Goal: Task Accomplishment & Management: Use online tool/utility

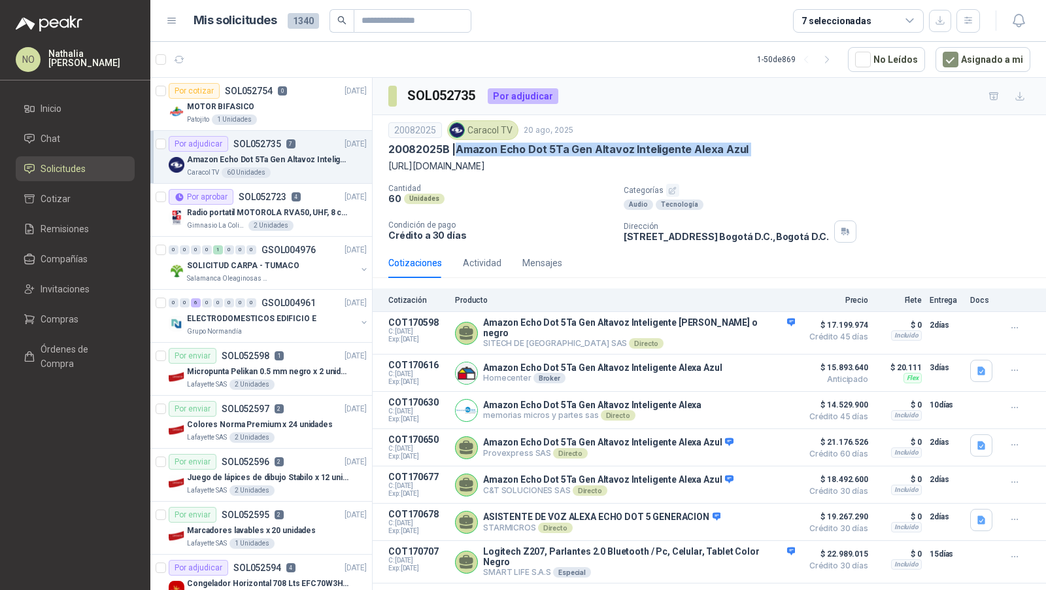
scroll to position [1, 0]
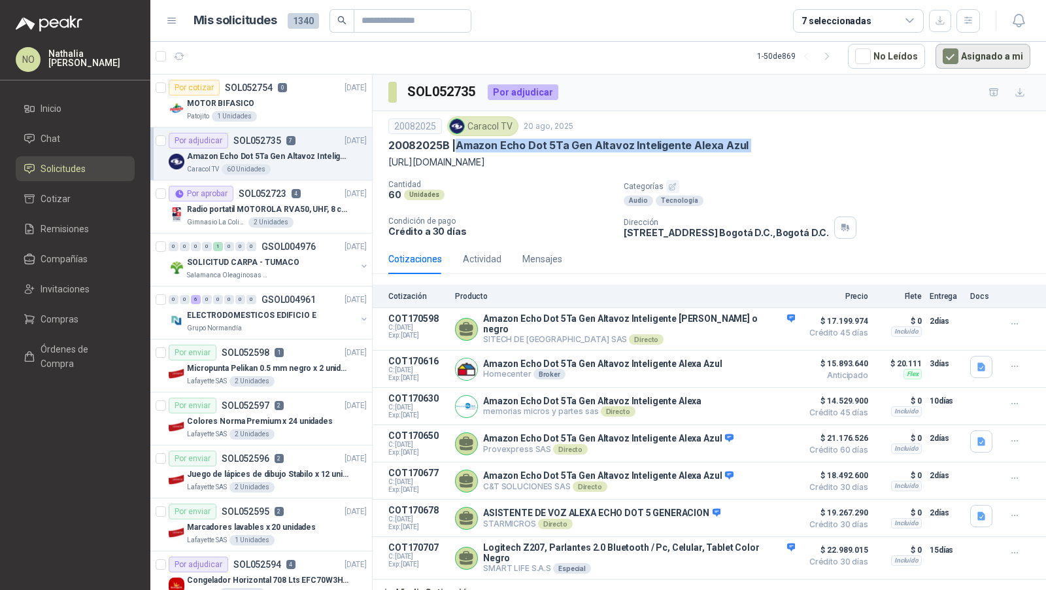
click at [967, 61] on button "Asignado a mi" at bounding box center [983, 56] width 95 height 25
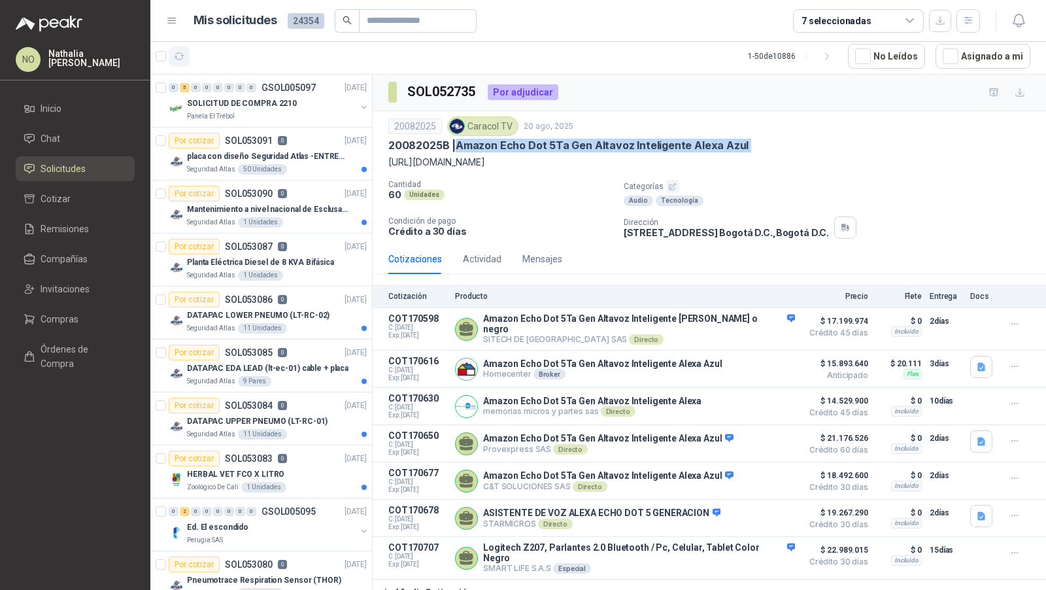
click at [179, 56] on icon "button" at bounding box center [179, 56] width 11 height 11
click at [998, 60] on button "Asignado a mi" at bounding box center [983, 56] width 95 height 25
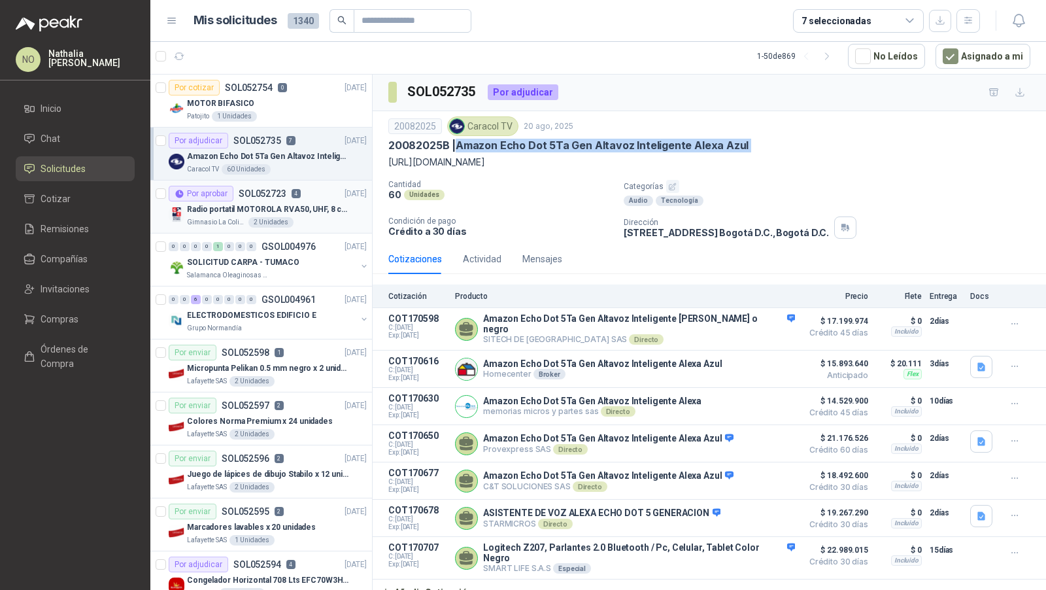
click at [263, 212] on p "Radio portatil MOTOROLA RVA50, UHF, 8 canales, 500MW" at bounding box center [268, 209] width 163 height 12
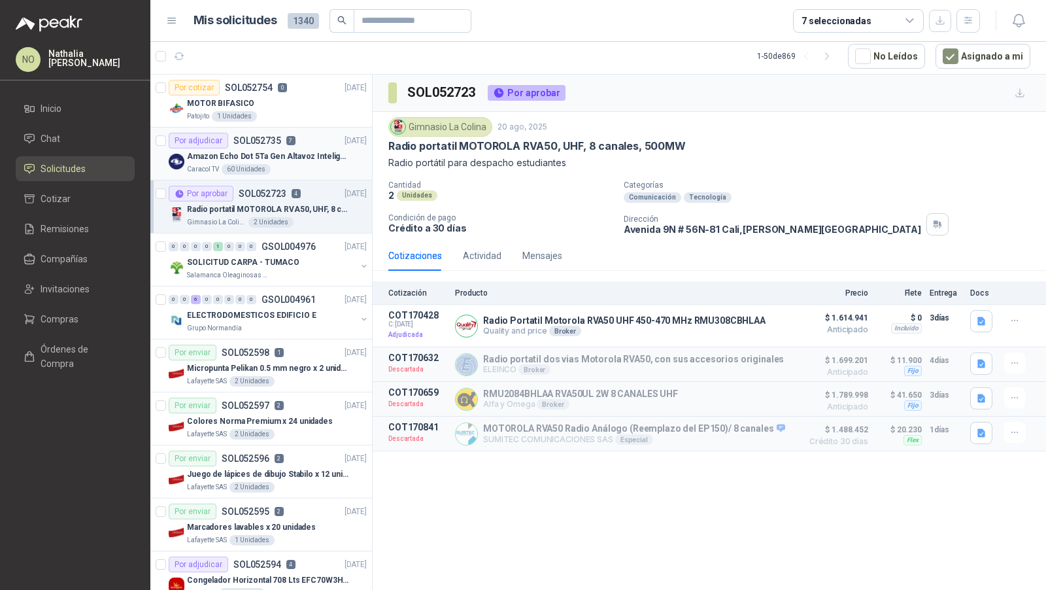
click at [312, 158] on p "Amazon Echo Dot 5Ta Gen Altavoz Inteligente Alexa Azul" at bounding box center [268, 156] width 163 height 12
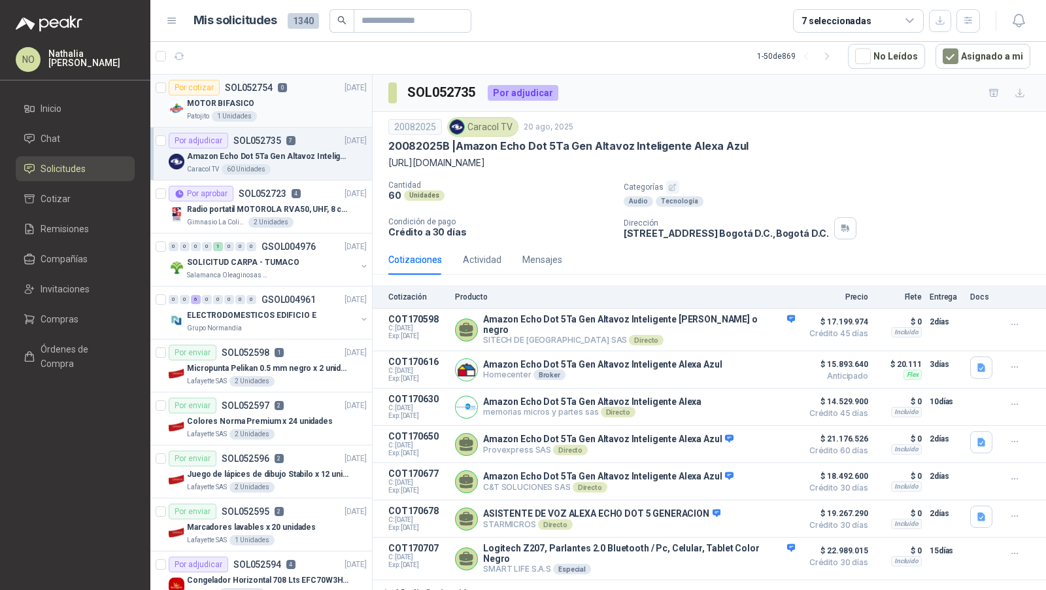
click at [245, 111] on div "1 Unidades" at bounding box center [234, 116] width 45 height 10
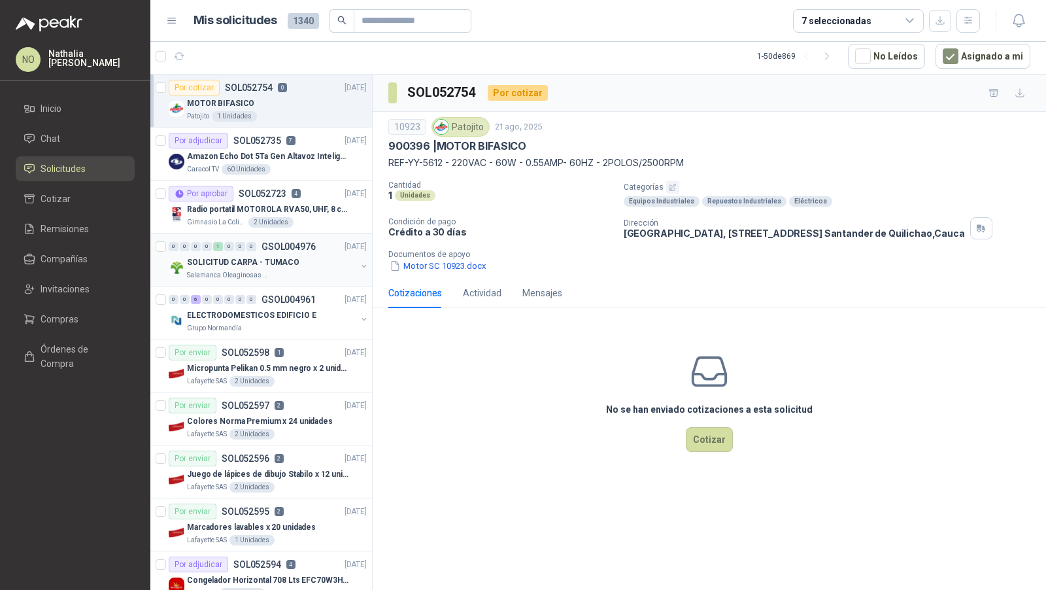
click at [296, 270] on div "Salamanca Oleaginosas SAS" at bounding box center [271, 275] width 169 height 10
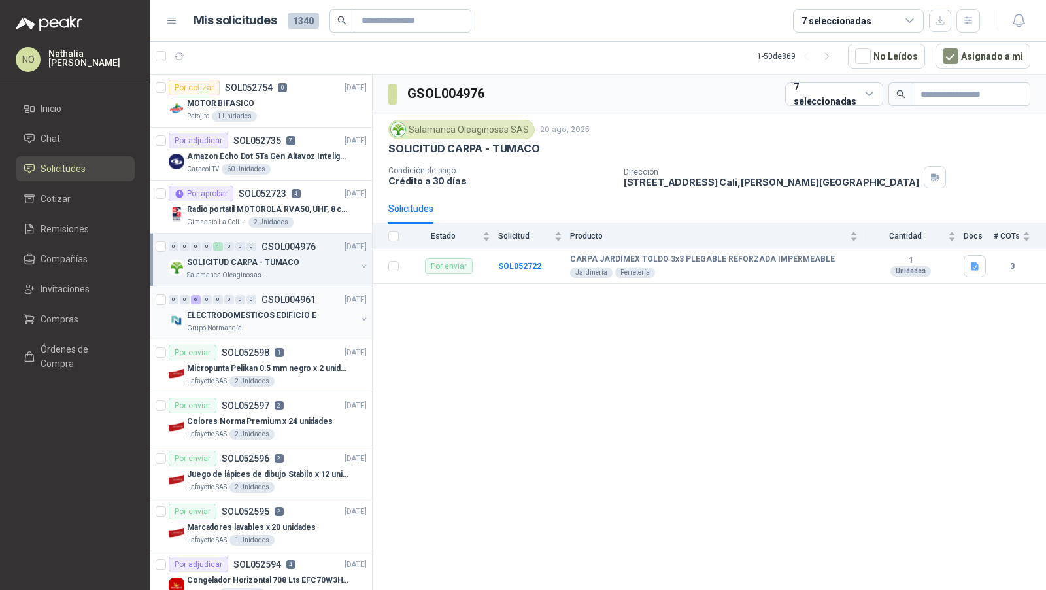
click at [284, 313] on p "ELECTRODOMESTICOS EDIFICIO E" at bounding box center [251, 315] width 129 height 12
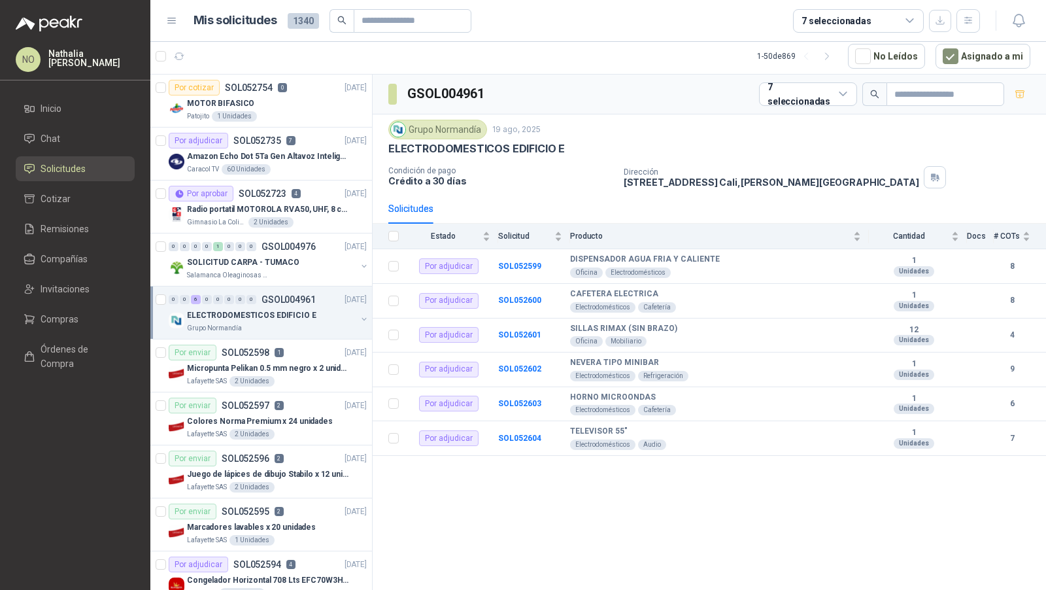
click at [284, 313] on p "ELECTRODOMESTICOS EDIFICIO E" at bounding box center [251, 315] width 129 height 12
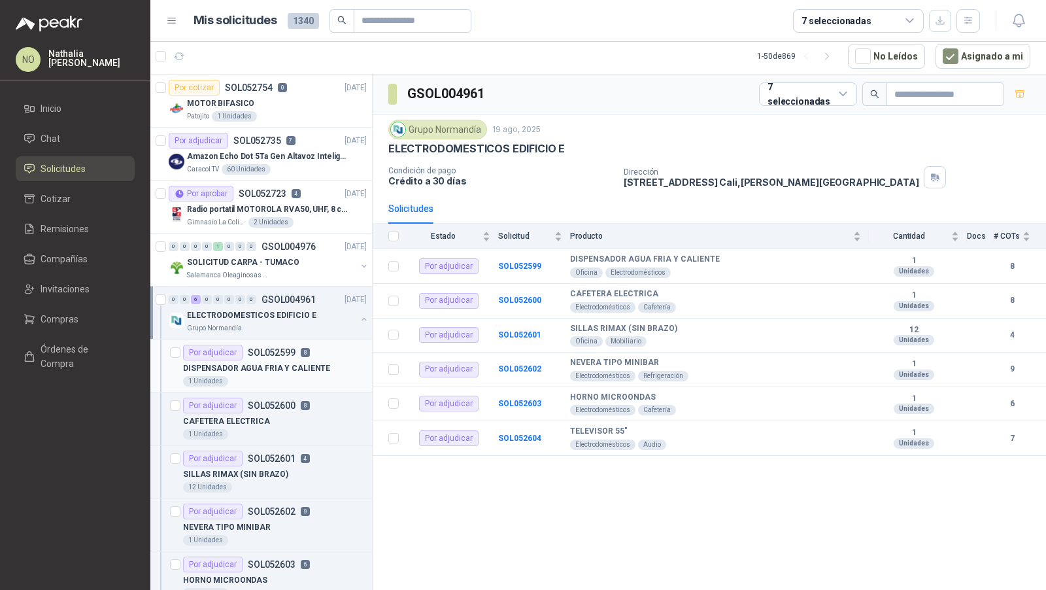
click at [272, 356] on div "Por adjudicar SOL052599 8" at bounding box center [246, 353] width 127 height 16
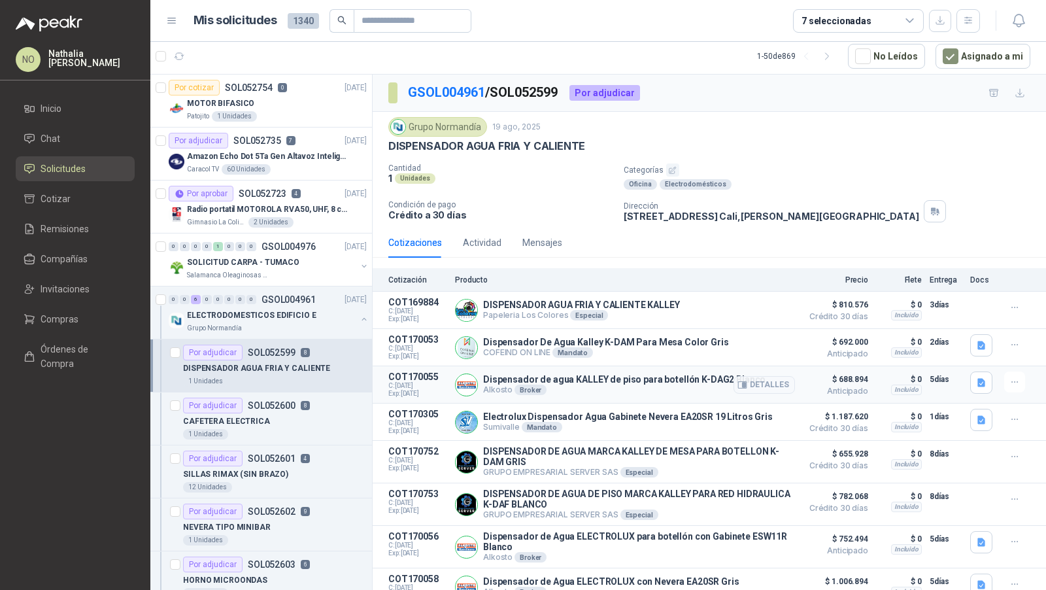
scroll to position [37, 0]
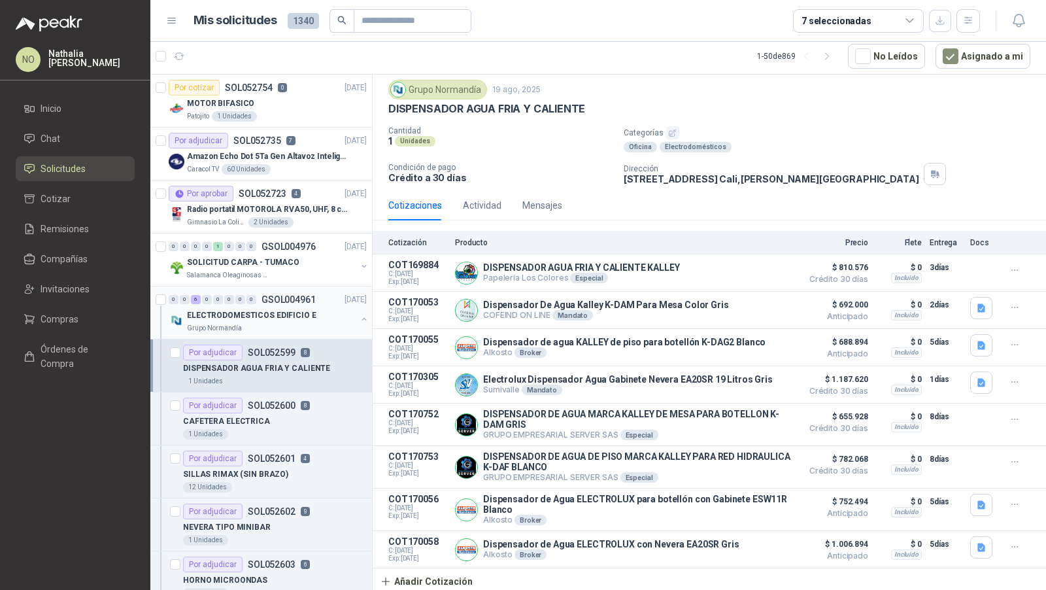
click at [253, 327] on div "Grupo Normandía" at bounding box center [271, 328] width 169 height 10
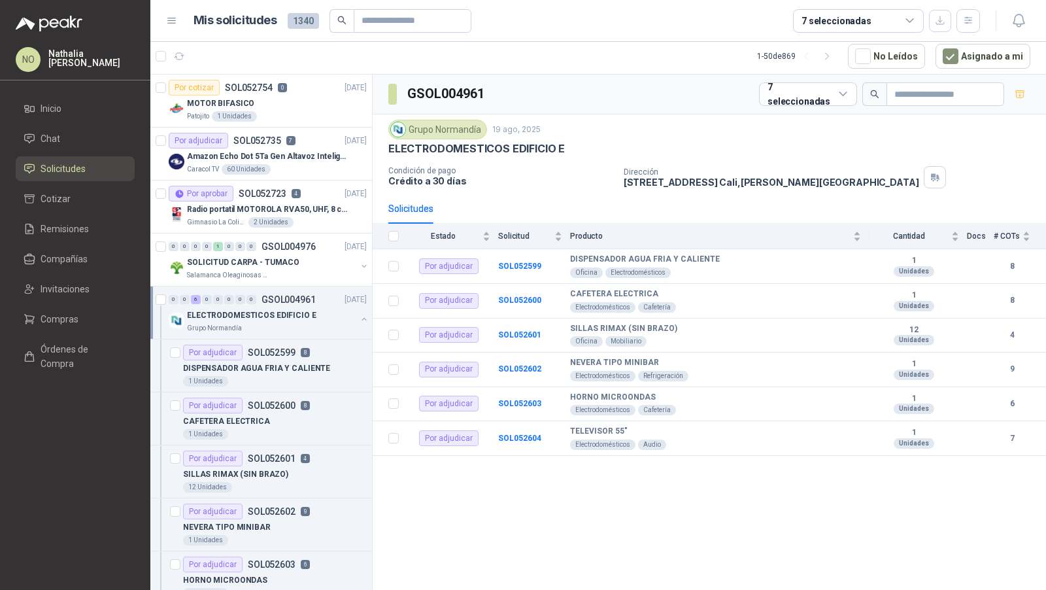
click at [253, 327] on div "Grupo Normandía" at bounding box center [271, 328] width 169 height 10
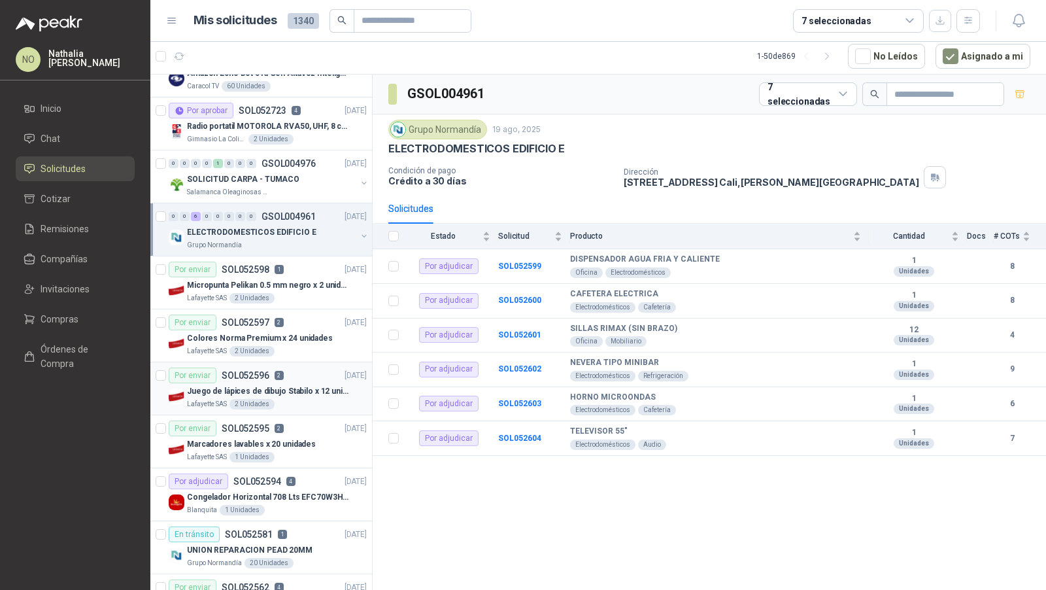
scroll to position [108, 0]
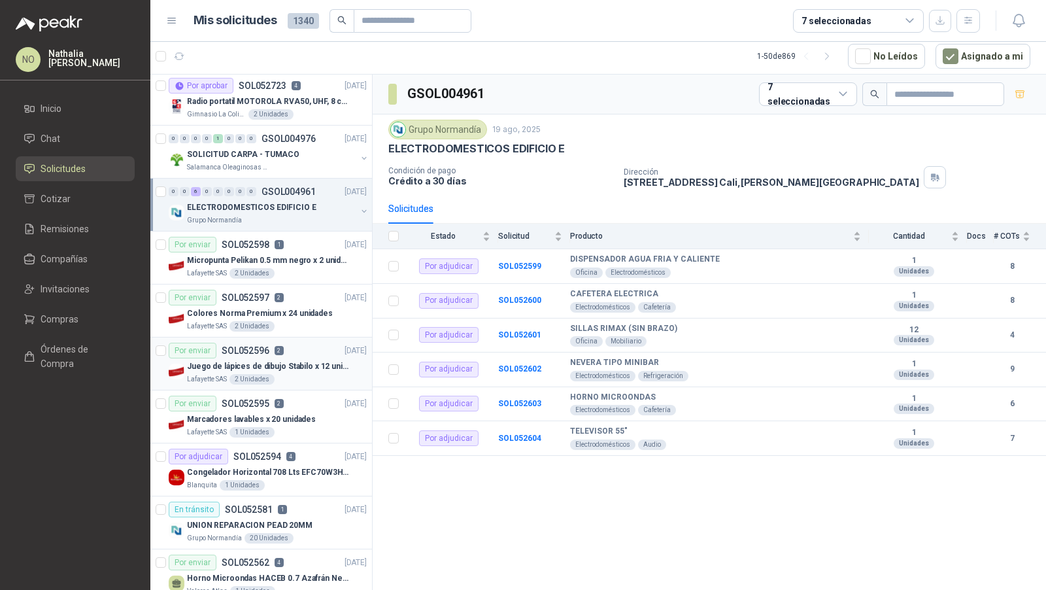
click at [265, 454] on p "SOL052594" at bounding box center [257, 456] width 48 height 9
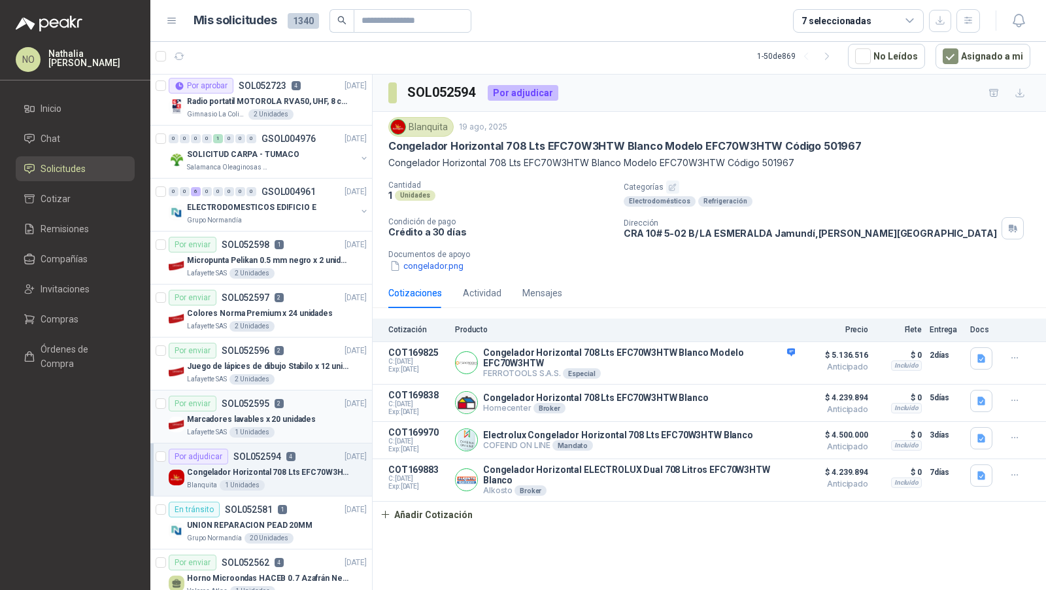
scroll to position [206, 0]
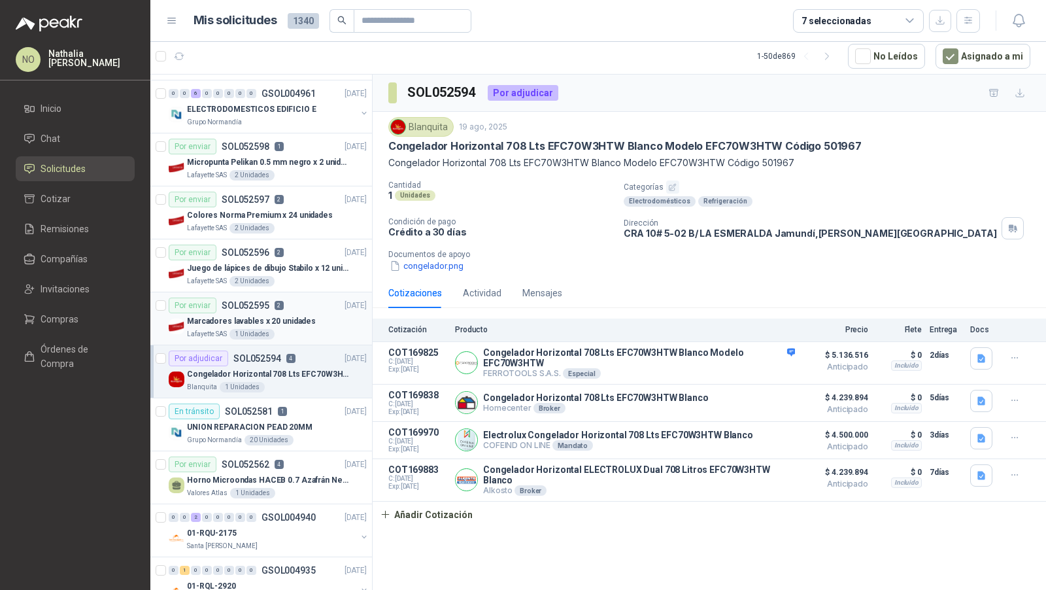
click at [283, 426] on p "UNION REPARACION PEAD 20MM" at bounding box center [250, 427] width 126 height 12
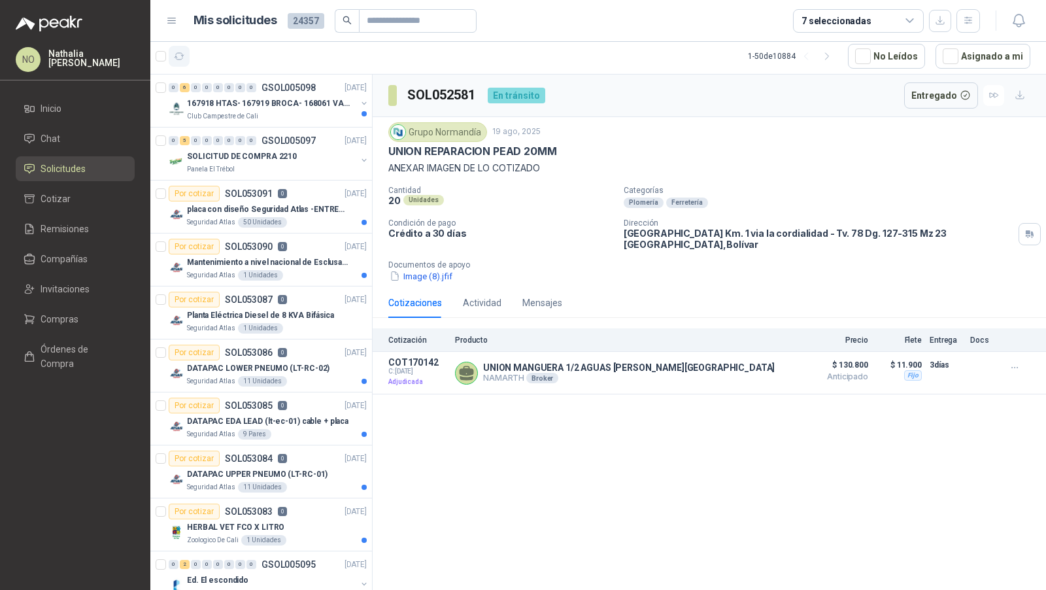
click at [185, 58] on button "button" at bounding box center [179, 56] width 21 height 21
click at [257, 107] on p "167918 HTAS- 167919 BROCA- 168061 VALVULA" at bounding box center [268, 103] width 163 height 12
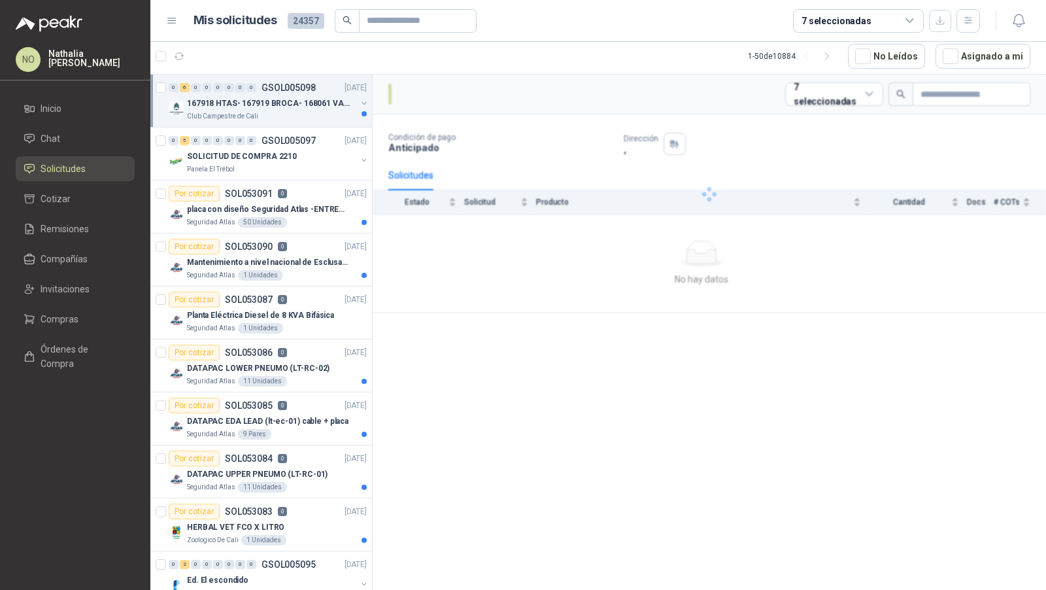
click at [257, 107] on p "167918 HTAS- 167919 BROCA- 168061 VALVULA" at bounding box center [268, 103] width 163 height 12
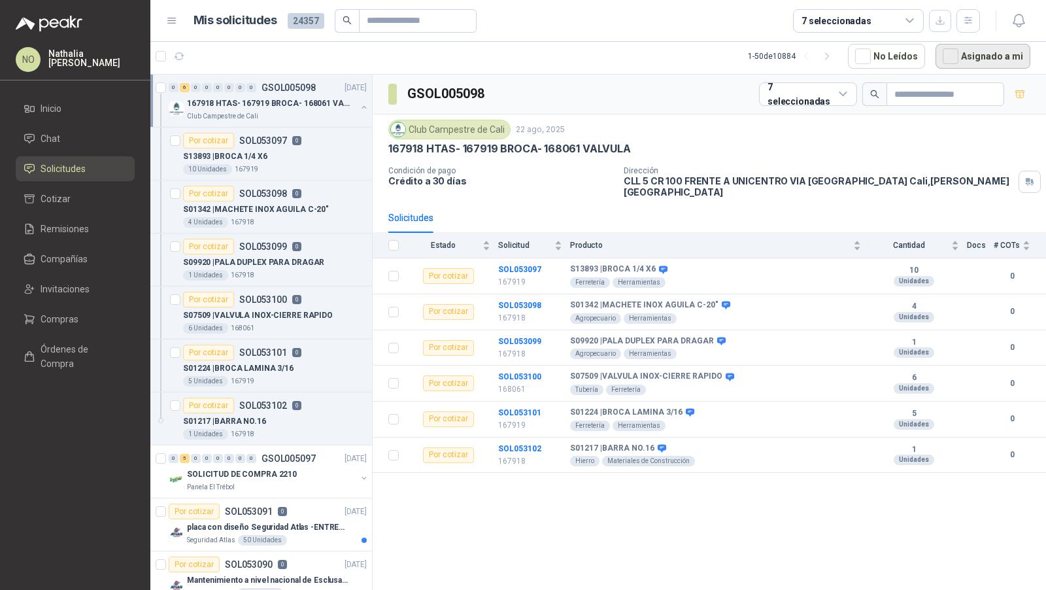
click at [966, 56] on button "Asignado a mi" at bounding box center [983, 56] width 95 height 25
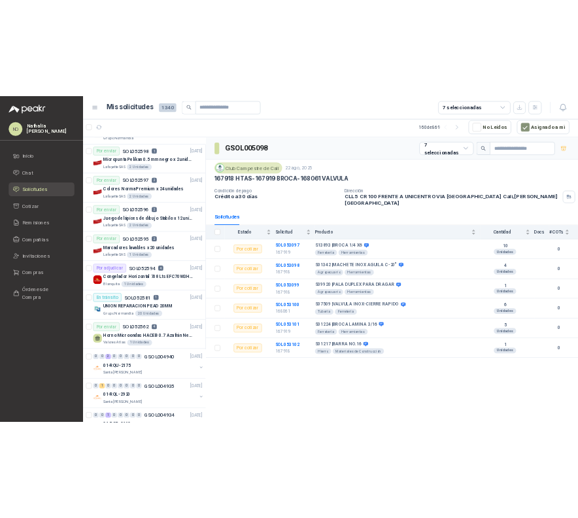
scroll to position [396, 0]
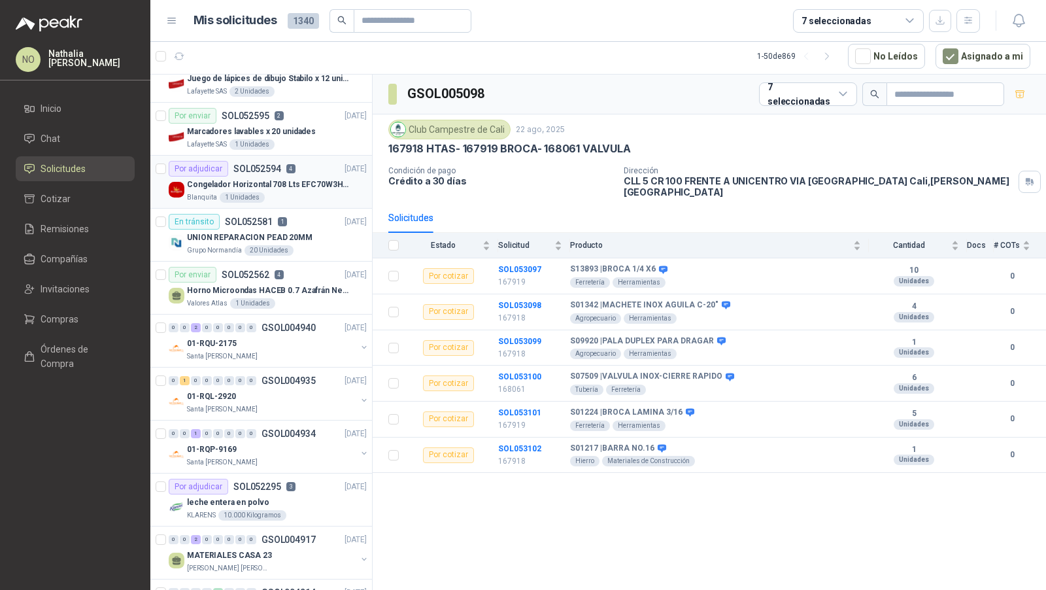
click at [305, 179] on p "Congelador Horizontal 708 Lts EFC70W3HTW Blanco Modelo EFC70W3HTW Código 501967" at bounding box center [268, 185] width 163 height 12
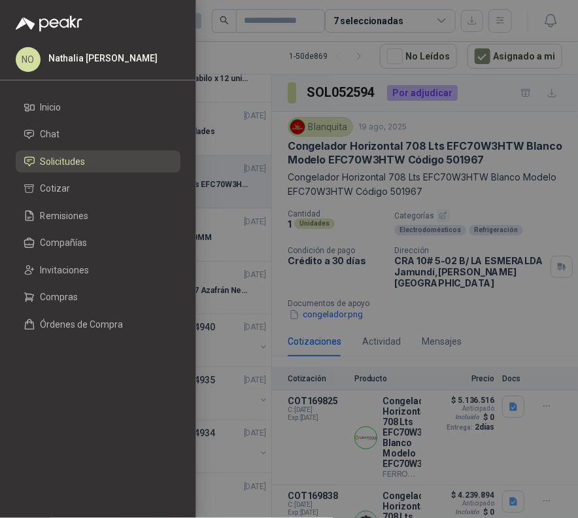
click at [432, 255] on div at bounding box center [289, 259] width 578 height 518
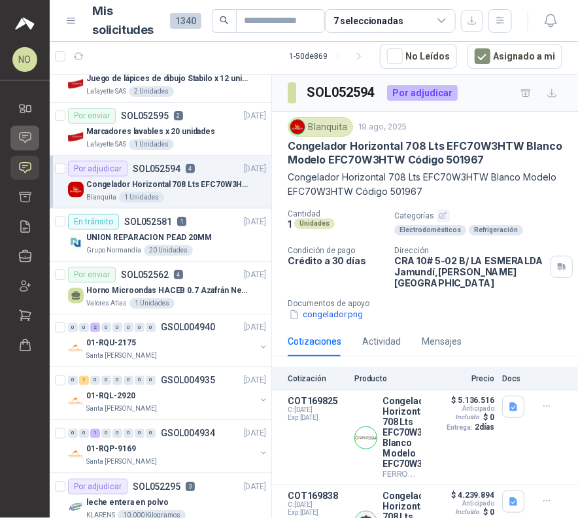
click at [22, 140] on icon at bounding box center [25, 138] width 14 height 14
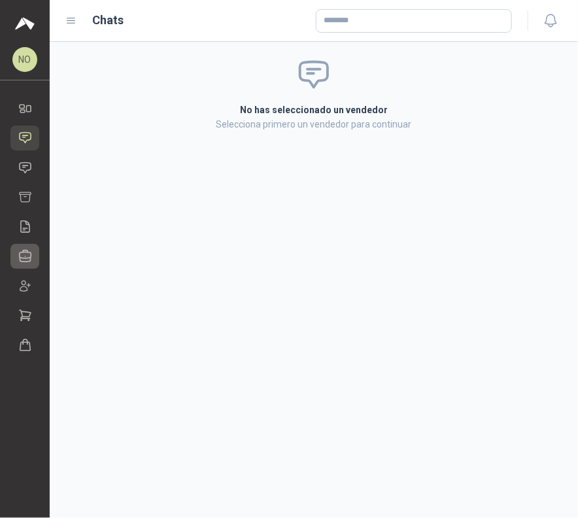
click at [25, 256] on icon at bounding box center [26, 256] width 12 height 12
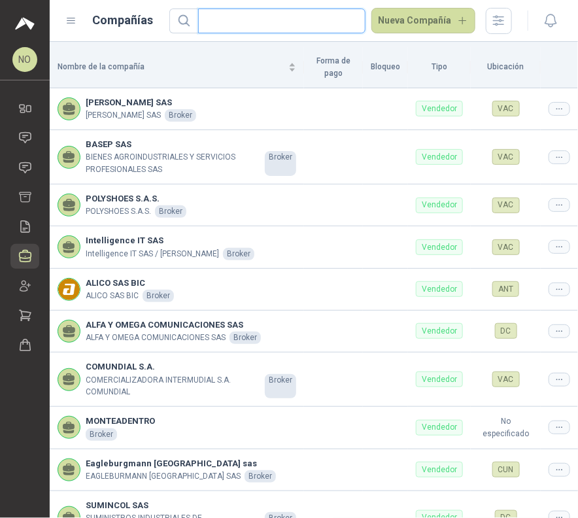
click at [257, 19] on input "text" at bounding box center [276, 21] width 141 height 24
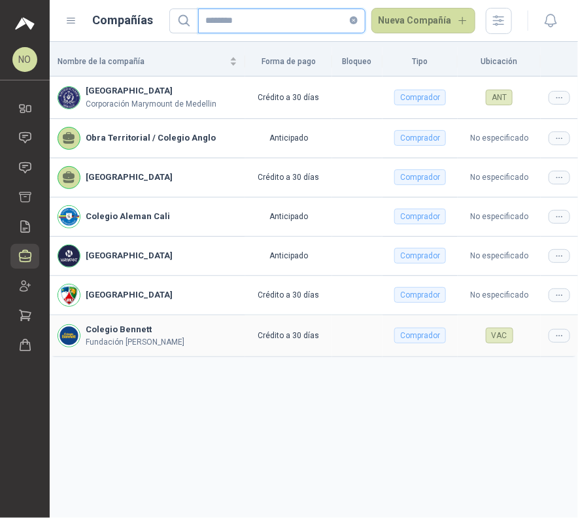
type input "*******"
click at [557, 331] on icon at bounding box center [560, 336] width 10 height 10
click at [523, 353] on span "Editar compañía" at bounding box center [525, 356] width 67 height 14
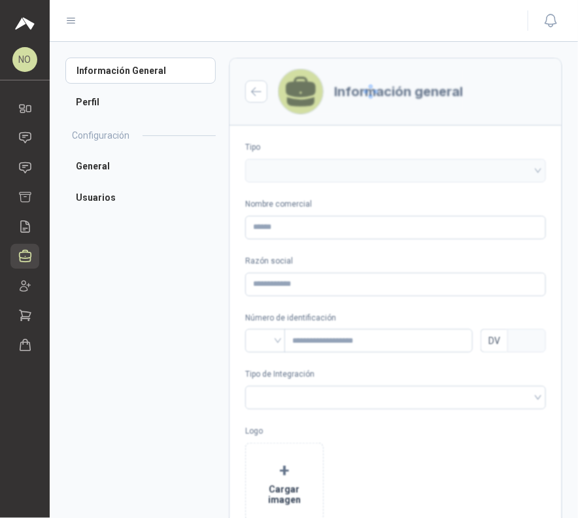
type input "**********"
type input "*********"
type input "*"
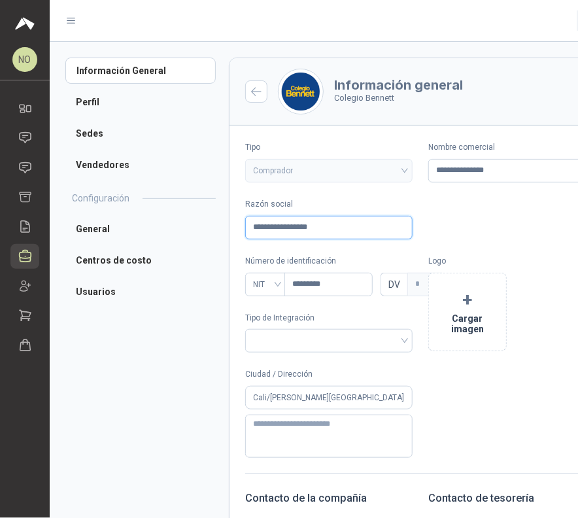
drag, startPoint x: 252, startPoint y: 228, endPoint x: 327, endPoint y: 228, distance: 75.2
click at [327, 228] on input "**********" at bounding box center [328, 228] width 167 height 24
drag, startPoint x: 291, startPoint y: 284, endPoint x: 332, endPoint y: 284, distance: 41.2
click at [332, 284] on input "*********" at bounding box center [328, 285] width 88 height 24
click at [26, 135] on icon at bounding box center [25, 138] width 11 height 10
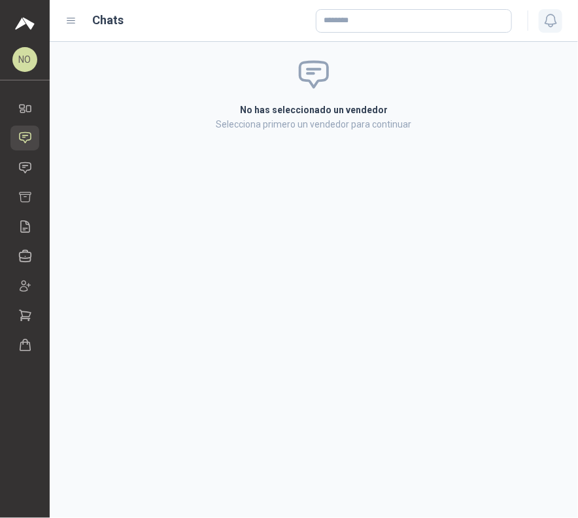
click at [555, 23] on icon "button" at bounding box center [551, 20] width 16 height 16
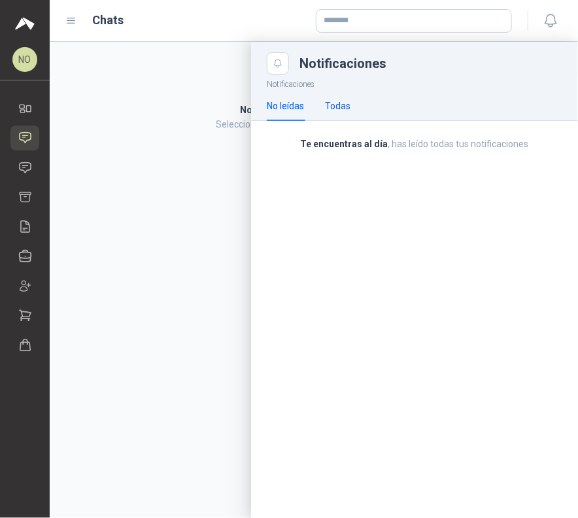
click at [343, 111] on div "Todas" at bounding box center [338, 106] width 26 height 14
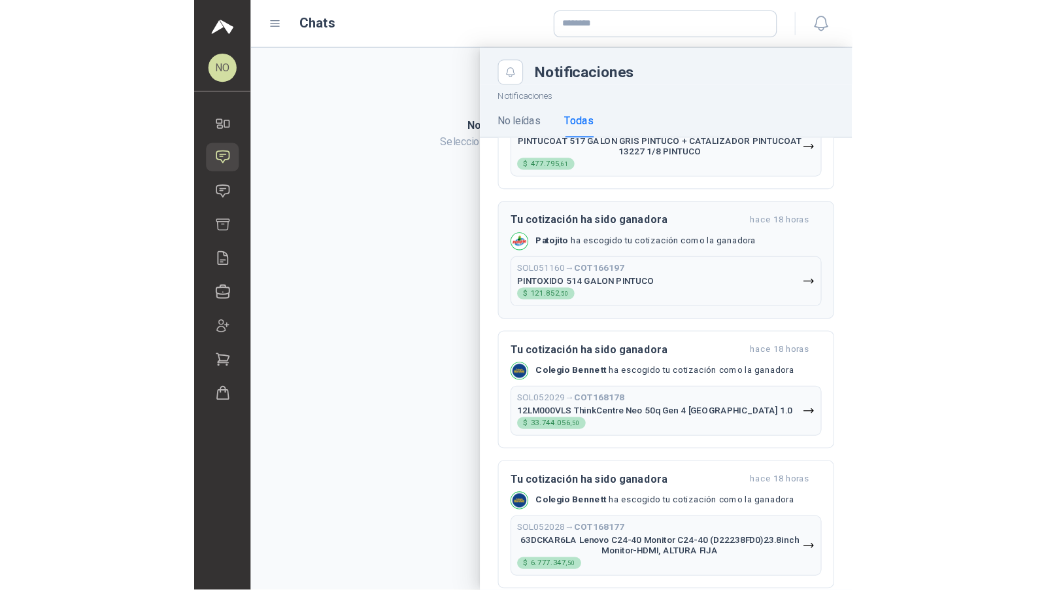
scroll to position [84, 0]
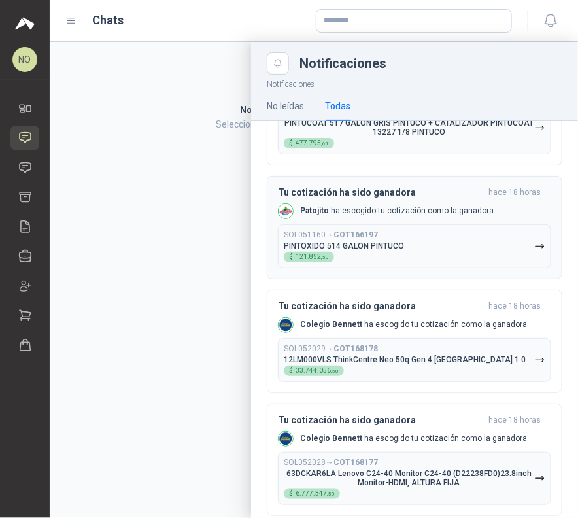
click at [414, 330] on div "Tu cotización ha sido ganadora hace 18 horas Colegio Bennett ha escogido tu cot…" at bounding box center [414, 341] width 273 height 81
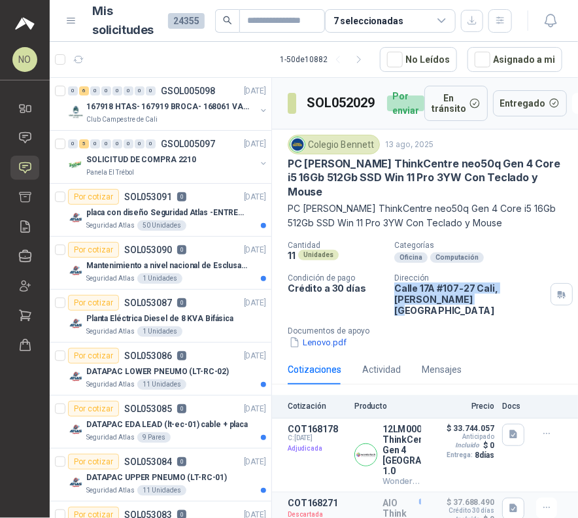
drag, startPoint x: 391, startPoint y: 271, endPoint x: 424, endPoint y: 280, distance: 33.8
click at [424, 283] on p "Calle 17A #107-27 Cali , Valle del Cauca" at bounding box center [469, 299] width 151 height 33
copy p "Calle 17A #107-27 Cali , Valle del Cauca"
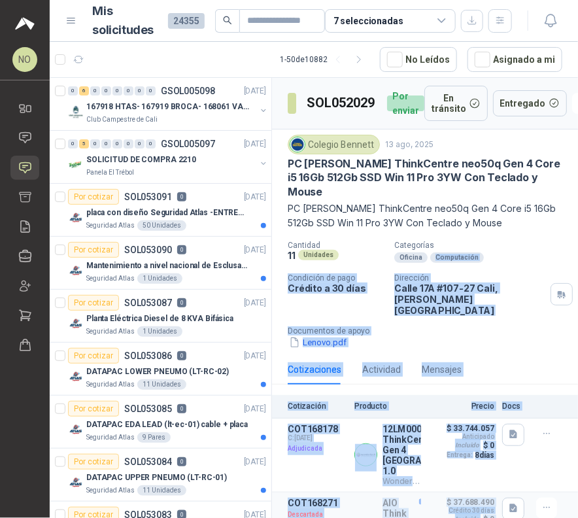
drag, startPoint x: 517, startPoint y: 237, endPoint x: 564, endPoint y: 235, distance: 47.8
click at [564, 235] on body "NO Nathalia Ortega Inicio Chat Solicitudes Cotizar Remisiones Compañías Invitac…" at bounding box center [289, 259] width 578 height 518
click at [543, 215] on div "Colegio Bennett 13 ago, 2025 PC Lenovo ThinkCentre neo50q Gen 4 Core i5 16Gb 51…" at bounding box center [425, 242] width 275 height 215
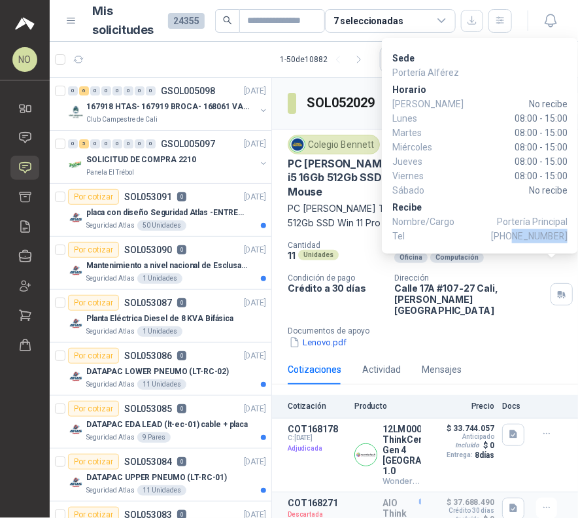
drag, startPoint x: 515, startPoint y: 235, endPoint x: 566, endPoint y: 235, distance: 50.4
click at [566, 235] on span "+57 3001398688" at bounding box center [529, 236] width 77 height 14
copy span "3001398688"
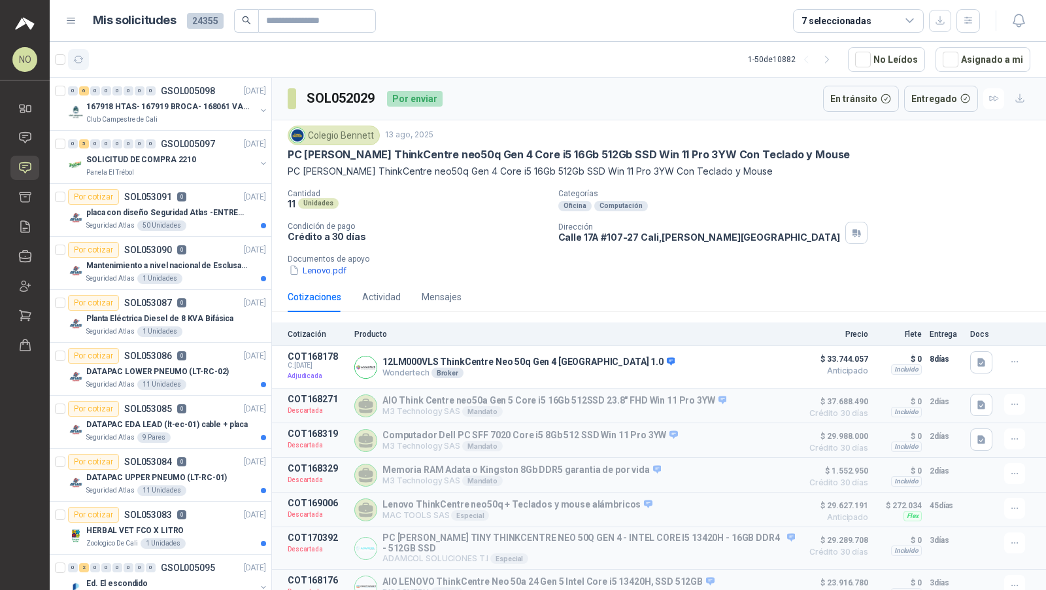
click at [78, 50] on button "button" at bounding box center [78, 59] width 21 height 21
click at [78, 56] on icon "button" at bounding box center [78, 59] width 11 height 11
click at [224, 230] on article "Por cotizar SOL053091 0 22/08/25 placa con diseño Seguridad Atlas -ENTREGA en M…" at bounding box center [161, 210] width 222 height 53
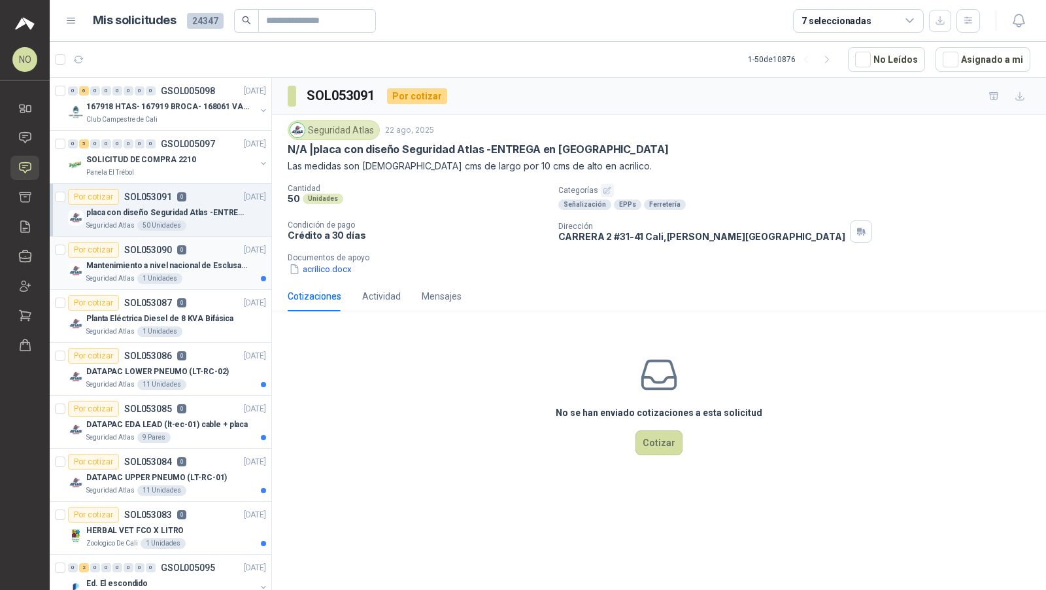
click at [214, 266] on p "Mantenimiento a nivel nacional de Esclusas de Seguridad" at bounding box center [167, 266] width 163 height 12
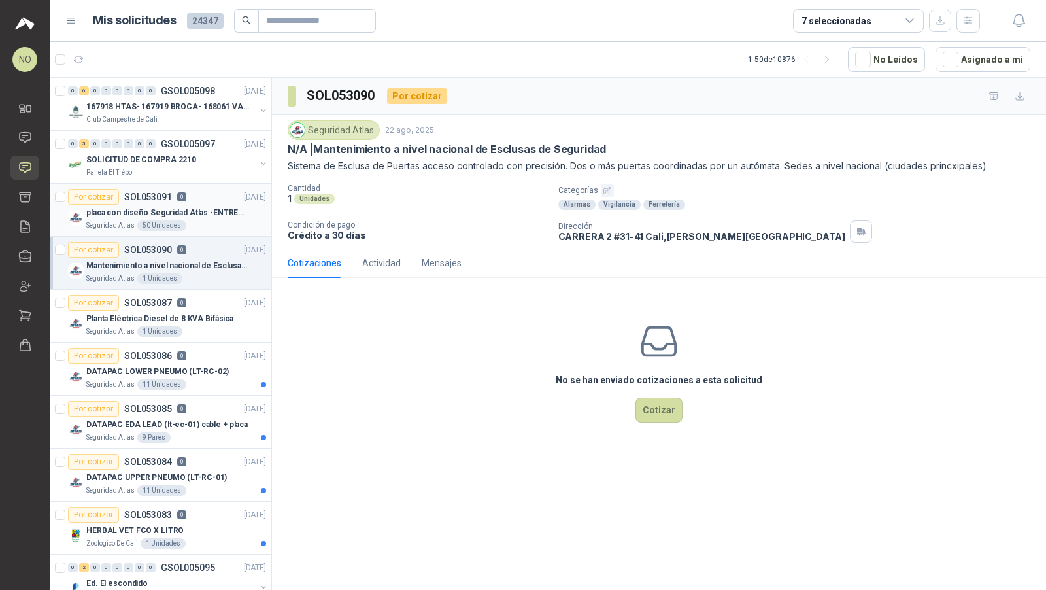
click at [216, 231] on article "Por cotizar SOL053091 0 22/08/25 placa con diseño Seguridad Atlas -ENTREGA en M…" at bounding box center [161, 210] width 222 height 53
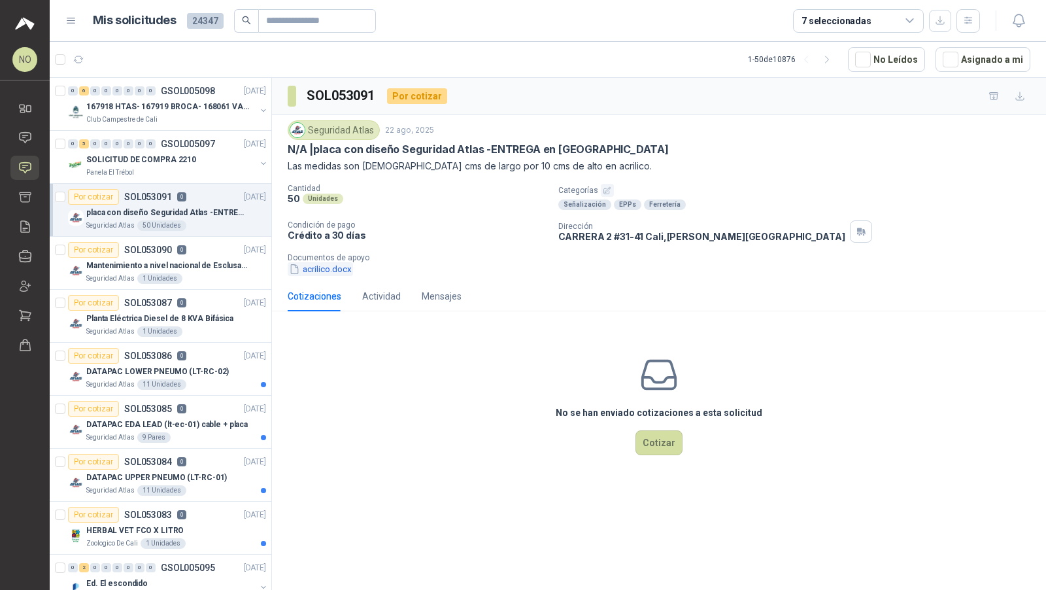
click at [337, 266] on button "acrilico.docx" at bounding box center [320, 269] width 65 height 14
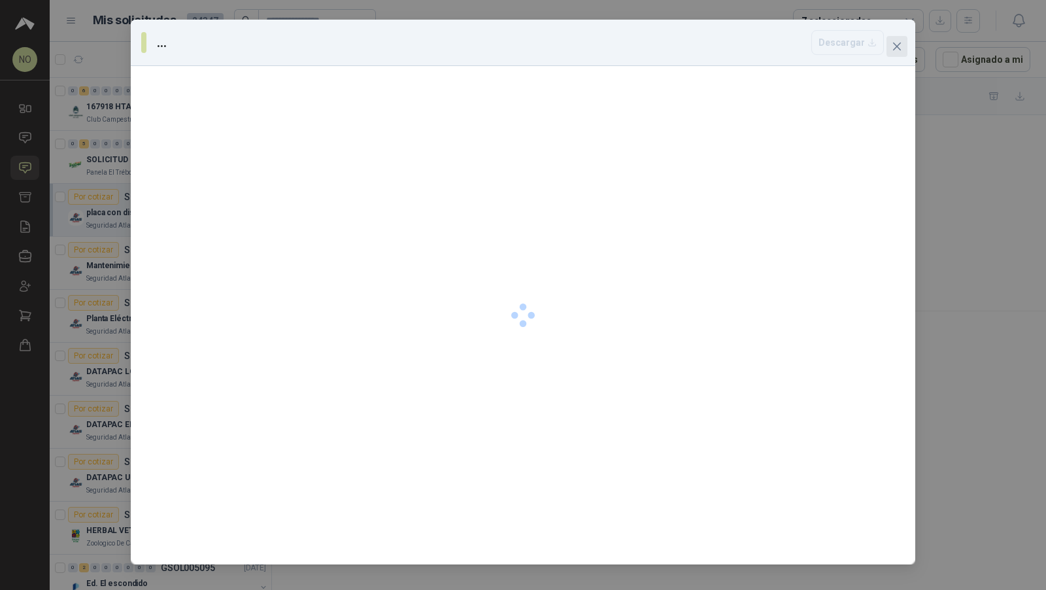
click at [899, 46] on icon "close" at bounding box center [897, 46] width 10 height 10
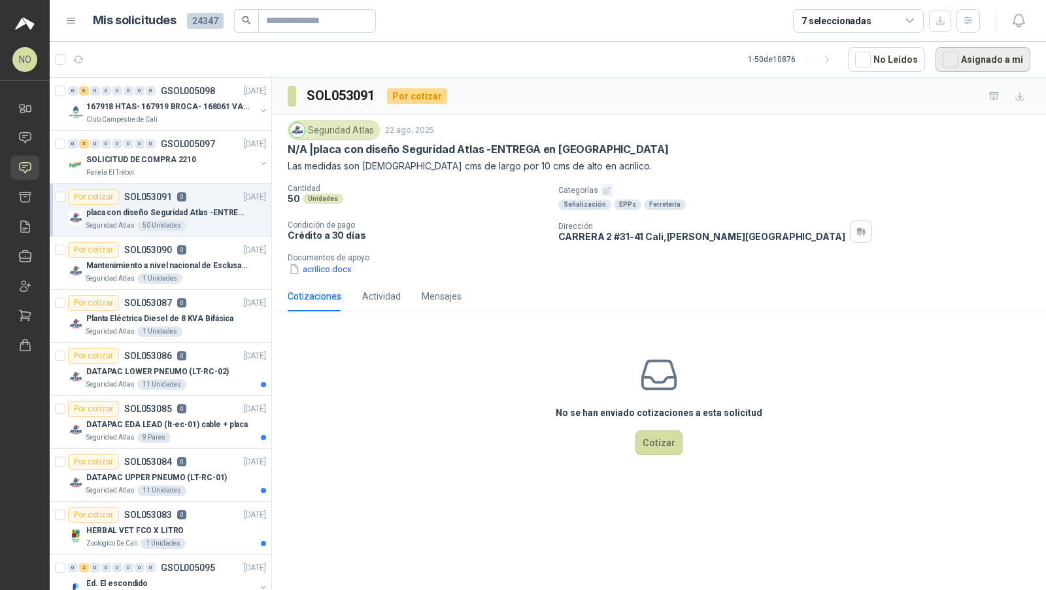
click at [989, 57] on button "Asignado a mi" at bounding box center [983, 59] width 95 height 25
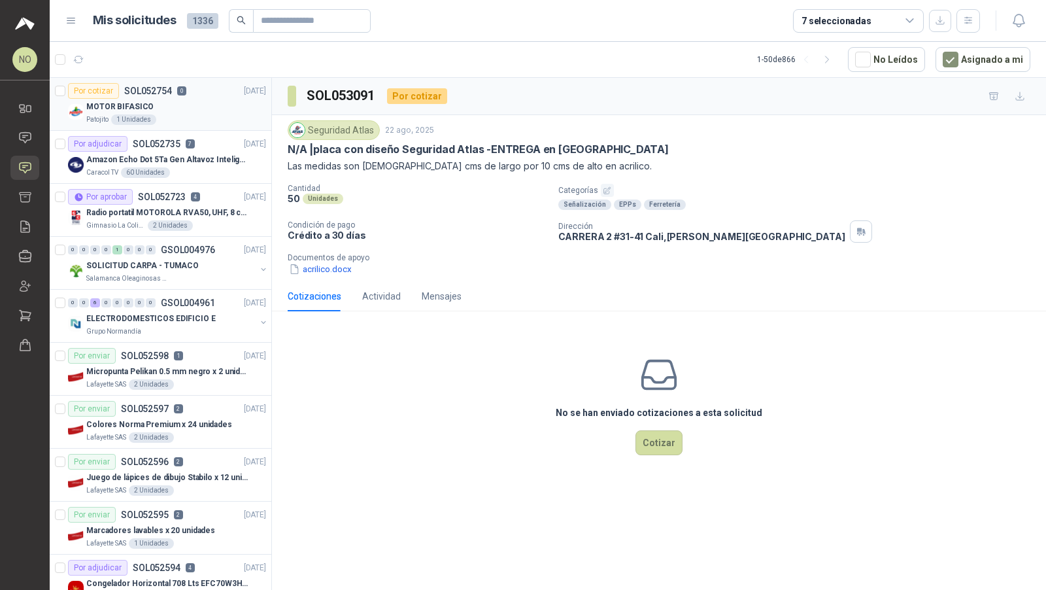
click at [194, 104] on div "MOTOR BIFASICO" at bounding box center [176, 107] width 180 height 16
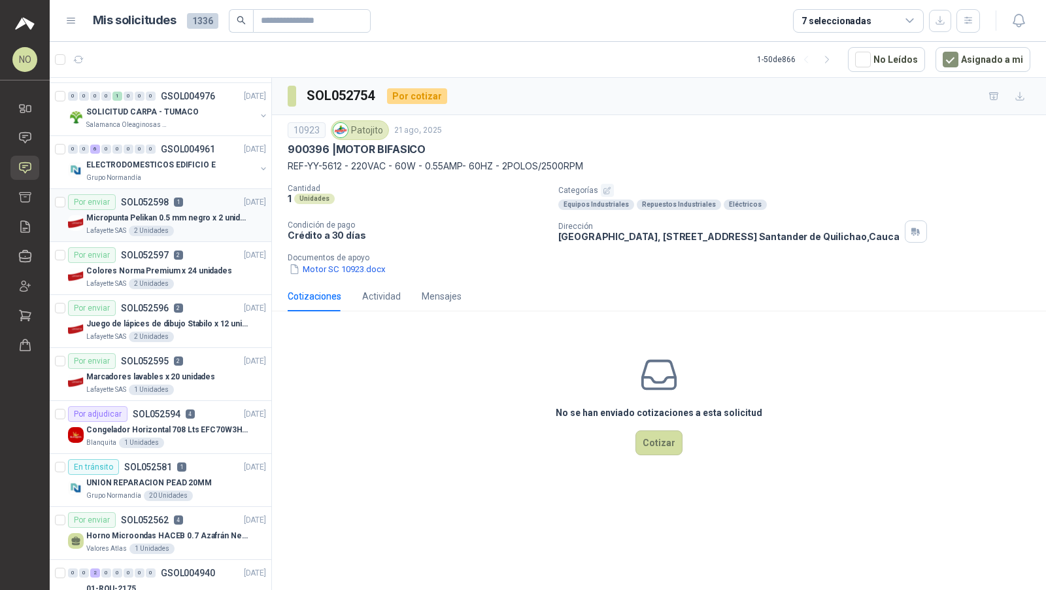
scroll to position [154, 0]
click at [182, 413] on div "Por adjudicar SOL052594 4" at bounding box center [131, 413] width 127 height 16
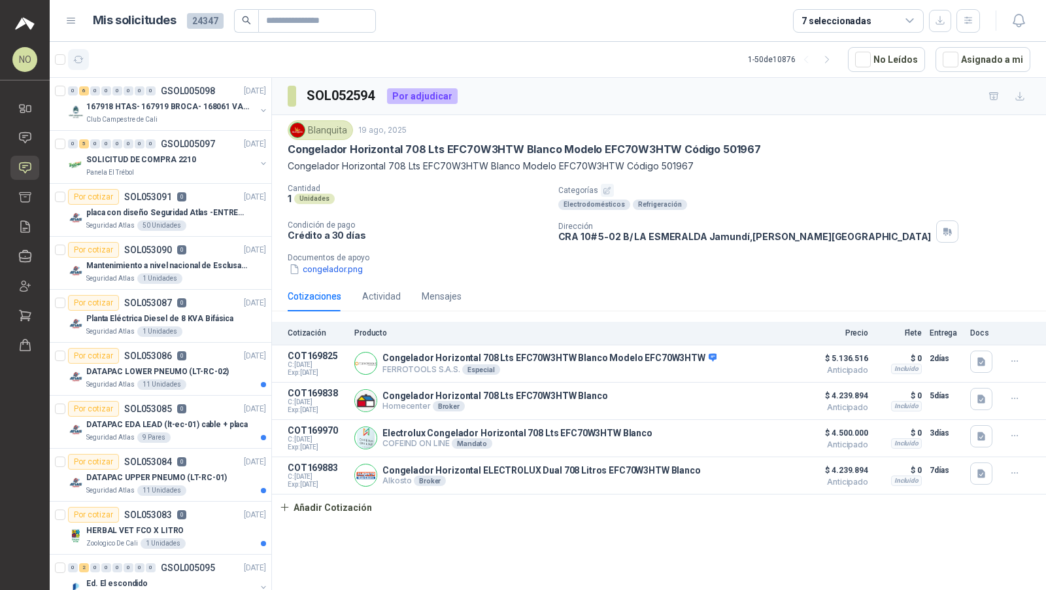
click at [76, 56] on icon "button" at bounding box center [78, 59] width 11 height 11
click at [180, 162] on p "SOLICITUD DE COMPRA 2210" at bounding box center [141, 160] width 110 height 12
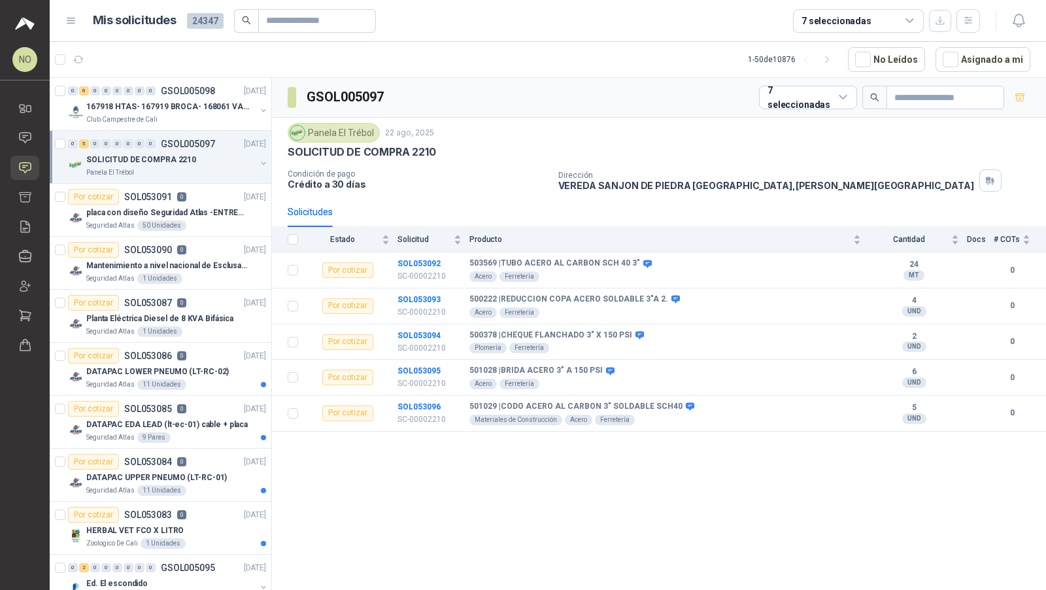
click at [180, 162] on p "SOLICITUD DE COMPRA 2210" at bounding box center [141, 160] width 110 height 12
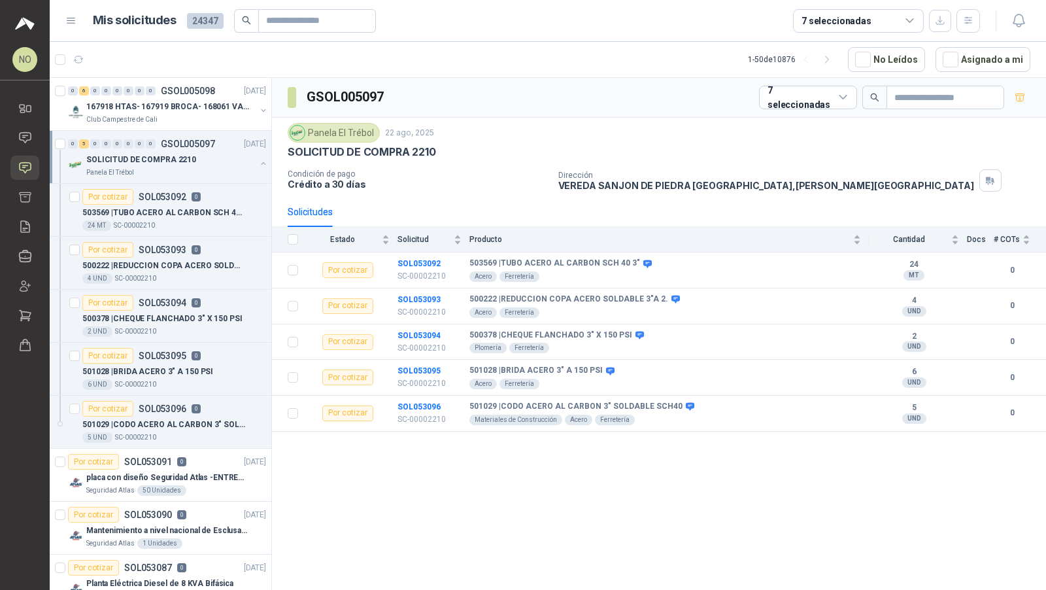
click at [180, 162] on p "SOLICITUD DE COMPRA 2210" at bounding box center [141, 160] width 110 height 12
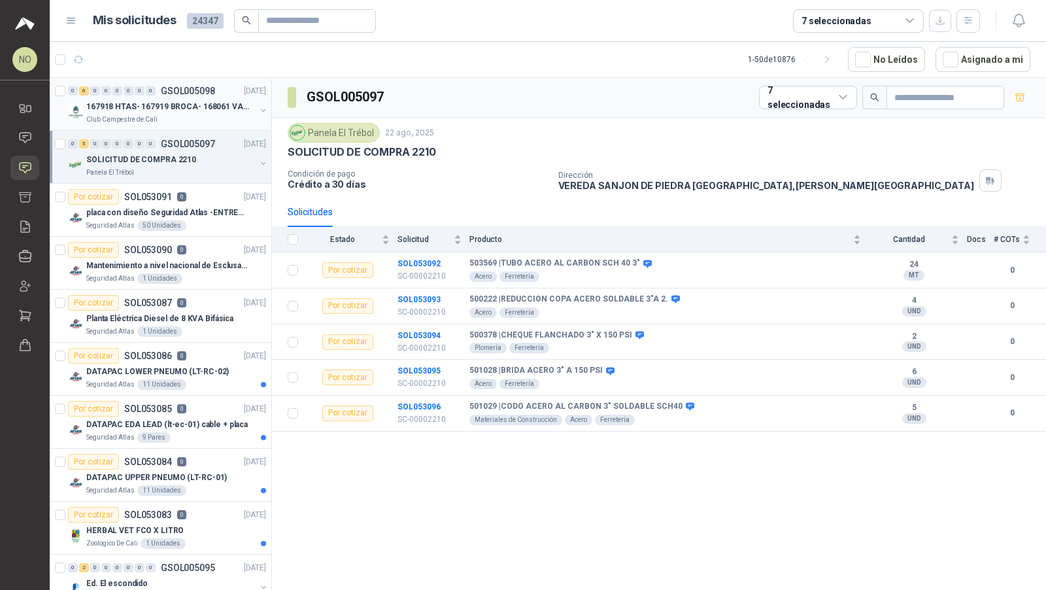
click at [209, 109] on p "167918 HTAS- 167919 BROCA- 168061 VALVULA" at bounding box center [167, 107] width 163 height 12
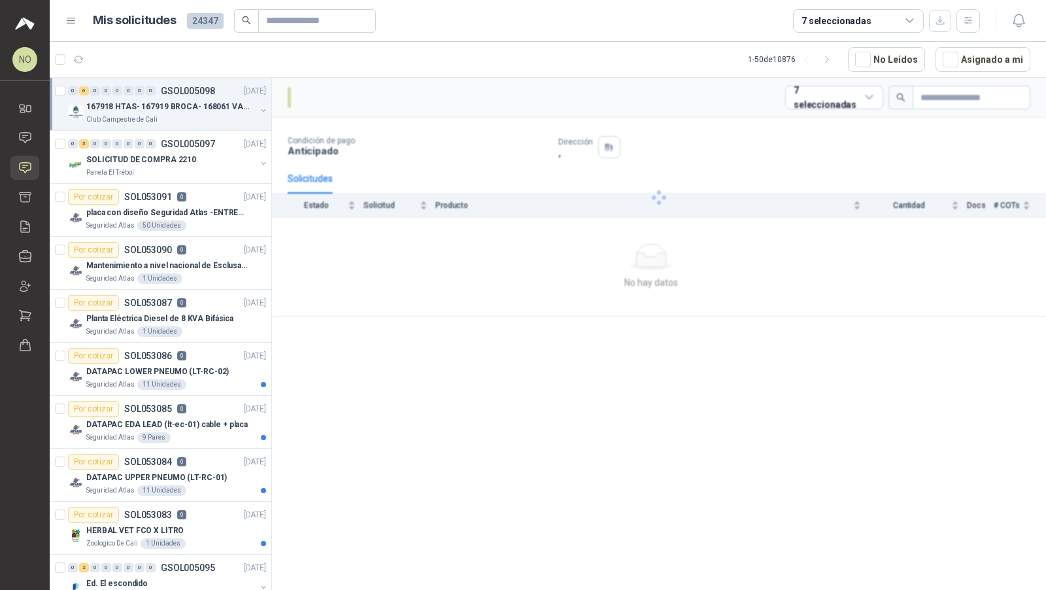
click at [209, 109] on p "167918 HTAS- 167919 BROCA- 168061 VALVULA" at bounding box center [167, 107] width 163 height 12
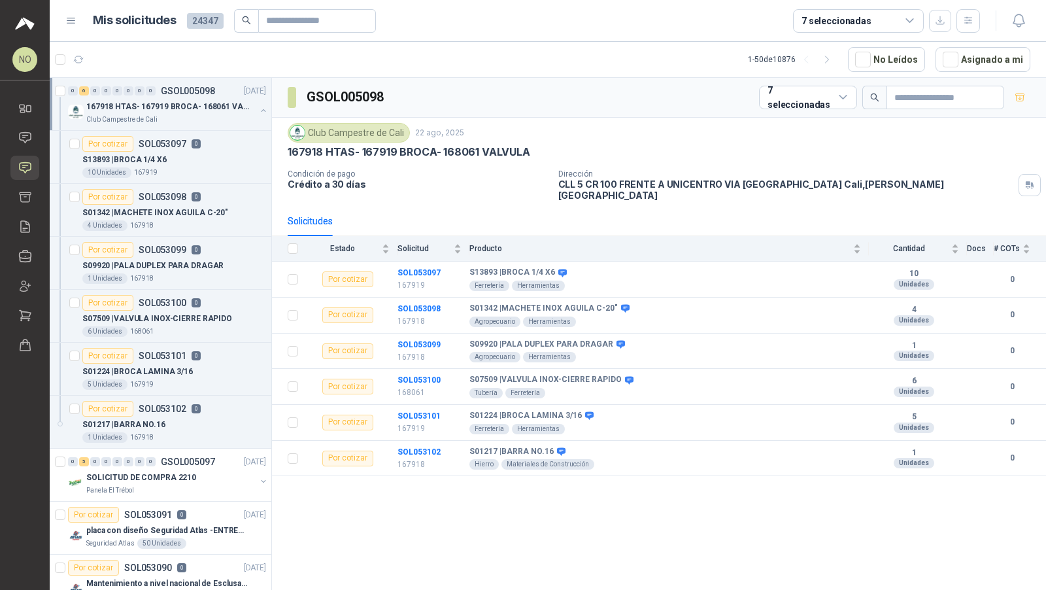
click at [209, 109] on p "167918 HTAS- 167919 BROCA- 168061 VALVULA" at bounding box center [167, 107] width 163 height 12
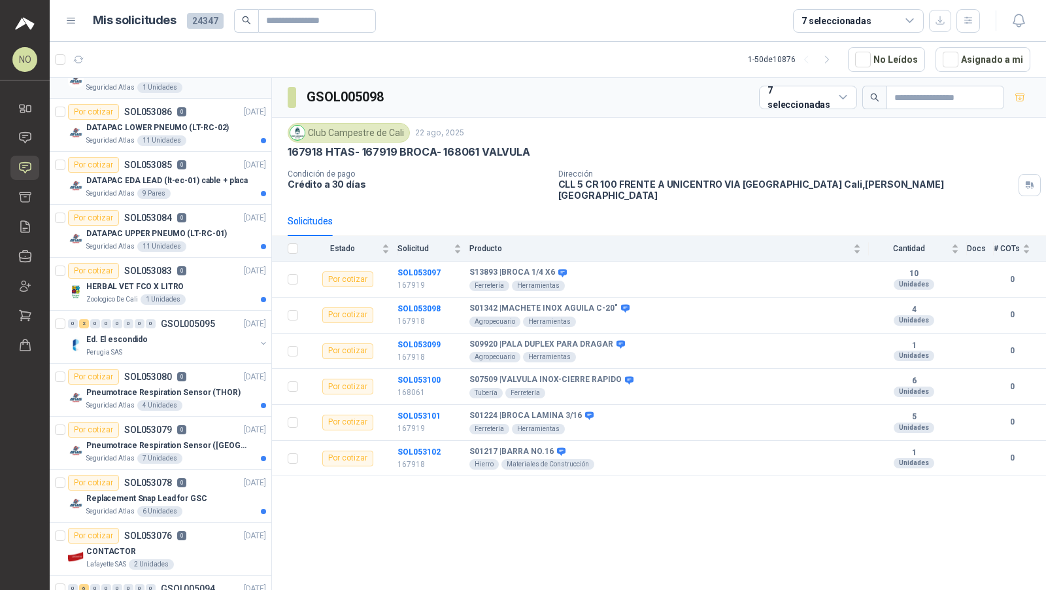
scroll to position [268, 0]
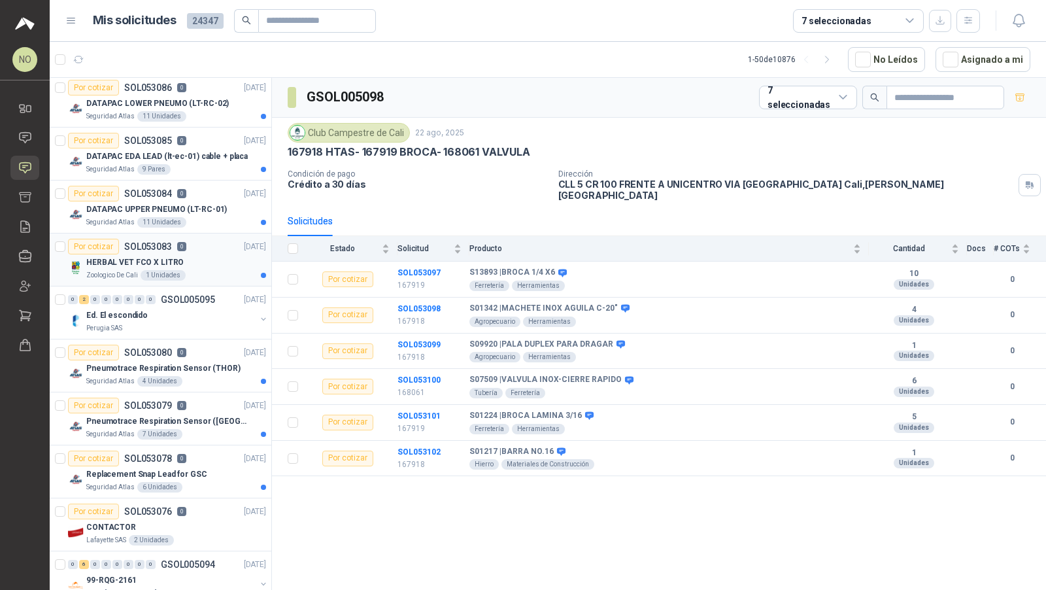
click at [226, 265] on div "HERBAL VET FCO X LITRO" at bounding box center [176, 262] width 180 height 16
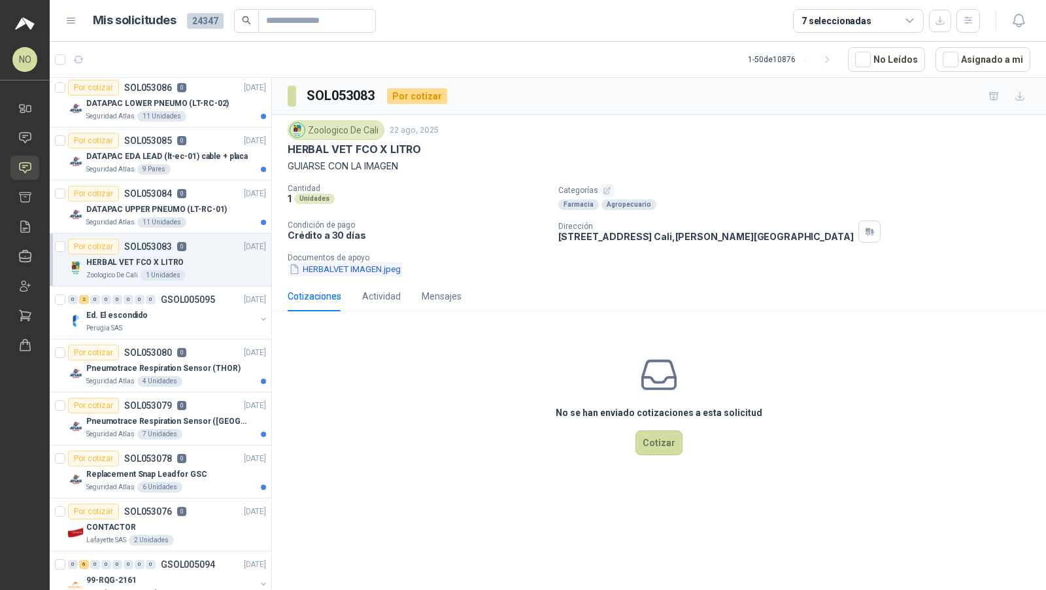
click at [354, 273] on button "HERBALVET IMAGEN.jpeg" at bounding box center [345, 269] width 114 height 14
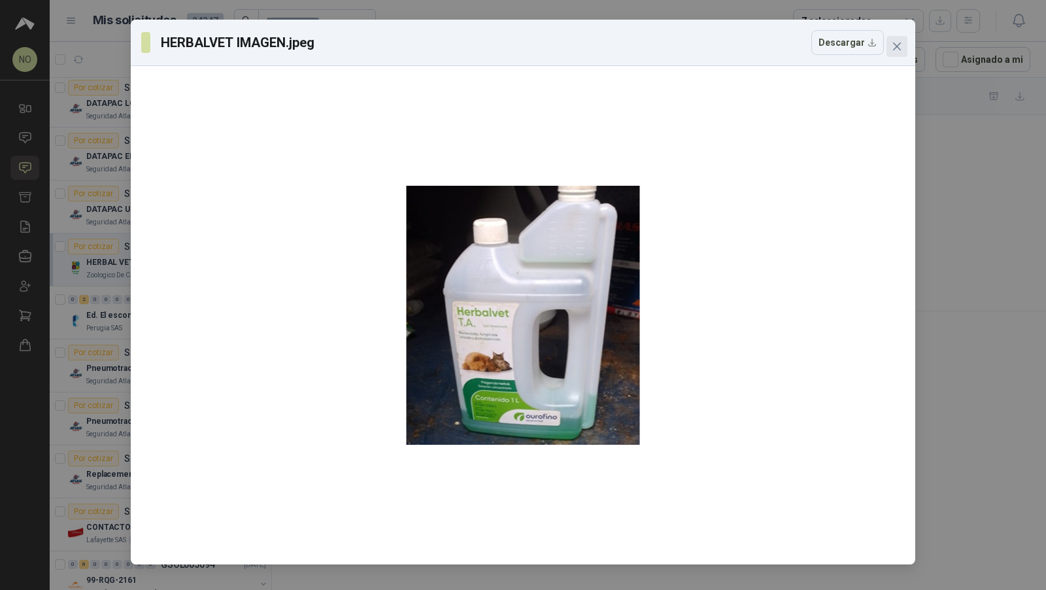
click at [906, 48] on span "Close" at bounding box center [897, 46] width 21 height 10
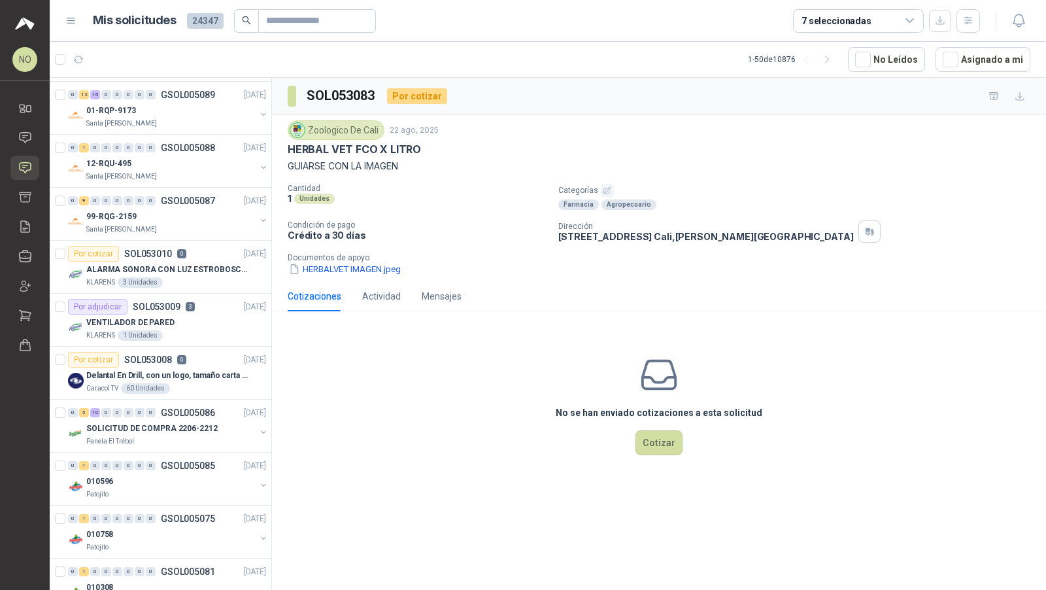
scroll to position [1018, 0]
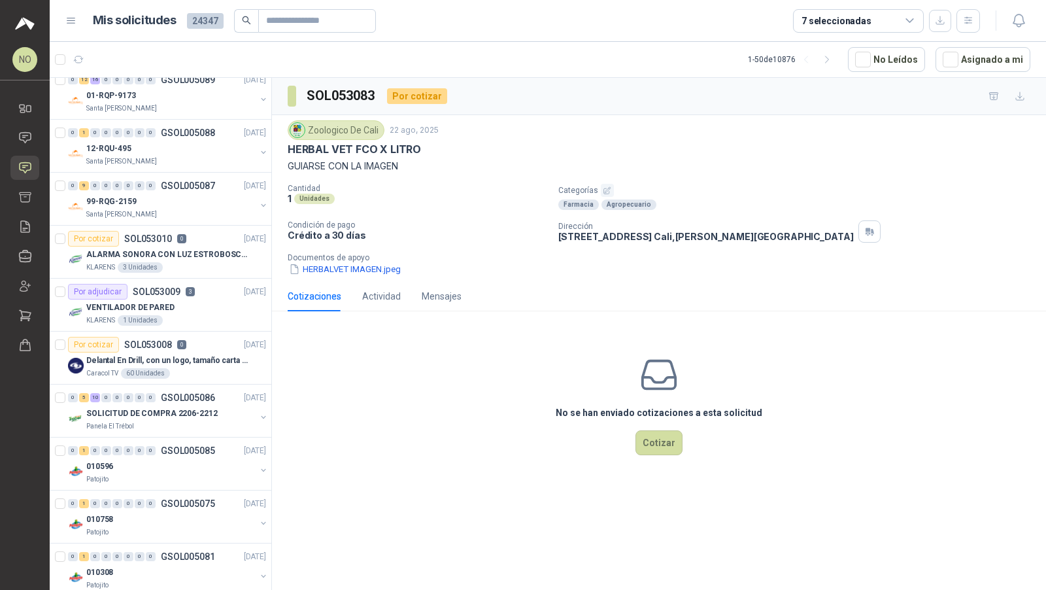
click at [116, 301] on p "VENTILADOR DE PARED" at bounding box center [130, 307] width 88 height 12
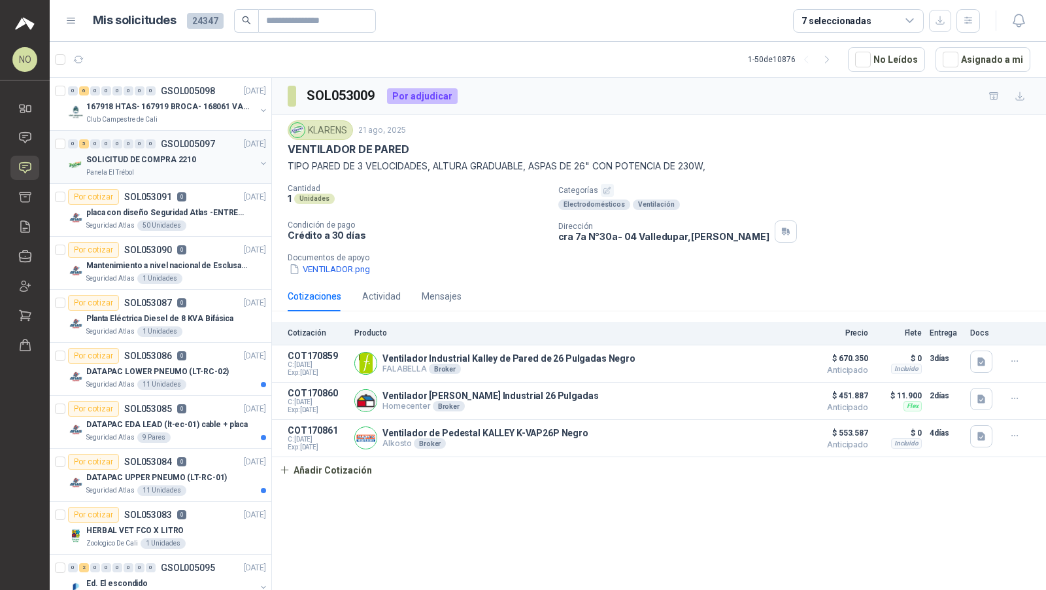
click at [194, 152] on div "SOLICITUD DE COMPRA 2210" at bounding box center [170, 160] width 169 height 16
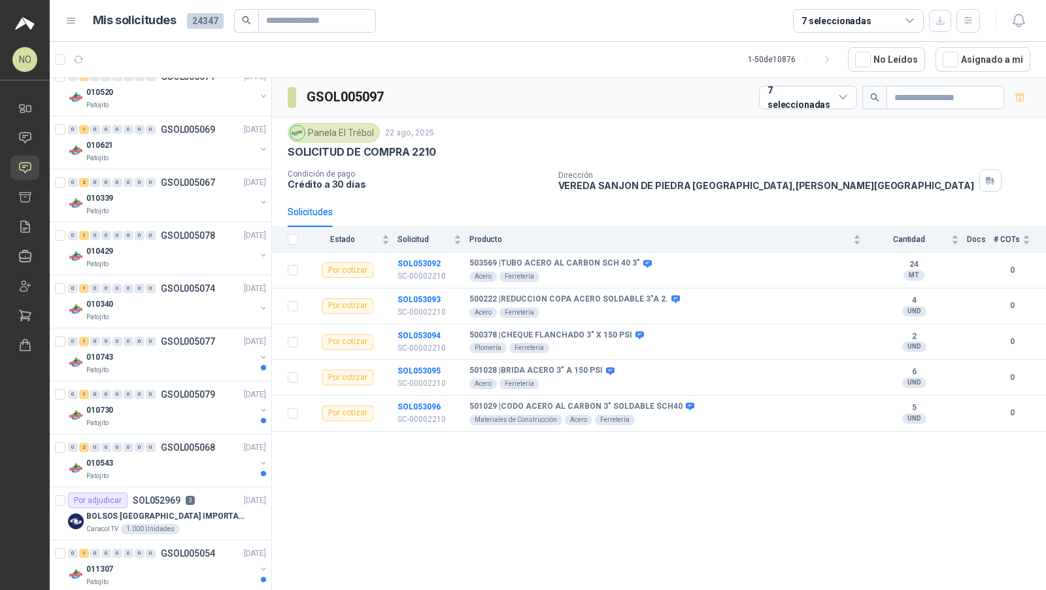
scroll to position [2145, 0]
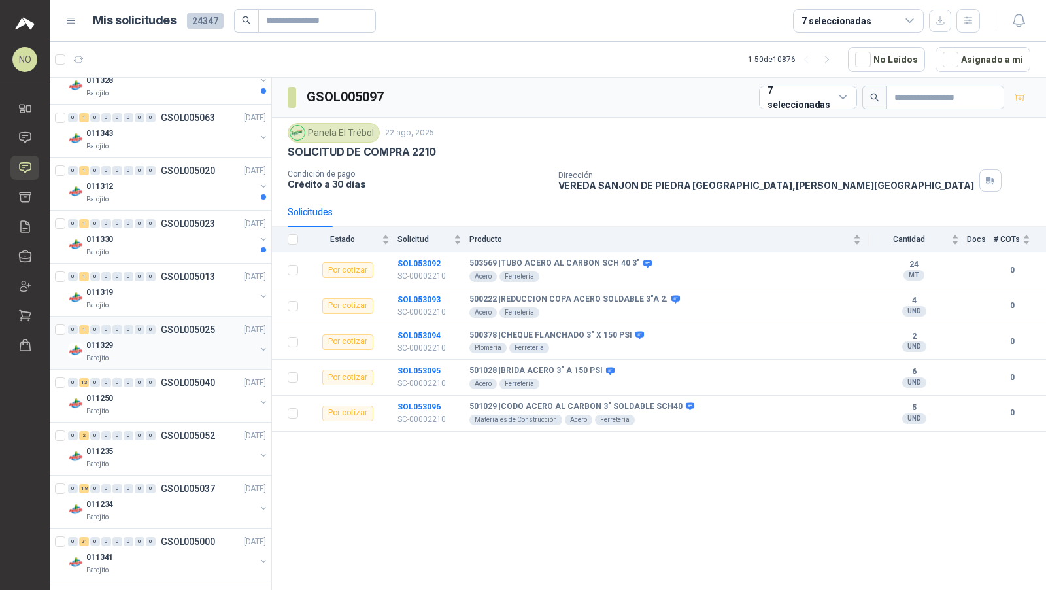
click at [157, 337] on div "011329" at bounding box center [170, 345] width 169 height 16
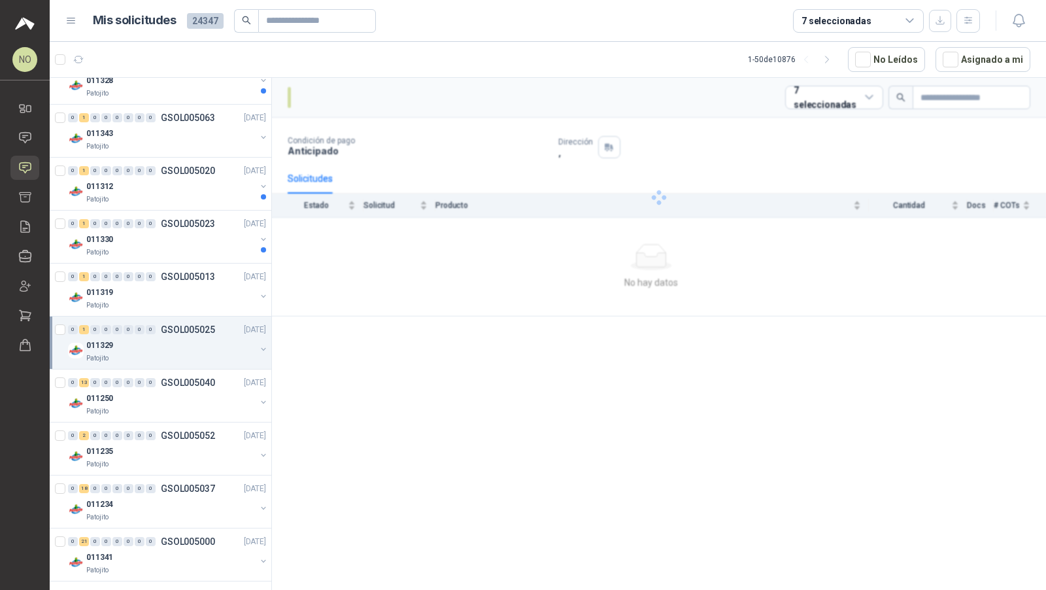
click at [157, 337] on div "011329" at bounding box center [170, 345] width 169 height 16
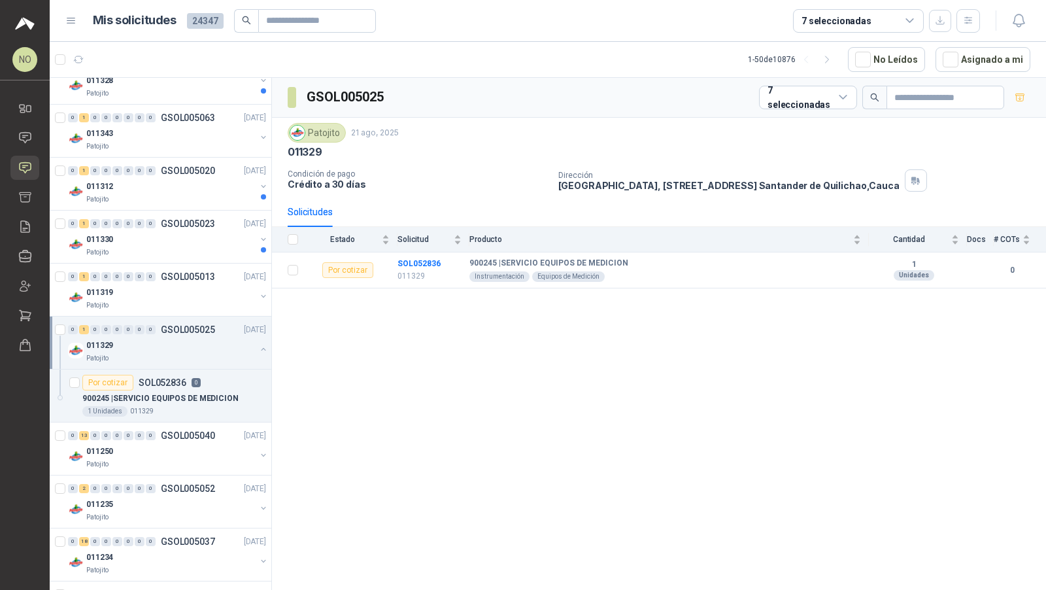
click at [157, 337] on div "011329" at bounding box center [170, 345] width 169 height 16
click at [146, 375] on div "0 13 0 0 0 0 0 0 GSOL005040 21/08/25" at bounding box center [168, 383] width 201 height 16
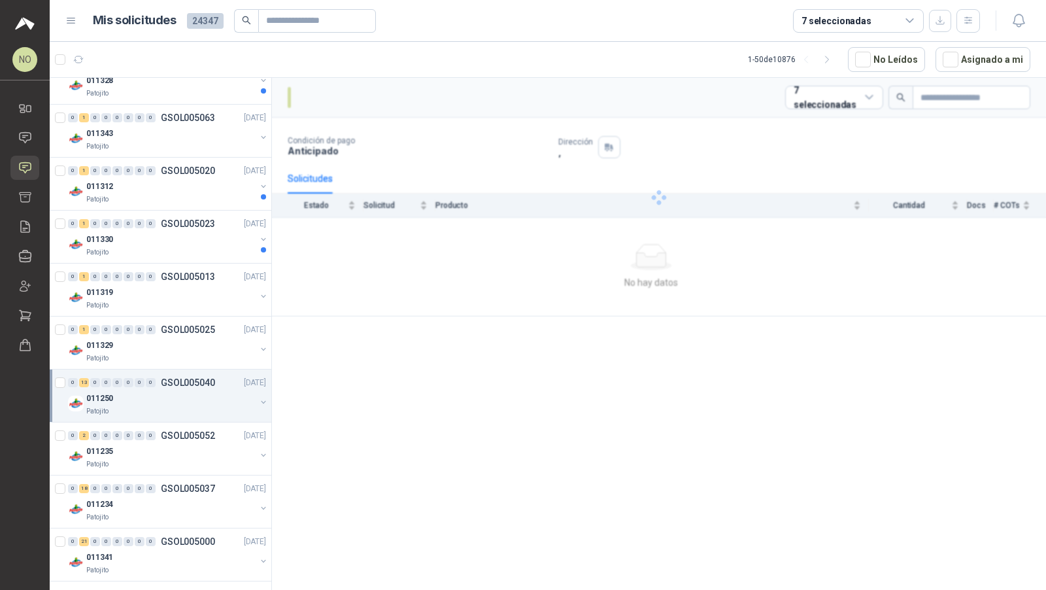
click at [146, 375] on div "0 13 0 0 0 0 0 0 GSOL005040 21/08/25" at bounding box center [168, 383] width 201 height 16
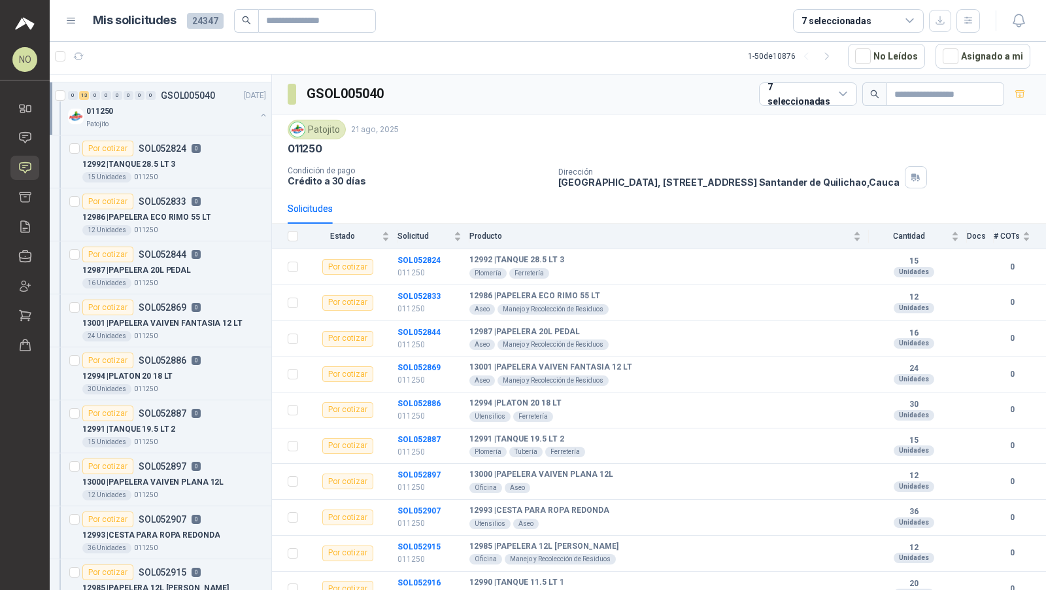
scroll to position [2430, 0]
click at [187, 118] on div "Patojito" at bounding box center [170, 123] width 169 height 10
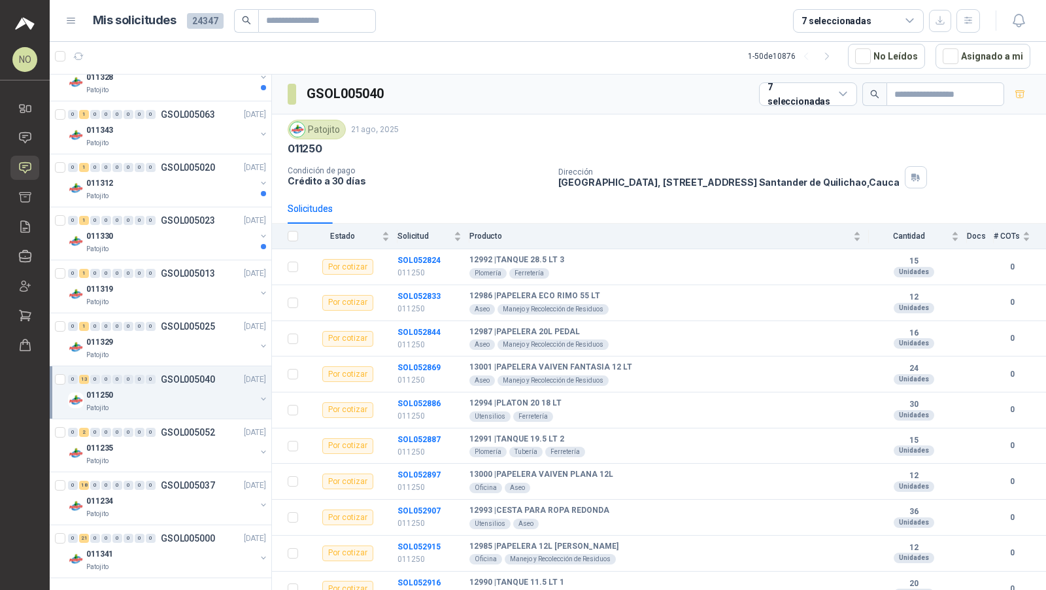
click at [187, 122] on div "011343" at bounding box center [170, 130] width 169 height 16
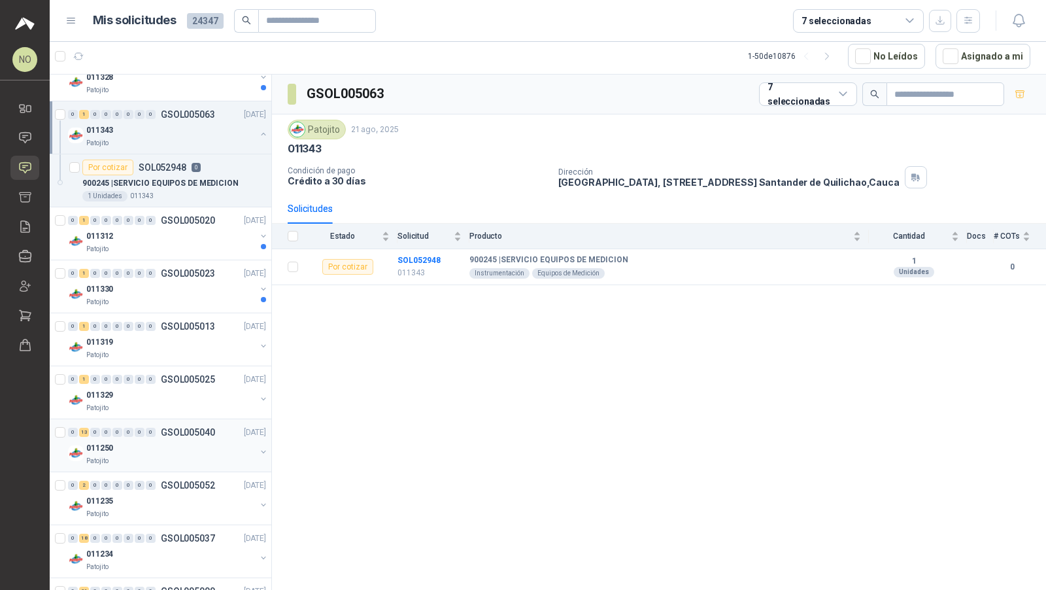
click at [187, 122] on div "011343" at bounding box center [170, 130] width 169 height 16
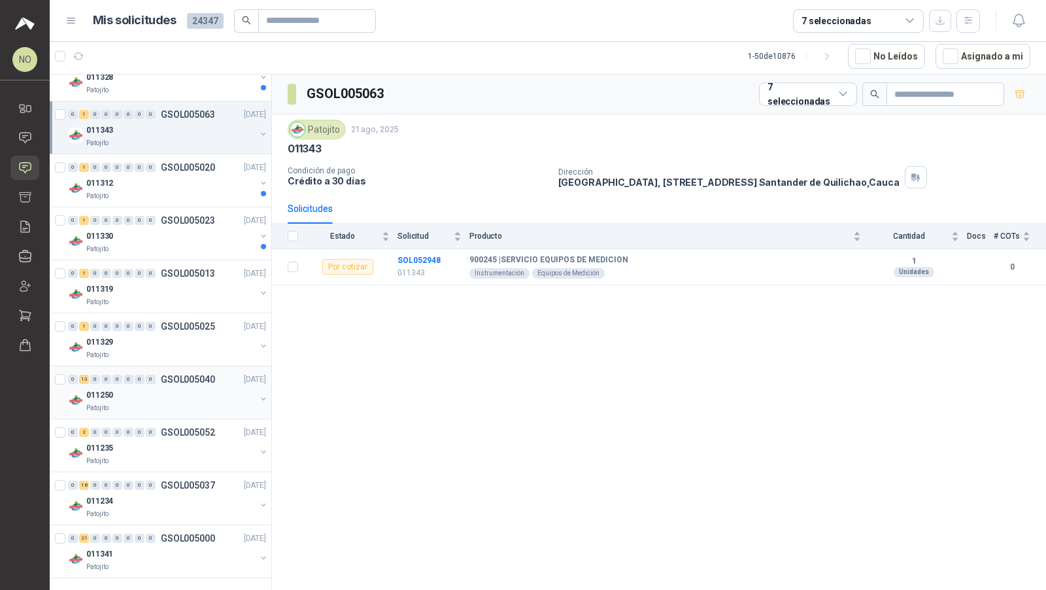
click at [187, 122] on div "011343" at bounding box center [170, 130] width 169 height 16
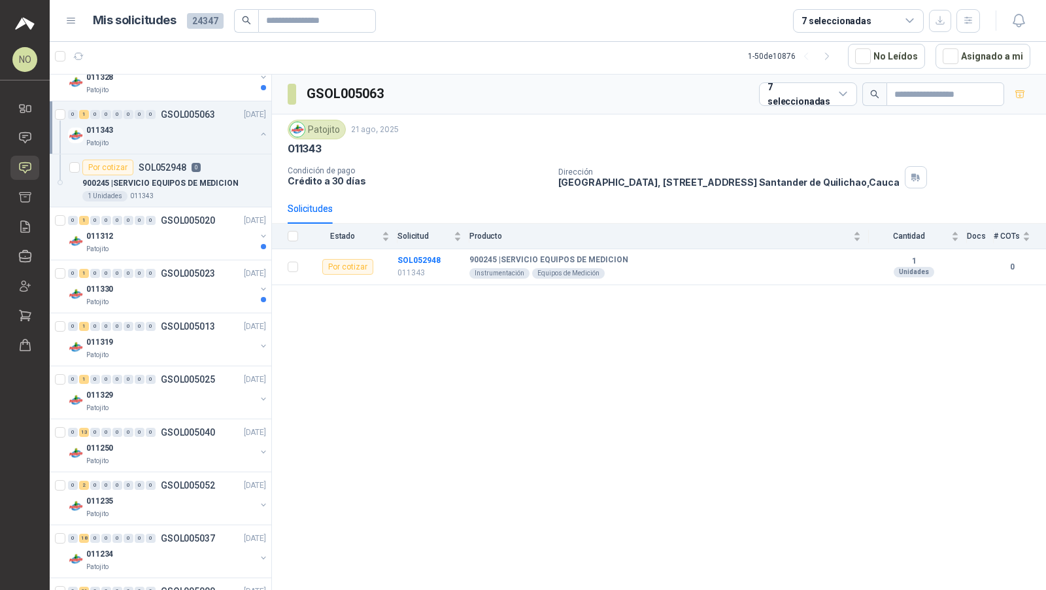
click at [206, 122] on div "011343" at bounding box center [170, 130] width 169 height 16
click at [192, 160] on div "0 1 0 0 0 0 0 0 GSOL005020 21/08/25" at bounding box center [168, 168] width 201 height 16
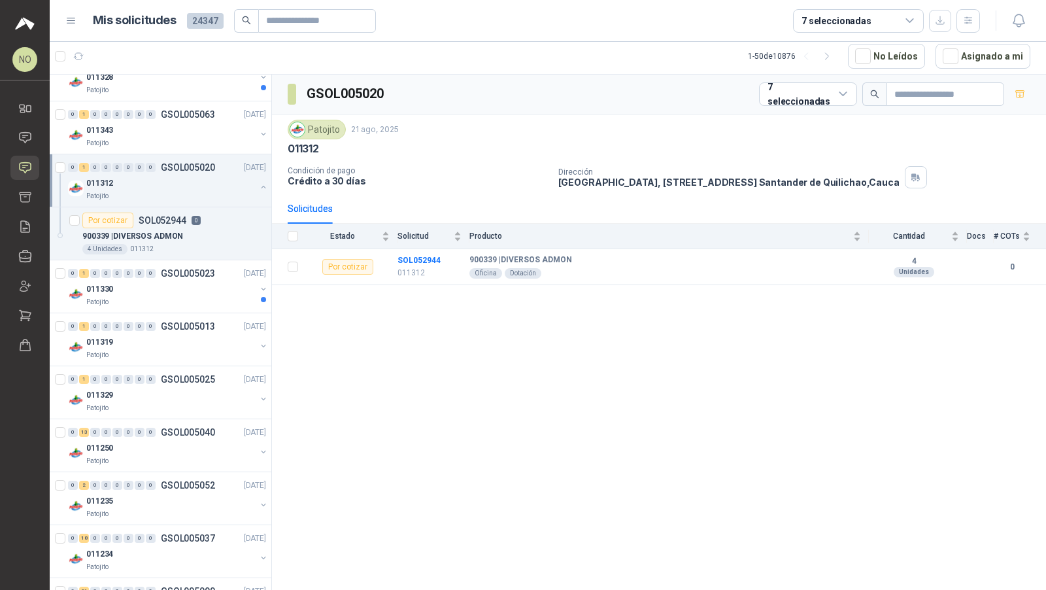
click at [190, 160] on div "0 1 0 0 0 0 0 0 GSOL005020 21/08/25" at bounding box center [168, 168] width 201 height 16
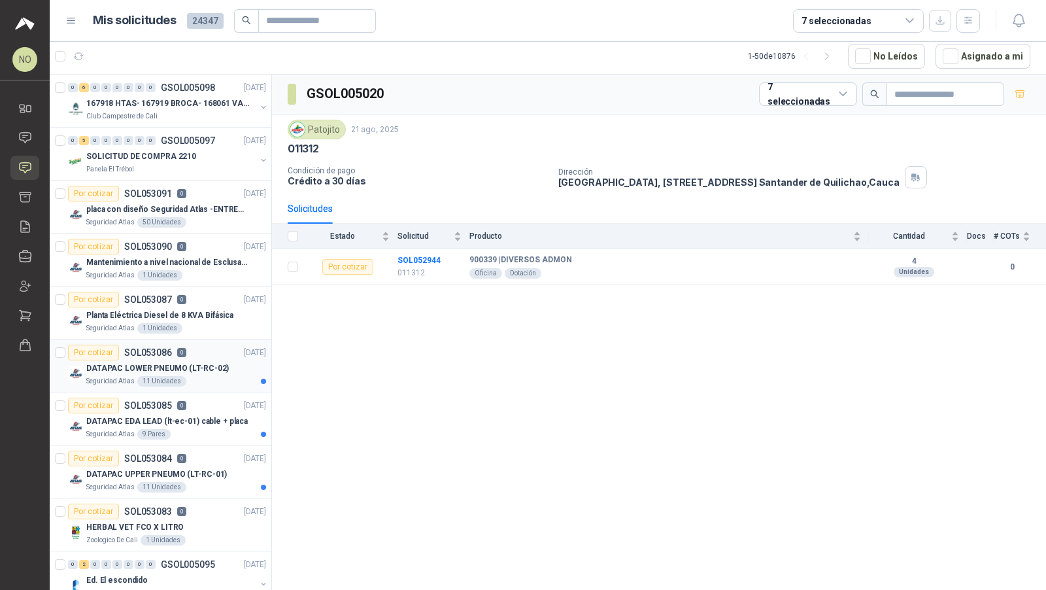
click at [191, 368] on p "DATAPAC LOWER PNEUMO (LT-RC-02)" at bounding box center [157, 368] width 143 height 12
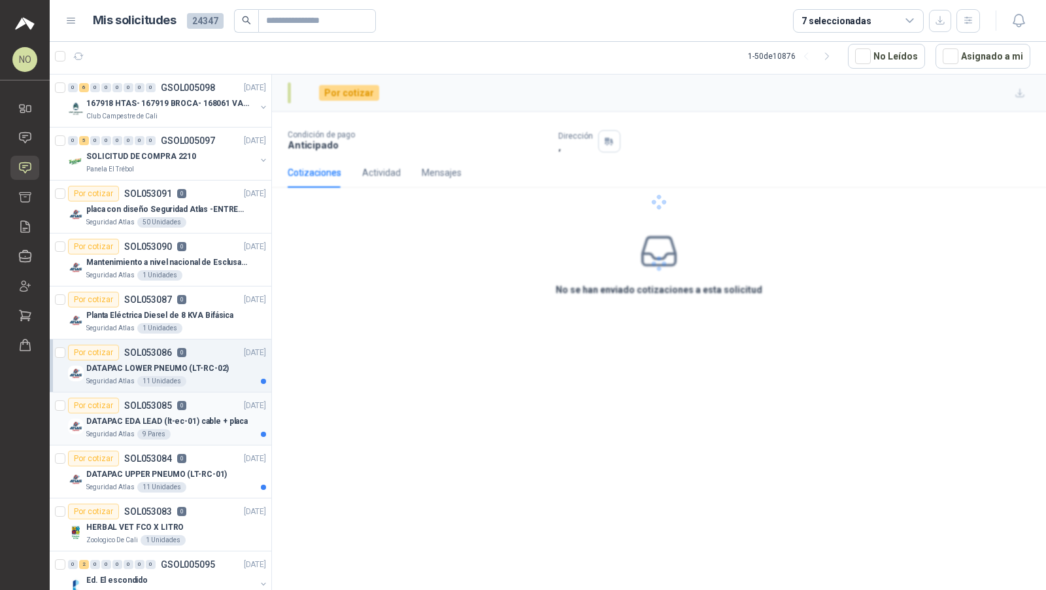
click at [229, 421] on p "DATAPAC EDA LEAD (lt-ec-01) cable + placa" at bounding box center [167, 421] width 162 height 12
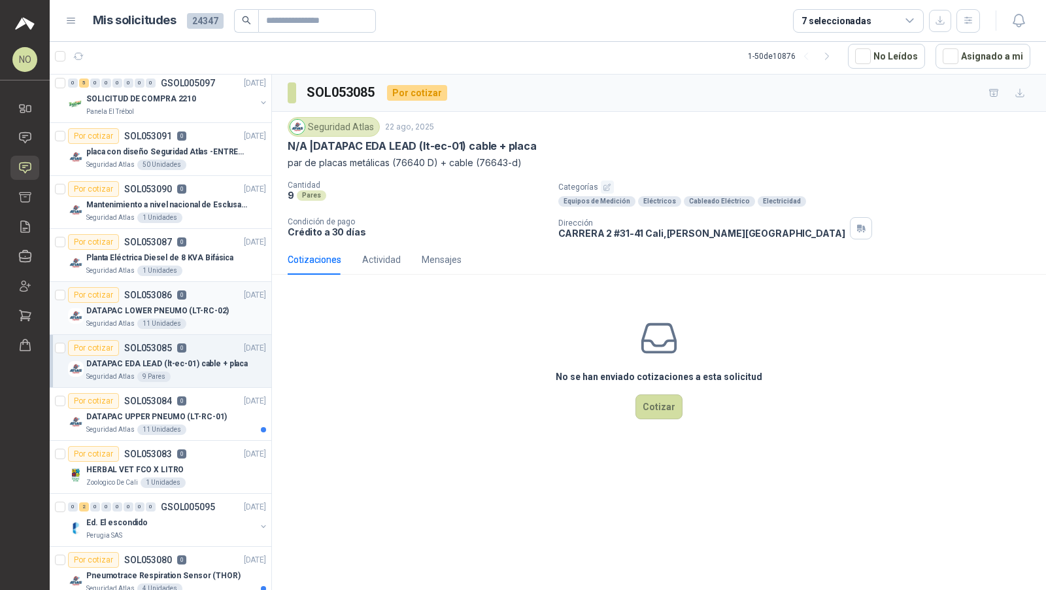
scroll to position [69, 0]
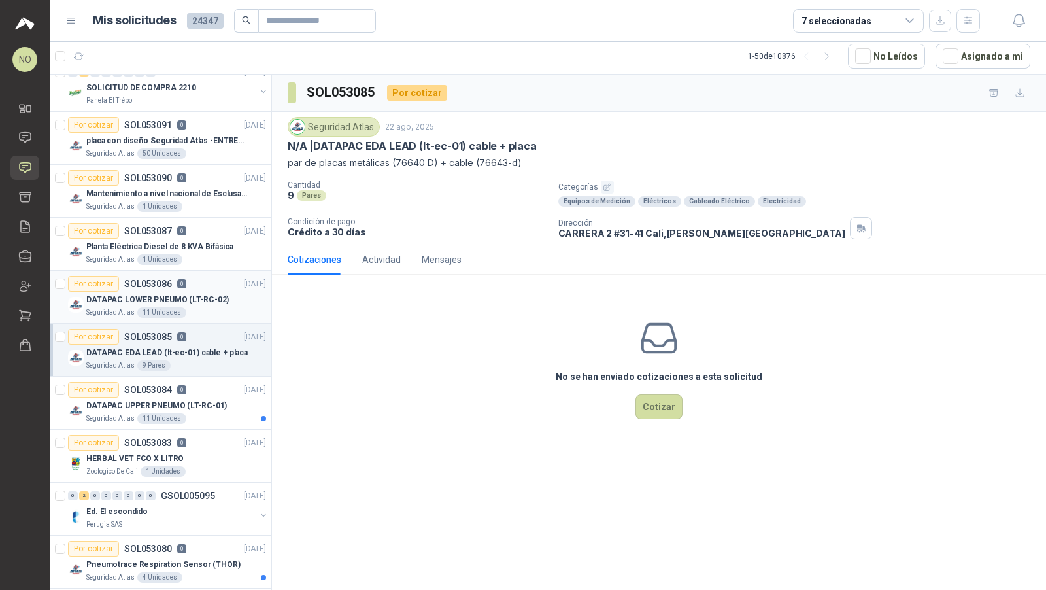
click at [190, 382] on div "Por cotizar SOL053084 0 22/08/25" at bounding box center [167, 390] width 198 height 16
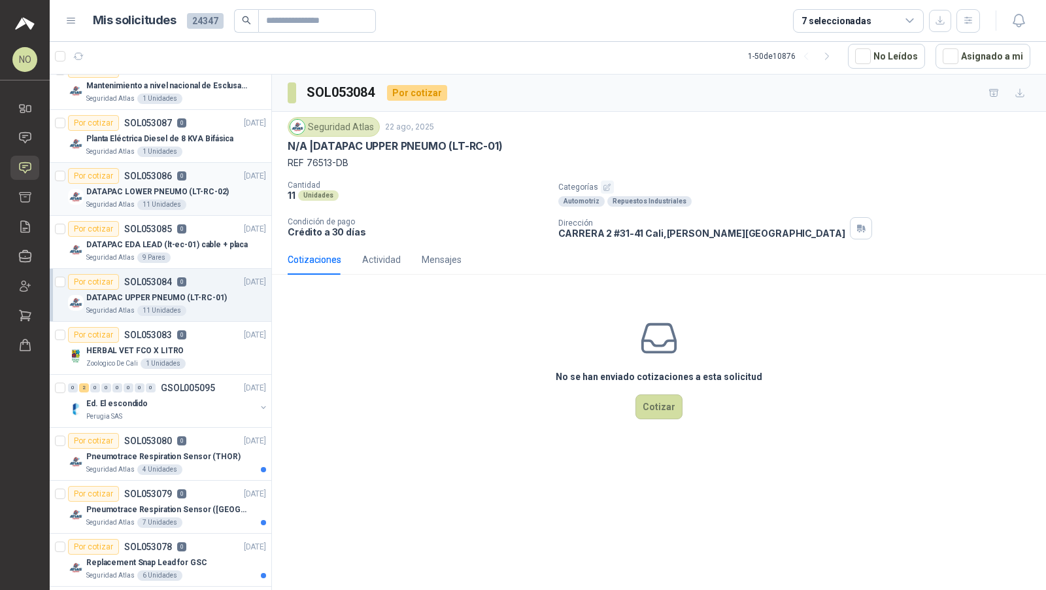
scroll to position [177, 0]
click at [194, 358] on div "Zoologico De Cali 1 Unidades" at bounding box center [176, 363] width 180 height 10
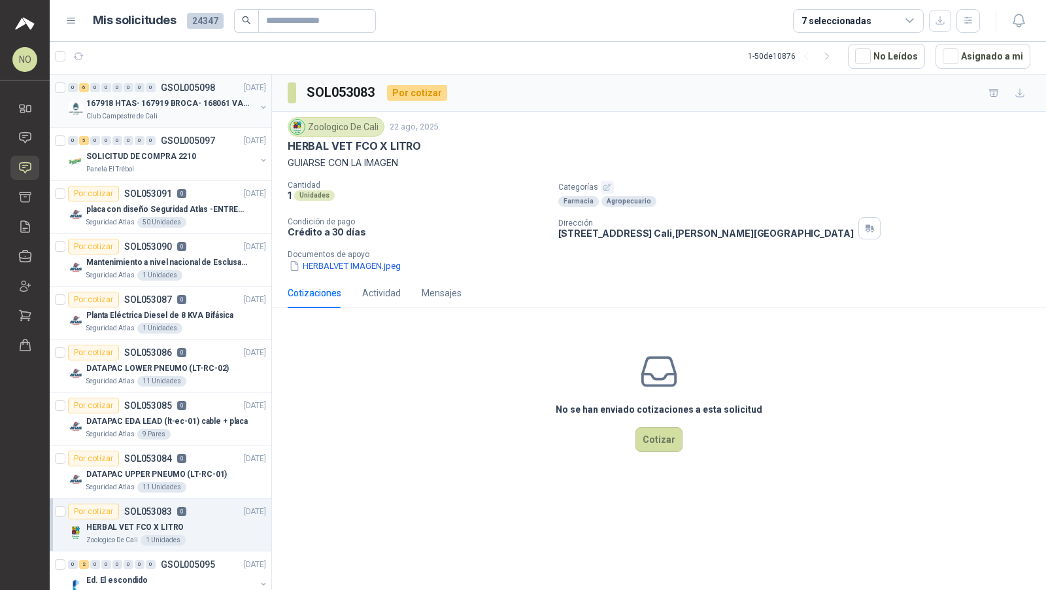
click at [239, 109] on div "167918 HTAS- 167919 BROCA- 168061 VALVULA" at bounding box center [170, 103] width 169 height 16
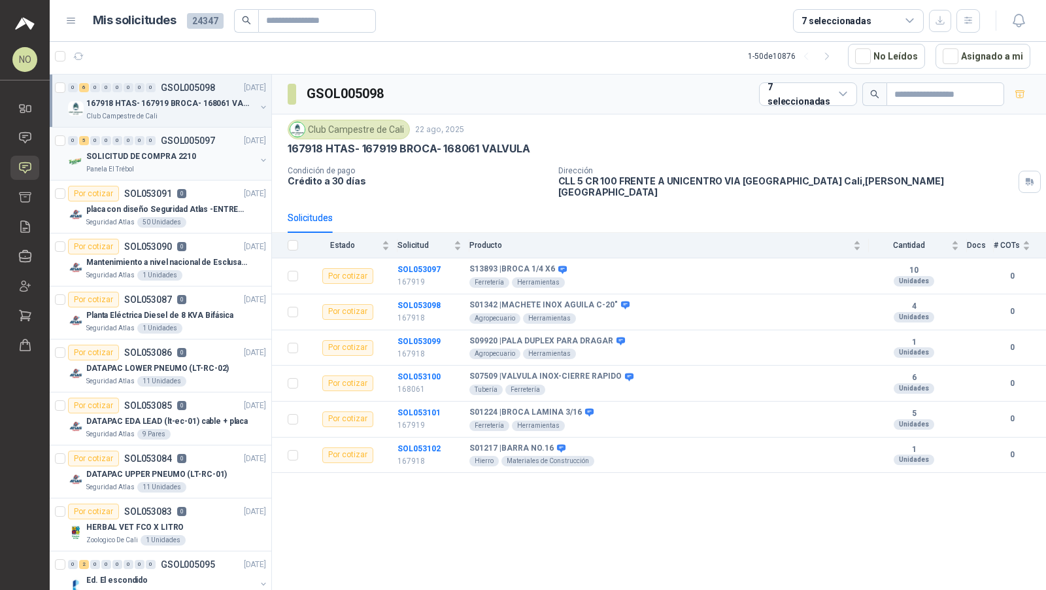
click at [208, 164] on div "Panela El Trébol" at bounding box center [170, 169] width 169 height 10
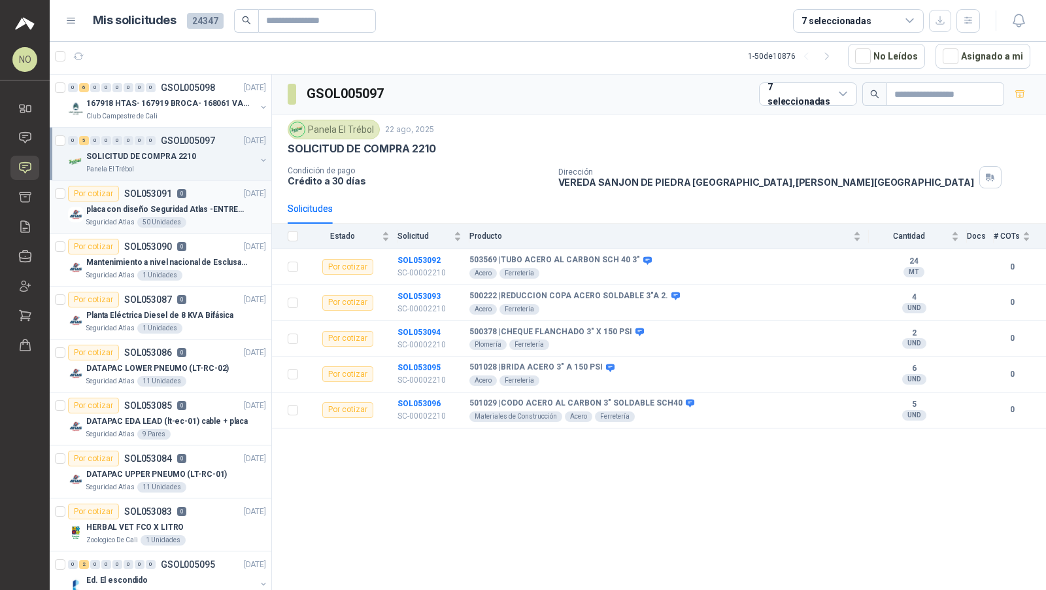
click at [195, 221] on div "Seguridad Atlas 50 Unidades" at bounding box center [176, 222] width 180 height 10
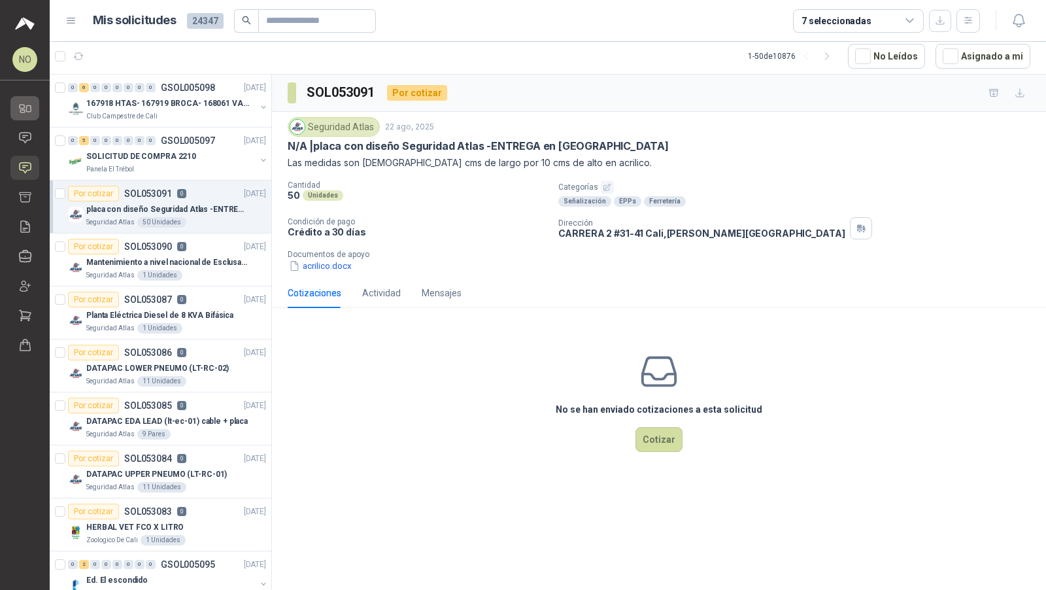
click at [26, 111] on icon at bounding box center [25, 108] width 14 height 14
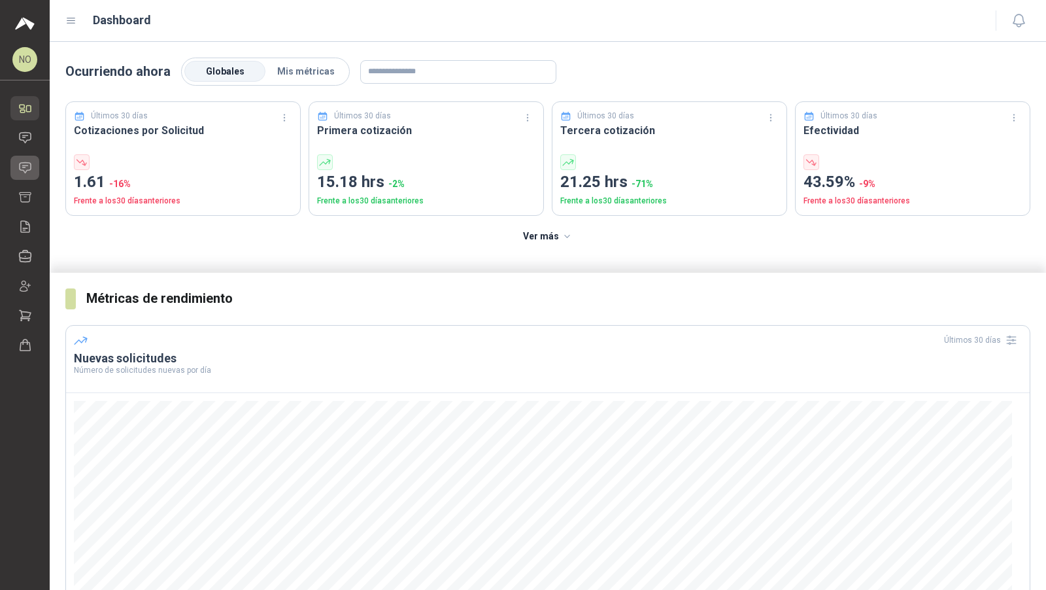
click at [26, 168] on icon at bounding box center [25, 168] width 14 height 14
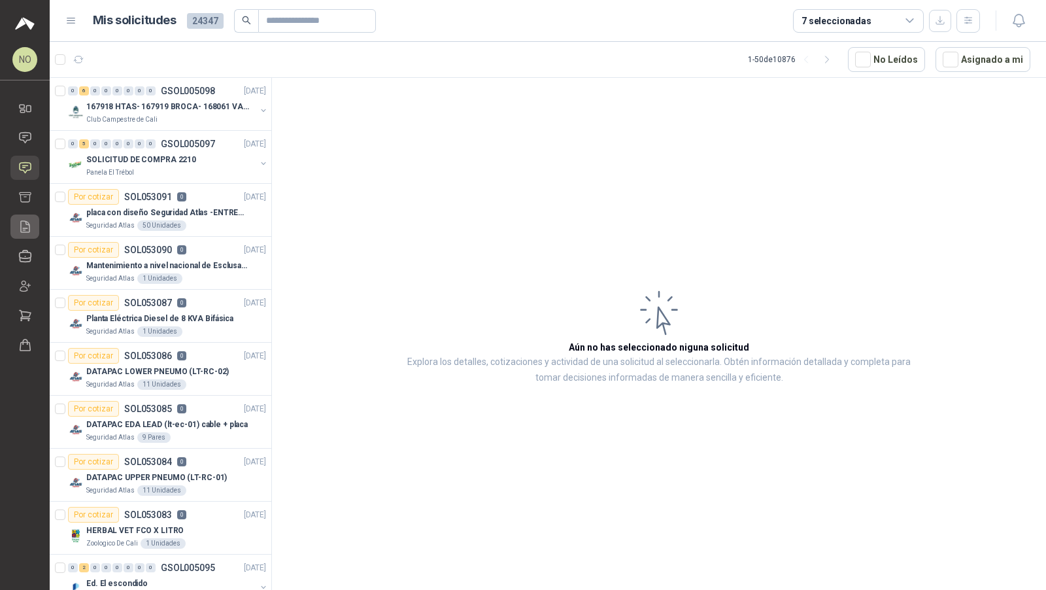
click at [26, 228] on icon at bounding box center [25, 226] width 9 height 11
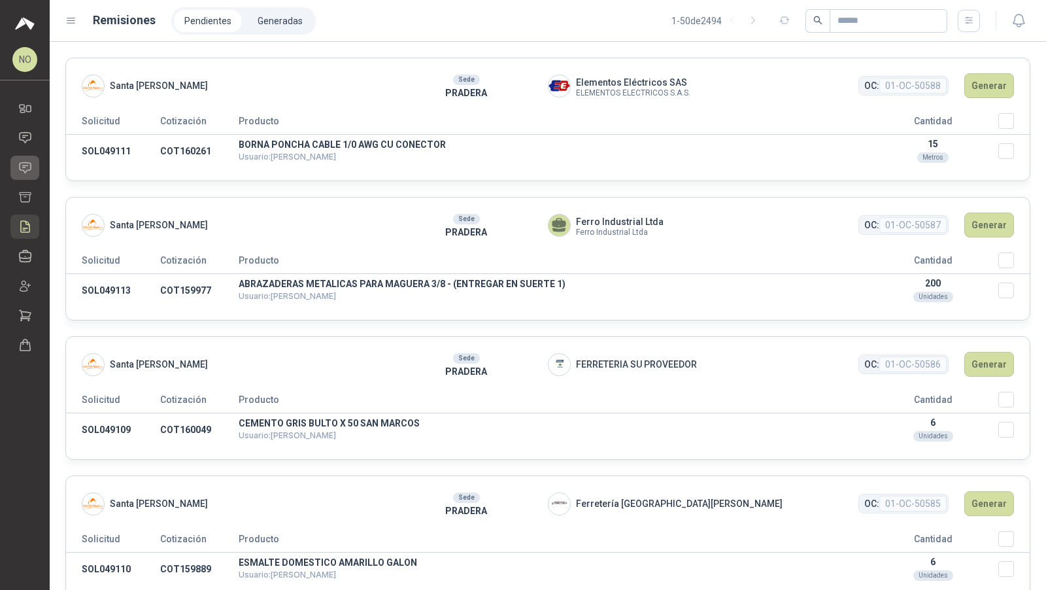
click at [24, 162] on icon at bounding box center [25, 168] width 14 height 14
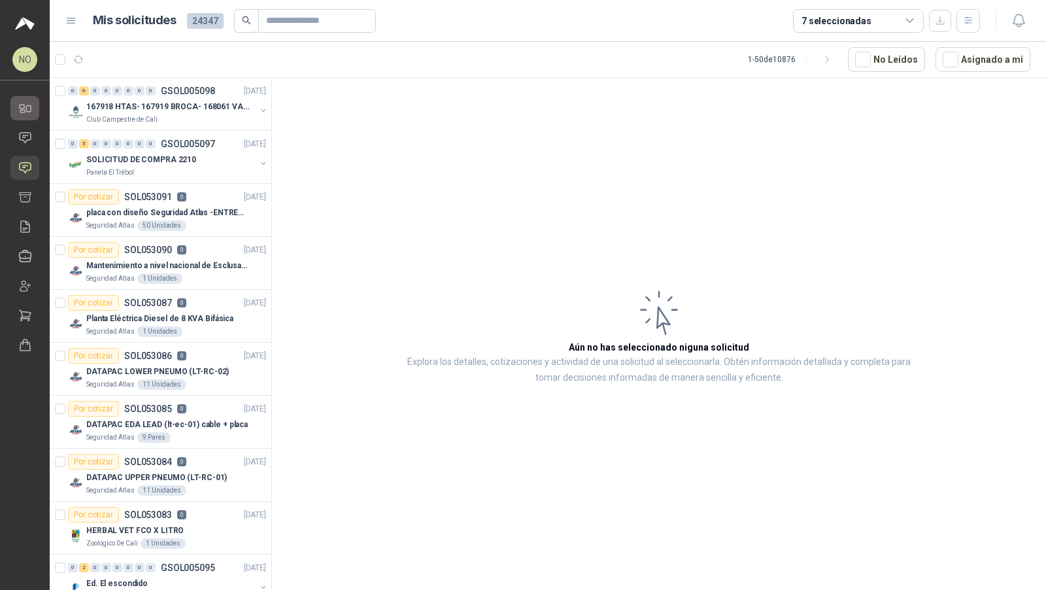
click at [24, 110] on icon at bounding box center [22, 111] width 5 height 3
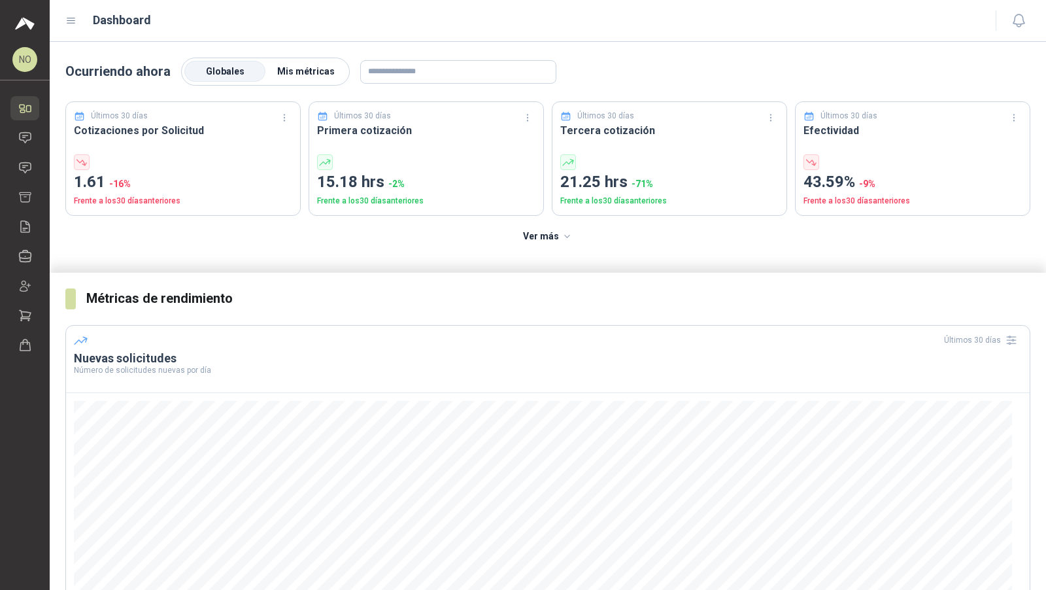
click at [299, 71] on span "Mis métricas" at bounding box center [306, 71] width 58 height 10
click at [237, 74] on span "Globales" at bounding box center [225, 71] width 39 height 10
click at [20, 139] on icon at bounding box center [25, 138] width 11 height 10
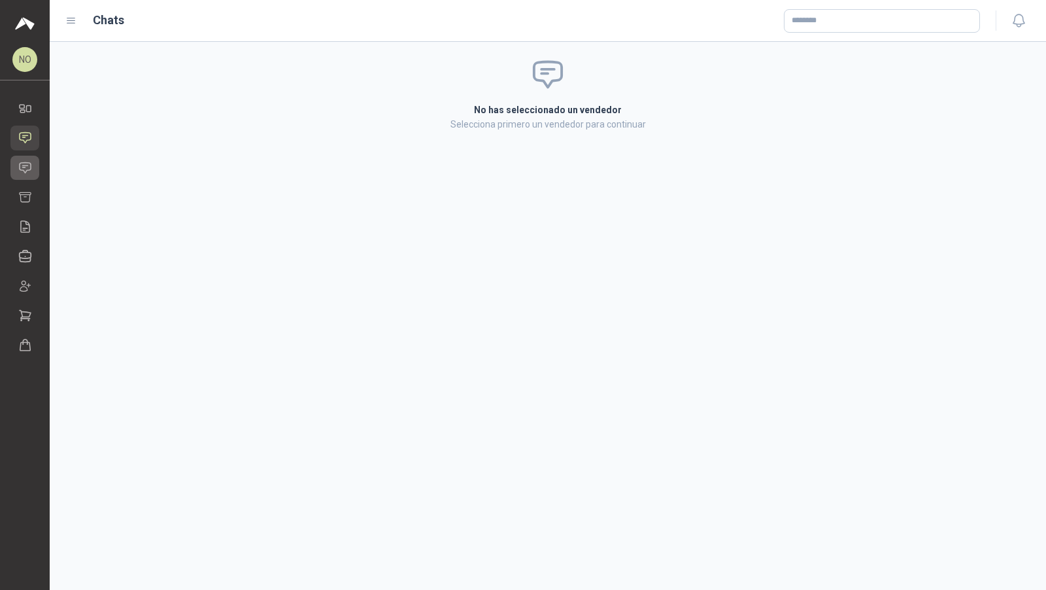
click at [20, 169] on icon at bounding box center [25, 167] width 11 height 10
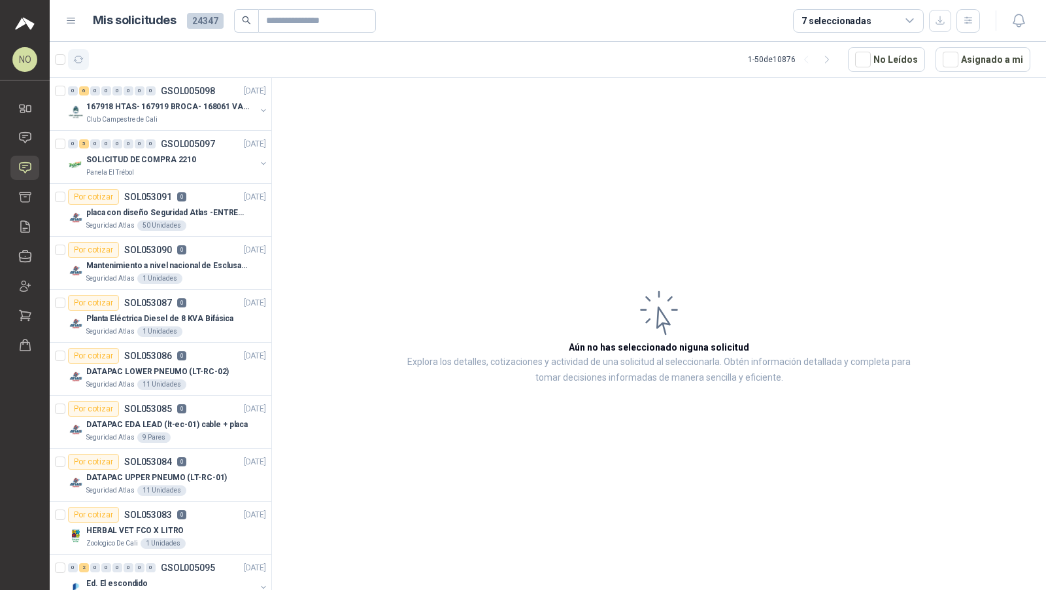
click at [81, 55] on icon "button" at bounding box center [78, 59] width 11 height 11
click at [74, 54] on icon "button" at bounding box center [78, 59] width 11 height 11
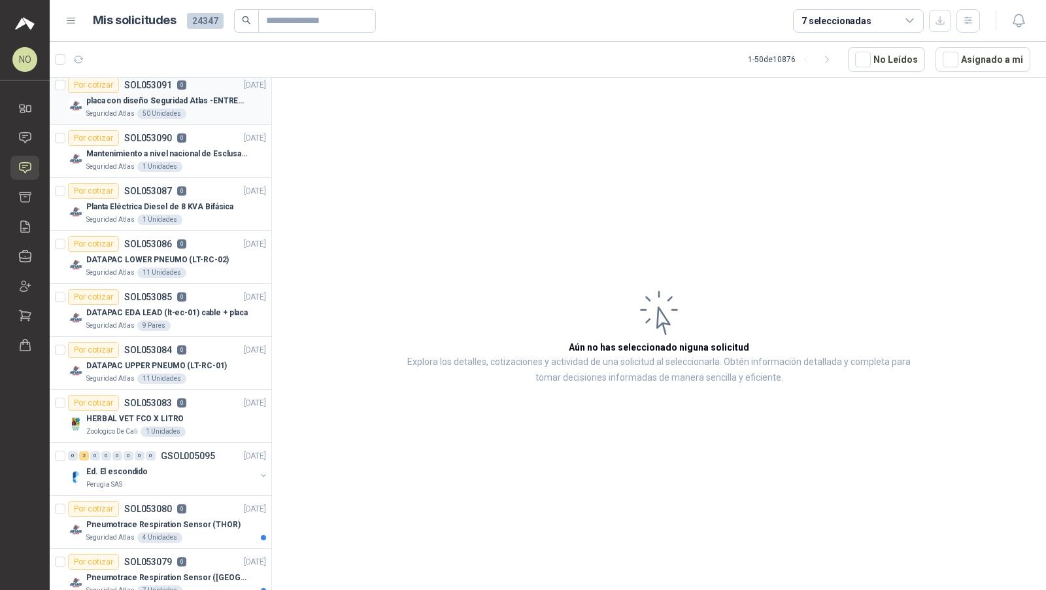
scroll to position [112, 0]
click at [969, 63] on button "Asignado a mi" at bounding box center [983, 59] width 95 height 25
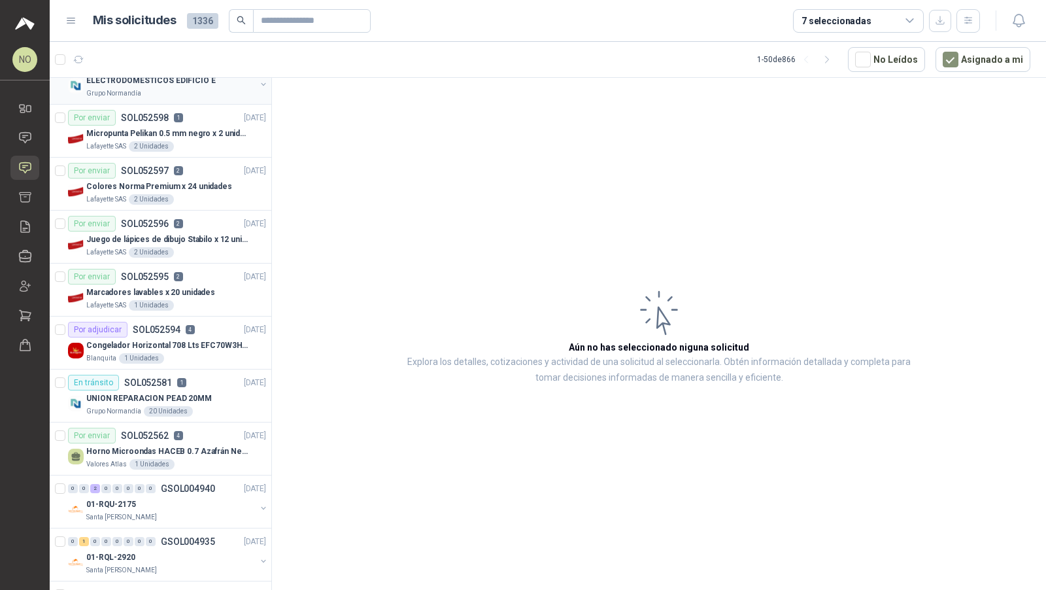
scroll to position [291, 0]
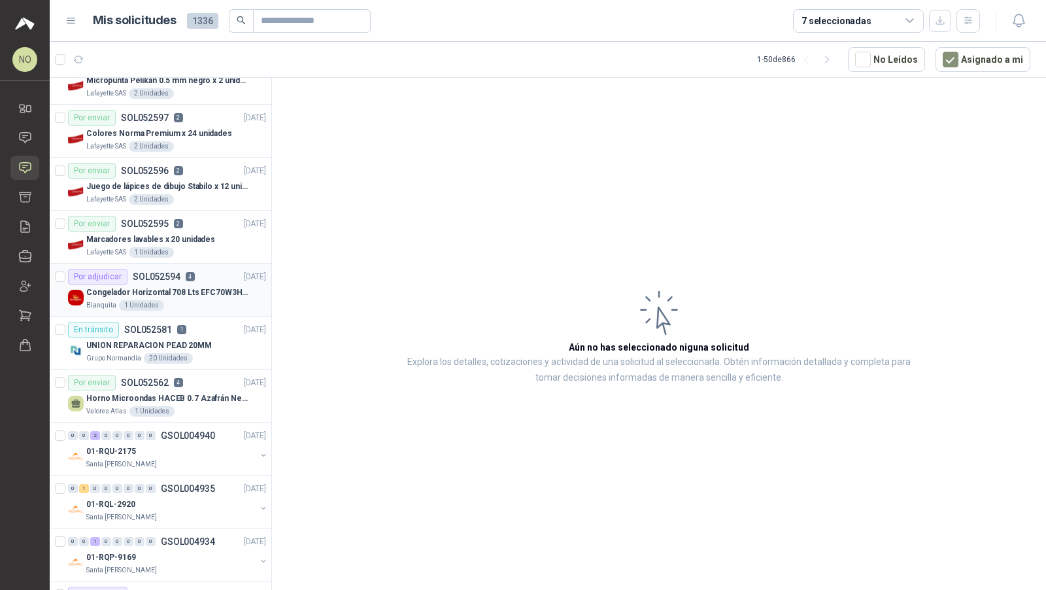
click at [184, 284] on div "Congelador Horizontal 708 Lts EFC70W3HTW Blanco Modelo EFC70W3HTW Código 501967" at bounding box center [176, 292] width 180 height 16
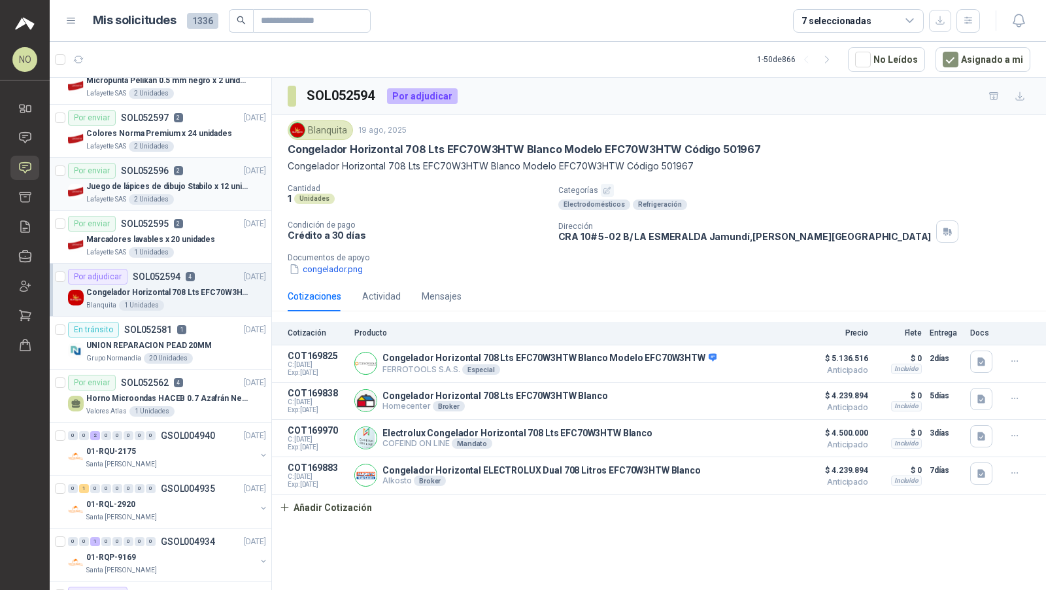
click at [218, 171] on div "Por enviar SOL052596 2 19/08/25" at bounding box center [167, 171] width 198 height 16
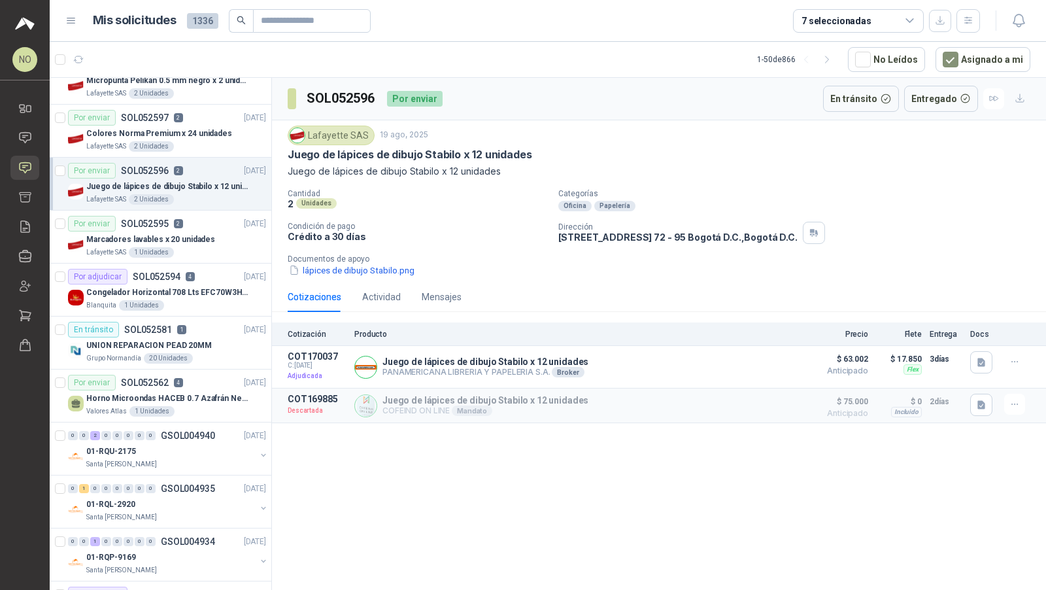
scroll to position [230, 0]
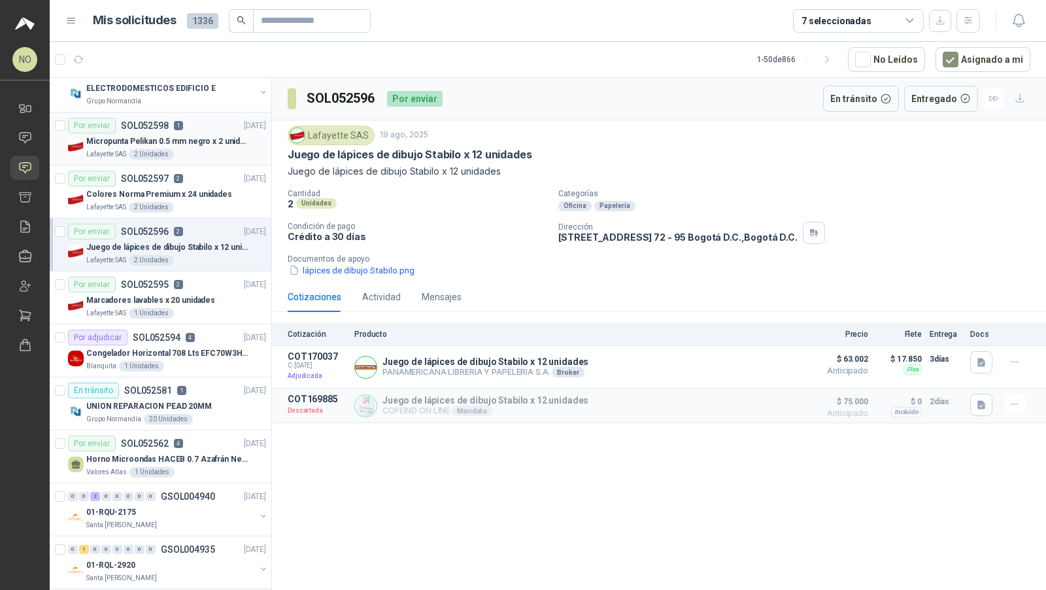
click at [216, 137] on p "Micropunta Pelikan 0.5 mm negro x 2 unidades" at bounding box center [167, 141] width 163 height 12
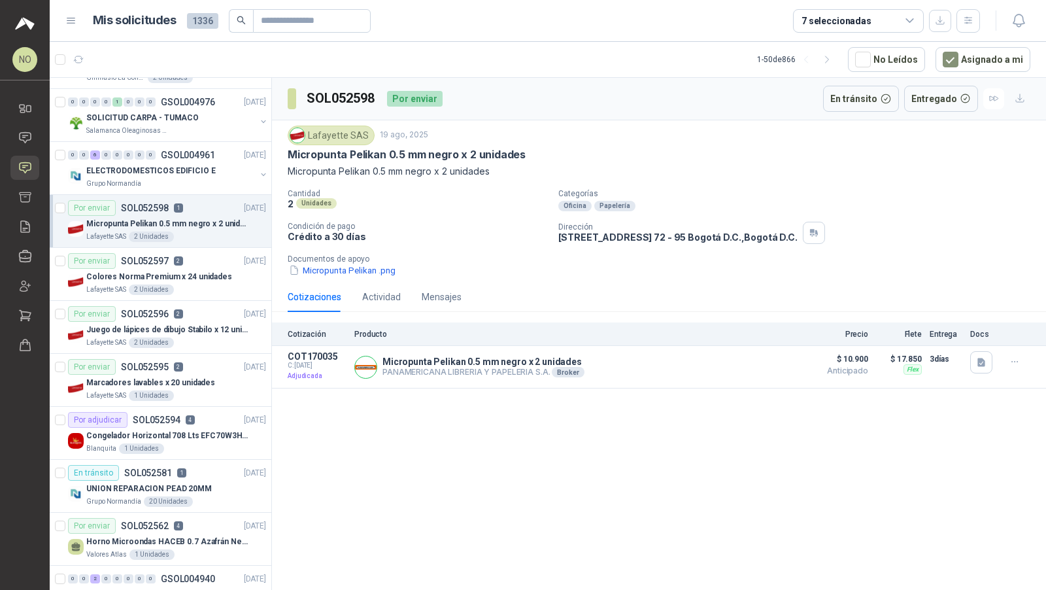
scroll to position [144, 0]
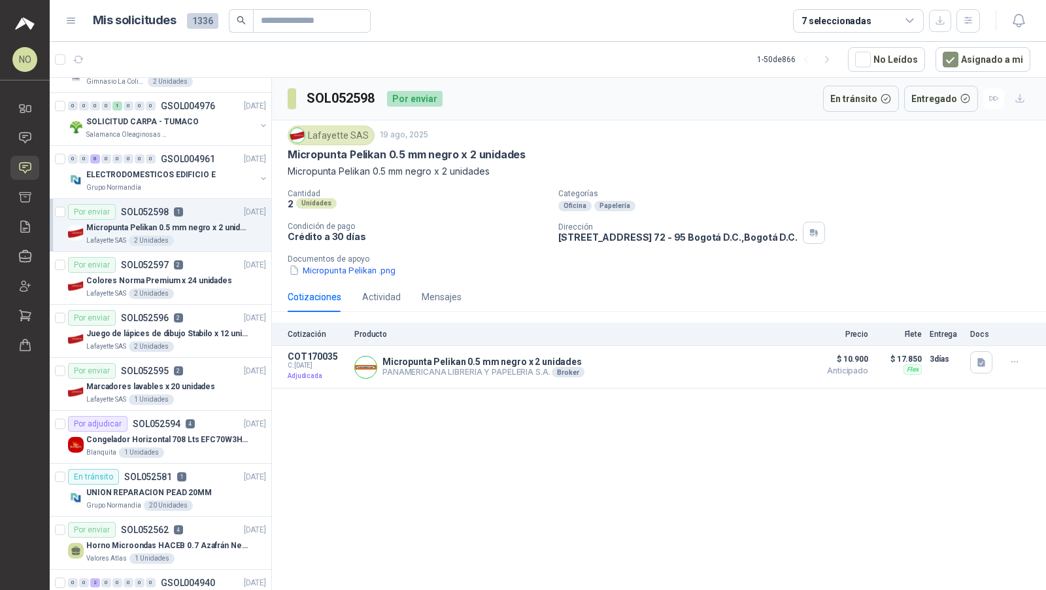
click at [216, 137] on div "Salamanca Oleaginosas SAS" at bounding box center [170, 134] width 169 height 10
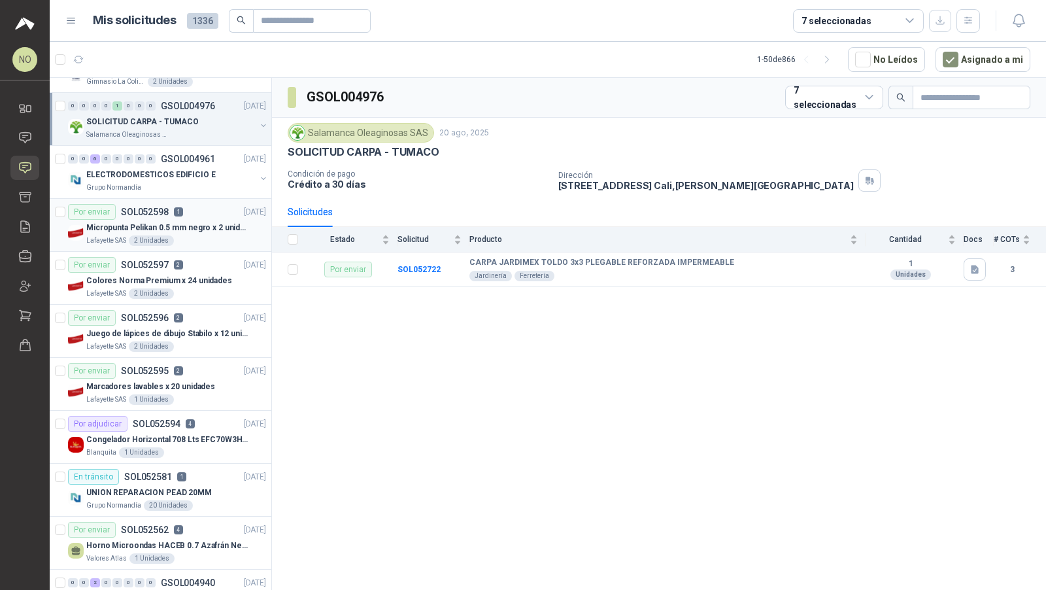
click at [216, 137] on div "Salamanca Oleaginosas SAS" at bounding box center [170, 134] width 169 height 10
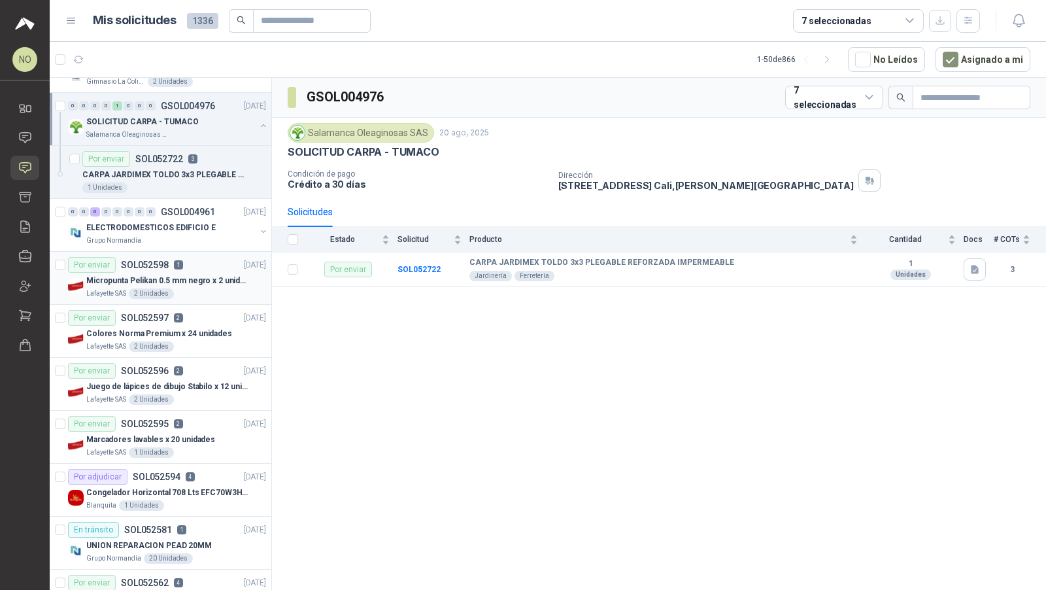
click at [216, 137] on div "Salamanca Oleaginosas SAS" at bounding box center [170, 134] width 169 height 10
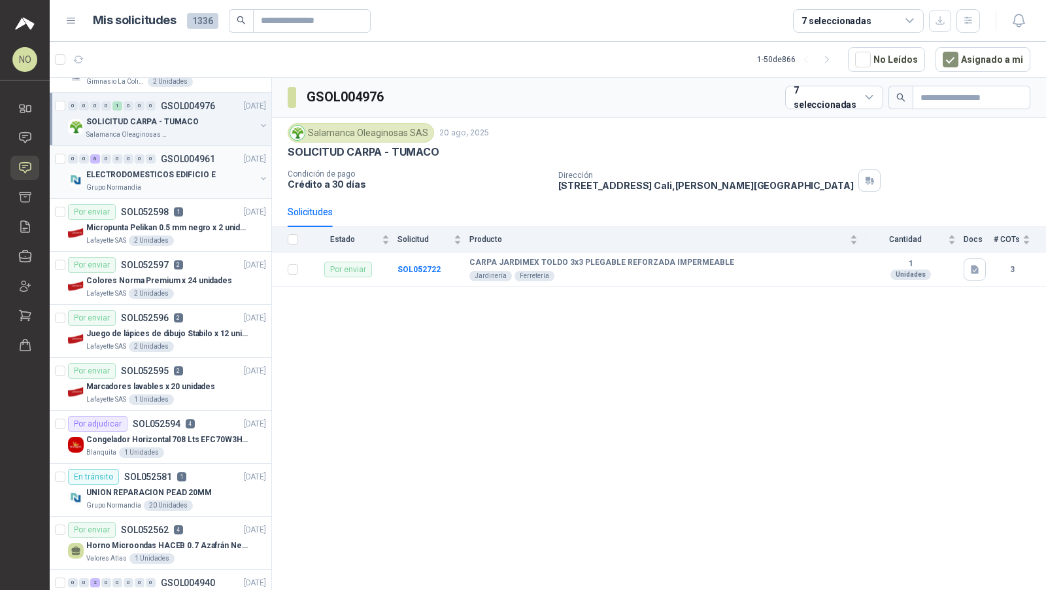
click at [195, 194] on div "0 0 6 0 0 0 0 0 GSOL004961 19/08/25 ELECTRODOMESTICOS EDIFICIO E Grupo Normandía" at bounding box center [161, 172] width 222 height 53
click at [194, 179] on div "ELECTRODOMESTICOS EDIFICIO E" at bounding box center [170, 175] width 169 height 16
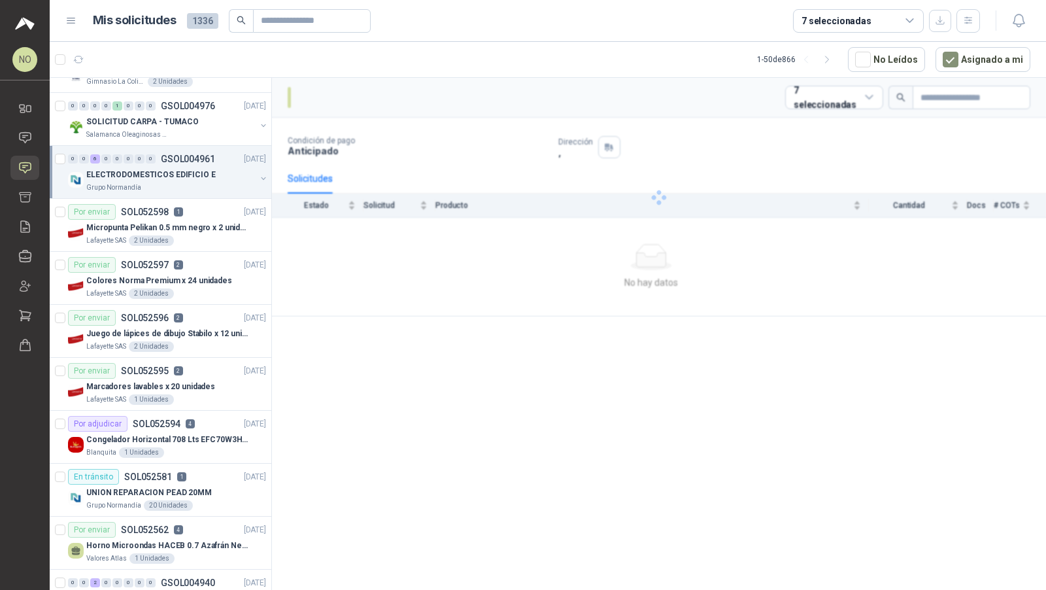
click at [194, 179] on div "ELECTRODOMESTICOS EDIFICIO E" at bounding box center [170, 175] width 169 height 16
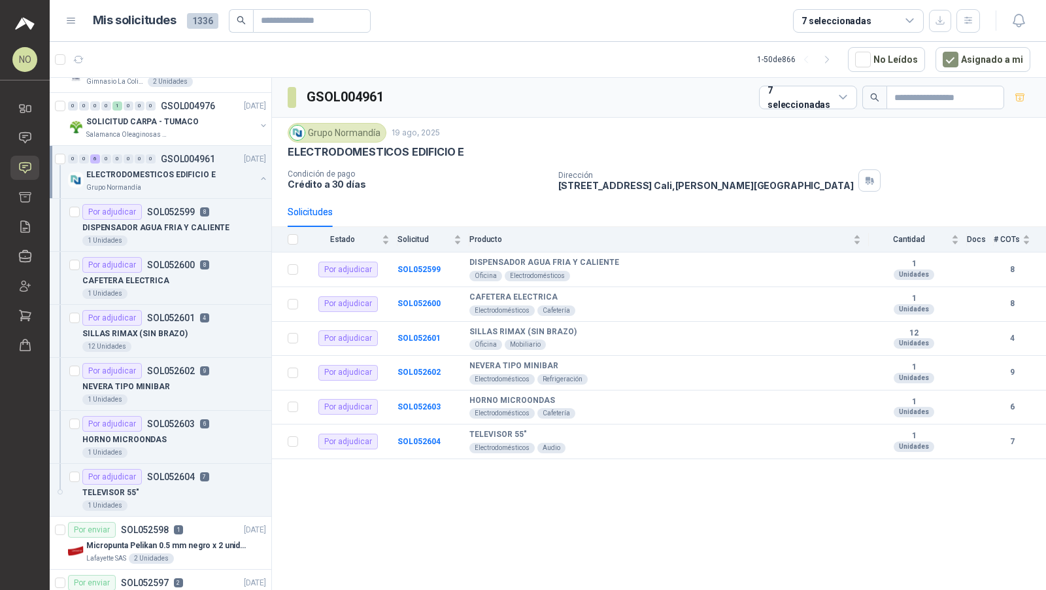
click at [194, 179] on div "ELECTRODOMESTICOS EDIFICIO E" at bounding box center [170, 175] width 169 height 16
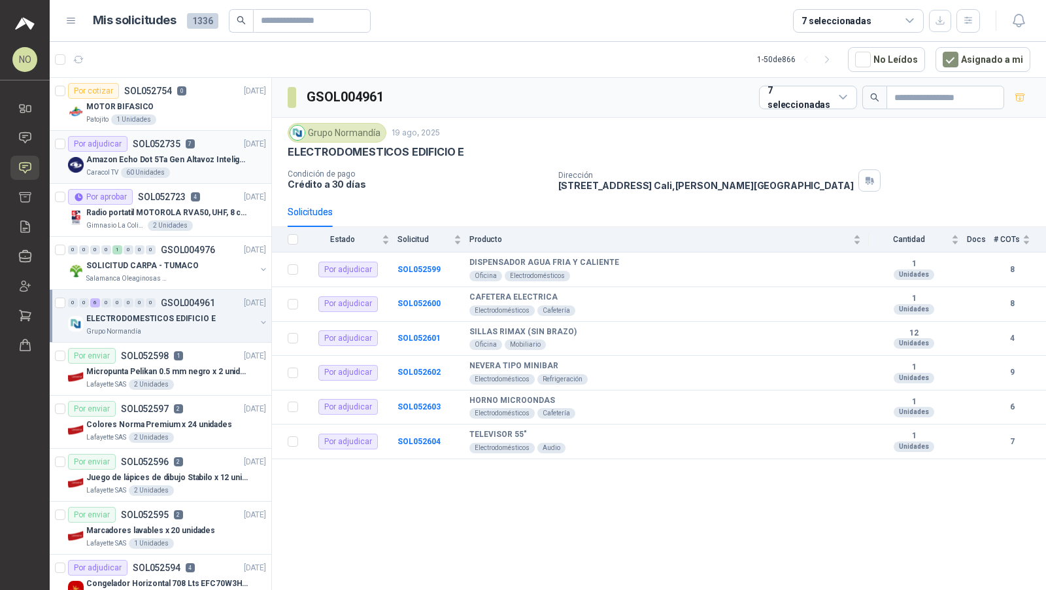
click at [209, 137] on div "Por adjudicar SOL052735 7 20/08/25" at bounding box center [167, 144] width 198 height 16
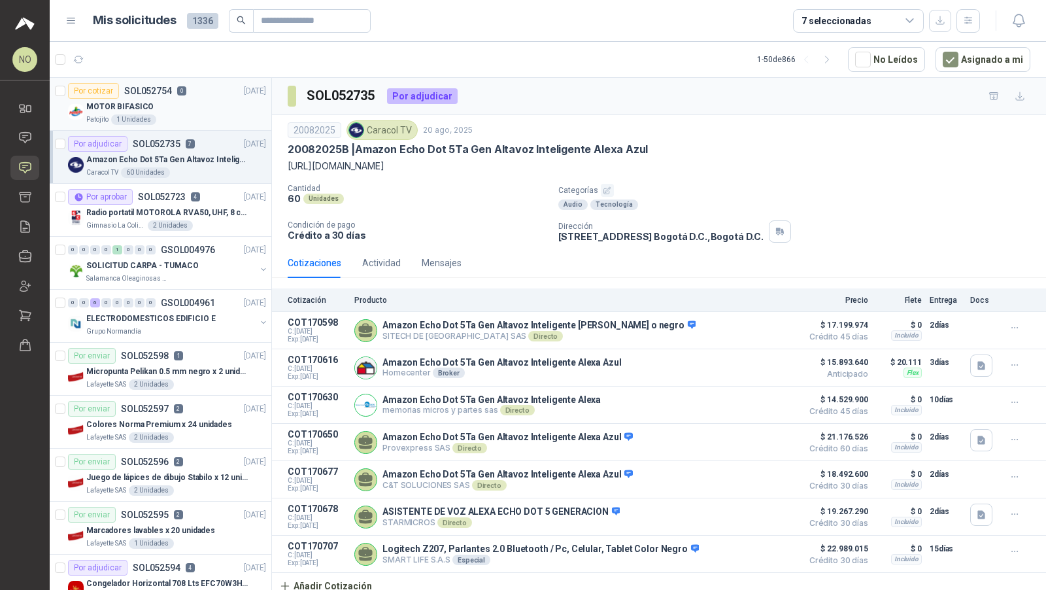
click at [207, 93] on div "Por cotizar SOL052754 0 21/08/25" at bounding box center [167, 91] width 198 height 16
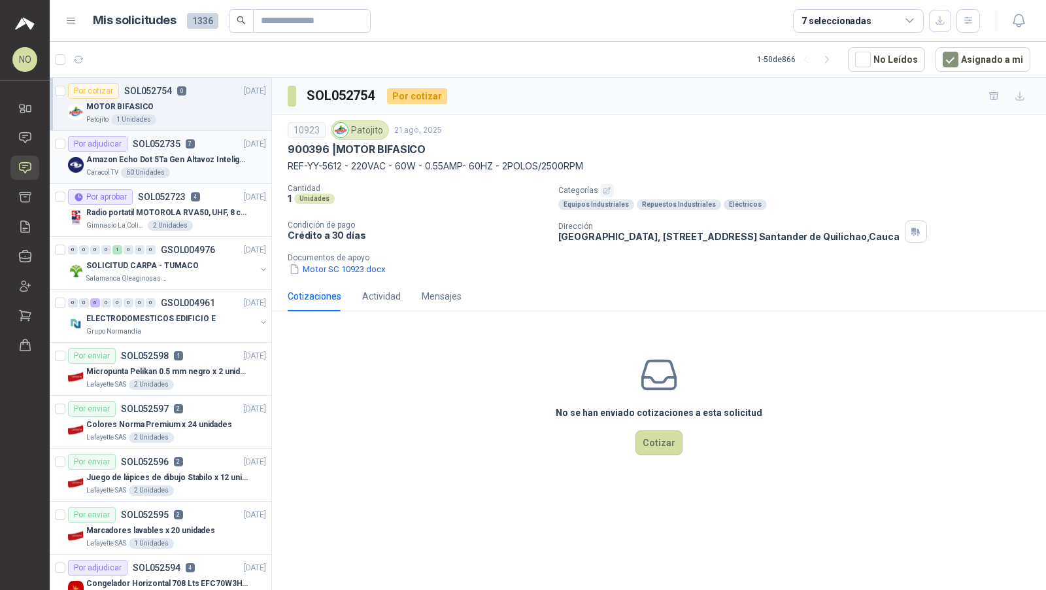
click at [196, 136] on div "Por adjudicar SOL052735 7 20/08/25" at bounding box center [167, 144] width 198 height 16
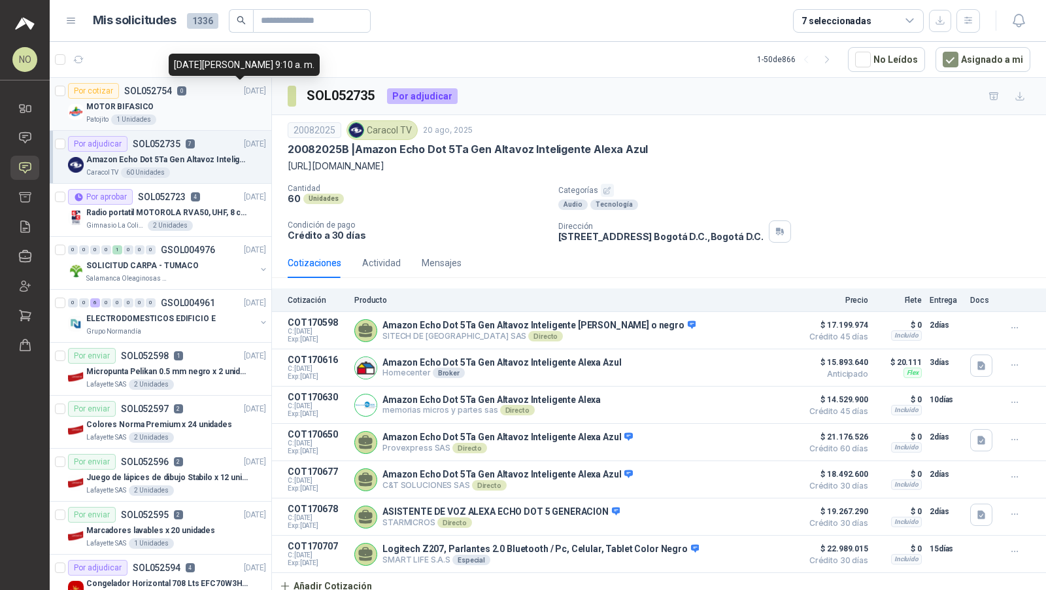
click at [244, 95] on p "[DATE]" at bounding box center [255, 91] width 22 height 12
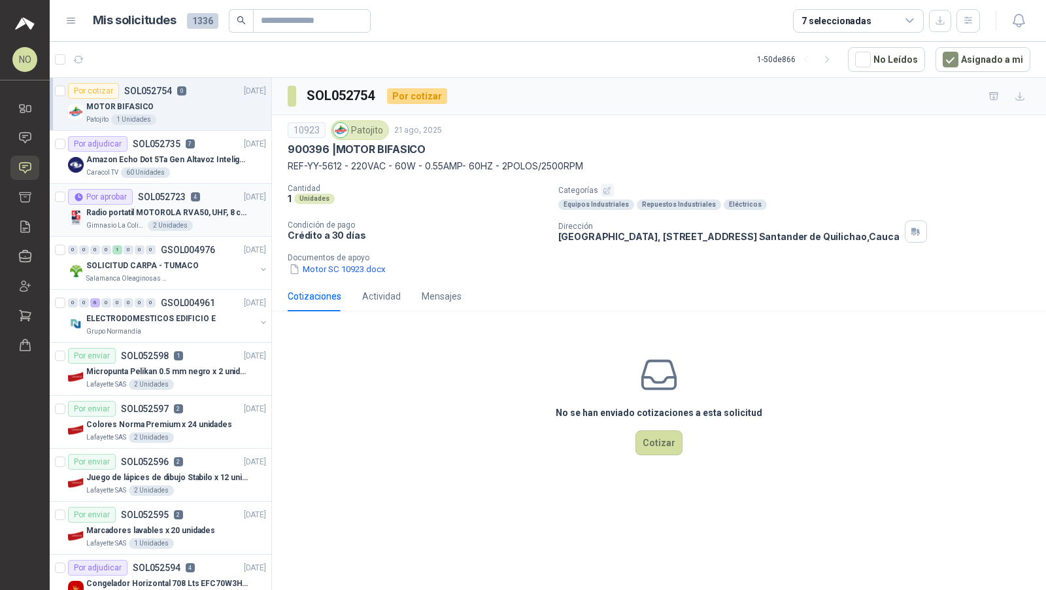
click at [216, 214] on p "Radio portatil MOTOROLA RVA50, UHF, 8 canales, 500MW" at bounding box center [167, 213] width 163 height 12
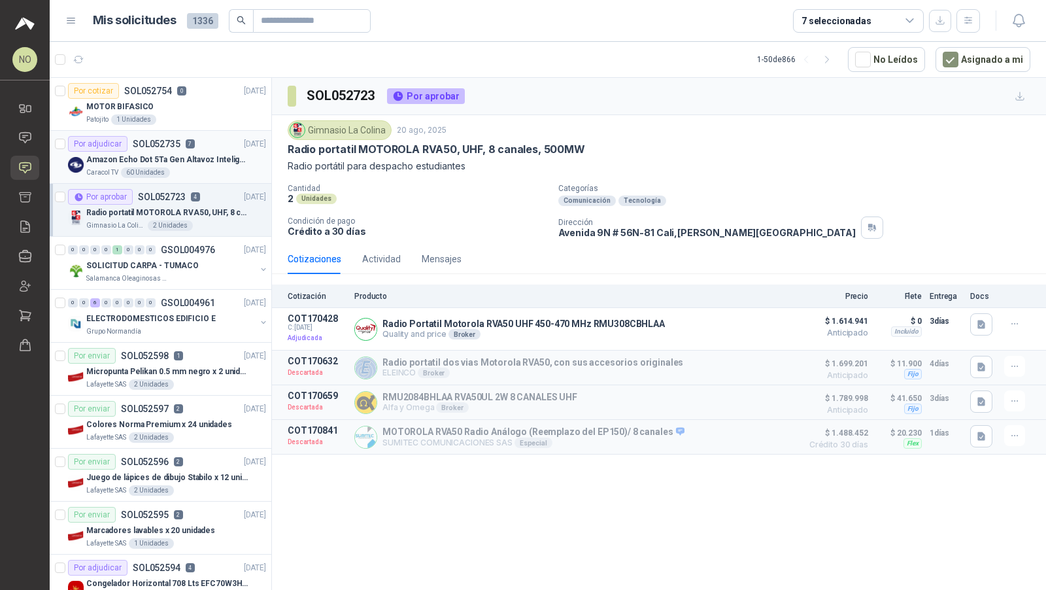
click at [189, 143] on p "7" at bounding box center [190, 143] width 9 height 9
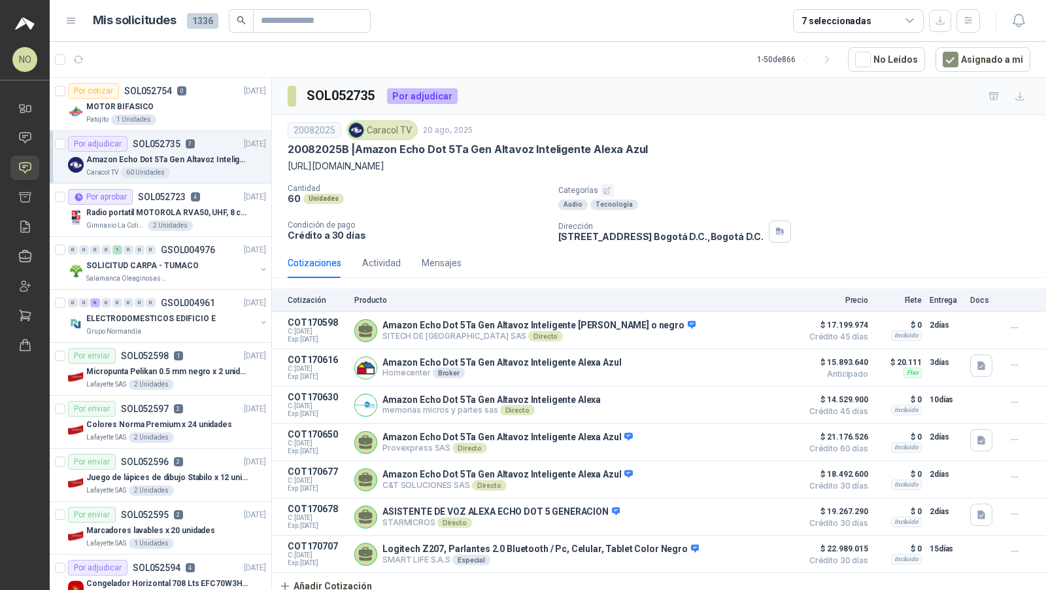
scroll to position [1, 0]
click at [223, 209] on p "Radio portatil MOTOROLA RVA50, UHF, 8 canales, 500MW" at bounding box center [167, 213] width 163 height 12
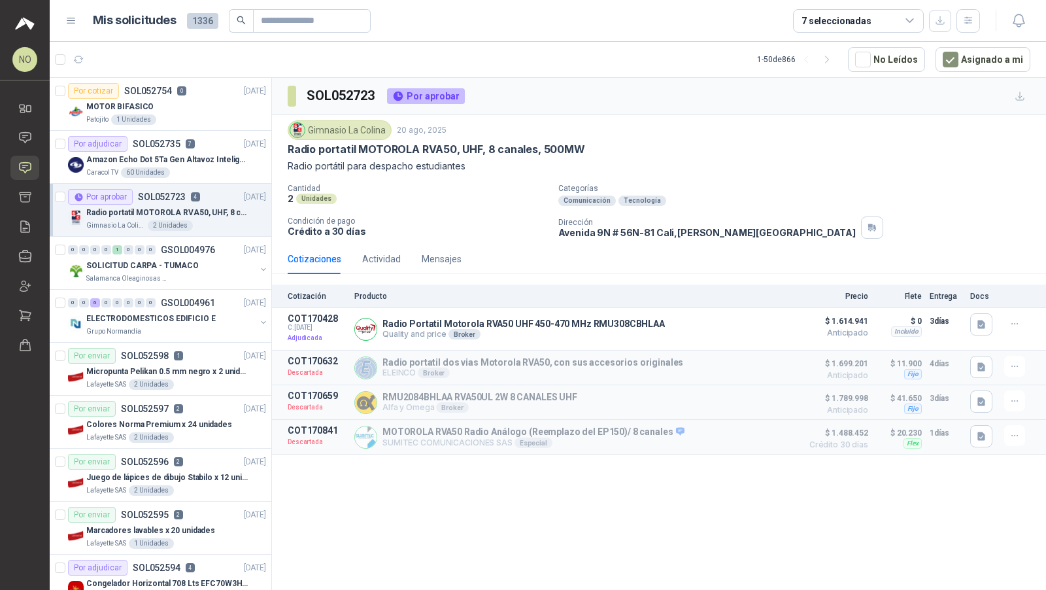
click at [223, 209] on p "Radio portatil MOTOROLA RVA50, UHF, 8 canales, 500MW" at bounding box center [167, 213] width 163 height 12
click at [160, 261] on p "SOLICITUD CARPA - TUMACO" at bounding box center [142, 266] width 112 height 12
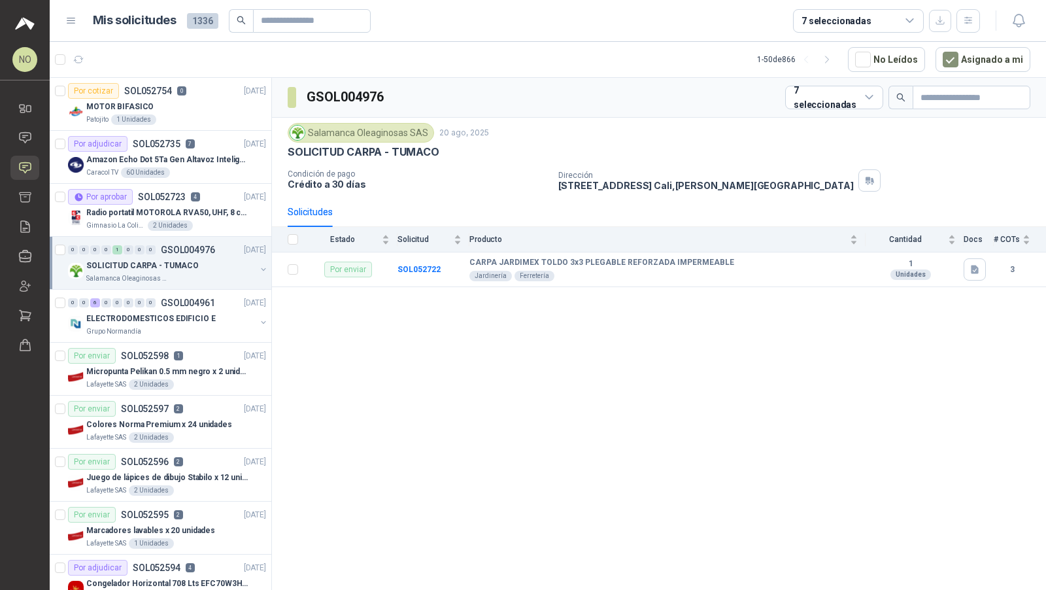
click at [160, 261] on p "SOLICITUD CARPA - TUMACO" at bounding box center [142, 266] width 112 height 12
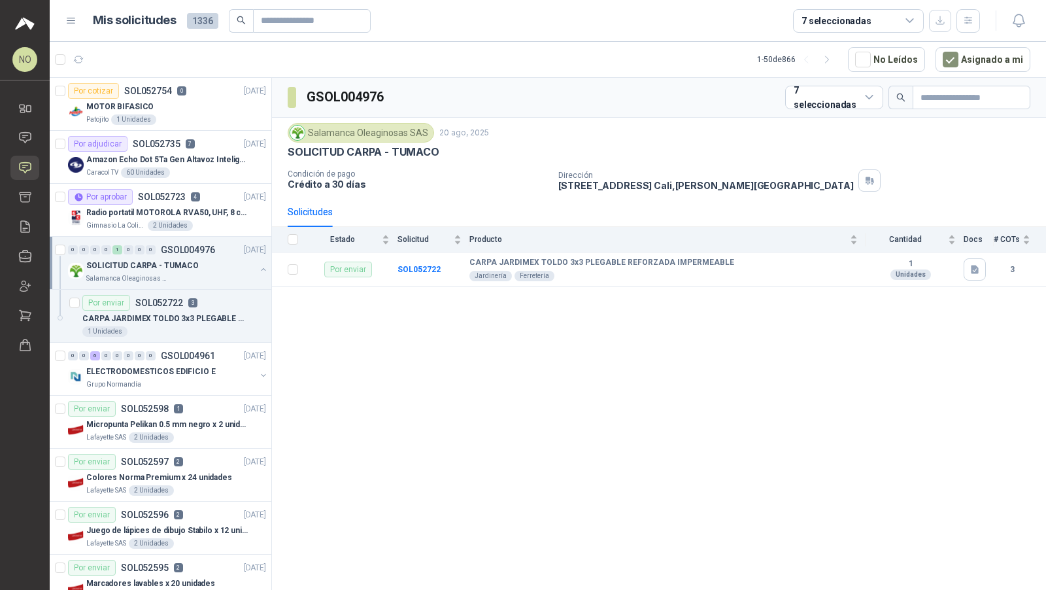
click at [160, 261] on p "SOLICITUD CARPA - TUMACO" at bounding box center [142, 266] width 112 height 12
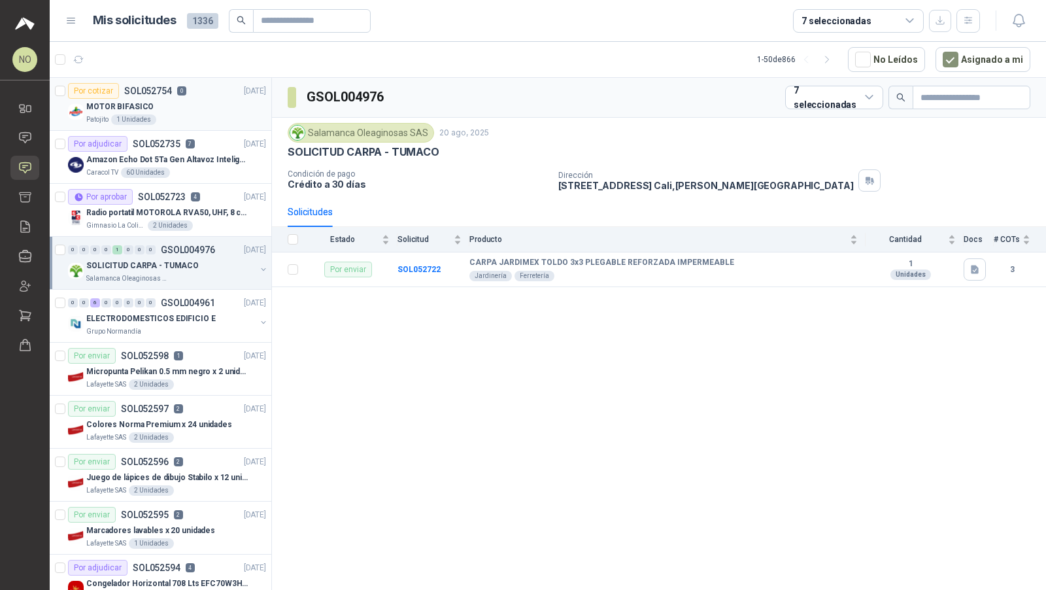
click at [214, 105] on div "MOTOR BIFASICO" at bounding box center [176, 107] width 180 height 16
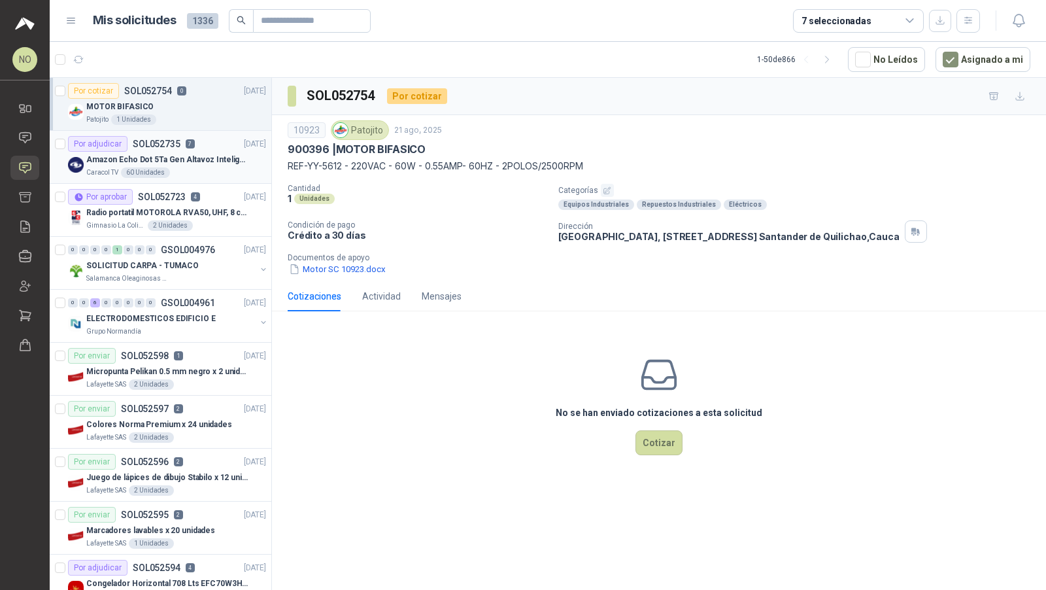
click at [201, 148] on div "Por adjudicar SOL052735 7 20/08/25" at bounding box center [167, 144] width 198 height 16
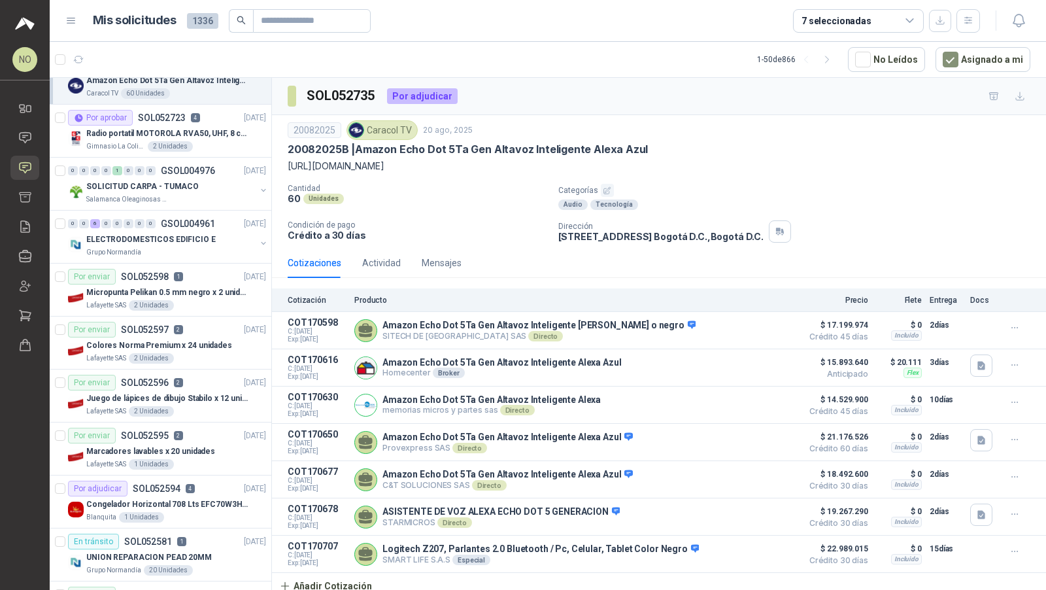
scroll to position [92, 0]
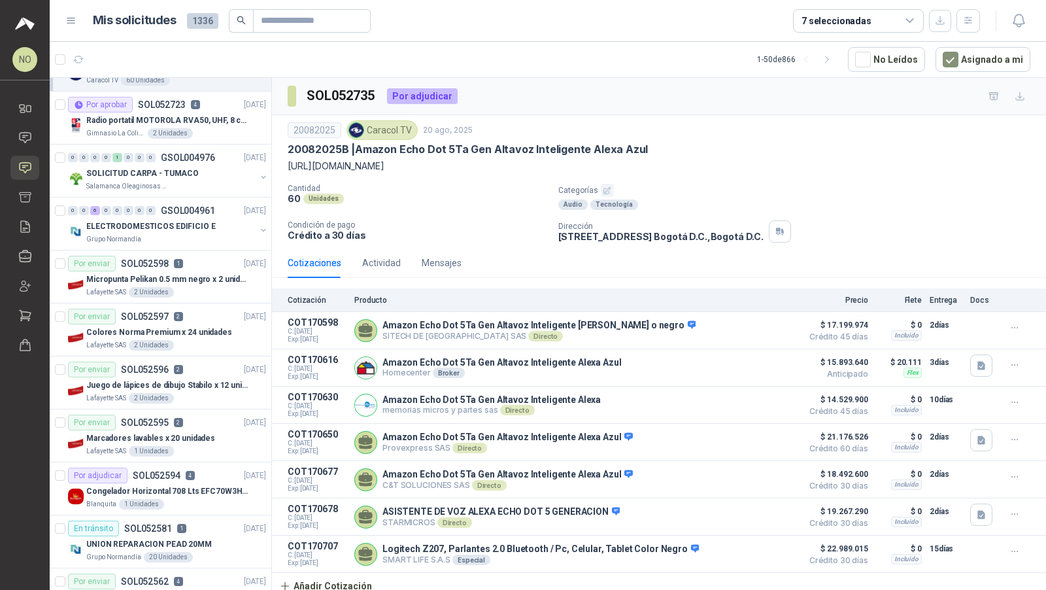
click at [220, 154] on div "0 0 0 0 1 0 0 0 GSOL004976 20/08/25" at bounding box center [168, 158] width 201 height 16
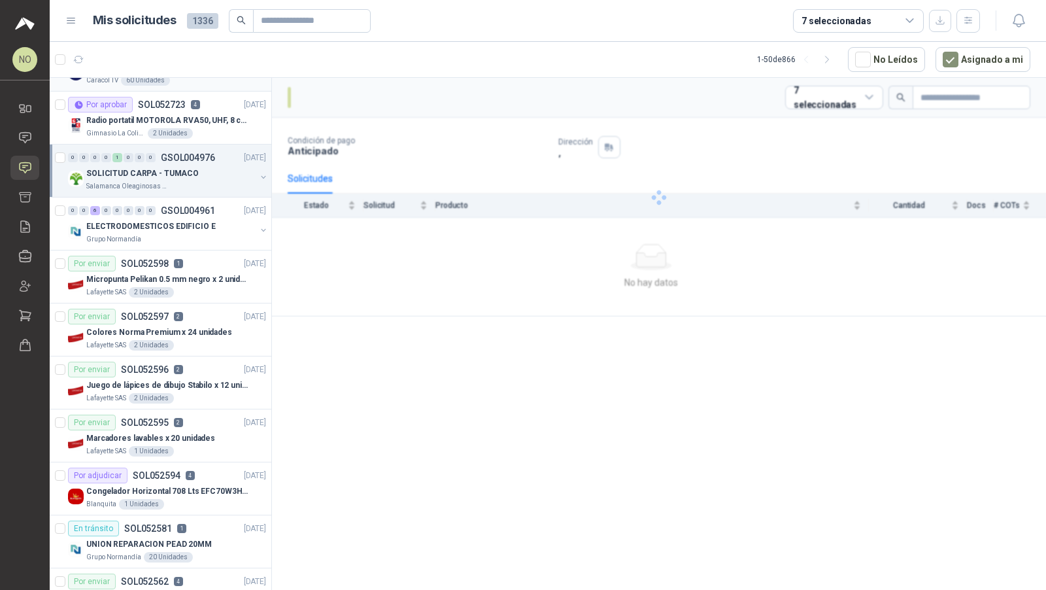
click at [220, 154] on div "0 0 0 0 1 0 0 0 GSOL004976 20/08/25" at bounding box center [168, 158] width 201 height 16
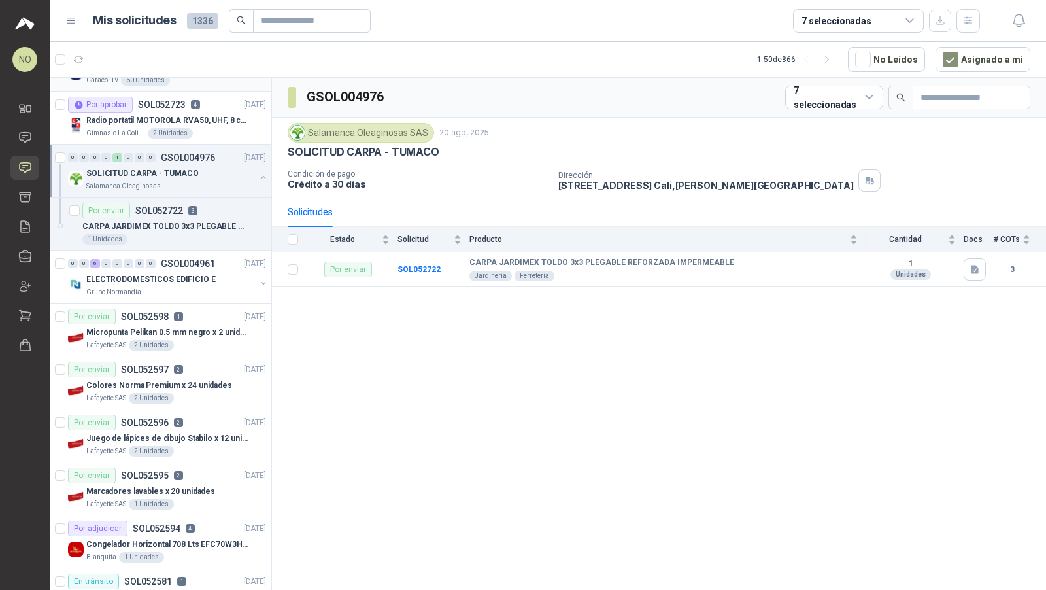
click at [220, 154] on div "0 0 0 0 1 0 0 0 GSOL004976 20/08/25" at bounding box center [168, 158] width 201 height 16
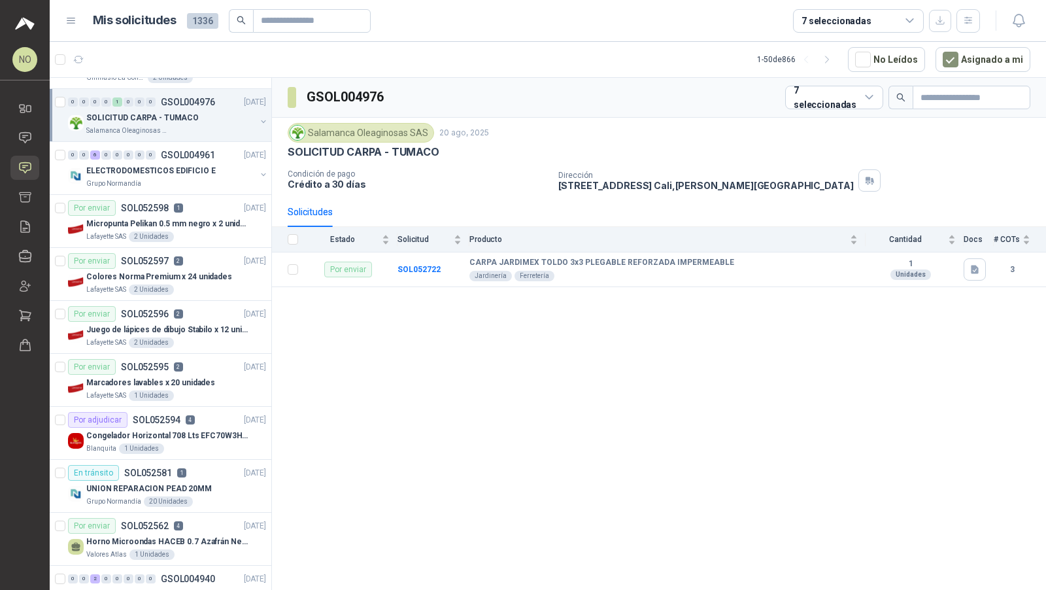
scroll to position [160, 0]
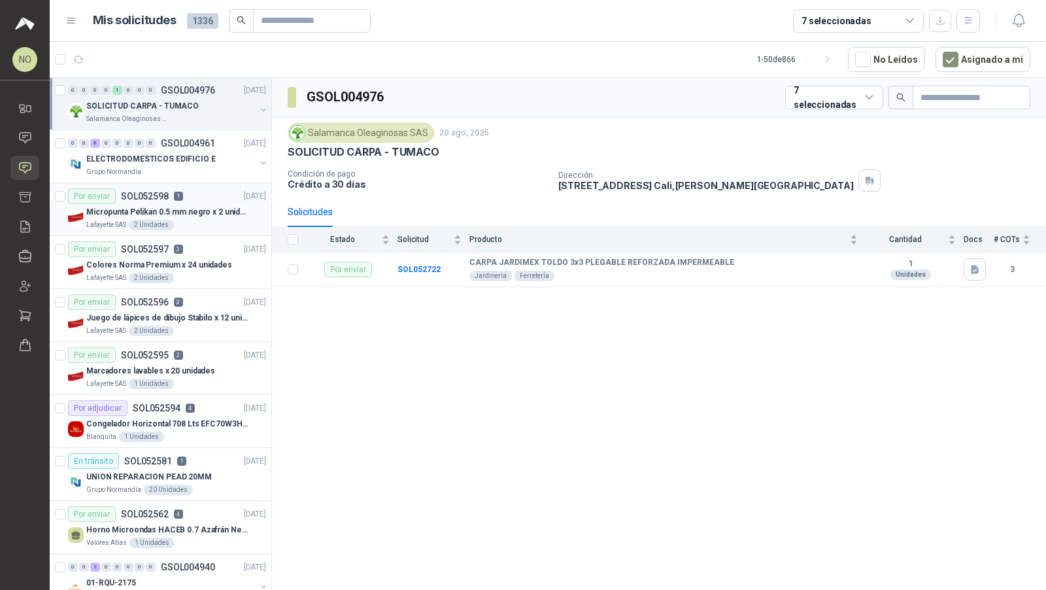
click at [216, 206] on p "Micropunta Pelikan 0.5 mm negro x 2 unidades" at bounding box center [167, 212] width 163 height 12
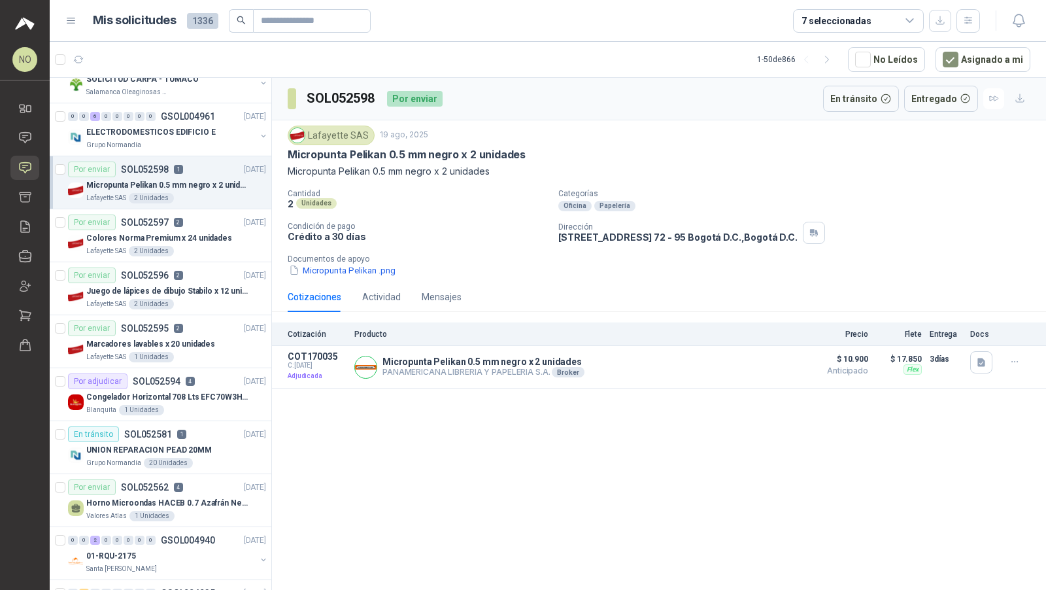
scroll to position [201, 0]
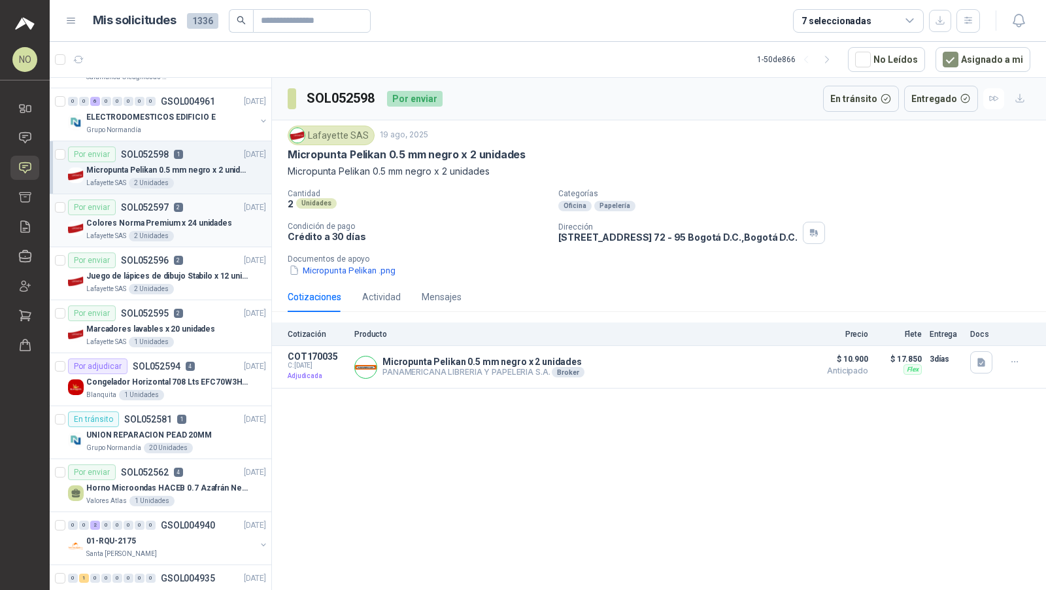
click at [207, 231] on div "Lafayette SAS 2 Unidades" at bounding box center [176, 236] width 180 height 10
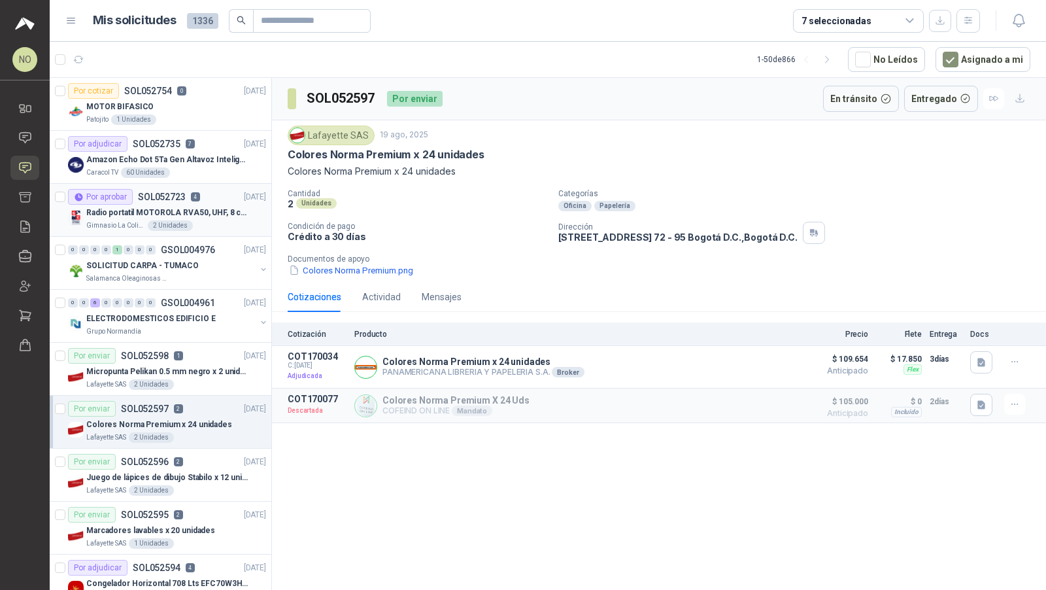
click at [224, 189] on div "Por aprobar SOL052723 4 20/08/25" at bounding box center [167, 197] width 198 height 16
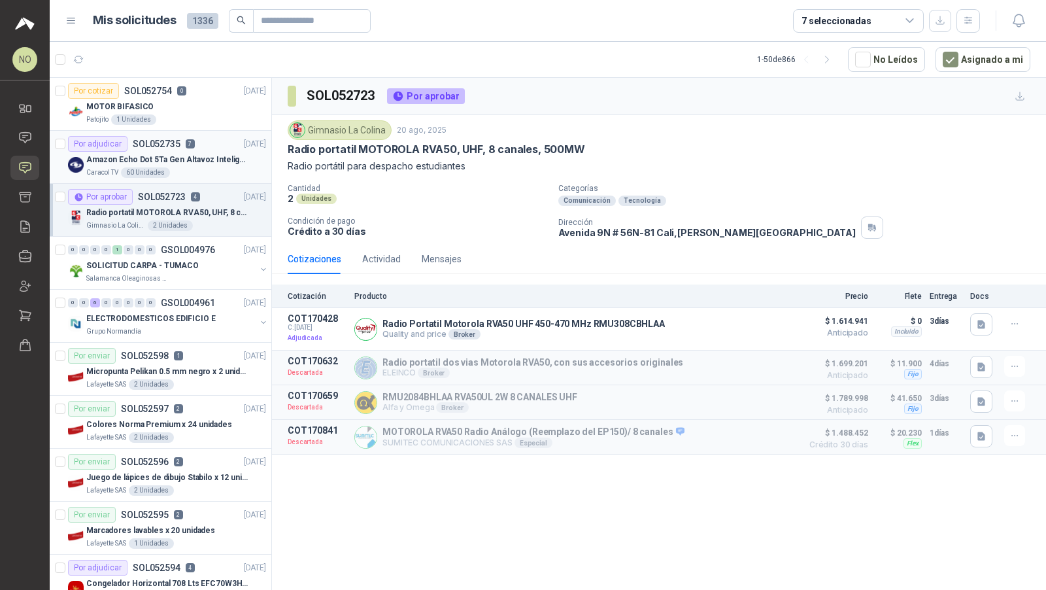
click at [234, 154] on p "Amazon Echo Dot 5Ta Gen Altavoz Inteligente Alexa Azul" at bounding box center [167, 160] width 163 height 12
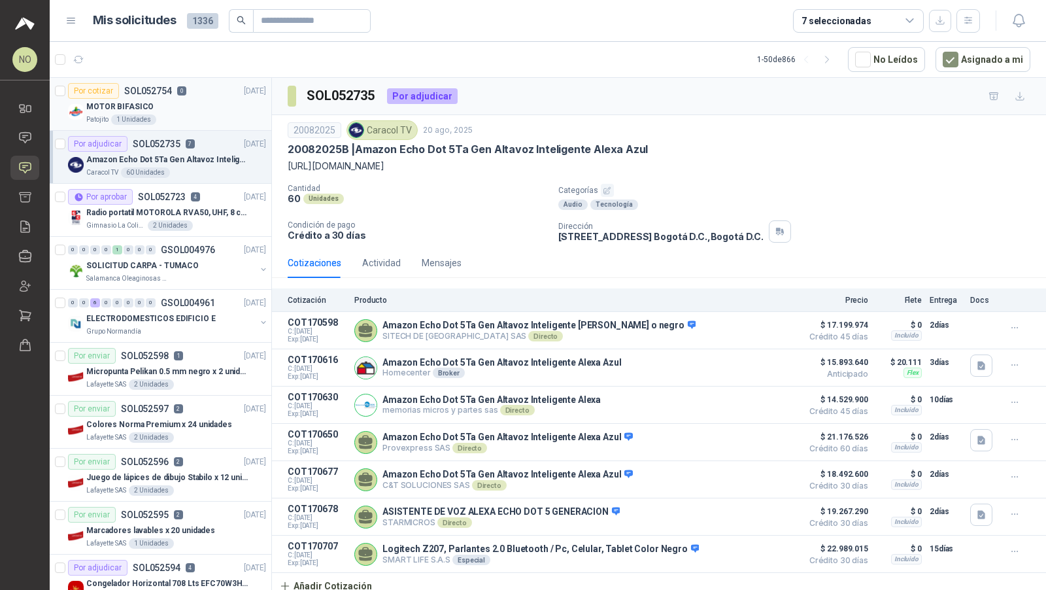
click at [238, 120] on div "Patojito 1 Unidades" at bounding box center [176, 119] width 180 height 10
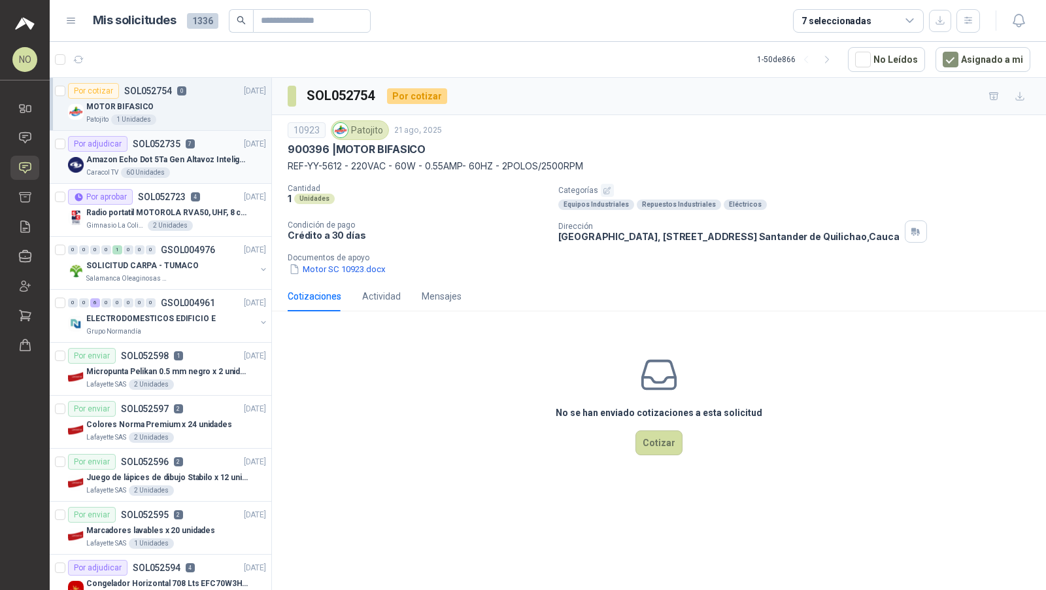
click at [218, 147] on div "Por adjudicar SOL052735 7 20/08/25" at bounding box center [167, 144] width 198 height 16
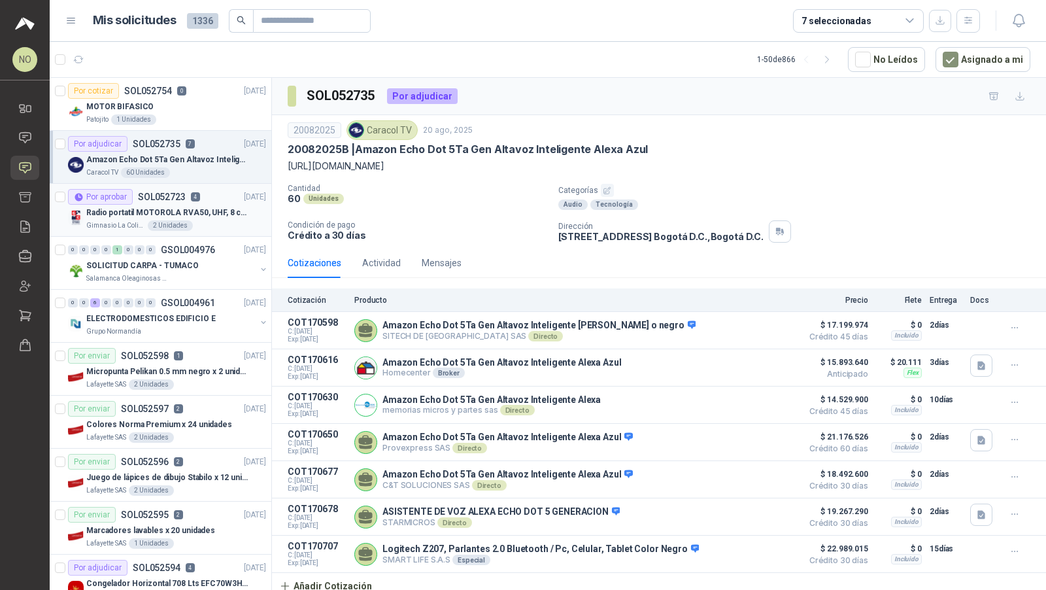
click at [194, 195] on p "4" at bounding box center [195, 196] width 9 height 9
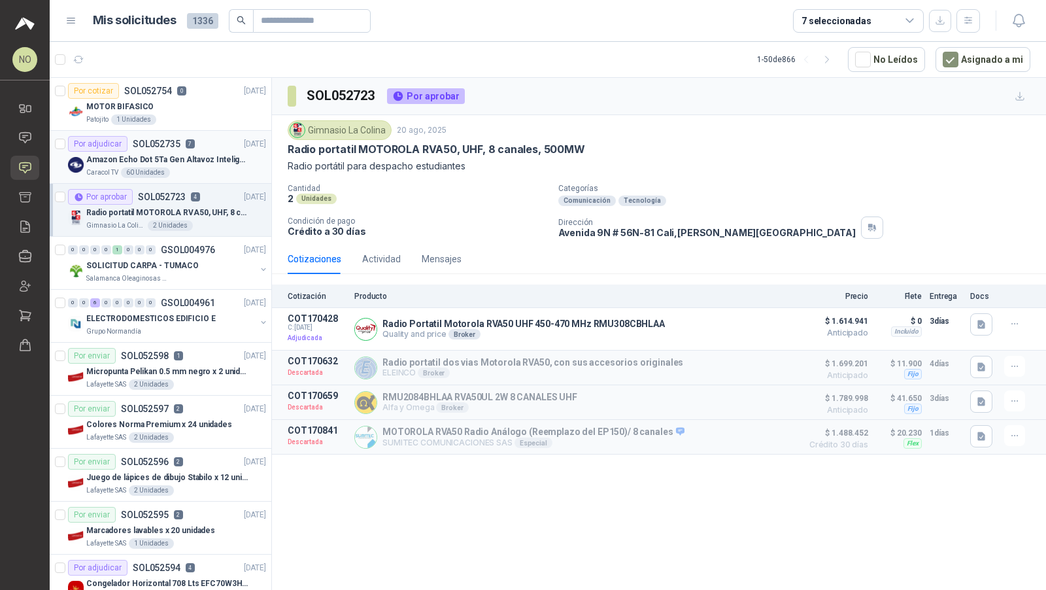
click at [207, 169] on div "Caracol TV 60 Unidades" at bounding box center [176, 172] width 180 height 10
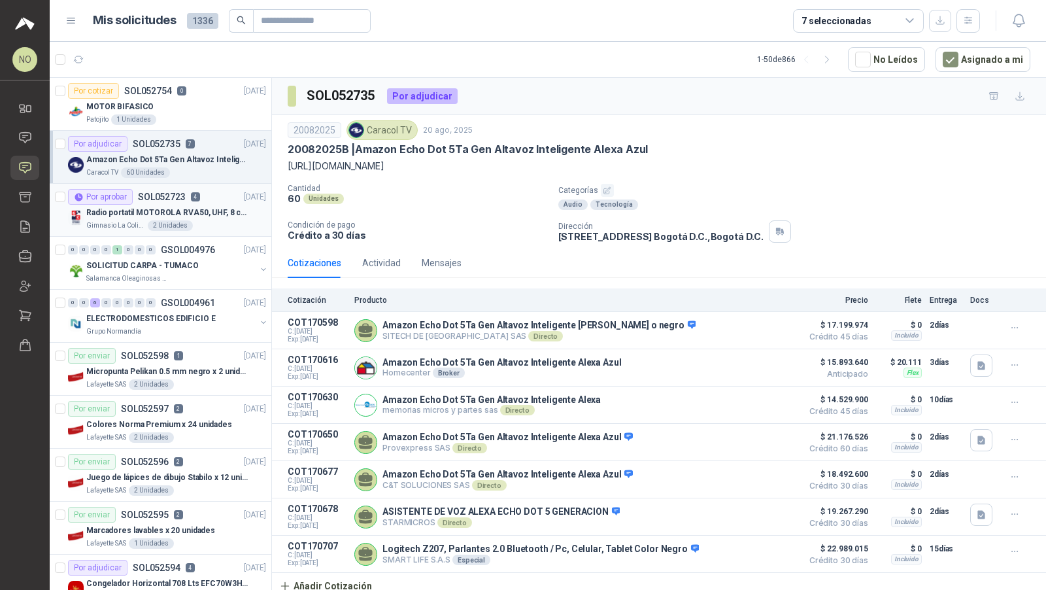
click at [202, 210] on p "Radio portatil MOTOROLA RVA50, UHF, 8 canales, 500MW" at bounding box center [167, 213] width 163 height 12
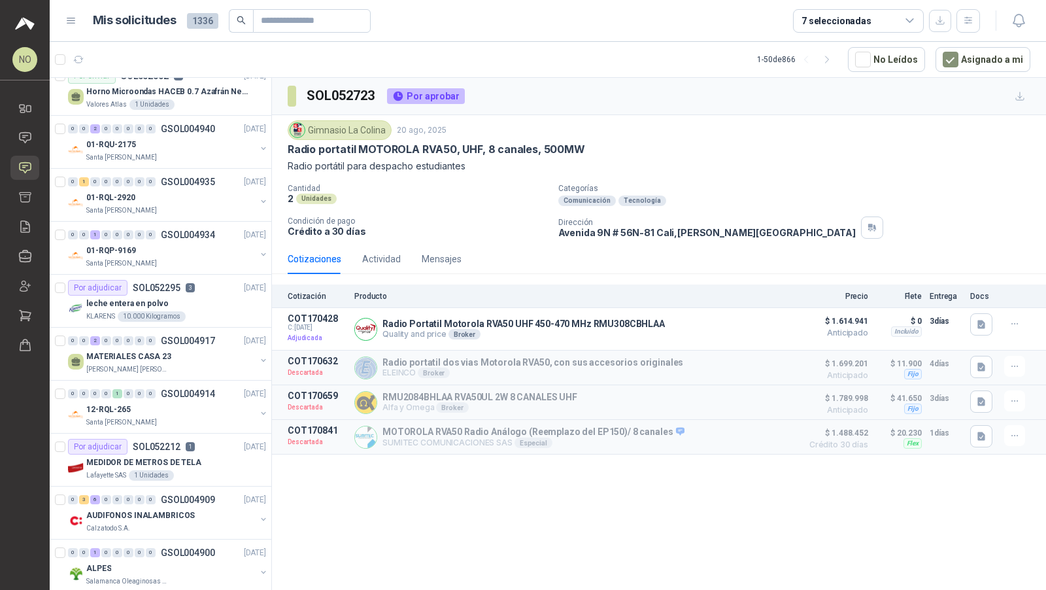
scroll to position [625, 0]
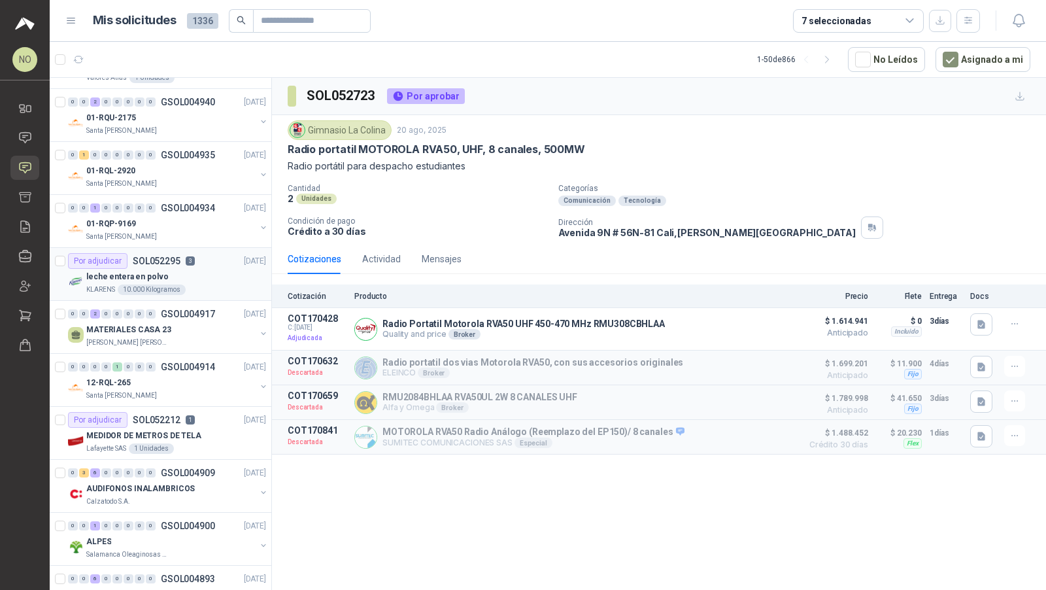
click at [185, 291] on article "Por adjudicar SOL052295 3 15/08/25 leche entera en polvo KLARENS 10.000 Kilogra…" at bounding box center [161, 274] width 222 height 53
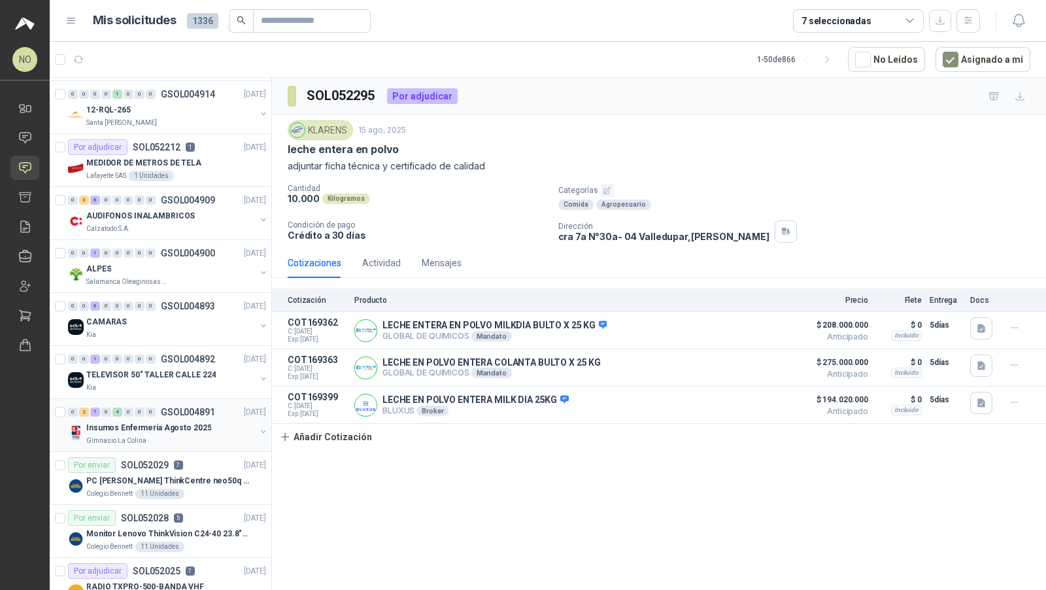
scroll to position [1091, 0]
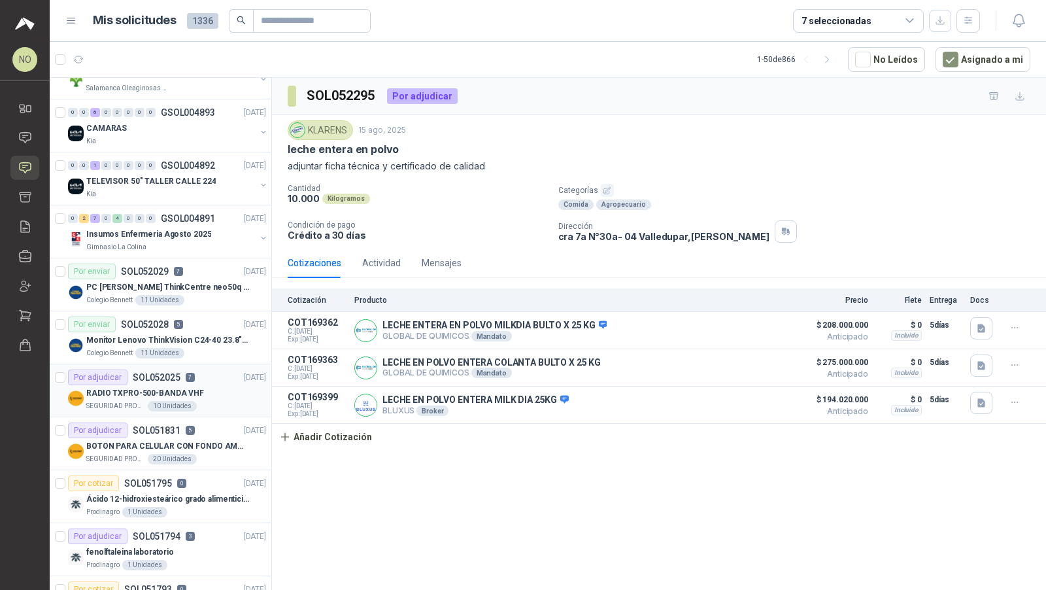
click at [210, 390] on div "RADIO TXPRO-500-BANDA VHF" at bounding box center [176, 393] width 180 height 16
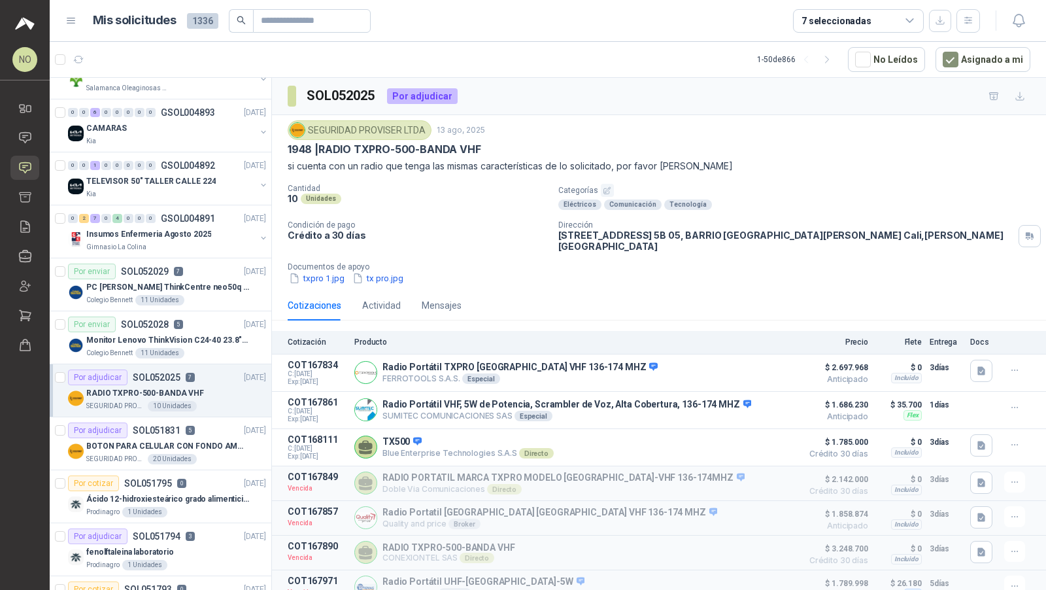
scroll to position [1120, 0]
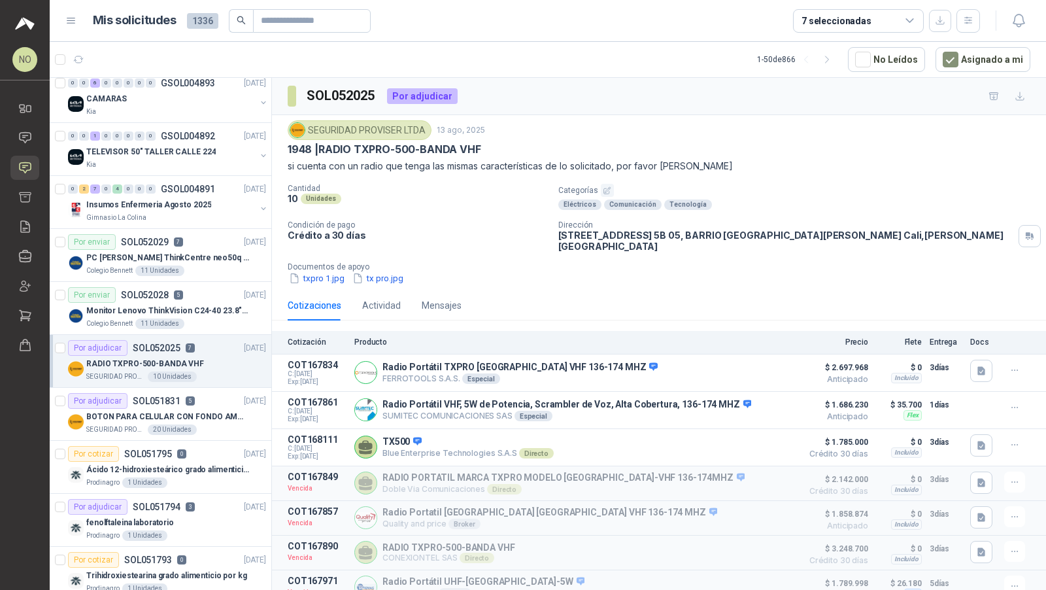
click at [210, 393] on div "Por adjudicar SOL051831 5 12/08/25" at bounding box center [167, 401] width 198 height 16
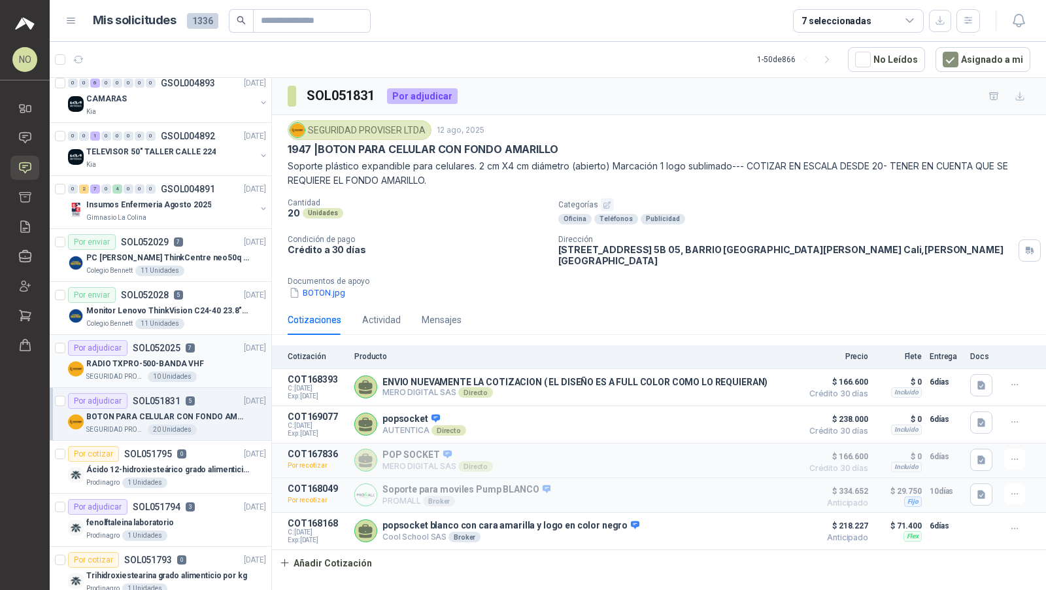
click at [218, 356] on div "RADIO TXPRO-500-BANDA VHF" at bounding box center [176, 364] width 180 height 16
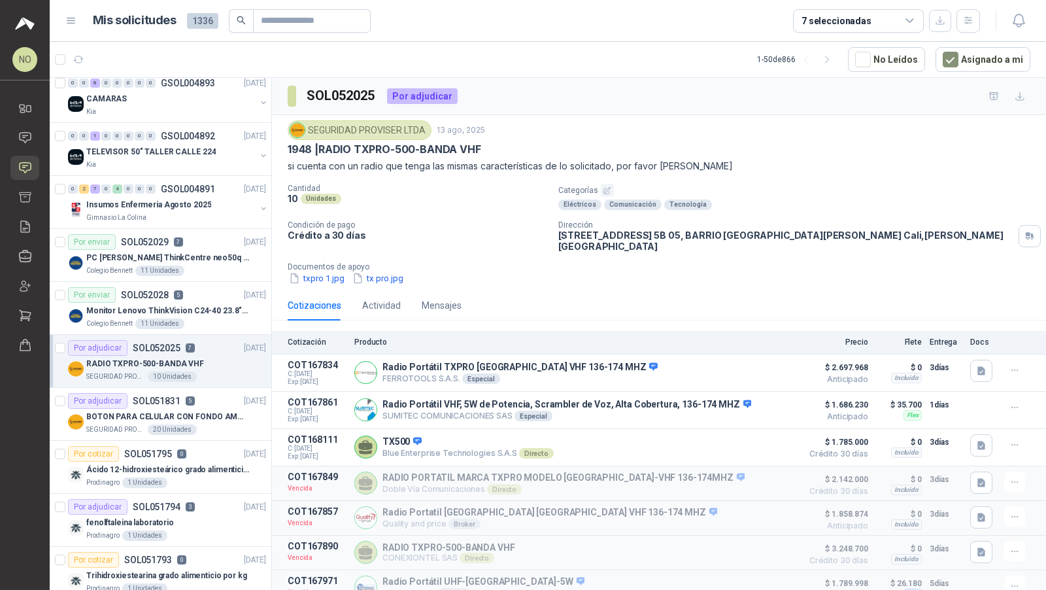
scroll to position [1158, 0]
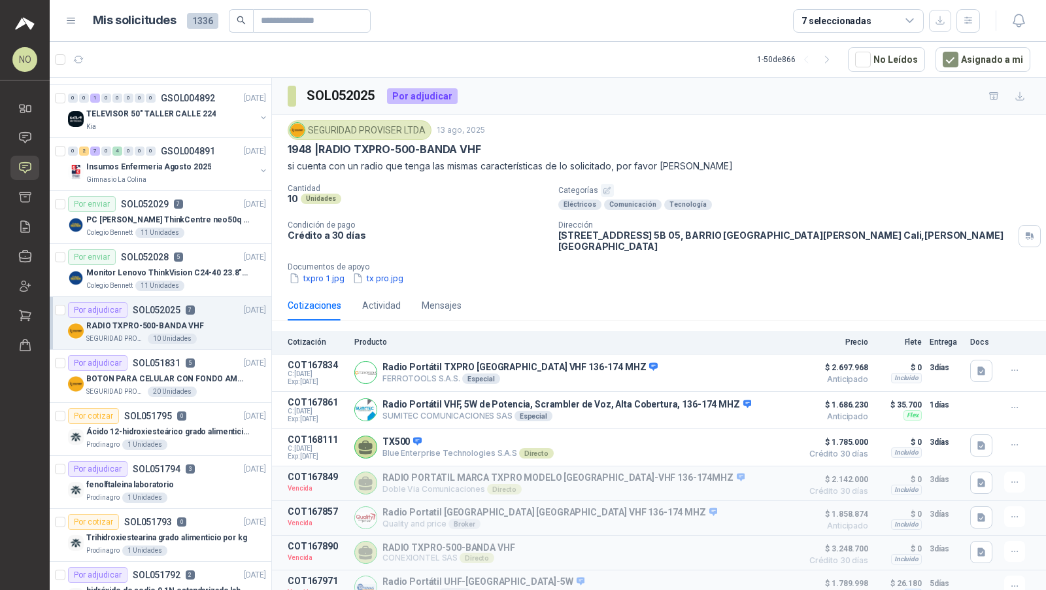
click at [218, 355] on div "Por adjudicar SOL051831 5 12/08/25" at bounding box center [167, 363] width 198 height 16
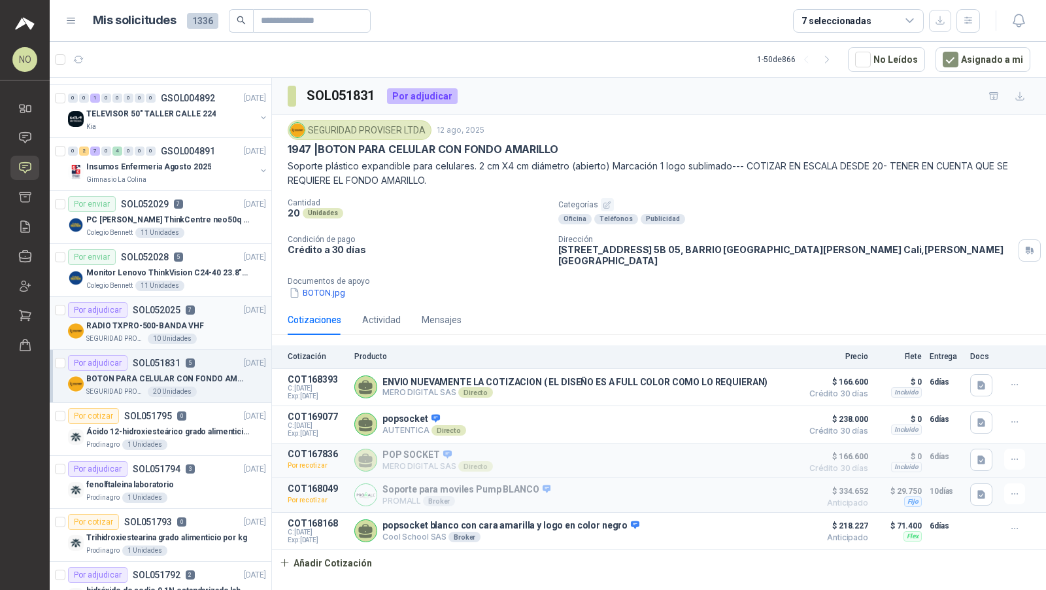
click at [223, 323] on div "RADIO TXPRO-500-BANDA VHF" at bounding box center [176, 326] width 180 height 16
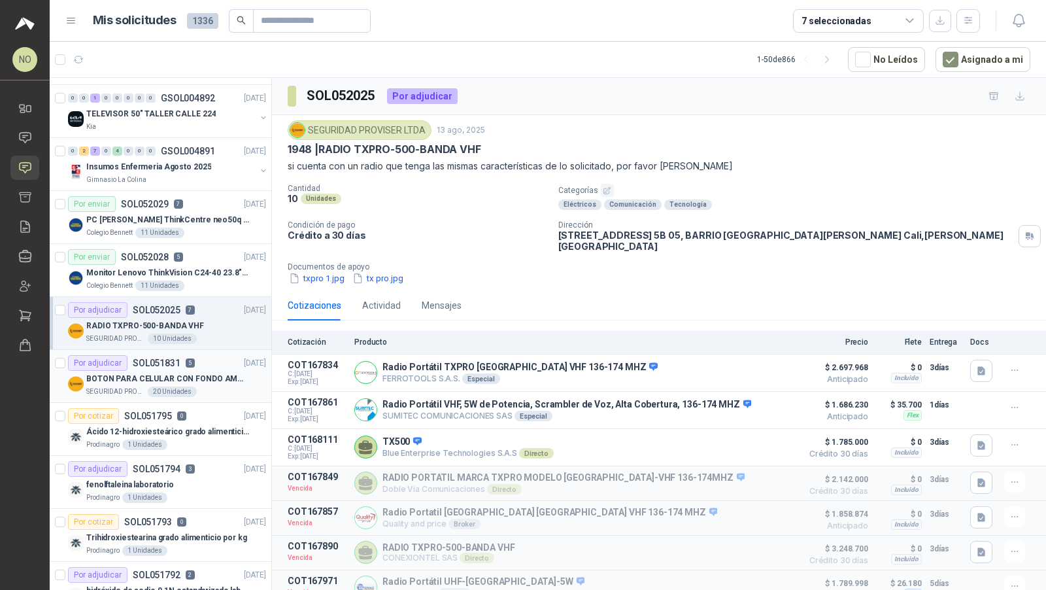
click at [202, 360] on div "Por adjudicar SOL051831 5 12/08/25" at bounding box center [167, 363] width 198 height 16
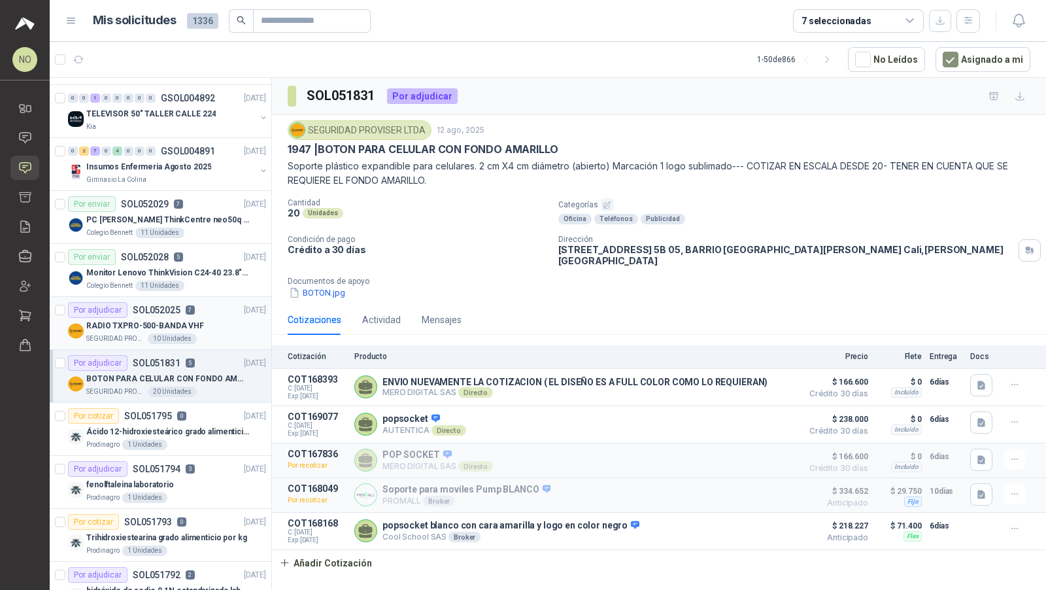
click at [220, 334] on div "SEGURIDAD PROVISER LTDA 10 Unidades" at bounding box center [176, 339] width 180 height 10
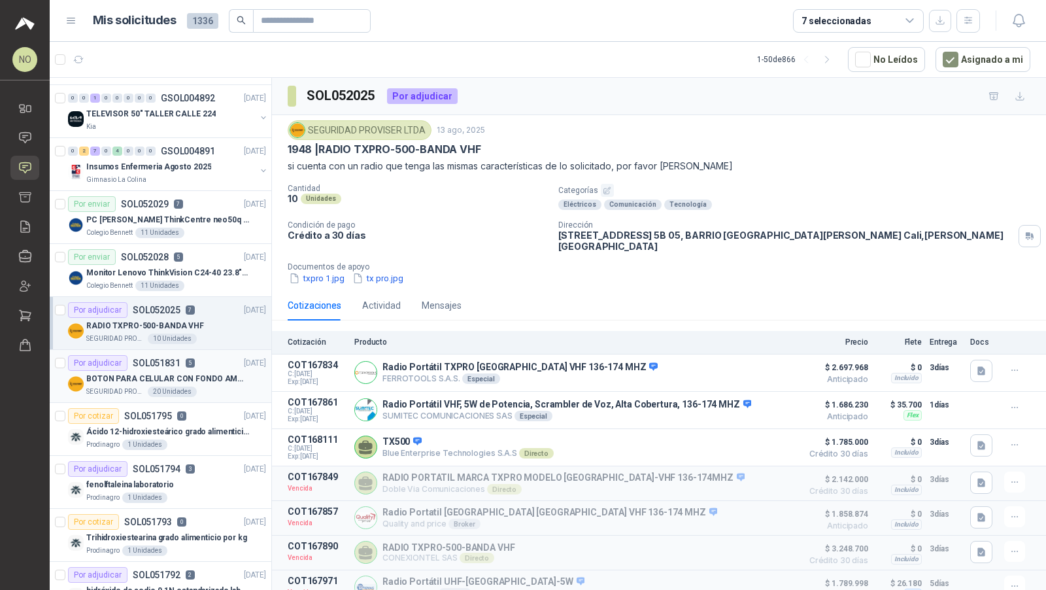
click at [200, 356] on div "Por adjudicar SOL051831 5 12/08/25" at bounding box center [167, 363] width 198 height 16
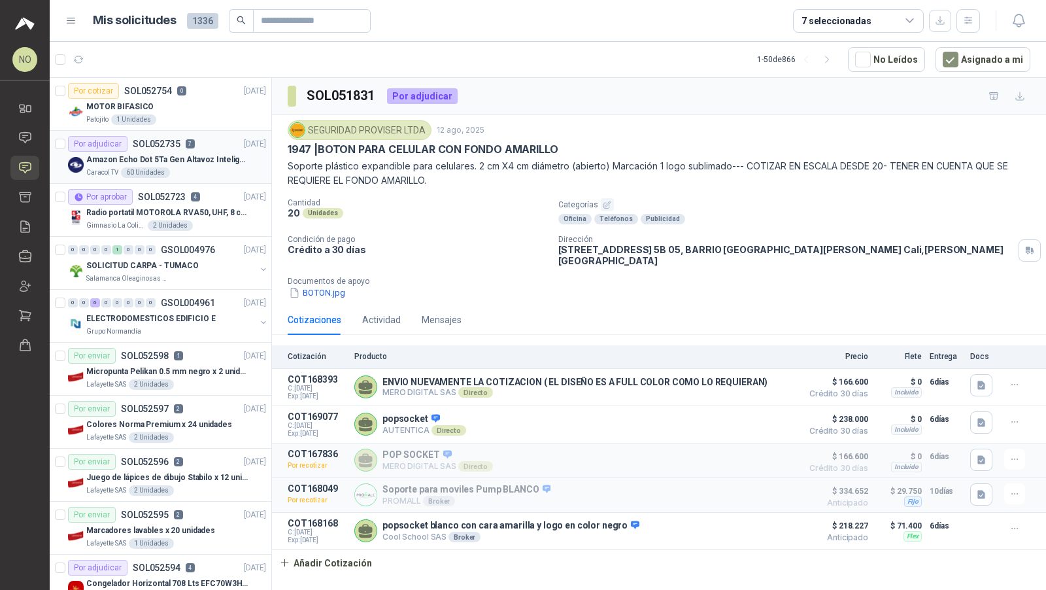
click at [216, 169] on div "Caracol TV 60 Unidades" at bounding box center [176, 172] width 180 height 10
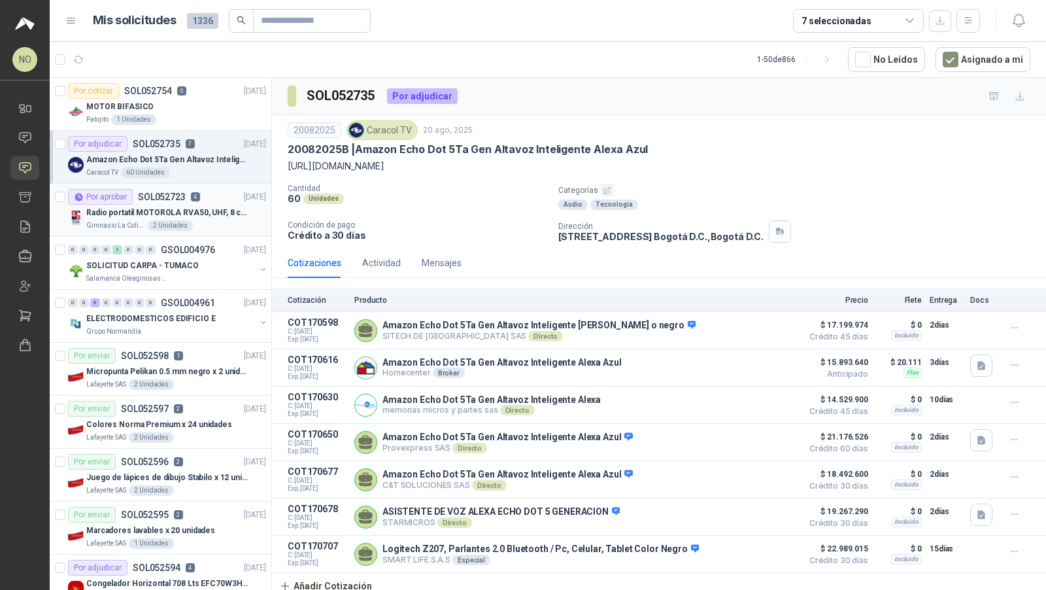
click at [213, 196] on div "Por aprobar SOL052723 4 20/08/25" at bounding box center [167, 197] width 198 height 16
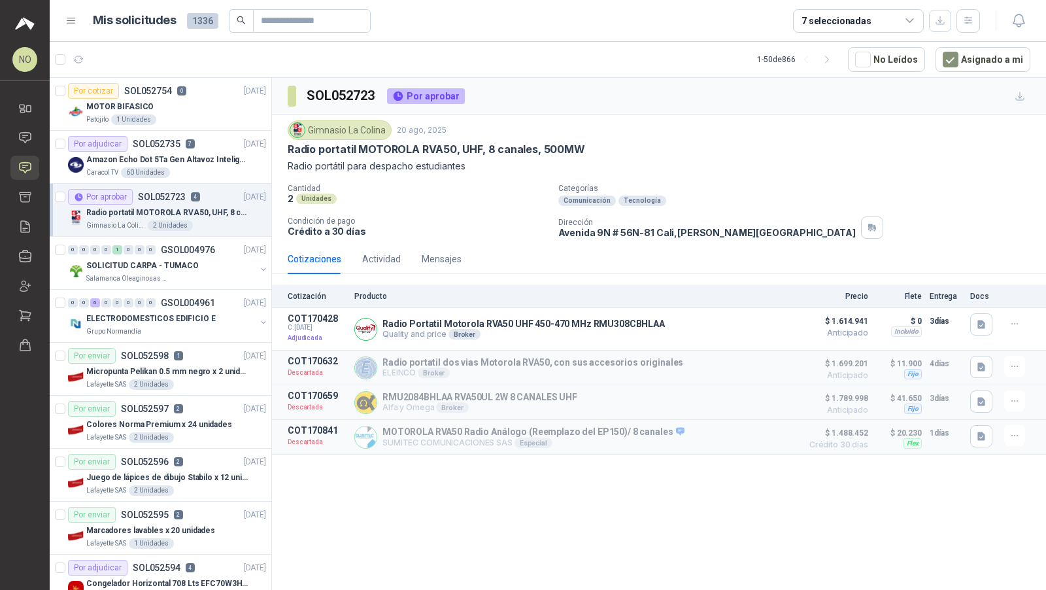
click at [183, 198] on p "SOL052723" at bounding box center [162, 196] width 48 height 9
click at [959, 50] on button "Asignado a mi" at bounding box center [983, 59] width 95 height 25
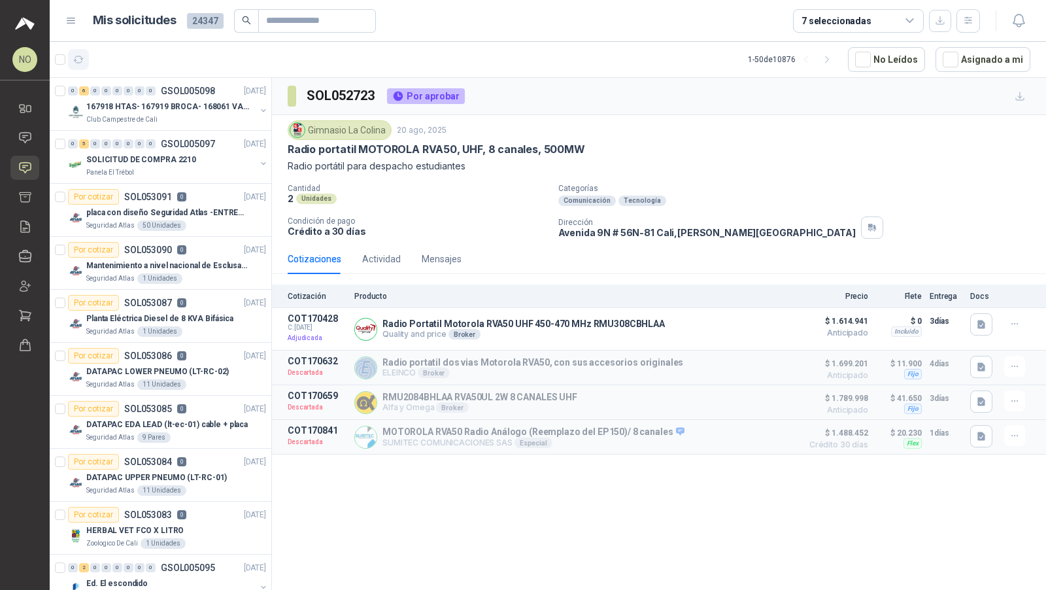
click at [81, 64] on icon "button" at bounding box center [78, 59] width 11 height 11
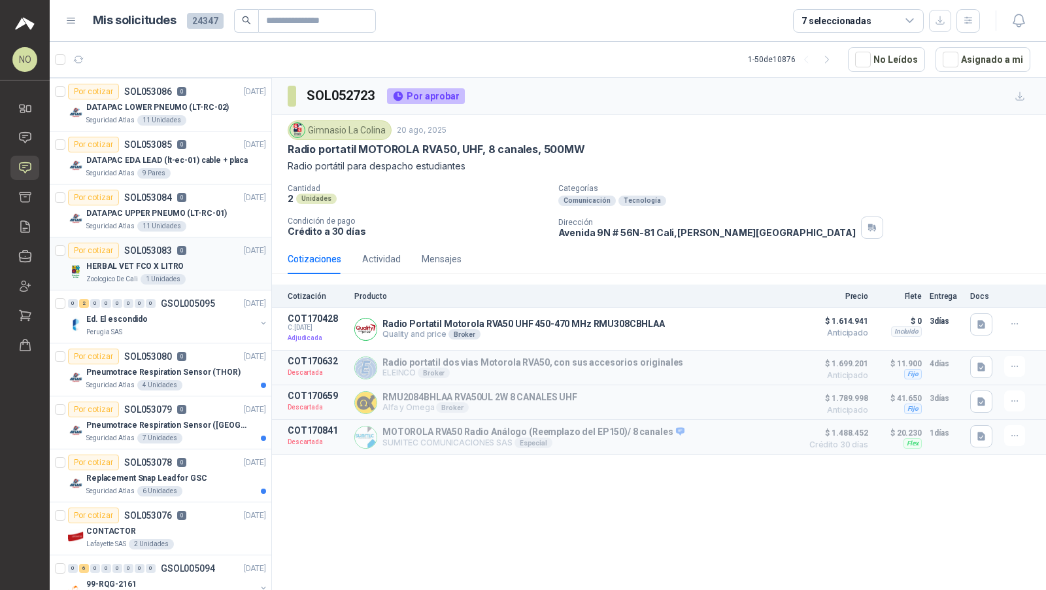
scroll to position [397, 0]
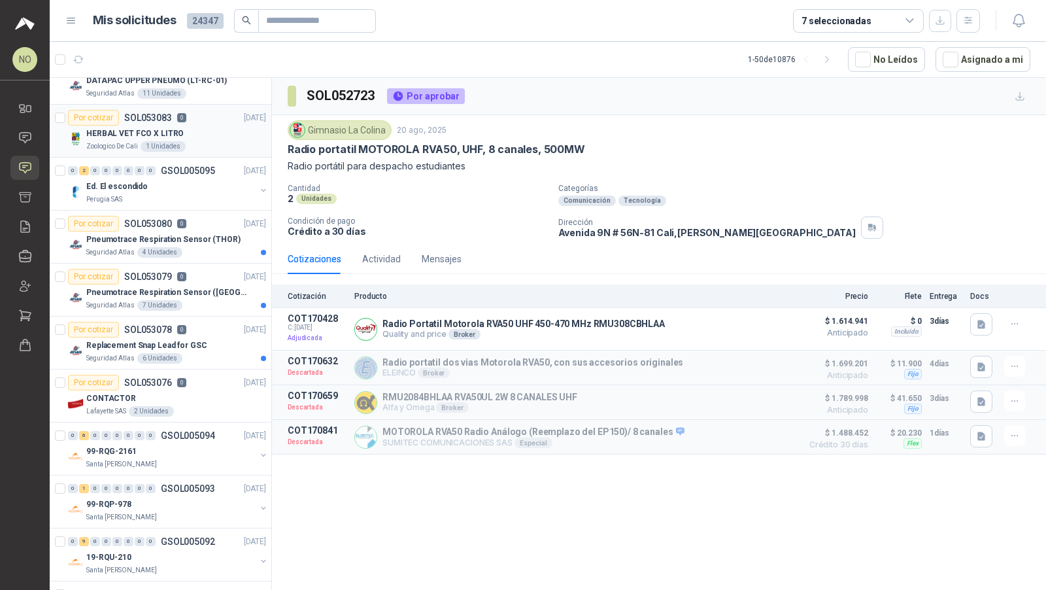
click at [205, 234] on p "Pneumotrace Respiration Sensor (THOR)" at bounding box center [163, 239] width 154 height 12
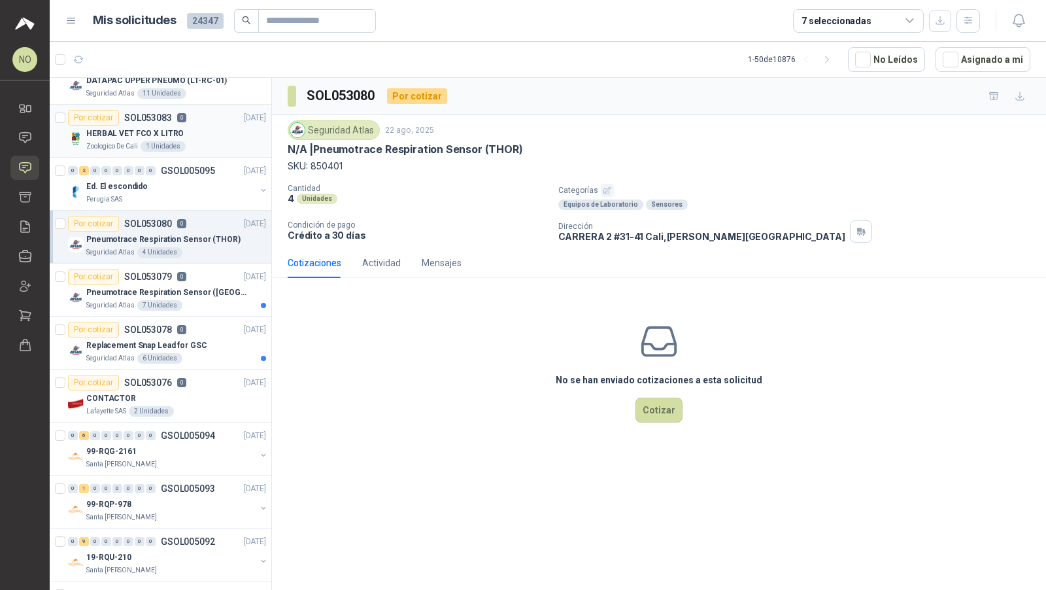
scroll to position [416, 0]
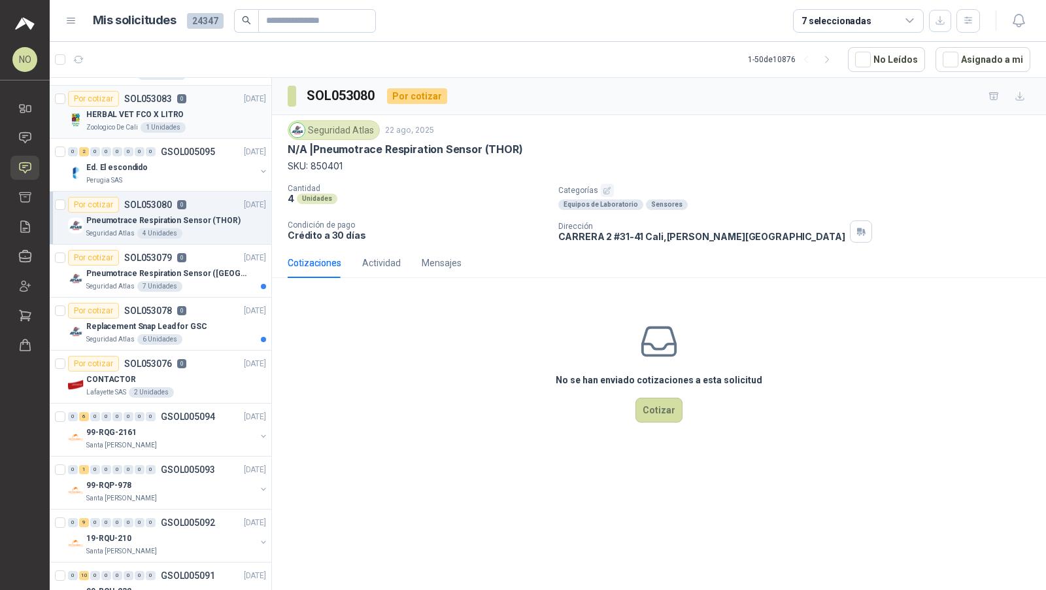
click at [205, 234] on article "Por cotizar SOL053080 0 22/08/25 Pneumotrace Respiration Sensor (THOR) Segurida…" at bounding box center [161, 218] width 222 height 53
click at [205, 271] on p "Pneumotrace Respiration Sensor ([GEOGRAPHIC_DATA])" at bounding box center [167, 273] width 163 height 12
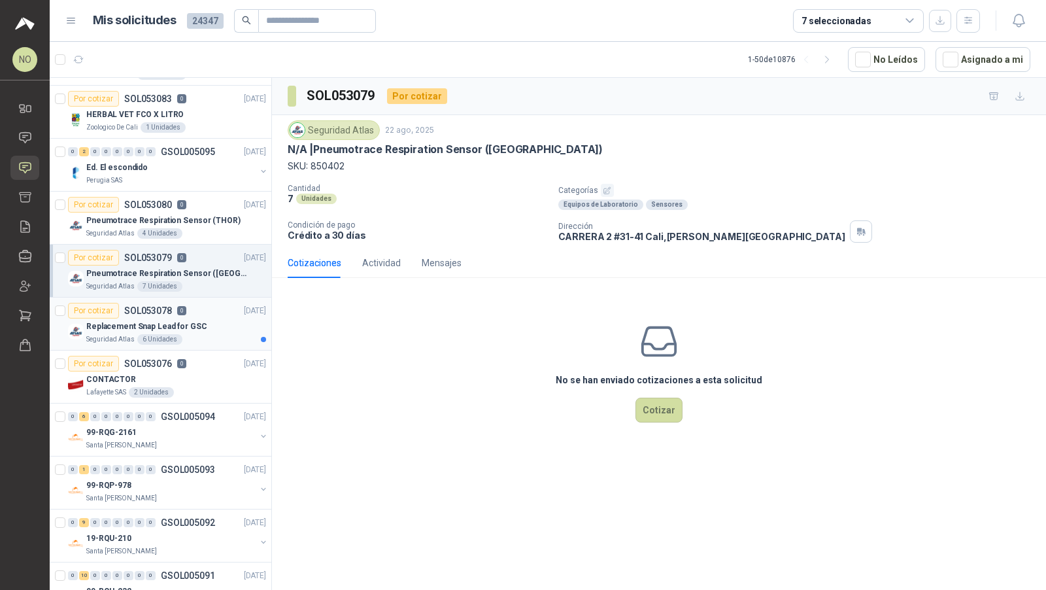
click at [222, 303] on div "Por cotizar SOL053078 0 22/08/25" at bounding box center [167, 311] width 198 height 16
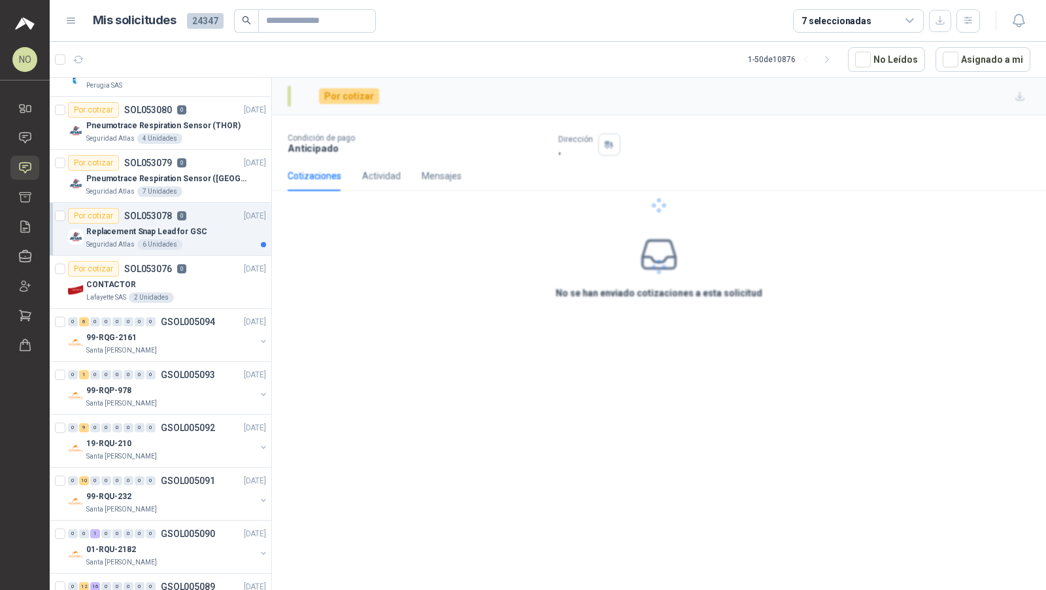
scroll to position [538, 0]
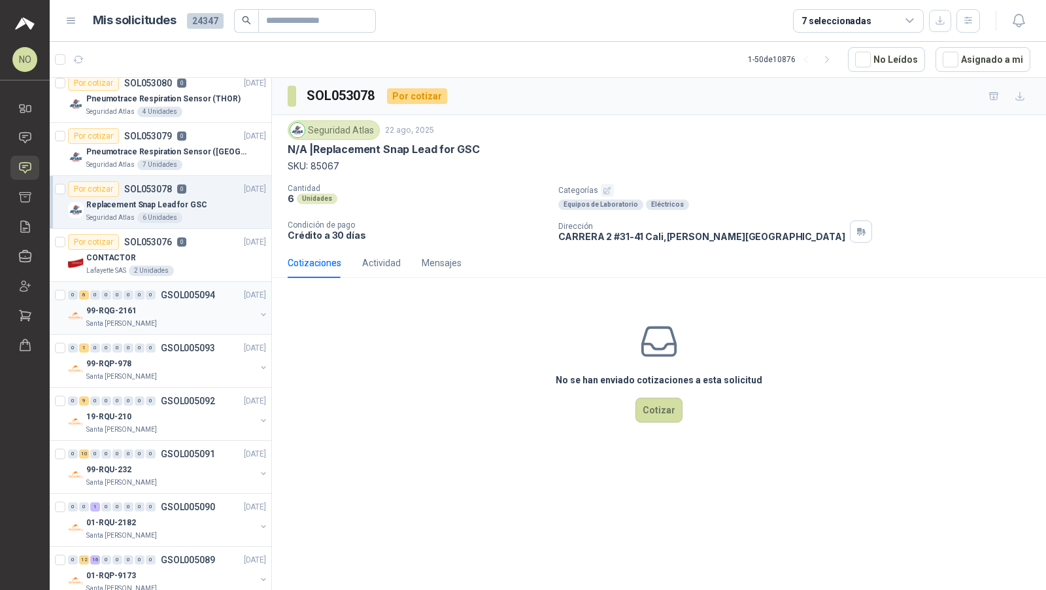
click at [230, 282] on div "0 6 0 0 0 0 0 0 GSOL005094 21/08/25 99-RQG-2161 Santa Anita Napoles" at bounding box center [161, 308] width 222 height 53
click at [234, 250] on div "CONTACTOR" at bounding box center [176, 258] width 180 height 16
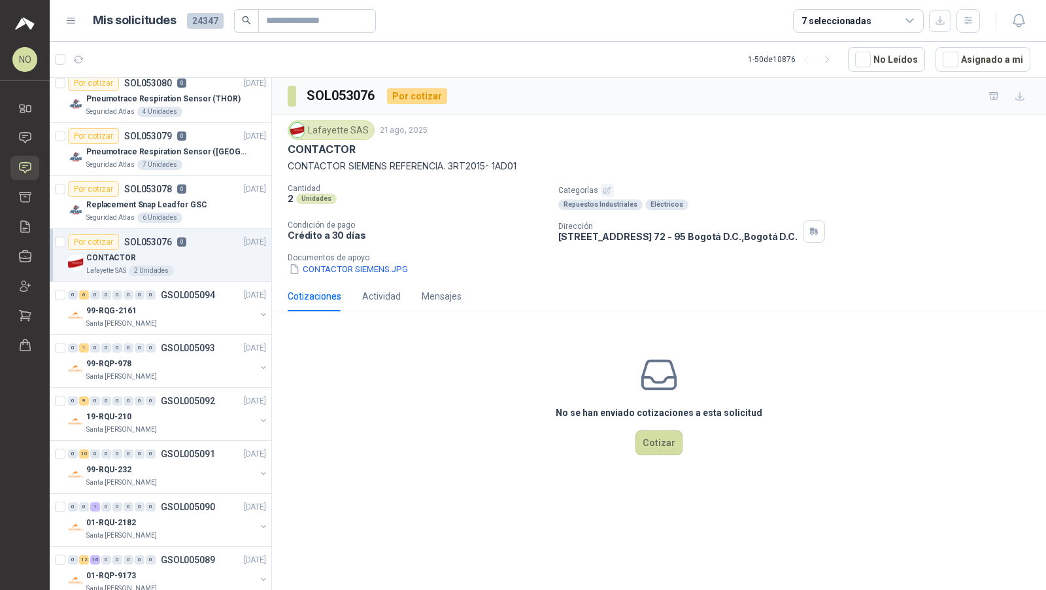
scroll to position [636, 0]
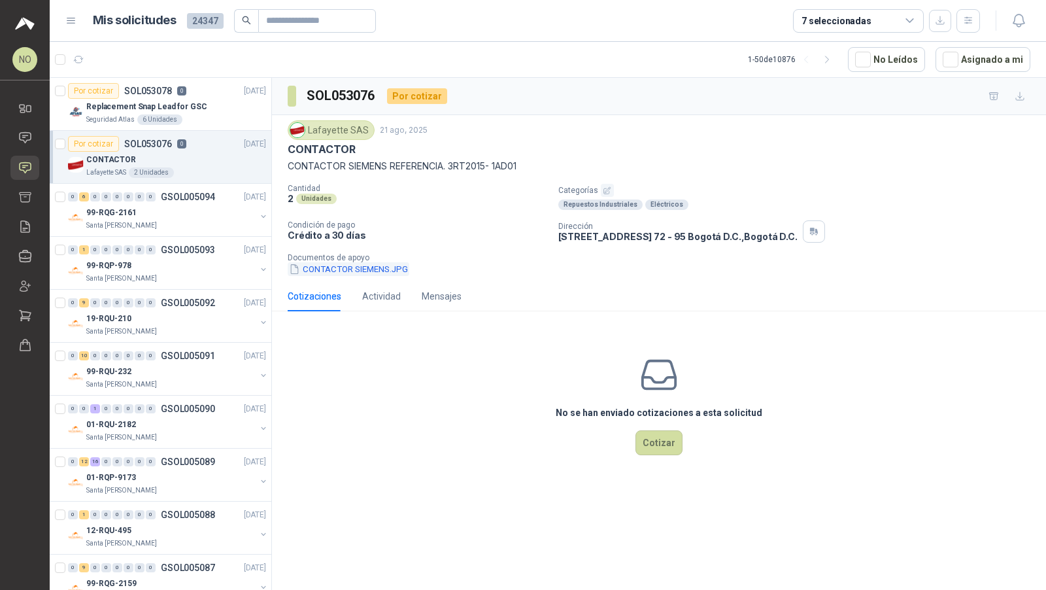
click at [362, 267] on button "CONTACTOR SIEMENS.JPG" at bounding box center [349, 269] width 122 height 14
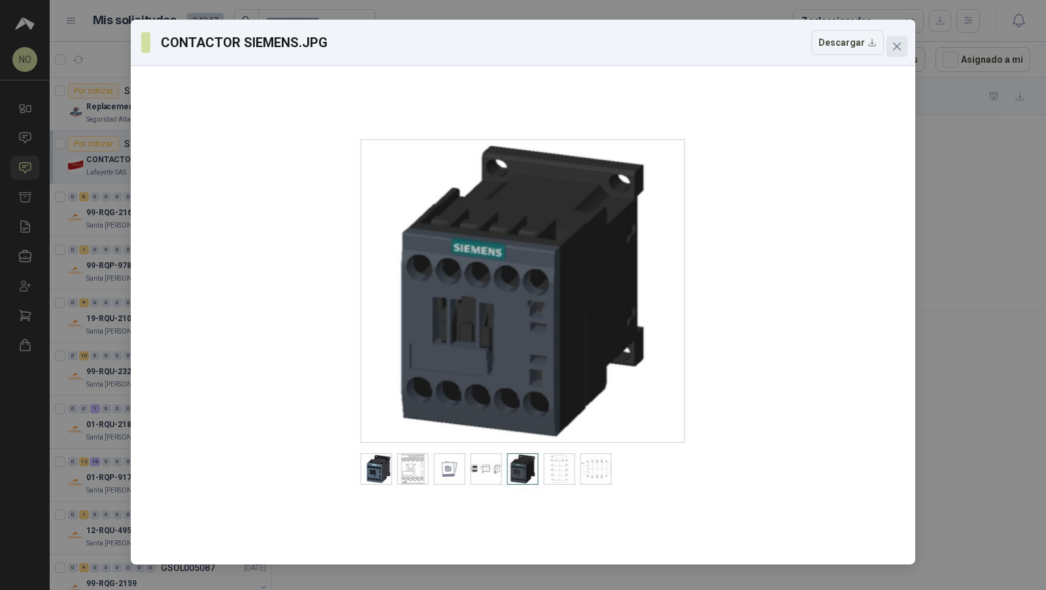
click at [905, 54] on button "Close" at bounding box center [897, 46] width 21 height 21
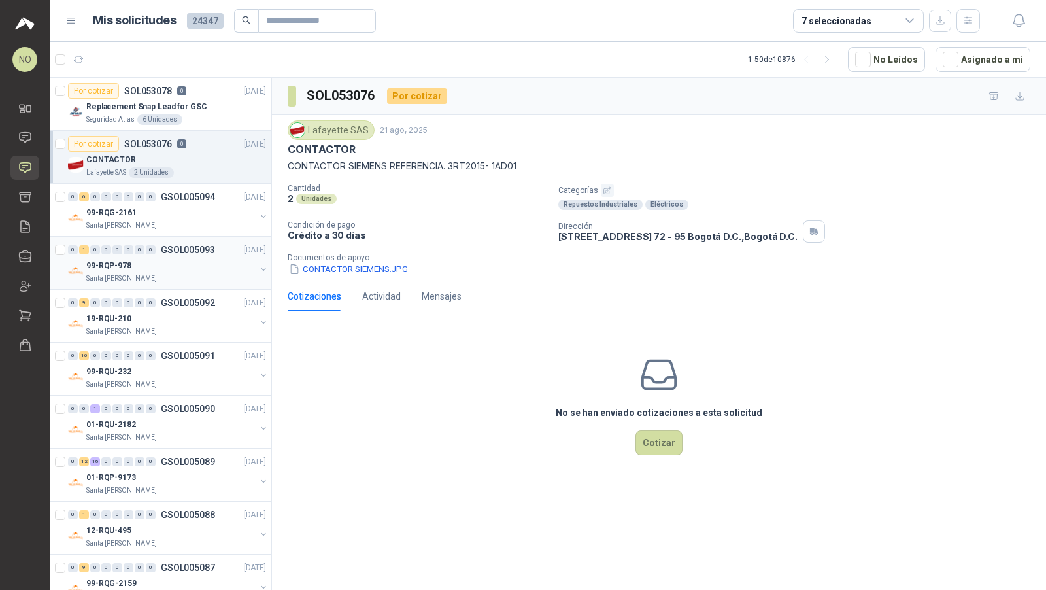
click at [125, 249] on div "0 1 0 0 0 0 0 0 GSOL005093 21/08/25" at bounding box center [168, 250] width 201 height 16
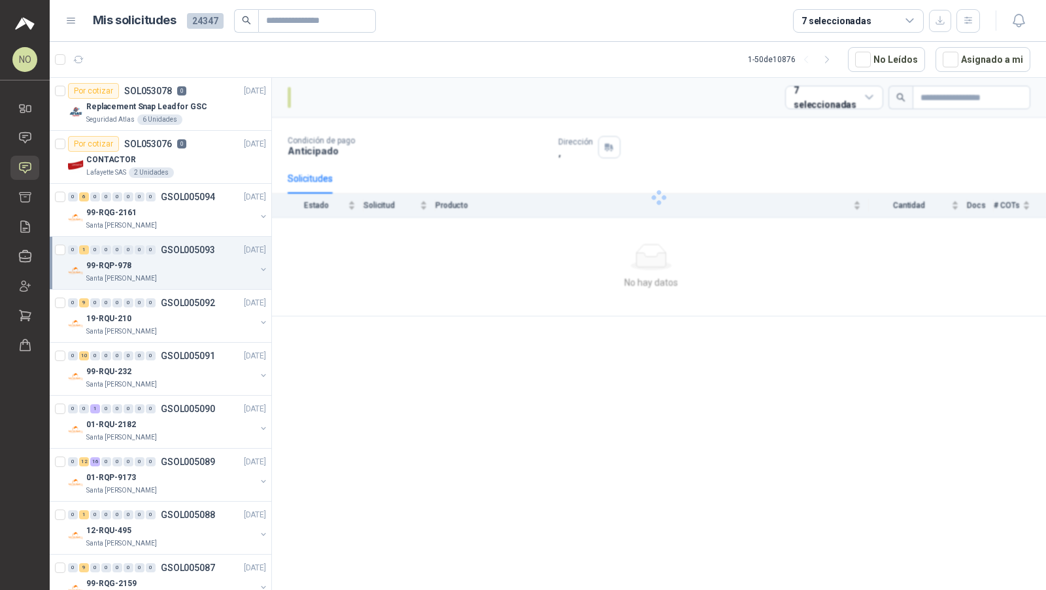
click at [125, 249] on div "0 1 0 0 0 0 0 0 GSOL005093 21/08/25" at bounding box center [168, 250] width 201 height 16
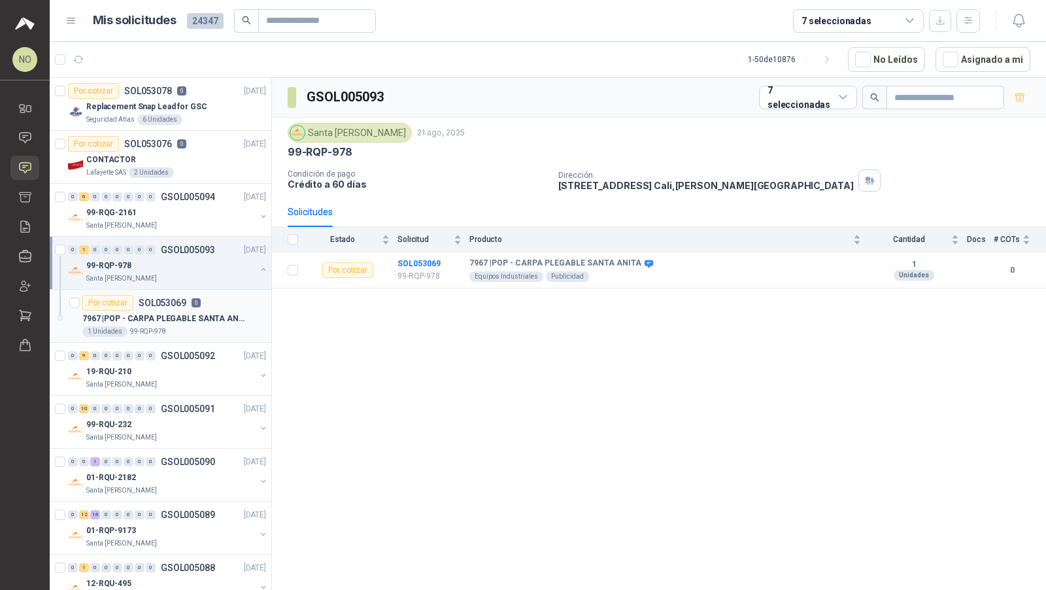
click at [209, 303] on div "Por cotizar SOL053069 0" at bounding box center [174, 303] width 184 height 16
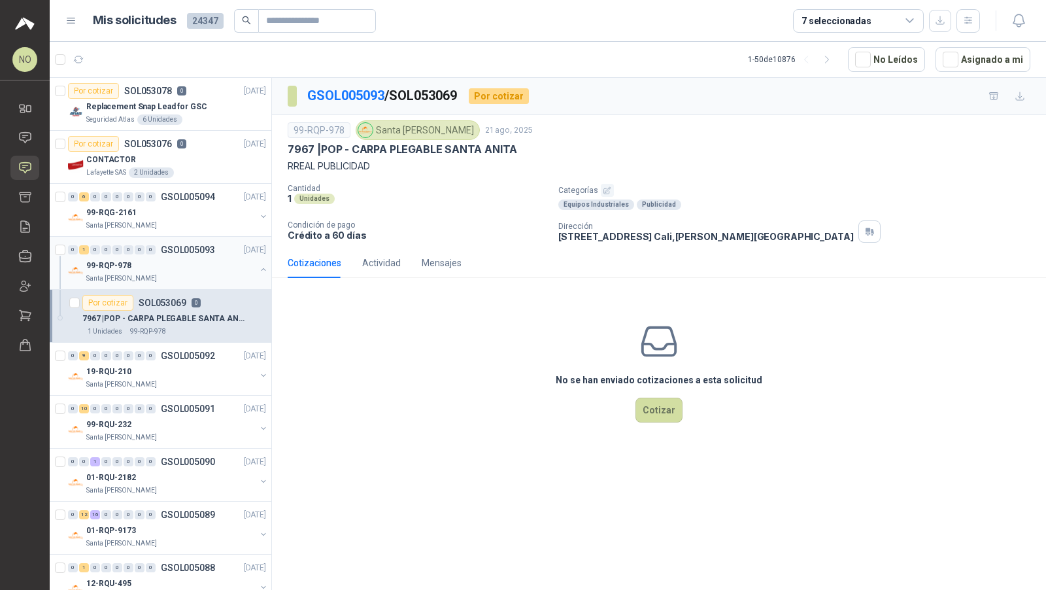
click at [218, 258] on div "99-RQP-978" at bounding box center [170, 266] width 169 height 16
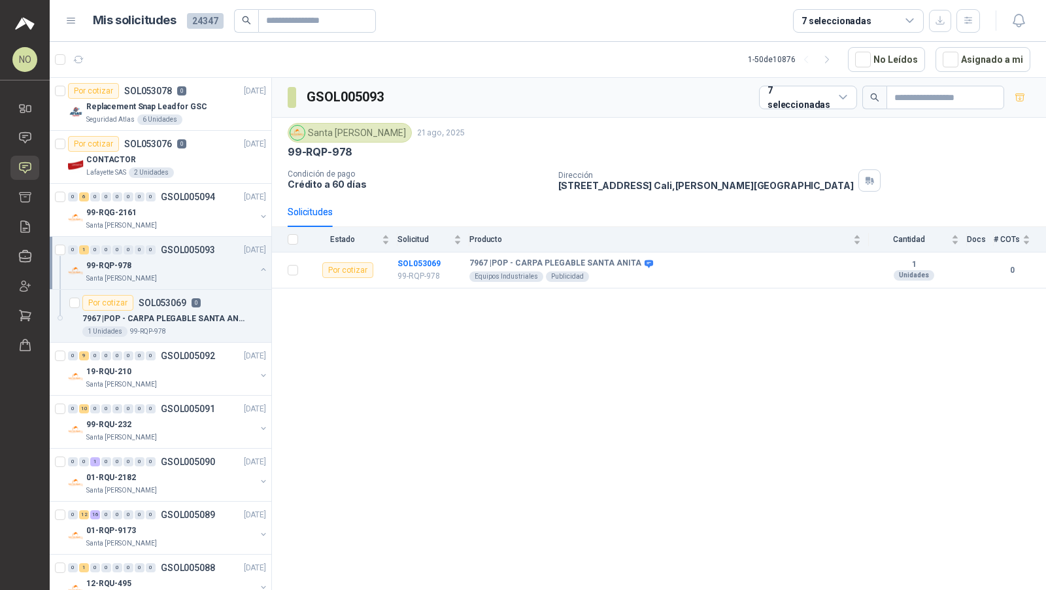
click at [218, 258] on div "99-RQP-978" at bounding box center [170, 266] width 169 height 16
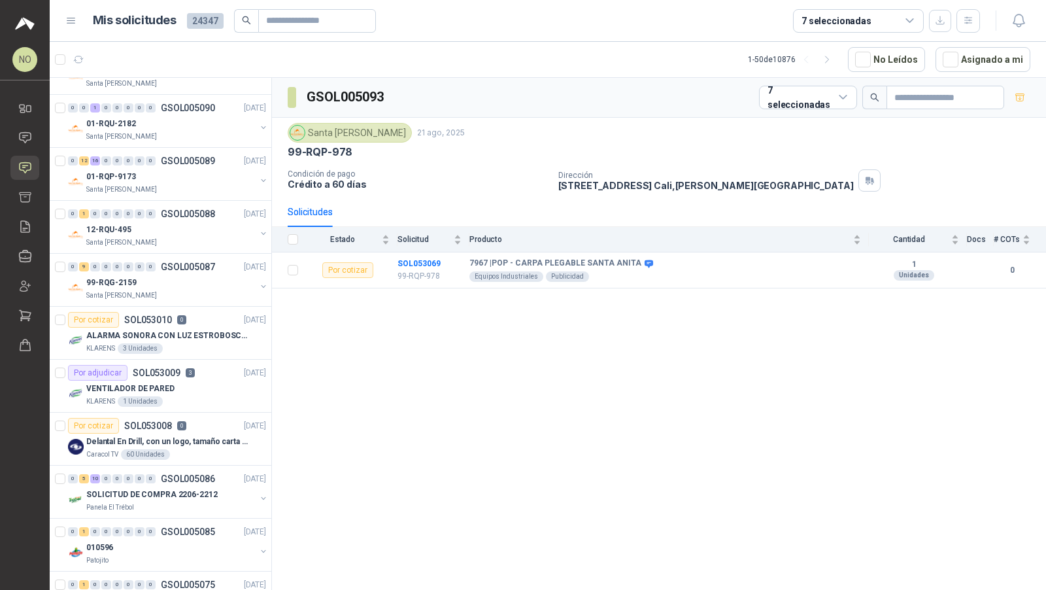
scroll to position [946, 0]
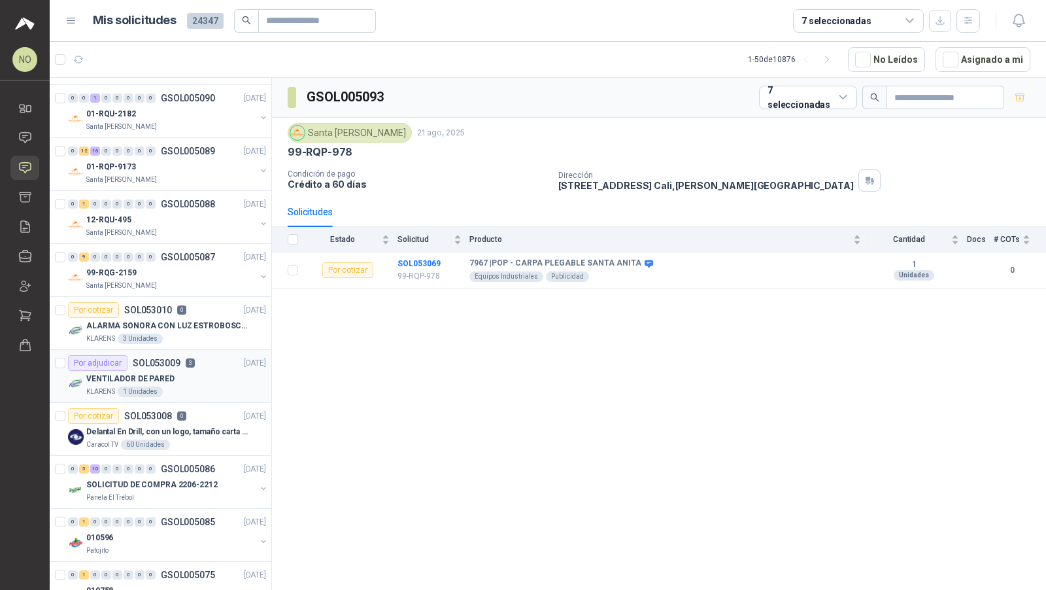
click at [204, 375] on div "VENTILADOR DE PARED" at bounding box center [176, 379] width 180 height 16
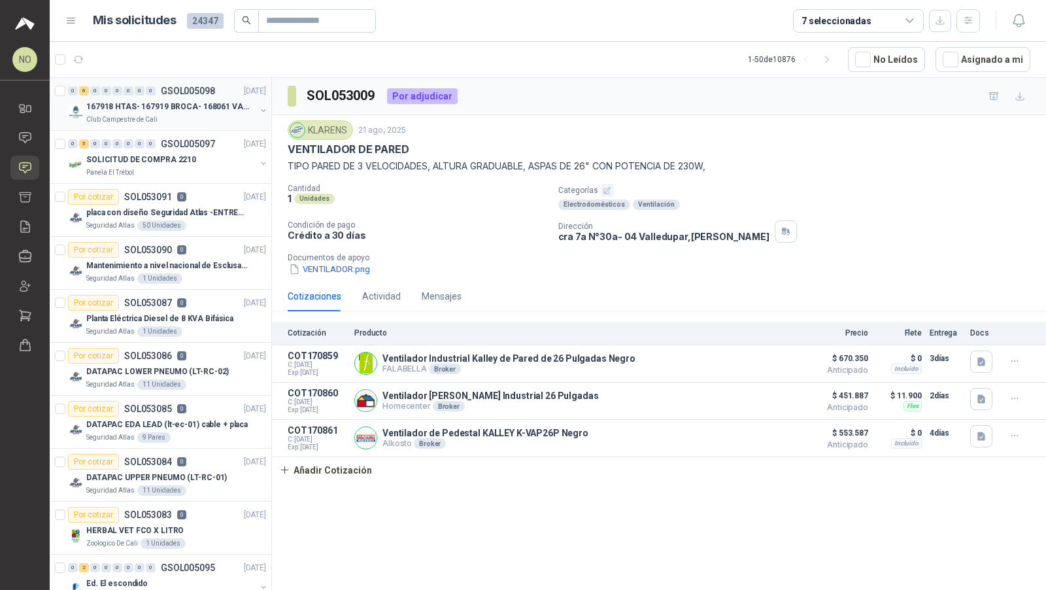
click at [217, 95] on div "0 6 0 0 0 0 0 0 GSOL005098 22/08/25" at bounding box center [168, 91] width 201 height 16
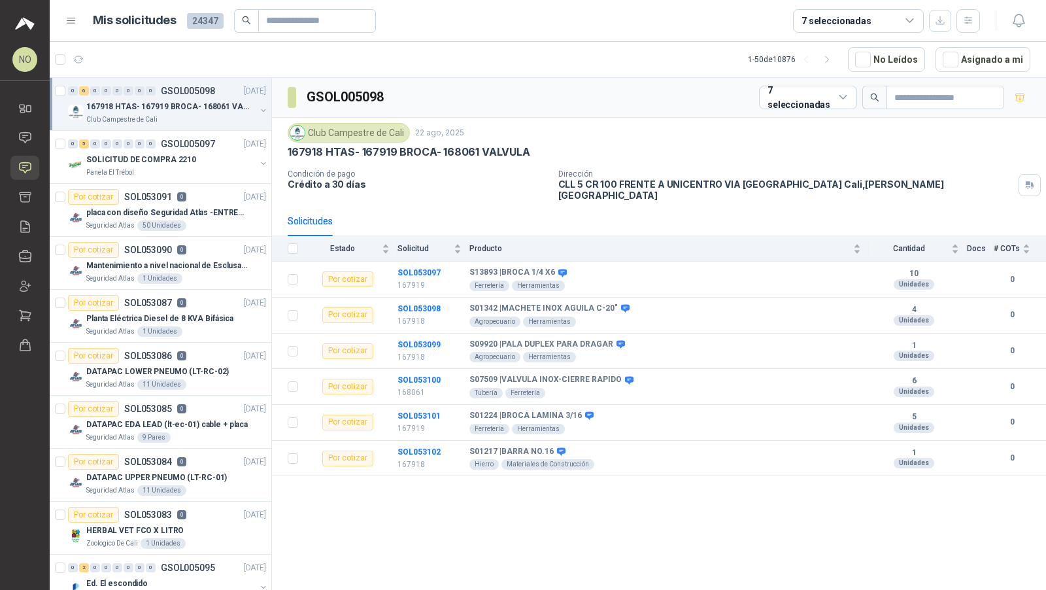
click at [190, 128] on div "0 6 0 0 0 0 0 0 GSOL005098 22/08/25 167918 HTAS- 167919 BROCA- 168061 VALVULA C…" at bounding box center [161, 104] width 222 height 53
click at [212, 156] on div "SOLICITUD DE COMPRA 2210" at bounding box center [170, 160] width 169 height 16
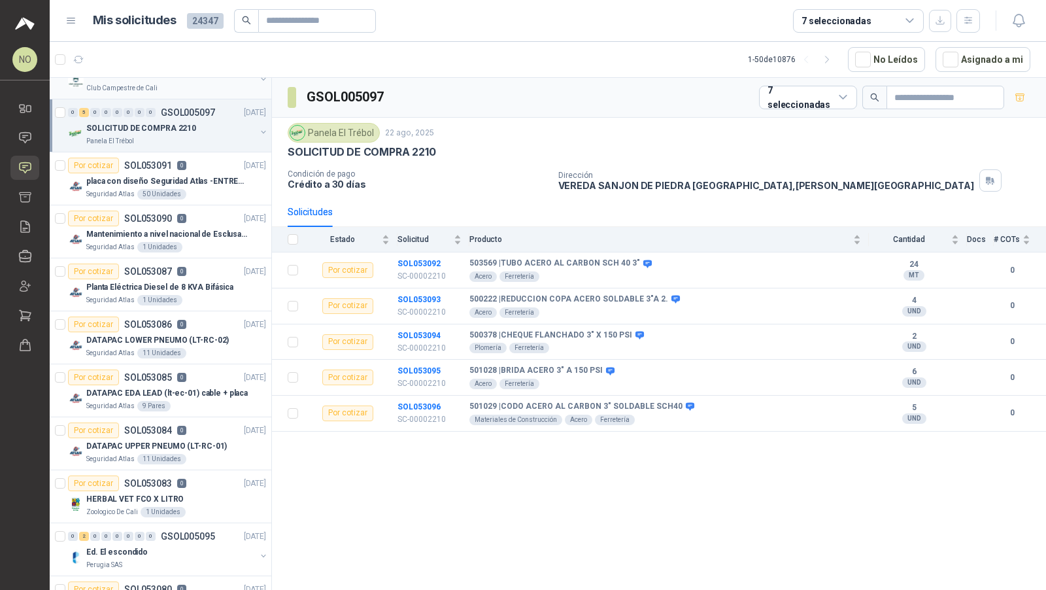
scroll to position [90, 0]
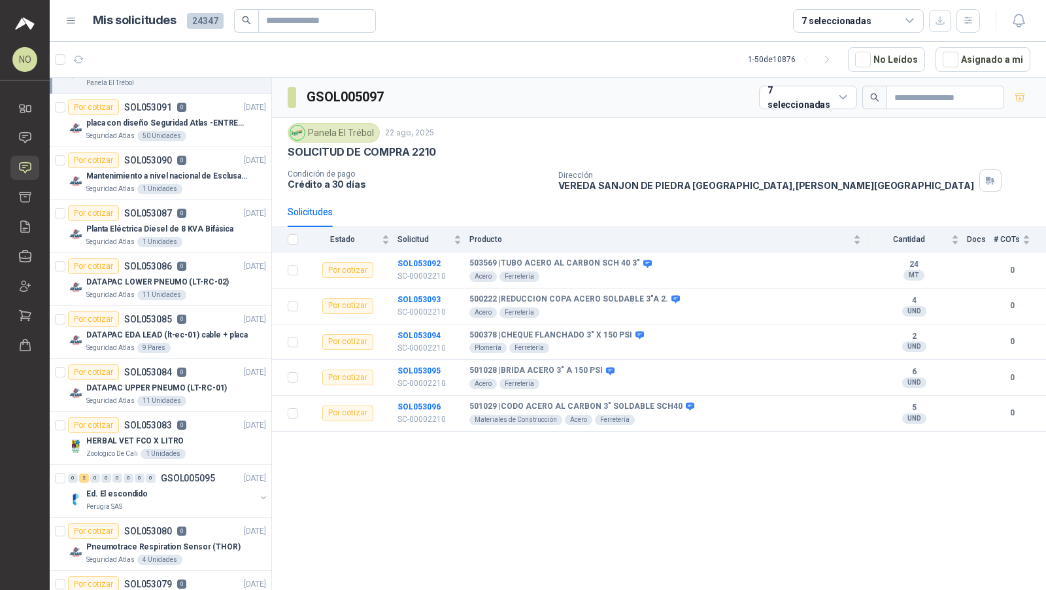
click at [111, 131] on div "Seguridad Atlas 50 Unidades" at bounding box center [176, 136] width 180 height 10
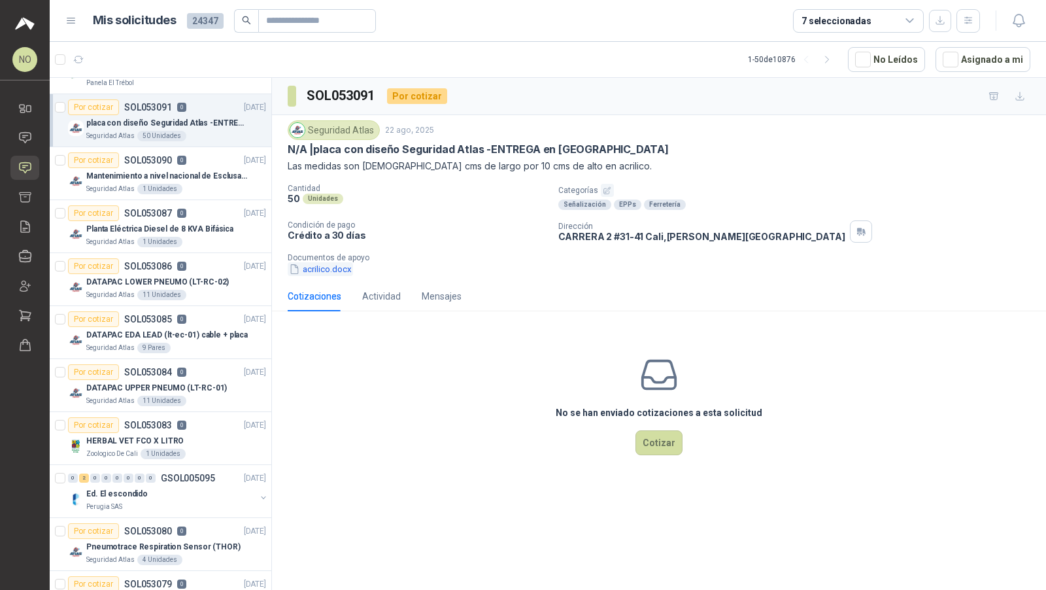
click at [309, 266] on button "acrilico.docx" at bounding box center [320, 269] width 65 height 14
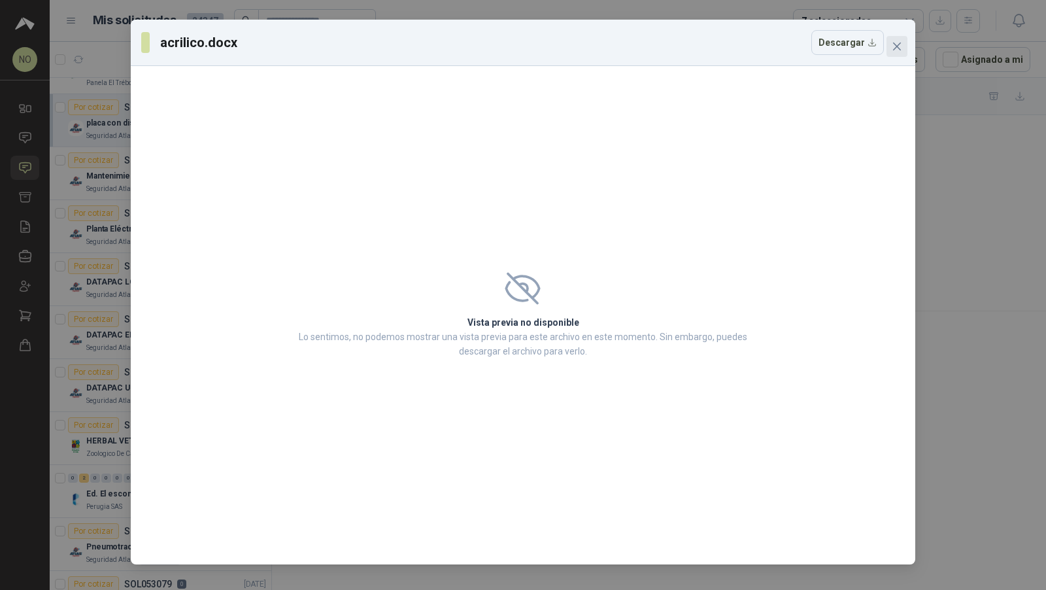
click at [905, 42] on span "Close" at bounding box center [897, 46] width 21 height 10
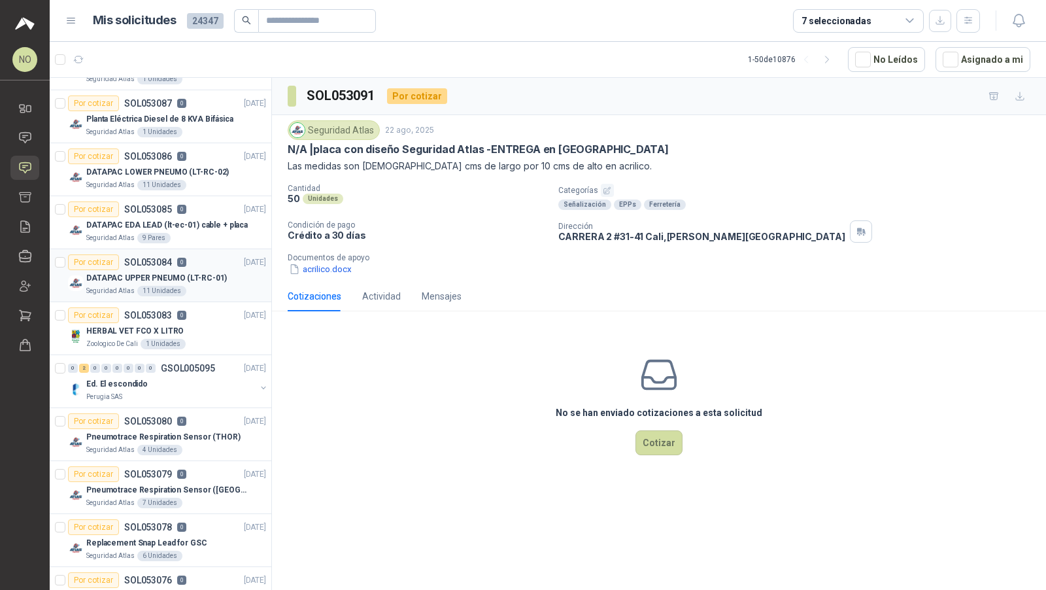
scroll to position [207, 0]
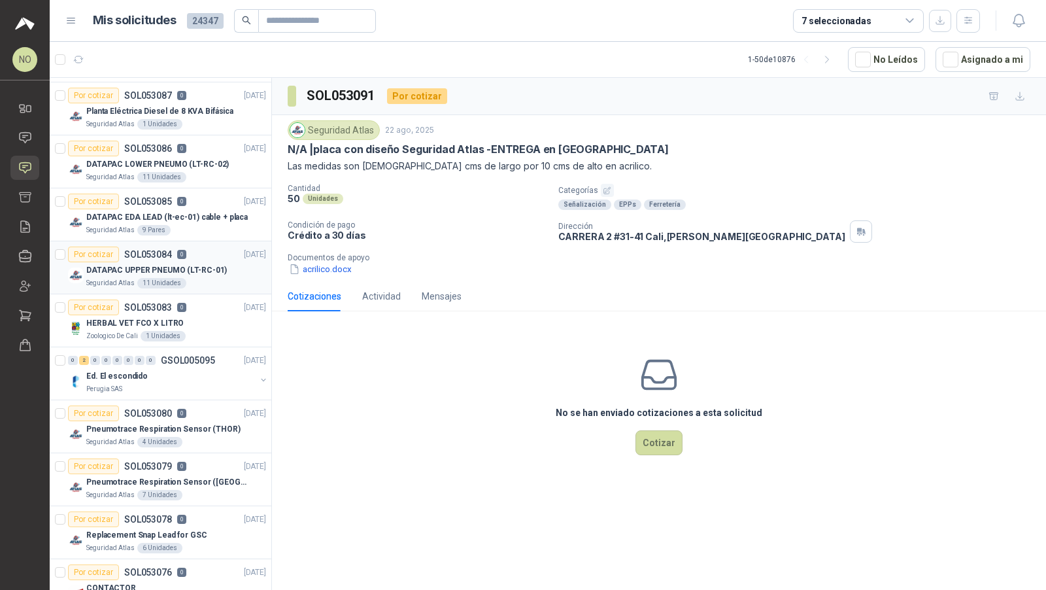
click at [209, 385] on div "Perugia SAS" at bounding box center [170, 389] width 169 height 10
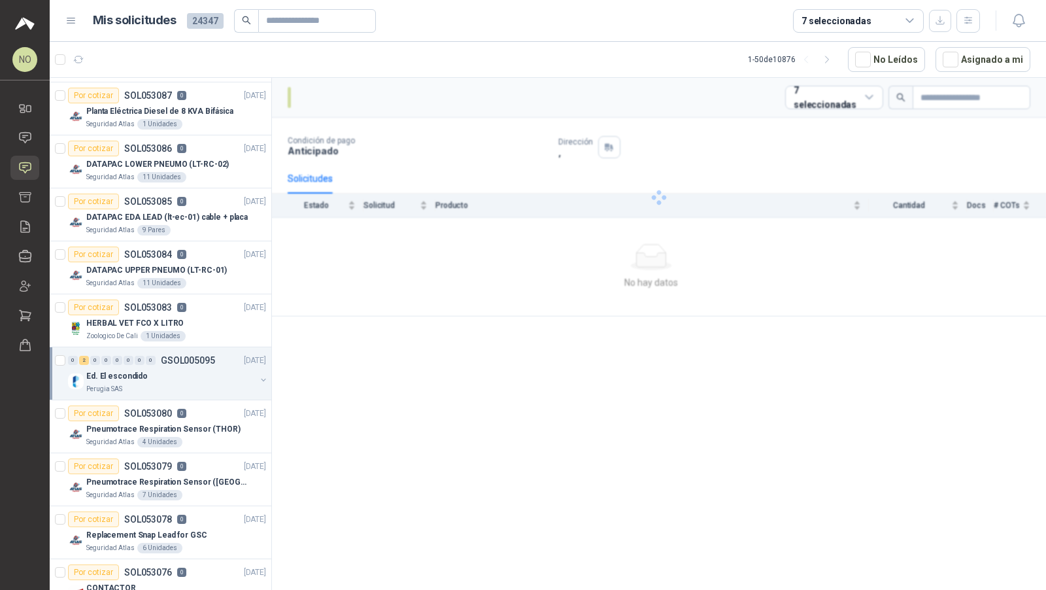
click at [198, 373] on div "Ed. El escondido" at bounding box center [170, 376] width 169 height 16
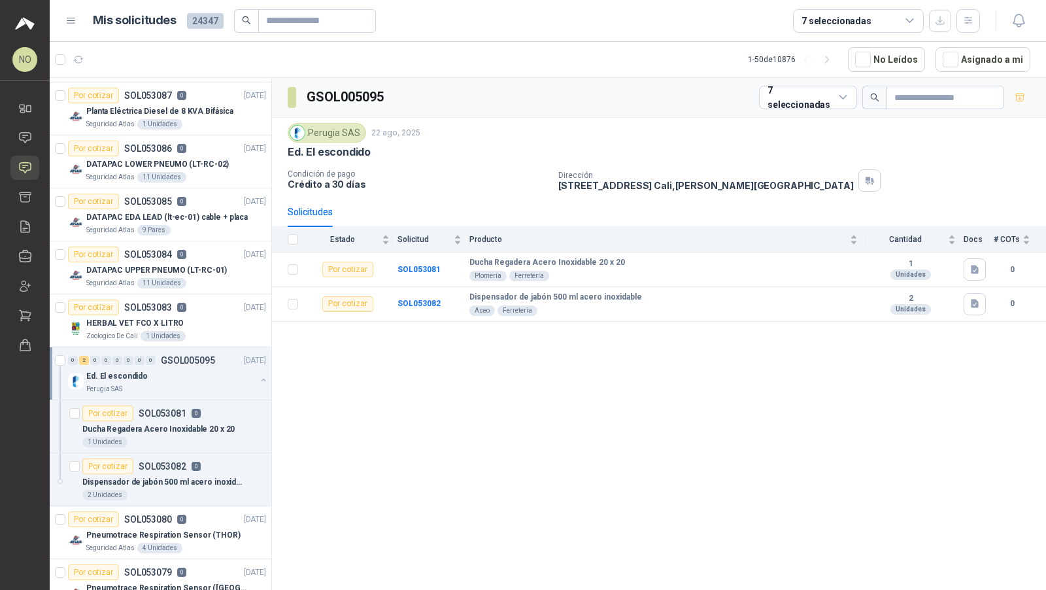
click at [198, 373] on div "Ed. El escondido" at bounding box center [170, 376] width 169 height 16
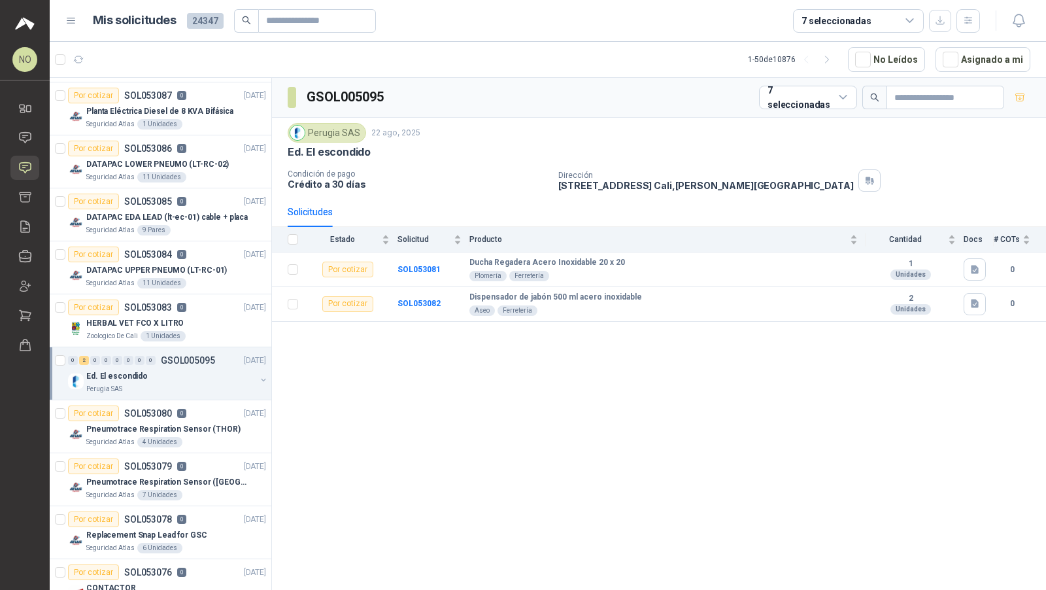
click at [198, 373] on div "Ed. El escondido" at bounding box center [170, 376] width 169 height 16
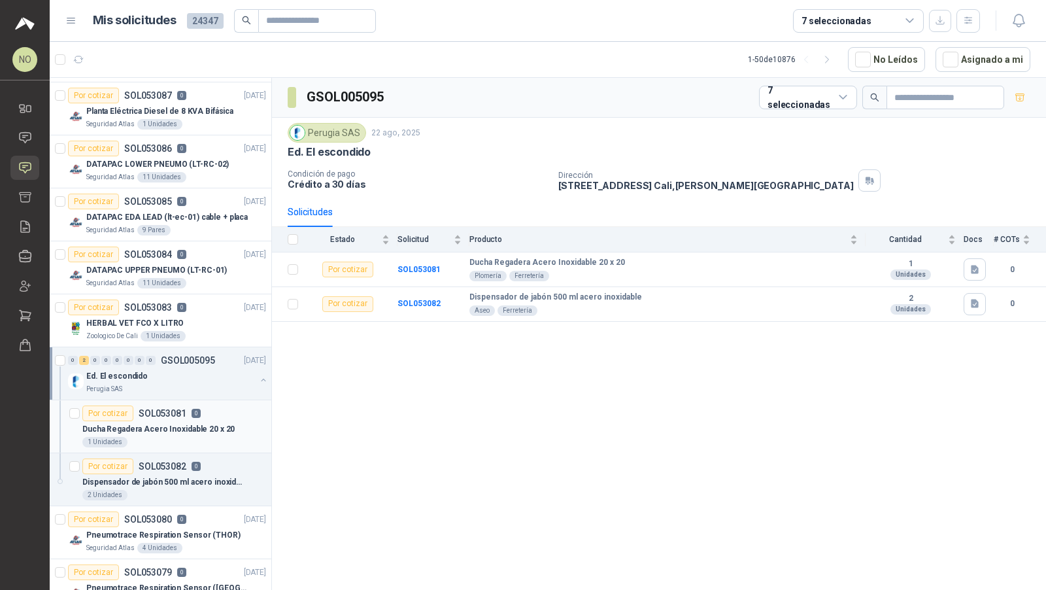
click at [179, 430] on div "Ducha Regadera Acero Inoxidable 20 x 20" at bounding box center [174, 429] width 184 height 16
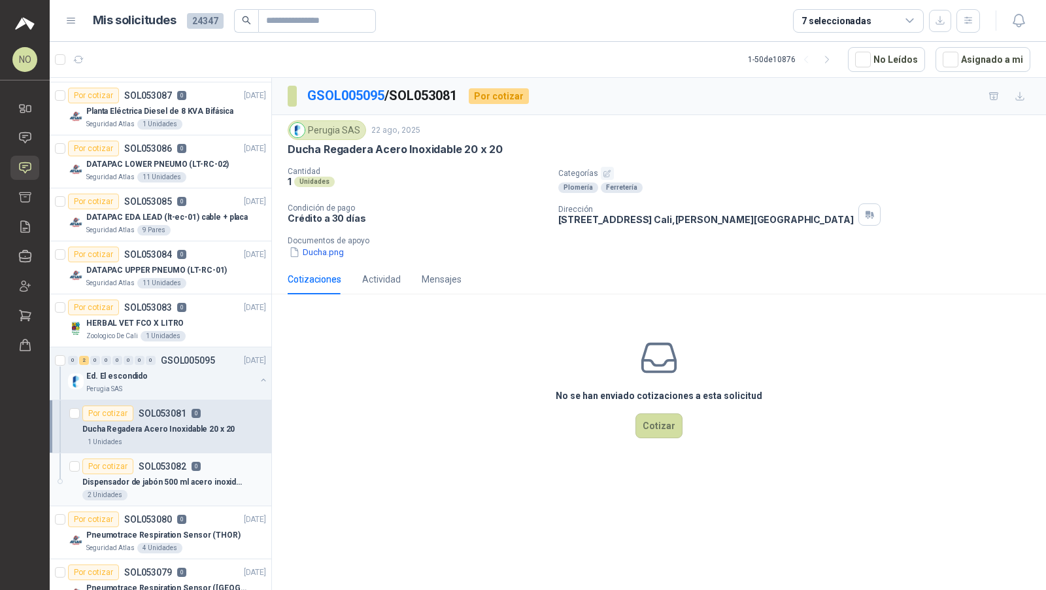
click at [177, 476] on p "Dispensador de jabón 500 ml acero inoxidable" at bounding box center [163, 482] width 163 height 12
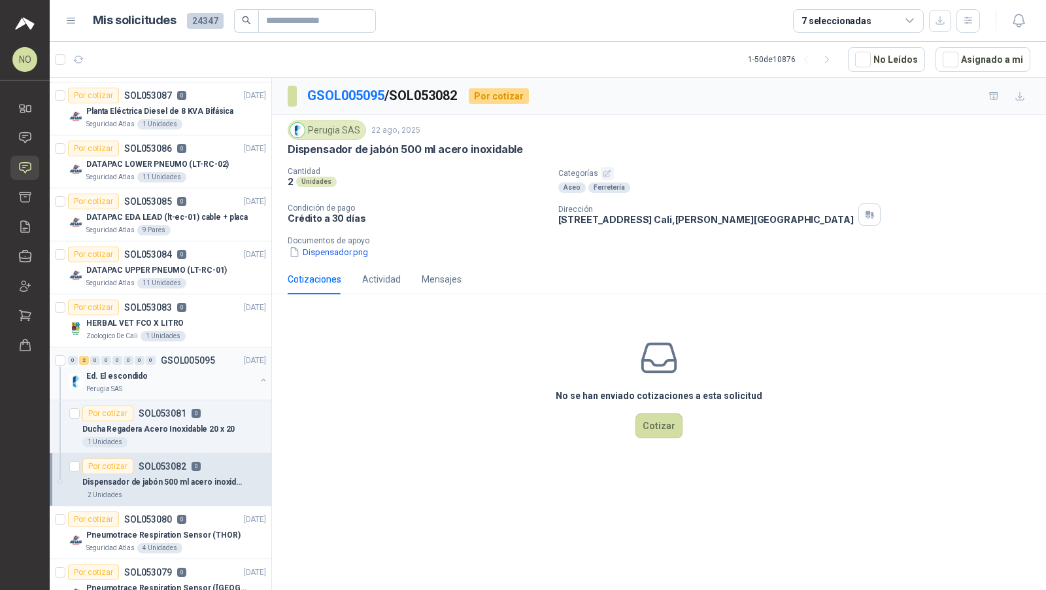
click at [211, 384] on div "Perugia SAS" at bounding box center [170, 389] width 169 height 10
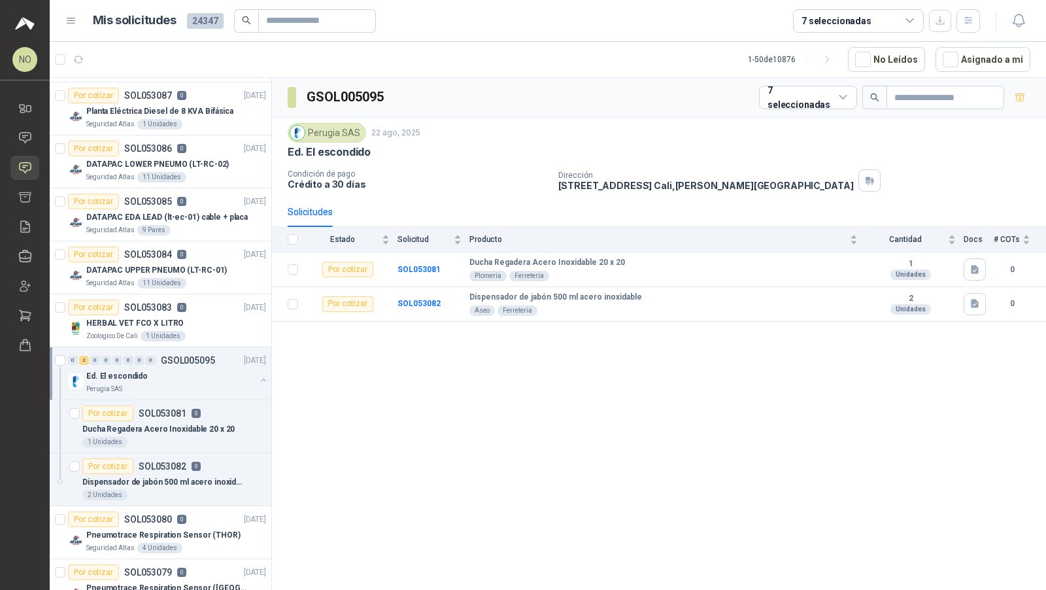
click at [211, 384] on div "Perugia SAS" at bounding box center [170, 389] width 169 height 10
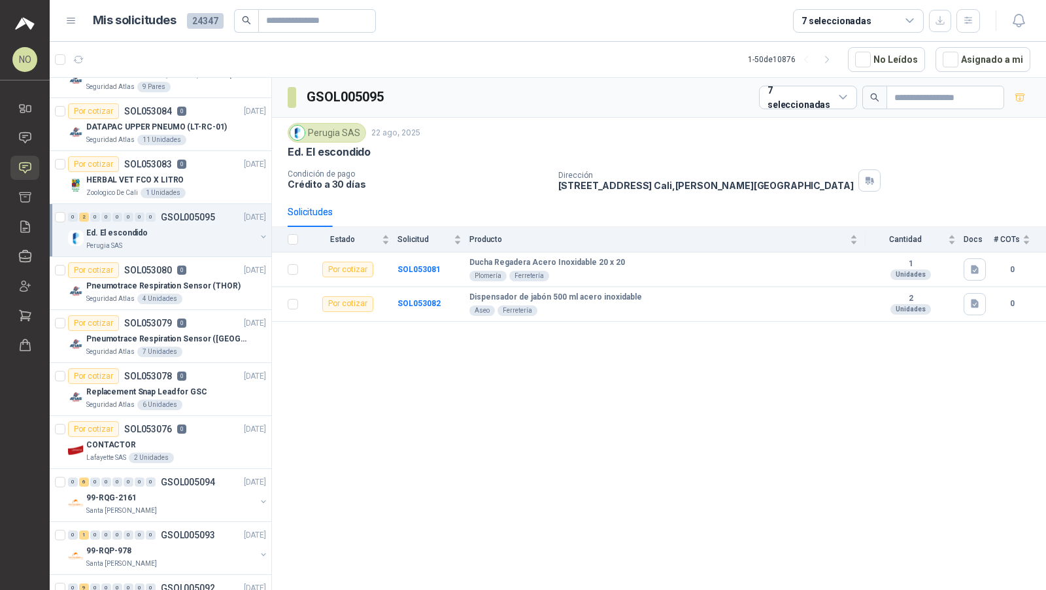
scroll to position [354, 0]
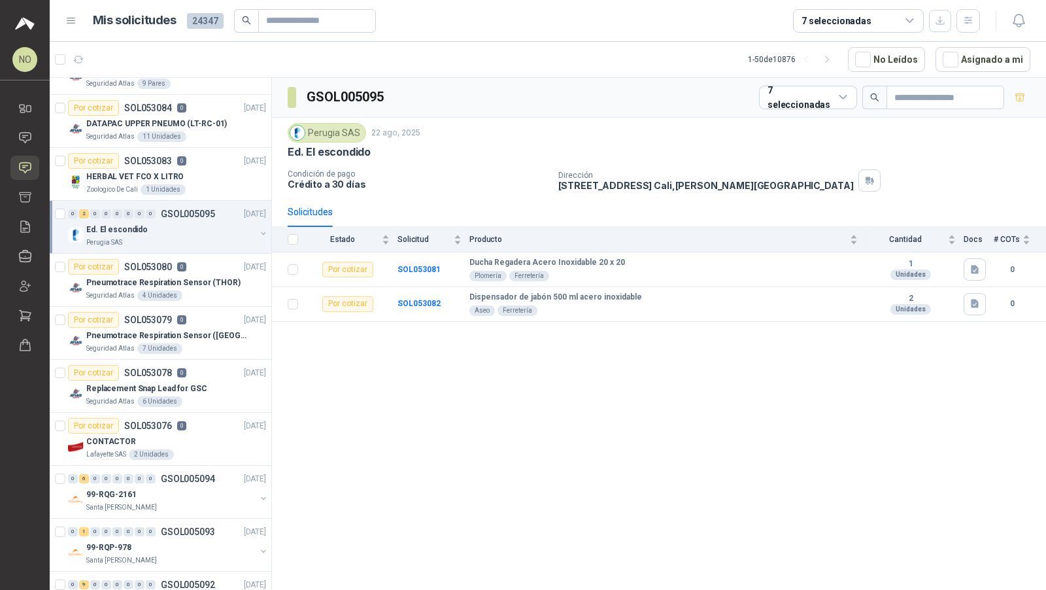
click at [211, 381] on div "Replacement Snap Lead for GSC" at bounding box center [176, 389] width 180 height 16
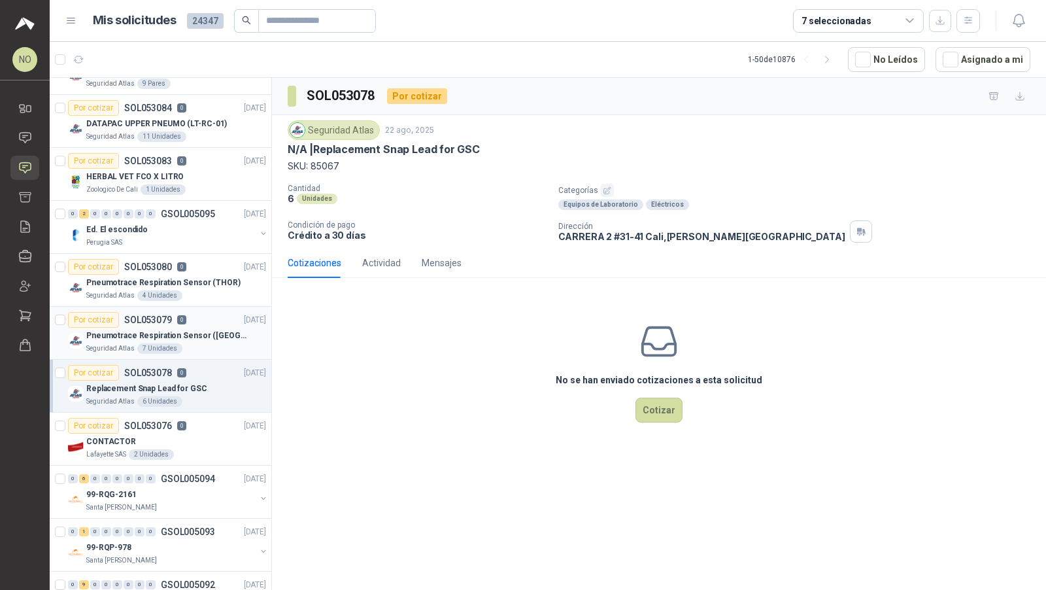
click at [198, 330] on p "Pneumotrace Respiration Sensor ([GEOGRAPHIC_DATA])" at bounding box center [167, 336] width 163 height 12
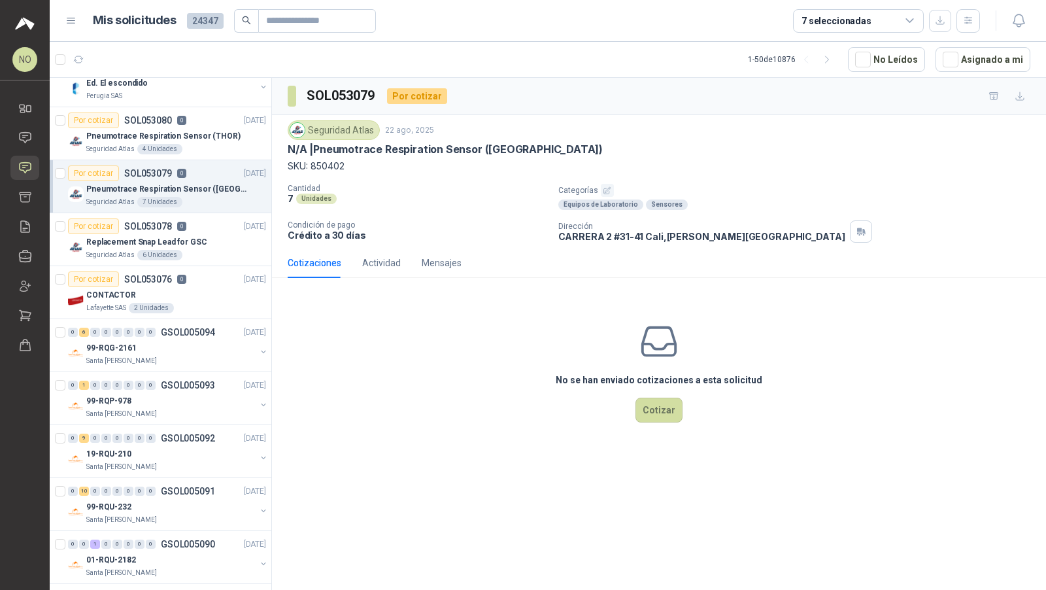
scroll to position [502, 0]
click at [198, 330] on p "GSOL005094" at bounding box center [188, 330] width 54 height 9
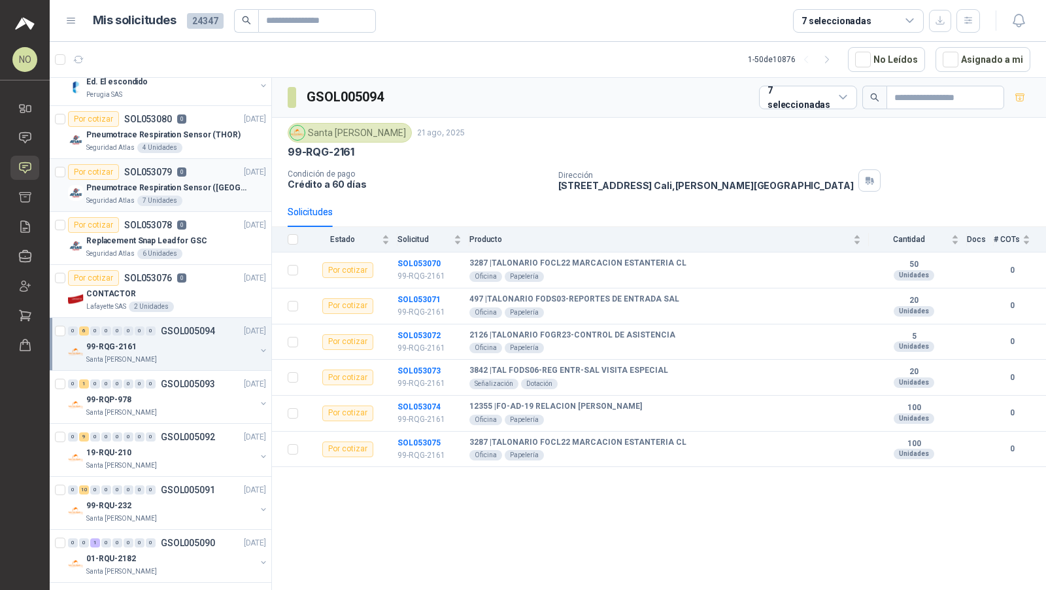
click at [198, 330] on p "GSOL005094" at bounding box center [188, 330] width 54 height 9
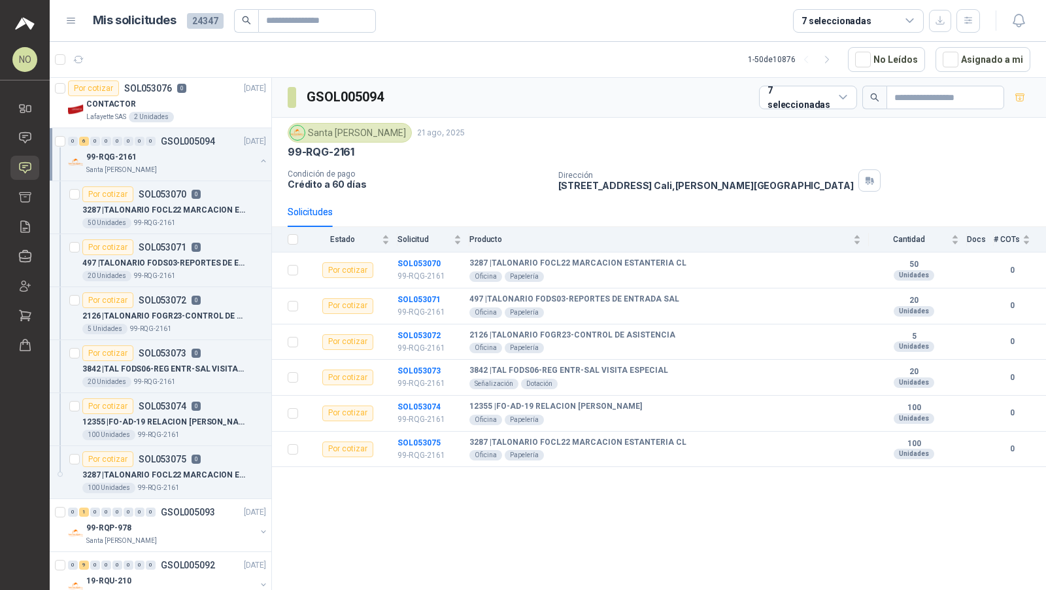
scroll to position [693, 0]
click at [198, 330] on article "Por cotizar SOL053072 0 2126 | TALONARIO FOGR23-CONTROL DE ASISTENCIA 5 Unidade…" at bounding box center [161, 311] width 222 height 53
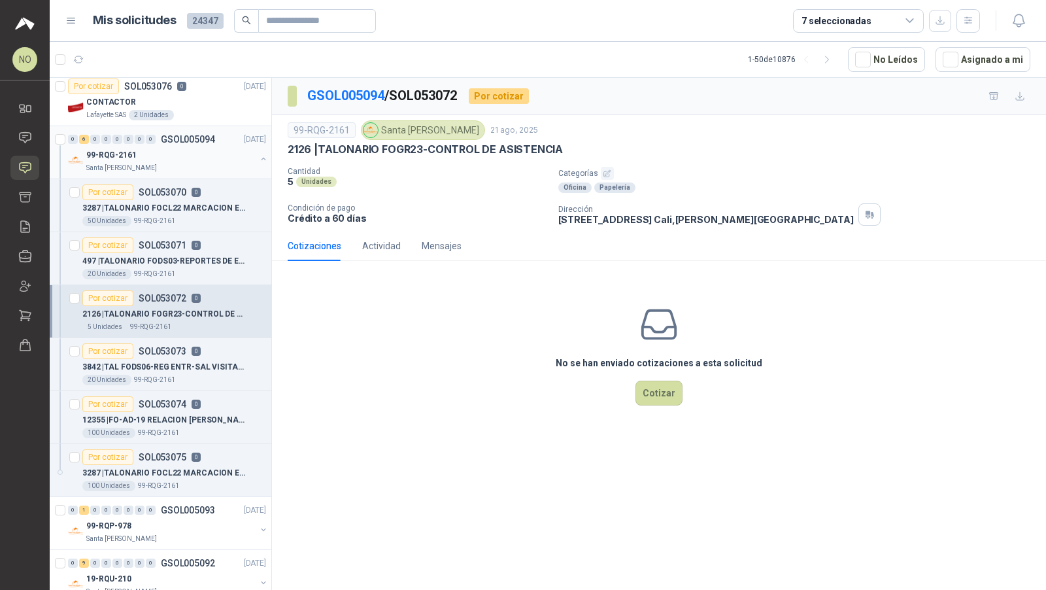
click at [207, 163] on div "Santa [PERSON_NAME]" at bounding box center [170, 168] width 169 height 10
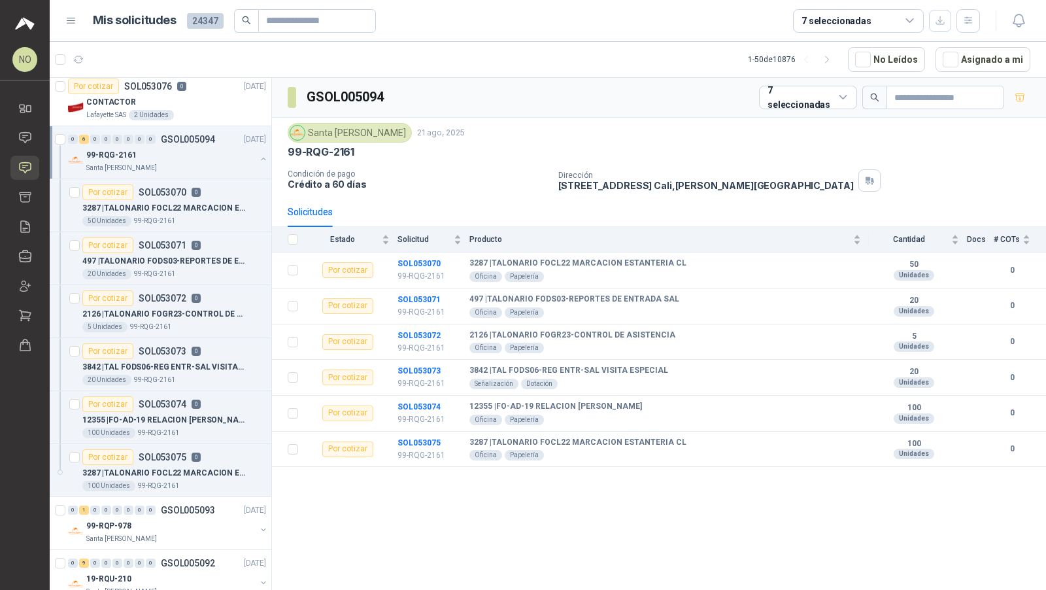
click at [207, 163] on div "Santa [PERSON_NAME]" at bounding box center [170, 168] width 169 height 10
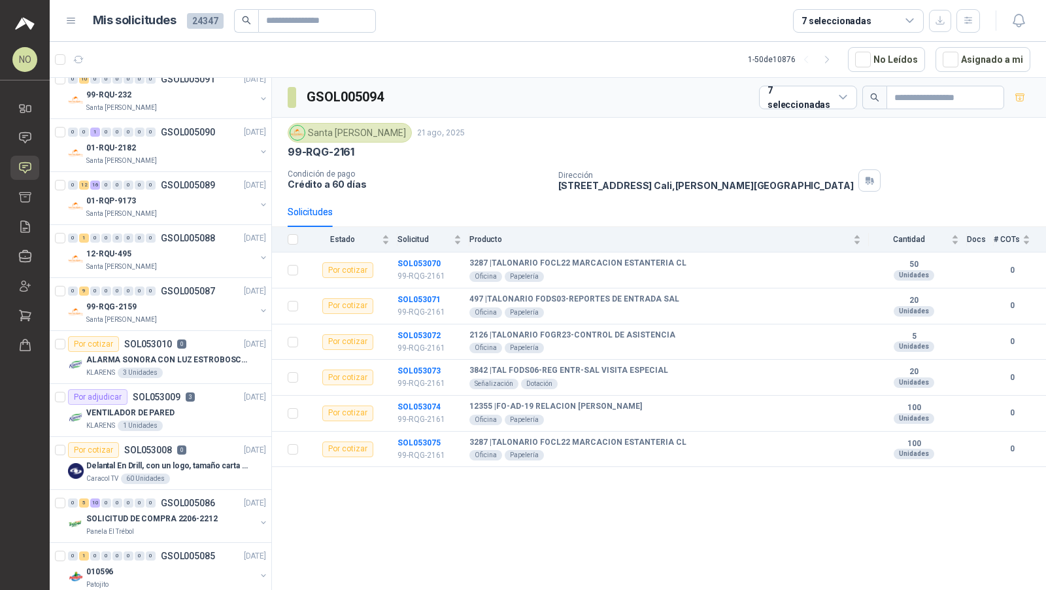
scroll to position [913, 0]
click at [201, 353] on p "ALARMA SONORA CON LUZ ESTROBOSCOPICA" at bounding box center [167, 359] width 163 height 12
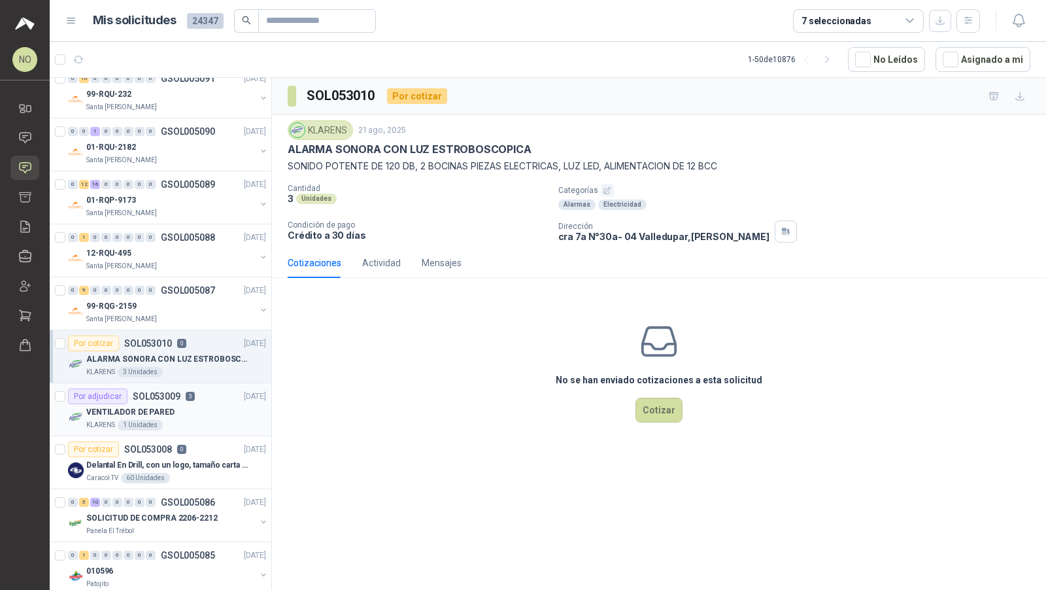
click at [196, 389] on div "Por adjudicar SOL053009 3 21/08/25" at bounding box center [167, 396] width 198 height 16
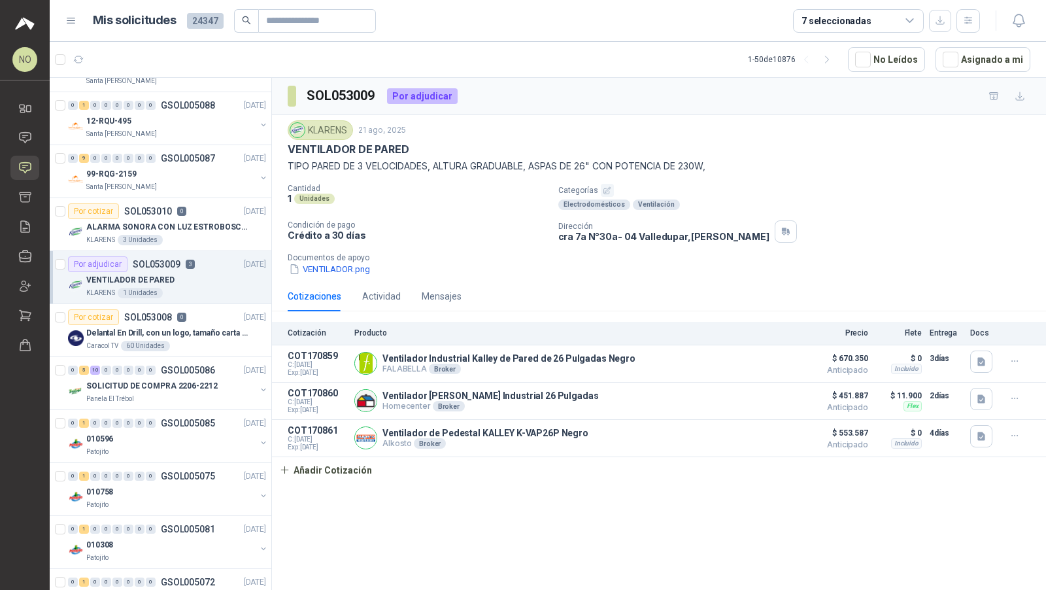
scroll to position [1067, 0]
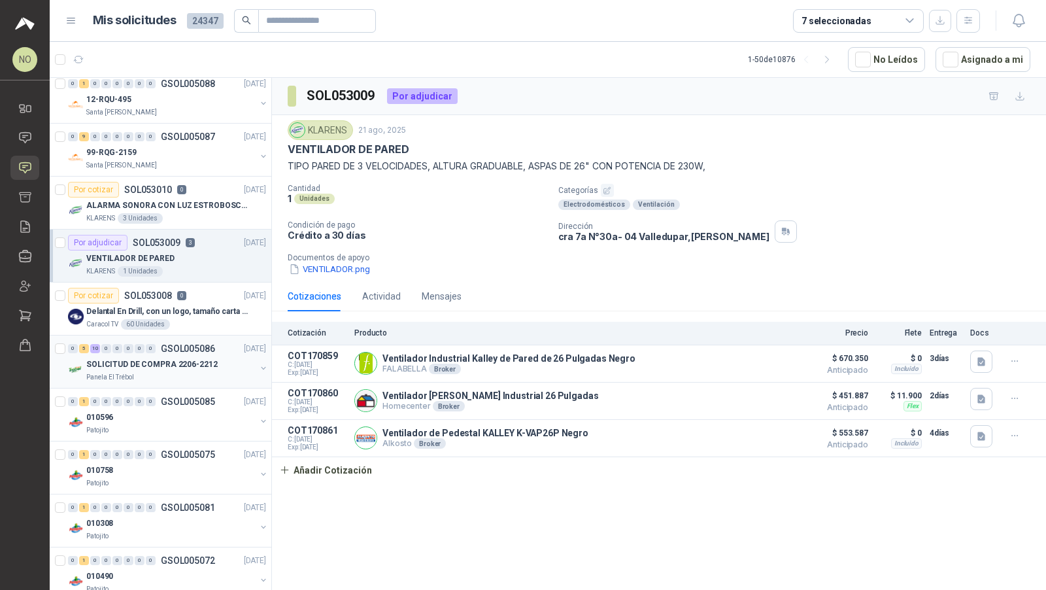
click at [199, 362] on div "SOLICITUD DE COMPRA 2206-2212" at bounding box center [170, 364] width 169 height 16
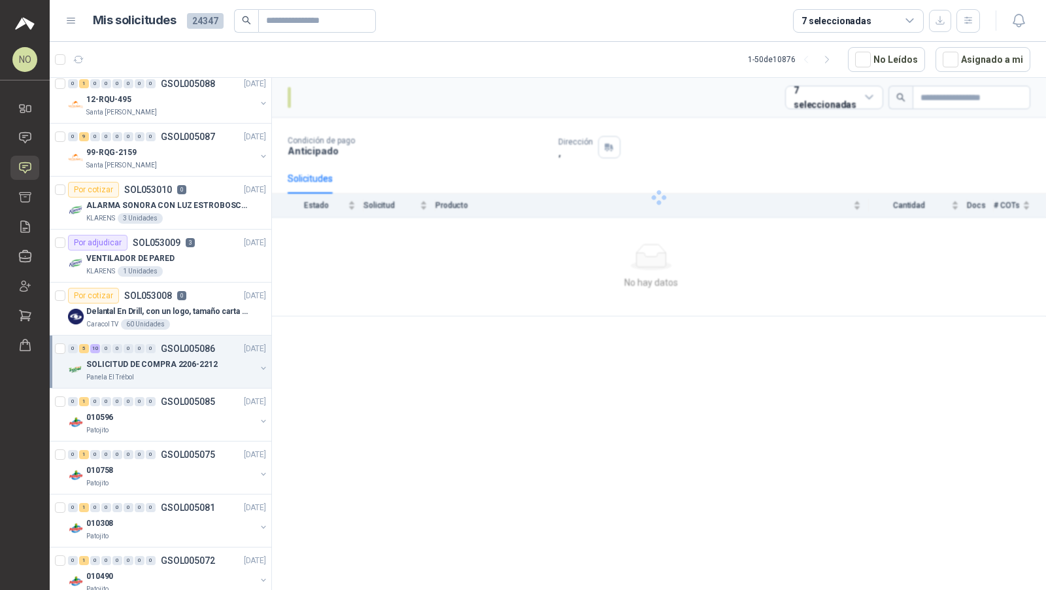
click at [199, 362] on div "SOLICITUD DE COMPRA 2206-2212" at bounding box center [170, 364] width 169 height 16
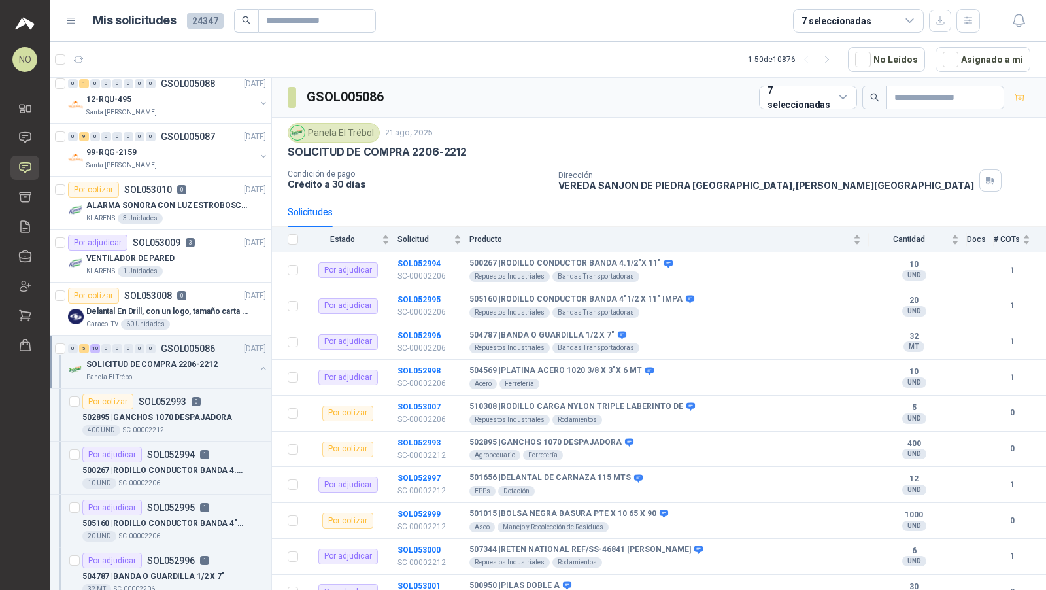
scroll to position [3, 0]
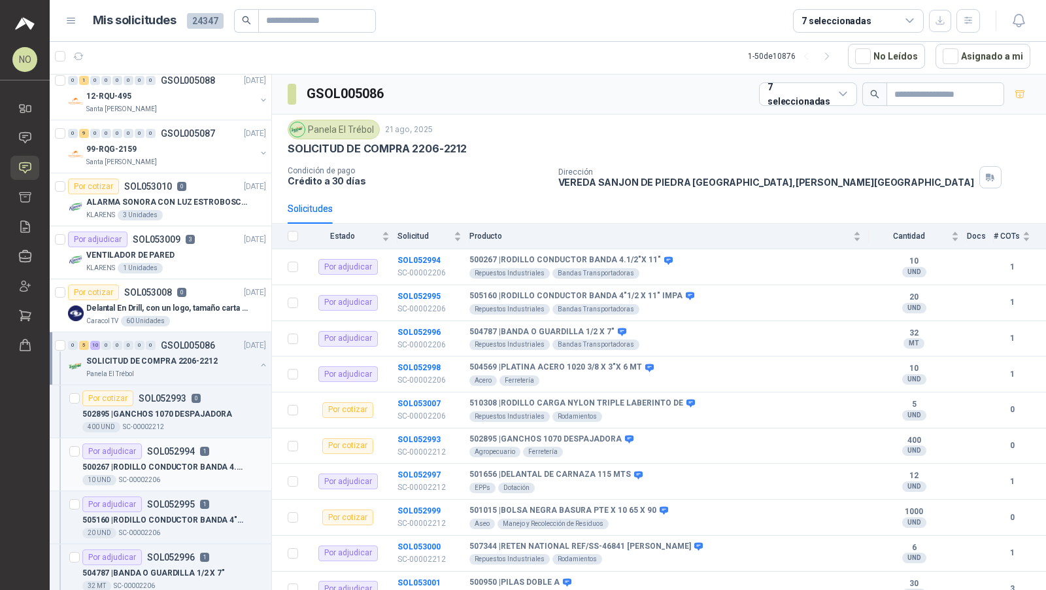
click at [169, 438] on article "Por adjudicar SOL052994 1 500267 | RODILLO CONDUCTOR BANDA 4.1/2"X 11" 10 UND …" at bounding box center [161, 464] width 222 height 53
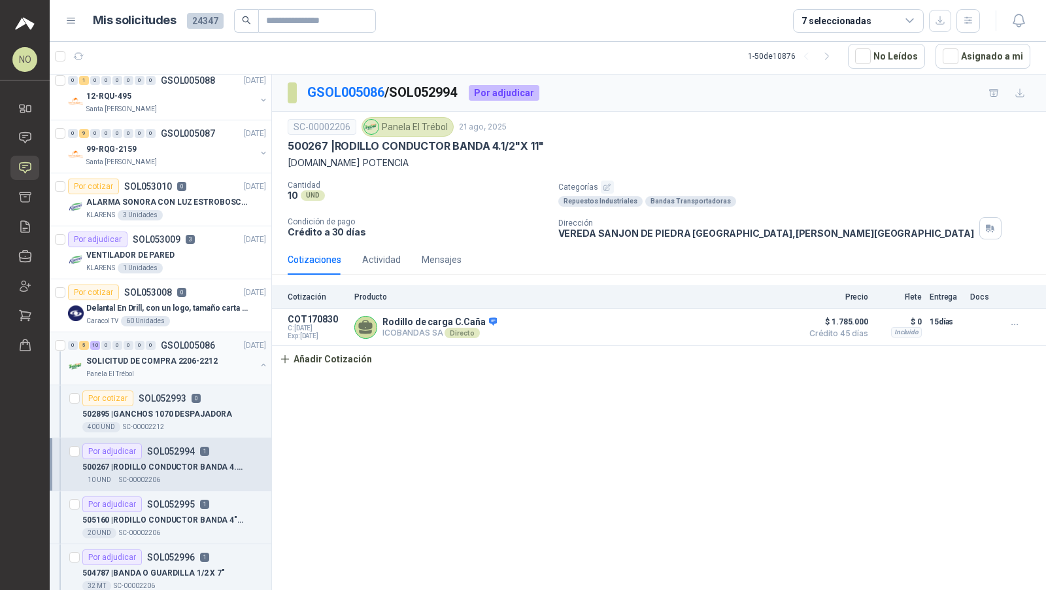
click at [194, 353] on div "SOLICITUD DE COMPRA 2206-2212" at bounding box center [170, 361] width 169 height 16
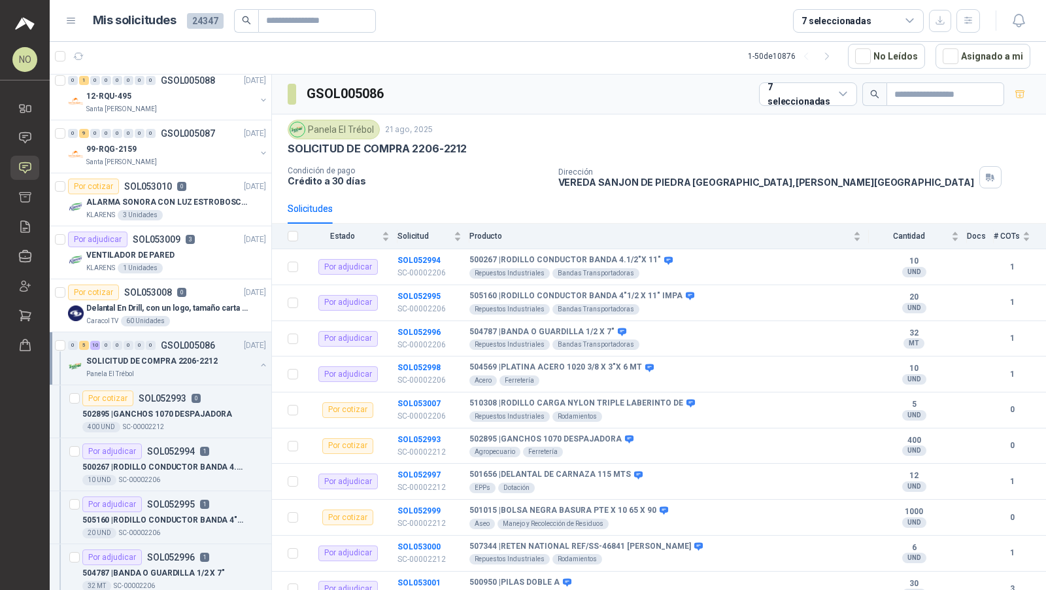
click at [194, 353] on div "SOLICITUD DE COMPRA 2206-2212" at bounding box center [170, 361] width 169 height 16
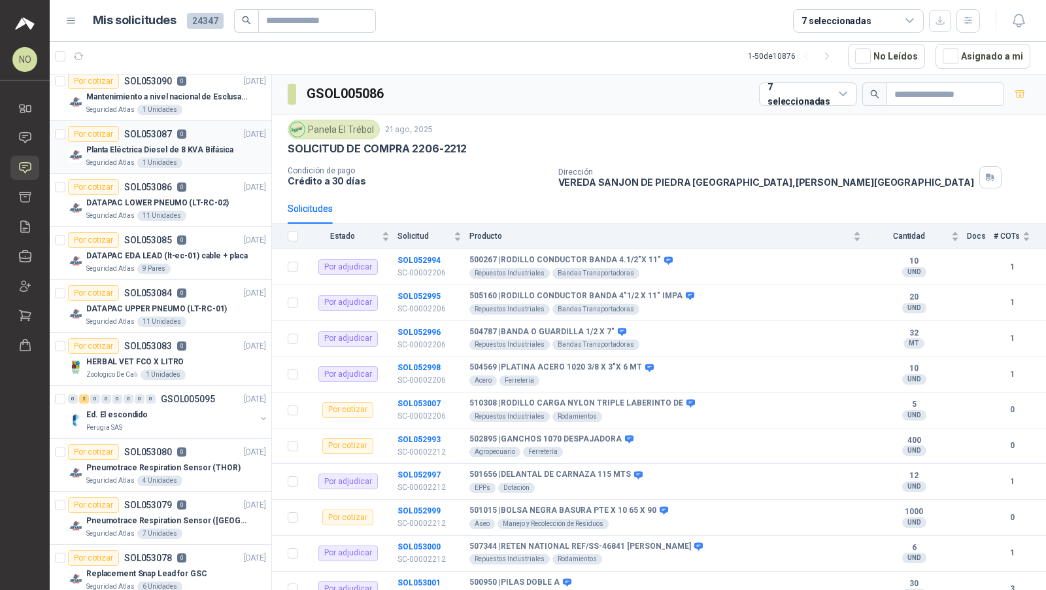
scroll to position [165, 0]
click at [199, 184] on div "Por cotizar SOL053086 0 22/08/25" at bounding box center [167, 188] width 198 height 16
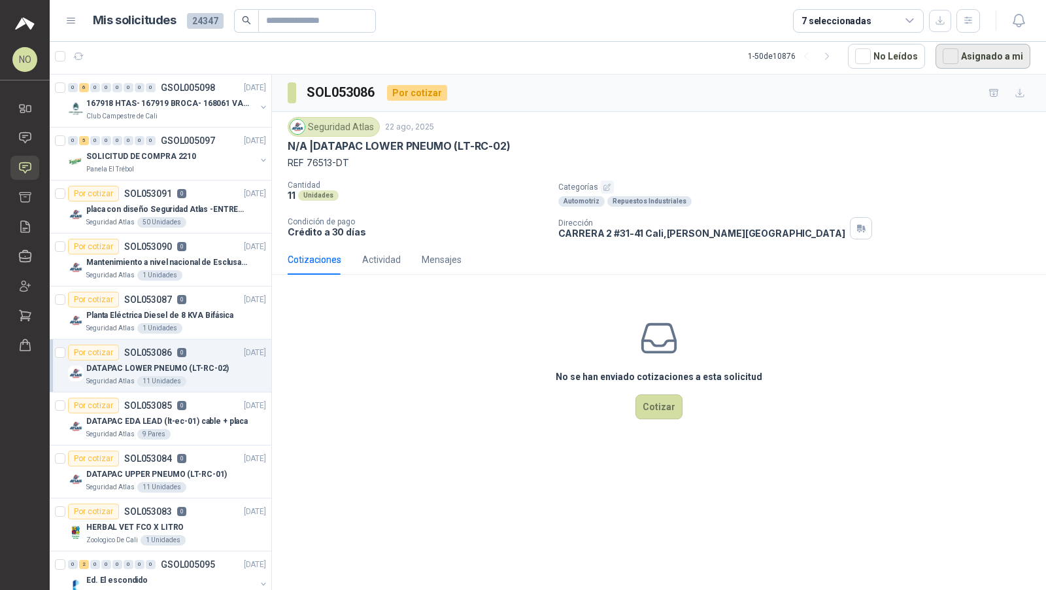
click at [996, 65] on button "Asignado a mi" at bounding box center [983, 56] width 95 height 25
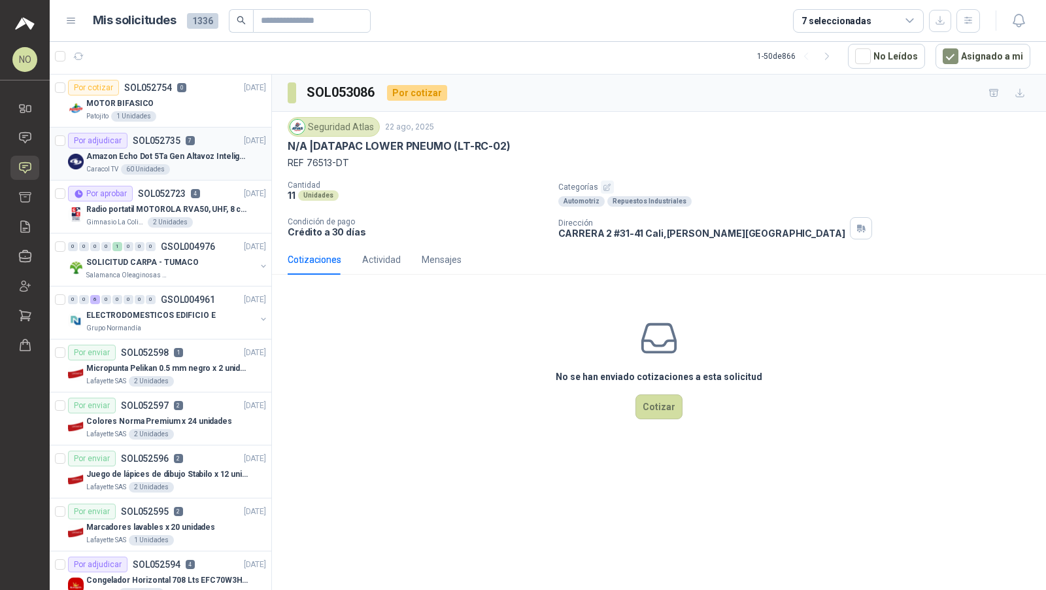
click at [225, 152] on p "Amazon Echo Dot 5Ta Gen Altavoz Inteligente Alexa Azul" at bounding box center [167, 156] width 163 height 12
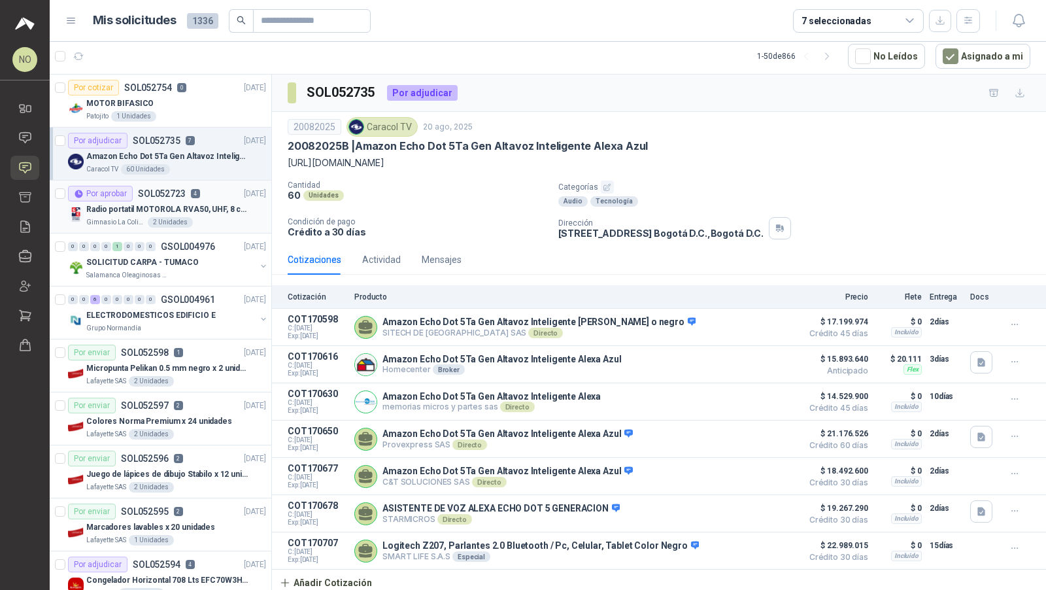
click at [199, 219] on div "Gimnasio La Colina 2 Unidades" at bounding box center [176, 222] width 180 height 10
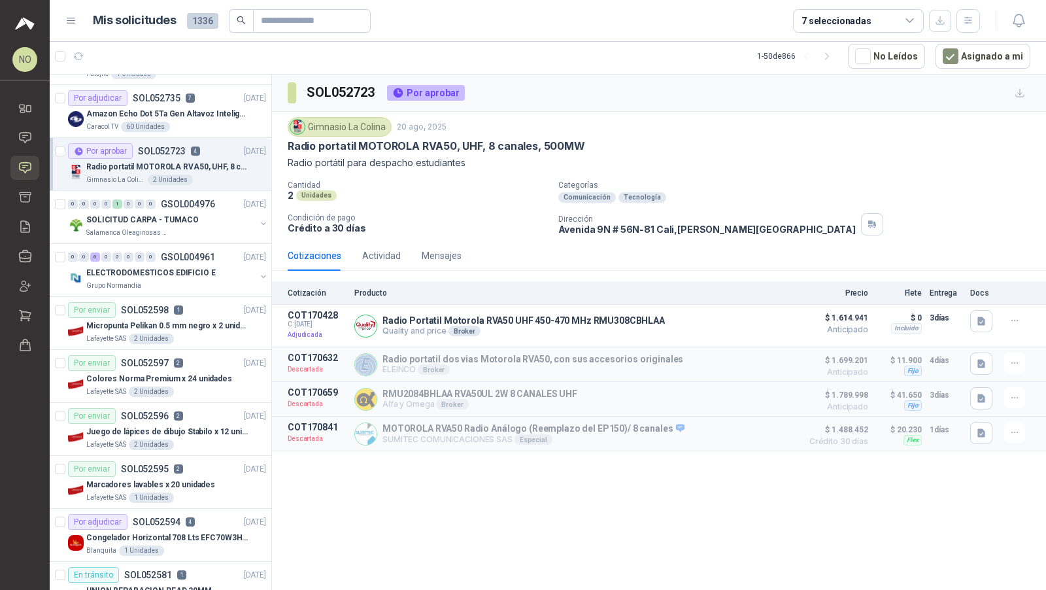
scroll to position [56, 0]
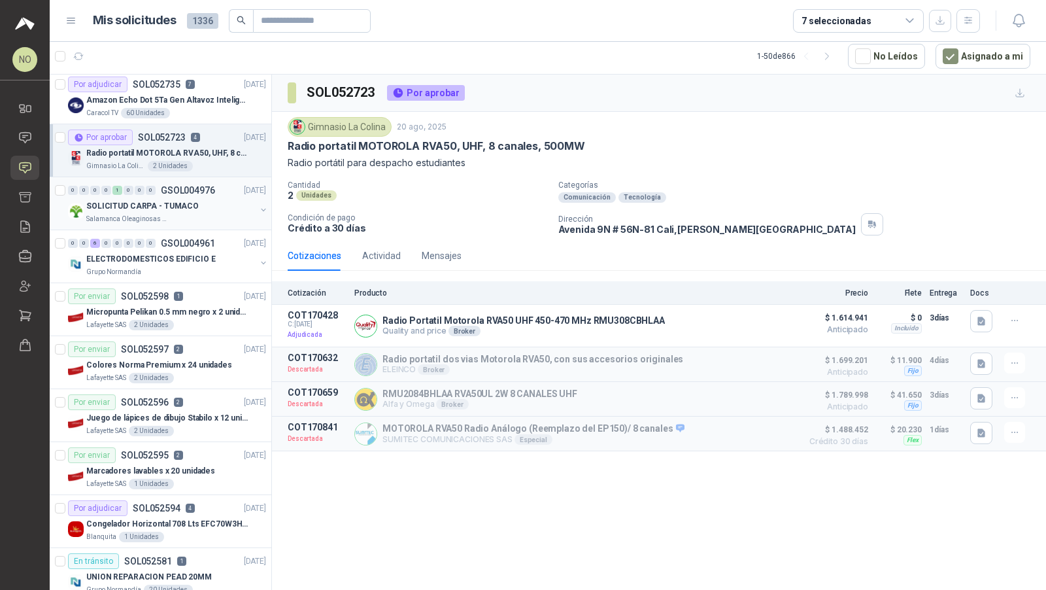
click at [221, 203] on div "SOLICITUD CARPA - TUMACO" at bounding box center [170, 206] width 169 height 16
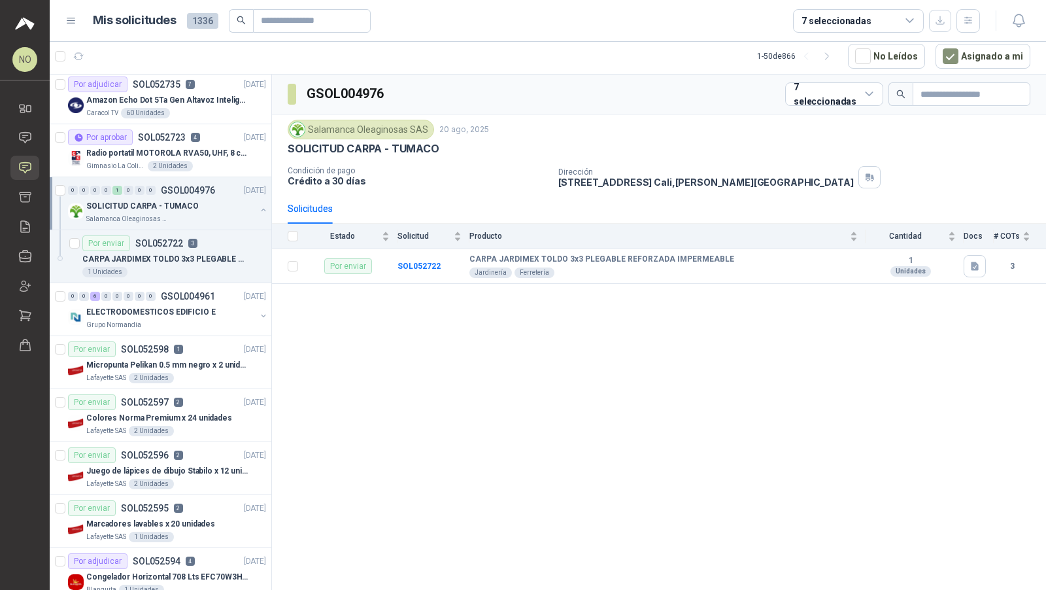
click at [215, 202] on div "SOLICITUD CARPA - TUMACO" at bounding box center [170, 206] width 169 height 16
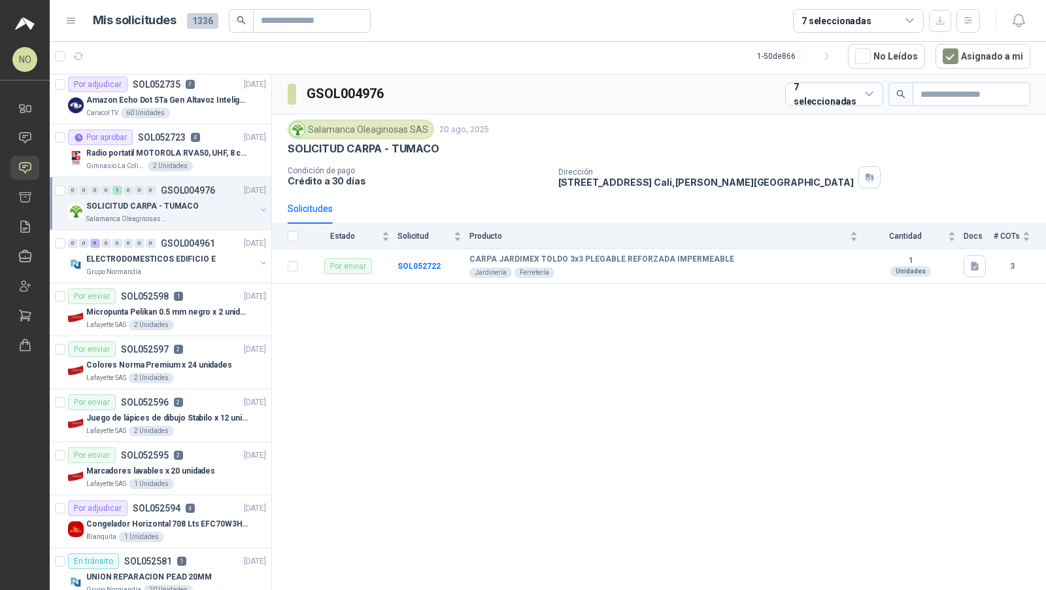
click at [215, 202] on div "SOLICITUD CARPA - TUMACO" at bounding box center [170, 206] width 169 height 16
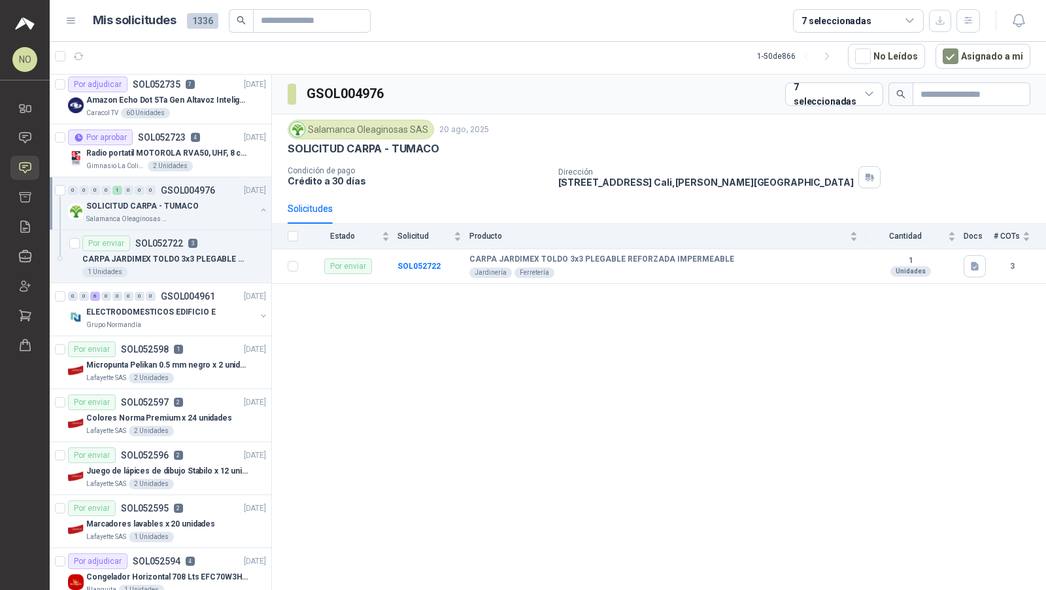
click at [215, 202] on div "SOLICITUD CARPA - TUMACO" at bounding box center [170, 206] width 169 height 16
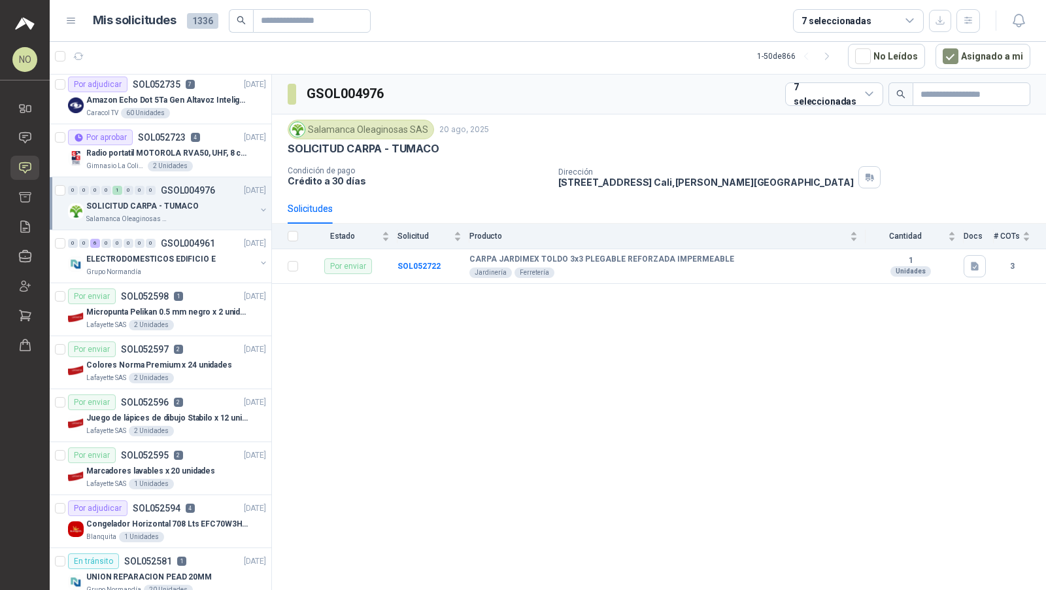
scroll to position [70, 0]
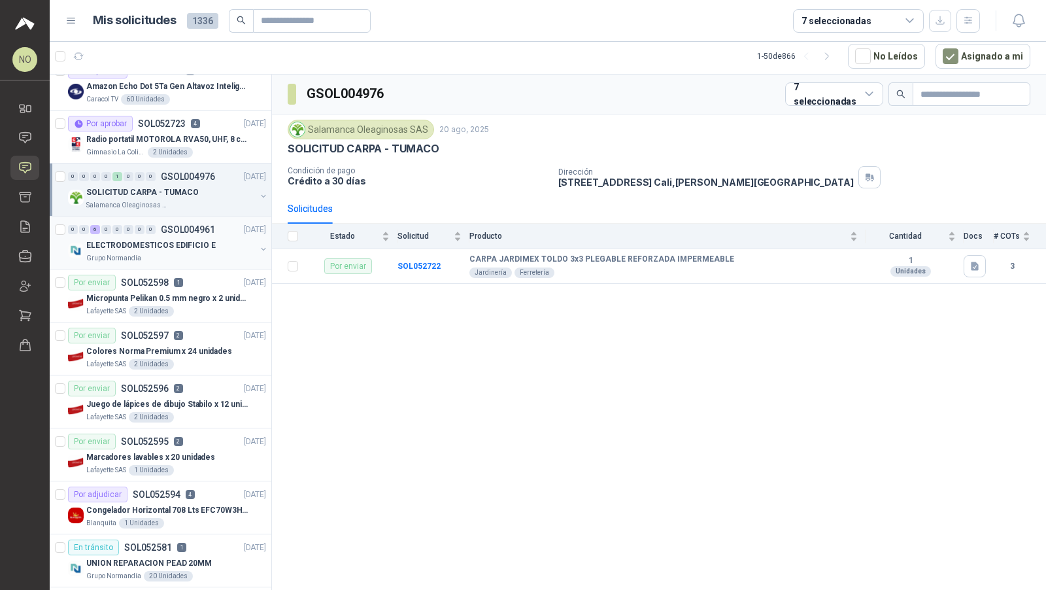
click at [210, 237] on div "ELECTRODOMESTICOS EDIFICIO E" at bounding box center [170, 245] width 169 height 16
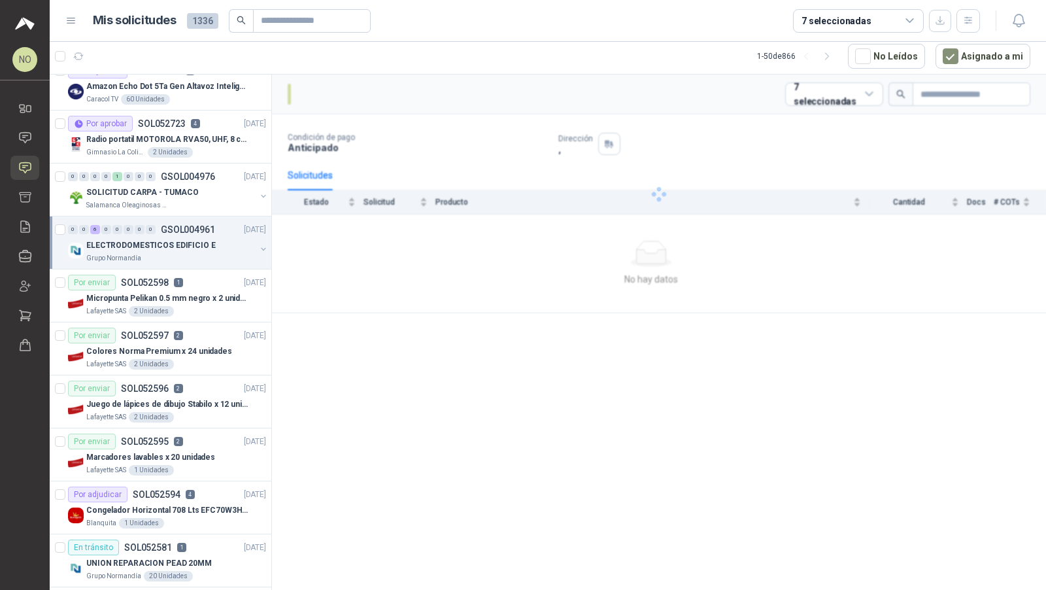
click at [210, 237] on div "ELECTRODOMESTICOS EDIFICIO E" at bounding box center [170, 245] width 169 height 16
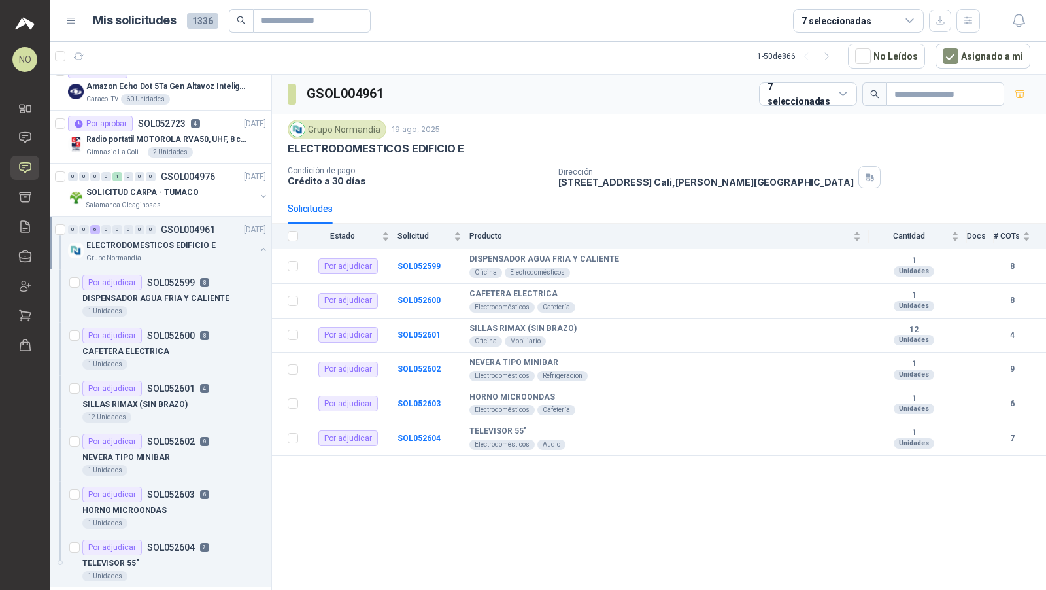
click at [210, 237] on div "ELECTRODOMESTICOS EDIFICIO E" at bounding box center [170, 245] width 169 height 16
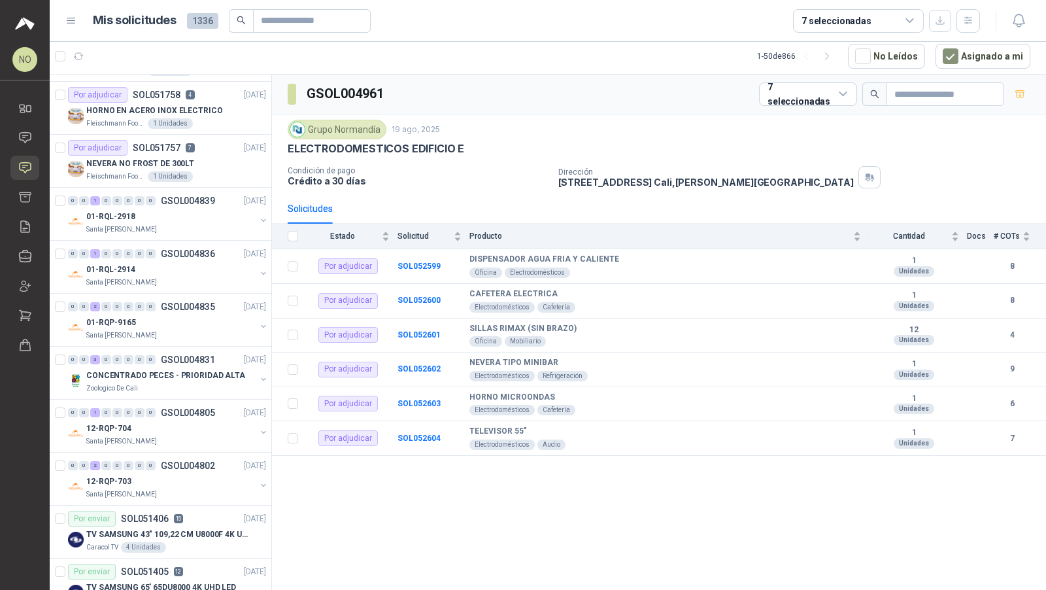
scroll to position [1793, 0]
click at [218, 172] on div "Fleischmann Foods S.A. 1 Unidades" at bounding box center [176, 177] width 180 height 10
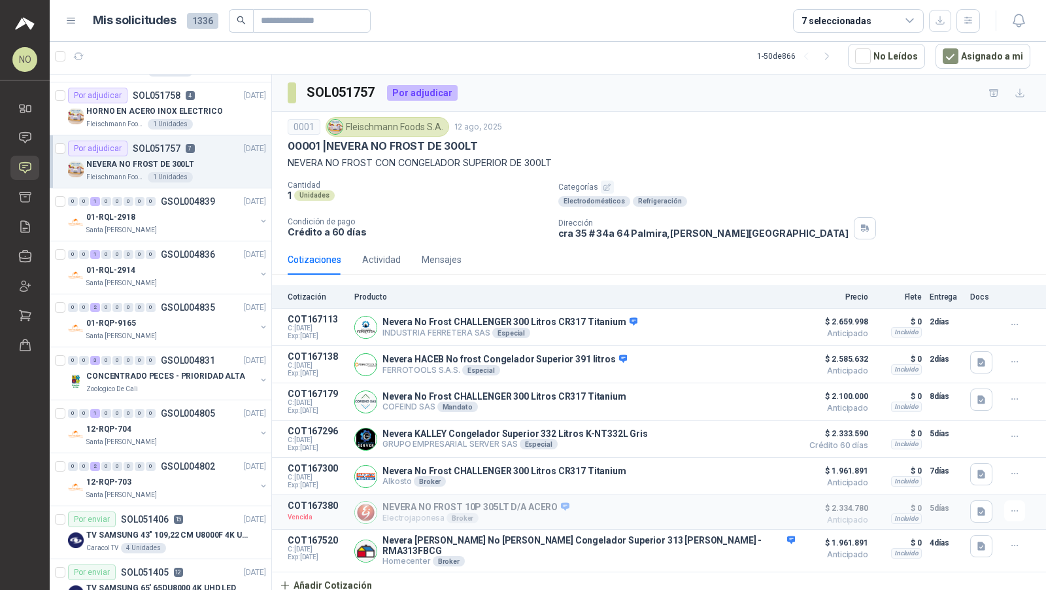
click at [346, 122] on div "Fleischmann Foods S.A." at bounding box center [388, 127] width 124 height 20
drag, startPoint x: 346, startPoint y: 122, endPoint x: 441, endPoint y: 124, distance: 94.8
click at [441, 124] on div "Fleischmann Foods S.A." at bounding box center [388, 127] width 124 height 20
copy div "Fleischmann Foods S.A"
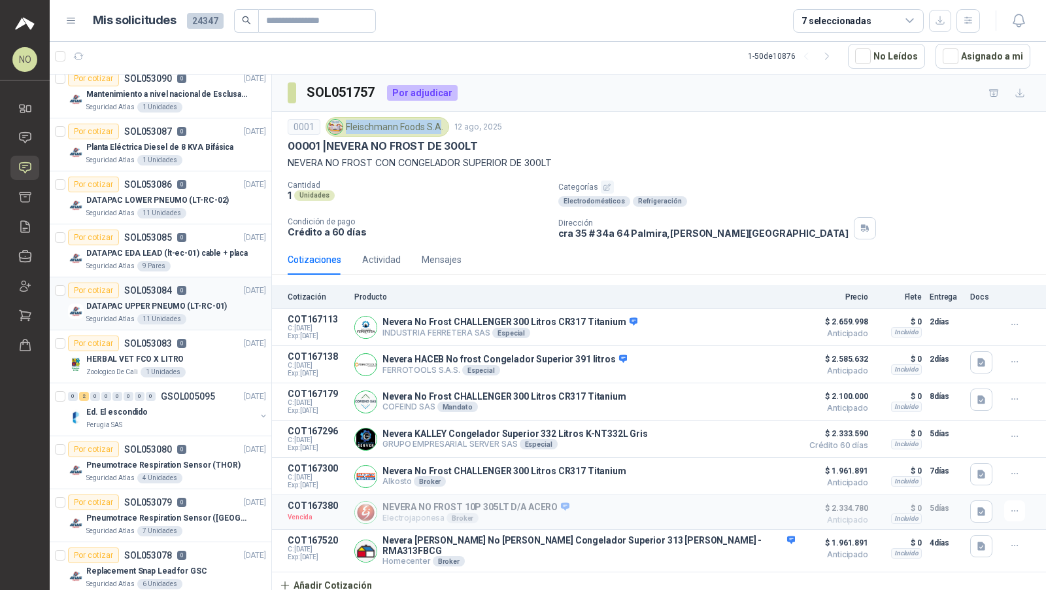
click at [163, 457] on div "Pneumotrace Respiration Sensor (THOR)" at bounding box center [176, 465] width 180 height 16
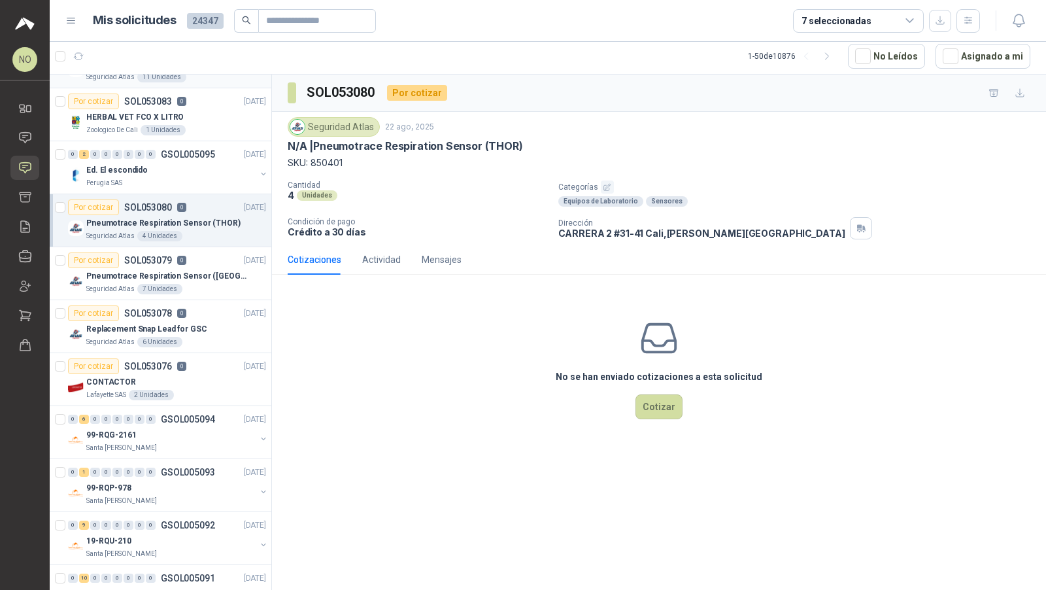
scroll to position [412, 0]
click at [163, 457] on div "0 1 0 0 0 0 0 0 GSOL005093 21/08/25 99-RQP-978 Santa Anita Napoles" at bounding box center [161, 483] width 222 height 53
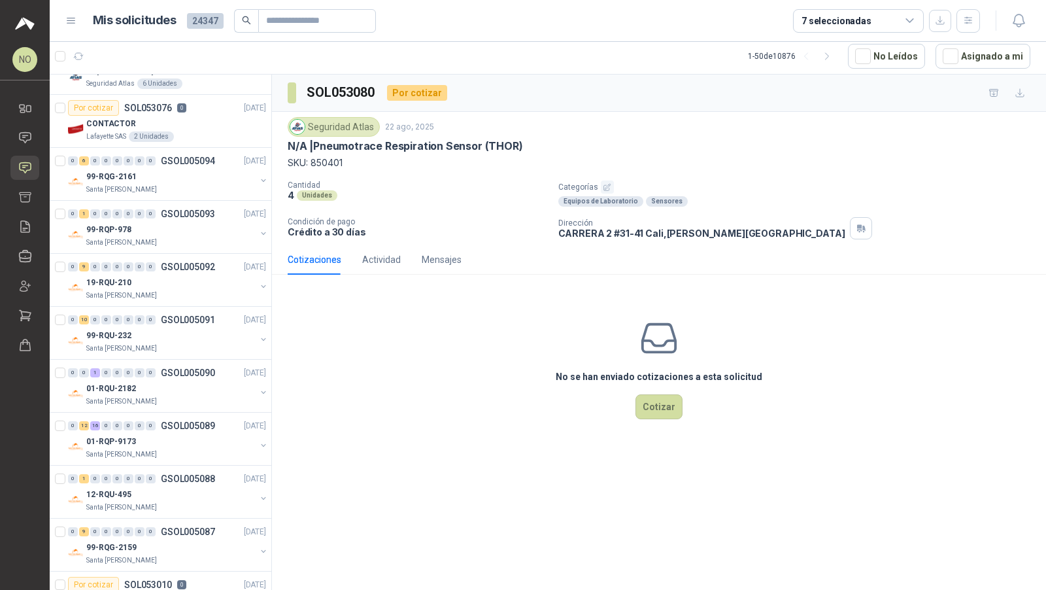
scroll to position [668, 0]
click at [163, 452] on div "Santa [PERSON_NAME]" at bounding box center [170, 455] width 169 height 10
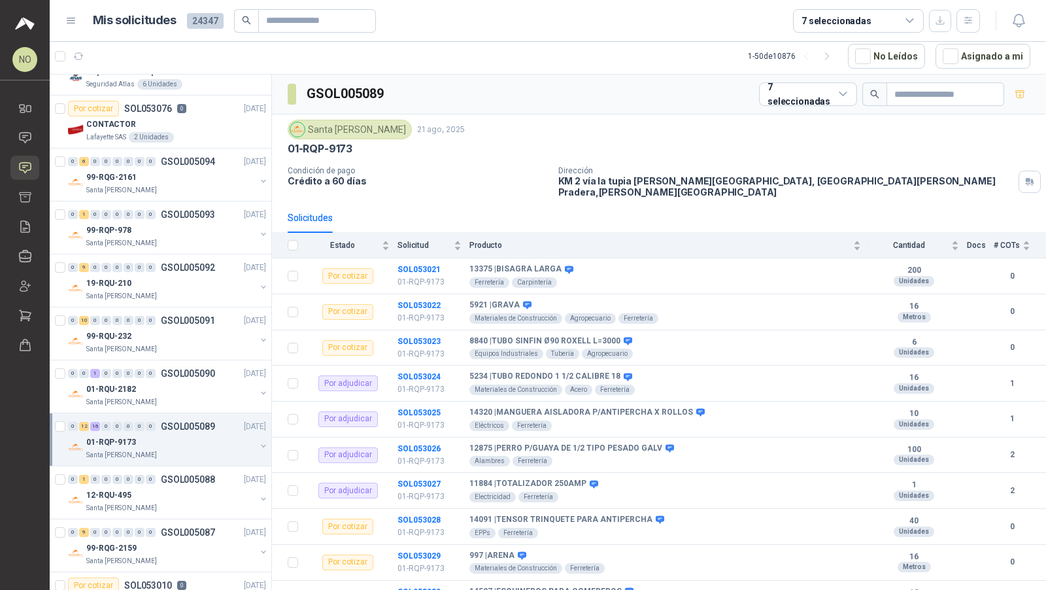
click at [163, 452] on div "Santa [PERSON_NAME]" at bounding box center [170, 455] width 169 height 10
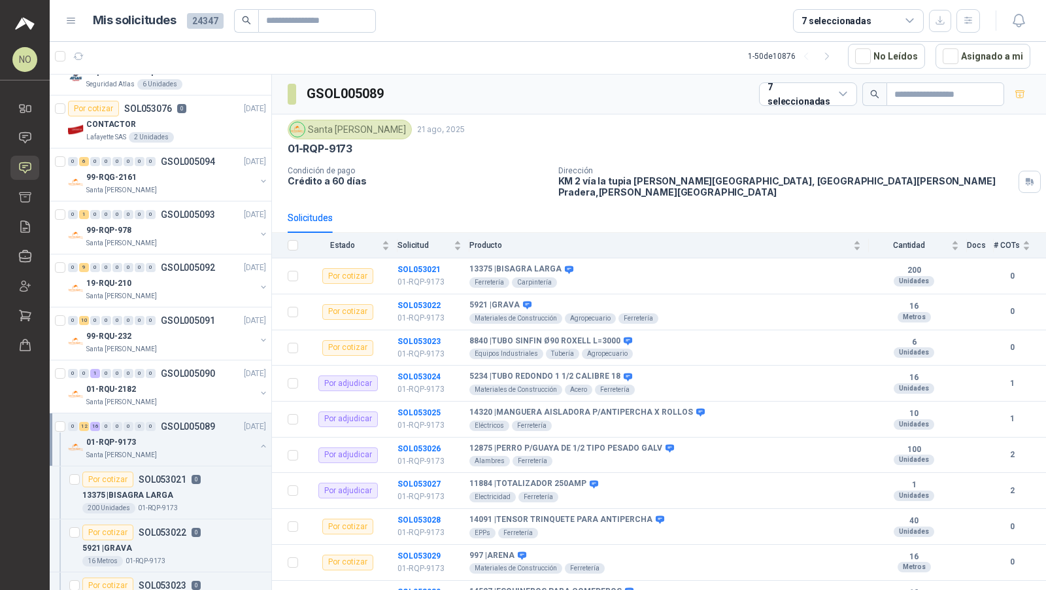
click at [163, 452] on div "Santa [PERSON_NAME]" at bounding box center [170, 455] width 169 height 10
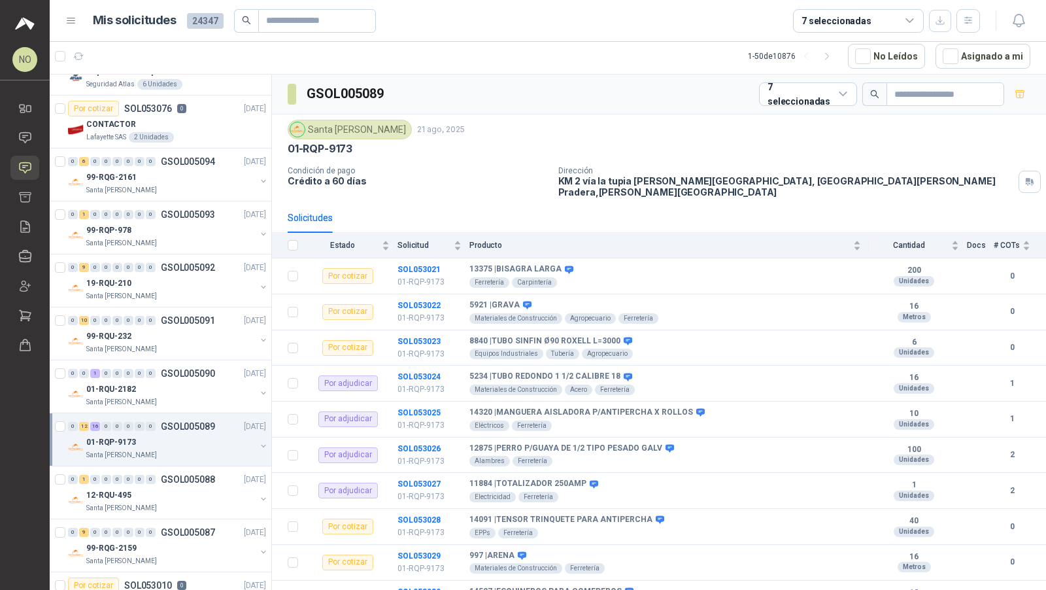
scroll to position [862, 0]
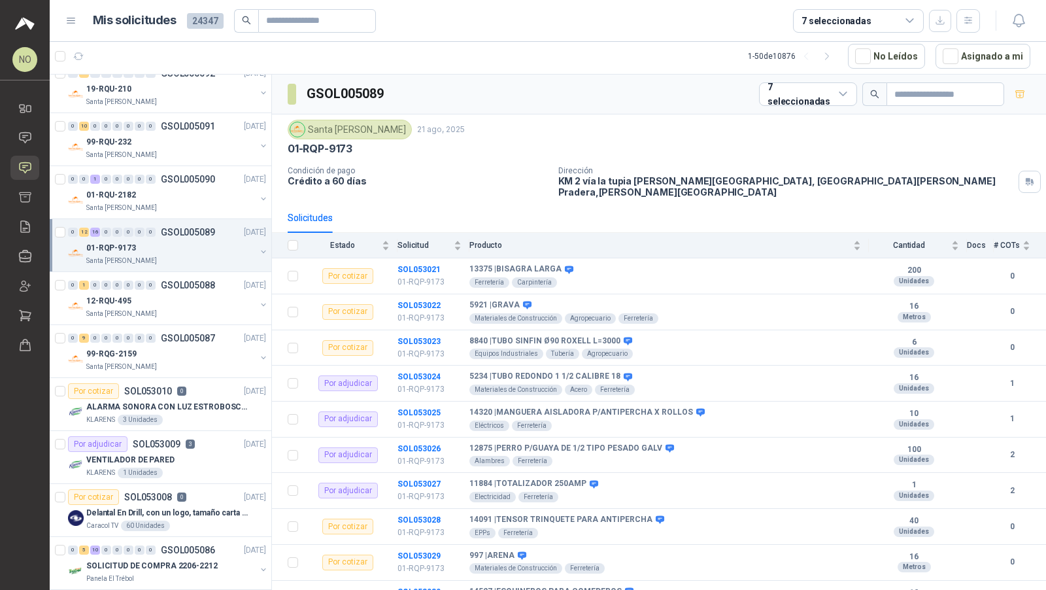
click at [163, 454] on p "VENTILADOR DE PARED" at bounding box center [130, 460] width 88 height 12
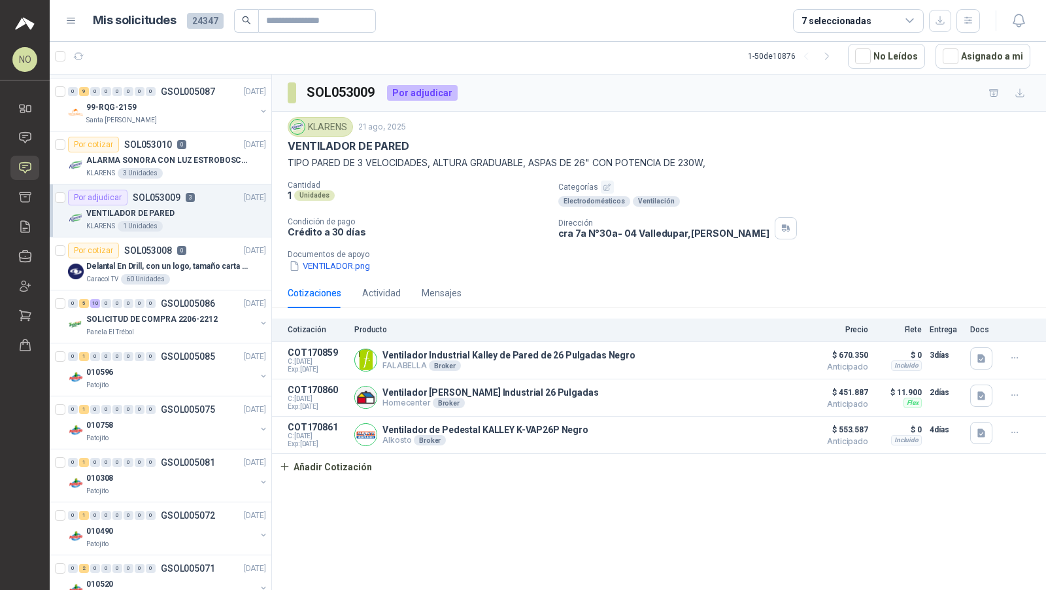
scroll to position [1107, 0]
click at [148, 315] on p "SOLICITUD DE COMPRA 2206-2212" at bounding box center [151, 321] width 131 height 12
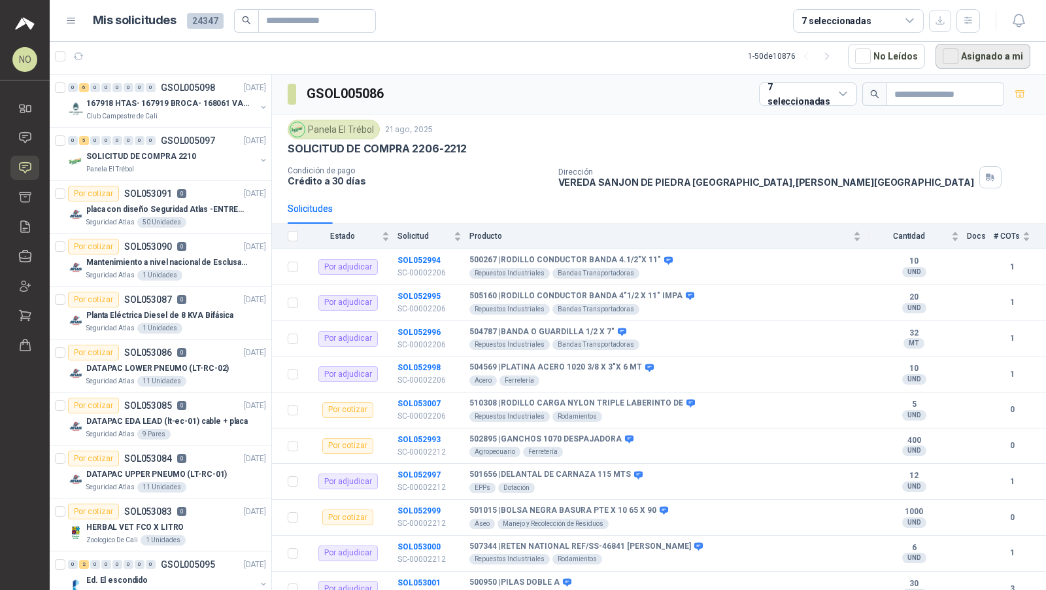
click at [951, 66] on button "Asignado a mi" at bounding box center [983, 56] width 95 height 25
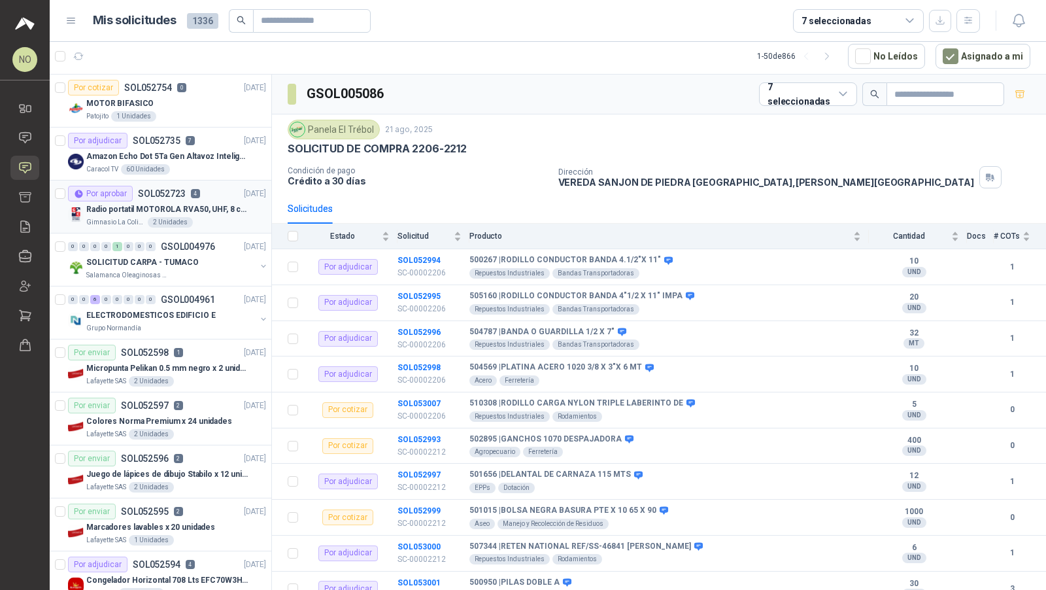
click at [173, 189] on p "SOL052723" at bounding box center [162, 193] width 48 height 9
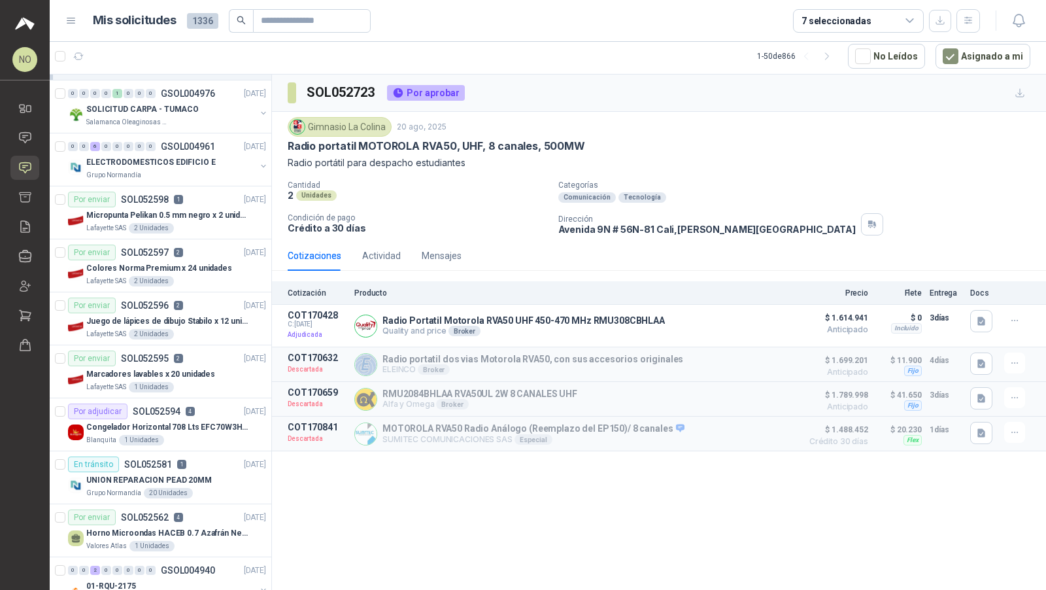
scroll to position [200, 0]
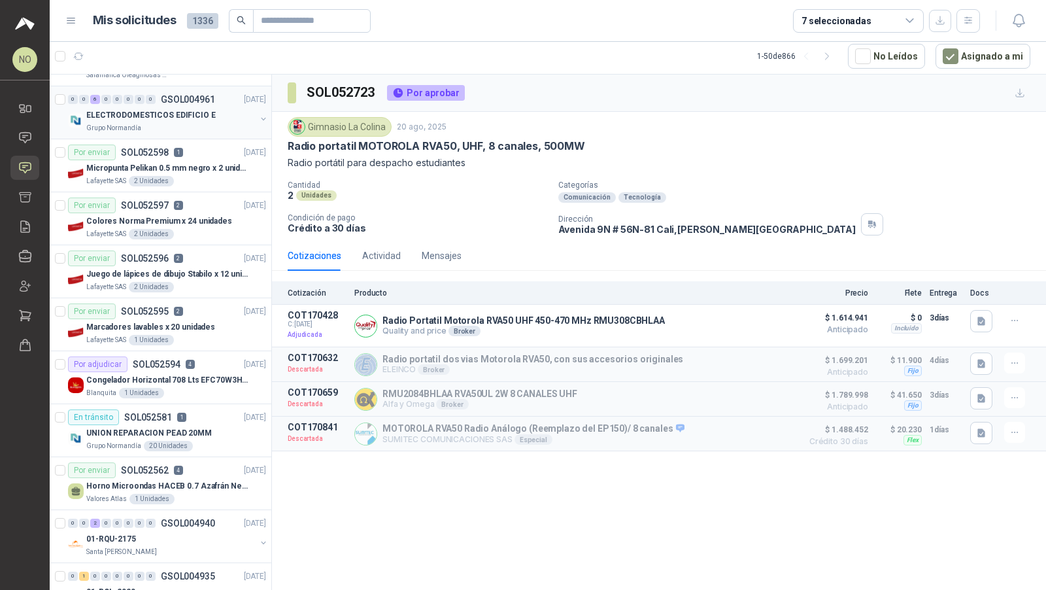
click at [228, 119] on div "ELECTRODOMESTICOS EDIFICIO E" at bounding box center [170, 115] width 169 height 16
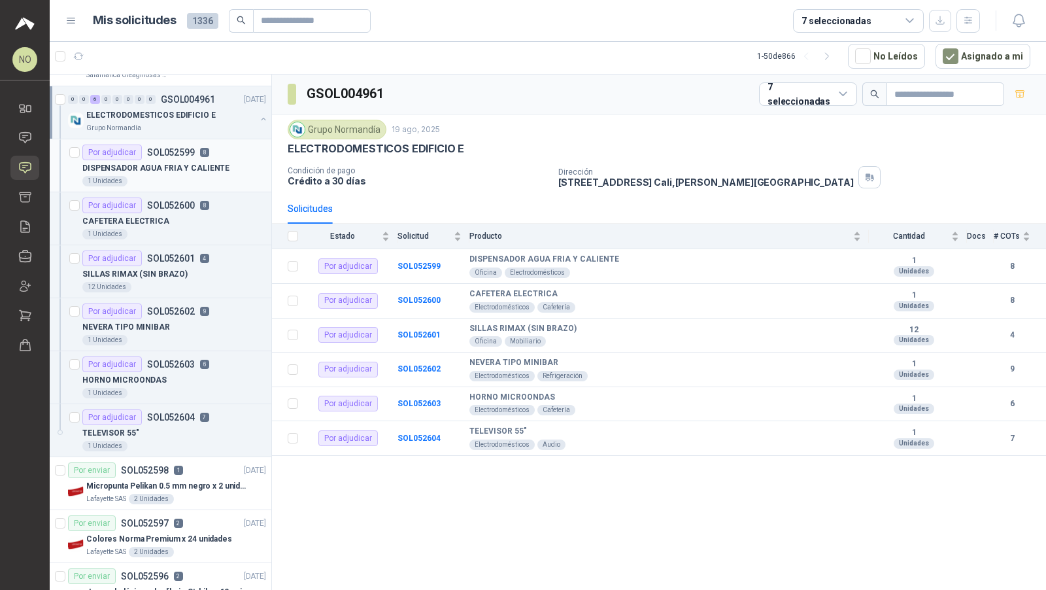
click at [209, 165] on p "DISPENSADOR AGUA FRIA Y CALIENTE" at bounding box center [155, 168] width 147 height 12
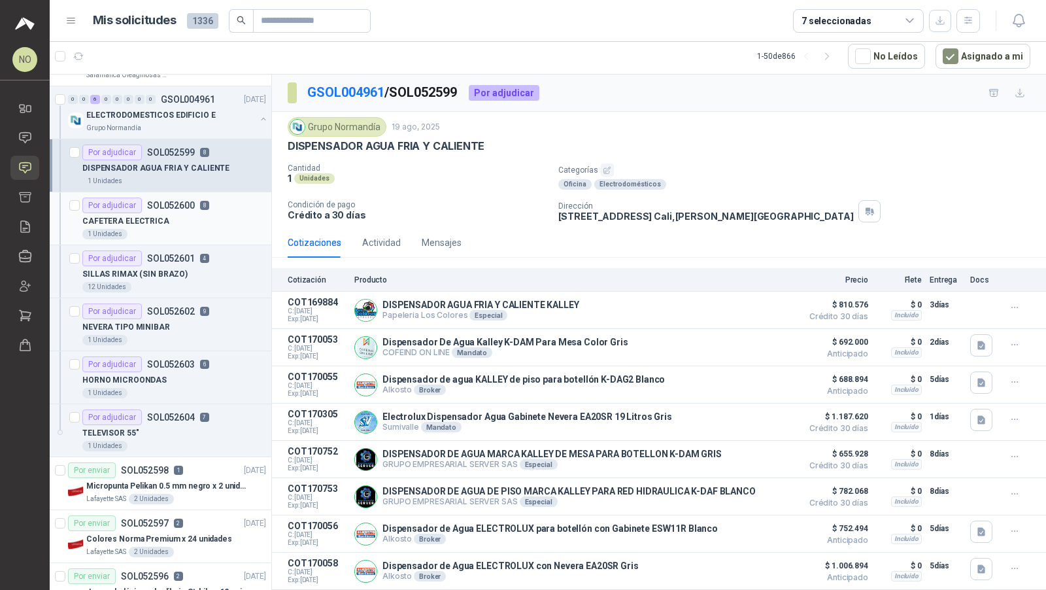
click at [203, 229] on div "1 Unidades" at bounding box center [174, 234] width 184 height 10
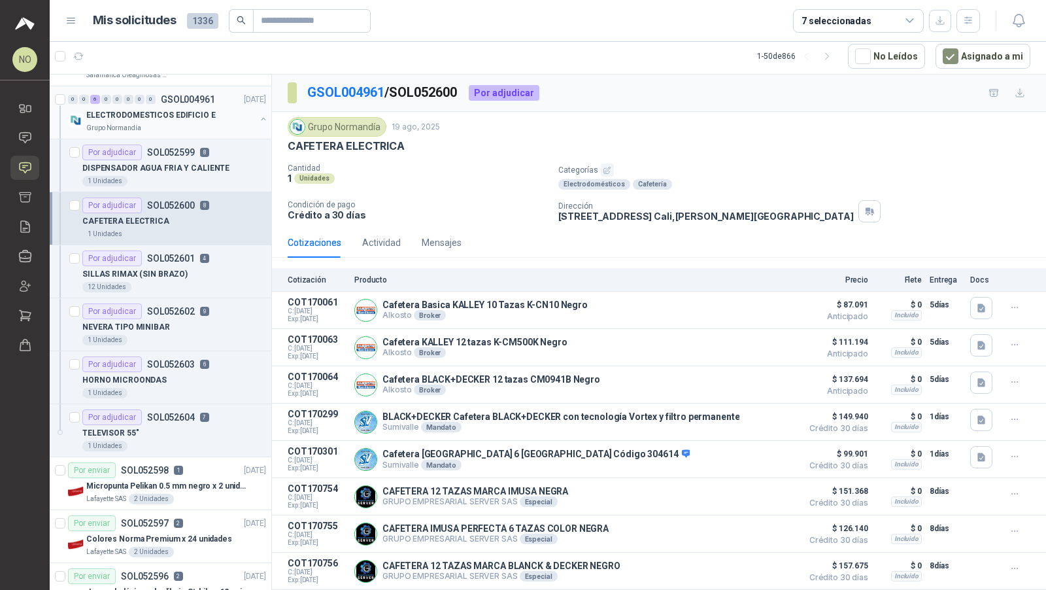
click at [224, 109] on div "ELECTRODOMESTICOS EDIFICIO E" at bounding box center [170, 115] width 169 height 16
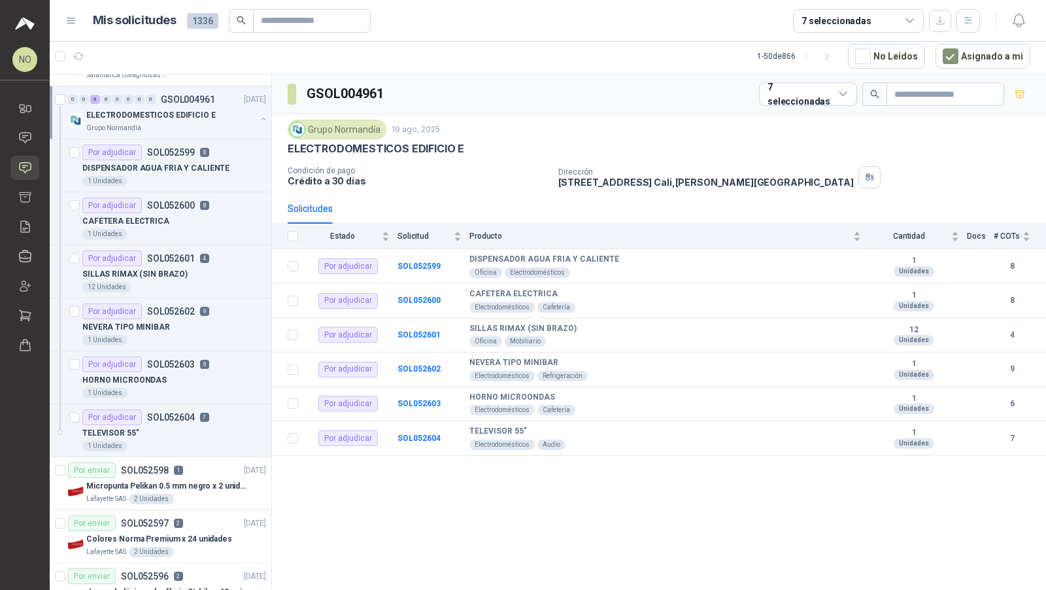
click at [224, 109] on div "ELECTRODOMESTICOS EDIFICIO E" at bounding box center [170, 115] width 169 height 16
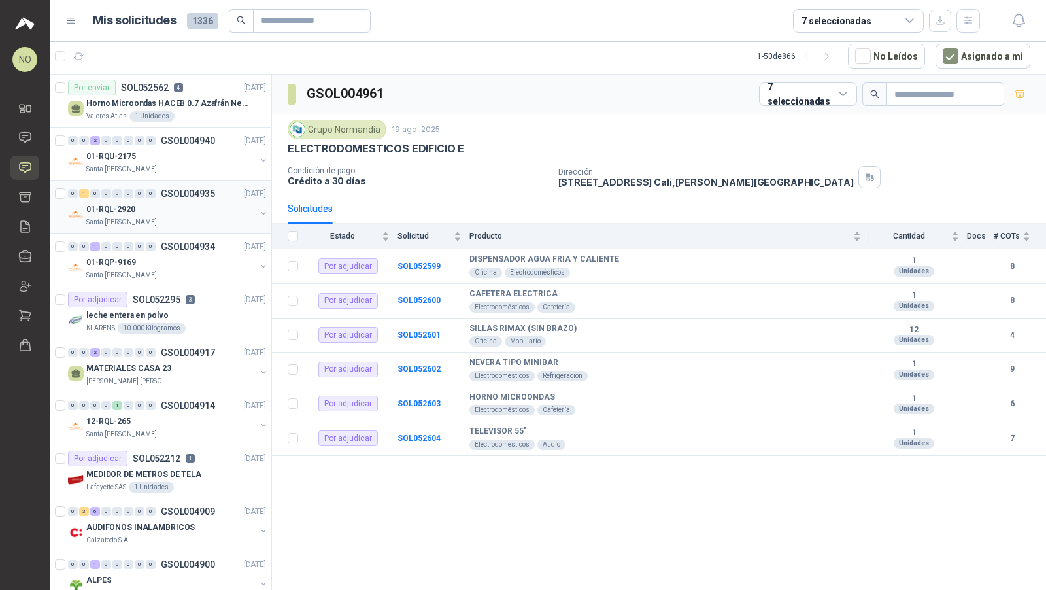
scroll to position [584, 0]
click at [158, 329] on article "Por adjudicar SOL052295 3 15/08/25 leche entera en polvo KLARENS 10.000 Kilogra…" at bounding box center [161, 311] width 222 height 53
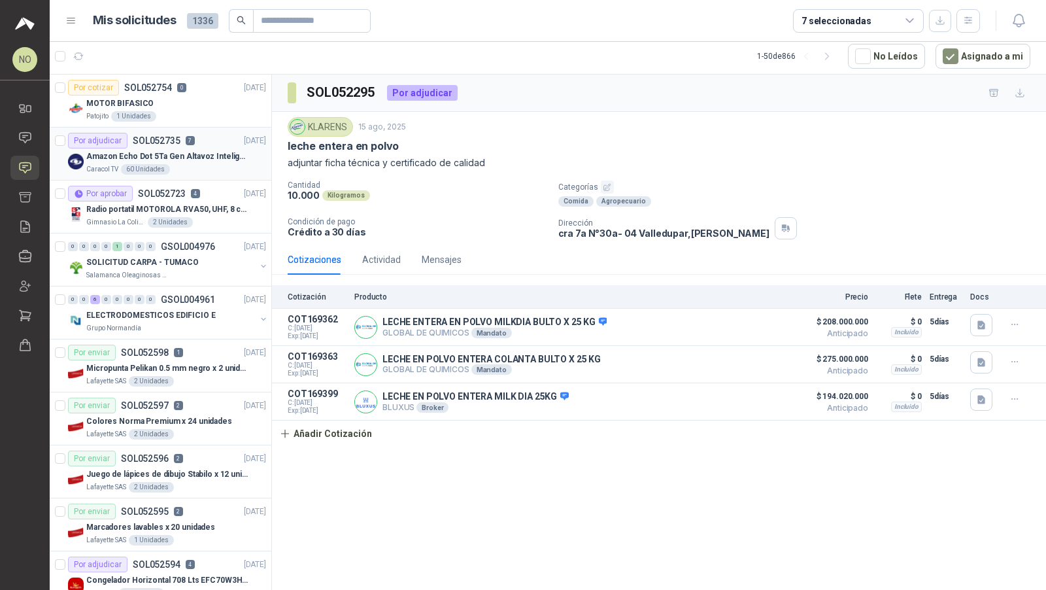
click at [170, 160] on p "Amazon Echo Dot 5Ta Gen Altavoz Inteligente Alexa Azul" at bounding box center [167, 156] width 163 height 12
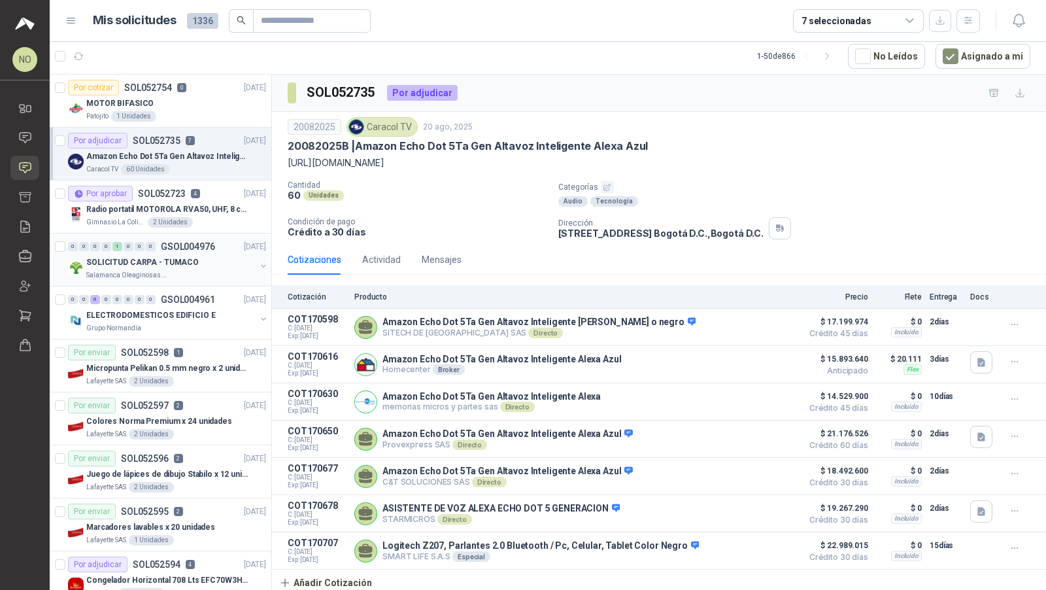
click at [239, 273] on div "Salamanca Oleaginosas SAS" at bounding box center [170, 275] width 169 height 10
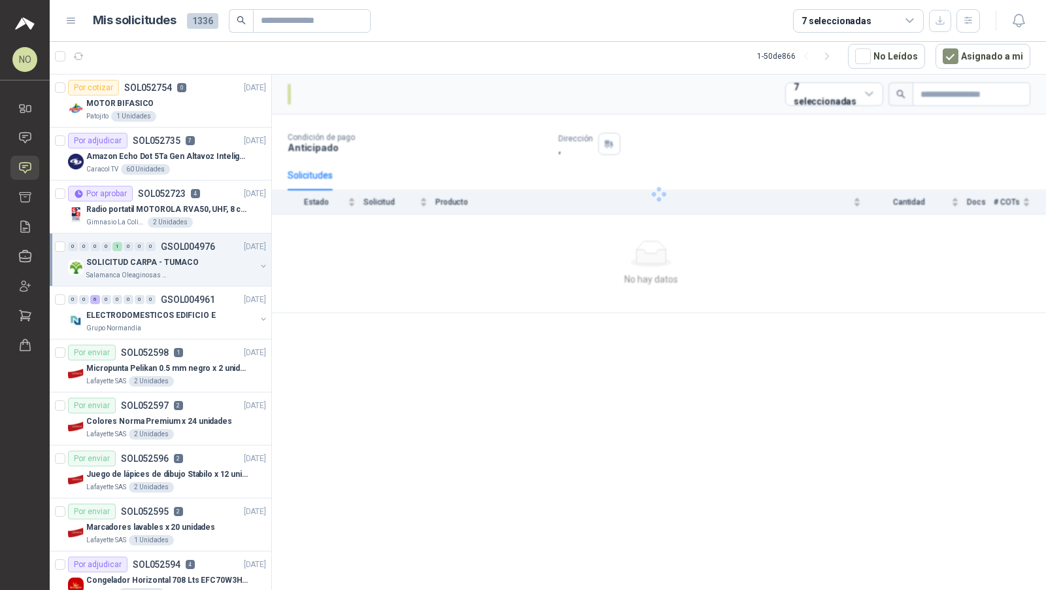
click at [239, 273] on div "Salamanca Oleaginosas SAS" at bounding box center [170, 275] width 169 height 10
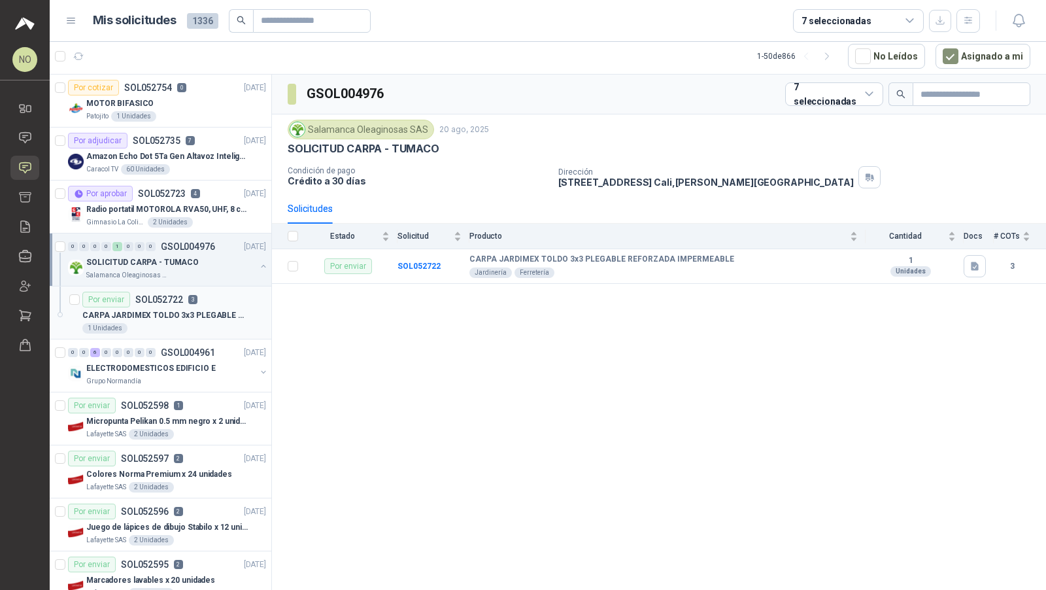
click at [199, 325] on div "1 Unidades" at bounding box center [174, 328] width 184 height 10
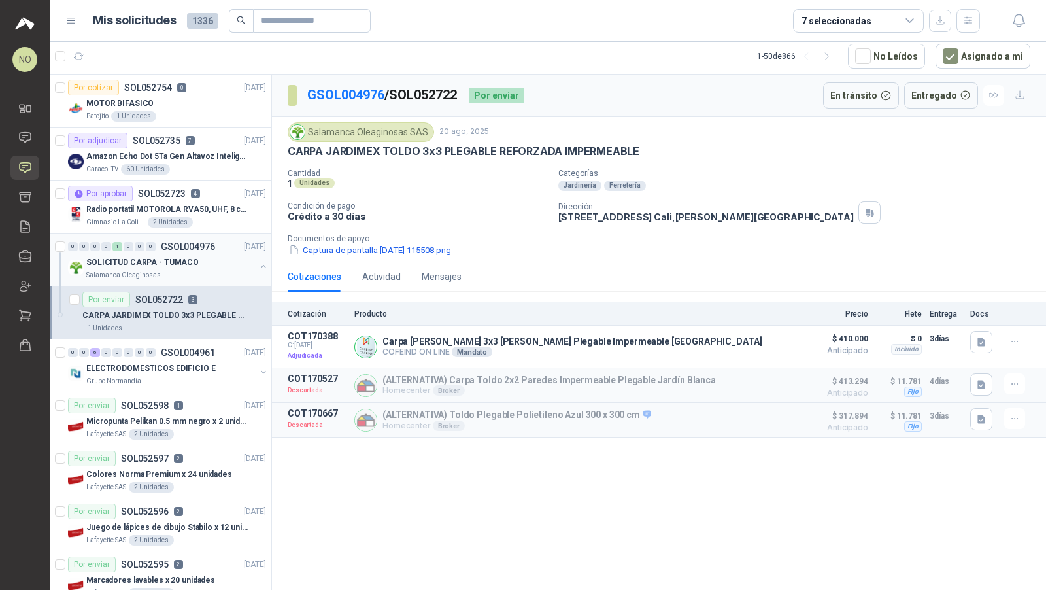
click at [219, 254] on div "SOLICITUD CARPA - TUMACO" at bounding box center [170, 262] width 169 height 16
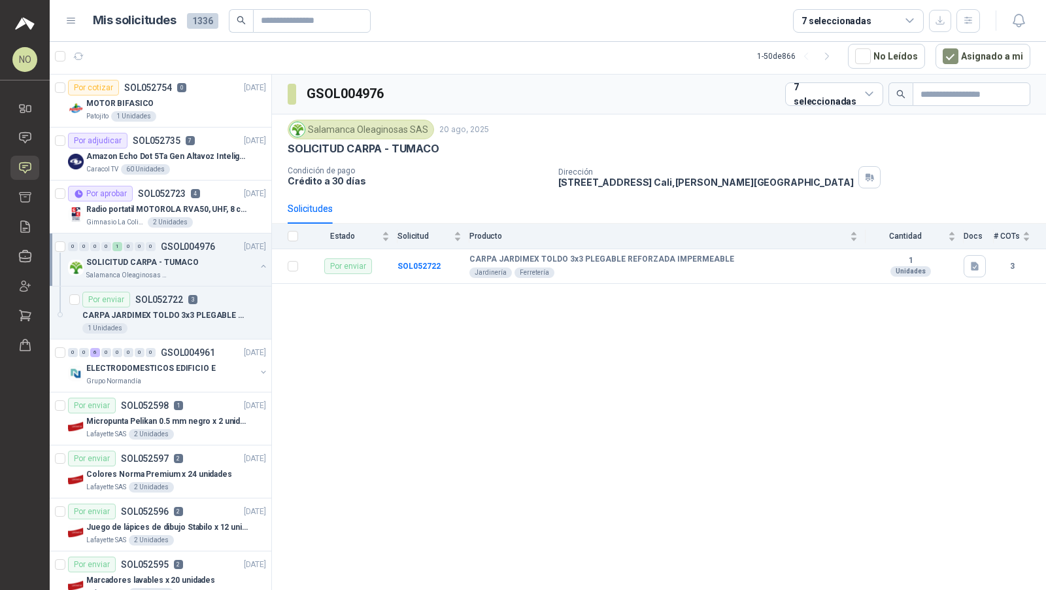
click at [219, 254] on div "SOLICITUD CARPA - TUMACO" at bounding box center [170, 262] width 169 height 16
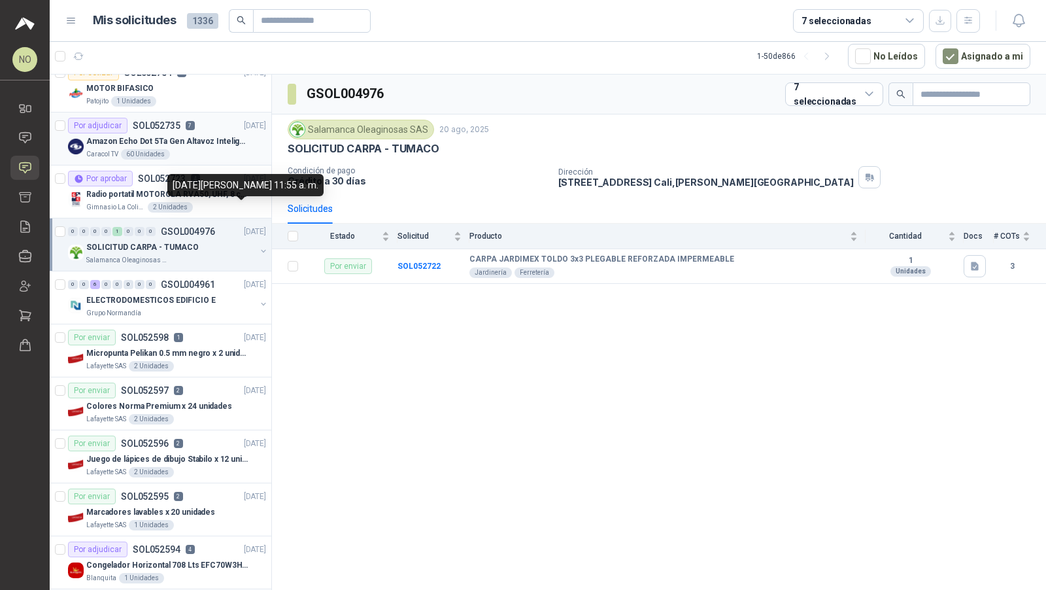
scroll to position [13, 0]
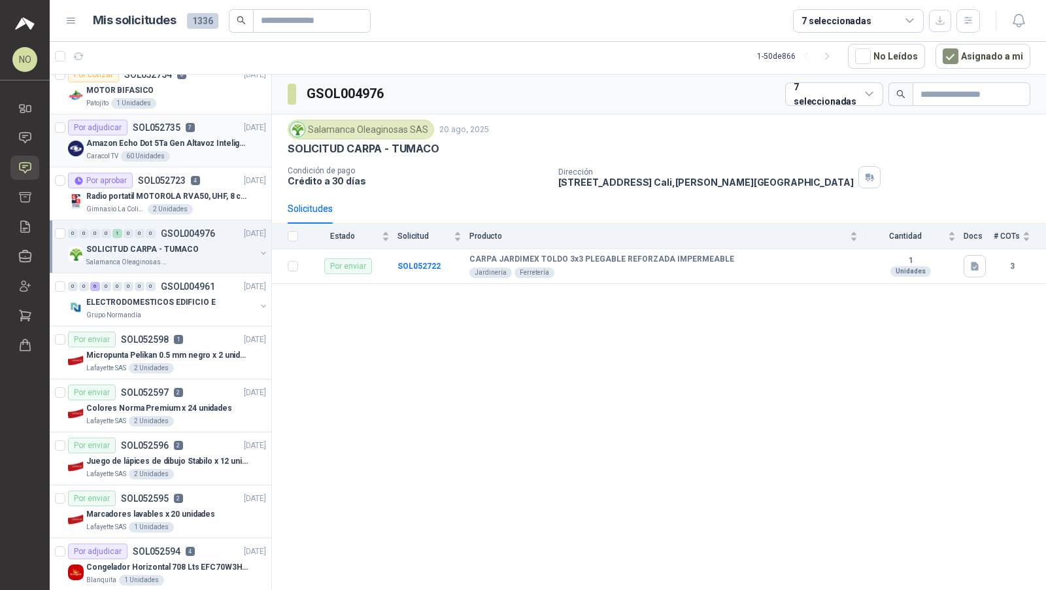
click at [157, 140] on p "Amazon Echo Dot 5Ta Gen Altavoz Inteligente Alexa Azul" at bounding box center [167, 143] width 163 height 12
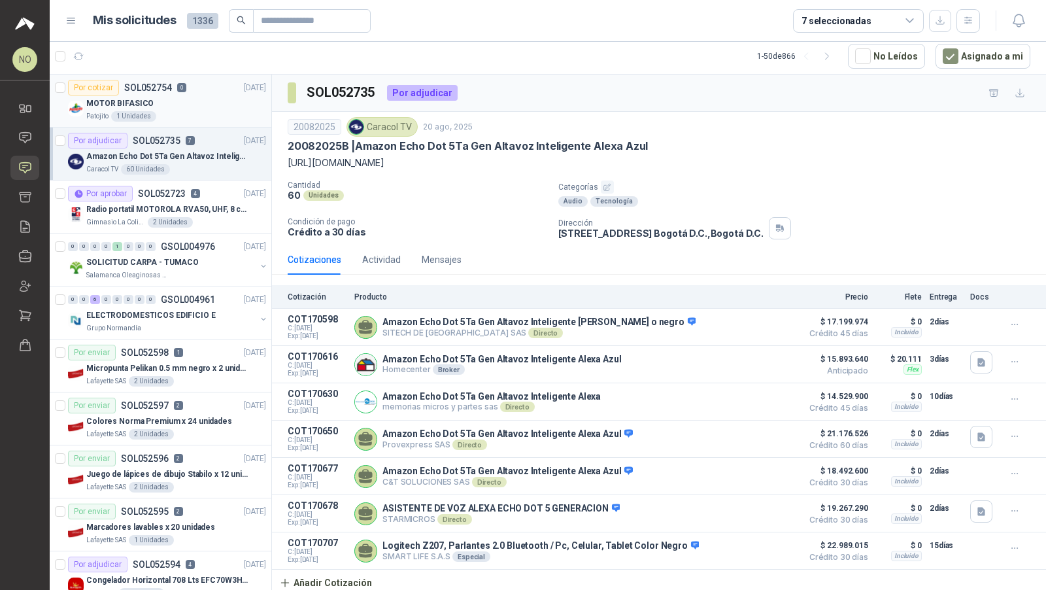
click at [208, 80] on div "Por cotizar SOL052754 0 21/08/25" at bounding box center [167, 88] width 198 height 16
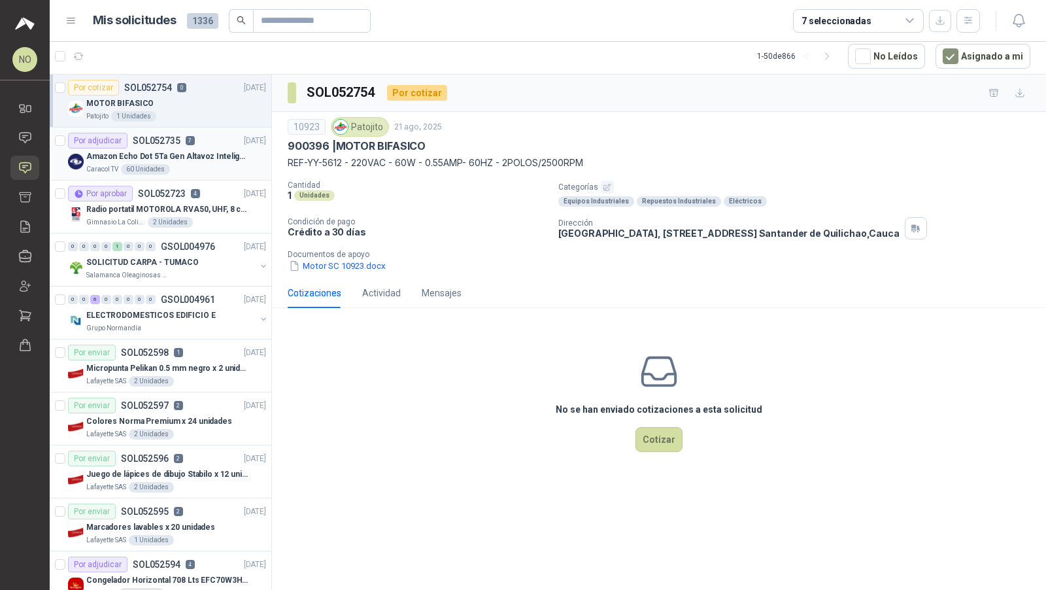
click at [177, 167] on div "Caracol TV 60 Unidades" at bounding box center [176, 169] width 180 height 10
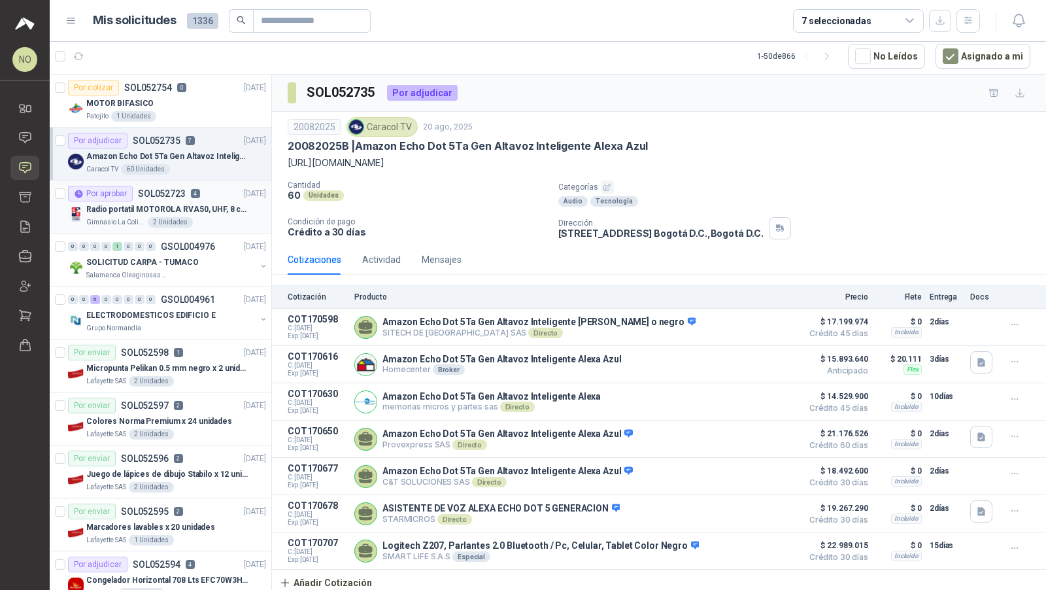
click at [213, 226] on article "Por aprobar SOL052723 4 20/08/25 Radio portatil MOTOROLA RVA50, UHF, 8 canales,…" at bounding box center [161, 206] width 222 height 53
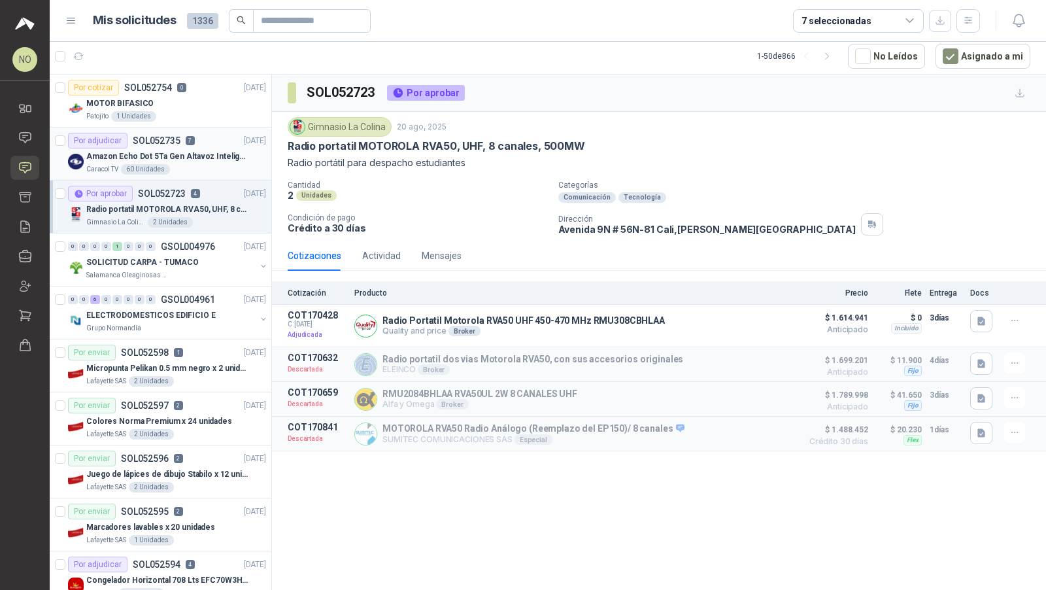
click at [225, 154] on p "Amazon Echo Dot 5Ta Gen Altavoz Inteligente Alexa Azul" at bounding box center [167, 156] width 163 height 12
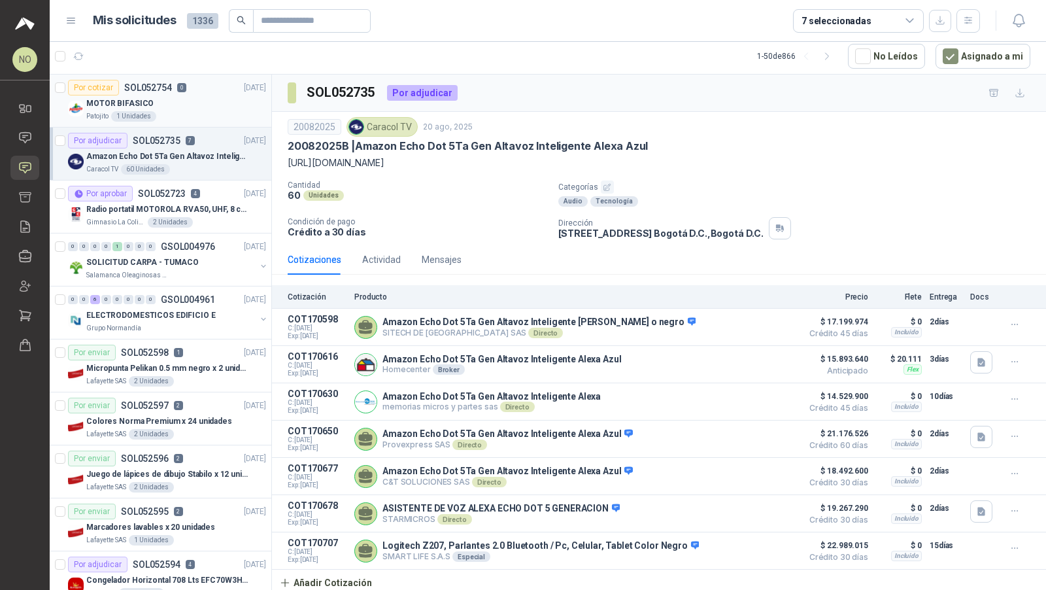
click at [216, 114] on div "Patojito 1 Unidades" at bounding box center [176, 116] width 180 height 10
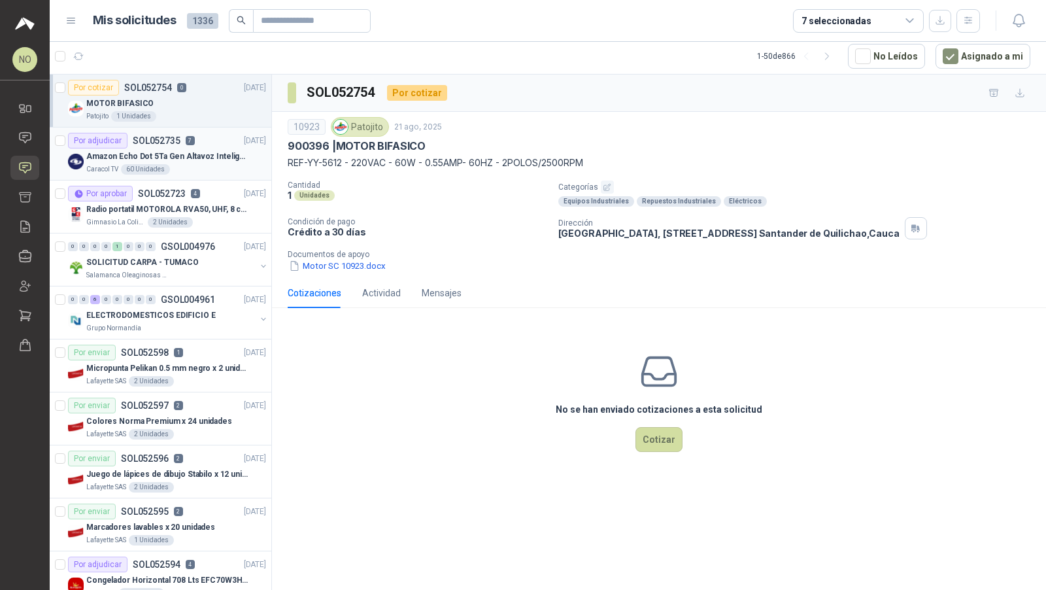
click at [214, 143] on div "Por adjudicar SOL052735 7 20/08/25" at bounding box center [167, 141] width 198 height 16
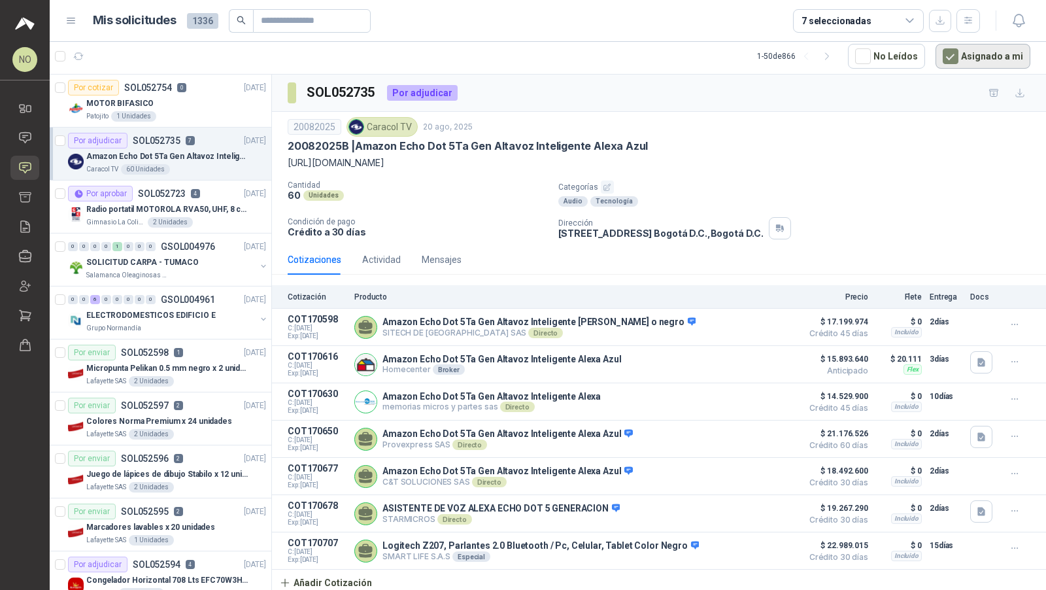
click at [966, 48] on button "Asignado a mi" at bounding box center [983, 56] width 95 height 25
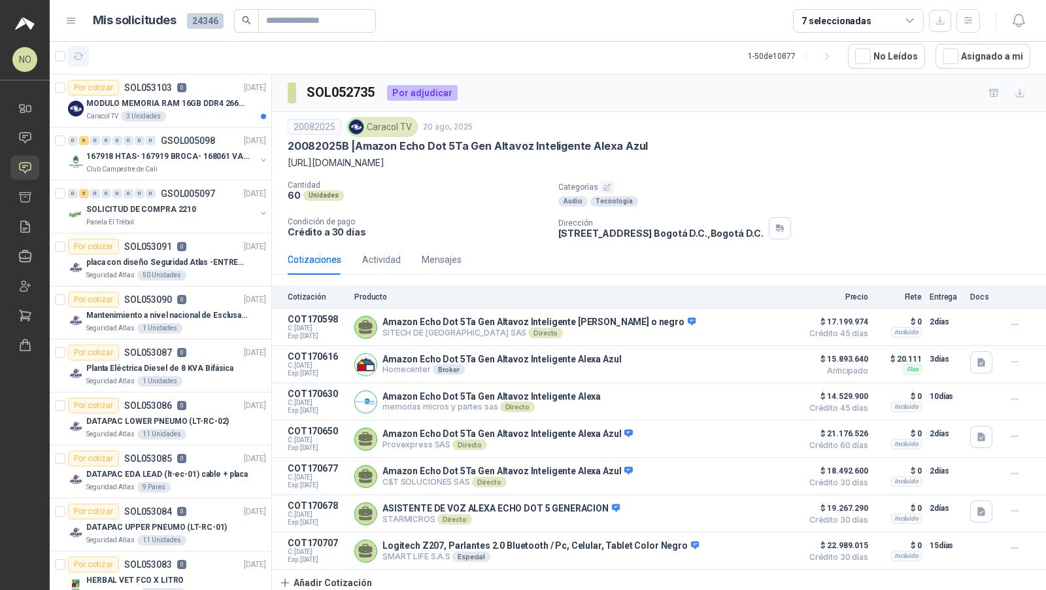
click at [73, 60] on icon "button" at bounding box center [78, 56] width 11 height 11
click at [207, 106] on p "MODULO MEMORIA RAM 16GB DDR4 2666 MHZ - PORTATIL" at bounding box center [167, 103] width 163 height 12
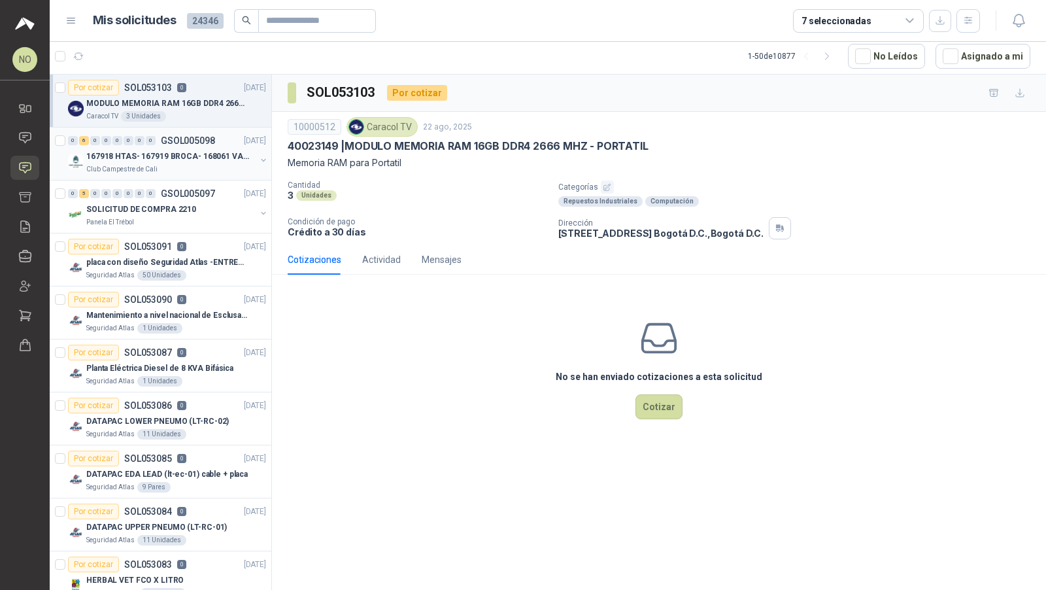
click at [235, 173] on div "0 6 0 0 0 0 0 0 GSOL005098 22/08/25 167918 HTAS- 167919 BROCA- 168061 VALVULA C…" at bounding box center [161, 154] width 222 height 53
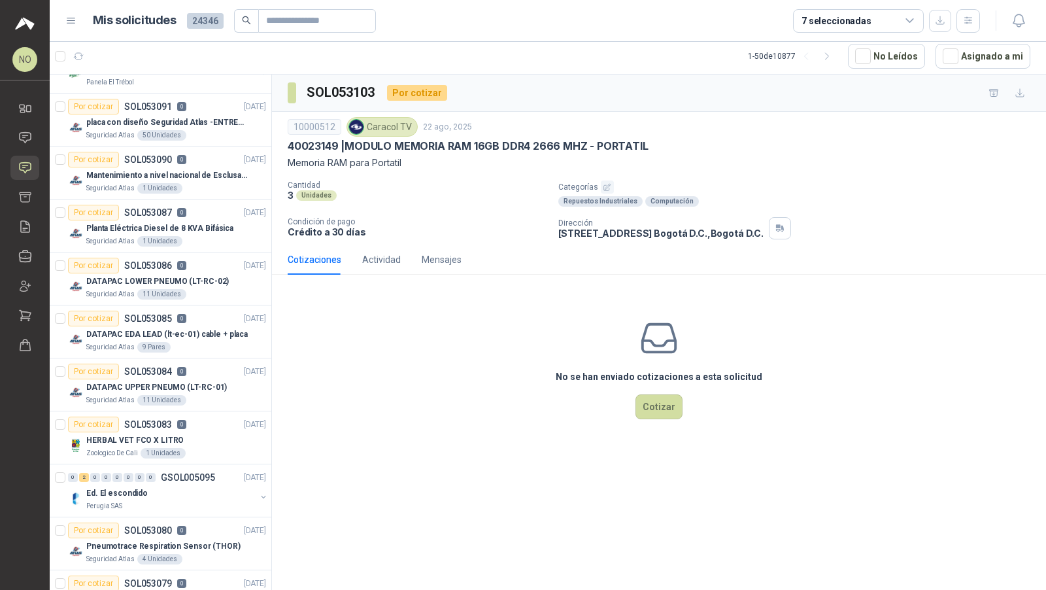
scroll to position [156, 0]
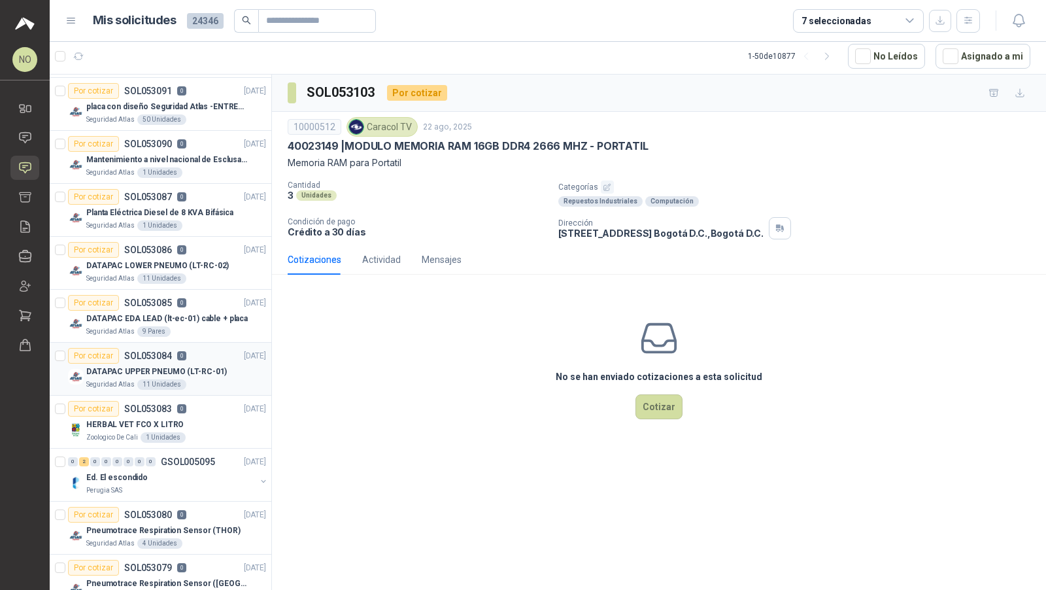
click at [150, 351] on p "SOL053084" at bounding box center [148, 355] width 48 height 9
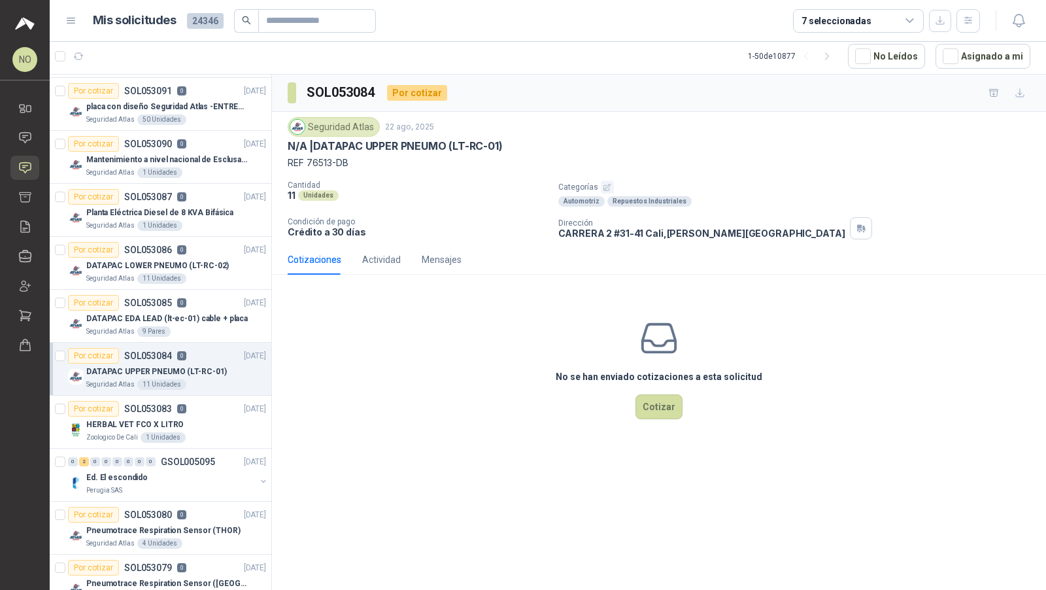
scroll to position [264, 0]
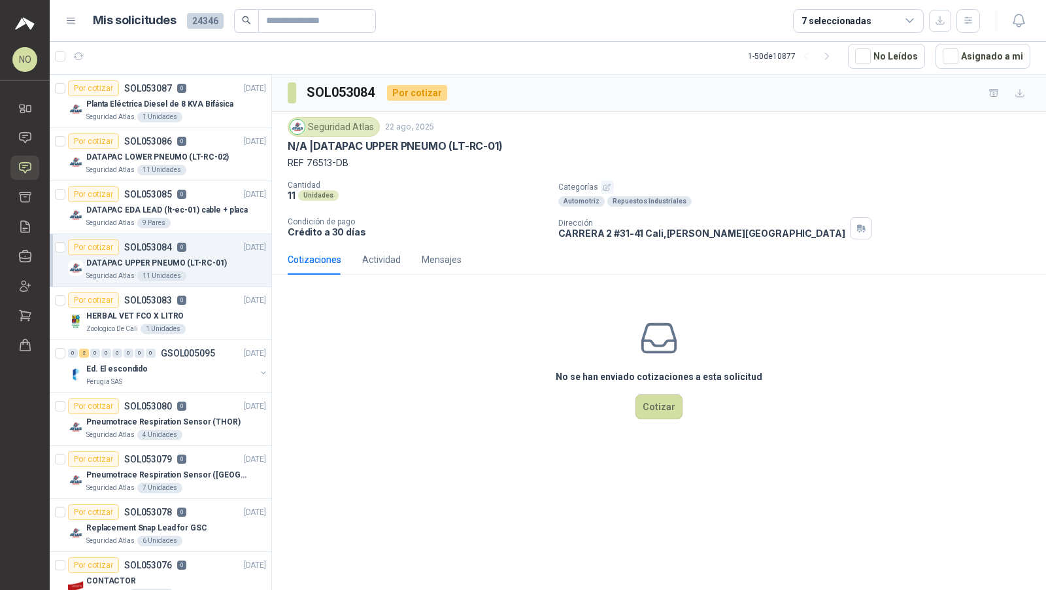
click at [150, 349] on div "0" at bounding box center [151, 353] width 10 height 9
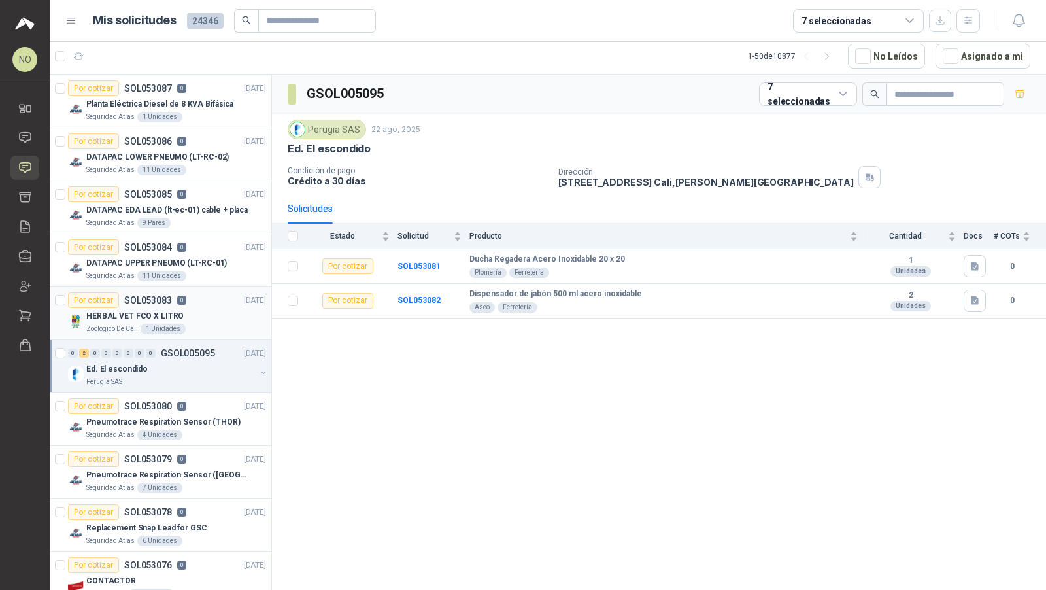
click at [196, 317] on div "HERBAL VET FCO X LITRO" at bounding box center [176, 316] width 180 height 16
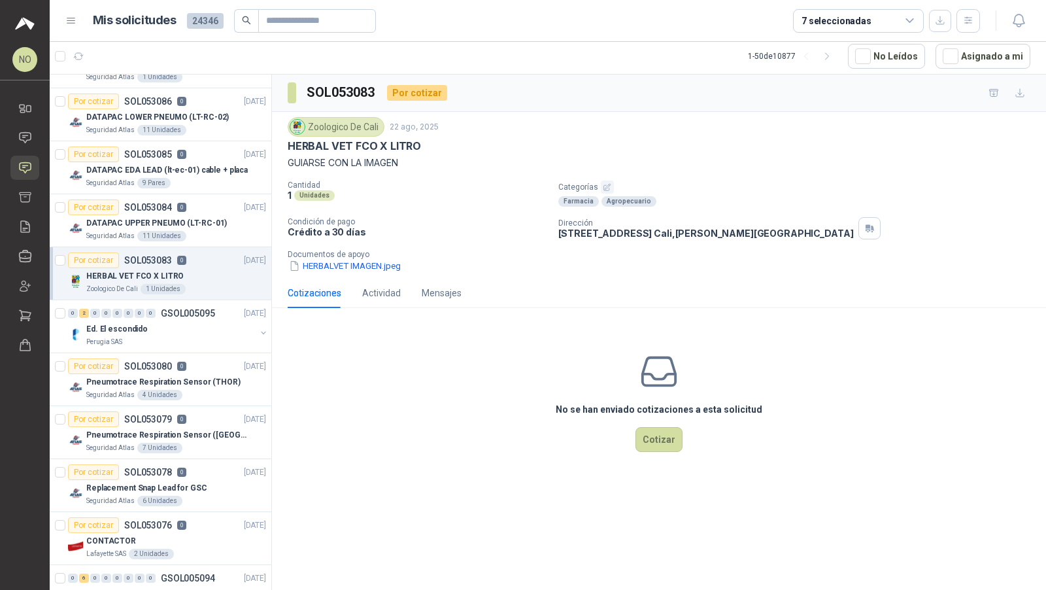
scroll to position [305, 0]
click at [196, 320] on div "Ed. El escondido" at bounding box center [170, 328] width 169 height 16
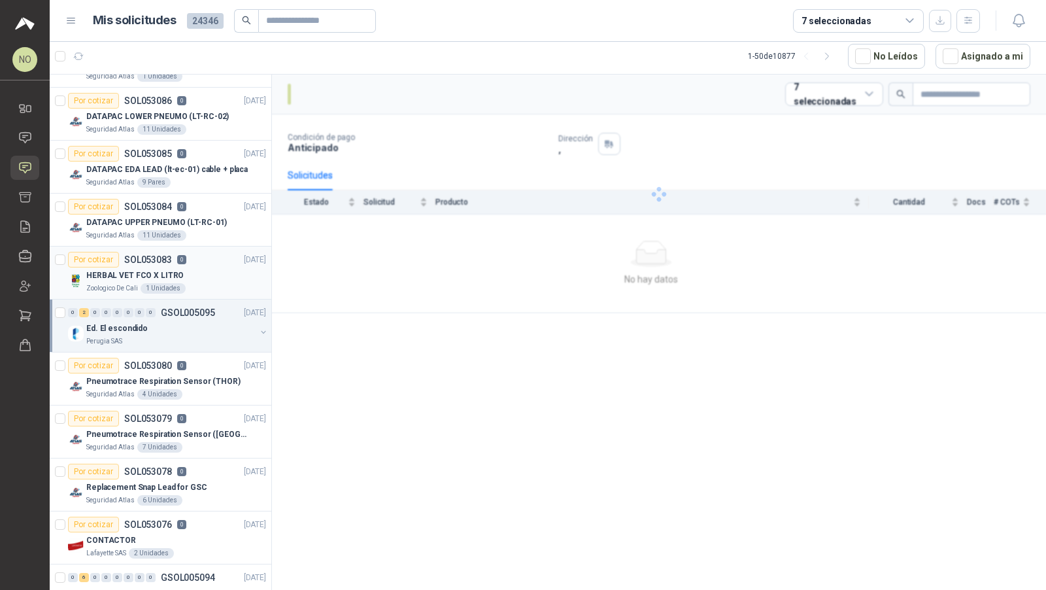
click at [196, 320] on div "Ed. El escondido" at bounding box center [170, 328] width 169 height 16
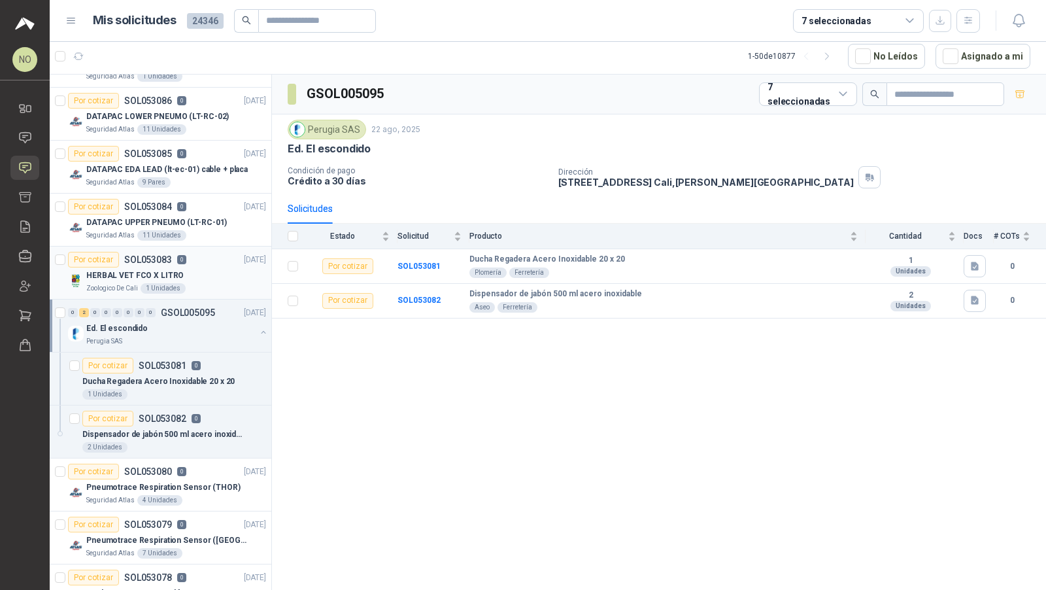
click at [196, 320] on div "Ed. El escondido" at bounding box center [170, 328] width 169 height 16
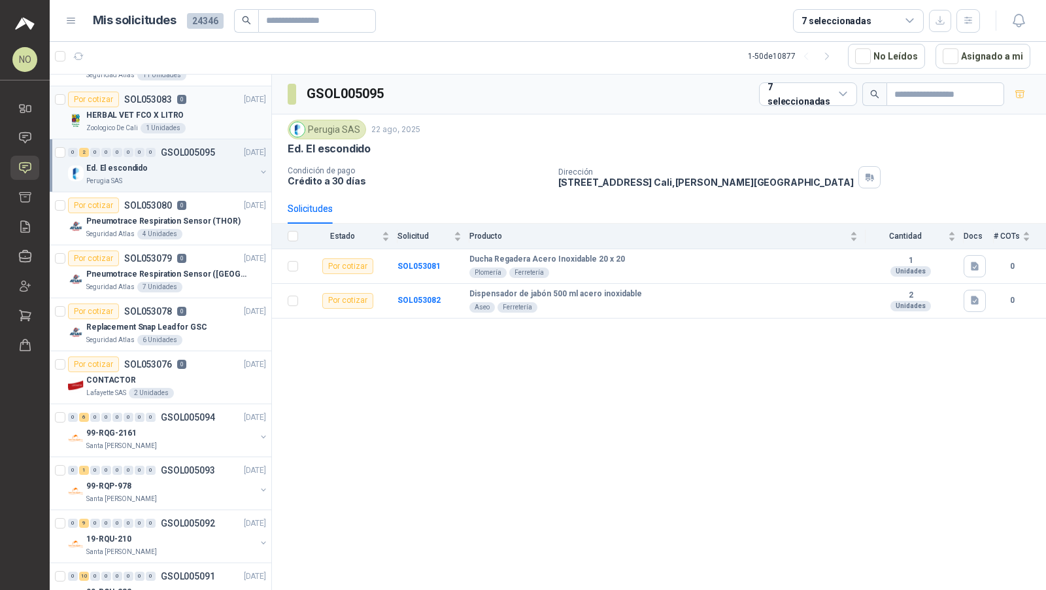
scroll to position [463, 0]
click at [211, 272] on p "Pneumotrace Respiration Sensor ([GEOGRAPHIC_DATA])" at bounding box center [167, 276] width 163 height 12
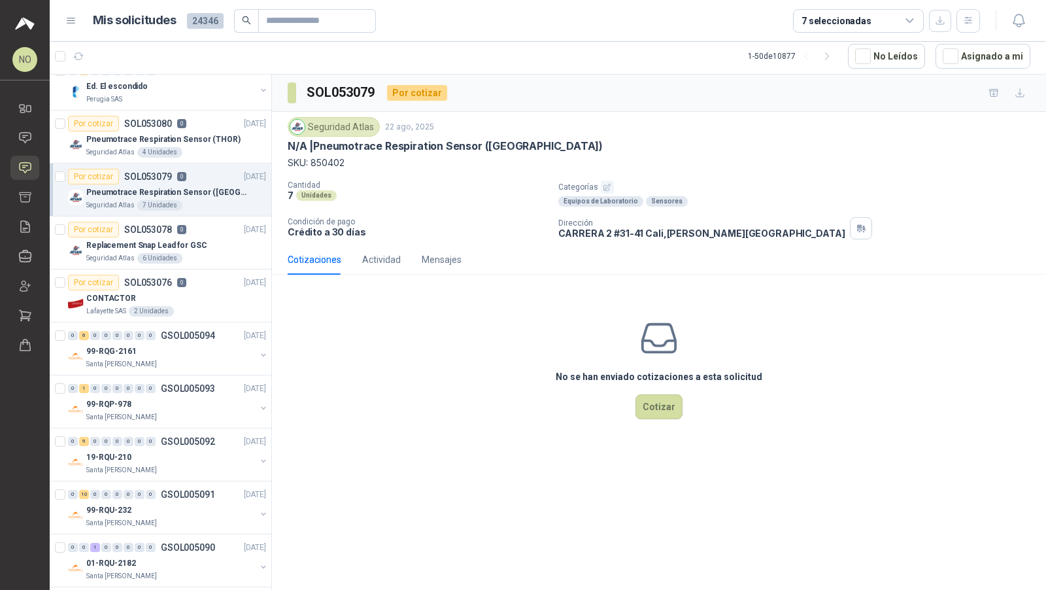
scroll to position [553, 0]
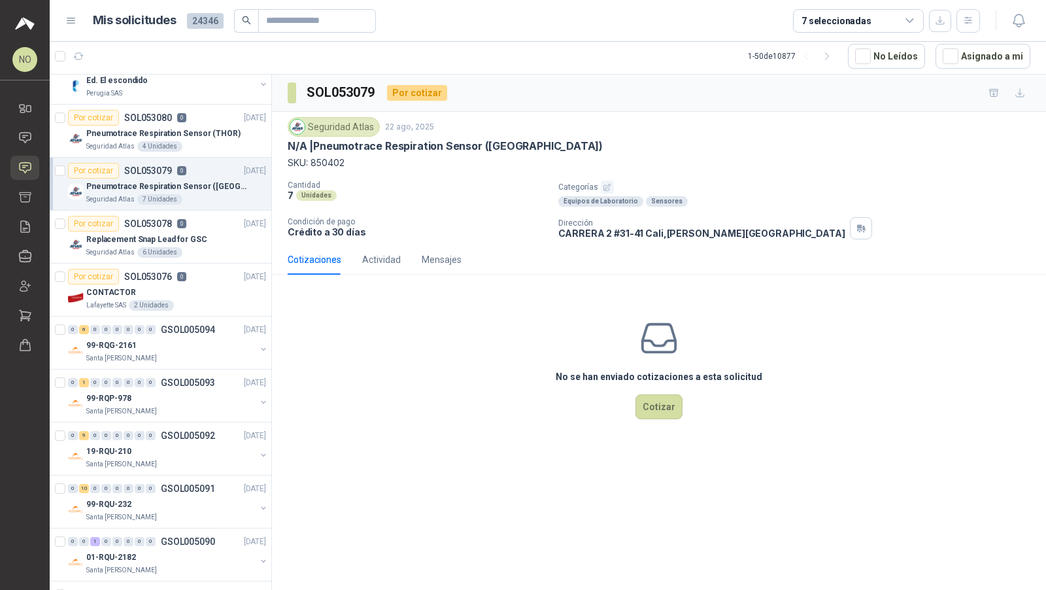
click at [211, 272] on div "Por cotizar SOL053076 0 21/08/25" at bounding box center [167, 277] width 198 height 16
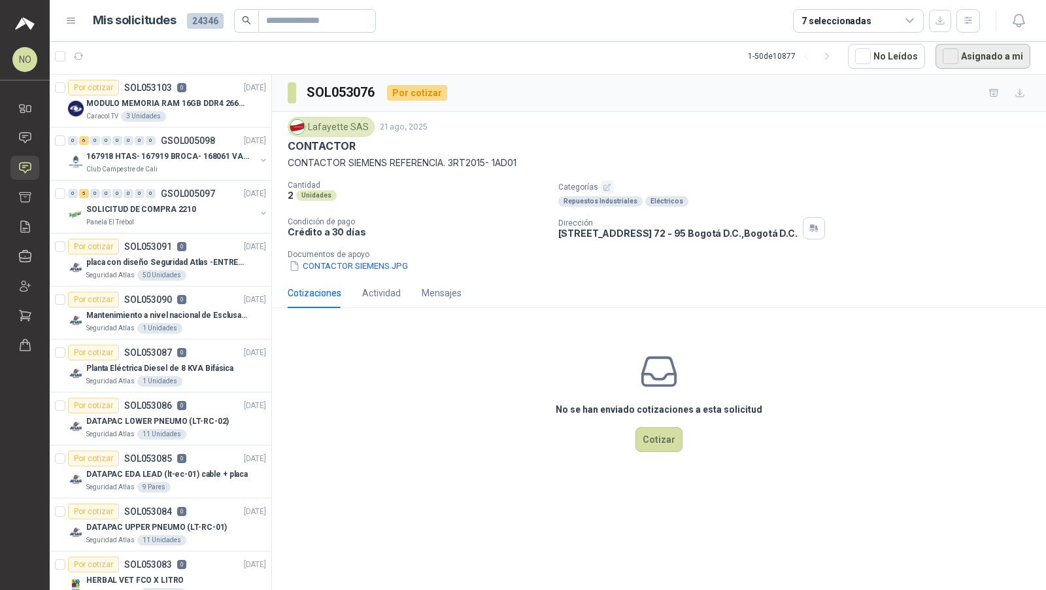
click at [993, 57] on button "Asignado a mi" at bounding box center [983, 56] width 95 height 25
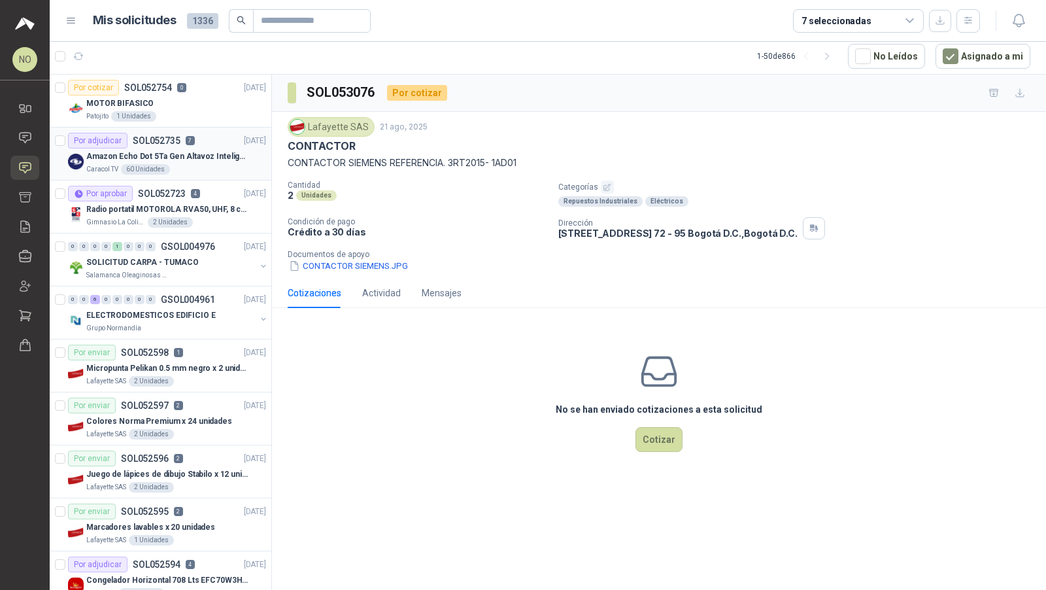
click at [173, 155] on p "Amazon Echo Dot 5Ta Gen Altavoz Inteligente Alexa Azul" at bounding box center [167, 156] width 163 height 12
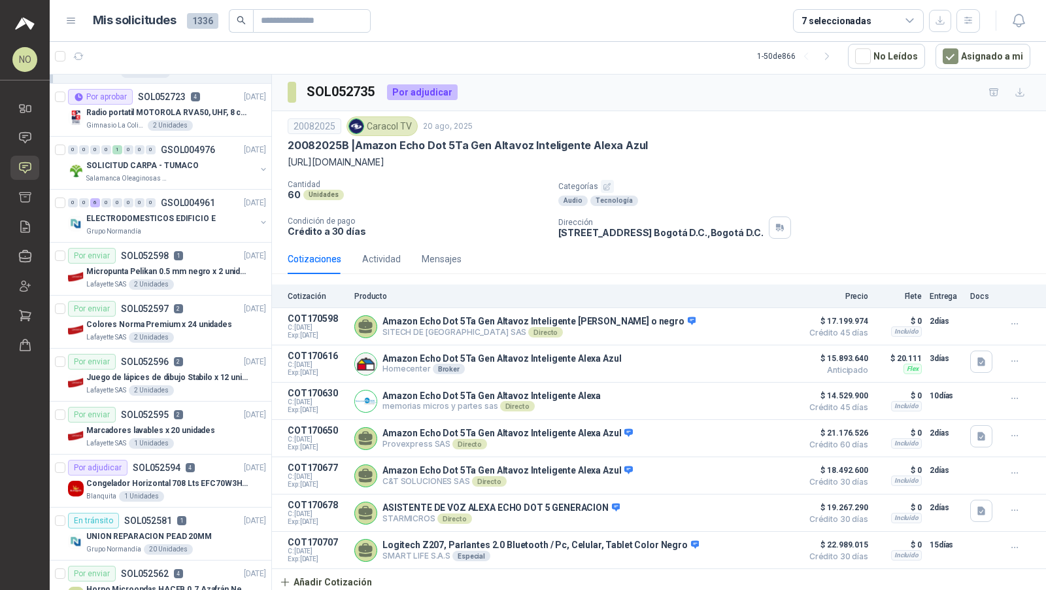
scroll to position [98, 0]
click at [184, 124] on div "2 Unidades" at bounding box center [170, 124] width 45 height 10
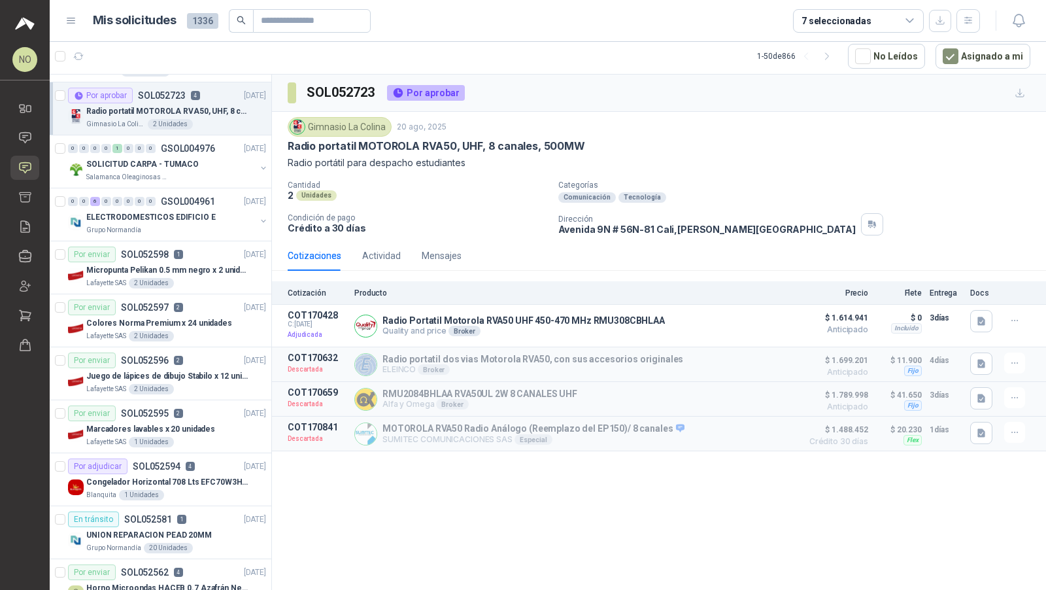
scroll to position [152, 0]
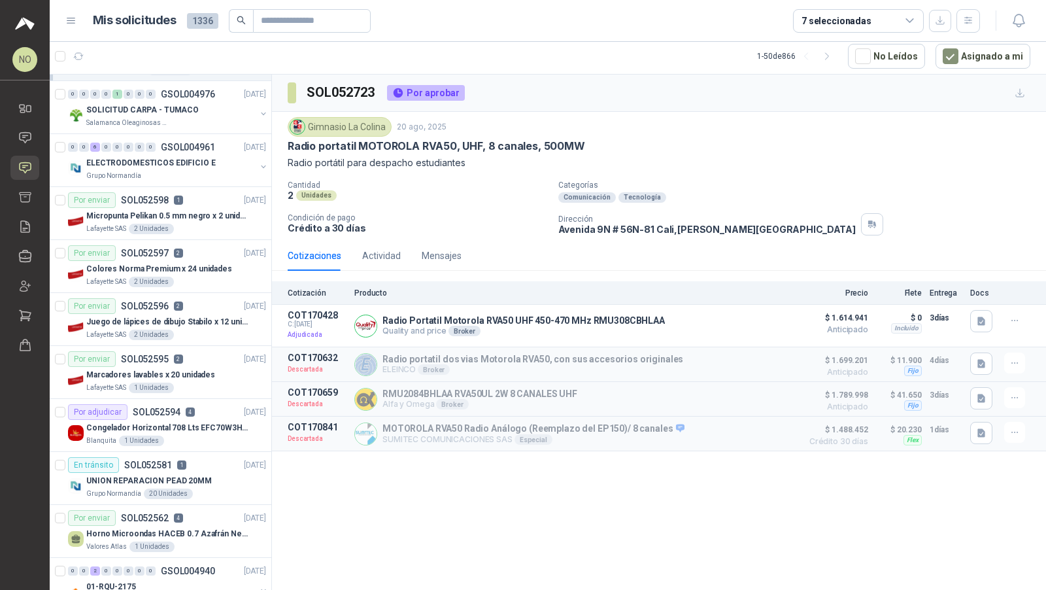
click at [184, 124] on div "Salamanca Oleaginosas SAS" at bounding box center [170, 123] width 169 height 10
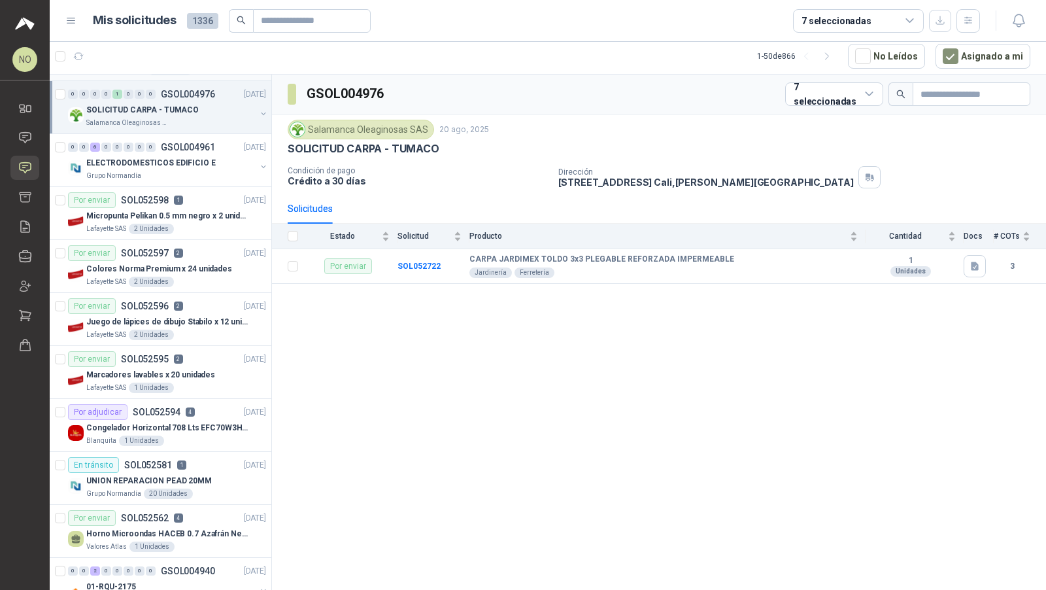
click at [184, 124] on div "Salamanca Oleaginosas SAS" at bounding box center [170, 123] width 169 height 10
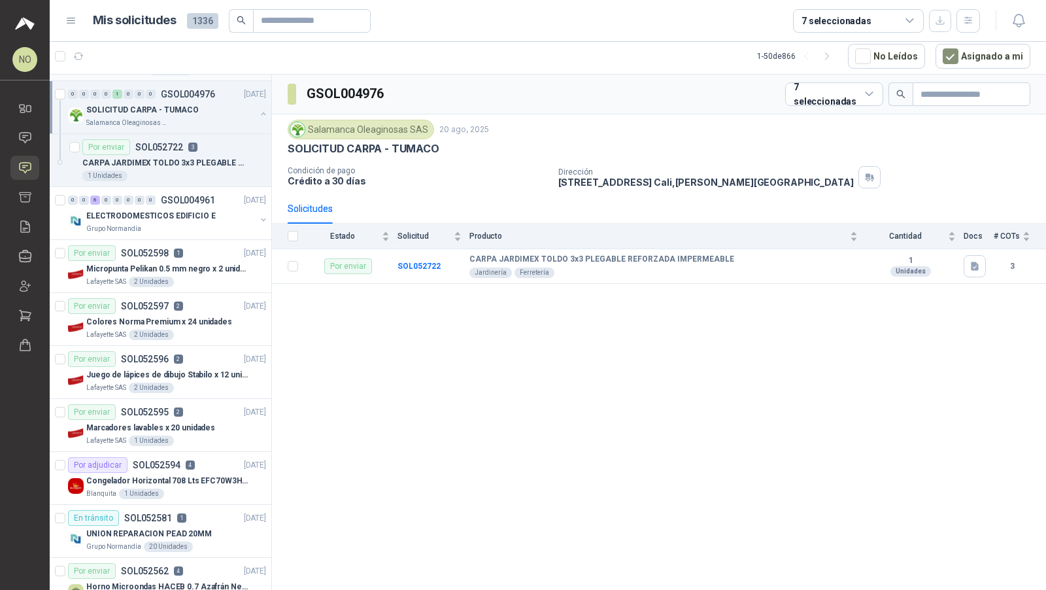
click at [184, 124] on div "Salamanca Oleaginosas SAS" at bounding box center [170, 123] width 169 height 10
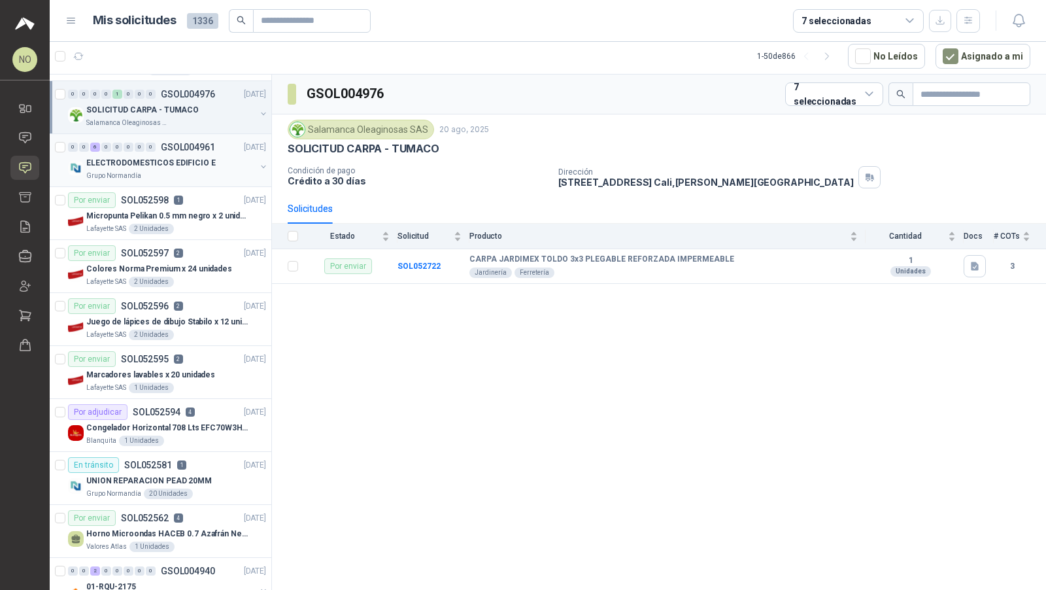
click at [179, 171] on div "Grupo Normandía" at bounding box center [170, 176] width 169 height 10
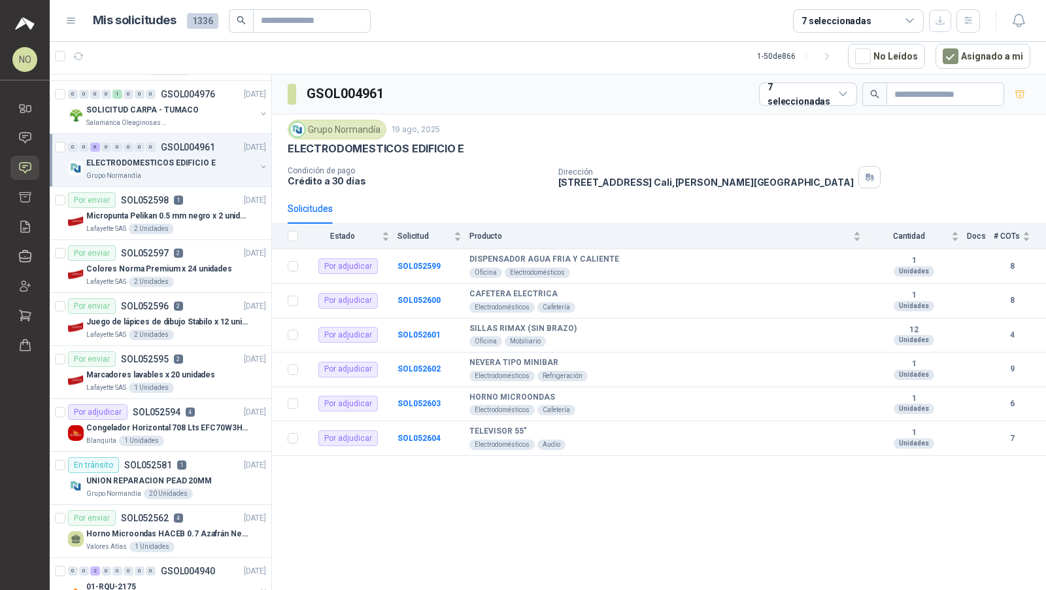
click at [179, 171] on div "Grupo Normandía" at bounding box center [170, 176] width 169 height 10
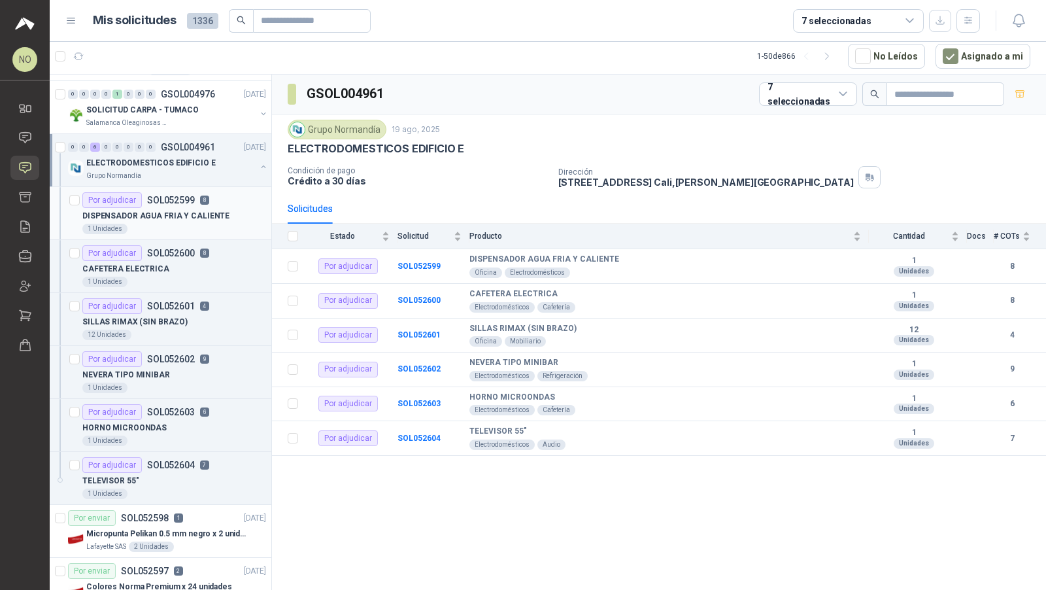
click at [167, 224] on div "1 Unidades" at bounding box center [174, 229] width 184 height 10
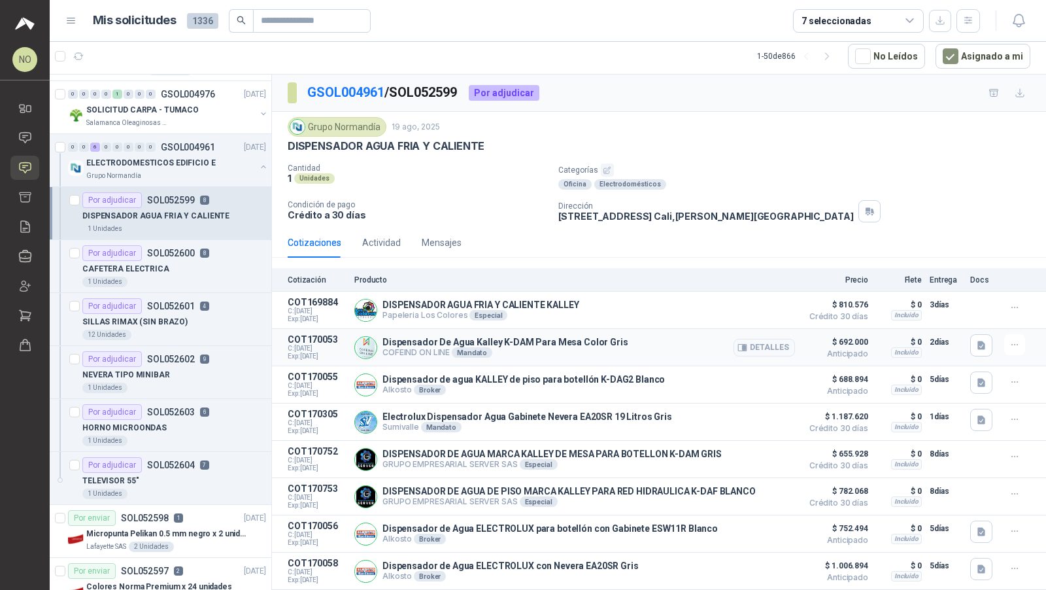
scroll to position [20, 0]
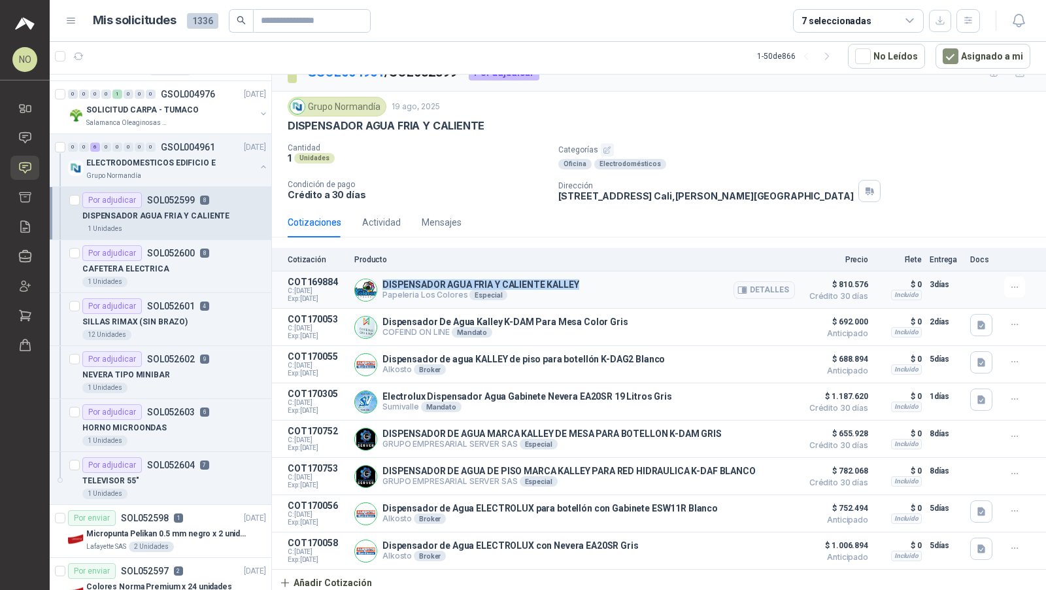
drag, startPoint x: 384, startPoint y: 281, endPoint x: 602, endPoint y: 285, distance: 218.5
click at [604, 286] on div "DISPENSADOR AGUA FRIA Y CALIENTE KALLEY Papeleria Los Colores Especial Detalles" at bounding box center [574, 290] width 441 height 26
click at [198, 167] on div "ELECTRODOMESTICOS EDIFICIO E" at bounding box center [170, 163] width 169 height 16
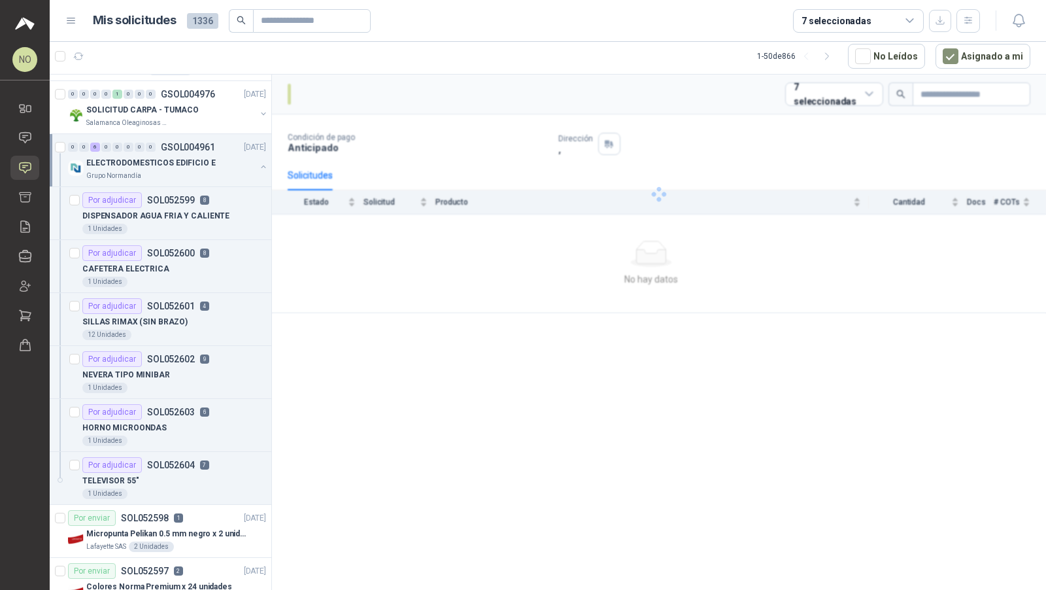
click at [198, 167] on div "ELECTRODOMESTICOS EDIFICIO E" at bounding box center [170, 163] width 169 height 16
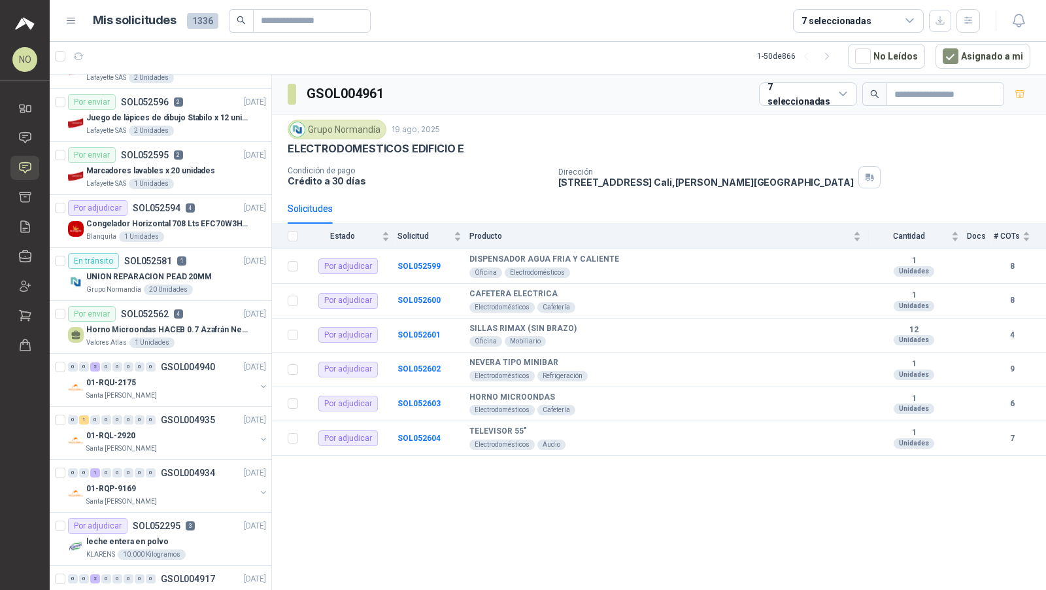
scroll to position [357, 0]
click at [223, 231] on div "Blanquita 1 Unidades" at bounding box center [176, 236] width 180 height 10
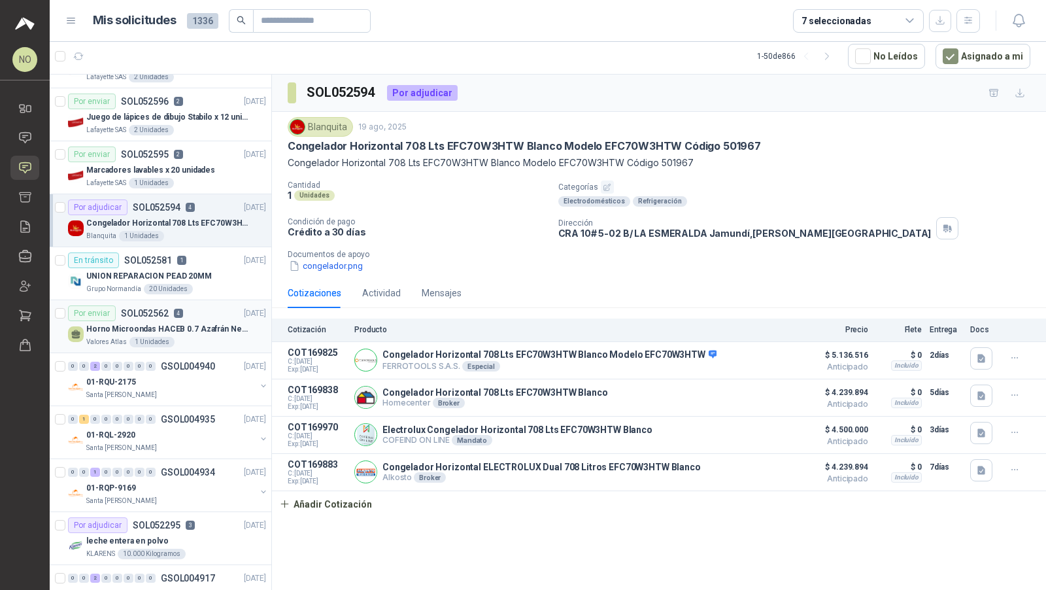
click at [181, 323] on p "Horno Microondas HACEB 0.7 Azafrán Negro" at bounding box center [167, 329] width 163 height 12
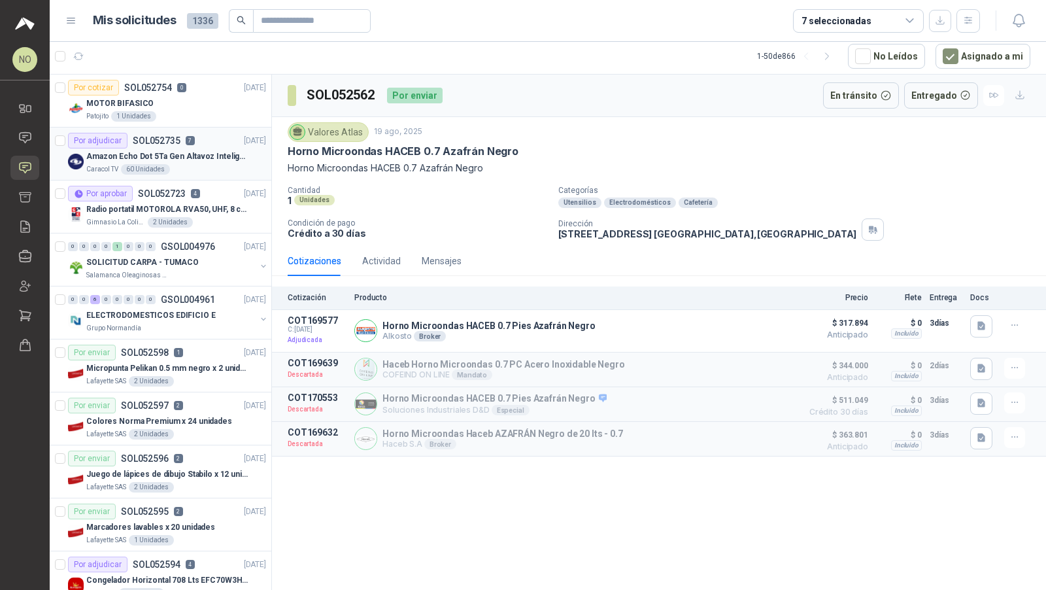
click at [200, 150] on p "Amazon Echo Dot 5Ta Gen Altavoz Inteligente Alexa Azul" at bounding box center [167, 156] width 163 height 12
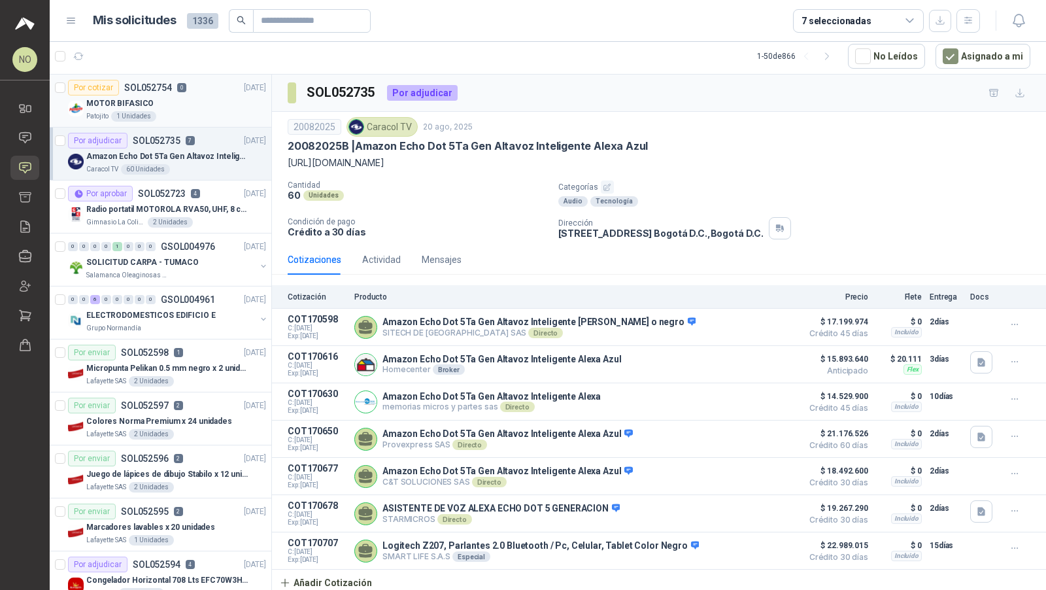
click at [182, 120] on article "Por cotizar SOL052754 0 21/08/25 MOTOR BIFASICO Patojito 1 Unidades" at bounding box center [161, 101] width 222 height 53
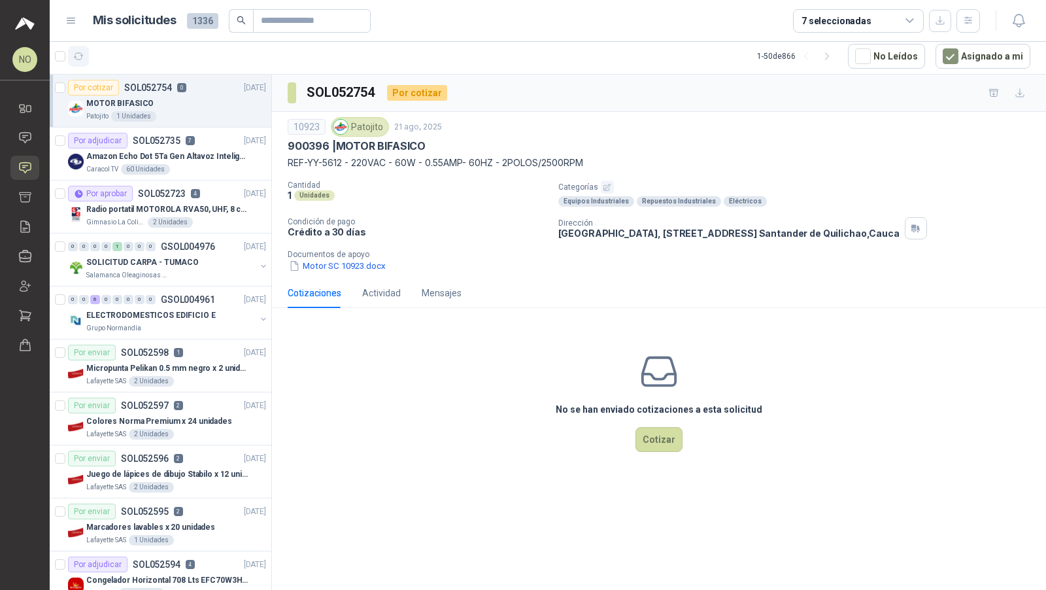
click at [73, 52] on icon "button" at bounding box center [78, 56] width 11 height 11
click at [179, 182] on article "Por aprobar SOL052723 4 20/08/25 Radio portatil MOTOROLA RVA50, UHF, 8 canales,…" at bounding box center [161, 206] width 222 height 53
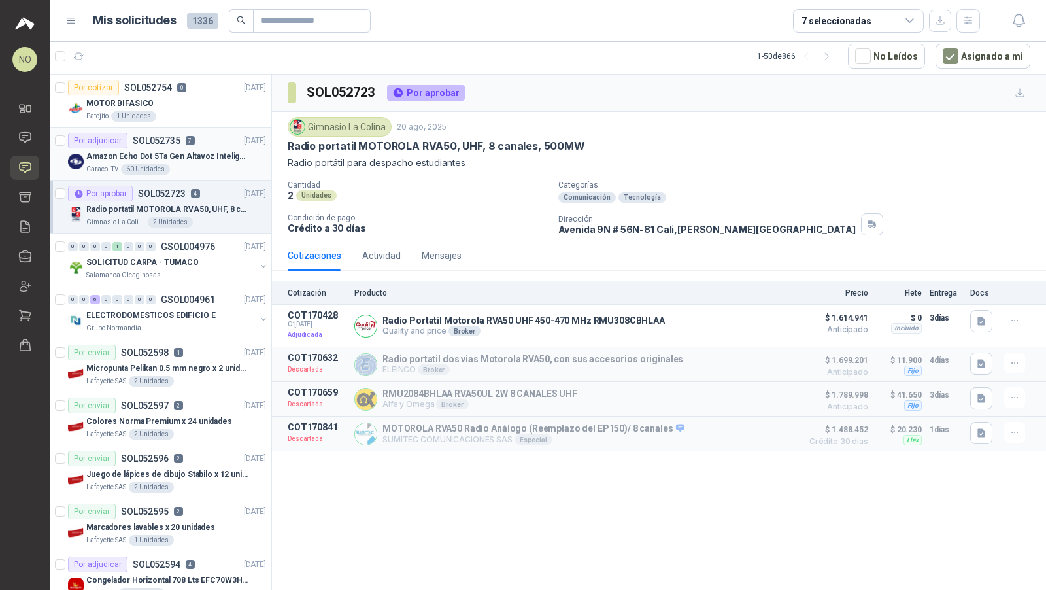
click at [194, 166] on div "Caracol TV 60 Unidades" at bounding box center [176, 169] width 180 height 10
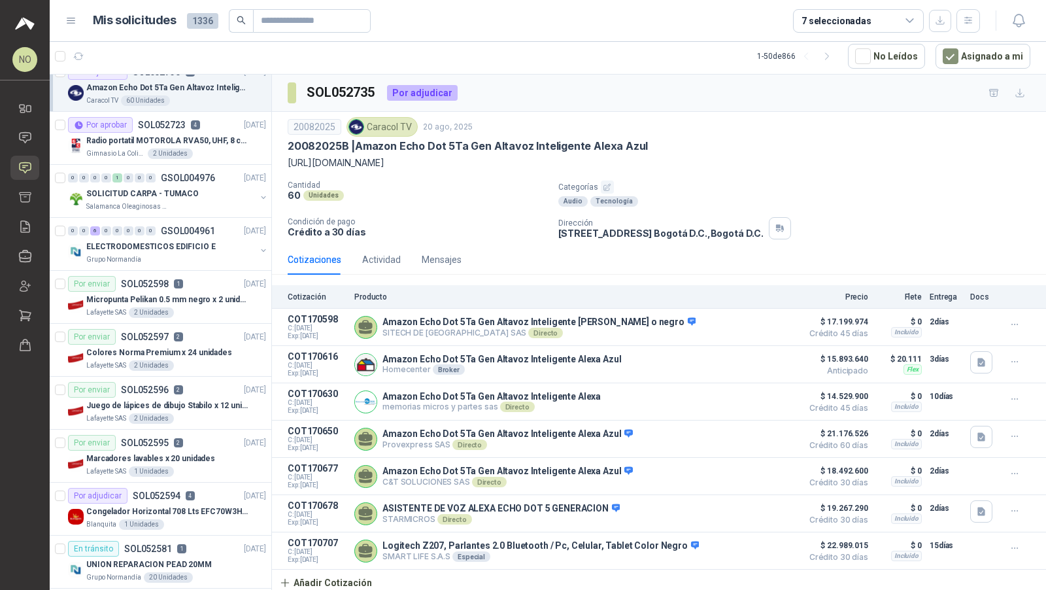
scroll to position [69, 0]
click at [187, 232] on div "0 0 6 0 0 0 0 0 GSOL004961 19/08/25" at bounding box center [168, 230] width 201 height 16
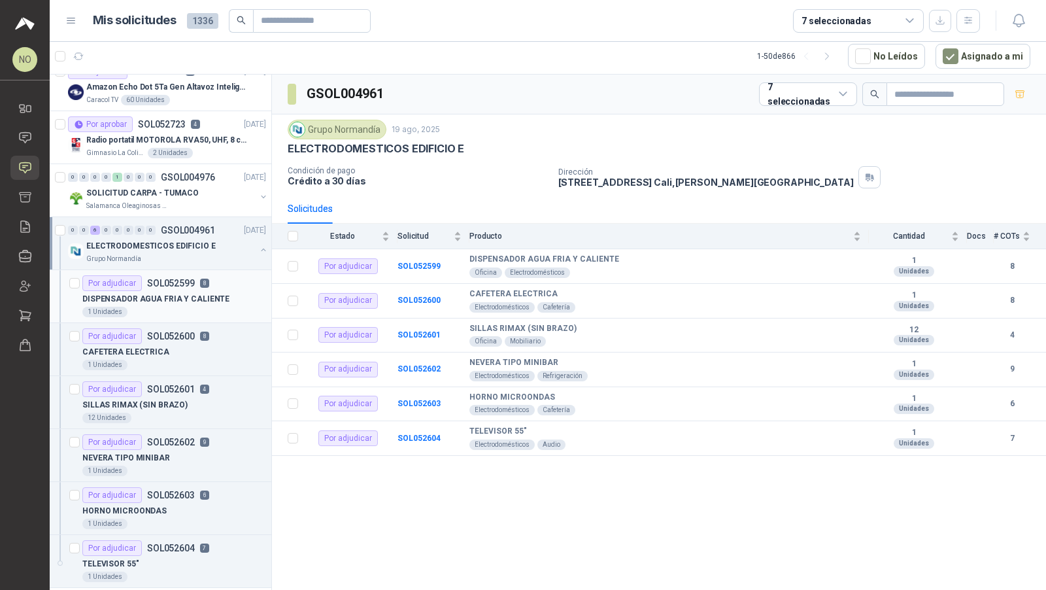
click at [171, 279] on p "SOL052599" at bounding box center [171, 283] width 48 height 9
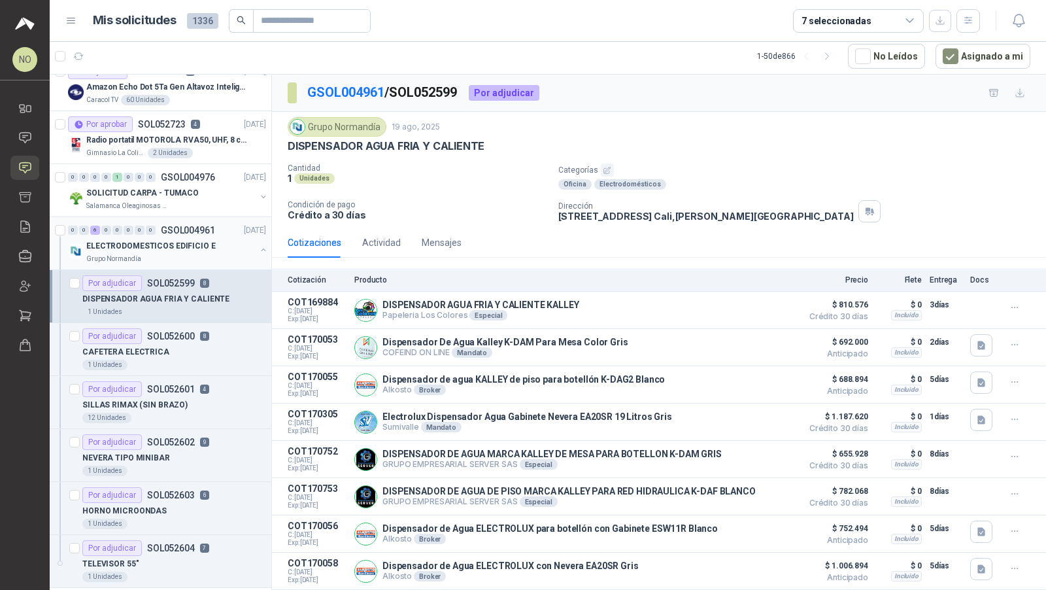
click at [201, 254] on div "Grupo Normandía" at bounding box center [170, 259] width 169 height 10
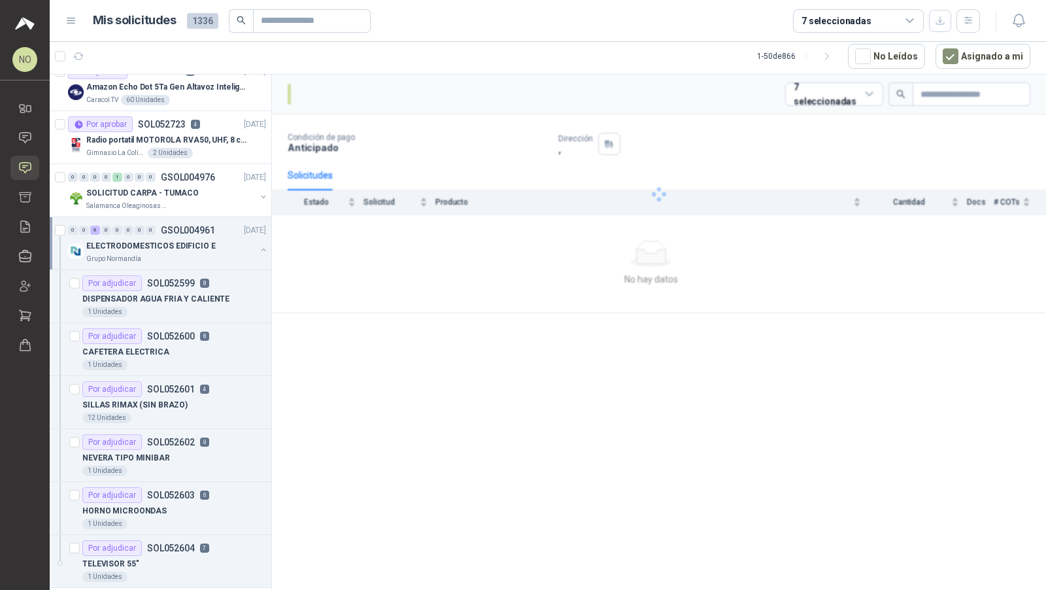
click at [201, 254] on div "Grupo Normandía" at bounding box center [170, 259] width 169 height 10
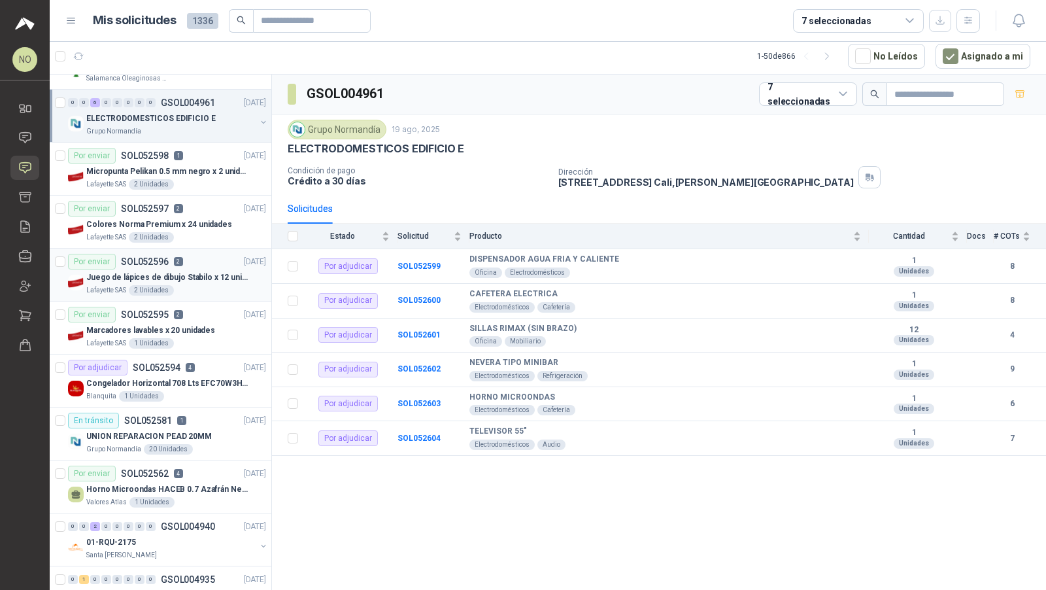
scroll to position [215, 0]
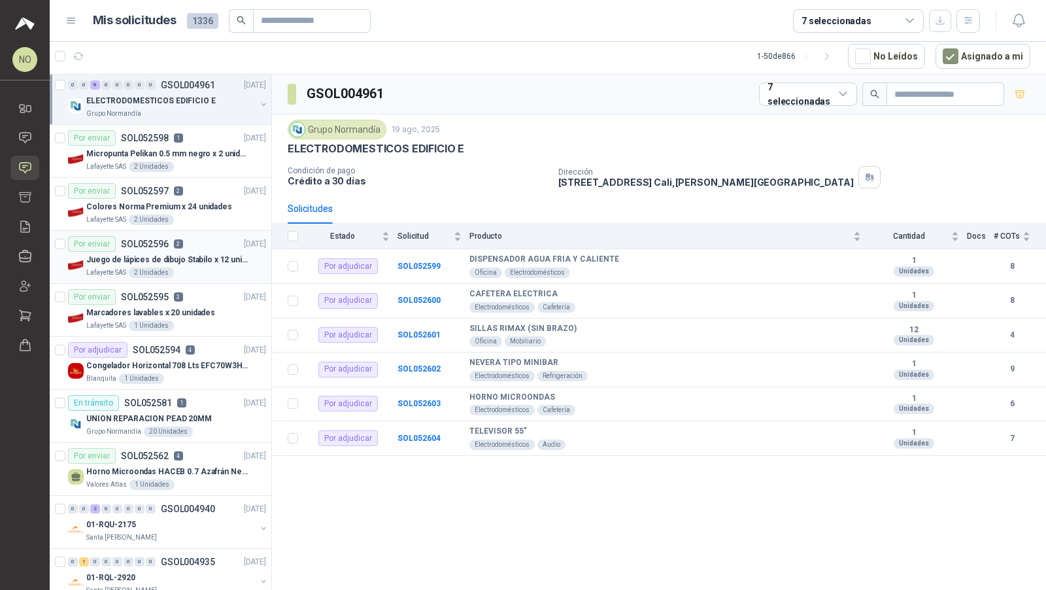
click at [179, 342] on div "Por adjudicar SOL052594 4" at bounding box center [131, 350] width 127 height 16
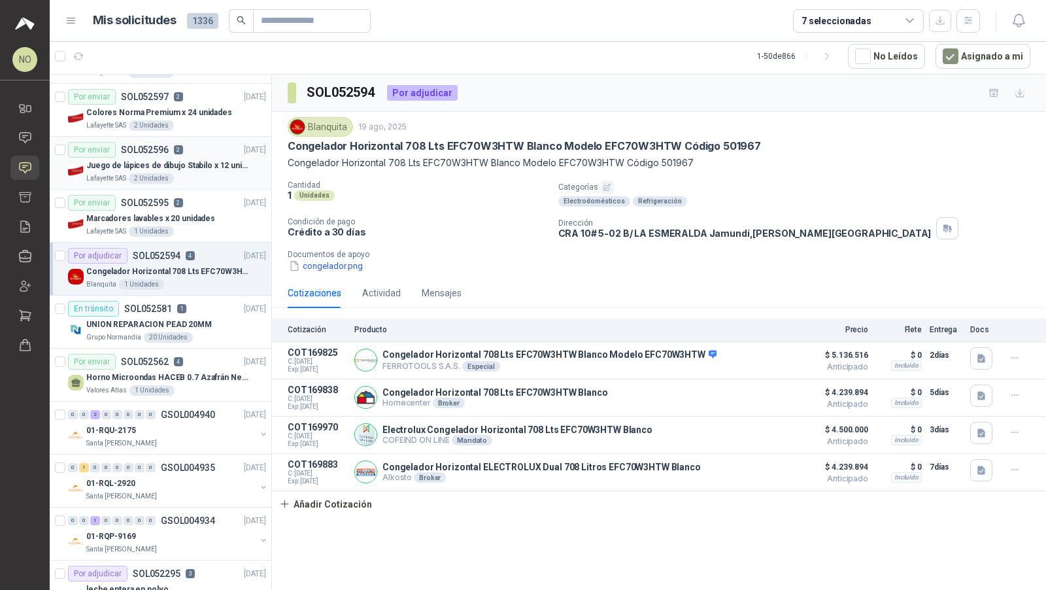
scroll to position [309, 0]
click at [179, 341] on article "En tránsito SOL052581 1 19/08/25 UNION REPARACION PEAD 20MM Grupo Normandía 20 …" at bounding box center [161, 321] width 222 height 53
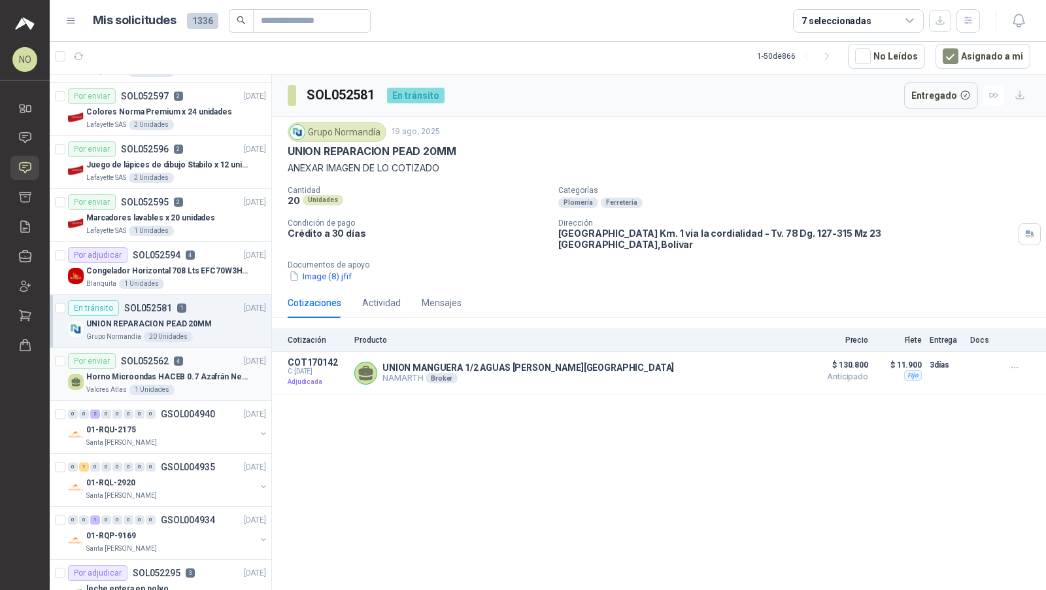
click at [181, 369] on div "Horno Microondas HACEB 0.7 Azafrán Negro" at bounding box center [176, 377] width 180 height 16
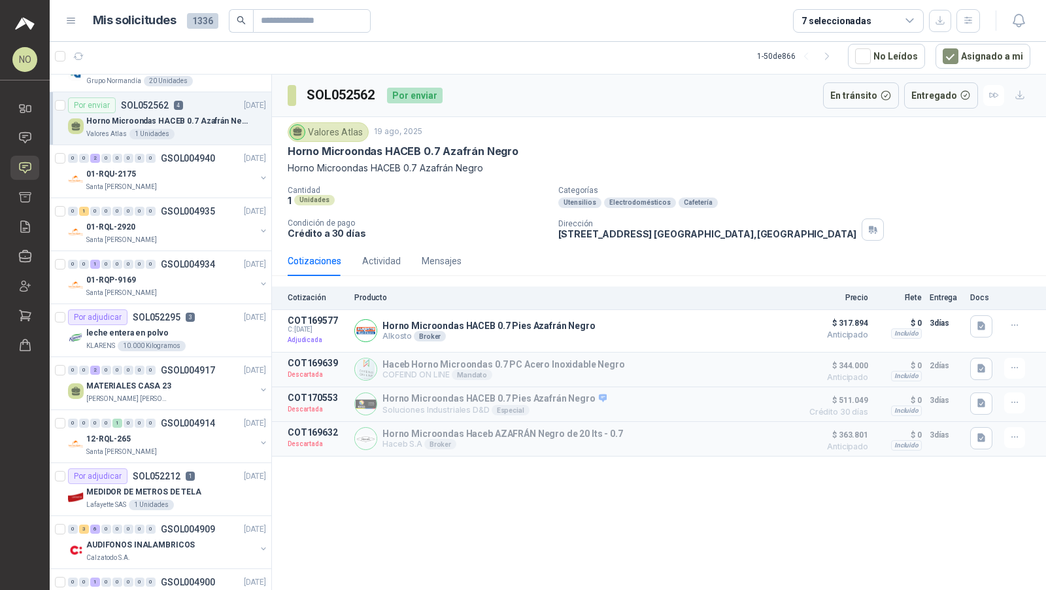
scroll to position [572, 0]
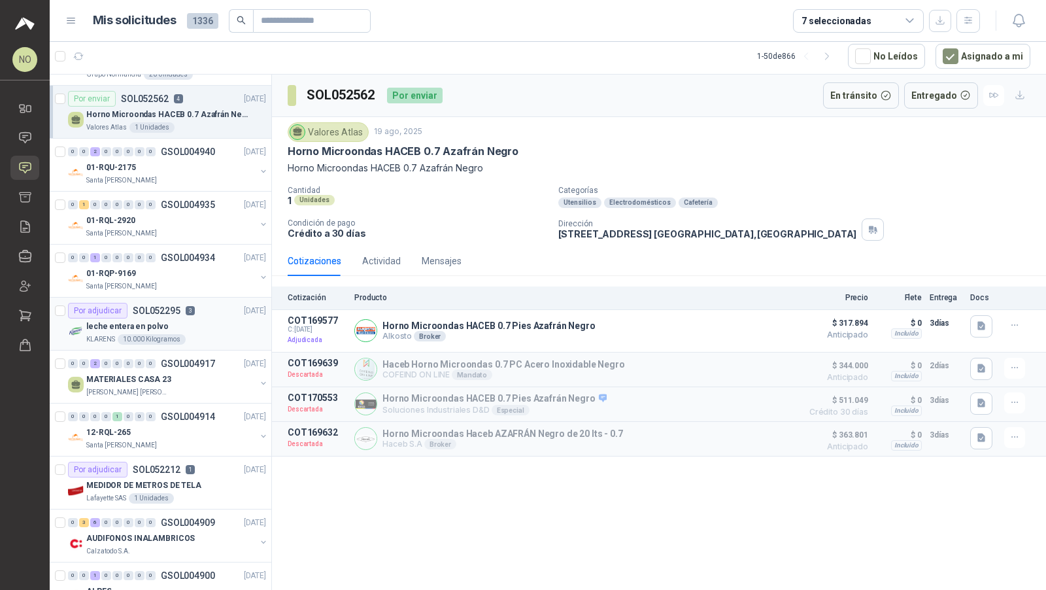
click at [211, 318] on div "leche entera en polvo" at bounding box center [176, 326] width 180 height 16
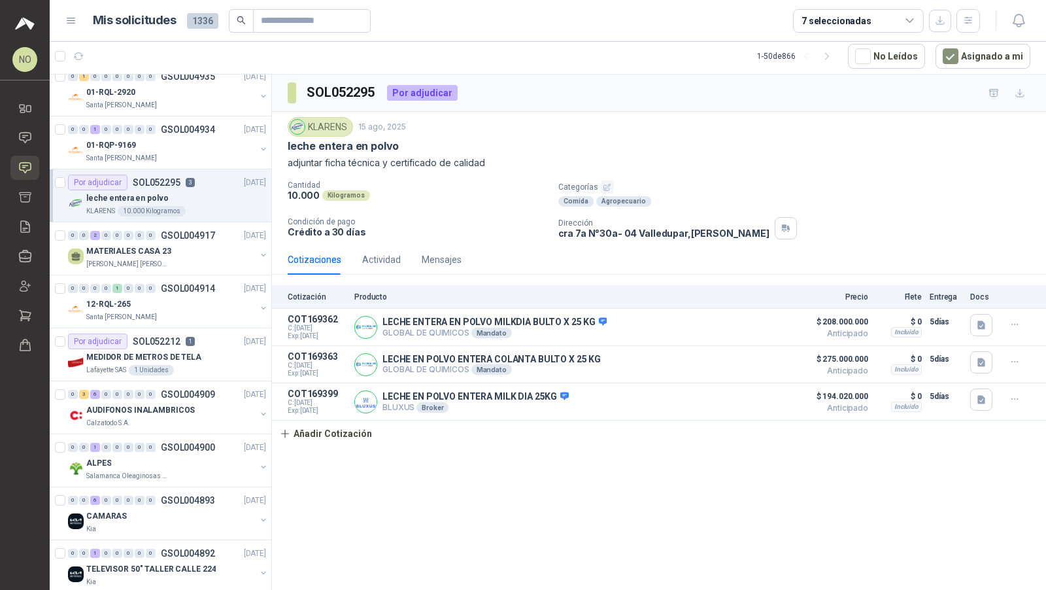
scroll to position [700, 0]
click at [211, 364] on div "Lafayette SAS 1 Unidades" at bounding box center [176, 369] width 180 height 10
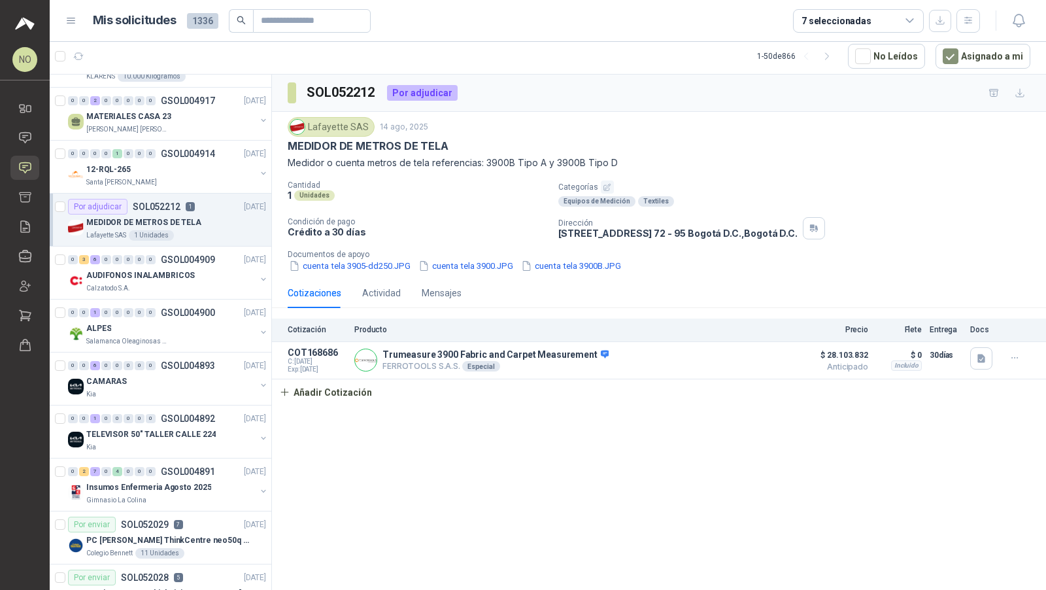
scroll to position [835, 0]
click at [211, 362] on div "0 0 6 0 0 0 0 0 GSOL004893 13/08/25" at bounding box center [168, 365] width 201 height 16
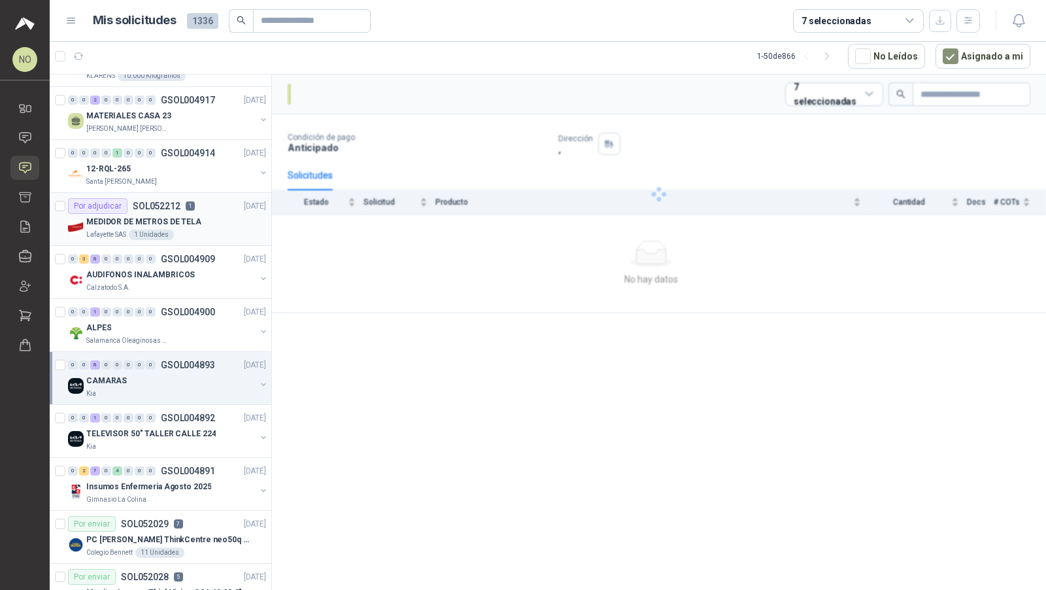
click at [211, 362] on div "0 0 6 0 0 0 0 0 GSOL004893 13/08/25" at bounding box center [168, 365] width 201 height 16
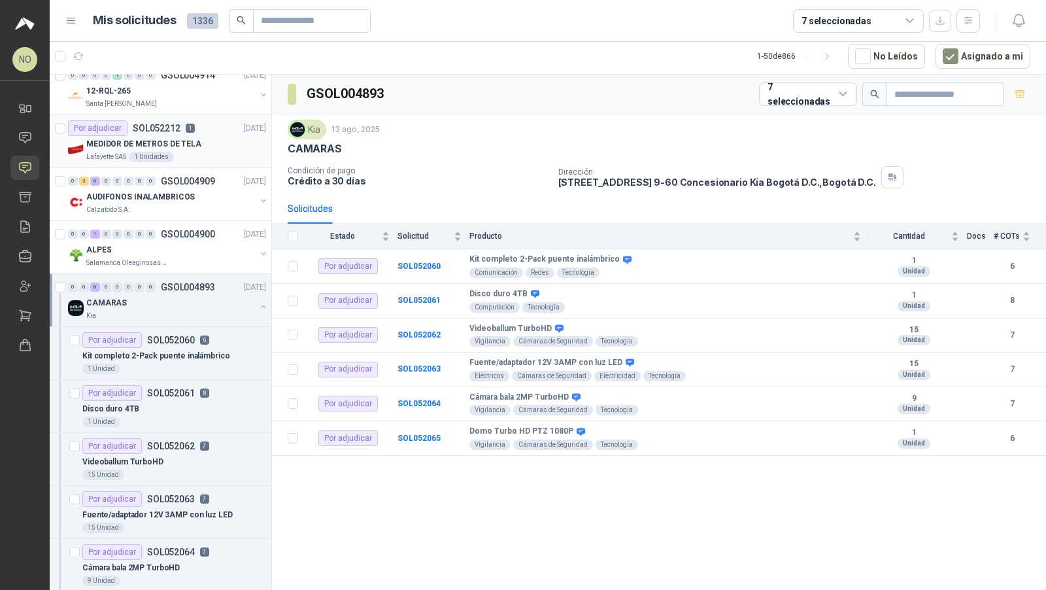
scroll to position [914, 0]
click at [211, 363] on div "1 Unidad" at bounding box center [174, 368] width 184 height 10
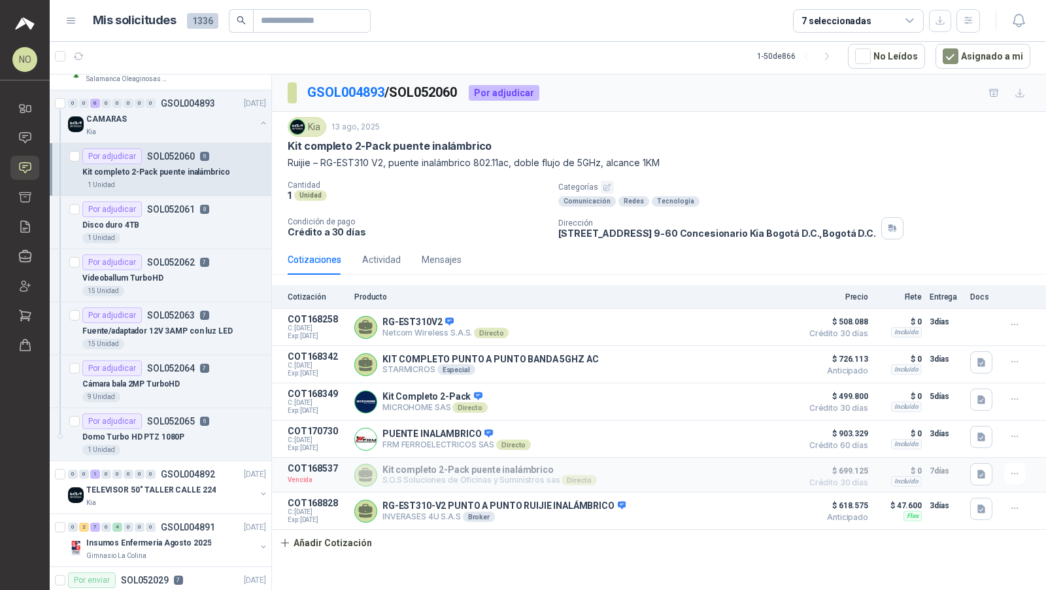
scroll to position [1099, 0]
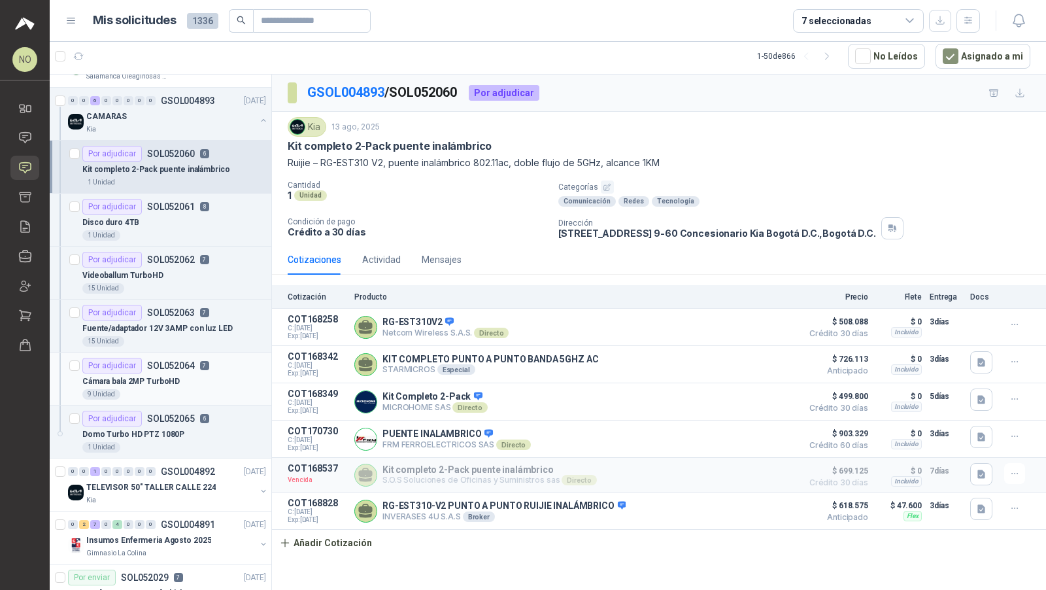
click at [162, 361] on p "SOL052064" at bounding box center [171, 365] width 48 height 9
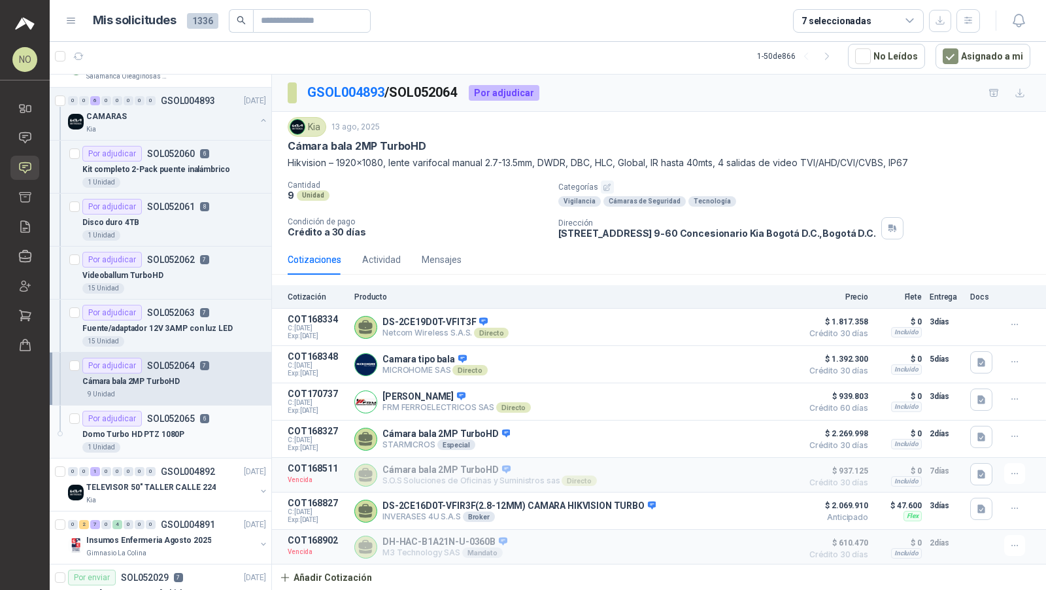
click at [179, 426] on div "Domo Turbo HD PTZ 1080P" at bounding box center [174, 434] width 184 height 16
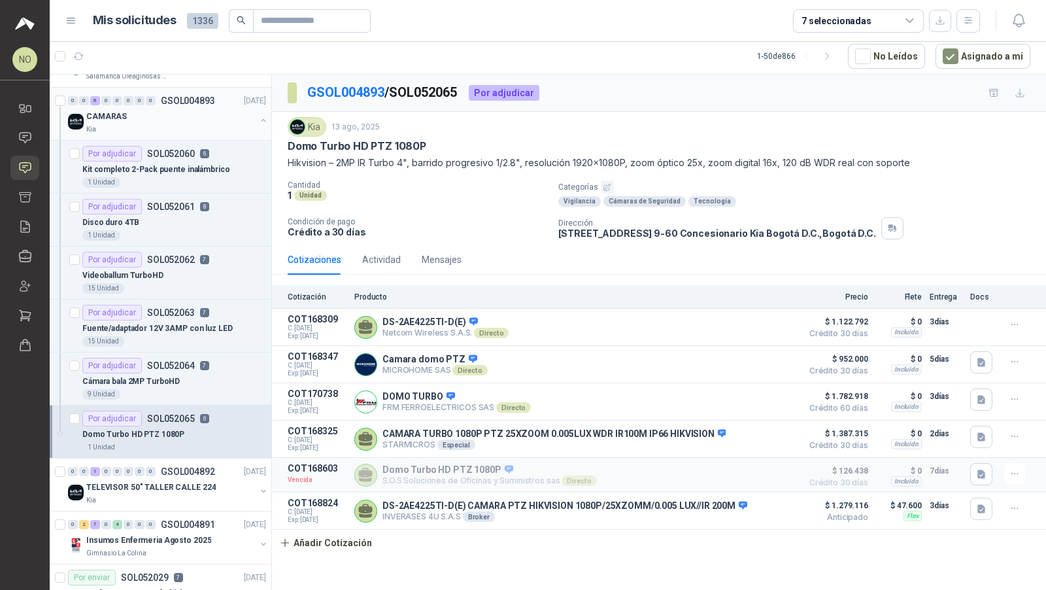
click at [207, 110] on div "CAMARAS" at bounding box center [170, 117] width 169 height 16
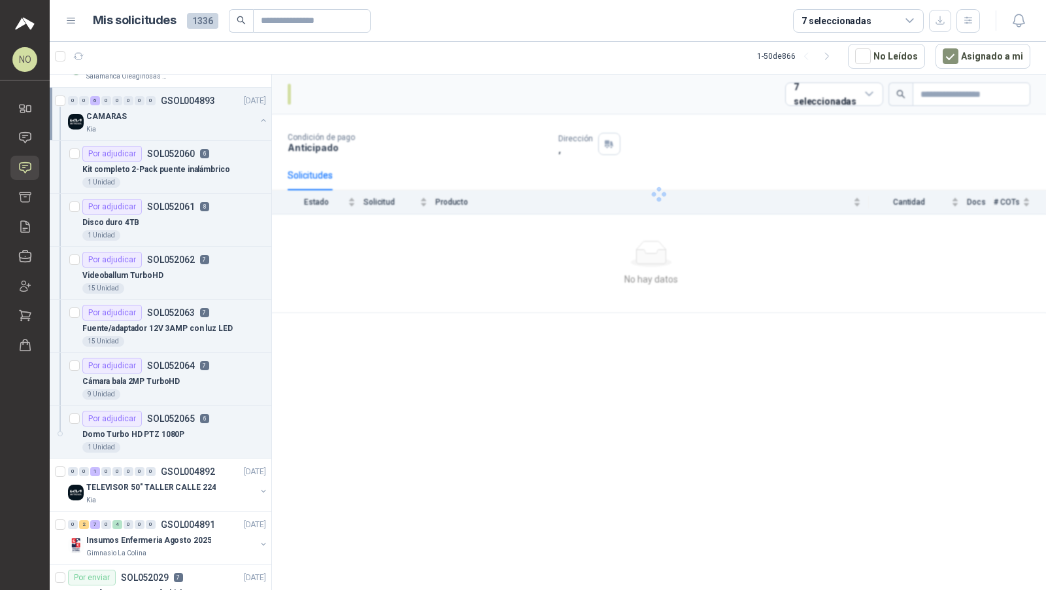
click at [207, 110] on div "CAMARAS" at bounding box center [170, 117] width 169 height 16
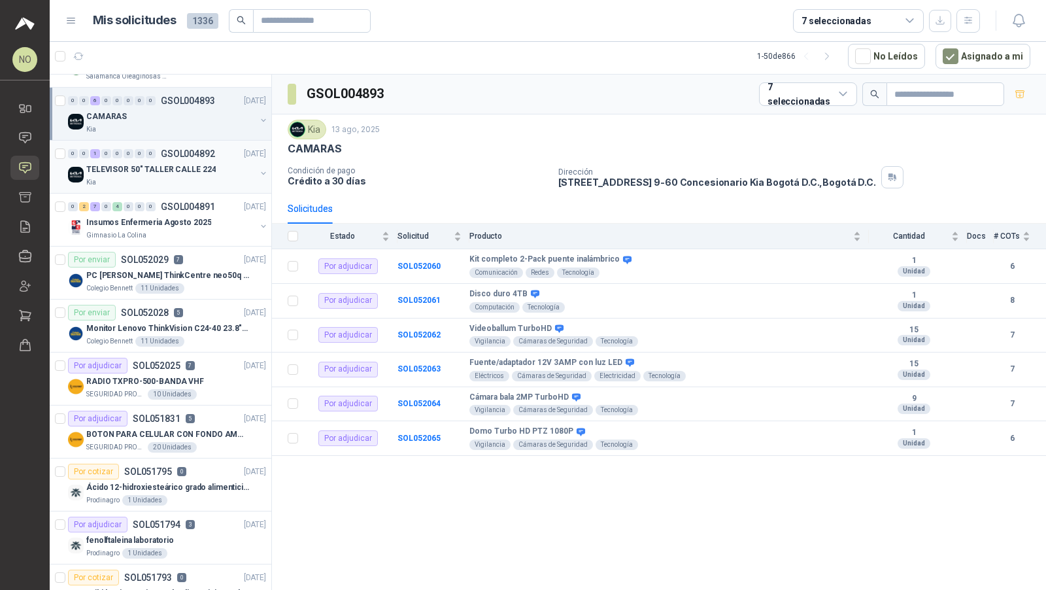
click at [188, 163] on p "TELEVISOR 50" TALLER CALLE 224" at bounding box center [150, 169] width 129 height 12
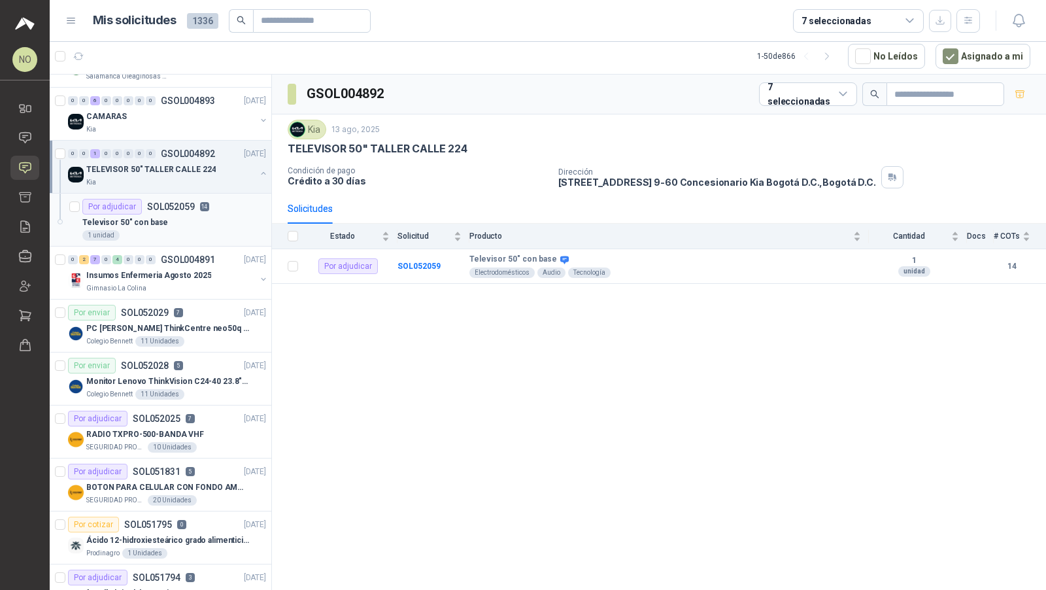
click at [163, 215] on div "Televisor 50" con base" at bounding box center [174, 223] width 184 height 16
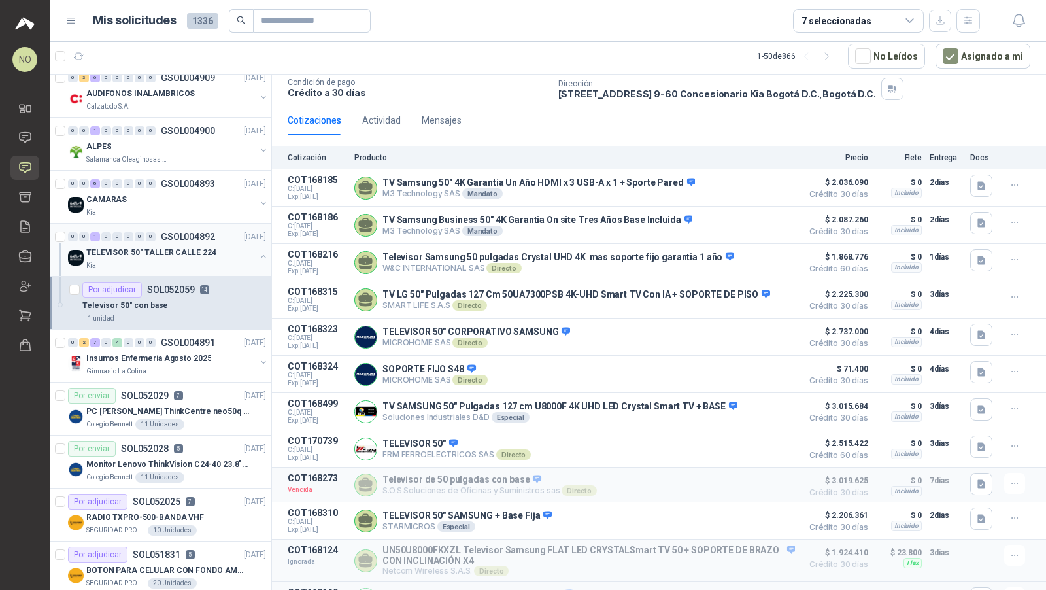
scroll to position [1010, 0]
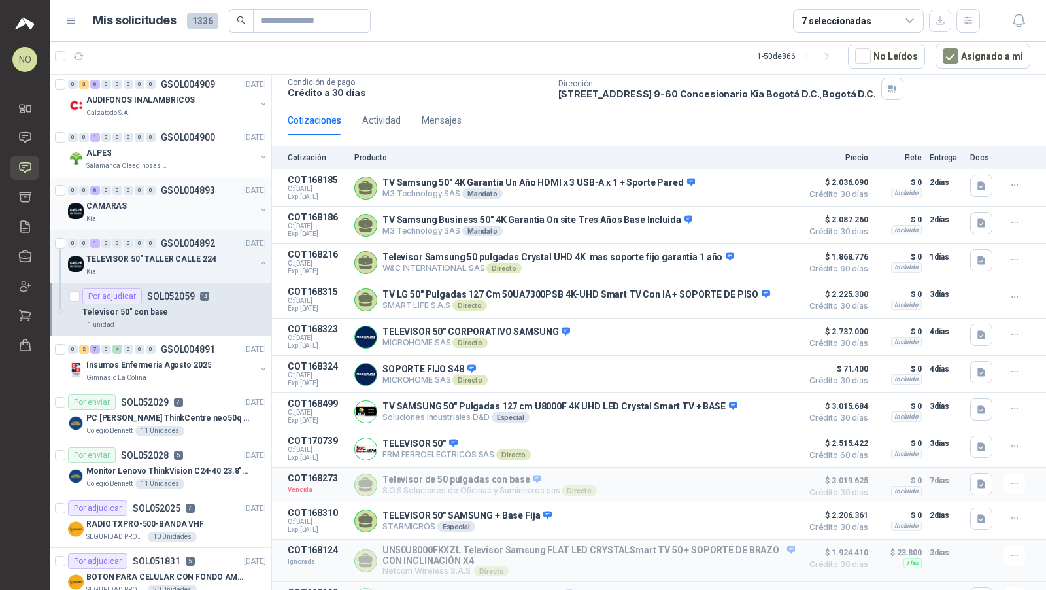
click at [170, 188] on div "0 0 6 0 0 0 0 0 GSOL004893 13/08/25" at bounding box center [168, 190] width 201 height 16
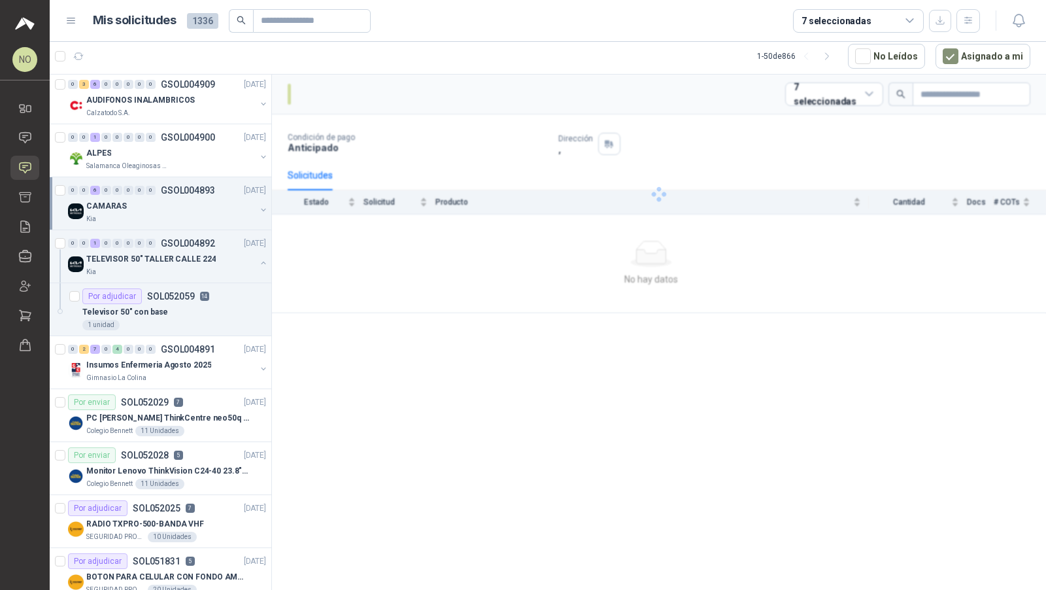
click at [170, 188] on div "0 0 6 0 0 0 0 0 GSOL004893 13/08/25" at bounding box center [168, 190] width 201 height 16
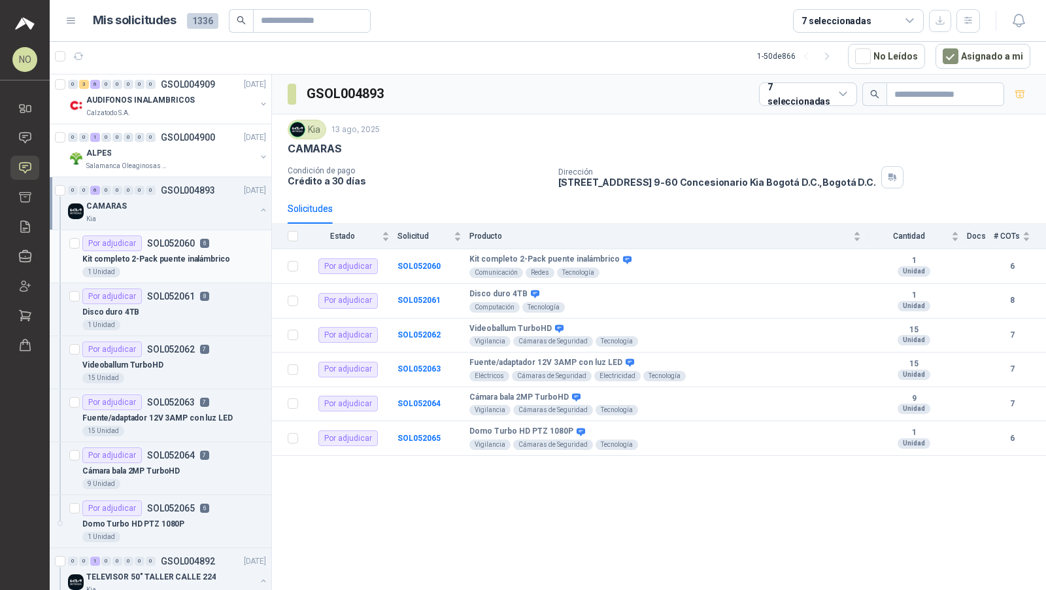
click at [167, 239] on p "SOL052060" at bounding box center [171, 243] width 48 height 9
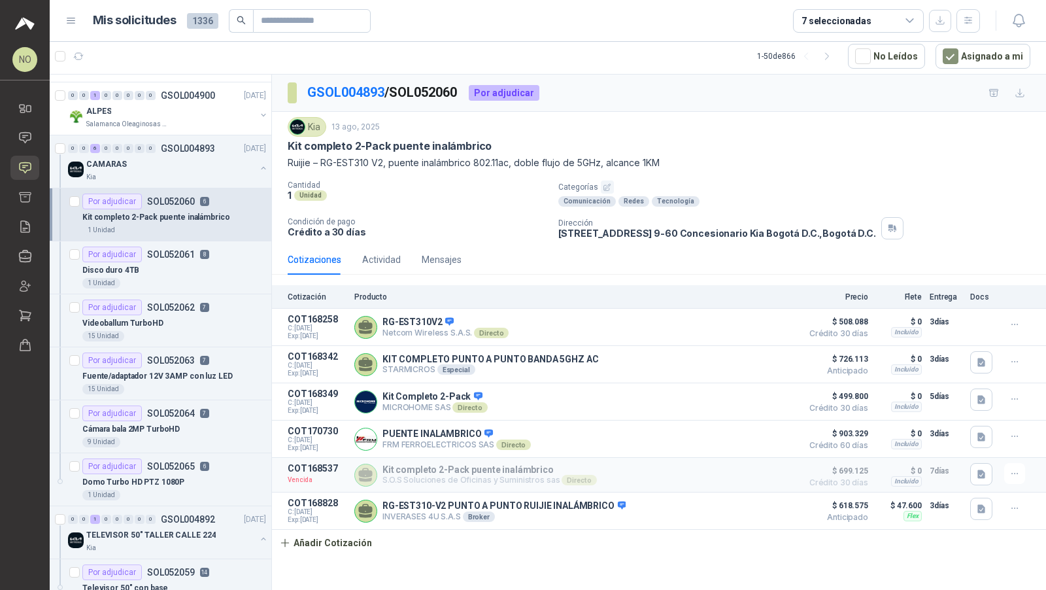
scroll to position [1063, 0]
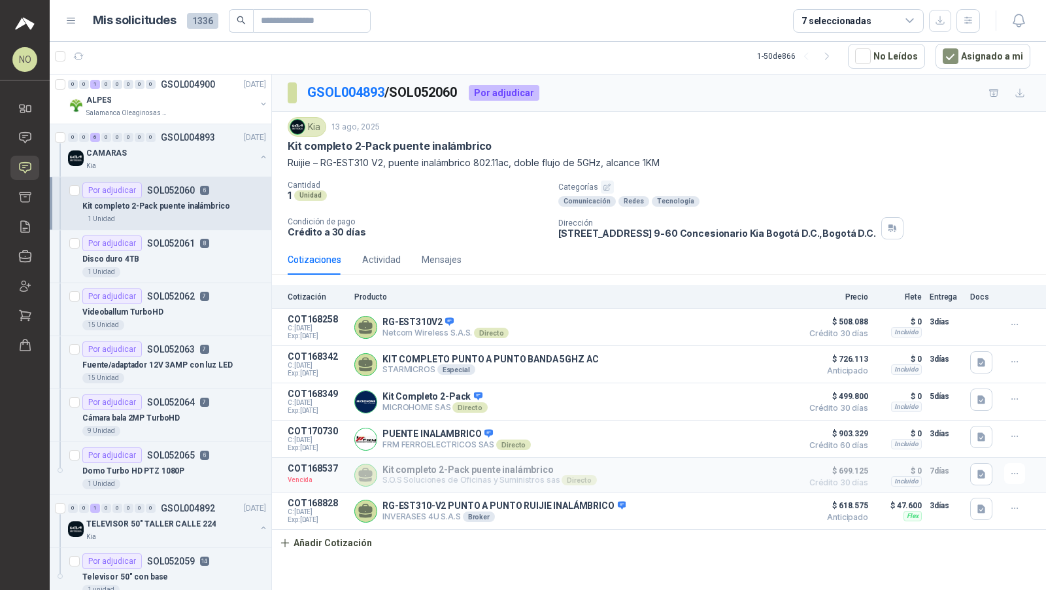
click at [167, 239] on p "SOL052061" at bounding box center [171, 243] width 48 height 9
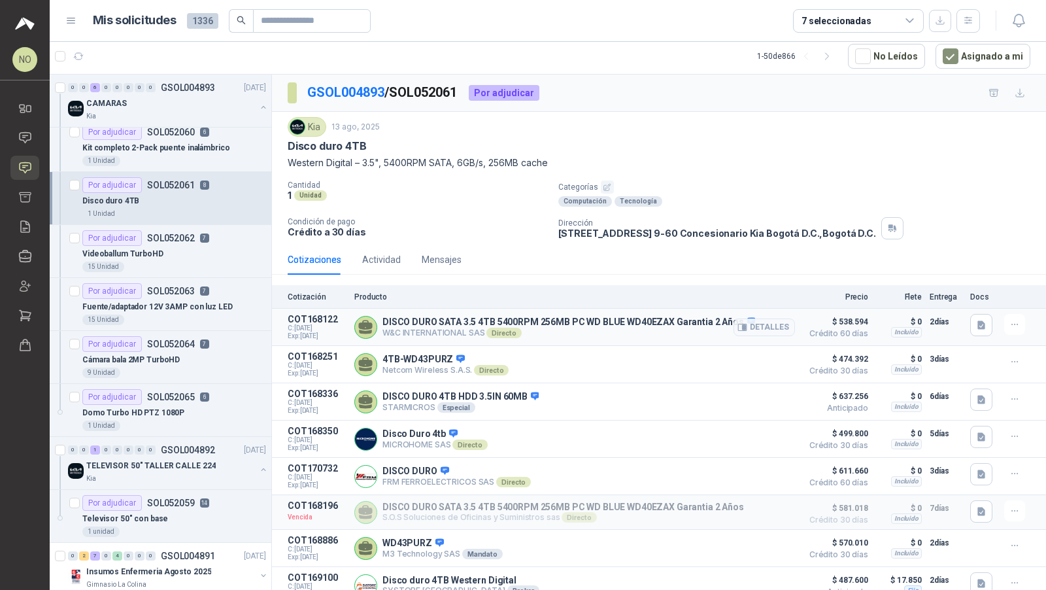
scroll to position [35, 0]
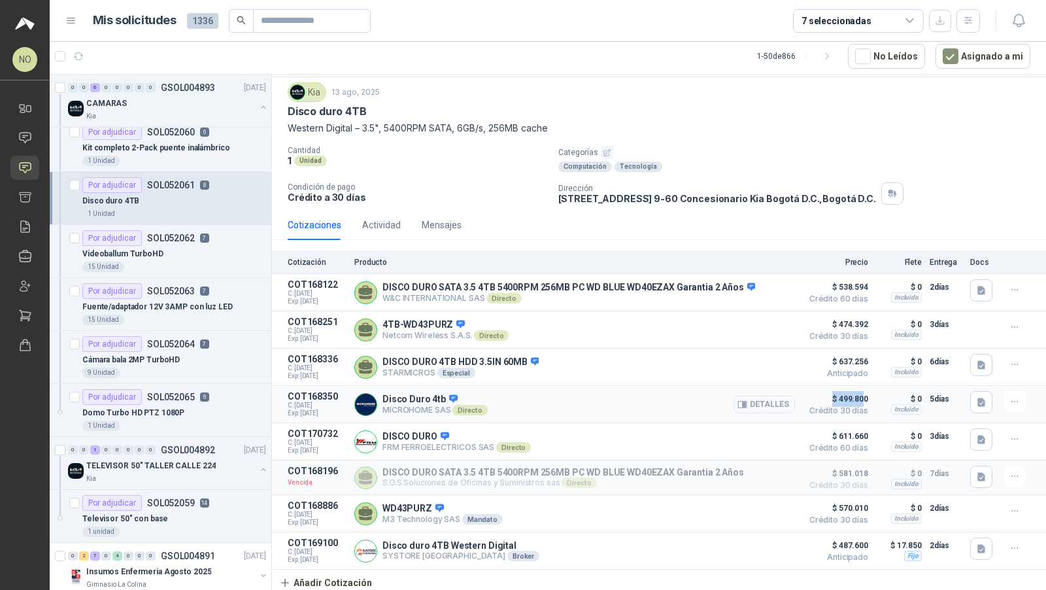
drag, startPoint x: 852, startPoint y: 396, endPoint x: 815, endPoint y: 396, distance: 37.3
click at [815, 396] on span "$ 499.800" at bounding box center [835, 399] width 65 height 16
click at [159, 368] on div "9 Unidad" at bounding box center [174, 373] width 184 height 10
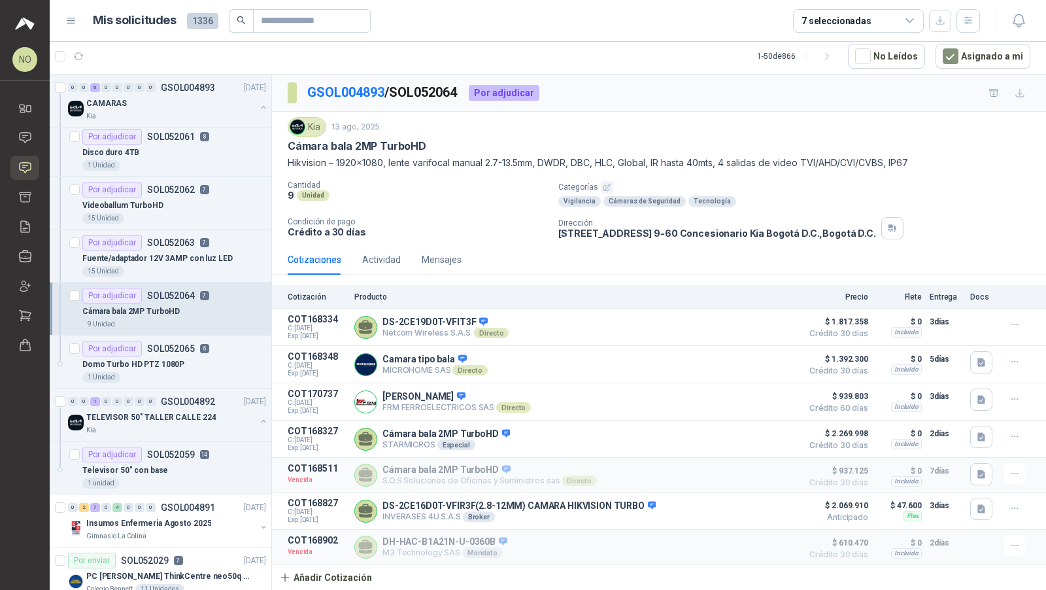
click at [159, 360] on p "Domo Turbo HD PTZ 1080P" at bounding box center [133, 364] width 102 height 12
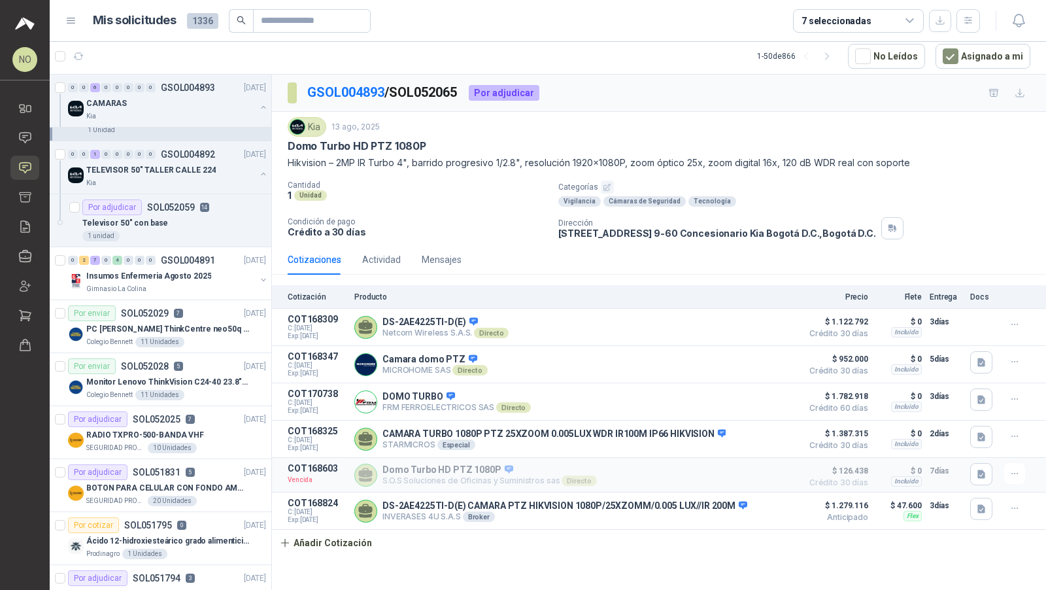
scroll to position [1439, 0]
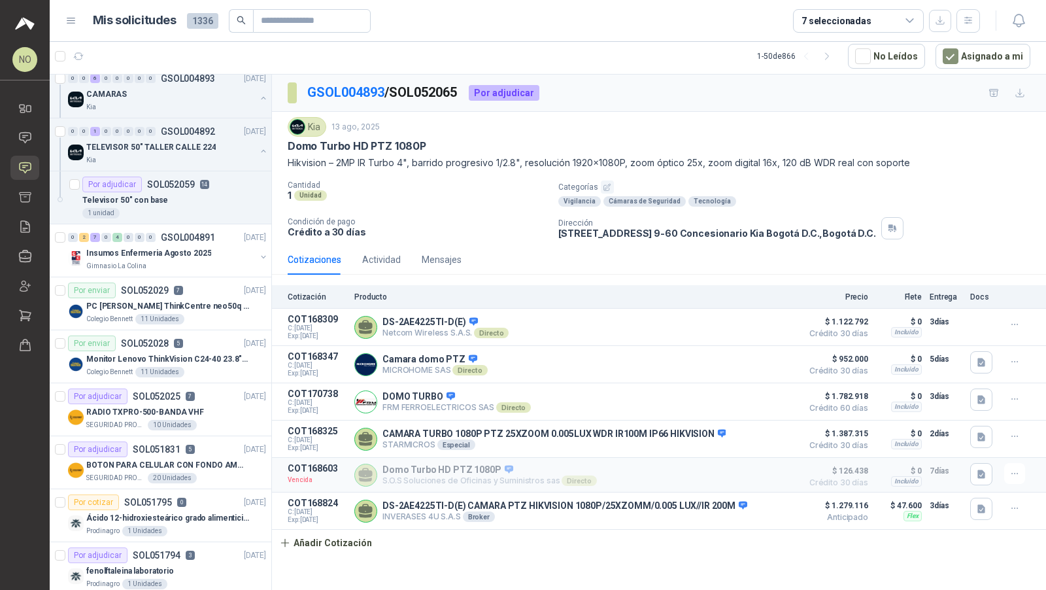
click at [159, 367] on div "11 Unidades" at bounding box center [159, 372] width 49 height 10
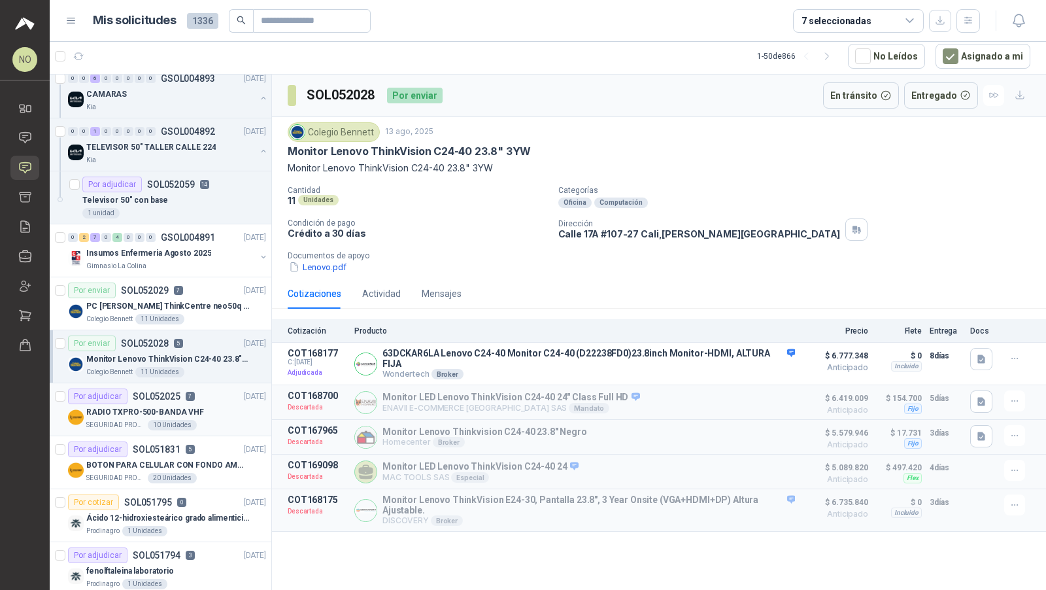
click at [190, 406] on p "RADIO TXPRO-500-BANDA VHF" at bounding box center [145, 412] width 118 height 12
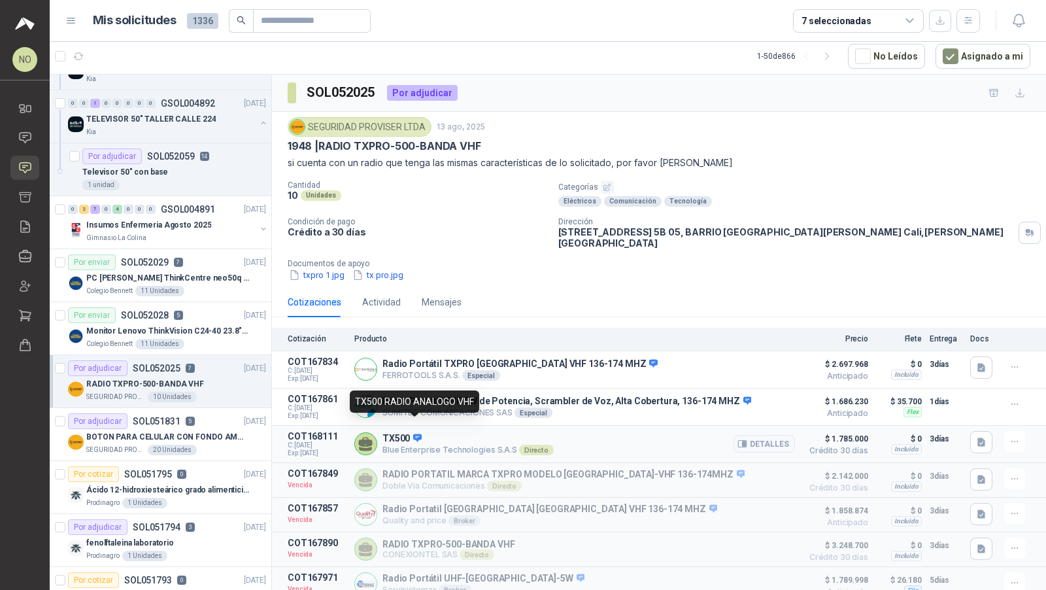
scroll to position [23, 0]
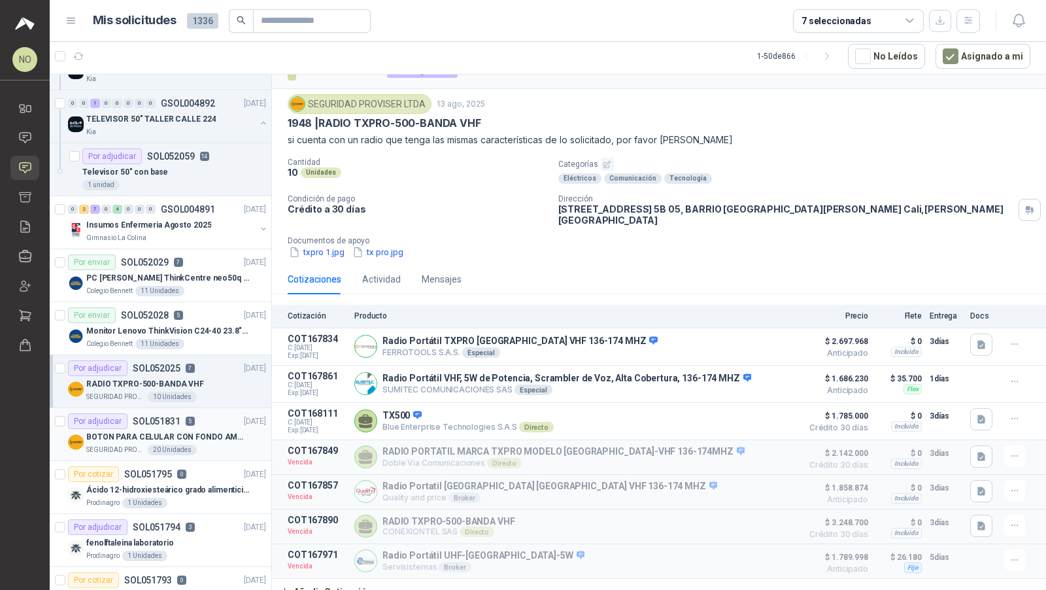
click at [196, 429] on div "BOTON PARA CELULAR CON FONDO AMARILLO" at bounding box center [176, 437] width 180 height 16
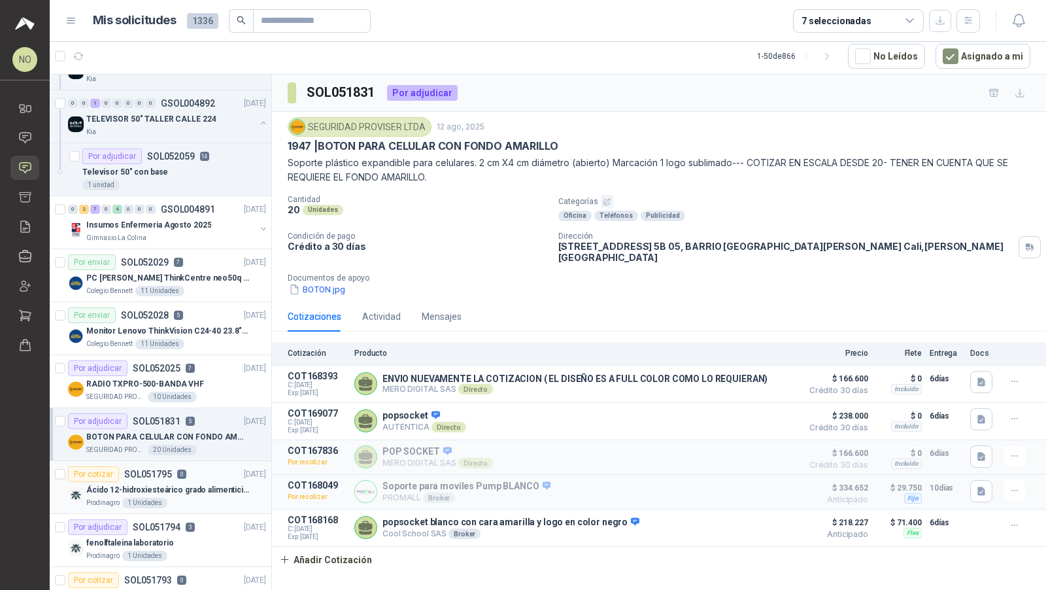
click at [173, 484] on p "Ácido 12-hidroxiesteárico grado alimenticio por kg" at bounding box center [167, 490] width 163 height 12
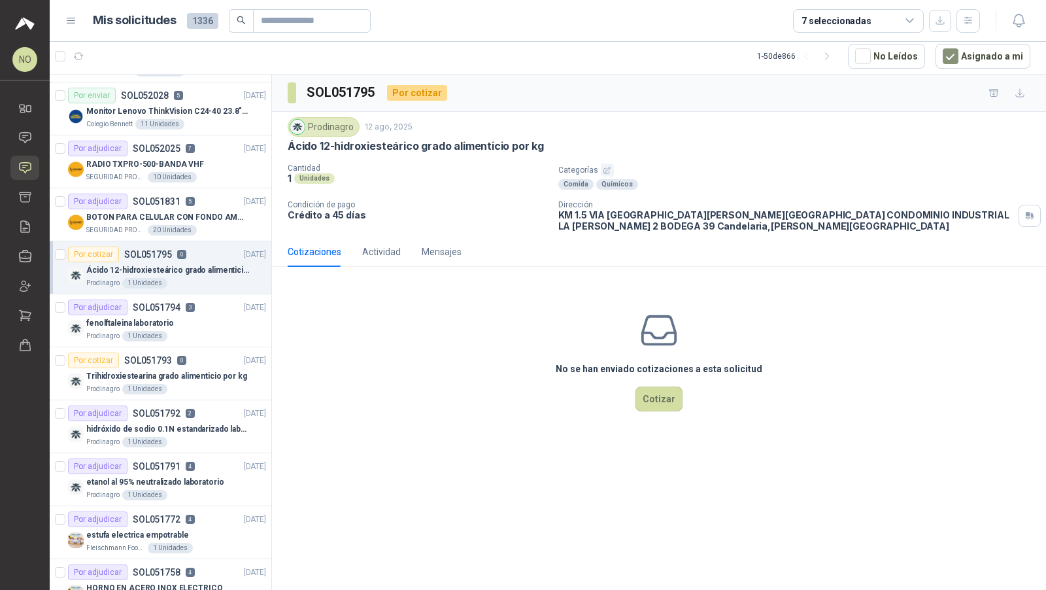
click at [173, 476] on p "etanol al 95% neutralizado laboratorio" at bounding box center [154, 482] width 137 height 12
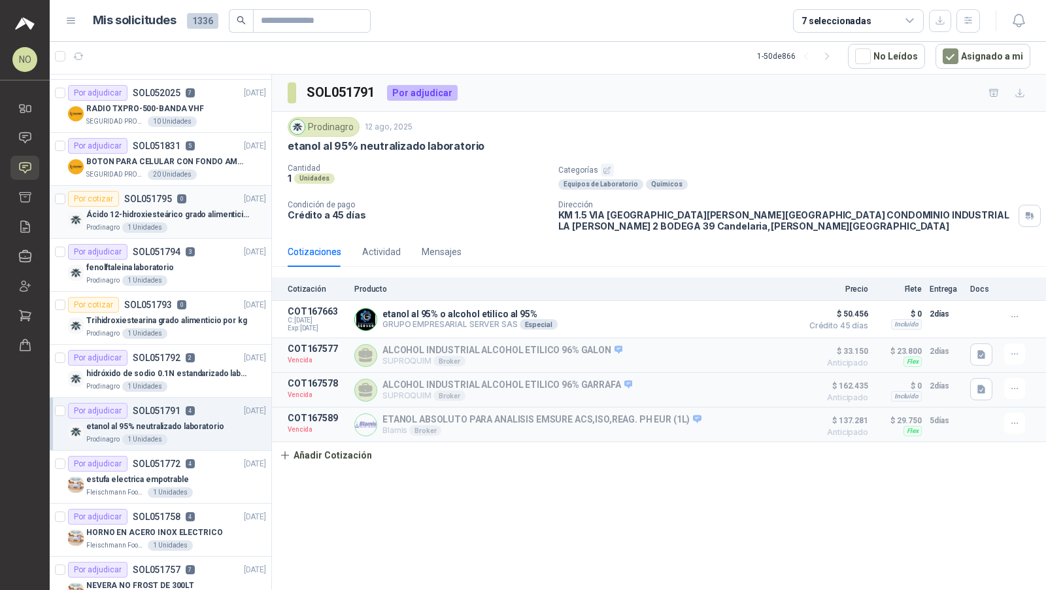
click at [173, 487] on div "1 Unidades" at bounding box center [170, 492] width 45 height 10
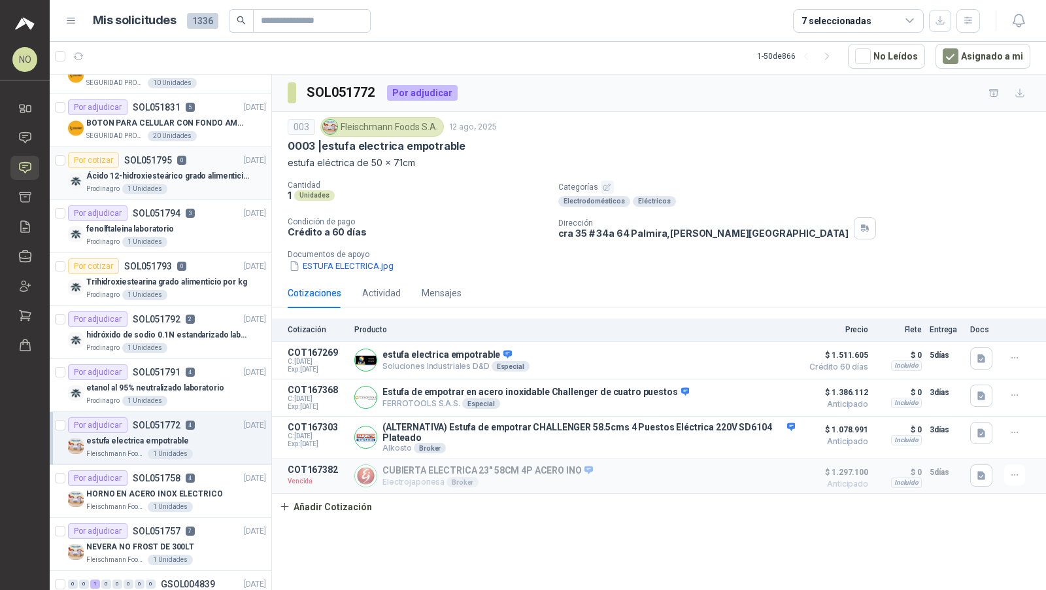
scroll to position [1792, 0]
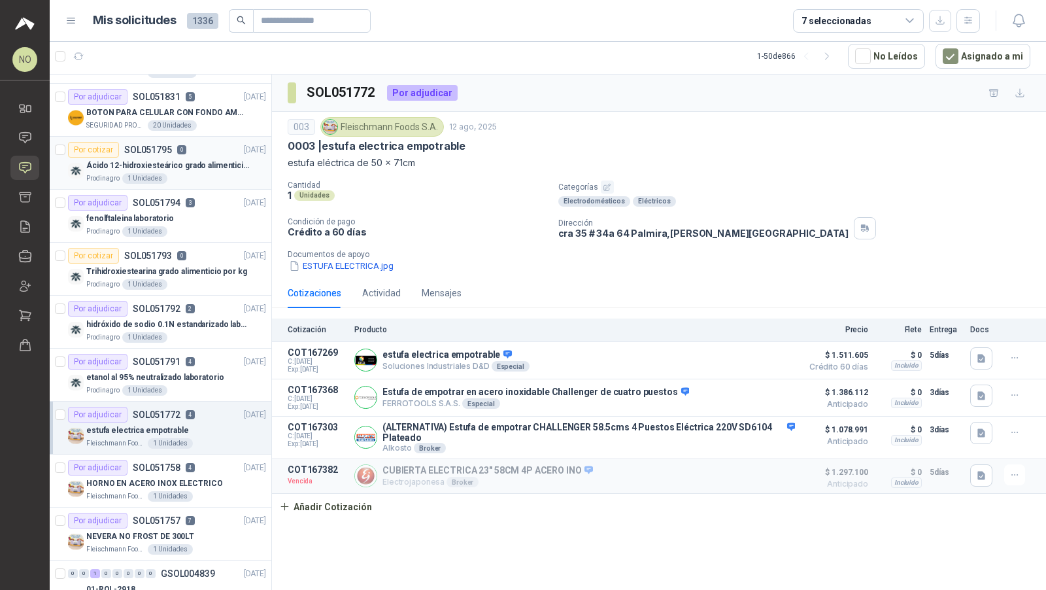
click at [173, 477] on p "HORNO EN ACERO INOX ELECTRICO" at bounding box center [154, 483] width 137 height 12
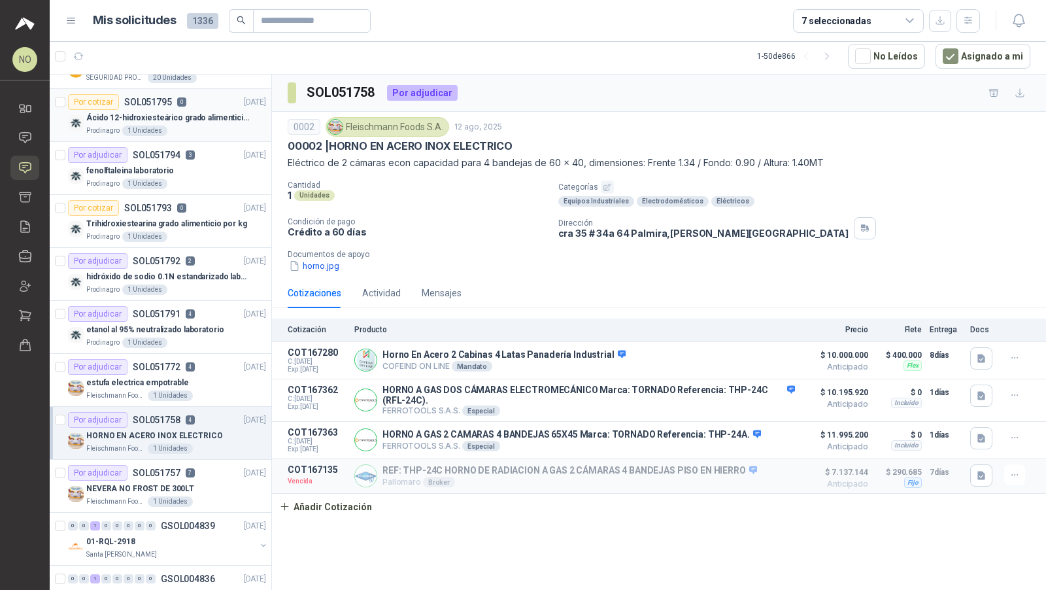
click at [173, 483] on p "NEVERA NO FROST DE 300LT" at bounding box center [140, 489] width 108 height 12
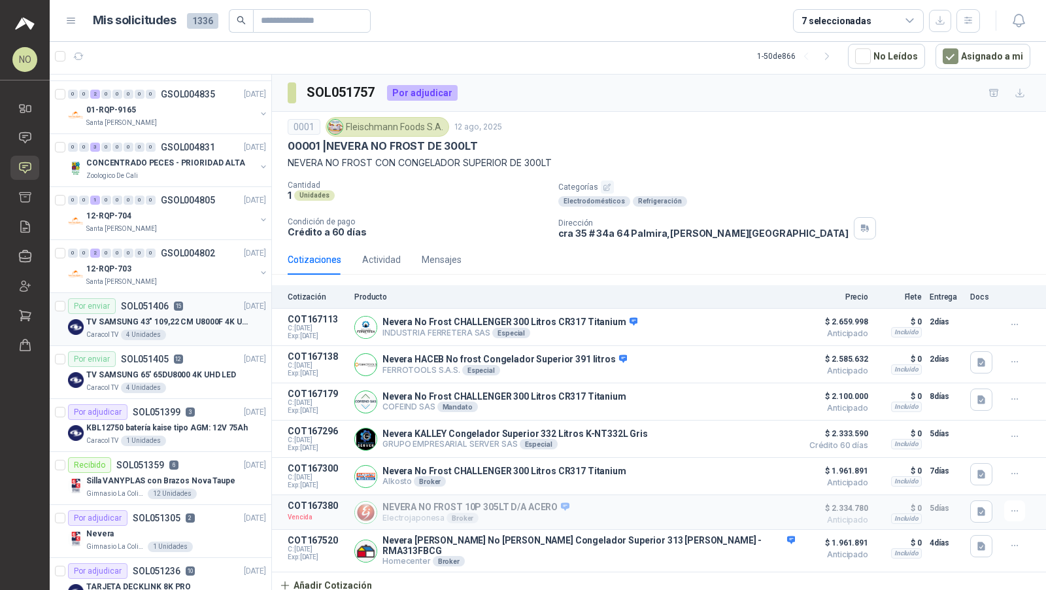
scroll to position [2378, 0]
click at [203, 404] on div "Por adjudicar SOL051399 3 08/08/25" at bounding box center [167, 412] width 198 height 16
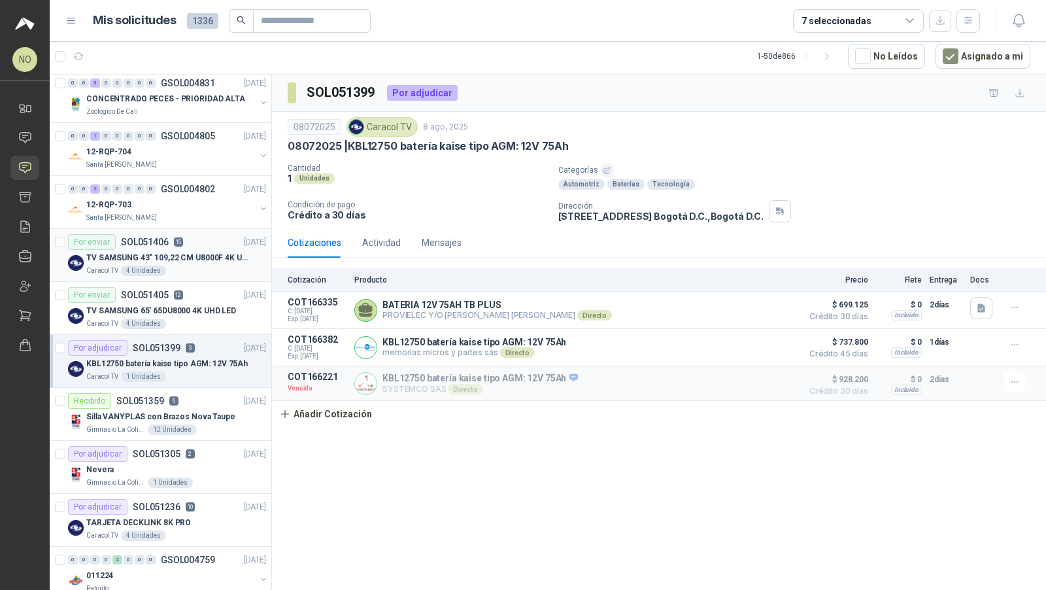
scroll to position [2503, 0]
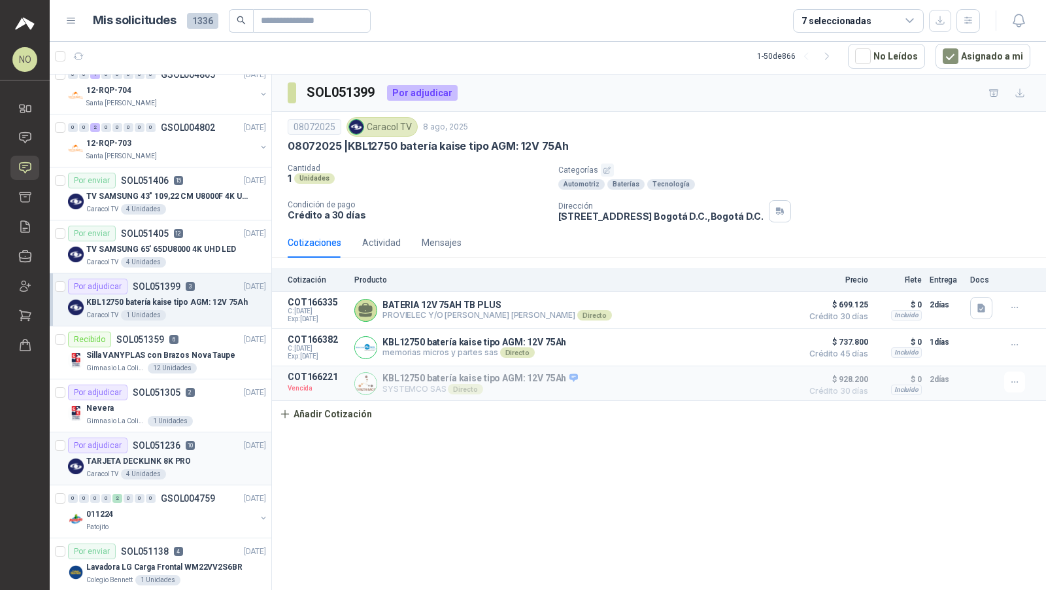
click at [203, 438] on div "Por adjudicar SOL051236 10 05/08/25" at bounding box center [167, 446] width 198 height 16
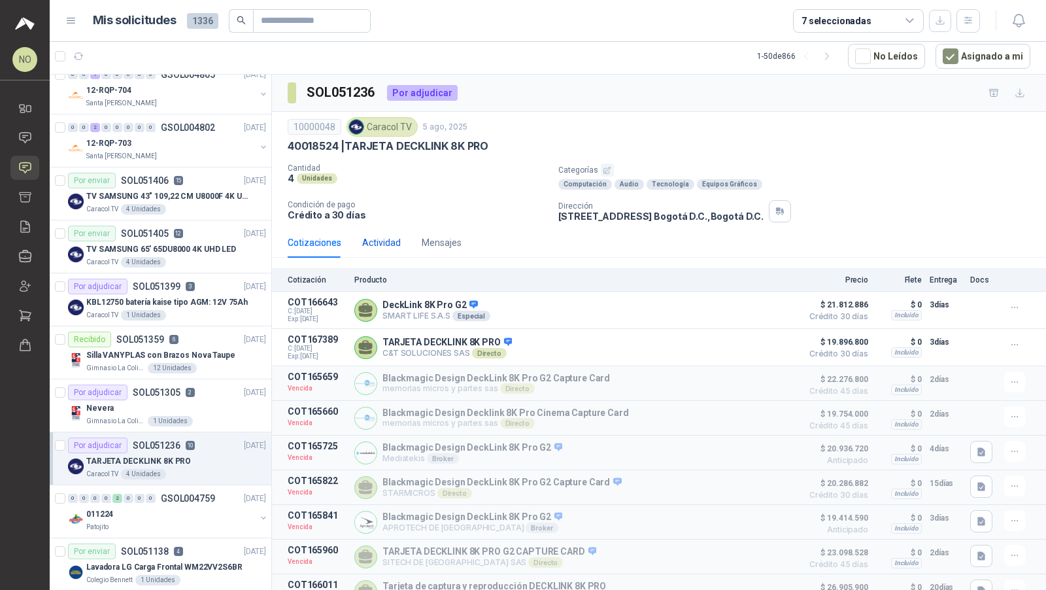
click at [385, 243] on div "Actividad" at bounding box center [381, 242] width 39 height 14
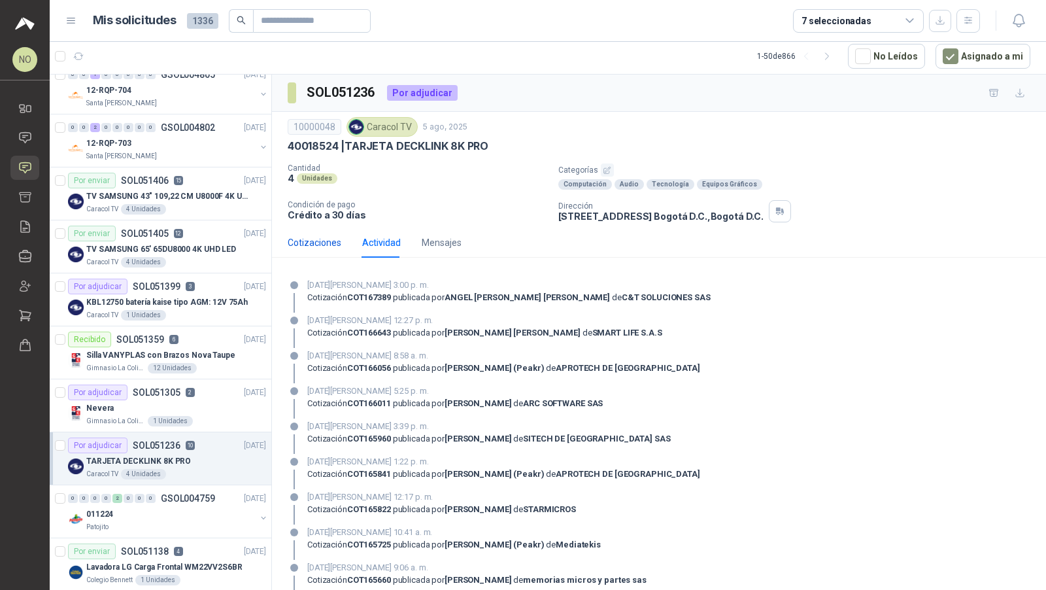
click at [333, 235] on div "Cotizaciones" at bounding box center [315, 242] width 54 height 14
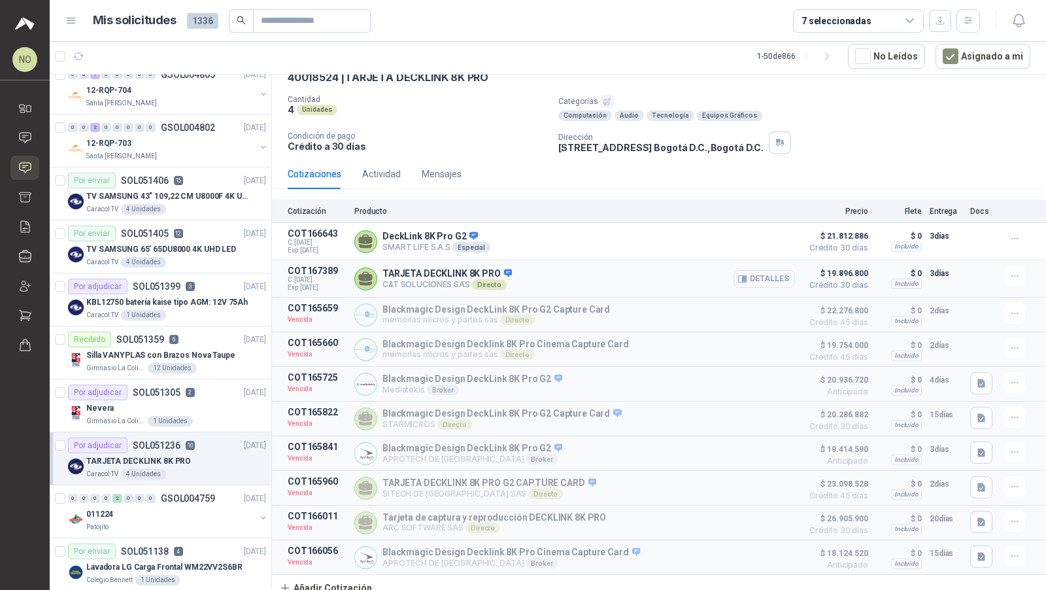
scroll to position [69, 0]
click at [177, 400] on div "Nevera" at bounding box center [176, 408] width 180 height 16
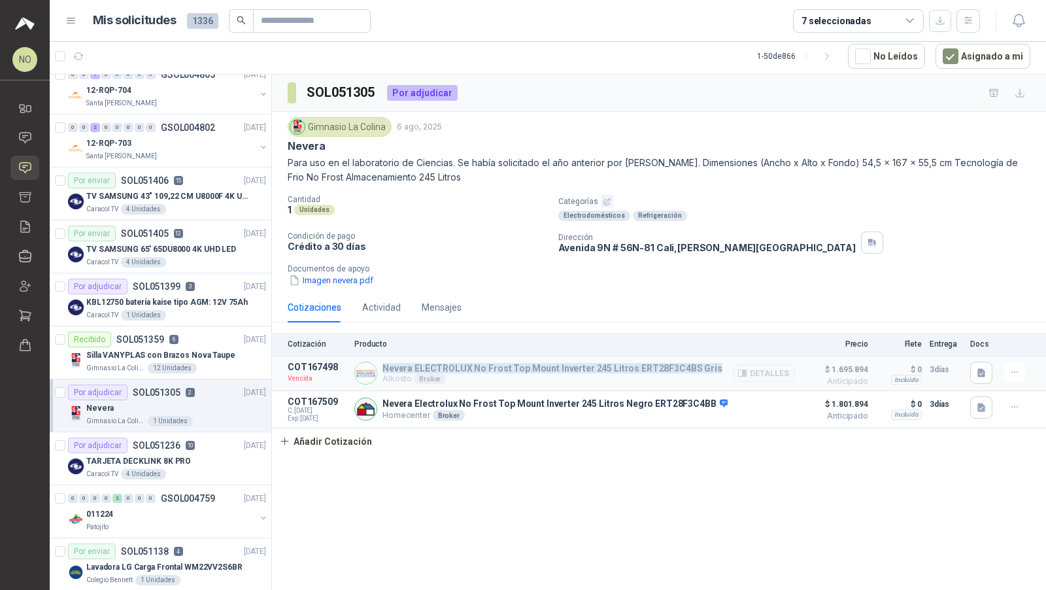
drag, startPoint x: 384, startPoint y: 366, endPoint x: 704, endPoint y: 362, distance: 319.8
click at [704, 363] on p "Nevera ELECTROLUX No Frost Top Mount Inverter 245 Litros ERT28F3C4BS Gris" at bounding box center [553, 368] width 340 height 10
copy p "Nevera ELECTROLUX No Frost Top Mount Inverter 245 Litros ERT28F3C4BS Gris"
click at [341, 27] on input "text" at bounding box center [307, 21] width 92 height 22
paste input "**********"
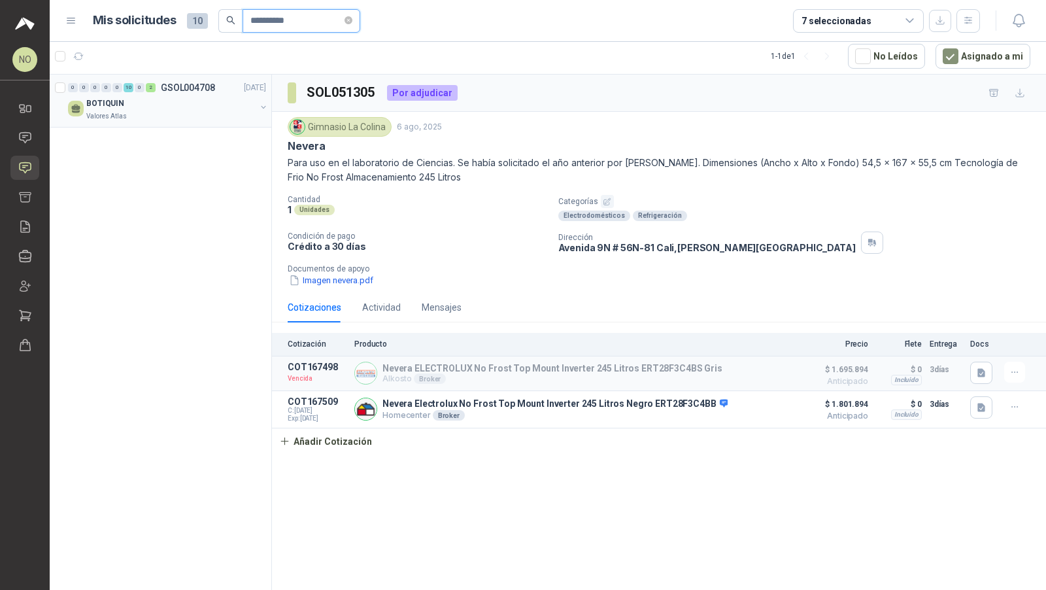
type input "**********"
click at [199, 101] on div "BOTIQUIN" at bounding box center [170, 103] width 169 height 16
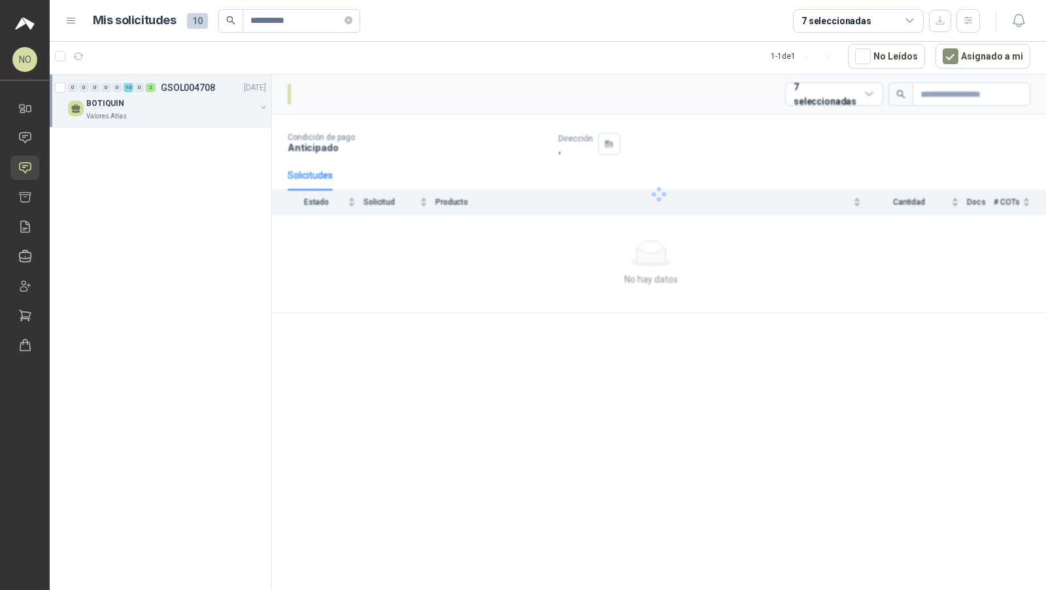
click at [199, 101] on div "BOTIQUIN" at bounding box center [170, 103] width 169 height 16
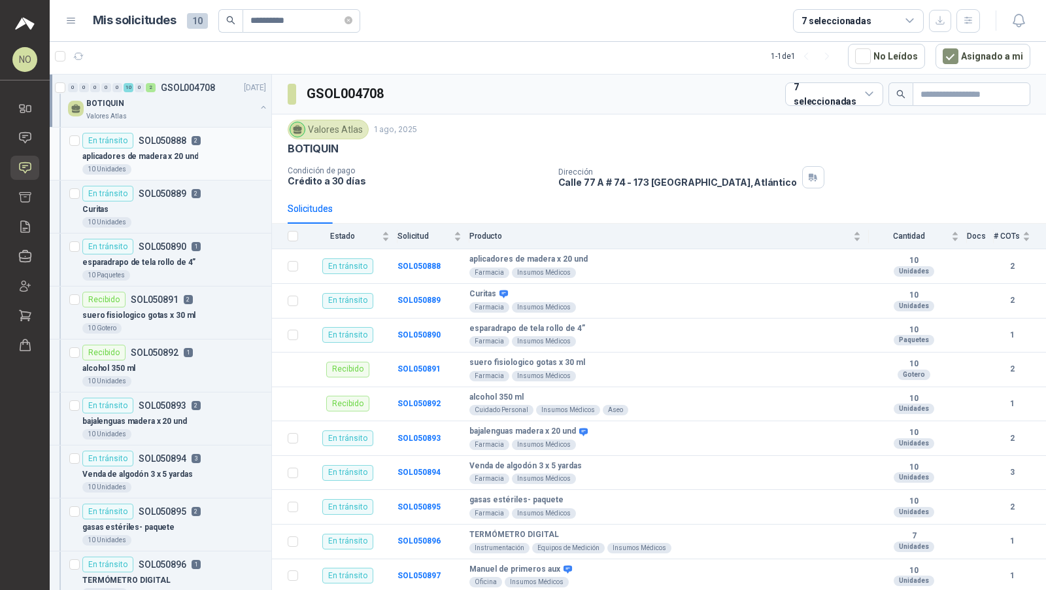
click at [184, 140] on div "En tránsito SOL050888 2" at bounding box center [141, 141] width 118 height 16
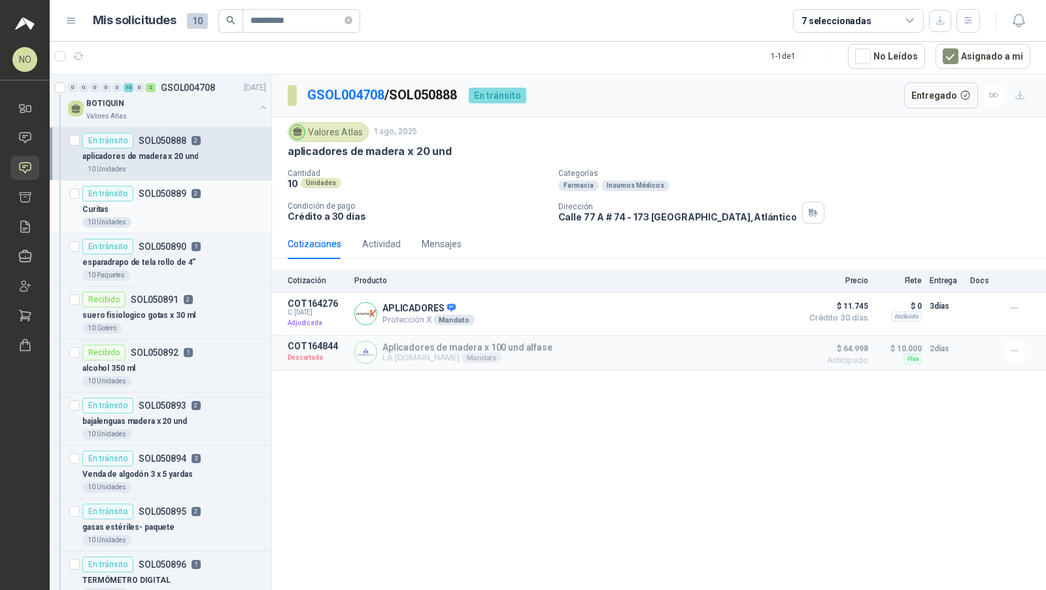
click at [171, 221] on div "10 Unidades" at bounding box center [174, 222] width 184 height 10
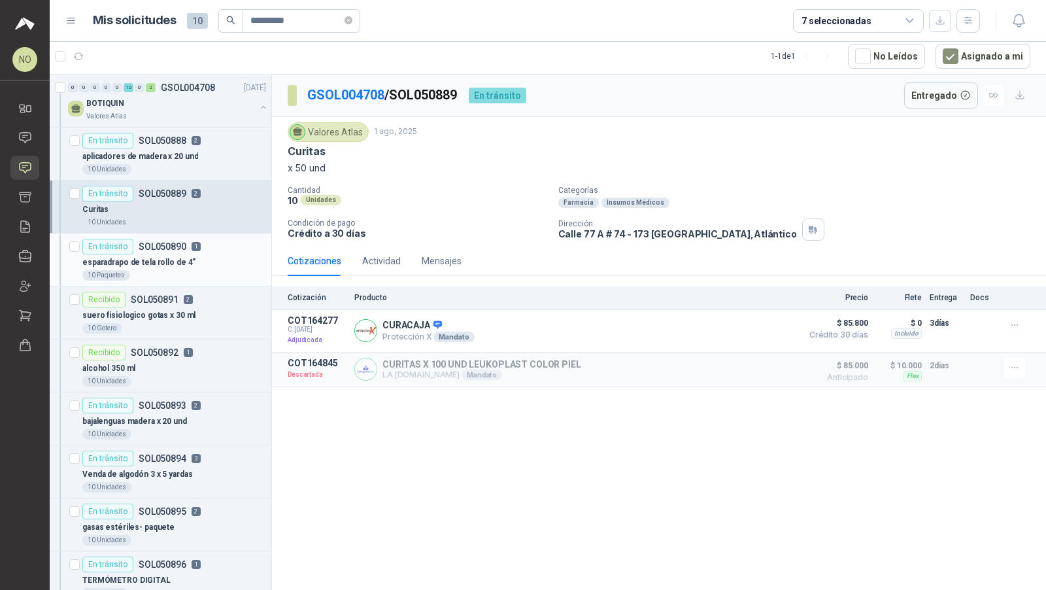
click at [161, 250] on div "En tránsito SOL050890 1" at bounding box center [141, 247] width 118 height 16
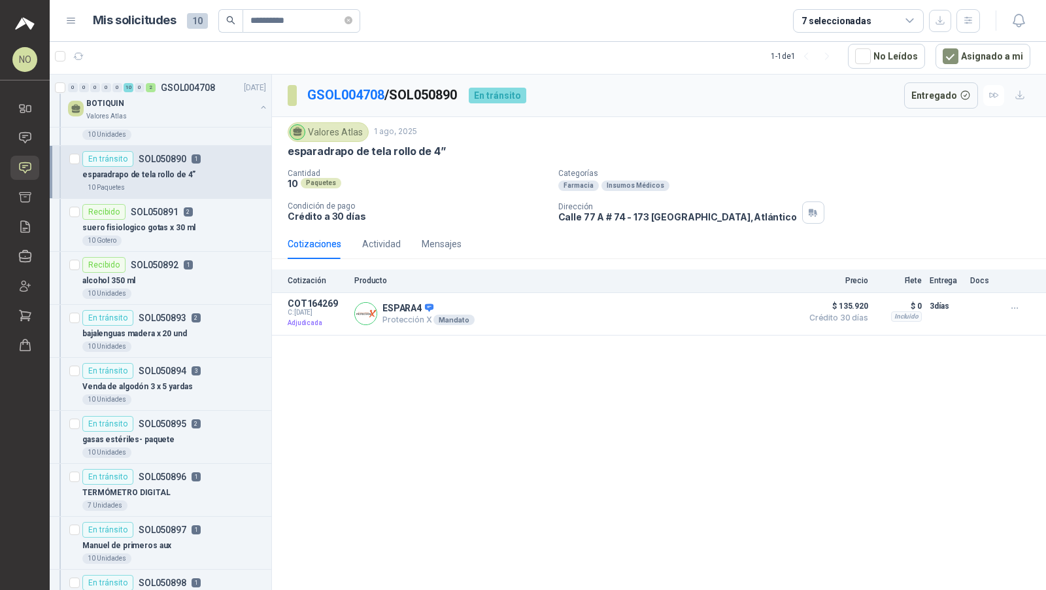
scroll to position [106, 0]
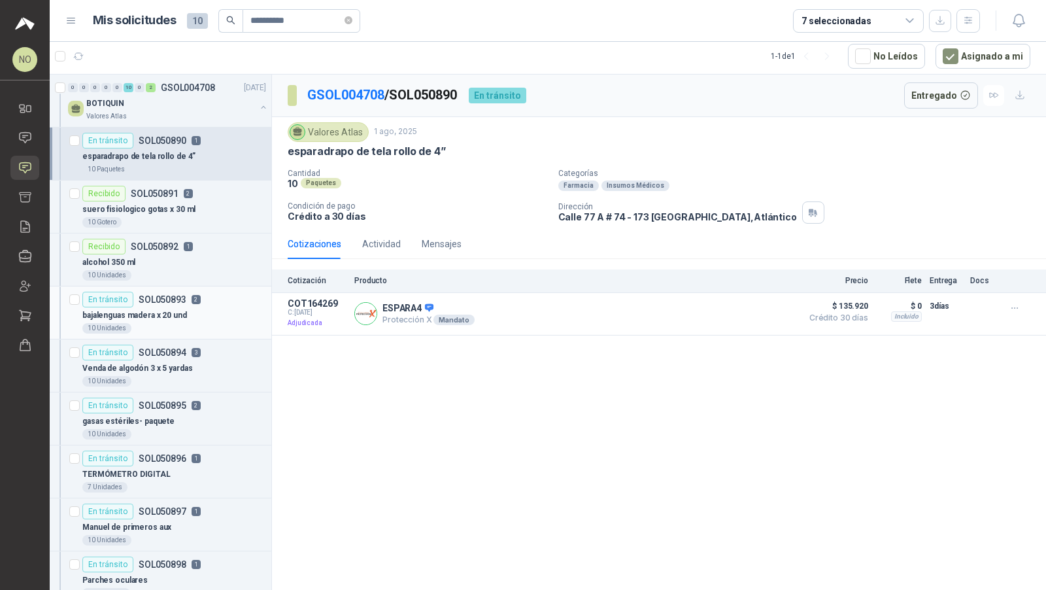
click at [162, 298] on p "SOL050893" at bounding box center [163, 299] width 48 height 9
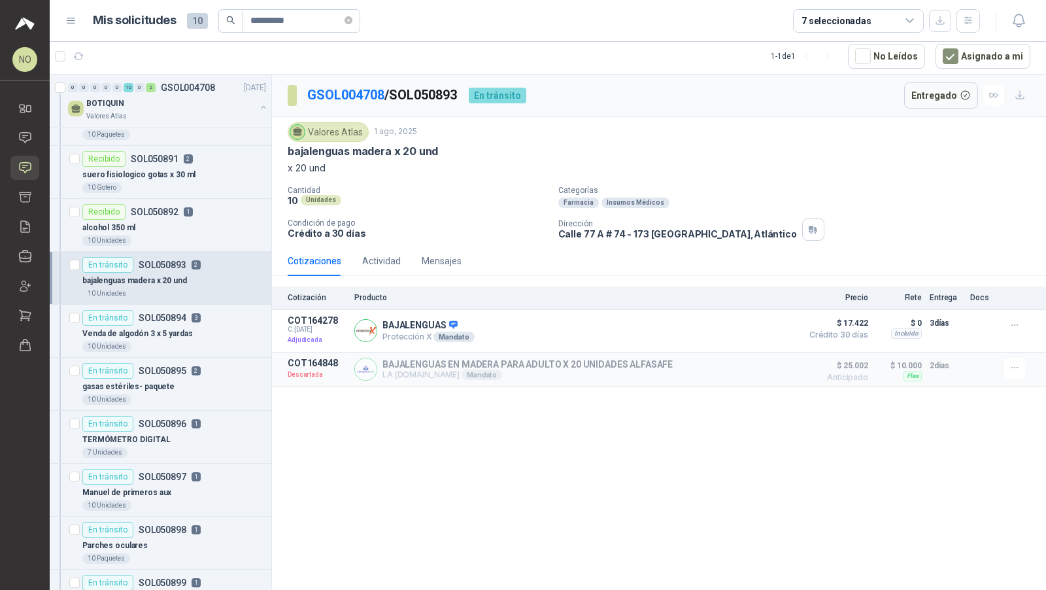
scroll to position [148, 0]
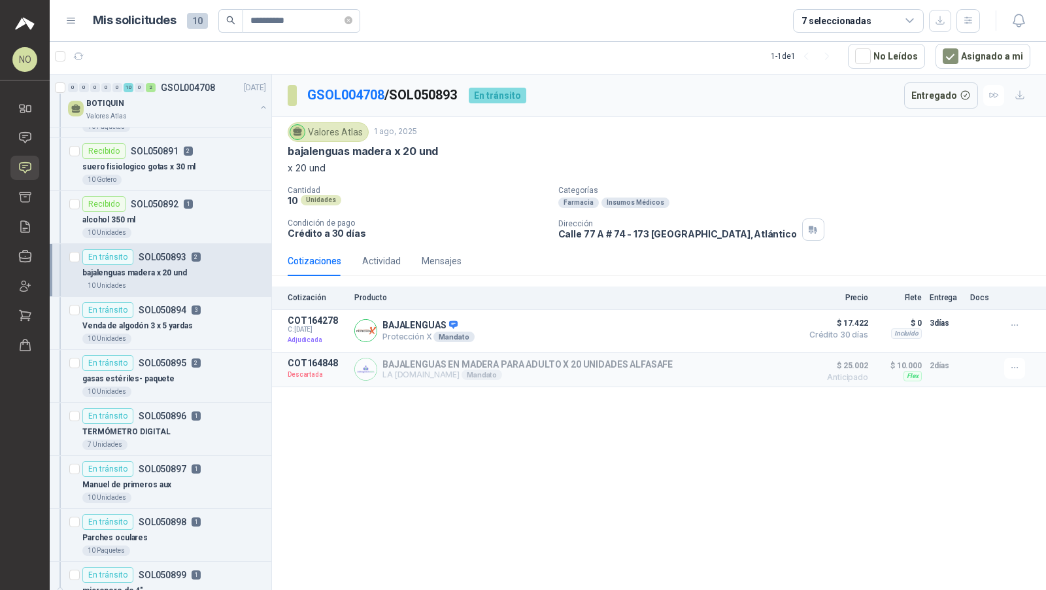
click at [162, 302] on div "En tránsito SOL050894 3" at bounding box center [141, 310] width 118 height 16
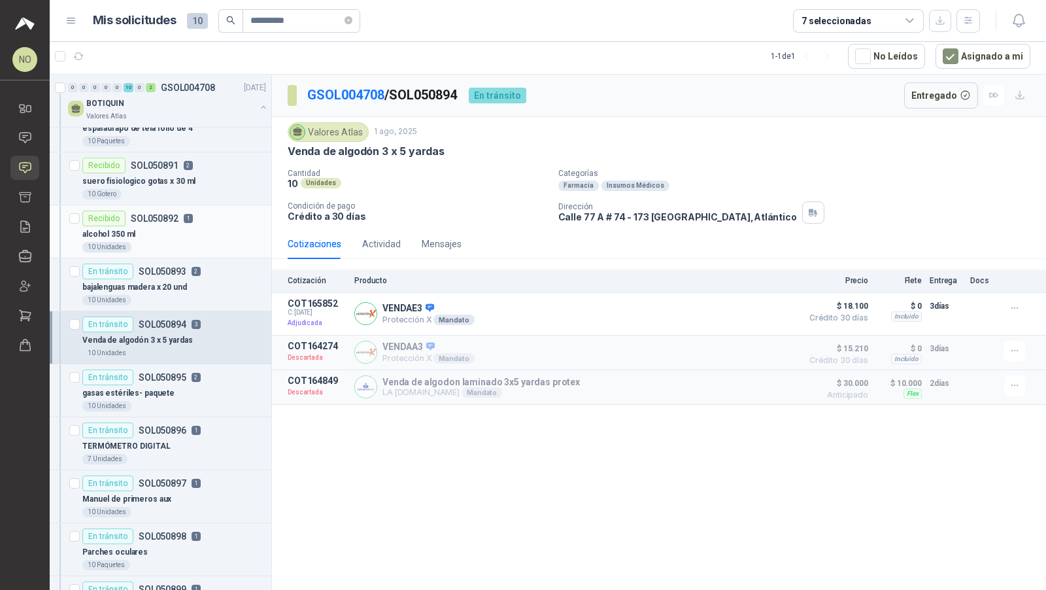
scroll to position [131, 0]
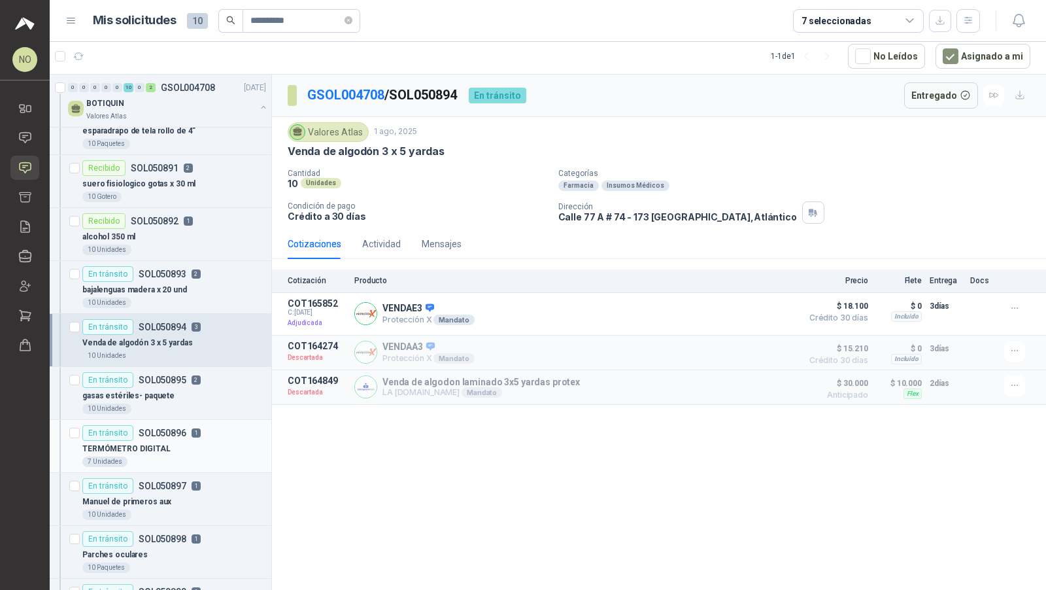
click at [152, 456] on div "7 Unidades" at bounding box center [174, 461] width 184 height 10
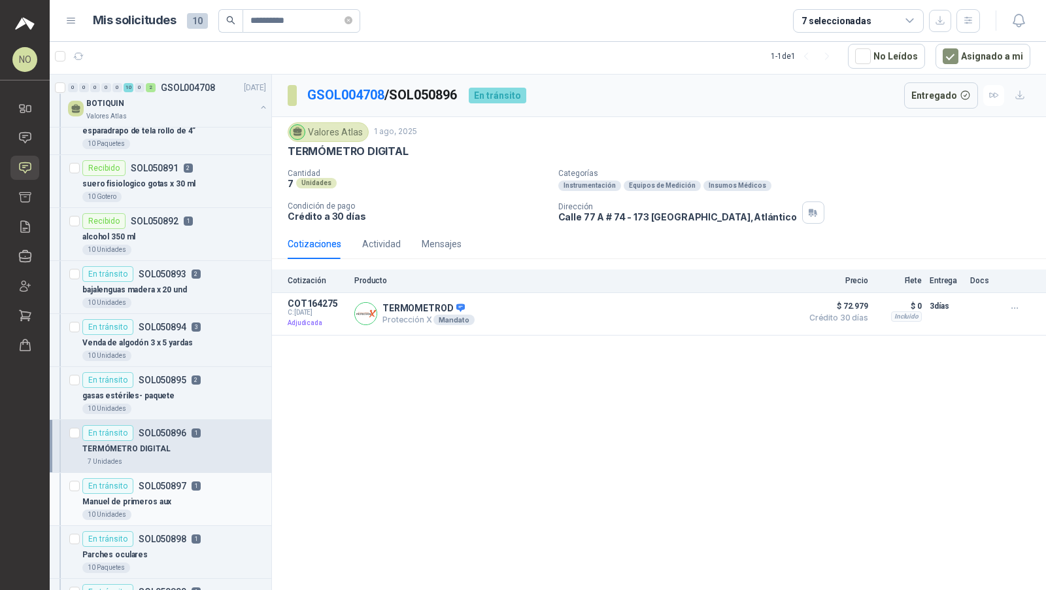
click at [148, 481] on p "SOL050897" at bounding box center [163, 485] width 48 height 9
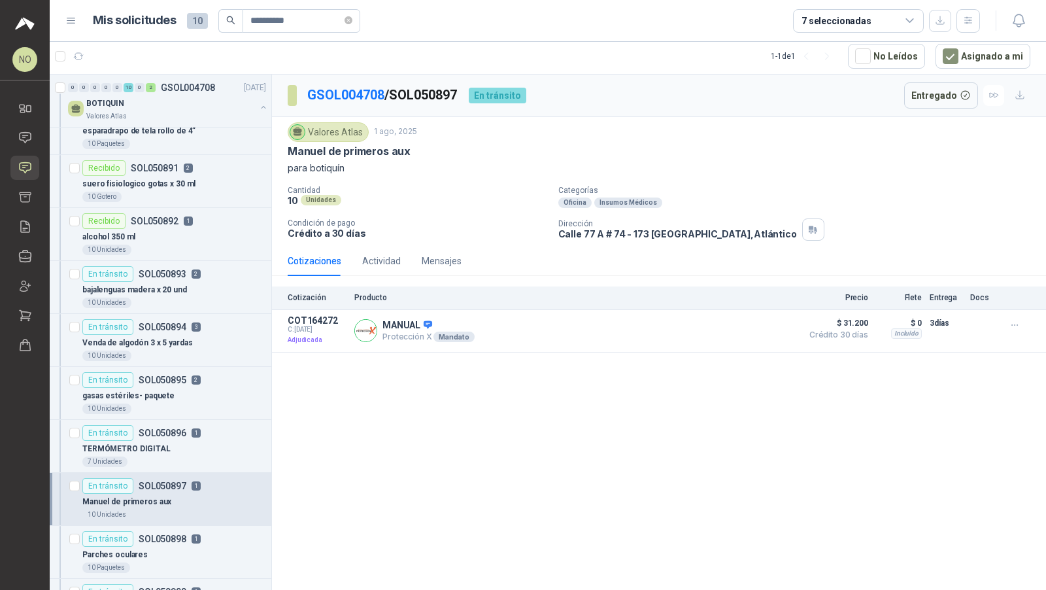
scroll to position [186, 0]
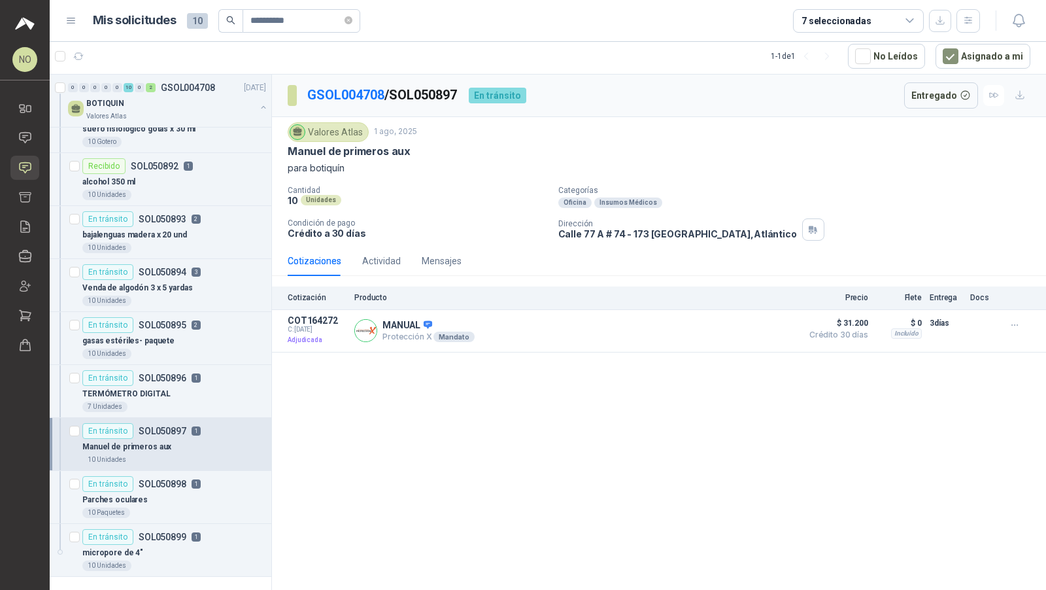
click at [148, 479] on p "SOL050898" at bounding box center [163, 483] width 48 height 9
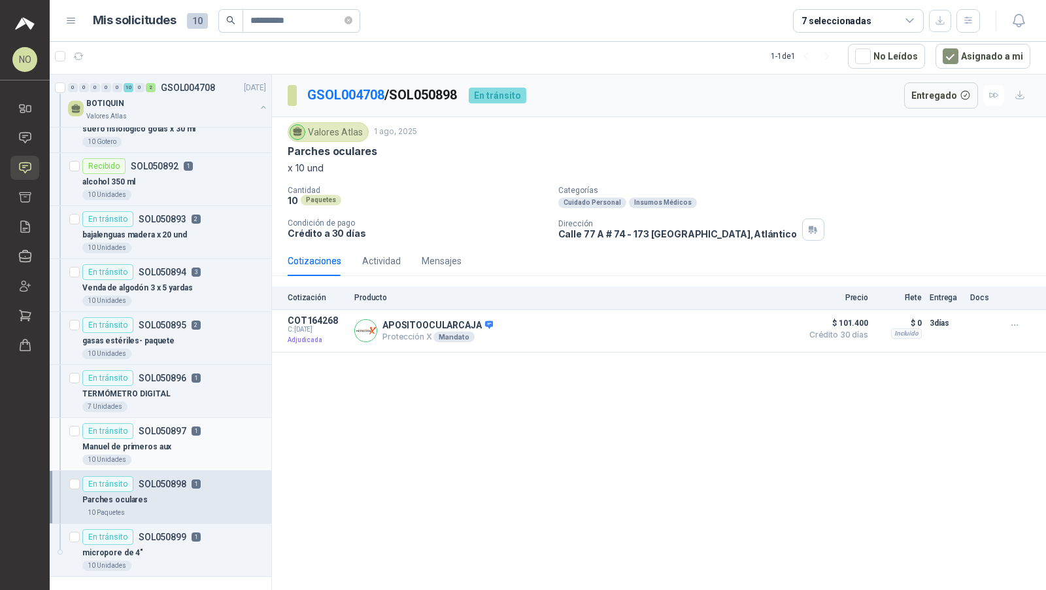
click at [148, 479] on p "SOL050898" at bounding box center [163, 483] width 48 height 9
click at [134, 536] on div "En tránsito SOL050899 1" at bounding box center [141, 537] width 118 height 16
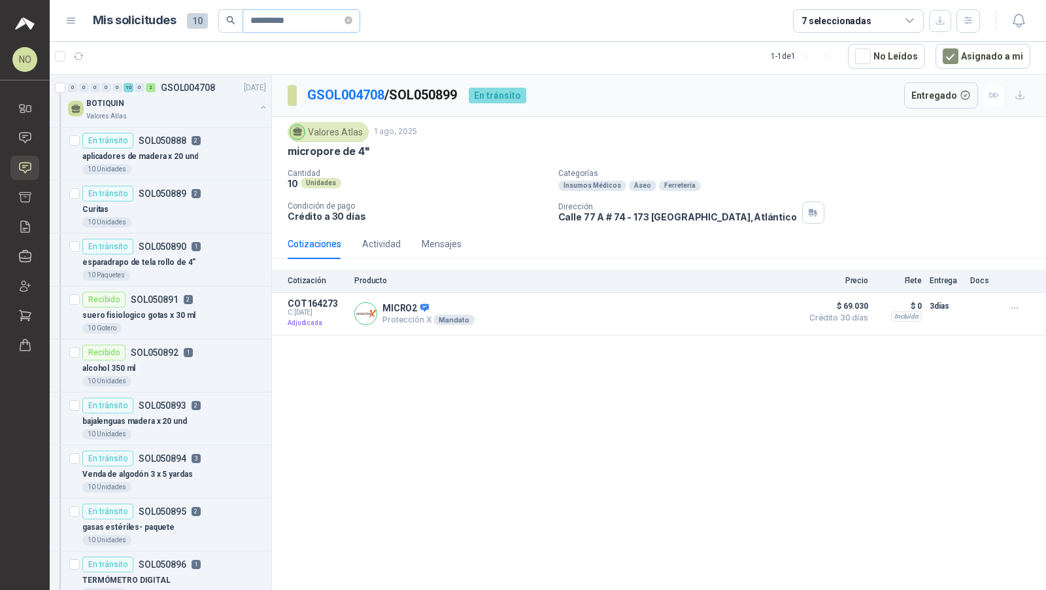
click at [352, 27] on span at bounding box center [349, 21] width 8 height 22
click at [352, 12] on span at bounding box center [349, 21] width 8 height 22
click at [352, 22] on icon "close-circle" at bounding box center [349, 20] width 8 height 8
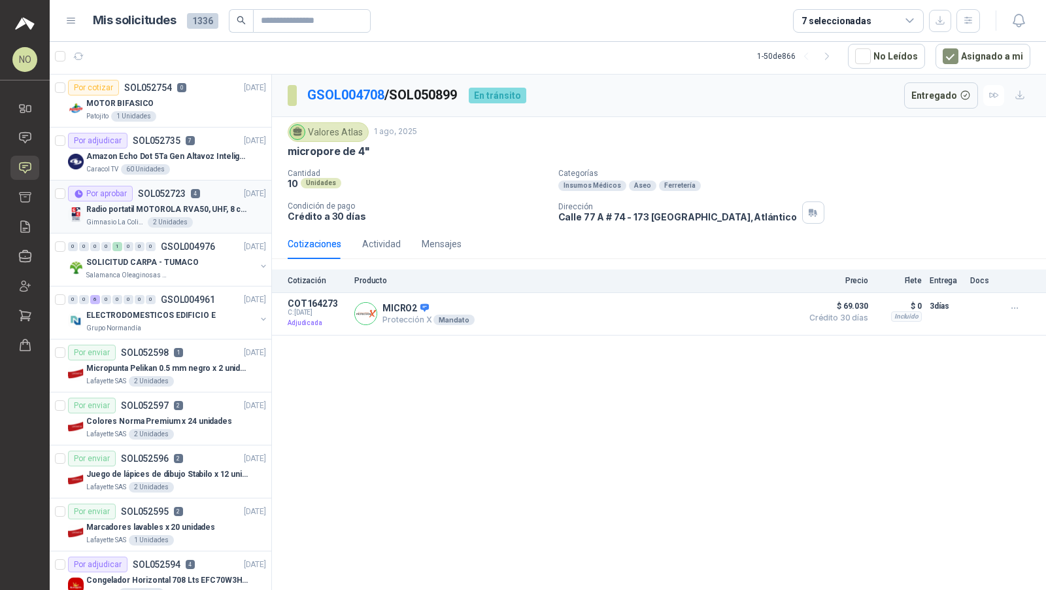
click at [176, 203] on p "Radio portatil MOTOROLA RVA50, UHF, 8 canales, 500MW" at bounding box center [167, 209] width 163 height 12
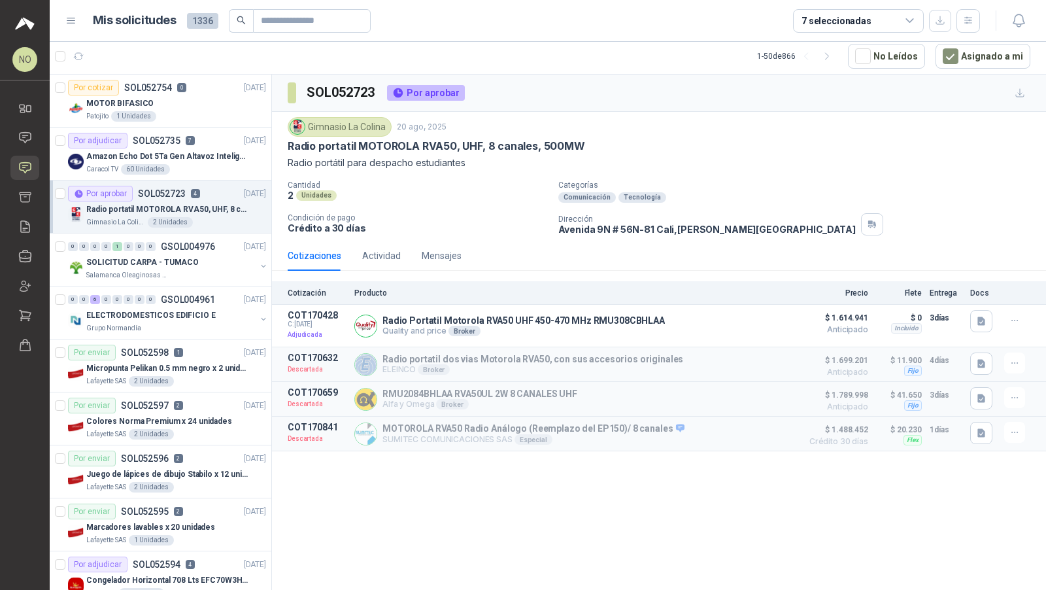
scroll to position [100, 0]
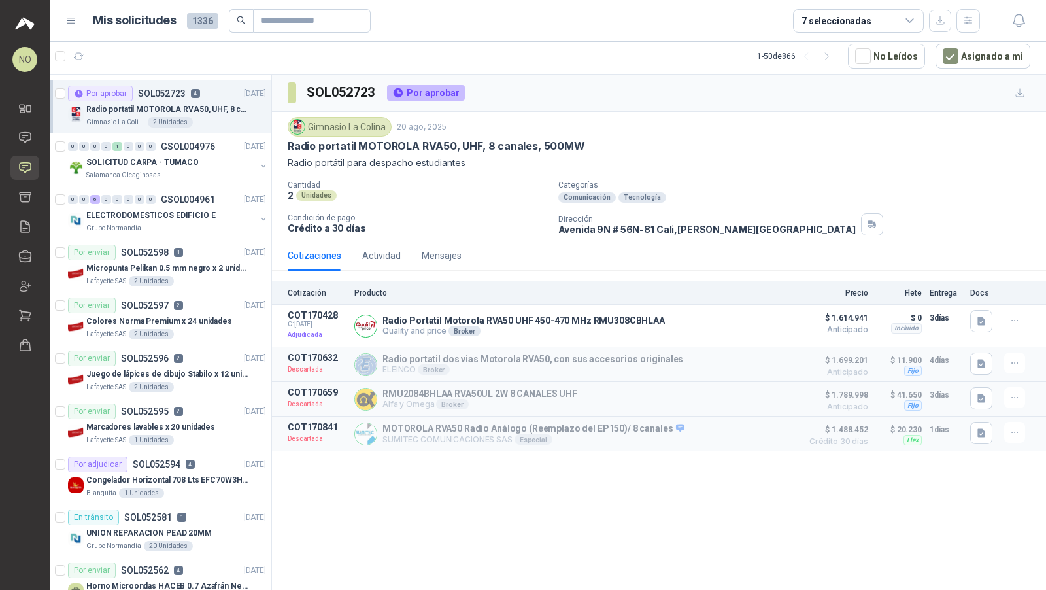
click at [176, 203] on div "0 0 6 0 0 0 0 0 GSOL004961 19/08/25" at bounding box center [168, 200] width 201 height 16
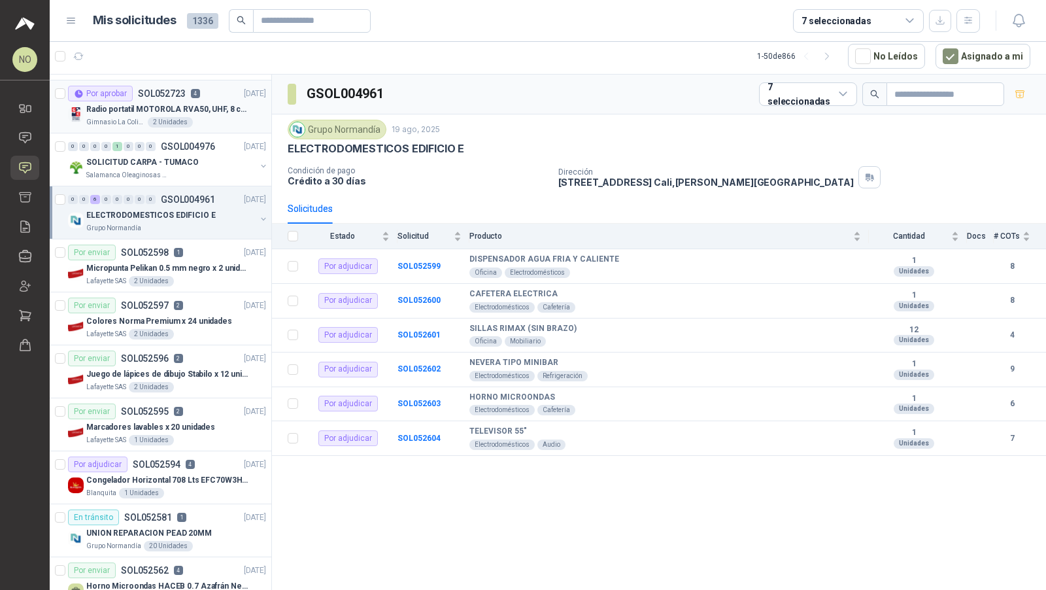
click at [176, 203] on div "0 0 6 0 0 0 0 0 GSOL004961 19/08/25" at bounding box center [168, 200] width 201 height 16
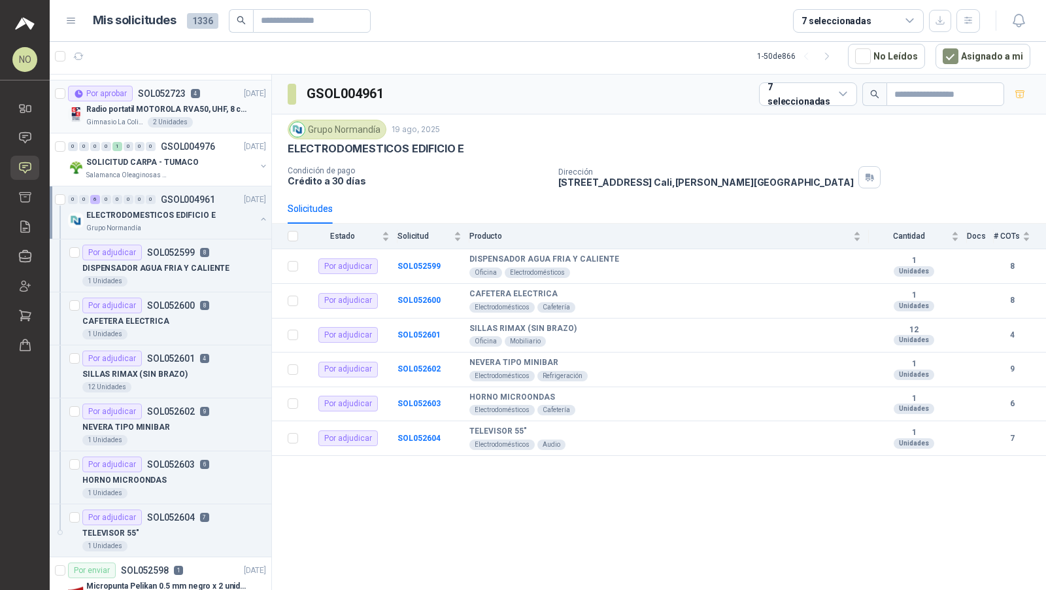
click at [176, 203] on div "0 0 6 0 0 0 0 0 GSOL004961 19/08/25" at bounding box center [168, 200] width 201 height 16
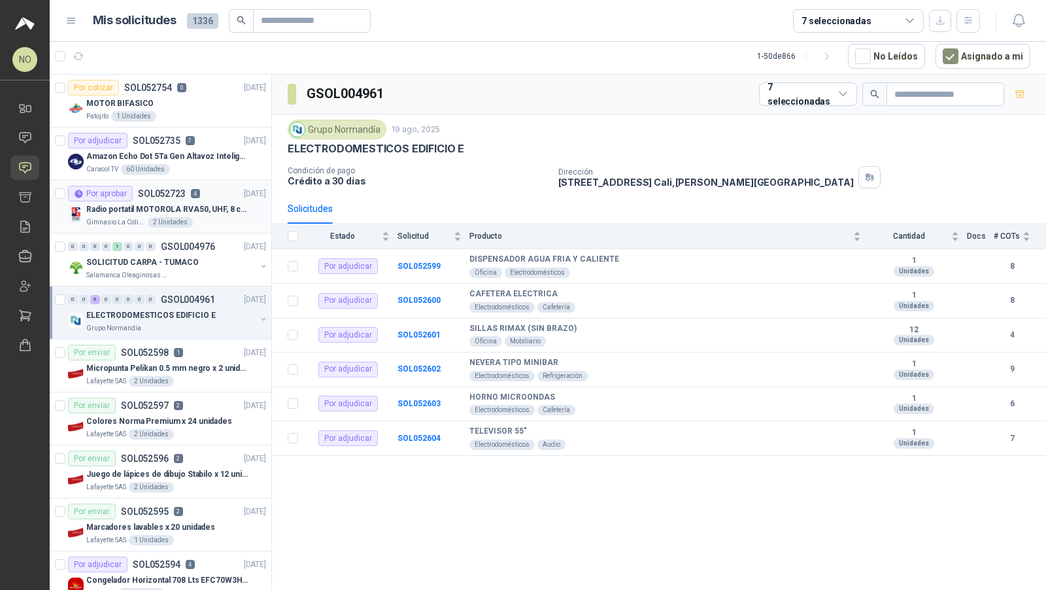
click at [176, 203] on p "Radio portatil MOTOROLA RVA50, UHF, 8 canales, 500MW" at bounding box center [167, 209] width 163 height 12
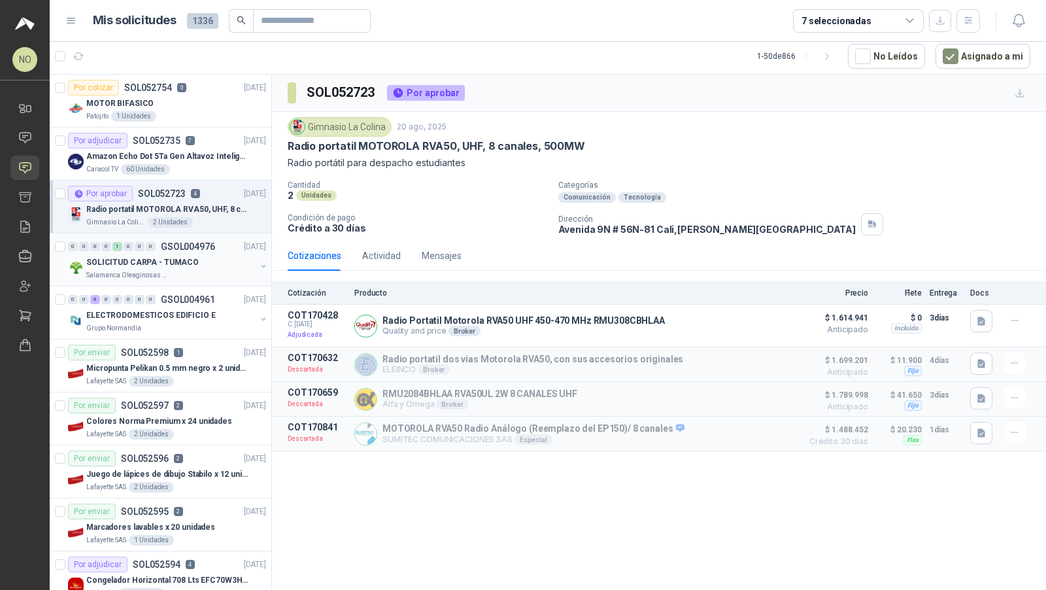
click at [179, 281] on div "0 0 0 0 1 0 0 0 GSOL004976 20/08/25 SOLICITUD CARPA - TUMACO Salamanca Oleagino…" at bounding box center [161, 259] width 222 height 53
click at [180, 261] on p "SOLICITUD CARPA - TUMACO" at bounding box center [142, 262] width 112 height 12
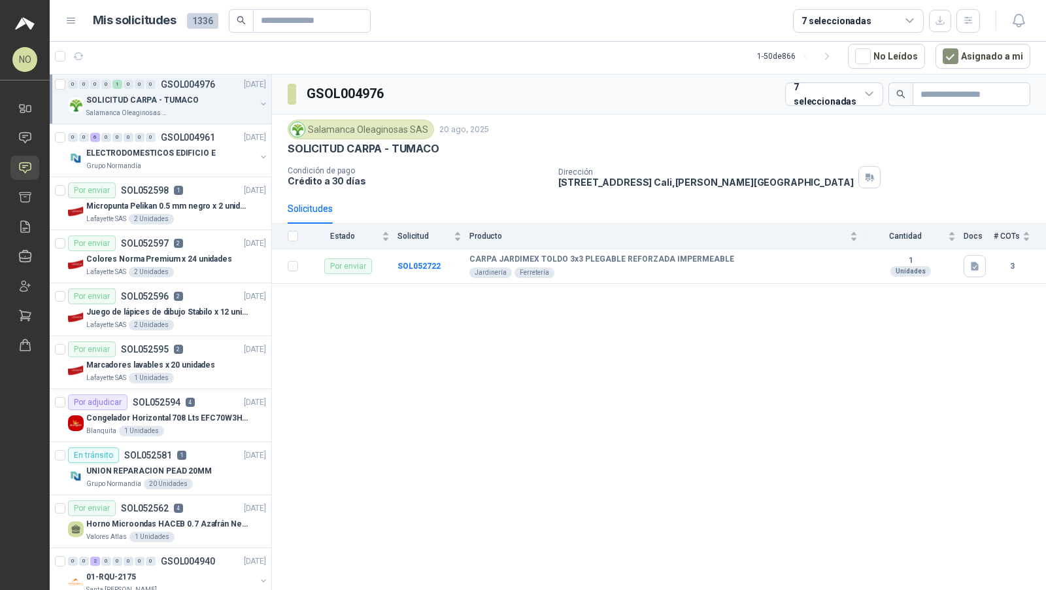
scroll to position [184, 0]
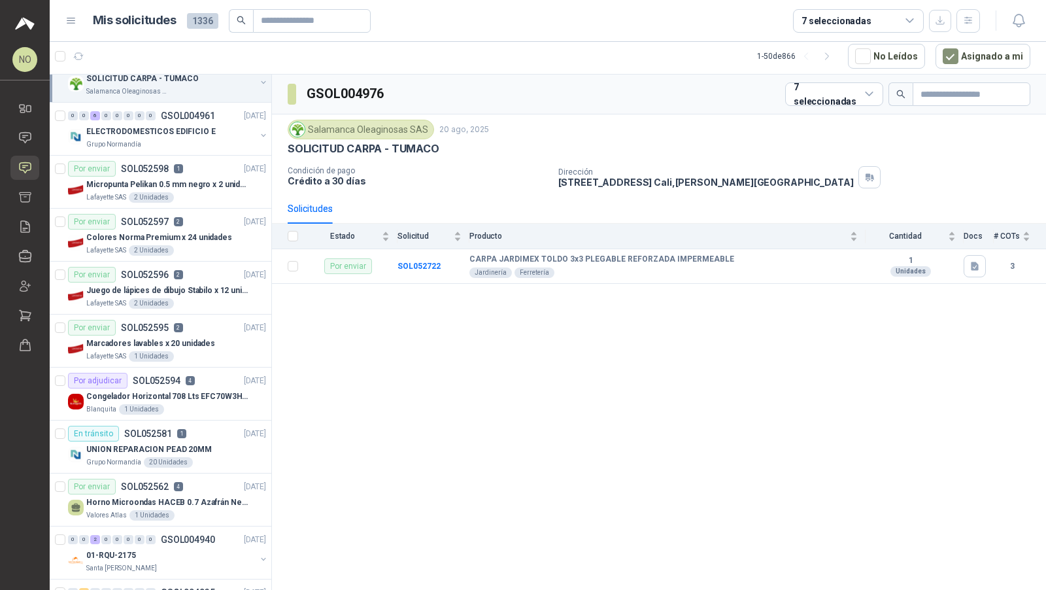
click at [180, 262] on article "Por enviar SOL052596 2 19/08/25 Juego de lápices de dibujo Stabilo x 12 unidade…" at bounding box center [161, 288] width 222 height 53
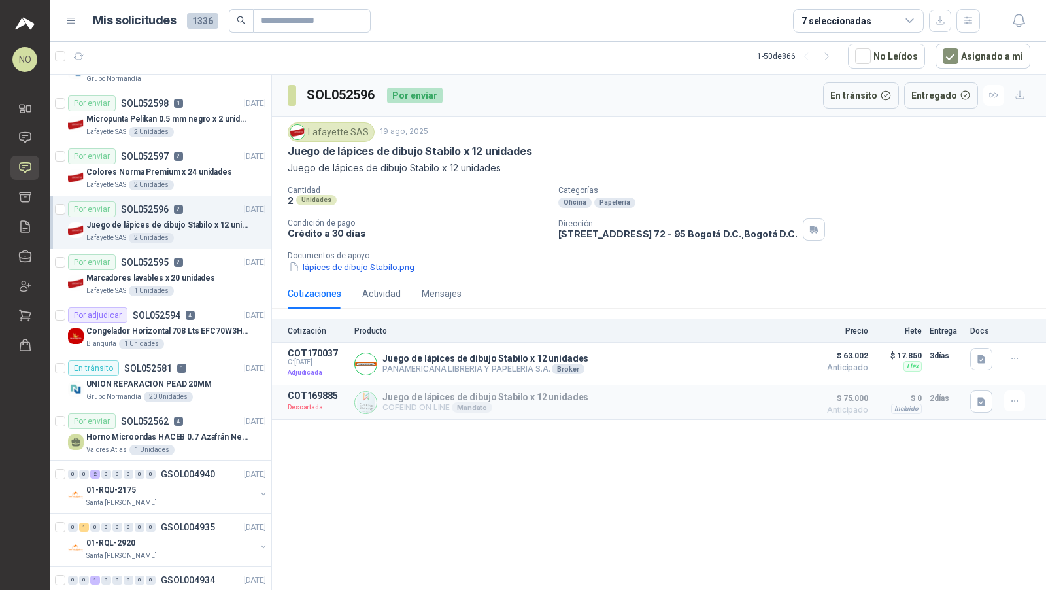
click at [180, 261] on p "2" at bounding box center [178, 262] width 9 height 9
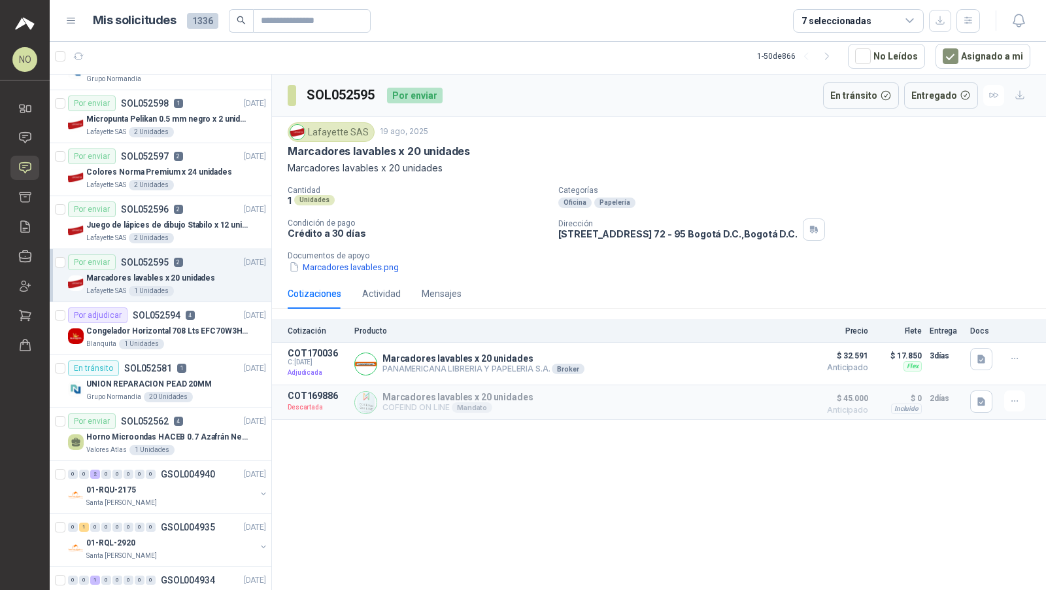
scroll to position [317, 0]
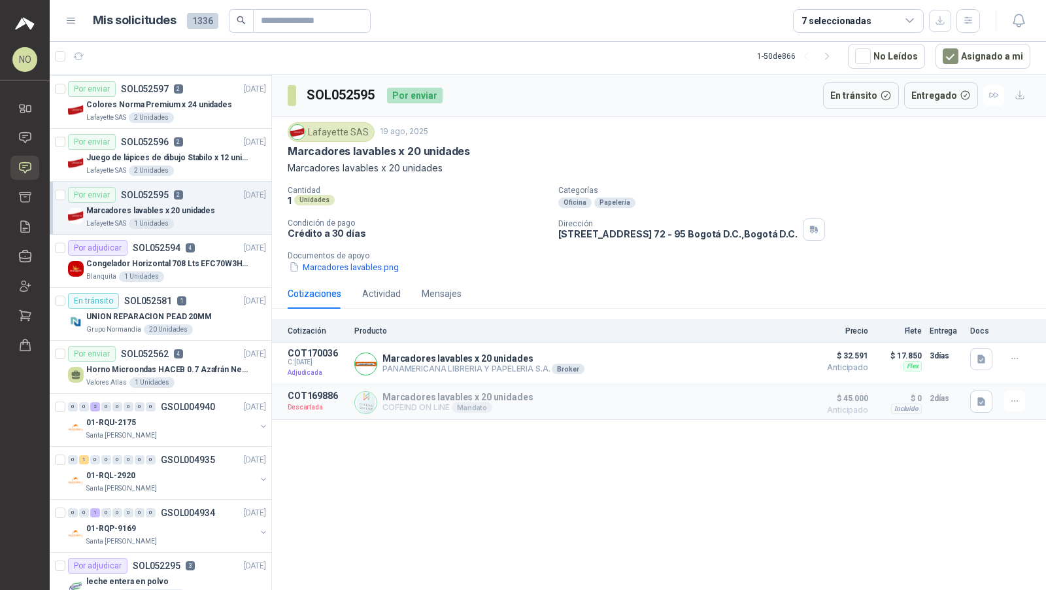
click at [180, 261] on p "Congelador Horizontal 708 Lts EFC70W3HTW Blanco Modelo EFC70W3HTW Código 501967" at bounding box center [167, 264] width 163 height 12
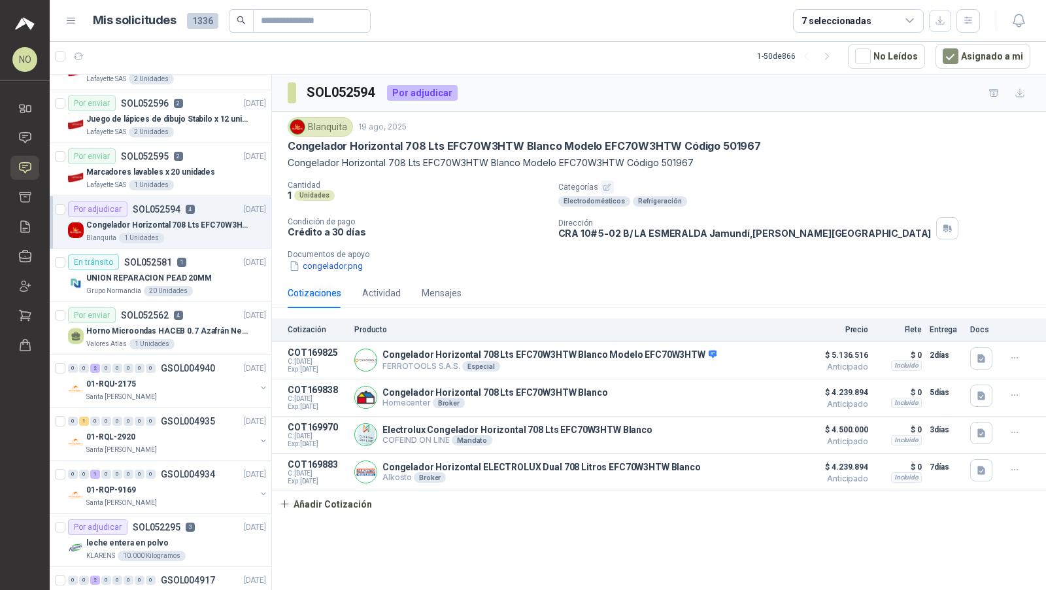
click at [180, 261] on p "1" at bounding box center [181, 262] width 9 height 9
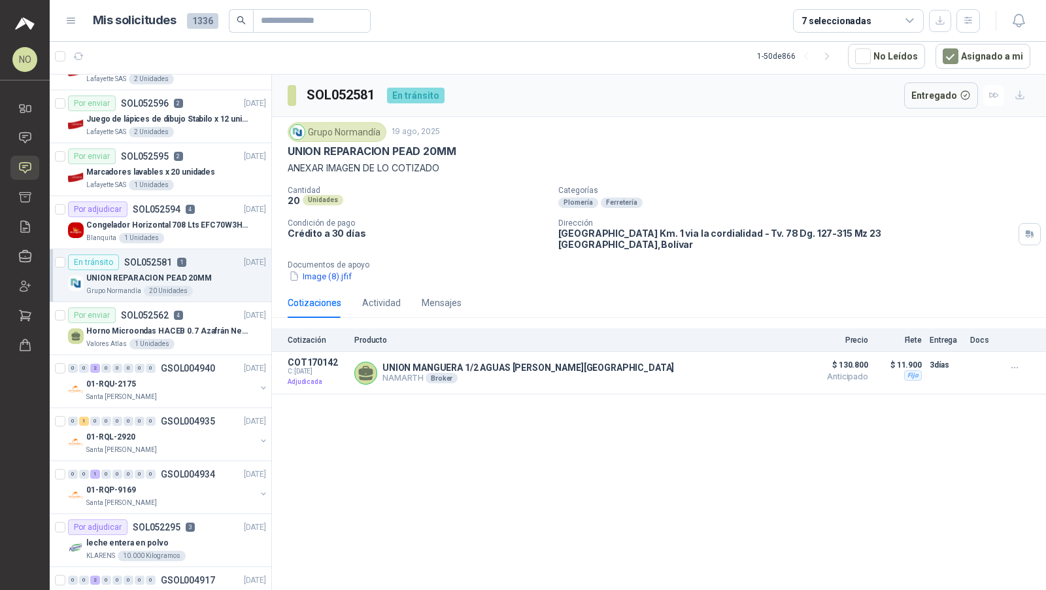
scroll to position [460, 0]
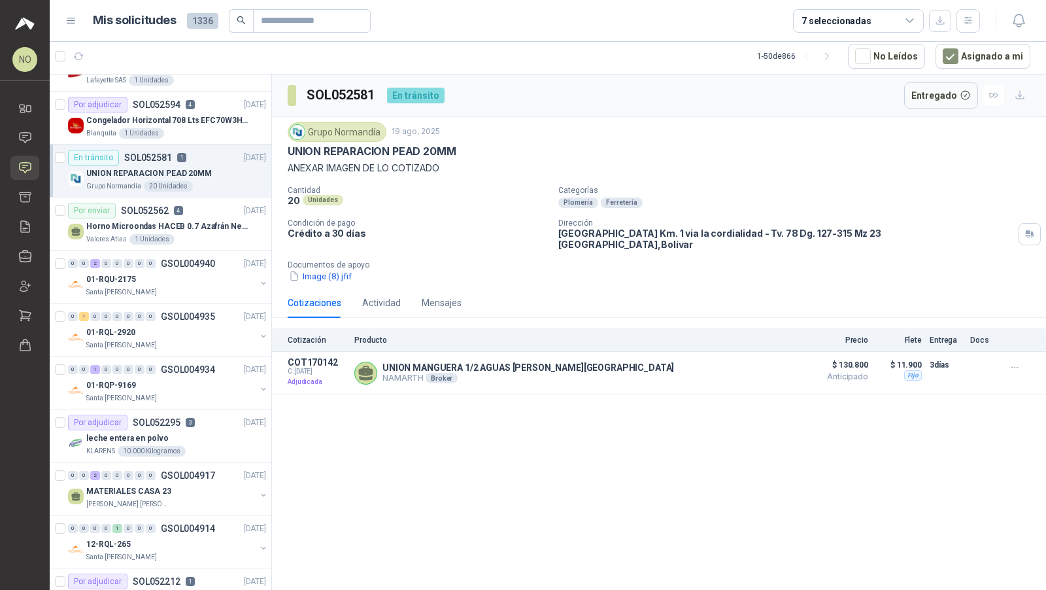
click at [180, 261] on p "GSOL004940" at bounding box center [188, 263] width 54 height 9
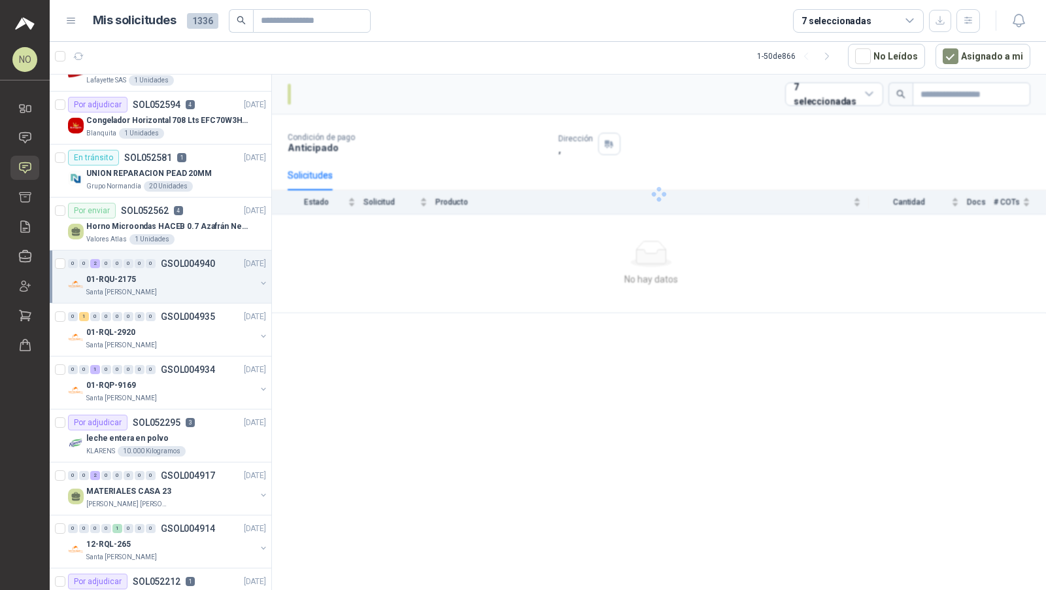
click at [180, 261] on p "GSOL004940" at bounding box center [188, 263] width 54 height 9
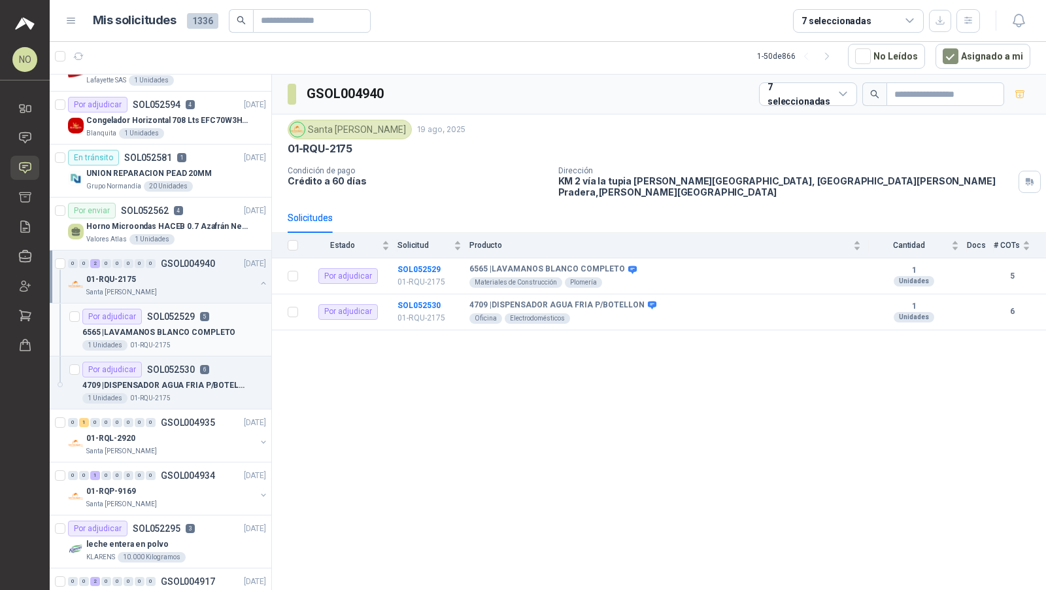
click at [181, 312] on p "SOL052529" at bounding box center [171, 316] width 48 height 9
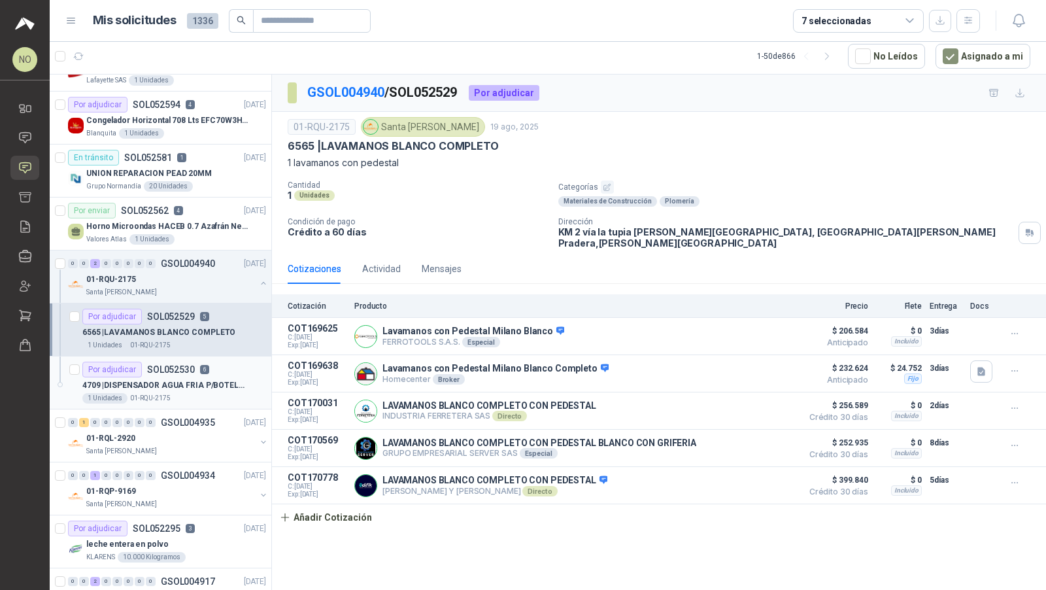
click at [192, 362] on div "Por adjudicar SOL052530 6" at bounding box center [145, 370] width 127 height 16
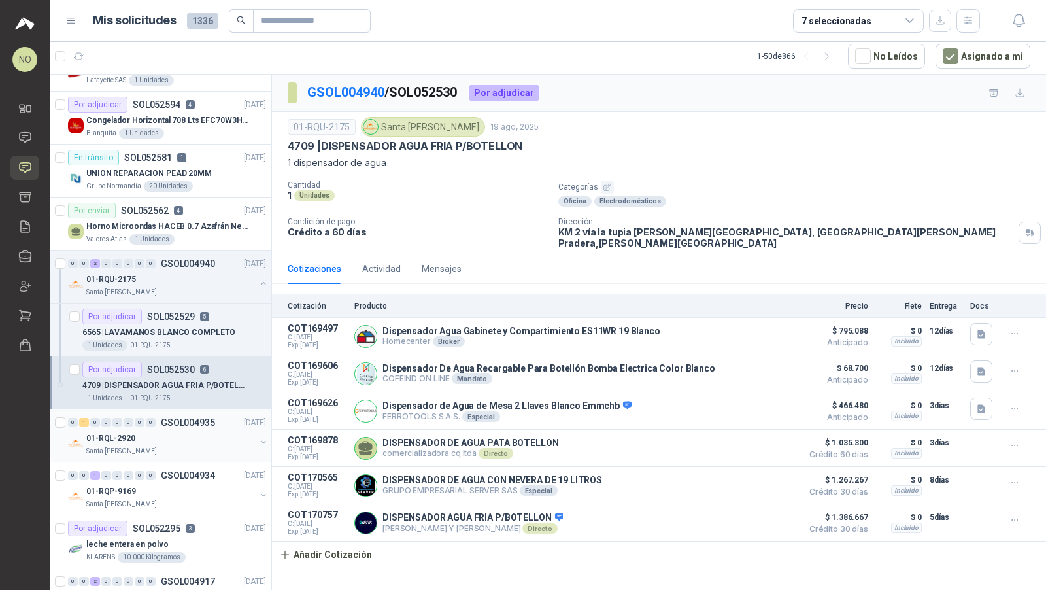
scroll to position [504, 0]
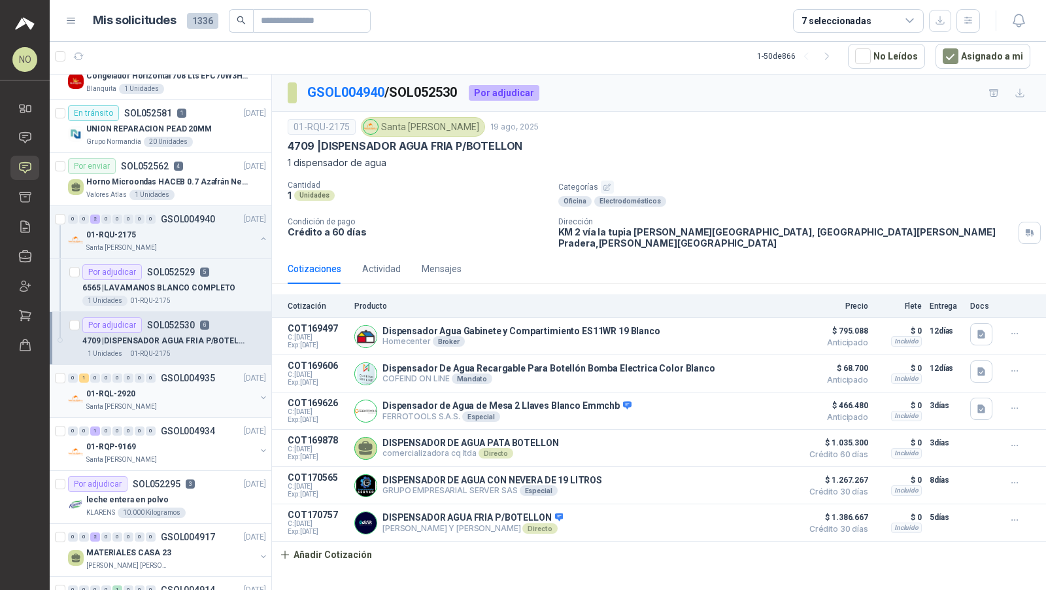
click at [158, 426] on div "0 0 1 0 0 0 0 0 GSOL004934" at bounding box center [141, 430] width 147 height 9
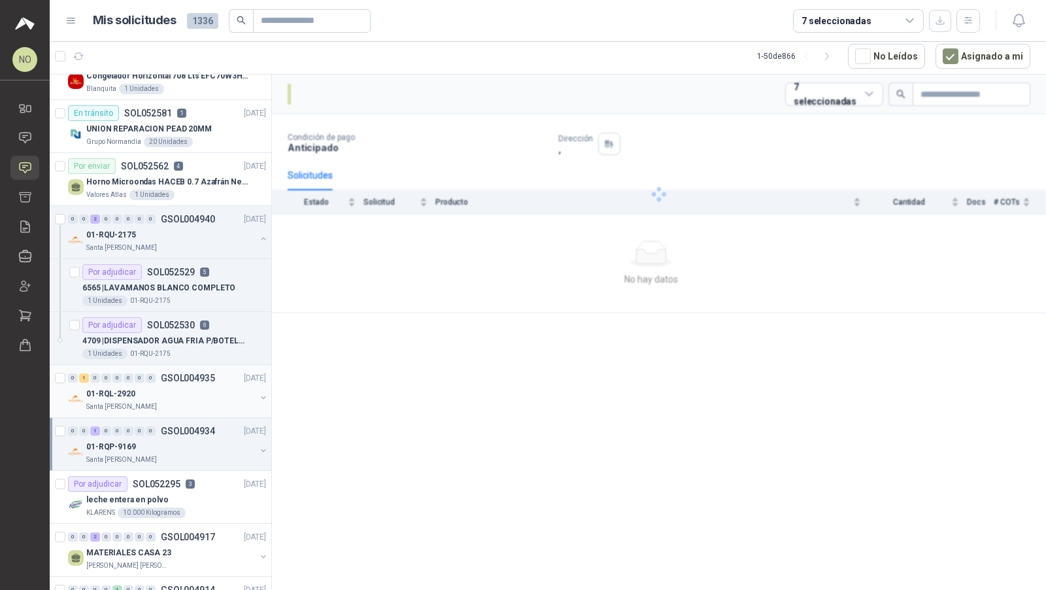
click at [158, 426] on div "0 0 1 0 0 0 0 0 GSOL004934" at bounding box center [141, 430] width 147 height 9
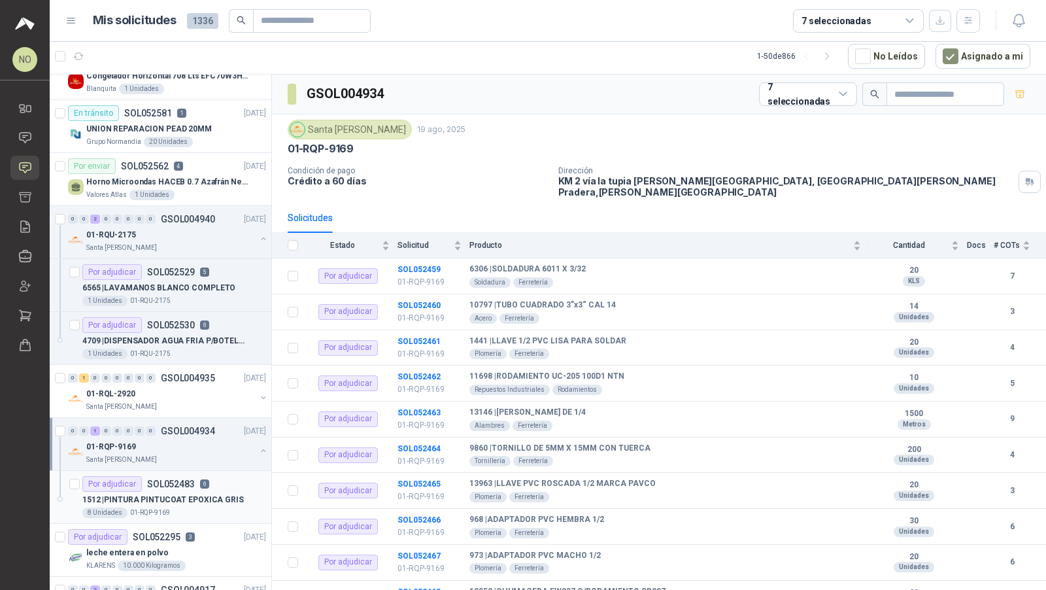
click at [143, 507] on p "01-RQP-9169" at bounding box center [150, 512] width 40 height 10
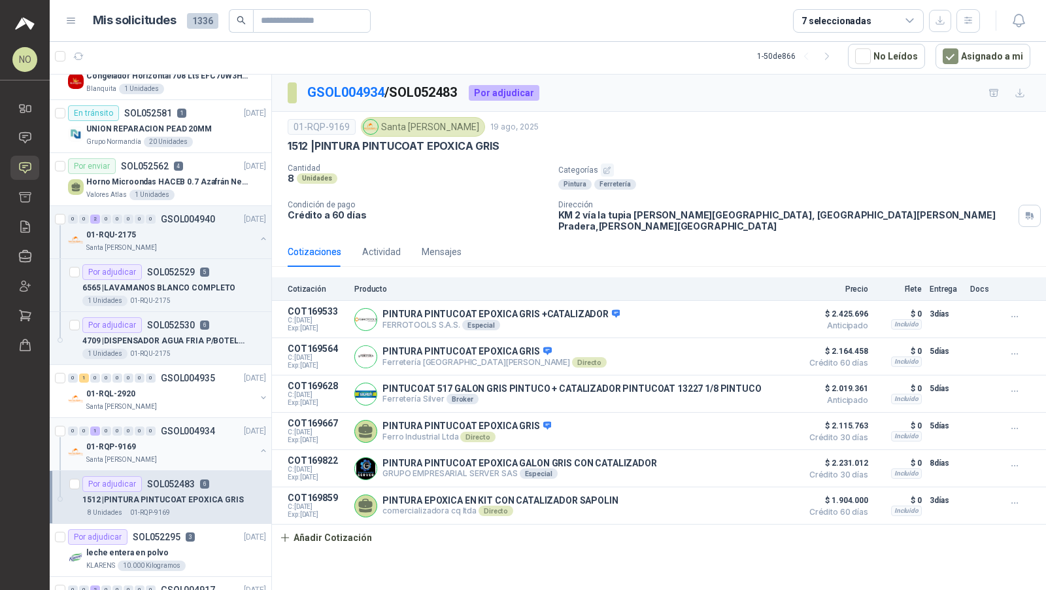
click at [179, 418] on div "0 0 1 0 0 0 0 0 GSOL004934 19/08/25 01-RQP-9169 Santa Anita Napoles" at bounding box center [161, 444] width 222 height 53
click at [177, 439] on div "01-RQP-9169" at bounding box center [170, 447] width 169 height 16
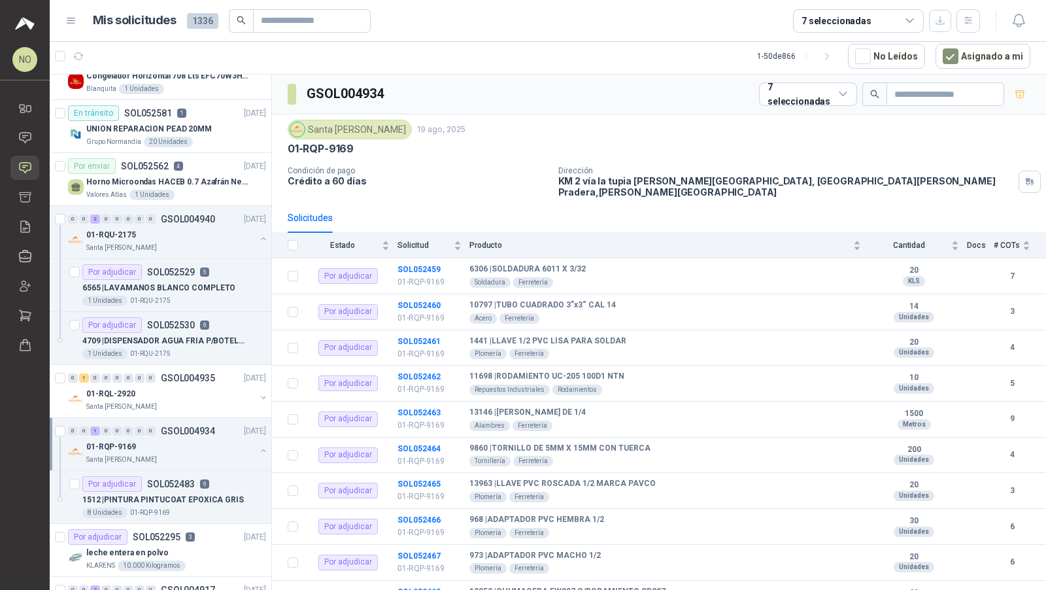
click at [177, 439] on div "01-RQP-9169" at bounding box center [170, 447] width 169 height 16
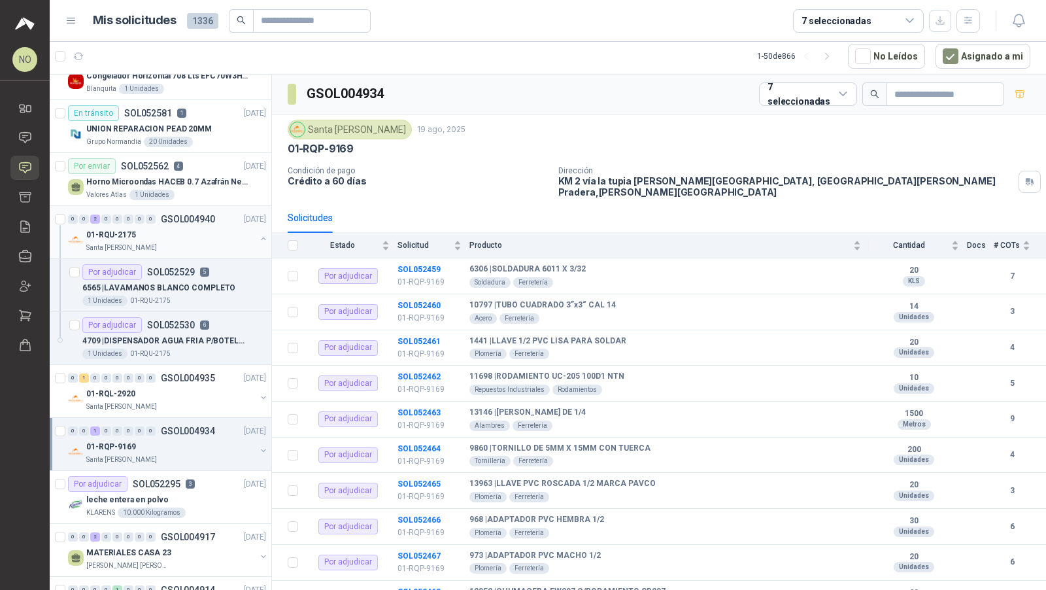
click at [235, 220] on div "0 0 2 0 0 0 0 0 GSOL004940 19/08/25" at bounding box center [168, 219] width 201 height 16
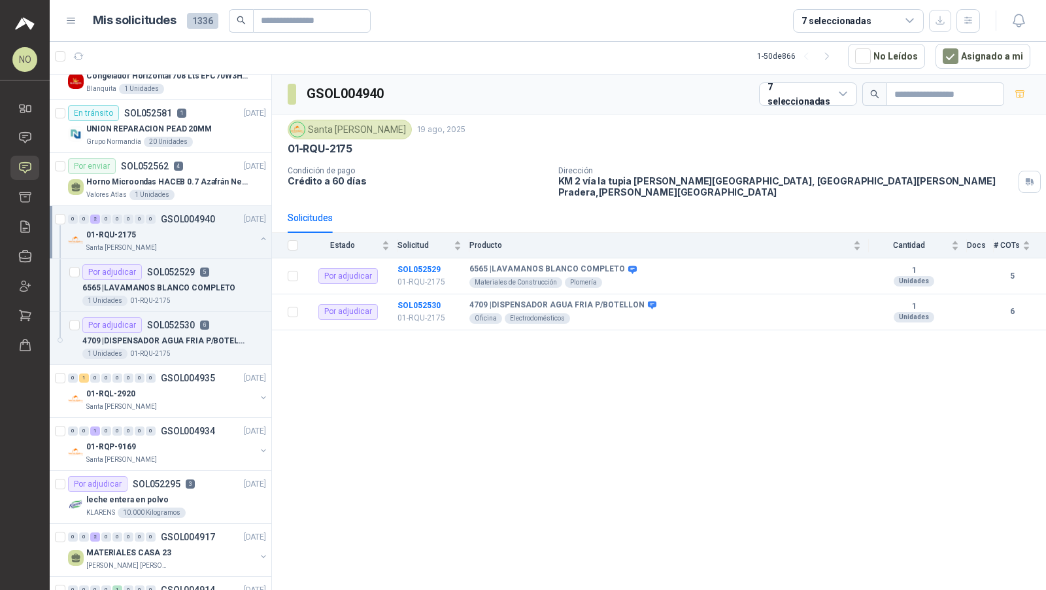
click at [235, 220] on div "0 0 2 0 0 0 0 0 GSOL004940 19/08/25" at bounding box center [168, 219] width 201 height 16
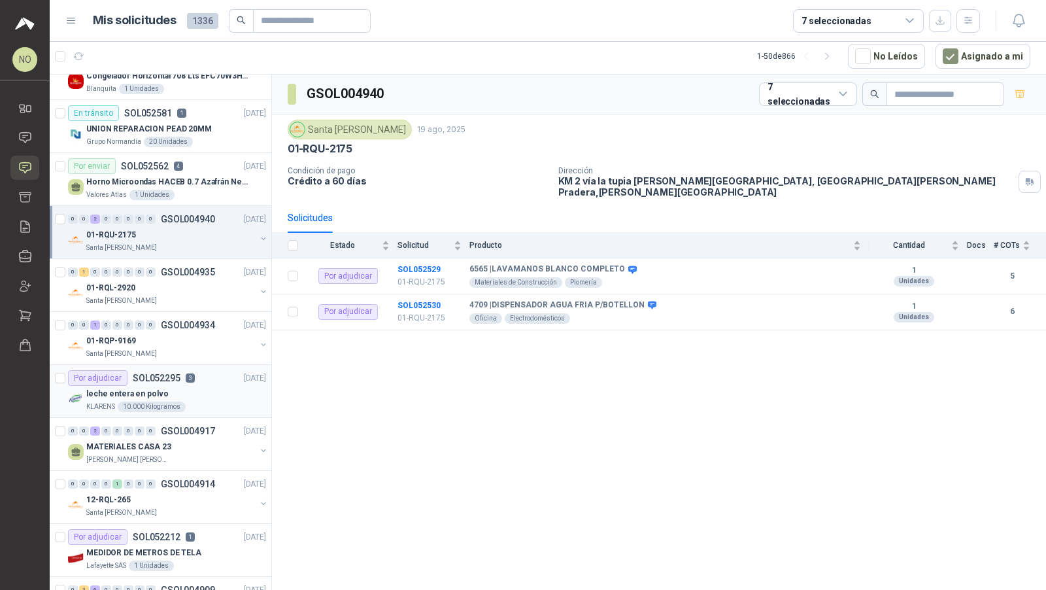
click at [211, 402] on div "KLARENS 10.000 Kilogramos" at bounding box center [176, 407] width 180 height 10
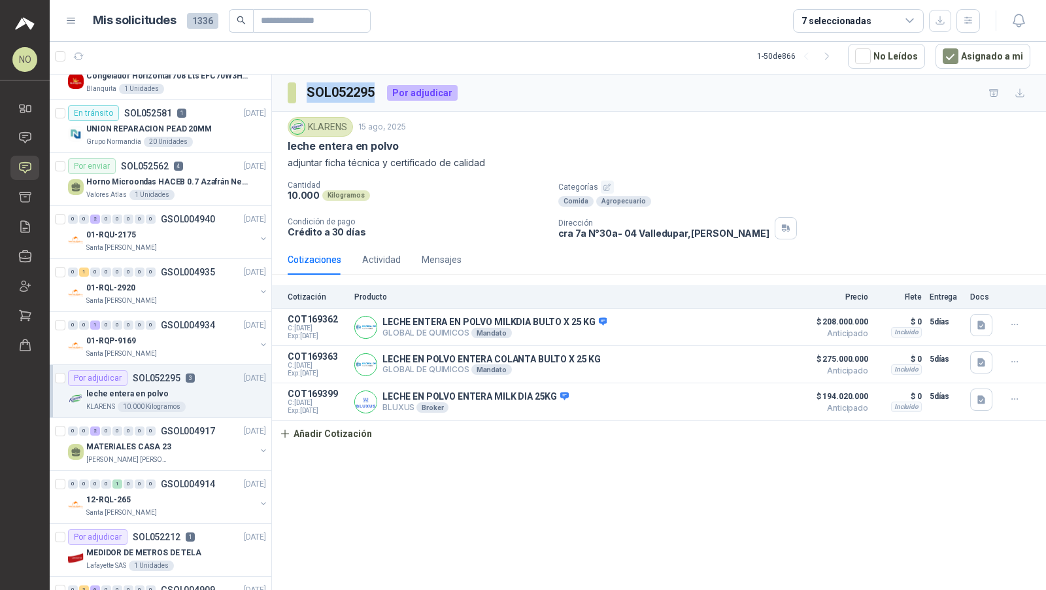
drag, startPoint x: 307, startPoint y: 90, endPoint x: 376, endPoint y: 92, distance: 68.7
click at [376, 92] on h3 "SOL052295" at bounding box center [342, 92] width 70 height 20
click at [758, 393] on button "Detalles" at bounding box center [764, 402] width 61 height 18
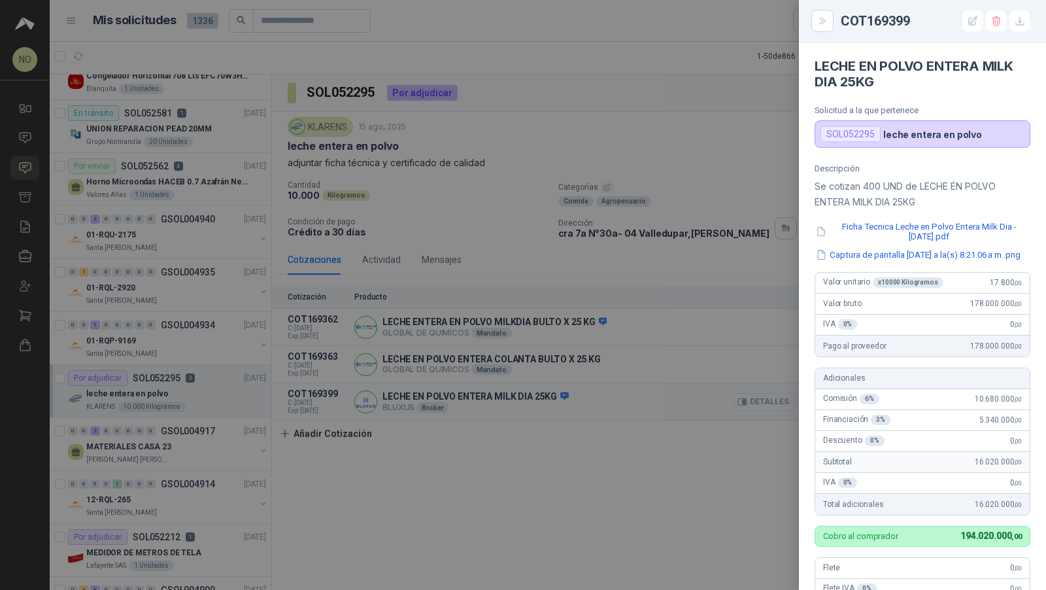
scroll to position [351, 0]
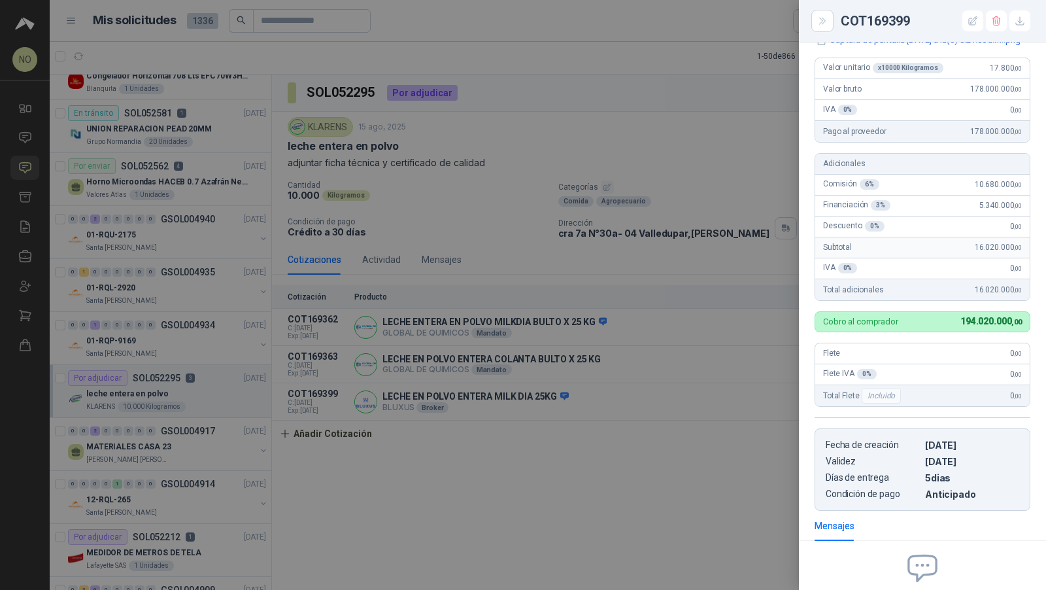
click at [519, 288] on div at bounding box center [523, 295] width 1046 height 590
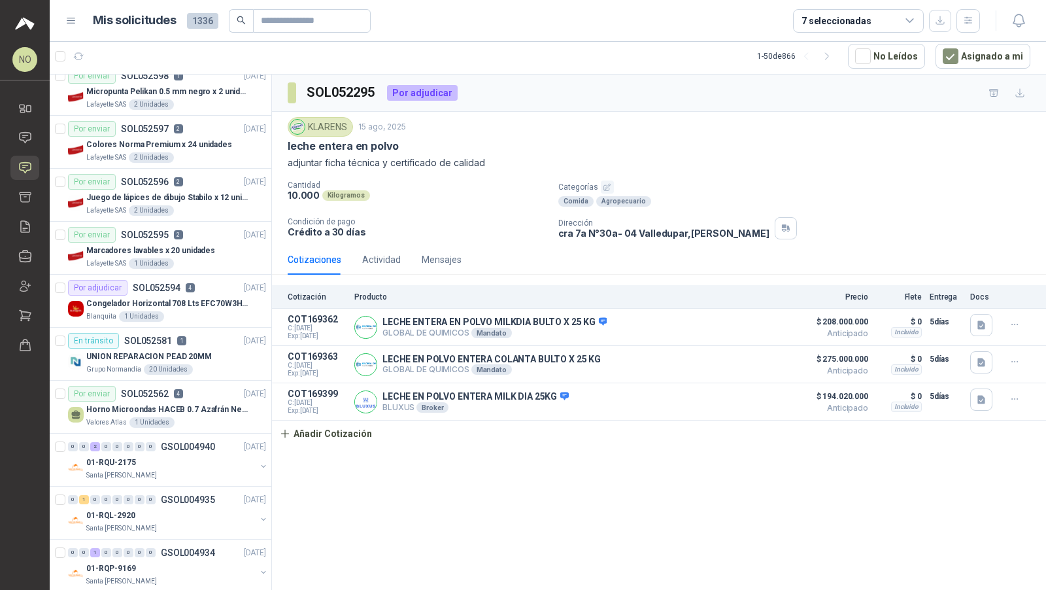
scroll to position [0, 0]
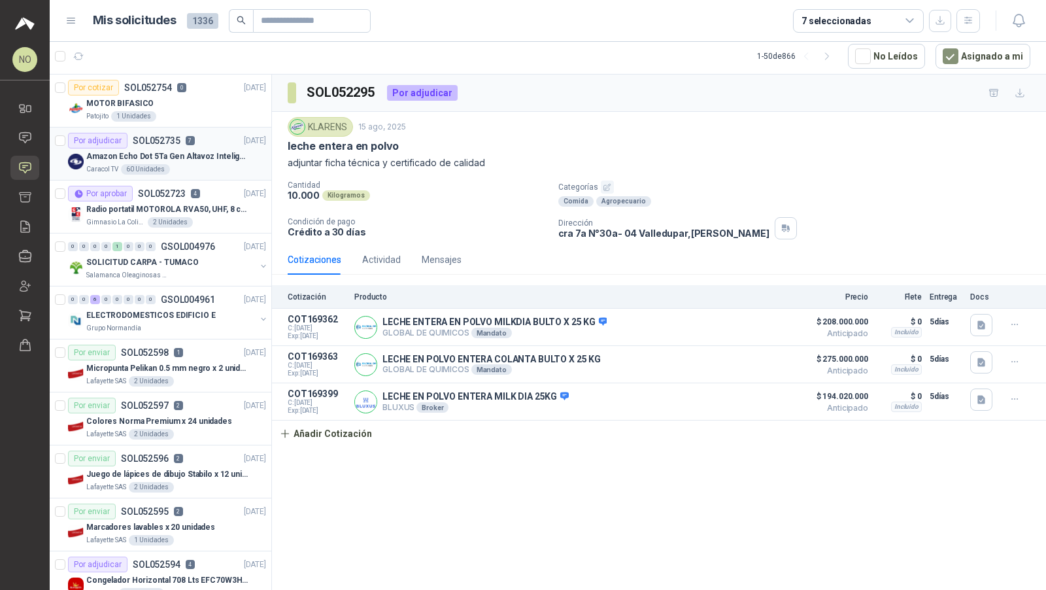
click at [196, 150] on p "Amazon Echo Dot 5Ta Gen Altavoz Inteligente Alexa Azul" at bounding box center [167, 156] width 163 height 12
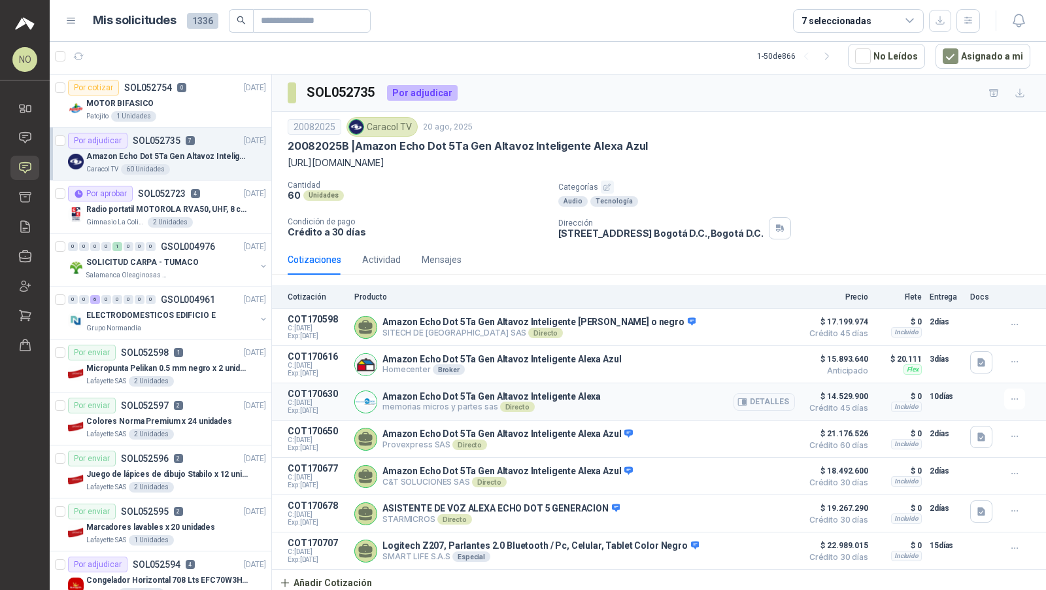
scroll to position [1, 0]
click at [27, 129] on link "Chat" at bounding box center [24, 138] width 29 height 24
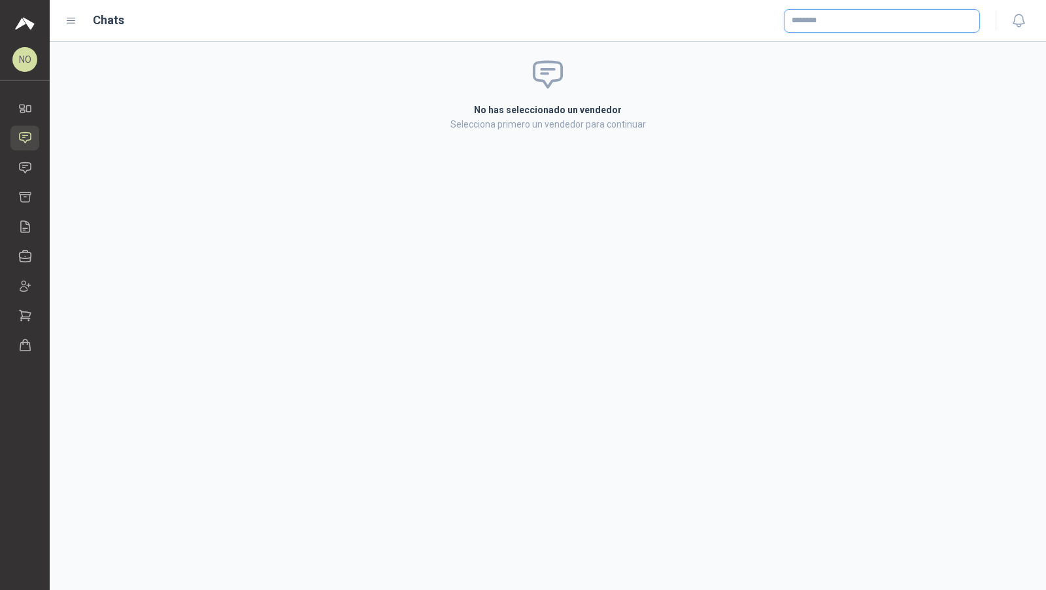
click at [849, 19] on input "text" at bounding box center [882, 21] width 195 height 22
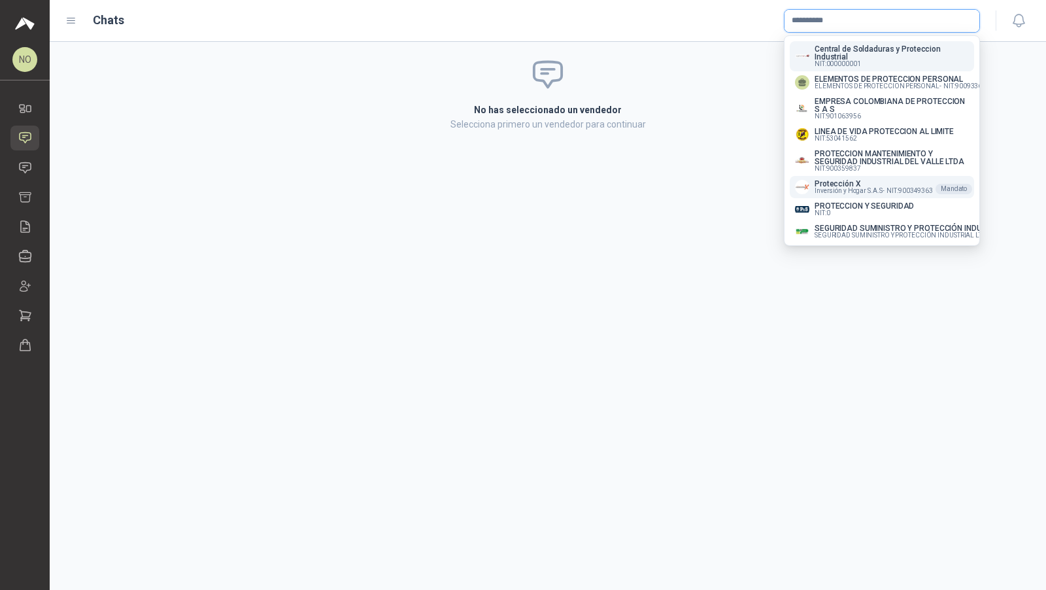
type input "**********"
click at [842, 194] on span "Inversión y Hogar S.A.S -" at bounding box center [849, 191] width 69 height 7
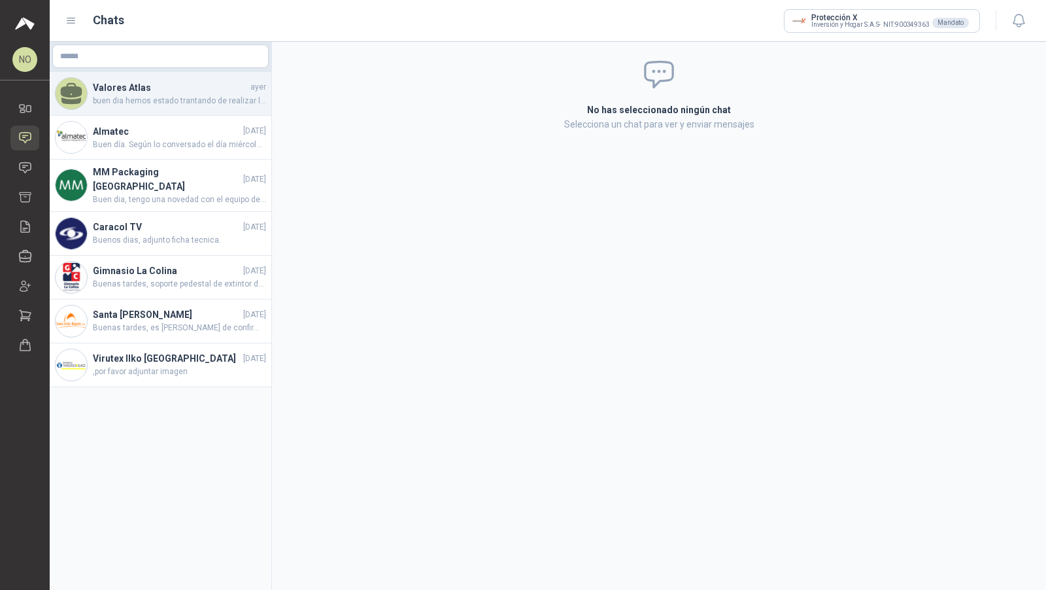
click at [221, 95] on span "buen dia hemos estado trantando de realizar la entrega, sin embargo el envio no…" at bounding box center [179, 101] width 173 height 12
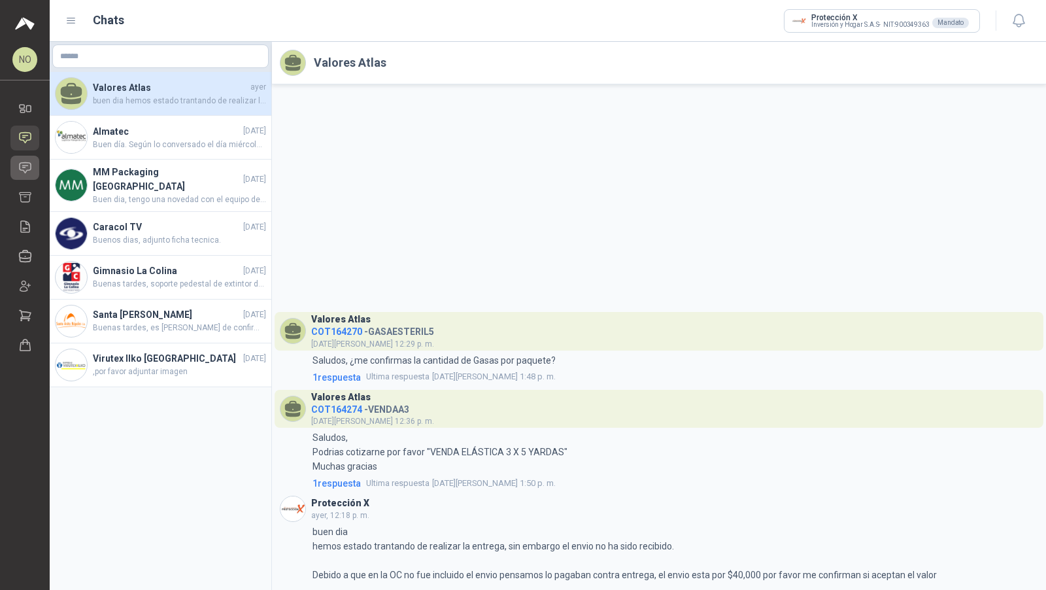
click at [32, 164] on link "Solicitudes" at bounding box center [24, 168] width 29 height 24
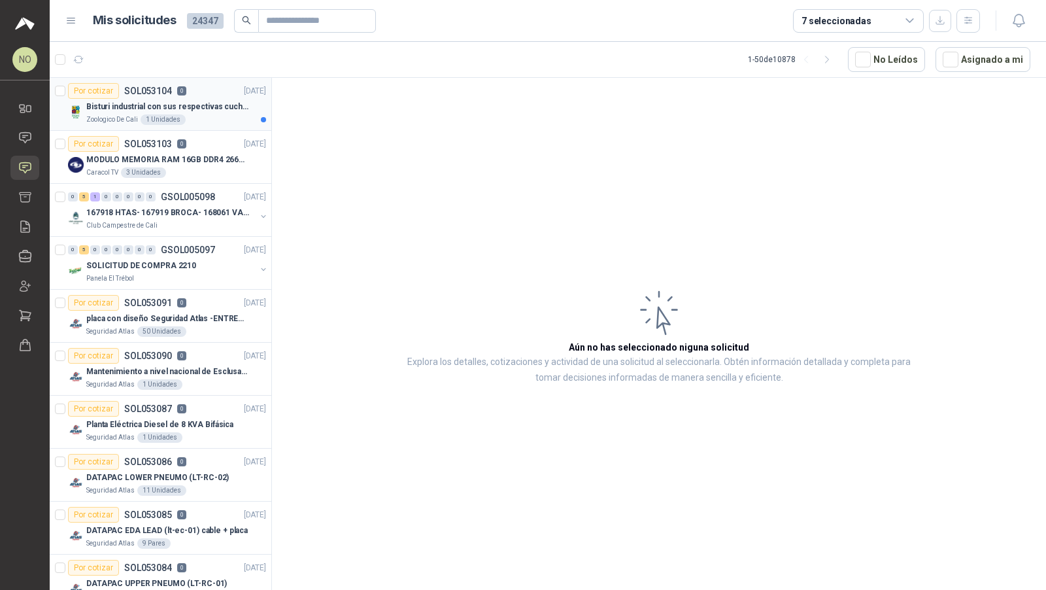
click at [160, 111] on p "Bisturi industrial con sus respectivas cuchillas segun muestra" at bounding box center [167, 107] width 163 height 12
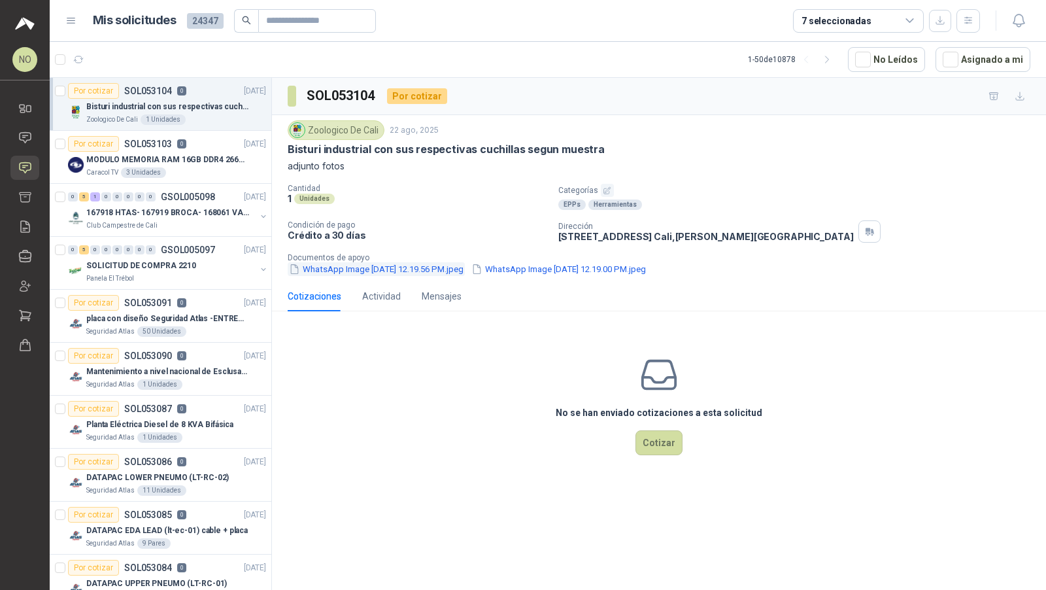
click at [407, 268] on button "WhatsApp Image 2025-08-21 at 12.19.56 PM.jpeg" at bounding box center [376, 269] width 177 height 14
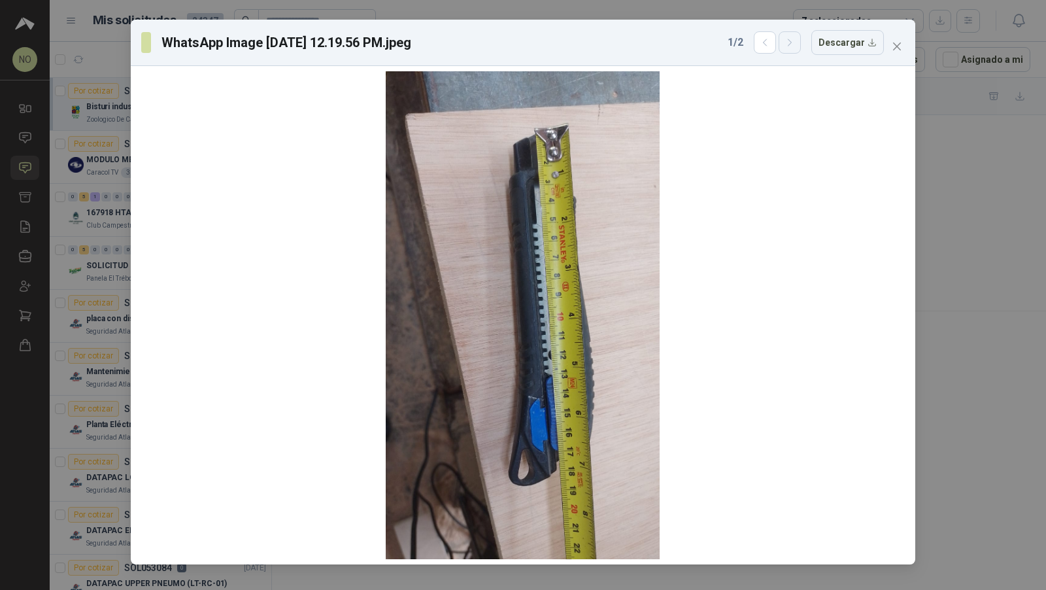
click at [796, 44] on icon "button" at bounding box center [790, 42] width 11 height 11
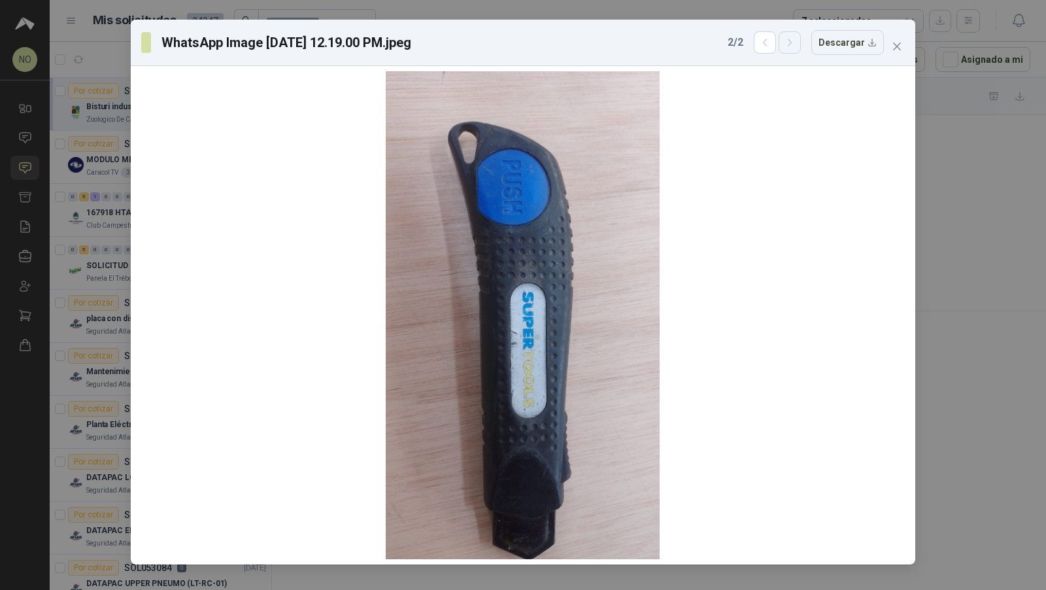
click at [796, 44] on icon "button" at bounding box center [790, 42] width 11 height 11
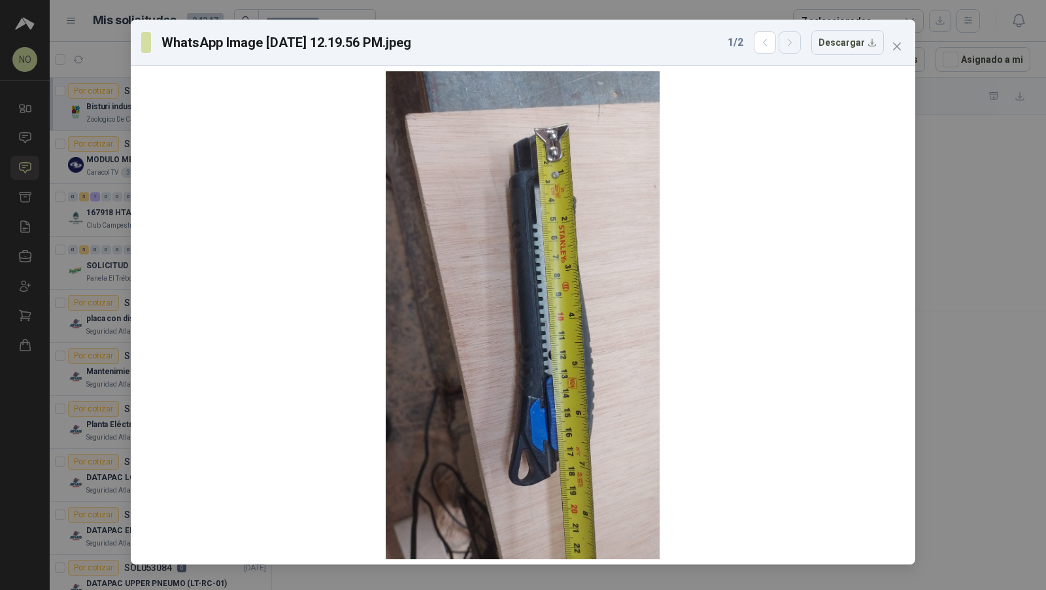
click at [796, 44] on icon "button" at bounding box center [790, 42] width 11 height 11
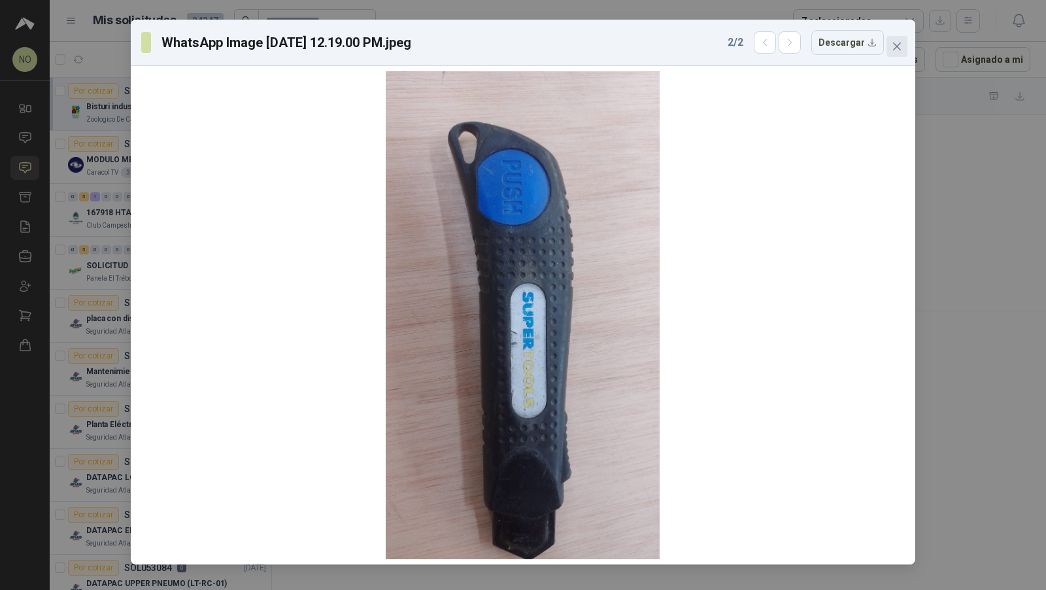
click at [895, 47] on icon "close" at bounding box center [897, 47] width 8 height 8
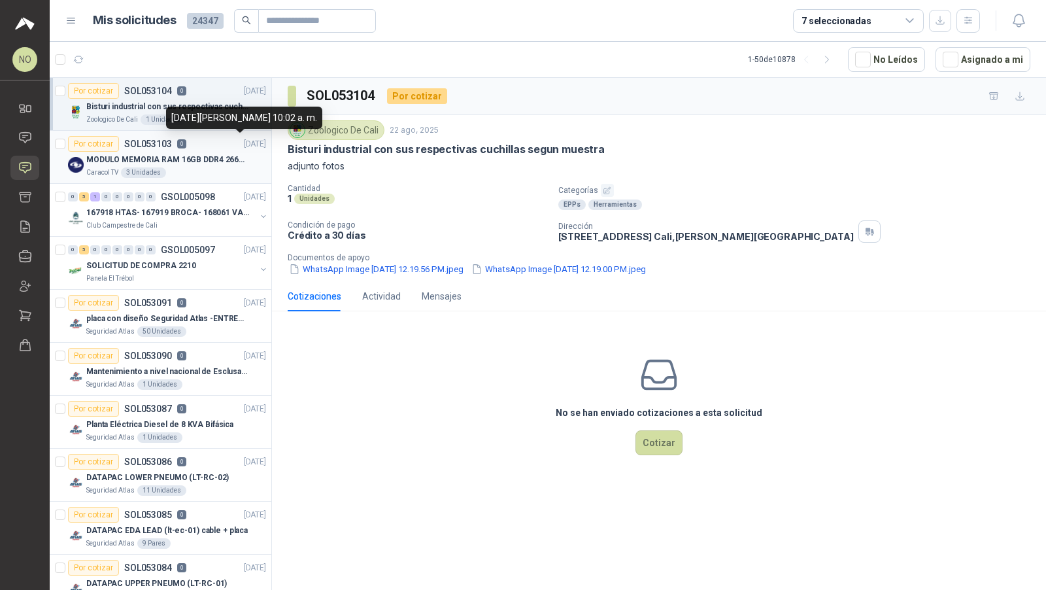
click at [244, 148] on p "[DATE]" at bounding box center [255, 144] width 22 height 12
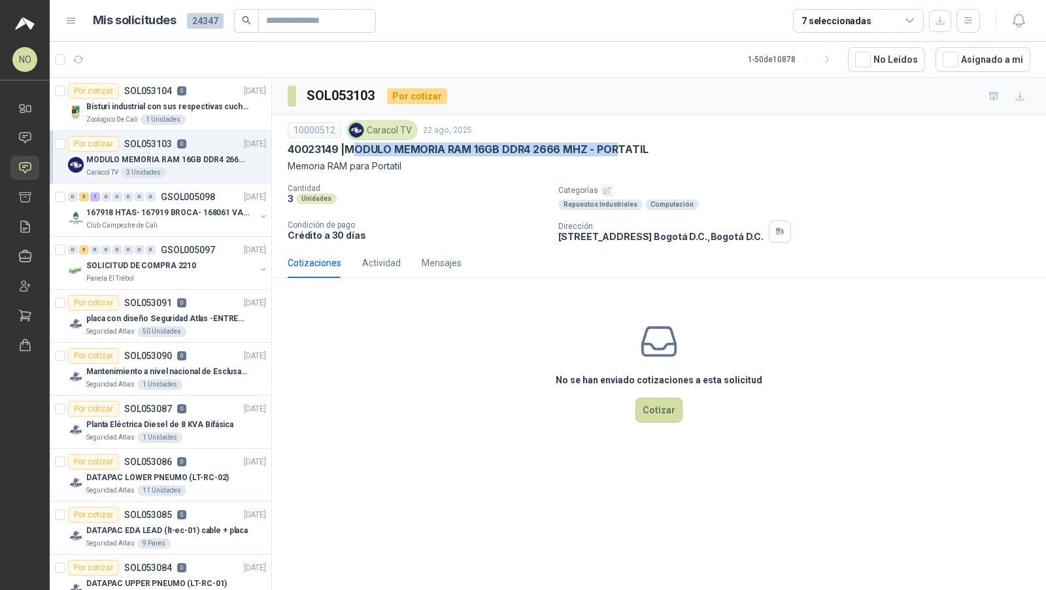
drag, startPoint x: 354, startPoint y: 146, endPoint x: 620, endPoint y: 141, distance: 266.2
click at [620, 143] on p "40023149 | MODULO MEMORIA RAM 16GB DDR4 2666 MHZ - PORTATIL" at bounding box center [468, 150] width 361 height 14
click at [562, 159] on p "Memoria RAM para Portatil" at bounding box center [659, 166] width 743 height 14
drag, startPoint x: 349, startPoint y: 145, endPoint x: 651, endPoint y: 141, distance: 301.5
click at [651, 143] on div "40023149 | MODULO MEMORIA RAM 16GB DDR4 2666 MHZ - PORTATIL" at bounding box center [659, 150] width 743 height 14
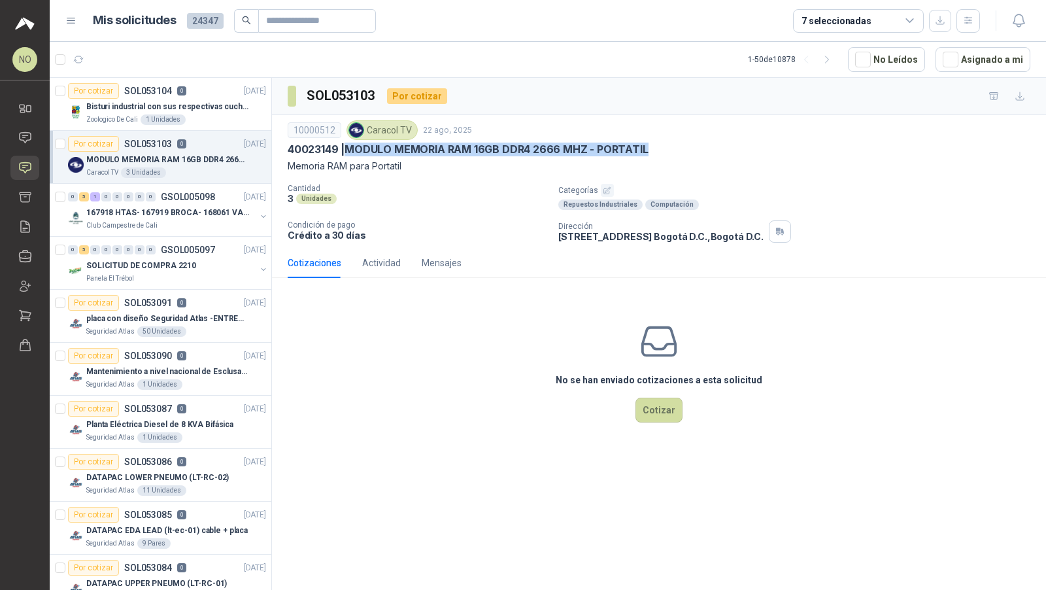
copy p "MODULO MEMORIA RAM 16GB DDR4 2666 MHZ - PORTATIL"
click at [375, 162] on p "Memoria RAM para Portatil" at bounding box center [659, 166] width 743 height 14
drag, startPoint x: 351, startPoint y: 148, endPoint x: 417, endPoint y: 161, distance: 67.2
click at [417, 161] on div "10000512 Caracol TV 22 ago, 2025 40023149 | MODULO MEMORIA RAM 16GB DDR4 2666 M…" at bounding box center [659, 146] width 743 height 53
copy div "MODULO MEMORIA RAM 16GB DDR4 2666 MHZ - PORTATIL Memoria RAM para Portatil"
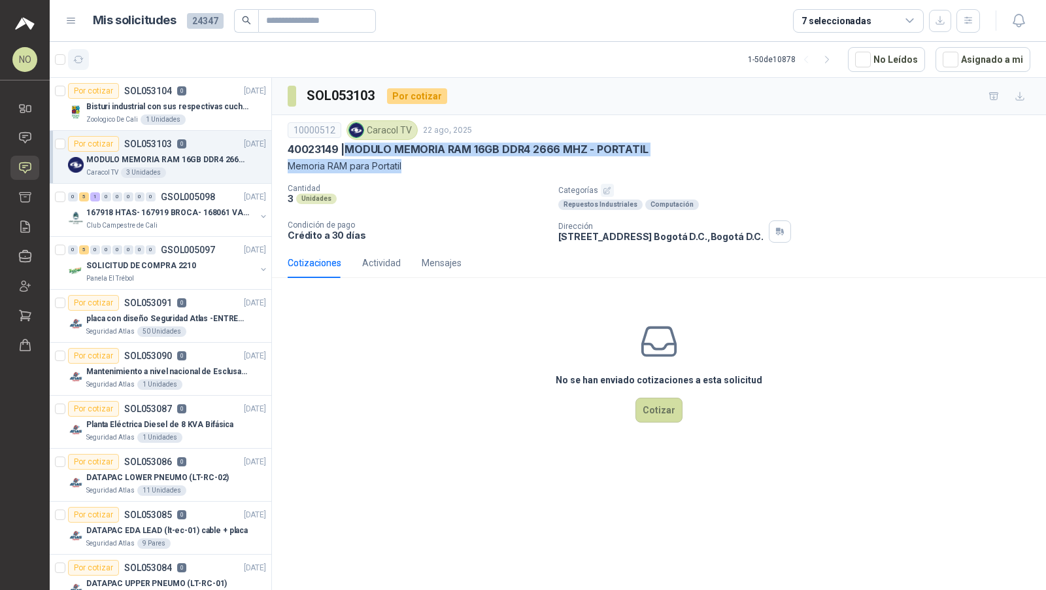
click at [80, 66] on button "button" at bounding box center [78, 59] width 21 height 21
click at [80, 63] on icon "button" at bounding box center [78, 59] width 11 height 11
click at [37, 115] on link "Inicio" at bounding box center [24, 108] width 29 height 24
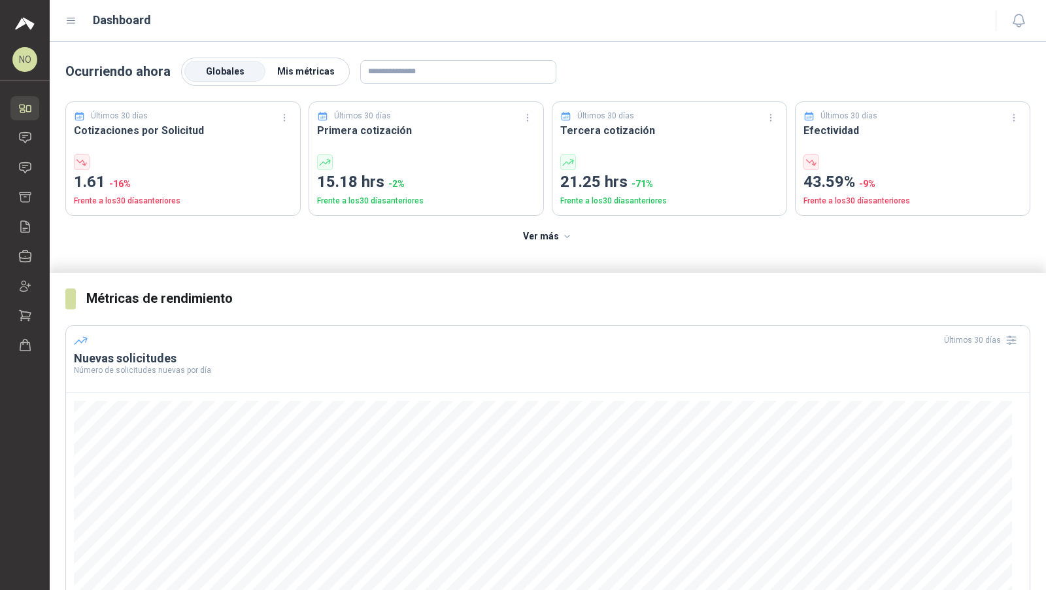
click at [285, 67] on span "Mis métricas" at bounding box center [306, 71] width 58 height 10
click at [21, 138] on icon at bounding box center [25, 138] width 14 height 14
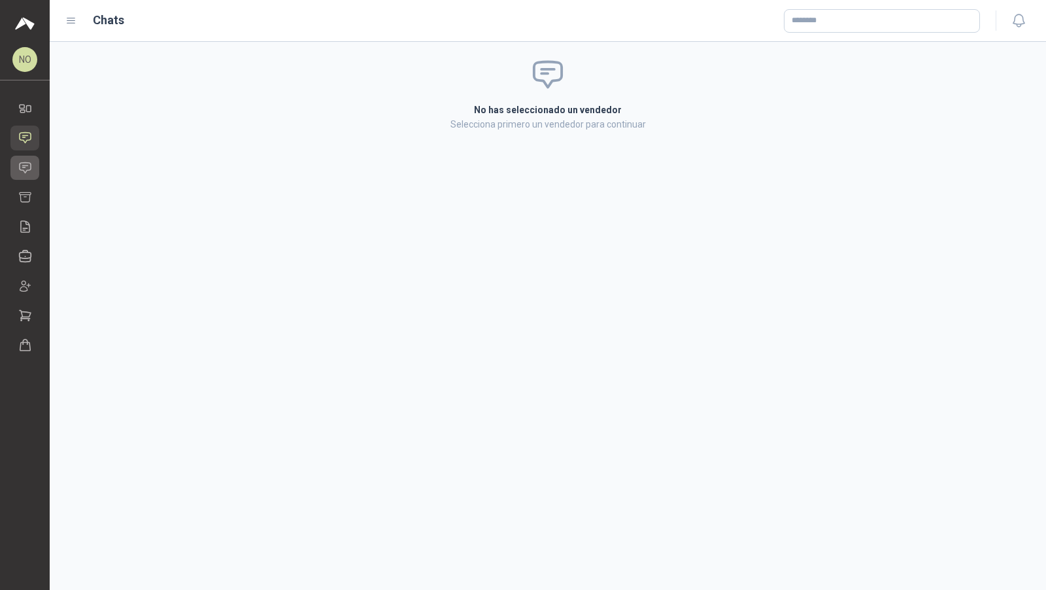
click at [26, 165] on icon at bounding box center [25, 168] width 14 height 14
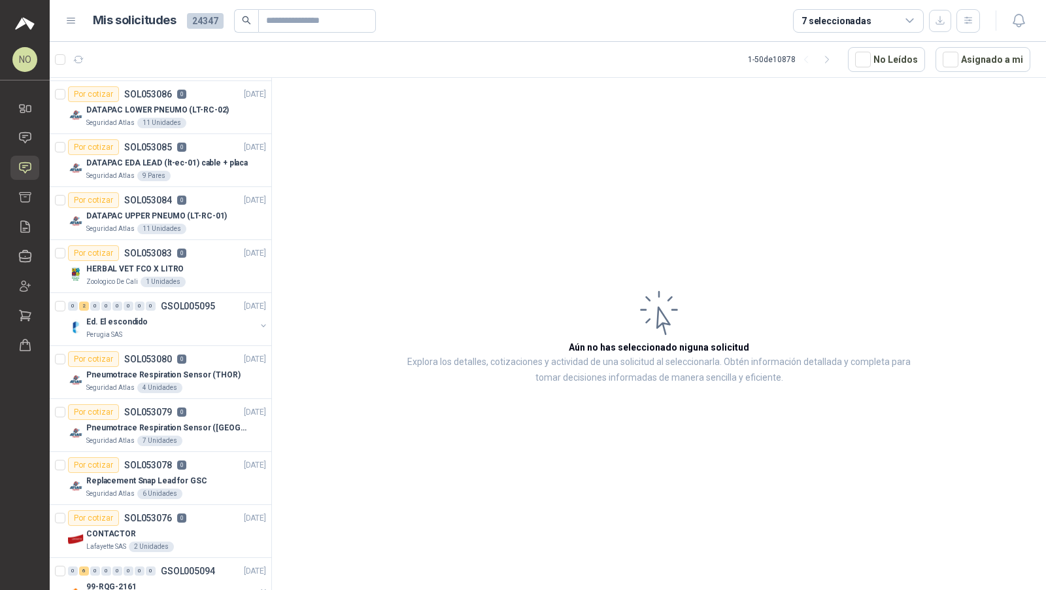
scroll to position [539, 0]
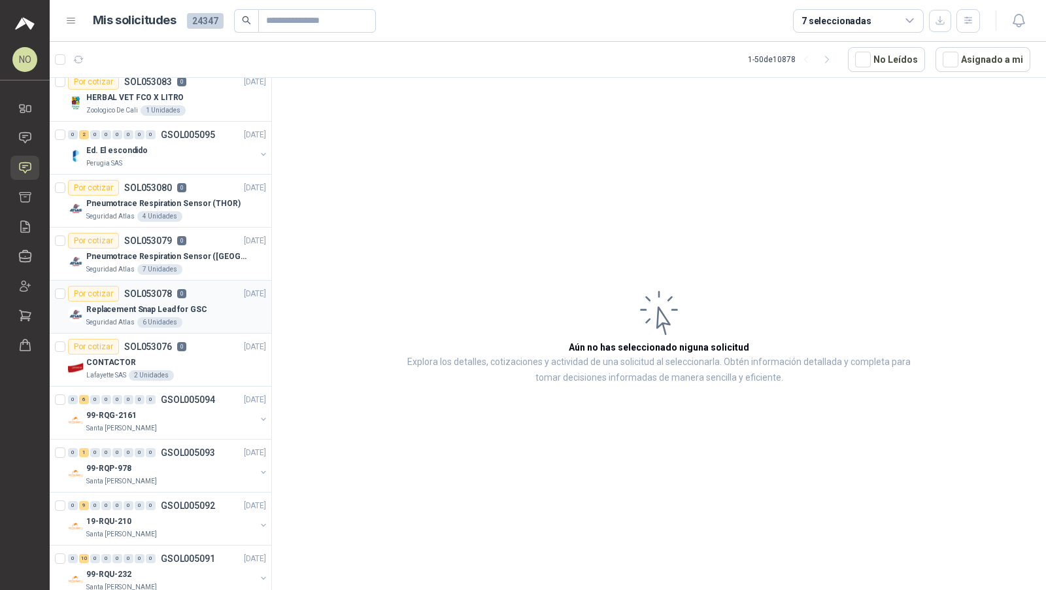
click at [199, 317] on div "Seguridad Atlas 6 Unidades" at bounding box center [176, 322] width 180 height 10
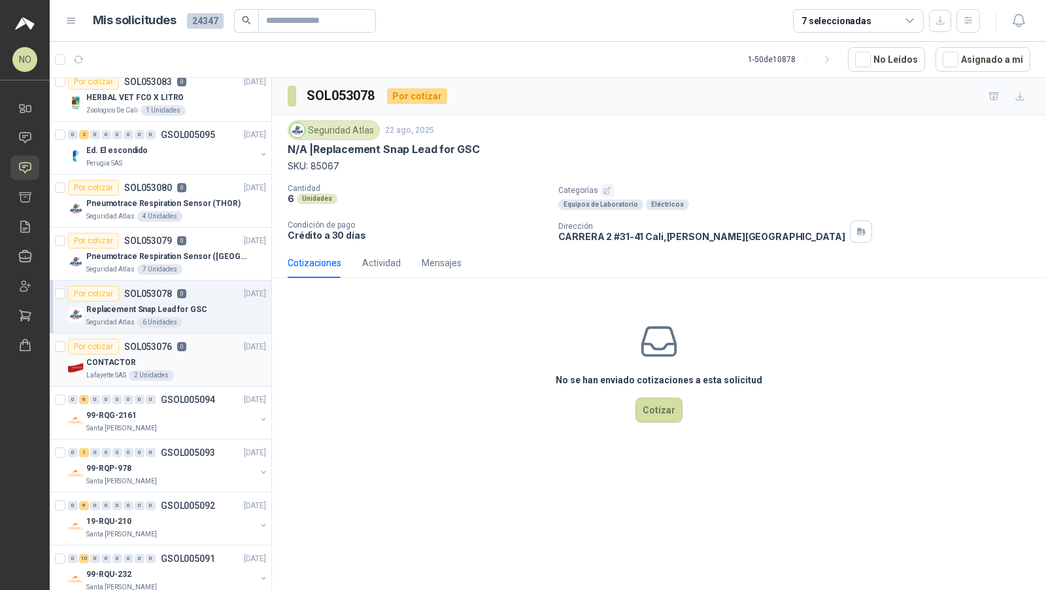
click at [201, 345] on div "Por cotizar SOL053076 0 21/08/25" at bounding box center [167, 347] width 198 height 16
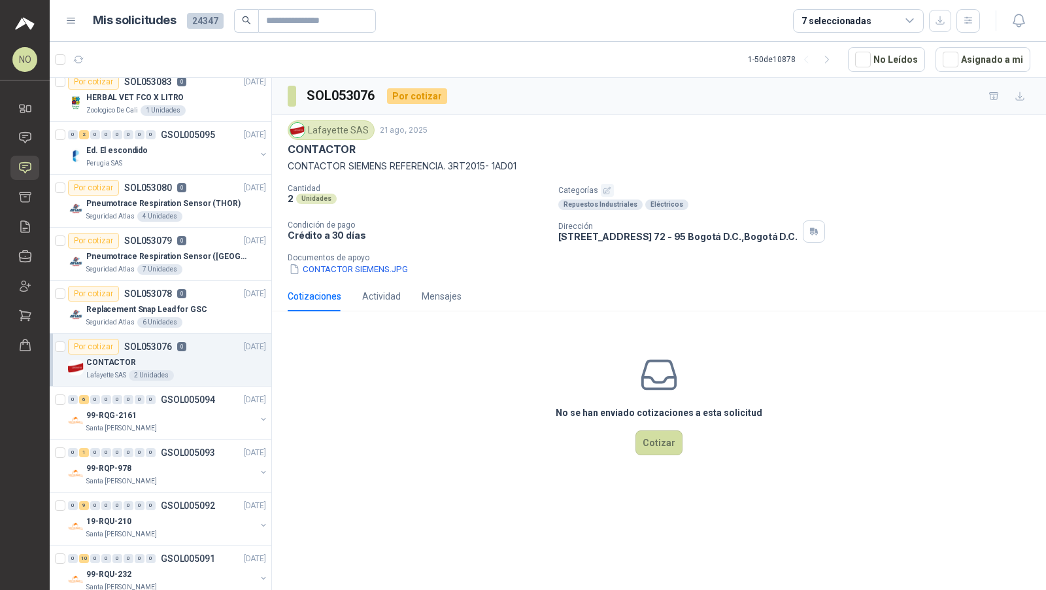
click at [201, 345] on div "Por cotizar SOL053076 0 21/08/25" at bounding box center [167, 347] width 198 height 16
click at [332, 267] on button "CONTACTOR SIEMENS.JPG" at bounding box center [349, 269] width 122 height 14
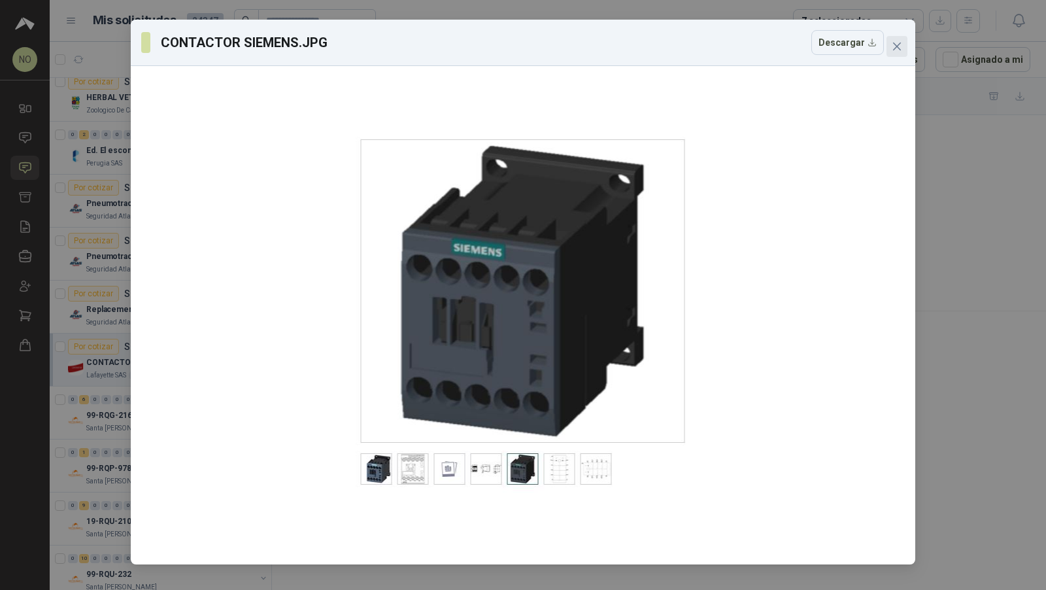
click at [904, 46] on span "Close" at bounding box center [897, 46] width 21 height 10
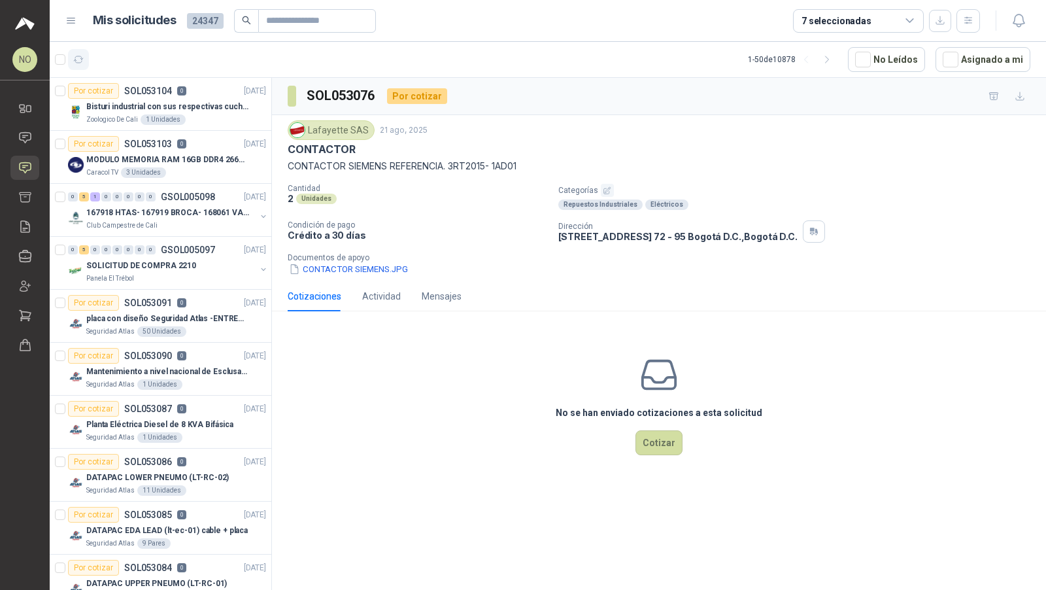
click at [78, 58] on icon "button" at bounding box center [78, 59] width 11 height 11
click at [188, 86] on div "Por cotizar SOL053104 0 22/08/25" at bounding box center [167, 91] width 198 height 16
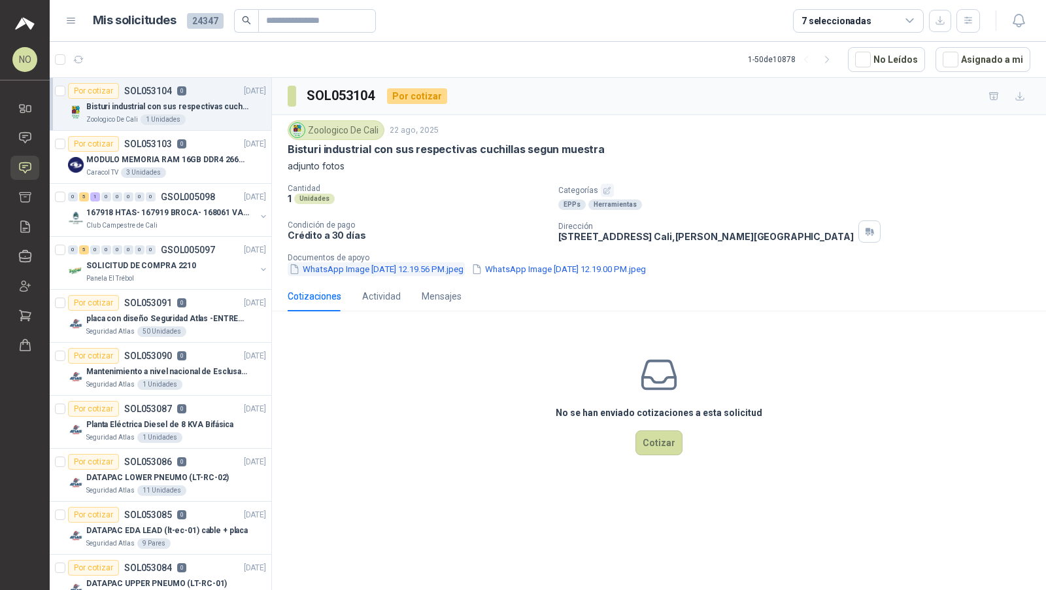
click at [391, 271] on button "WhatsApp Image 2025-08-21 at 12.19.56 PM.jpeg" at bounding box center [376, 269] width 177 height 14
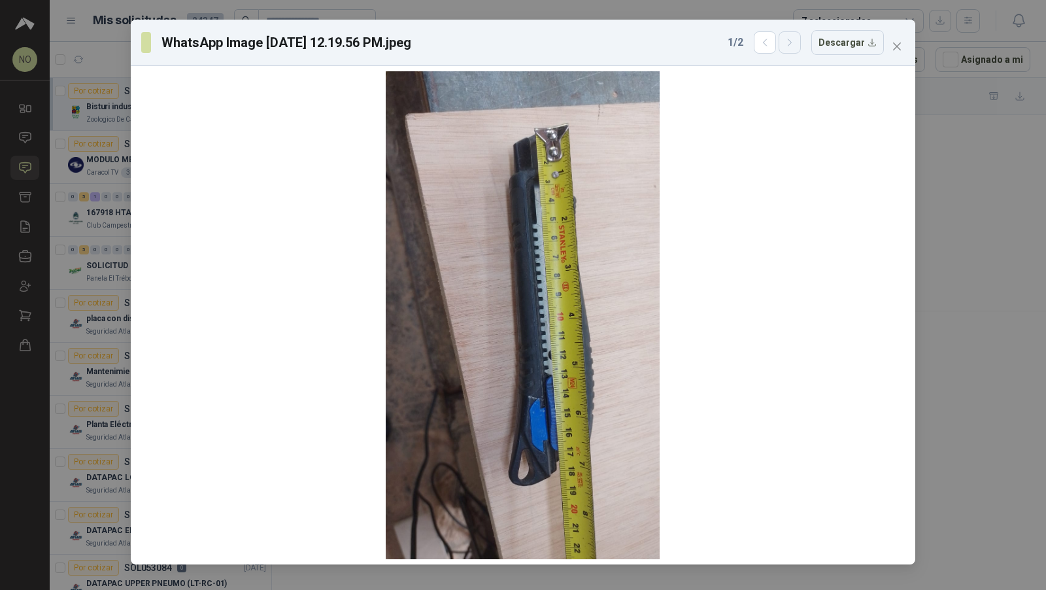
click at [796, 40] on icon "button" at bounding box center [790, 42] width 11 height 11
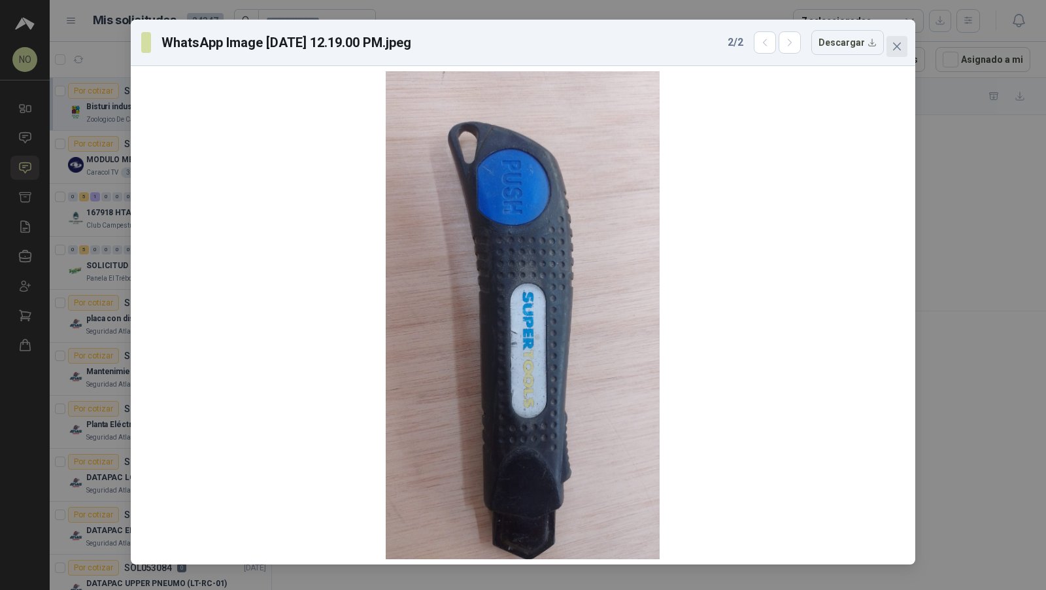
click at [892, 41] on button "Close" at bounding box center [897, 46] width 21 height 21
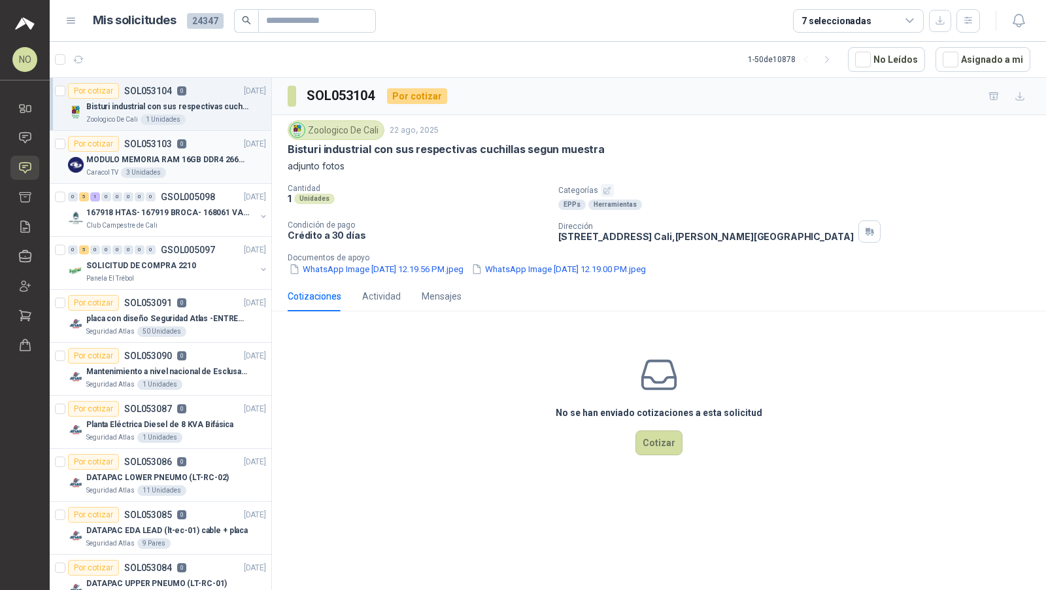
click at [191, 178] on article "Por cotizar SOL053103 0 22/08/25 MODULO MEMORIA RAM 16GB DDR4 2666 MHZ - PORTAT…" at bounding box center [161, 157] width 222 height 53
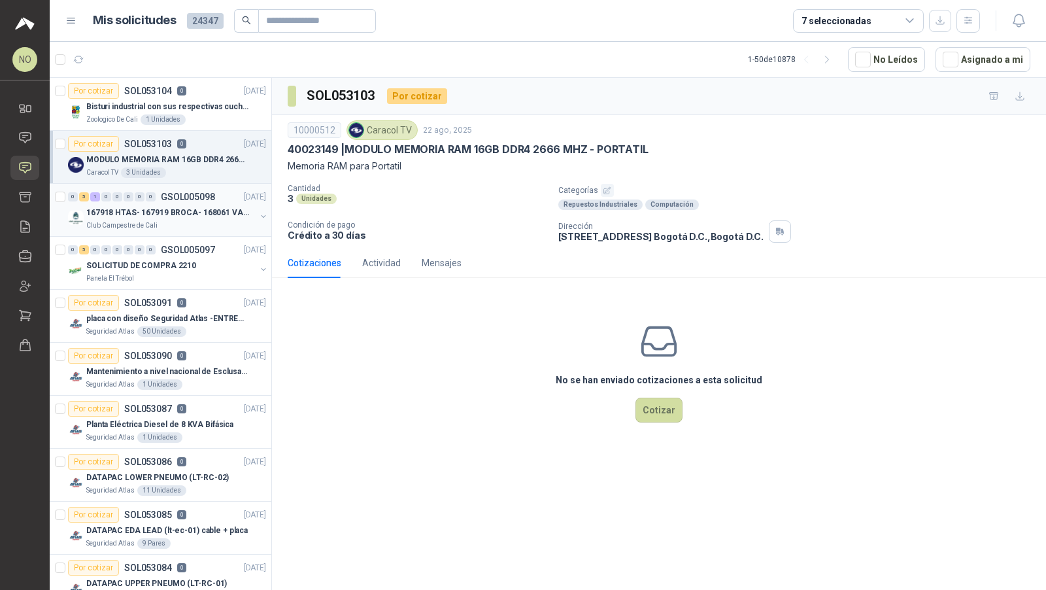
click at [194, 196] on p "GSOL005098" at bounding box center [188, 196] width 54 height 9
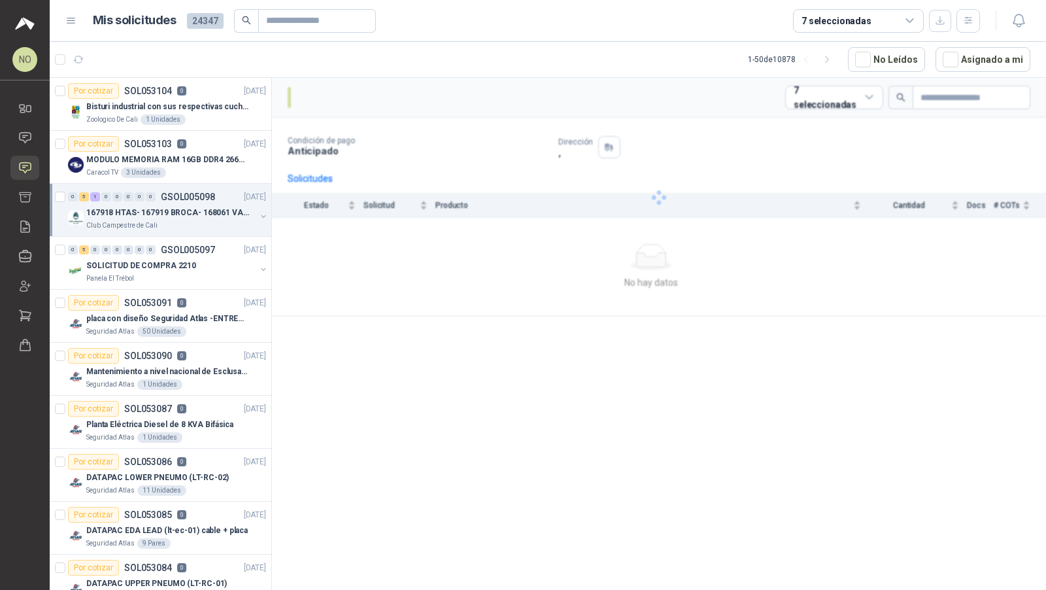
click at [194, 196] on p "GSOL005098" at bounding box center [188, 196] width 54 height 9
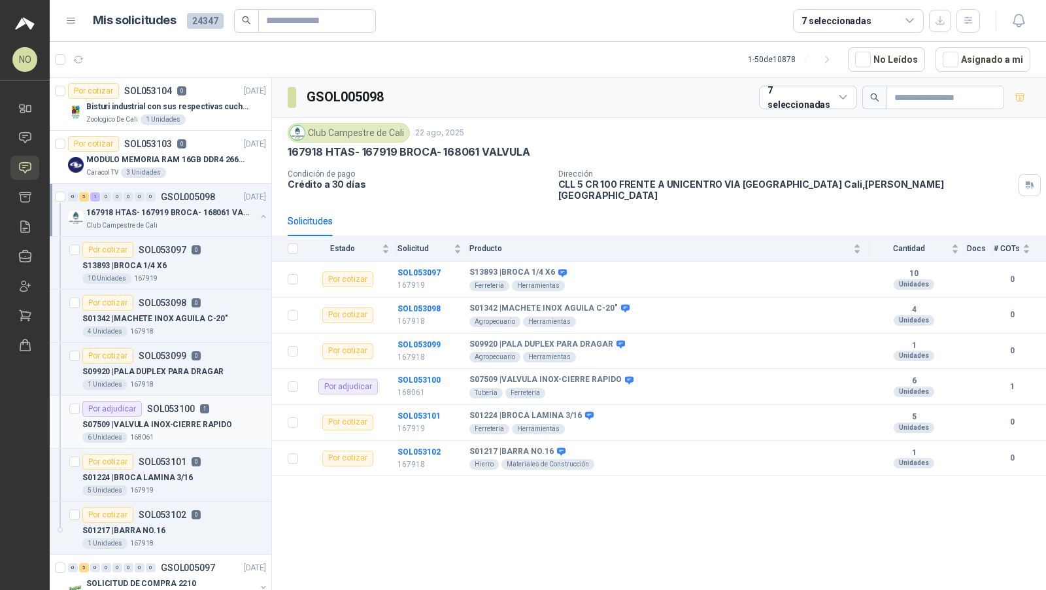
click at [216, 419] on p "S07509 | VALVULA INOX-CIERRE RAPIDO" at bounding box center [157, 425] width 150 height 12
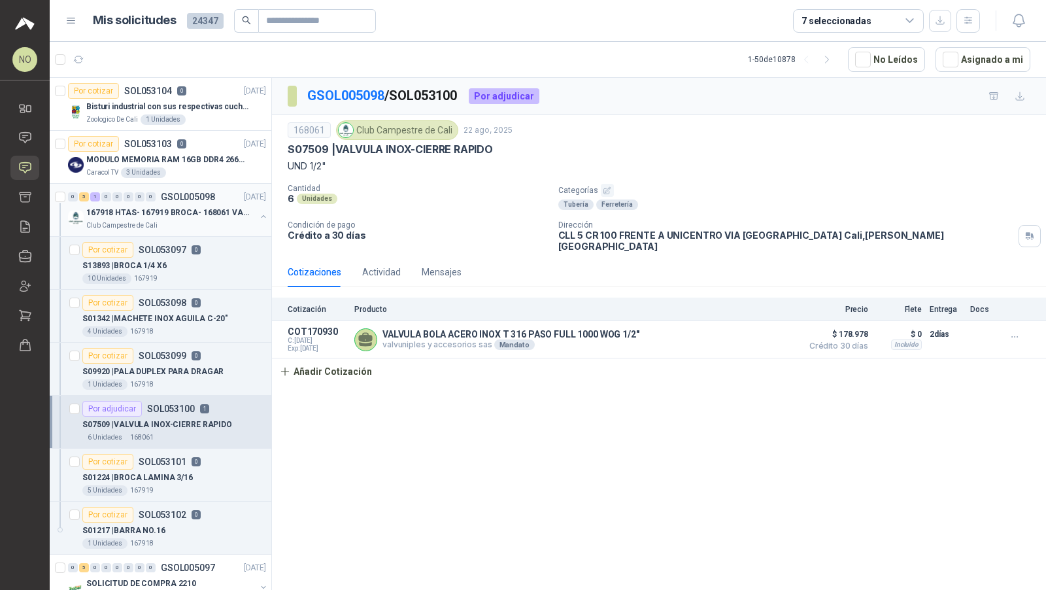
click at [189, 217] on p "167918 HTAS- 167919 BROCA- 168061 VALVULA" at bounding box center [167, 213] width 163 height 12
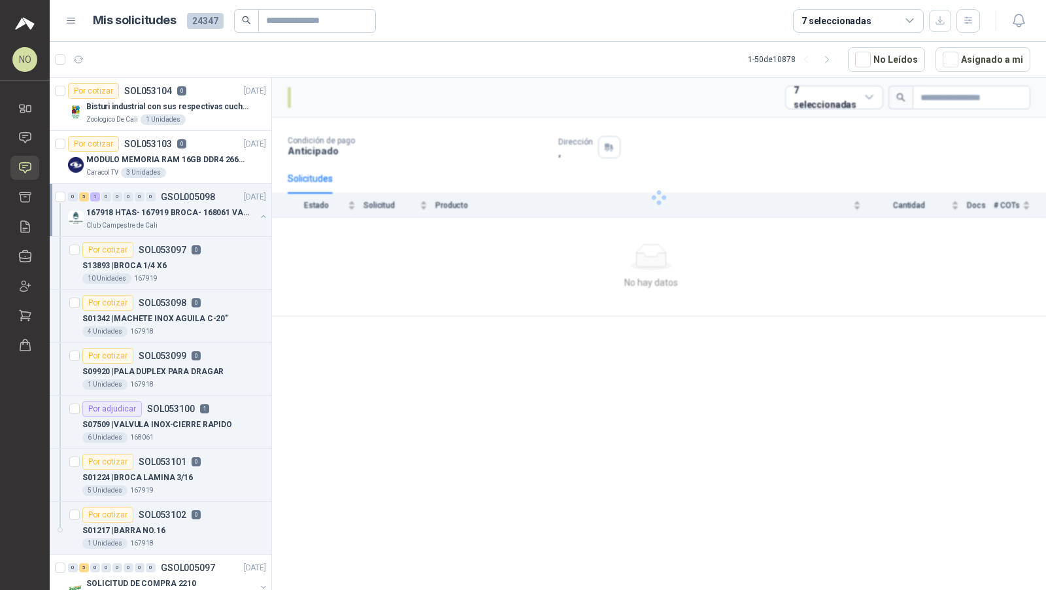
click at [189, 217] on p "167918 HTAS- 167919 BROCA- 168061 VALVULA" at bounding box center [167, 213] width 163 height 12
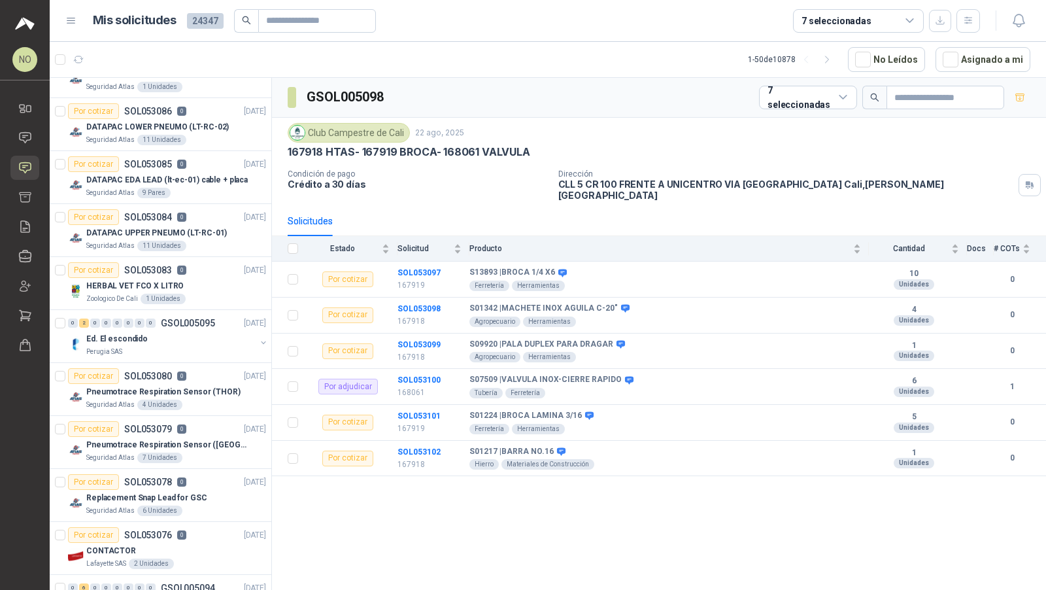
scroll to position [369, 0]
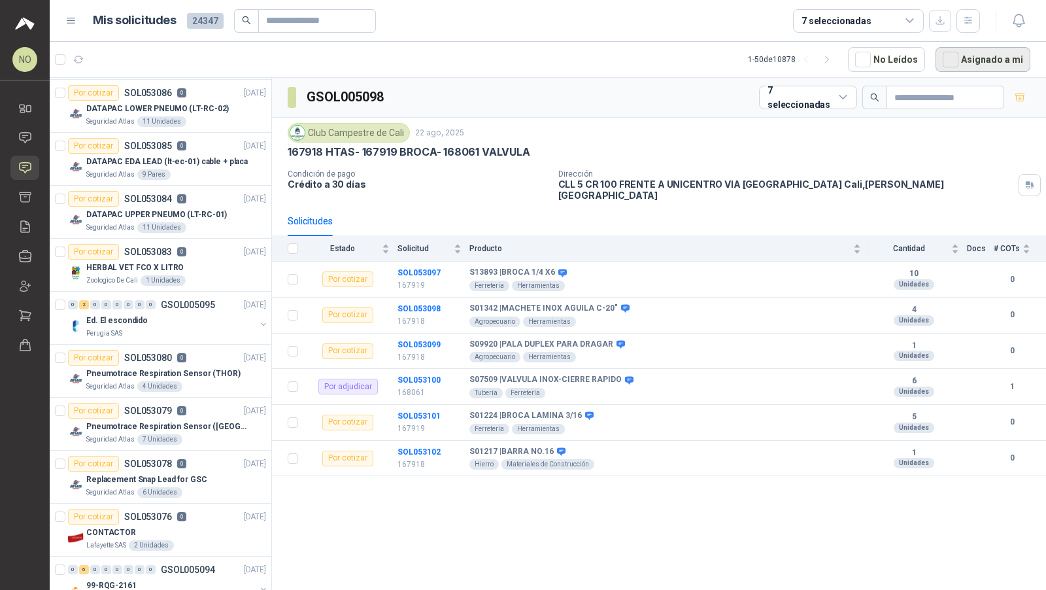
click at [978, 47] on button "Asignado a mi" at bounding box center [983, 59] width 95 height 25
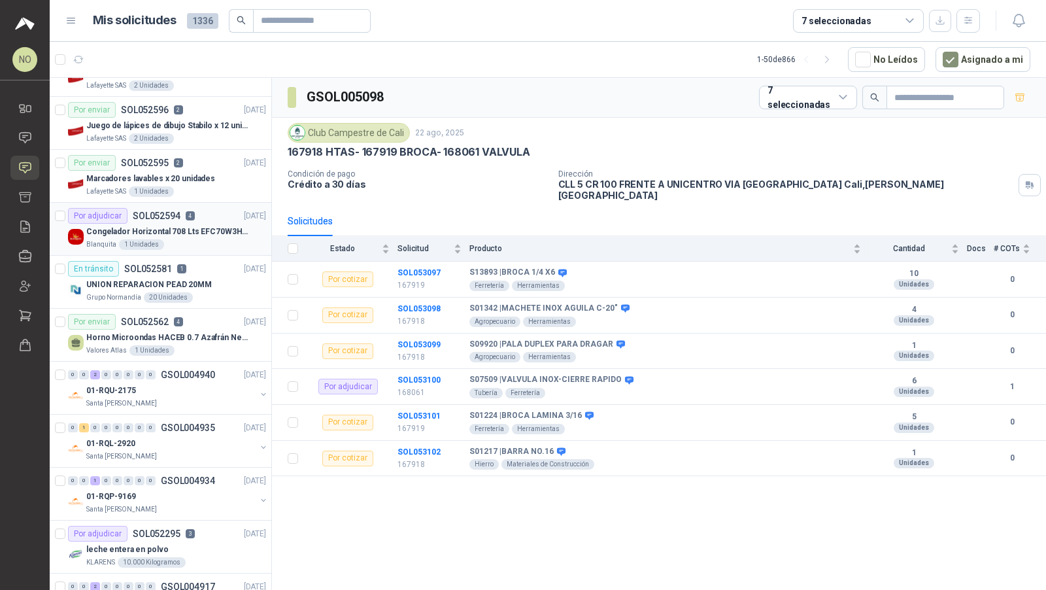
scroll to position [347, 0]
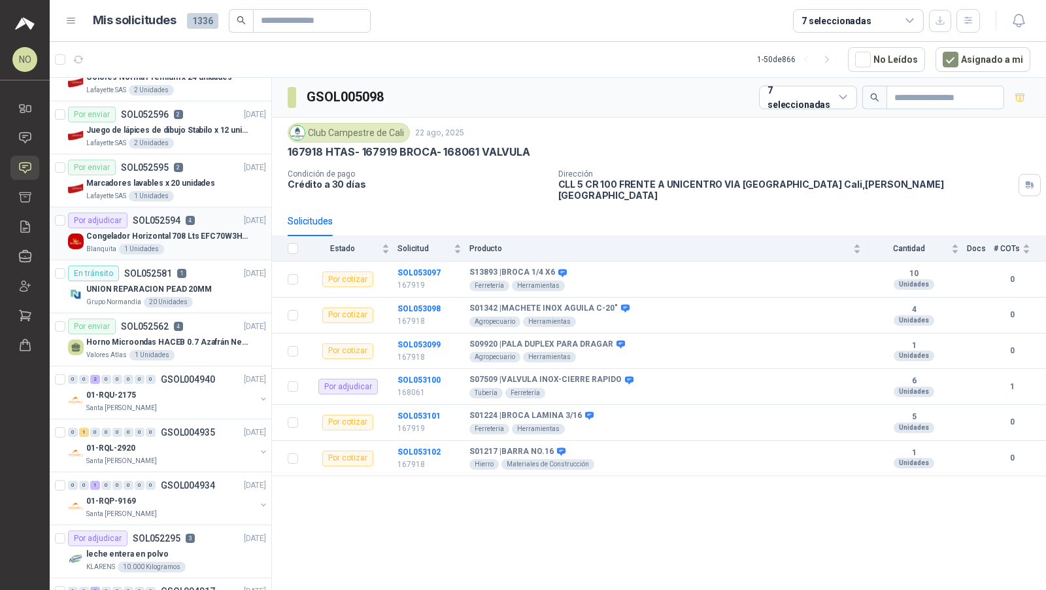
click at [153, 207] on article "Por adjudicar SOL052594 4 19/08/25 Congelador Horizontal 708 Lts EFC70W3HTW Bla…" at bounding box center [161, 233] width 222 height 53
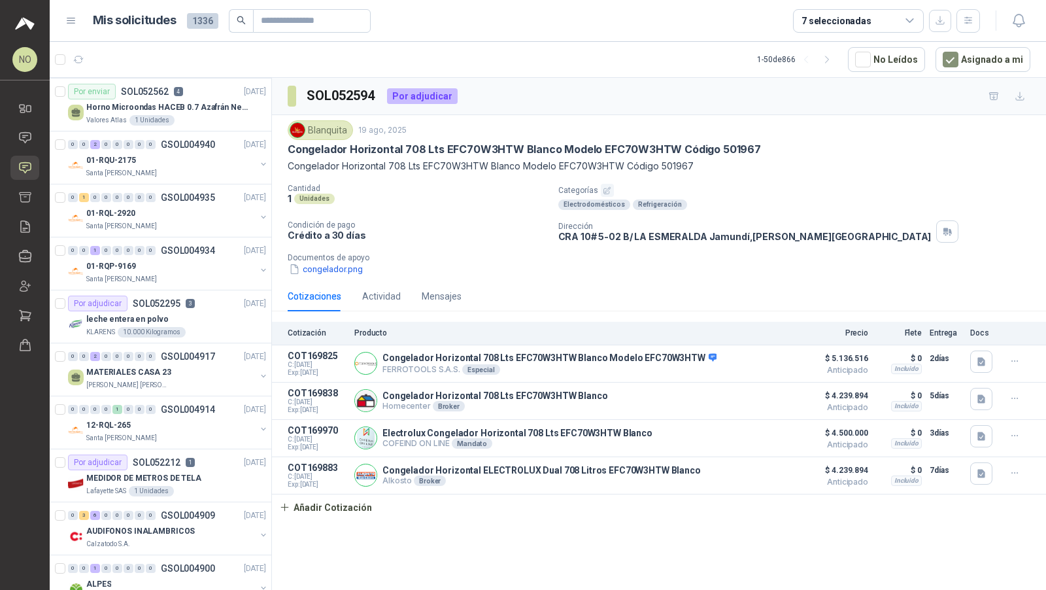
scroll to position [583, 0]
click at [190, 328] on div "KLARENS 10.000 Kilogramos" at bounding box center [176, 331] width 180 height 10
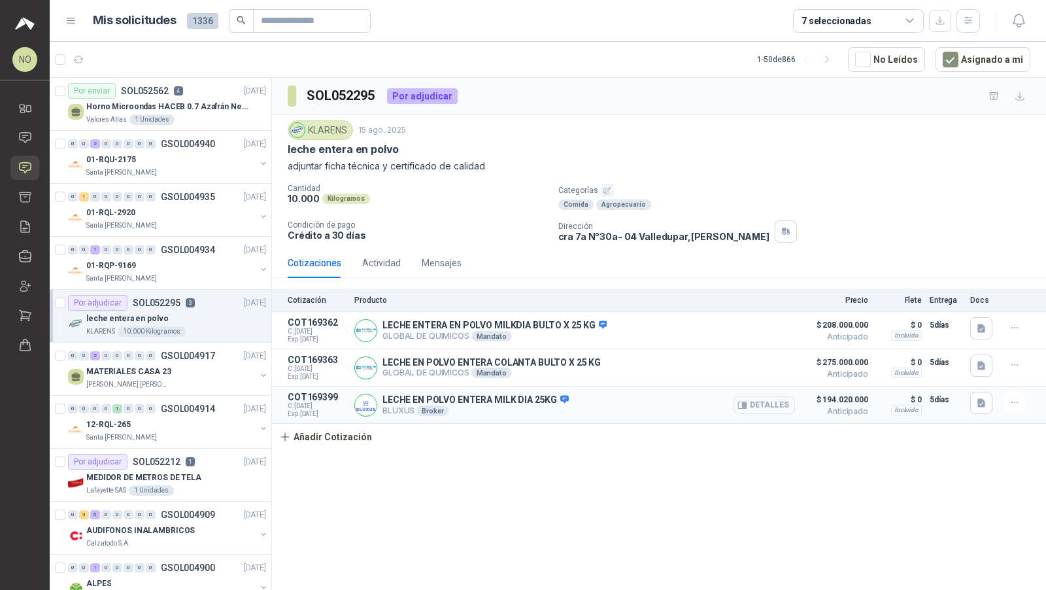
click at [753, 399] on button "Detalles" at bounding box center [764, 405] width 61 height 18
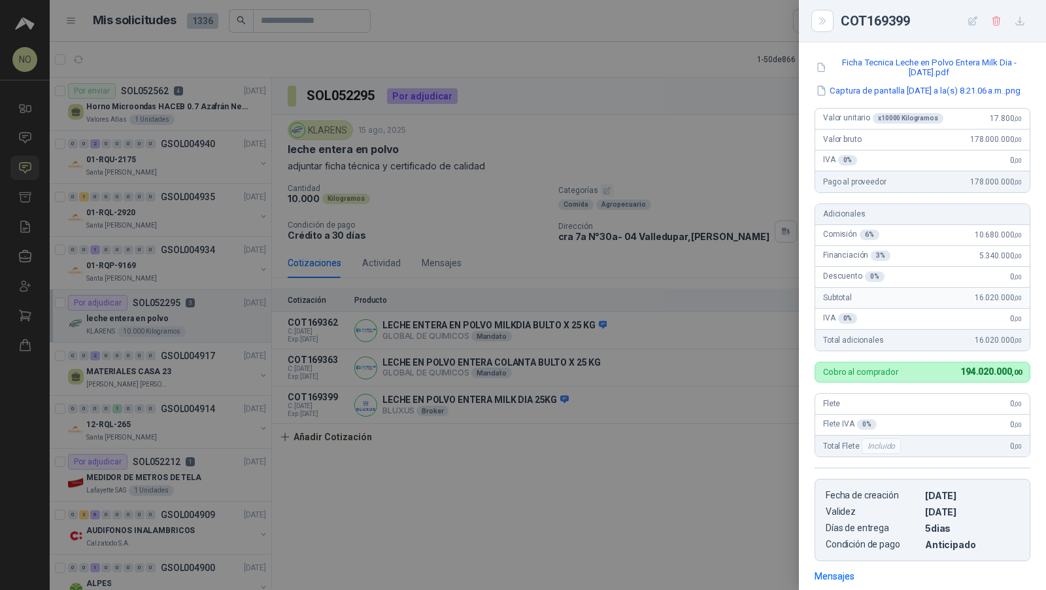
scroll to position [163, 0]
click at [145, 445] on div at bounding box center [523, 295] width 1046 height 590
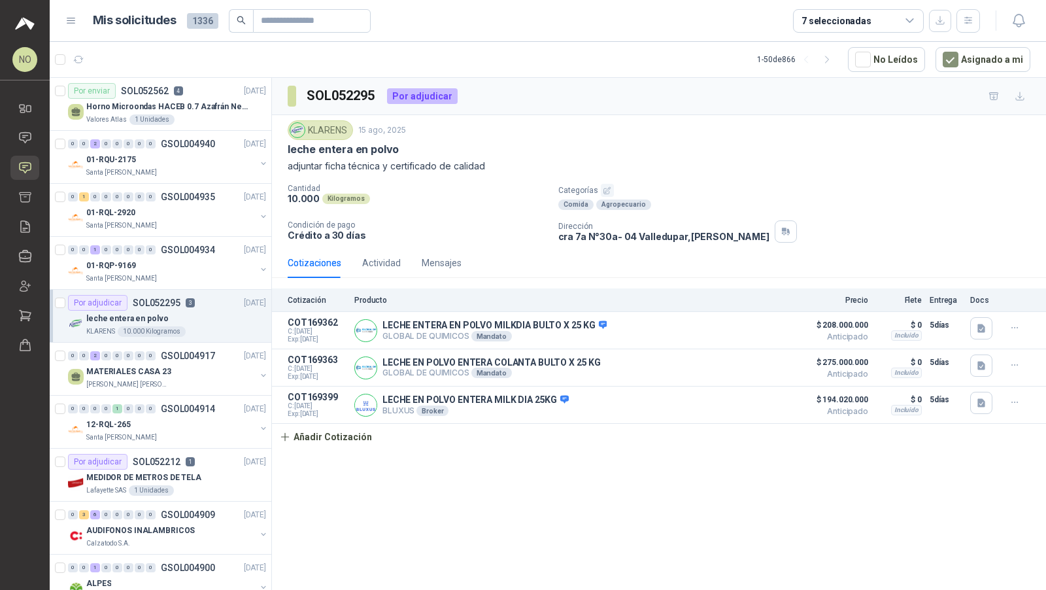
scroll to position [657, 0]
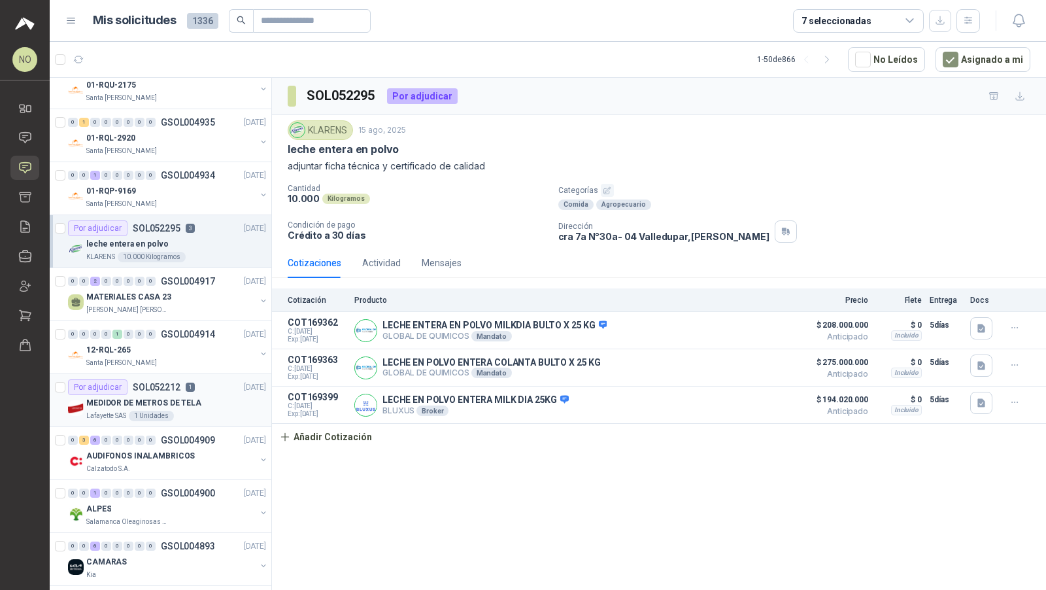
click at [182, 411] on div "Lafayette SAS 1 Unidades" at bounding box center [176, 416] width 180 height 10
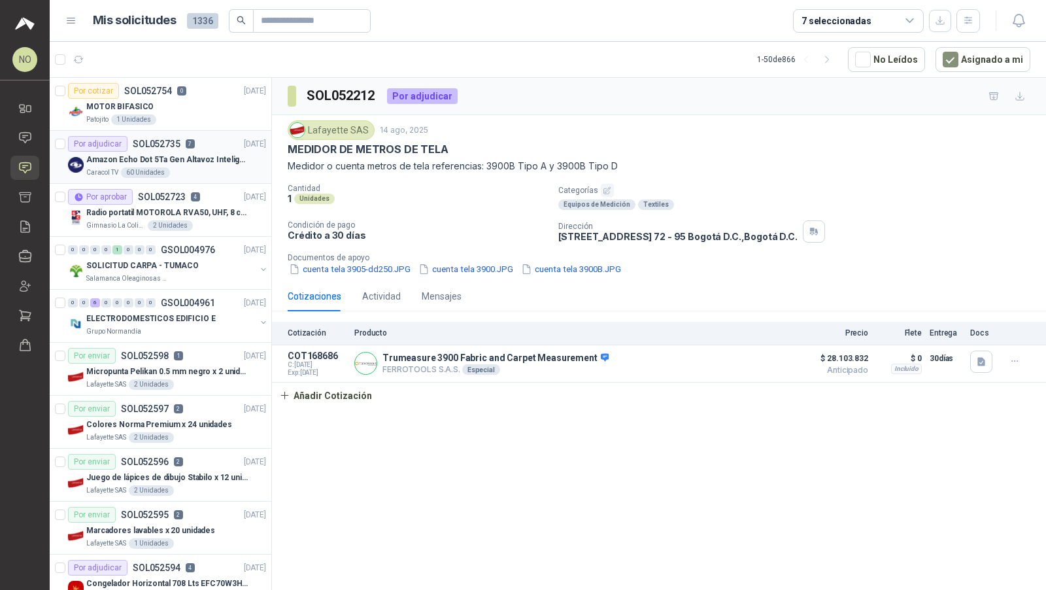
click at [165, 141] on p "SOL052735" at bounding box center [157, 143] width 48 height 9
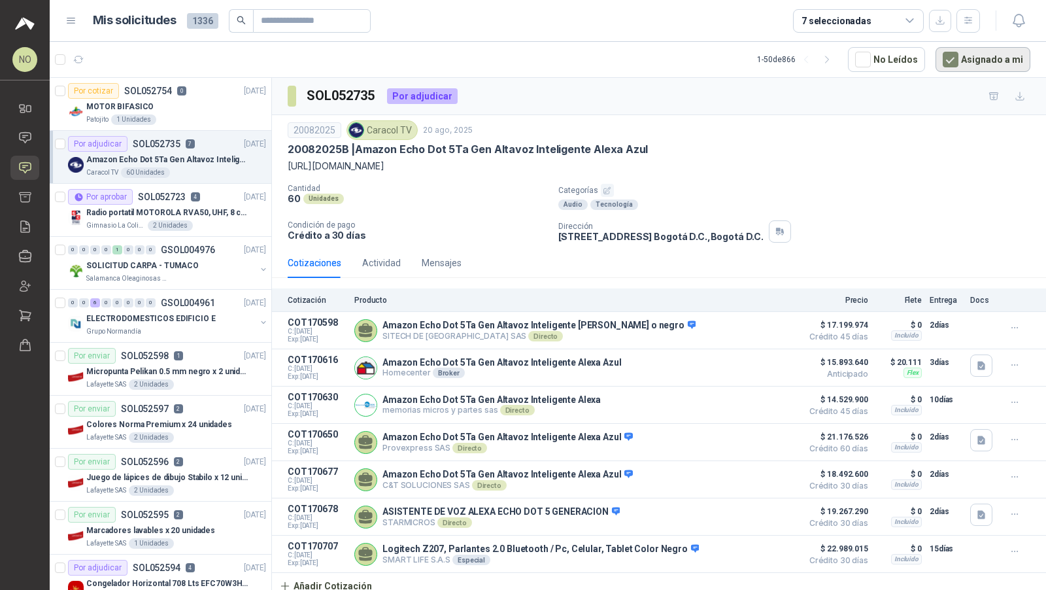
click at [974, 61] on button "Asignado a mi" at bounding box center [983, 59] width 95 height 25
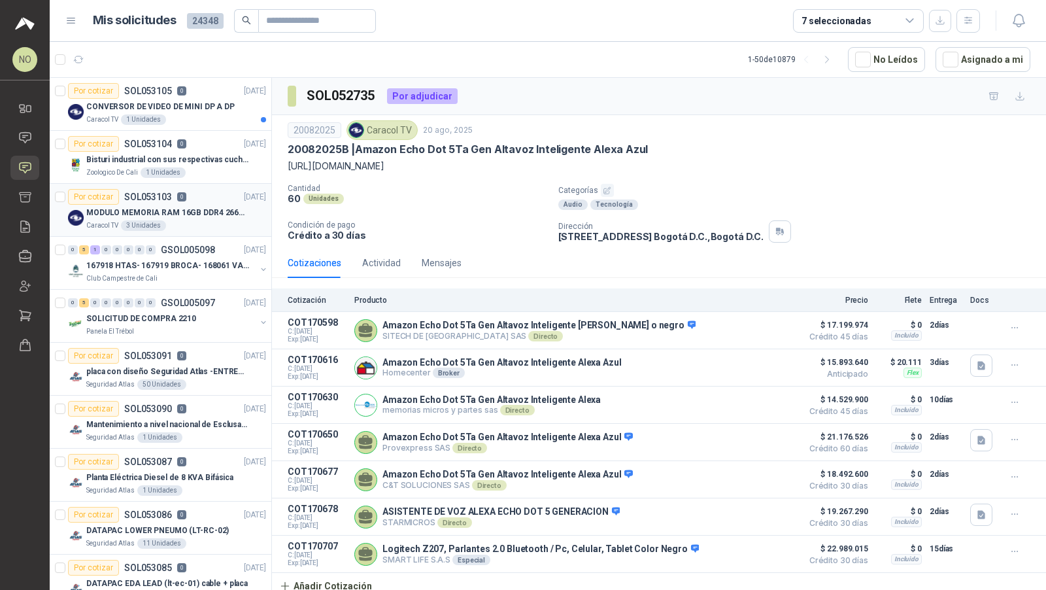
click at [201, 212] on p "MODULO MEMORIA RAM 16GB DDR4 2666 MHZ - PORTATIL" at bounding box center [167, 213] width 163 height 12
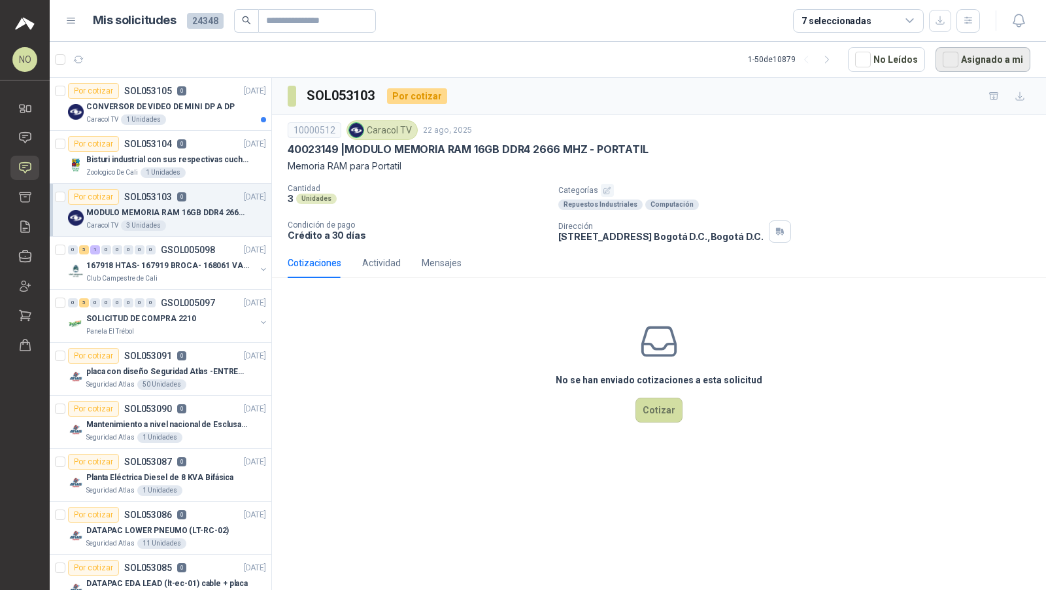
click at [972, 60] on button "Asignado a mi" at bounding box center [983, 59] width 95 height 25
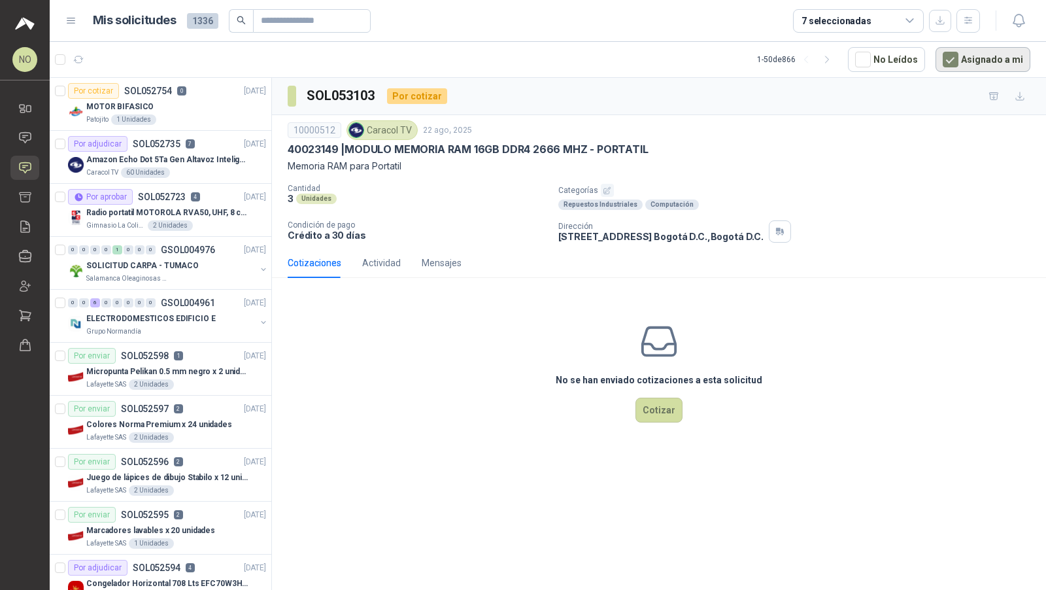
click at [977, 57] on button "Asignado a mi" at bounding box center [983, 59] width 95 height 25
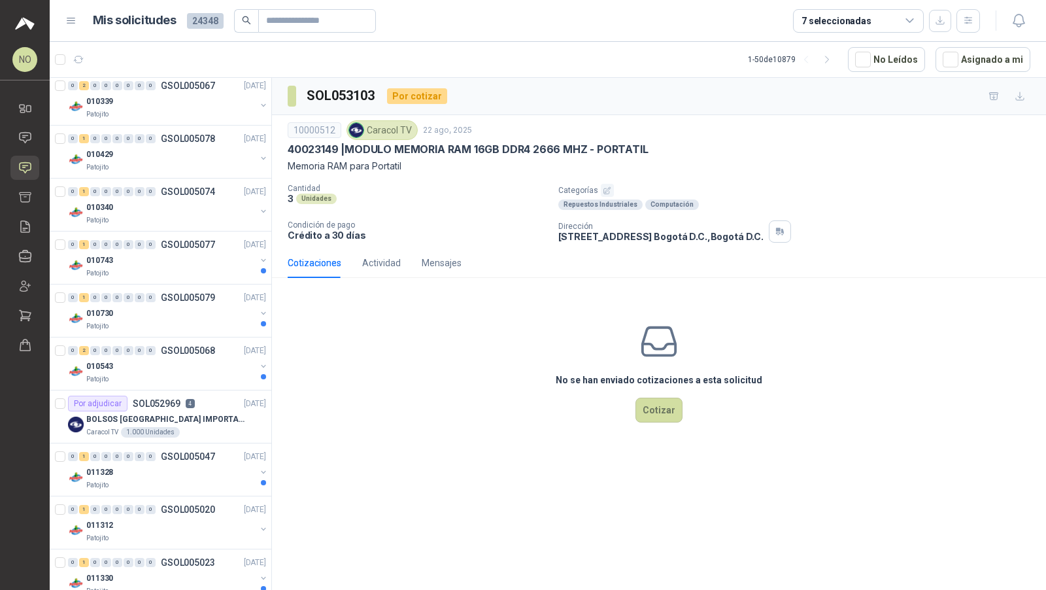
scroll to position [2145, 0]
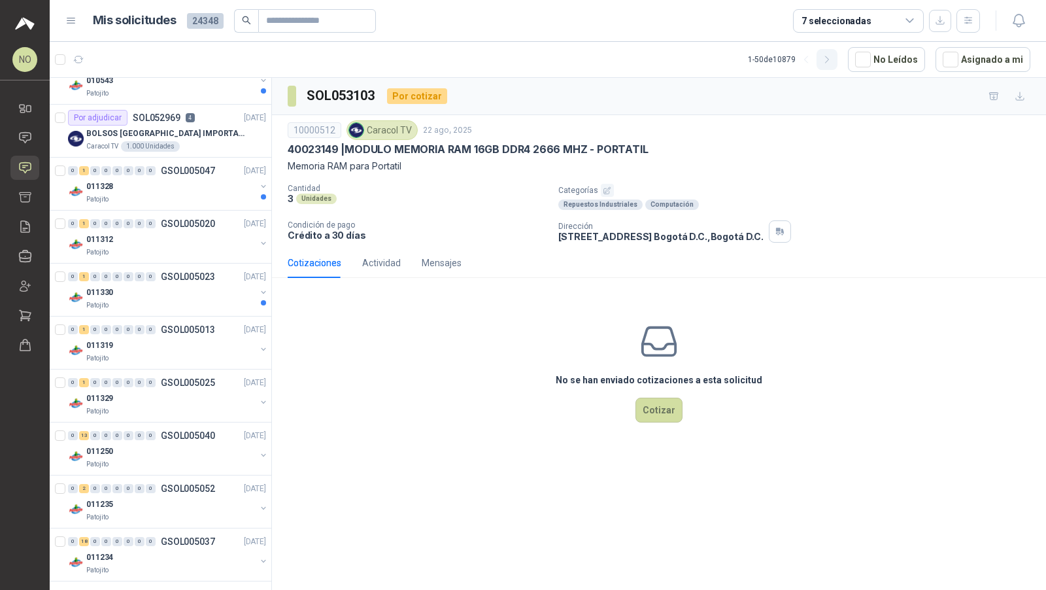
click at [831, 52] on button "button" at bounding box center [827, 59] width 21 height 21
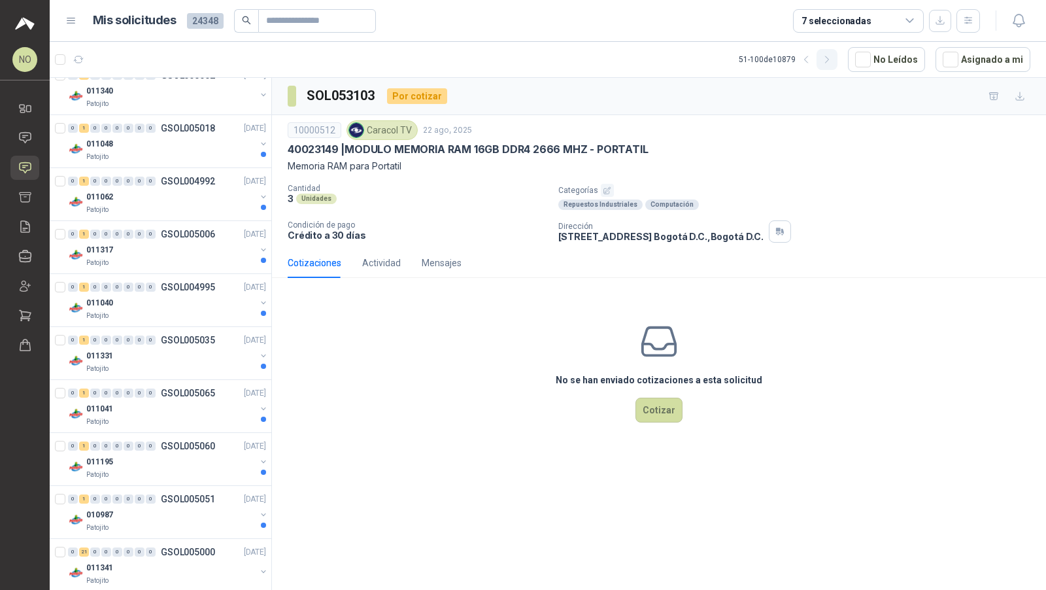
click at [831, 52] on button "button" at bounding box center [827, 59] width 21 height 21
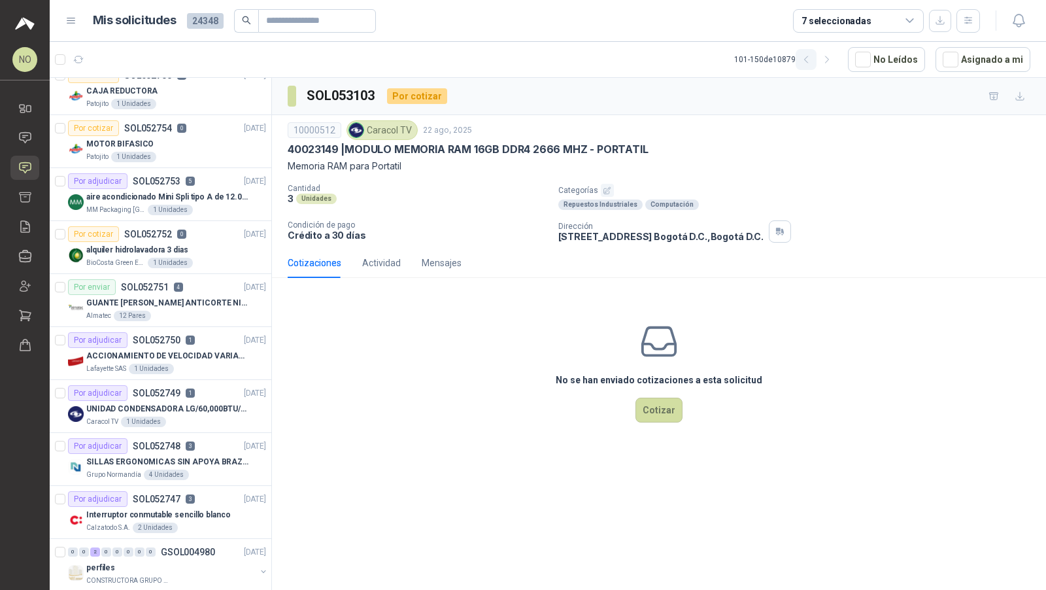
click at [812, 64] on icon "button" at bounding box center [806, 59] width 11 height 11
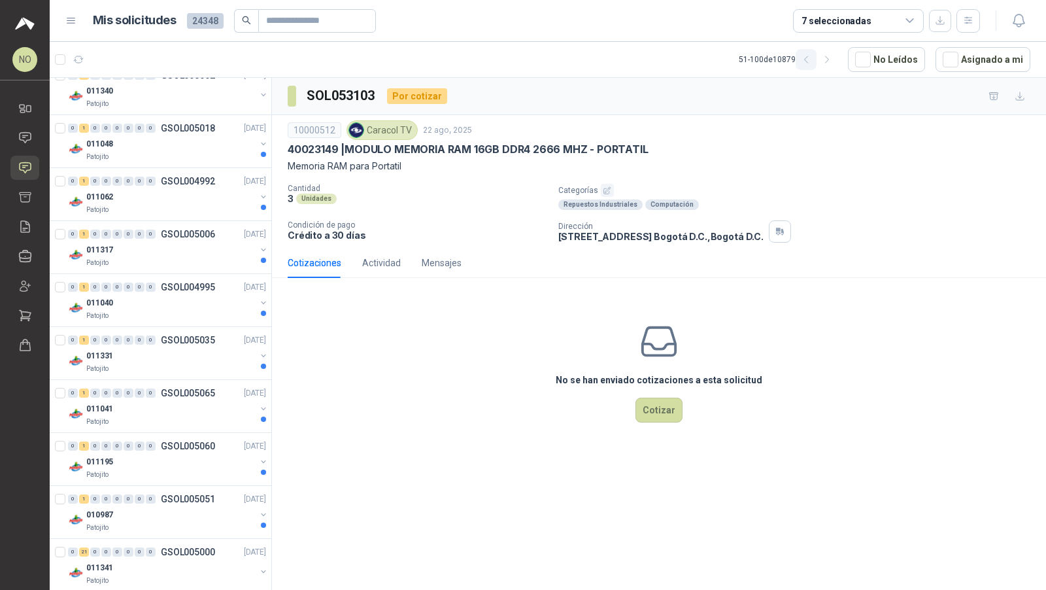
click at [812, 64] on icon "button" at bounding box center [806, 59] width 11 height 11
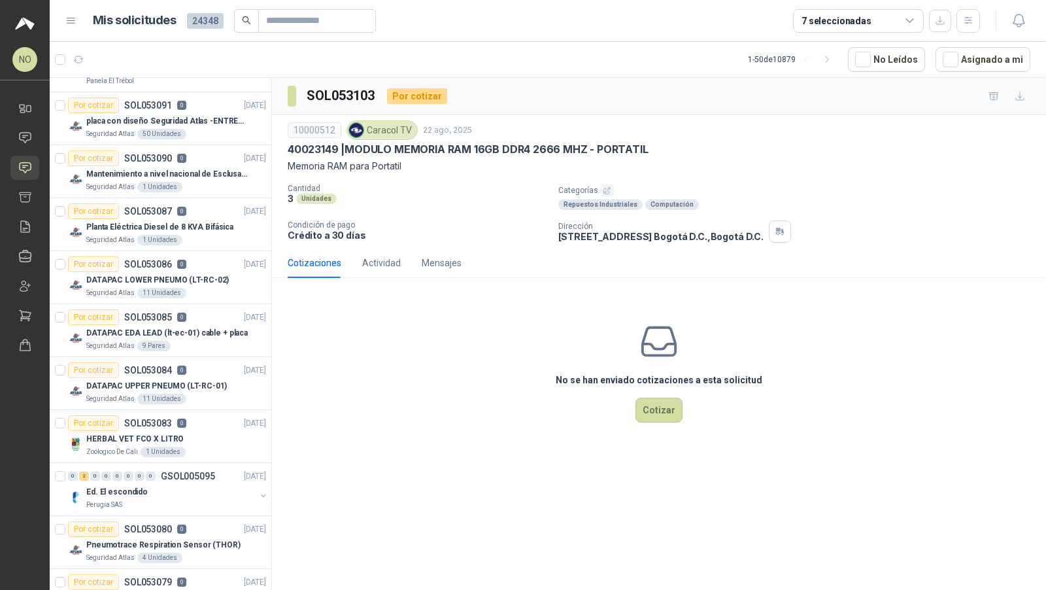
scroll to position [0, 0]
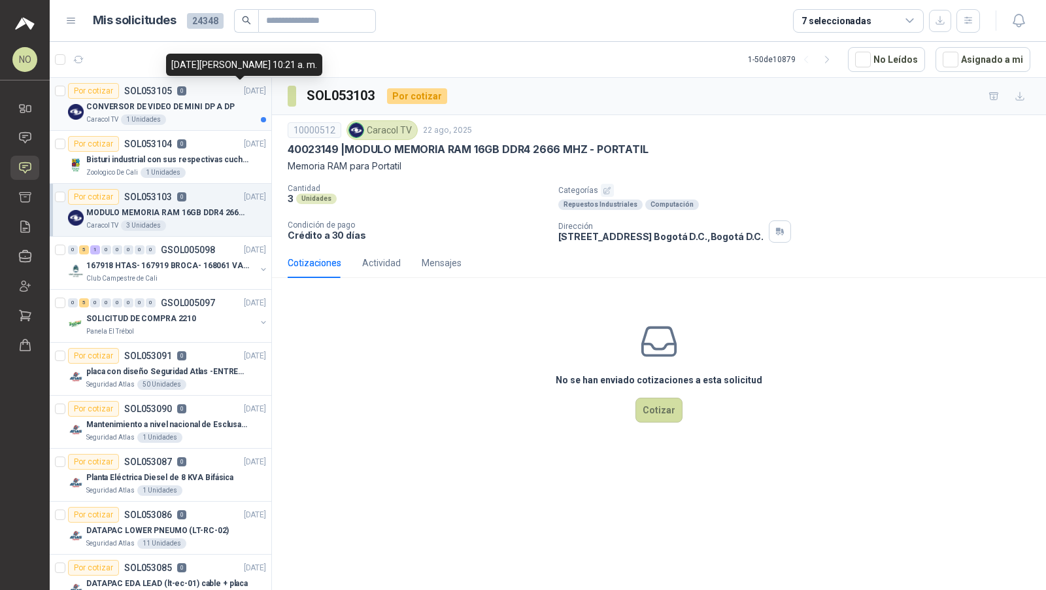
click at [244, 85] on p "[DATE]" at bounding box center [255, 91] width 22 height 12
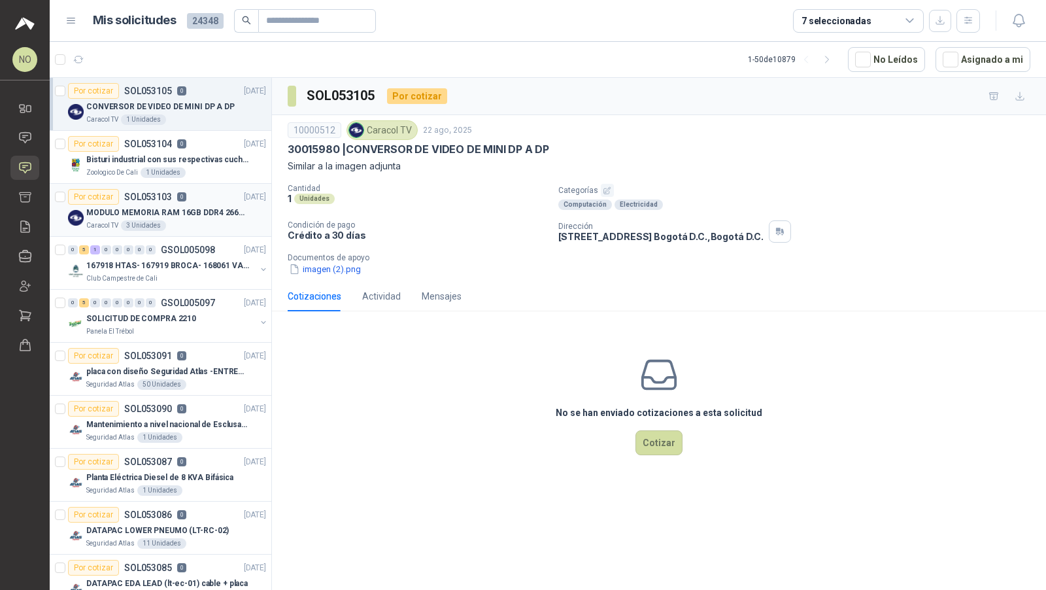
click at [235, 226] on div "Caracol TV 3 Unidades" at bounding box center [176, 225] width 180 height 10
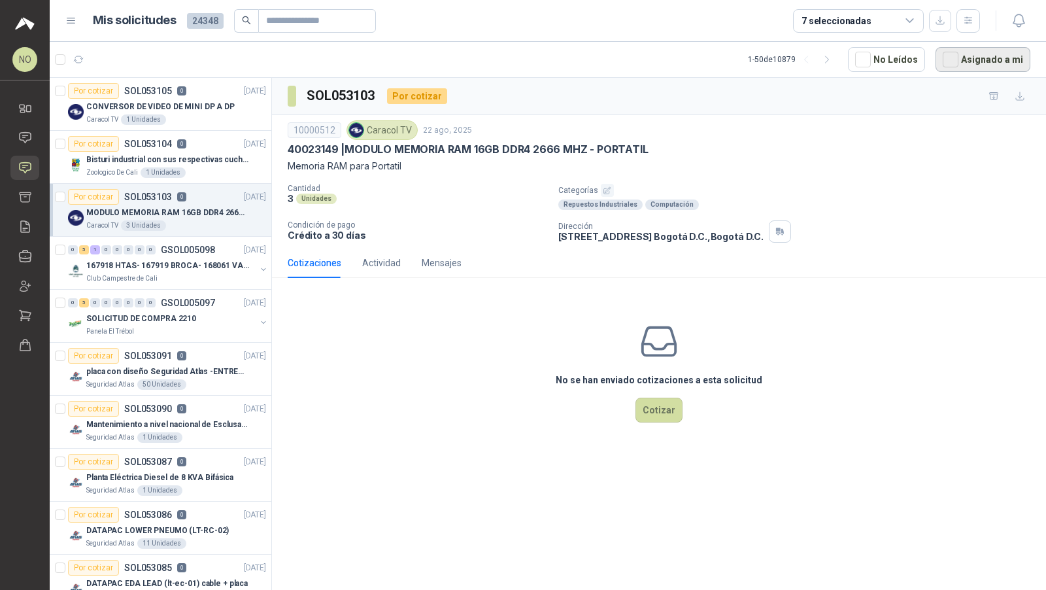
click at [963, 54] on button "Asignado a mi" at bounding box center [983, 59] width 95 height 25
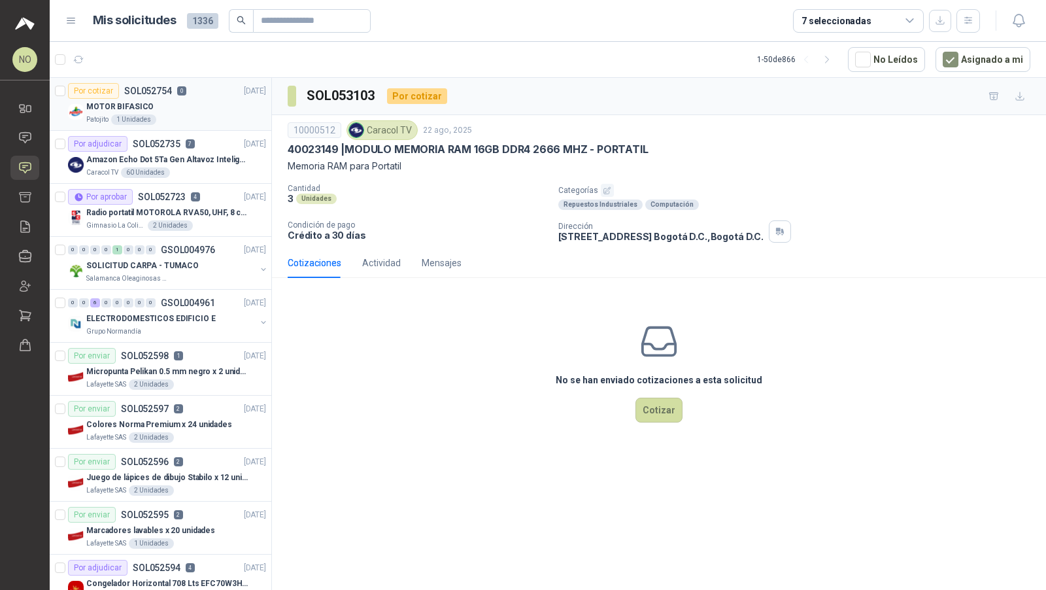
click at [202, 114] on div "Patojito 1 Unidades" at bounding box center [176, 119] width 180 height 10
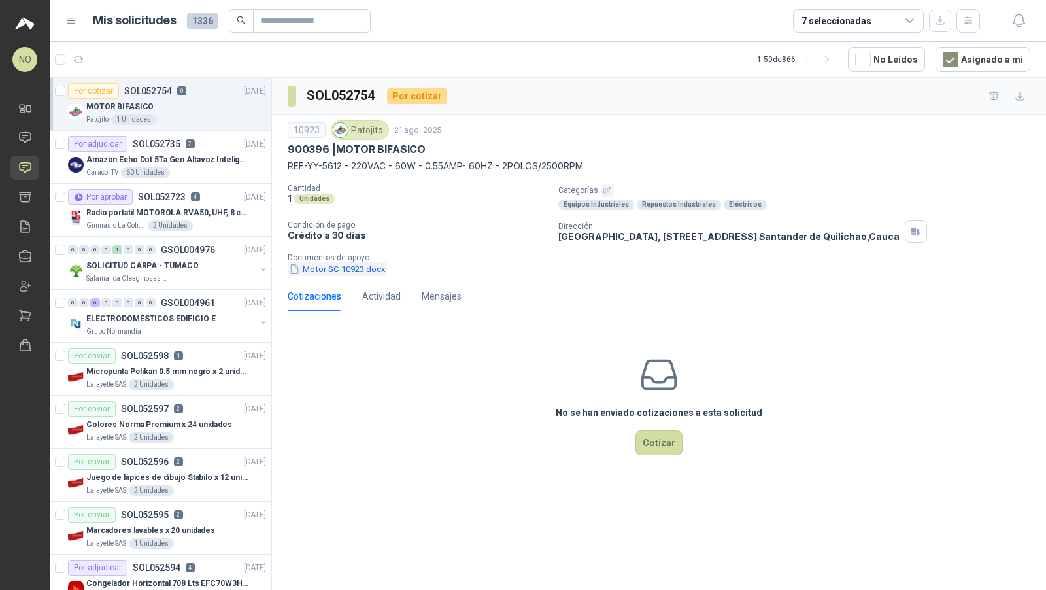
click at [338, 262] on button "Motor SC 10923.docx" at bounding box center [337, 269] width 99 height 14
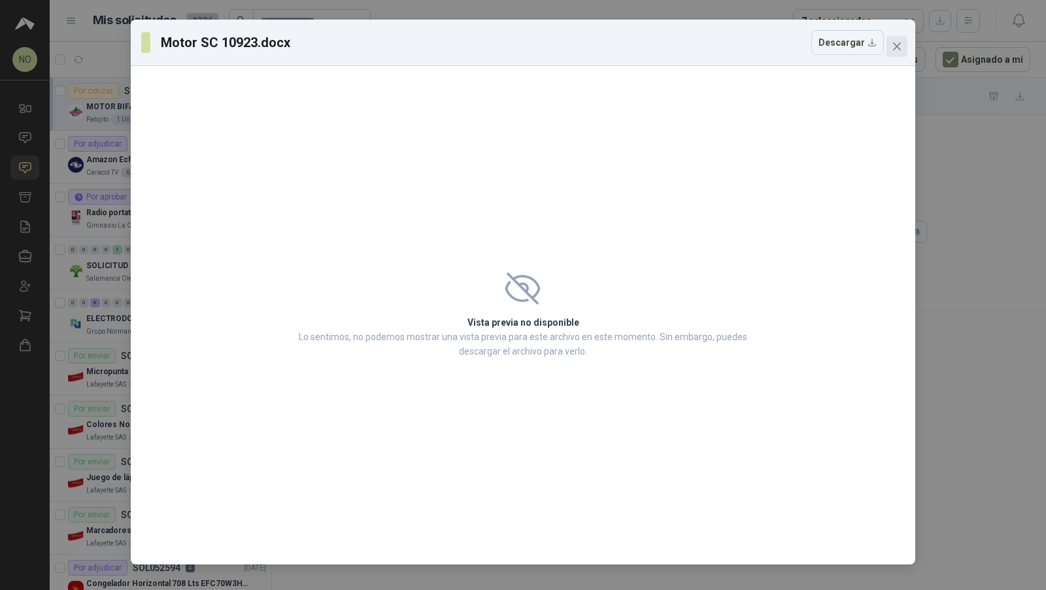
click at [901, 50] on icon "close" at bounding box center [897, 47] width 8 height 8
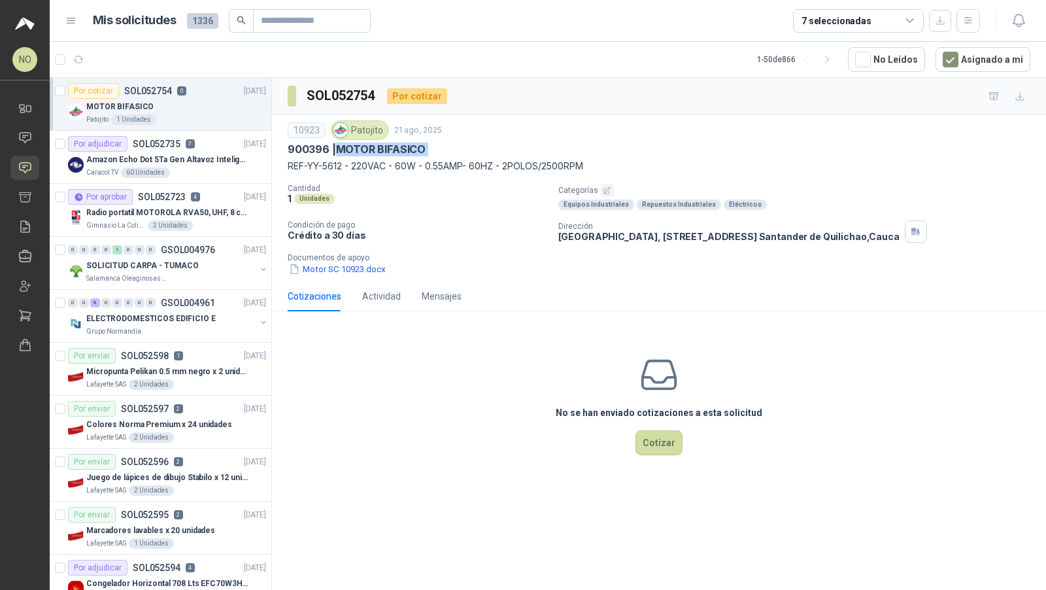
drag, startPoint x: 339, startPoint y: 146, endPoint x: 593, endPoint y: 157, distance: 254.0
click at [593, 157] on div "10923 Patojito 21 ago, 2025 900396 | MOTOR BIFASICO REF-YY-5612 - 220VAC - 60W …" at bounding box center [659, 146] width 743 height 53
click at [591, 160] on p "REF-YY-5612 - 220VAC - 60W - 0.55AMP- 60HZ - 2POLOS/2500RPM" at bounding box center [659, 166] width 743 height 14
click at [167, 213] on p "Radio portatil MOTOROLA RVA50, UHF, 8 canales, 500MW" at bounding box center [167, 213] width 163 height 12
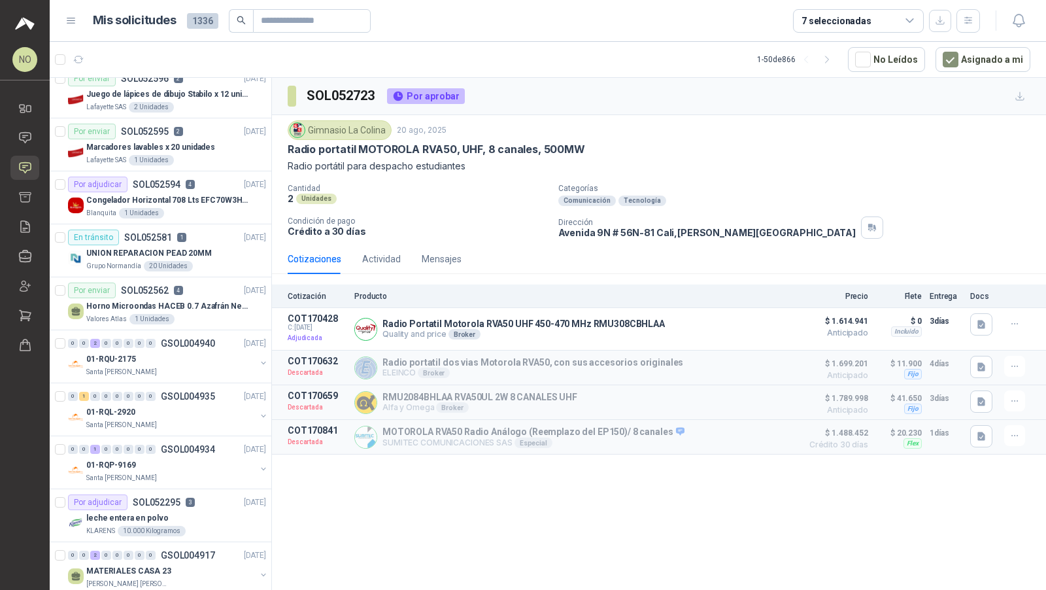
scroll to position [373, 0]
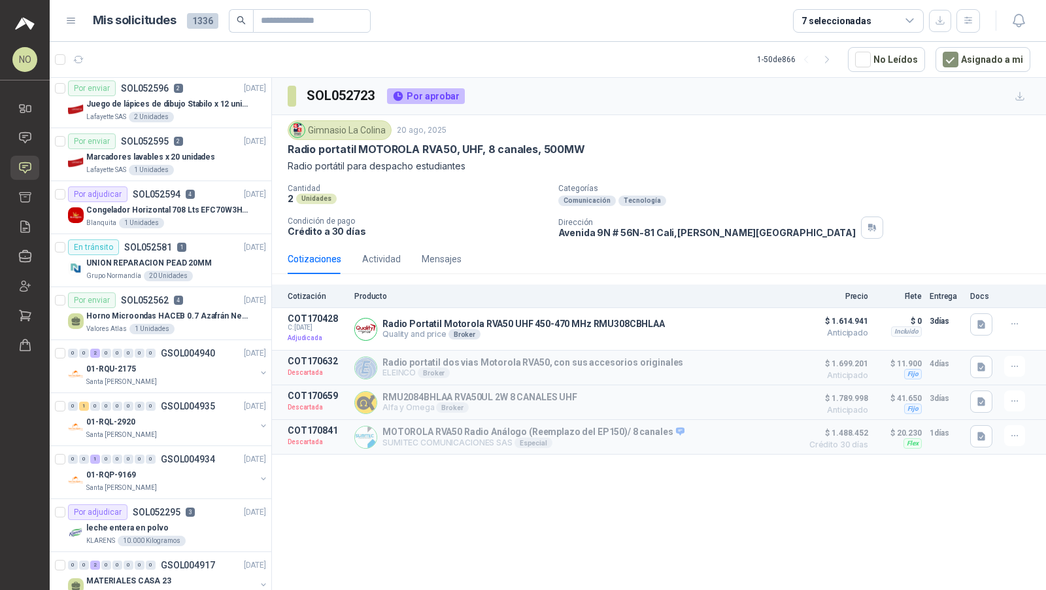
click at [167, 218] on div "Blanquita 1 Unidades" at bounding box center [176, 223] width 180 height 10
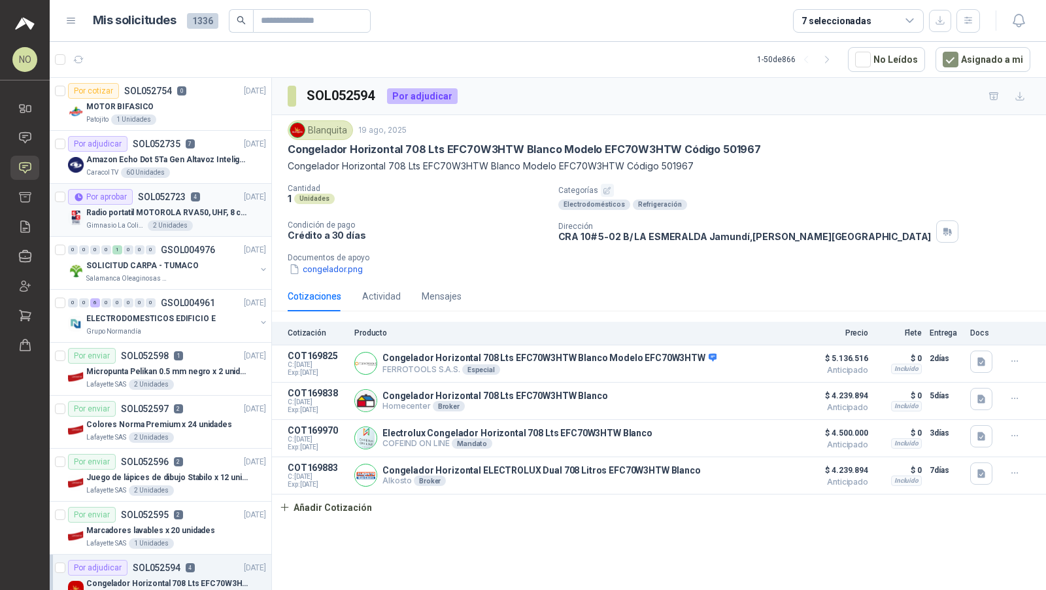
click at [209, 220] on div "Gimnasio La Colina 2 Unidades" at bounding box center [176, 225] width 180 height 10
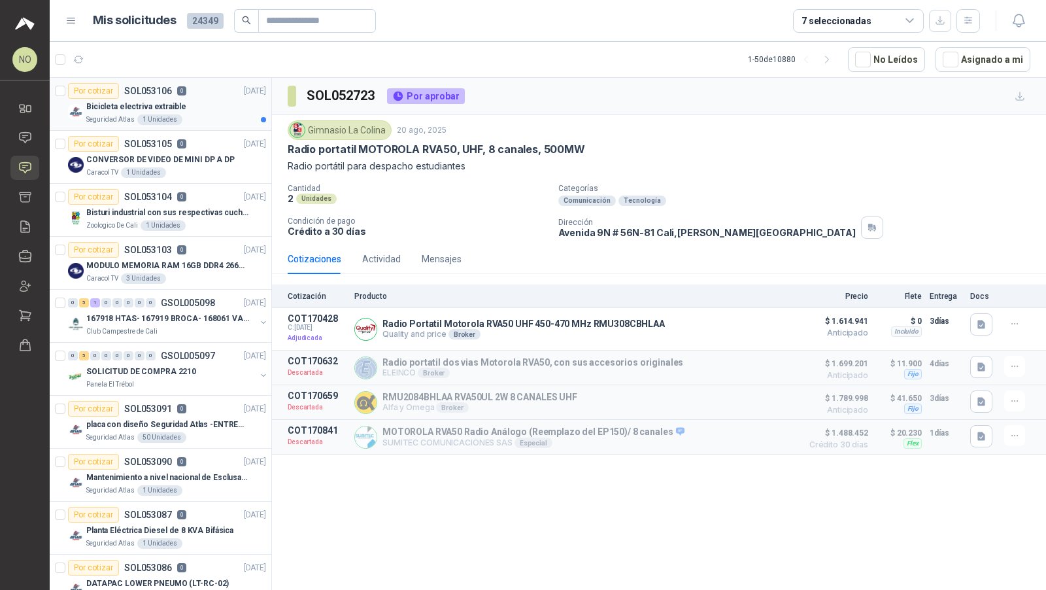
click at [213, 118] on div "Seguridad Atlas 1 Unidades" at bounding box center [176, 119] width 180 height 10
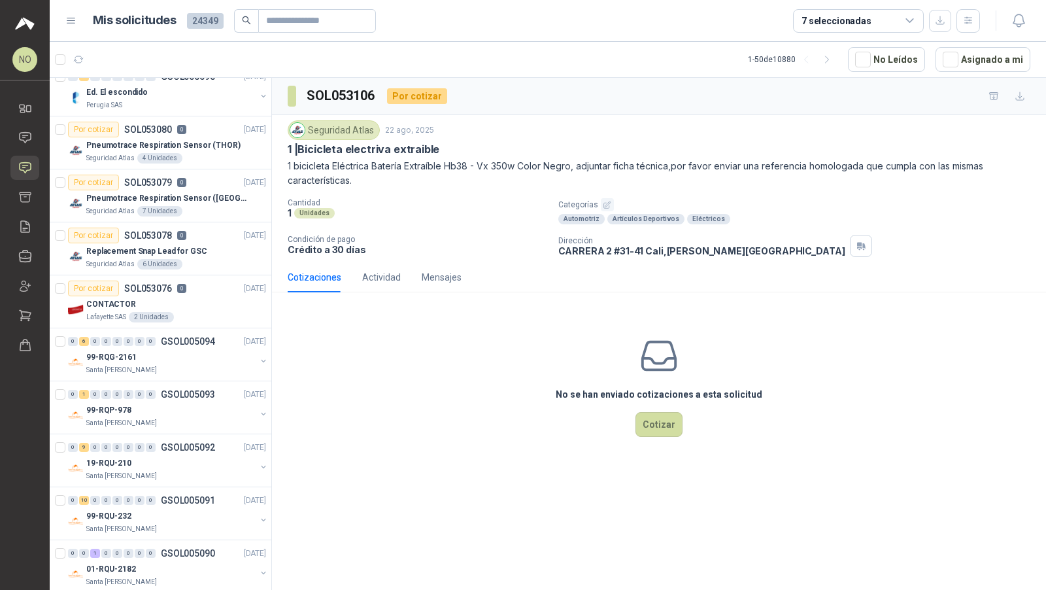
scroll to position [717, 0]
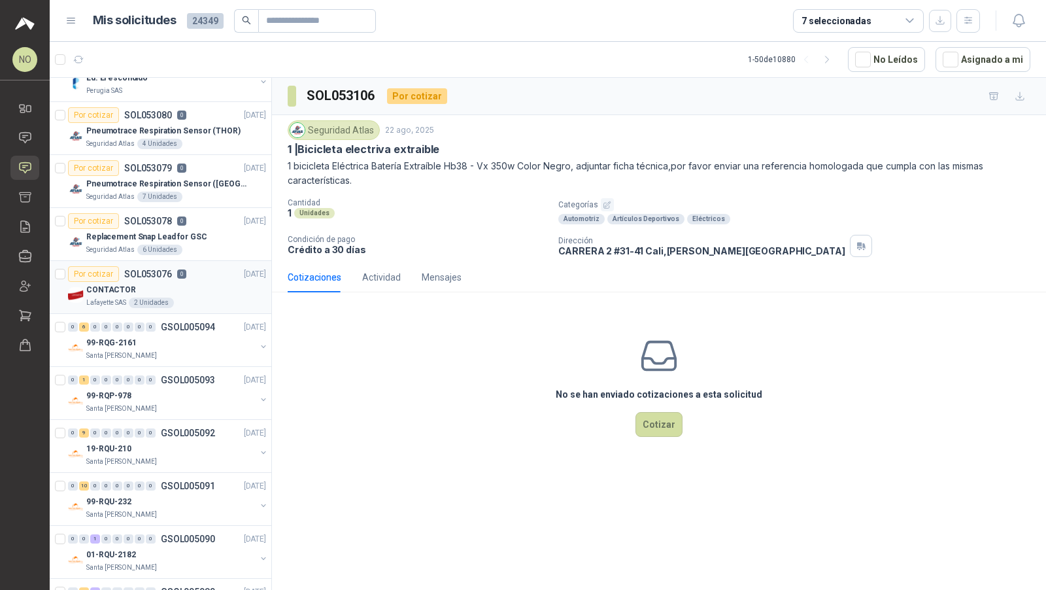
click at [135, 298] on div "2 Unidades" at bounding box center [151, 303] width 45 height 10
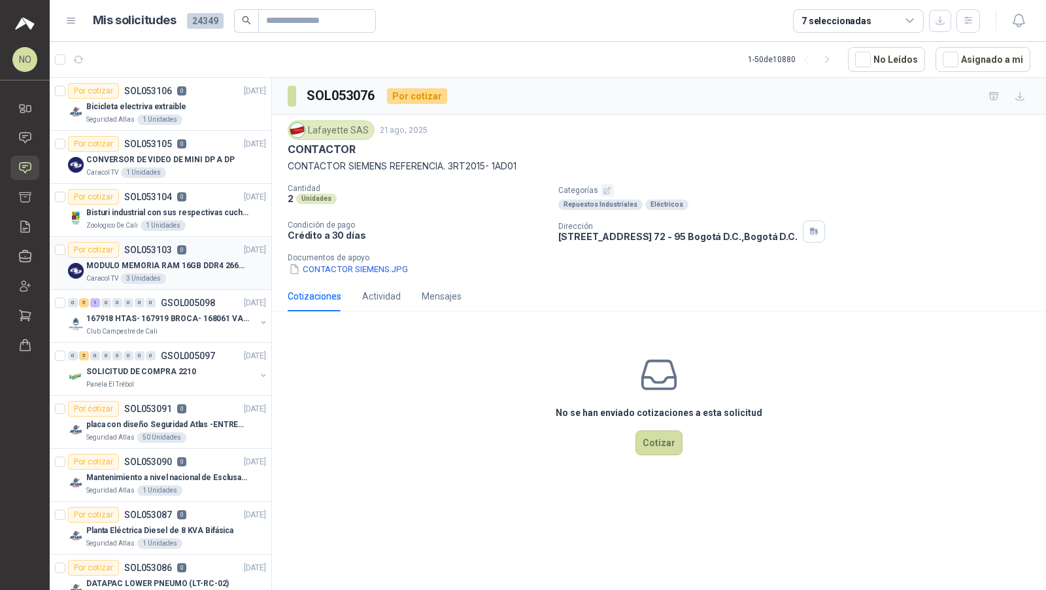
click at [177, 260] on p "MODULO MEMORIA RAM 16GB DDR4 2666 MHZ - PORTATIL" at bounding box center [167, 266] width 163 height 12
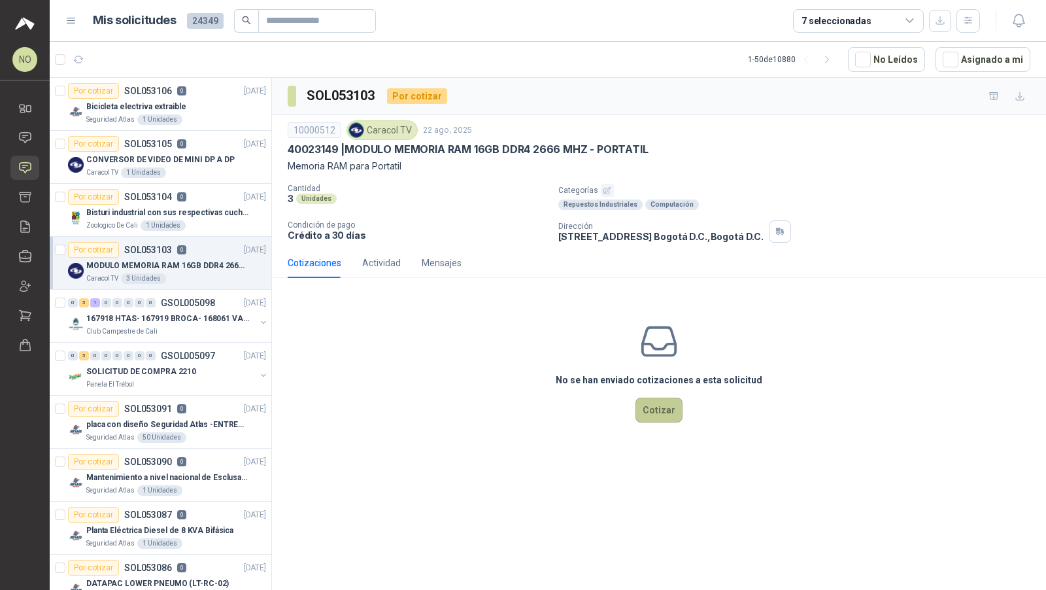
click at [655, 410] on button "Cotizar" at bounding box center [659, 410] width 47 height 25
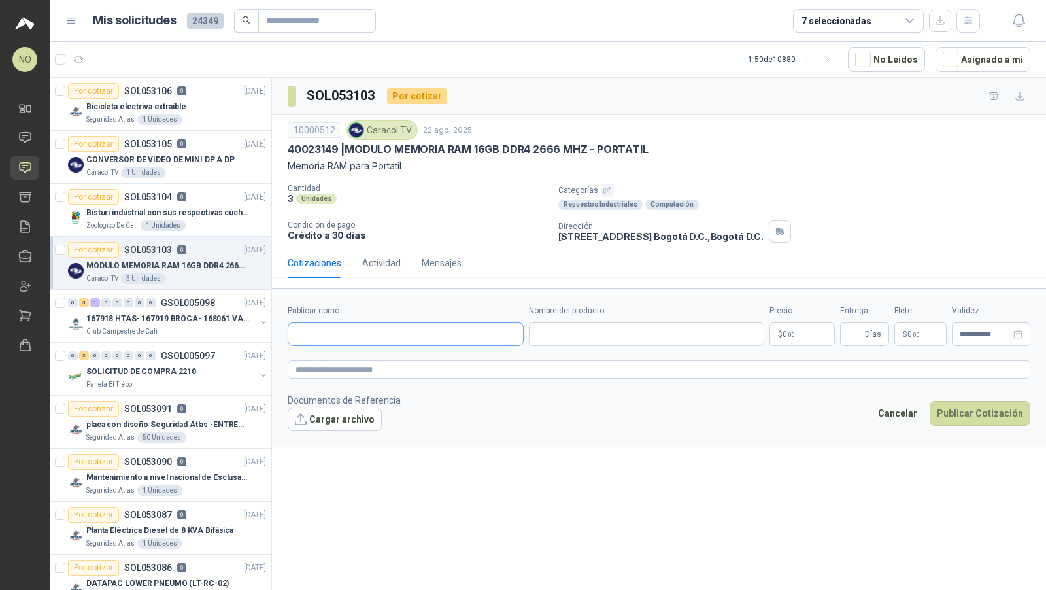
click at [447, 328] on input "Publicar como" at bounding box center [405, 334] width 235 height 22
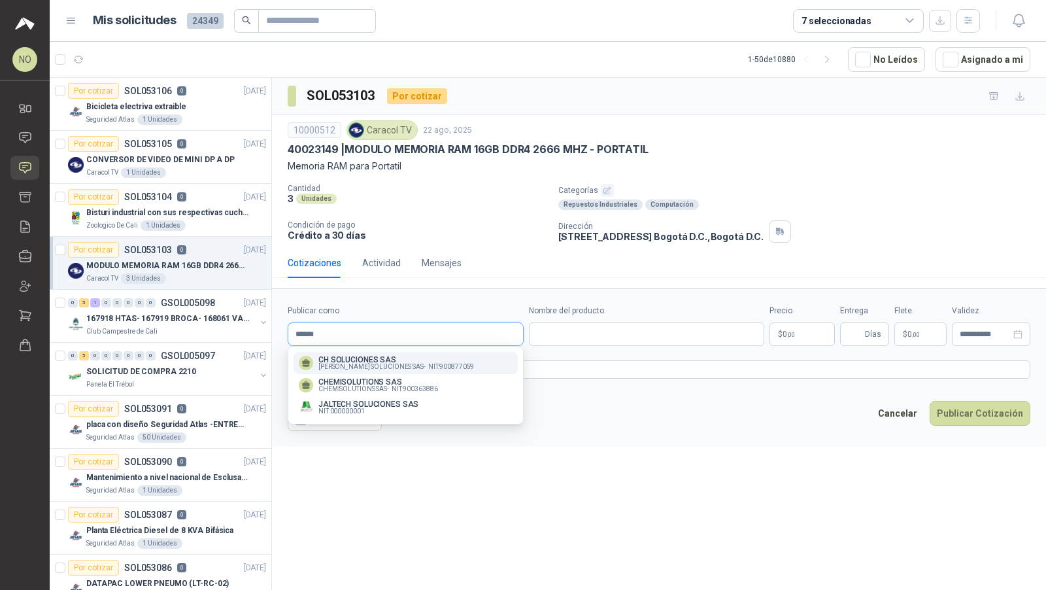
type input "******"
click at [440, 364] on span "NIT : 900877059" at bounding box center [451, 367] width 46 height 7
type input "**********"
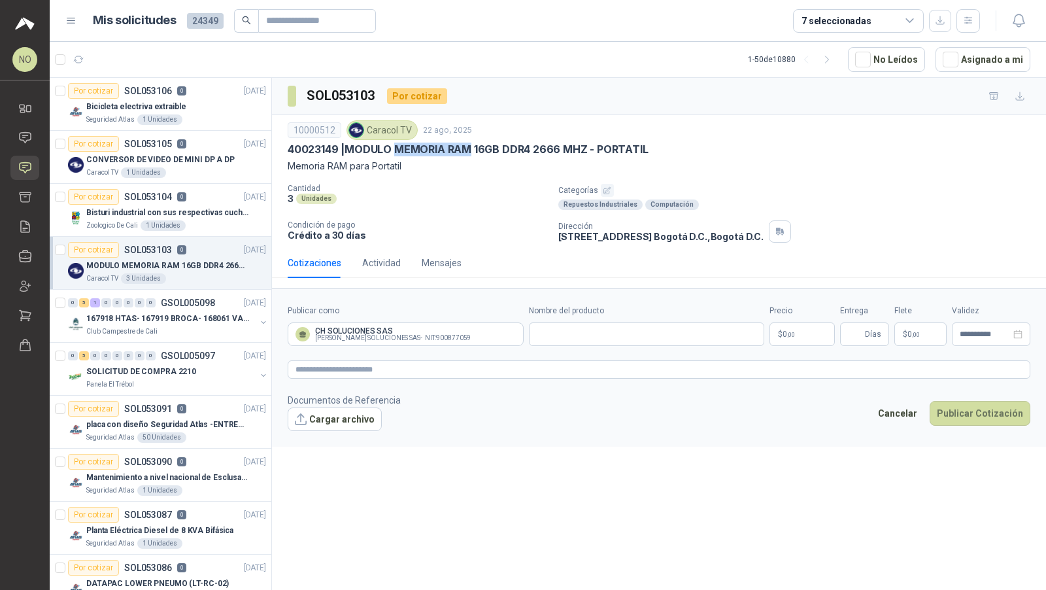
drag, startPoint x: 399, startPoint y: 146, endPoint x: 473, endPoint y: 152, distance: 74.1
click at [473, 152] on p "40023149 | MODULO MEMORIA RAM 16GB DDR4 2666 MHZ - PORTATIL" at bounding box center [468, 150] width 361 height 14
copy p "MEMORIA RAM"
click at [576, 333] on input "Nombre del producto" at bounding box center [647, 334] width 236 height 24
paste input "**********"
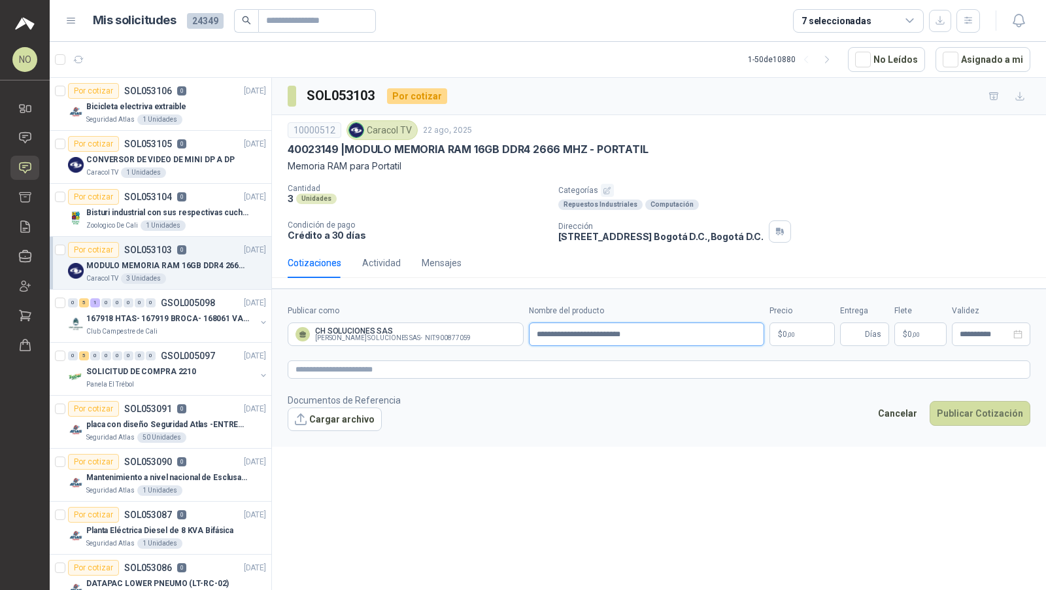
type input "**********"
click at [793, 334] on body "NO Nathalia Ortega Inicio Chat Solicitudes Cotizar Remisiones Compañías Invitac…" at bounding box center [523, 295] width 1046 height 590
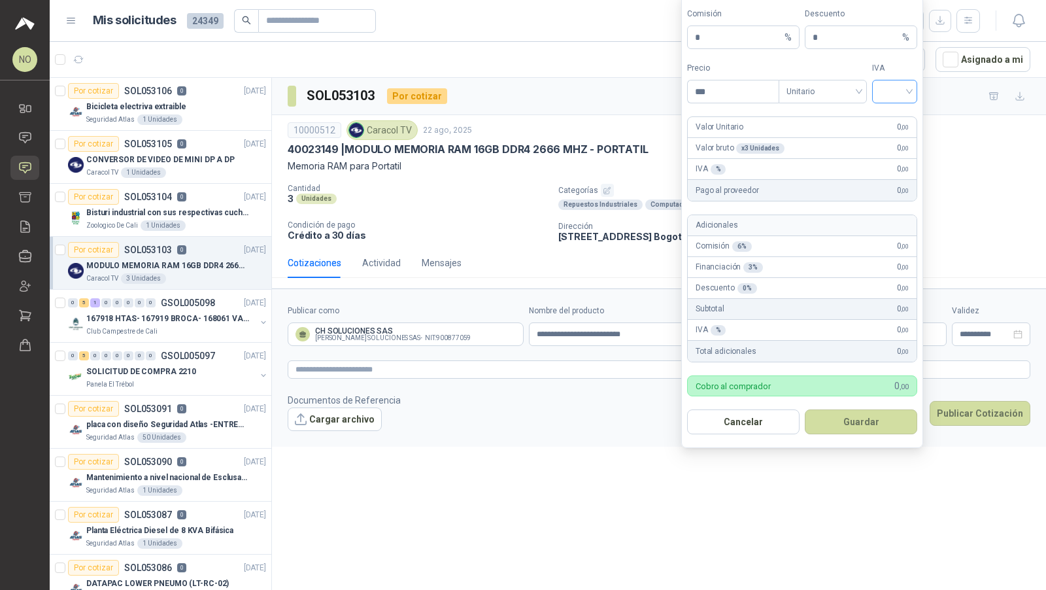
click at [904, 88] on input "search" at bounding box center [894, 90] width 29 height 20
click at [895, 118] on div "19%" at bounding box center [895, 121] width 24 height 14
click at [756, 88] on input "***" at bounding box center [733, 91] width 91 height 22
click at [746, 94] on input "***" at bounding box center [733, 91] width 91 height 22
type input "*"
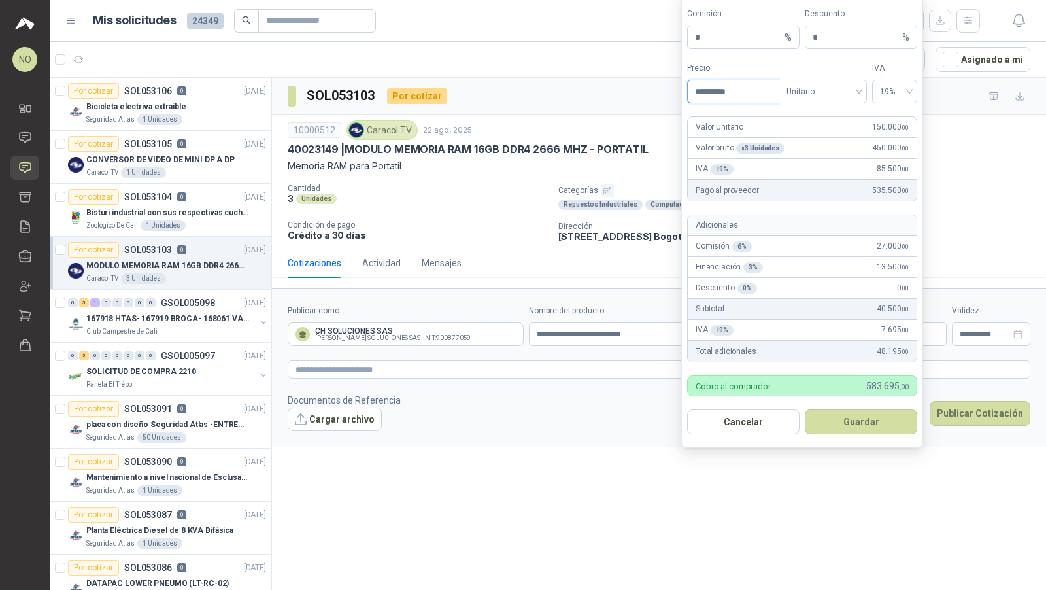
type input "*********"
click at [857, 426] on button "Guardar" at bounding box center [861, 421] width 112 height 25
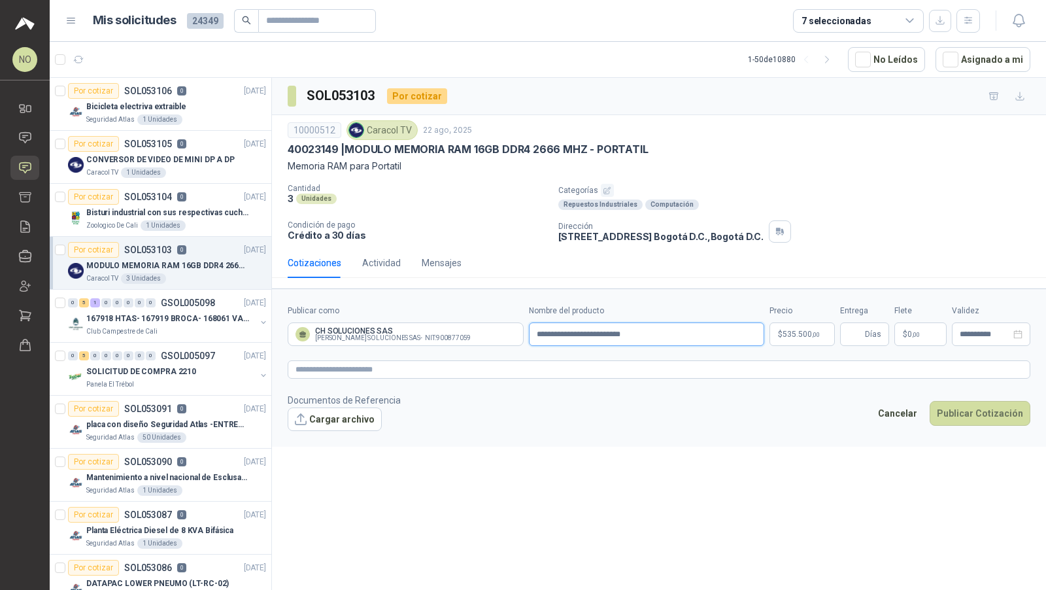
click at [534, 332] on input "**********" at bounding box center [647, 334] width 236 height 24
click at [573, 331] on input "**********" at bounding box center [647, 334] width 236 height 24
type input "**********"
click at [702, 337] on input "**********" at bounding box center [647, 334] width 236 height 24
click at [340, 426] on button "Cargar archivo" at bounding box center [335, 419] width 94 height 24
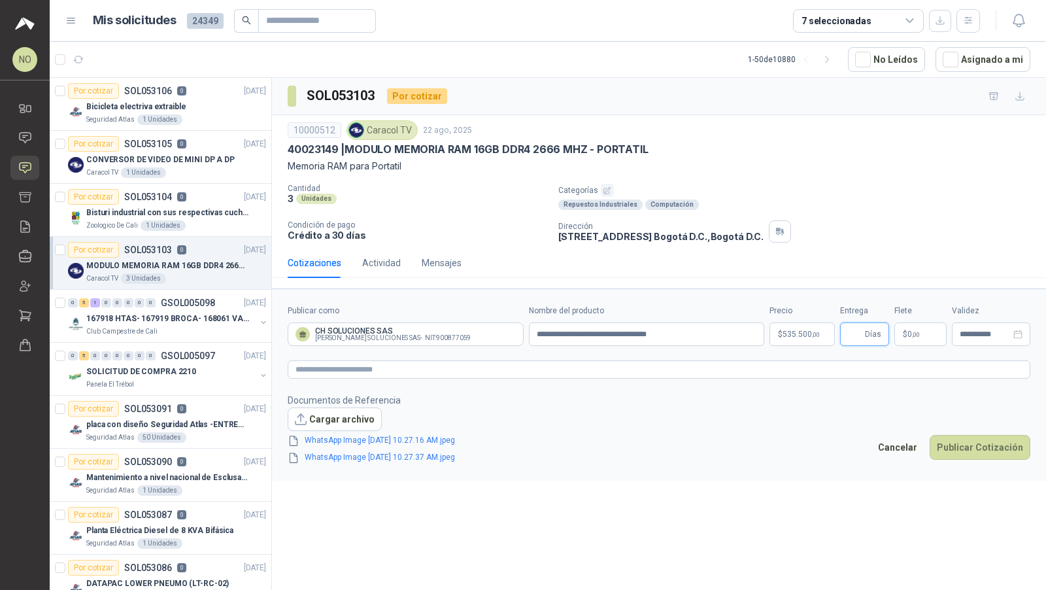
click at [855, 332] on input "Entrega" at bounding box center [855, 334] width 14 height 22
type input "*"
click at [814, 426] on footer "Documentos de Referencia Cargar archivo WhatsApp Image 2025-08-22 at 10.27.37 A…" at bounding box center [659, 429] width 743 height 72
click at [941, 332] on p "$ 0 ,00" at bounding box center [921, 334] width 52 height 24
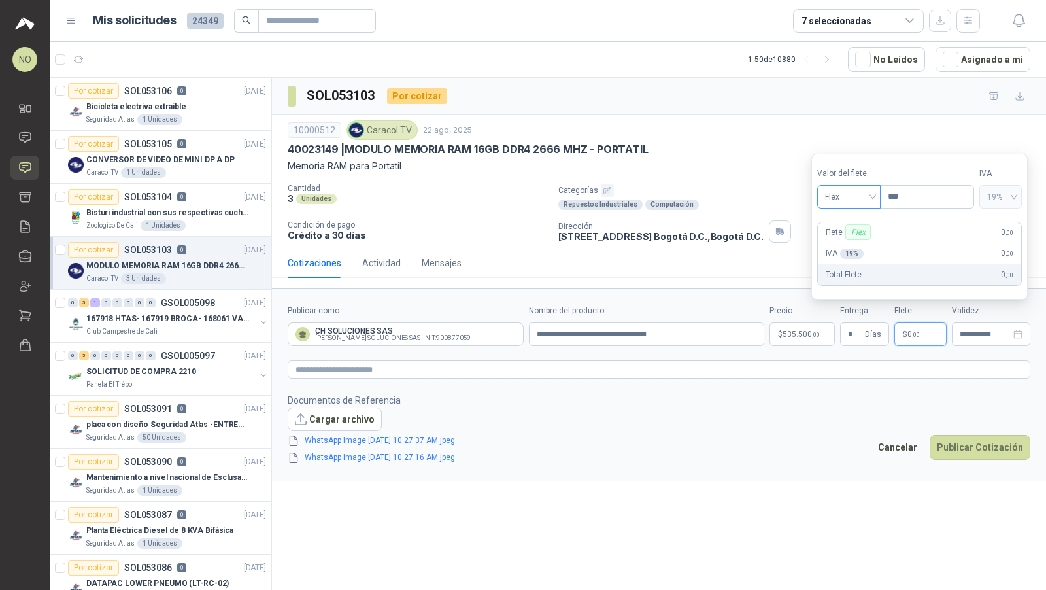
click at [844, 199] on span "Flex" at bounding box center [849, 197] width 48 height 20
click at [859, 243] on div "Incluido" at bounding box center [849, 246] width 44 height 14
click at [978, 338] on div "**********" at bounding box center [991, 334] width 78 height 24
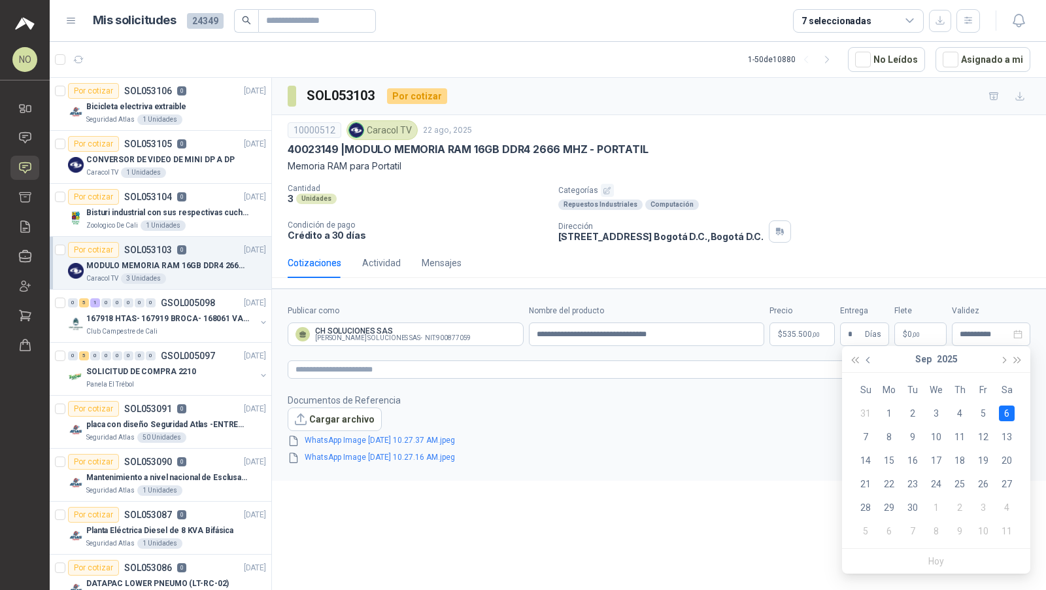
click at [870, 362] on span "button" at bounding box center [870, 360] width 7 height 7
type input "**********"
click at [930, 505] on div "27" at bounding box center [937, 508] width 16 height 16
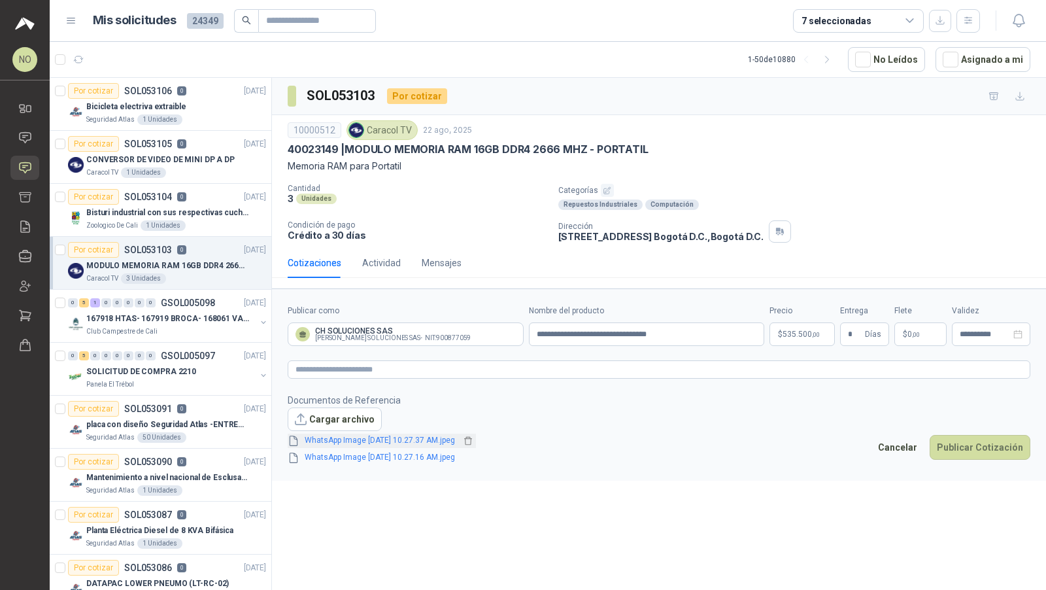
click at [427, 438] on link "WhatsApp Image 2025-08-22 at 10.27.37 AM.jpeg" at bounding box center [380, 440] width 161 height 12
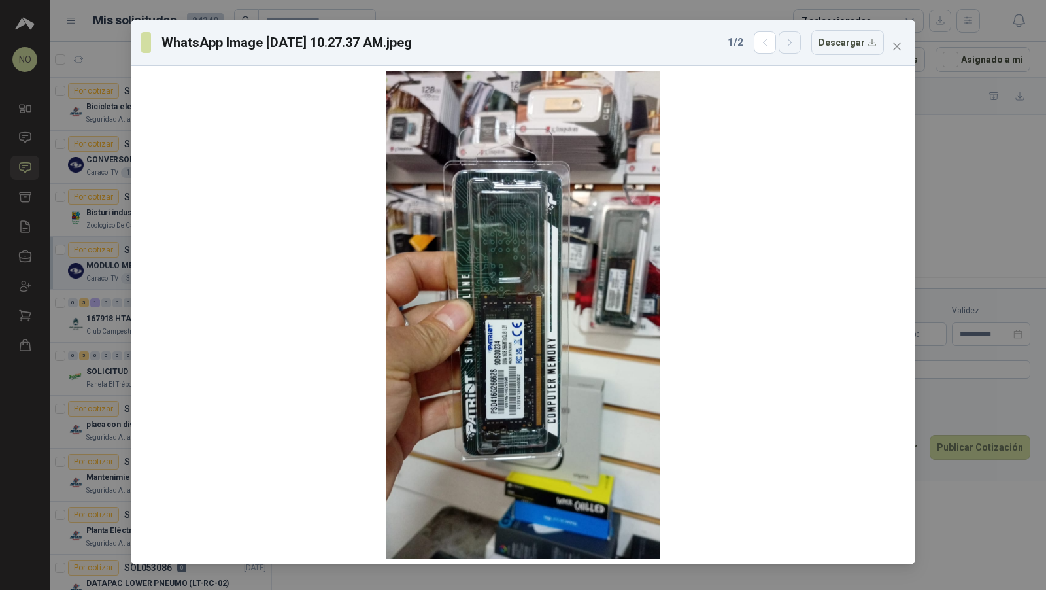
click at [797, 52] on button "button" at bounding box center [790, 42] width 22 height 22
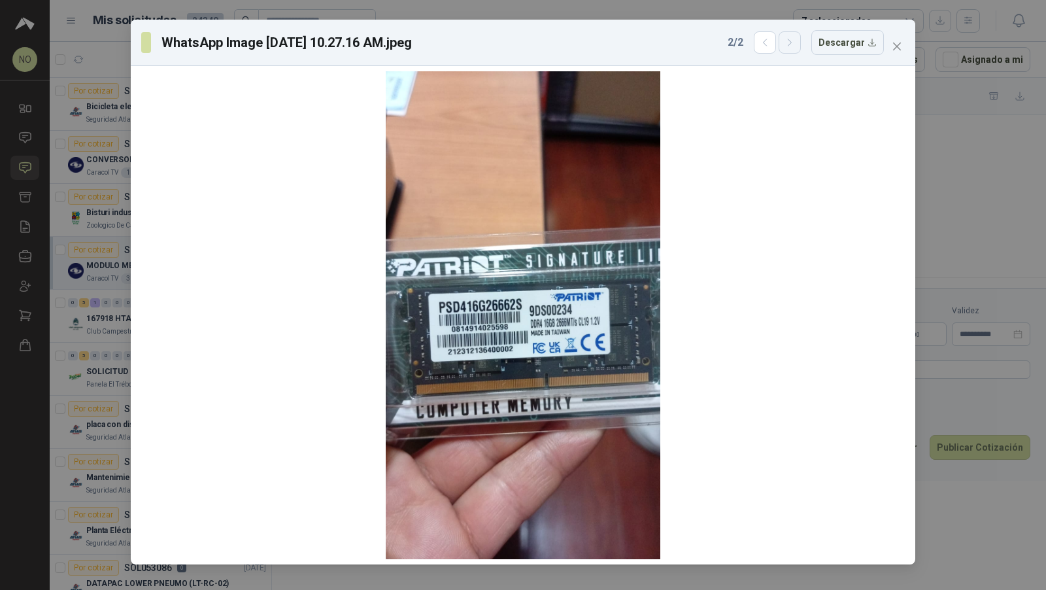
click at [797, 52] on button "button" at bounding box center [790, 42] width 22 height 22
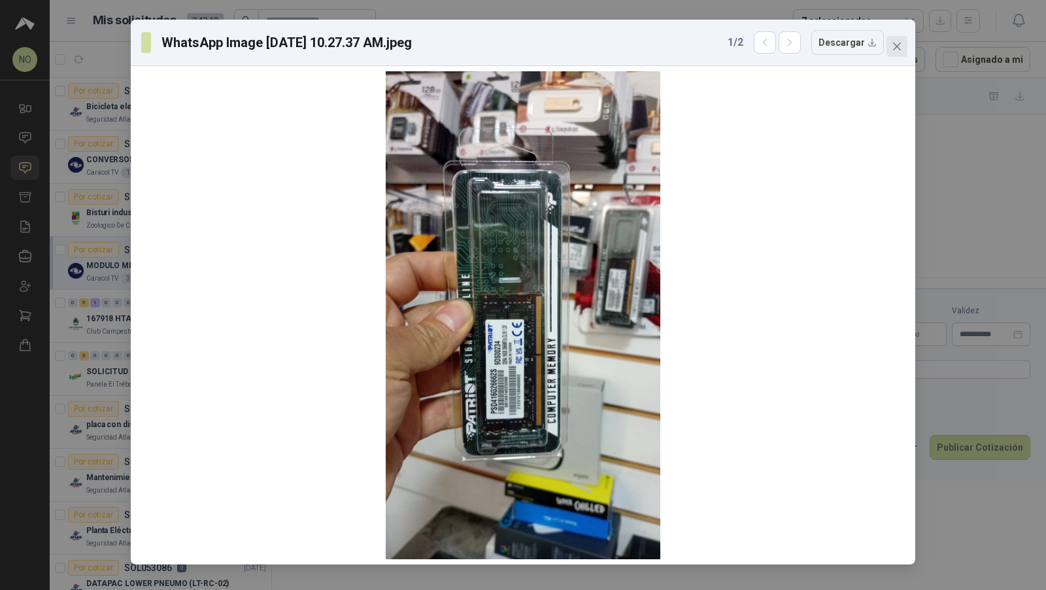
click at [901, 56] on button "Close" at bounding box center [897, 46] width 21 height 21
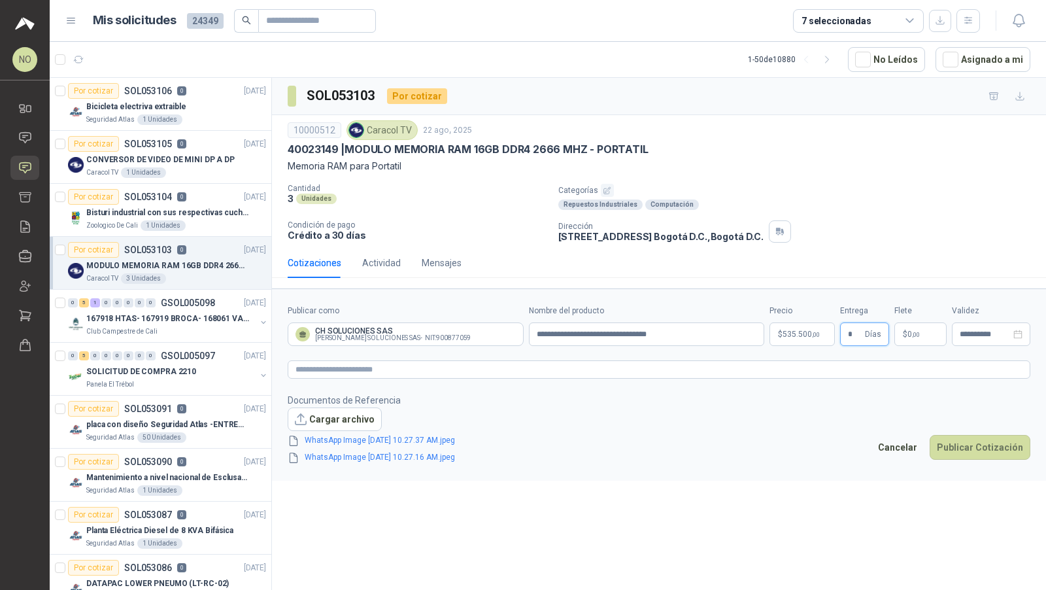
click at [855, 334] on input "*" at bounding box center [855, 334] width 14 height 22
type input "*"
click at [796, 330] on body "NO Nathalia Ortega Inicio Chat Solicitudes Cotizar Remisiones Compañías Invitac…" at bounding box center [523, 295] width 1046 height 590
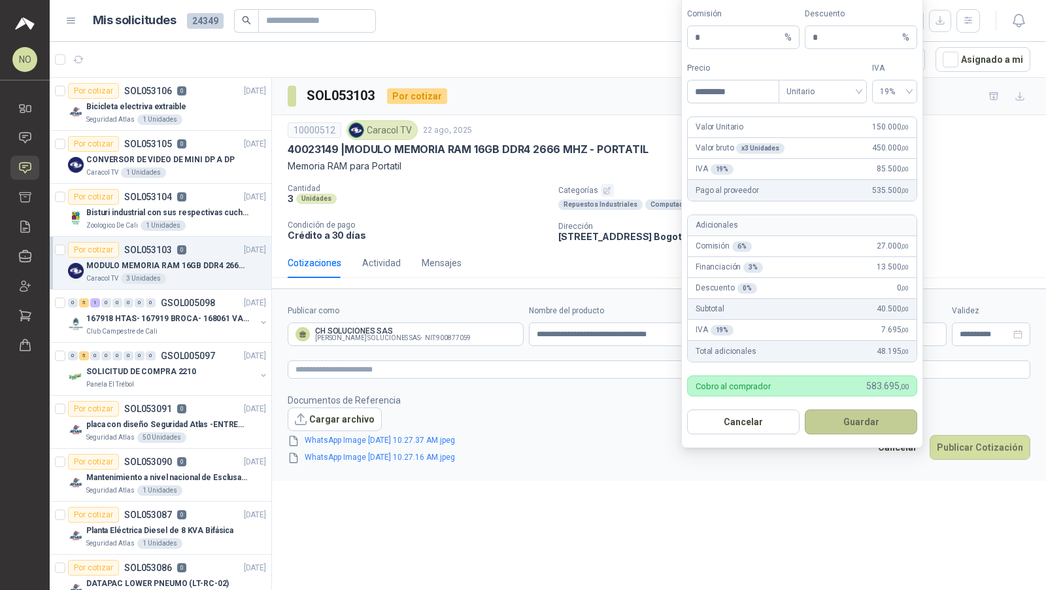
click at [883, 412] on button "Guardar" at bounding box center [861, 421] width 112 height 25
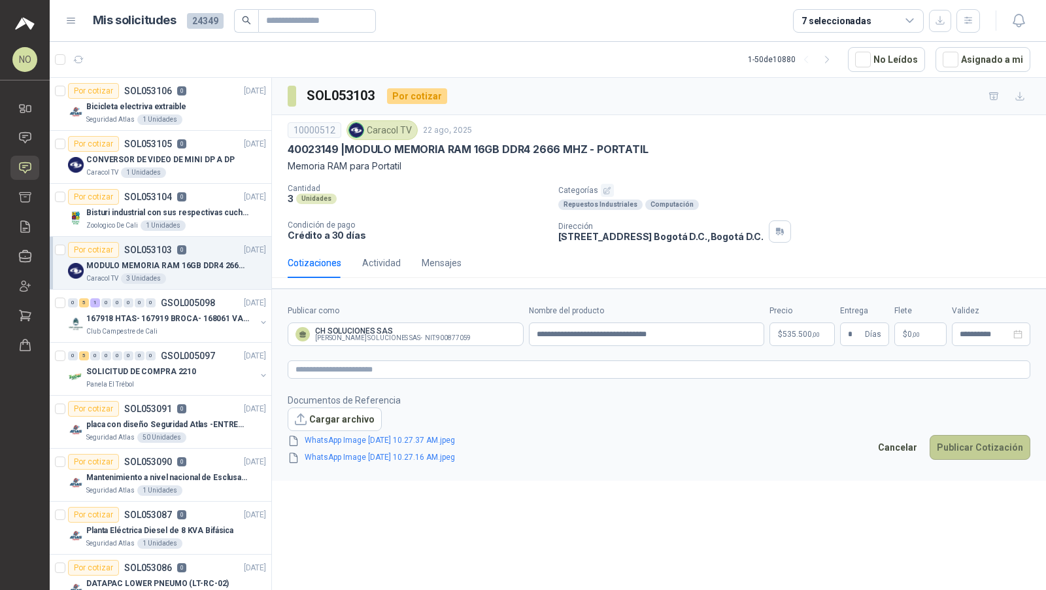
click at [984, 447] on button "Publicar Cotización" at bounding box center [980, 447] width 101 height 25
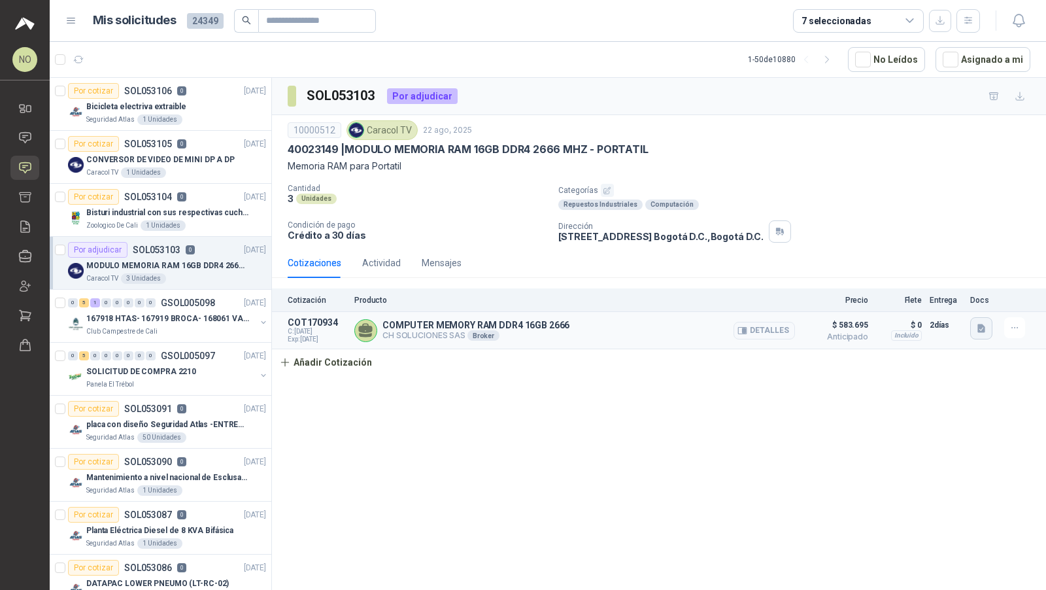
click at [976, 332] on button "button" at bounding box center [982, 328] width 22 height 22
click at [923, 288] on button "WhatsApp Image 2025-08-22 at 10.27.37 AM.jpeg" at bounding box center [894, 284] width 177 height 14
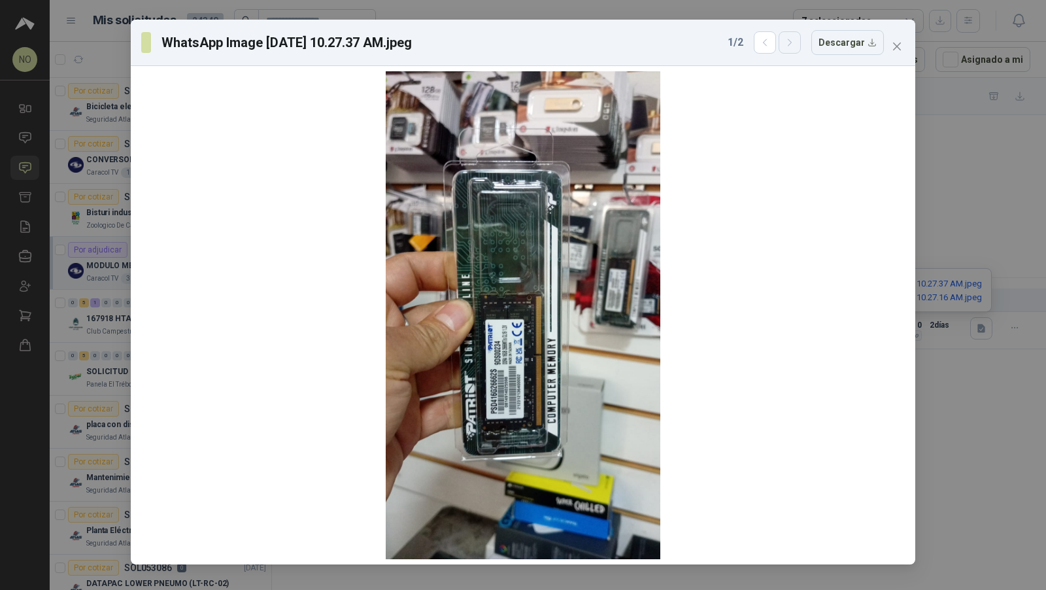
click at [792, 43] on icon "button" at bounding box center [790, 42] width 11 height 11
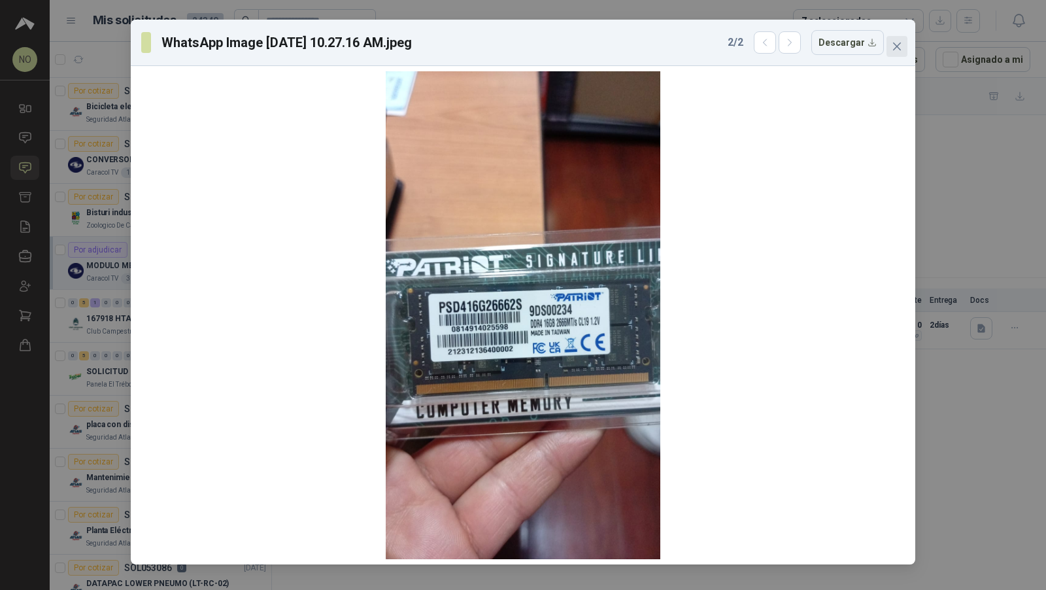
click at [904, 51] on span "Close" at bounding box center [897, 46] width 21 height 10
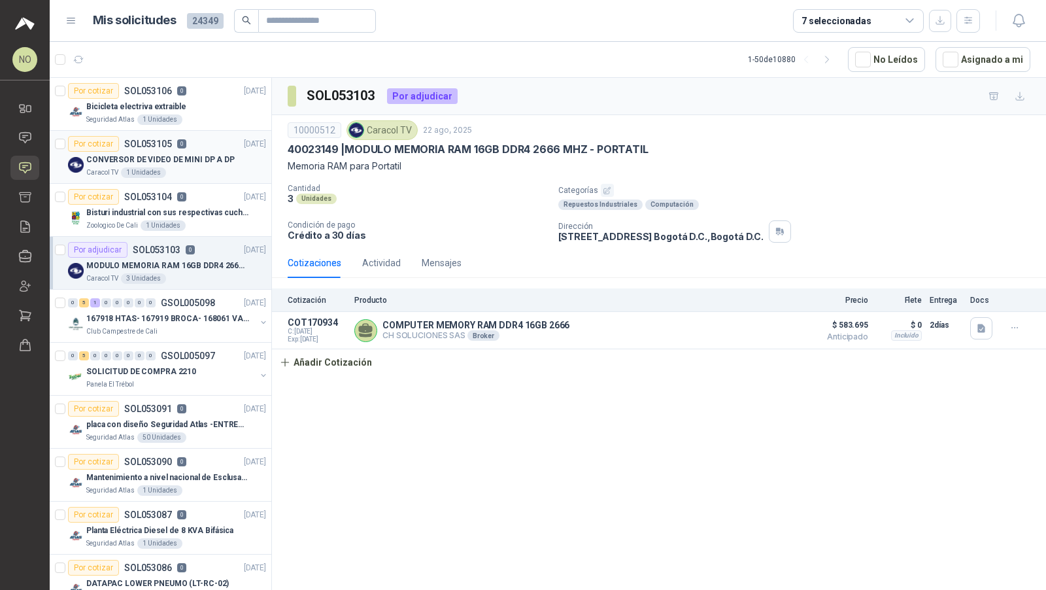
click at [209, 159] on p "CONVERSOR DE VIDEO DE MINI DP A DP" at bounding box center [160, 160] width 148 height 12
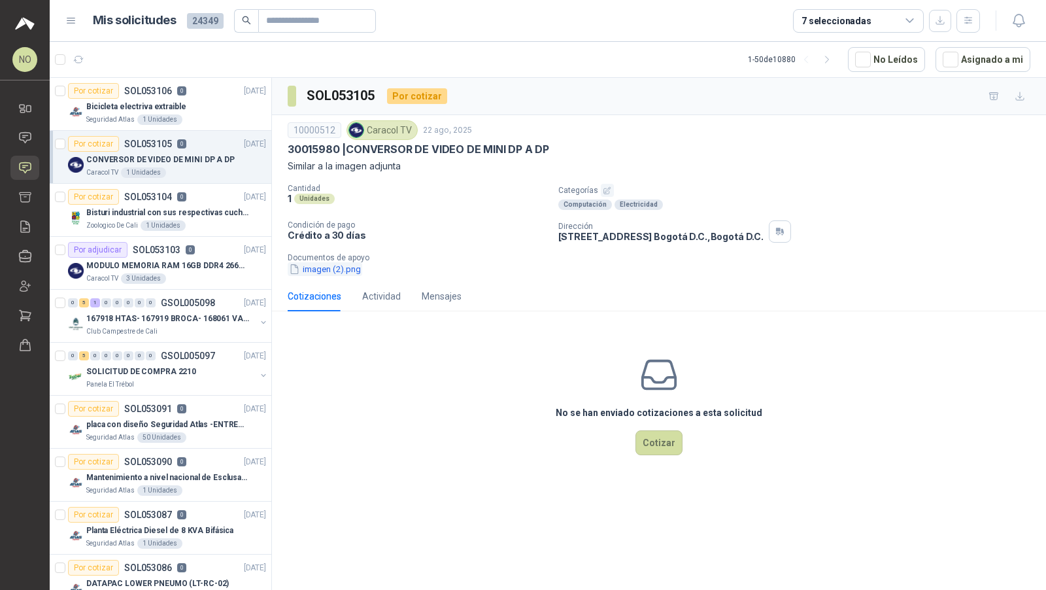
click at [337, 263] on button "imagen (2).png" at bounding box center [325, 269] width 75 height 14
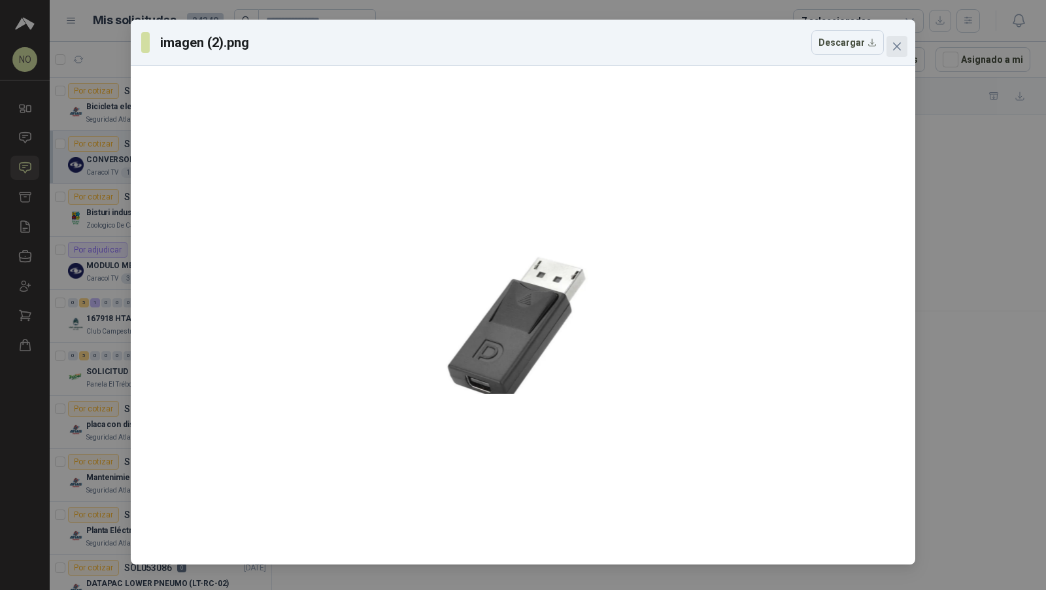
click at [901, 44] on icon "close" at bounding box center [897, 46] width 10 height 10
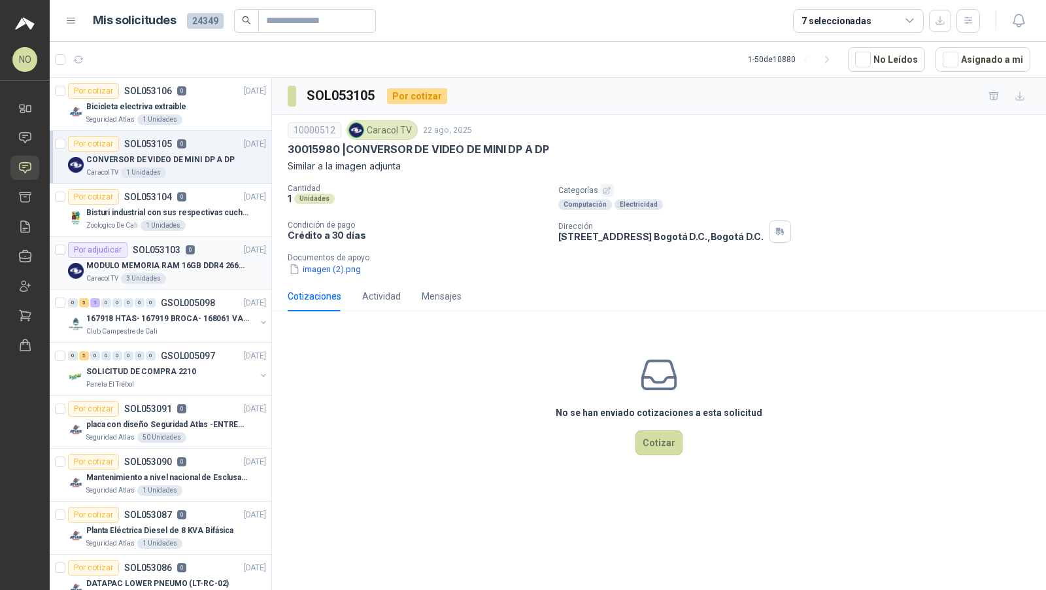
click at [196, 262] on p "MODULO MEMORIA RAM 16GB DDR4 2666 MHZ - PORTATIL" at bounding box center [167, 266] width 163 height 12
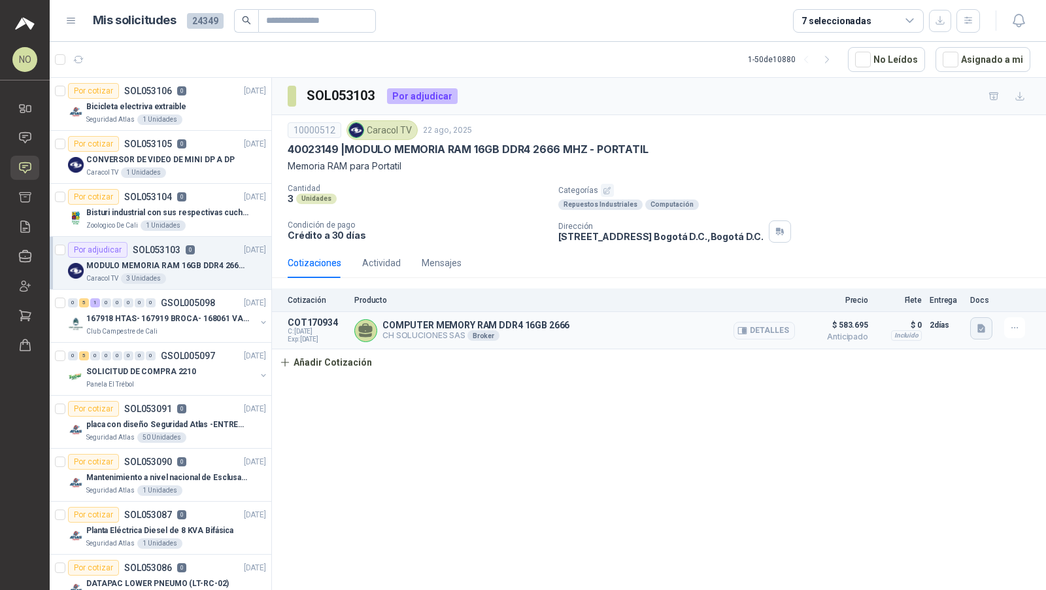
click at [971, 327] on button "button" at bounding box center [982, 328] width 22 height 22
click at [920, 284] on button "WhatsApp Image 2025-08-22 at 10.27.37 AM.jpeg" at bounding box center [894, 284] width 177 height 14
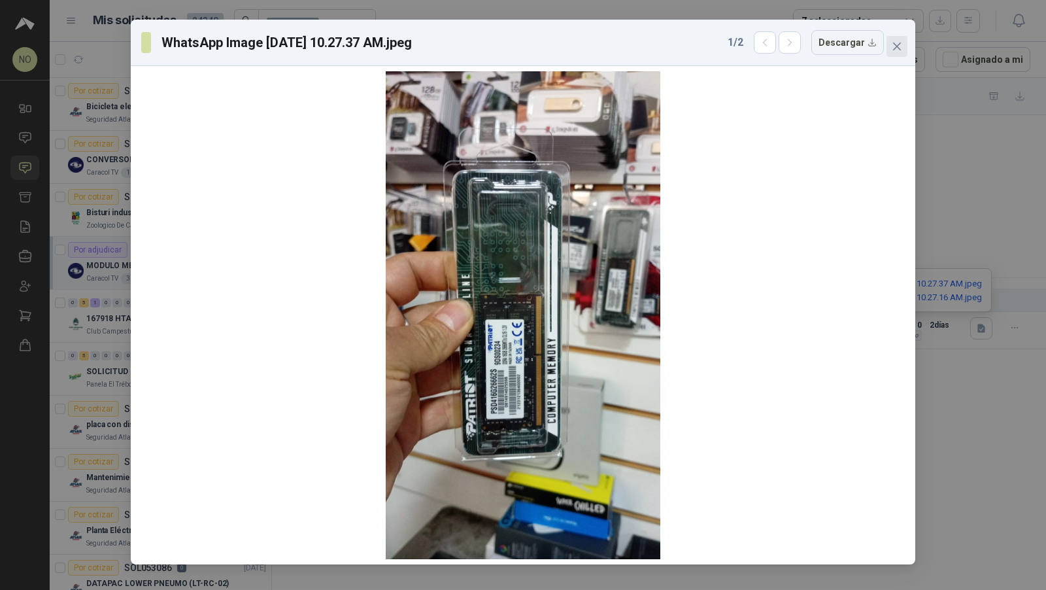
click at [889, 48] on span "Close" at bounding box center [897, 46] width 21 height 10
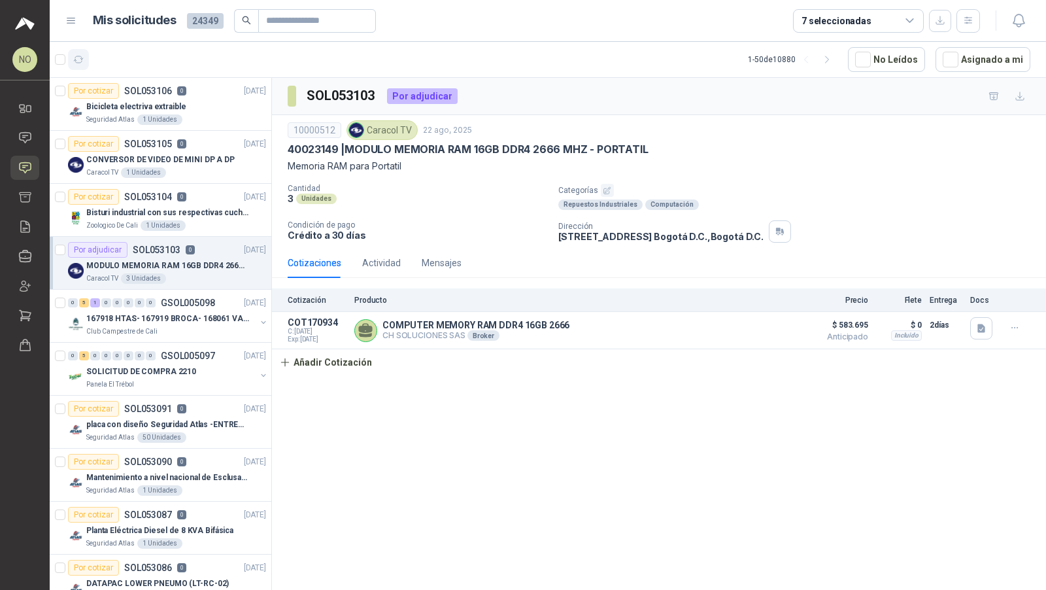
click at [75, 54] on icon "button" at bounding box center [78, 59] width 11 height 11
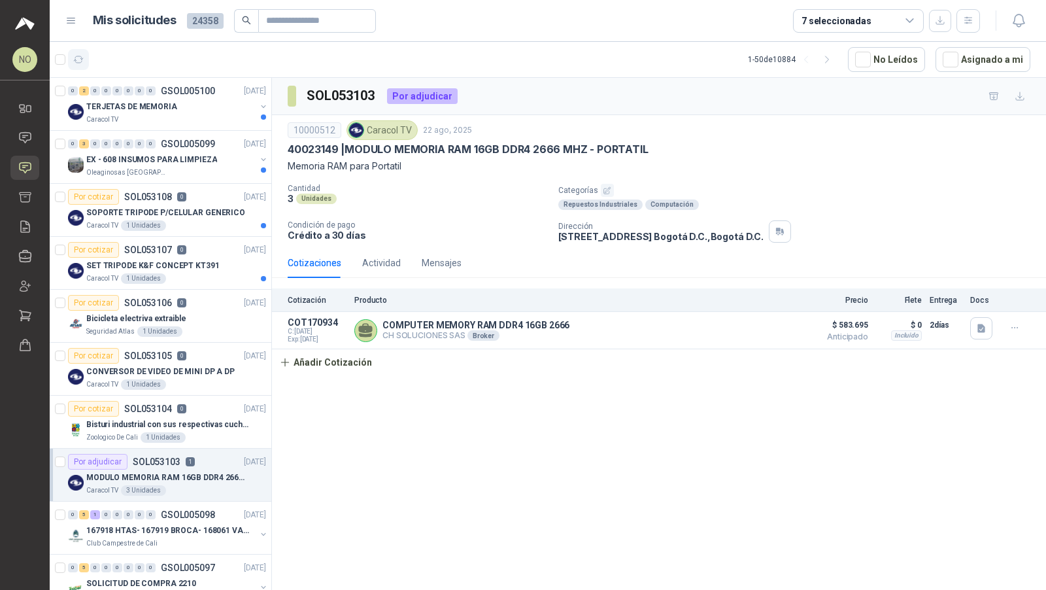
click at [75, 54] on icon "button" at bounding box center [78, 59] width 11 height 11
click at [205, 154] on p "EX - 608 INSUMOS PARA LIMPIEZA" at bounding box center [151, 160] width 131 height 12
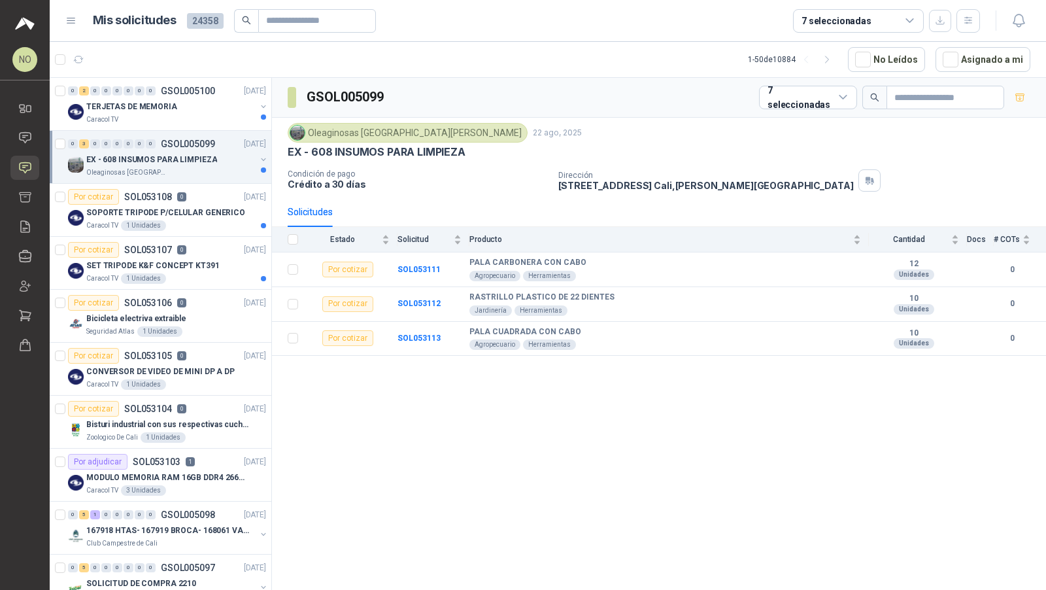
click at [205, 154] on p "EX - 608 INSUMOS PARA LIMPIEZA" at bounding box center [151, 160] width 131 height 12
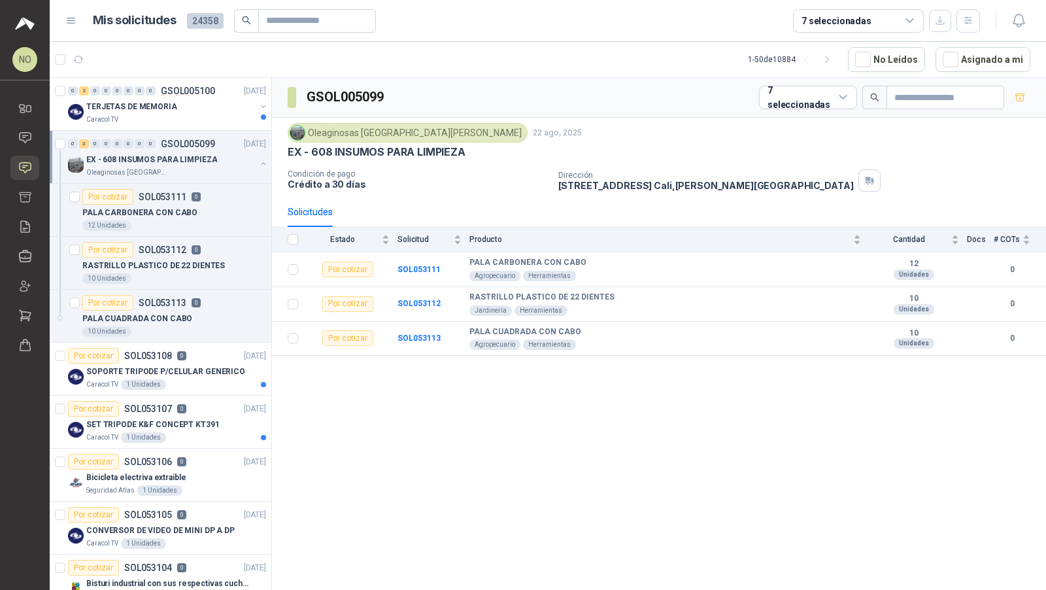
click at [205, 154] on p "EX - 608 INSUMOS PARA LIMPIEZA" at bounding box center [151, 160] width 131 height 12
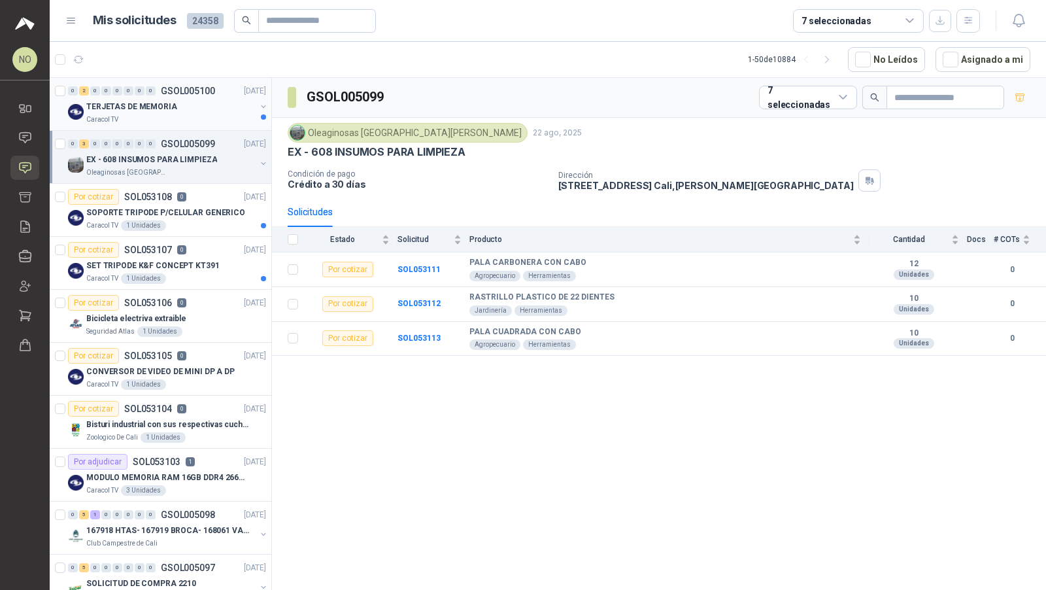
click at [203, 87] on p "GSOL005100" at bounding box center [188, 90] width 54 height 9
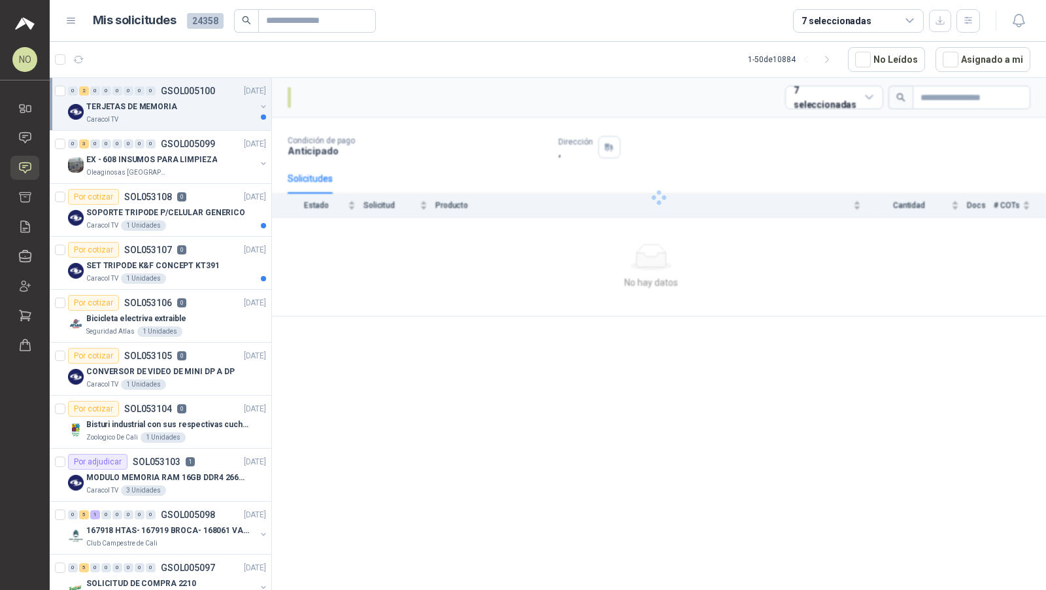
click at [203, 87] on p "GSOL005100" at bounding box center [188, 90] width 54 height 9
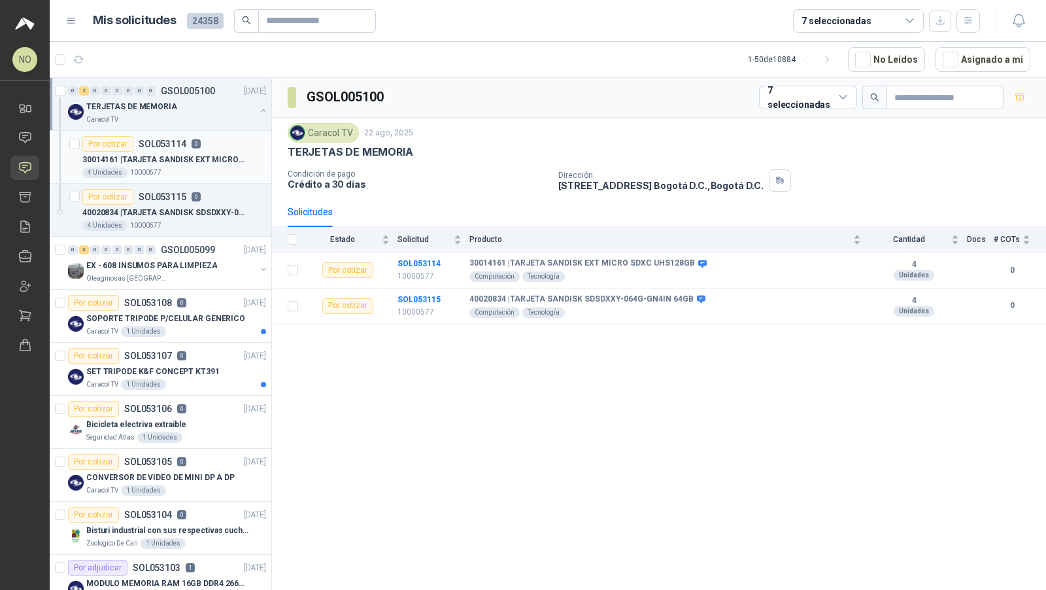
click at [203, 154] on p "30014161 | TARJETA SANDISK EXT MICRO SDXC UHS128GB" at bounding box center [163, 160] width 163 height 12
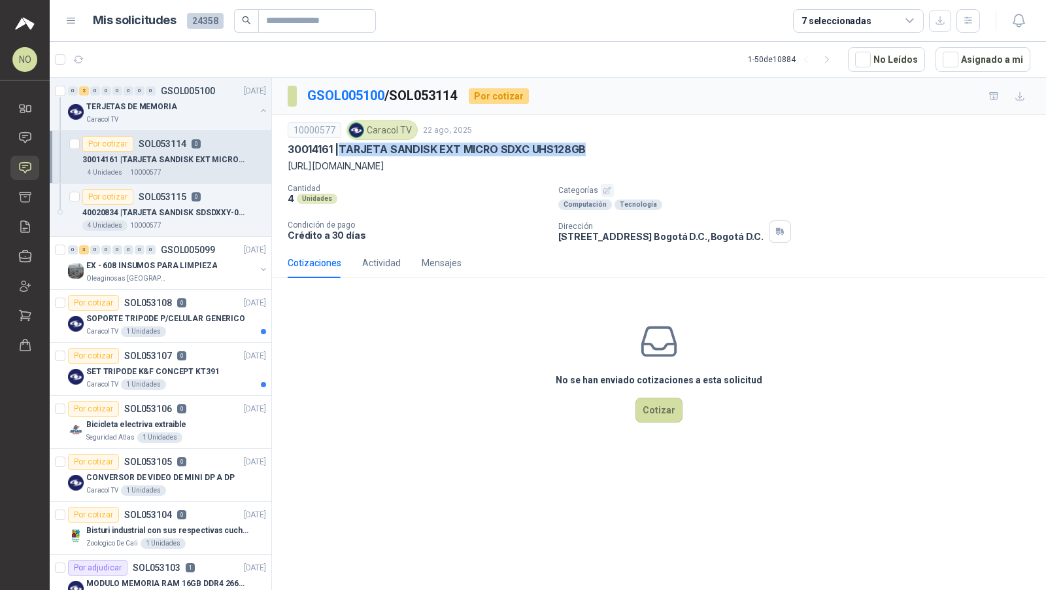
drag, startPoint x: 345, startPoint y: 144, endPoint x: 629, endPoint y: 155, distance: 284.7
click at [629, 155] on div "10000577 Caracol TV 22 ago, 2025 30014161 | TARJETA SANDISK EXT MICRO SDXC UHS1…" at bounding box center [659, 146] width 743 height 53
copy p "TARJETA SANDISK EXT MICRO SDXC UHS128GB"
click at [205, 205] on div "40020834 | TARJETA SANDISK SDSDXXY-064G-GN4IN 64GB" at bounding box center [174, 213] width 184 height 16
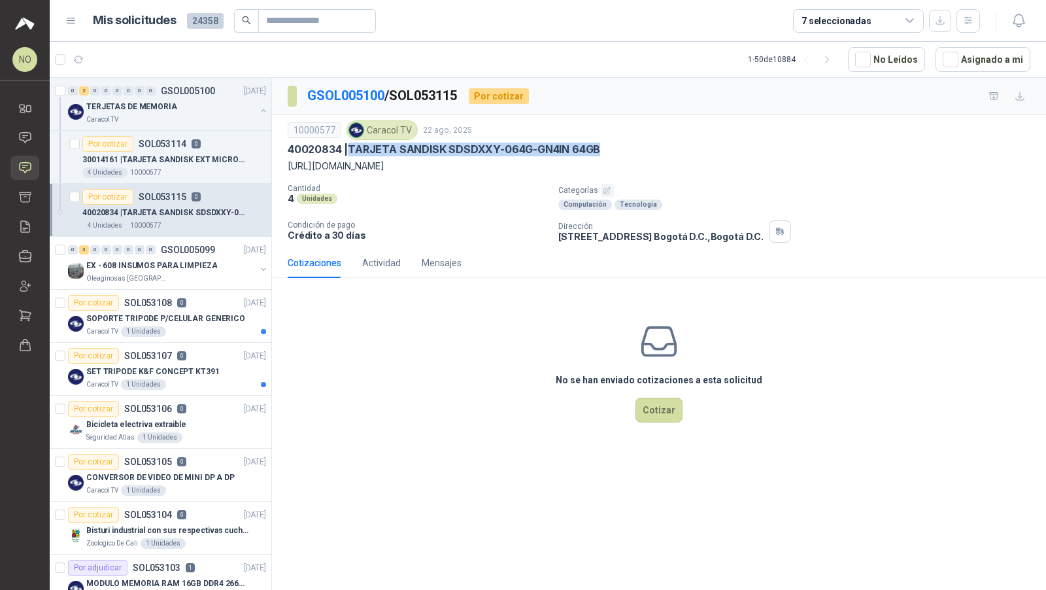
drag, startPoint x: 351, startPoint y: 146, endPoint x: 623, endPoint y: 146, distance: 271.4
click at [623, 146] on div "40020834 | TARJETA SANDISK SDSDXXY-064G-GN4IN 64GB" at bounding box center [659, 150] width 743 height 14
copy p "TARJETA SANDISK SDSDXXY-064G-GN4IN 64GB"
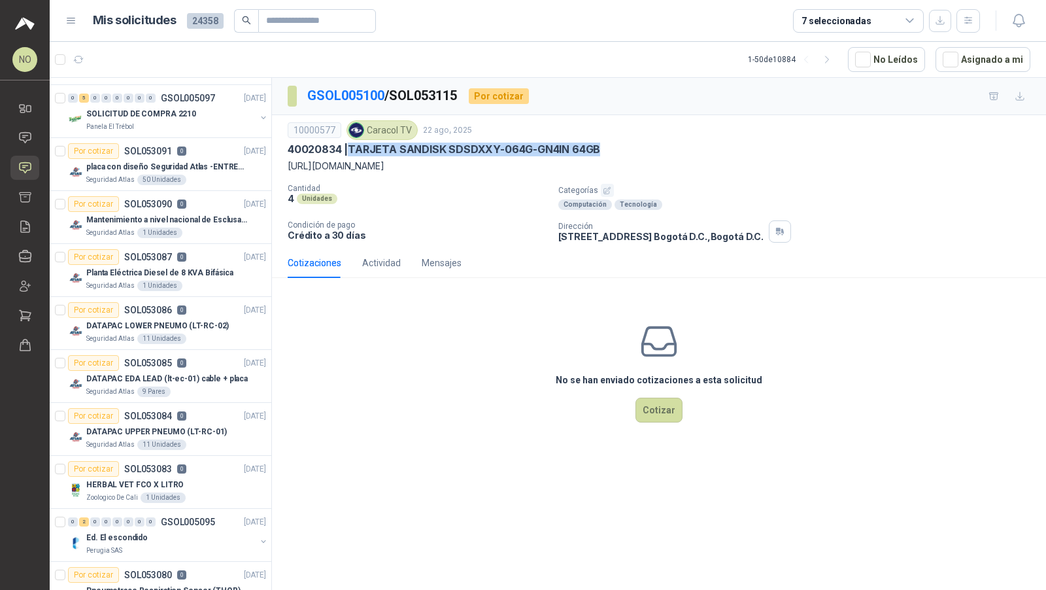
scroll to position [583, 0]
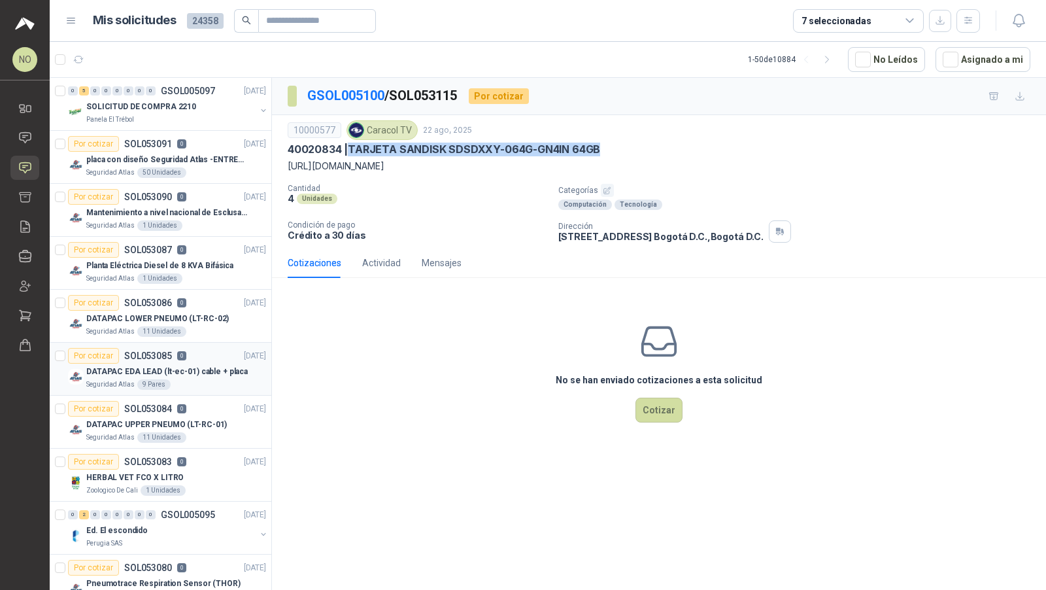
click at [195, 379] on div "Seguridad Atlas 9 Pares" at bounding box center [176, 384] width 180 height 10
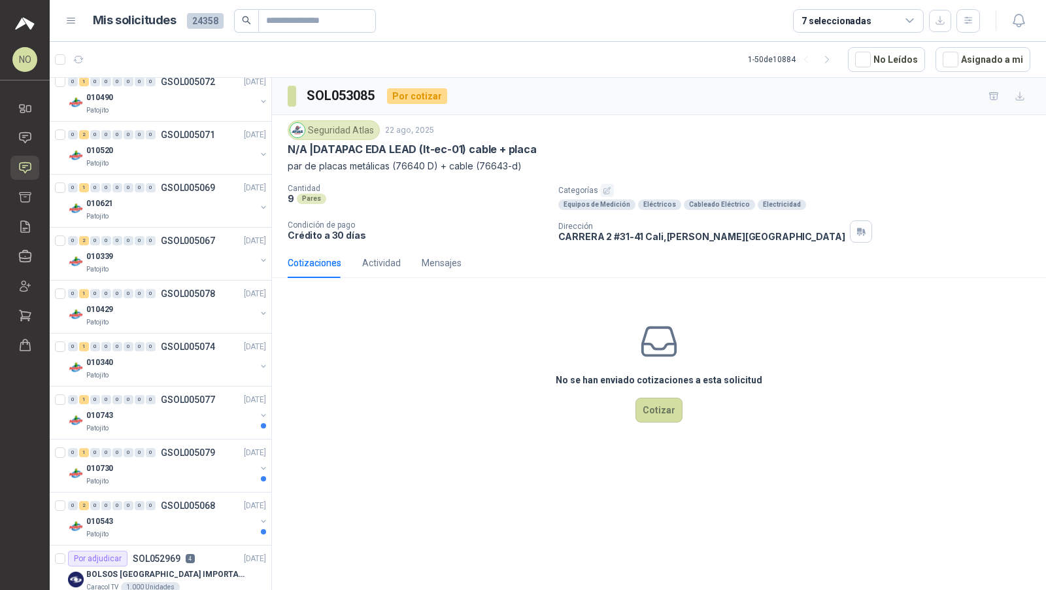
scroll to position [2250, 0]
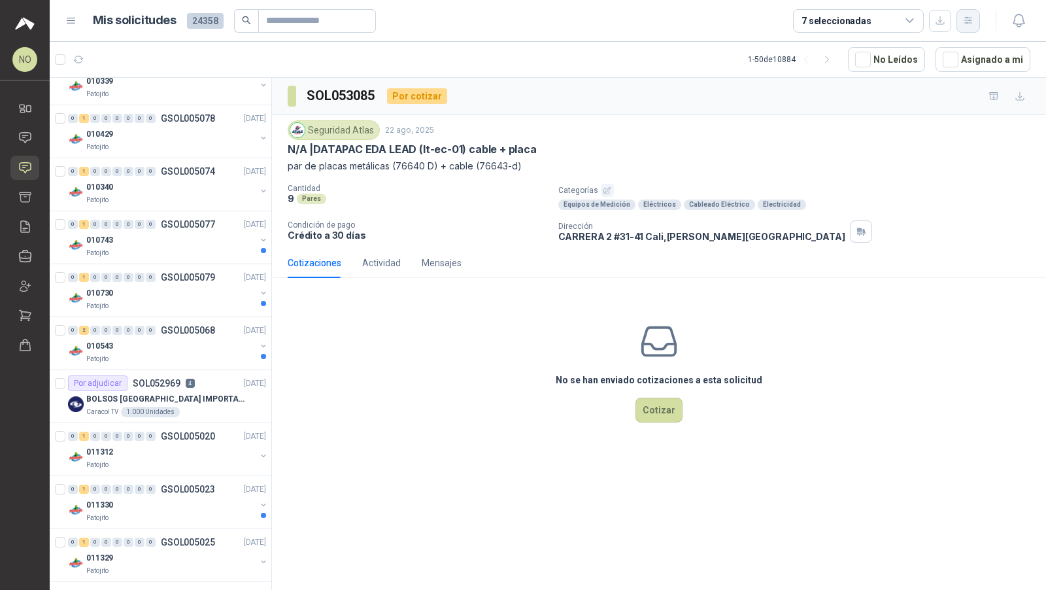
click at [965, 16] on icon "button" at bounding box center [968, 20] width 11 height 11
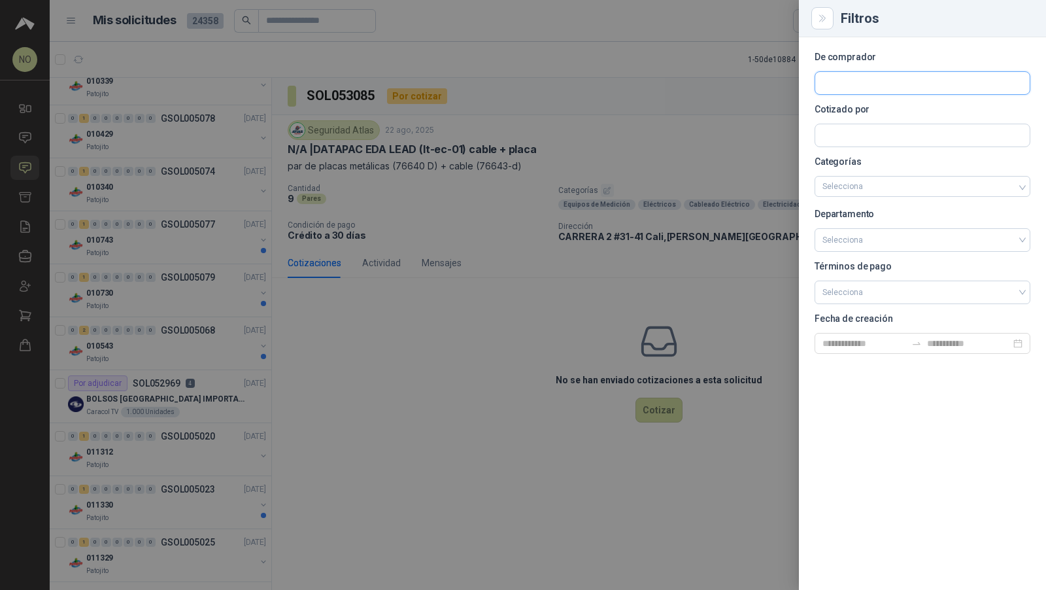
click at [850, 76] on input "text" at bounding box center [923, 83] width 215 height 22
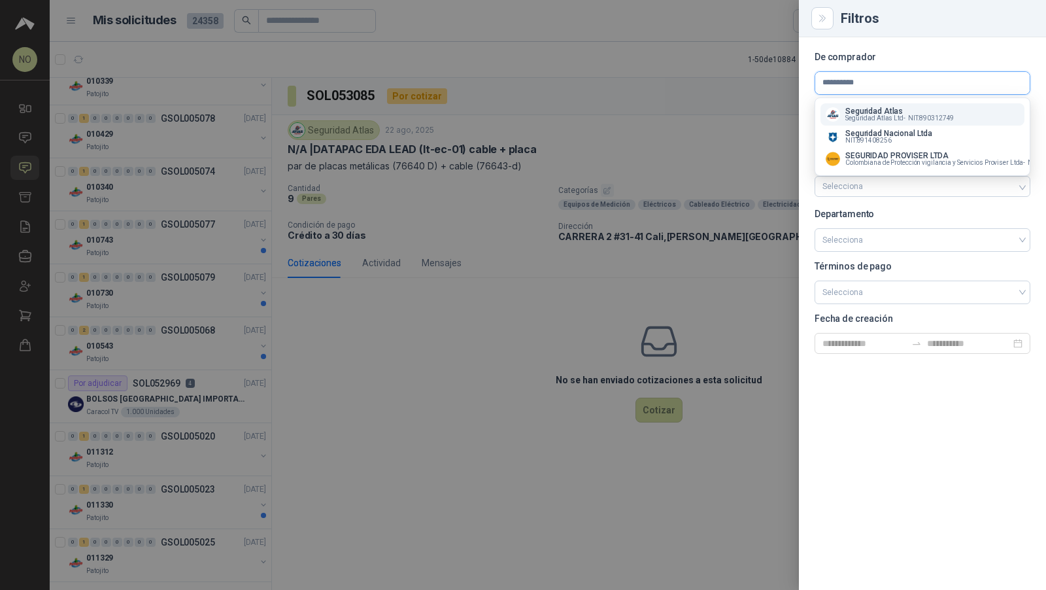
type input "*********"
click at [887, 116] on span "Seguridad Atlas Ltd -" at bounding box center [876, 118] width 60 height 7
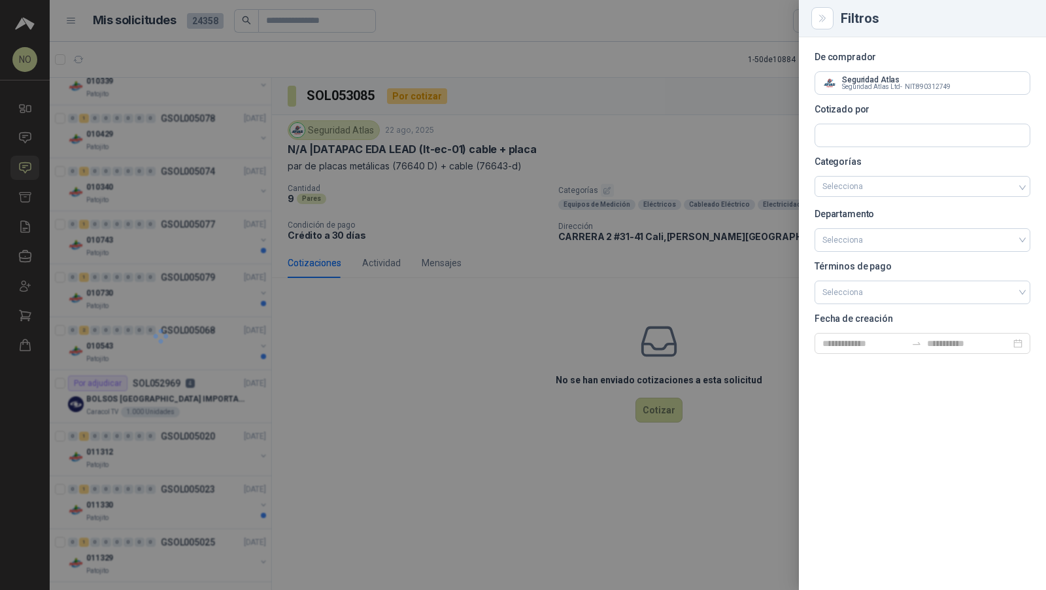
scroll to position [186, 0]
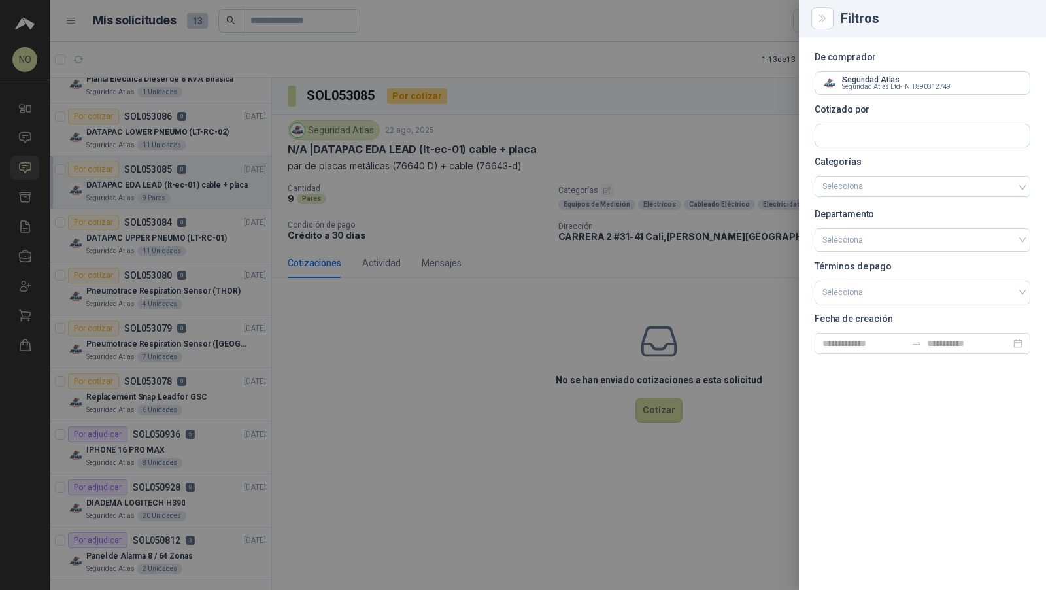
click at [544, 190] on div at bounding box center [523, 295] width 1046 height 590
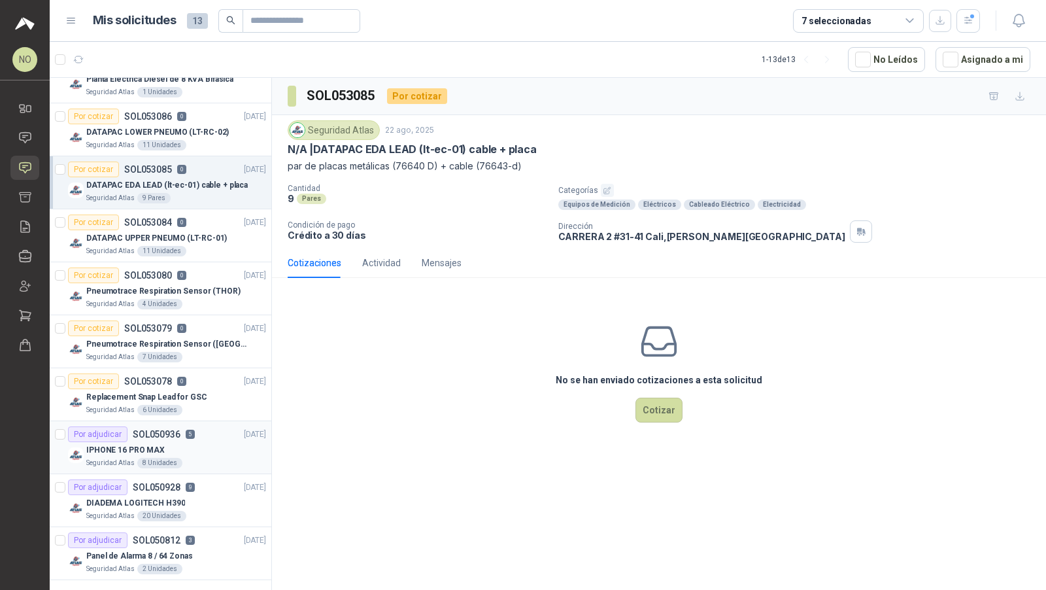
click at [191, 448] on div "IPHONE 16 PRO MAX" at bounding box center [176, 450] width 180 height 16
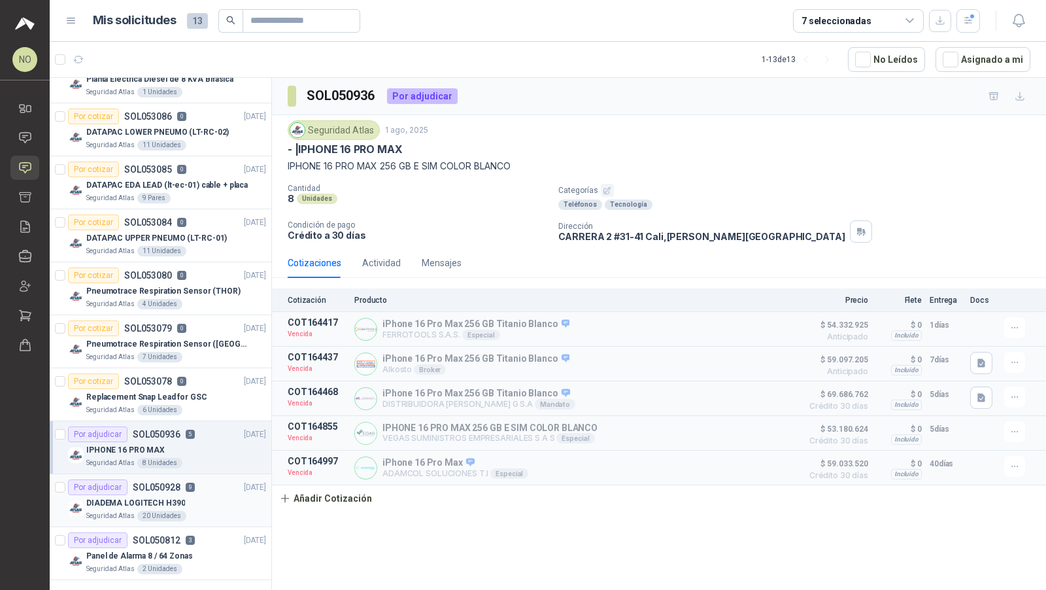
click at [198, 495] on div "DIADEMA LOGITECH H390" at bounding box center [176, 503] width 180 height 16
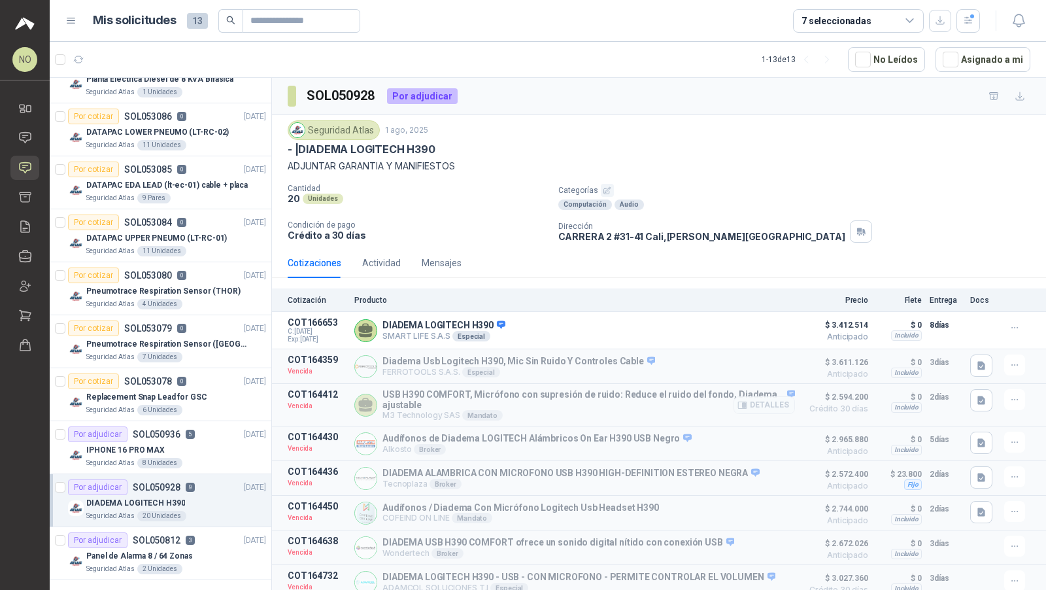
scroll to position [62, 0]
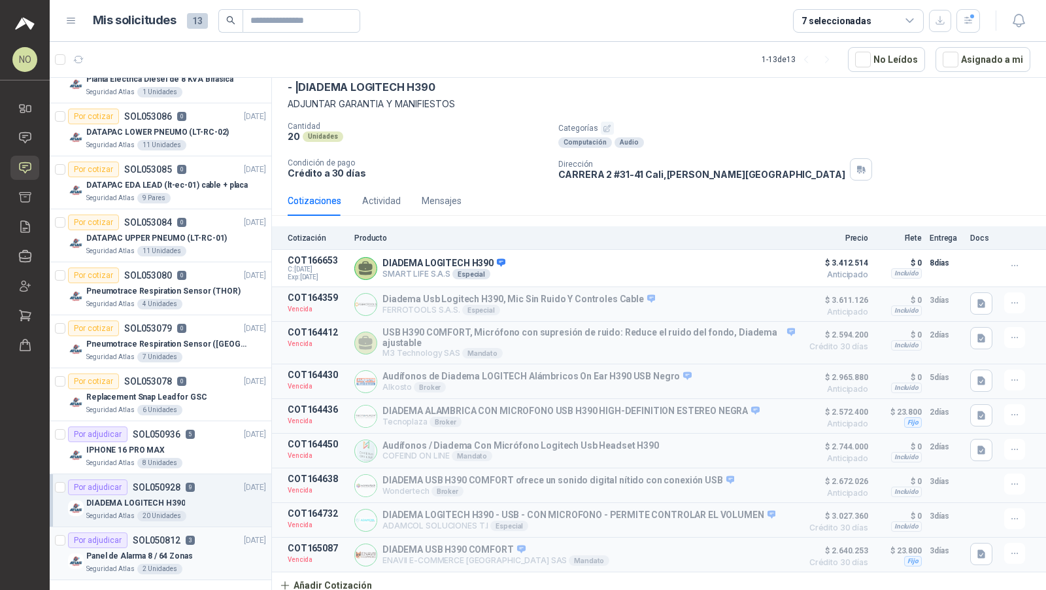
click at [210, 564] on div "Seguridad Atlas 2 Unidades" at bounding box center [176, 569] width 180 height 10
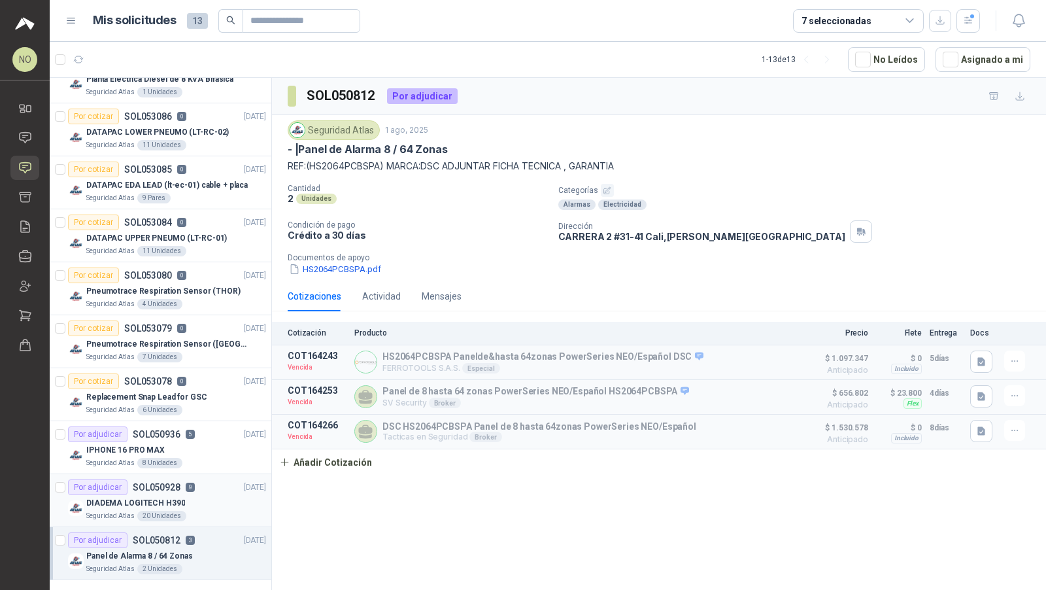
click at [201, 500] on div "DIADEMA LOGITECH H390" at bounding box center [176, 503] width 180 height 16
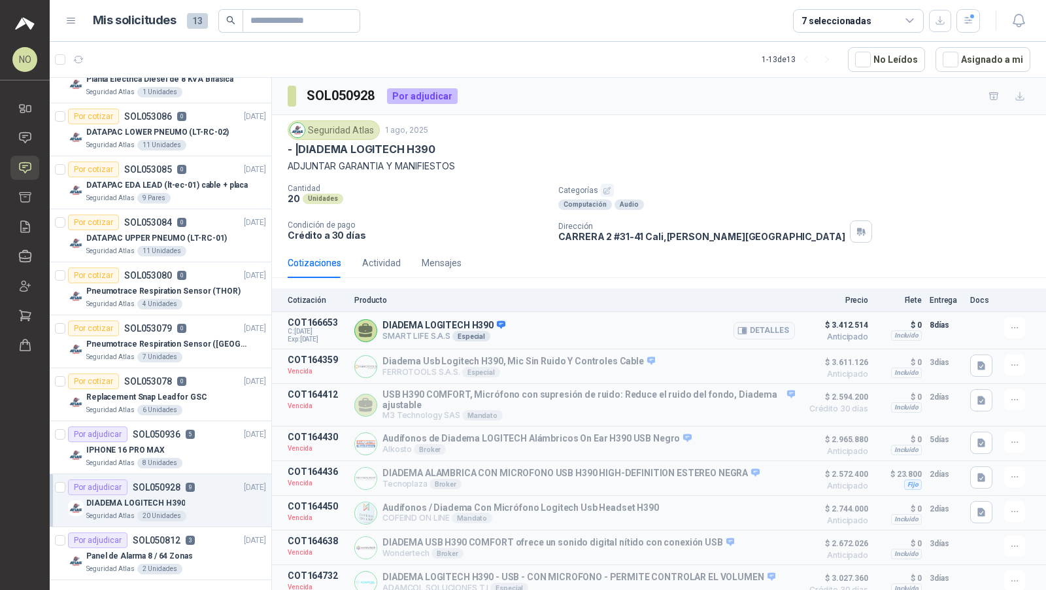
scroll to position [62, 0]
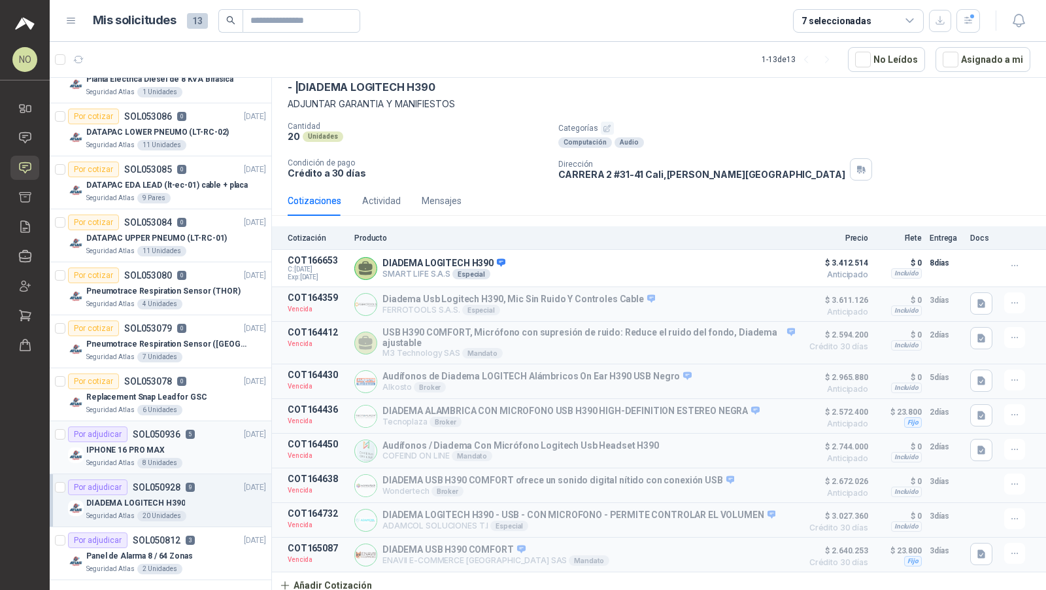
click at [195, 459] on div "Seguridad Atlas 8 Unidades" at bounding box center [176, 463] width 180 height 10
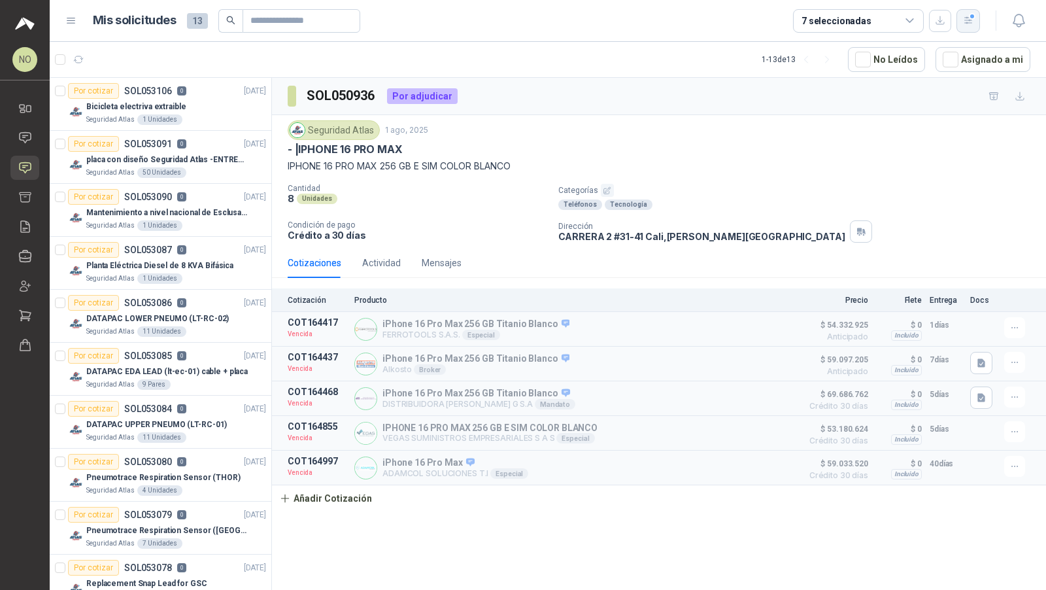
click at [980, 22] on button "button" at bounding box center [969, 21] width 24 height 24
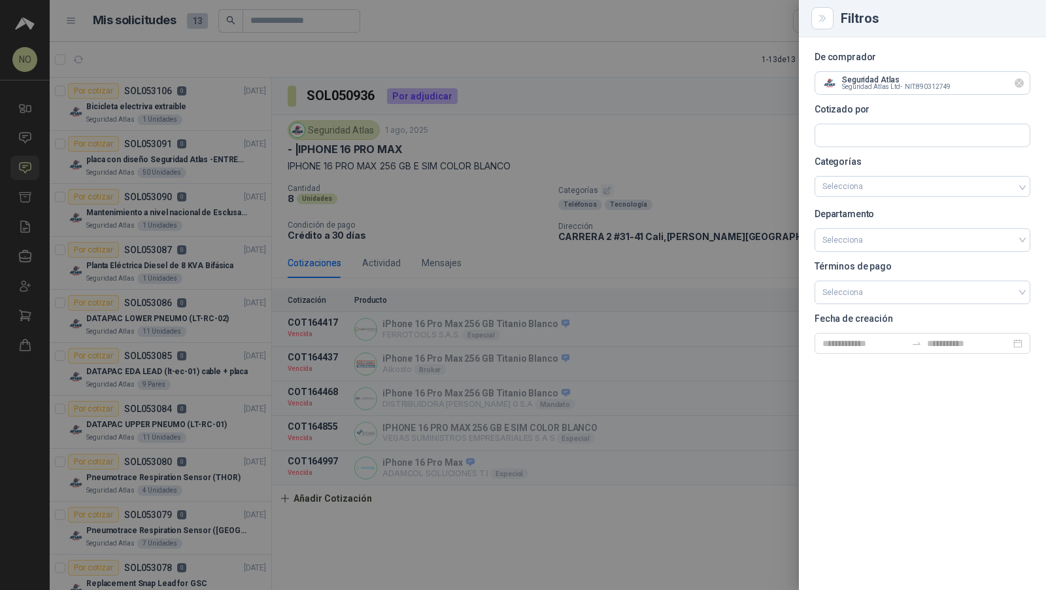
click at [1020, 84] on icon "Limpiar" at bounding box center [1019, 83] width 11 height 11
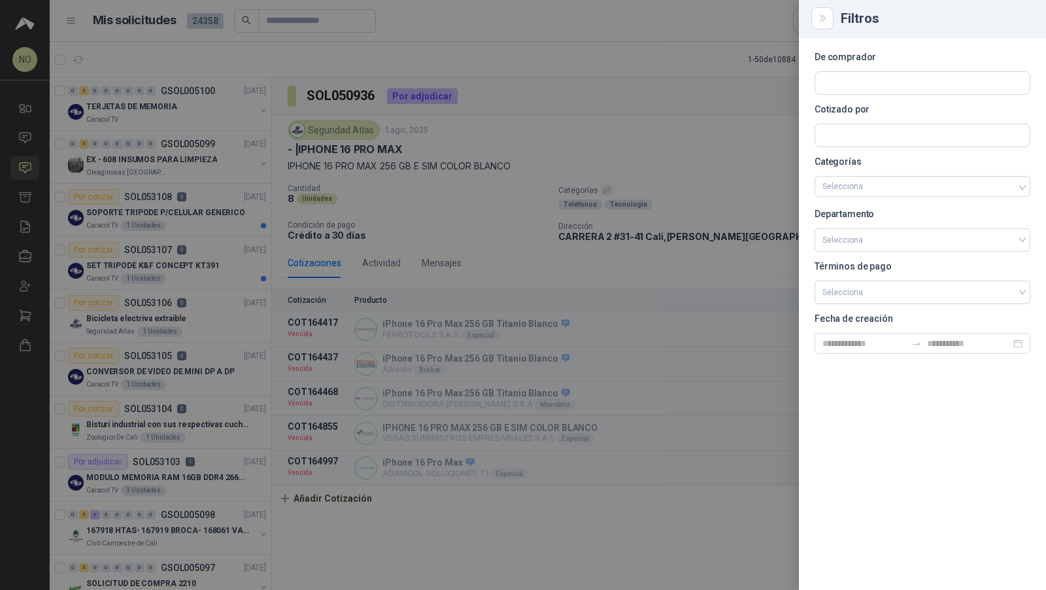
click at [409, 116] on div at bounding box center [523, 295] width 1046 height 590
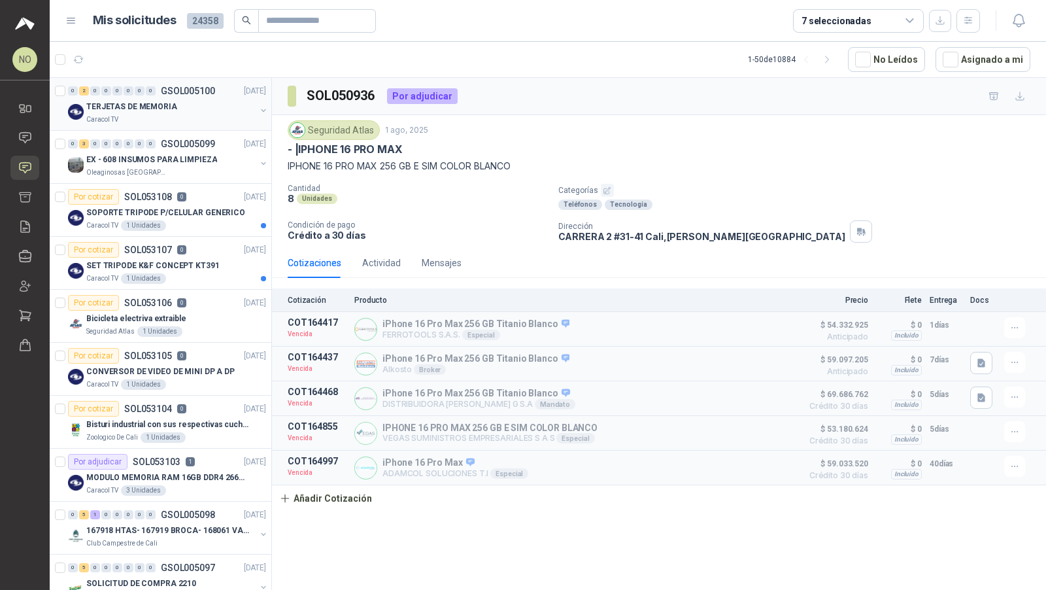
click at [223, 118] on div "Caracol TV" at bounding box center [170, 119] width 169 height 10
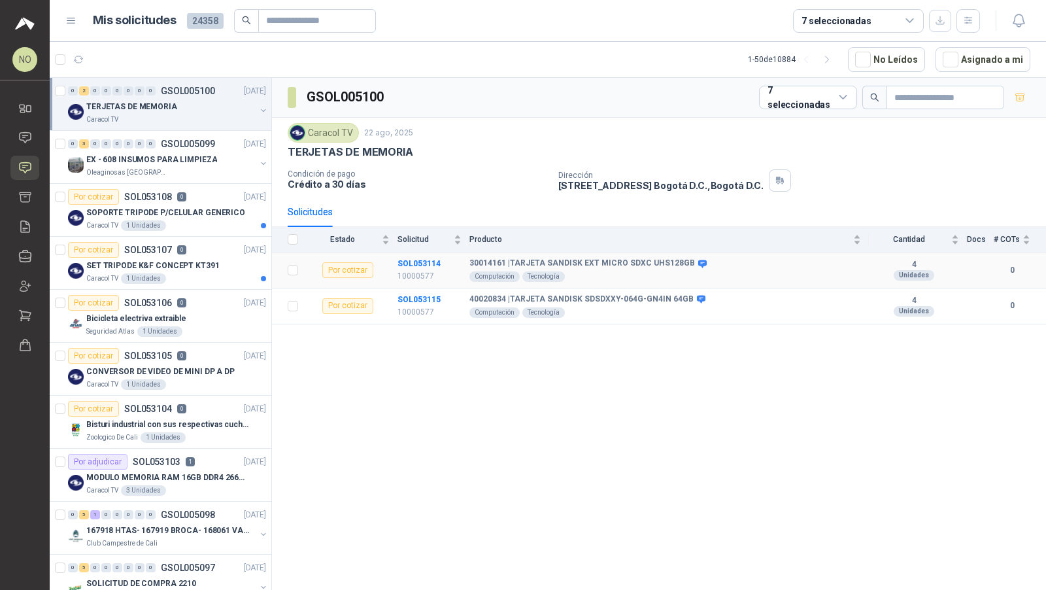
click at [426, 266] on td "SOL053114 10000577" at bounding box center [434, 270] width 72 height 36
click at [421, 260] on b "SOL053114" at bounding box center [419, 263] width 43 height 9
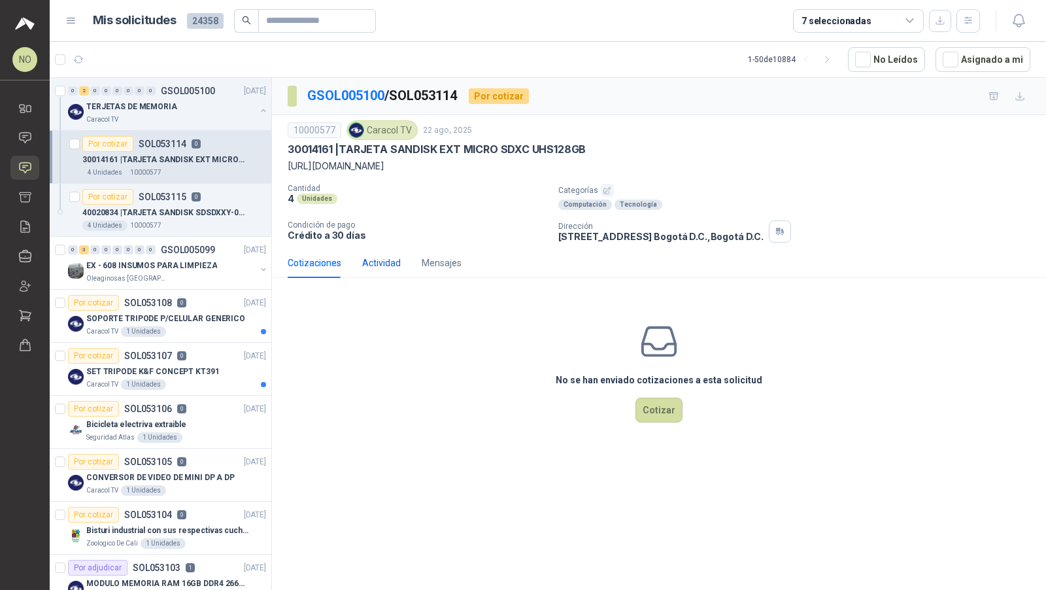
click at [384, 262] on div "Actividad" at bounding box center [381, 263] width 39 height 14
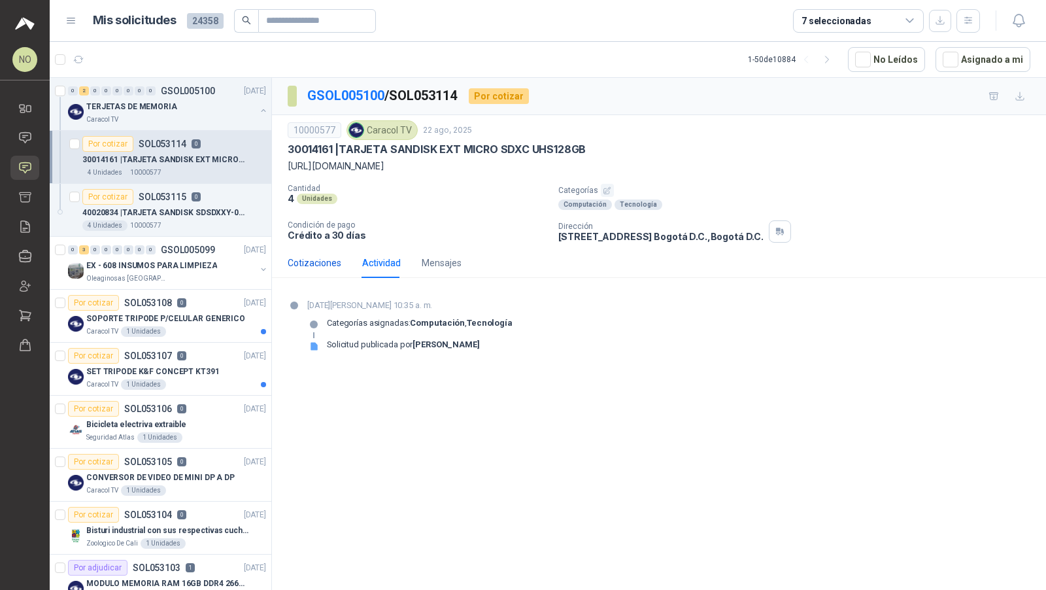
click at [328, 261] on div "Cotizaciones" at bounding box center [315, 263] width 54 height 14
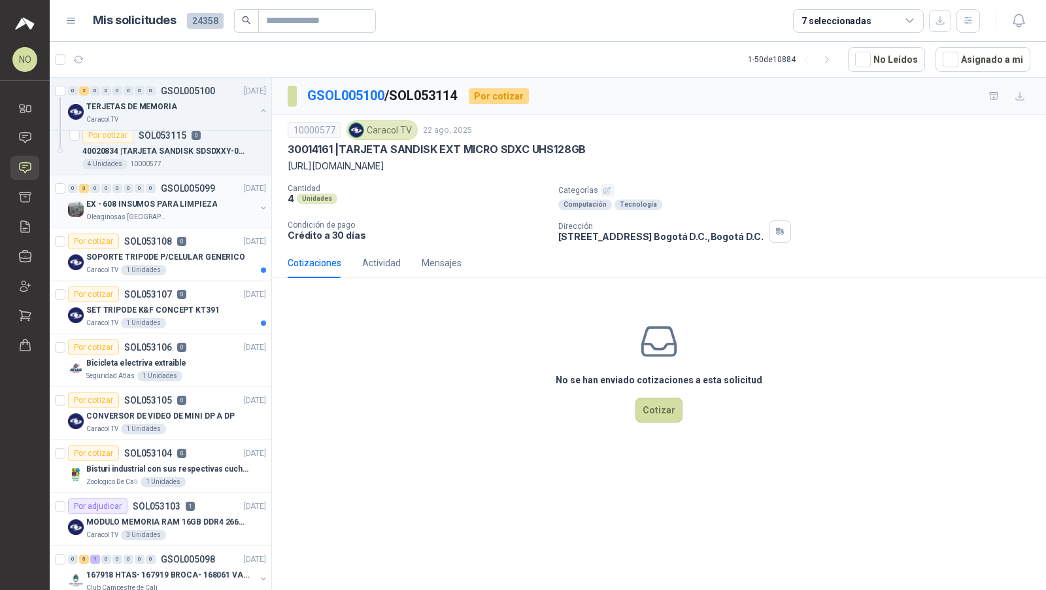
scroll to position [63, 0]
click at [177, 280] on article "Por cotizar SOL053107 0 22/08/25 SET TRIPODE K&F CONCEPT KT391 Caracol TV 1 Uni…" at bounding box center [161, 306] width 222 height 53
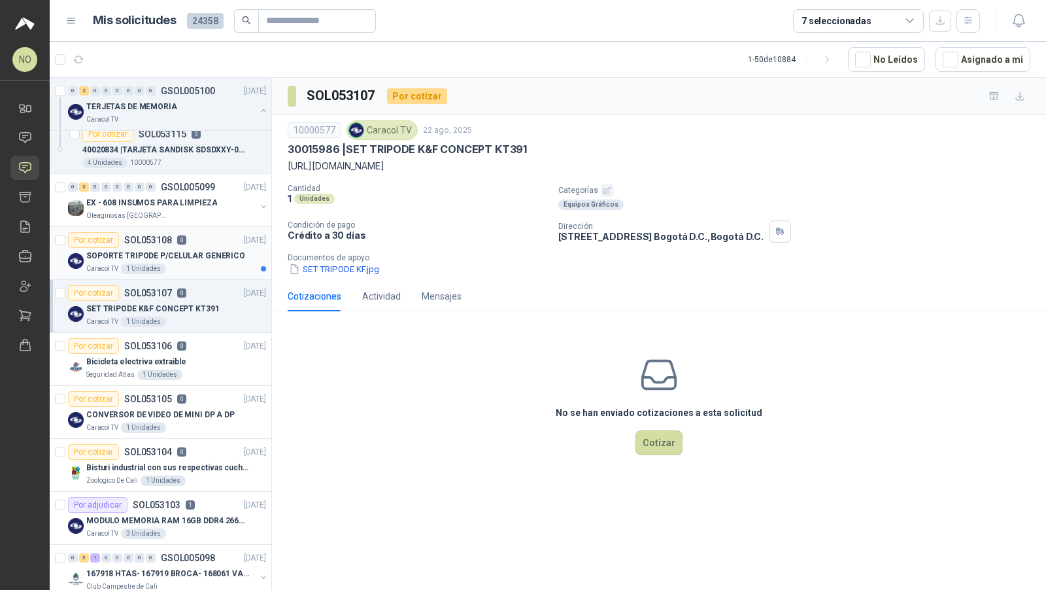
click at [195, 252] on p "SOPORTE TRIPODE P/CELULAR GENERICO" at bounding box center [165, 256] width 159 height 12
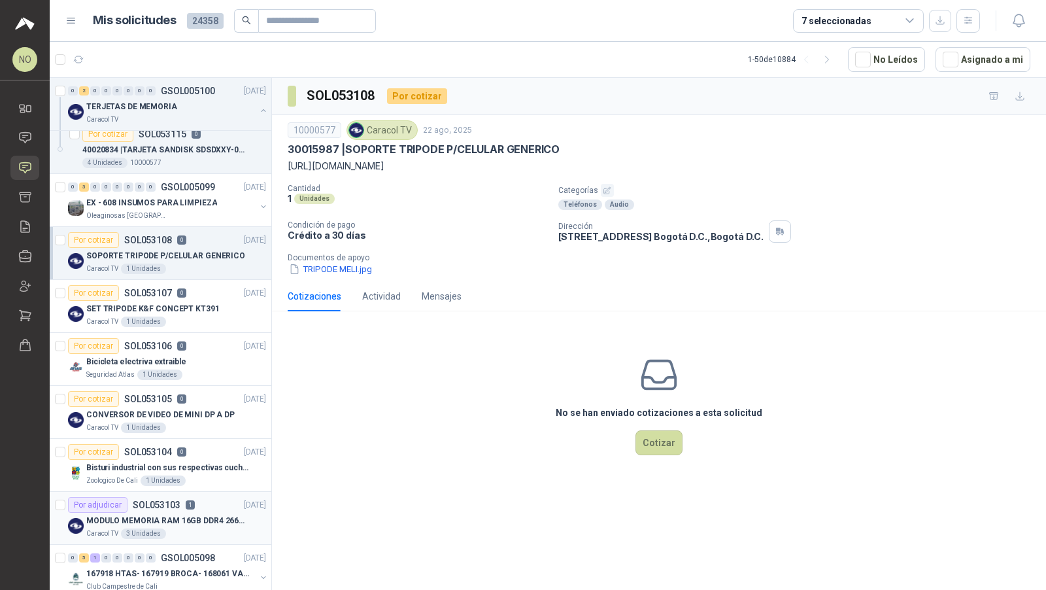
click at [169, 507] on div "Por adjudicar SOL053103 1" at bounding box center [131, 505] width 127 height 16
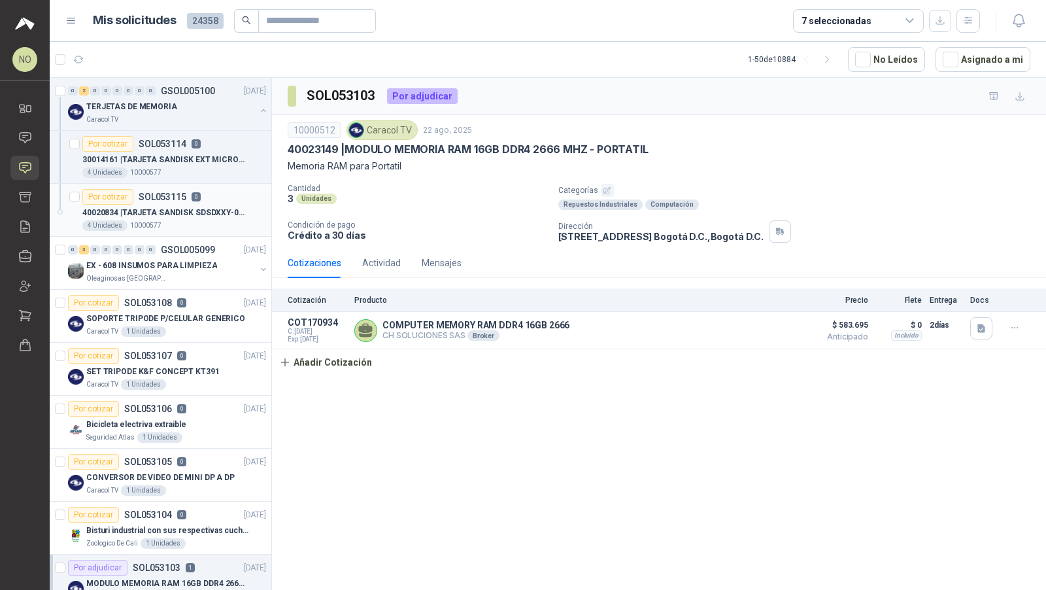
click at [195, 184] on article "Por cotizar SOL053115 0 40020834 | TARJETA SANDISK SDSDXXY-064G-GN4IN 64GB 4 Un…" at bounding box center [161, 210] width 222 height 53
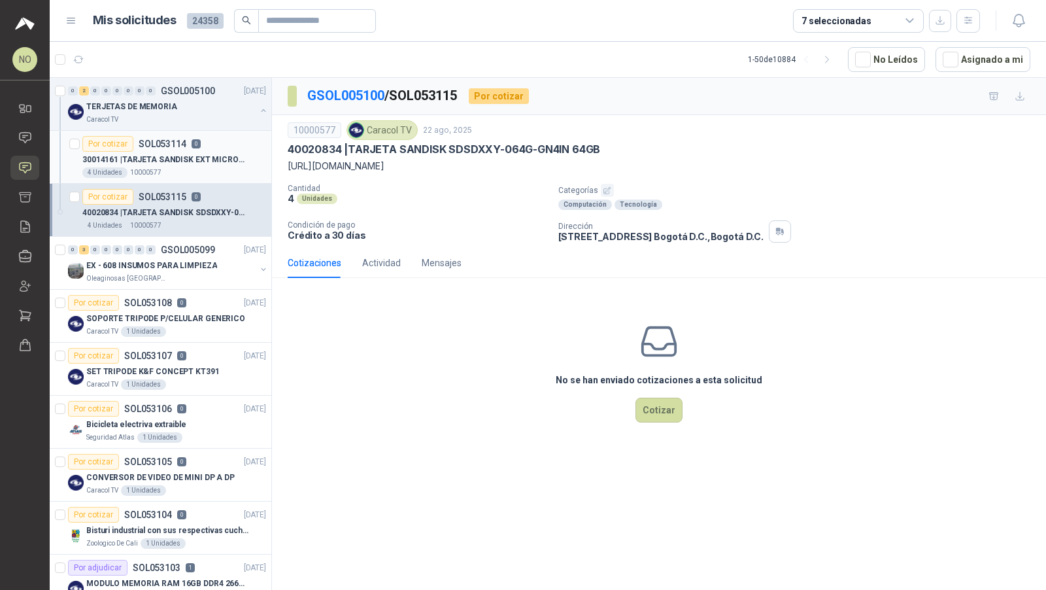
click at [205, 160] on p "30014161 | TARJETA SANDISK EXT MICRO SDXC UHS128GB" at bounding box center [163, 160] width 163 height 12
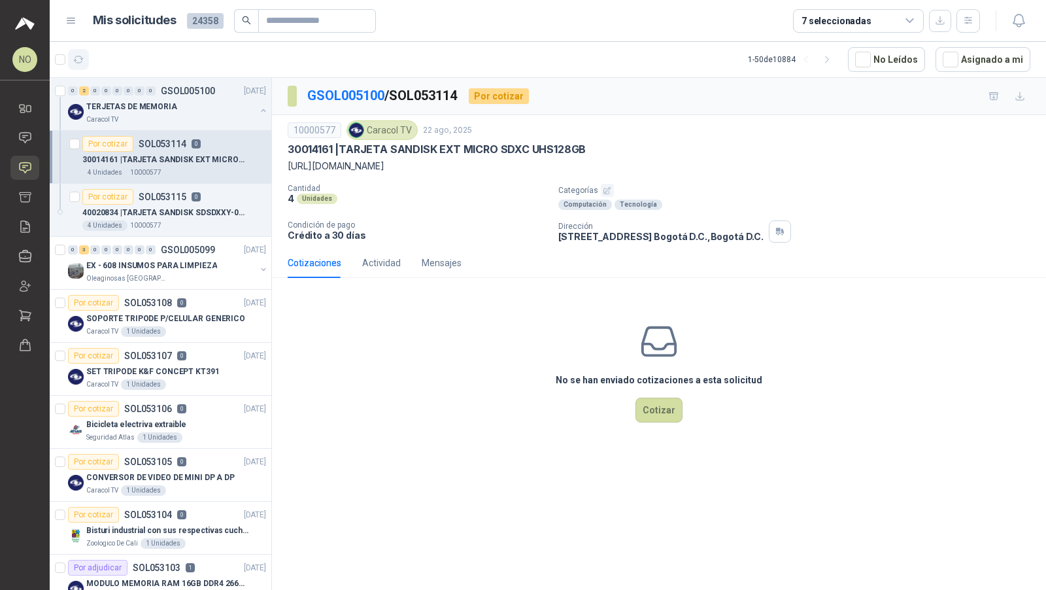
click at [78, 62] on icon "button" at bounding box center [78, 59] width 11 height 11
click at [186, 351] on div "Por cotizar SOL053107 0 22/08/25" at bounding box center [167, 356] width 198 height 16
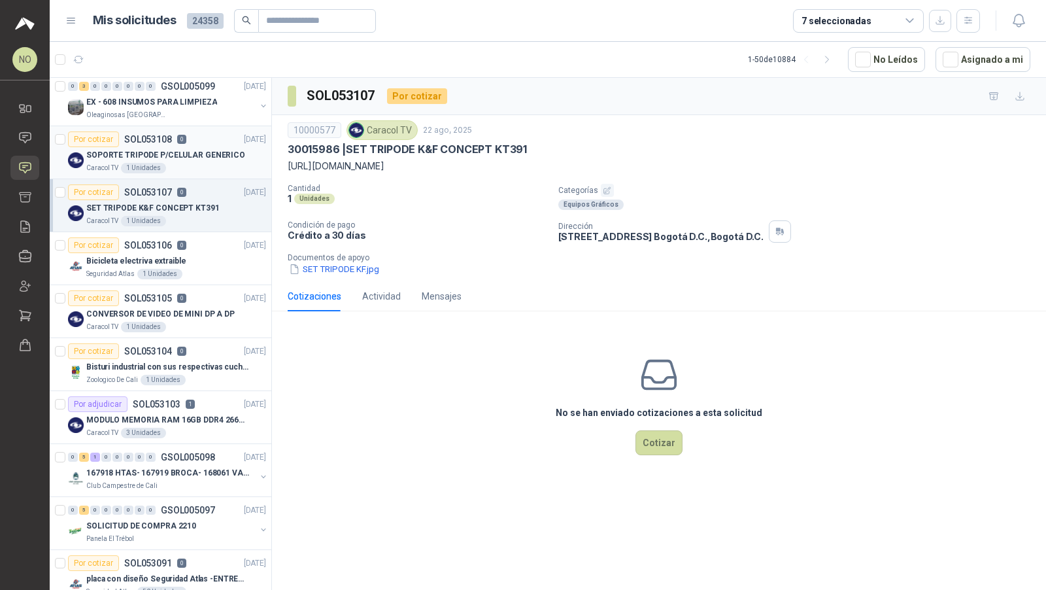
scroll to position [194, 0]
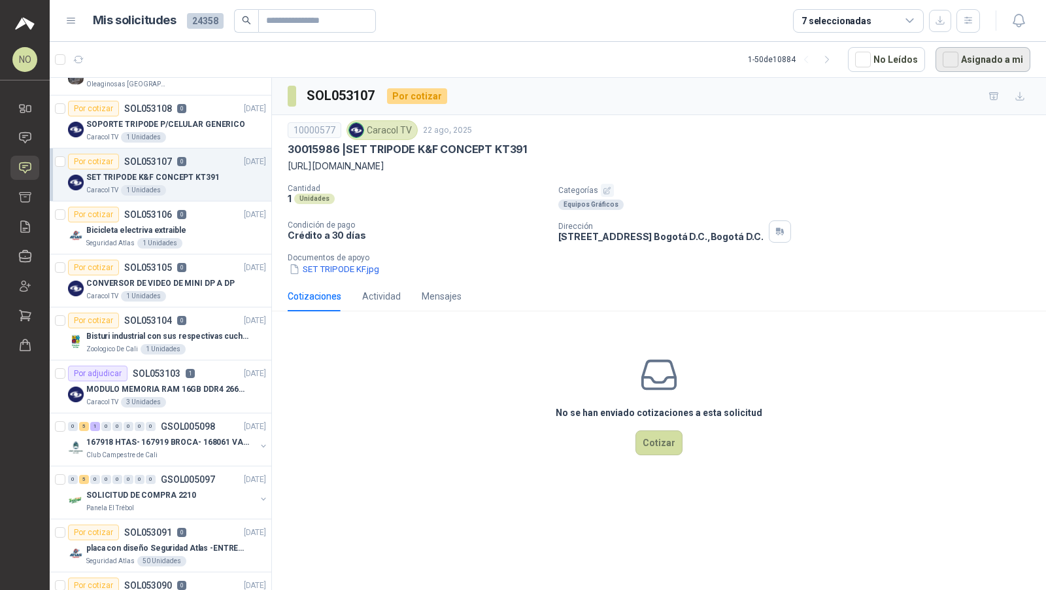
click at [967, 63] on button "Asignado a mi" at bounding box center [983, 59] width 95 height 25
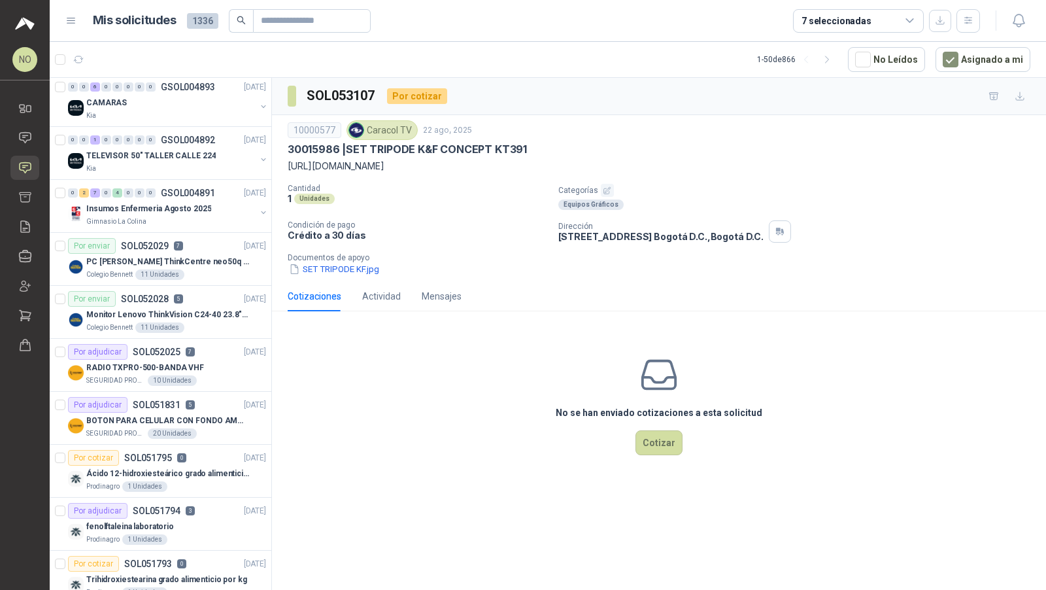
scroll to position [1118, 0]
click at [172, 360] on p "RADIO TXPRO-500-BANDA VHF" at bounding box center [145, 366] width 118 height 12
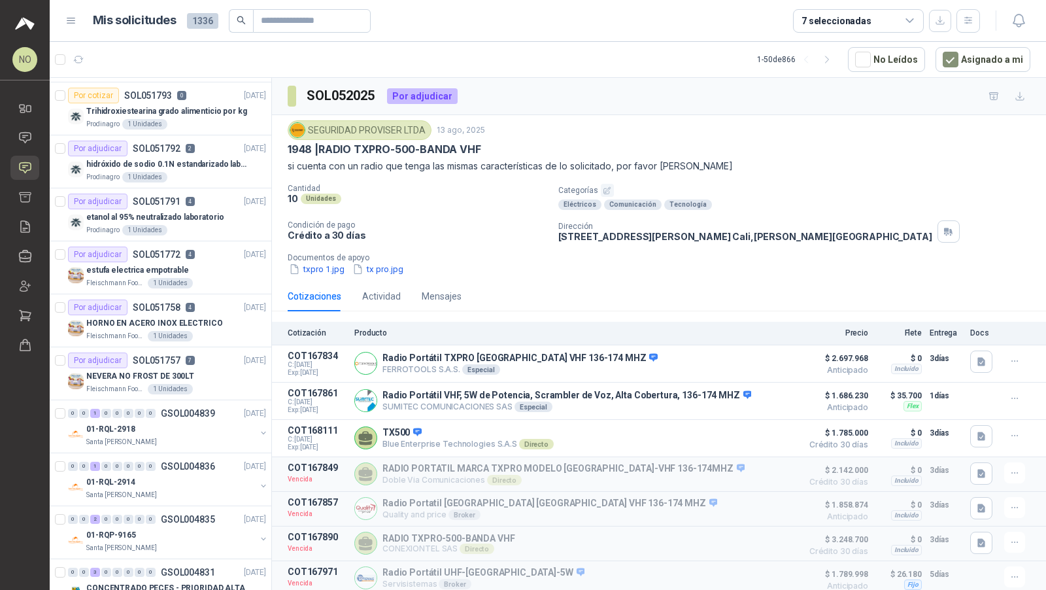
scroll to position [1585, 0]
click at [172, 354] on div "Por adjudicar SOL051757 7" at bounding box center [131, 360] width 127 height 16
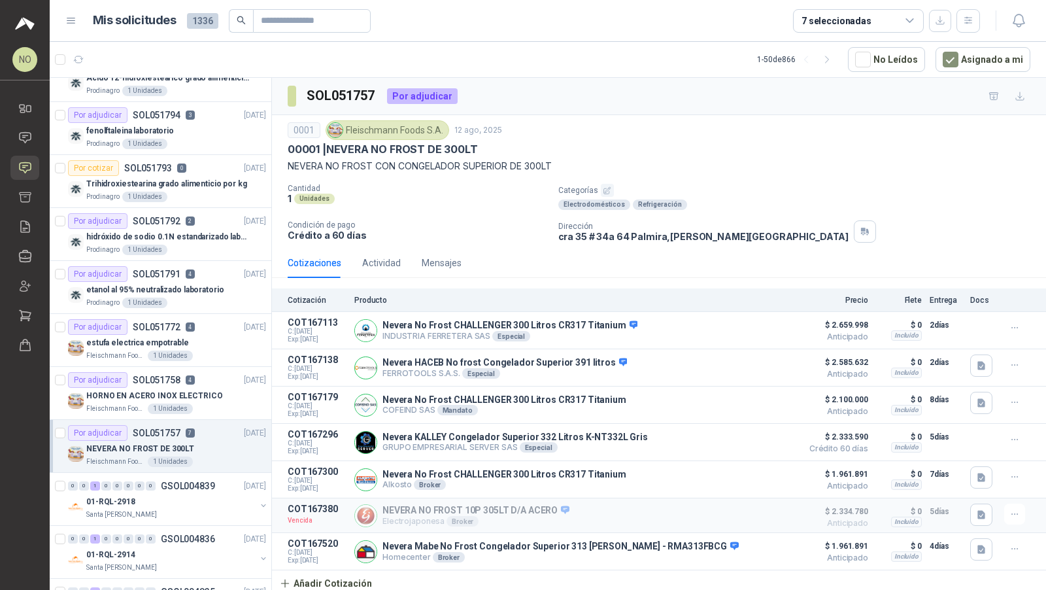
scroll to position [1513, 0]
click at [172, 366] on article "Por adjudicar SOL051758 4 12/08/25 HORNO EN ACERO INOX ELECTRICO Fleischmann Fo…" at bounding box center [161, 392] width 222 height 53
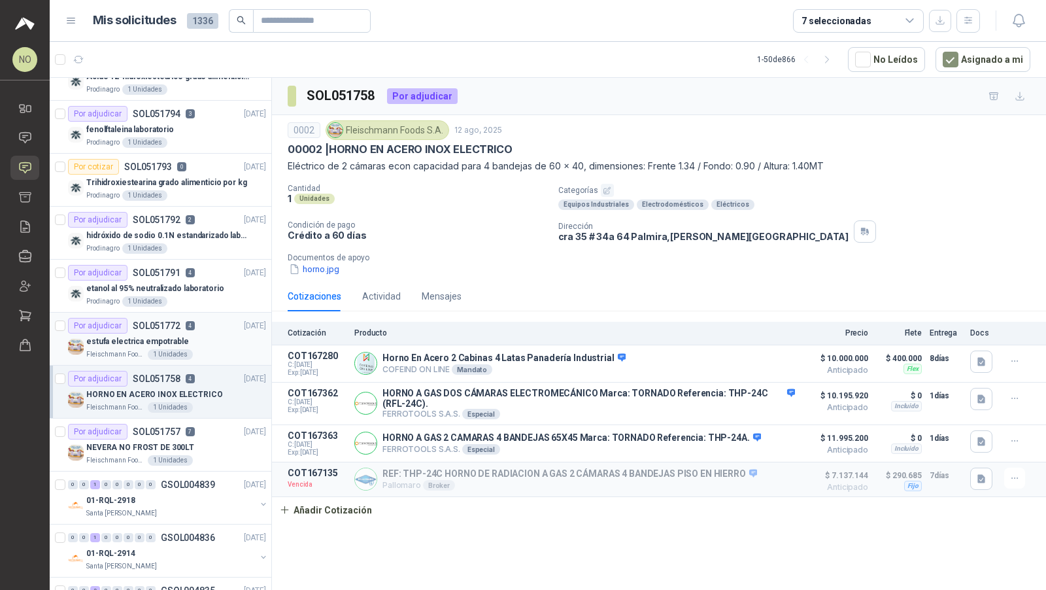
click at [186, 321] on p "4" at bounding box center [190, 325] width 9 height 9
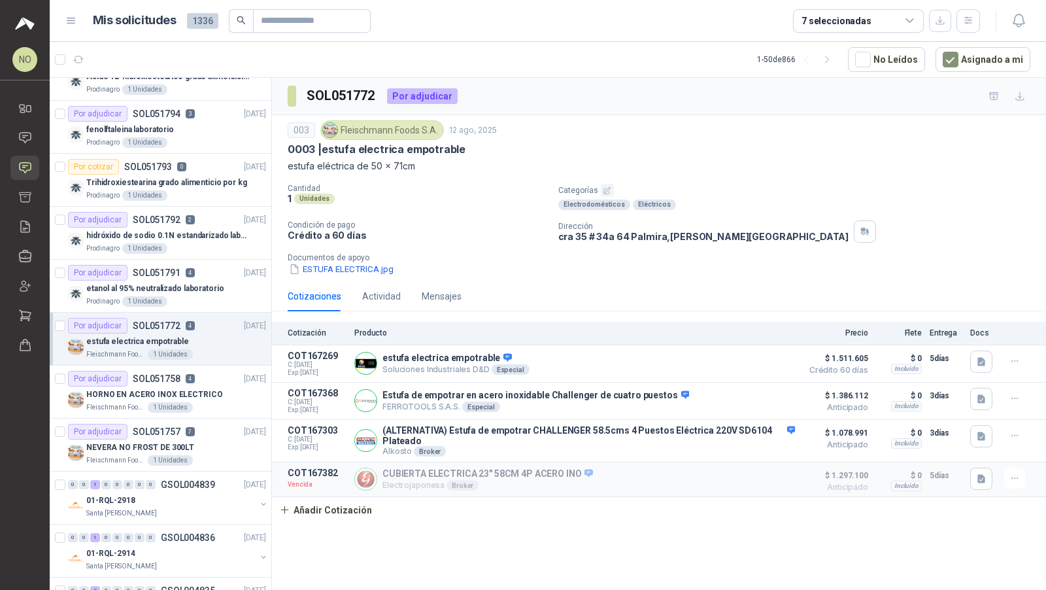
scroll to position [1401, 0]
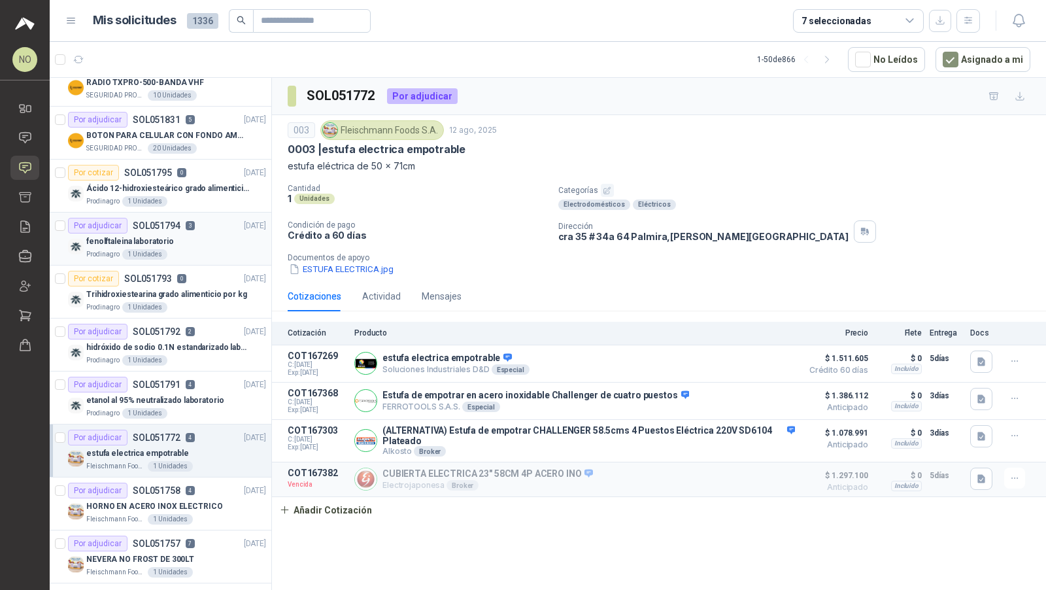
click at [177, 233] on div "fenolftaleina laboratorio" at bounding box center [176, 241] width 180 height 16
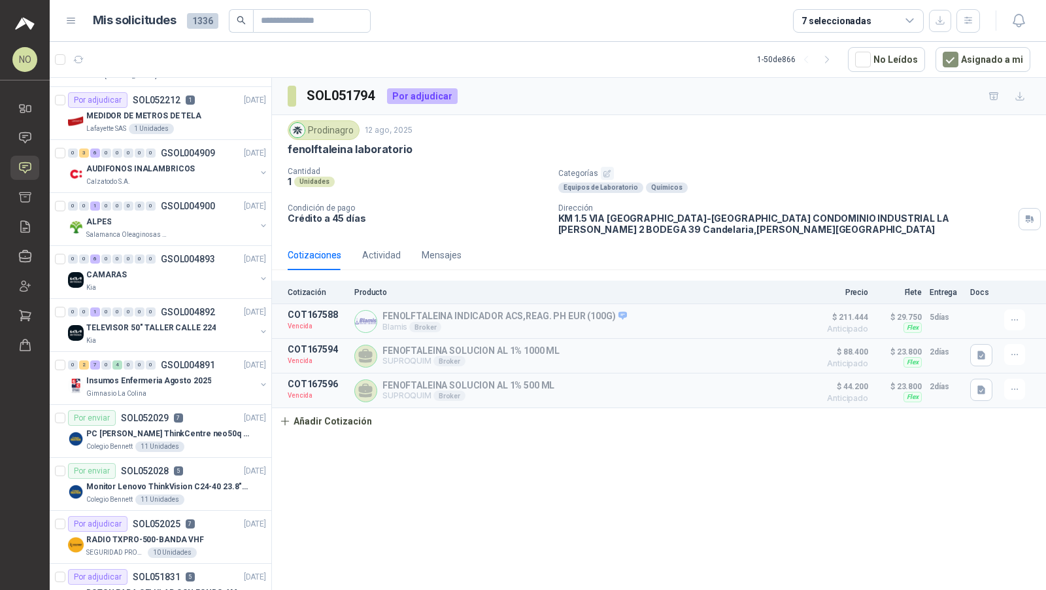
scroll to position [943, 0]
click at [168, 233] on div "Salamanca Oleaginosas SAS" at bounding box center [170, 236] width 169 height 10
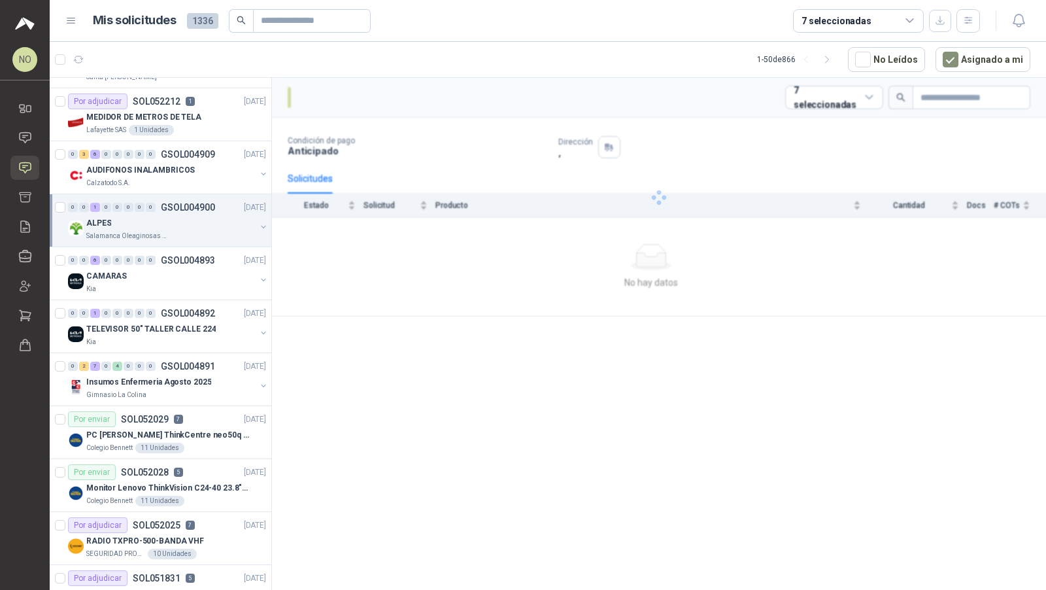
click at [168, 233] on div "Salamanca Oleaginosas SAS" at bounding box center [170, 236] width 169 height 10
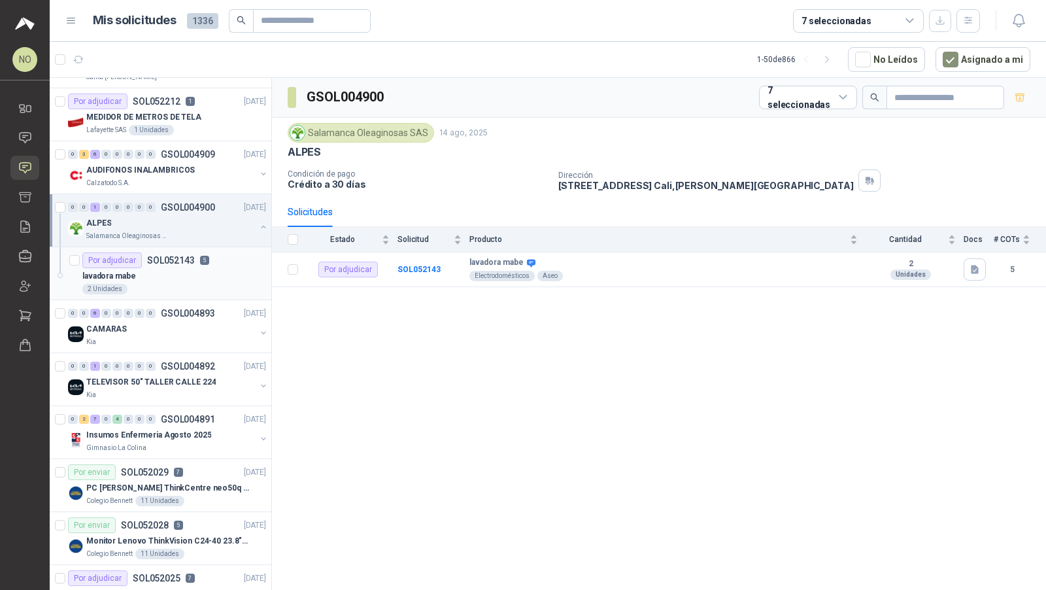
click at [162, 272] on div "lavadora mabe" at bounding box center [174, 276] width 184 height 16
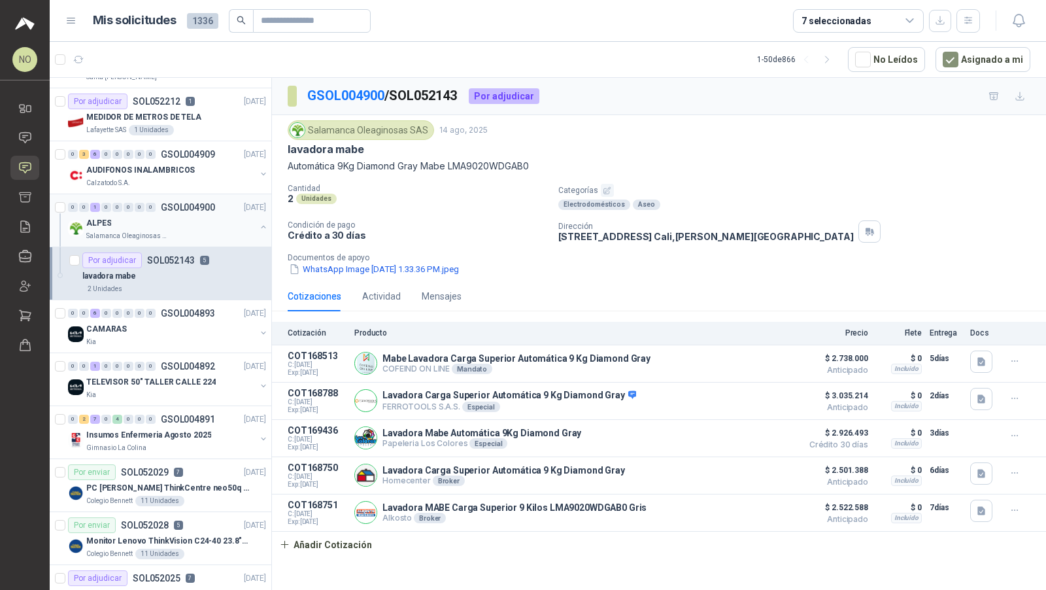
click at [184, 222] on div "ALPES" at bounding box center [170, 223] width 169 height 16
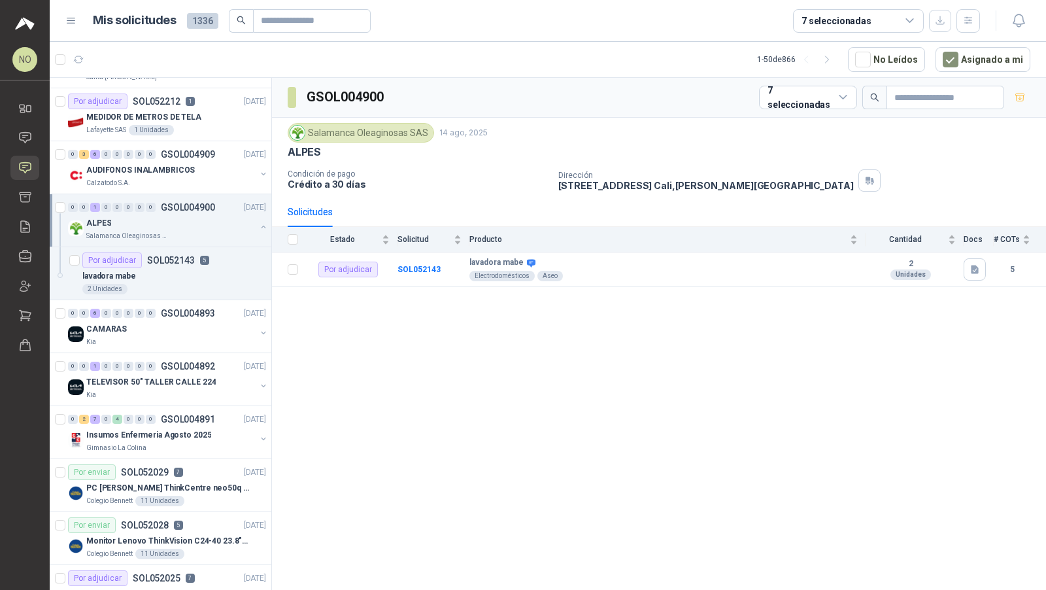
click at [184, 222] on div "ALPES" at bounding box center [170, 223] width 169 height 16
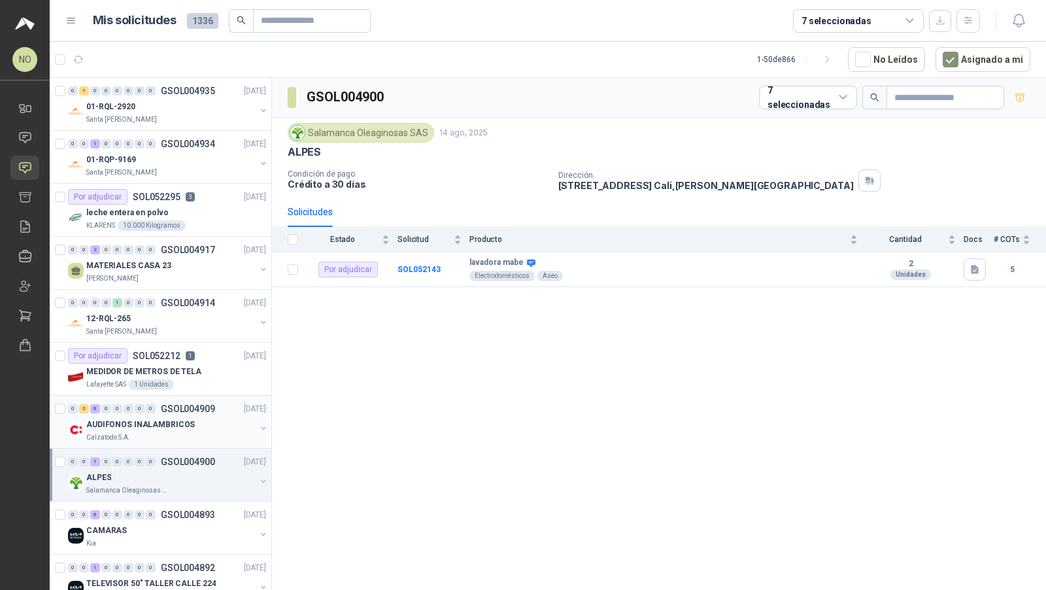
scroll to position [658, 0]
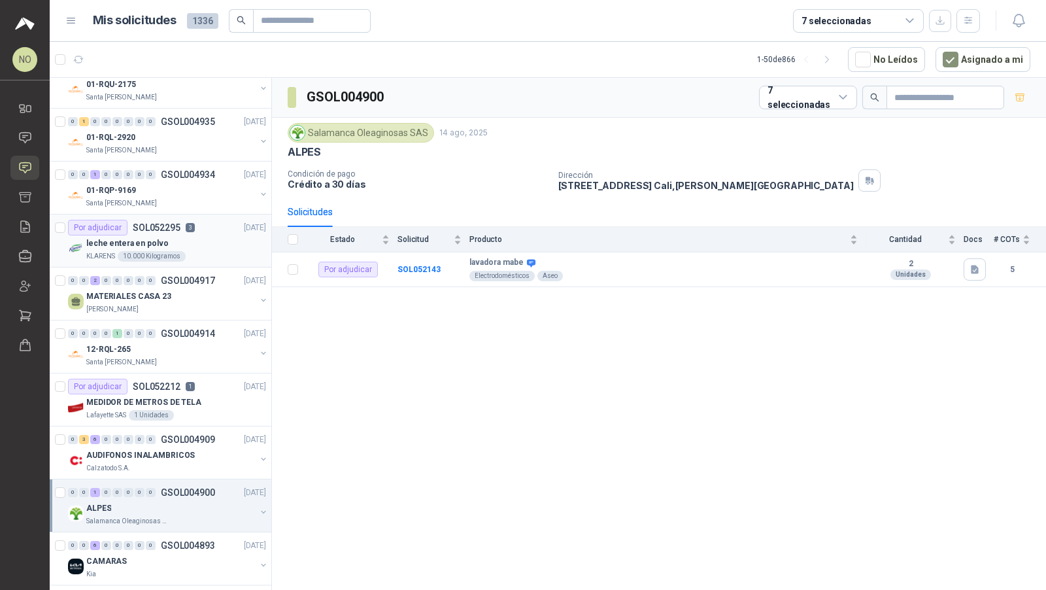
click at [190, 223] on p "3" at bounding box center [190, 227] width 9 height 9
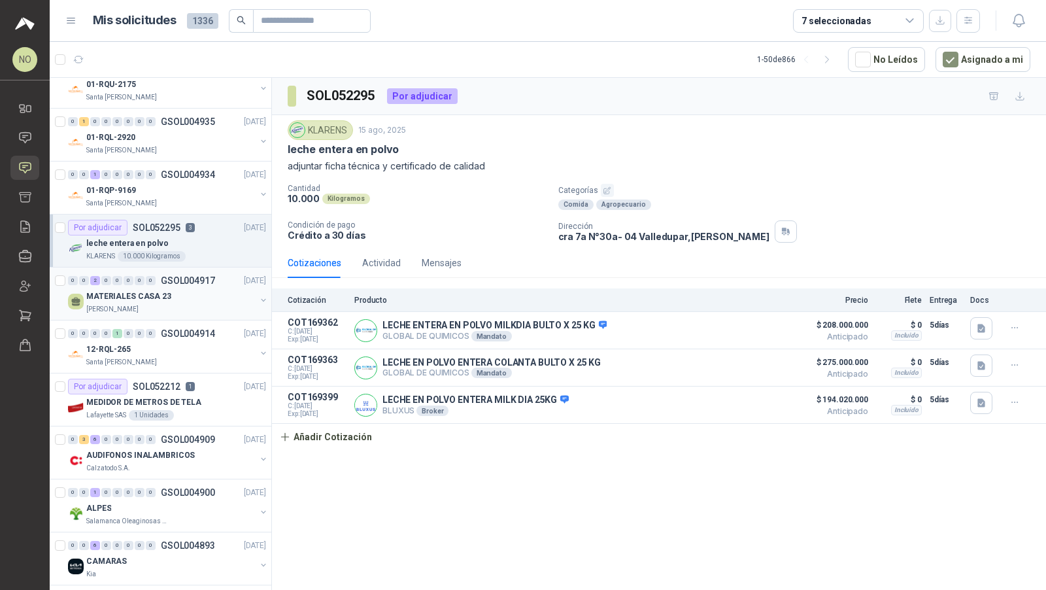
click at [174, 288] on div "MATERIALES CASA 23" at bounding box center [170, 296] width 169 height 16
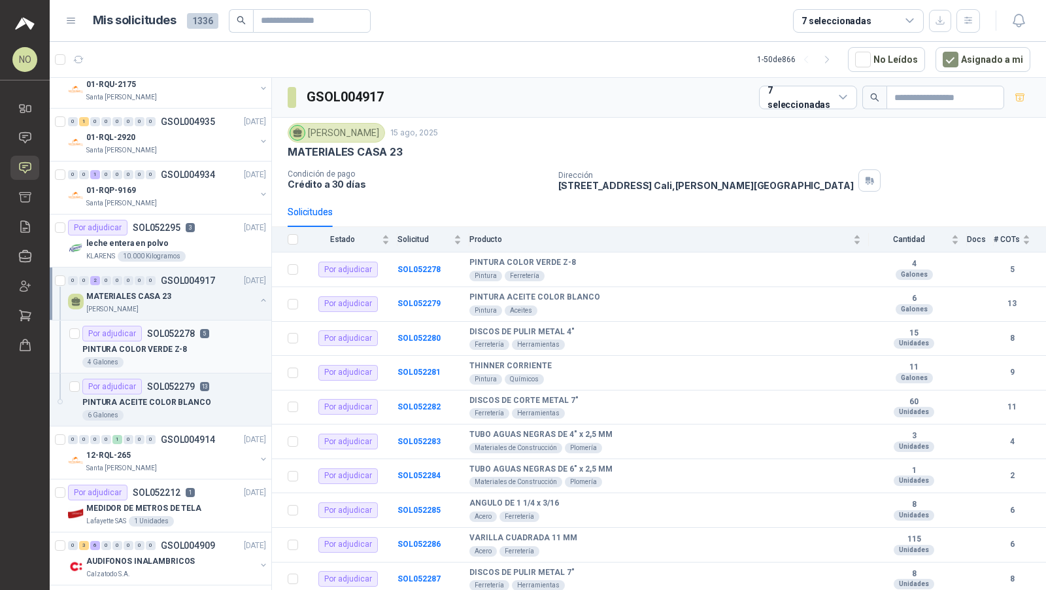
click at [165, 357] on div "4 Galones" at bounding box center [174, 362] width 184 height 10
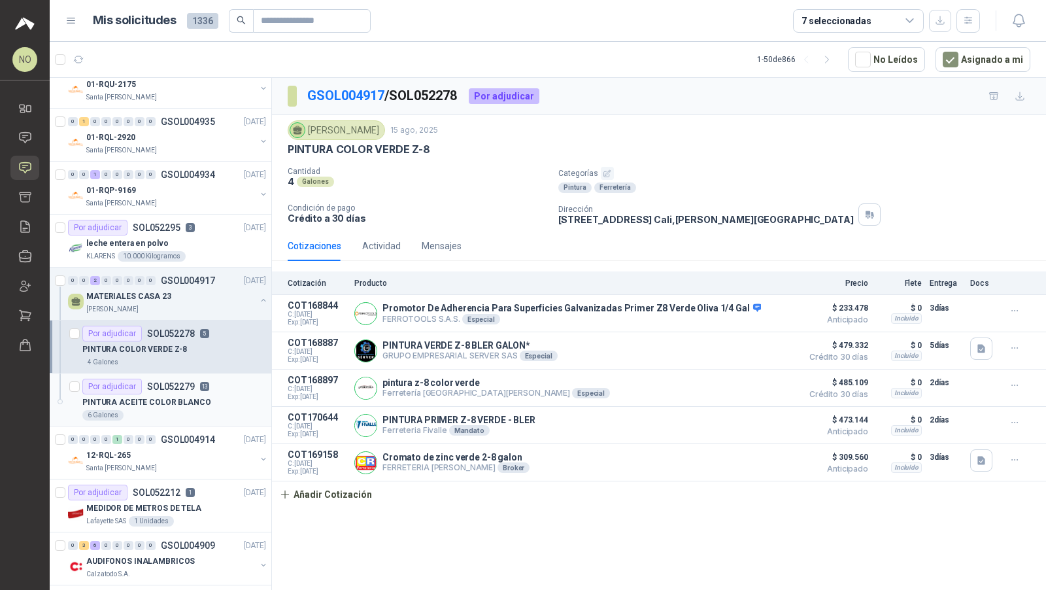
click at [183, 382] on p "SOL052279" at bounding box center [171, 386] width 48 height 9
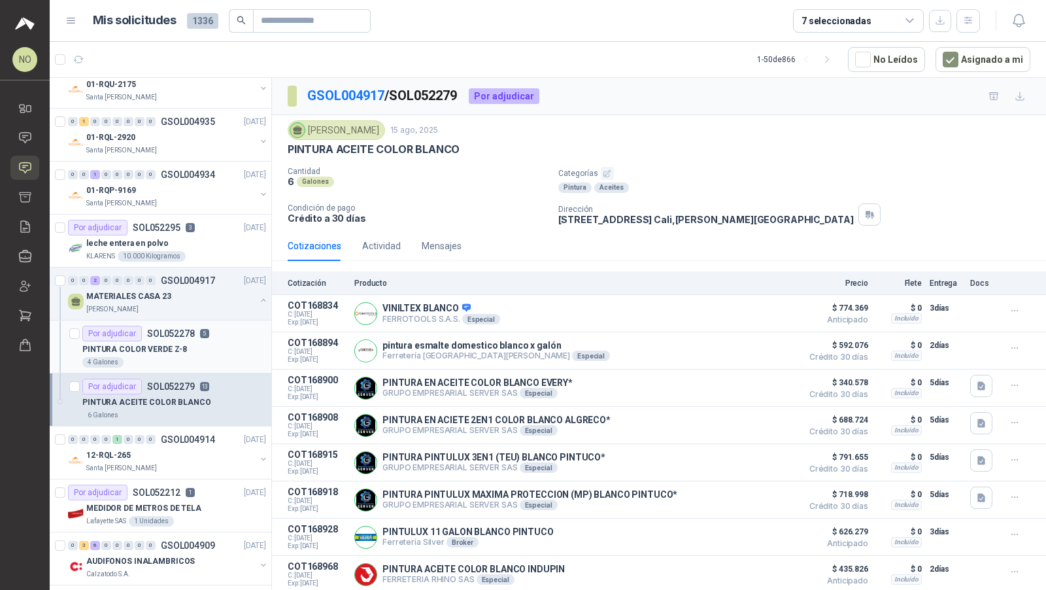
click at [207, 341] on div "PINTURA COLOR VERDE Z-8" at bounding box center [174, 349] width 184 height 16
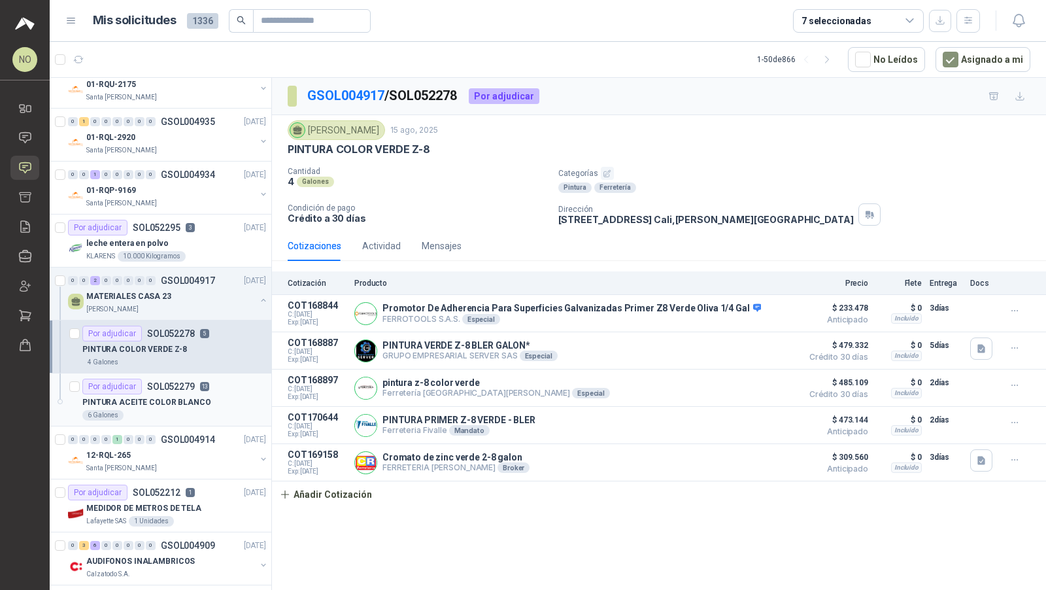
click at [214, 401] on div "PINTURA ACEITE COLOR BLANCO" at bounding box center [174, 402] width 184 height 16
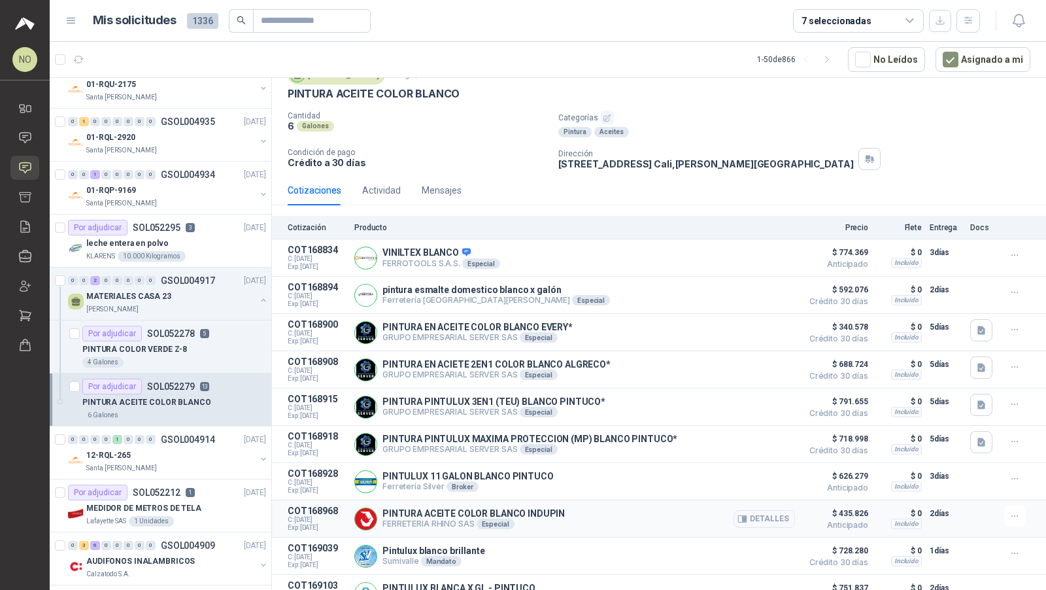
scroll to position [52, 0]
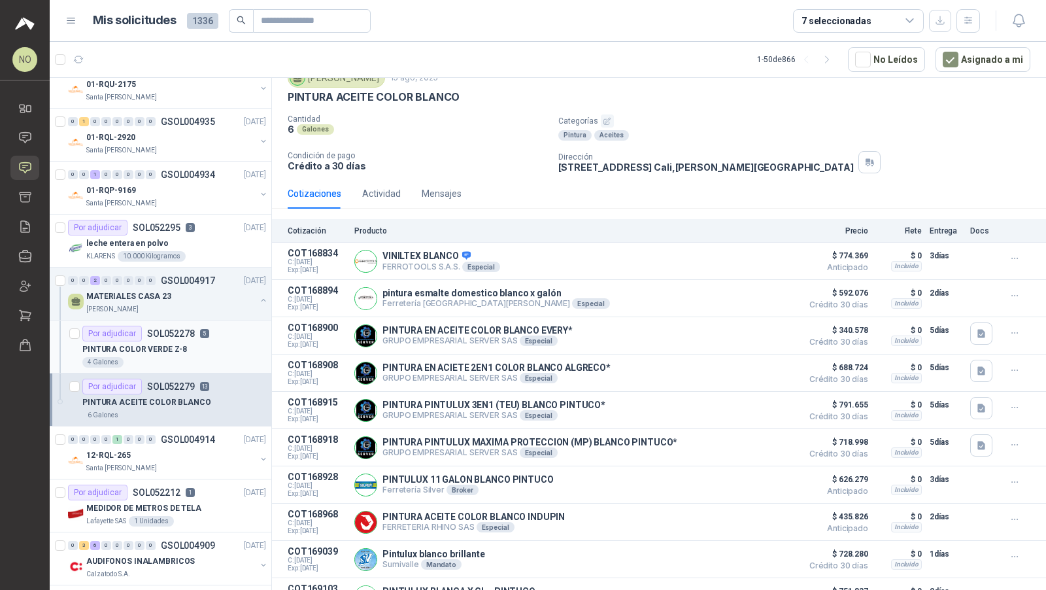
click at [162, 331] on p "SOL052278" at bounding box center [171, 333] width 48 height 9
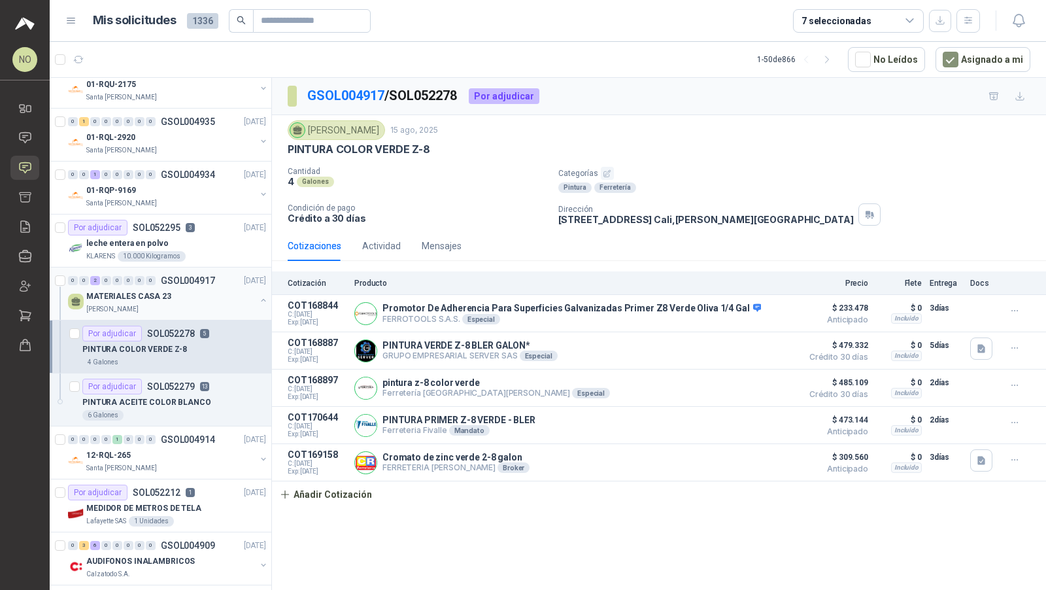
click at [203, 288] on div "MATERIALES CASA 23" at bounding box center [170, 296] width 169 height 16
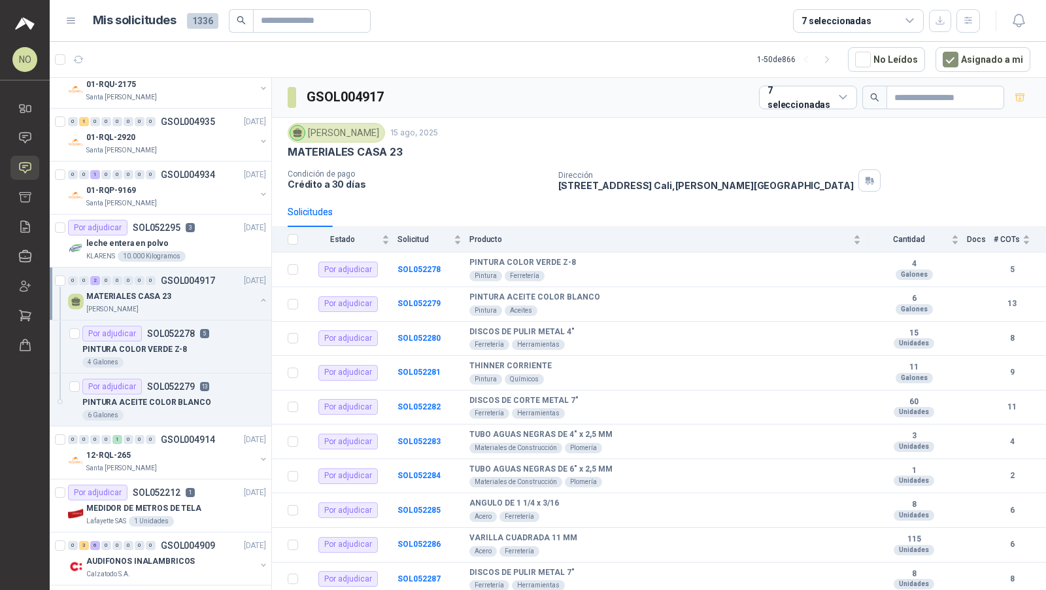
click at [203, 288] on div "MATERIALES CASA 23" at bounding box center [170, 296] width 169 height 16
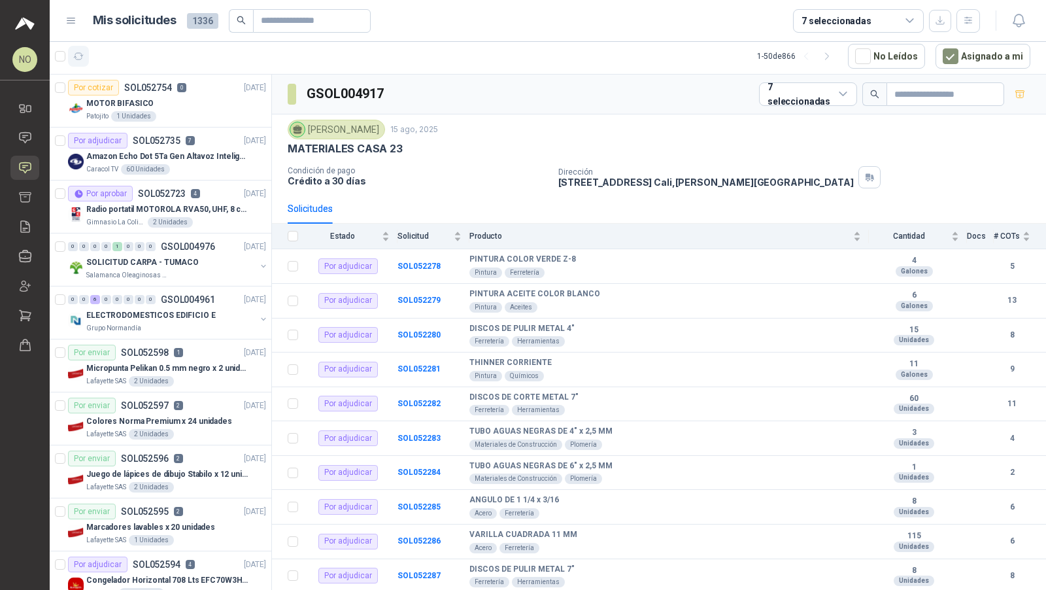
click at [73, 50] on button "button" at bounding box center [78, 56] width 21 height 21
click at [950, 44] on button "Asignado a mi" at bounding box center [983, 56] width 95 height 25
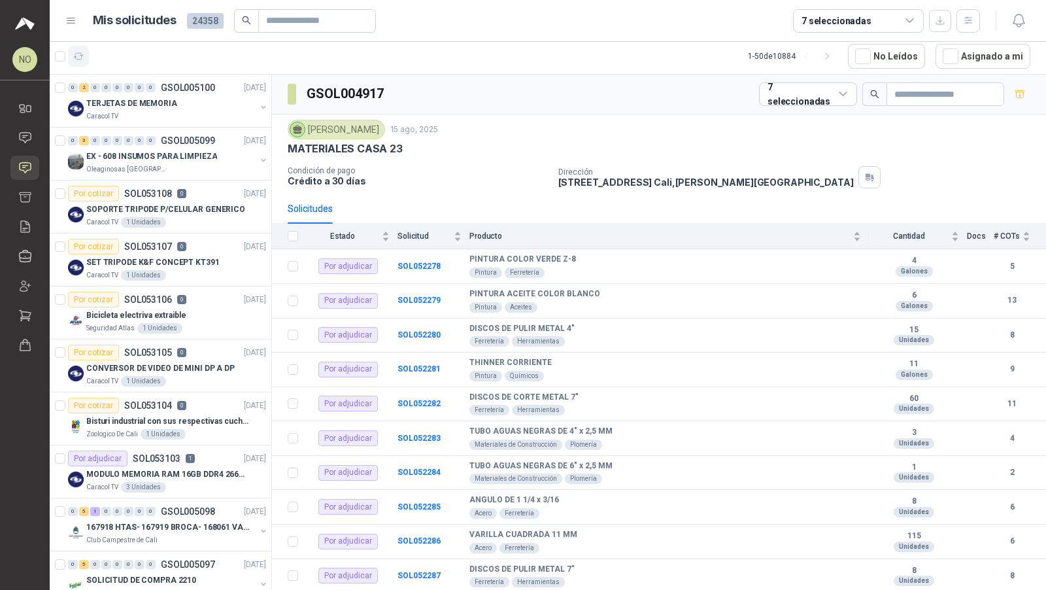
click at [79, 53] on icon "button" at bounding box center [78, 56] width 11 height 11
click at [192, 150] on p "EX - 608 INSUMOS PARA LIMPIEZA" at bounding box center [151, 156] width 131 height 12
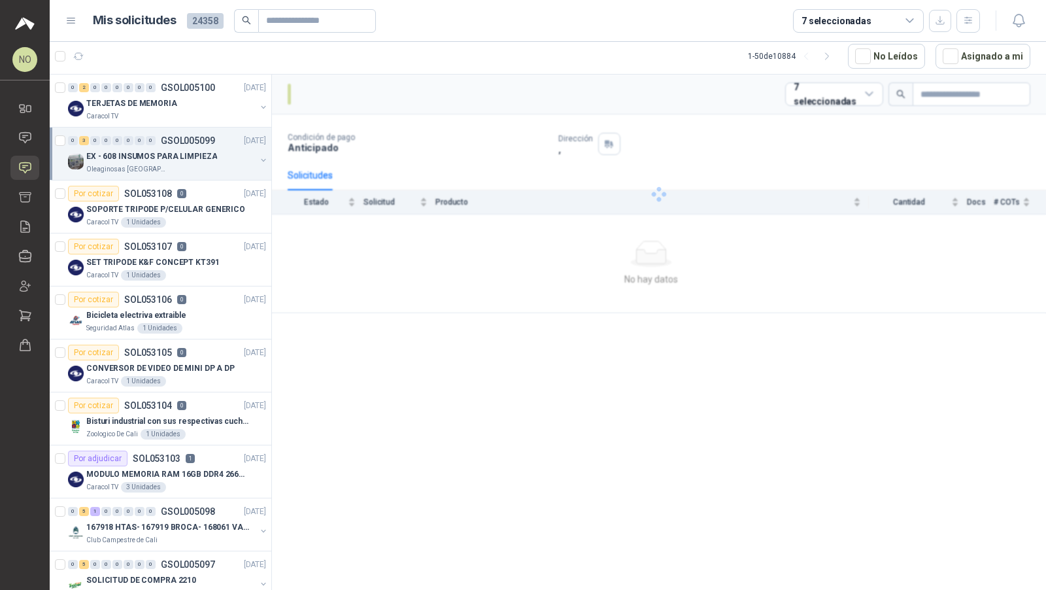
click at [192, 150] on p "EX - 608 INSUMOS PARA LIMPIEZA" at bounding box center [151, 156] width 131 height 12
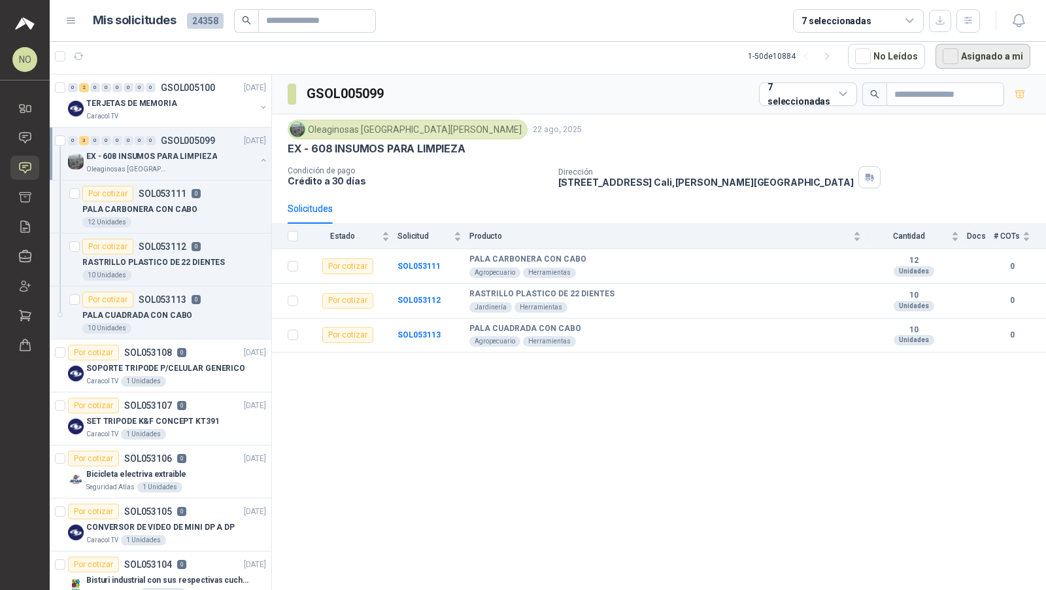
click at [986, 53] on button "Asignado a mi" at bounding box center [983, 56] width 95 height 25
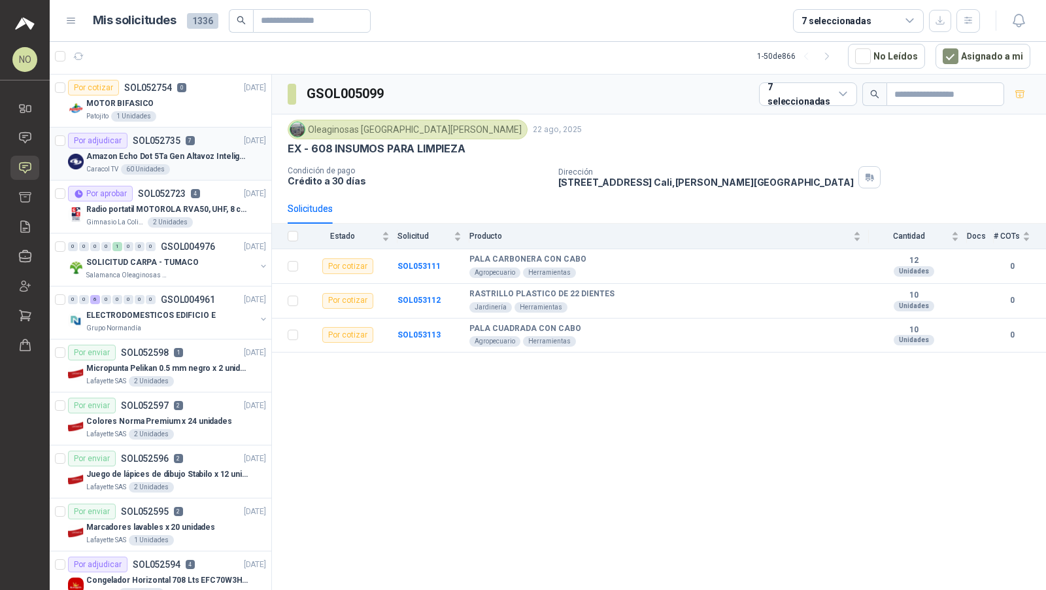
click at [207, 148] on div "Amazon Echo Dot 5Ta Gen Altavoz Inteligente Alexa Azul" at bounding box center [176, 156] width 180 height 16
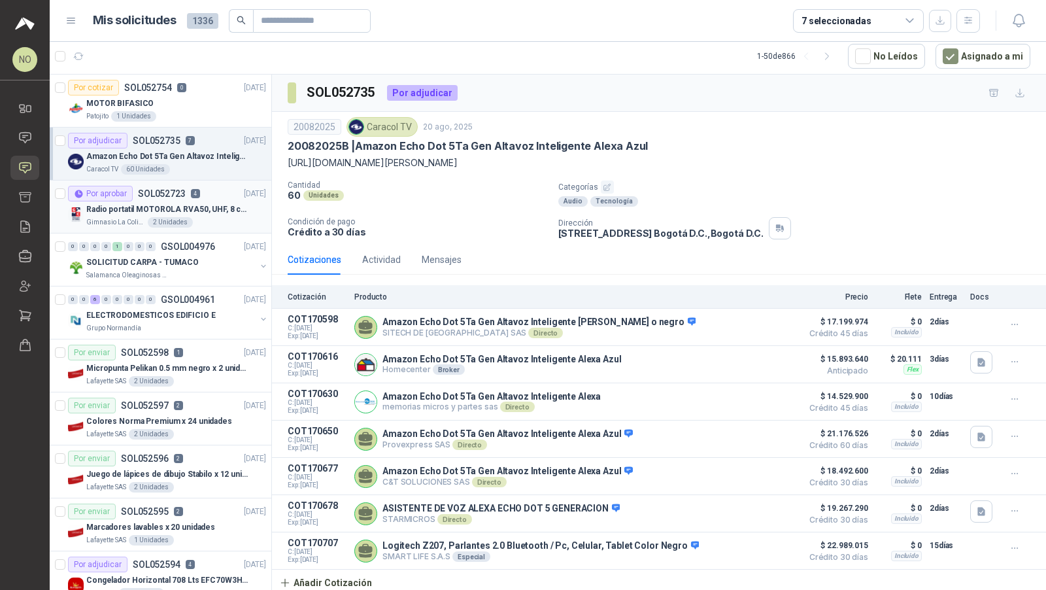
click at [216, 226] on article "Por aprobar SOL052723 4 20/08/25 Radio portatil MOTOROLA RVA50, UHF, 8 canales,…" at bounding box center [161, 206] width 222 height 53
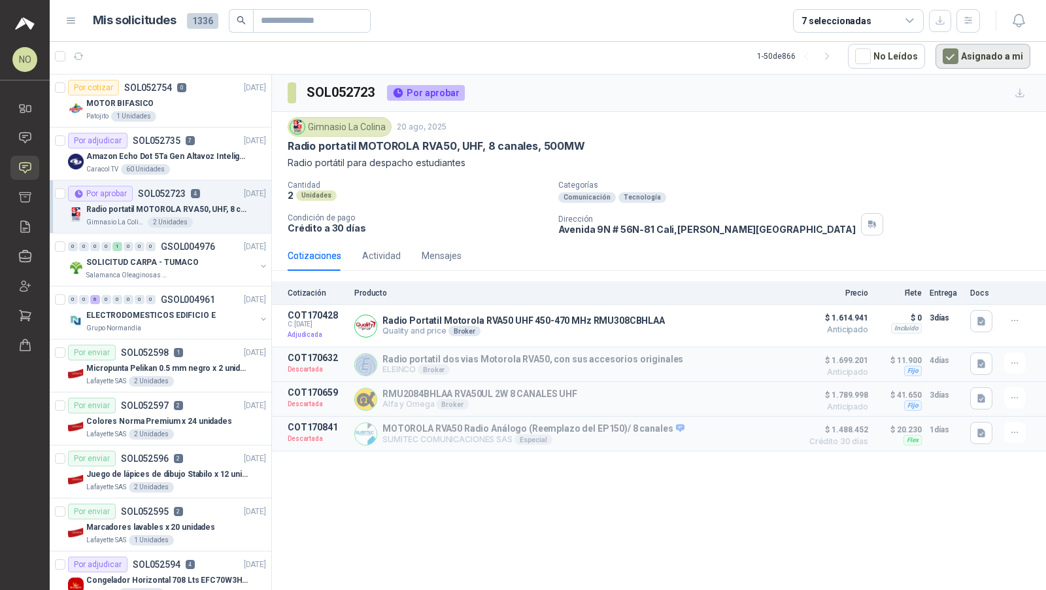
click at [970, 58] on button "Asignado a mi" at bounding box center [983, 56] width 95 height 25
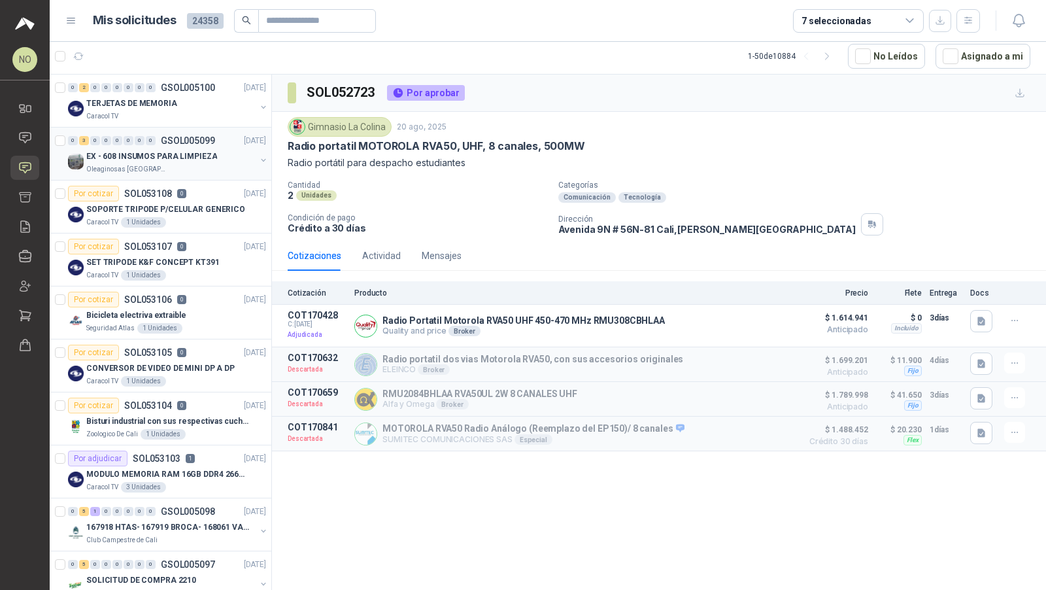
click at [171, 136] on p "GSOL005099" at bounding box center [188, 140] width 54 height 9
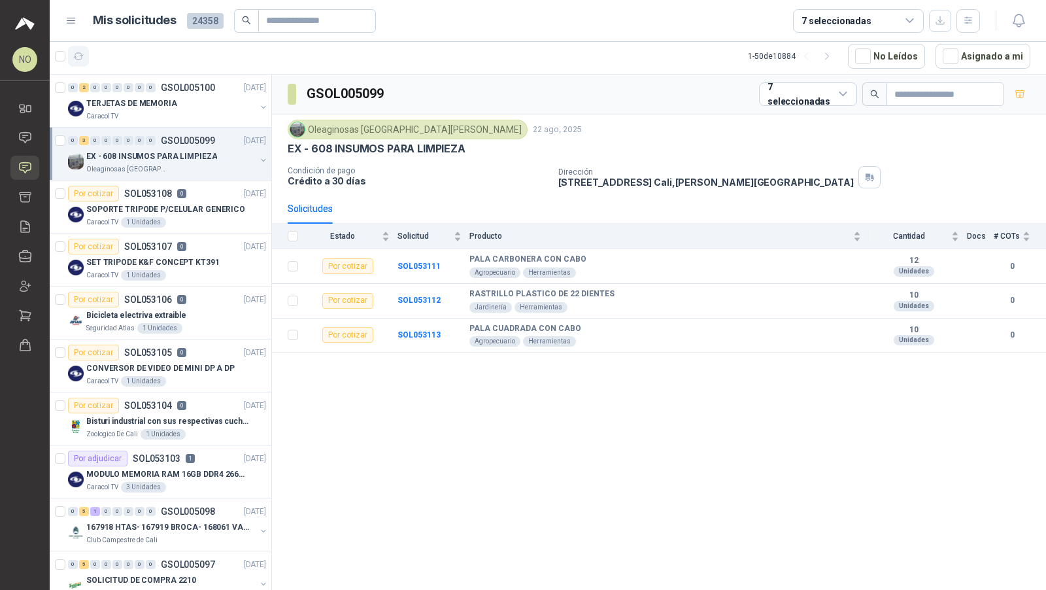
click at [80, 61] on button "button" at bounding box center [78, 56] width 21 height 21
click at [972, 27] on button "button" at bounding box center [969, 21] width 24 height 24
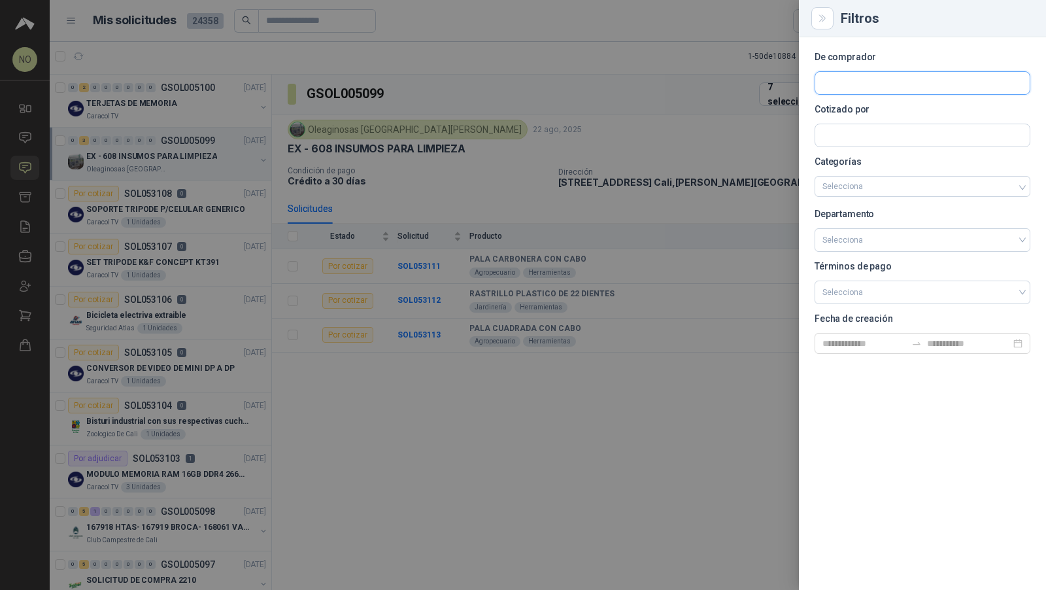
click at [891, 78] on input "text" at bounding box center [923, 83] width 215 height 22
type input "*******"
click at [897, 109] on p "Caracol TV" at bounding box center [904, 111] width 117 height 8
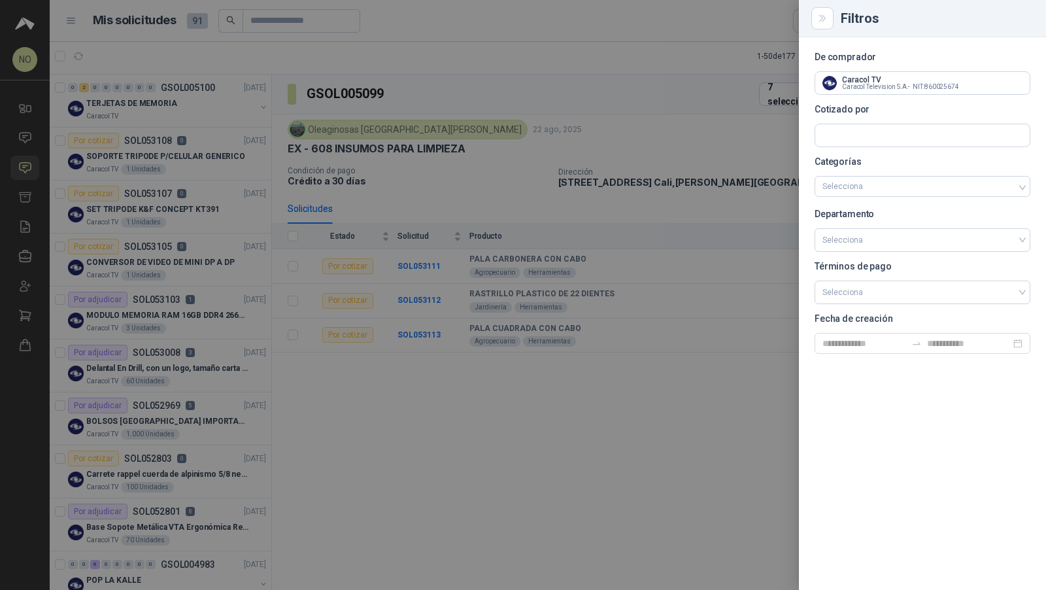
click at [167, 205] on div at bounding box center [523, 295] width 1046 height 590
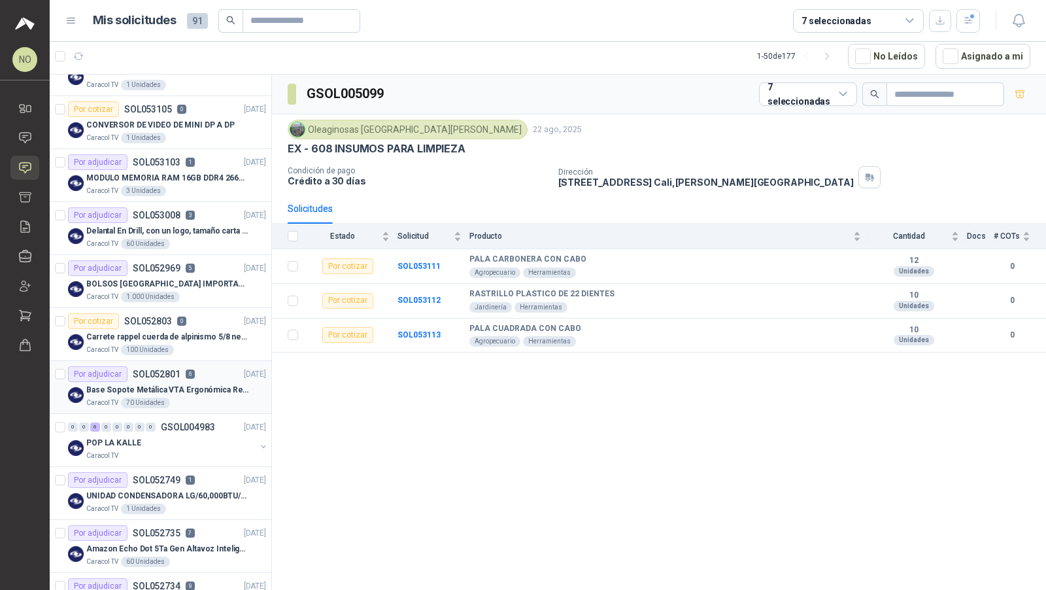
scroll to position [140, 0]
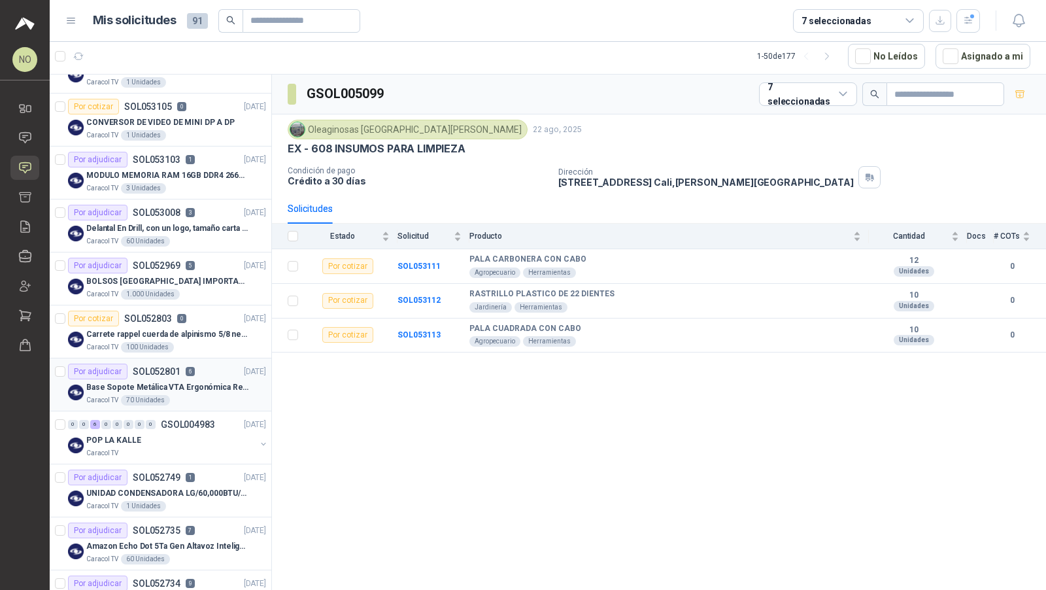
click at [168, 395] on div "Caracol TV 70 Unidades" at bounding box center [176, 400] width 180 height 10
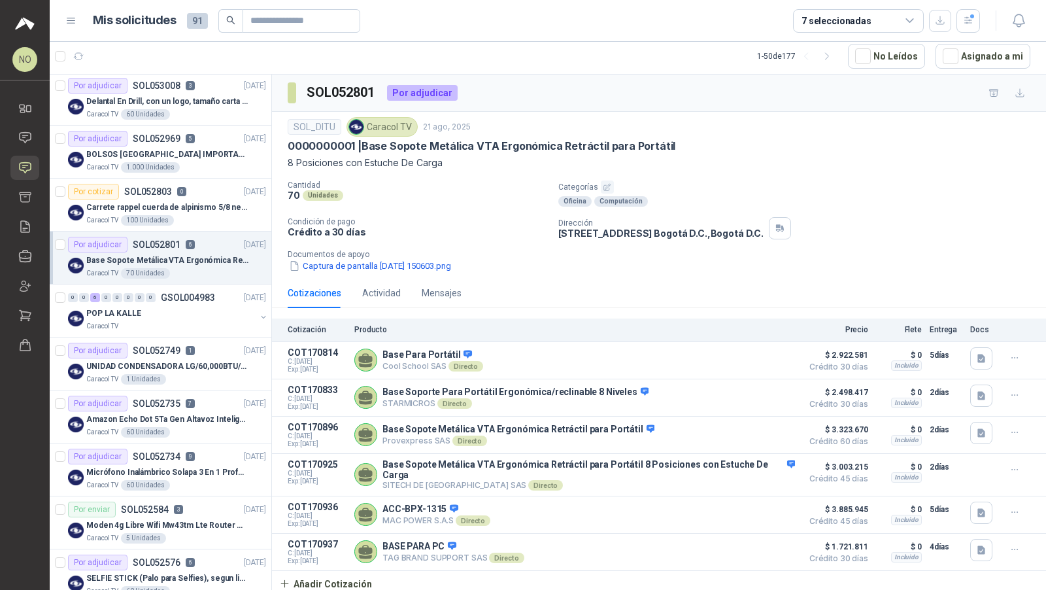
scroll to position [268, 0]
click at [192, 359] on p "UNIDAD CONDENSADORA LG/60,000BTU/220V/R410A: I" at bounding box center [167, 365] width 163 height 12
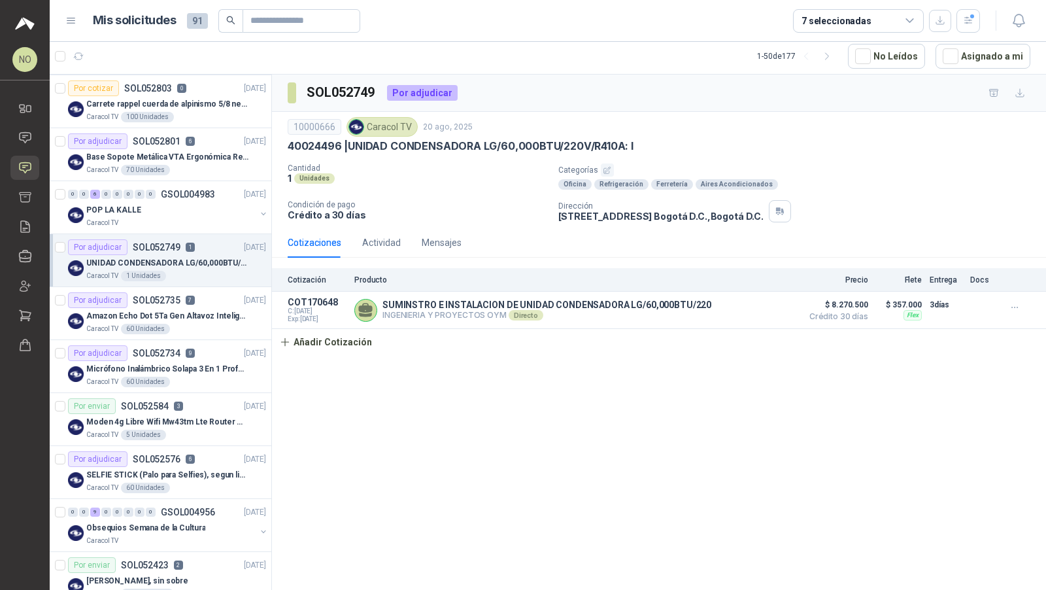
scroll to position [376, 0]
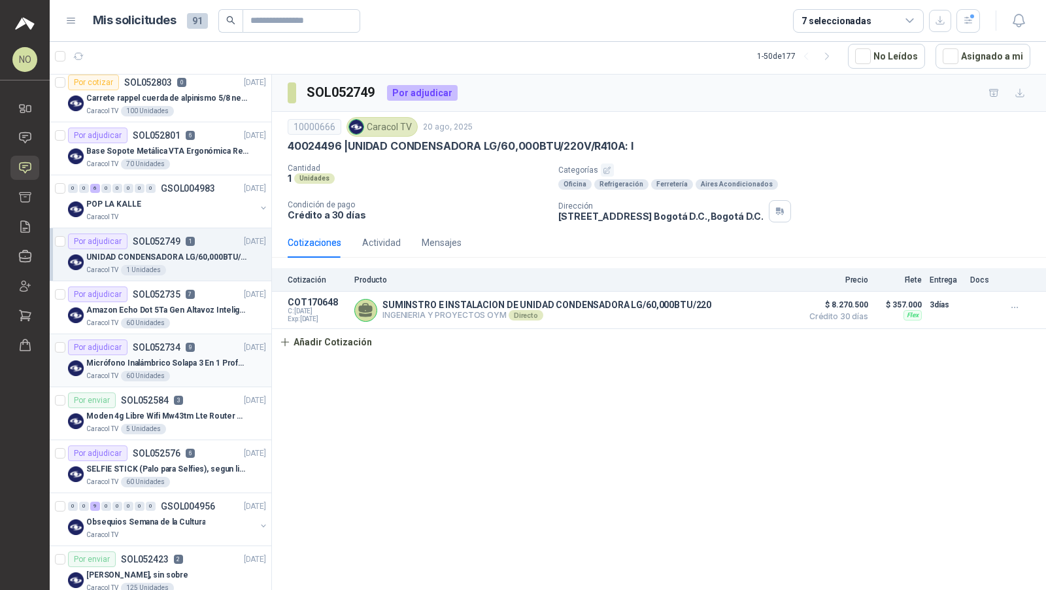
click at [193, 371] on div "Caracol TV 60 Unidades" at bounding box center [176, 376] width 180 height 10
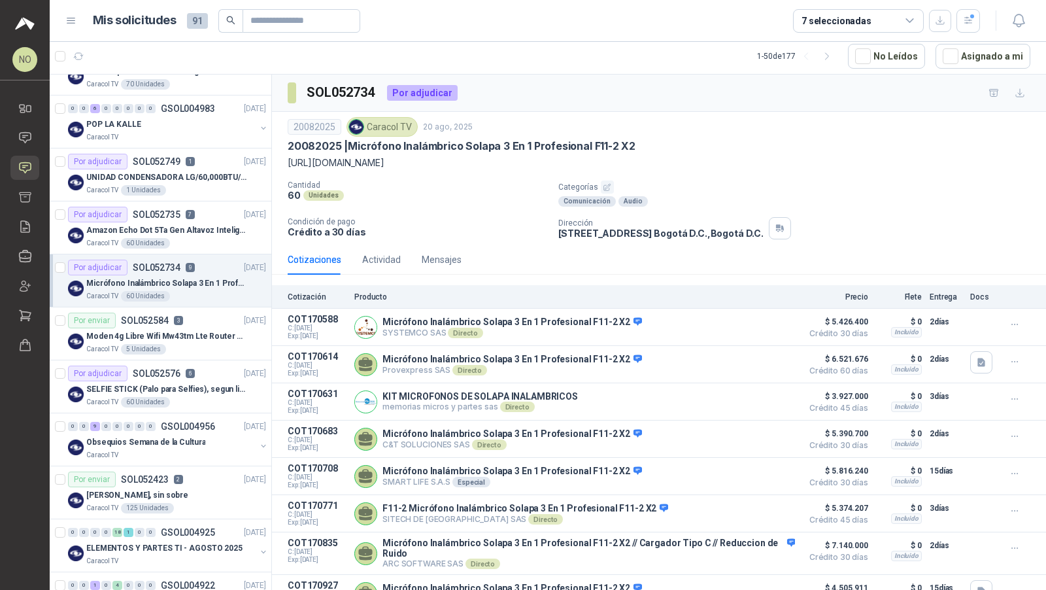
scroll to position [458, 0]
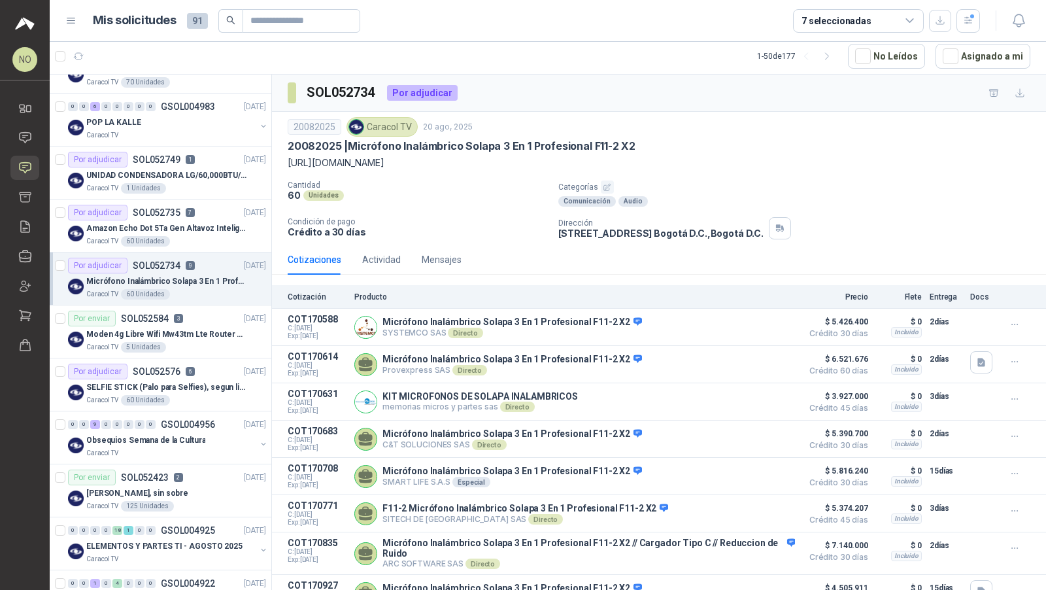
click at [116, 381] on p "SELFIE STICK (Palo para Selfies), segun link adjunto" at bounding box center [167, 387] width 163 height 12
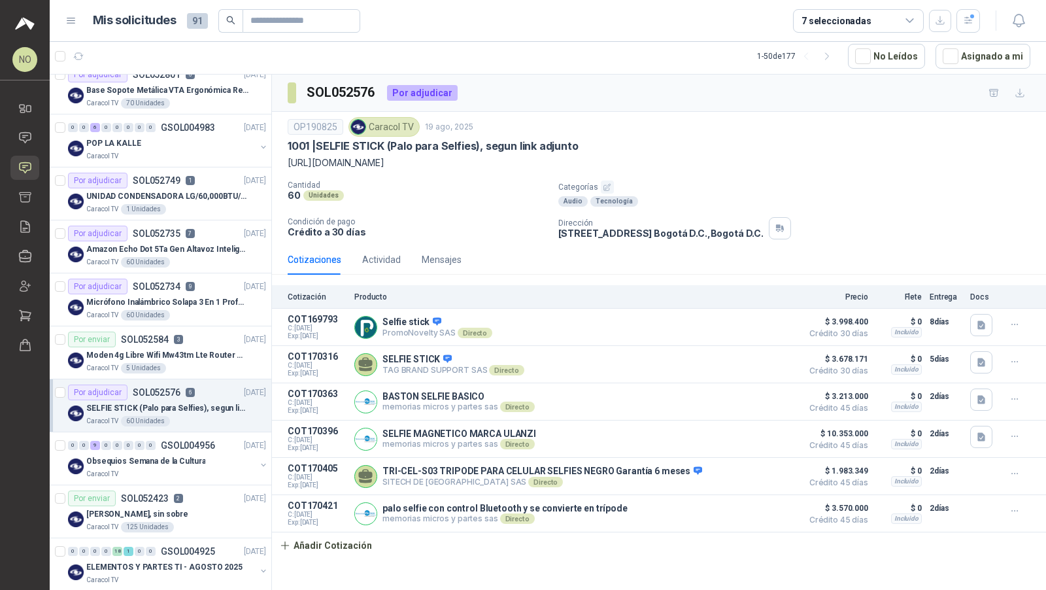
scroll to position [434, 0]
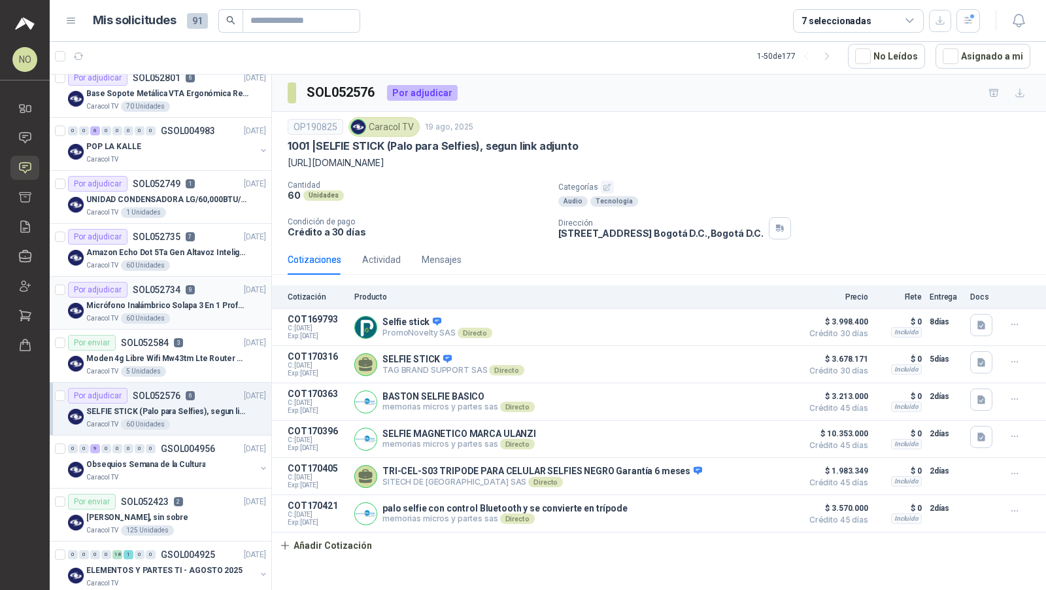
click at [213, 287] on div "Por adjudicar SOL052734 9 20/08/25" at bounding box center [167, 290] width 198 height 16
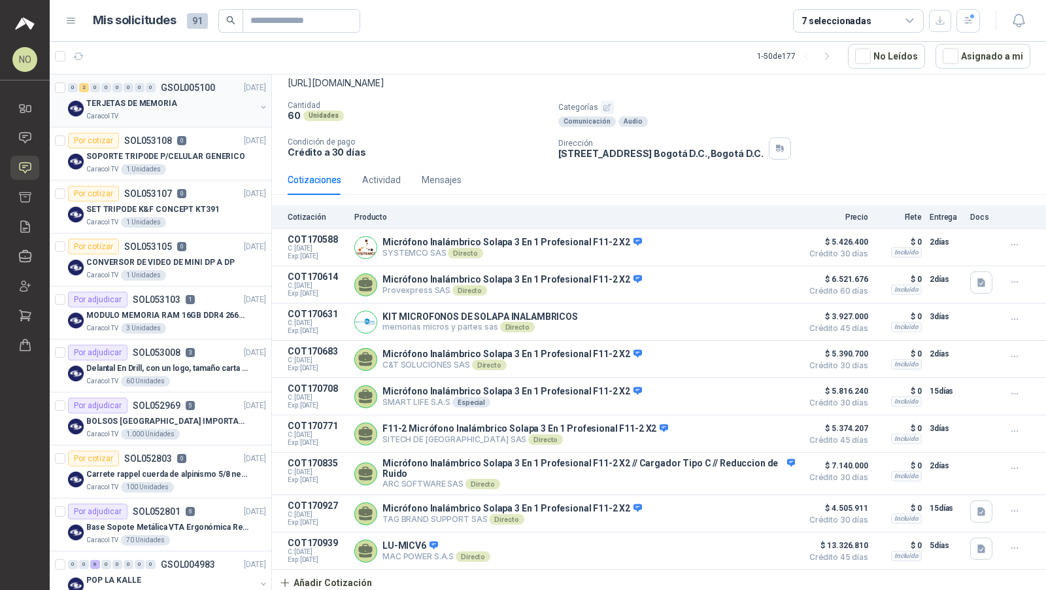
click at [201, 112] on div "Caracol TV" at bounding box center [170, 116] width 169 height 10
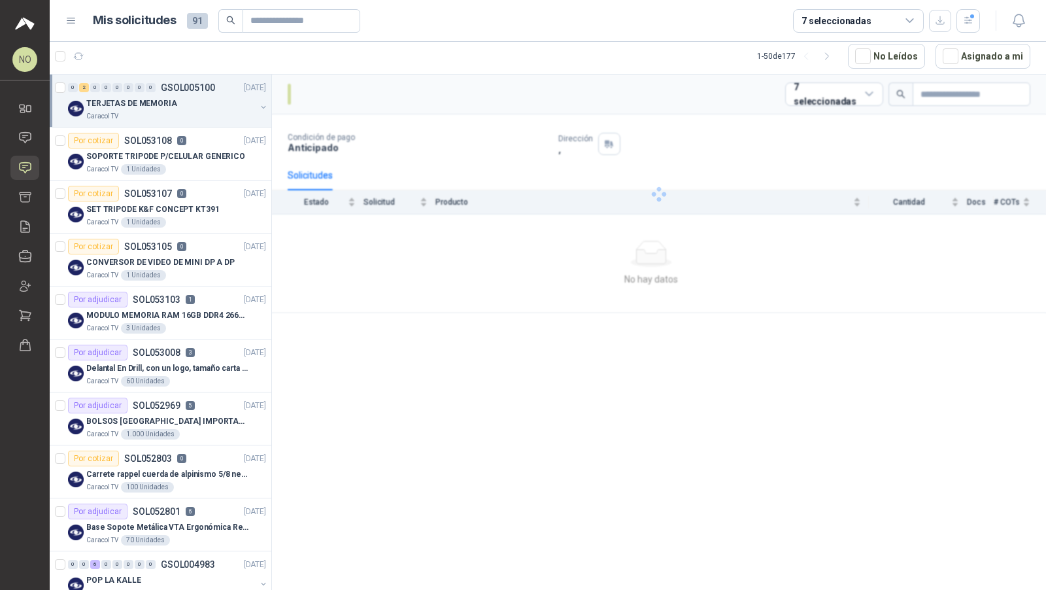
click at [201, 112] on div "Caracol TV" at bounding box center [170, 116] width 169 height 10
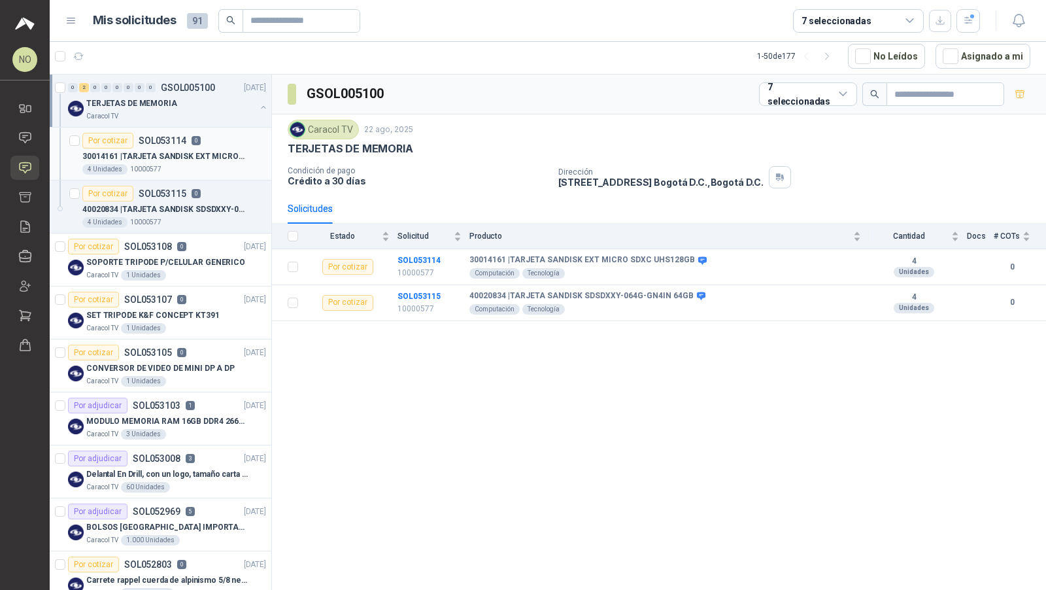
click at [197, 164] on div "4 Unidades 10000577" at bounding box center [174, 169] width 184 height 10
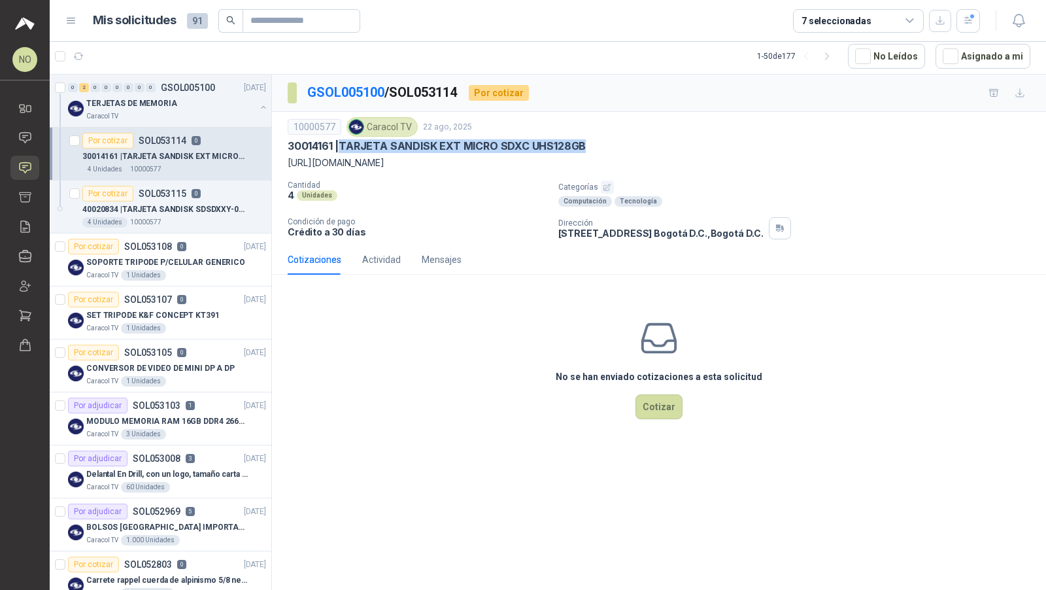
drag, startPoint x: 343, startPoint y: 140, endPoint x: 623, endPoint y: 140, distance: 279.9
click at [623, 140] on div "30014161 | TARJETA SANDISK EXT MICRO SDXC UHS128GB" at bounding box center [659, 146] width 743 height 14
copy p "TARJETA SANDISK EXT MICRO SDXC UHS128GB"
click at [157, 243] on p "SOL053108" at bounding box center [148, 246] width 48 height 9
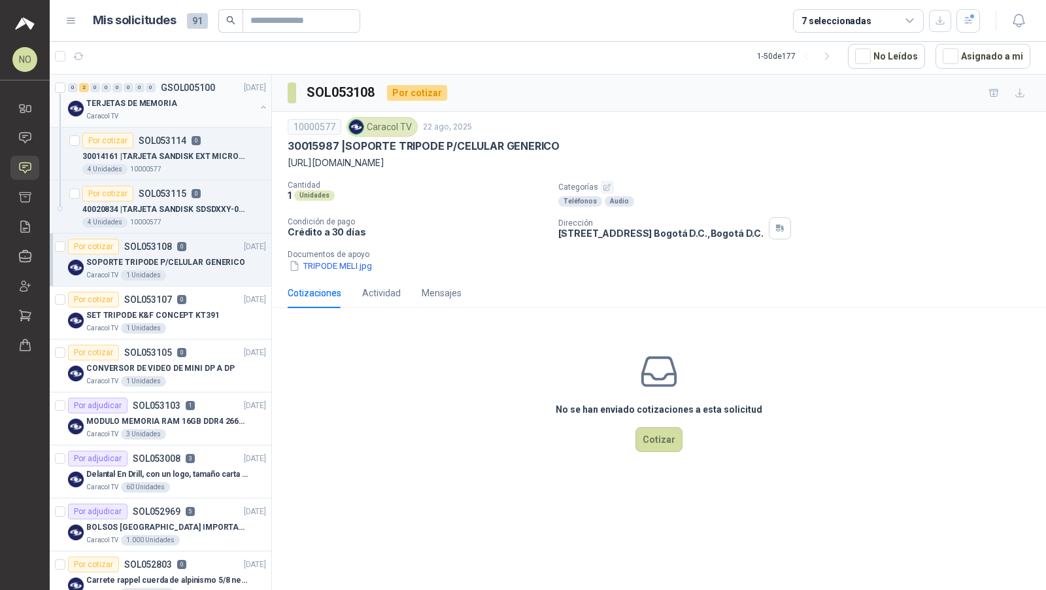
click at [209, 108] on div "TERJETAS DE MEMORIA" at bounding box center [170, 103] width 169 height 16
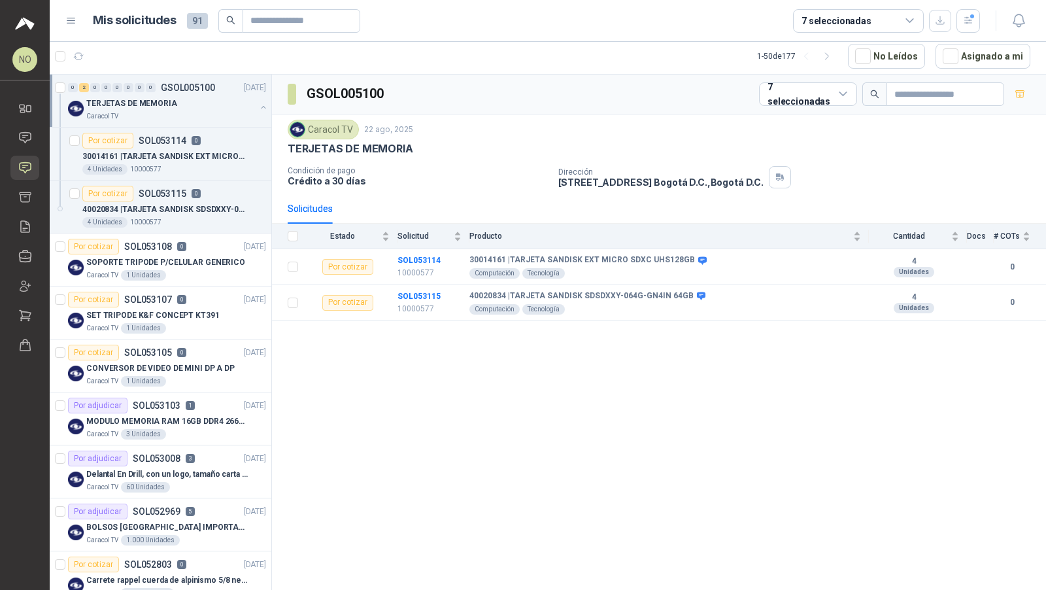
click at [209, 108] on div "TERJETAS DE MEMORIA" at bounding box center [170, 103] width 169 height 16
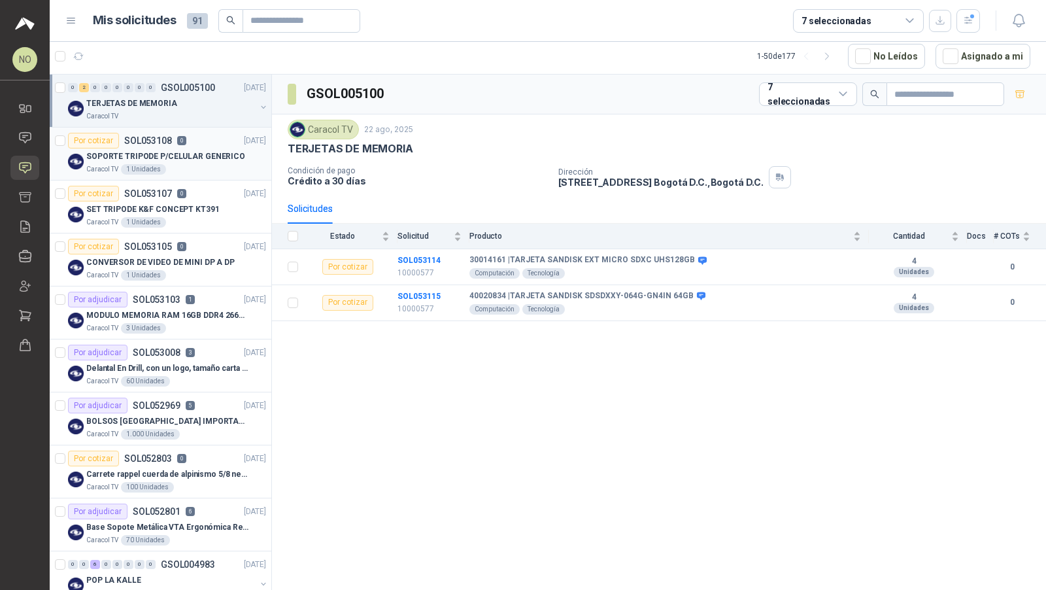
click at [222, 158] on p "SOPORTE TRIPODE P/CELULAR GENERICO" at bounding box center [165, 156] width 159 height 12
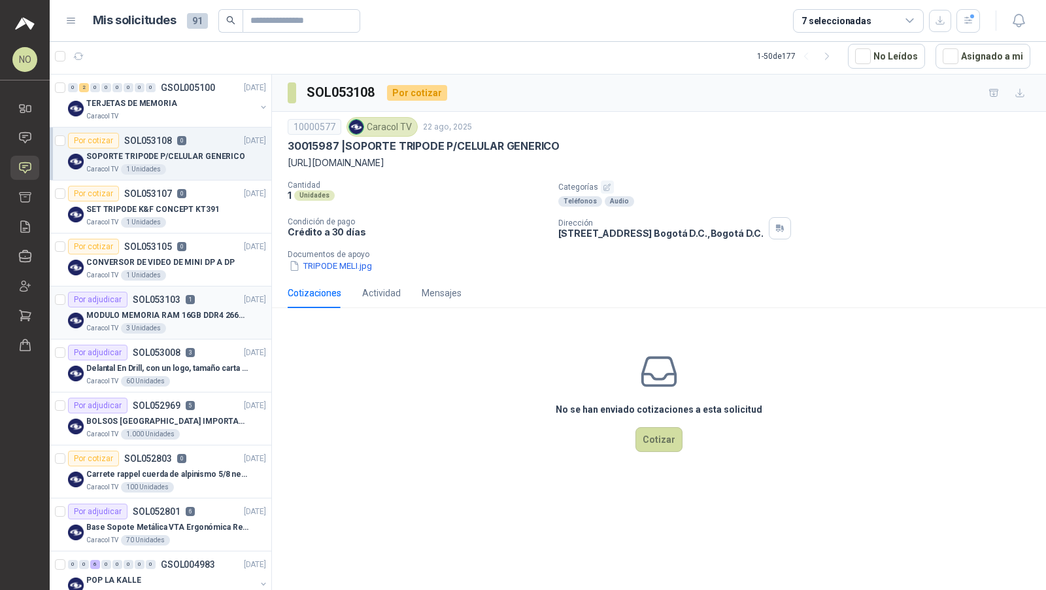
click at [195, 311] on p "MODULO MEMORIA RAM 16GB DDR4 2666 MHZ - PORTATIL" at bounding box center [167, 315] width 163 height 12
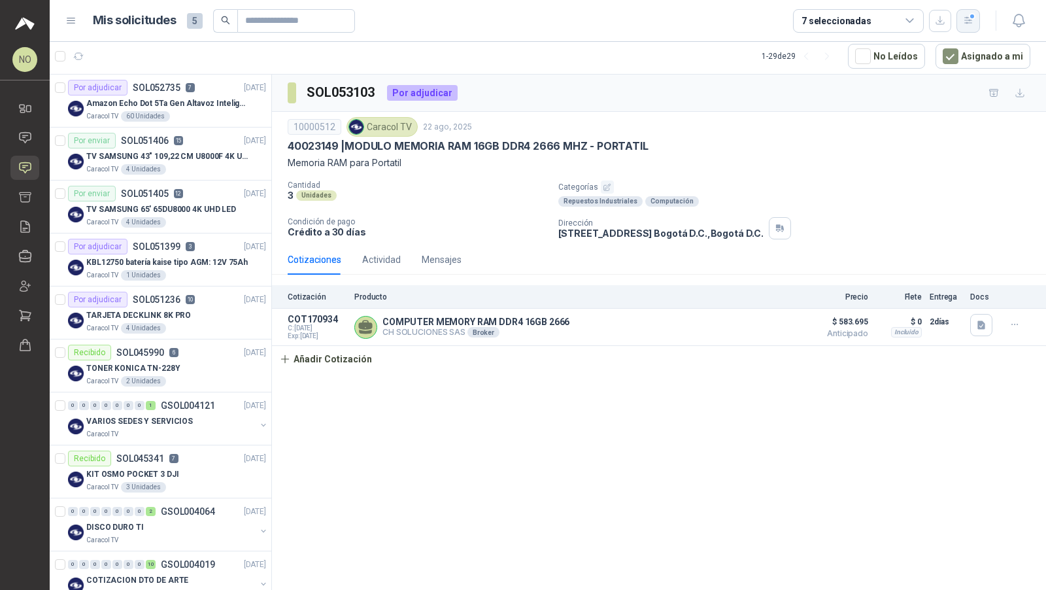
click at [974, 24] on icon "button" at bounding box center [968, 20] width 11 height 11
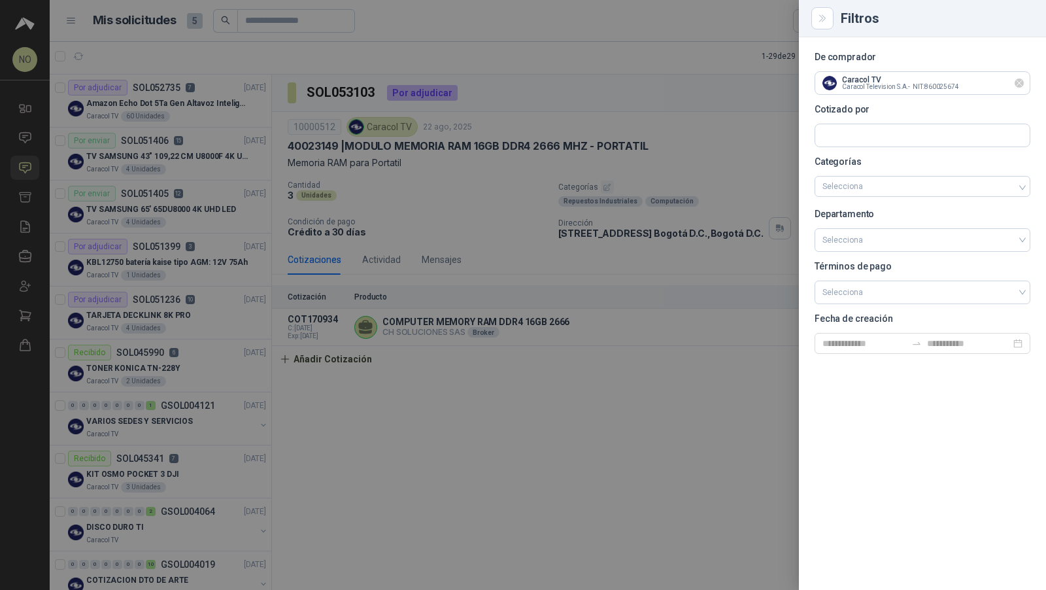
click at [1016, 80] on icon "Limpiar" at bounding box center [1019, 83] width 11 height 11
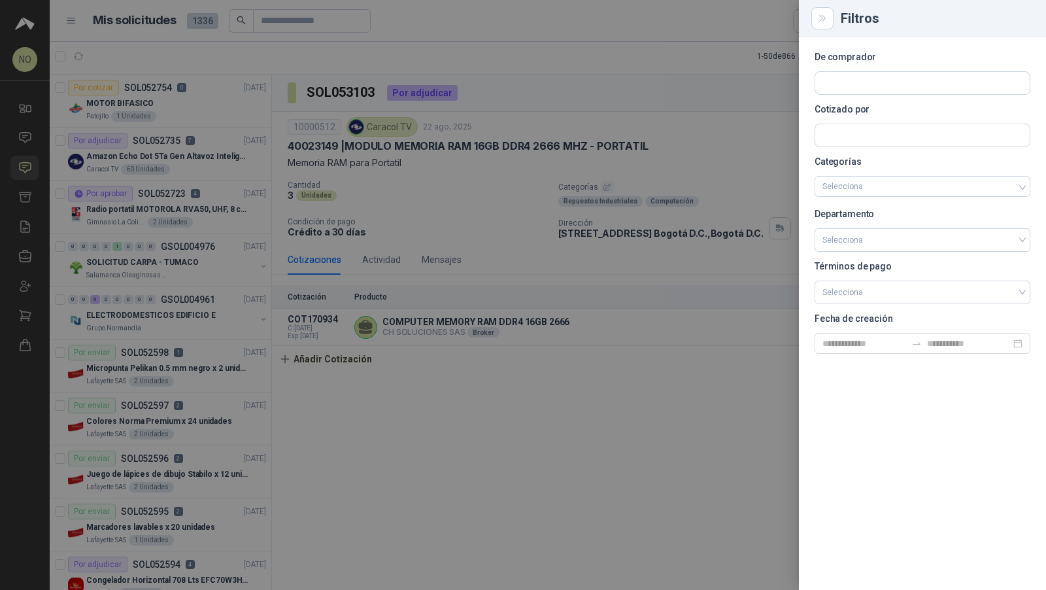
click at [417, 150] on div at bounding box center [523, 295] width 1046 height 590
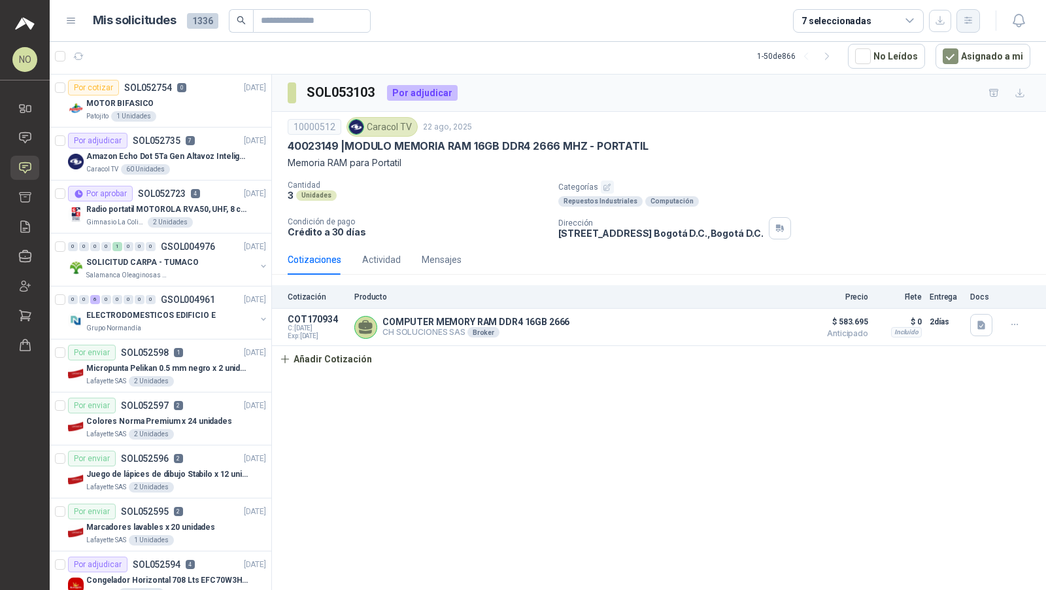
click at [963, 21] on icon "button" at bounding box center [968, 20] width 11 height 11
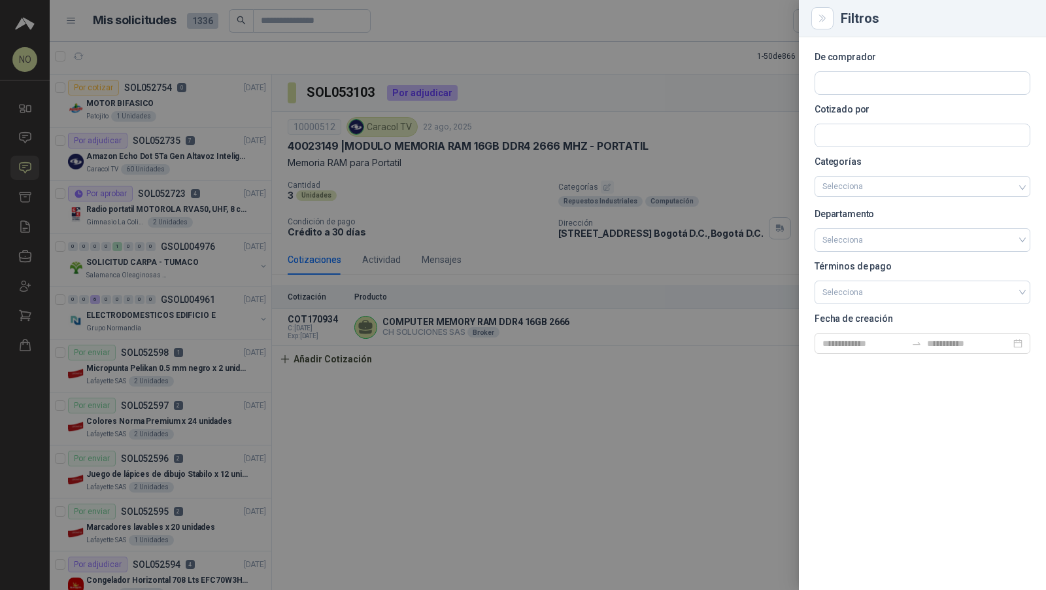
click at [673, 239] on div at bounding box center [523, 295] width 1046 height 590
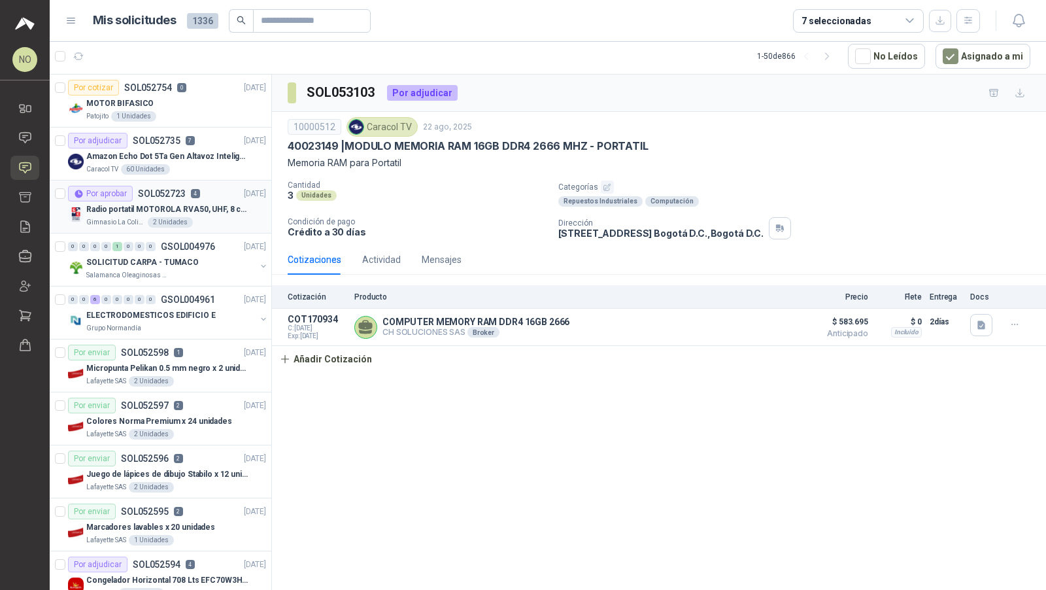
click at [213, 188] on div "Por aprobar SOL052723 4 20/08/25" at bounding box center [167, 194] width 198 height 16
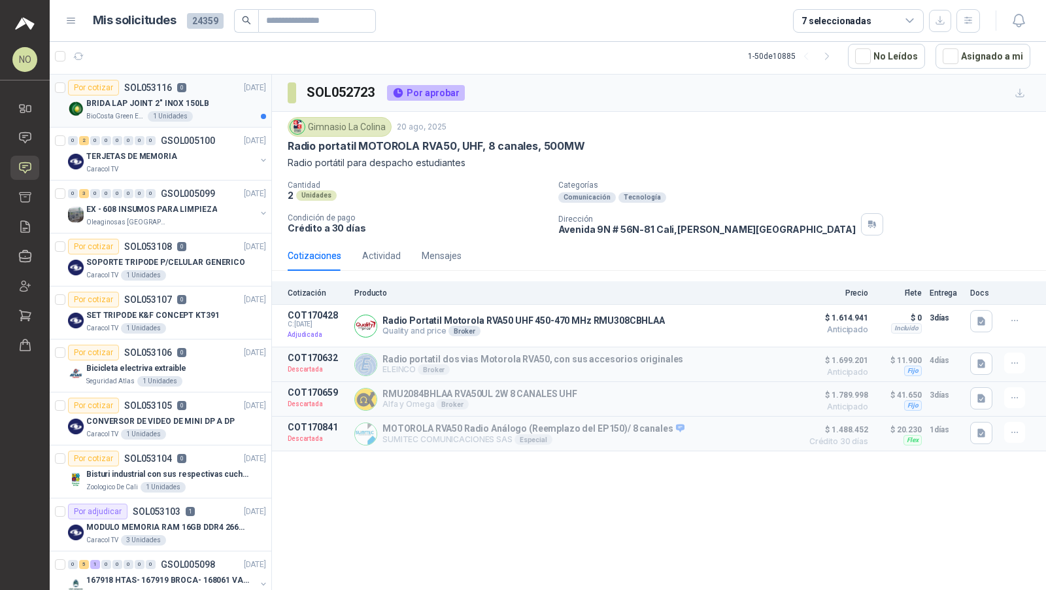
click at [209, 111] on div "BioCosta Green Energy S.A.S 1 Unidades" at bounding box center [176, 116] width 180 height 10
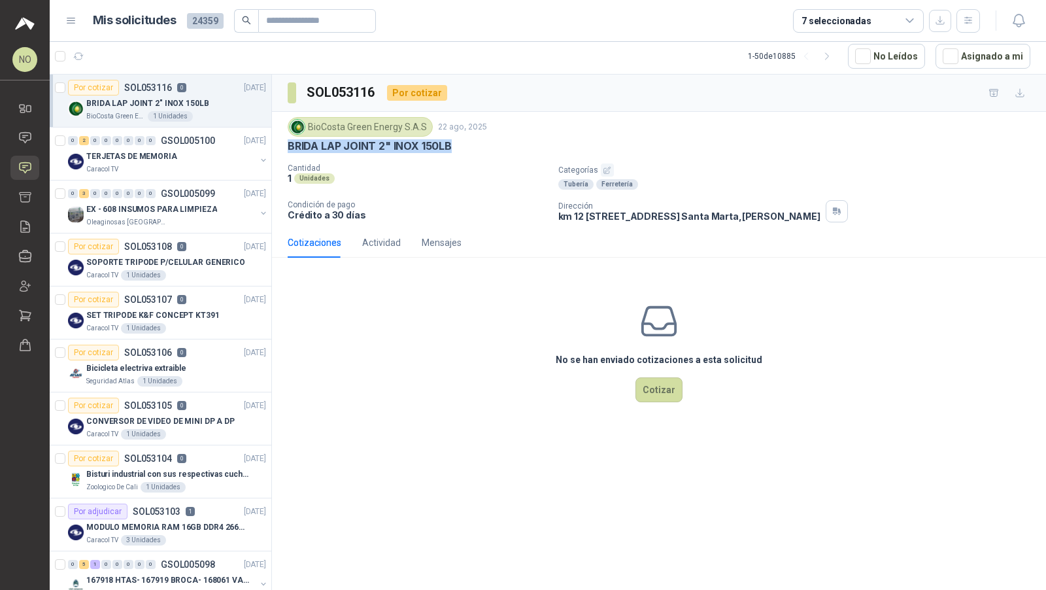
drag, startPoint x: 286, startPoint y: 144, endPoint x: 466, endPoint y: 145, distance: 179.8
click at [466, 145] on div "BioCosta Green Energy S.A.S 22 ago, 2025 BRIDA LAP JOINT 2" INOX 150LB Cantidad…" at bounding box center [659, 170] width 774 height 116
copy p "BRIDA LAP JOINT 2" INOX 150LB"
click at [508, 139] on div "BRIDA LAP JOINT 2" INOX 150LB" at bounding box center [659, 146] width 743 height 14
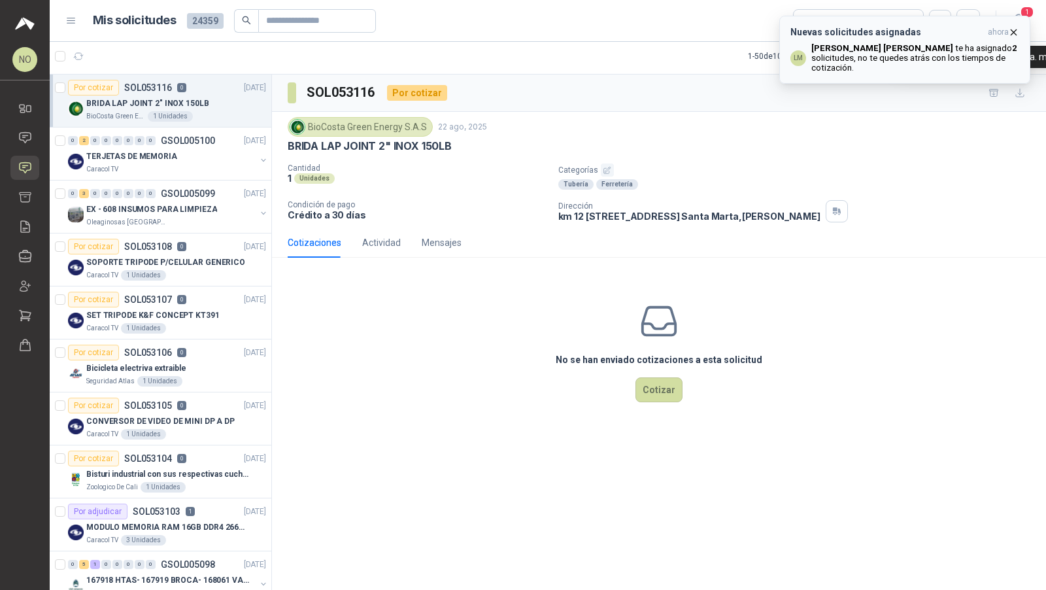
click at [1012, 32] on icon "button" at bounding box center [1013, 32] width 11 height 11
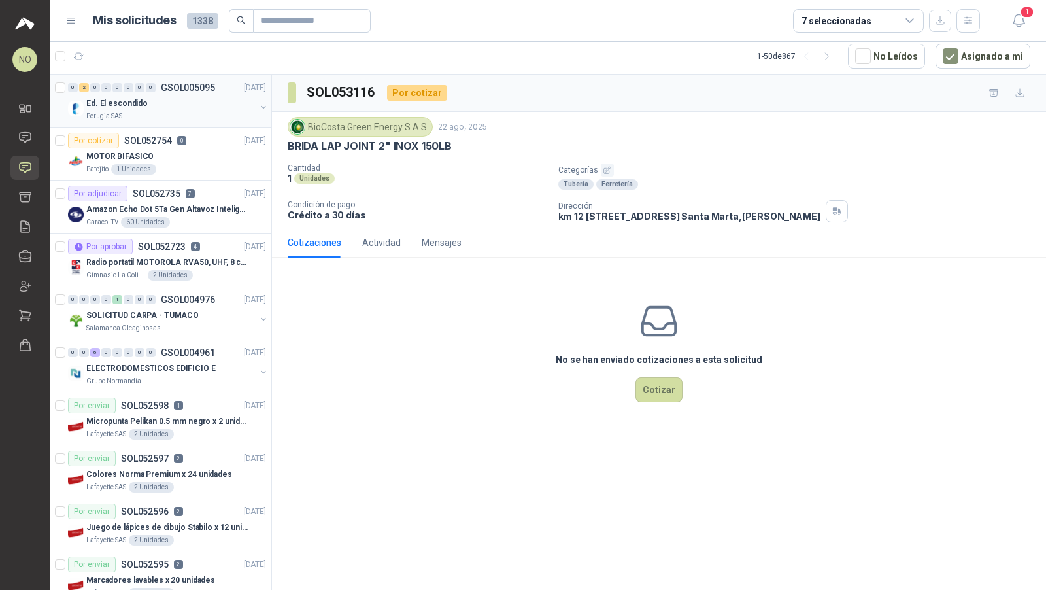
click at [196, 95] on div "Ed. El escondido" at bounding box center [170, 103] width 169 height 16
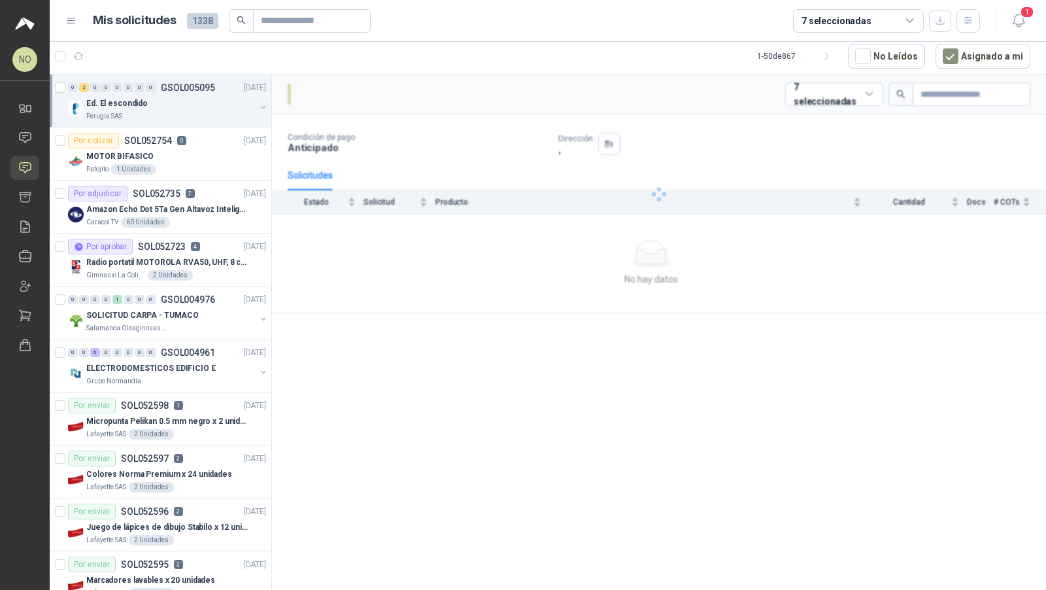
click at [196, 95] on div "Ed. El escondido" at bounding box center [170, 103] width 169 height 16
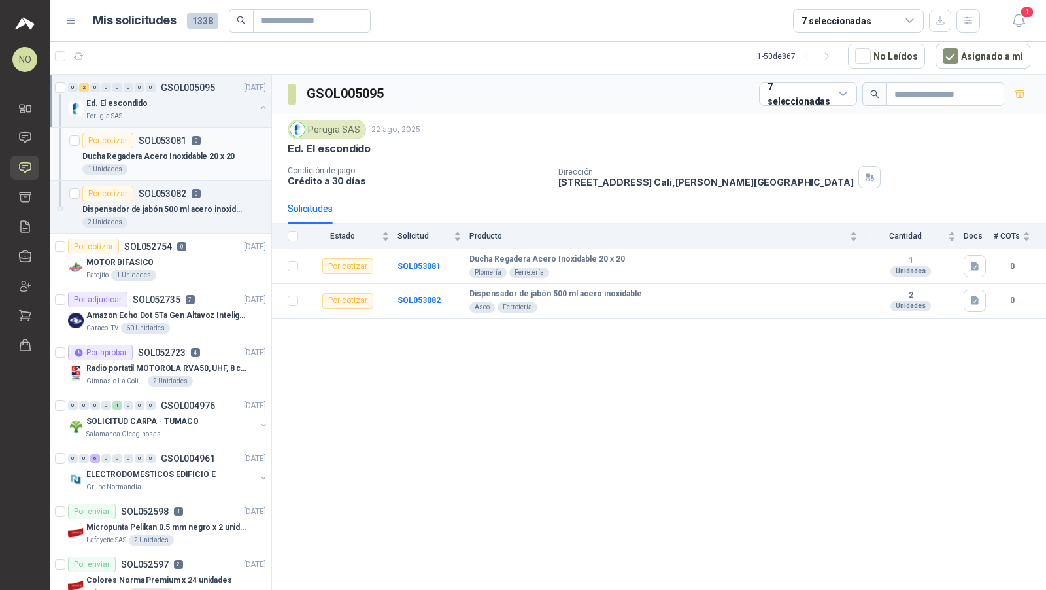
click at [192, 145] on div "Por cotizar SOL053081 0" at bounding box center [141, 141] width 118 height 16
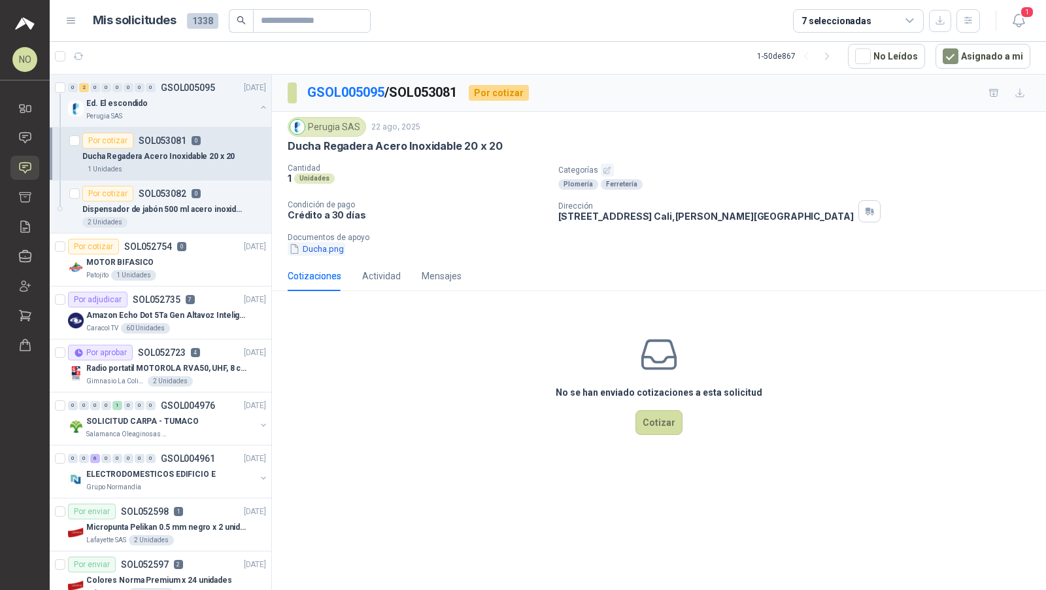
click at [311, 242] on button "Ducha.png" at bounding box center [317, 249] width 58 height 14
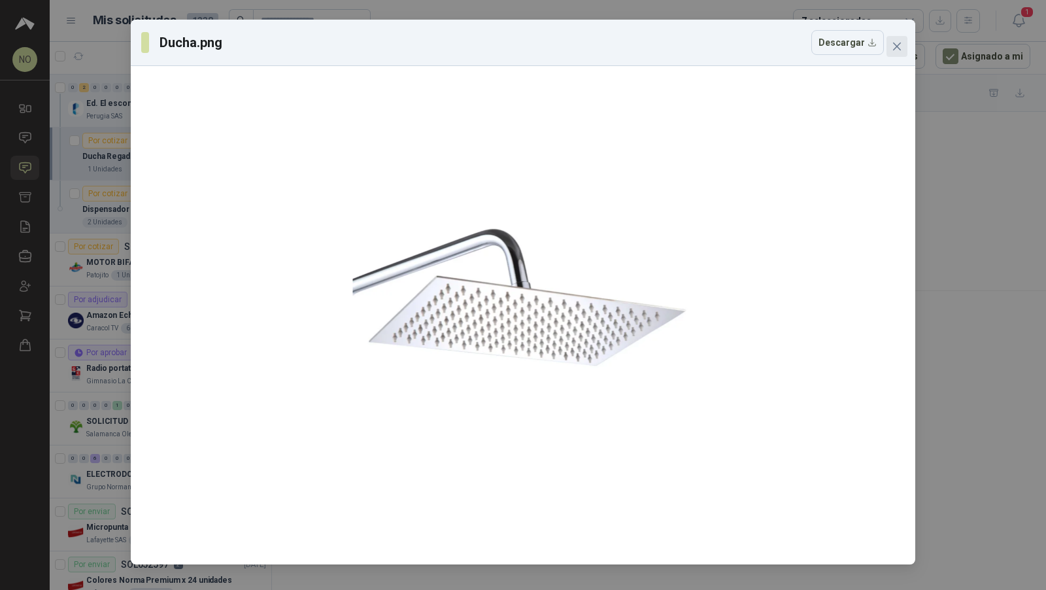
click at [898, 46] on icon "close" at bounding box center [897, 46] width 10 height 10
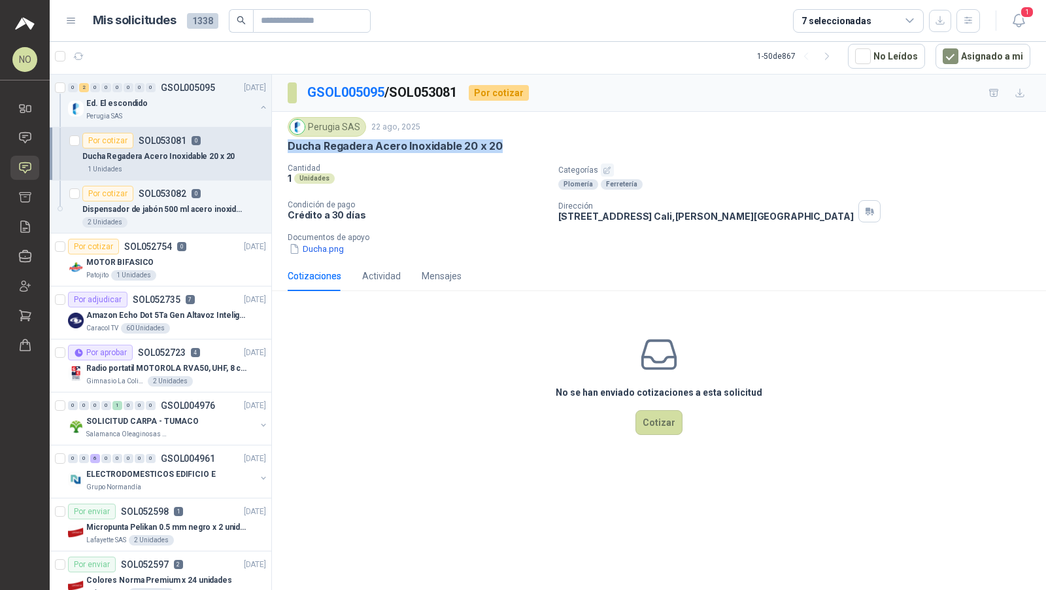
drag, startPoint x: 284, startPoint y: 143, endPoint x: 510, endPoint y: 150, distance: 226.4
click at [511, 150] on div "Perugia SAS 22 ago, 2025 Ducha Regadera Acero Inoxidable 20 x 20 Cantidad 1 Uni…" at bounding box center [659, 186] width 774 height 149
copy p "Ducha Regadera Acero Inoxidable 20 x 20"
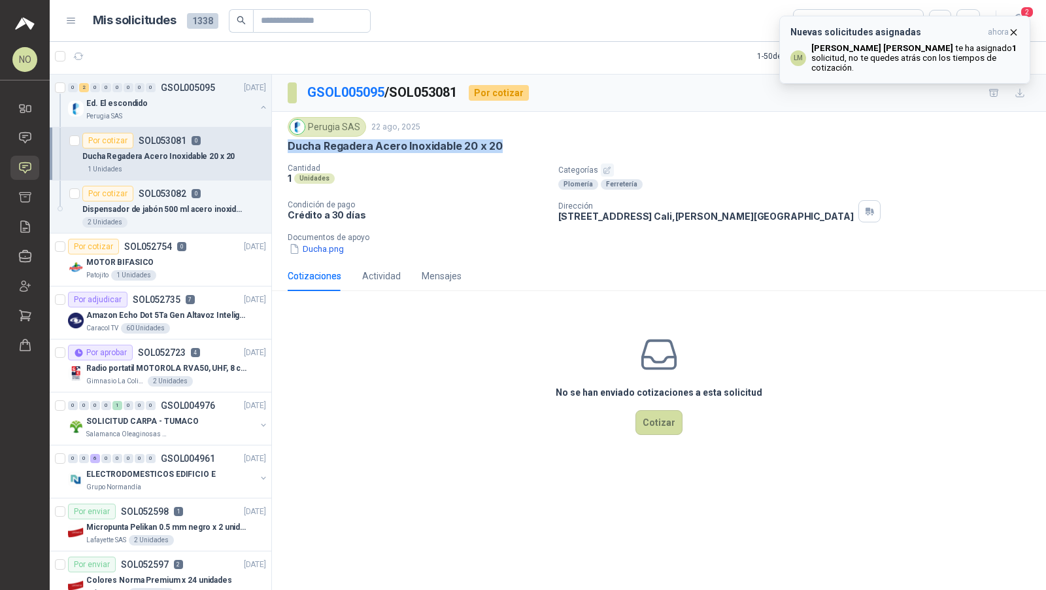
click at [1018, 30] on icon "button" at bounding box center [1013, 32] width 11 height 11
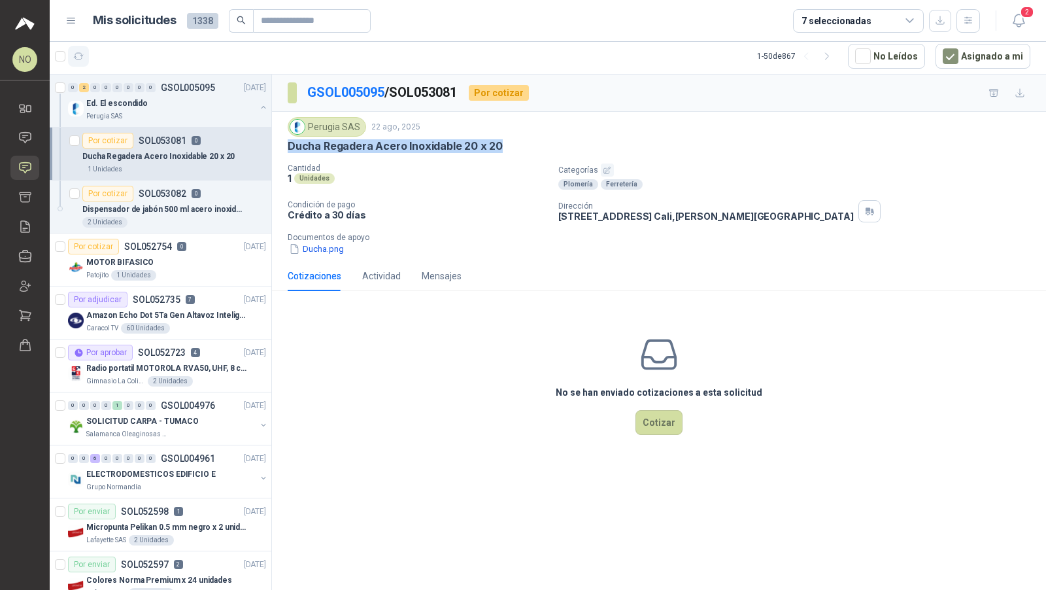
click at [73, 54] on icon "button" at bounding box center [78, 56] width 11 height 11
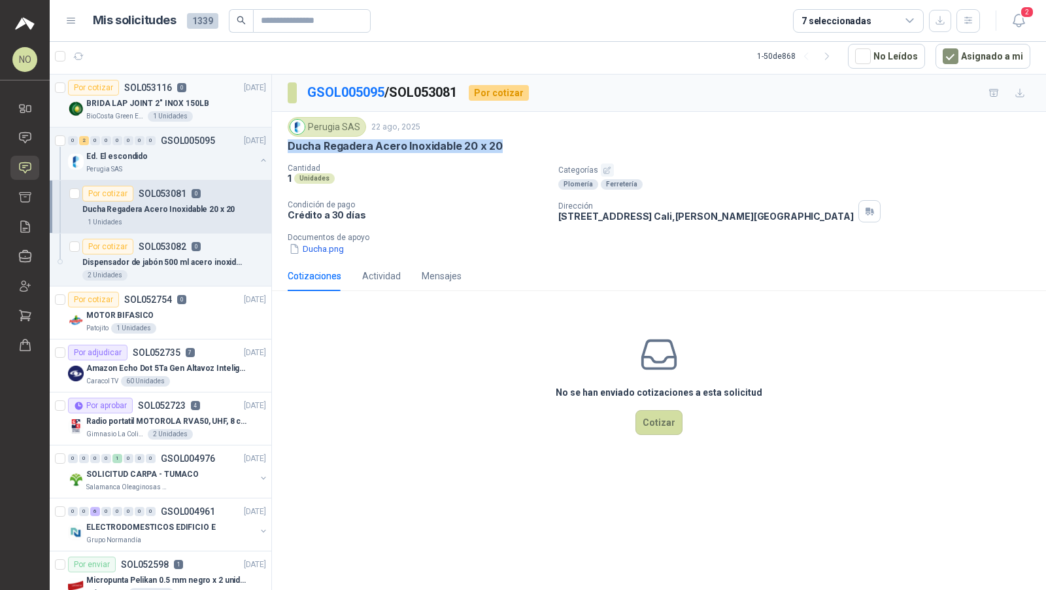
click at [183, 106] on p "BRIDA LAP JOINT 2" INOX 150LB" at bounding box center [147, 103] width 123 height 12
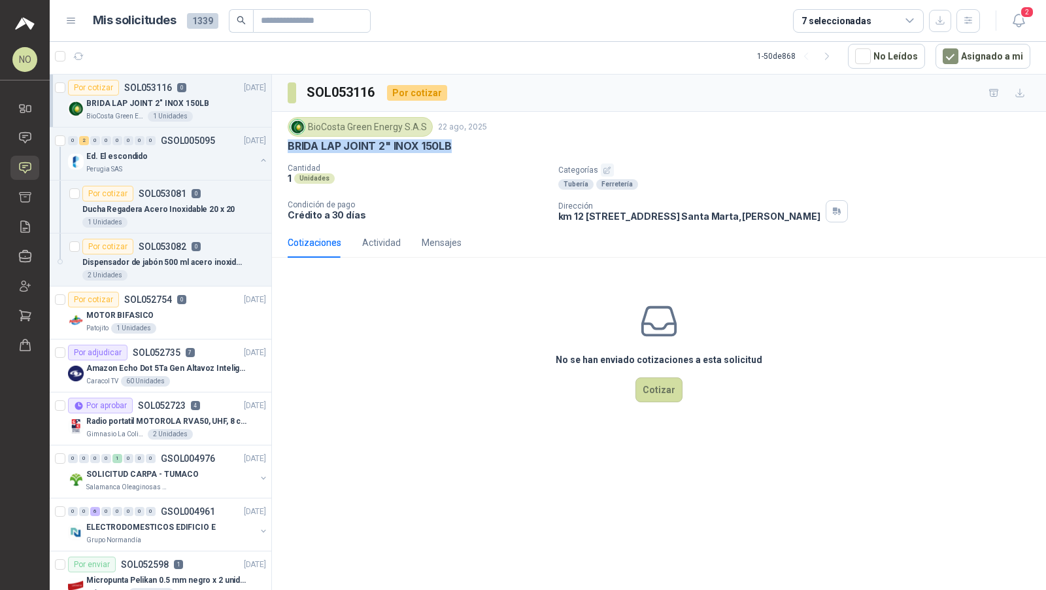
drag, startPoint x: 282, startPoint y: 139, endPoint x: 473, endPoint y: 139, distance: 191.0
click at [473, 139] on div "BioCosta Green Energy S.A.S 22 ago, 2025 BRIDA LAP JOINT 2" INOX 150LB Cantidad…" at bounding box center [659, 170] width 774 height 116
copy p "BRIDA LAP JOINT 2" INOX 150LB"
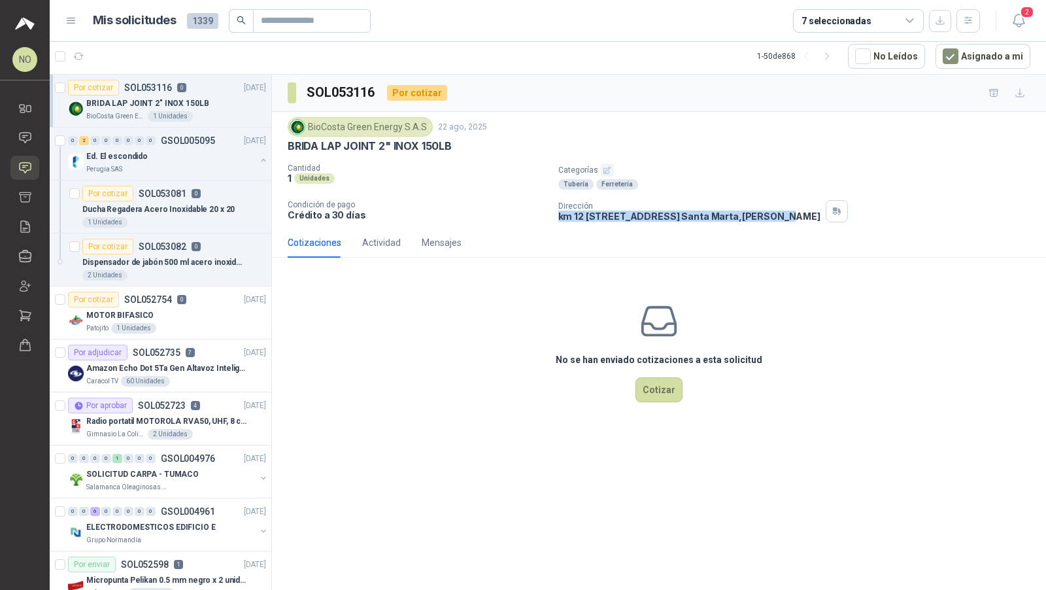
drag, startPoint x: 555, startPoint y: 215, endPoint x: 863, endPoint y: 209, distance: 308.1
click at [863, 209] on div "Cantidad 1 Unidades Categorías Tubería Ferretería Condición de pago Crédito a 3…" at bounding box center [659, 192] width 743 height 59
copy p "km 12 via alterna zona franca tayrona lote 40 Santa Marta , Magdalena"
click at [215, 180] on article "Por cotizar SOL053081 0 Ducha Regadera Acero Inoxidable 20 x 20 1 Unidades" at bounding box center [161, 206] width 222 height 53
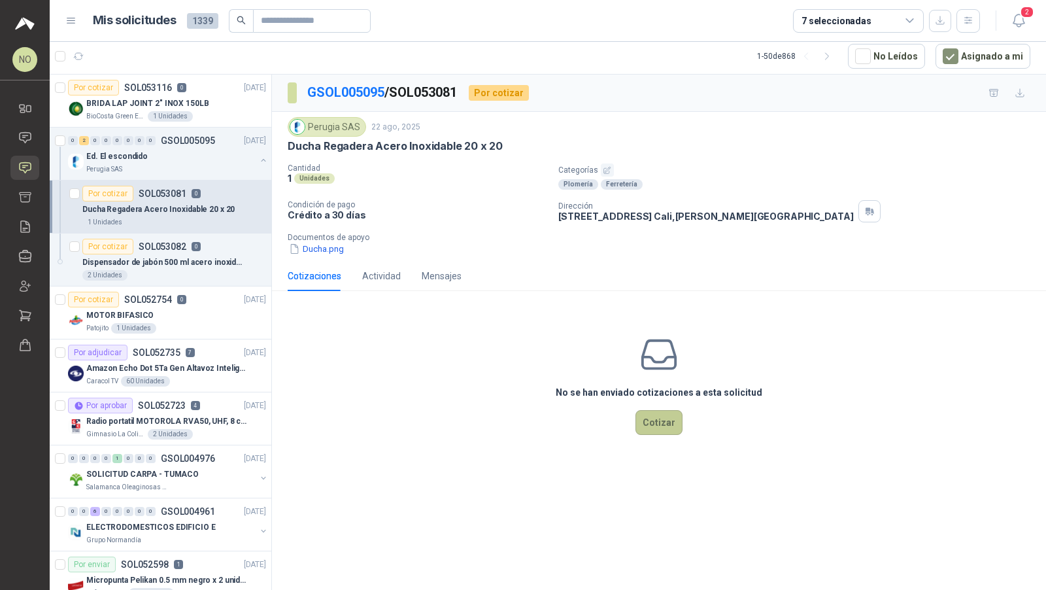
click at [656, 415] on button "Cotizar" at bounding box center [659, 422] width 47 height 25
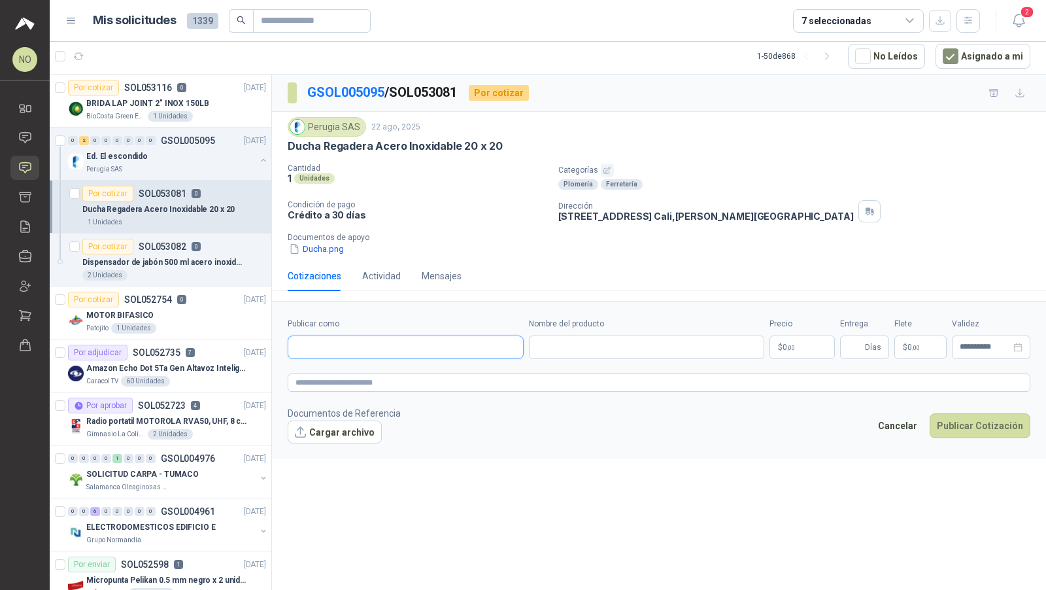
click at [344, 340] on input "Publicar como" at bounding box center [405, 347] width 235 height 22
type input "**********"
click at [360, 373] on p "Homecenter" at bounding box center [341, 372] width 46 height 8
type input "**********"
click at [600, 346] on input "Nombre del producto" at bounding box center [647, 347] width 236 height 24
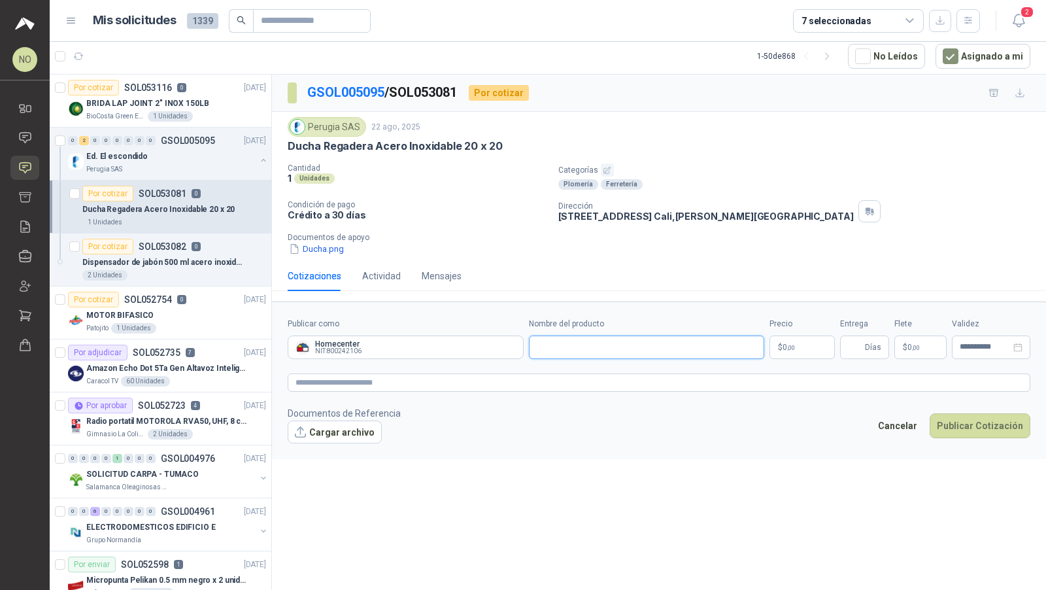
paste input "**********"
type input "**********"
click at [789, 344] on body "NO Nathalia Ortega Inicio Chat Solicitudes Cotizar Remisiones Compañías Invitac…" at bounding box center [523, 295] width 1046 height 590
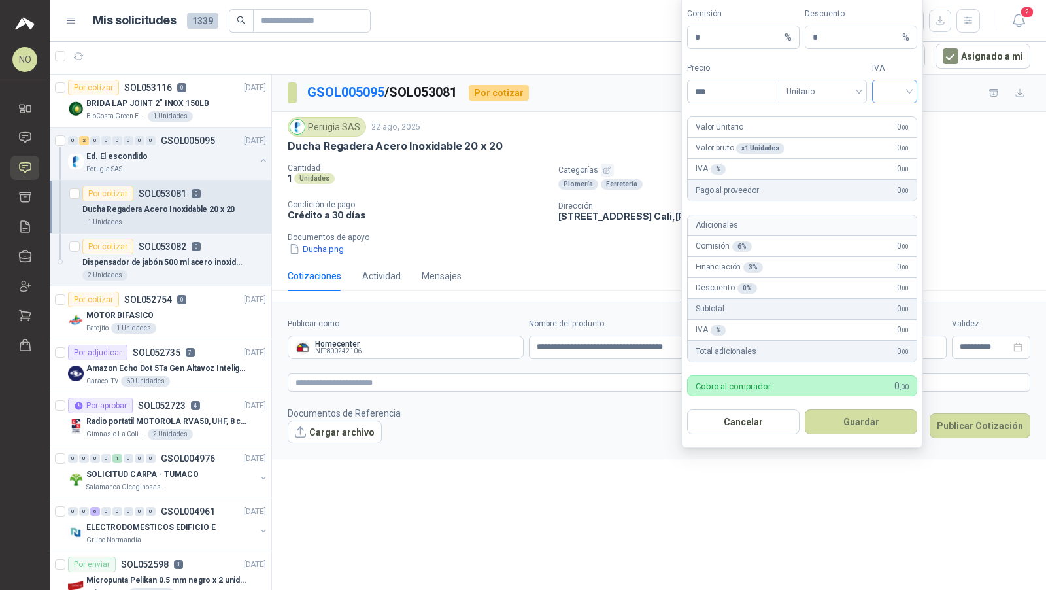
click at [888, 103] on div at bounding box center [894, 92] width 45 height 24
click at [889, 92] on input "search" at bounding box center [894, 90] width 29 height 20
click at [890, 118] on div "19%" at bounding box center [895, 121] width 24 height 14
click at [829, 90] on span "Unitario" at bounding box center [823, 92] width 73 height 20
click at [829, 135] on div "Unitario con IVA" at bounding box center [822, 142] width 67 height 14
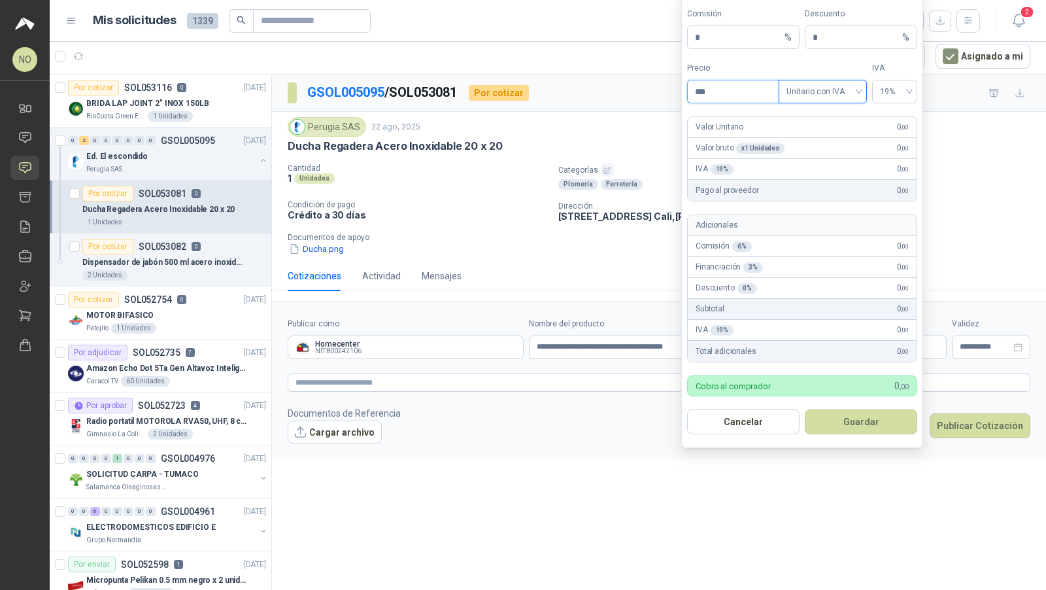
click at [734, 96] on input "***" at bounding box center [733, 91] width 91 height 22
type input "*"
type input "********"
click at [871, 428] on button "Guardar" at bounding box center [861, 421] width 112 height 25
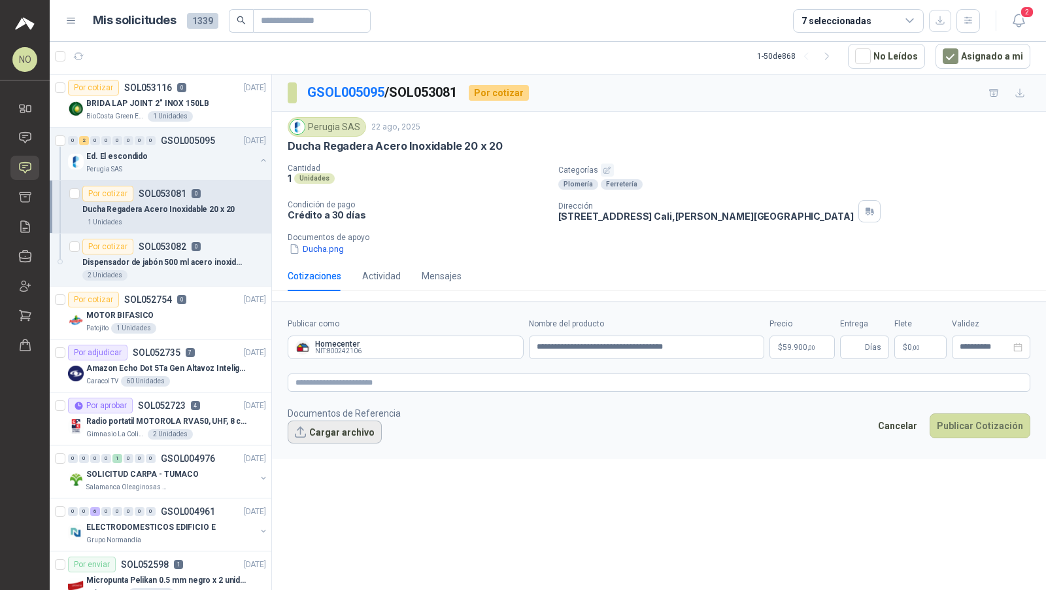
click at [345, 424] on button "Cargar archivo" at bounding box center [335, 433] width 94 height 24
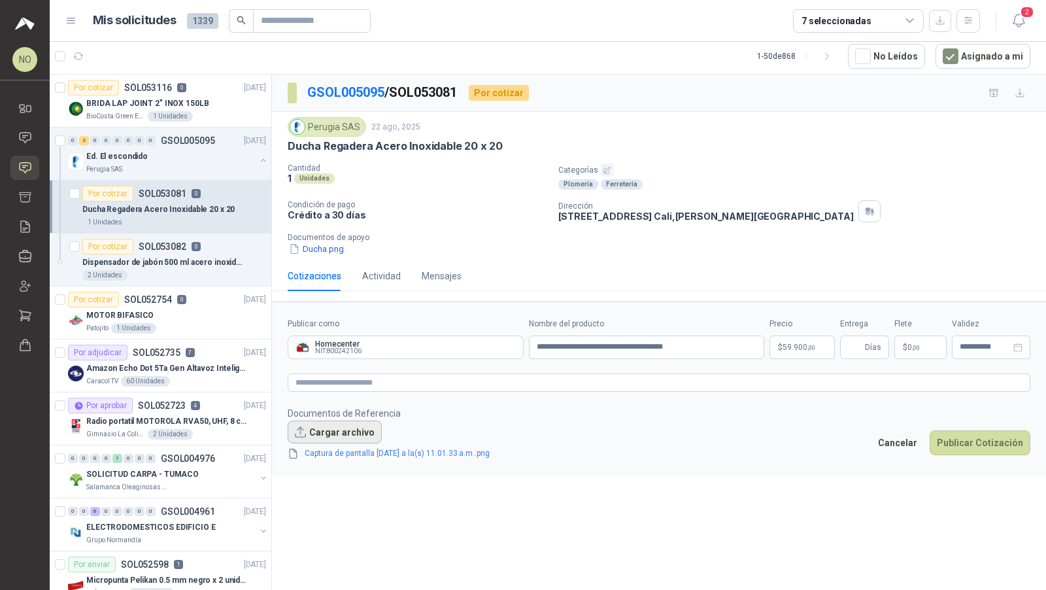
click at [344, 421] on button "Cargar archivo" at bounding box center [335, 433] width 94 height 24
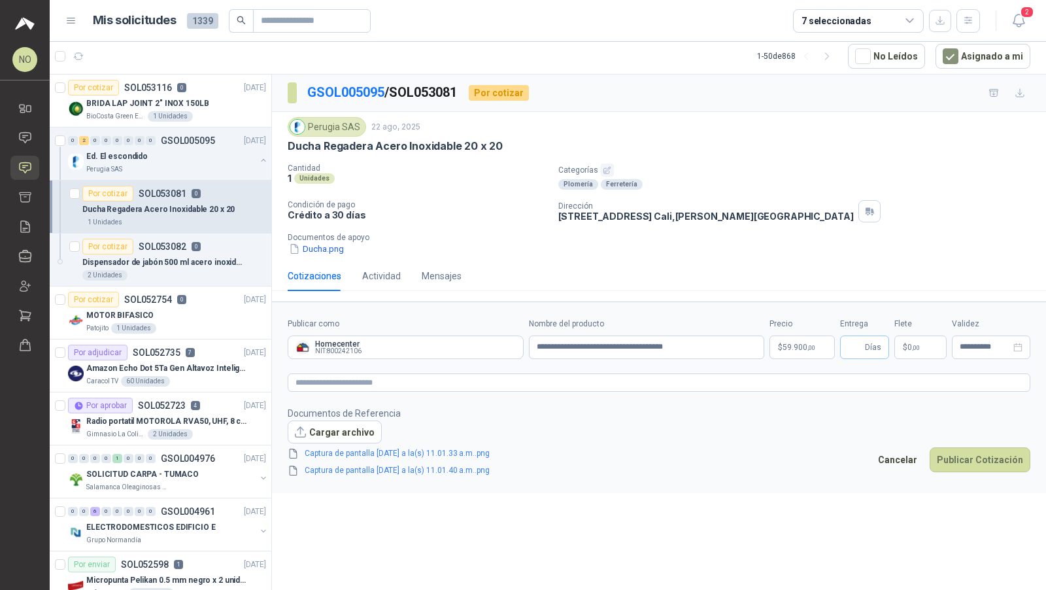
click at [866, 343] on span "Días" at bounding box center [873, 347] width 16 height 22
type input "*"
click at [728, 489] on form "**********" at bounding box center [659, 397] width 774 height 192
click at [925, 349] on p "$ 0 ,00" at bounding box center [921, 347] width 52 height 24
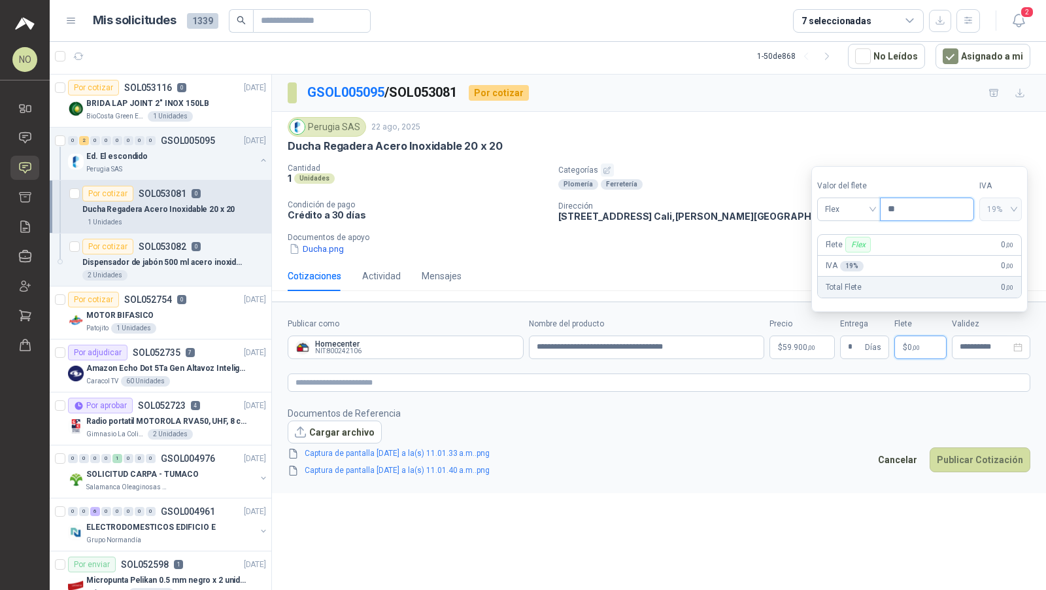
type input "*"
type input "*******"
click at [980, 345] on input "**********" at bounding box center [985, 347] width 51 height 9
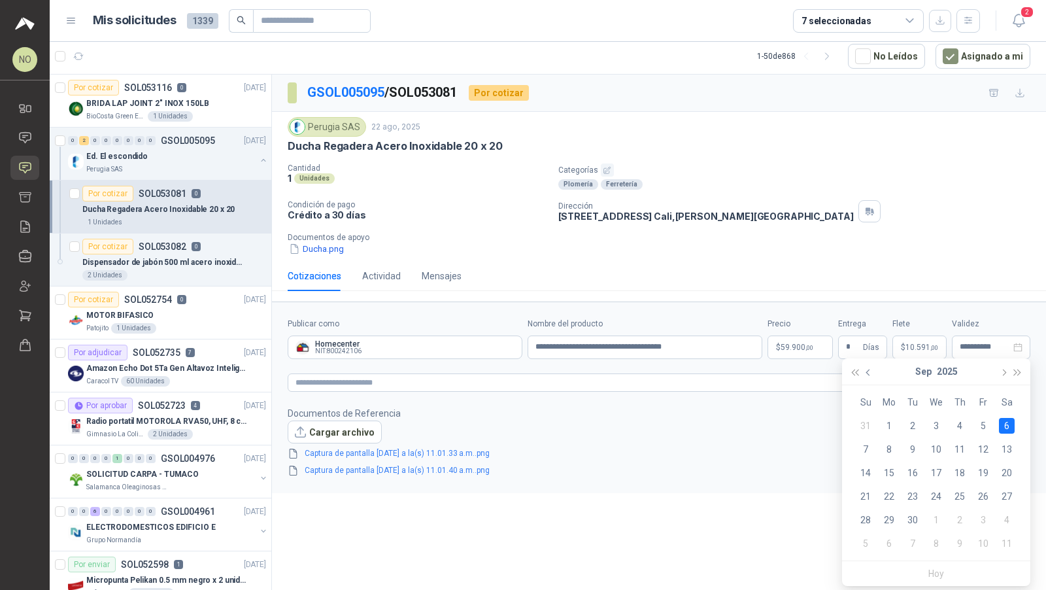
click at [872, 377] on button "button" at bounding box center [869, 371] width 14 height 26
type input "**********"
click at [986, 520] on div "29" at bounding box center [984, 520] width 16 height 16
click at [809, 339] on body "NO Nathalia Ortega Inicio Chat Solicitudes Cotizar Remisiones Compañías Invitac…" at bounding box center [523, 295] width 1046 height 590
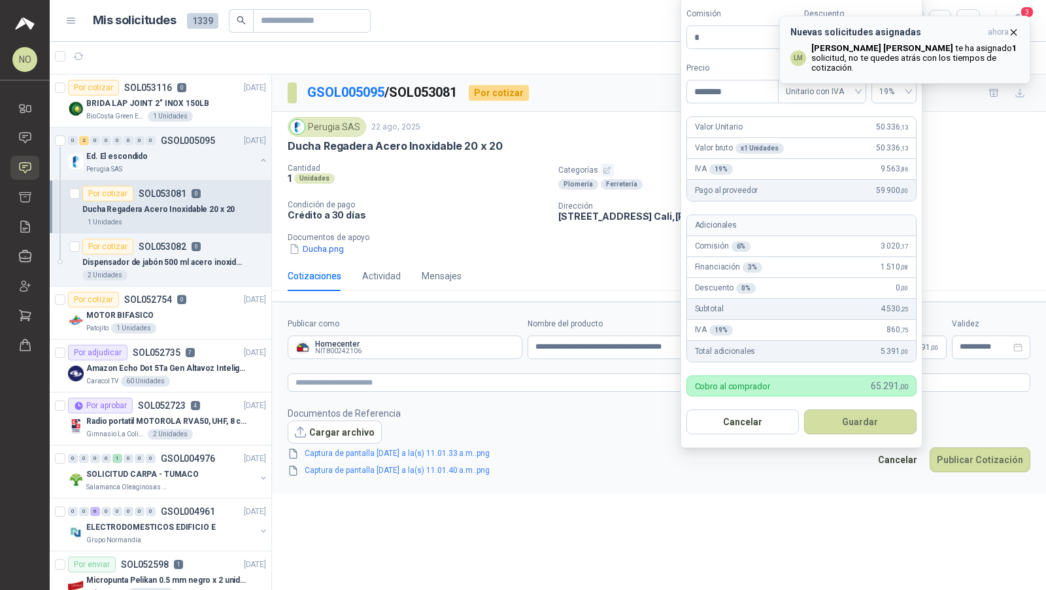
click at [1016, 31] on icon "button" at bounding box center [1013, 32] width 11 height 11
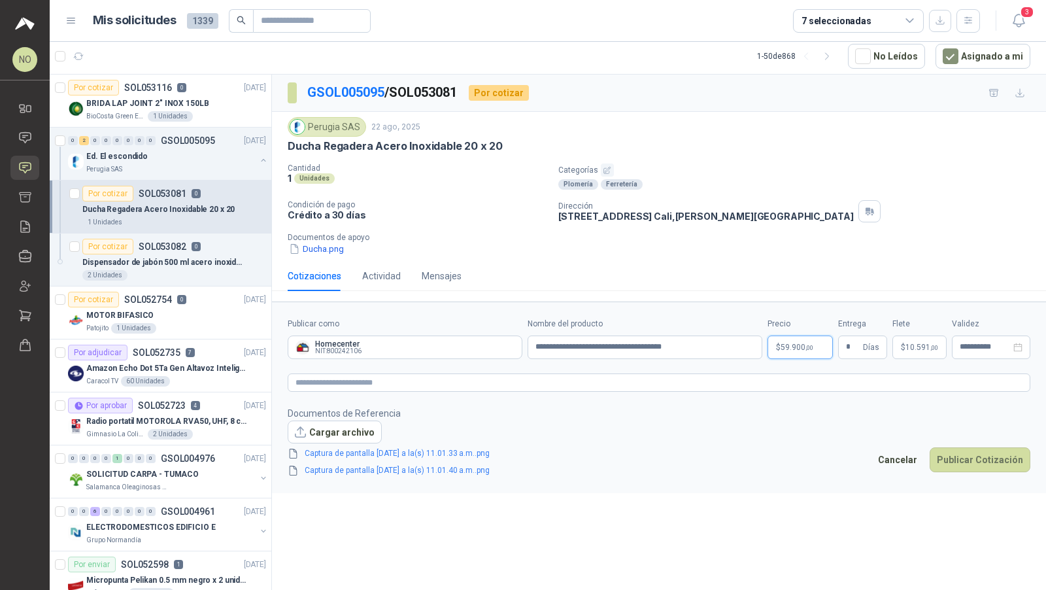
click at [809, 341] on body "NO Nathalia Ortega Inicio Chat Solicitudes Cotizar Remisiones Compañías Invitac…" at bounding box center [523, 295] width 1046 height 590
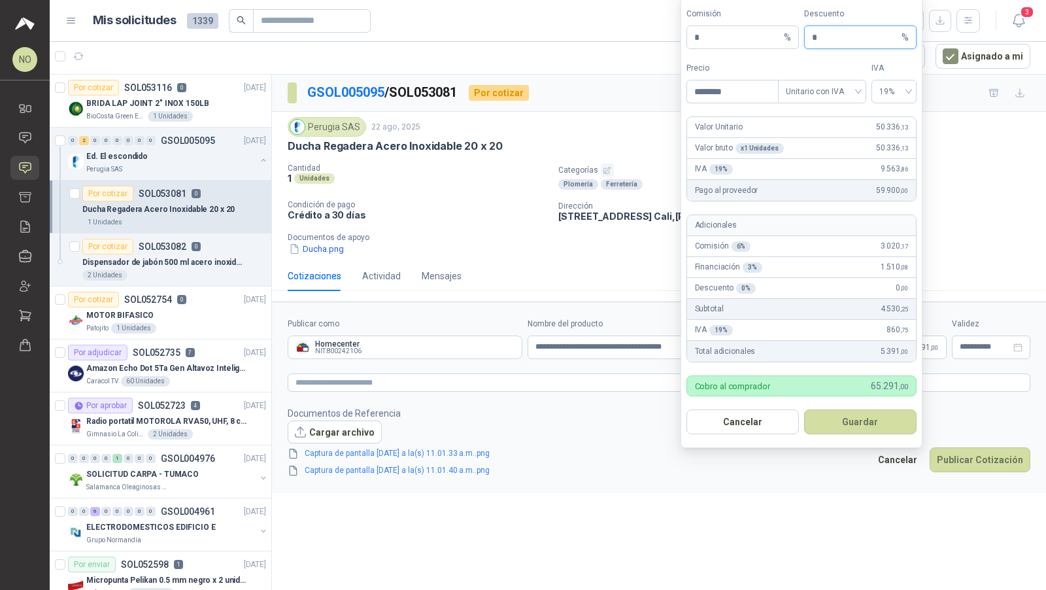
click at [823, 44] on input "*" at bounding box center [855, 37] width 87 height 22
type input "*"
click at [864, 426] on button "Guardar" at bounding box center [860, 421] width 112 height 25
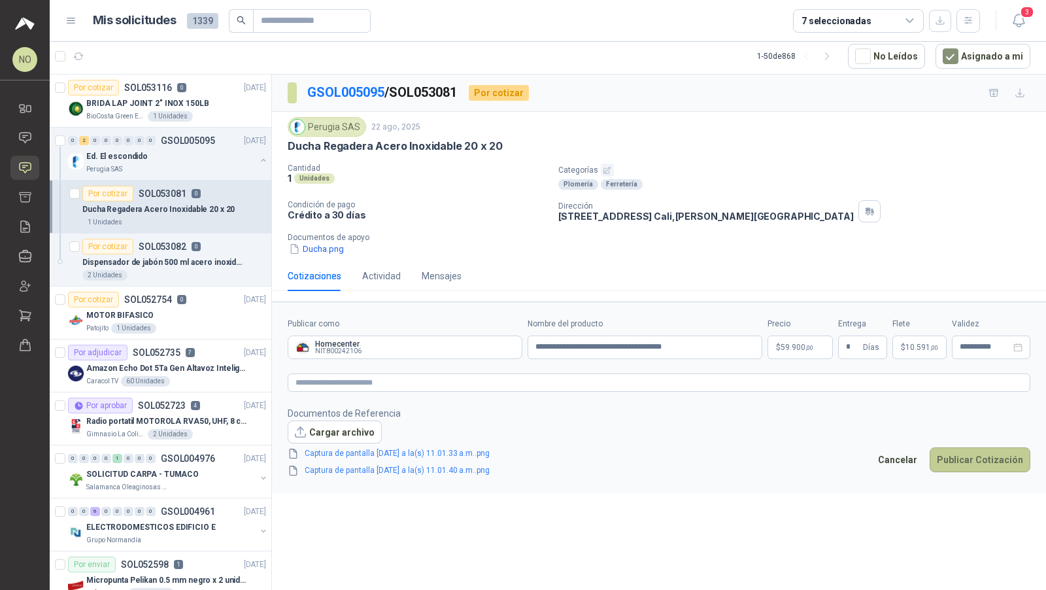
click at [989, 459] on button "Publicar Cotización" at bounding box center [980, 459] width 101 height 25
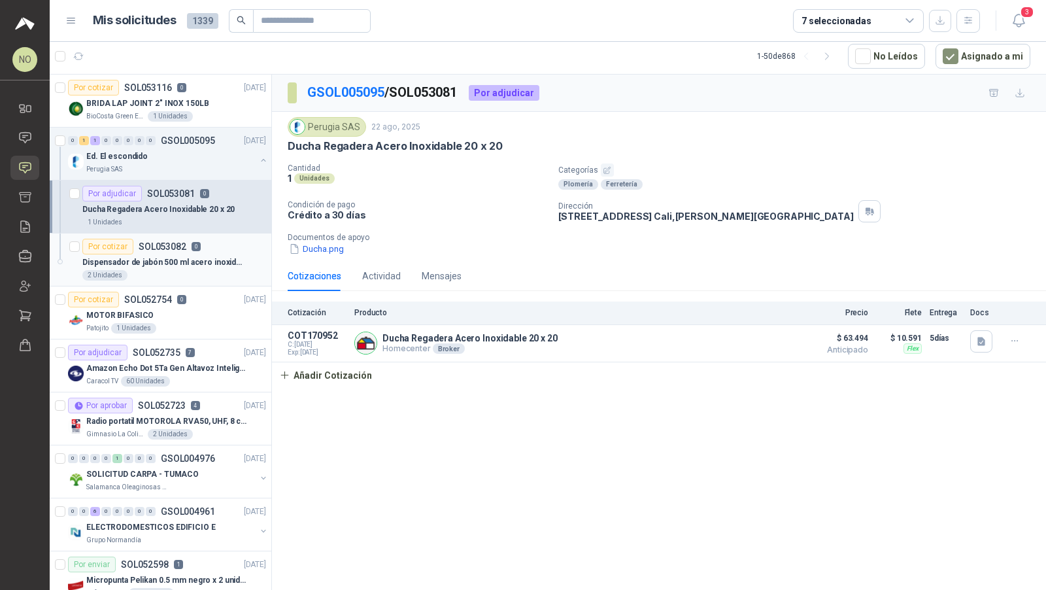
click at [217, 259] on p "Dispensador de jabón 500 ml acero inoxidable" at bounding box center [163, 262] width 163 height 12
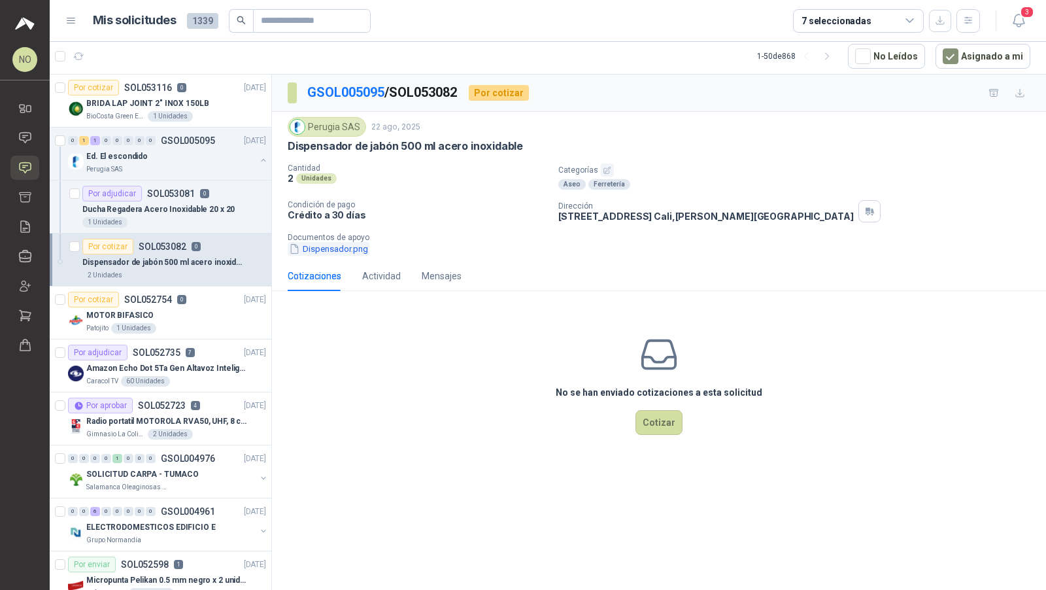
click at [346, 245] on button "Dispensador.png" at bounding box center [329, 249] width 82 height 14
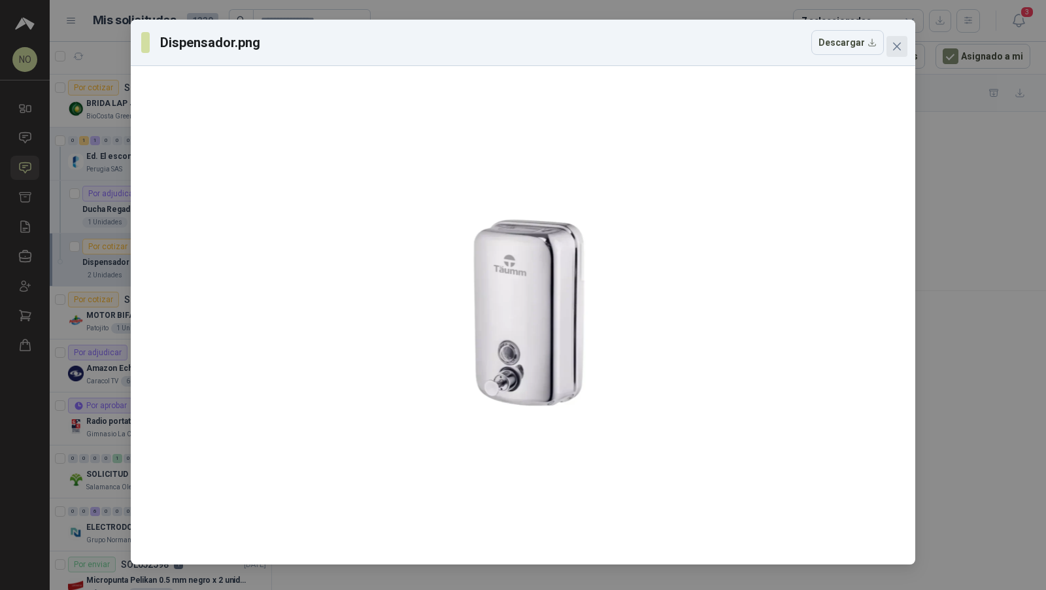
click at [895, 50] on icon "close" at bounding box center [897, 46] width 10 height 10
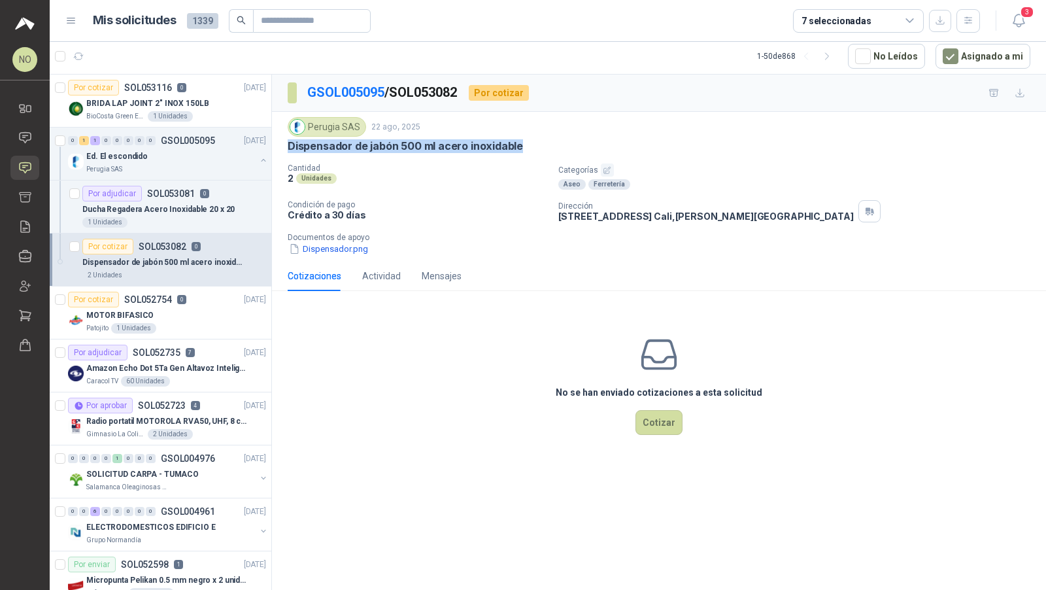
drag, startPoint x: 287, startPoint y: 142, endPoint x: 540, endPoint y: 142, distance: 253.1
click at [540, 142] on div "Perugia SAS 22 ago, 2025 Dispensador de jabón 500 ml acero inoxidable Cantidad …" at bounding box center [659, 186] width 774 height 149
copy p "Dispensador de jabón 500 ml acero inoxidable"
click at [322, 244] on button "Dispensador.png" at bounding box center [329, 249] width 82 height 14
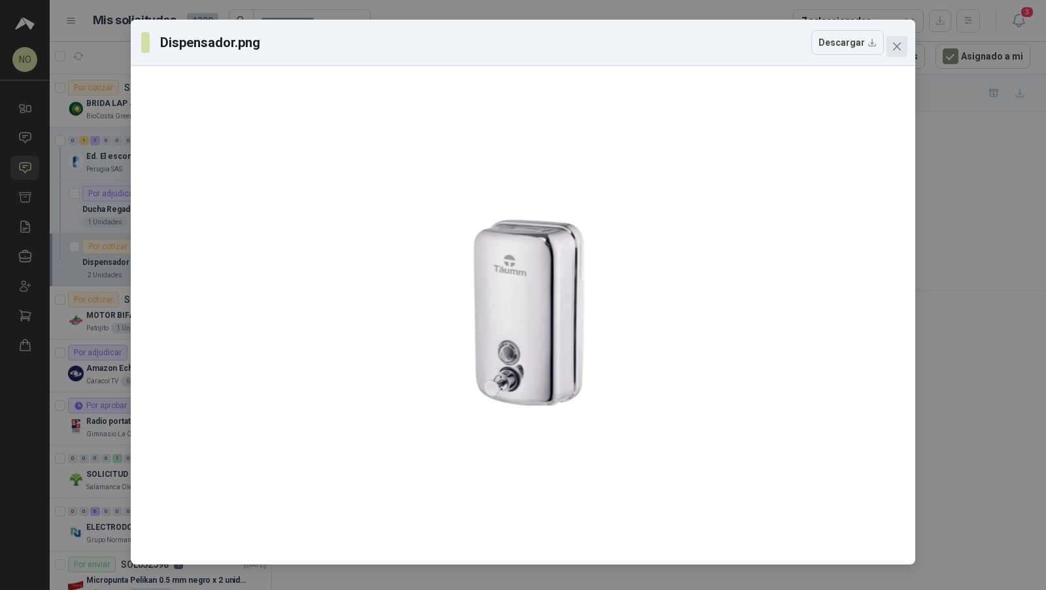
click at [892, 46] on icon "close" at bounding box center [897, 46] width 10 height 10
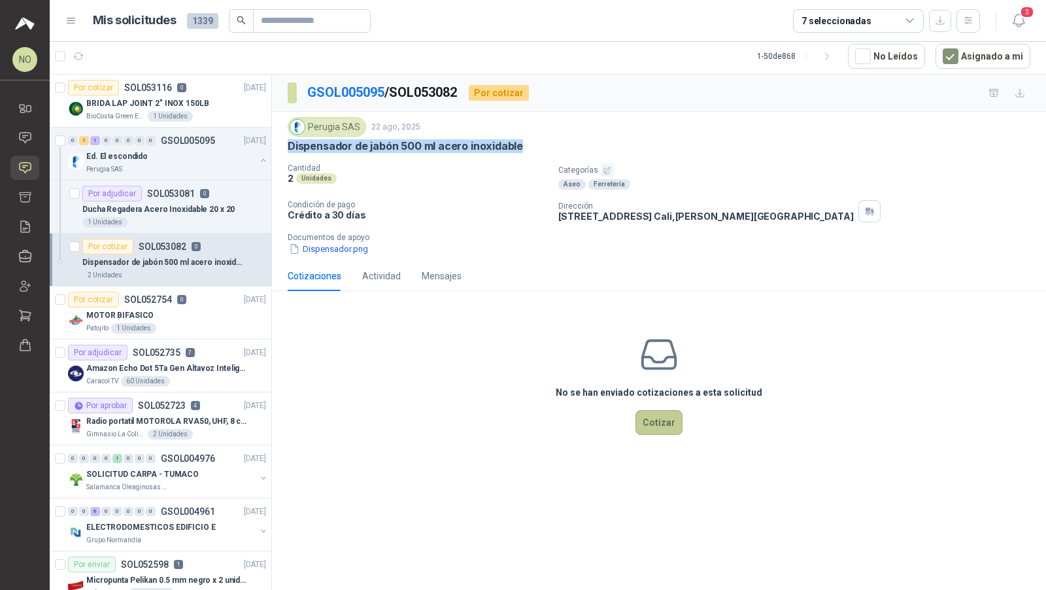
click at [671, 417] on button "Cotizar" at bounding box center [659, 422] width 47 height 25
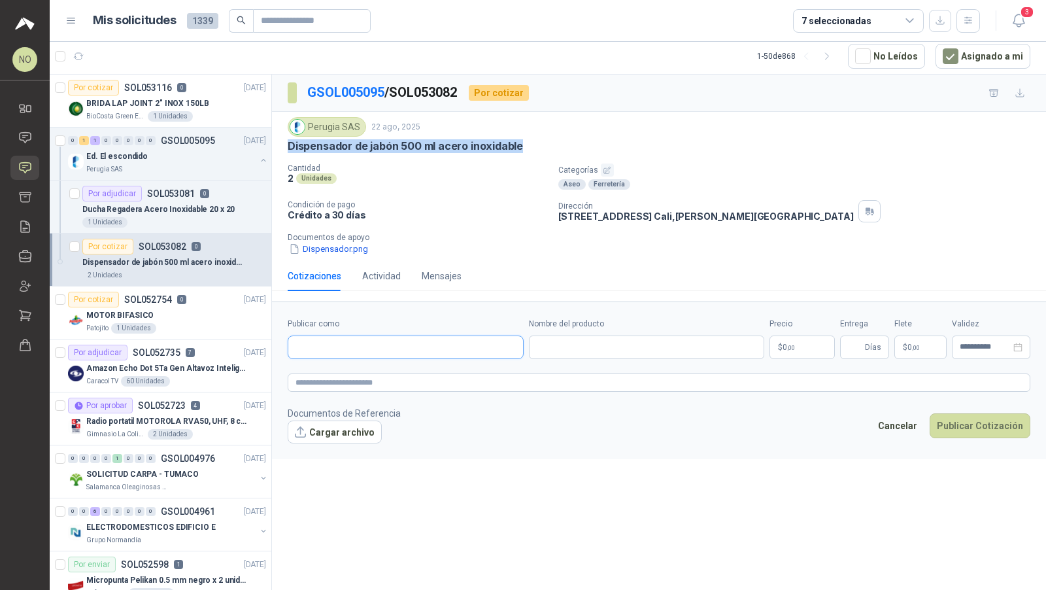
click at [426, 341] on input "Publicar como" at bounding box center [405, 347] width 235 height 22
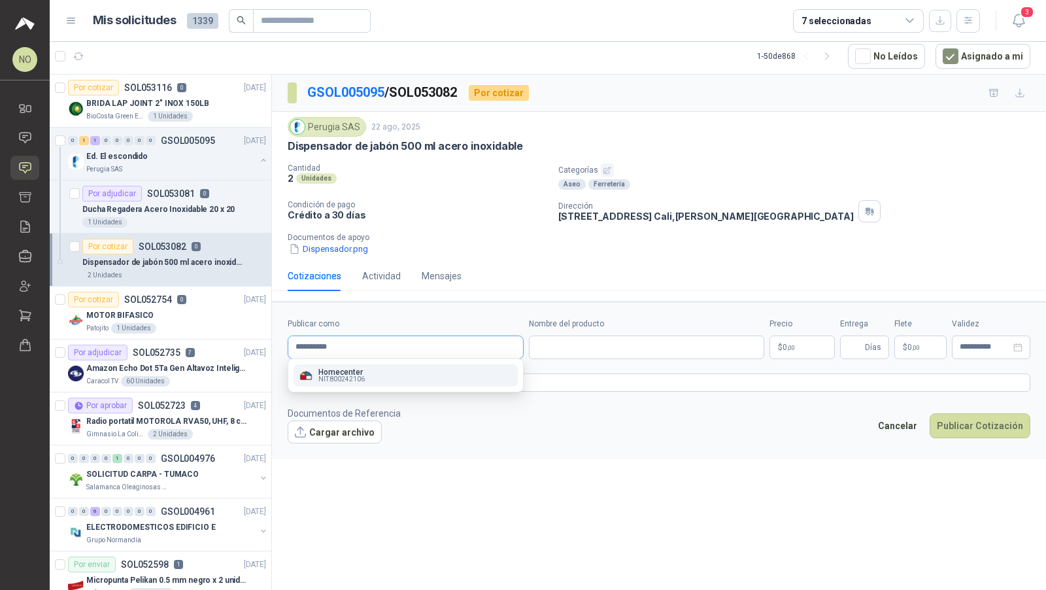
type input "**********"
click at [415, 378] on div "Homecenter NIT : 800242106" at bounding box center [406, 375] width 214 height 14
type input "**********"
click at [564, 350] on input "Nombre del producto" at bounding box center [647, 347] width 236 height 24
paste input "**********"
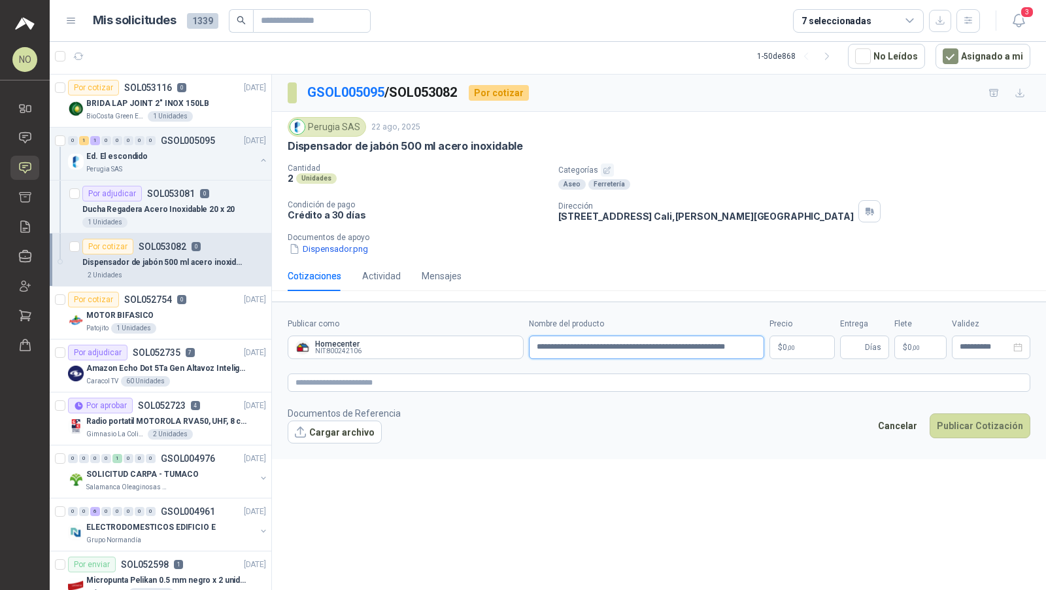
type input "**********"
click at [800, 333] on body "NO Nathalia Ortega Inicio Chat Solicitudes Cotizar Remisiones Compañías Invitac…" at bounding box center [523, 295] width 1046 height 590
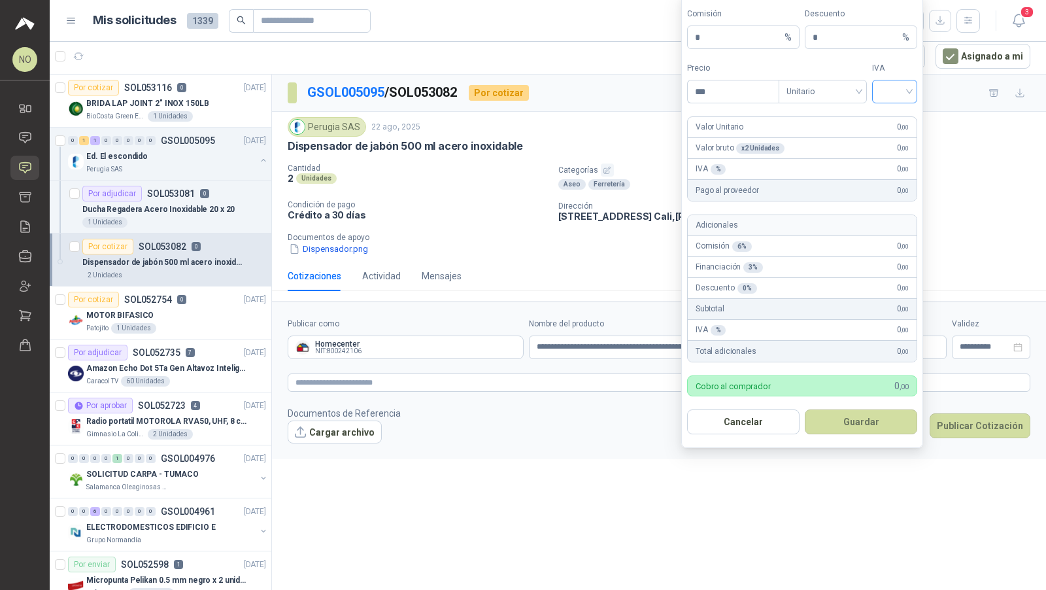
click at [898, 95] on input "search" at bounding box center [894, 90] width 29 height 20
click at [892, 122] on div "19%" at bounding box center [895, 121] width 24 height 14
click at [786, 88] on div "Unitario" at bounding box center [823, 92] width 88 height 24
click at [806, 139] on div "Unitario con IVA" at bounding box center [822, 142] width 67 height 14
click at [738, 101] on input "***" at bounding box center [733, 91] width 91 height 22
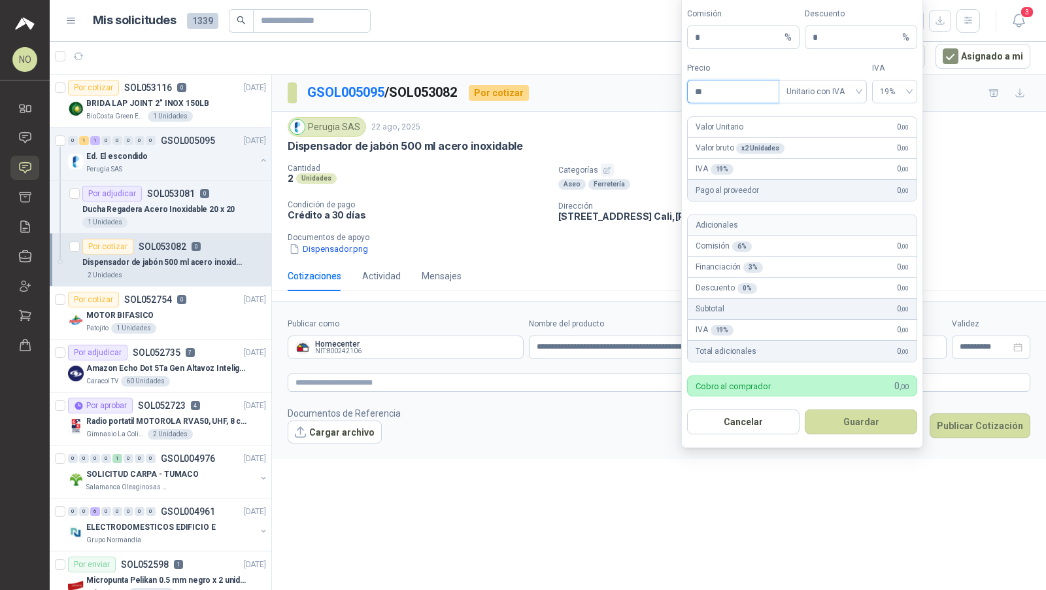
type input "*"
type input "********"
click at [859, 417] on button "Guardar" at bounding box center [861, 421] width 112 height 25
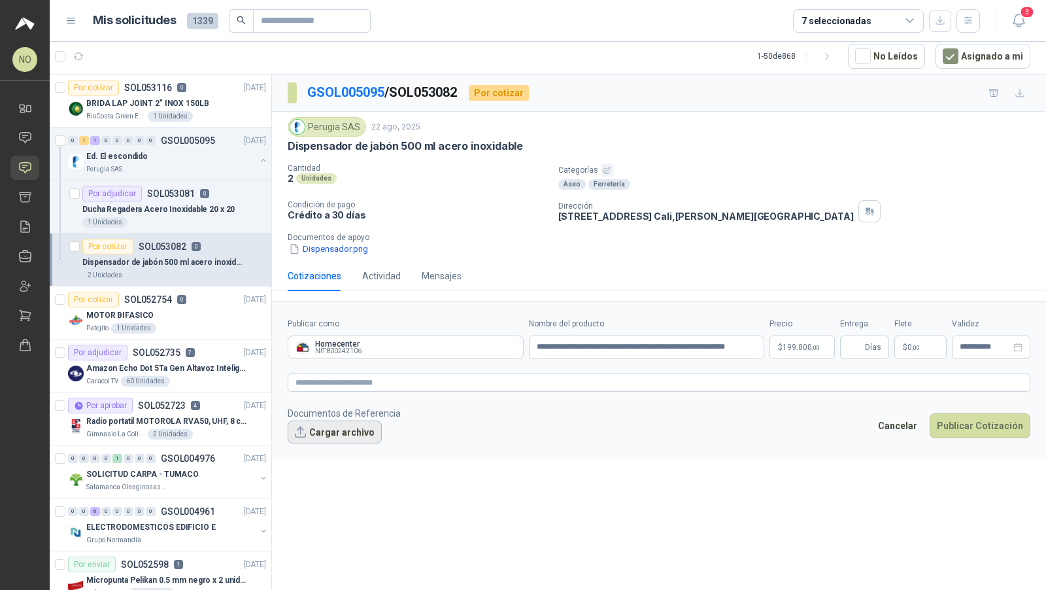
click at [342, 439] on button "Cargar archivo" at bounding box center [335, 433] width 94 height 24
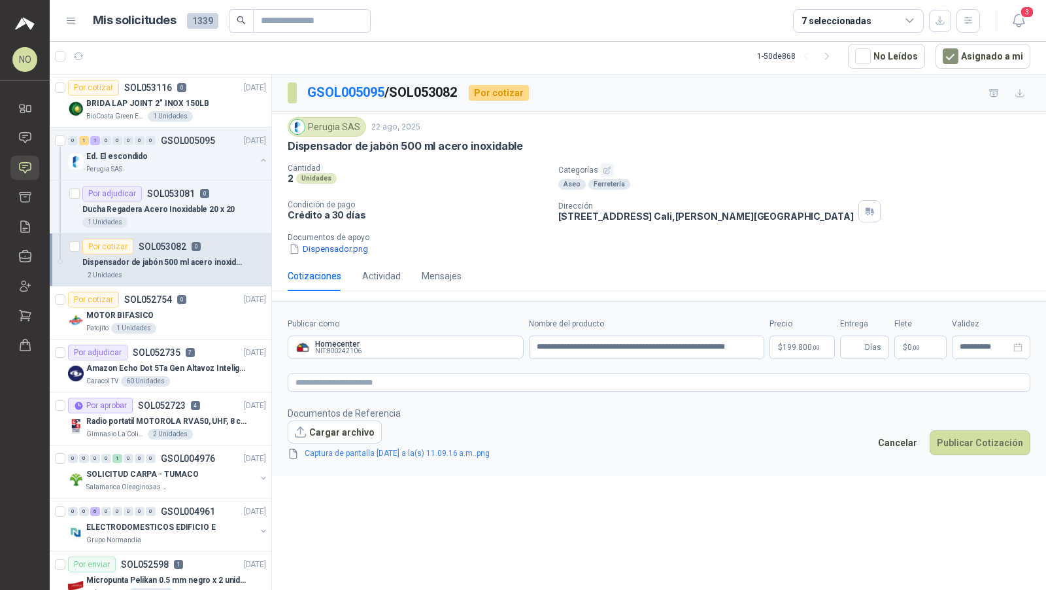
click at [334, 415] on p "Documentos de Referencia" at bounding box center [399, 413] width 223 height 14
click at [337, 421] on button "Cargar archivo" at bounding box center [335, 433] width 94 height 24
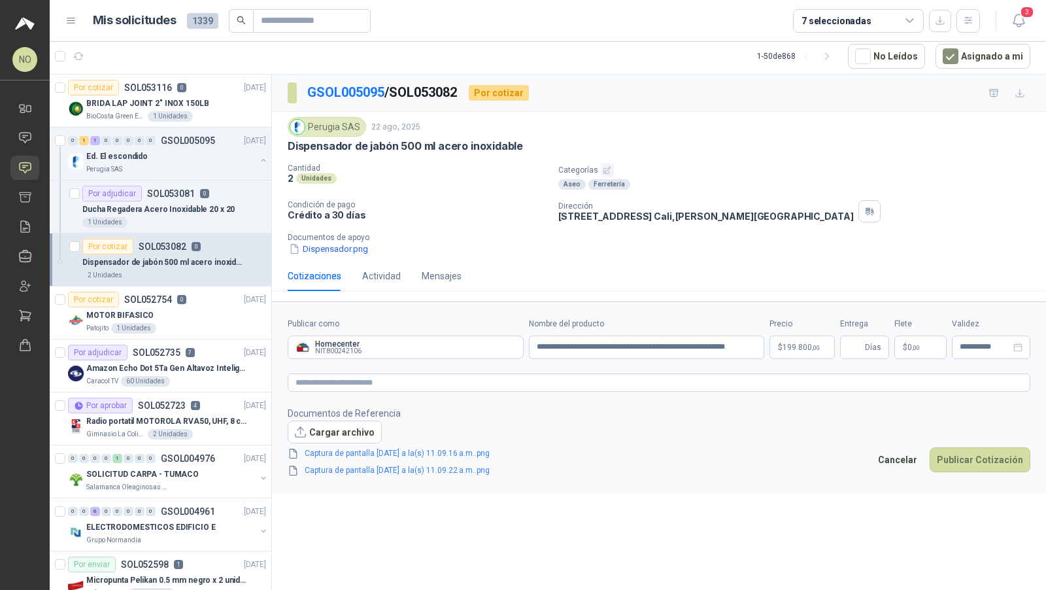
click at [417, 436] on span "Cargar archivo Captura de pantalla 2025-08-22 a la(s) 11.09.16 a.m..png Captura…" at bounding box center [399, 450] width 223 height 58
click at [419, 446] on div "Captura de pantalla 2025-08-22 a la(s) 11.09.16 a.m..png" at bounding box center [399, 453] width 223 height 14
click at [420, 447] on link "Captura de pantalla 2025-08-22 a la(s) 11.09.16 a.m..png" at bounding box center [398, 453] width 196 height 12
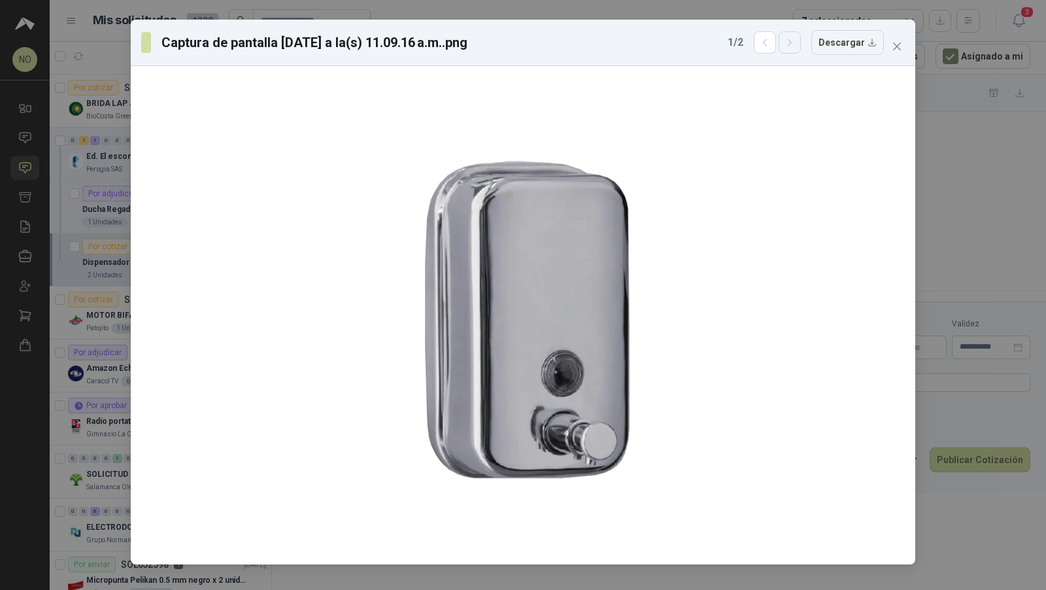
click at [792, 41] on icon "button" at bounding box center [790, 42] width 11 height 11
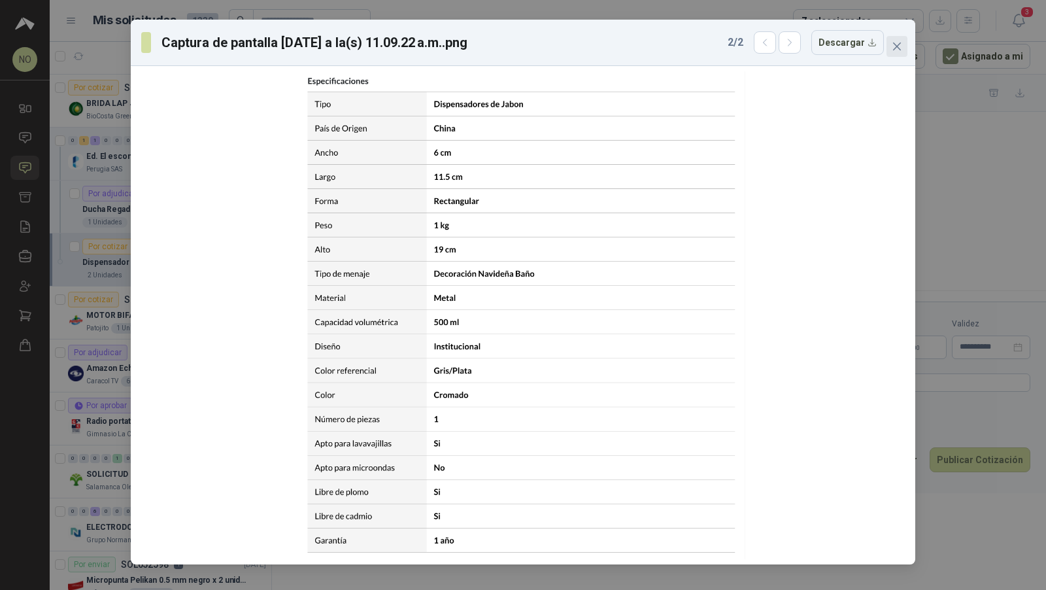
click at [892, 46] on icon "close" at bounding box center [897, 46] width 10 height 10
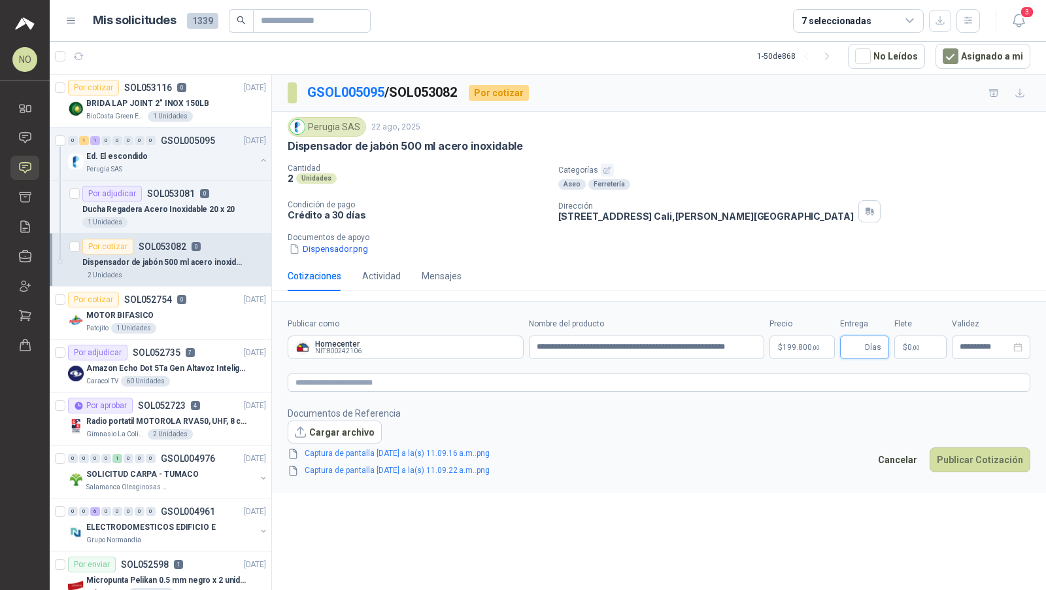
click at [848, 339] on input "Entrega" at bounding box center [855, 347] width 14 height 22
type input "*"
click at [816, 483] on form "**********" at bounding box center [659, 397] width 774 height 192
click at [931, 339] on p "$ 0 ,00" at bounding box center [921, 347] width 52 height 24
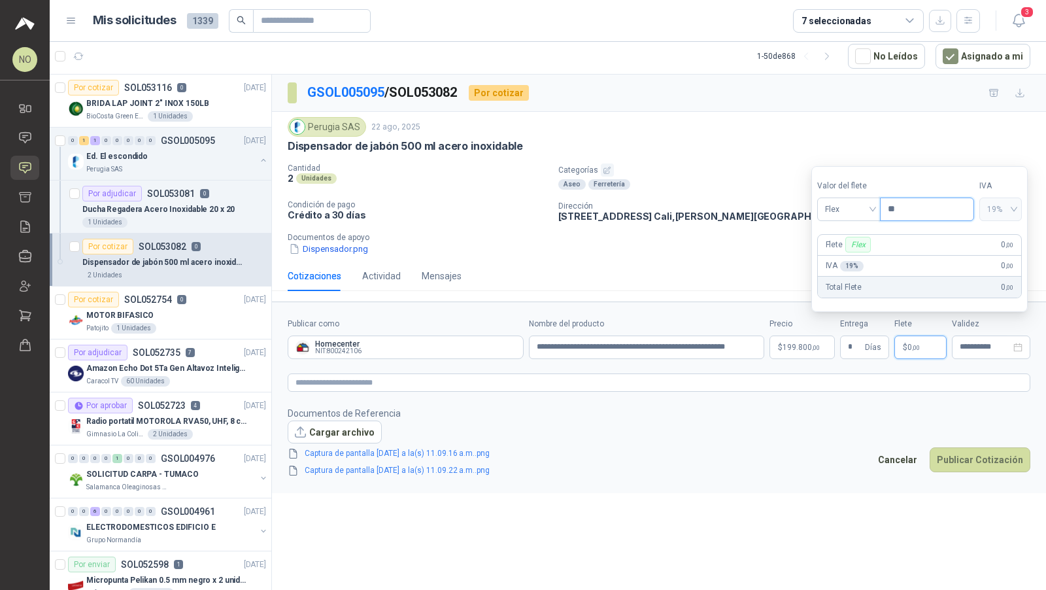
type input "*"
click at [970, 337] on div "**********" at bounding box center [991, 347] width 78 height 24
type input "*******"
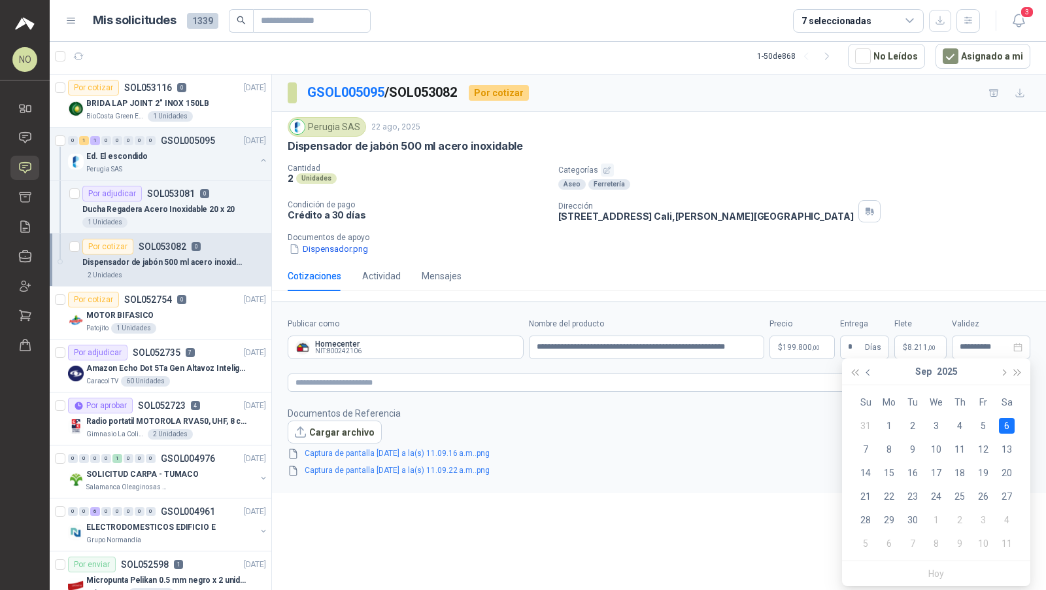
click at [868, 370] on span "button" at bounding box center [870, 373] width 7 height 7
type input "**********"
click at [987, 521] on div "29" at bounding box center [984, 520] width 16 height 16
click at [1003, 457] on button "Publicar Cotización" at bounding box center [980, 459] width 101 height 25
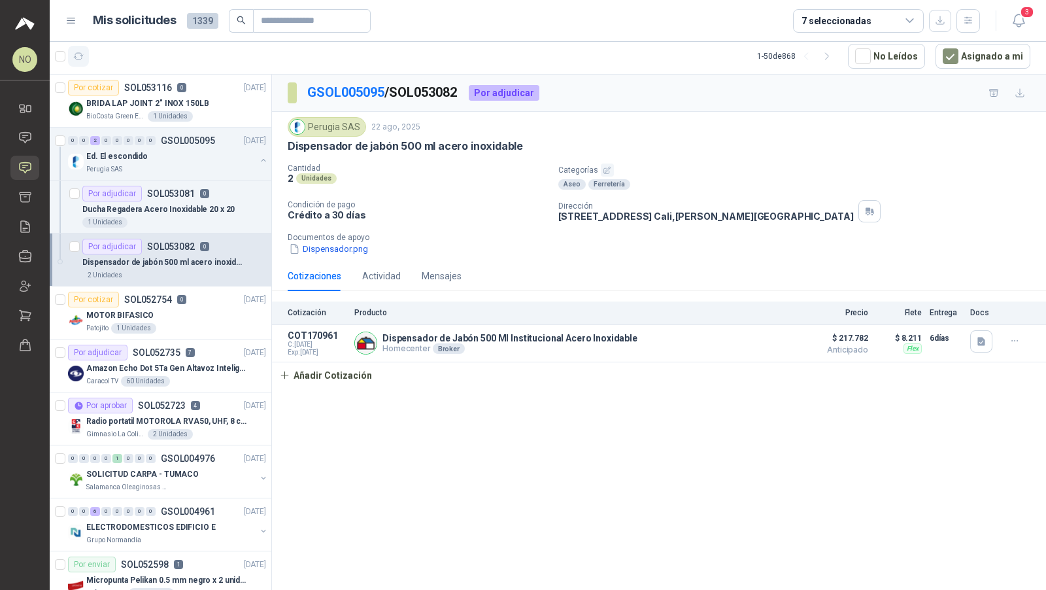
click at [75, 53] on icon "button" at bounding box center [79, 56] width 10 height 7
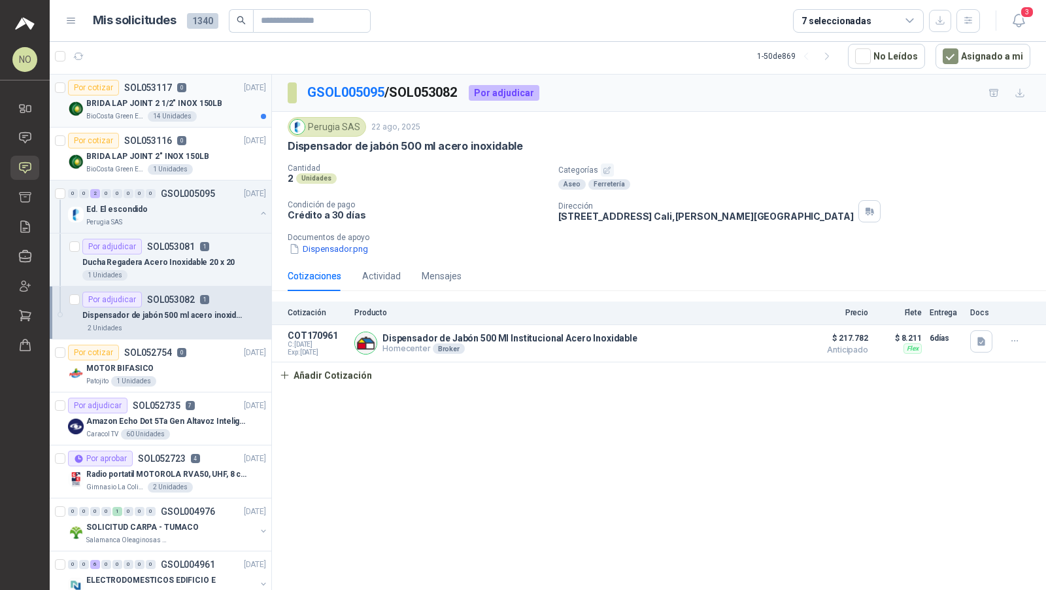
click at [215, 113] on div "BioCosta Green Energy S.A.S 14 Unidades" at bounding box center [176, 116] width 180 height 10
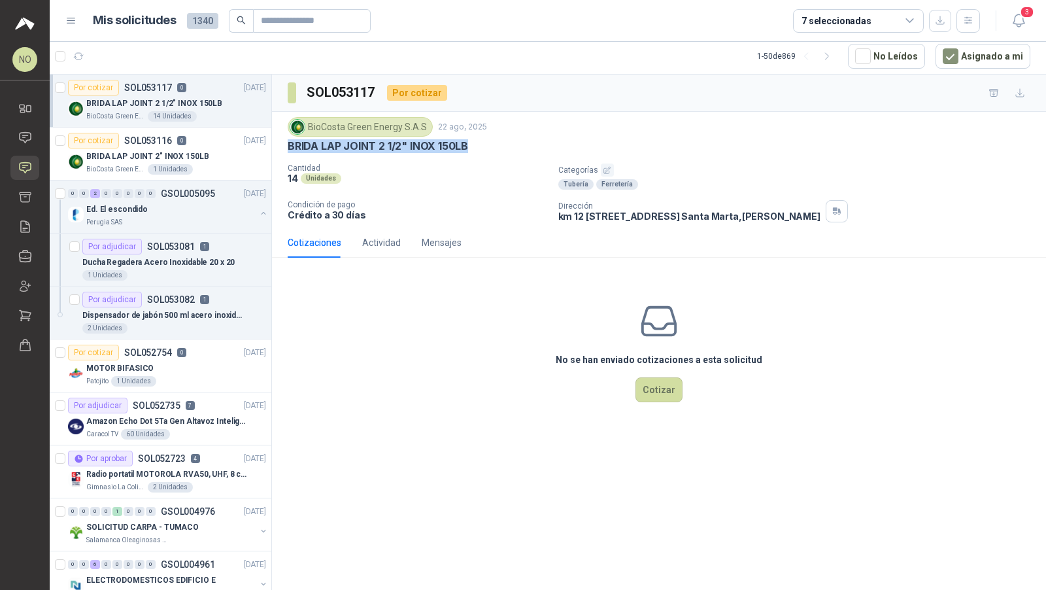
drag, startPoint x: 290, startPoint y: 141, endPoint x: 481, endPoint y: 143, distance: 191.6
click at [481, 143] on div "BRIDA LAP JOINT 2 1/2" INOX 150LB" at bounding box center [659, 146] width 743 height 14
copy p "BRIDA LAP JOINT 2 1/2" INOX 150LB"
click at [326, 26] on input "text" at bounding box center [307, 21] width 92 height 22
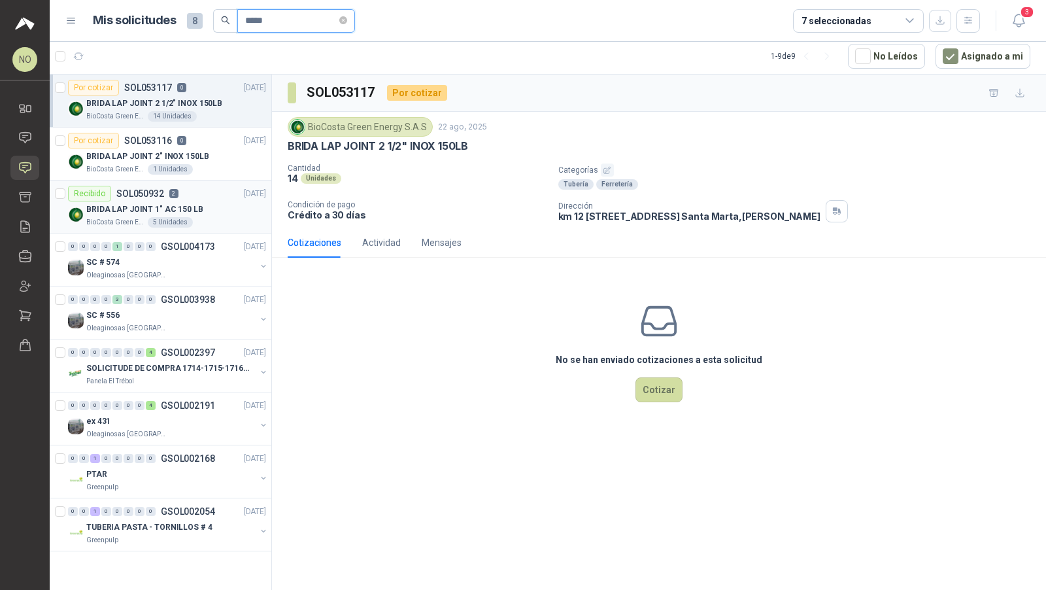
type input "*****"
click at [223, 209] on div "BRIDA LAP JOINT 1" AC 150 LB" at bounding box center [176, 209] width 180 height 16
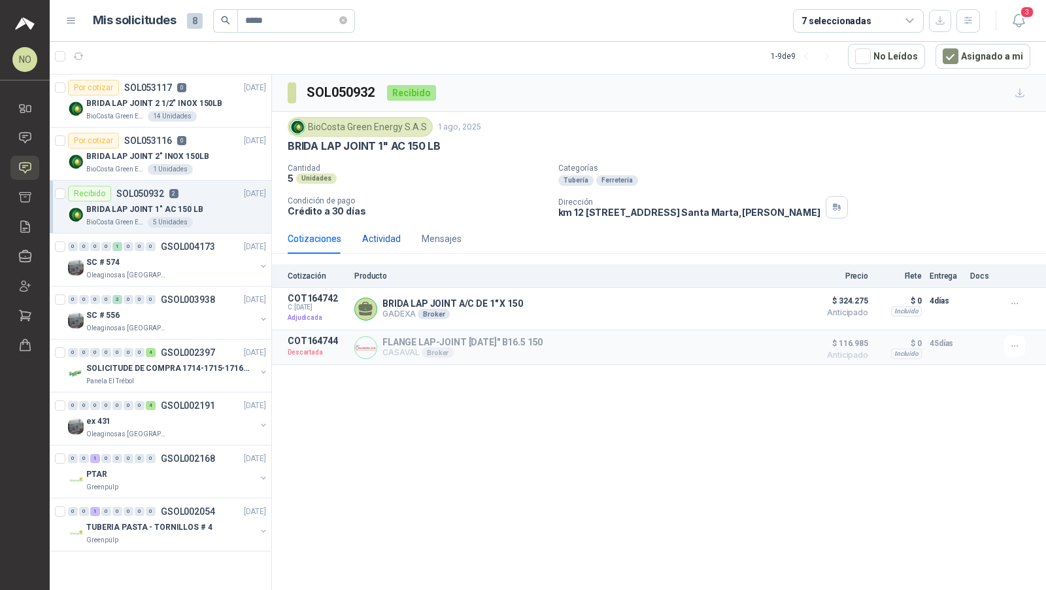
click at [384, 238] on div "Actividad" at bounding box center [381, 239] width 39 height 14
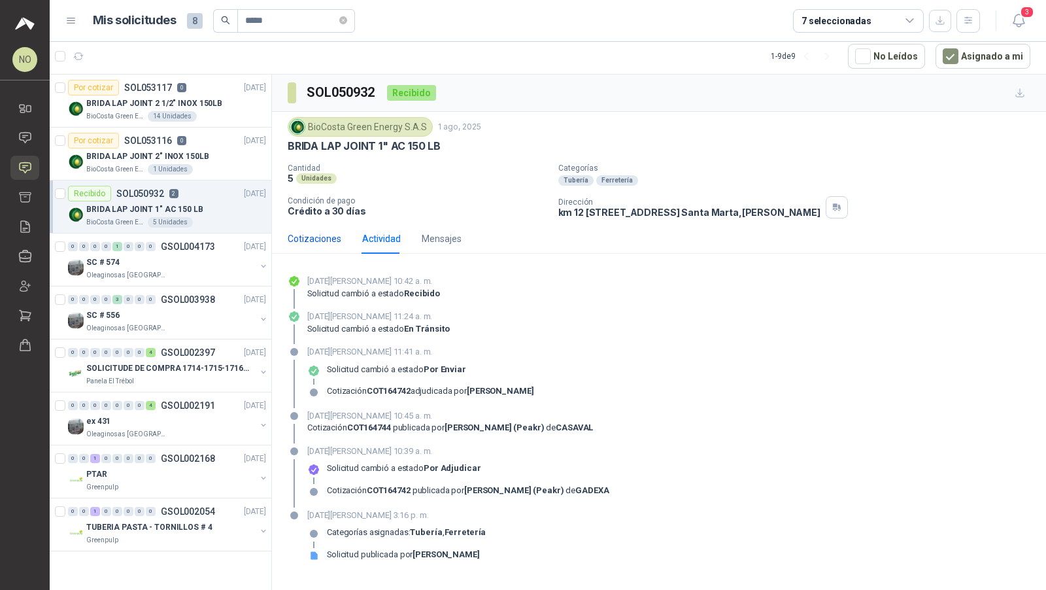
click at [305, 232] on div "Cotizaciones" at bounding box center [315, 239] width 54 height 14
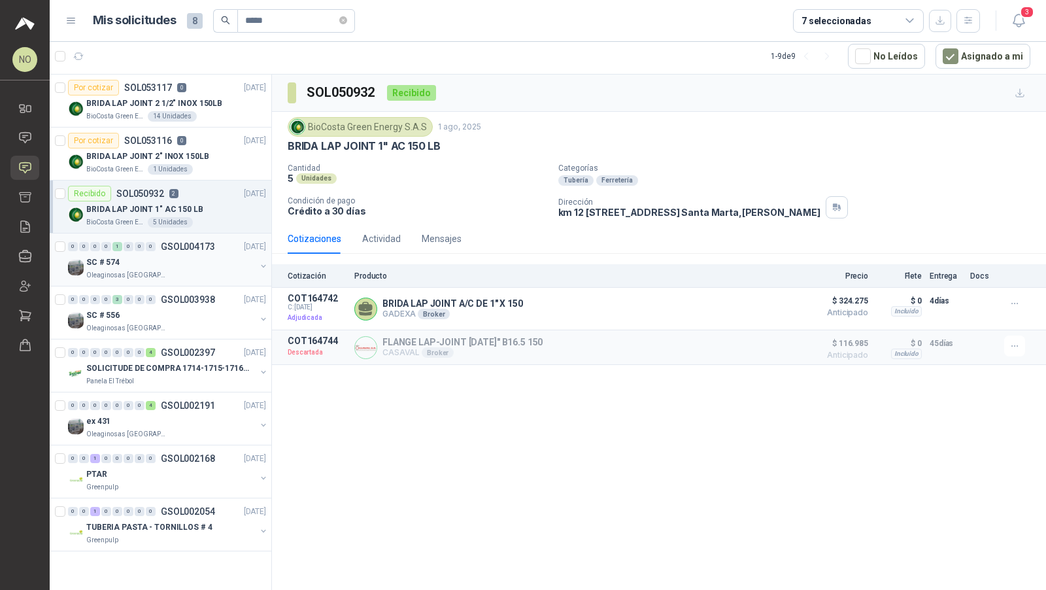
click at [203, 261] on div "SC # 574" at bounding box center [170, 262] width 169 height 16
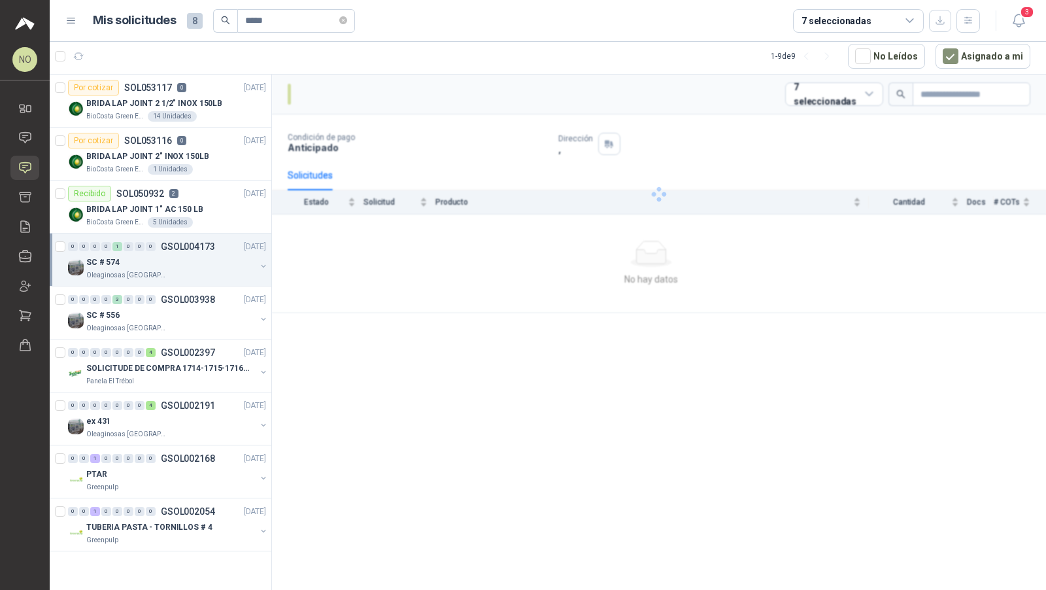
click at [203, 261] on div "SC # 574" at bounding box center [170, 262] width 169 height 16
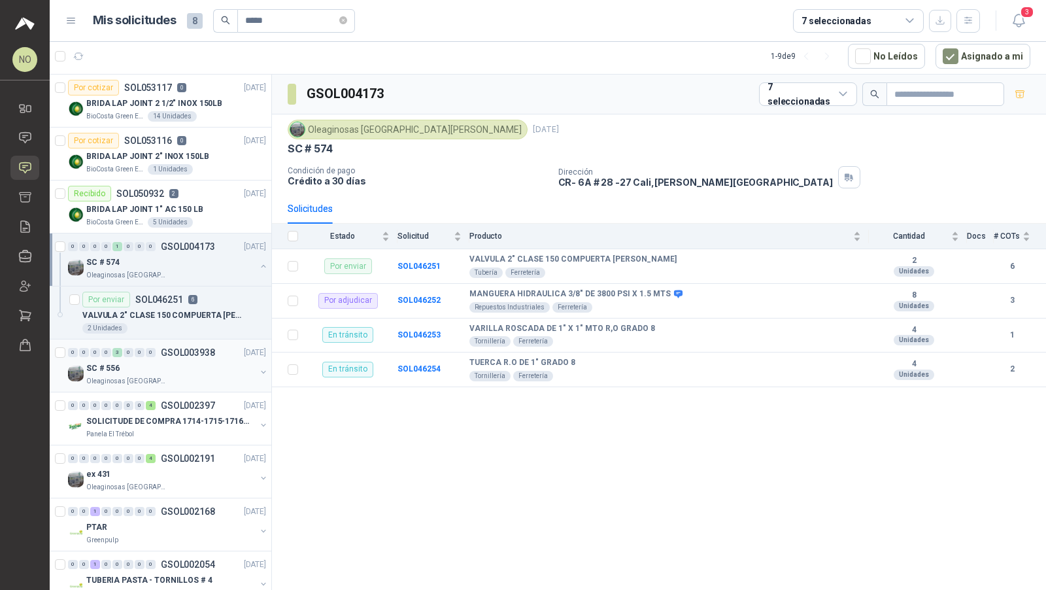
click at [205, 367] on div "SC # 556" at bounding box center [170, 368] width 169 height 16
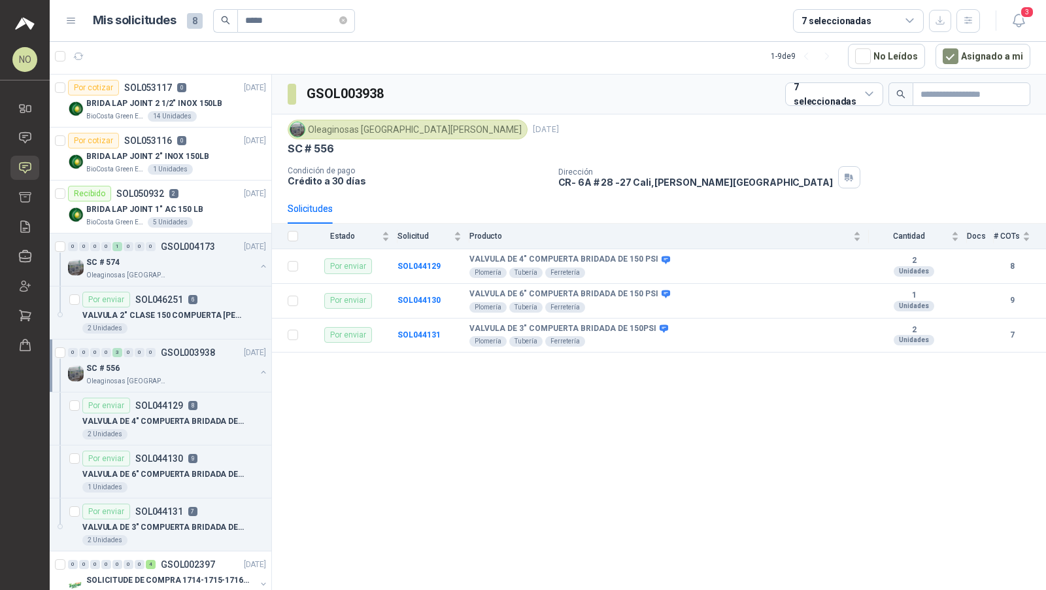
click at [205, 367] on div "SC # 556" at bounding box center [170, 368] width 169 height 16
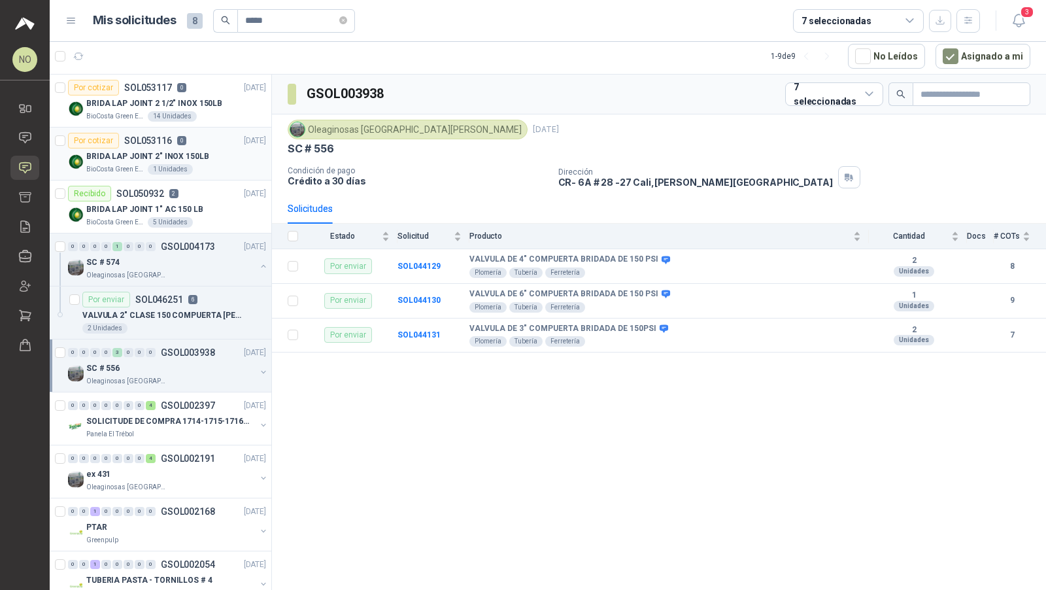
click at [221, 141] on div "Por cotizar SOL053116 0 22/08/25" at bounding box center [167, 141] width 198 height 16
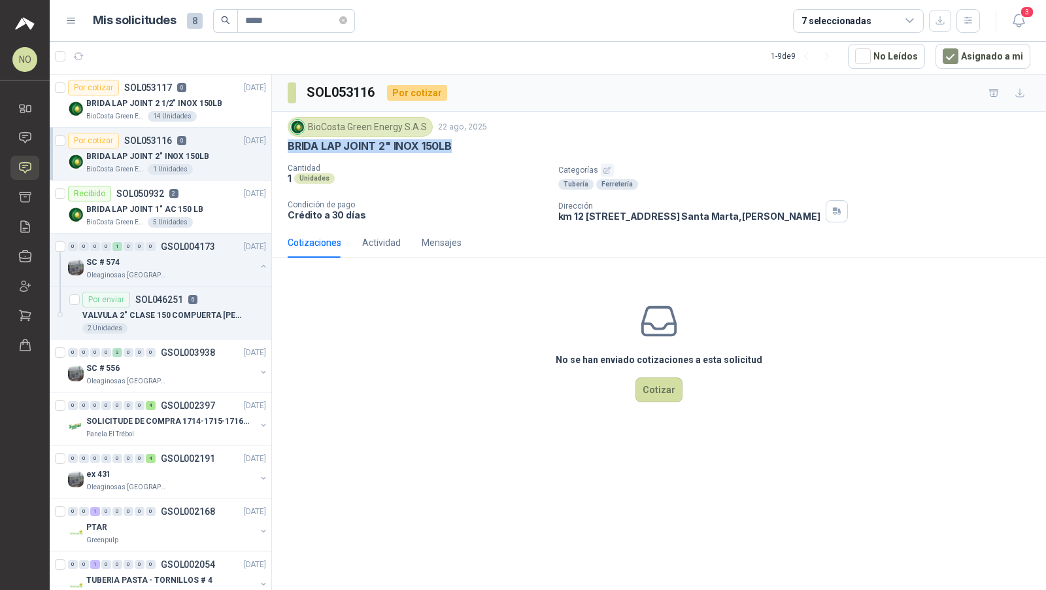
drag, startPoint x: 287, startPoint y: 143, endPoint x: 458, endPoint y: 146, distance: 171.4
click at [459, 146] on div "BioCosta Green Energy S.A.S 22 ago, 2025 BRIDA LAP JOINT 2" INOX 150LB Cantidad…" at bounding box center [659, 170] width 774 height 116
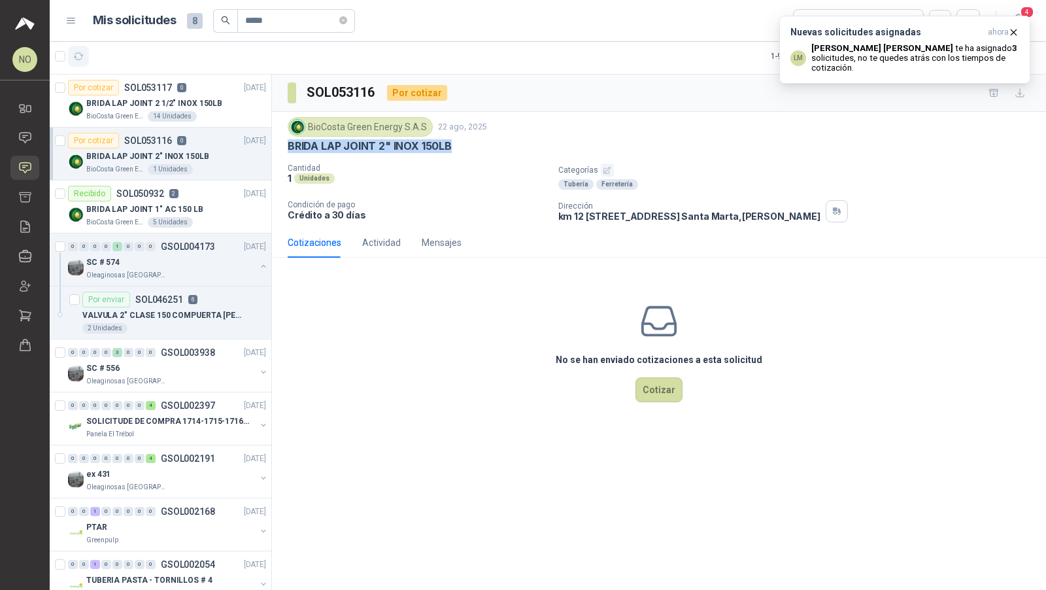
click at [81, 58] on icon "button" at bounding box center [79, 56] width 10 height 7
click at [347, 18] on icon "close-circle" at bounding box center [343, 20] width 8 height 8
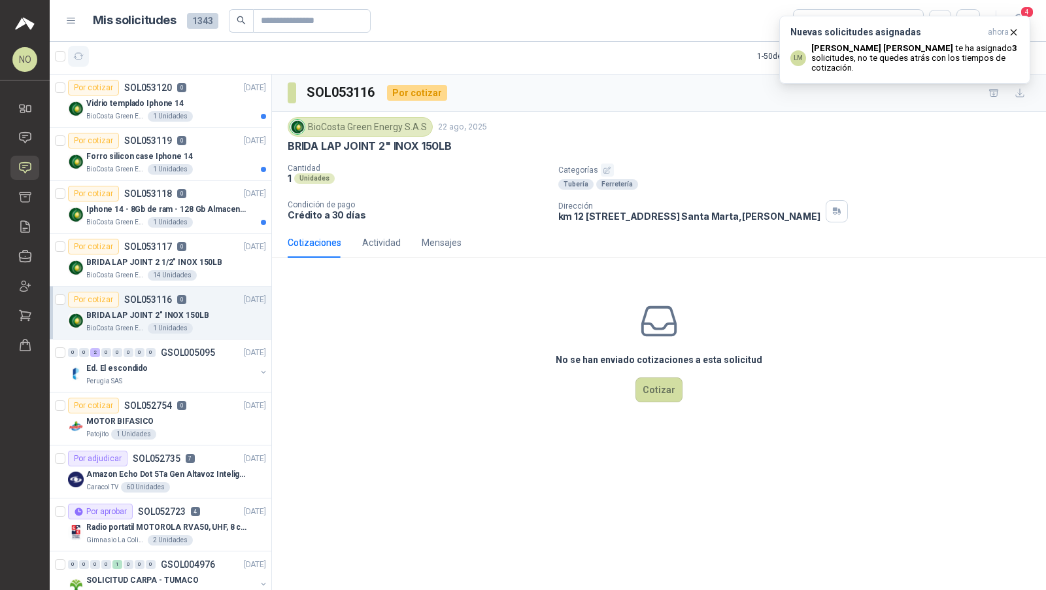
click at [87, 54] on button "button" at bounding box center [78, 56] width 21 height 21
click at [1006, 32] on span "ahora" at bounding box center [998, 32] width 21 height 11
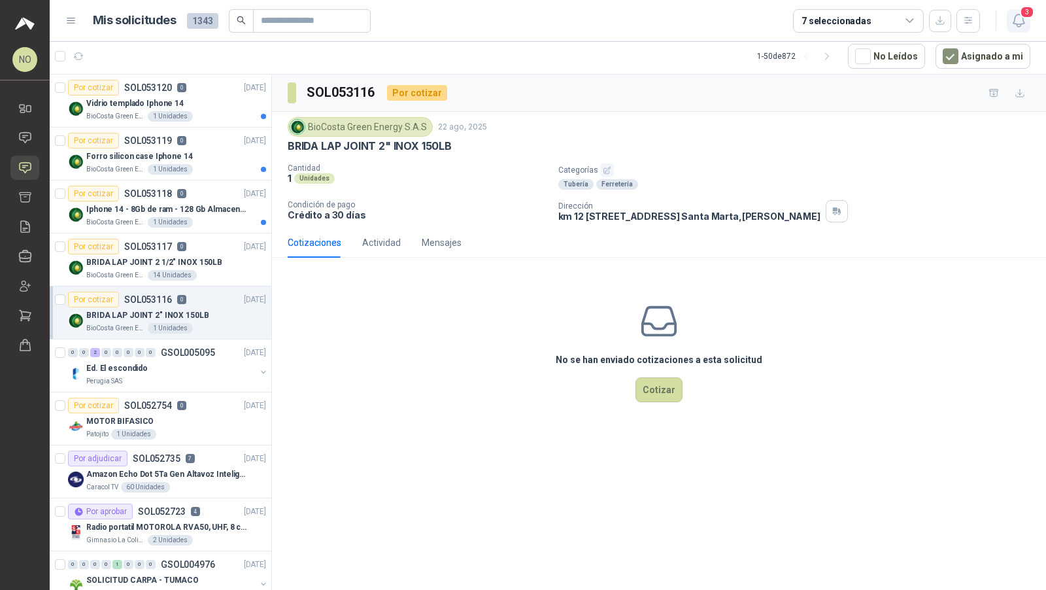
click at [1020, 27] on icon "button" at bounding box center [1019, 20] width 16 height 16
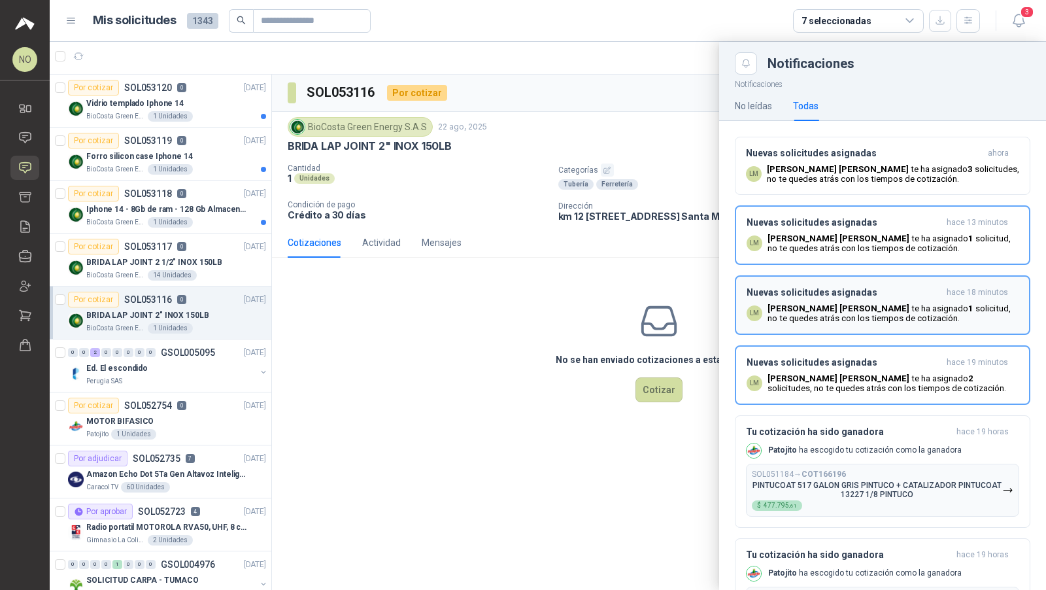
click at [857, 220] on h3 "Nuevas solicitudes asignadas" at bounding box center [844, 222] width 195 height 11
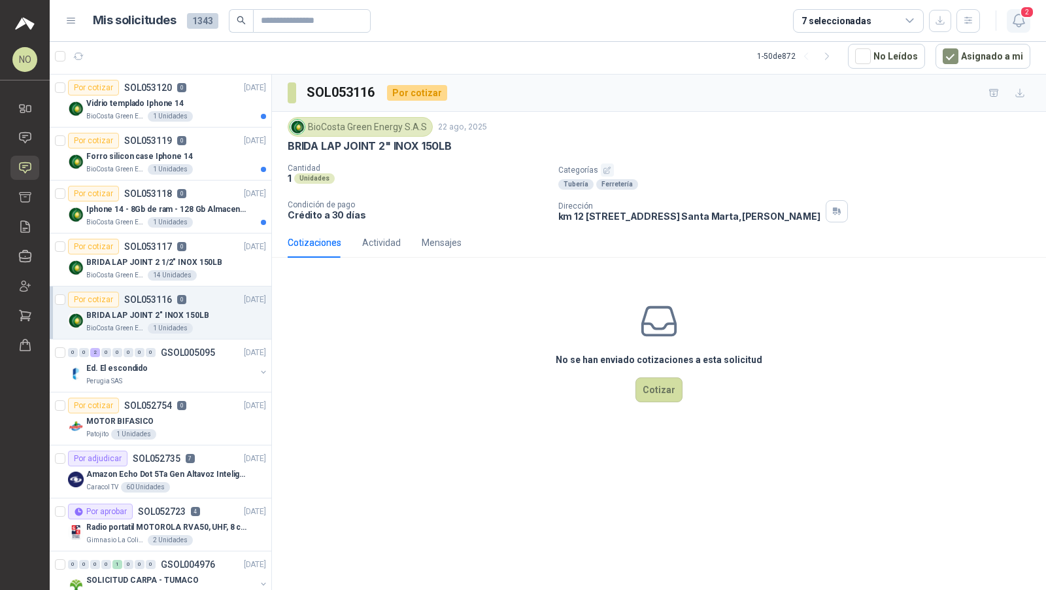
click at [1020, 24] on icon "button" at bounding box center [1018, 20] width 11 height 12
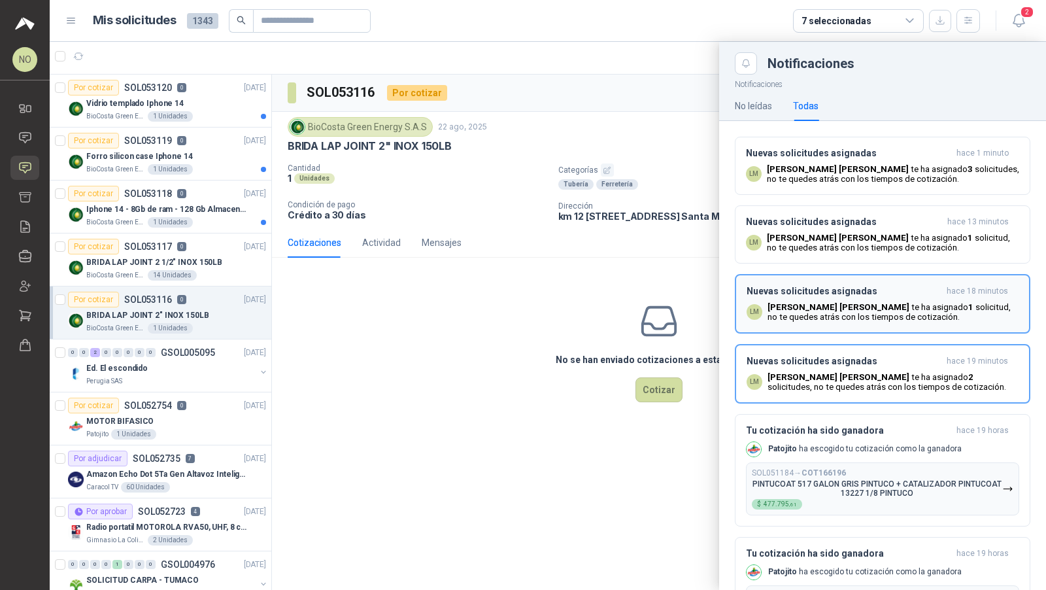
click at [857, 317] on p "Luis Miguel Martinez te ha asignado 1 solicitud , no te quedes atrás con los ti…" at bounding box center [893, 312] width 251 height 20
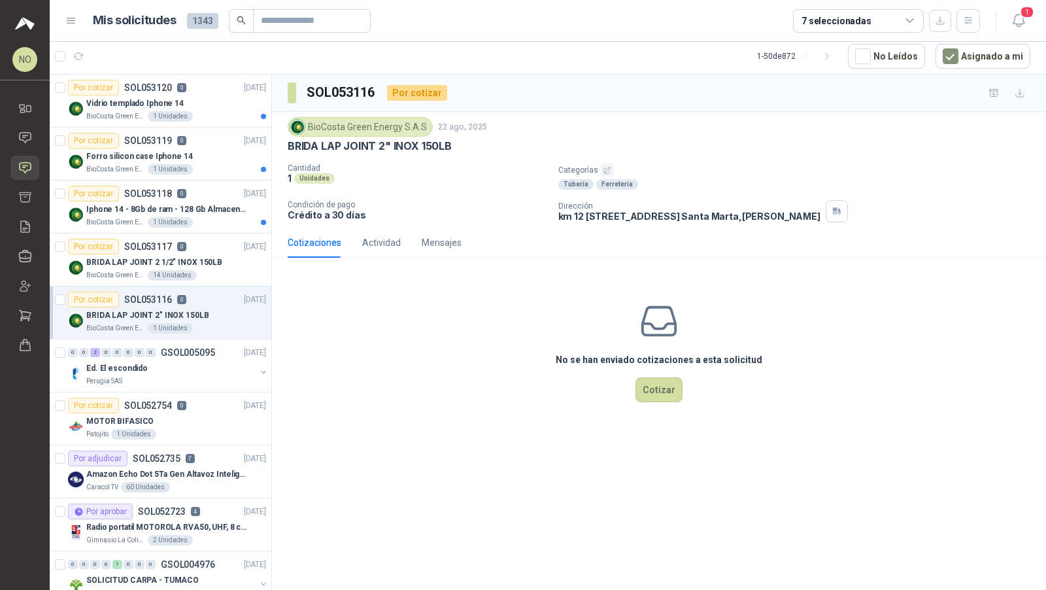
click at [1034, 11] on header "Mis solicitudes 1343 7 seleccionadas 1" at bounding box center [548, 21] width 997 height 42
click at [1023, 16] on span "1" at bounding box center [1027, 12] width 14 height 12
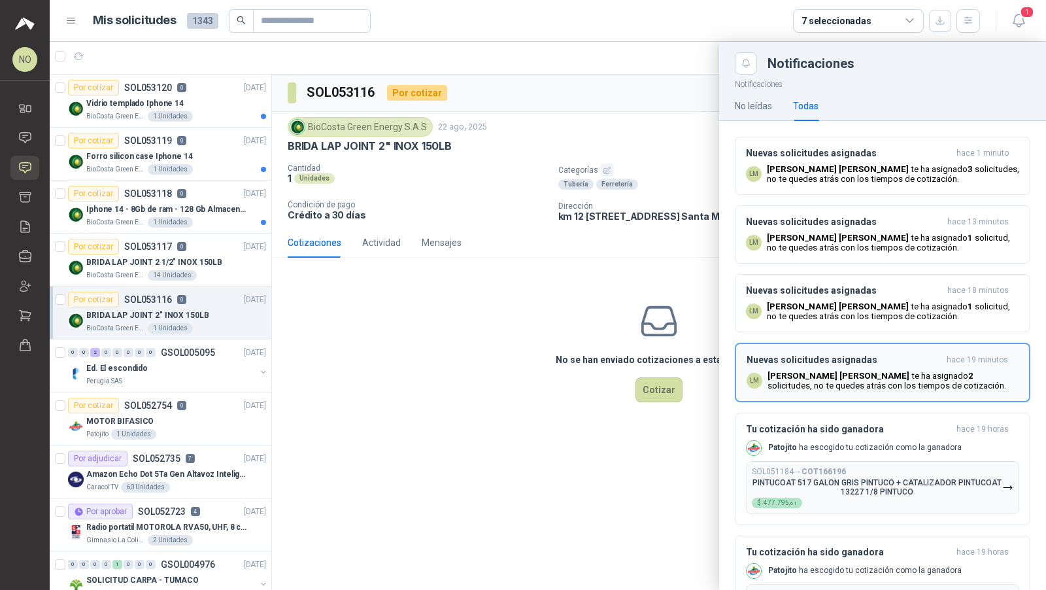
click at [903, 386] on p "Luis Miguel Martinez te ha asignado 2 solicitudes , no te quedes atrás con los …" at bounding box center [893, 381] width 251 height 20
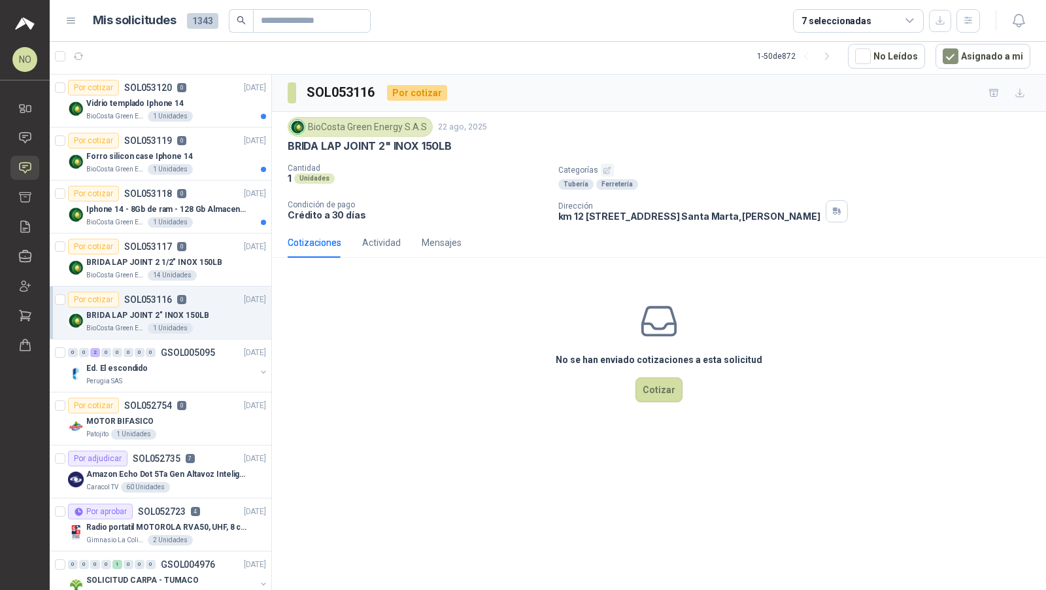
click at [683, 113] on div "BioCosta Green Energy S.A.S 22 ago, 2025 BRIDA LAP JOINT 2" INOX 150LB Cantidad…" at bounding box center [659, 170] width 774 height 116
click at [194, 212] on p "Iphone 14 - 8Gb de ram - 128 Gb Almacenamiento" at bounding box center [167, 209] width 163 height 12
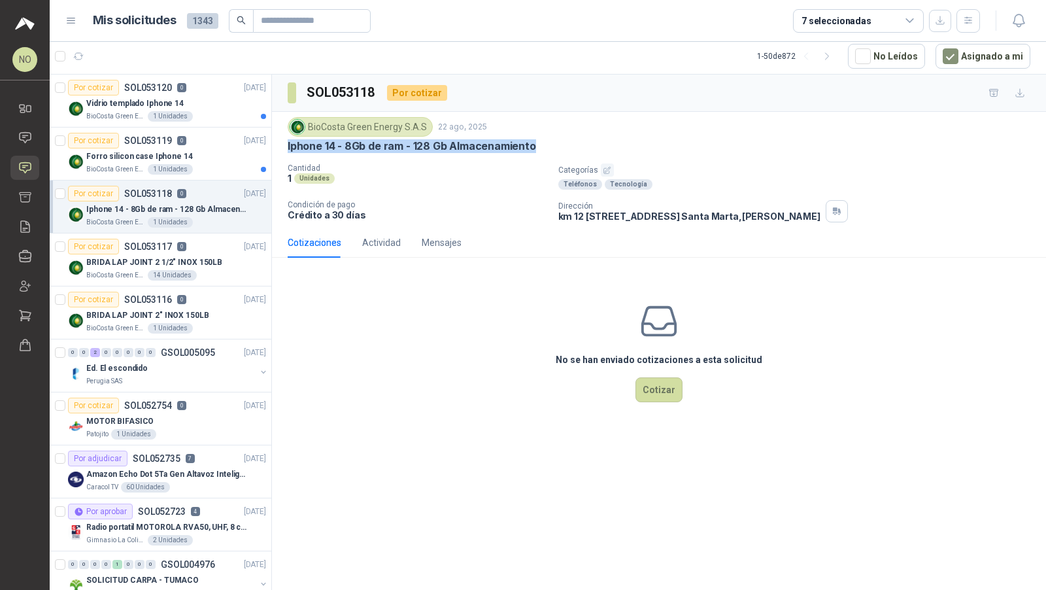
drag, startPoint x: 285, startPoint y: 143, endPoint x: 519, endPoint y: 155, distance: 234.4
click at [519, 155] on div "BioCosta [PERSON_NAME] Energy S.A.S [DATE] Iphone 14 - 8Gb de ram - 128 Gb Alma…" at bounding box center [659, 170] width 774 height 116
click at [966, 62] on button "Asignado a mi" at bounding box center [983, 56] width 95 height 25
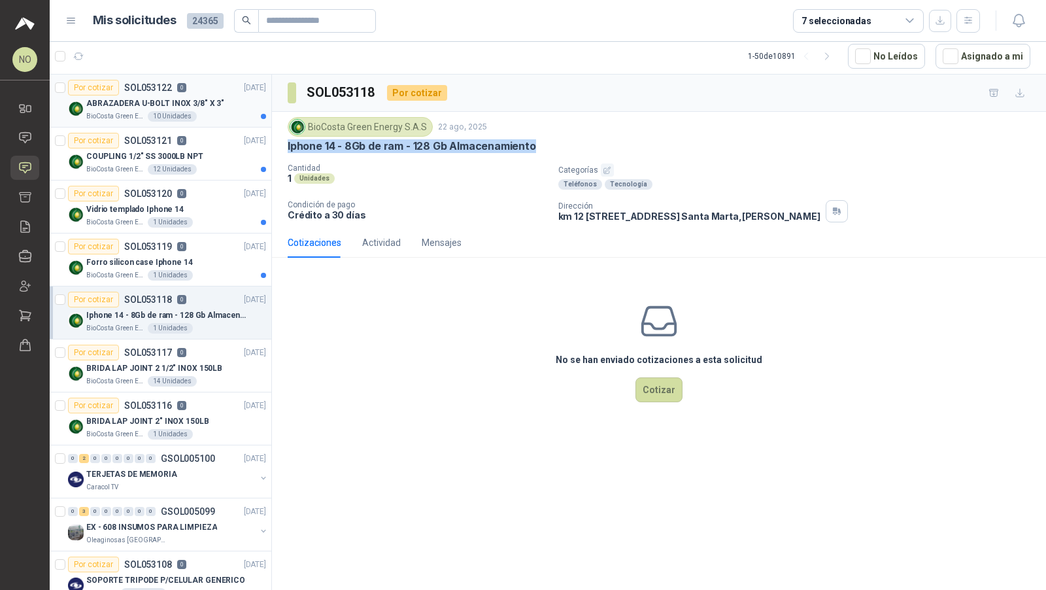
click at [207, 118] on div "BioCosta Green Energy S.A.S 10 Unidades" at bounding box center [176, 116] width 180 height 10
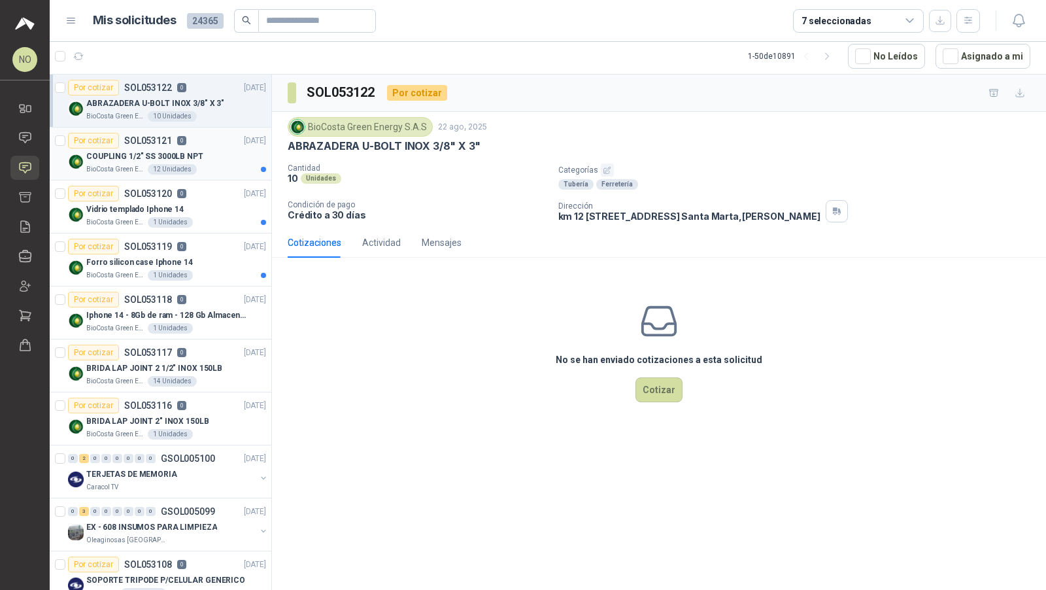
click at [204, 148] on div "COUPLING 1/2" SS 3000LB NPT" at bounding box center [176, 156] width 180 height 16
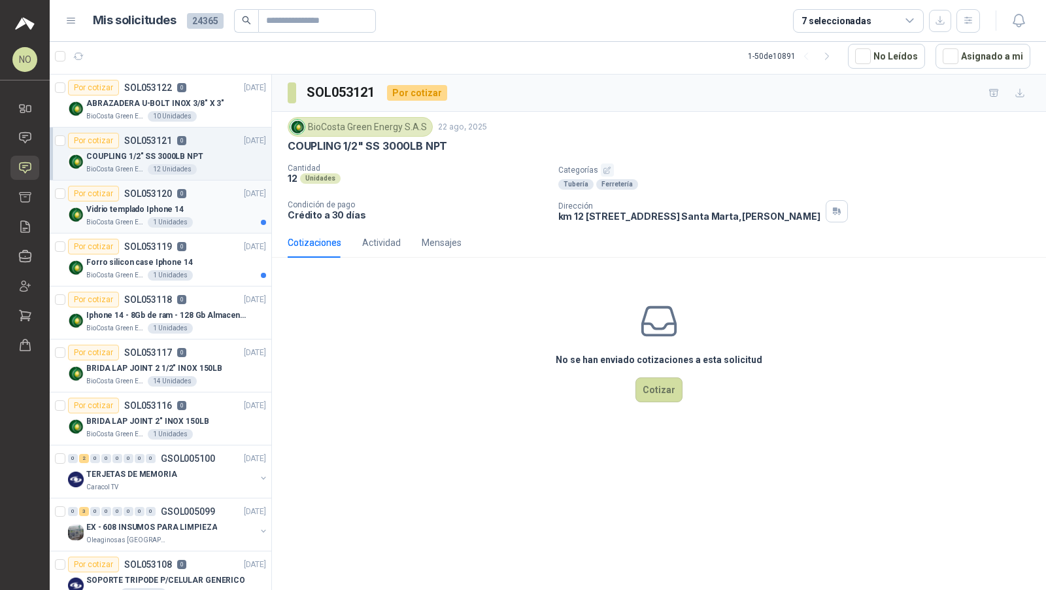
click at [216, 190] on div "Por cotizar SOL053120 0 22/08/25" at bounding box center [167, 194] width 198 height 16
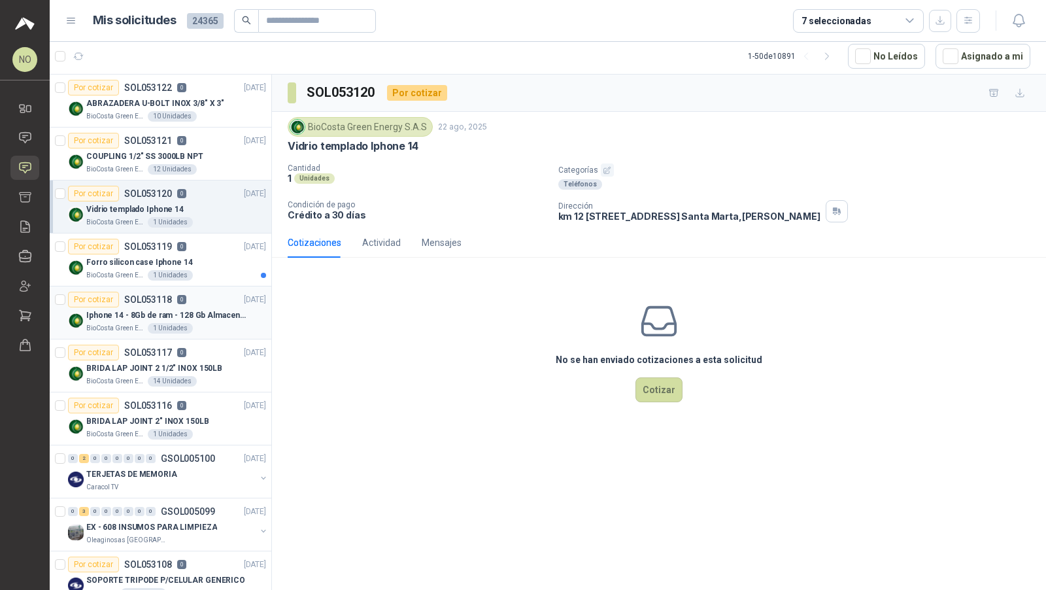
click at [210, 323] on div "BioCosta Green Energy S.A.S 1 Unidades" at bounding box center [176, 328] width 180 height 10
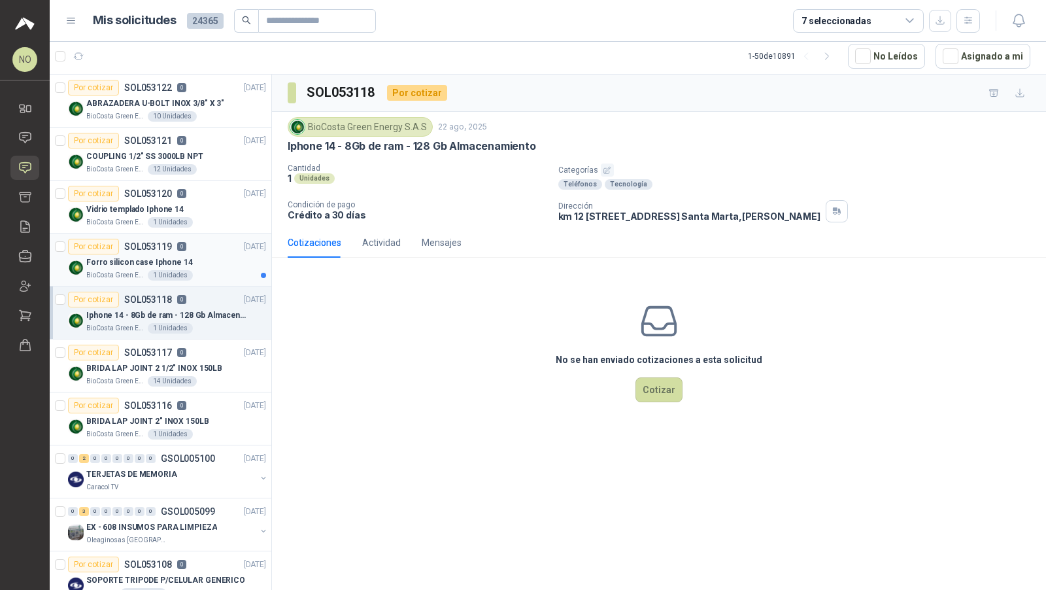
click at [228, 254] on div "Forro silicon case Iphone 14" at bounding box center [176, 262] width 180 height 16
click at [211, 323] on div "BioCosta Green Energy S.A.S 1 Unidades" at bounding box center [176, 328] width 180 height 10
click at [963, 55] on button "Asignado a mi" at bounding box center [983, 56] width 95 height 25
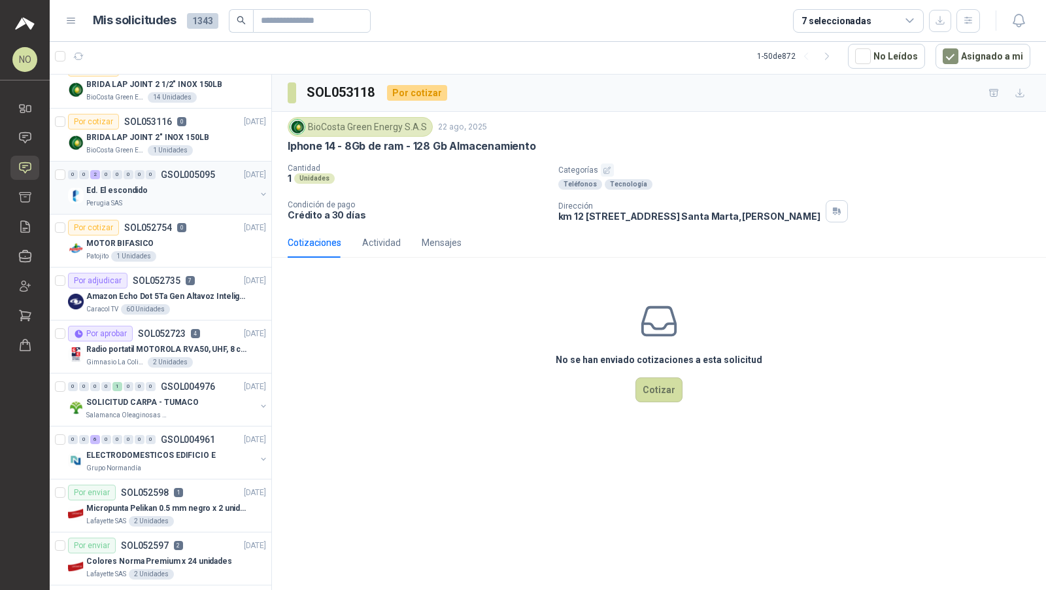
scroll to position [188, 0]
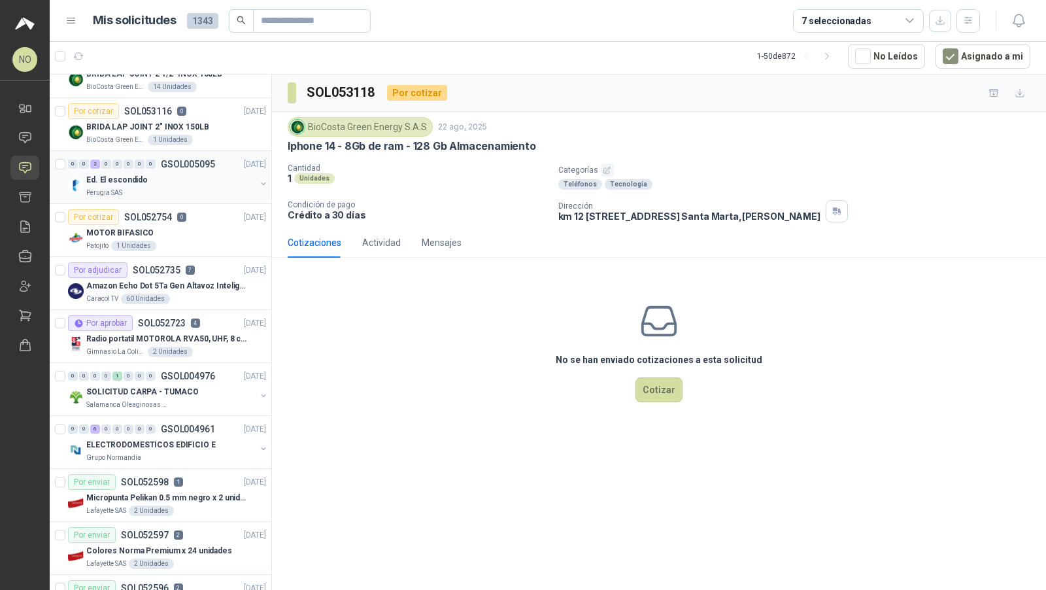
click at [188, 341] on div "Radio portatil MOTOROLA RVA50, UHF, 8 canales, 500MW" at bounding box center [176, 339] width 180 height 16
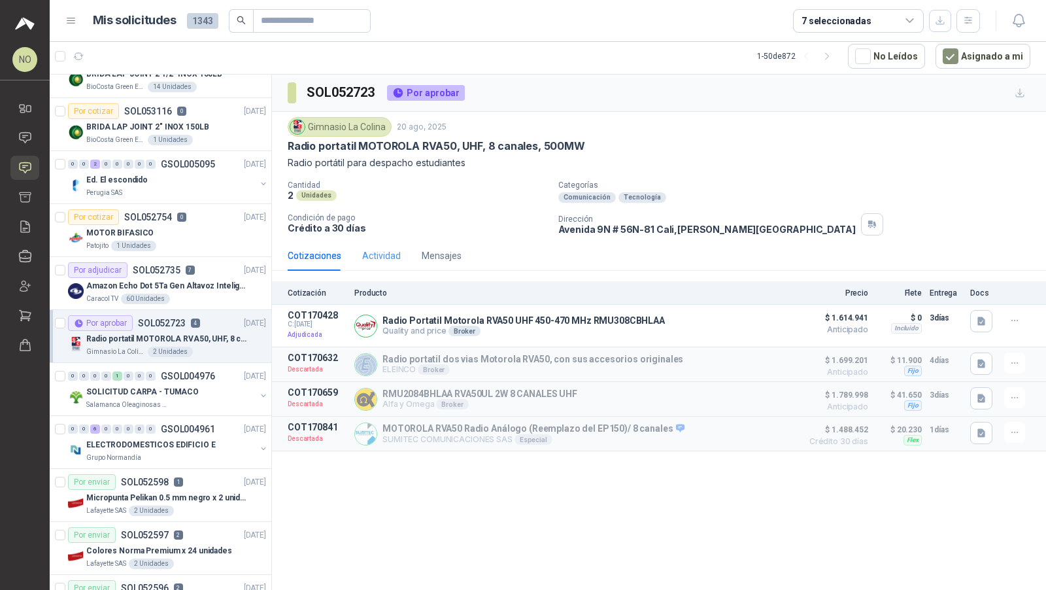
click at [378, 265] on div "Actividad" at bounding box center [381, 256] width 39 height 30
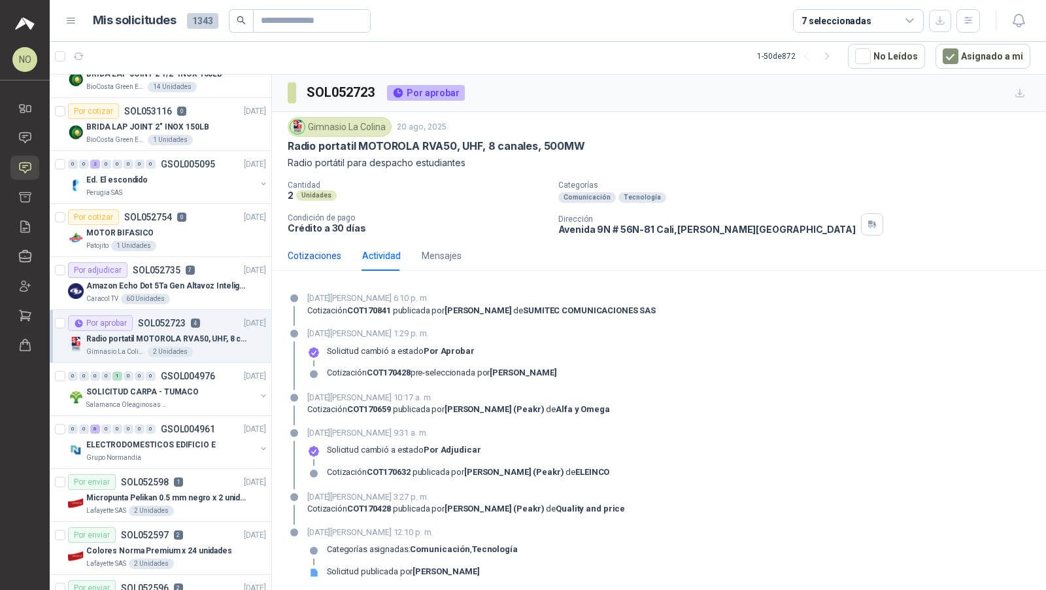
click at [331, 254] on div "Cotizaciones" at bounding box center [315, 256] width 54 height 14
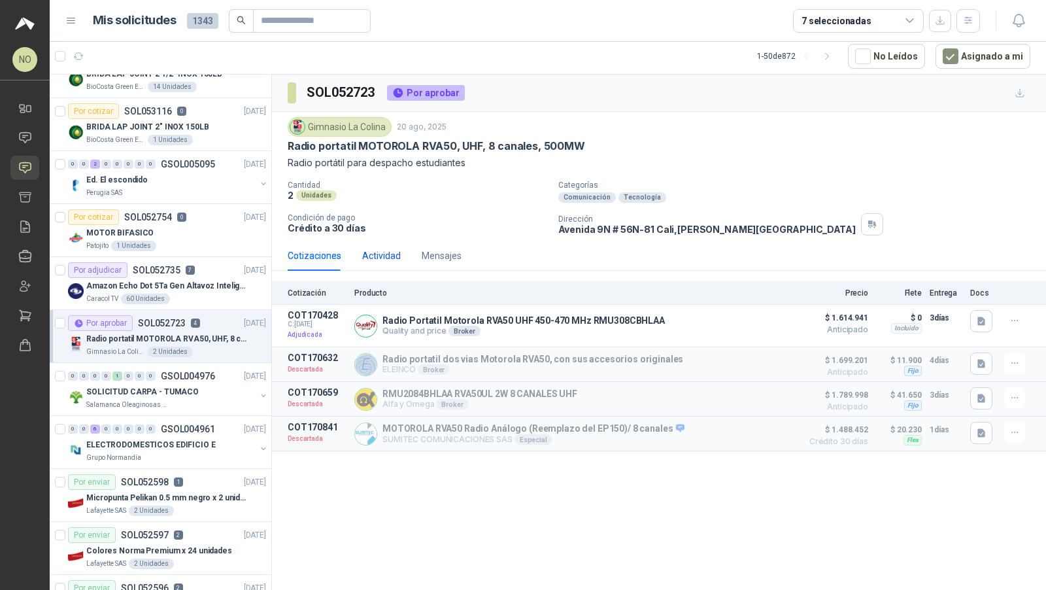
click at [372, 257] on div "Actividad" at bounding box center [381, 256] width 39 height 14
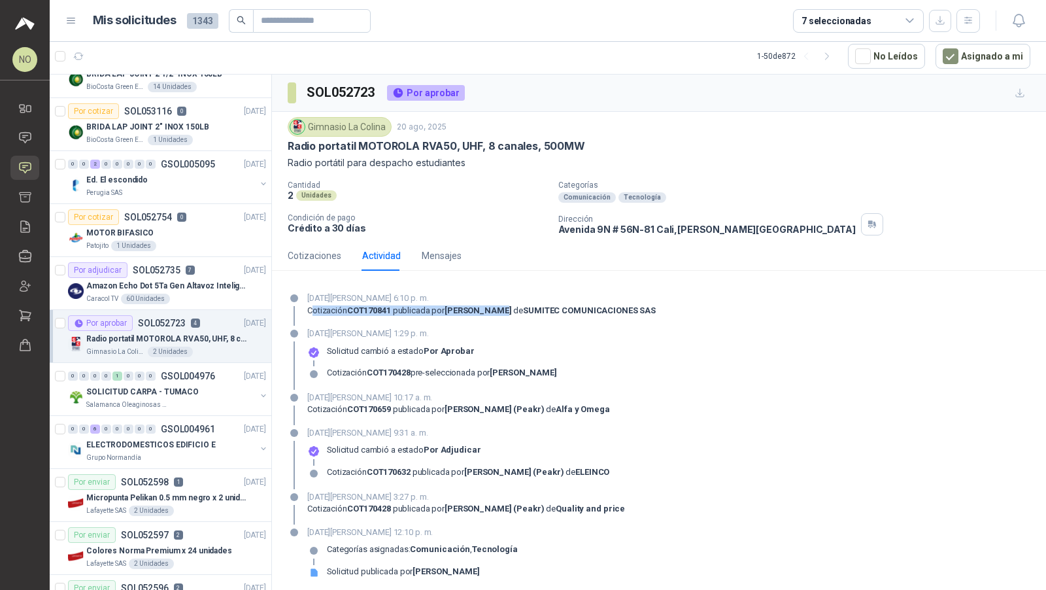
drag, startPoint x: 313, startPoint y: 309, endPoint x: 511, endPoint y: 305, distance: 198.2
click at [511, 305] on div "Cotización COT170841 publicada por OSCAR FERNANDO MUÑOZ de SUMITEC COMUNICACION…" at bounding box center [481, 310] width 349 height 10
click at [315, 256] on div "Cotizaciones" at bounding box center [315, 256] width 54 height 14
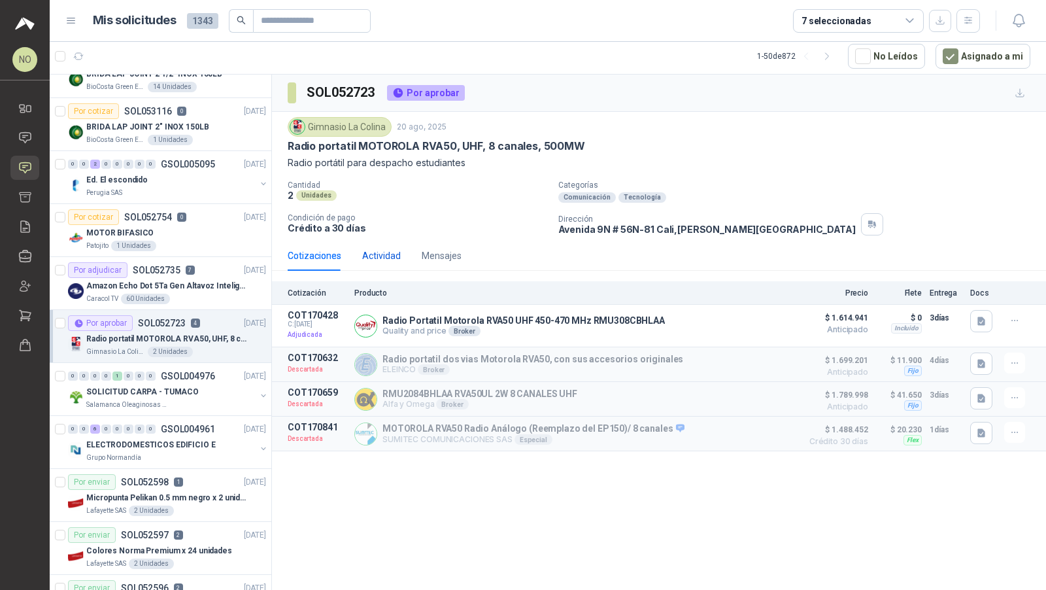
click at [387, 251] on div "Actividad" at bounding box center [381, 256] width 39 height 14
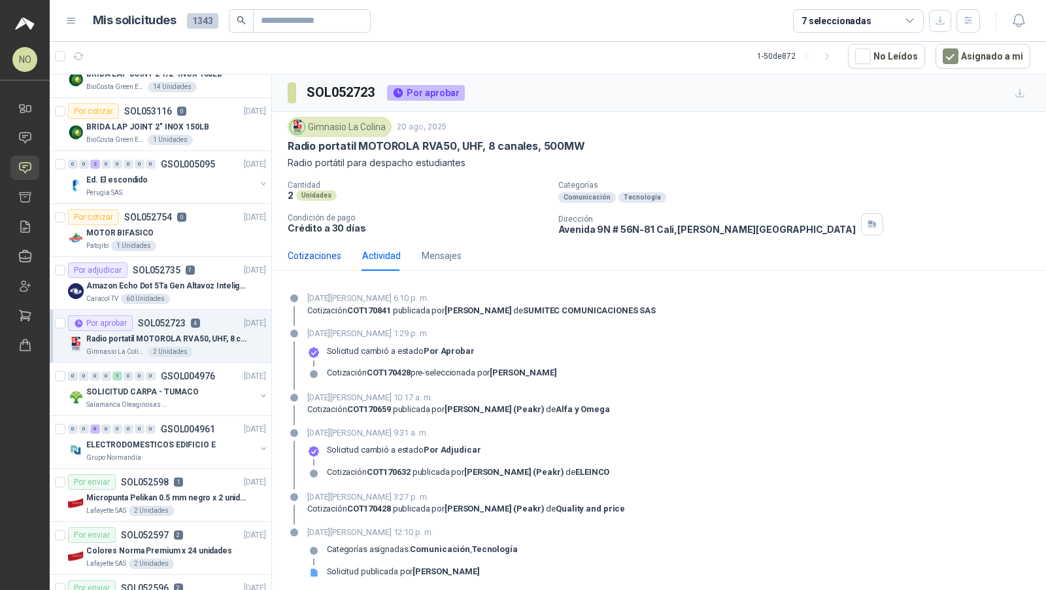
click at [319, 256] on div "Cotizaciones" at bounding box center [315, 256] width 54 height 14
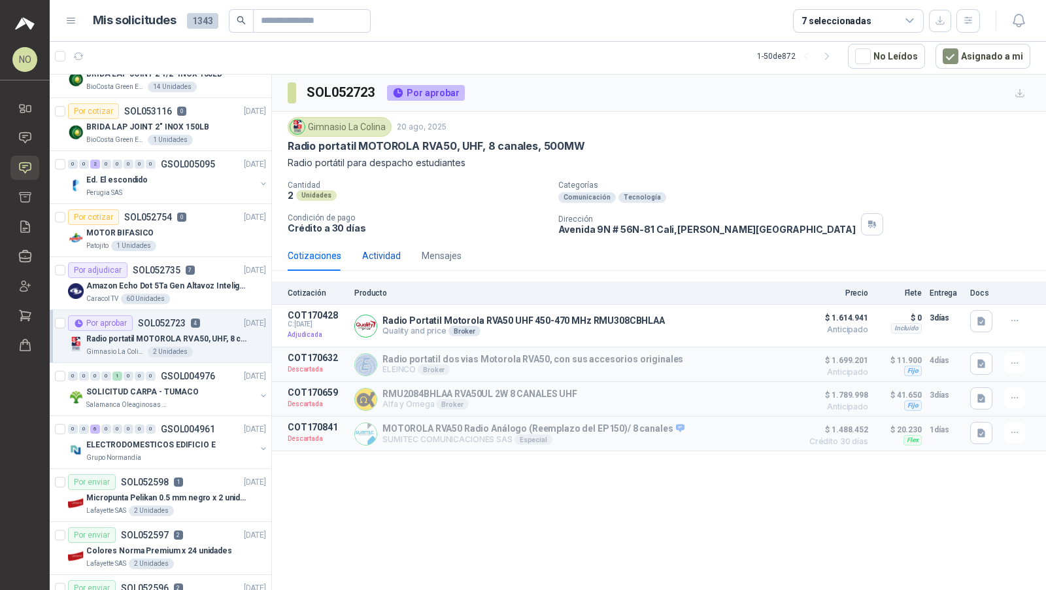
click at [381, 256] on div "Actividad" at bounding box center [381, 256] width 39 height 14
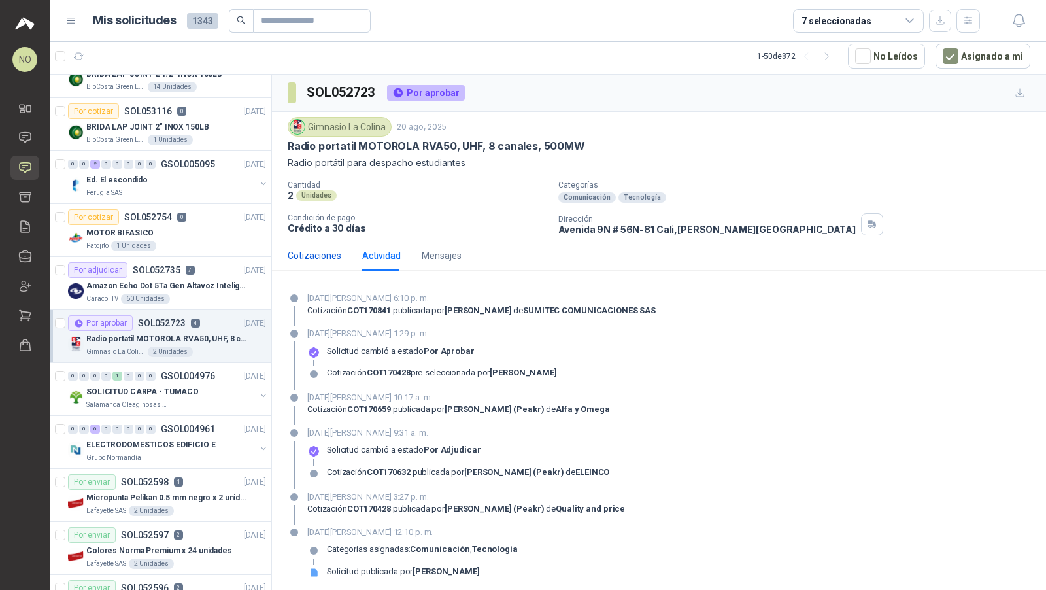
click at [311, 252] on div "Cotizaciones" at bounding box center [315, 256] width 54 height 14
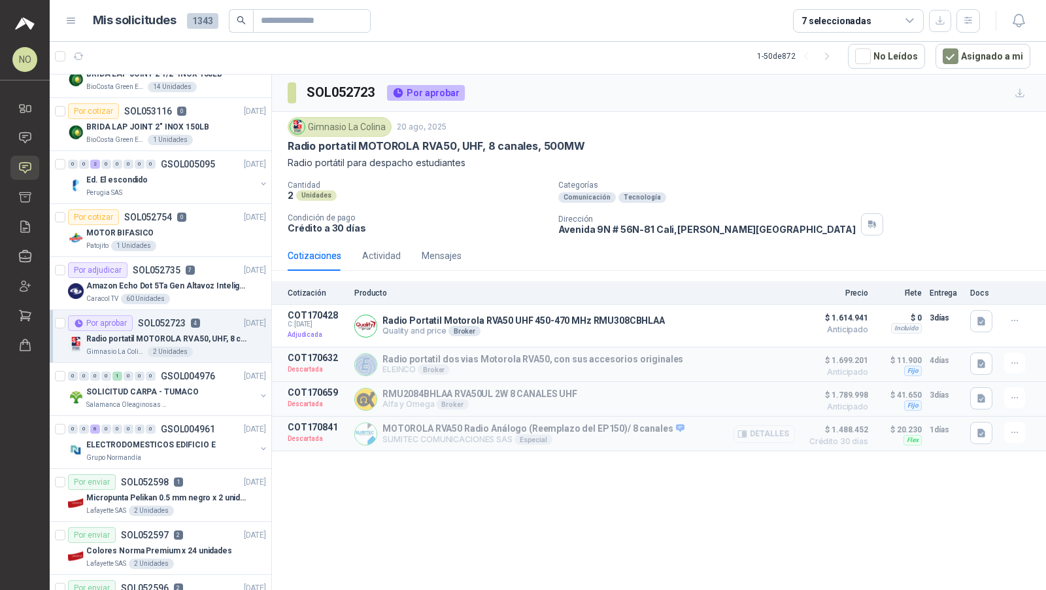
click at [763, 425] on button "Detalles" at bounding box center [764, 434] width 61 height 18
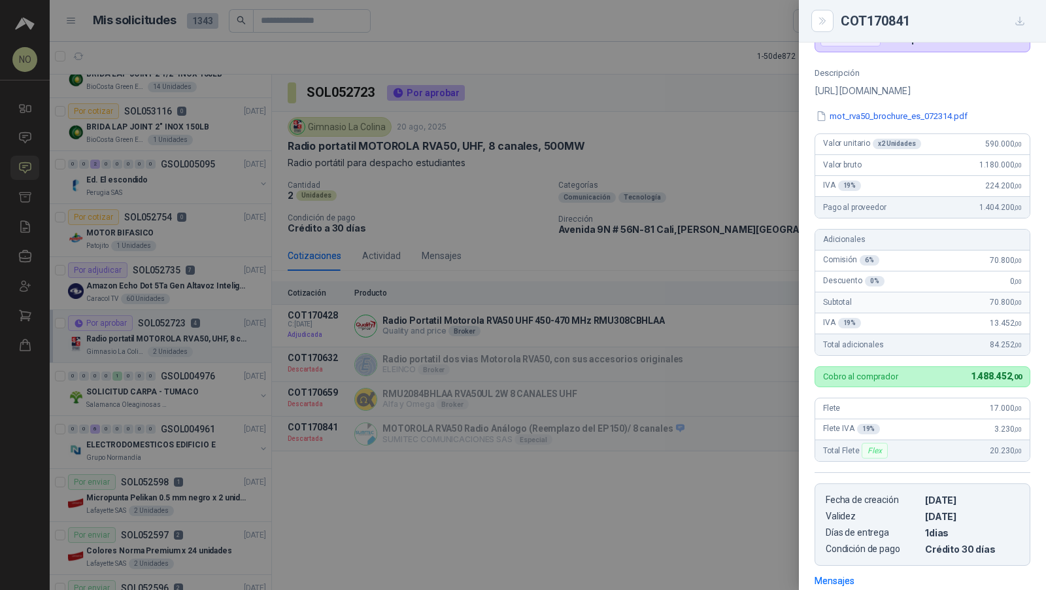
scroll to position [114, 0]
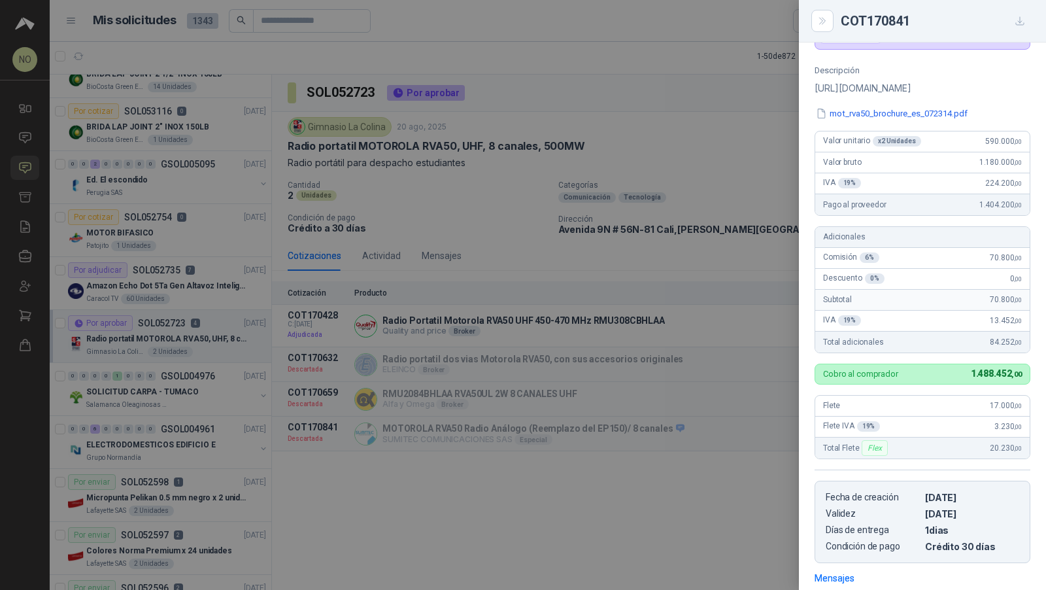
click at [696, 304] on div at bounding box center [523, 295] width 1046 height 590
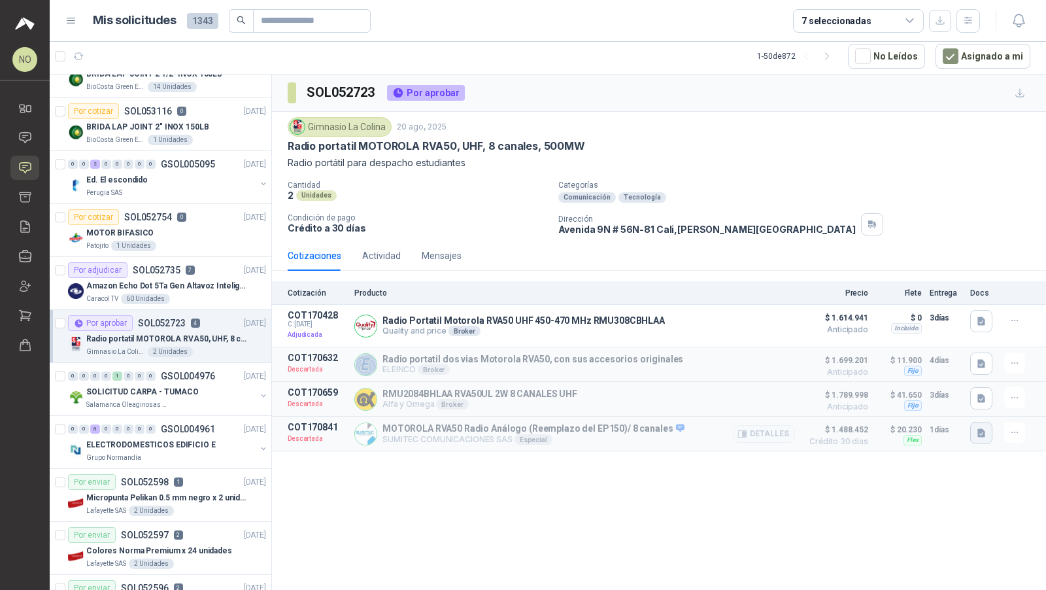
click at [986, 432] on icon "button" at bounding box center [981, 433] width 11 height 11
click at [946, 404] on button "mot_rva50_brochure_es_072314.pdf" at bounding box center [906, 401] width 154 height 14
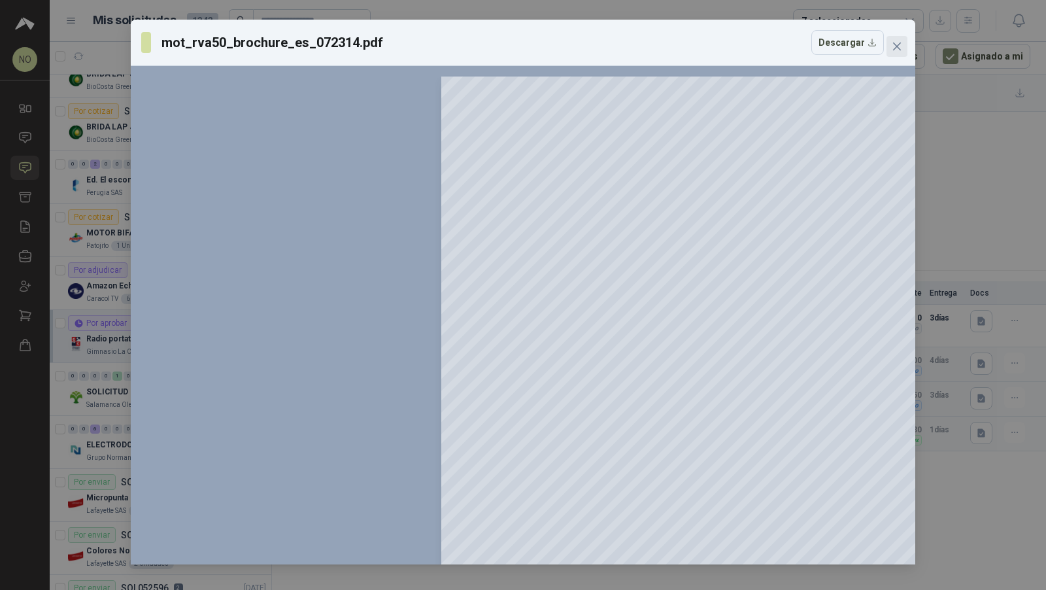
click at [901, 42] on icon "close" at bounding box center [897, 46] width 10 height 10
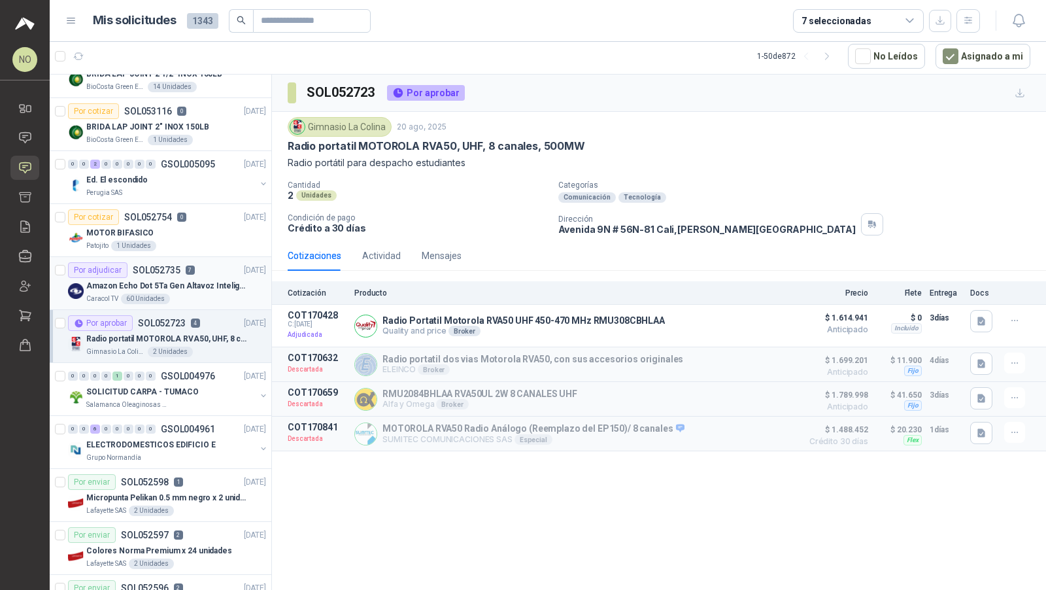
click at [197, 280] on p "Amazon Echo Dot 5Ta Gen Altavoz Inteligente Alexa Azul" at bounding box center [167, 286] width 163 height 12
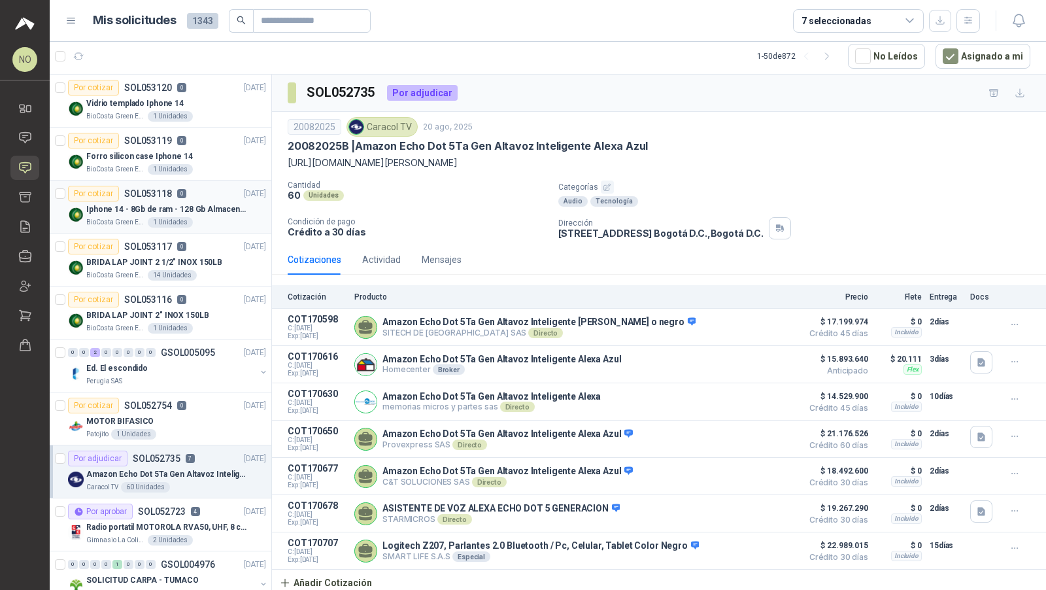
click at [209, 217] on div "BioCosta Green Energy S.A.S 1 Unidades" at bounding box center [176, 222] width 180 height 10
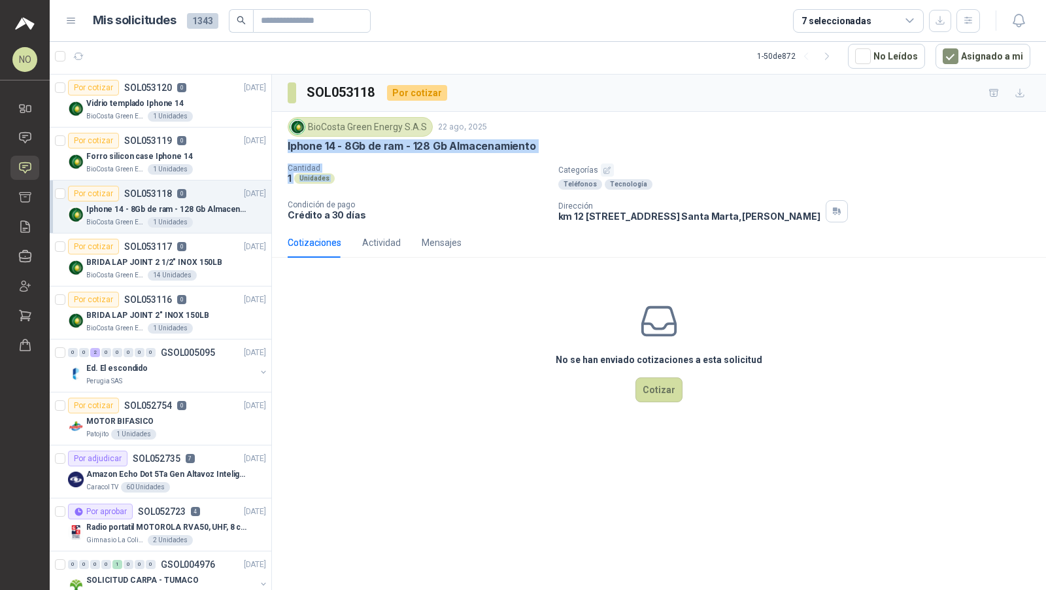
drag, startPoint x: 285, startPoint y: 143, endPoint x: 566, endPoint y: 156, distance: 281.5
click at [566, 156] on div "BioCosta [PERSON_NAME] Energy S.A.S [DATE] Iphone 14 - 8Gb de ram - 128 Gb Alma…" at bounding box center [659, 170] width 774 height 116
click at [566, 156] on div "BioCosta [PERSON_NAME] Energy S.A.S [DATE] Iphone 14 - 8Gb de ram - 128 Gb Alma…" at bounding box center [659, 169] width 743 height 105
drag, startPoint x: 286, startPoint y: 142, endPoint x: 532, endPoint y: 141, distance: 245.9
click at [532, 141] on div "BioCosta [PERSON_NAME] Energy S.A.S [DATE] Iphone 14 - 8Gb de ram - 128 Gb Alma…" at bounding box center [659, 170] width 774 height 116
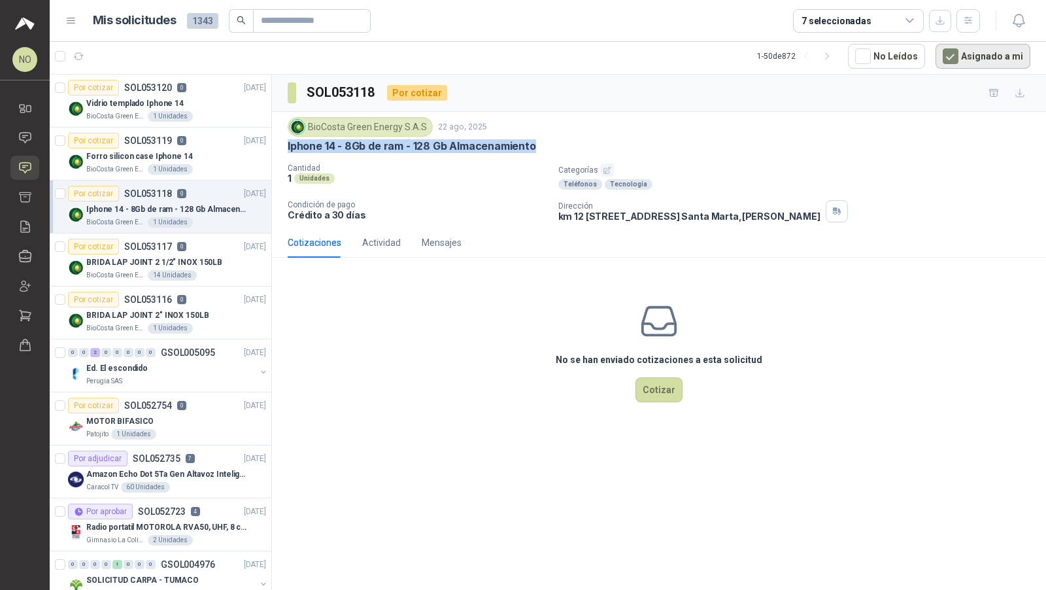
click at [971, 52] on button "Asignado a mi" at bounding box center [983, 56] width 95 height 25
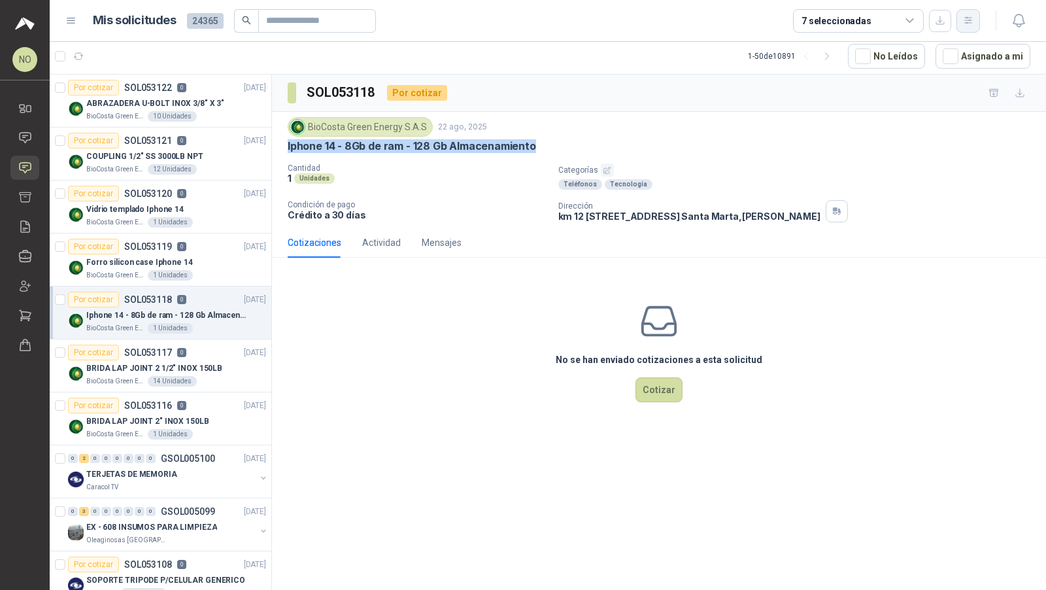
click at [966, 19] on icon "button" at bounding box center [968, 20] width 11 height 11
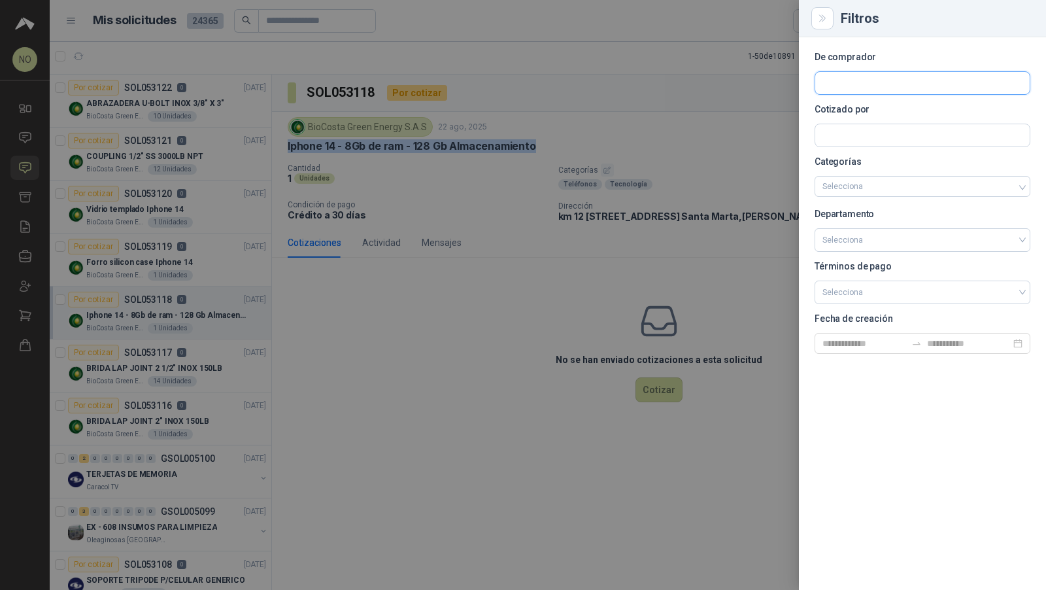
click at [855, 86] on input "text" at bounding box center [923, 83] width 215 height 22
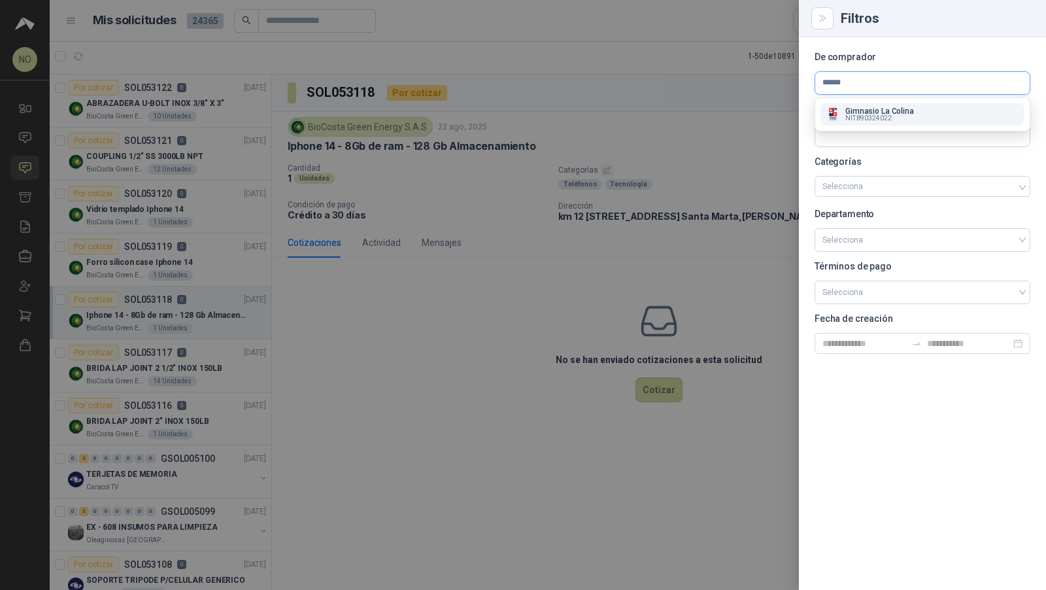
type input "******"
click at [880, 118] on span "NIT : 890324022" at bounding box center [869, 118] width 46 height 7
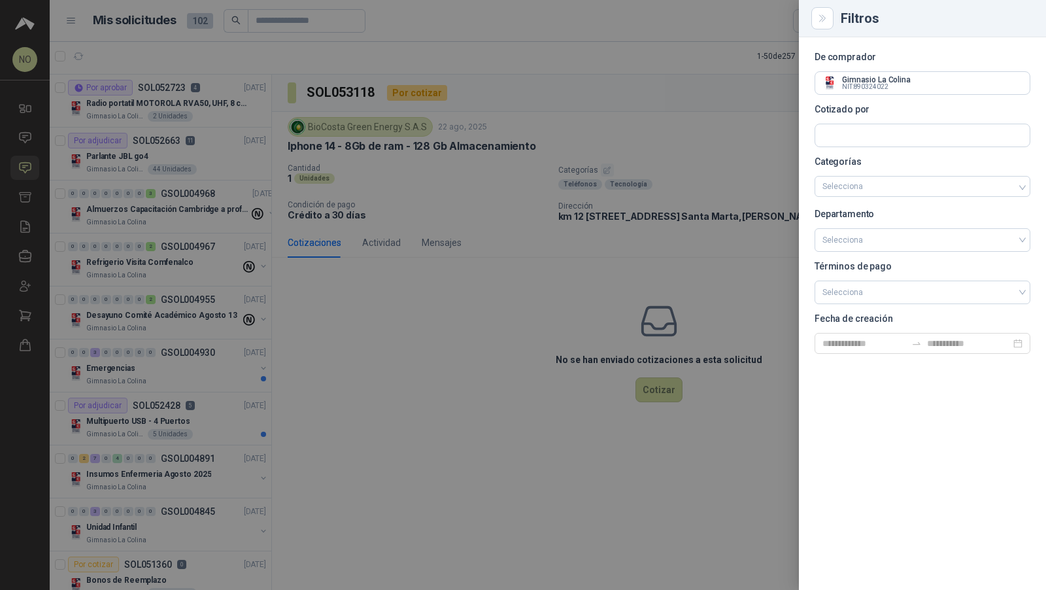
click at [182, 136] on div at bounding box center [523, 295] width 1046 height 590
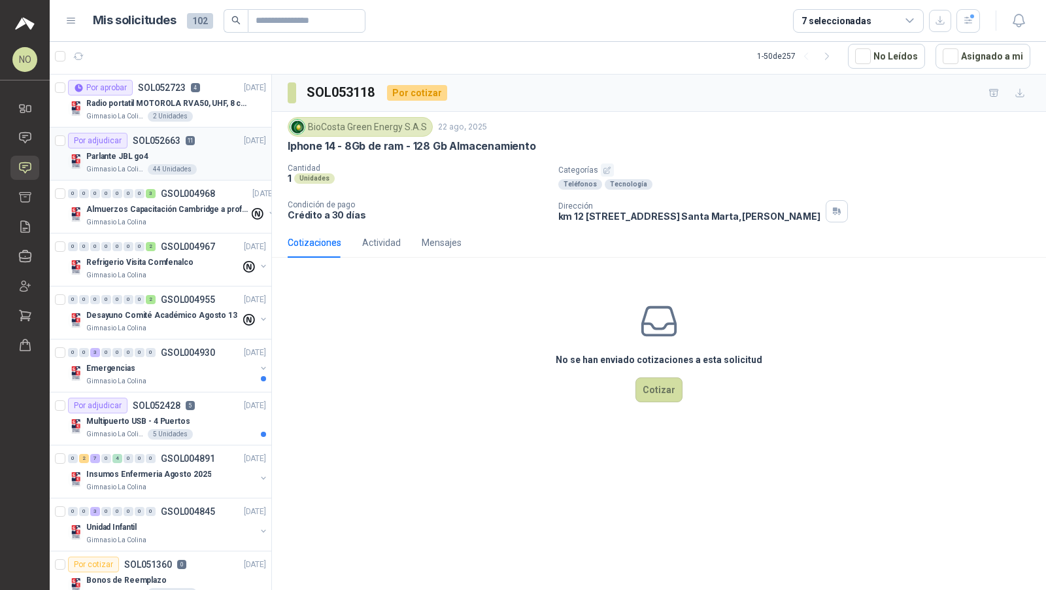
click at [182, 154] on div "Parlante JBL go4" at bounding box center [176, 156] width 180 height 16
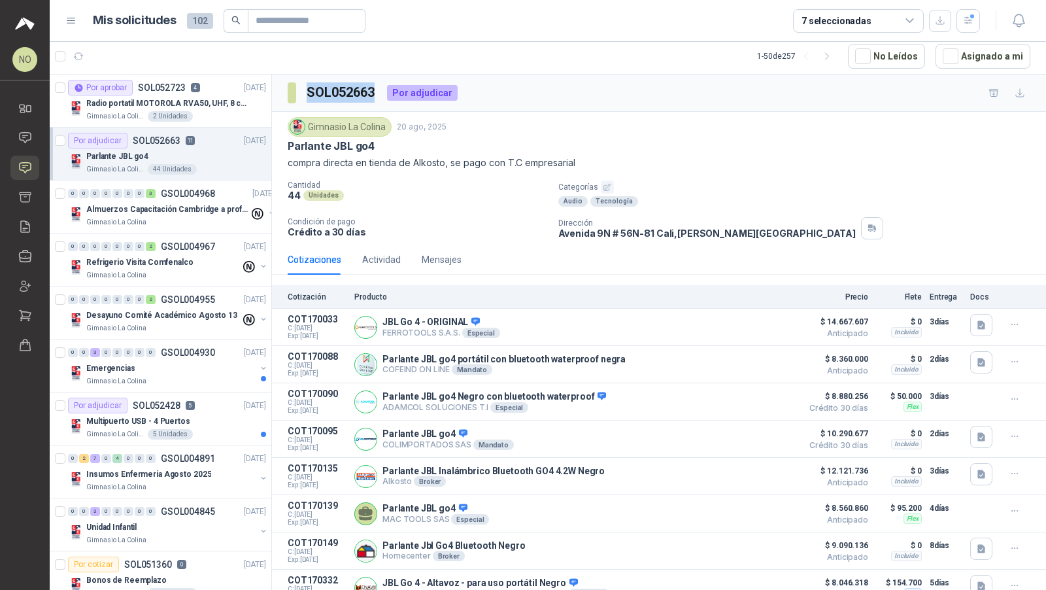
drag, startPoint x: 303, startPoint y: 89, endPoint x: 376, endPoint y: 95, distance: 72.8
click at [376, 95] on section "SOL052663" at bounding box center [332, 92] width 89 height 21
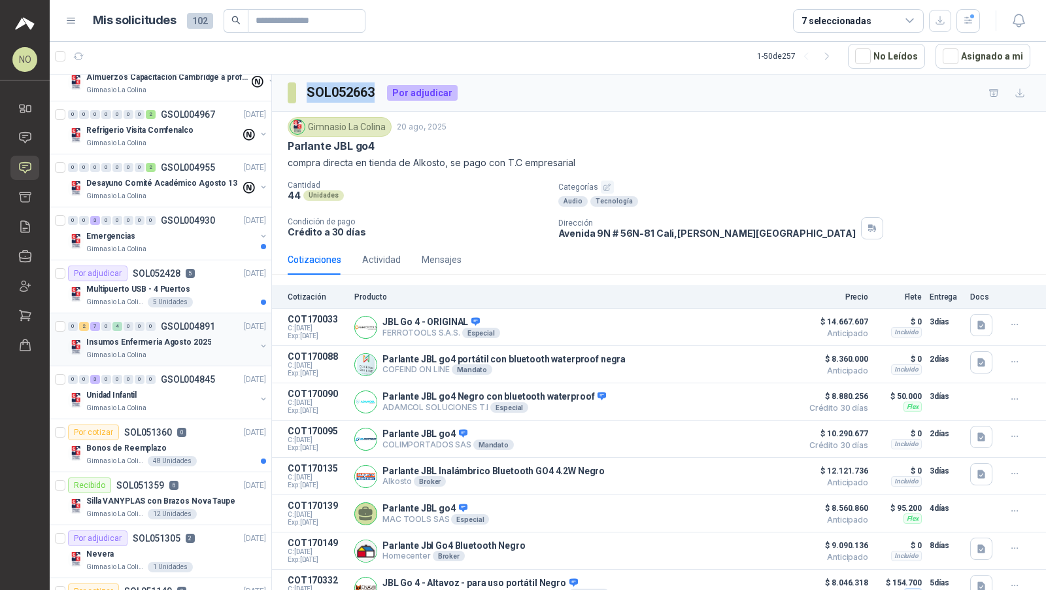
scroll to position [179, 0]
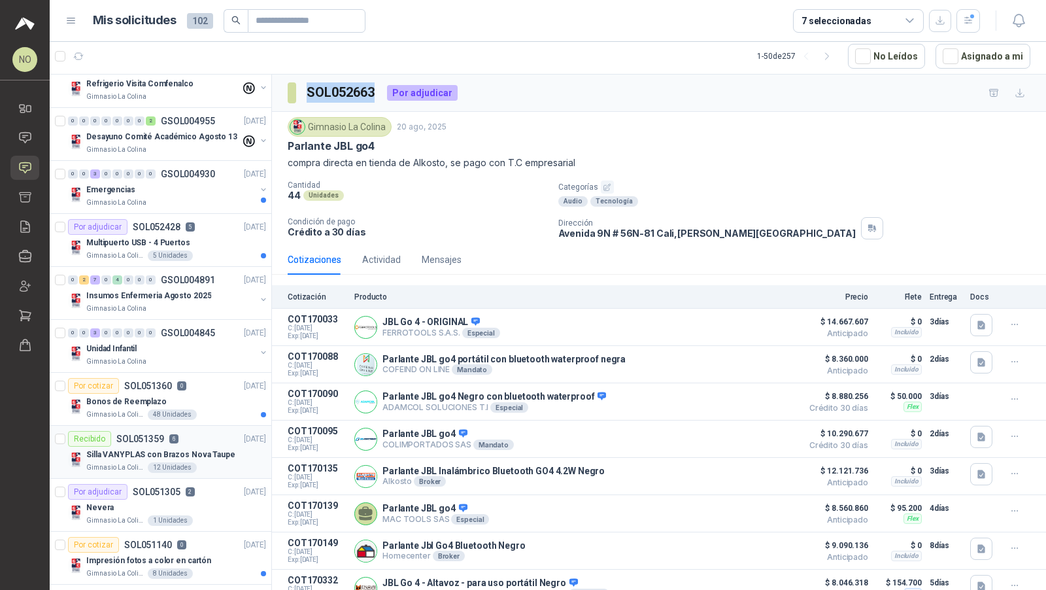
click at [198, 462] on div "Gimnasio La Colina 12 Unidades" at bounding box center [176, 467] width 180 height 10
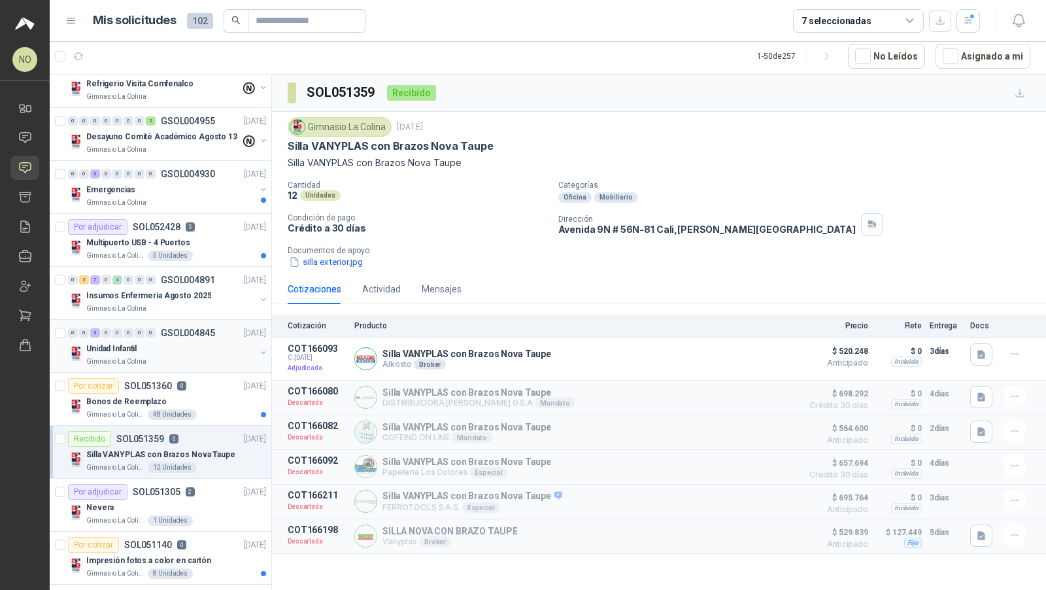
click at [207, 341] on div "Unidad Infantil" at bounding box center [170, 349] width 169 height 16
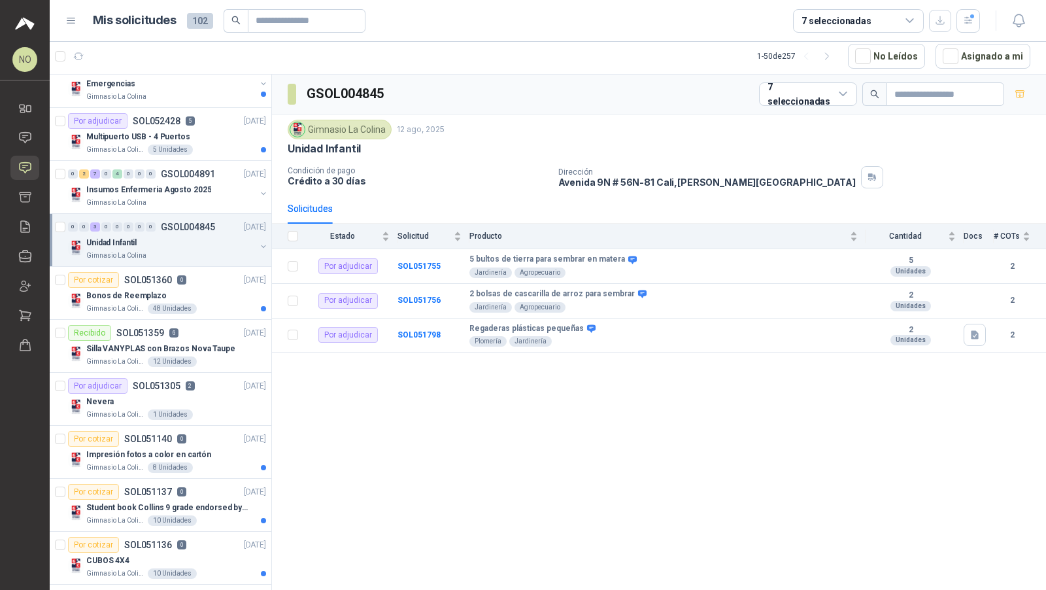
scroll to position [339, 0]
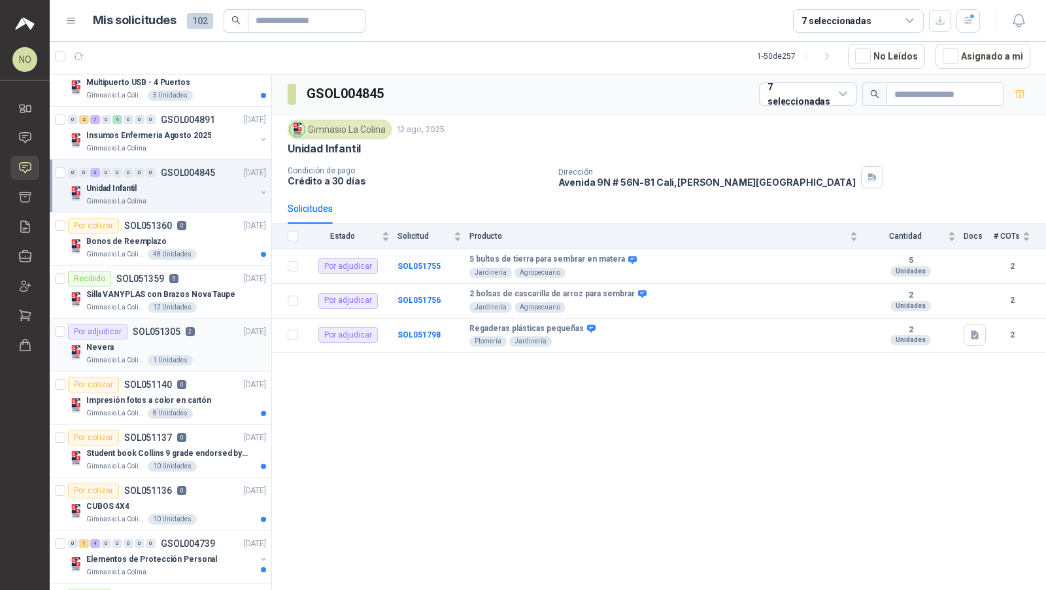
click at [203, 355] on div "Gimnasio La Colina 1 Unidades" at bounding box center [176, 360] width 180 height 10
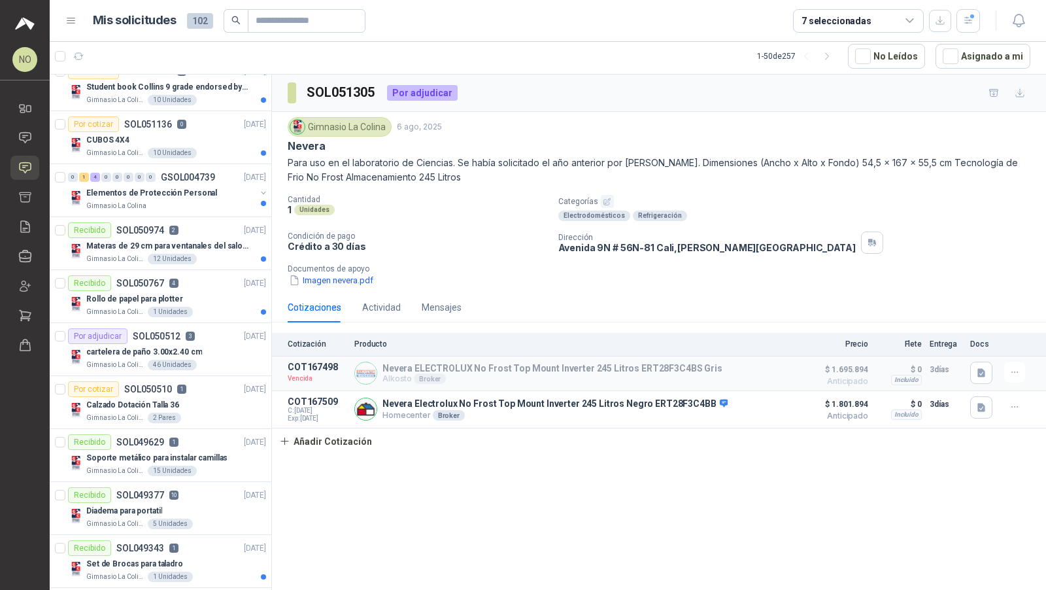
scroll to position [711, 0]
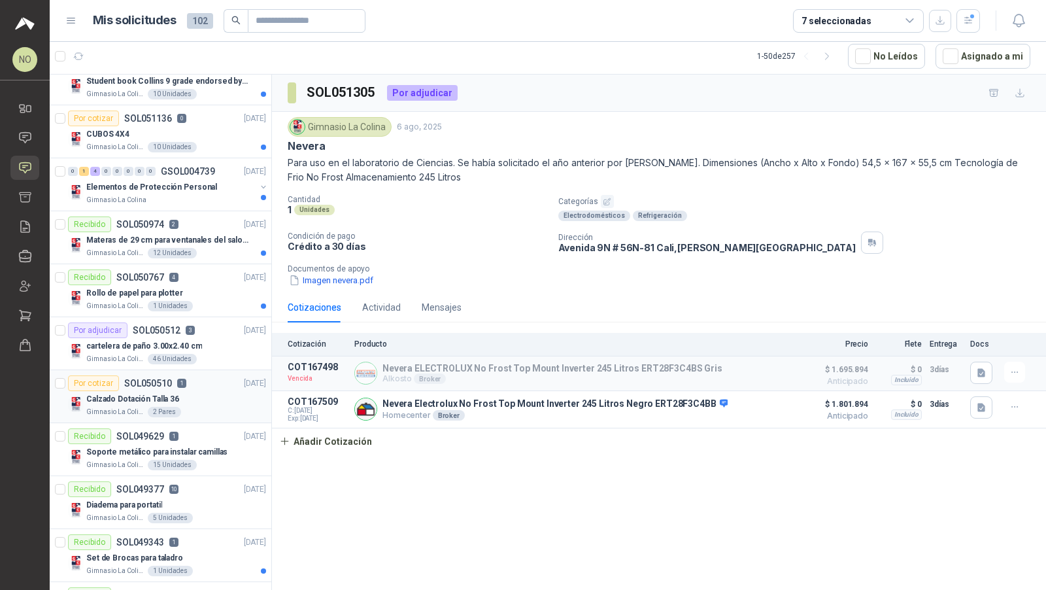
click at [209, 376] on div "Por cotizar SOL050510 1 29/07/25" at bounding box center [167, 383] width 198 height 16
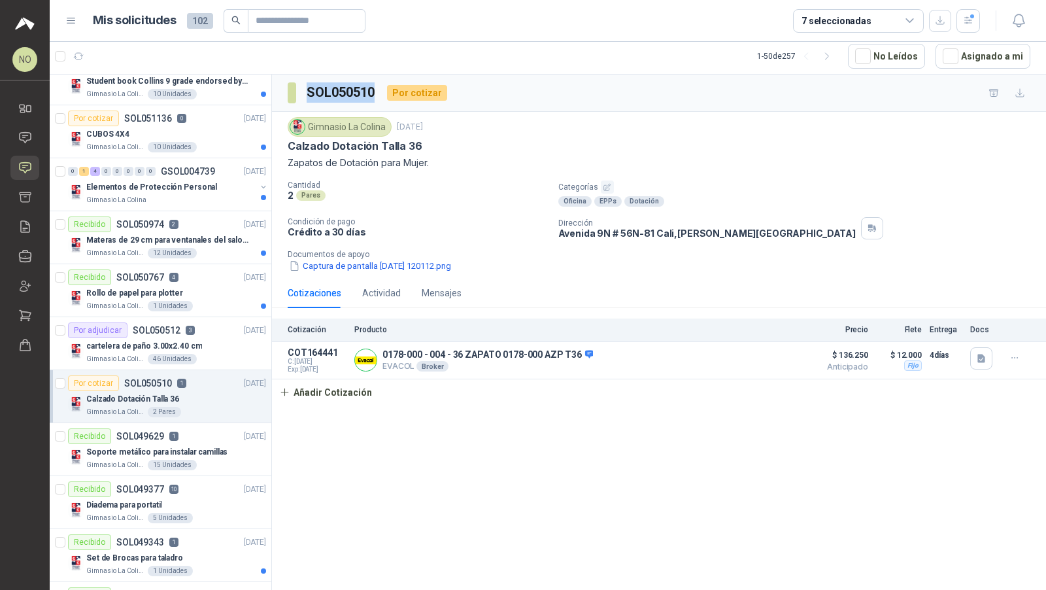
drag, startPoint x: 303, startPoint y: 89, endPoint x: 378, endPoint y: 91, distance: 74.6
click at [378, 91] on div "SOL050510 Por cotizar" at bounding box center [368, 92] width 160 height 21
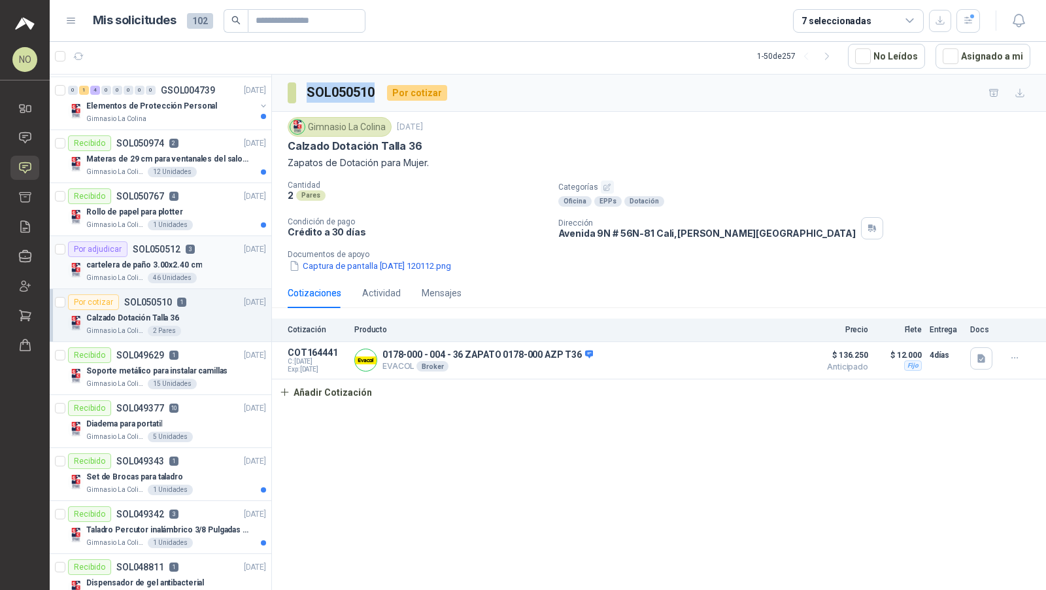
scroll to position [798, 0]
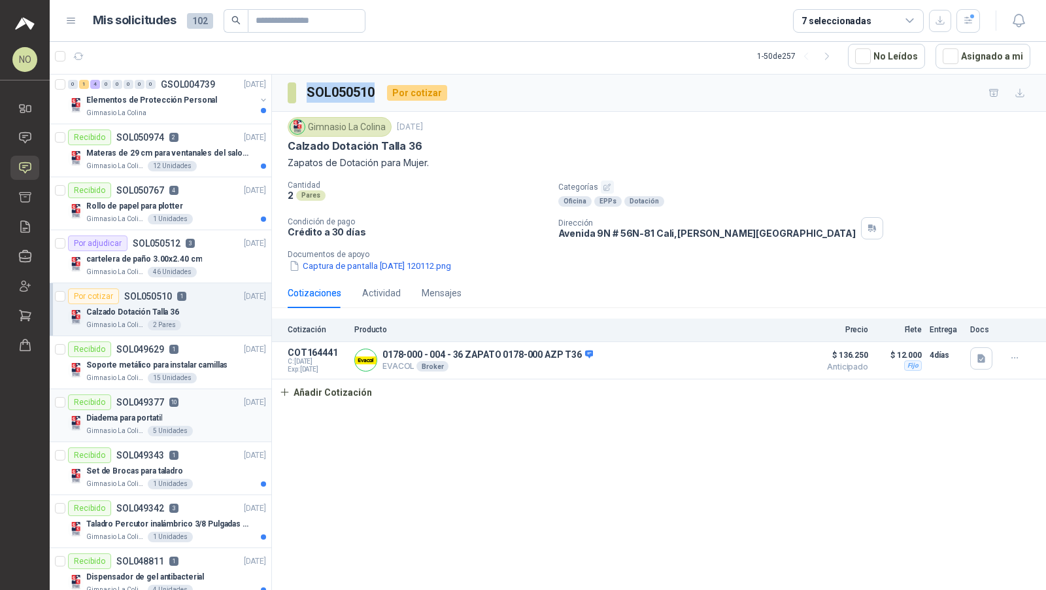
click at [174, 400] on div "Recibido SOL049377 10" at bounding box center [123, 402] width 111 height 16
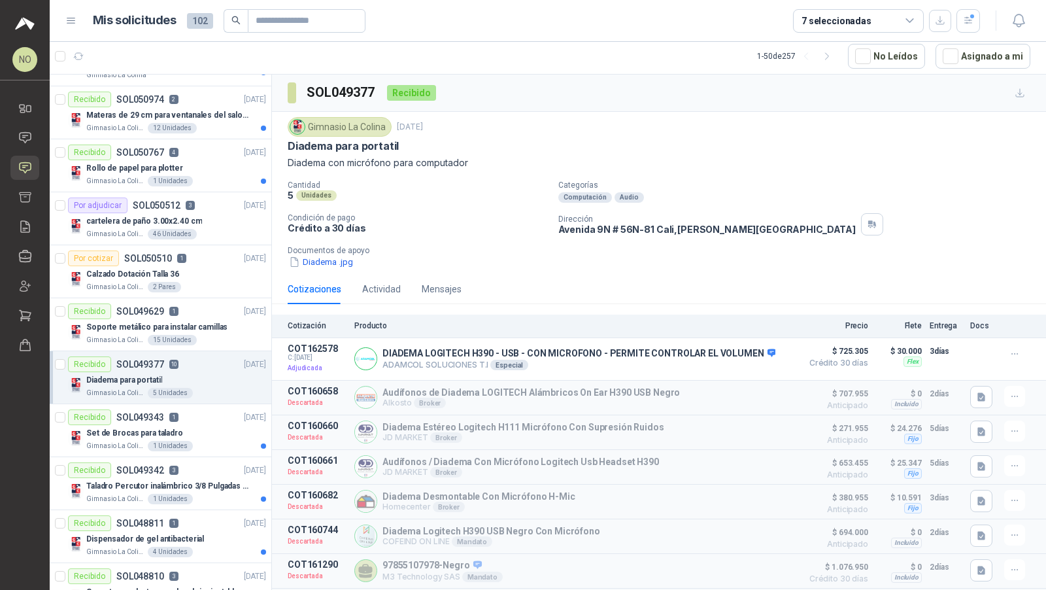
scroll to position [840, 0]
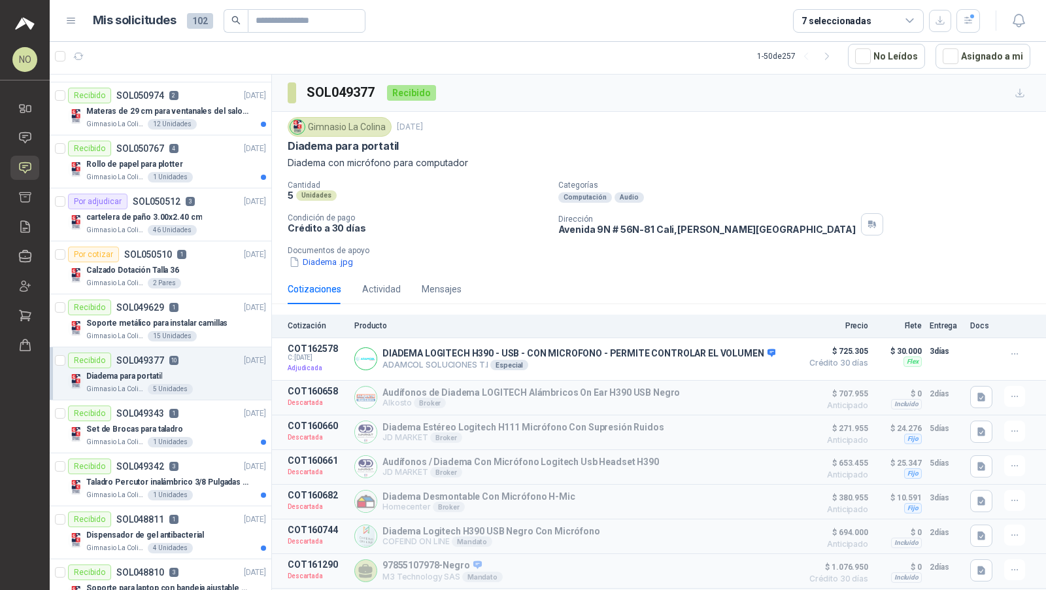
click at [174, 405] on div "Recibido SOL049343 1" at bounding box center [123, 413] width 111 height 16
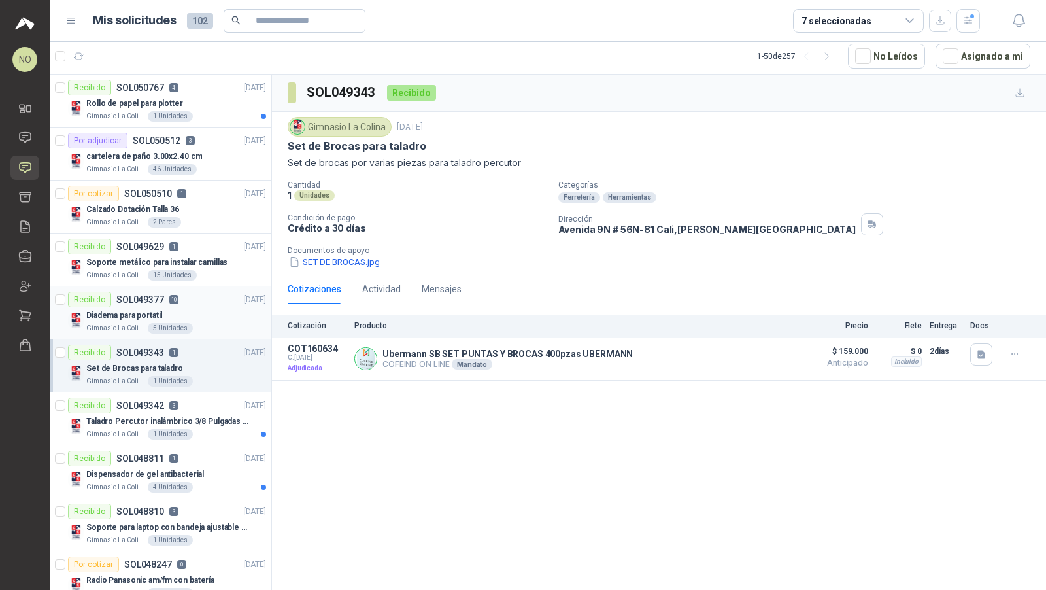
click at [174, 401] on p "3" at bounding box center [173, 405] width 9 height 9
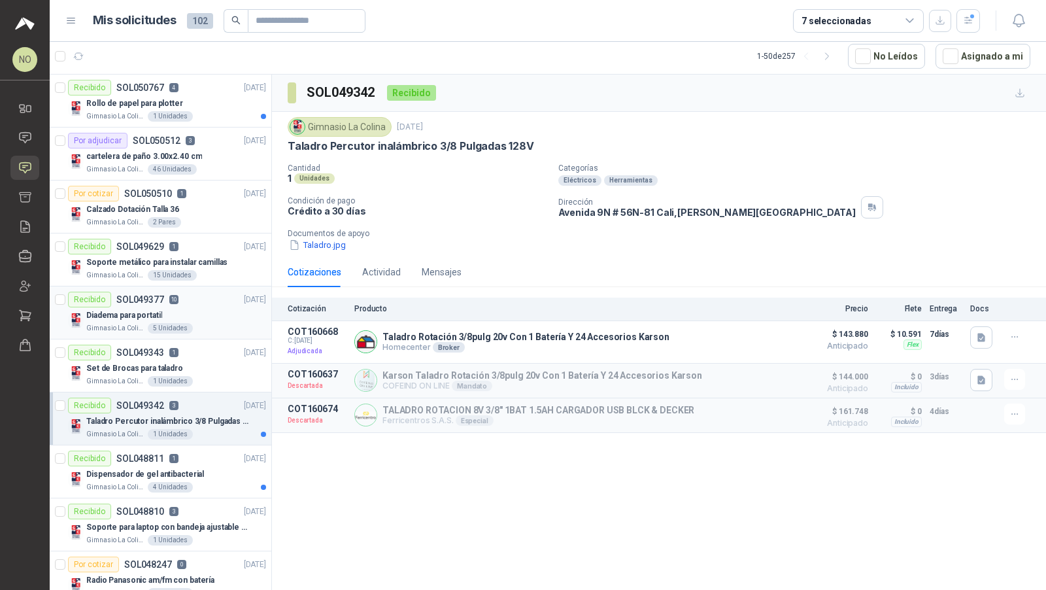
scroll to position [1001, 0]
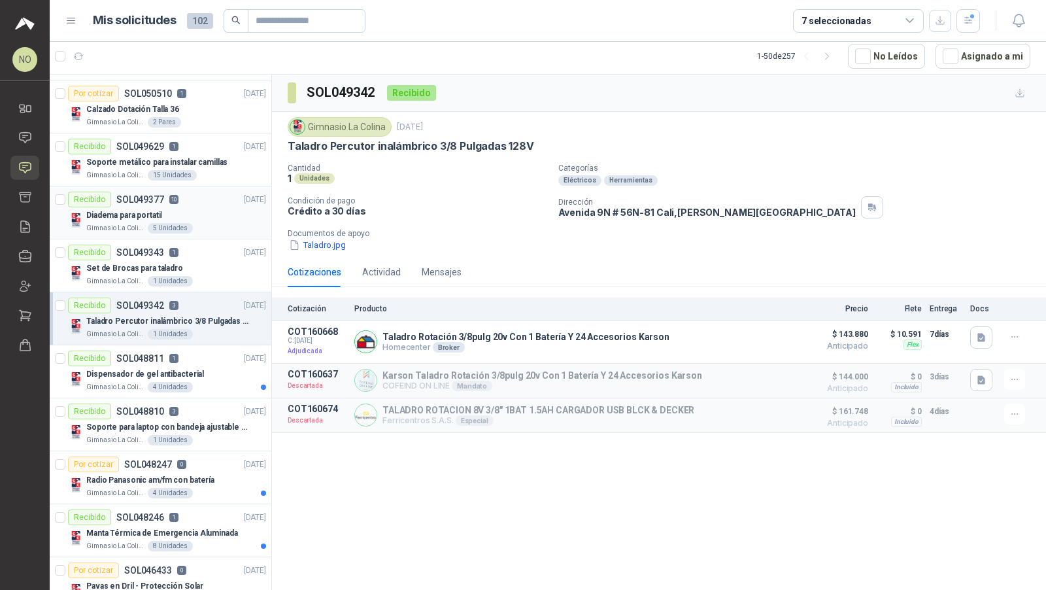
click at [174, 407] on p "3" at bounding box center [173, 411] width 9 height 9
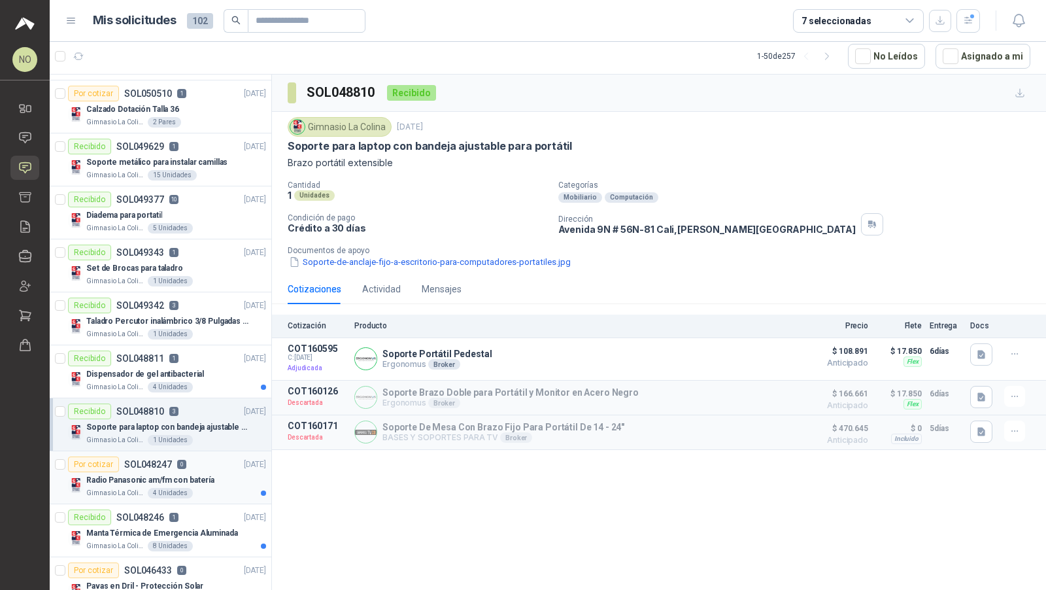
click at [195, 474] on p "Radio Panasonic am/fm con batería" at bounding box center [150, 480] width 128 height 12
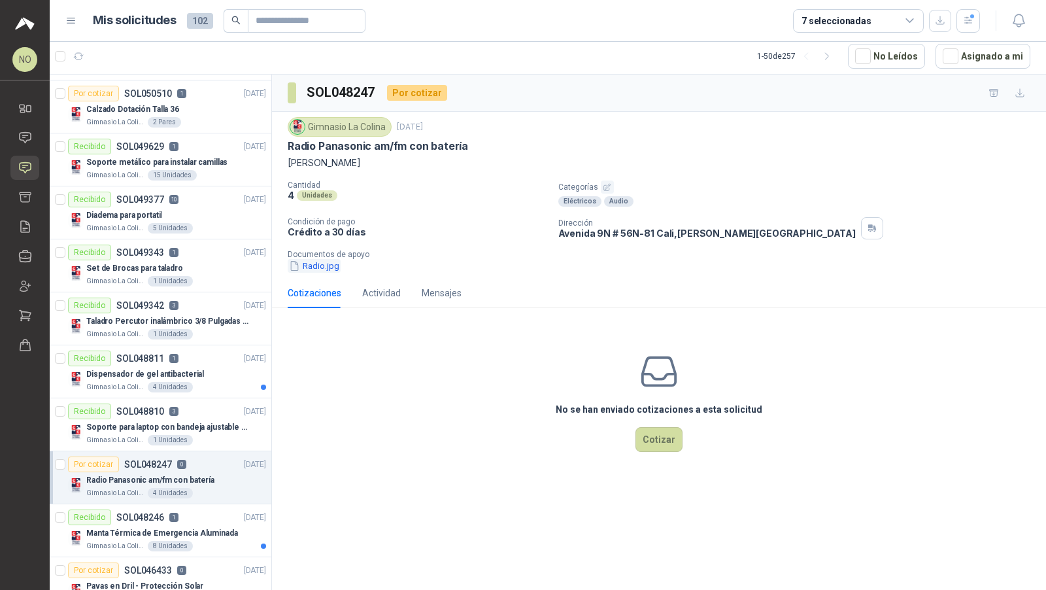
click at [314, 264] on button "Radio.jpg" at bounding box center [314, 266] width 53 height 14
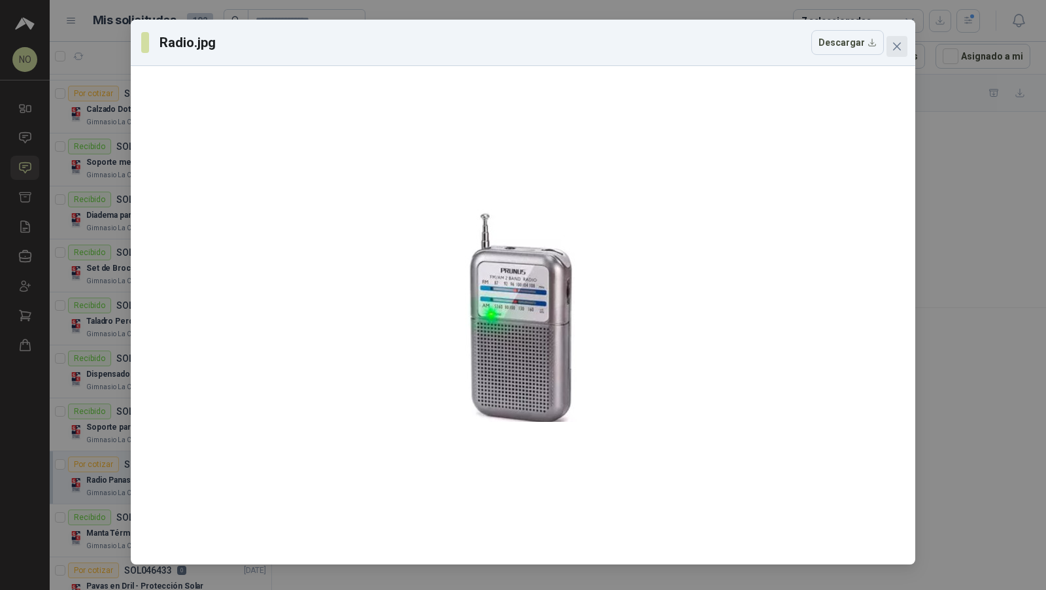
click at [891, 50] on span "Close" at bounding box center [897, 46] width 21 height 10
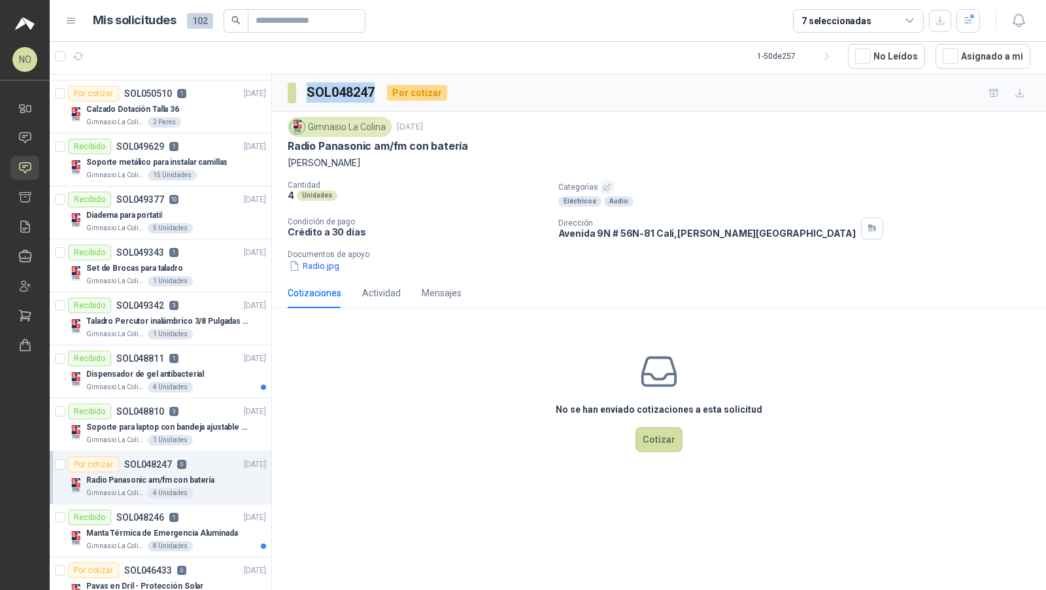
drag, startPoint x: 307, startPoint y: 94, endPoint x: 374, endPoint y: 94, distance: 66.7
click at [374, 94] on h3 "SOL048247" at bounding box center [342, 92] width 70 height 20
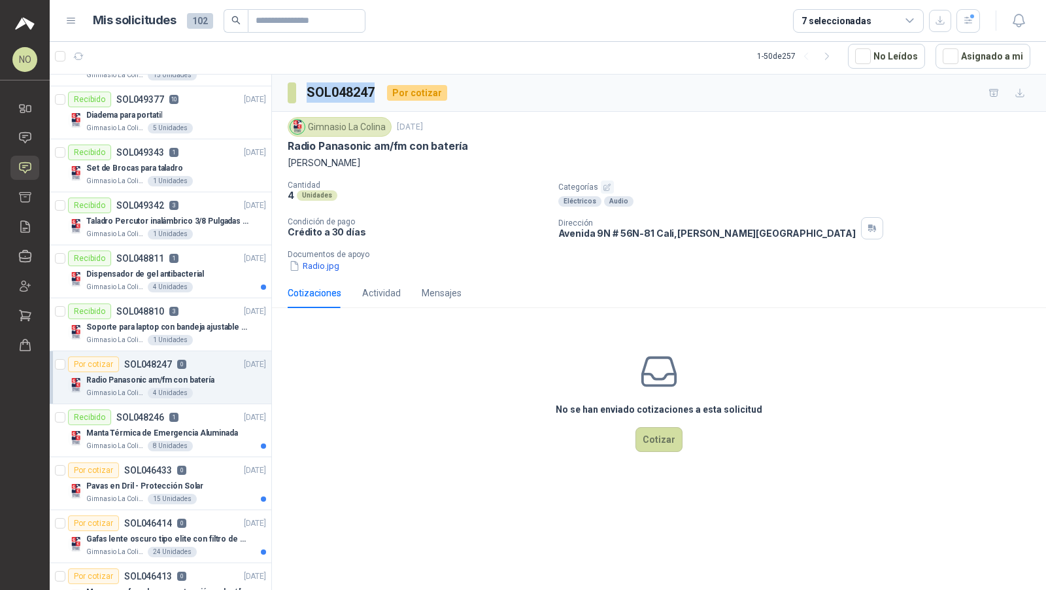
scroll to position [1102, 0]
click at [138, 464] on p "SOL046433" at bounding box center [148, 468] width 48 height 9
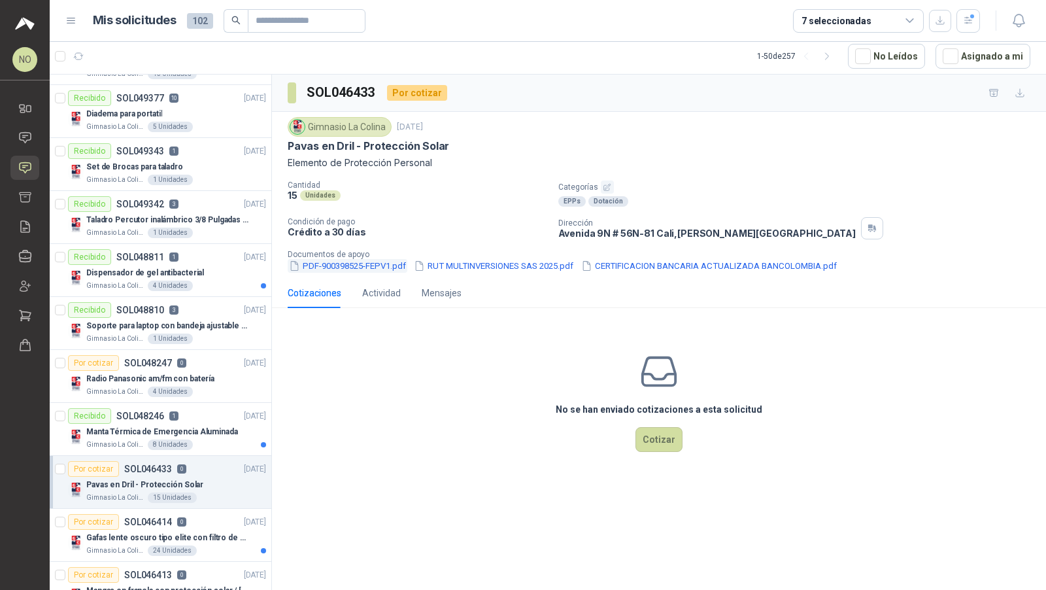
click at [368, 264] on button "PDF-900398525-FEPV1.pdf" at bounding box center [348, 266] width 120 height 14
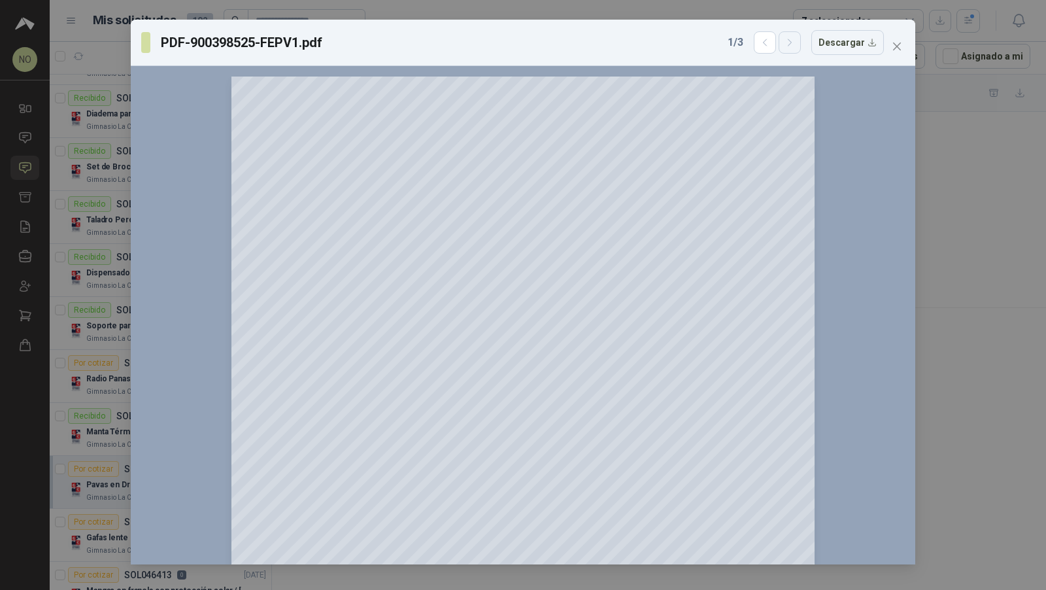
click at [792, 41] on icon "button" at bounding box center [790, 42] width 11 height 11
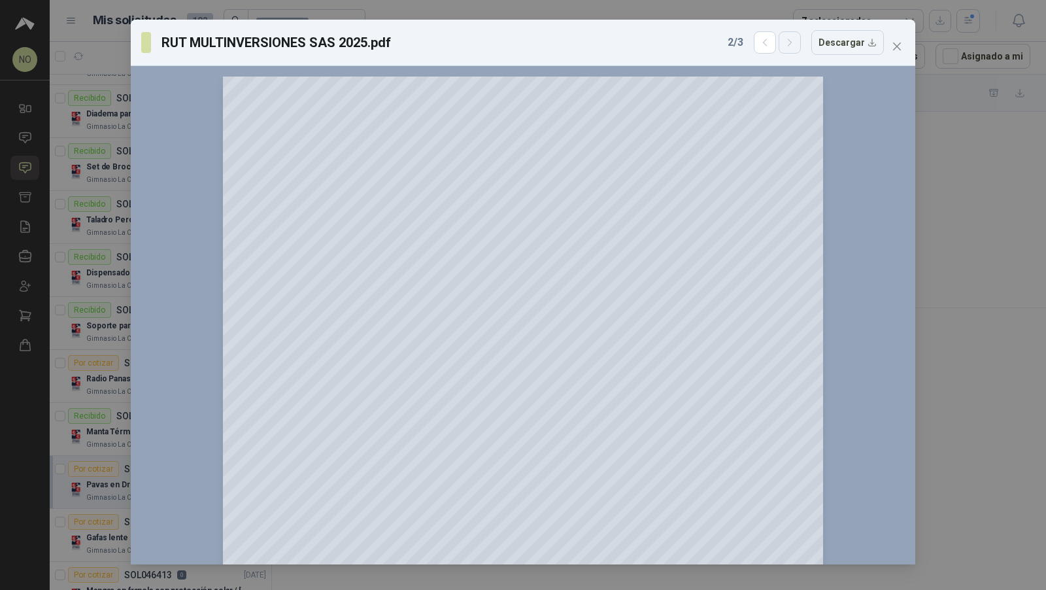
click at [792, 41] on icon "button" at bounding box center [790, 42] width 11 height 11
click at [895, 52] on button "Close" at bounding box center [897, 46] width 21 height 21
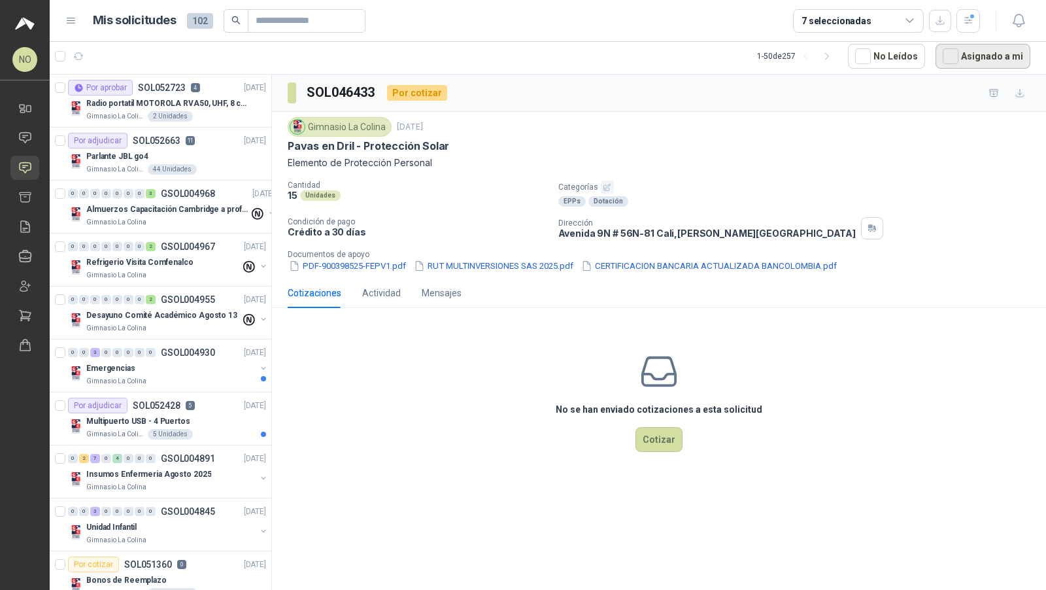
click at [963, 46] on button "Asignado a mi" at bounding box center [983, 56] width 95 height 25
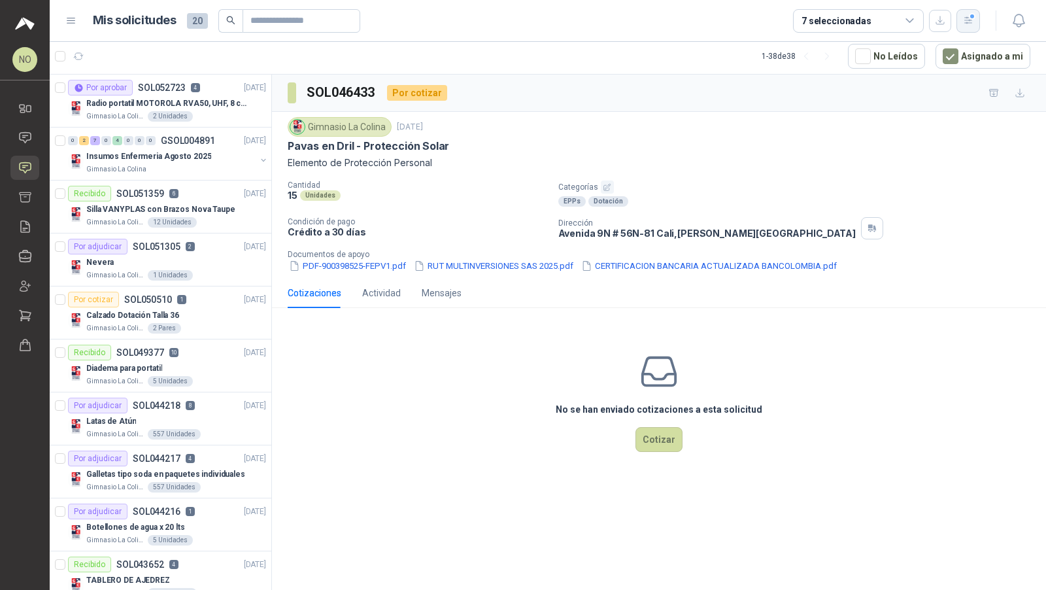
click at [977, 31] on button "button" at bounding box center [969, 21] width 24 height 24
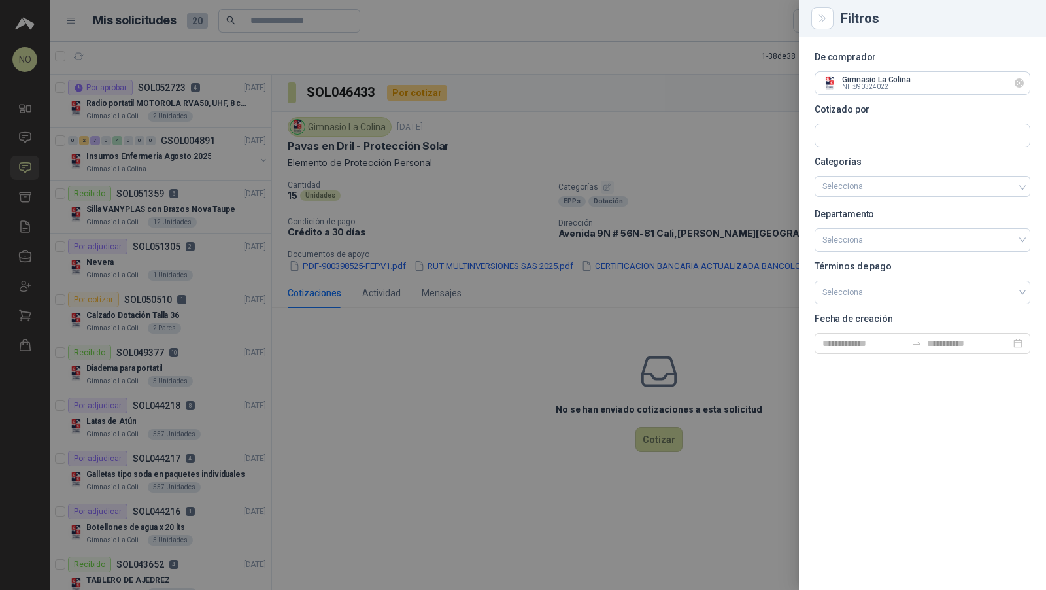
click at [1023, 85] on icon "Limpiar" at bounding box center [1019, 83] width 11 height 11
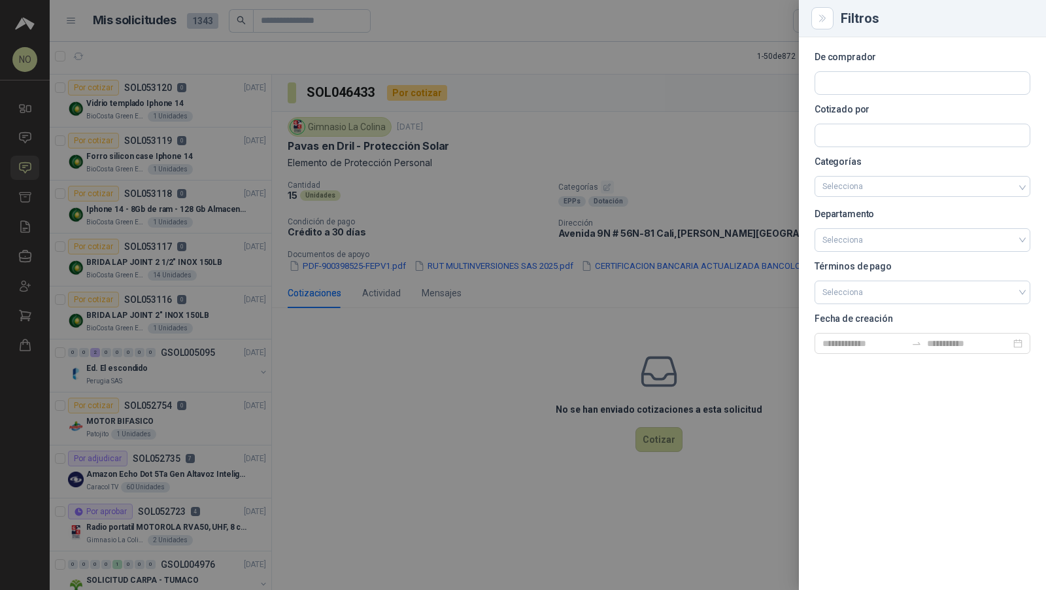
click at [279, 136] on div at bounding box center [523, 295] width 1046 height 590
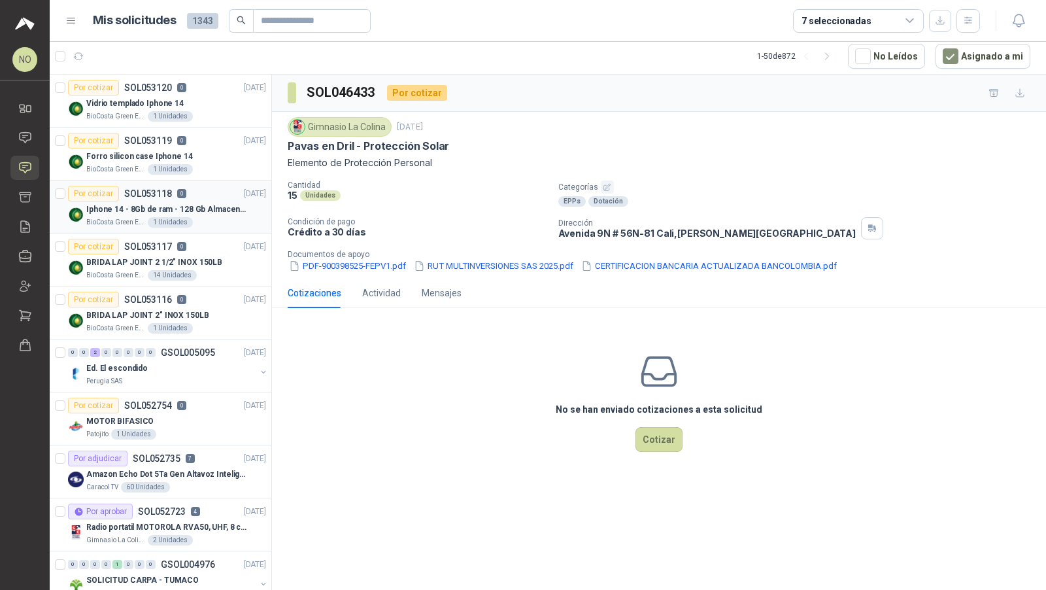
click at [217, 213] on p "Iphone 14 - 8Gb de ram - 128 Gb Almacenamiento" at bounding box center [167, 209] width 163 height 12
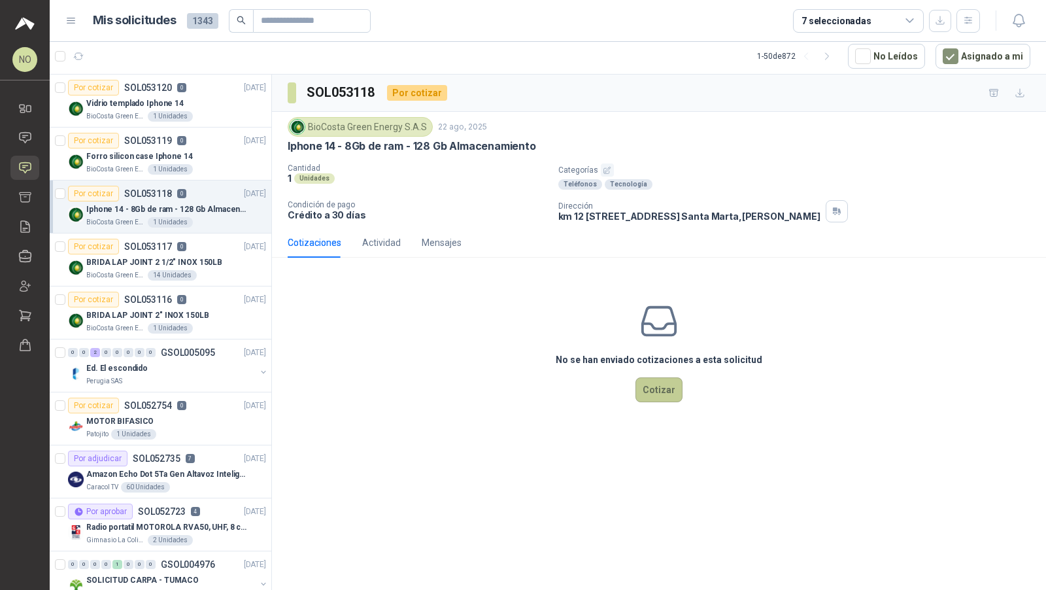
click at [657, 392] on button "Cotizar" at bounding box center [659, 389] width 47 height 25
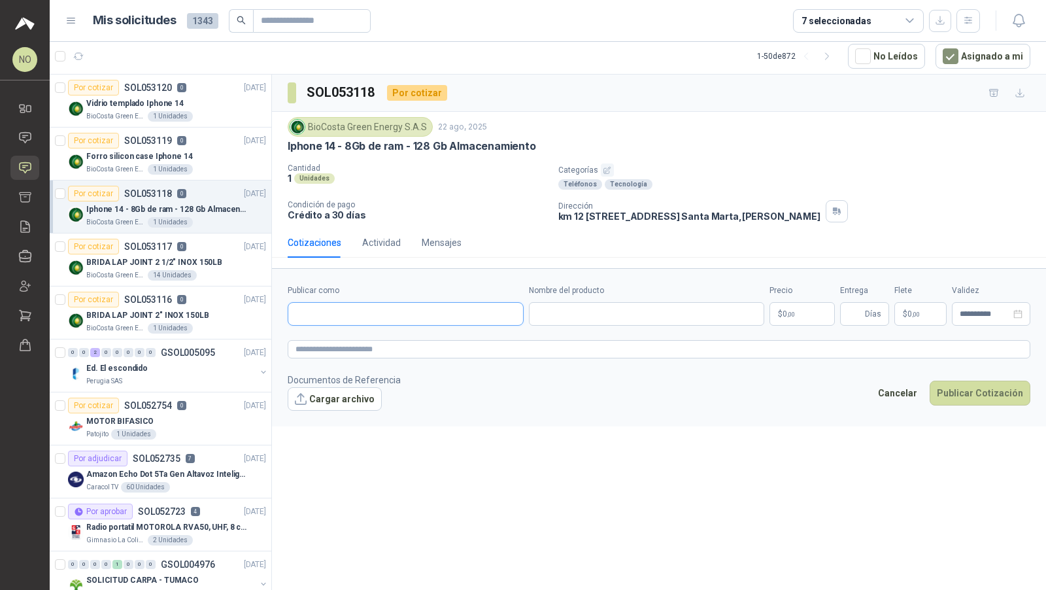
click at [377, 313] on input "Publicar como" at bounding box center [405, 314] width 235 height 22
type input "*******"
click at [377, 341] on p "Alkosto" at bounding box center [405, 339] width 175 height 8
type input "**********"
click at [579, 311] on input "Nombre del producto" at bounding box center [647, 314] width 236 height 24
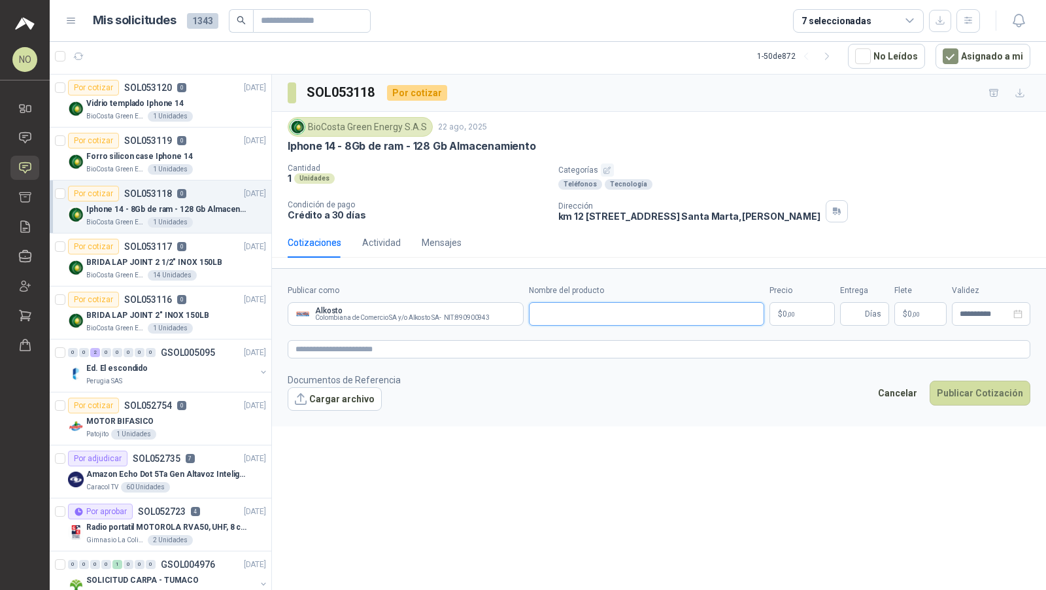
paste input "**********"
type input "**********"
click at [800, 315] on body "NO Nathalia Ortega Inicio Chat Solicitudes Cotizar Remisiones Compañías Invitac…" at bounding box center [523, 295] width 1046 height 590
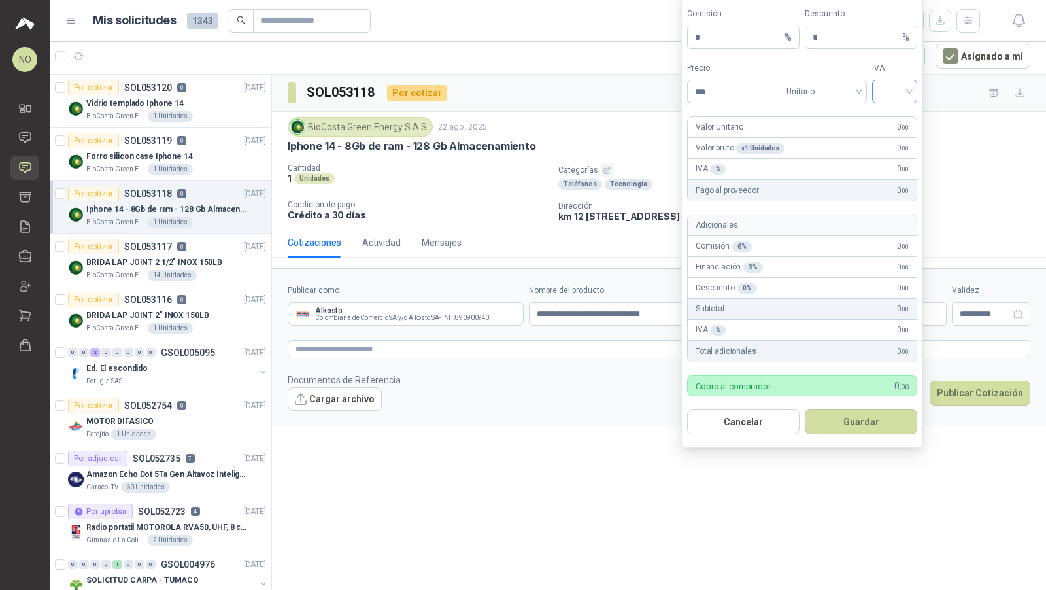
click at [892, 88] on input "search" at bounding box center [894, 90] width 29 height 20
click at [893, 116] on div "19%" at bounding box center [895, 121] width 24 height 14
click at [815, 92] on span "Unitario" at bounding box center [823, 92] width 73 height 20
click at [820, 141] on div "Unitario con IVA" at bounding box center [822, 142] width 67 height 14
click at [728, 96] on input "***" at bounding box center [733, 91] width 91 height 22
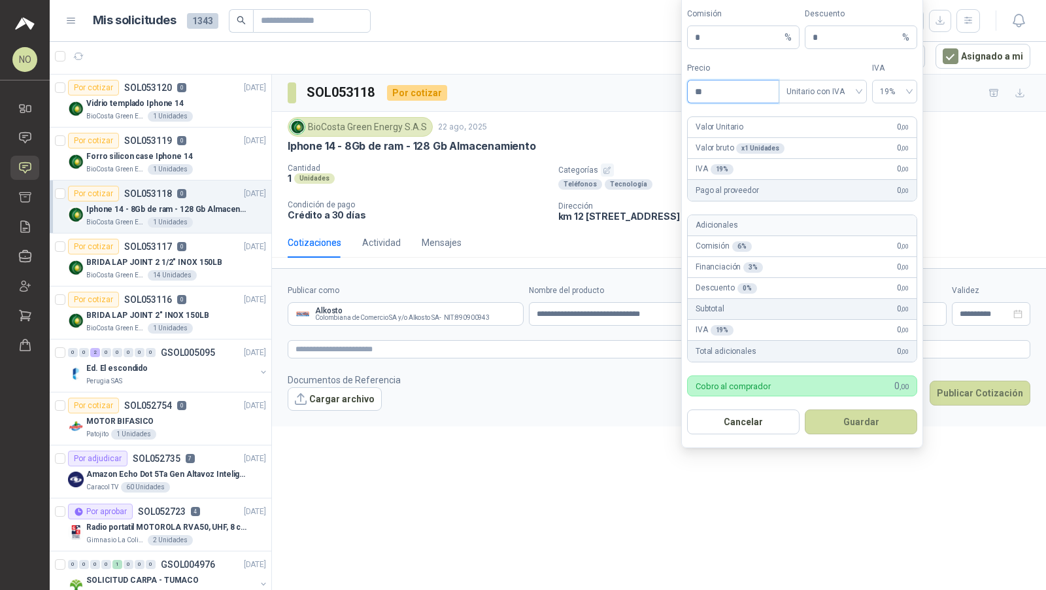
type input "*"
type input "**********"
click at [834, 43] on input "*" at bounding box center [856, 37] width 87 height 22
type input "*"
click at [865, 419] on button "Guardar" at bounding box center [861, 421] width 112 height 25
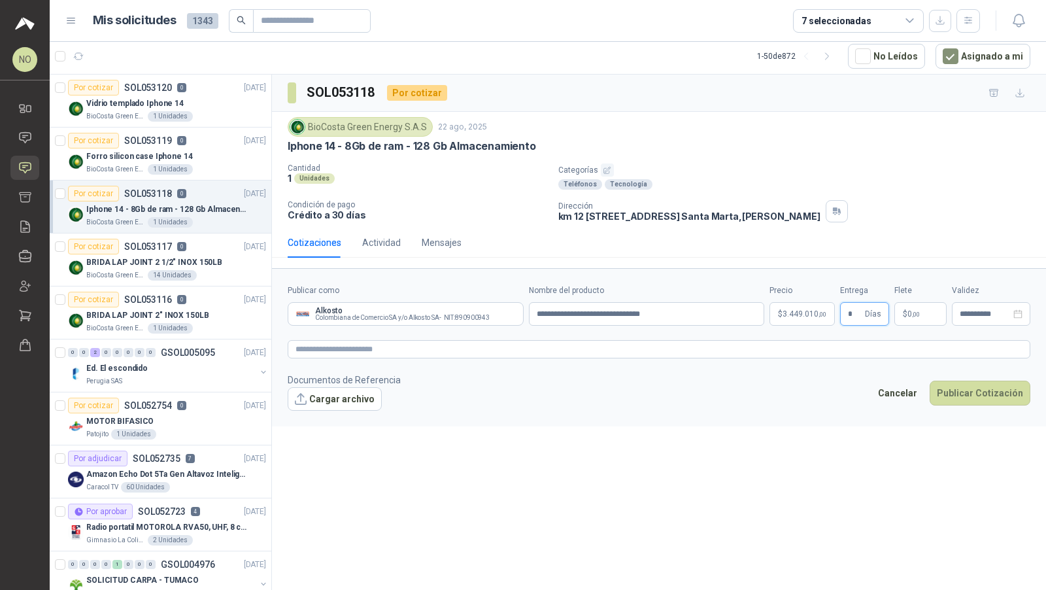
type input "*"
click at [794, 476] on div "**********" at bounding box center [659, 333] width 774 height 517
click at [904, 305] on p "$ 0 ,00" at bounding box center [921, 314] width 52 height 24
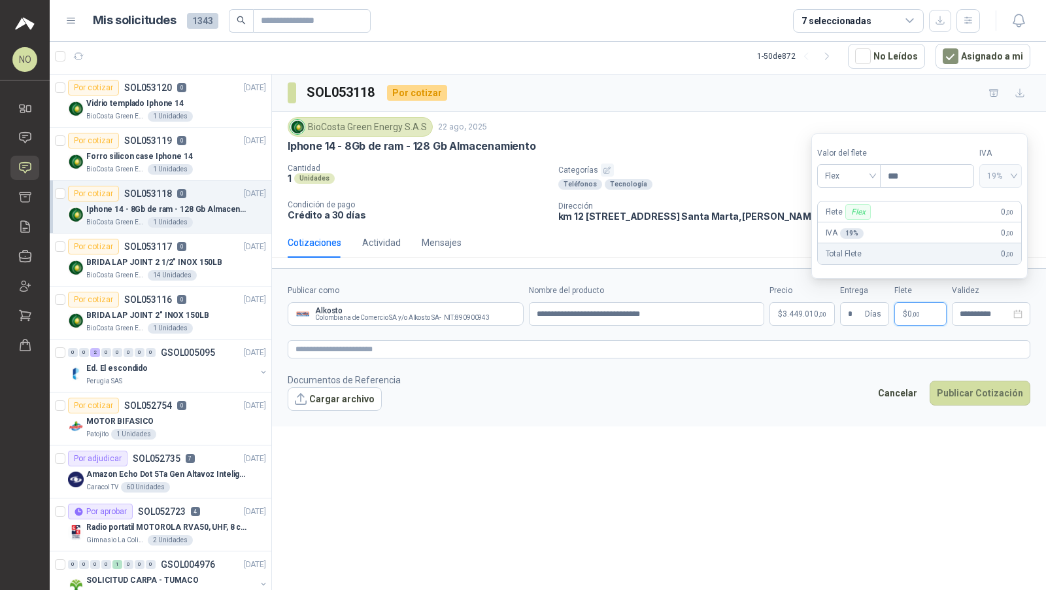
click at [854, 189] on section "Valor del flete Flex Precio *** IVA 19% Flete Flex 0 ,00 IVA 19 % 0 ,00 Total F…" at bounding box center [920, 206] width 216 height 146
click at [850, 184] on span "Flex" at bounding box center [849, 176] width 48 height 20
click at [848, 222] on div "Incluido" at bounding box center [849, 225] width 44 height 14
click at [982, 310] on input "**********" at bounding box center [985, 314] width 51 height 9
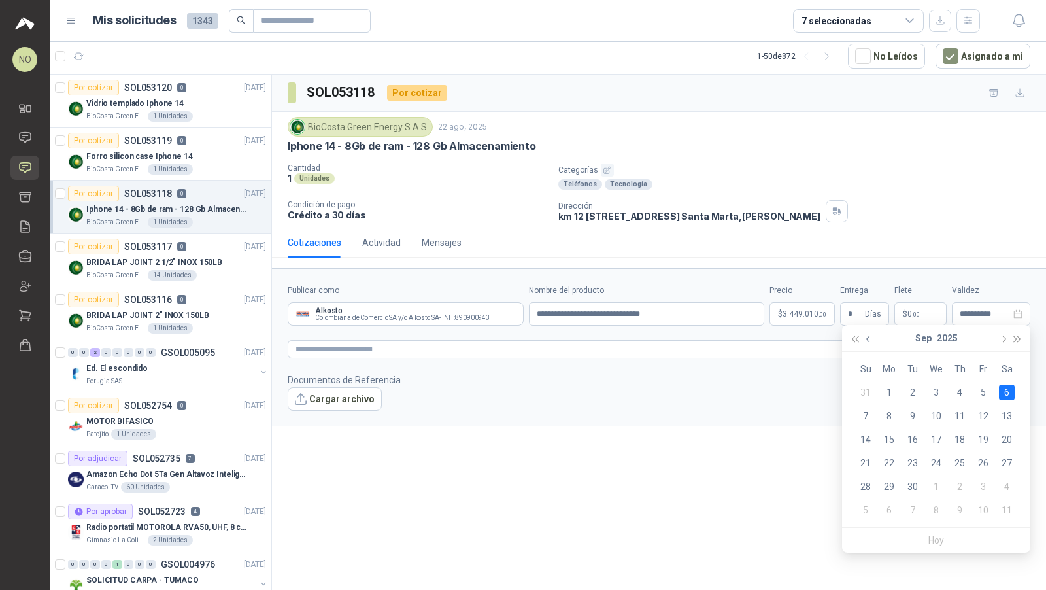
click at [874, 339] on button "button" at bounding box center [869, 338] width 14 height 26
click at [984, 486] on div "29" at bounding box center [984, 487] width 16 height 16
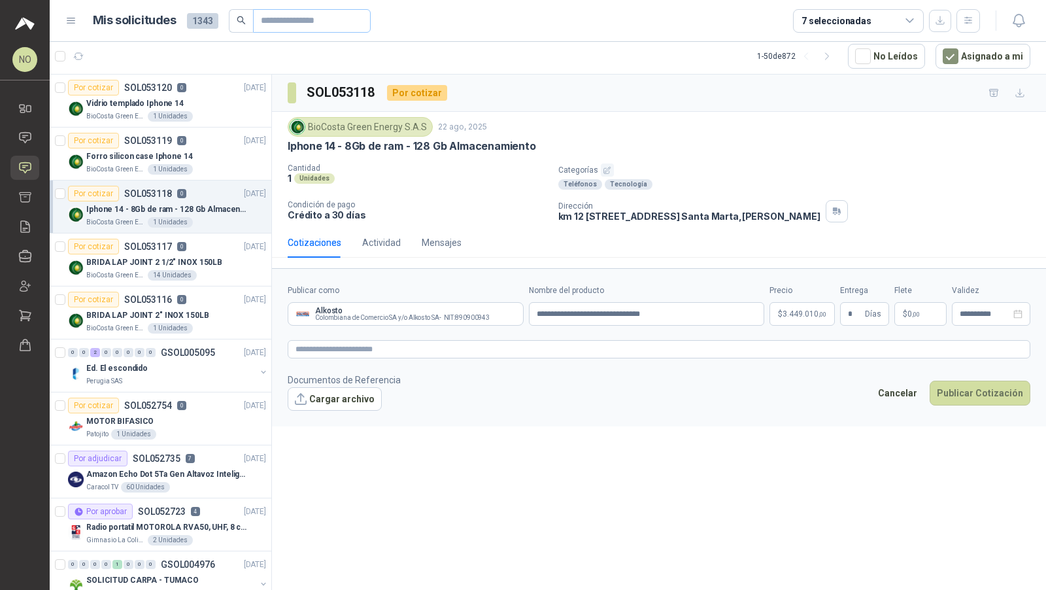
type input "**********"
click at [347, 399] on button "Cargar archivo" at bounding box center [335, 399] width 94 height 24
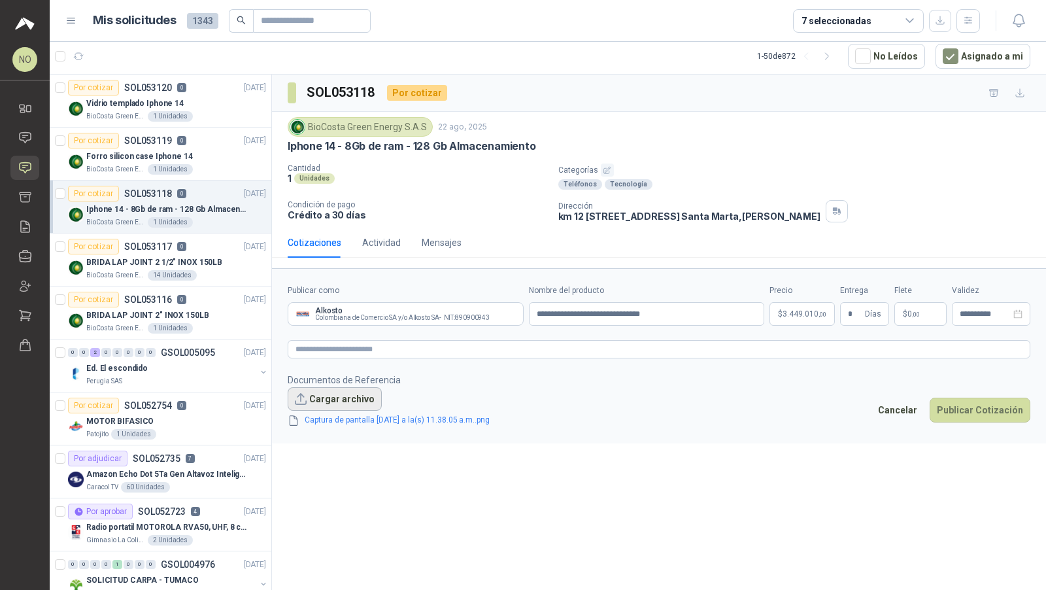
click at [323, 400] on button "Cargar archivo" at bounding box center [335, 399] width 94 height 24
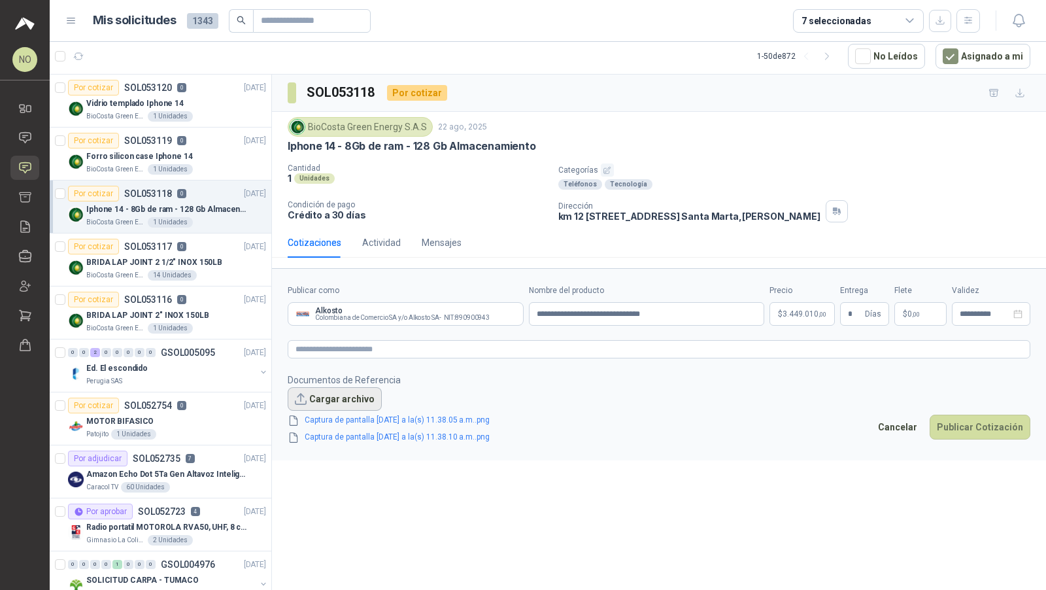
click at [345, 395] on button "Cargar archivo" at bounding box center [335, 399] width 94 height 24
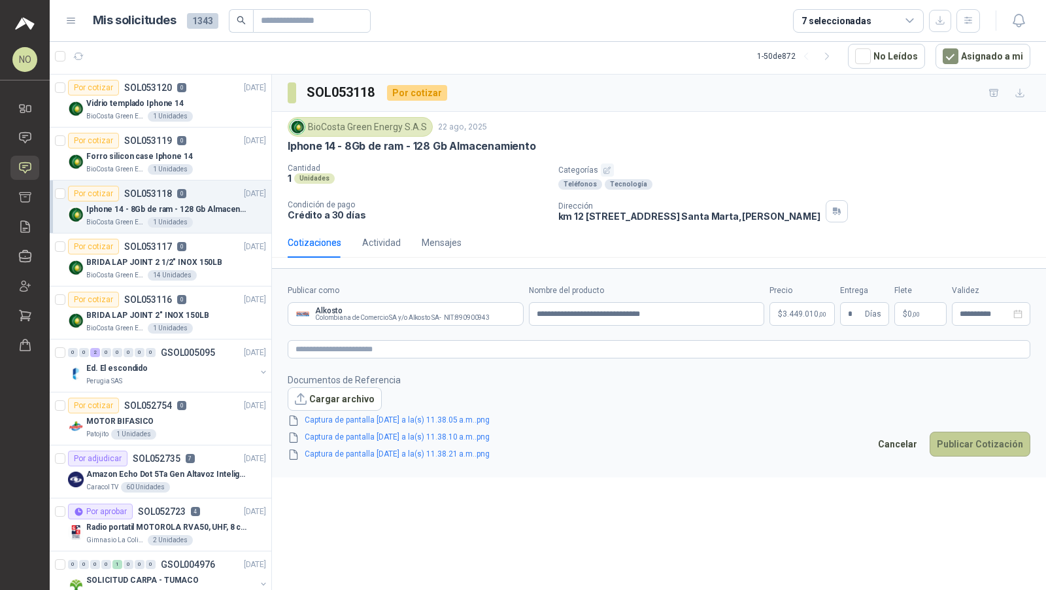
click at [966, 443] on button "Publicar Cotización" at bounding box center [980, 444] width 101 height 25
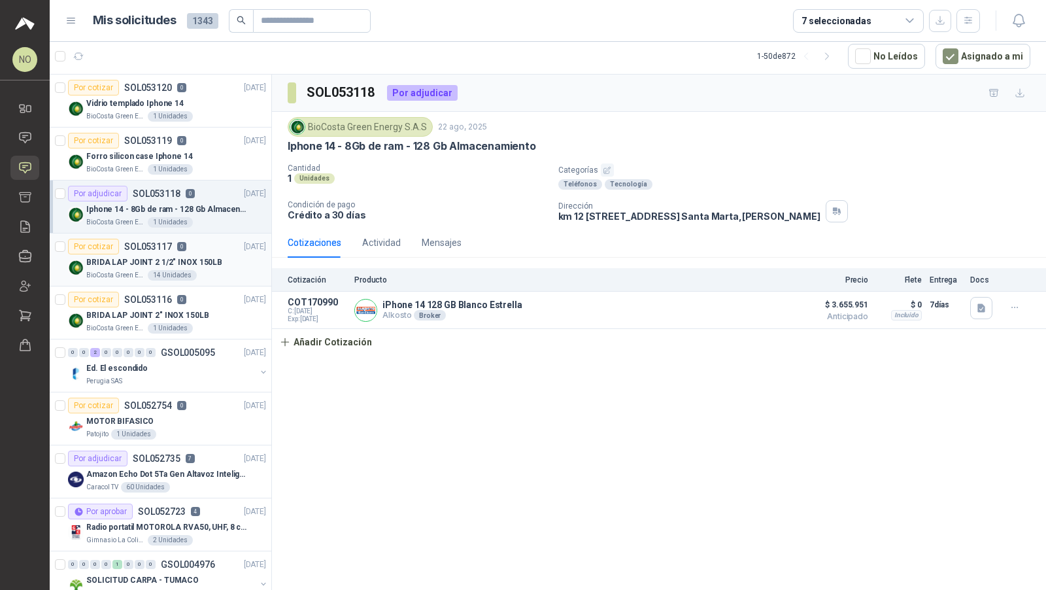
click at [207, 262] on p "BRIDA LAP JOINT 2 1/2" INOX 150LB" at bounding box center [154, 262] width 136 height 12
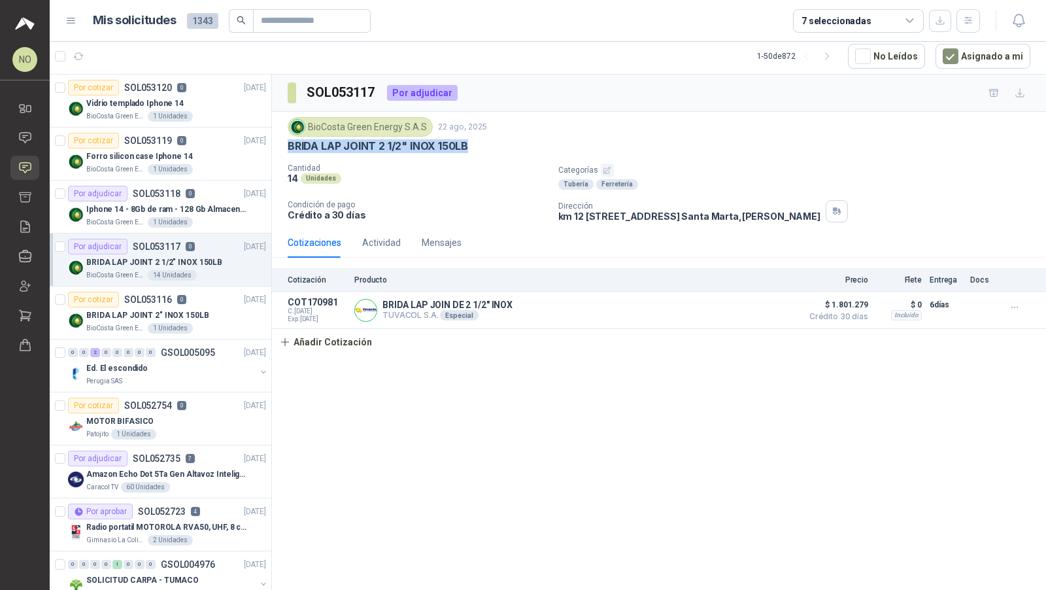
drag, startPoint x: 288, startPoint y: 143, endPoint x: 479, endPoint y: 148, distance: 191.0
click at [479, 148] on div "BRIDA LAP JOINT 2 1/2" INOX 150LB" at bounding box center [659, 146] width 743 height 14
click at [199, 303] on div "Por cotizar SOL053116 0 22/08/25" at bounding box center [167, 300] width 198 height 16
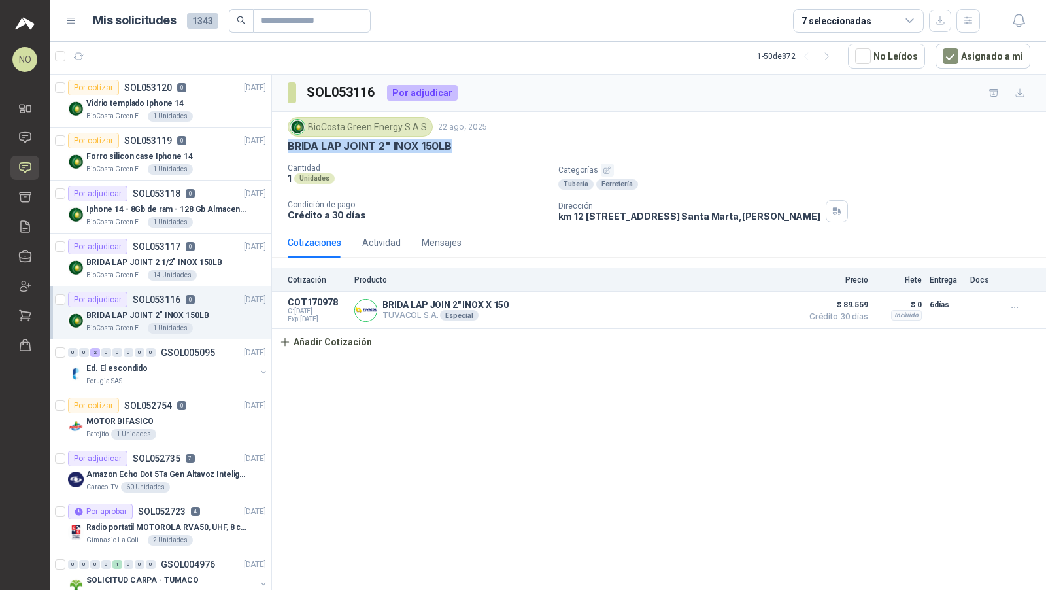
drag, startPoint x: 282, startPoint y: 146, endPoint x: 472, endPoint y: 146, distance: 190.3
click at [472, 146] on div "BioCosta Green Energy S.A.S 22 ago, 2025 BRIDA LAP JOINT 2" INOX 150LB Cantidad…" at bounding box center [659, 170] width 774 height 116
click at [278, 10] on input "text" at bounding box center [307, 21] width 92 height 22
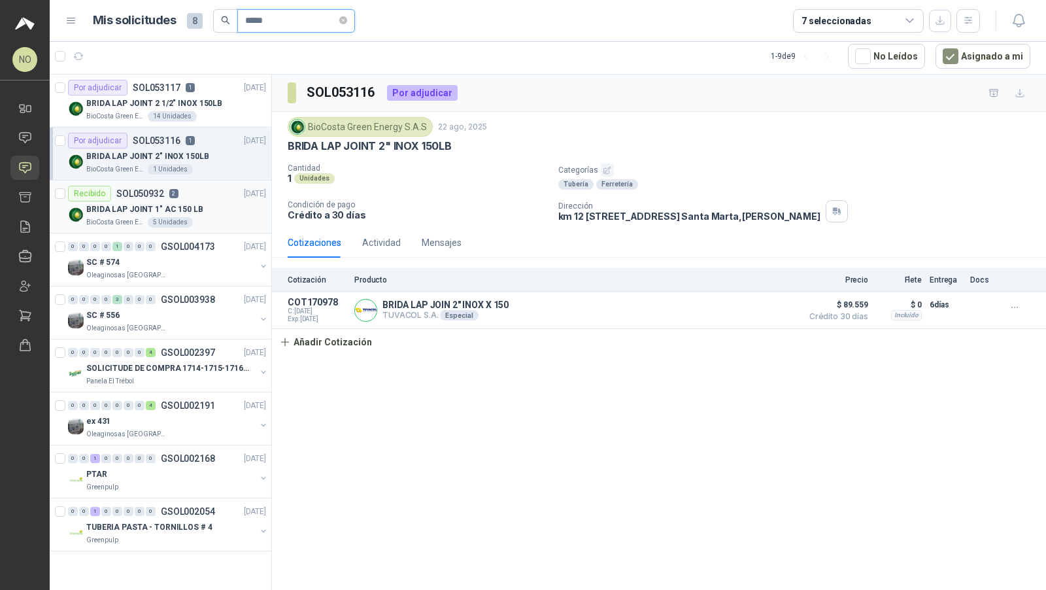
type input "*****"
click at [243, 225] on div "BioCosta Green Energy S.A.S 5 Unidades" at bounding box center [176, 222] width 180 height 10
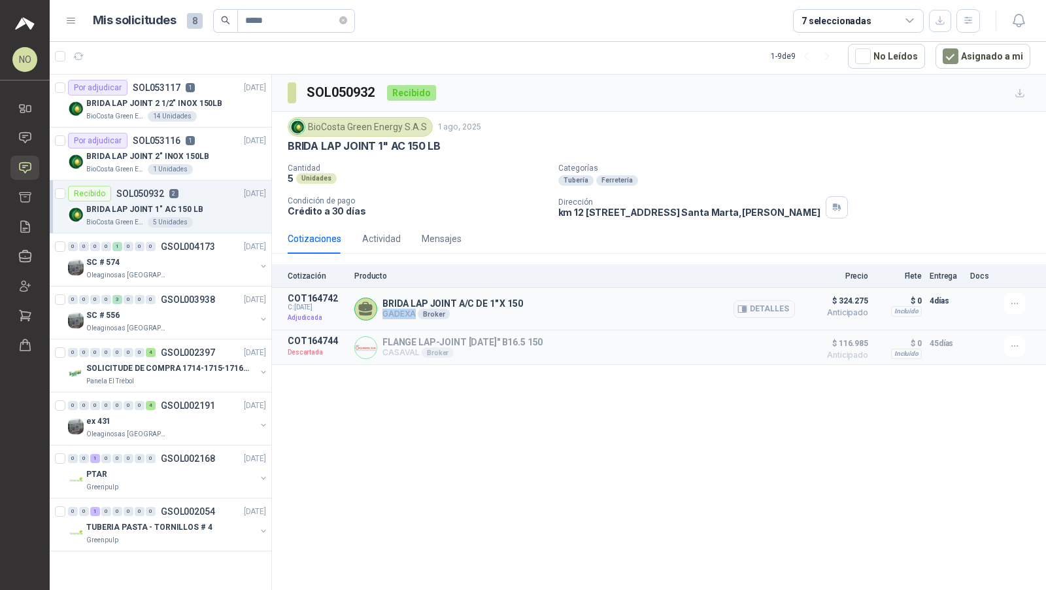
drag, startPoint x: 383, startPoint y: 313, endPoint x: 412, endPoint y: 313, distance: 28.8
click at [412, 313] on p "GADEXA Broker" at bounding box center [453, 314] width 141 height 10
click at [347, 21] on icon "close-circle" at bounding box center [343, 20] width 8 height 8
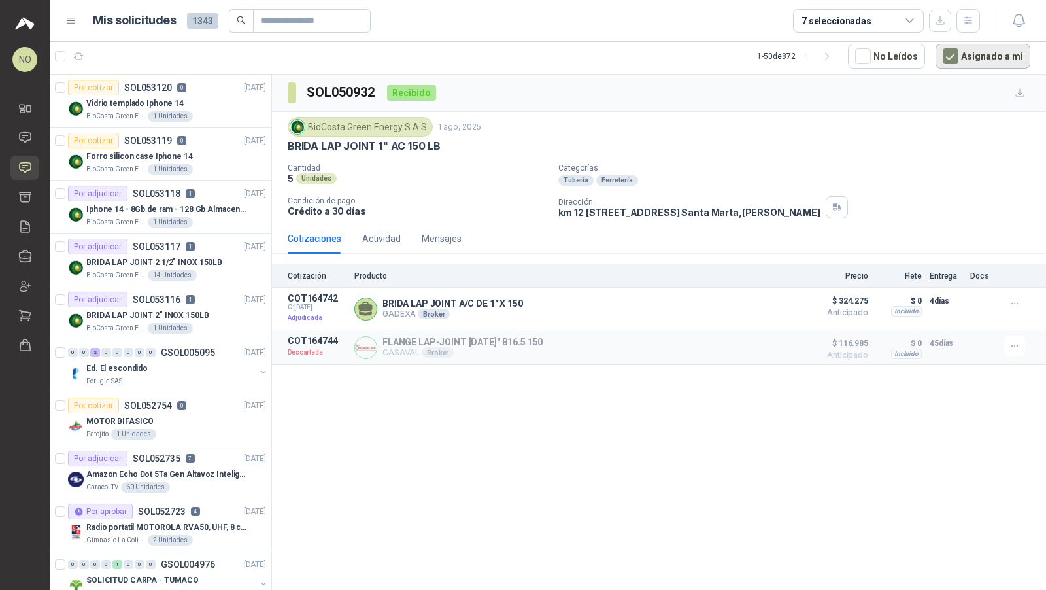
click at [966, 56] on button "Asignado a mi" at bounding box center [983, 56] width 95 height 25
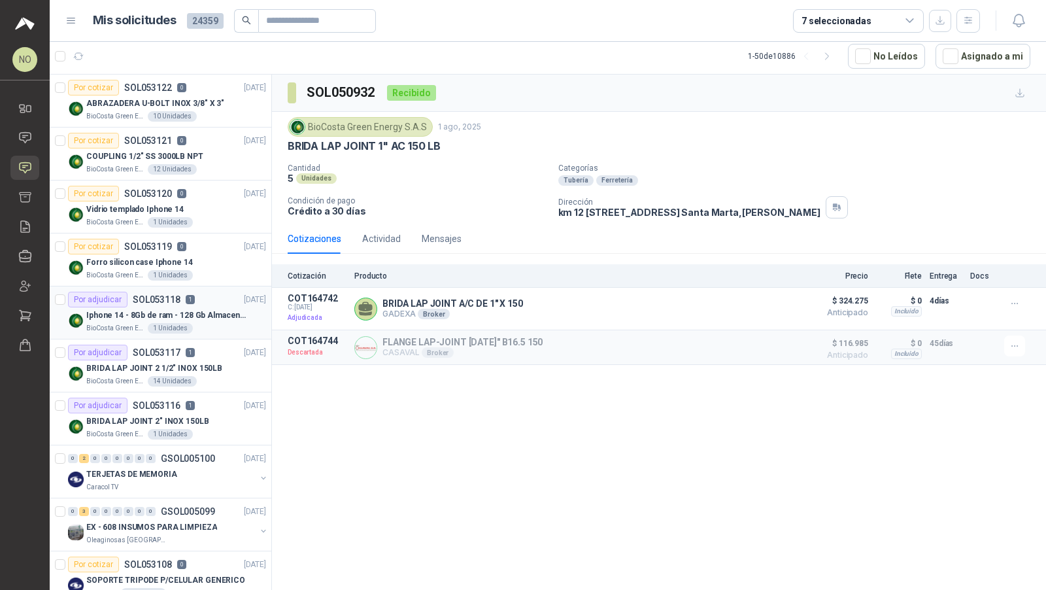
click at [220, 309] on p "Iphone 14 - 8Gb de ram - 128 Gb Almacenamiento" at bounding box center [167, 315] width 163 height 12
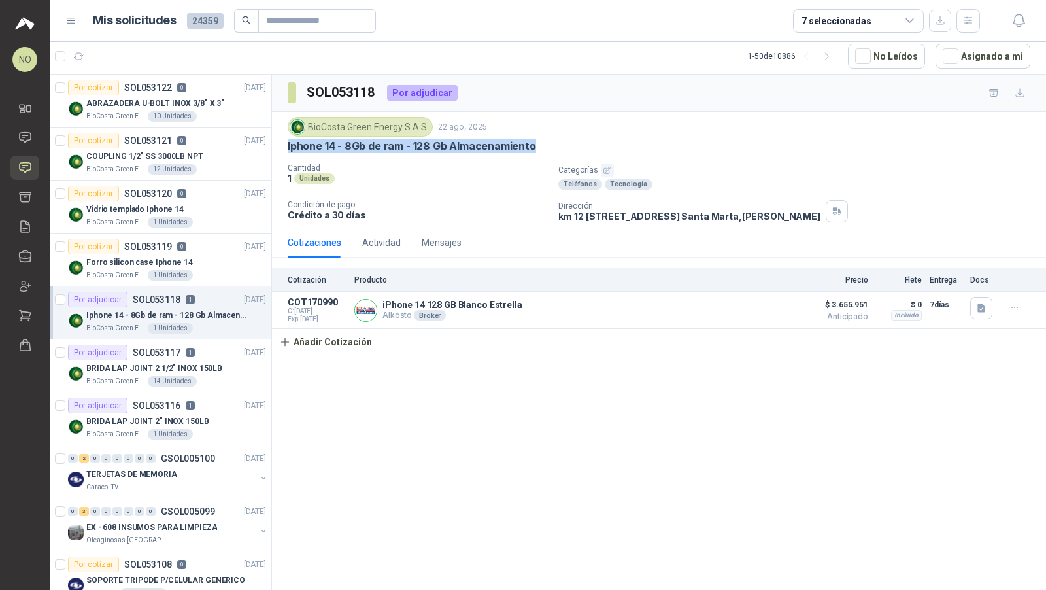
drag, startPoint x: 287, startPoint y: 145, endPoint x: 543, endPoint y: 148, distance: 255.7
click at [543, 148] on div "Iphone 14 - 8Gb de ram - 128 Gb Almacenamiento" at bounding box center [659, 146] width 743 height 14
click at [557, 215] on div "Cantidad 1 Unidades Categorías Teléfonos Tecnología Condición de pago Crédito a…" at bounding box center [659, 192] width 743 height 59
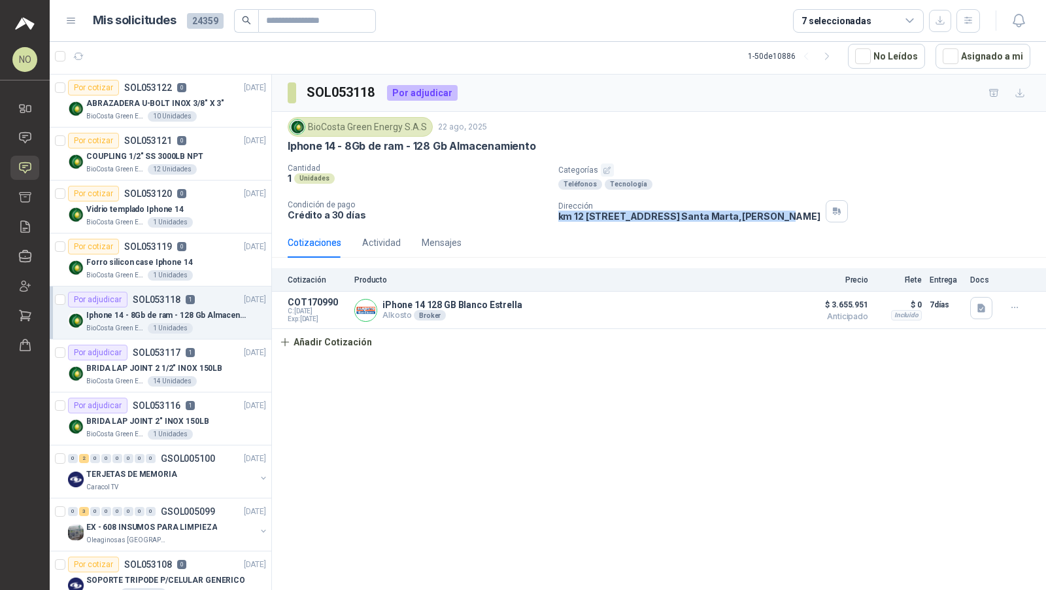
drag, startPoint x: 557, startPoint y: 215, endPoint x: 828, endPoint y: 220, distance: 270.8
click at [828, 220] on div "BioCosta [PERSON_NAME] Energy S.A.S [DATE] Iphone 14 - 8Gb de ram - 128 Gb Alma…" at bounding box center [659, 170] width 774 height 116
click at [77, 52] on icon "button" at bounding box center [78, 56] width 11 height 11
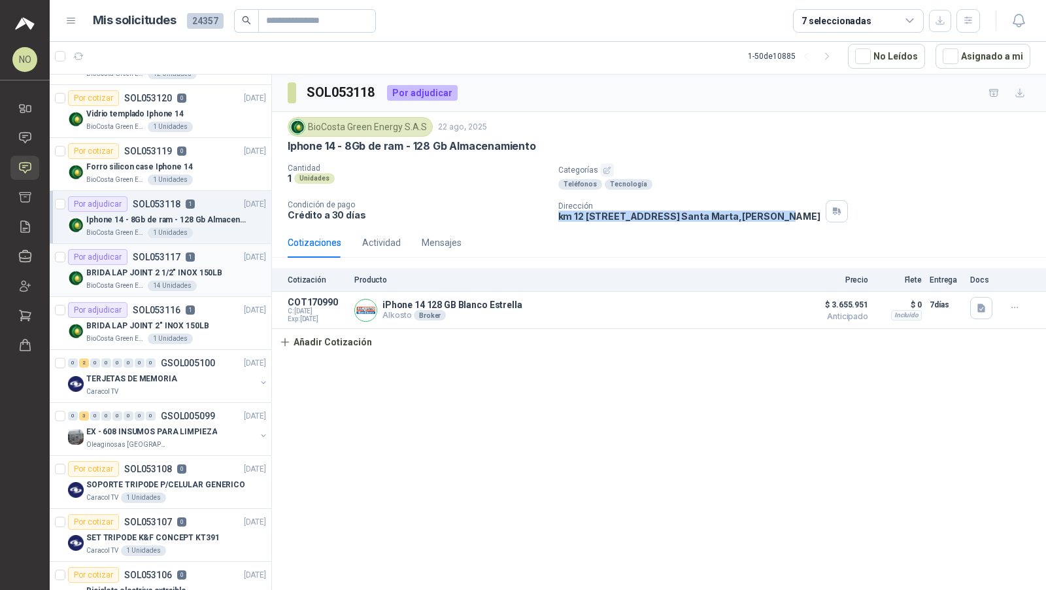
scroll to position [98, 0]
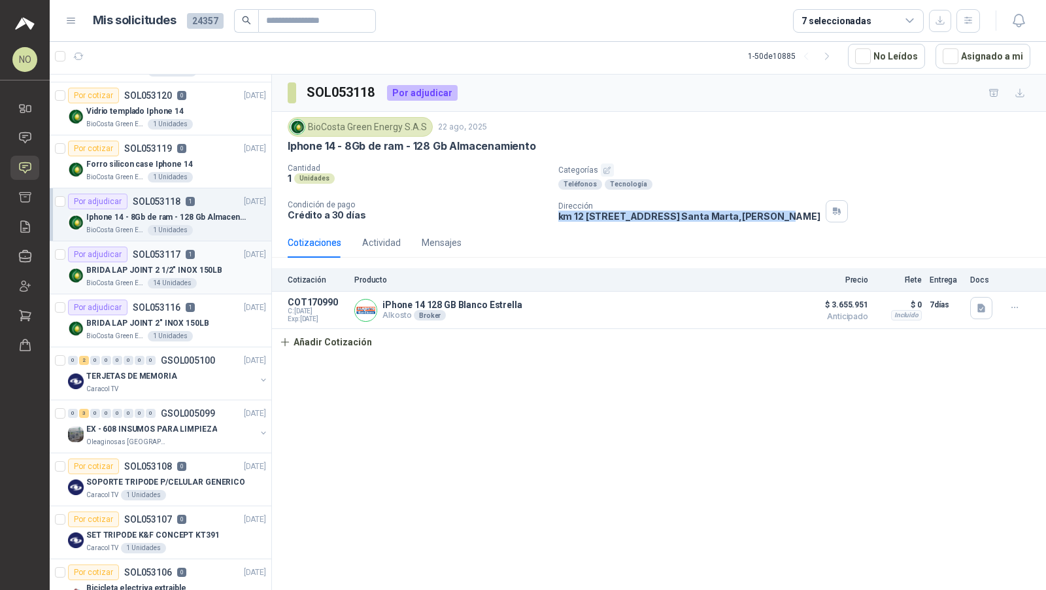
click at [206, 386] on div "Caracol TV" at bounding box center [170, 389] width 169 height 10
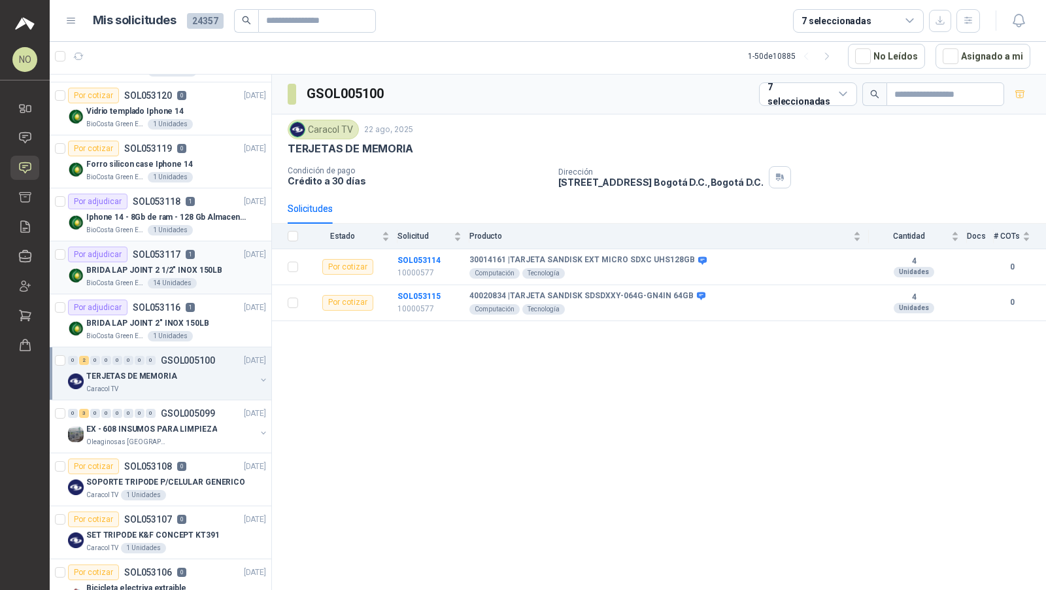
click at [206, 386] on div "Caracol TV" at bounding box center [170, 389] width 169 height 10
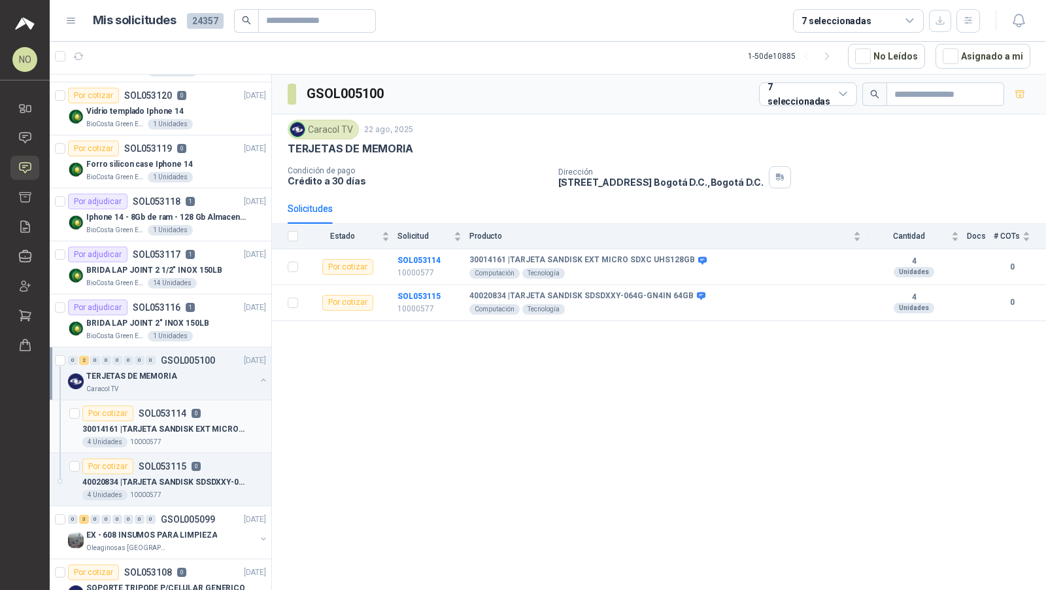
click at [201, 413] on div "Por cotizar SOL053114 0" at bounding box center [174, 413] width 184 height 16
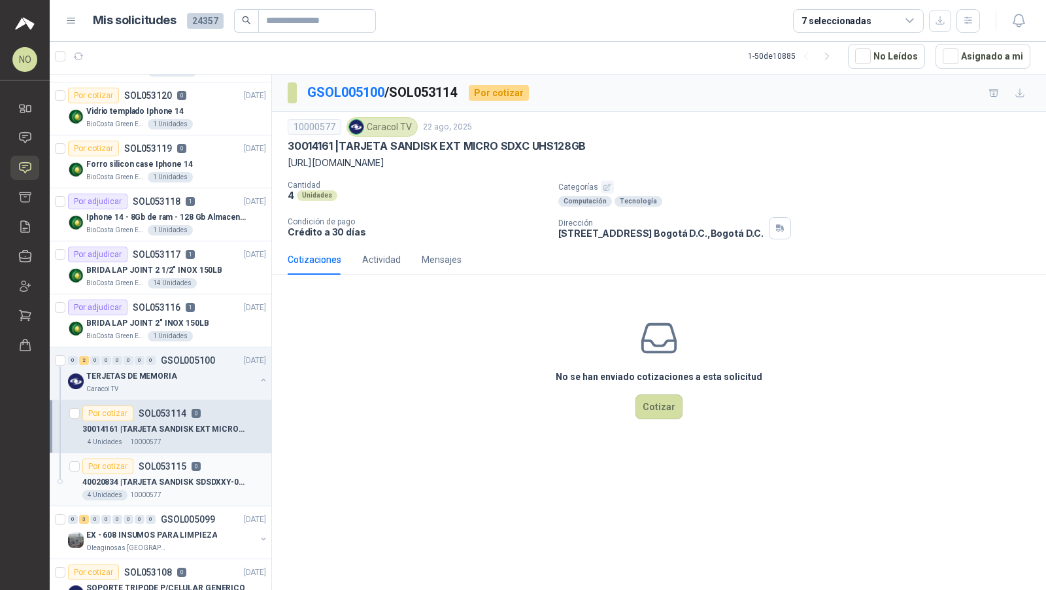
click at [230, 459] on div "Por cotizar SOL053115 0" at bounding box center [174, 466] width 184 height 16
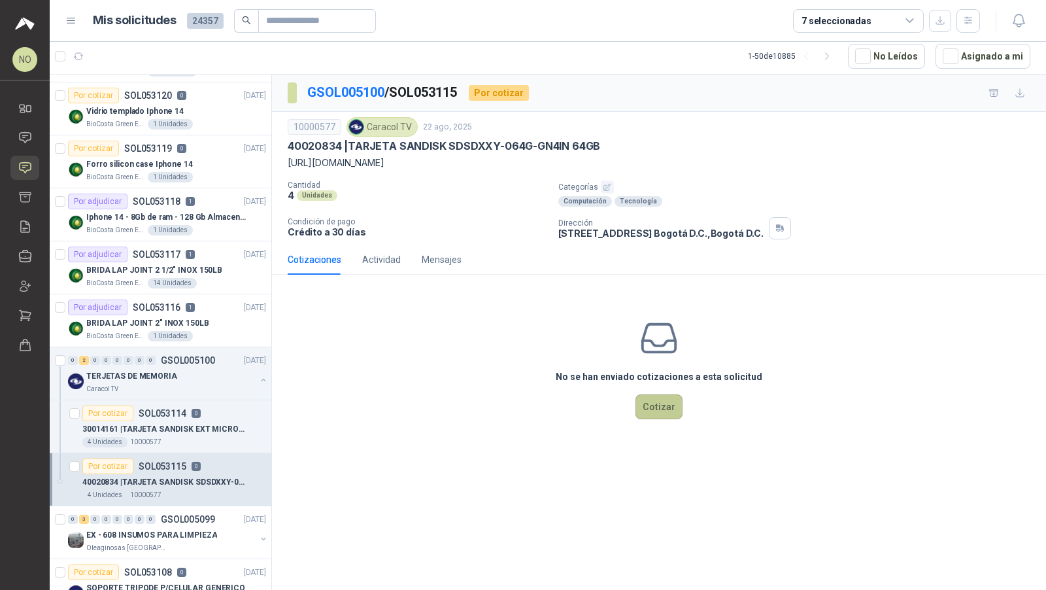
click at [663, 404] on button "Cotizar" at bounding box center [659, 406] width 47 height 25
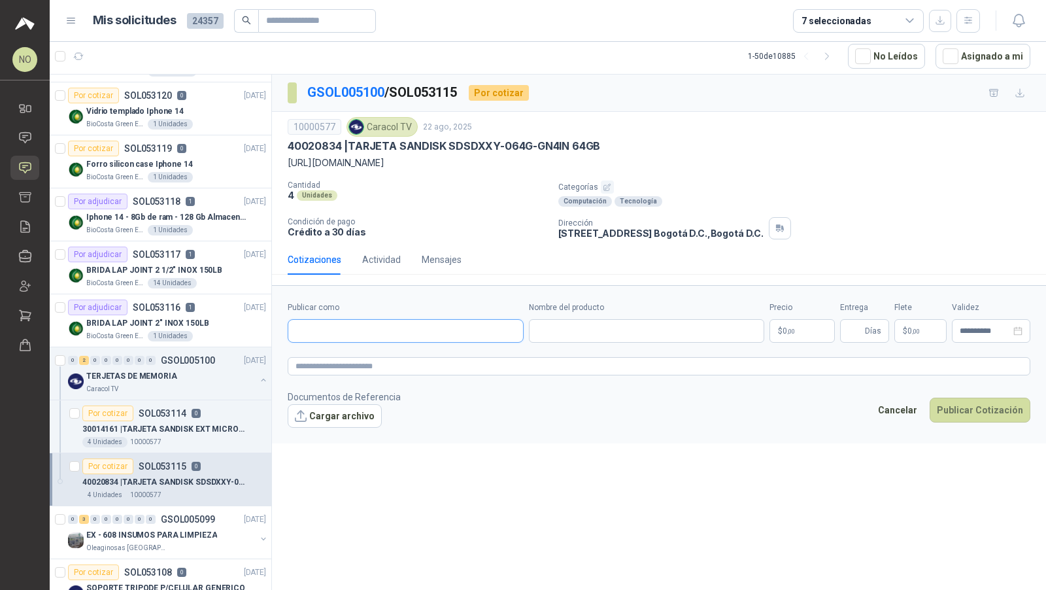
click at [423, 321] on input "Publicar como" at bounding box center [405, 331] width 235 height 22
type input "*******"
click at [407, 363] on span "DIGITAL WORLD COLOMBIA S A S -" at bounding box center [384, 363] width 133 height 7
type input "**********"
click at [604, 328] on input "Nombre del producto" at bounding box center [647, 331] width 236 height 24
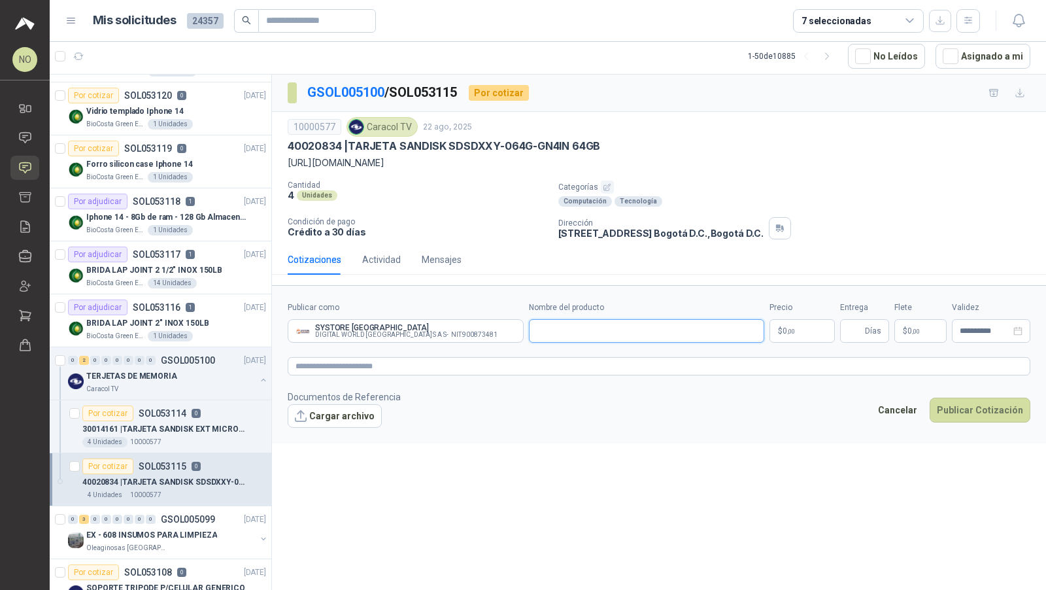
paste input "**********"
type input "**********"
click at [660, 363] on textarea at bounding box center [659, 366] width 743 height 18
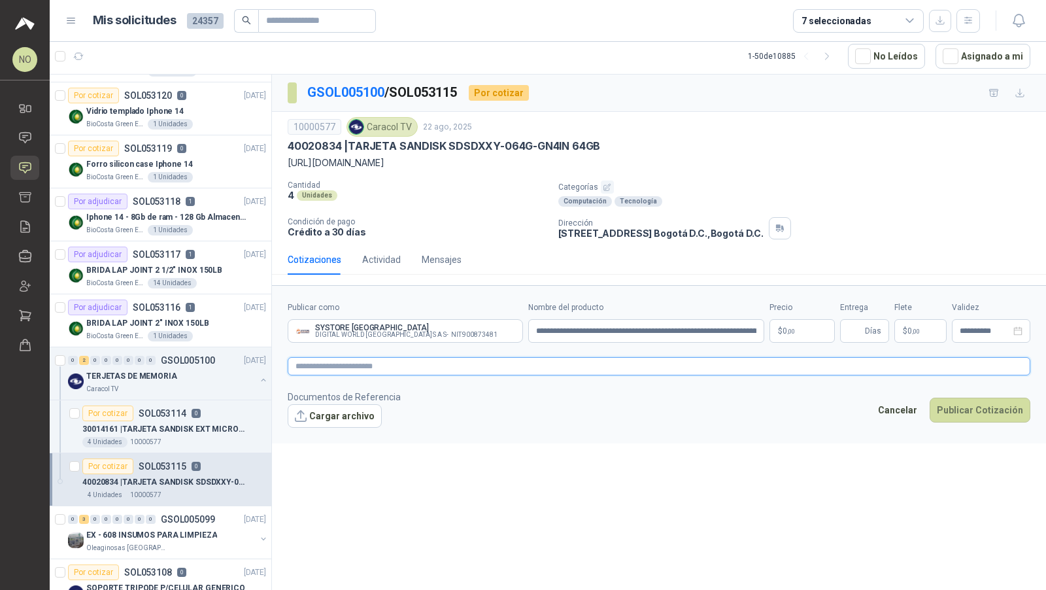
paste textarea "**********"
type textarea "**********"
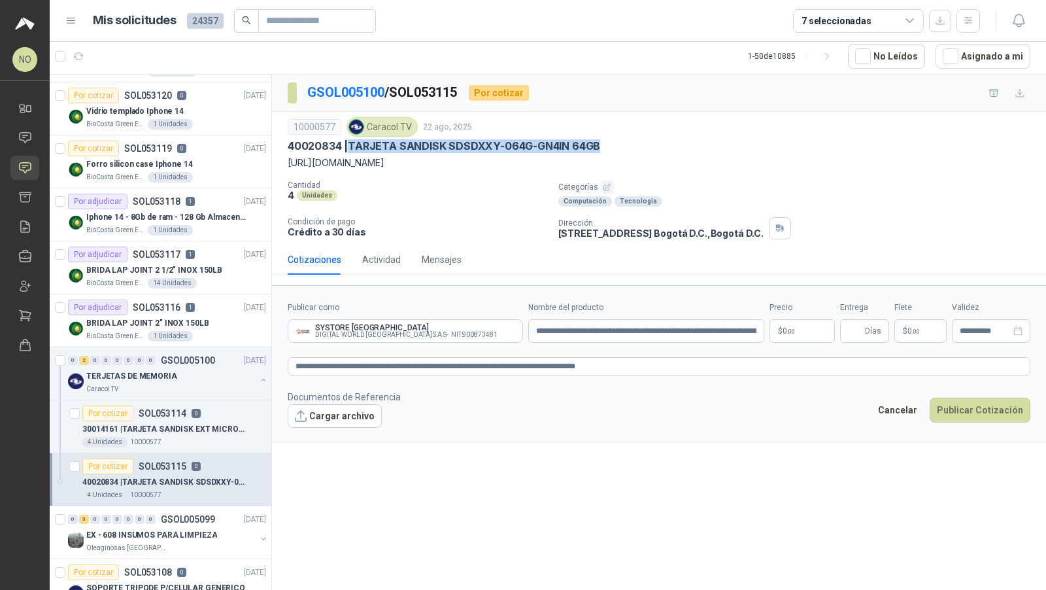
drag, startPoint x: 352, startPoint y: 144, endPoint x: 619, endPoint y: 146, distance: 266.8
click at [619, 146] on div "40020834 | TARJETA SANDISK SDSDXXY-064G-GN4IN 64GB" at bounding box center [659, 146] width 743 height 14
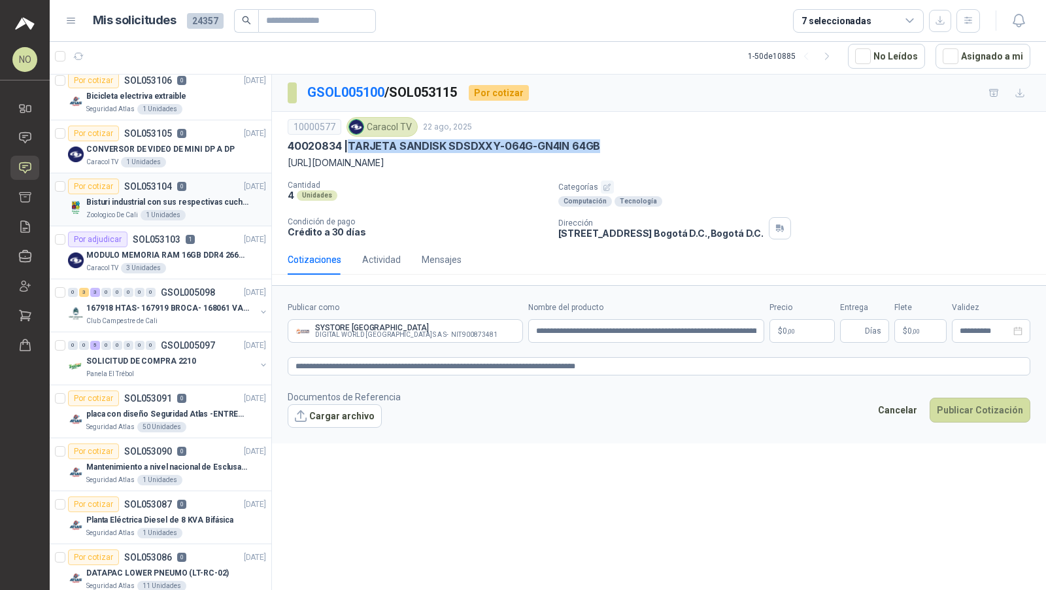
scroll to position [695, 0]
click at [205, 250] on p "MODULO MEMORIA RAM 16GB DDR4 2666 MHZ - PORTATIL" at bounding box center [167, 256] width 163 height 12
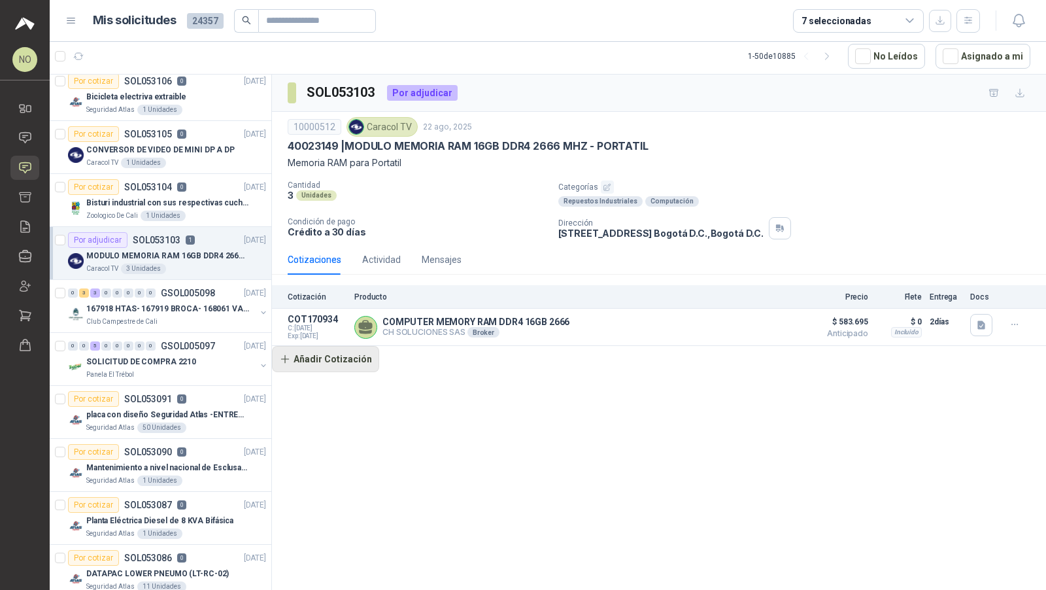
click at [349, 359] on button "Añadir Cotización" at bounding box center [325, 359] width 107 height 26
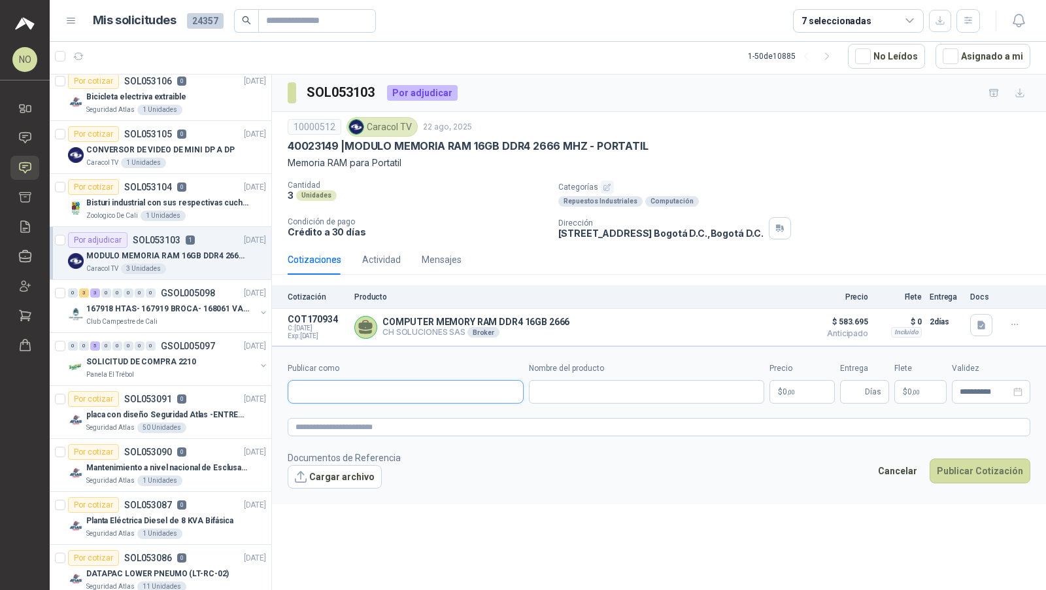
click at [358, 381] on input "Publicar como" at bounding box center [405, 392] width 235 height 22
type input "*******"
click at [366, 415] on p "SYSTORE COLOMBIA" at bounding box center [409, 417] width 182 height 8
type input "**********"
click at [585, 380] on input "Nombre del producto" at bounding box center [647, 392] width 236 height 24
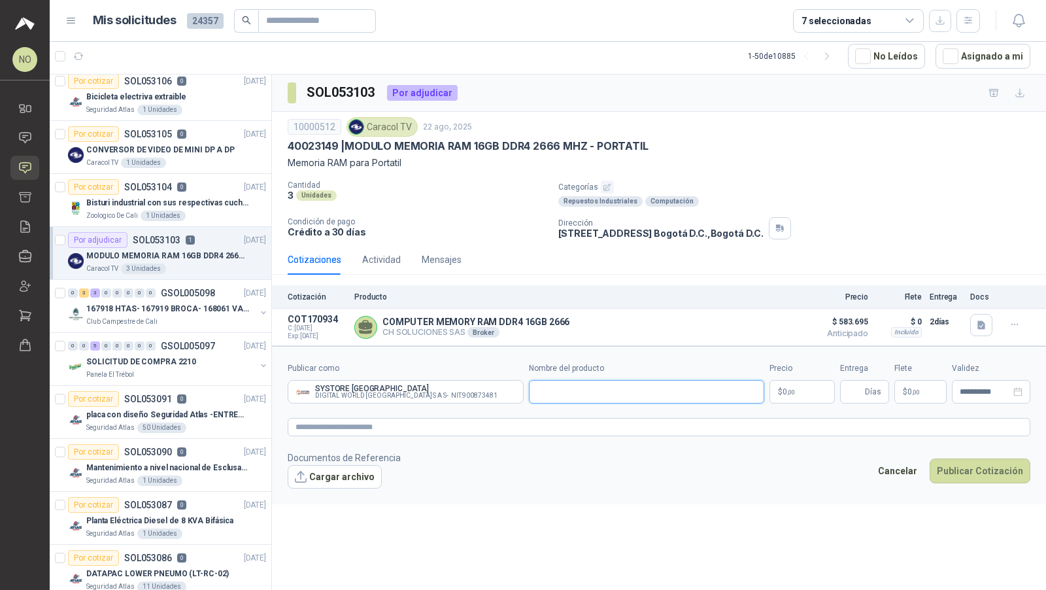
paste input "**********"
type input "**********"
click at [627, 422] on textarea at bounding box center [659, 427] width 743 height 18
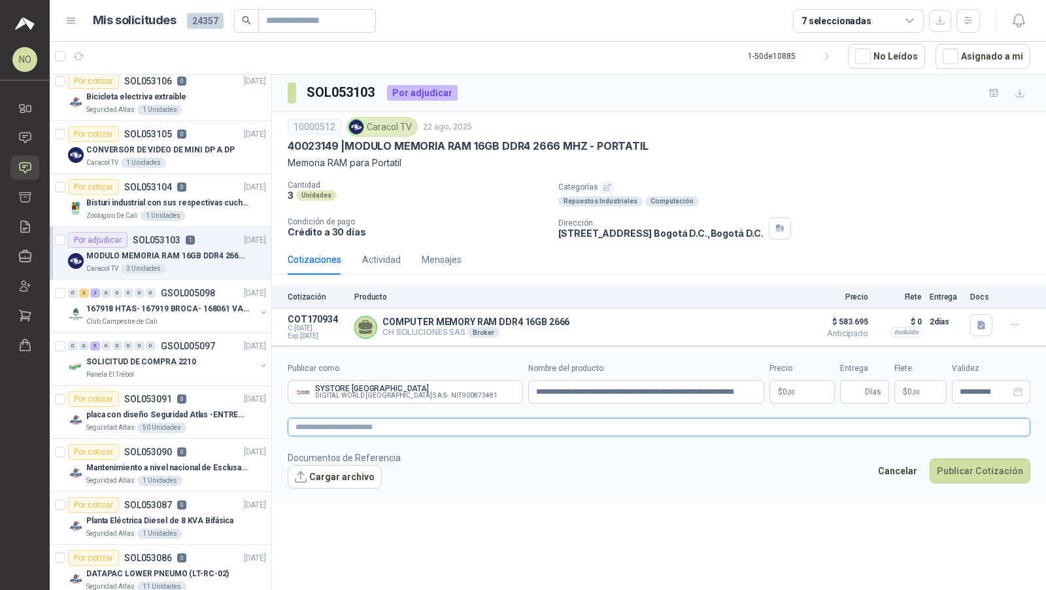
paste textarea "**********"
type textarea "**********"
click at [782, 396] on body "NO Nathalia Ortega Inicio Chat Solicitudes Cotizar Remisiones Compañías Invitac…" at bounding box center [523, 295] width 1046 height 590
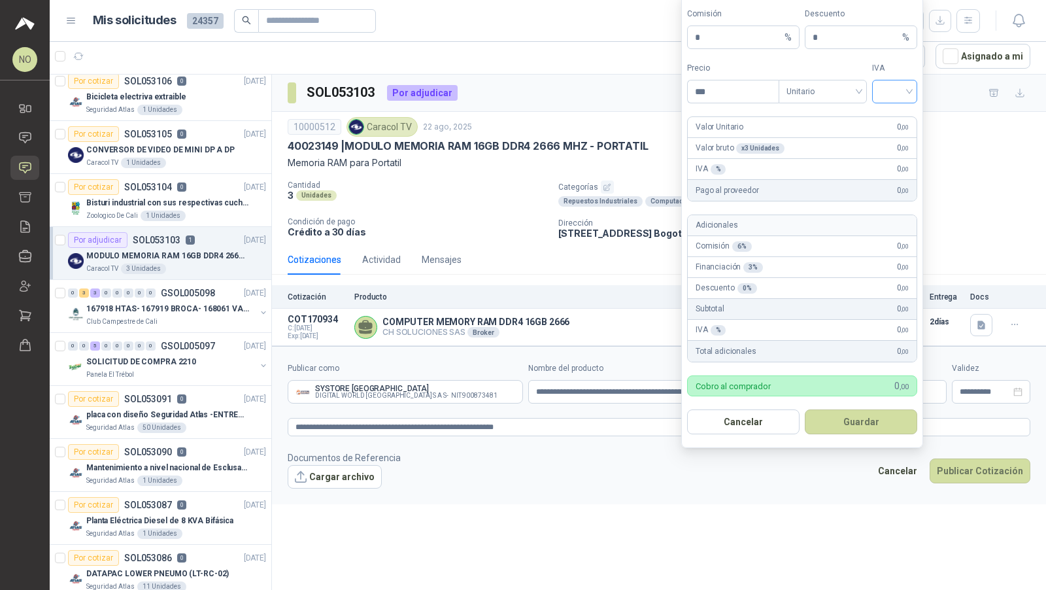
click at [887, 94] on input "search" at bounding box center [894, 90] width 29 height 20
click at [889, 112] on div "19%" at bounding box center [895, 121] width 40 height 21
click at [817, 95] on span "Unitario" at bounding box center [823, 92] width 73 height 20
click at [819, 141] on div "Unitario con IVA" at bounding box center [822, 142] width 67 height 14
click at [739, 103] on div "***" at bounding box center [733, 91] width 91 height 22
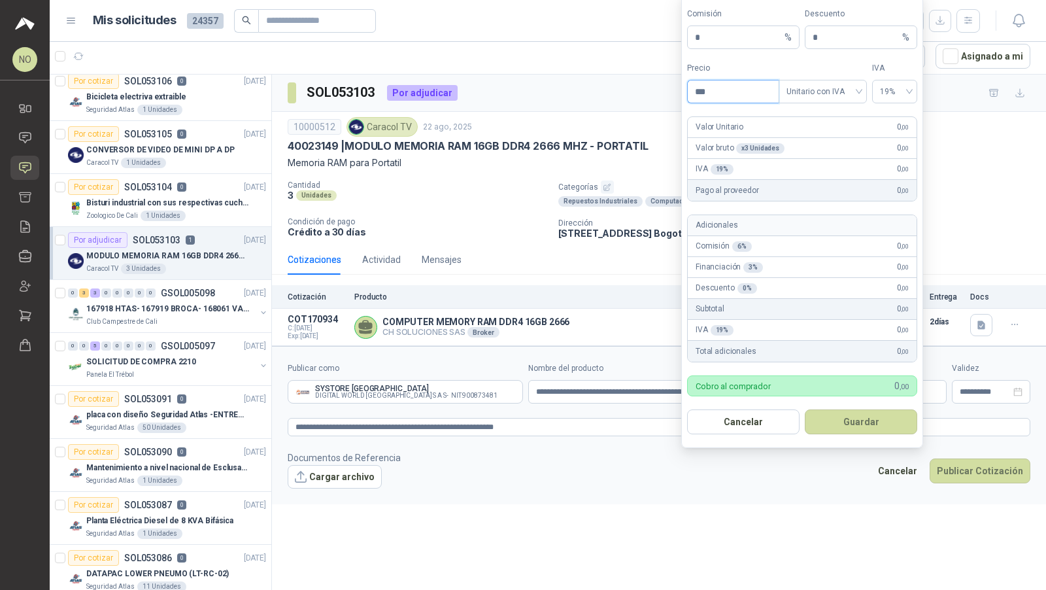
click at [727, 97] on input "***" at bounding box center [733, 91] width 91 height 22
type input "*"
type input "*********"
click at [868, 426] on button "Guardar" at bounding box center [861, 421] width 112 height 25
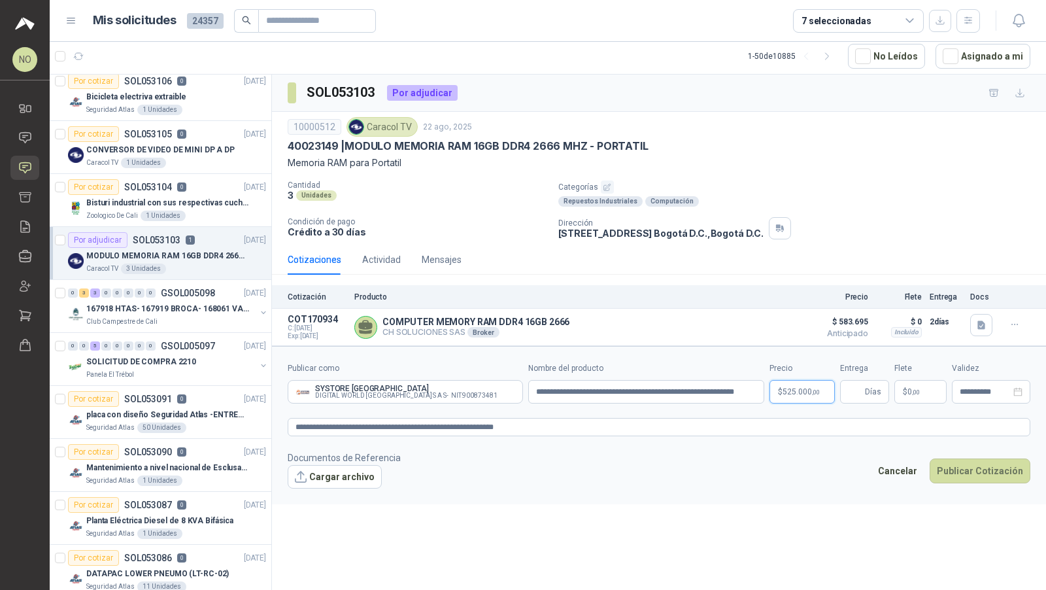
click at [806, 391] on body "NO Nathalia Ortega Inicio Chat Solicitudes Cotizar Remisiones Compañías Invitac…" at bounding box center [523, 295] width 1046 height 590
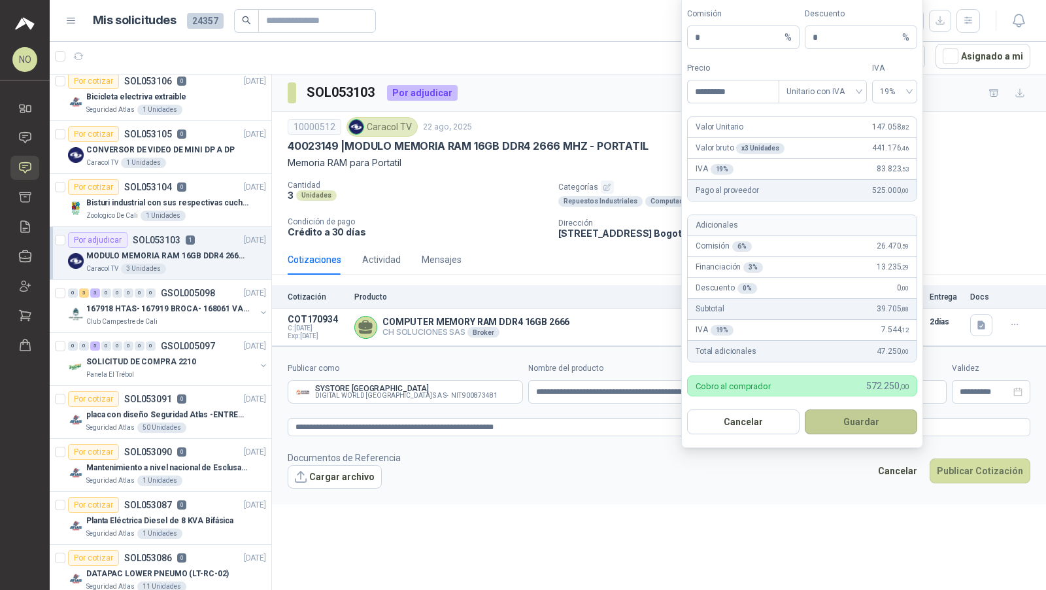
click at [874, 419] on button "Guardar" at bounding box center [861, 421] width 112 height 25
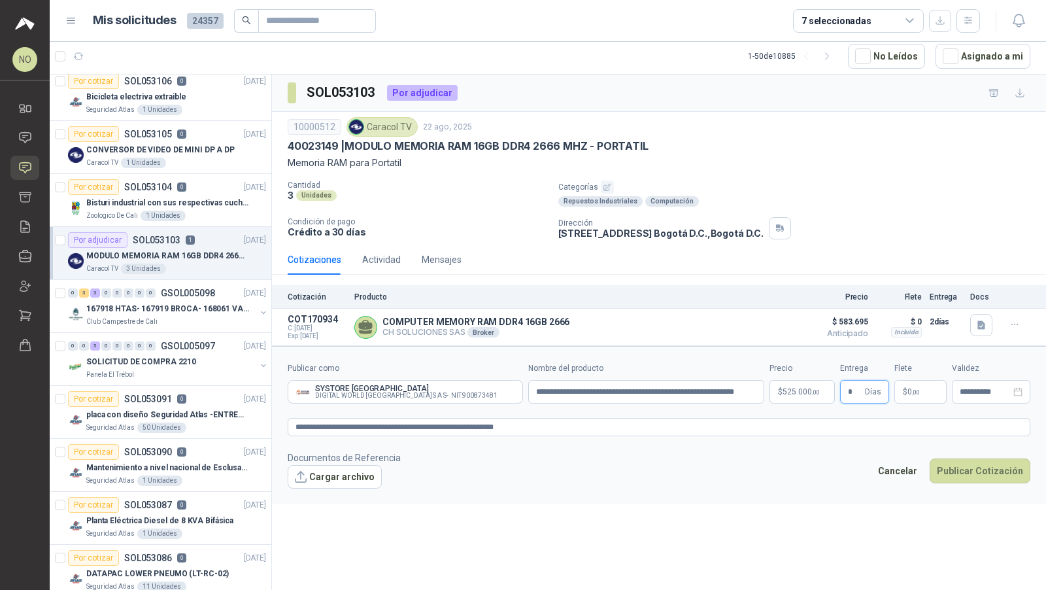
type input "*"
click at [825, 460] on footer "Documentos de Referencia Cargar archivo Cancelar Publicar Cotización" at bounding box center [659, 470] width 743 height 38
click at [918, 401] on form "**********" at bounding box center [659, 425] width 774 height 158
click at [914, 390] on span ",00" at bounding box center [916, 391] width 8 height 7
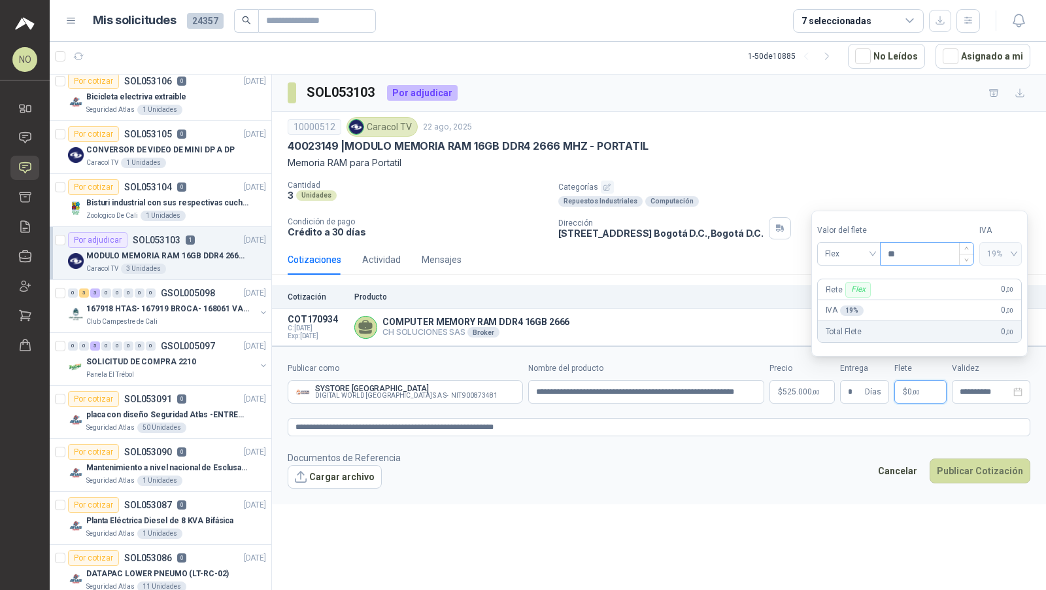
type input "*"
click at [849, 262] on span "Flex" at bounding box center [849, 254] width 48 height 20
type input "********"
click at [844, 326] on div "Fijo" at bounding box center [849, 324] width 44 height 14
click at [961, 388] on input "**********" at bounding box center [985, 392] width 51 height 9
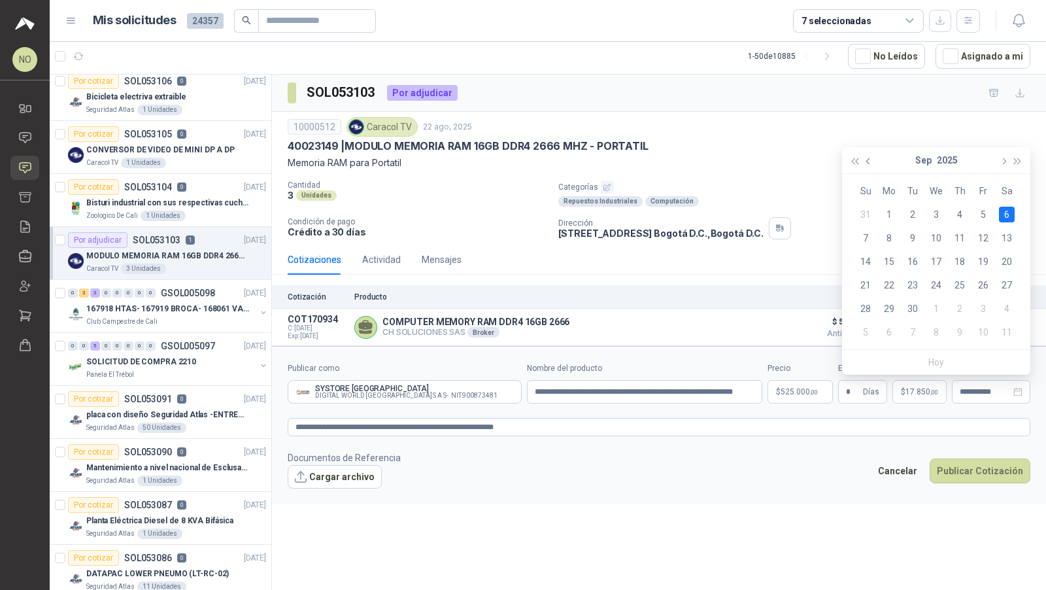
click at [872, 160] on button "button" at bounding box center [869, 160] width 14 height 26
type input "**********"
click at [986, 306] on div "29" at bounding box center [984, 309] width 16 height 16
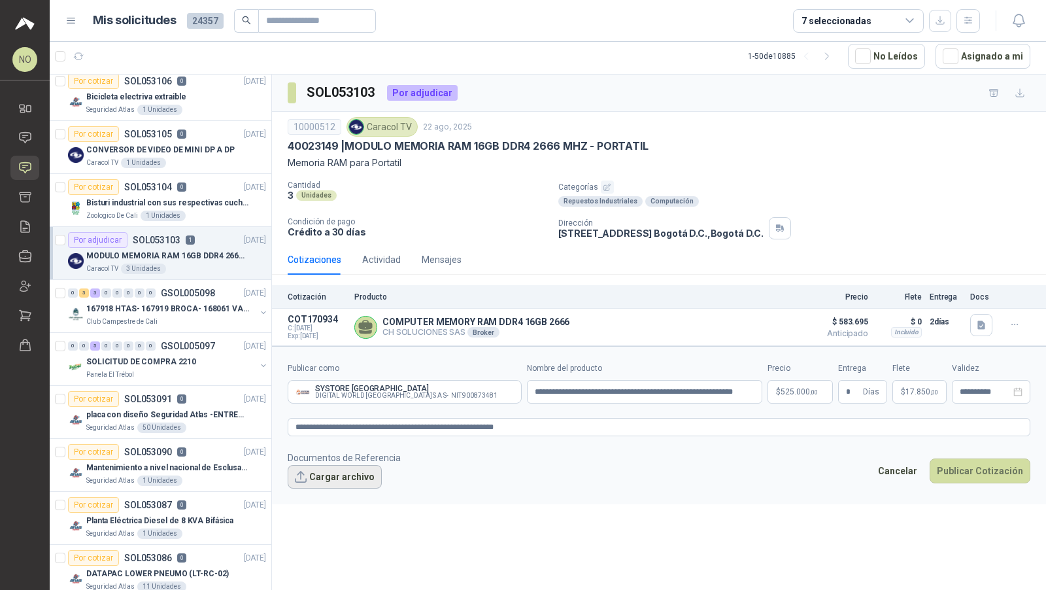
click at [337, 477] on button "Cargar archivo" at bounding box center [335, 477] width 94 height 24
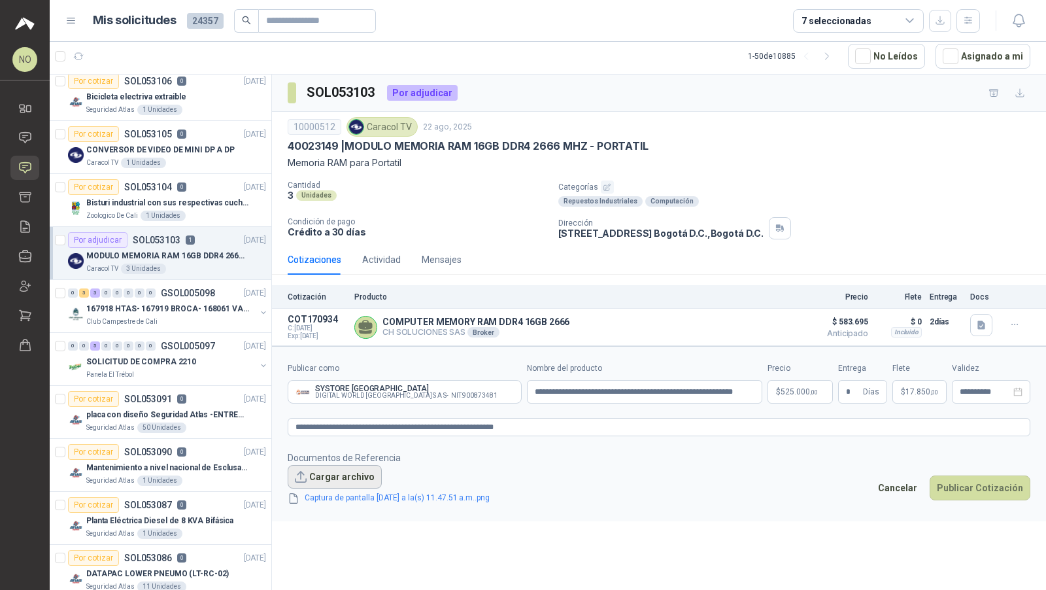
click at [339, 472] on button "Cargar archivo" at bounding box center [335, 477] width 94 height 24
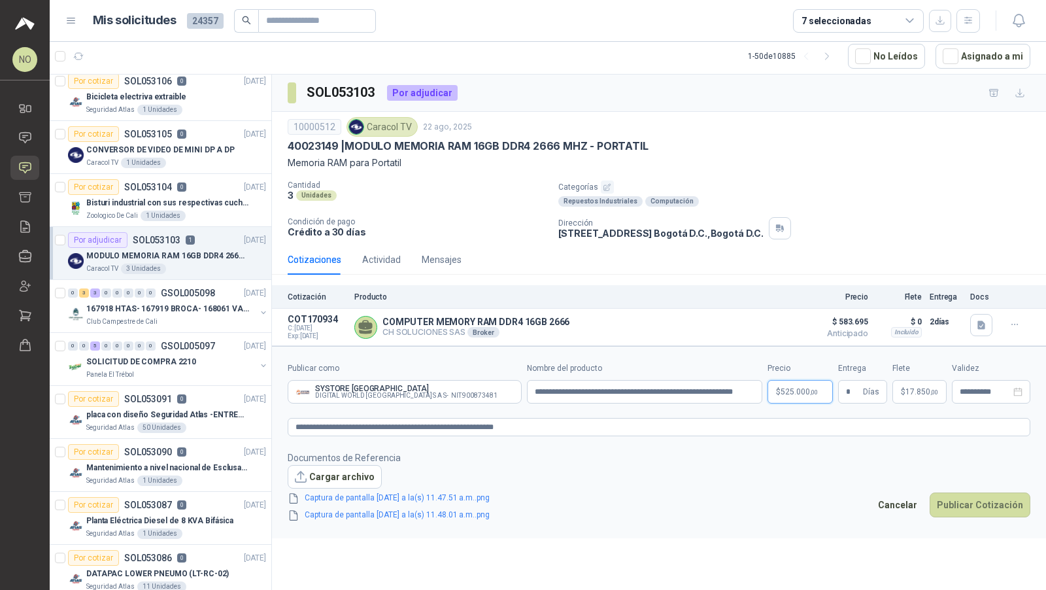
click at [818, 388] on body "NO Nathalia Ortega Inicio Chat Solicitudes Cotizar Remisiones Compañías Invitac…" at bounding box center [523, 295] width 1046 height 590
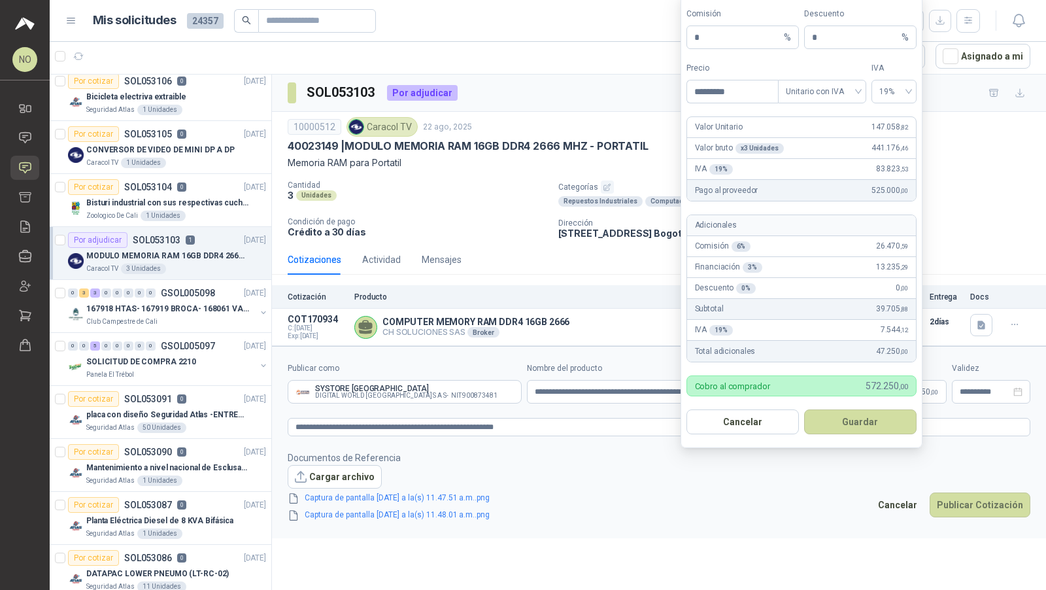
click at [550, 152] on div "10000512 Caracol TV 22 ago, 2025 40023149 | MODULO MEMORIA RAM 16GB DDR4 2666 M…" at bounding box center [659, 143] width 743 height 53
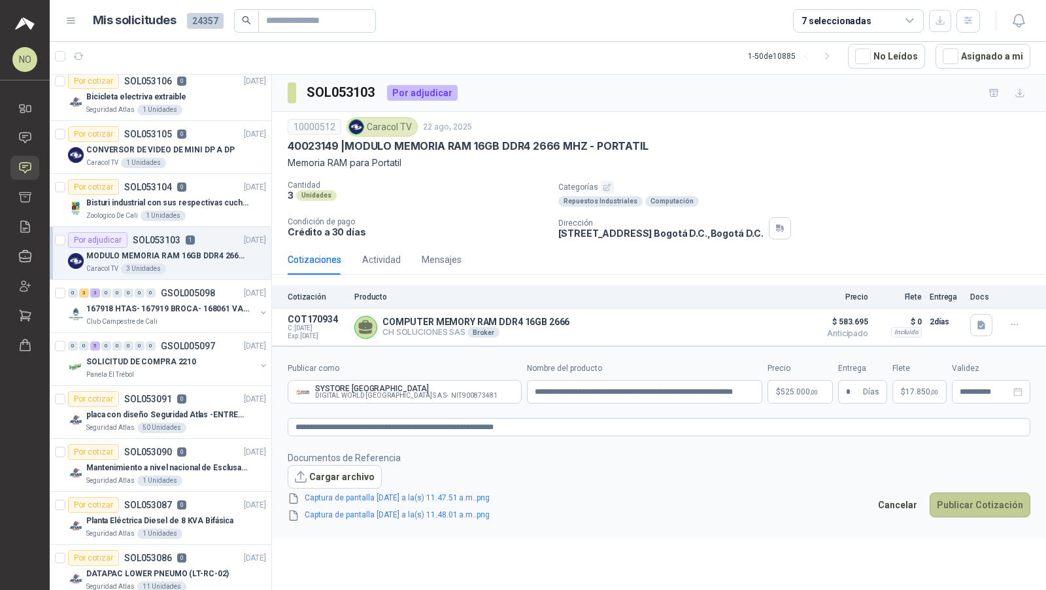
click at [988, 497] on button "Publicar Cotización" at bounding box center [980, 504] width 101 height 25
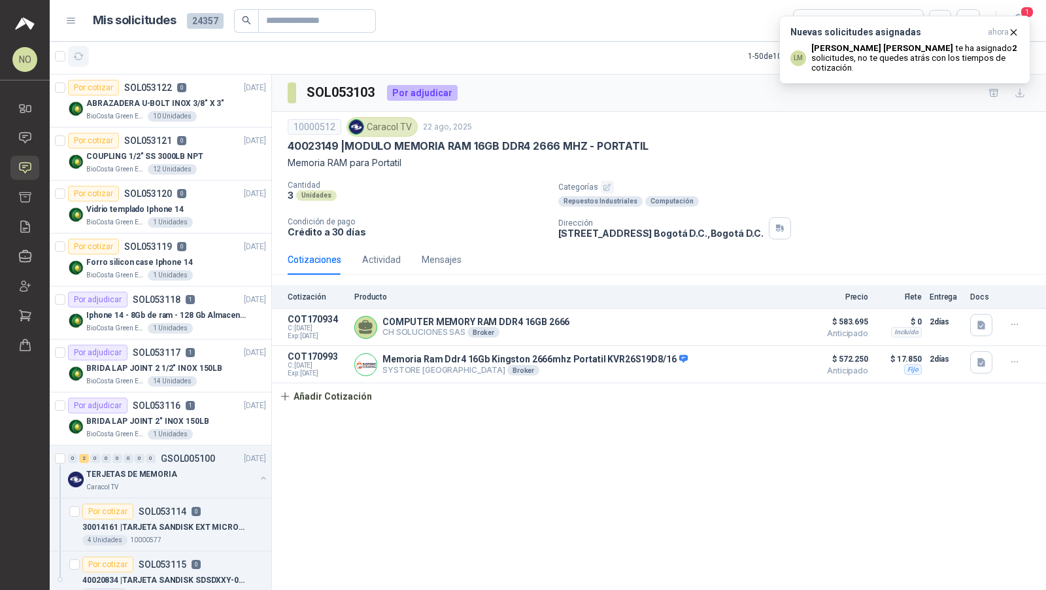
click at [82, 57] on icon "button" at bounding box center [78, 56] width 11 height 11
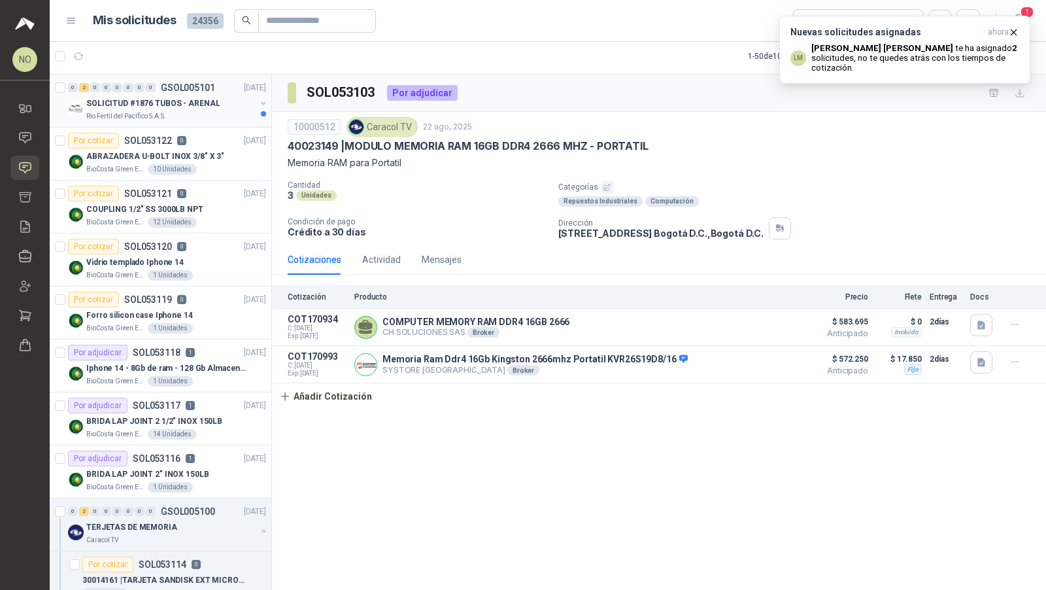
click at [185, 105] on p "SOLICITUD #1876 TUBOS - ARENAL" at bounding box center [152, 103] width 133 height 12
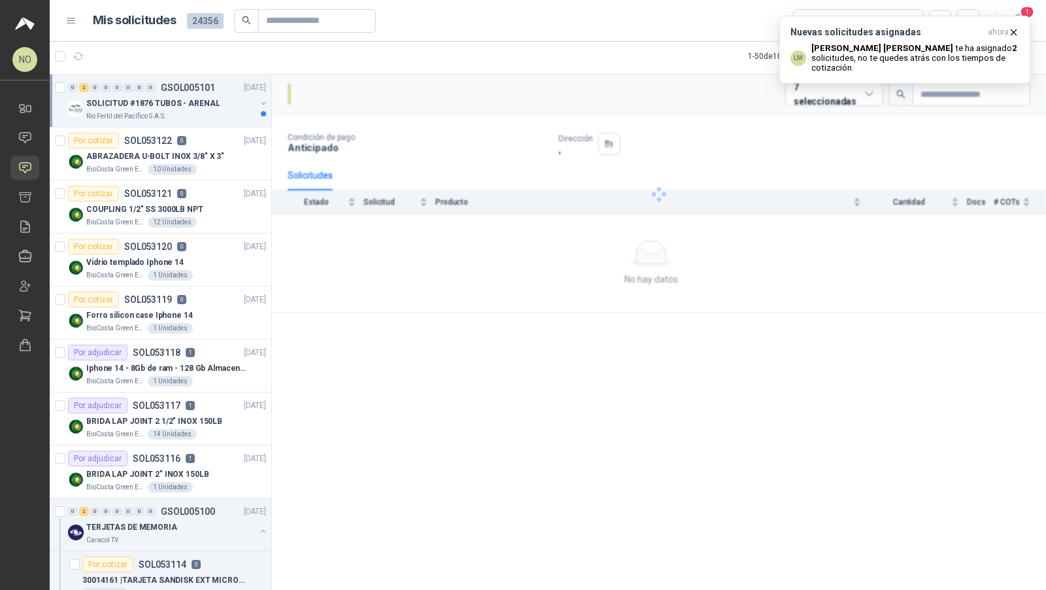
click at [185, 105] on p "SOLICITUD #1876 TUBOS - ARENAL" at bounding box center [152, 103] width 133 height 12
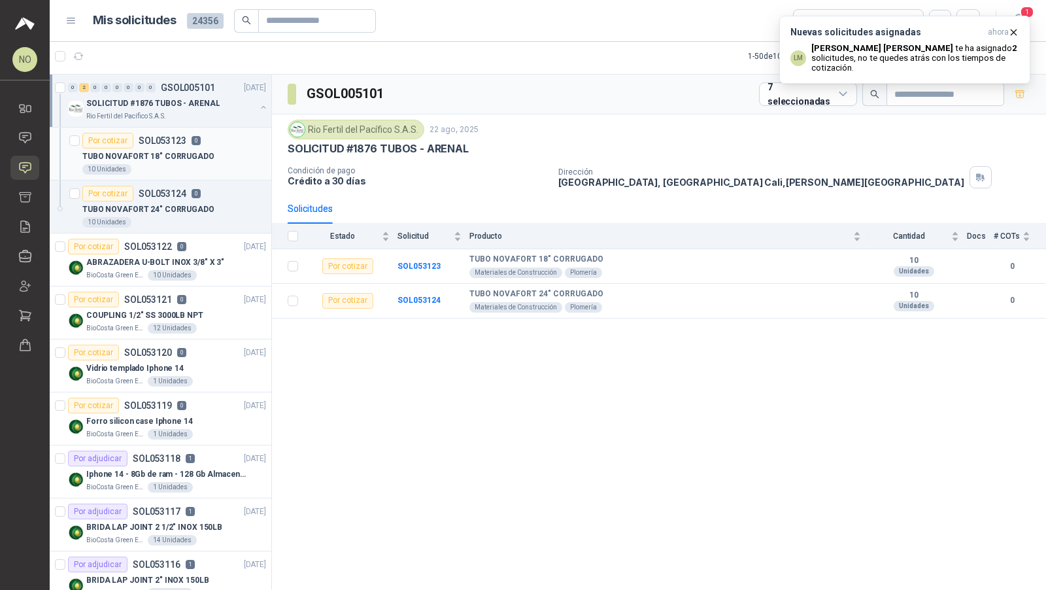
click at [189, 152] on p "TUBO NOVAFORT 18" CORRUGADO" at bounding box center [148, 156] width 132 height 12
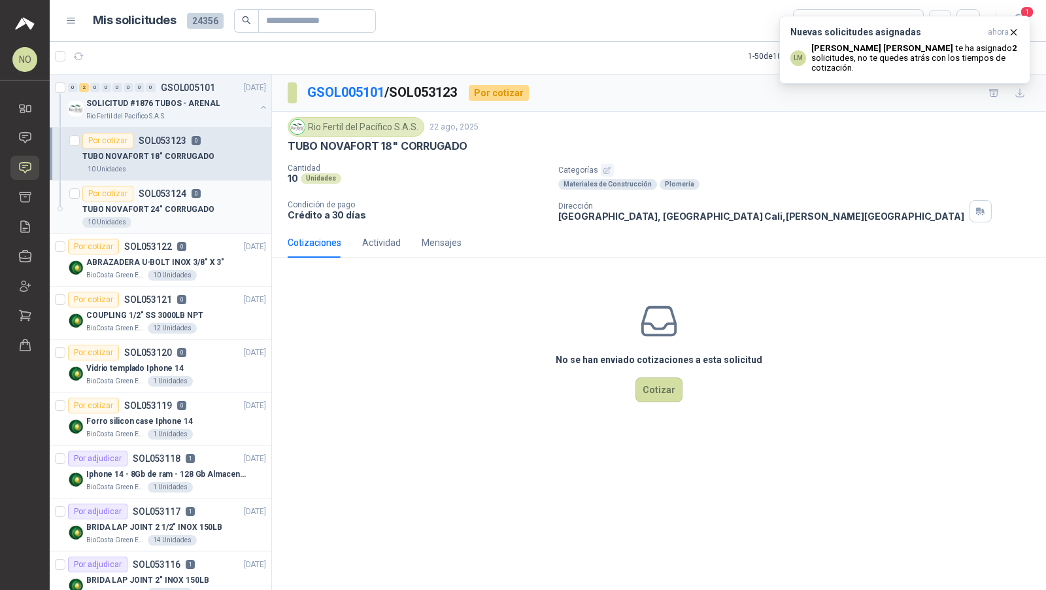
click at [178, 210] on p "TUBO NOVAFORT 24" CORRUGADO" at bounding box center [148, 209] width 132 height 12
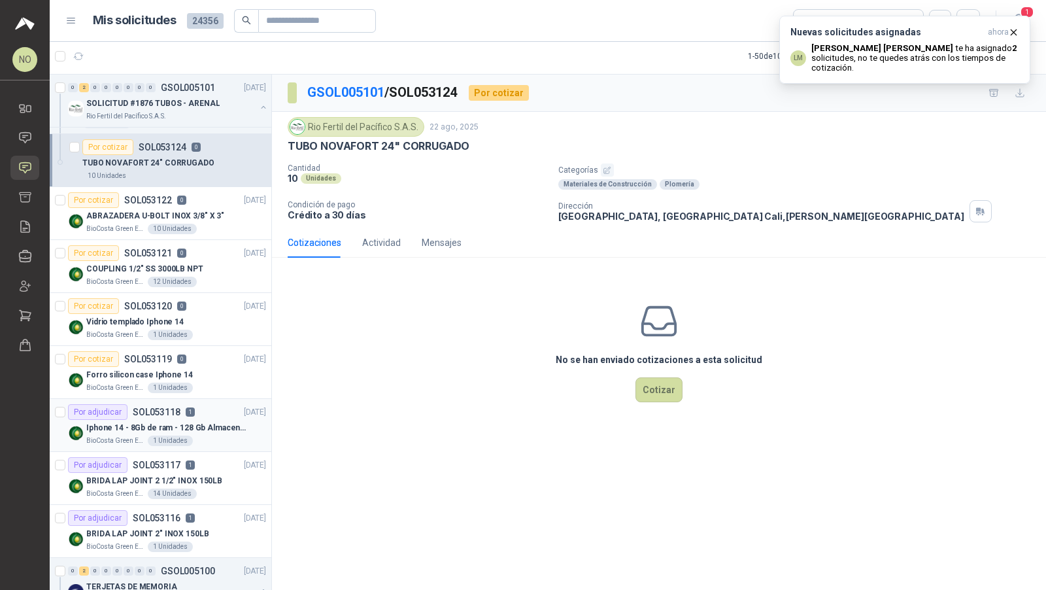
scroll to position [47, 0]
click at [190, 474] on p "BRIDA LAP JOINT 2 1/2" INOX 150LB" at bounding box center [154, 480] width 136 height 12
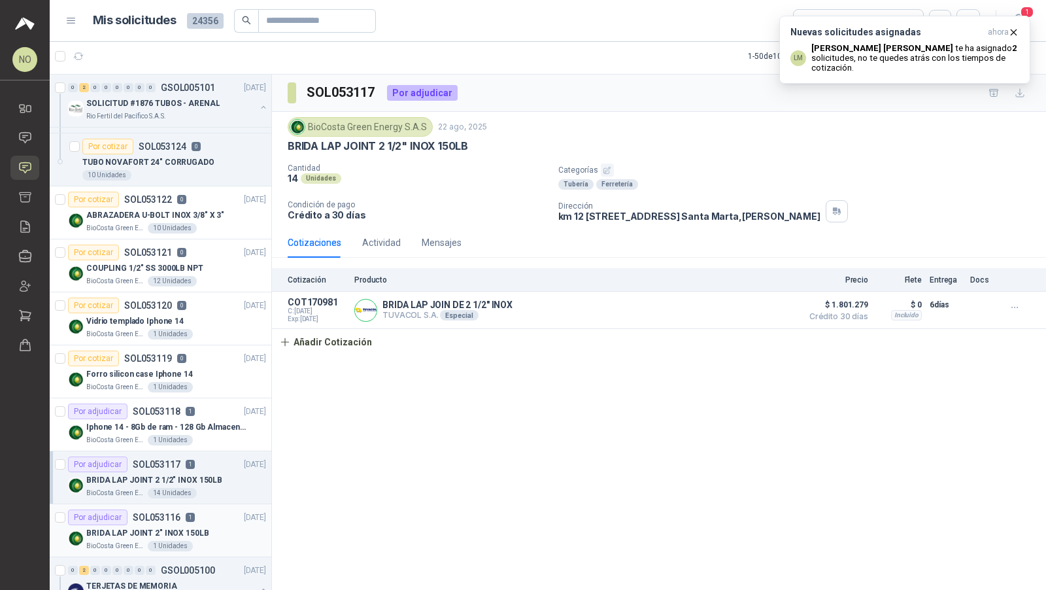
click at [182, 510] on div "Por adjudicar SOL053116 1" at bounding box center [131, 517] width 127 height 16
click at [207, 474] on p "BRIDA LAP JOINT 2 1/2" INOX 150LB" at bounding box center [154, 480] width 136 height 12
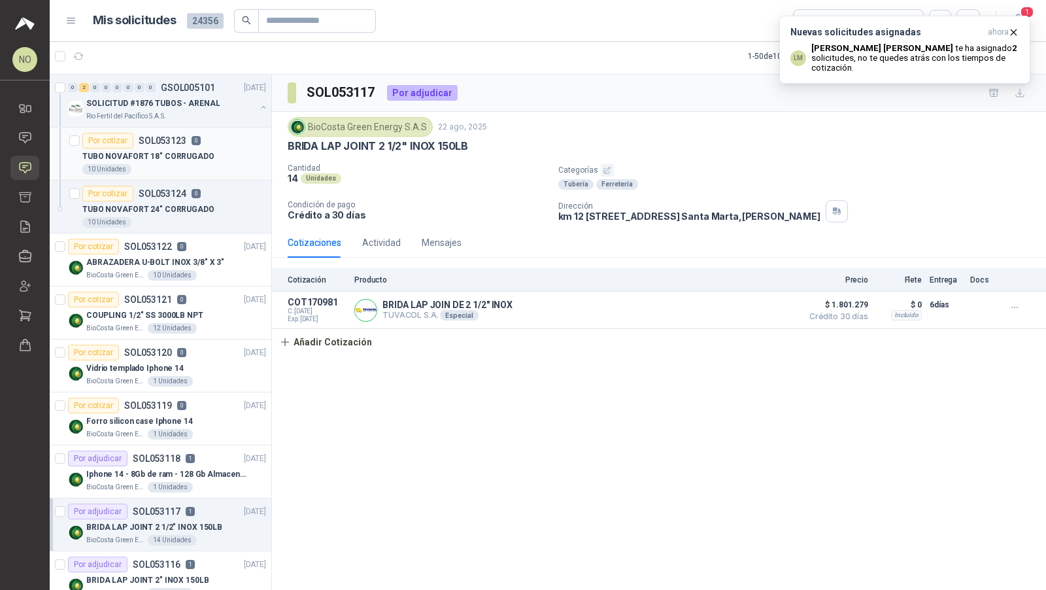
click at [222, 150] on div "TUBO NOVAFORT 18" CORRUGADO" at bounding box center [174, 156] width 184 height 16
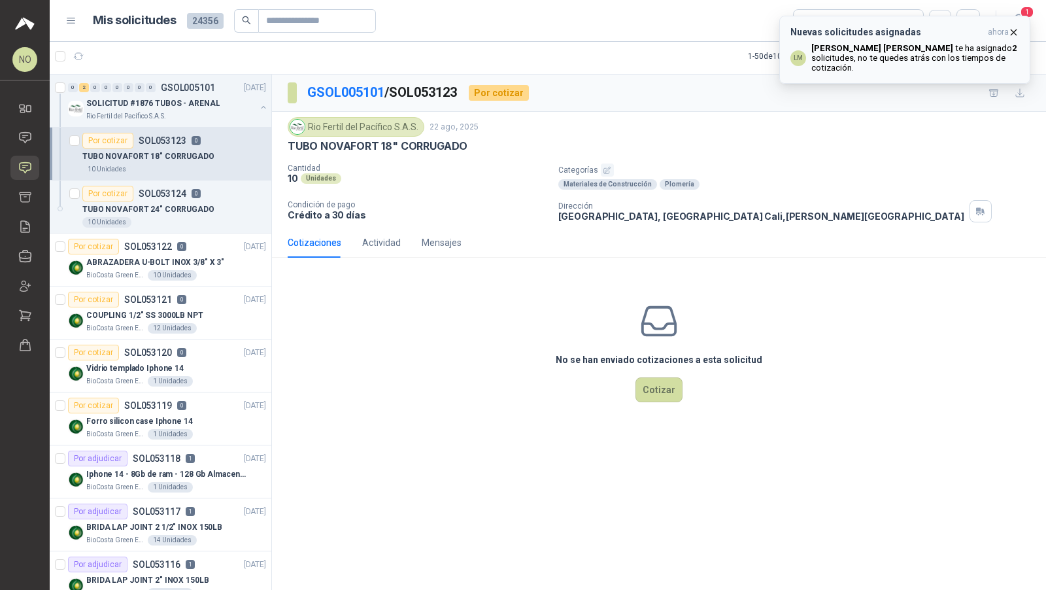
click at [1014, 31] on icon "button" at bounding box center [1013, 32] width 11 height 11
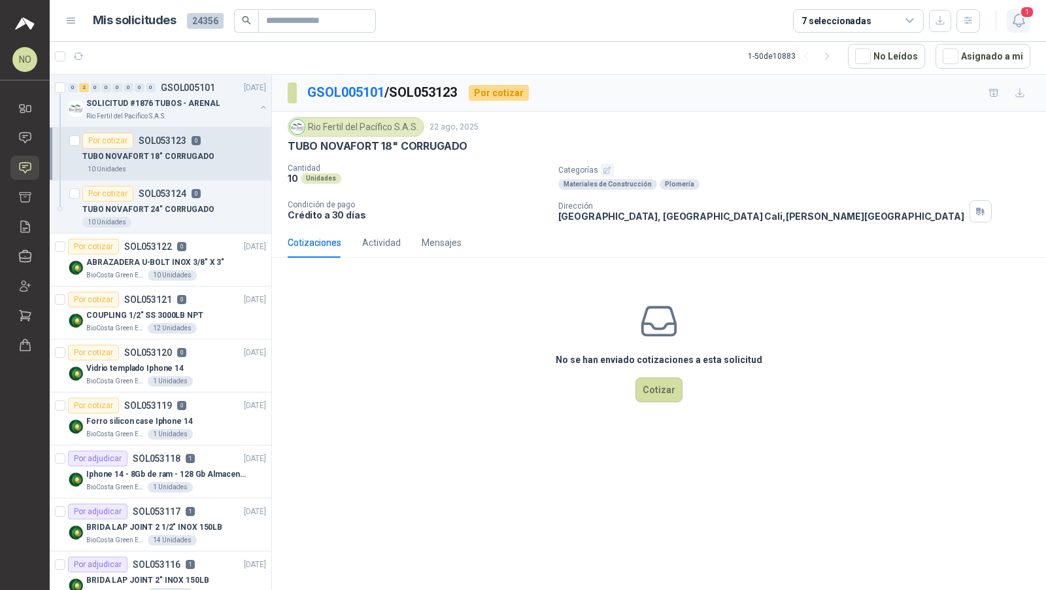
click at [1023, 18] on icon "button" at bounding box center [1019, 20] width 16 height 16
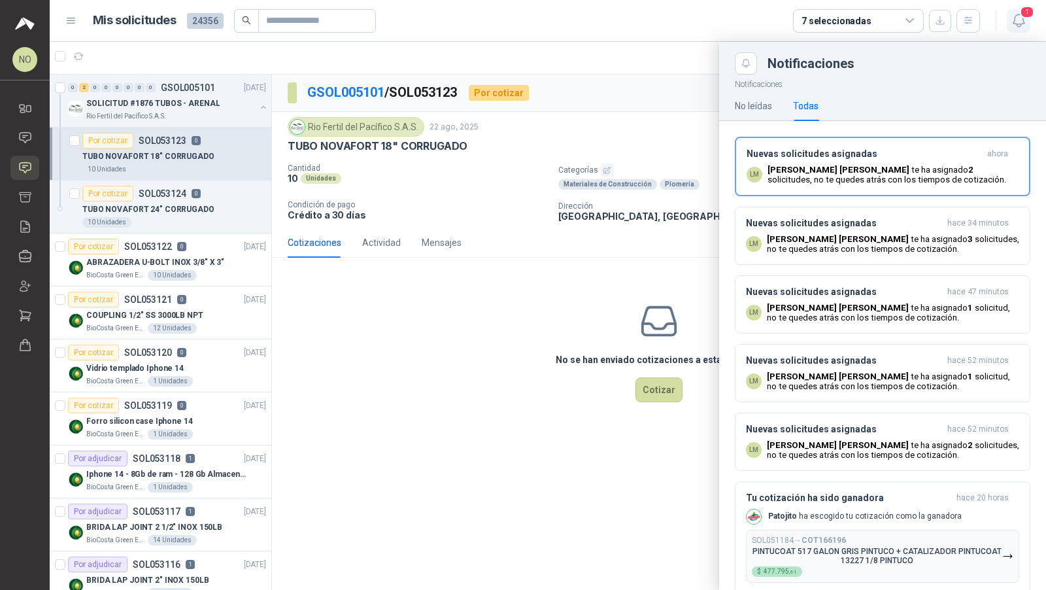
click at [1023, 18] on icon "button" at bounding box center [1019, 20] width 16 height 16
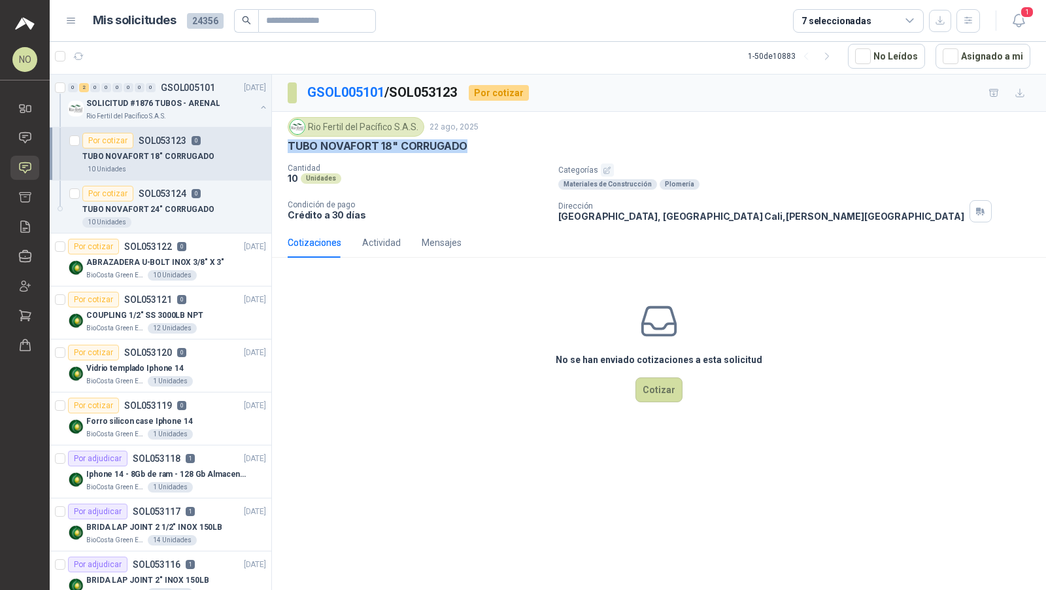
drag, startPoint x: 288, startPoint y: 145, endPoint x: 479, endPoint y: 148, distance: 191.6
click at [479, 148] on div "TUBO NOVAFORT 18" CORRUGADO" at bounding box center [659, 146] width 743 height 14
click at [190, 220] on div "10 Unidades" at bounding box center [174, 222] width 184 height 10
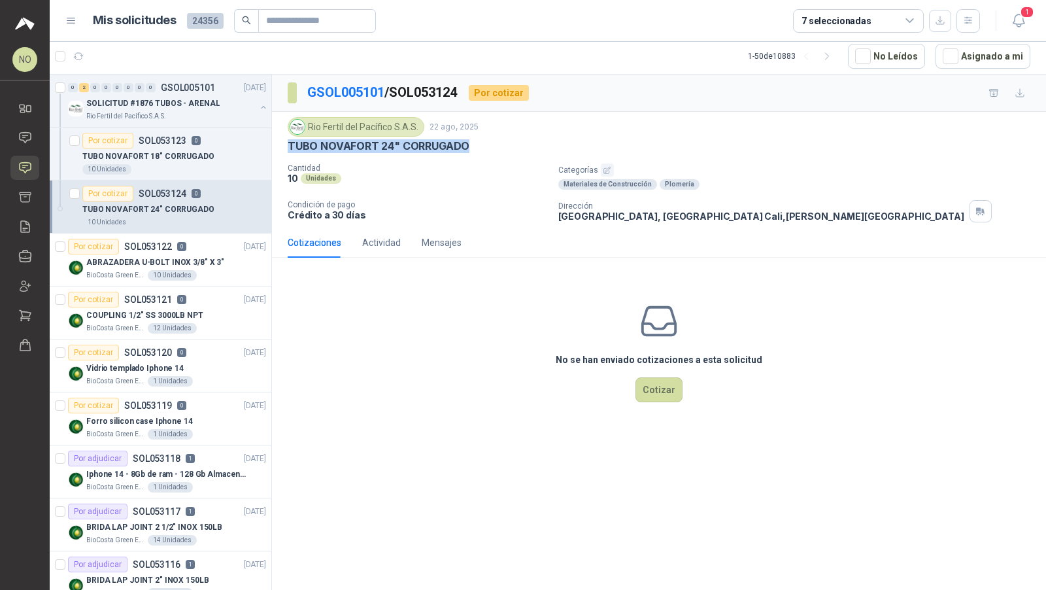
drag, startPoint x: 286, startPoint y: 145, endPoint x: 494, endPoint y: 143, distance: 208.6
click at [495, 145] on div "Rio Fertil [PERSON_NAME] S.A.S. [DATE] TUBO NOVAFORT 24" CORRUGADO Cantidad 10 …" at bounding box center [659, 170] width 774 height 116
click at [292, 152] on div "Rio Fertil [PERSON_NAME] S.A.S. [DATE] TUBO NOVAFORT 24" CORRUGADO Cantidad 10 …" at bounding box center [659, 169] width 743 height 105
drag, startPoint x: 285, startPoint y: 141, endPoint x: 472, endPoint y: 141, distance: 186.4
click at [472, 141] on div "Rio Fertil [PERSON_NAME] S.A.S. [DATE] TUBO NOVAFORT 24" CORRUGADO Cantidad 10 …" at bounding box center [659, 170] width 774 height 116
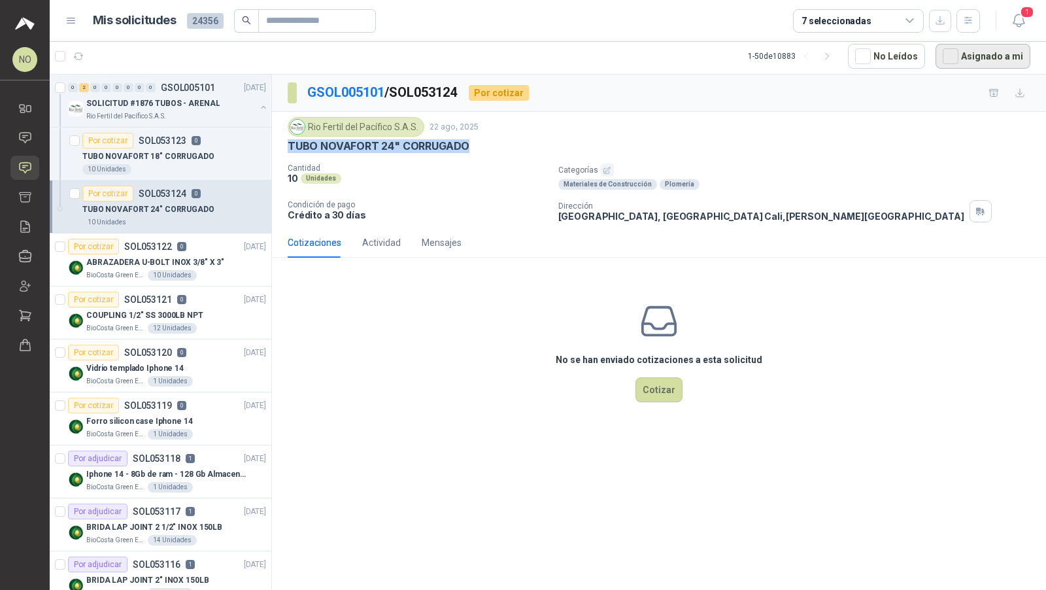
click at [993, 46] on button "Asignado a mi" at bounding box center [983, 56] width 95 height 25
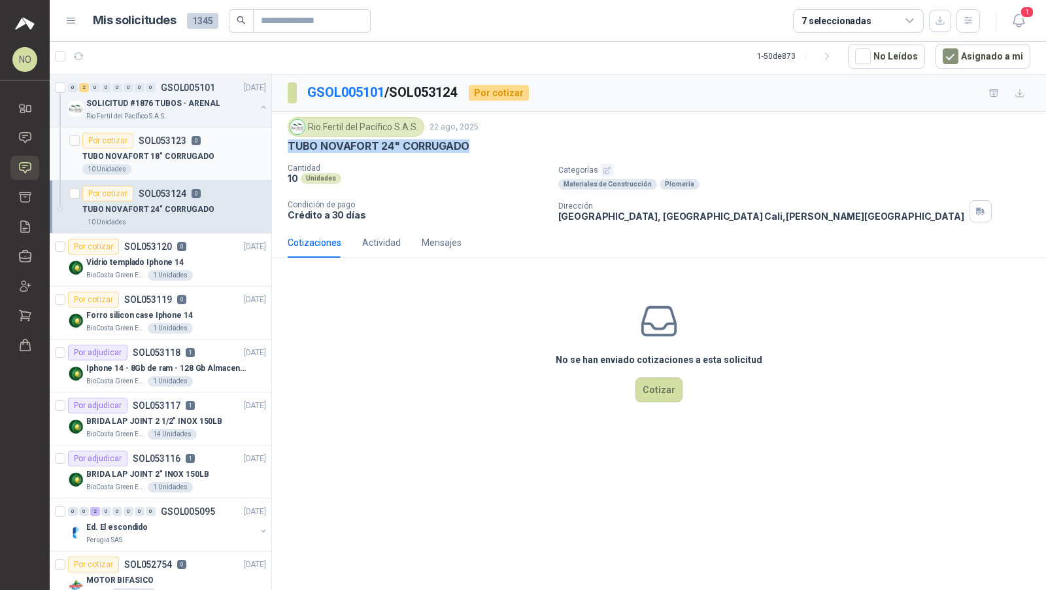
click at [227, 136] on div "Por cotizar SOL053123 0" at bounding box center [174, 141] width 184 height 16
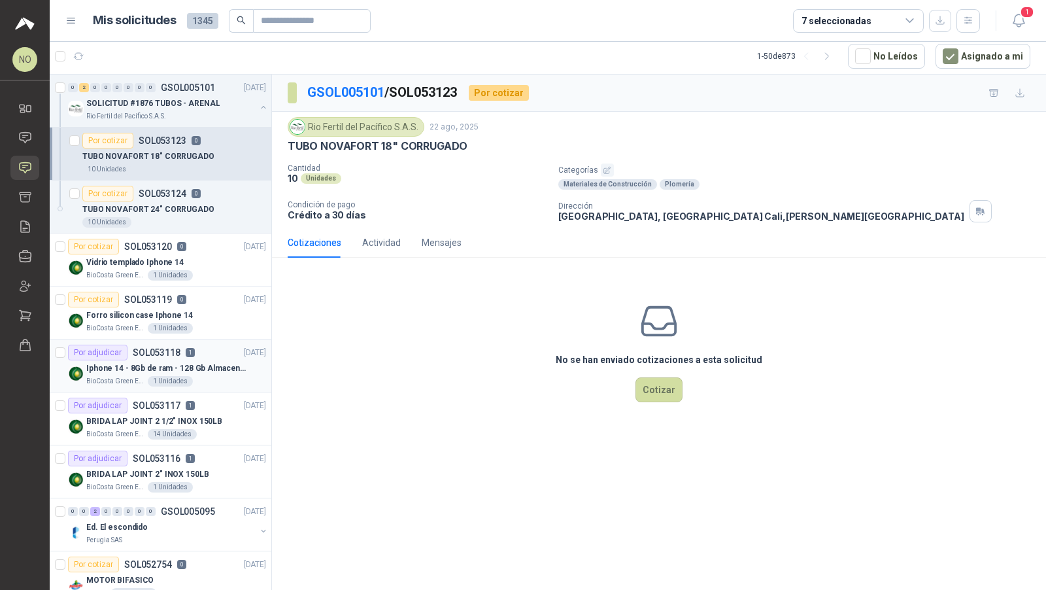
click at [195, 362] on p "Iphone 14 - 8Gb de ram - 128 Gb Almacenamiento" at bounding box center [167, 368] width 163 height 12
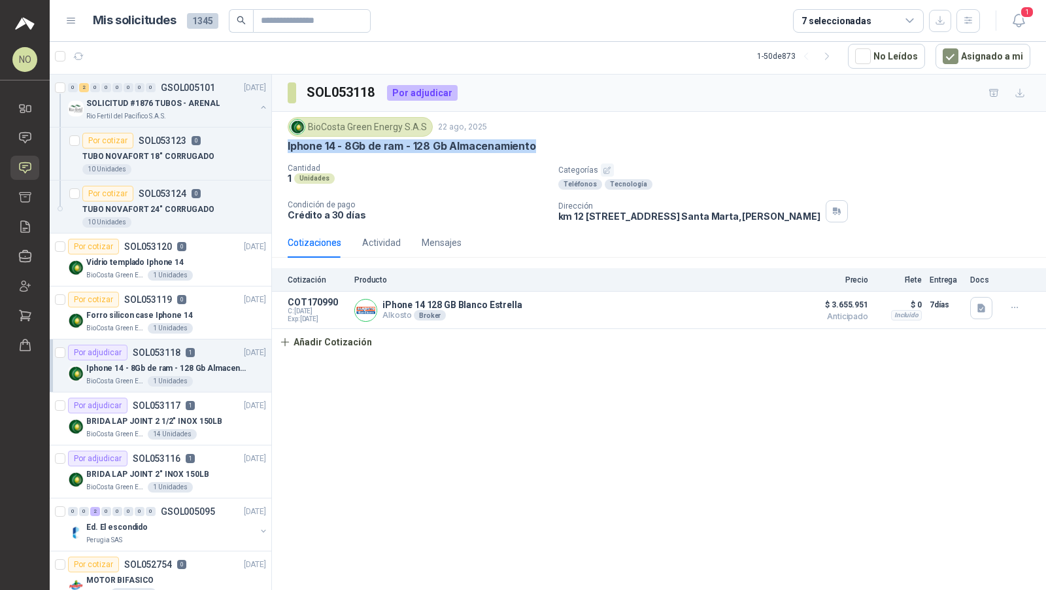
drag, startPoint x: 286, startPoint y: 141, endPoint x: 564, endPoint y: 144, distance: 278.6
click at [564, 144] on div "BioCosta [PERSON_NAME] Energy S.A.S [DATE] Iphone 14 - 8Gb de ram - 128 Gb Alma…" at bounding box center [659, 170] width 774 height 116
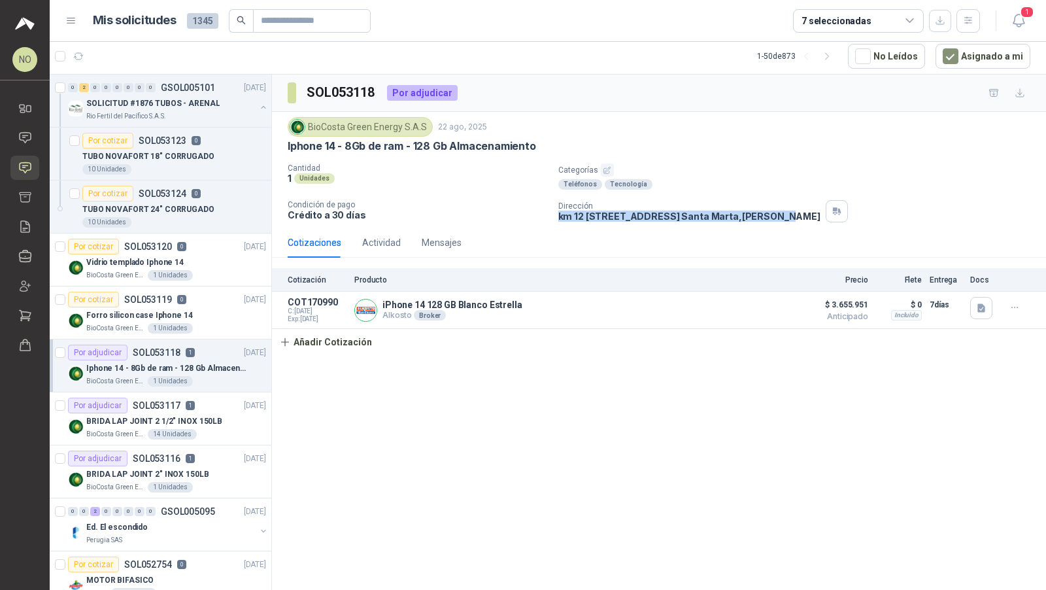
drag, startPoint x: 559, startPoint y: 209, endPoint x: 864, endPoint y: 218, distance: 304.9
click at [864, 218] on div "Dirección km 12 via alterna zona franca tayrona lote 40 Santa Marta , Magdalena" at bounding box center [800, 211] width 483 height 22
click at [575, 213] on p "km 12 via alterna zona franca tayrona lote 40 Santa Marta , Magdalena" at bounding box center [690, 216] width 262 height 11
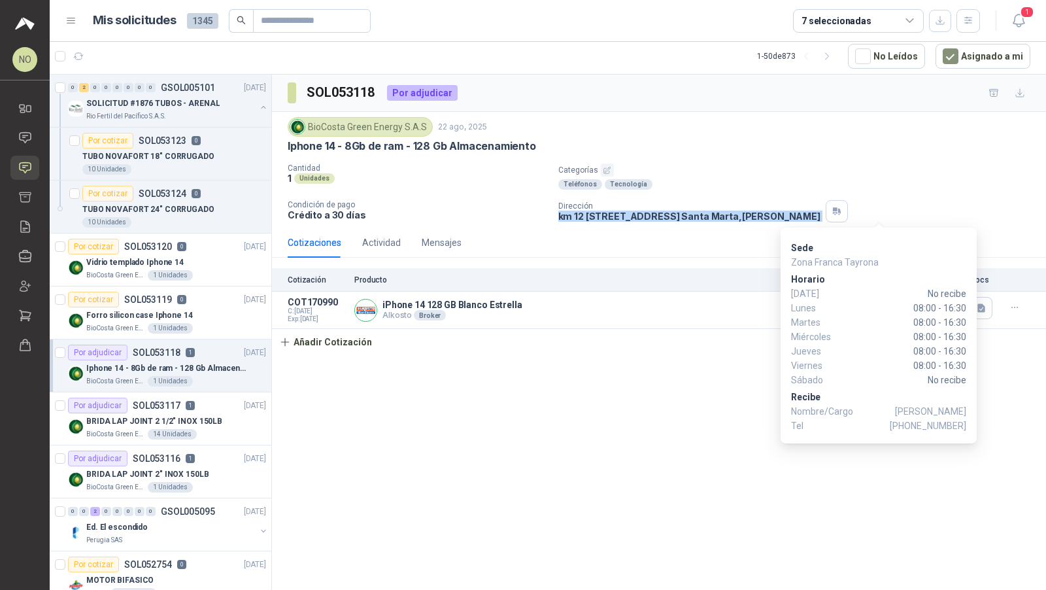
drag, startPoint x: 556, startPoint y: 212, endPoint x: 866, endPoint y: 216, distance: 310.0
click at [866, 216] on div "Cantidad 1 Unidades Categorías Teléfonos Tecnología Condición de pago Crédito a…" at bounding box center [659, 192] width 743 height 59
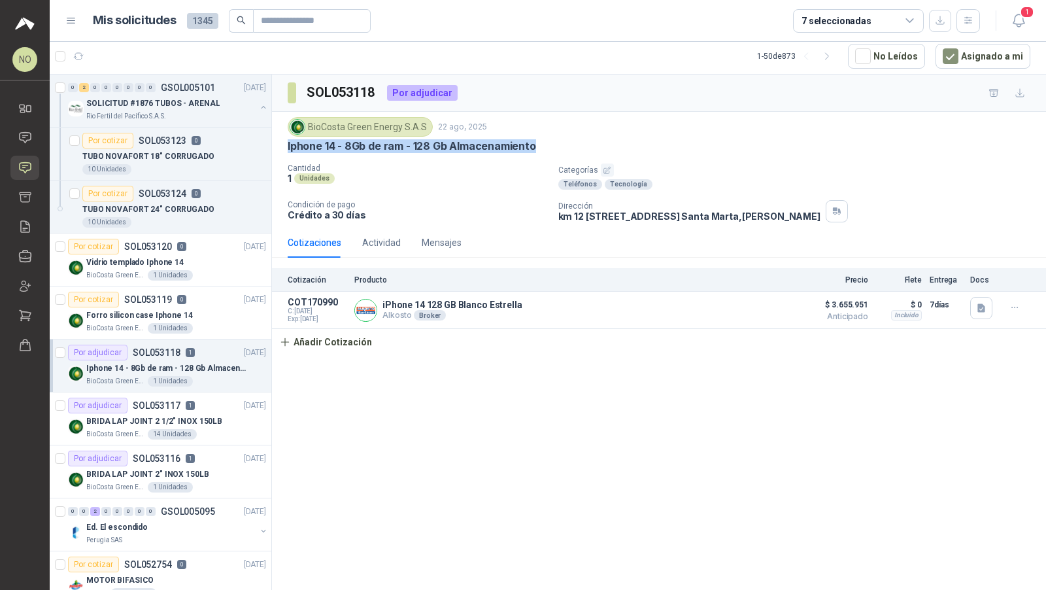
drag, startPoint x: 285, startPoint y: 145, endPoint x: 556, endPoint y: 146, distance: 270.8
click at [557, 146] on div "BioCosta [PERSON_NAME] Energy S.A.S [DATE] Iphone 14 - 8Gb de ram - 128 Gb Alma…" at bounding box center [659, 170] width 774 height 116
click at [197, 429] on div "BioCosta Green Energy S.A.S 14 Unidades" at bounding box center [176, 434] width 180 height 10
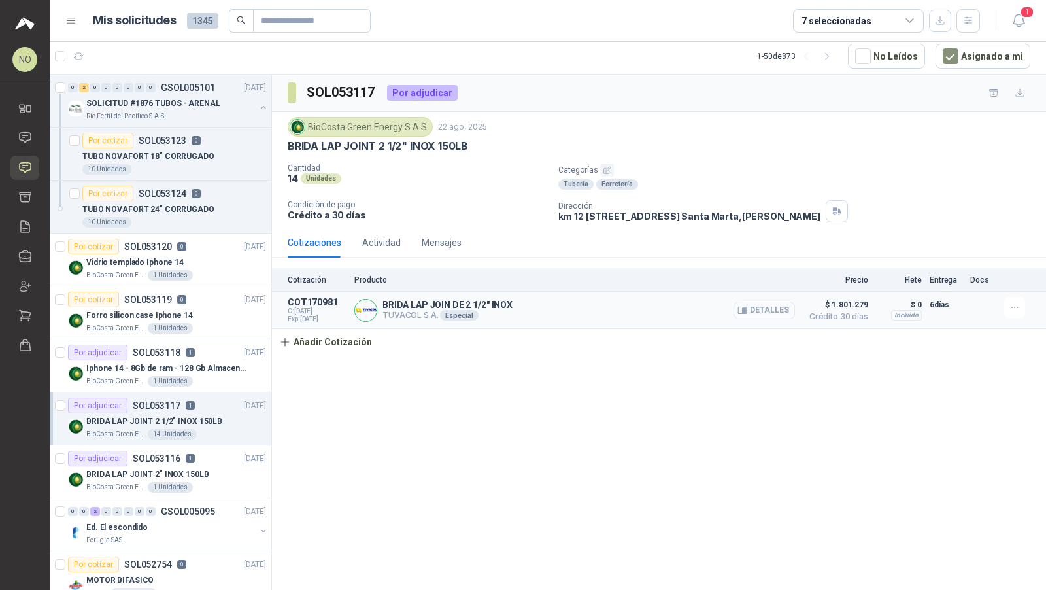
click at [745, 308] on icon "button" at bounding box center [744, 310] width 3 height 5
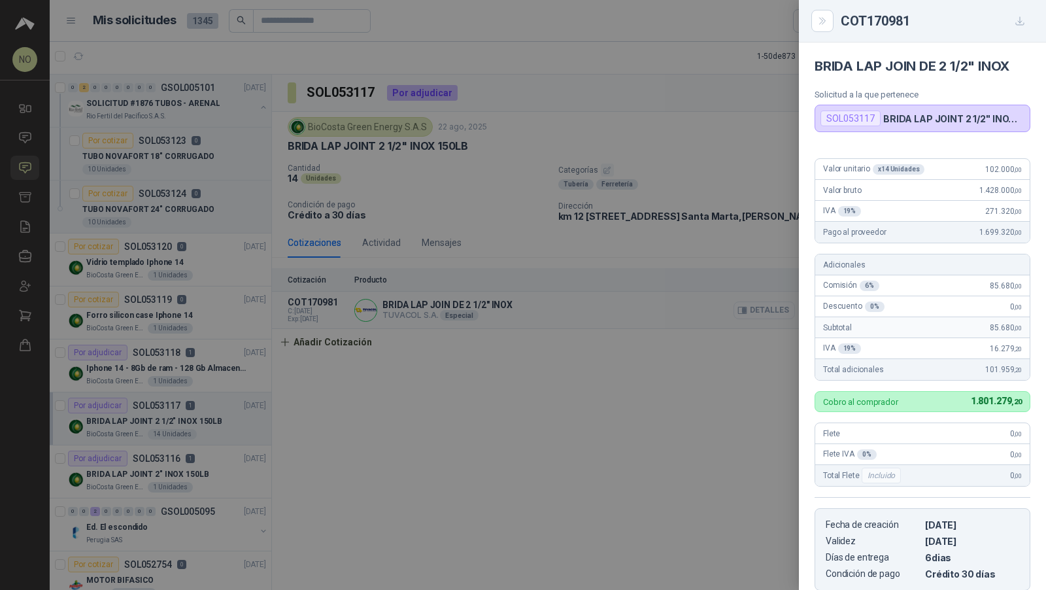
click at [745, 306] on div at bounding box center [523, 295] width 1046 height 590
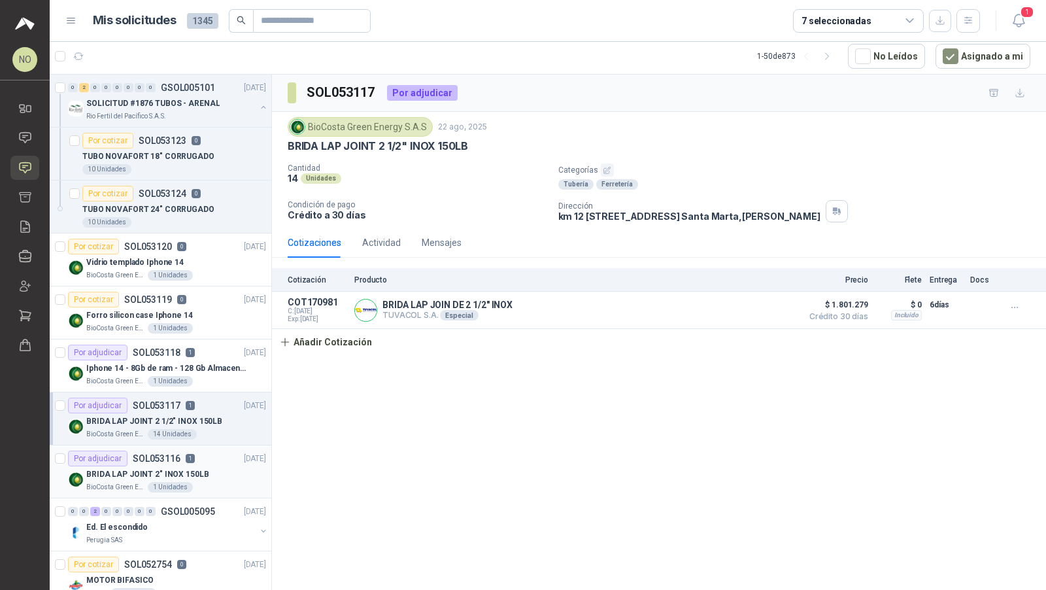
click at [177, 485] on div "1 Unidades" at bounding box center [170, 487] width 45 height 10
click at [226, 409] on div "Por adjudicar SOL053117 1 22/08/25" at bounding box center [167, 406] width 198 height 16
click at [220, 438] on article "Por adjudicar SOL053117 1 22/08/25 BRIDA LAP JOINT 2 1/2" INOX 150LB BioCosta G…" at bounding box center [161, 418] width 222 height 53
click at [218, 457] on div "Por adjudicar SOL053116 1 22/08/25" at bounding box center [167, 459] width 198 height 16
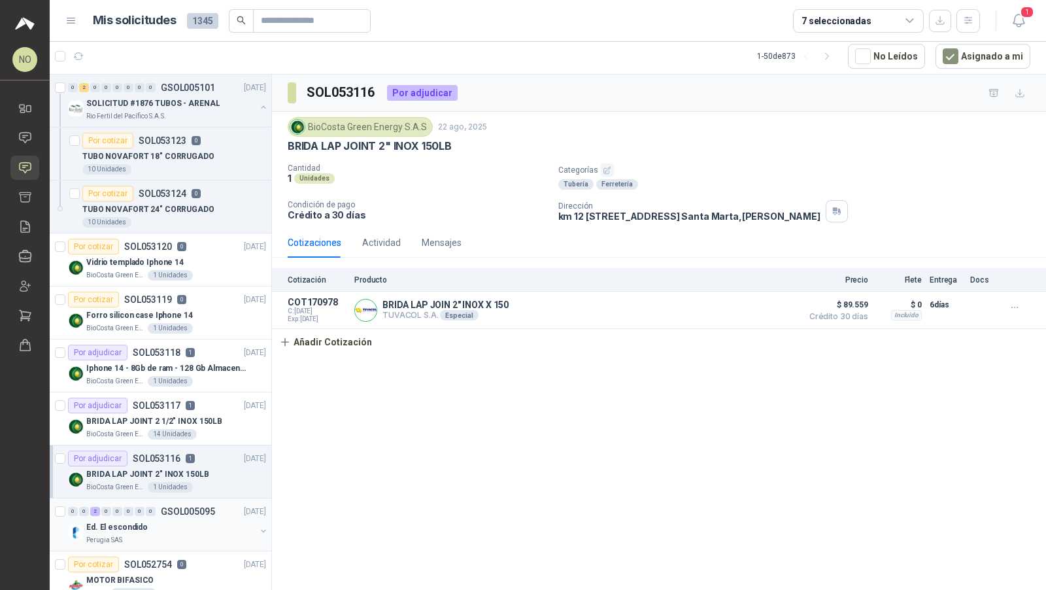
click at [219, 498] on div "0 0 2 0 0 0 0 0 GSOL005095 22/08/25 Ed. El escondido Perugia SAS" at bounding box center [161, 524] width 222 height 53
click at [201, 521] on div "Ed. El escondido" at bounding box center [170, 527] width 169 height 16
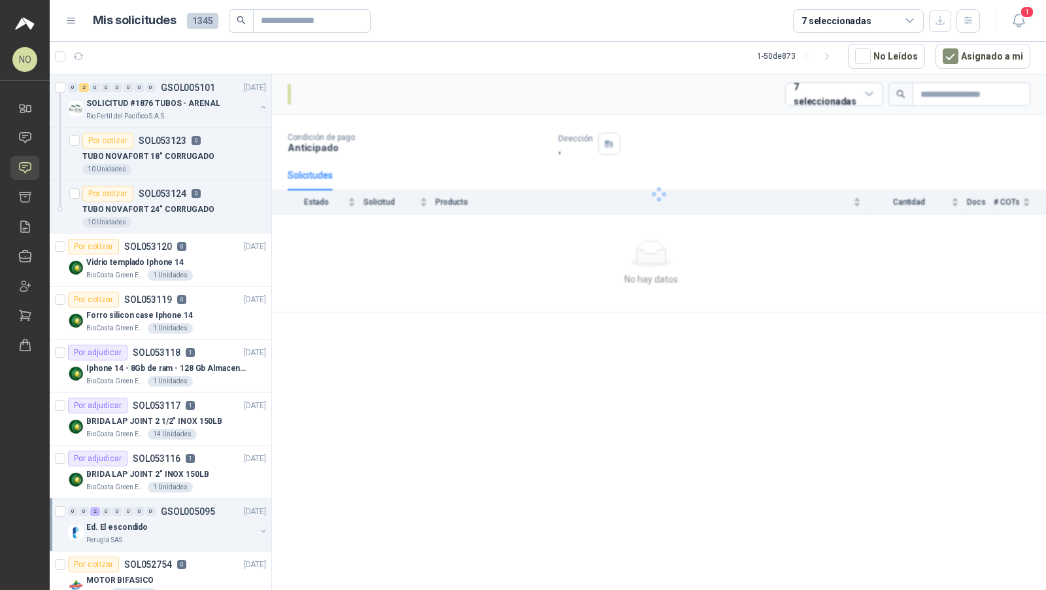
click at [201, 521] on div "Ed. El escondido" at bounding box center [170, 527] width 169 height 16
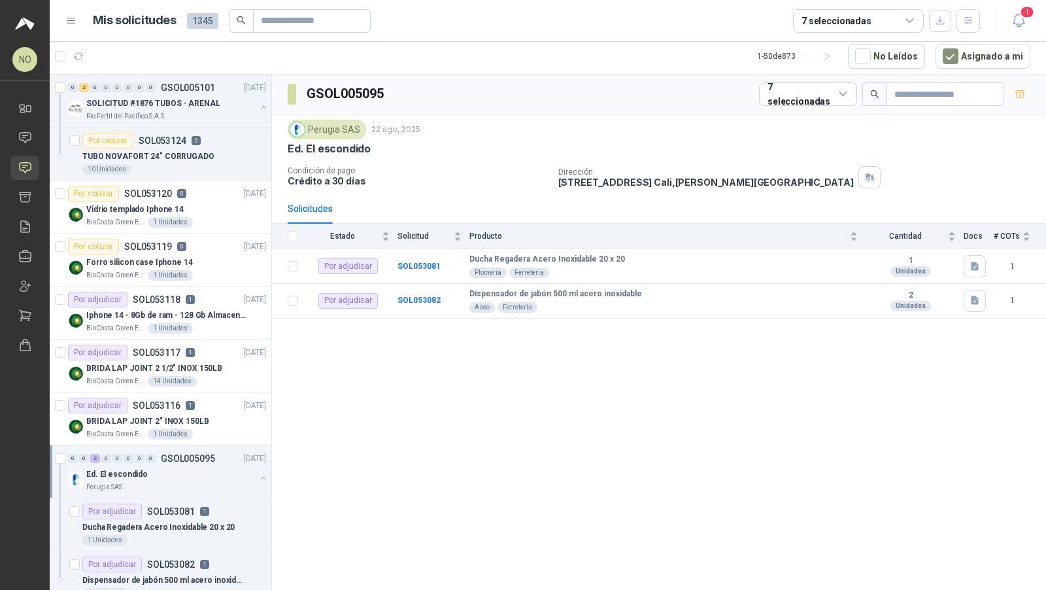
scroll to position [55, 0]
click at [187, 469] on div "Ed. El escondido" at bounding box center [170, 472] width 169 height 16
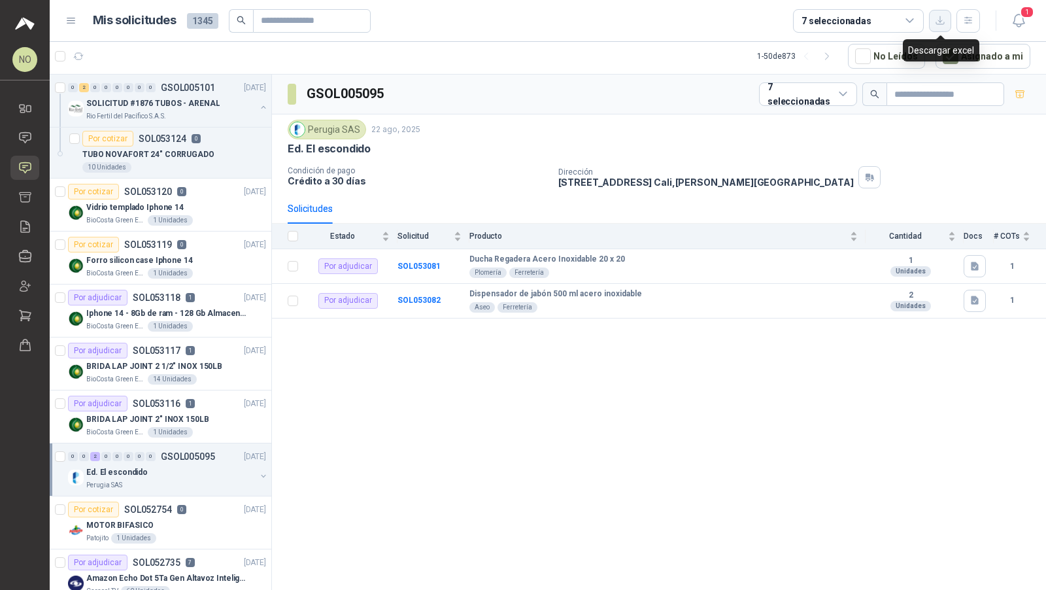
click at [937, 27] on button "button" at bounding box center [940, 21] width 22 height 22
click at [633, 90] on div "GSOL005095 7 seleccionadas" at bounding box center [659, 95] width 774 height 40
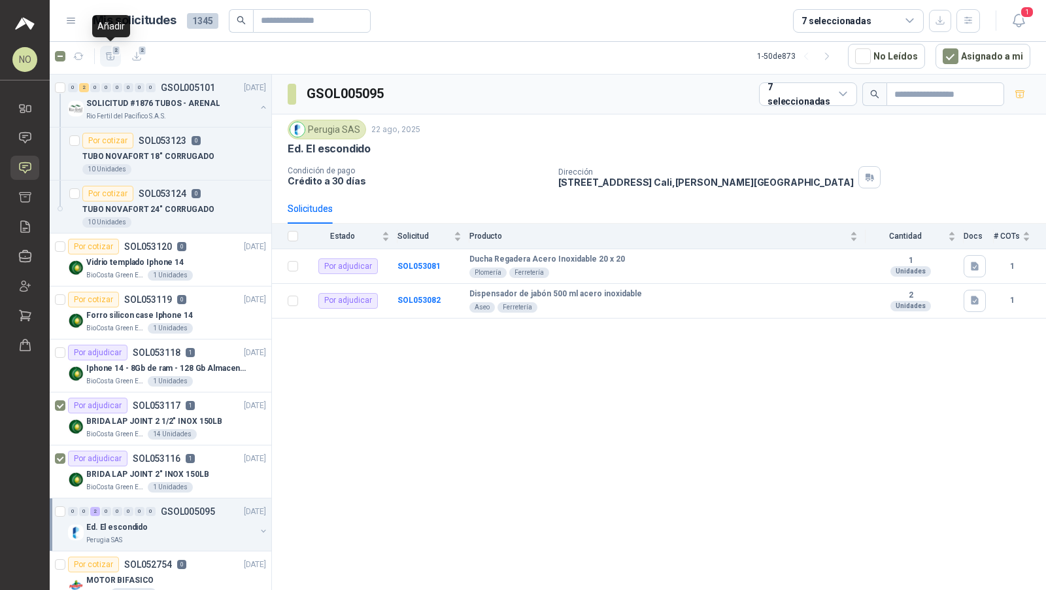
click at [114, 56] on icon "button" at bounding box center [110, 55] width 9 height 7
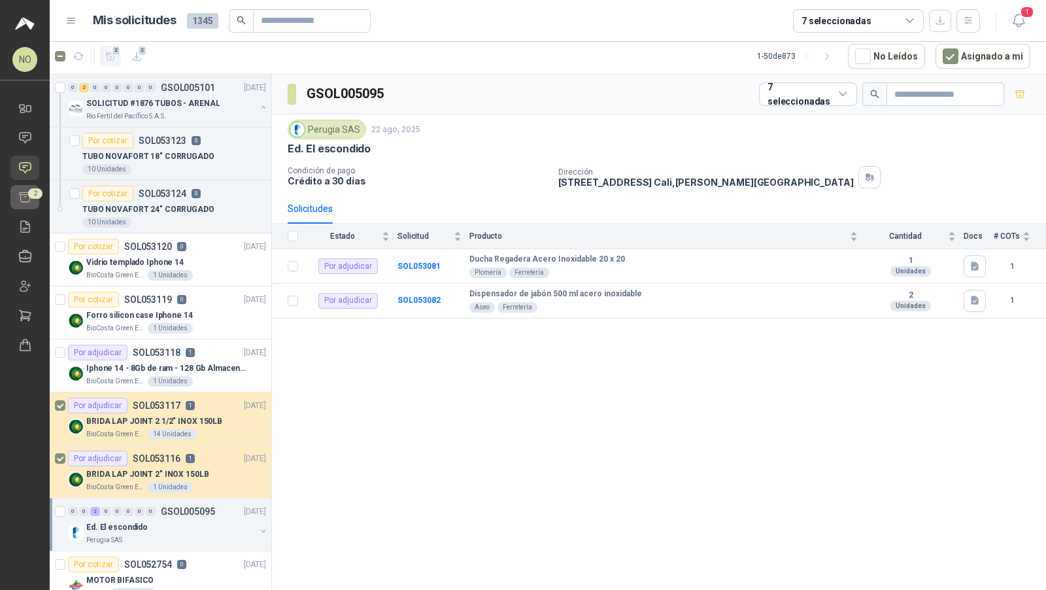
click at [28, 196] on div "2" at bounding box center [35, 193] width 14 height 10
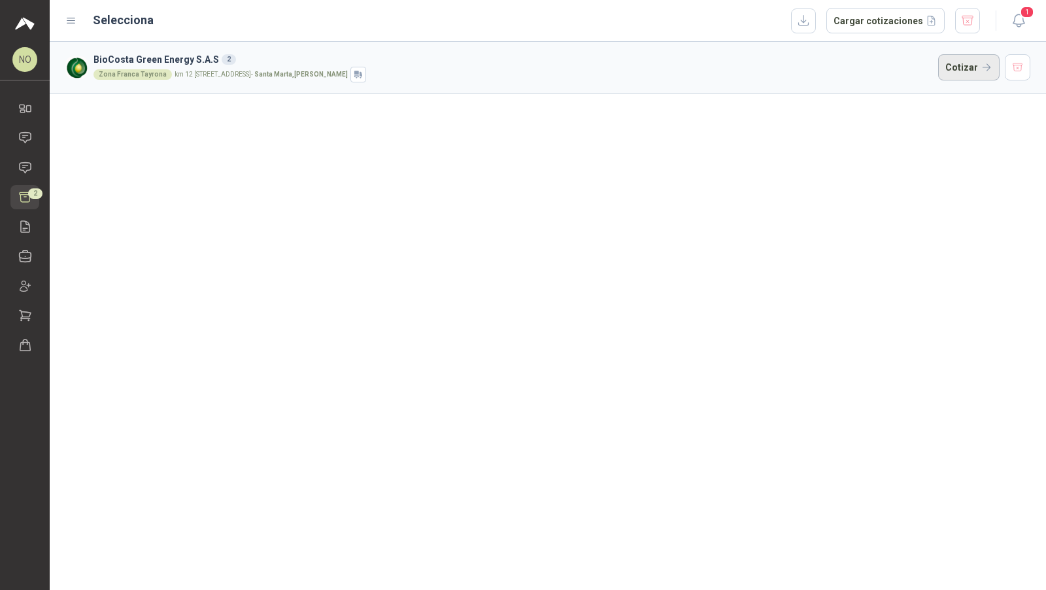
click at [968, 69] on button "Cotizar" at bounding box center [968, 67] width 61 height 26
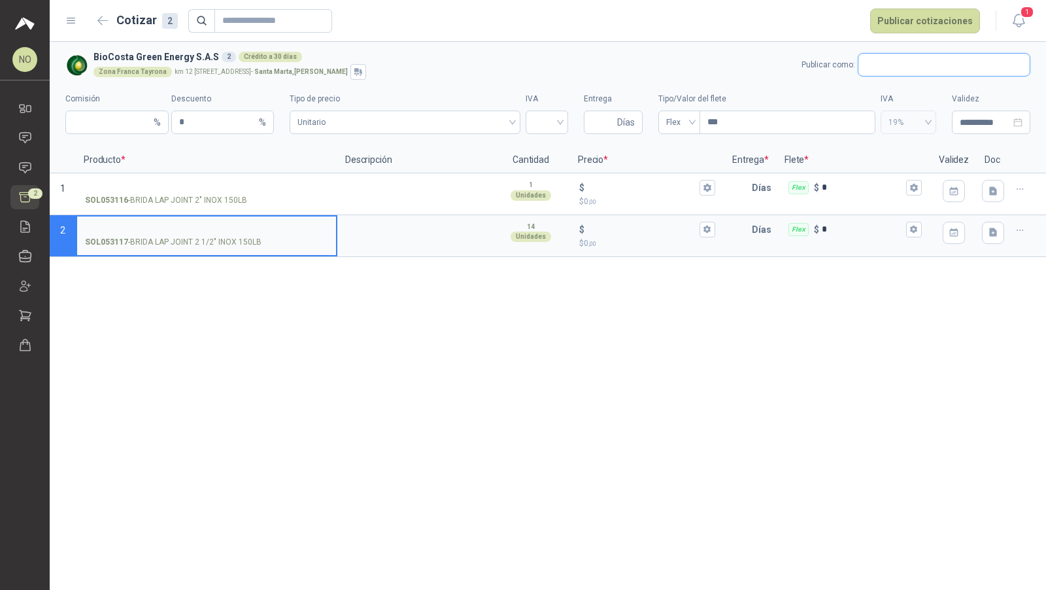
click at [898, 60] on input "text" at bounding box center [944, 65] width 171 height 22
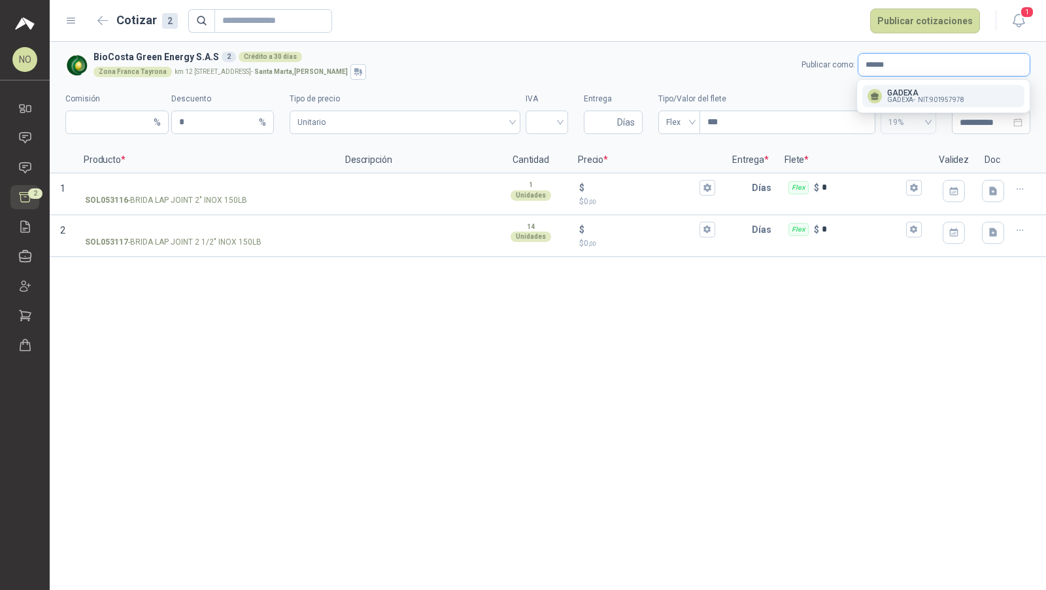
type input "******"
click at [908, 101] on span "GADEXA -" at bounding box center [901, 100] width 28 height 7
type input "*"
type input "**********"
click at [693, 123] on div "Flex" at bounding box center [680, 123] width 42 height 24
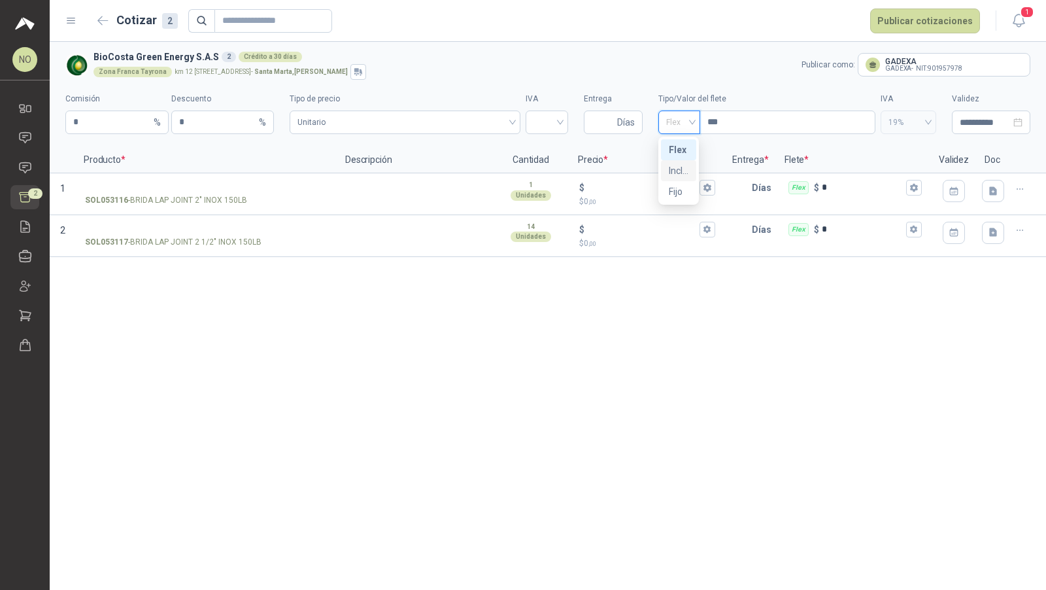
click at [680, 171] on div "Incluido" at bounding box center [679, 170] width 20 height 14
click at [604, 126] on input "Entrega" at bounding box center [603, 122] width 23 height 22
type input "*"
click at [549, 123] on input "search" at bounding box center [547, 121] width 27 height 20
click at [549, 145] on div "19%" at bounding box center [547, 150] width 22 height 14
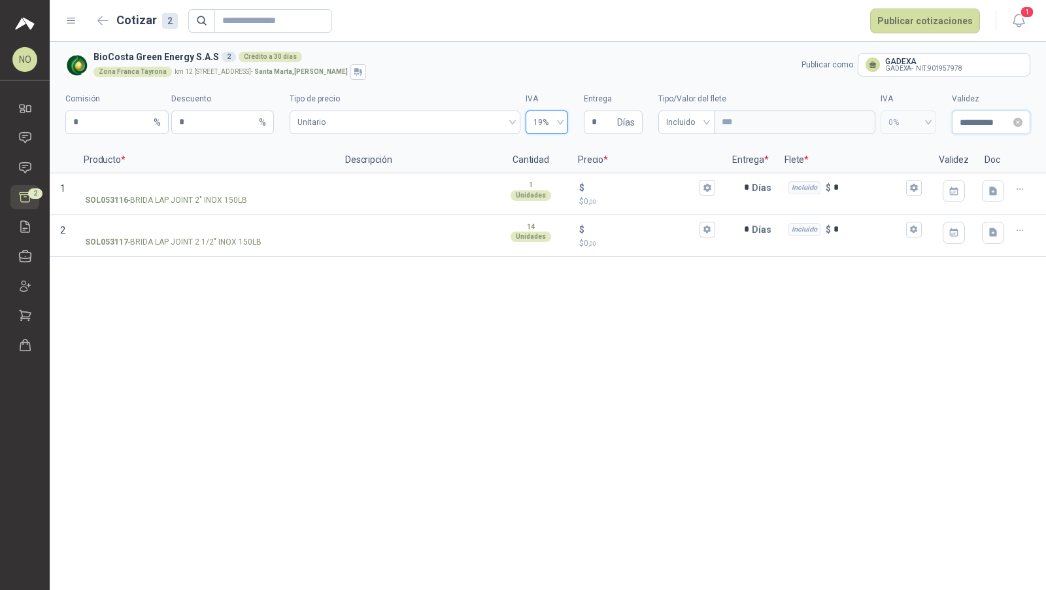
click at [974, 128] on input "**********" at bounding box center [985, 122] width 51 height 14
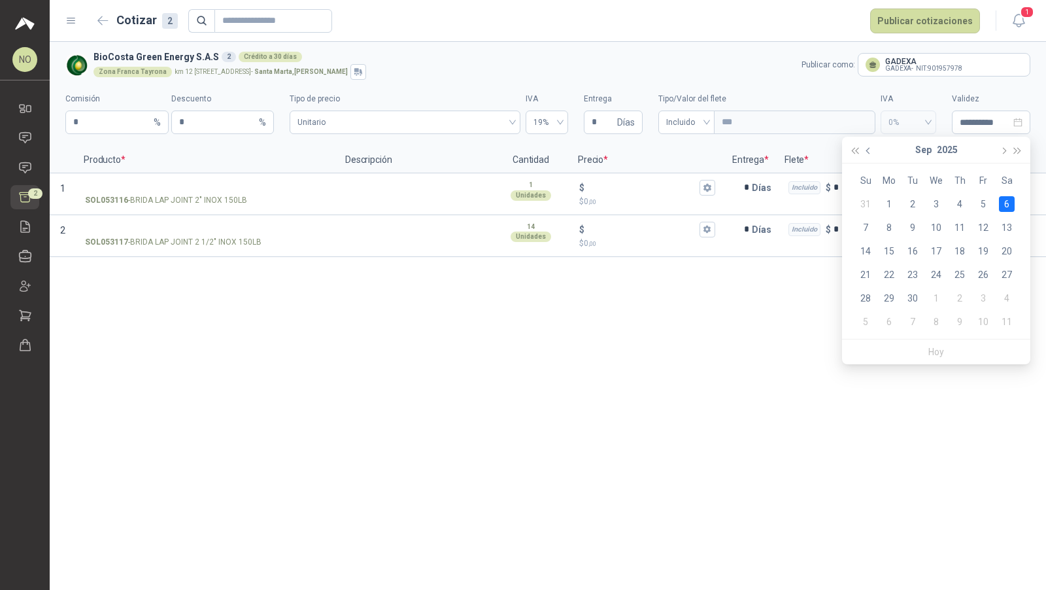
click at [871, 141] on button "button" at bounding box center [869, 150] width 14 height 26
type input "**********"
click at [984, 302] on div "29" at bounding box center [984, 298] width 16 height 16
type input "**********"
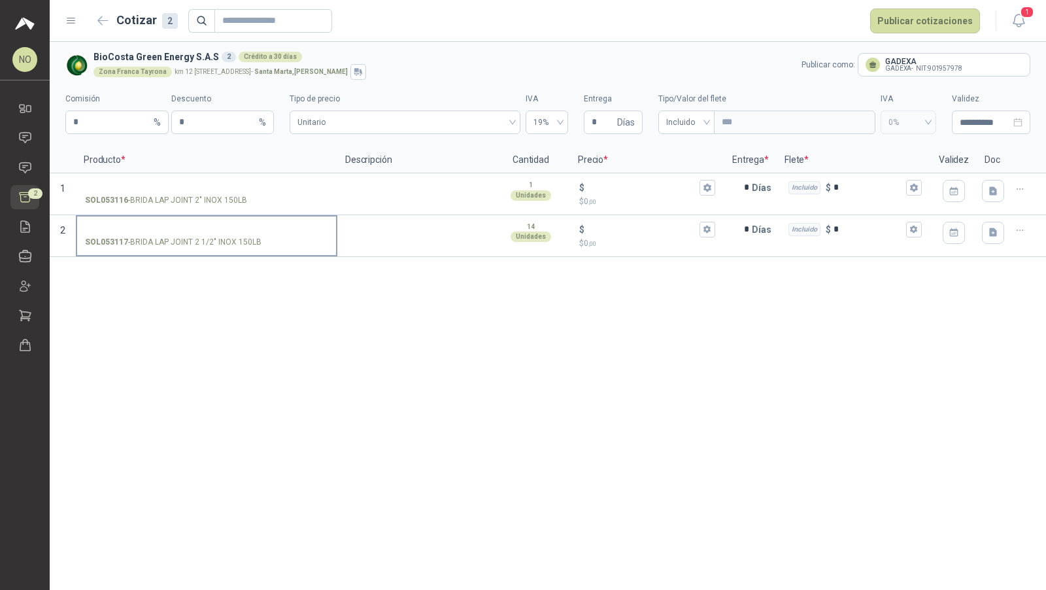
click at [203, 226] on input "SOL053117 - BRIDA LAP JOINT 2 1/2" INOX 150LB" at bounding box center [206, 230] width 243 height 10
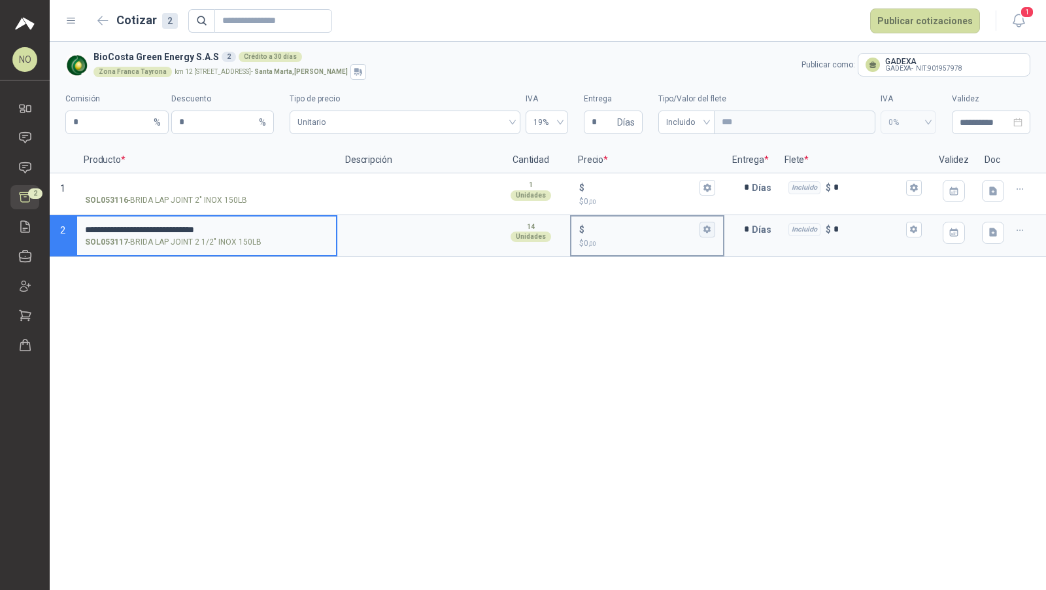
click at [709, 230] on icon "button" at bounding box center [707, 230] width 7 height 8
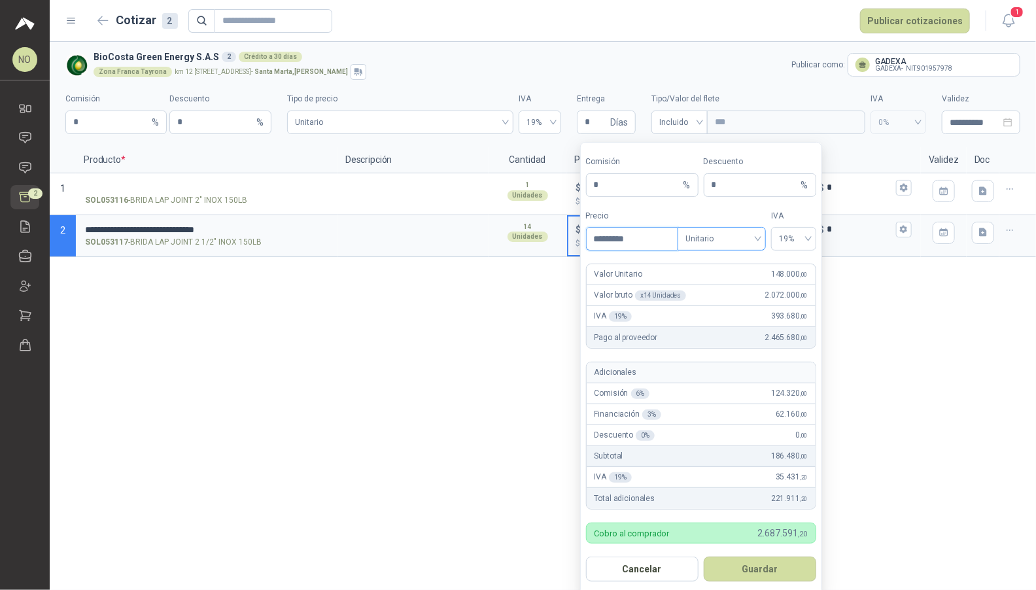
click at [715, 239] on span "Unitario" at bounding box center [721, 239] width 73 height 20
click at [721, 287] on div "Unitario con IVA" at bounding box center [721, 286] width 67 height 14
click at [712, 237] on span "Unitario con IVA" at bounding box center [721, 239] width 73 height 20
click at [713, 260] on div "Unitario" at bounding box center [721, 265] width 67 height 14
click at [642, 243] on input "*********" at bounding box center [632, 239] width 91 height 22
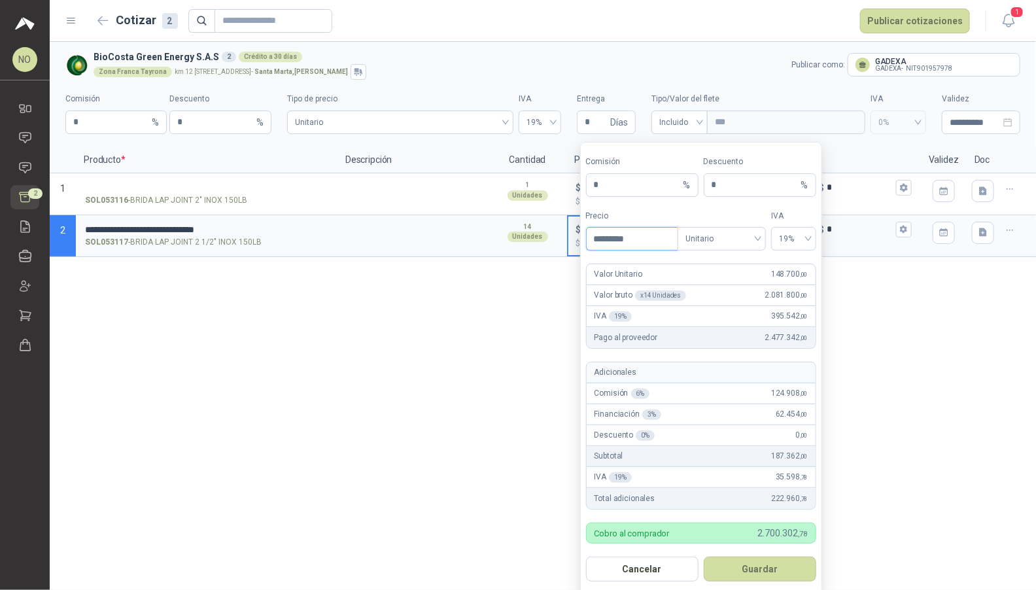
type input "*********"
click at [763, 566] on button "Guardar" at bounding box center [760, 569] width 112 height 25
type input "*******"
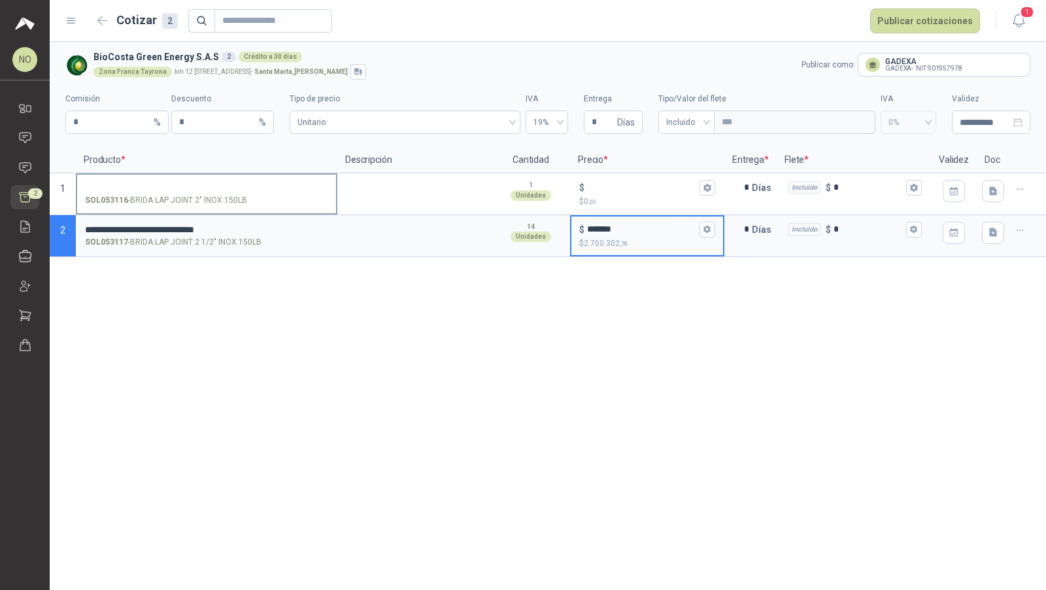
click at [211, 184] on input "SOL053116 - BRIDA LAP JOINT 2" INOX 150LB" at bounding box center [206, 188] width 243 height 10
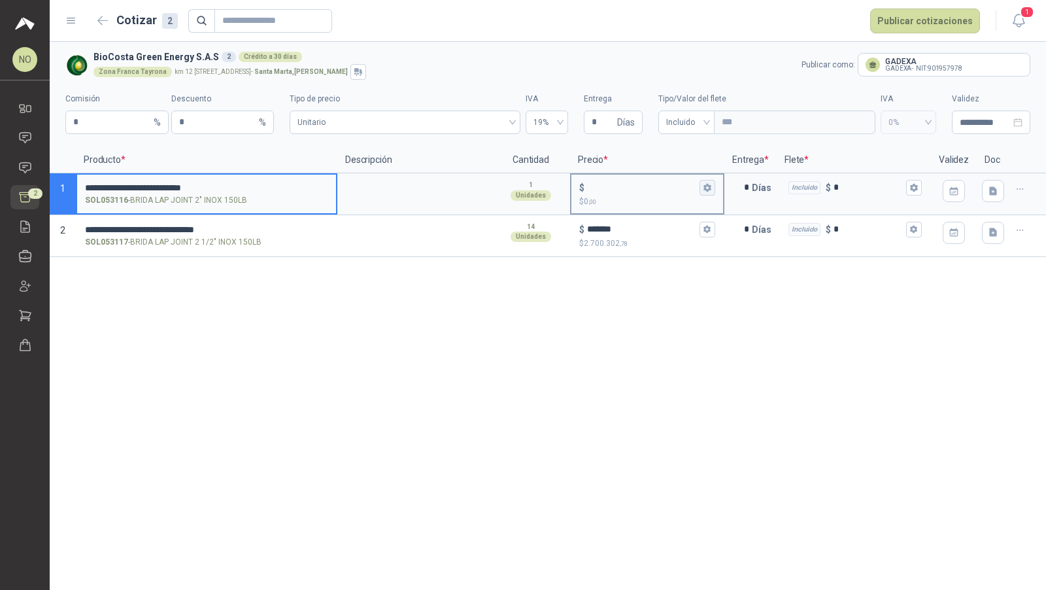
click at [708, 190] on icon "button" at bounding box center [707, 188] width 7 height 8
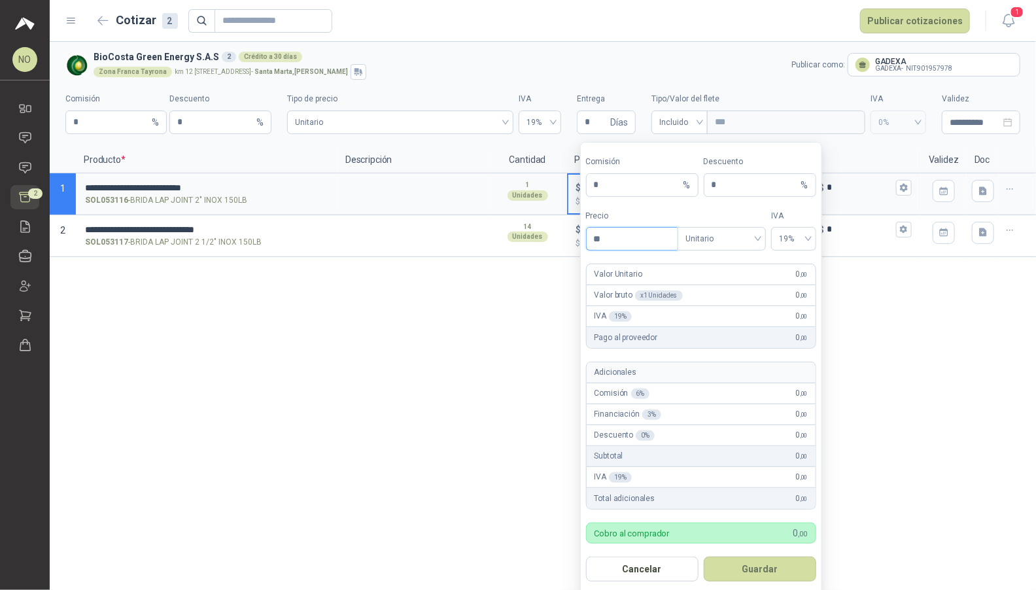
type input "*"
type input "*********"
click at [745, 564] on button "Guardar" at bounding box center [760, 569] width 112 height 25
type input "*******"
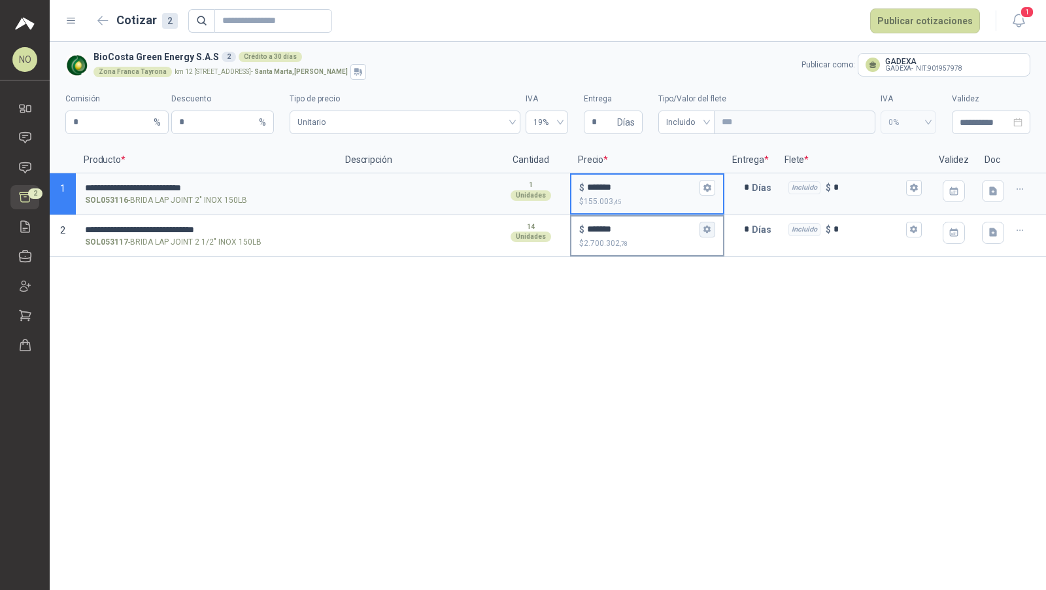
click at [702, 232] on button "$ ******* $ 2.700.302 ,78" at bounding box center [708, 230] width 16 height 16
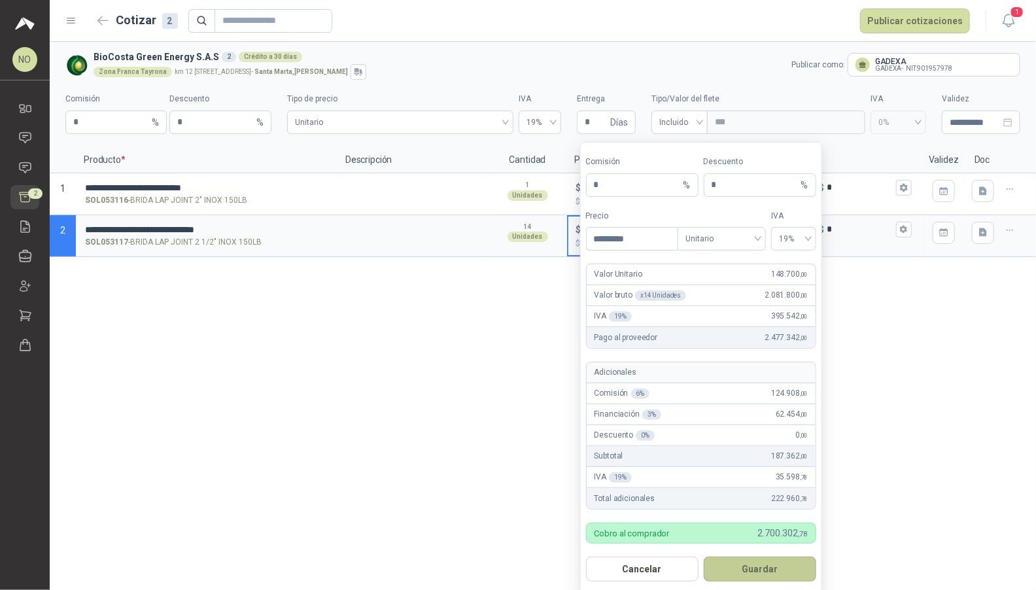
click at [779, 570] on button "Guardar" at bounding box center [760, 569] width 112 height 25
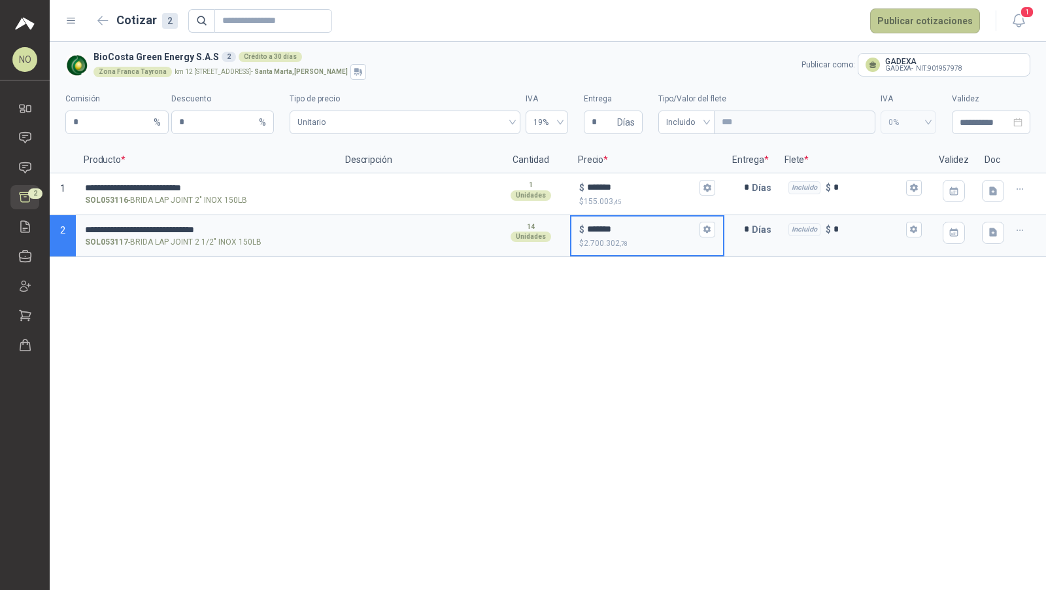
click at [934, 24] on button "Publicar cotizaciones" at bounding box center [925, 21] width 110 height 25
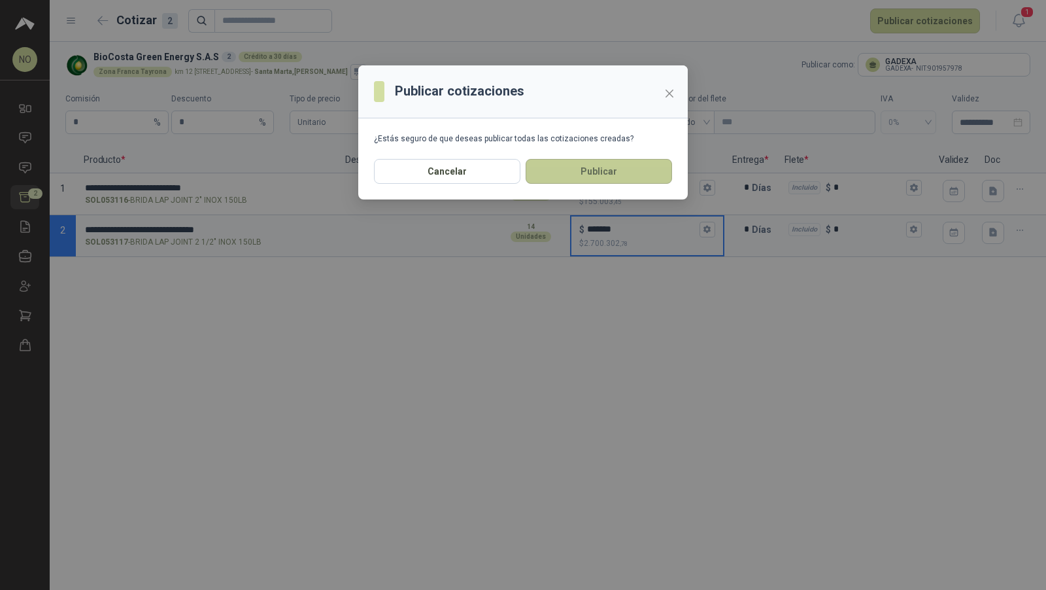
click at [632, 173] on button "Publicar" at bounding box center [599, 171] width 146 height 25
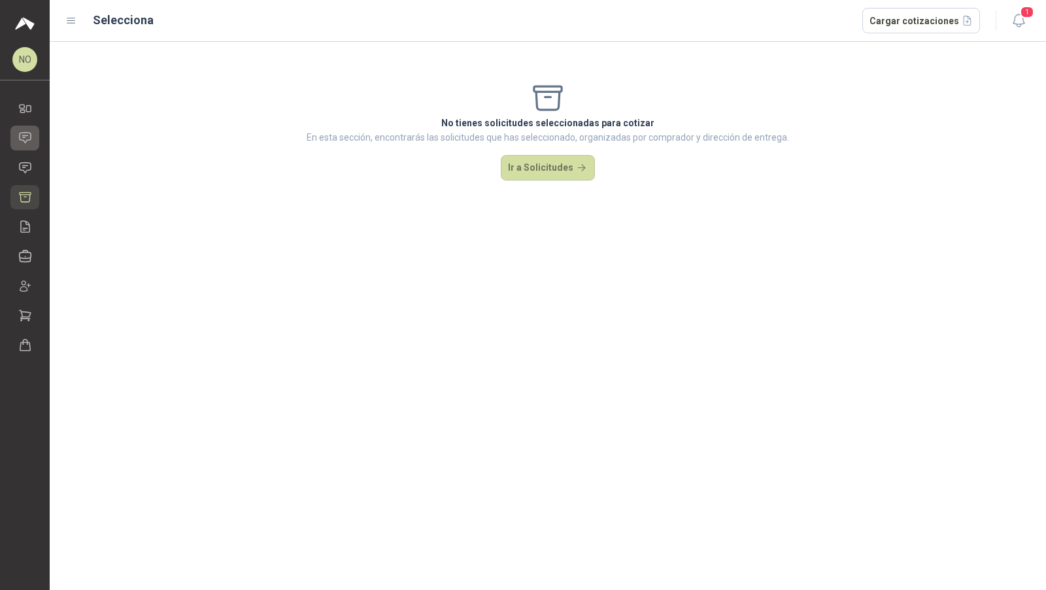
click at [26, 137] on icon at bounding box center [25, 138] width 14 height 14
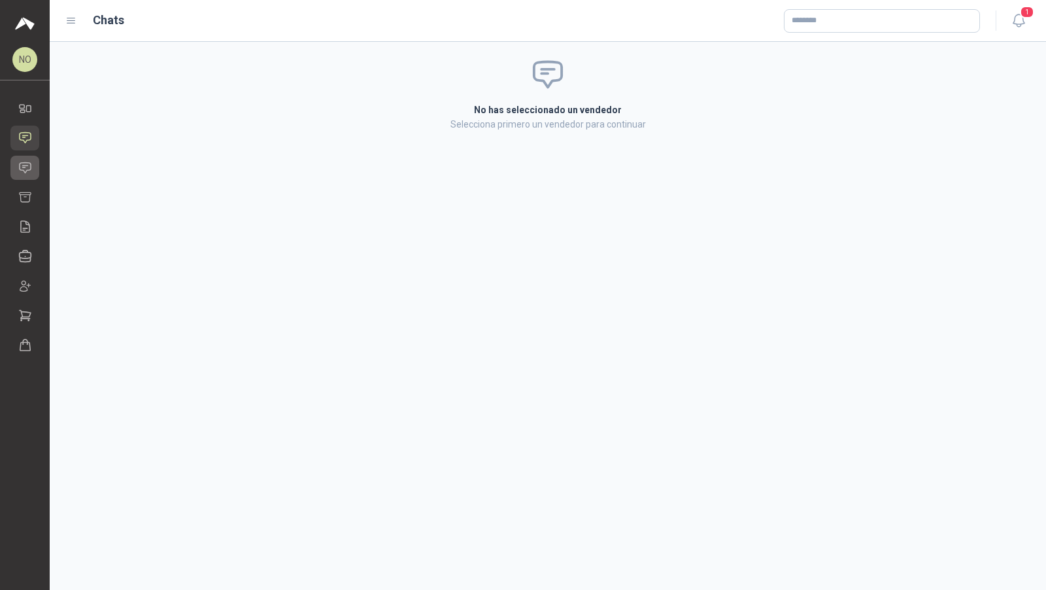
click at [27, 169] on icon at bounding box center [25, 167] width 11 height 10
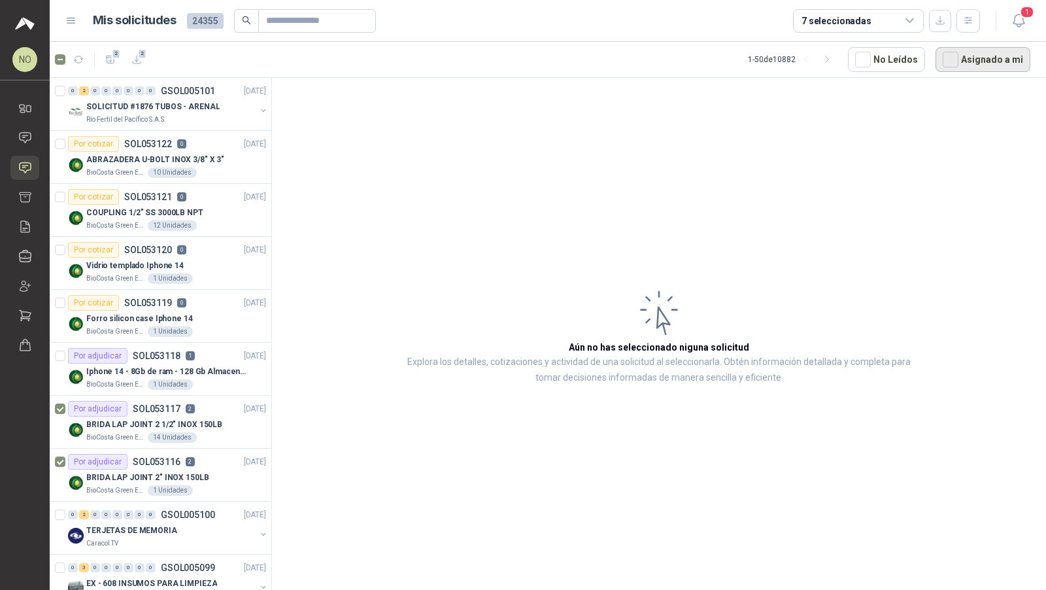
click at [972, 64] on button "Asignado a mi" at bounding box center [983, 59] width 95 height 25
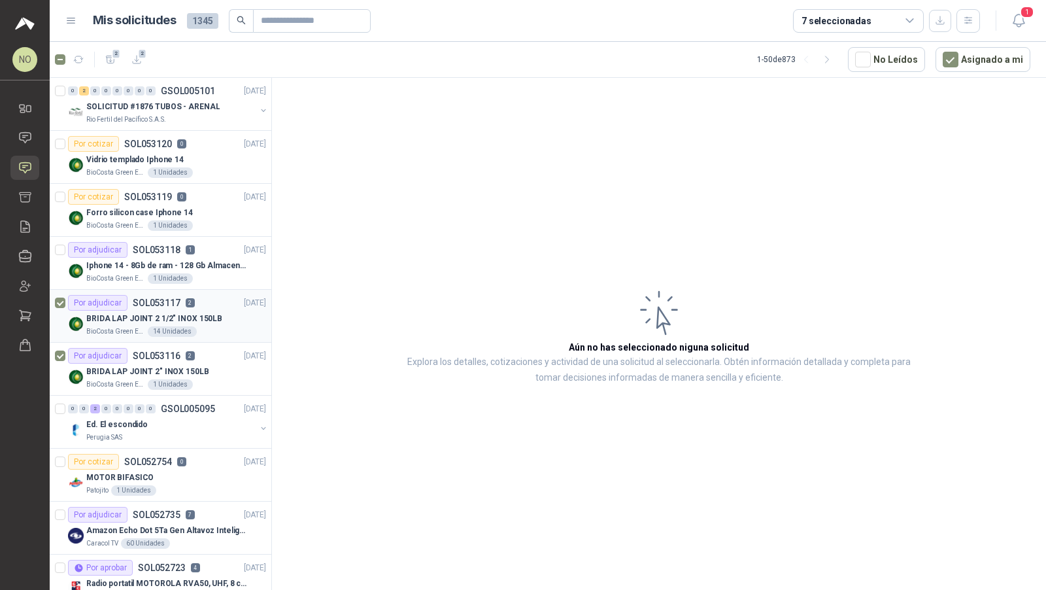
click at [176, 298] on p "SOL053117" at bounding box center [157, 302] width 48 height 9
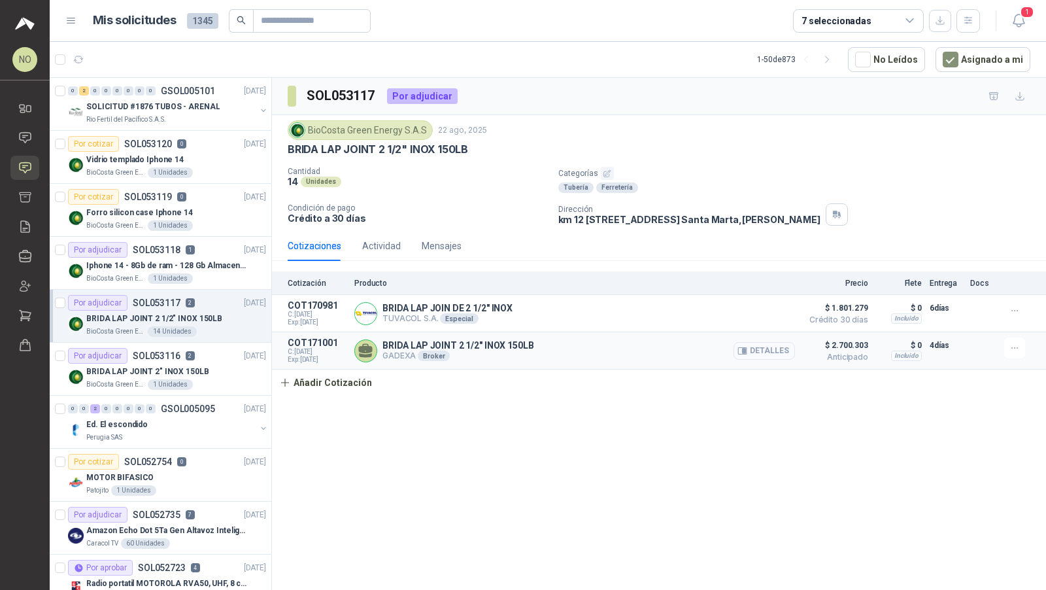
click at [761, 347] on button "Detalles" at bounding box center [764, 351] width 61 height 18
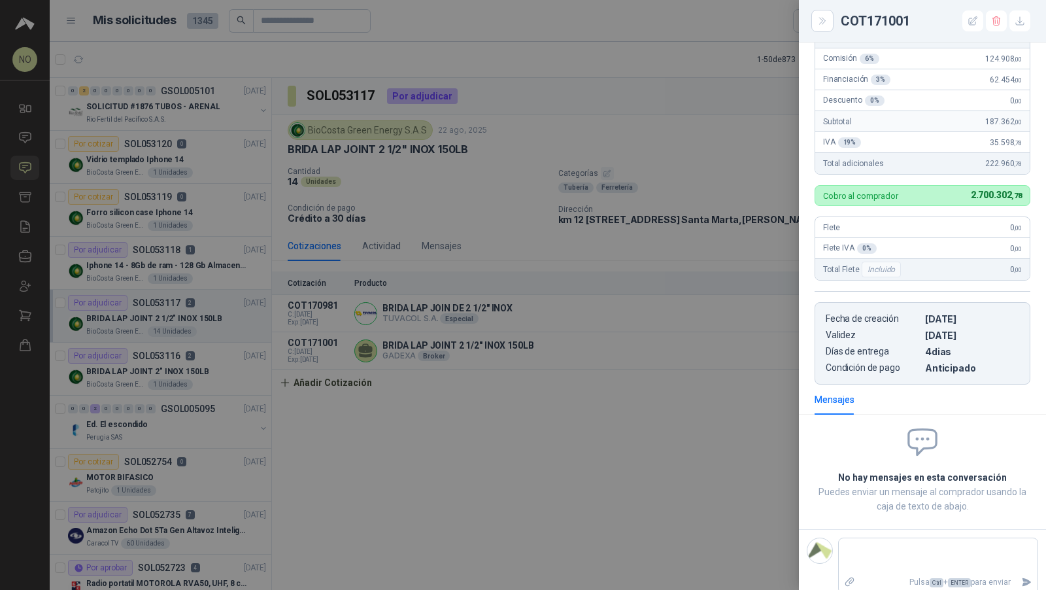
scroll to position [59, 0]
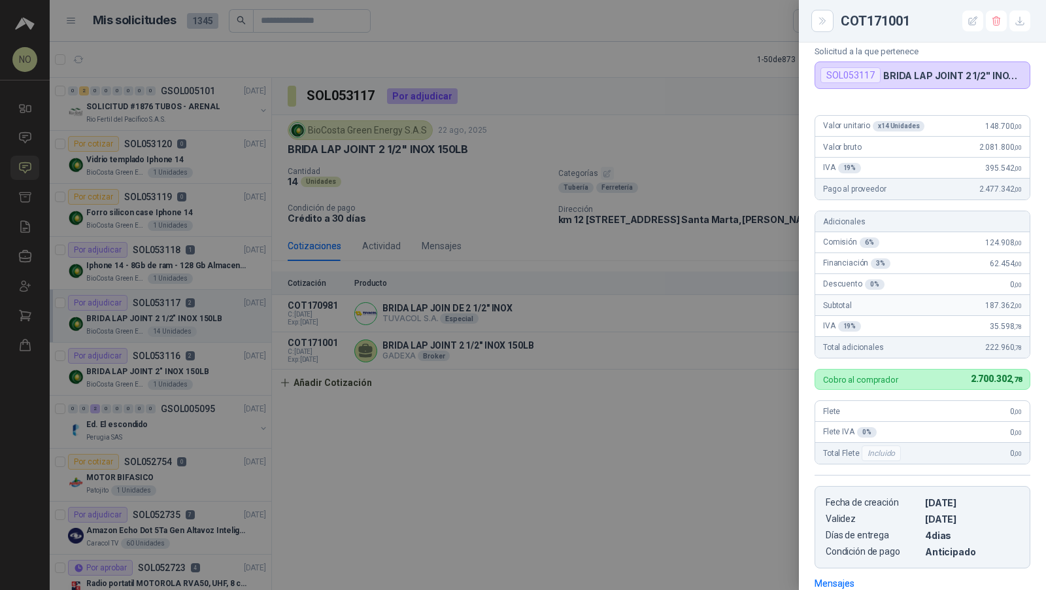
click at [662, 256] on div at bounding box center [523, 295] width 1046 height 590
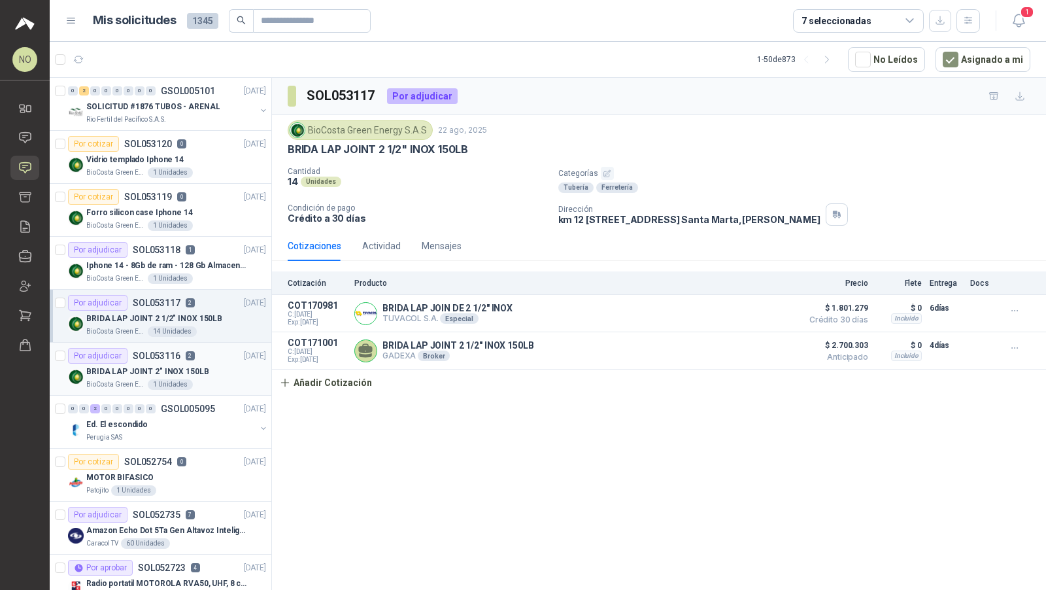
click at [221, 364] on div "BRIDA LAP JOINT 2" INOX 150LB" at bounding box center [176, 372] width 180 height 16
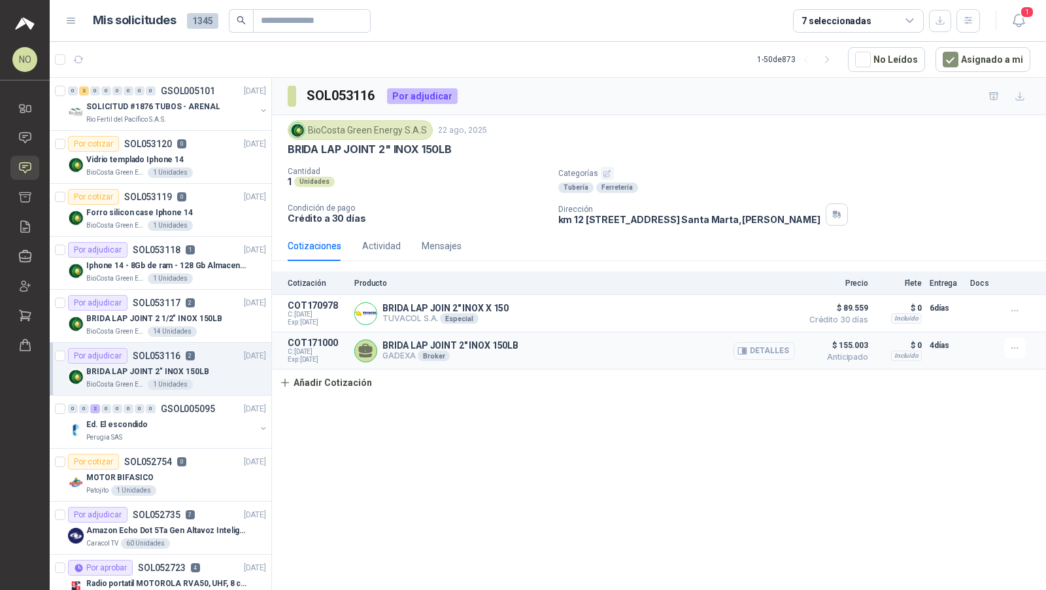
click at [759, 350] on button "Detalles" at bounding box center [764, 351] width 61 height 18
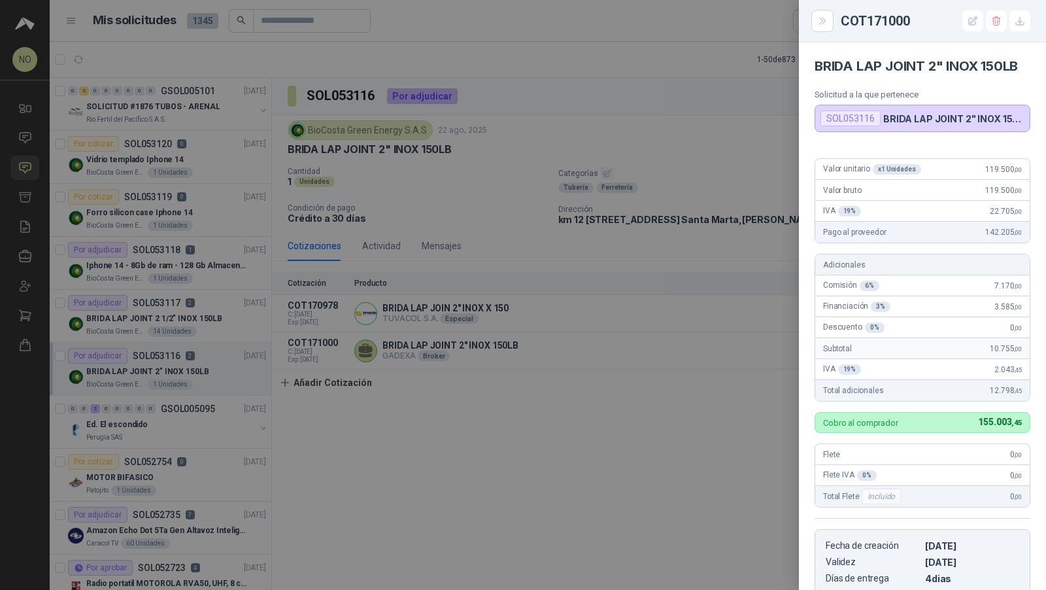
click at [723, 238] on div at bounding box center [523, 295] width 1046 height 590
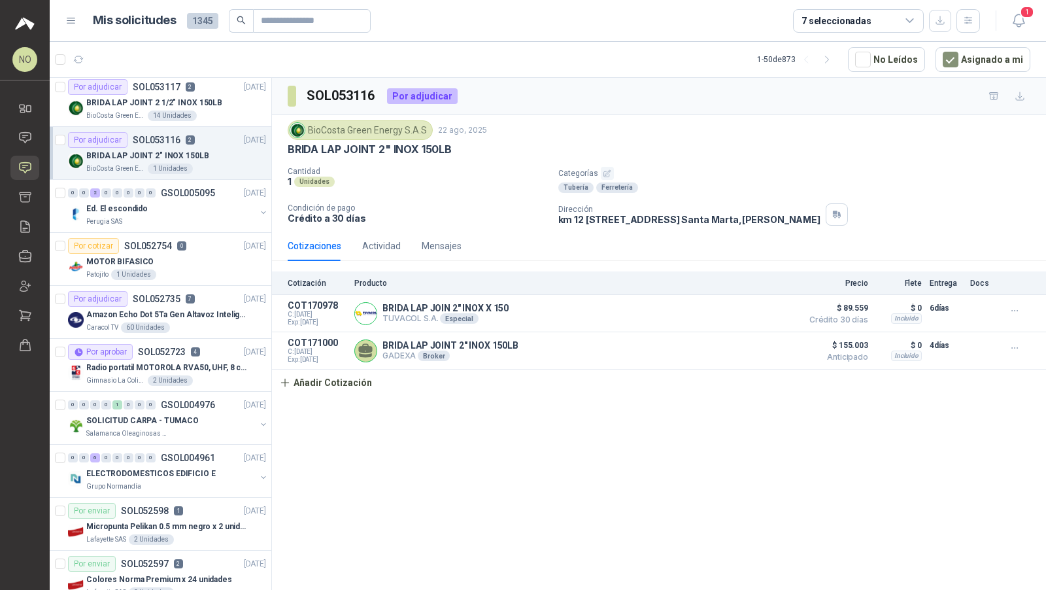
scroll to position [218, 0]
click at [195, 366] on p "Radio portatil MOTOROLA RVA50, UHF, 8 canales, 500MW" at bounding box center [167, 366] width 163 height 12
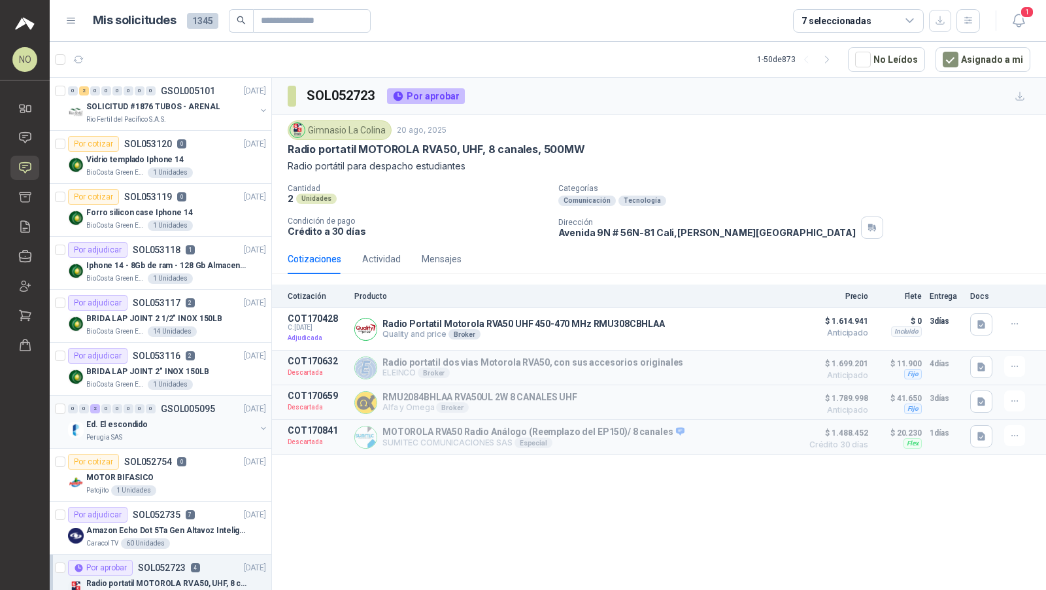
click at [171, 417] on div "Ed. El escondido" at bounding box center [170, 425] width 169 height 16
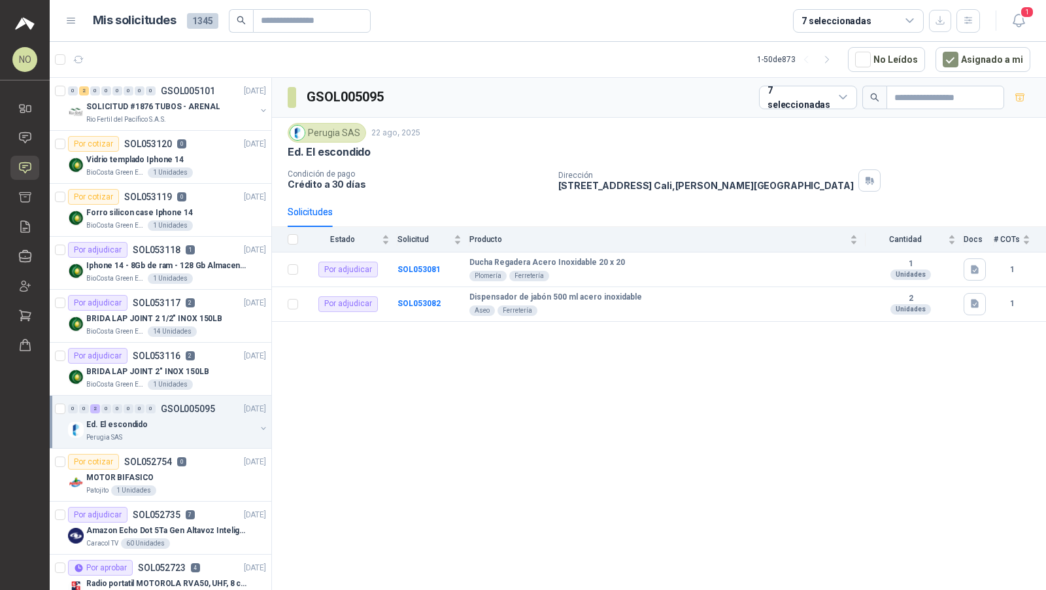
click at [171, 417] on div "Ed. El escondido" at bounding box center [170, 425] width 169 height 16
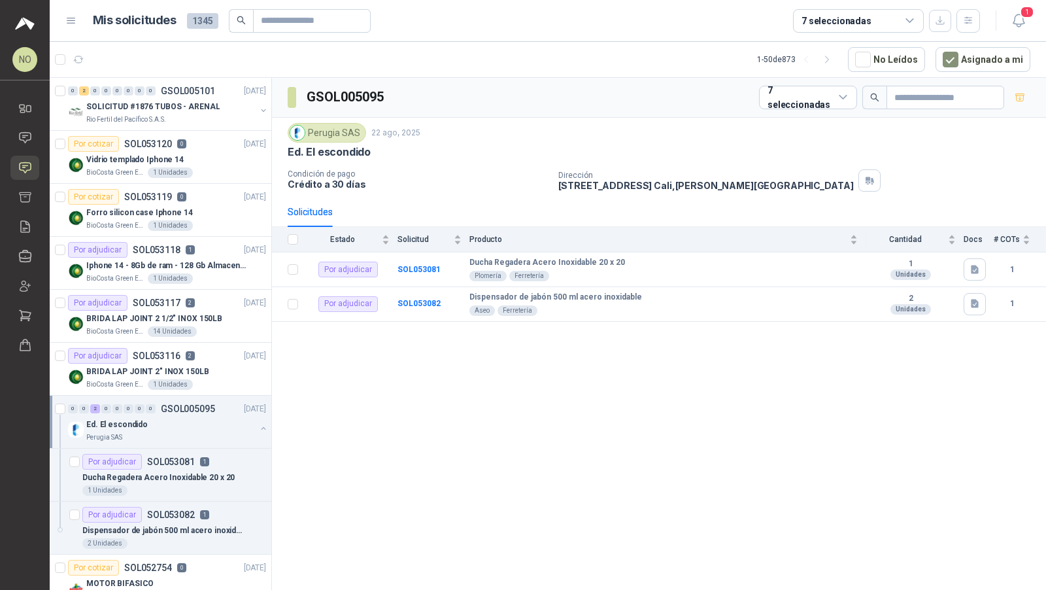
click at [171, 417] on div "Ed. El escondido" at bounding box center [170, 425] width 169 height 16
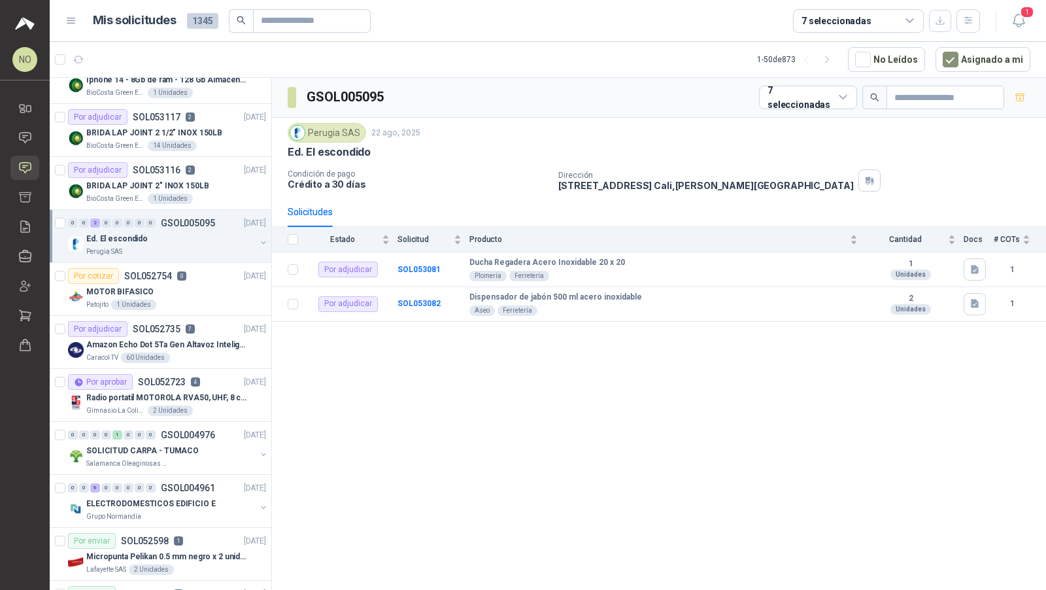
scroll to position [199, 0]
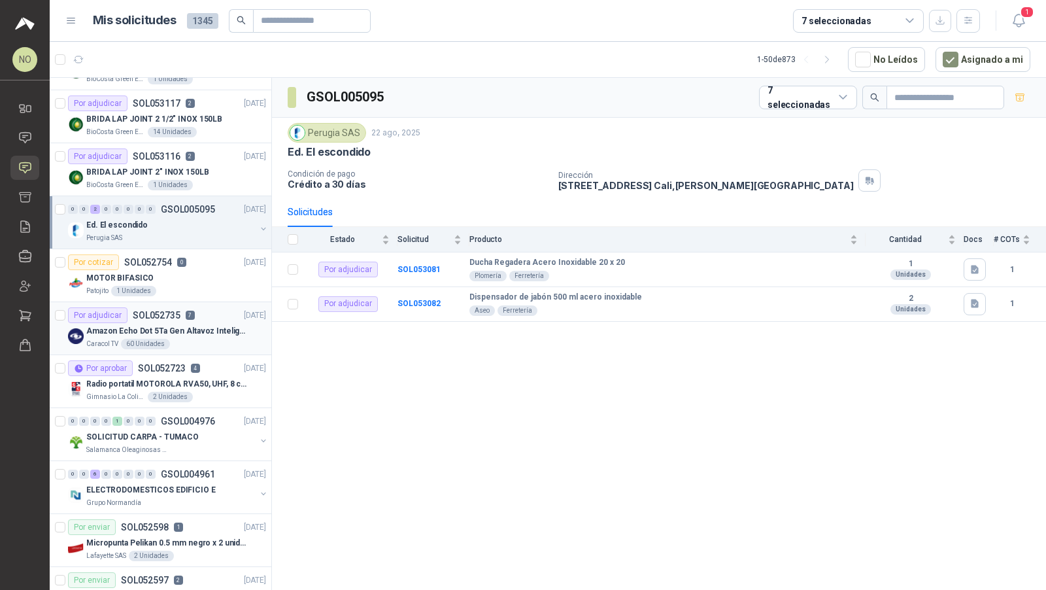
click at [218, 325] on p "Amazon Echo Dot 5Ta Gen Altavoz Inteligente Alexa Azul" at bounding box center [167, 331] width 163 height 12
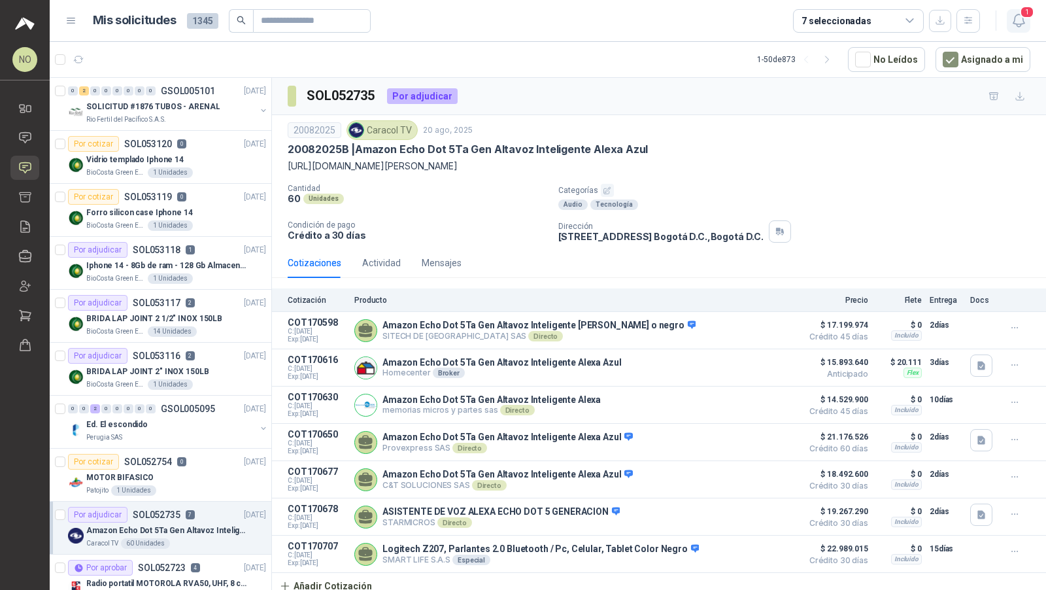
click at [1021, 26] on icon "button" at bounding box center [1018, 20] width 11 height 12
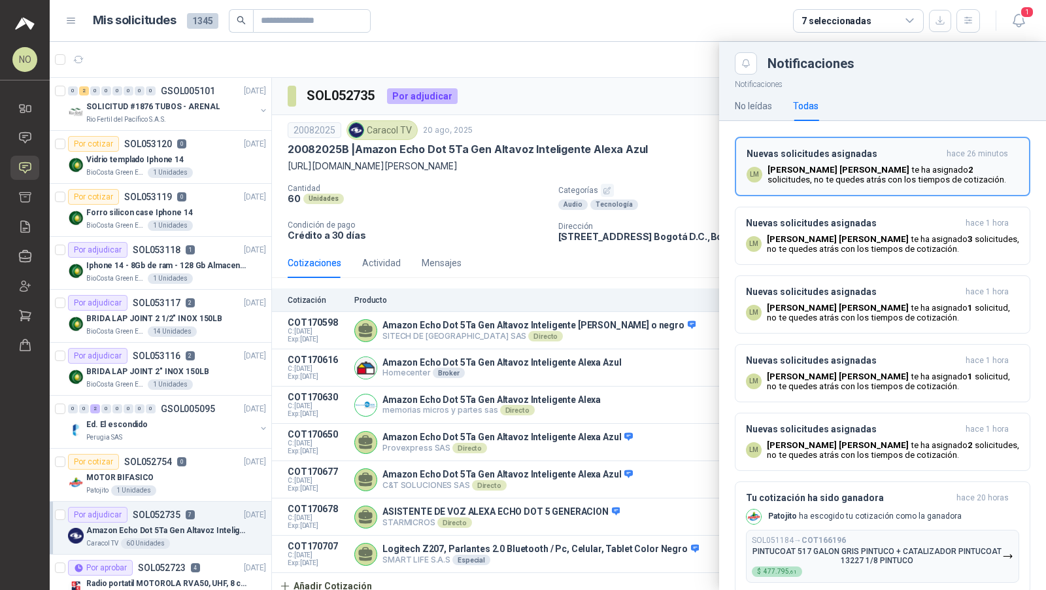
click at [880, 155] on h3 "Nuevas solicitudes asignadas" at bounding box center [844, 153] width 195 height 11
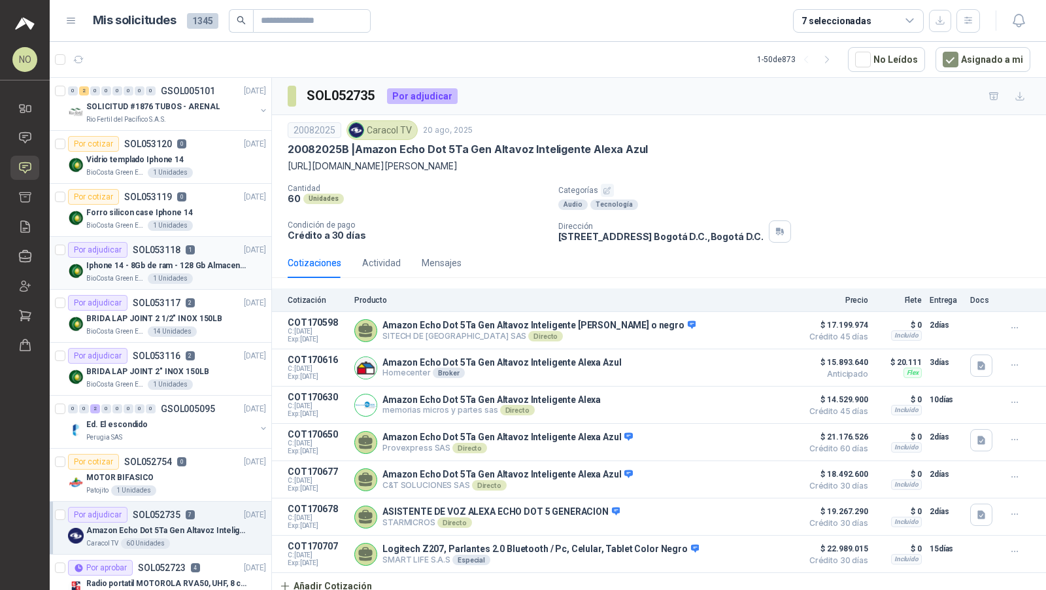
click at [206, 271] on div "Iphone 14 - 8Gb de ram - 128 Gb Almacenamiento" at bounding box center [176, 266] width 180 height 16
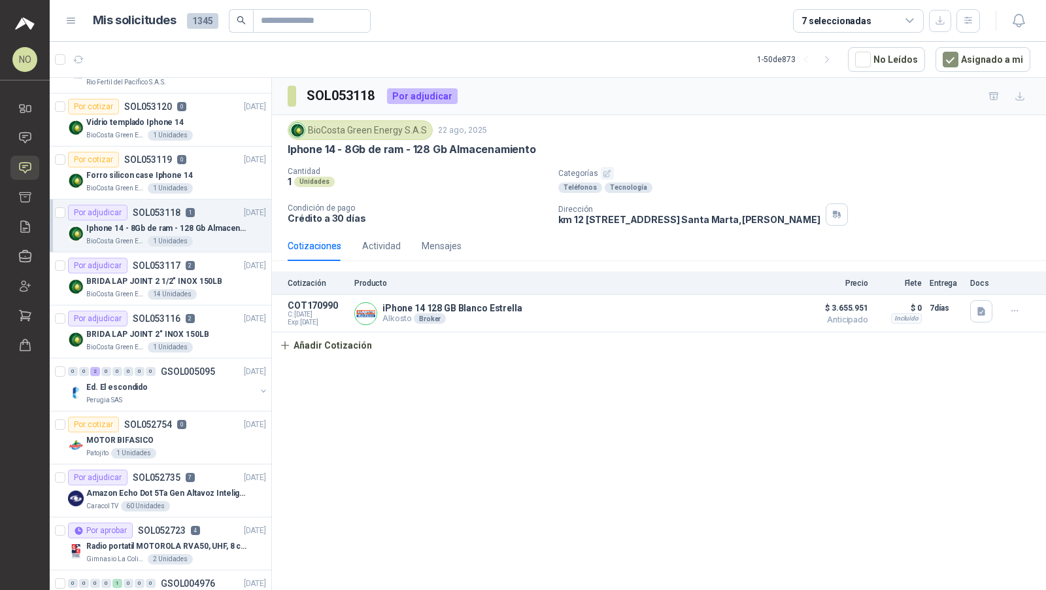
scroll to position [50, 0]
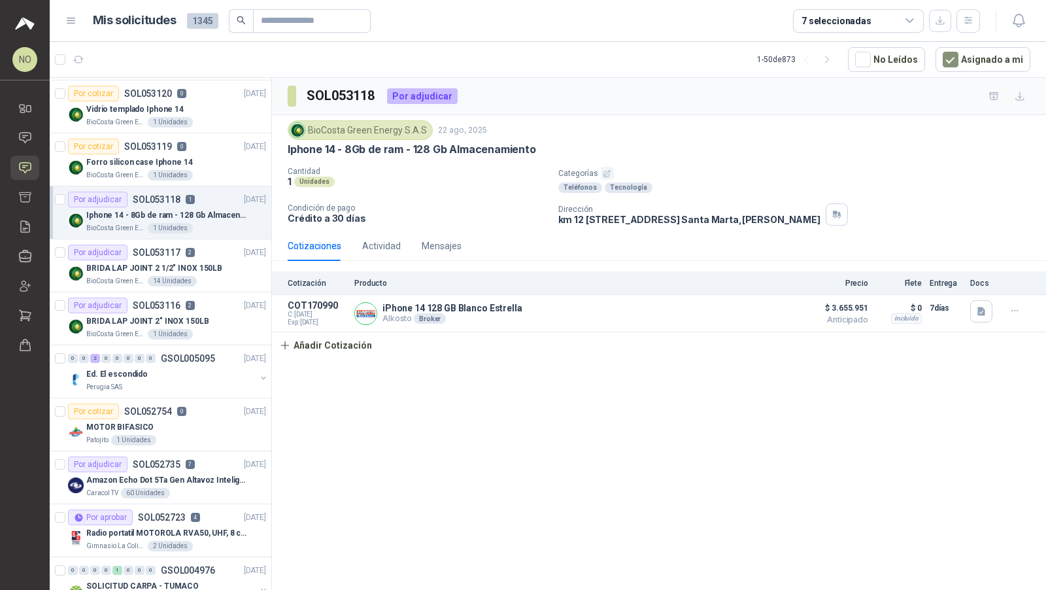
click at [206, 271] on p "BRIDA LAP JOINT 2 1/2" INOX 150LB" at bounding box center [154, 268] width 136 height 12
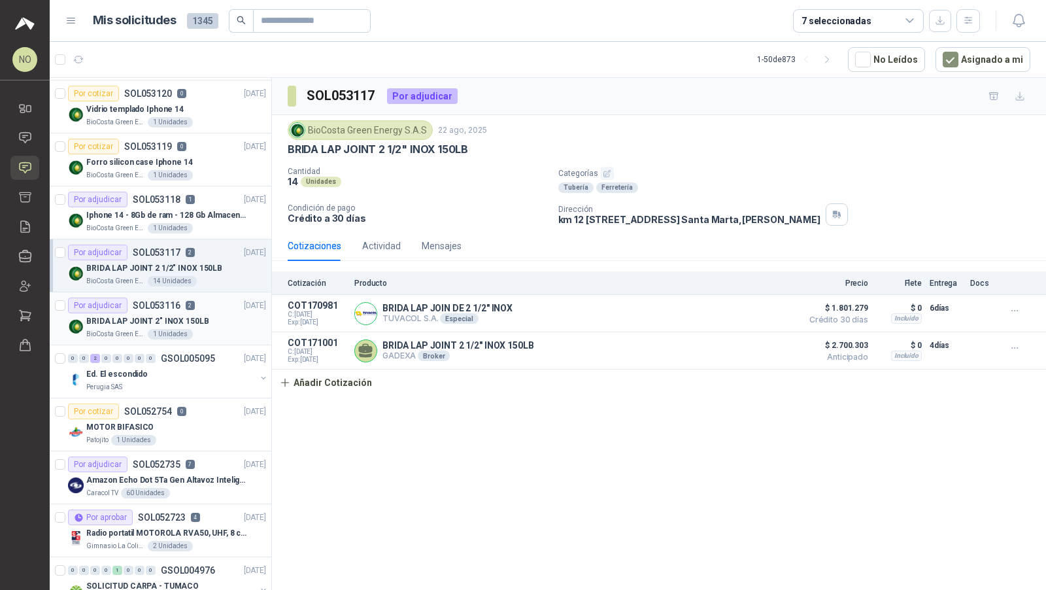
click at [206, 313] on div "BRIDA LAP JOINT 2" INOX 150LB" at bounding box center [176, 321] width 180 height 16
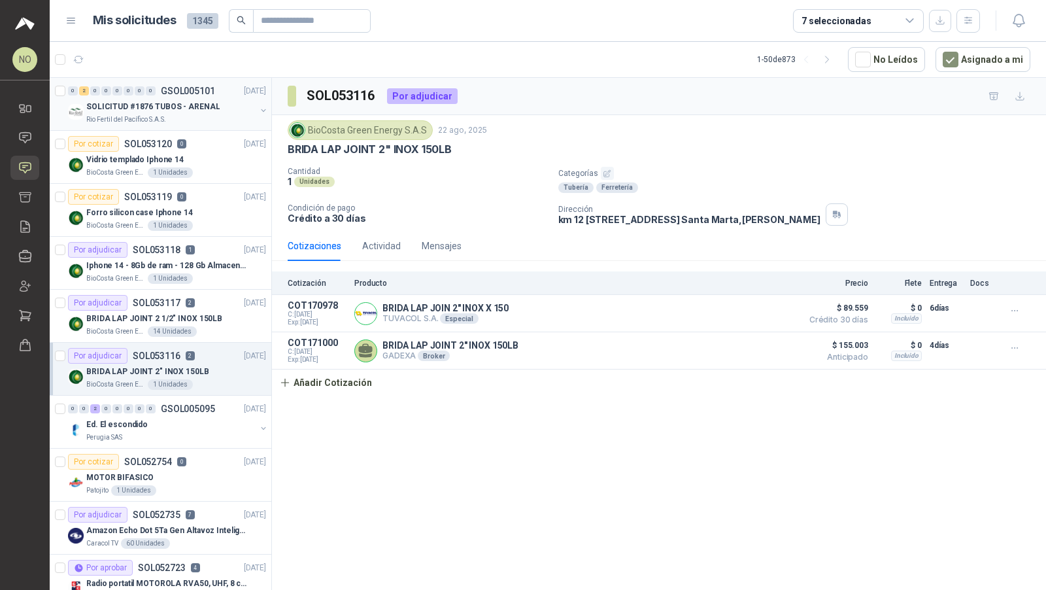
click at [195, 107] on p "SOLICITUD #1876 TUBOS - ARENAL" at bounding box center [152, 107] width 133 height 12
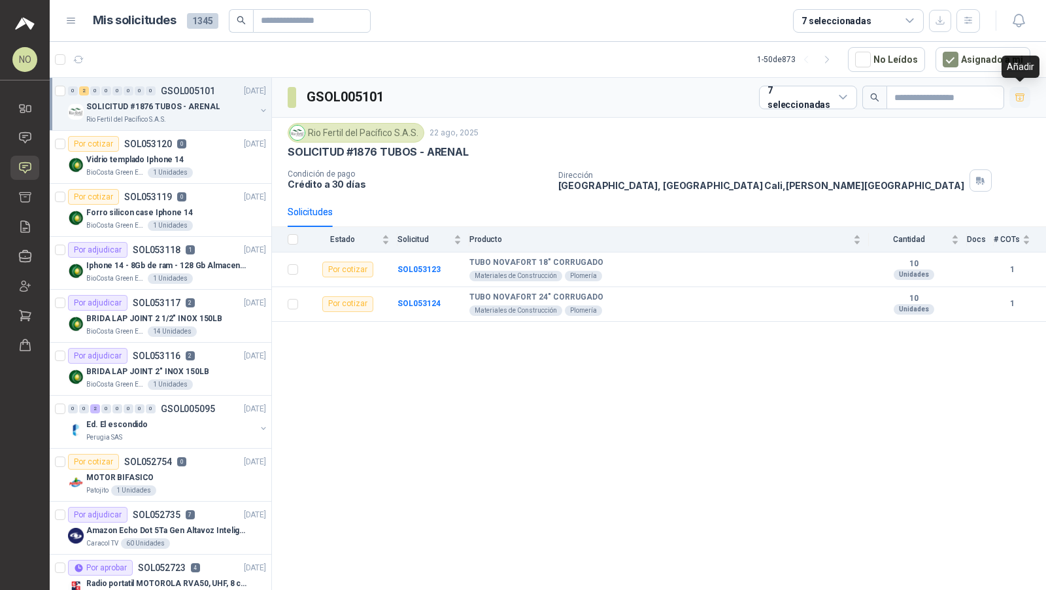
click at [1018, 92] on icon "button" at bounding box center [1020, 97] width 11 height 11
click at [23, 201] on icon at bounding box center [25, 197] width 11 height 10
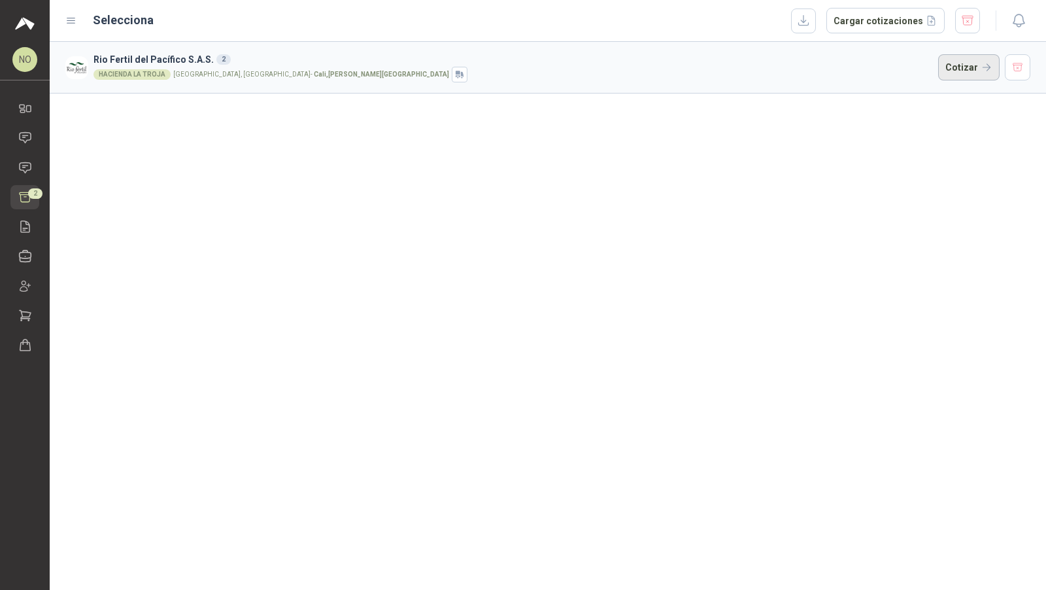
click at [948, 62] on button "Cotizar" at bounding box center [968, 67] width 61 height 26
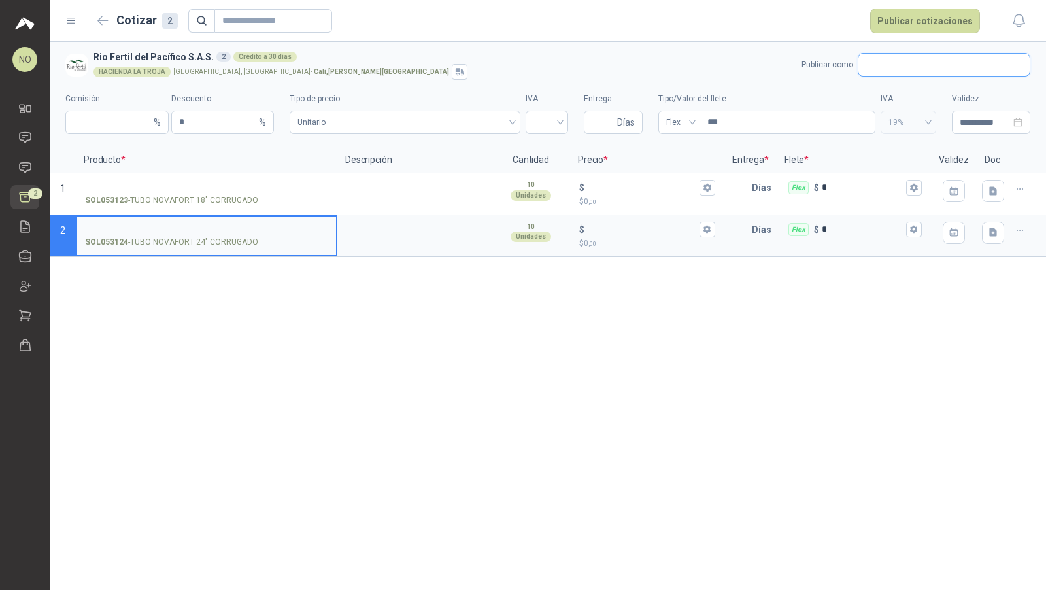
click at [893, 61] on input "text" at bounding box center [944, 65] width 171 height 22
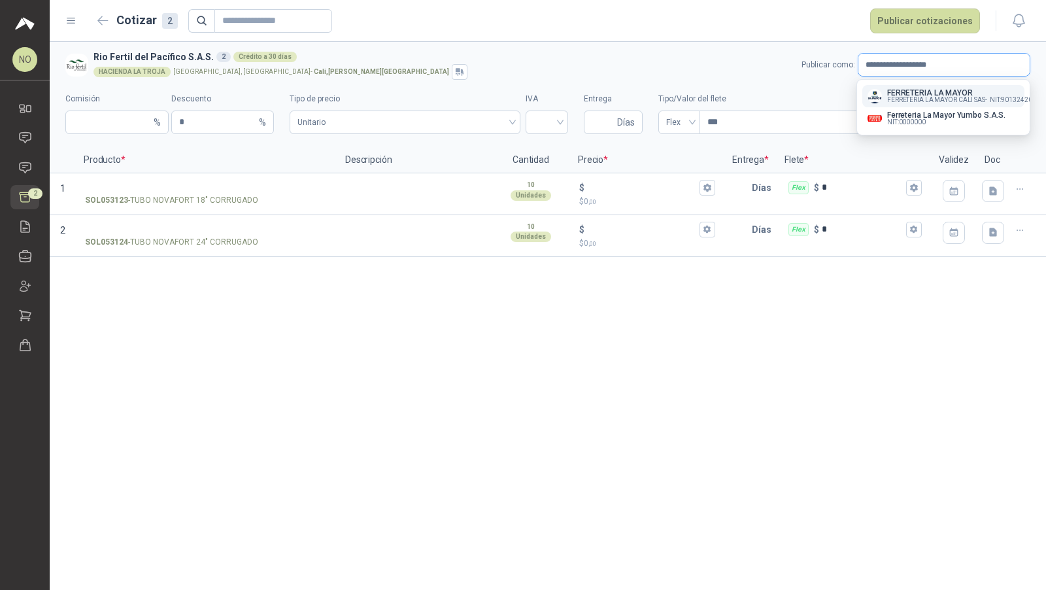
type input "**********"
click at [934, 90] on p "FERRETERIA LA MAYOR" at bounding box center [961, 93] width 148 height 8
type input "*"
type input "**********"
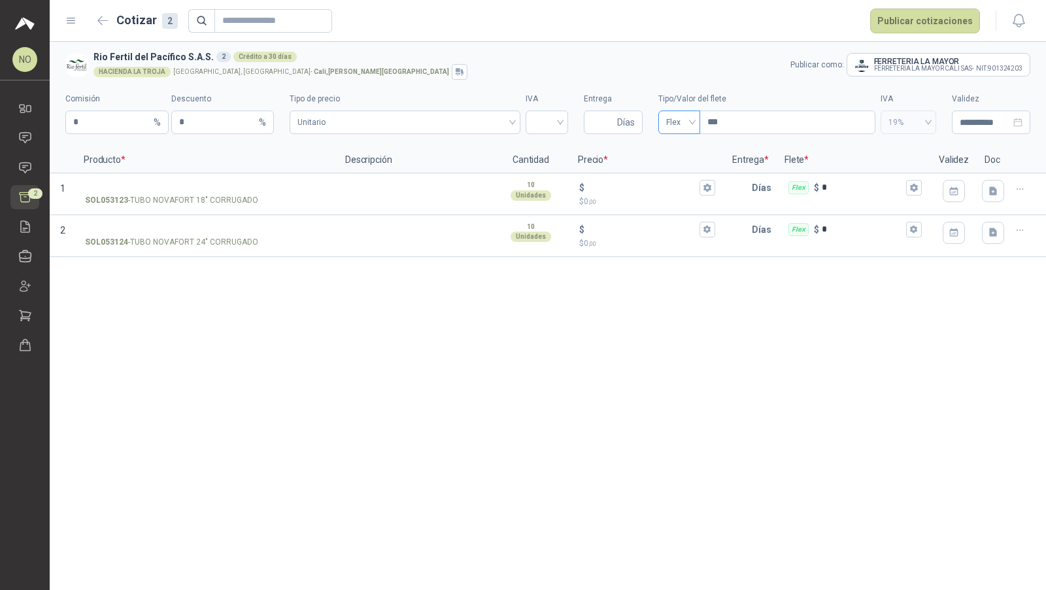
click at [691, 125] on span "Flex" at bounding box center [679, 122] width 26 height 20
click at [679, 171] on div "Incluido" at bounding box center [679, 170] width 20 height 14
click at [603, 122] on input "Entrega" at bounding box center [603, 122] width 23 height 22
type input "*"
click at [547, 119] on input "search" at bounding box center [547, 121] width 27 height 20
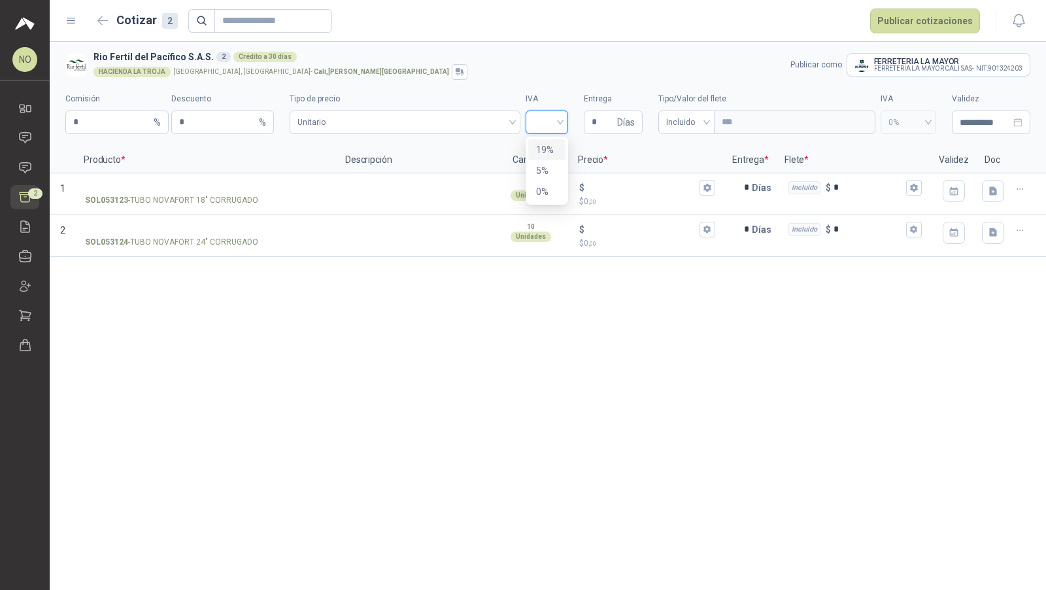
click at [547, 144] on div "19%" at bounding box center [547, 150] width 22 height 14
click at [979, 129] on input "**********" at bounding box center [985, 122] width 51 height 14
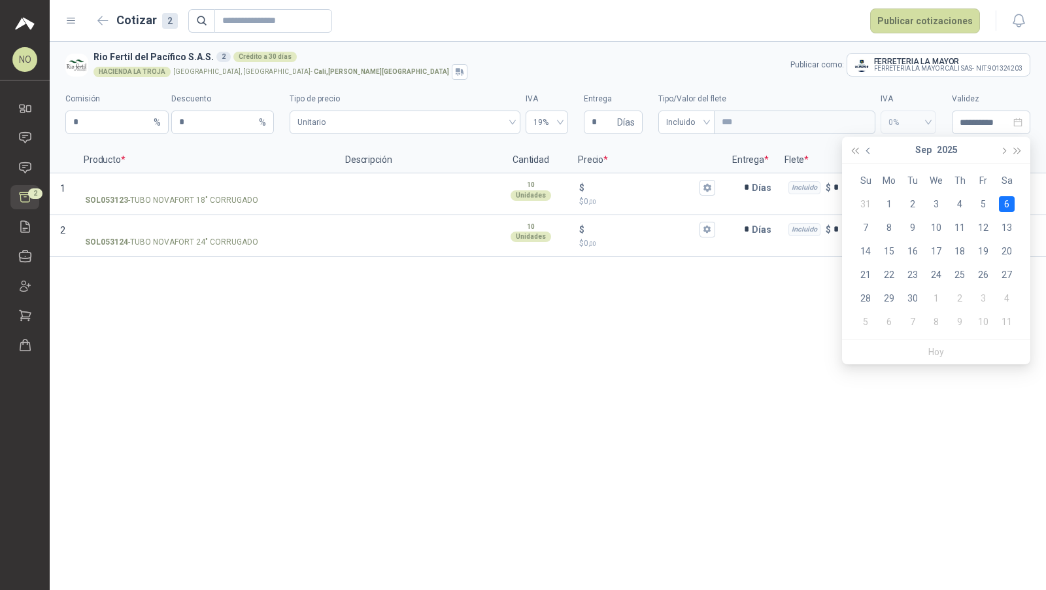
click at [869, 149] on span "button" at bounding box center [870, 150] width 7 height 7
type input "**********"
click at [986, 294] on div "29" at bounding box center [984, 298] width 16 height 16
type input "**********"
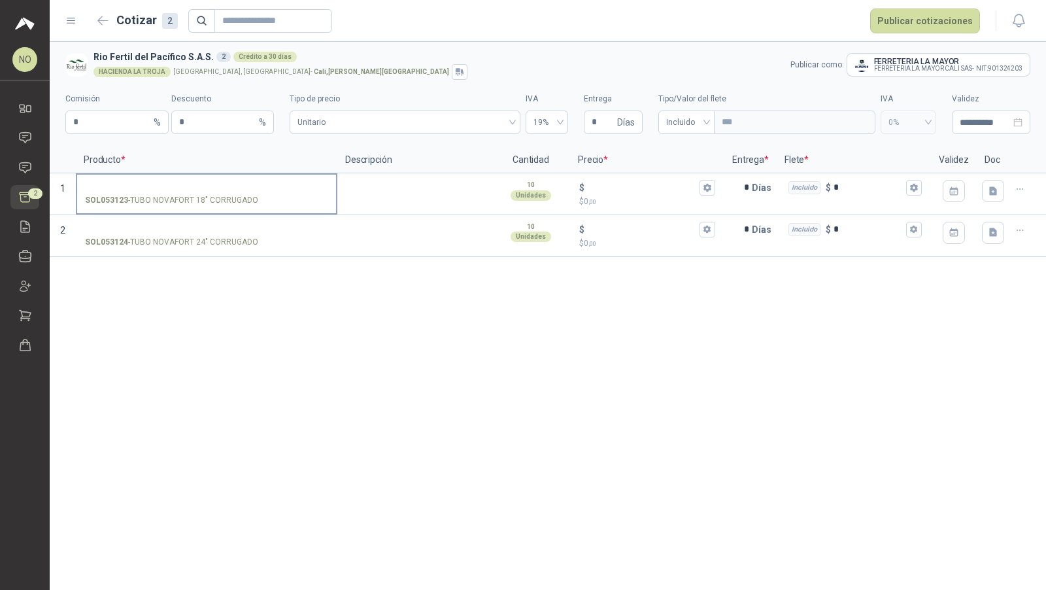
click at [208, 188] on input "SOL053123 - TUBO NOVAFORT 18" CORRUGADO" at bounding box center [206, 188] width 243 height 10
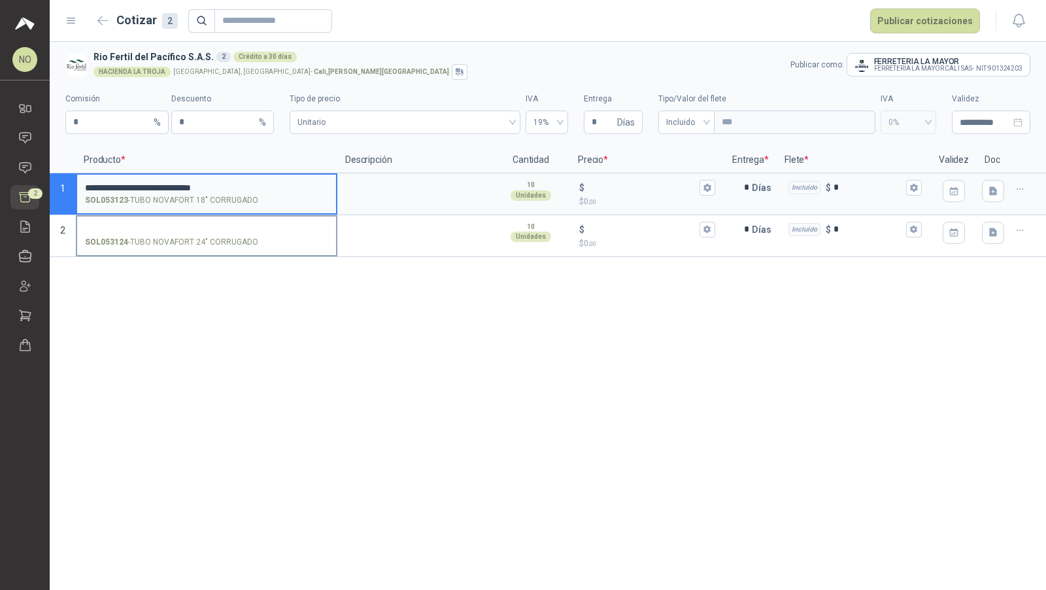
click at [228, 236] on p "SOL053124 - TUBO NOVAFORT 24" CORRUGADO" at bounding box center [171, 242] width 173 height 12
click at [228, 235] on input "SOL053124 - TUBO NOVAFORT 24" CORRUGADO" at bounding box center [206, 230] width 243 height 10
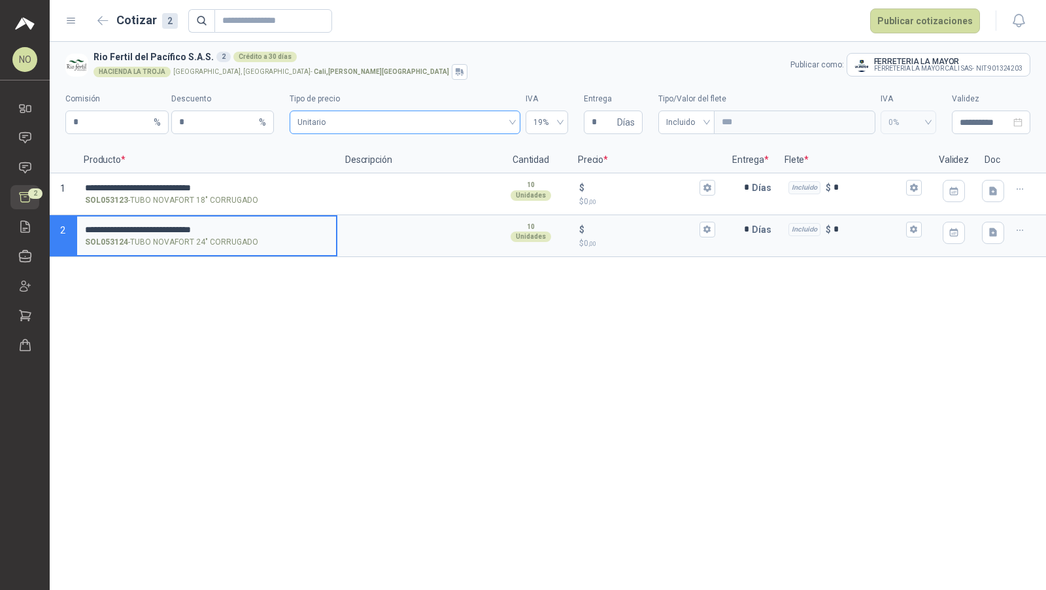
click at [496, 123] on span "Unitario" at bounding box center [405, 122] width 215 height 20
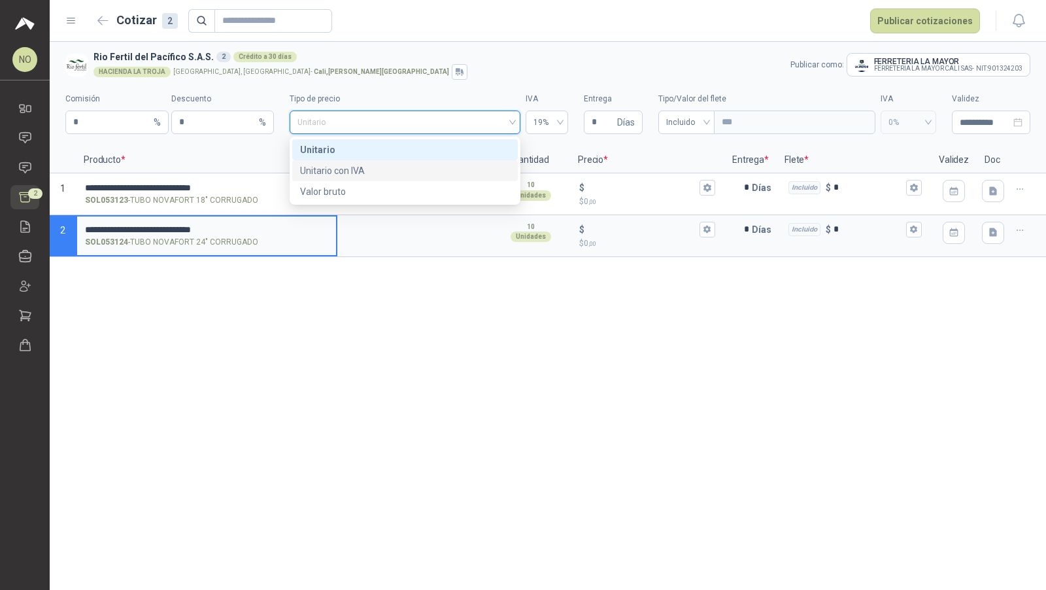
click at [374, 166] on div "Unitario con IVA" at bounding box center [404, 170] width 209 height 14
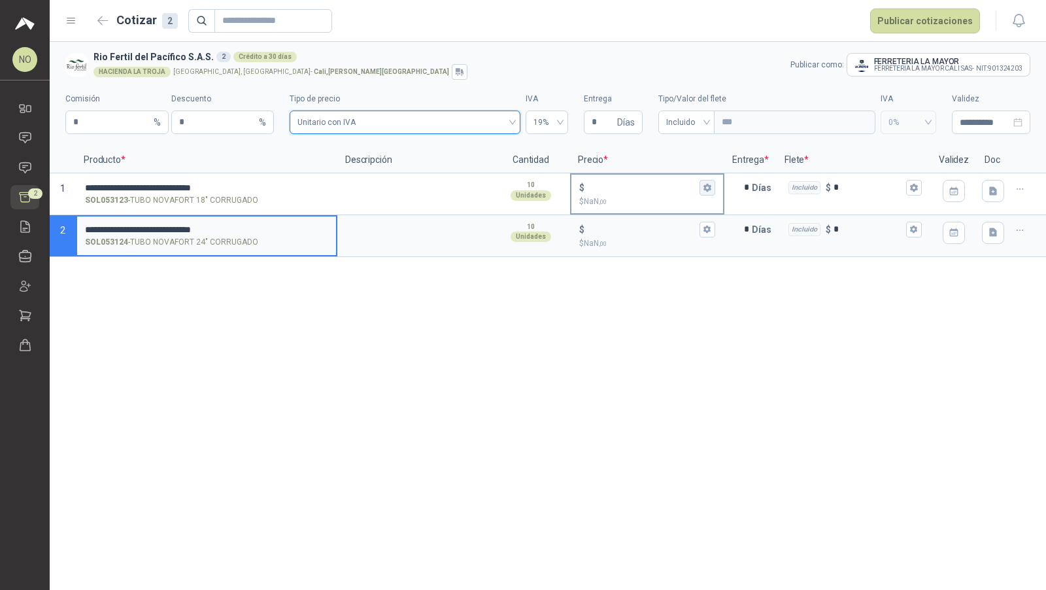
click at [705, 186] on icon "button" at bounding box center [707, 188] width 7 height 8
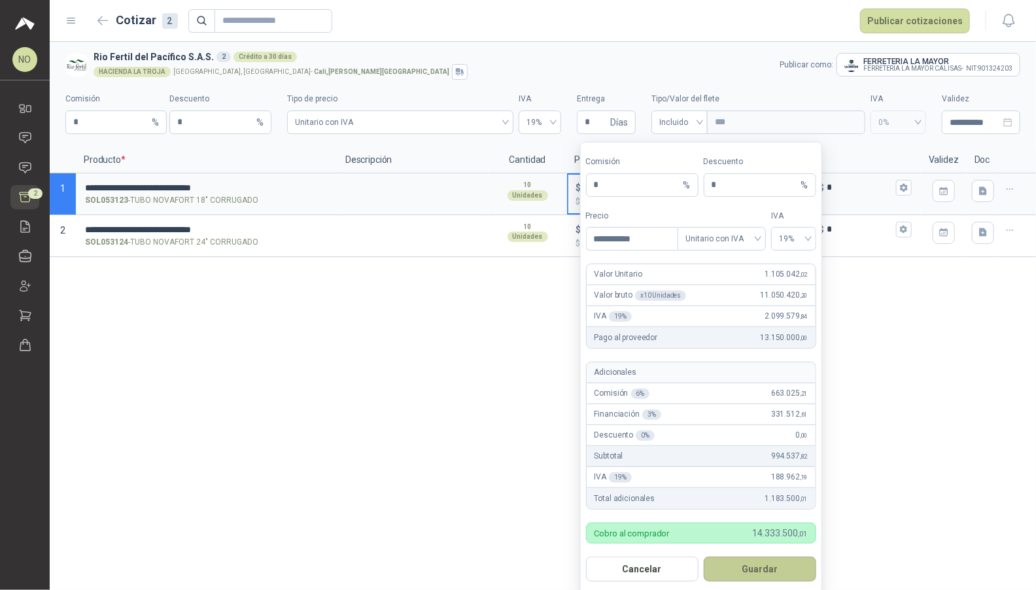
type input "**********"
click at [778, 564] on button "Guardar" at bounding box center [760, 569] width 112 height 25
type input "*********"
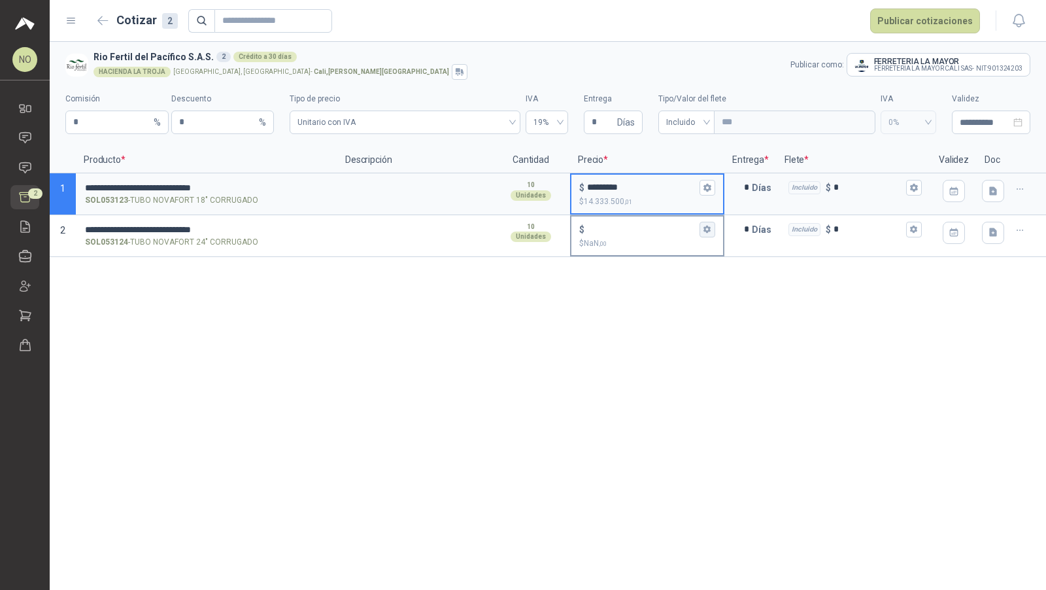
click at [706, 227] on icon "button" at bounding box center [707, 230] width 7 height 8
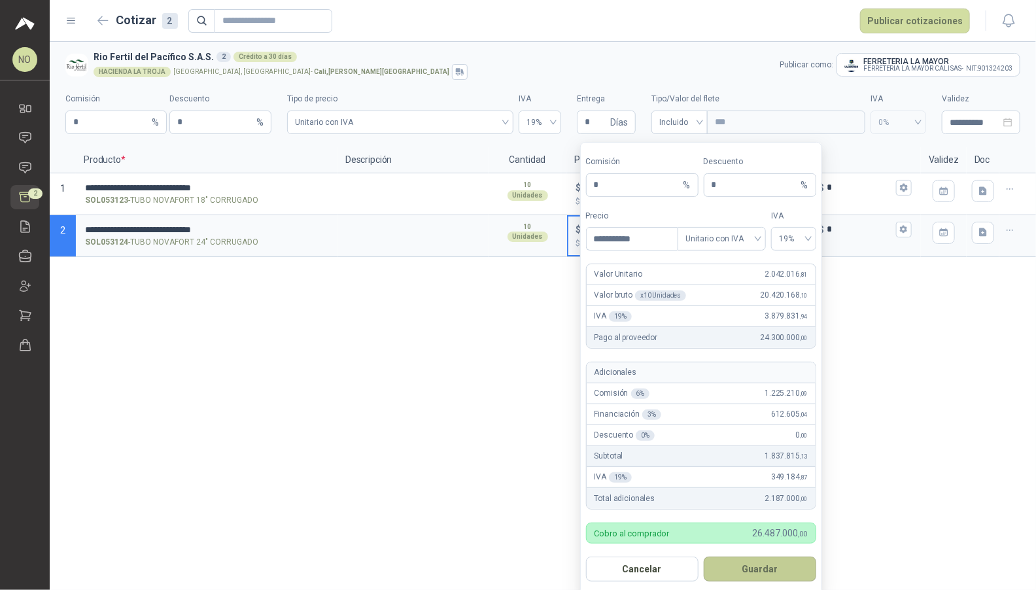
type input "**********"
click at [757, 562] on button "Guardar" at bounding box center [760, 569] width 112 height 25
type input "*********"
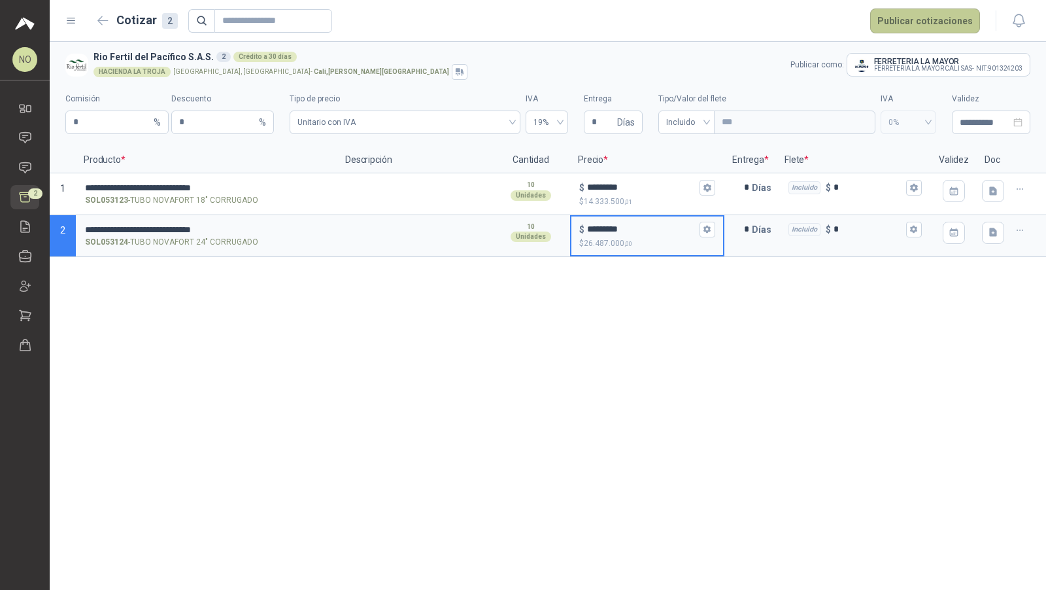
click at [914, 21] on button "Publicar cotizaciones" at bounding box center [925, 21] width 110 height 25
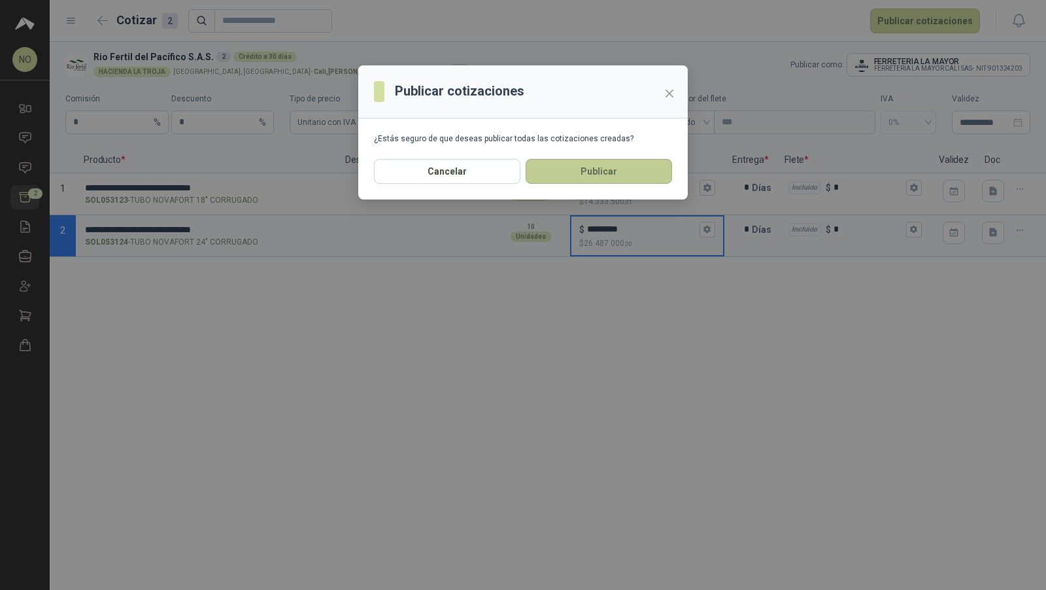
click at [625, 171] on button "Publicar" at bounding box center [599, 171] width 146 height 25
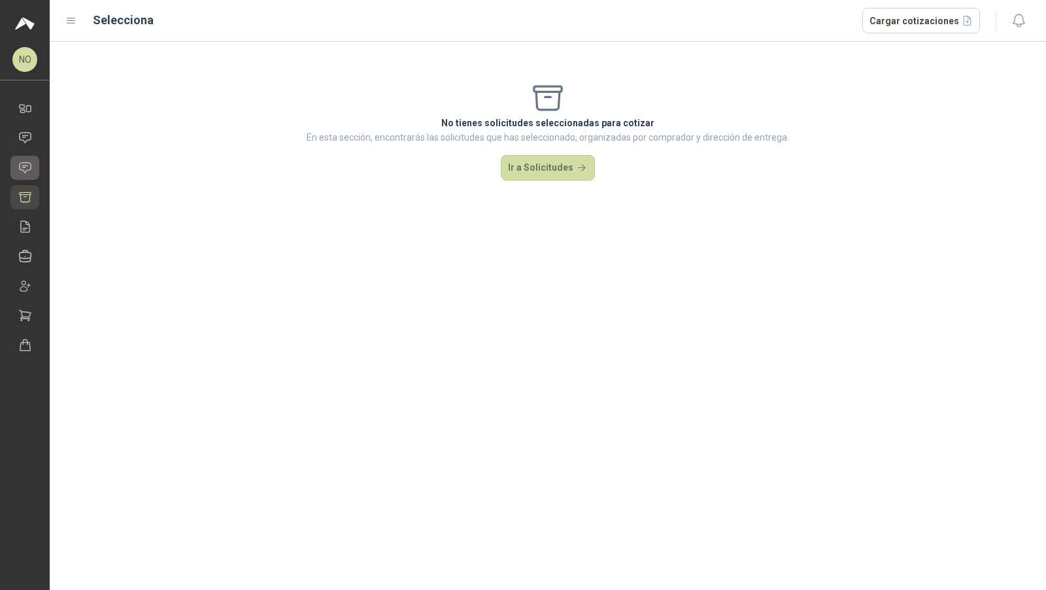
click at [26, 165] on icon at bounding box center [25, 167] width 11 height 10
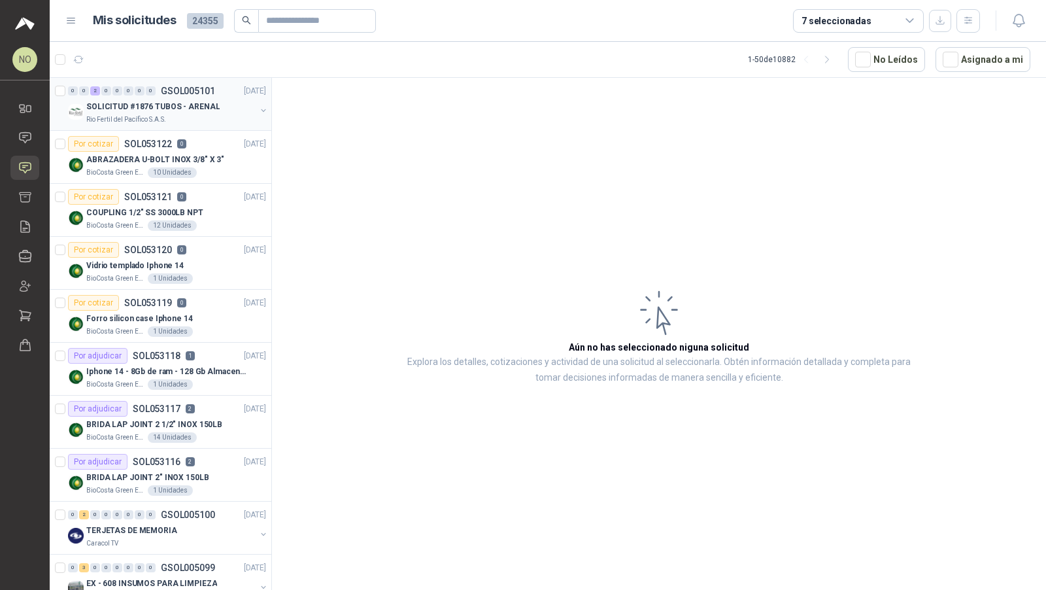
click at [209, 101] on p "SOLICITUD #1876 TUBOS - ARENAL" at bounding box center [152, 107] width 133 height 12
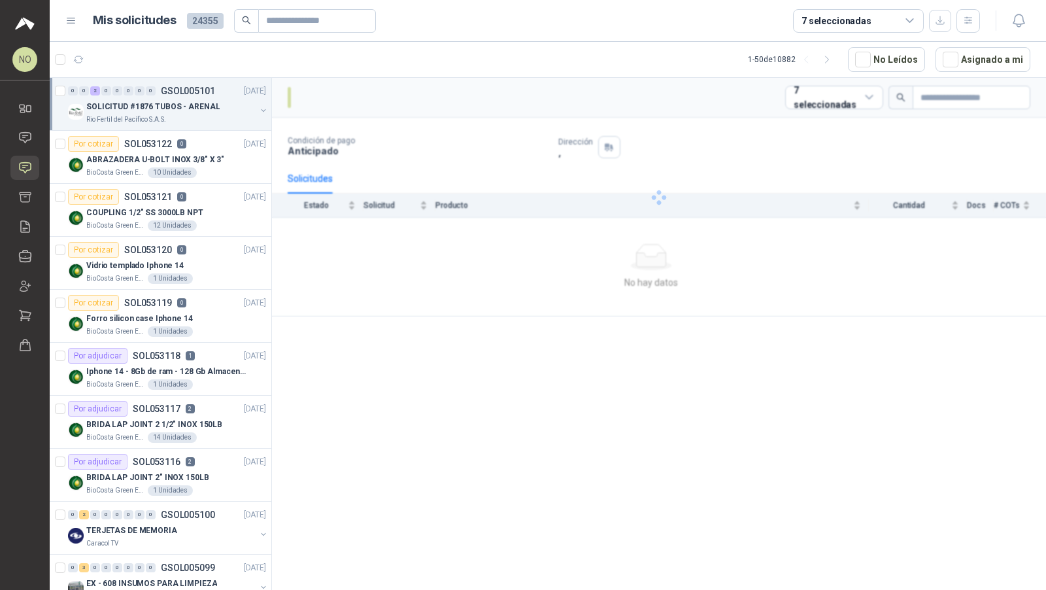
click at [209, 101] on p "SOLICITUD #1876 TUBOS - ARENAL" at bounding box center [152, 107] width 133 height 12
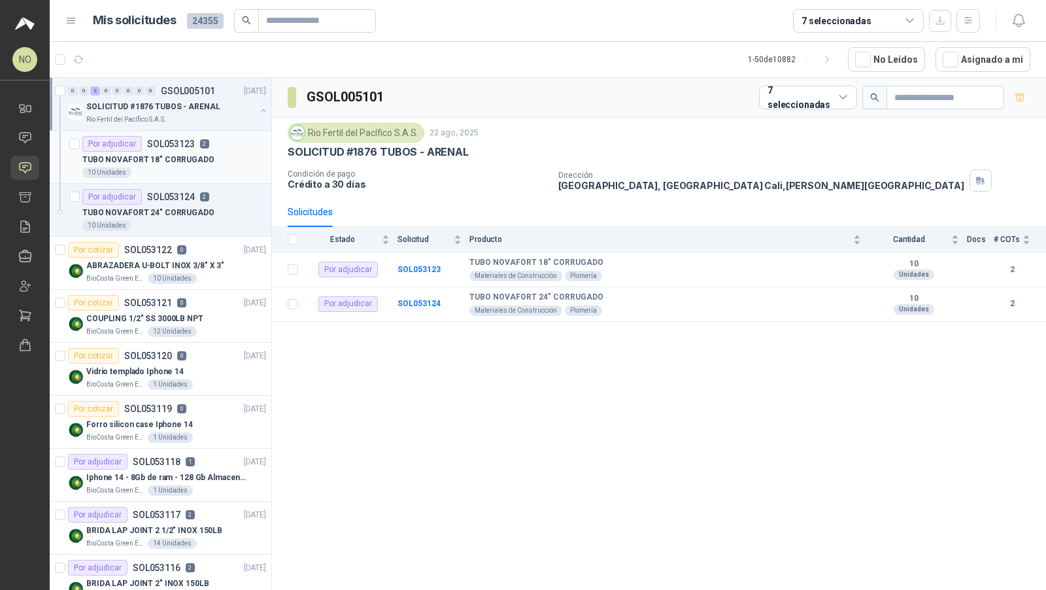
click at [192, 143] on p "SOL053123" at bounding box center [171, 143] width 48 height 9
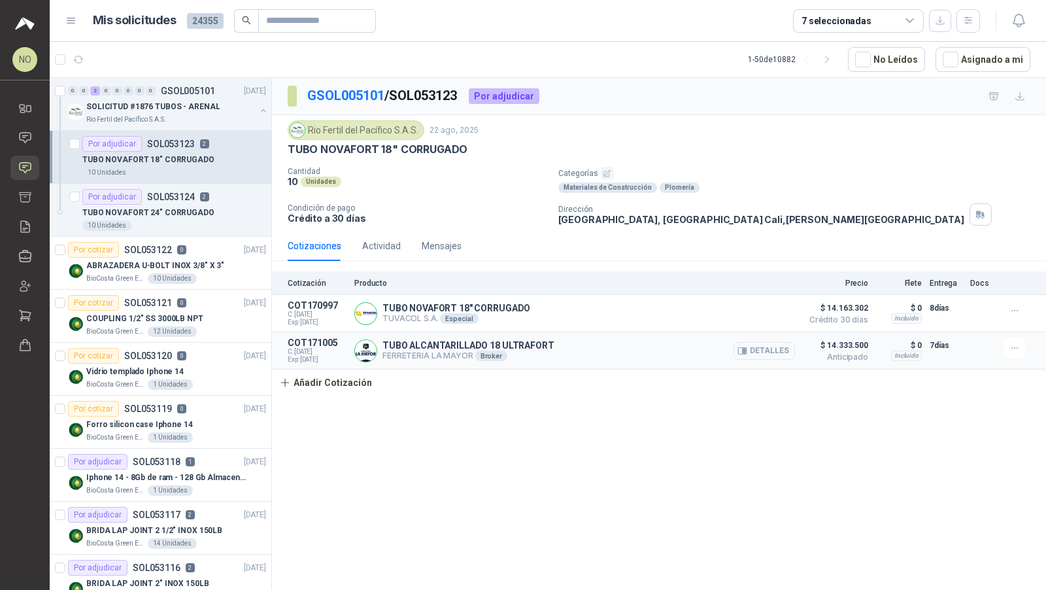
click at [742, 342] on button "Detalles" at bounding box center [764, 351] width 61 height 18
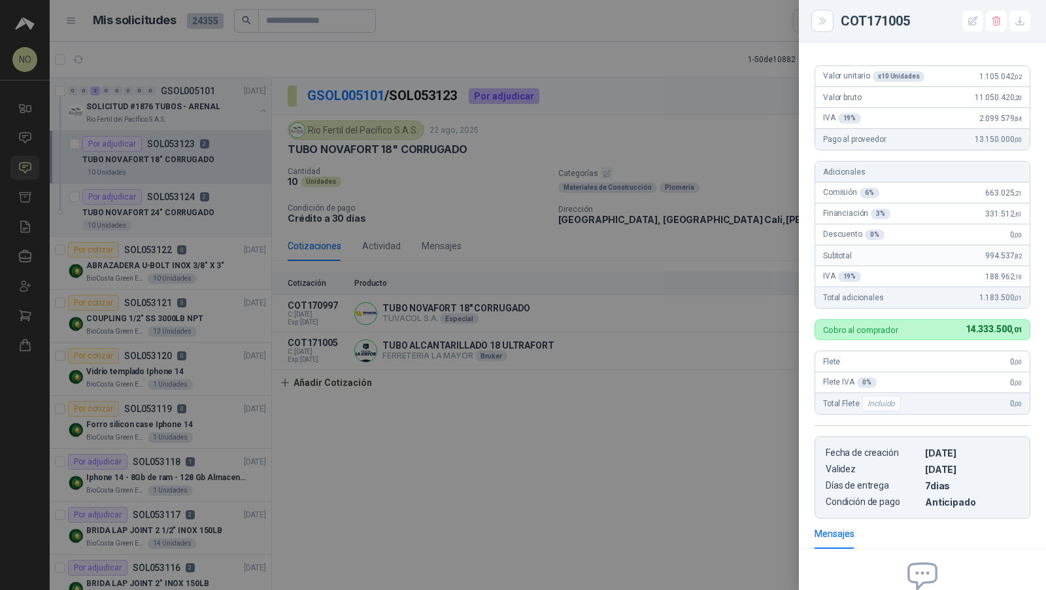
scroll to position [108, 0]
click at [736, 301] on div at bounding box center [523, 295] width 1046 height 590
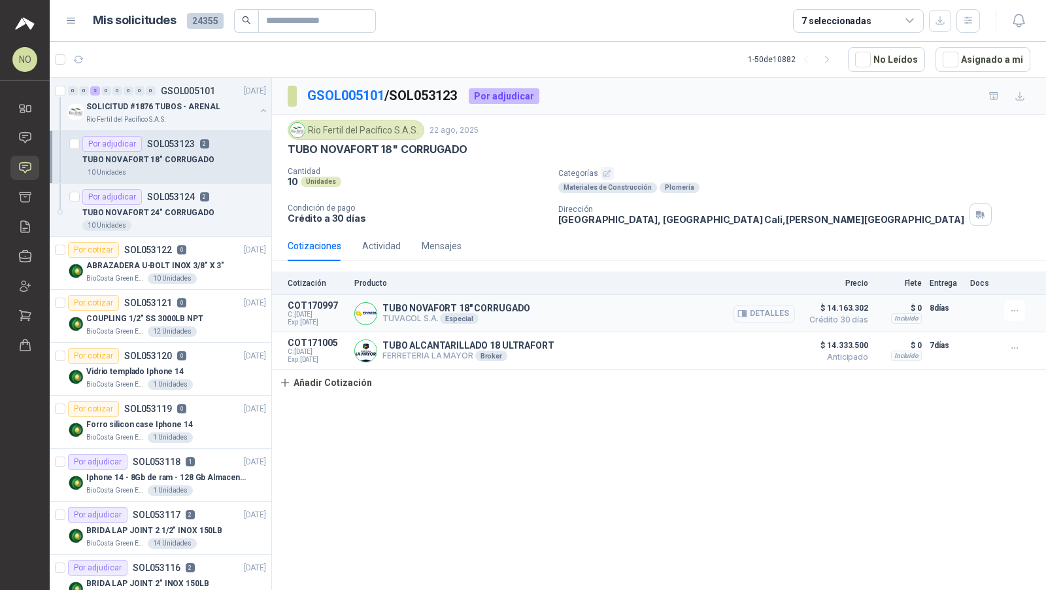
click at [752, 309] on button "Detalles" at bounding box center [764, 314] width 61 height 18
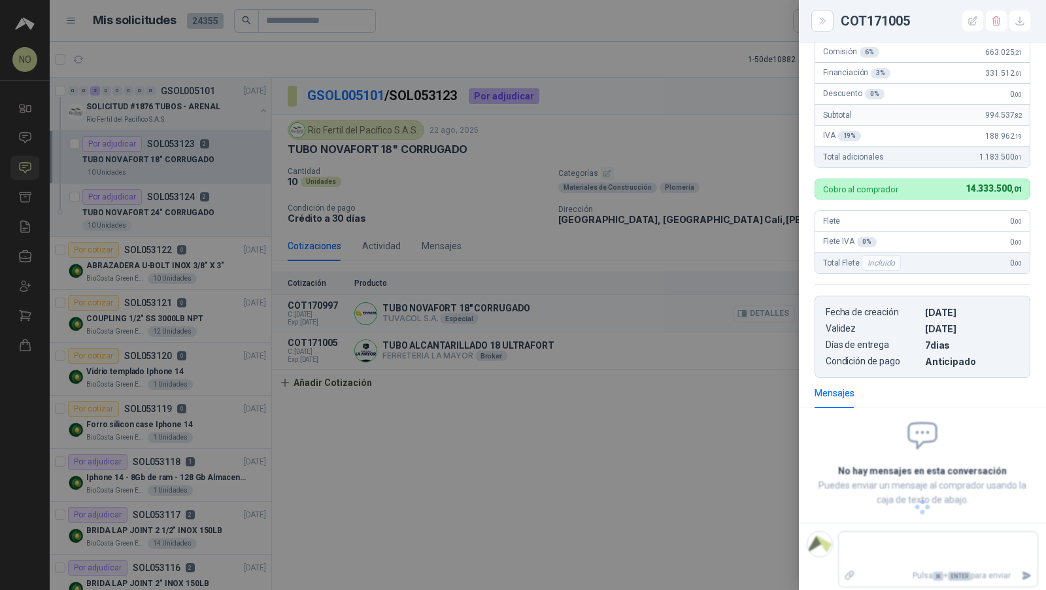
scroll to position [156, 0]
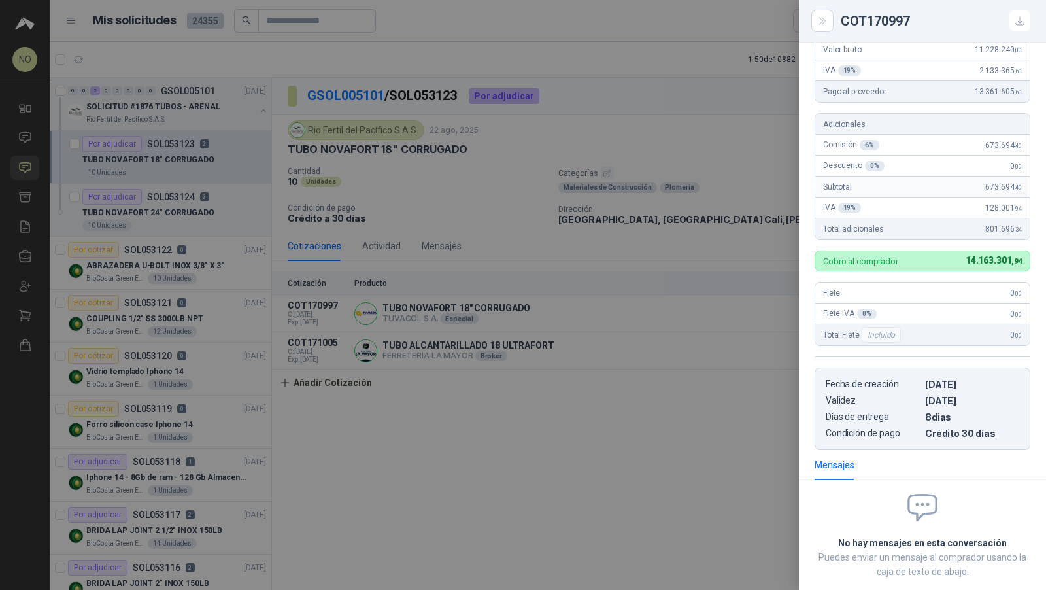
click at [696, 262] on div at bounding box center [523, 295] width 1046 height 590
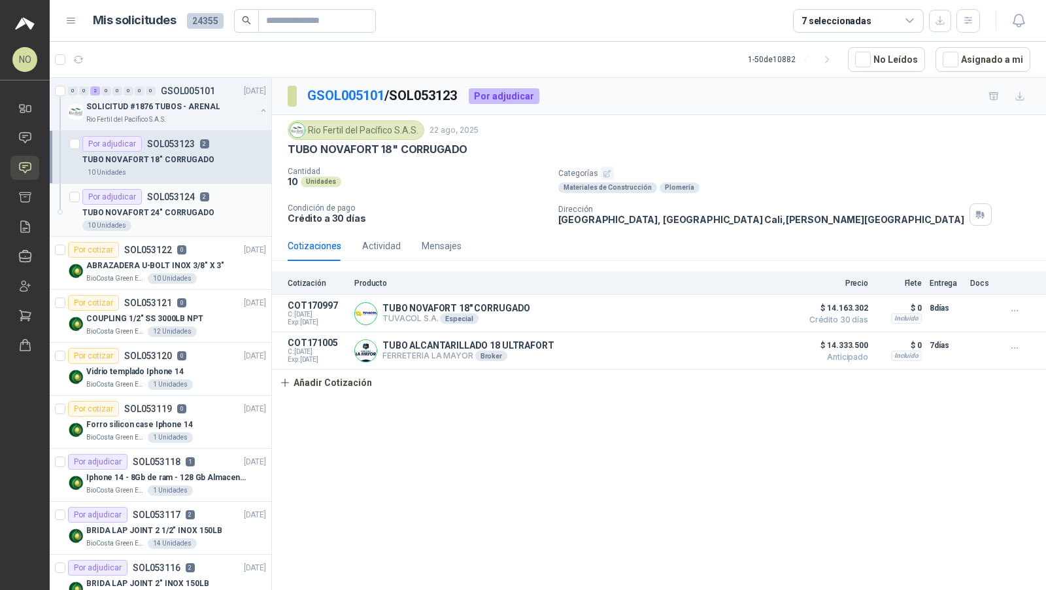
click at [207, 213] on div "TUBO NOVAFORT 24" CORRUGADO" at bounding box center [174, 213] width 184 height 16
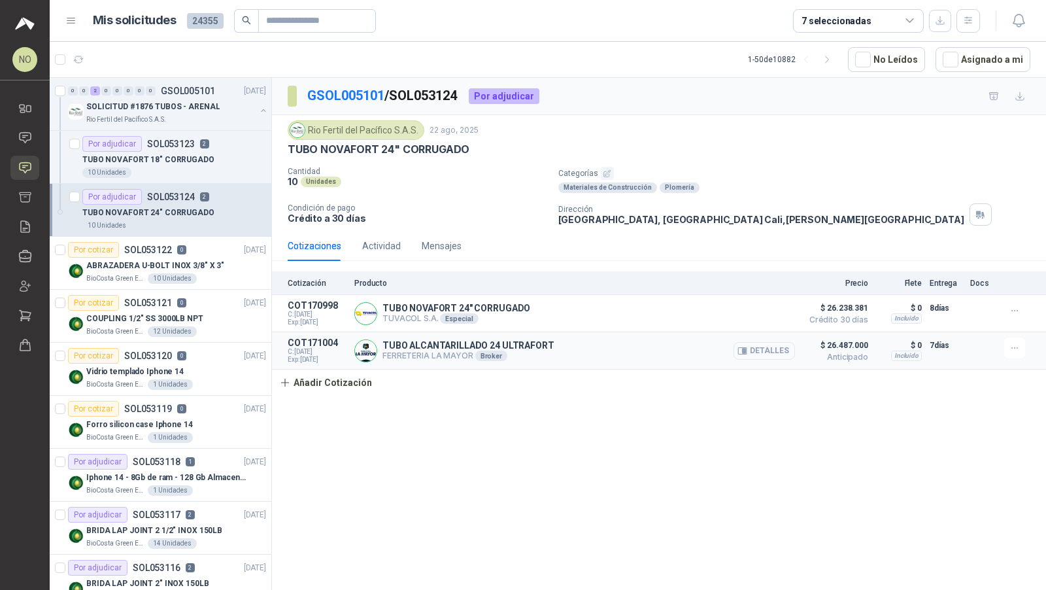
click at [757, 344] on button "Detalles" at bounding box center [764, 351] width 61 height 18
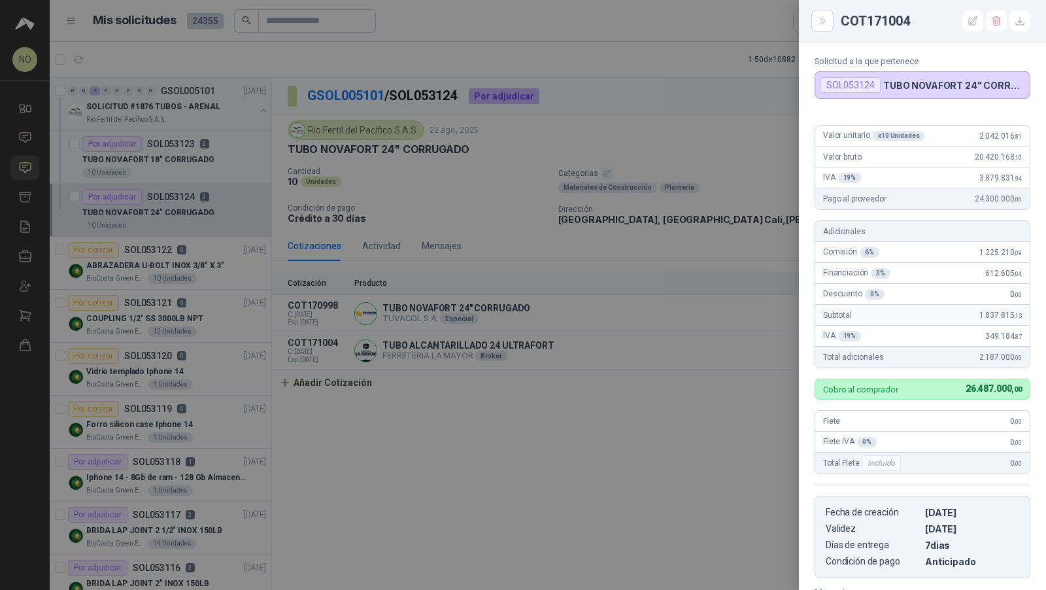
scroll to position [47, 0]
click at [615, 335] on div at bounding box center [523, 295] width 1046 height 590
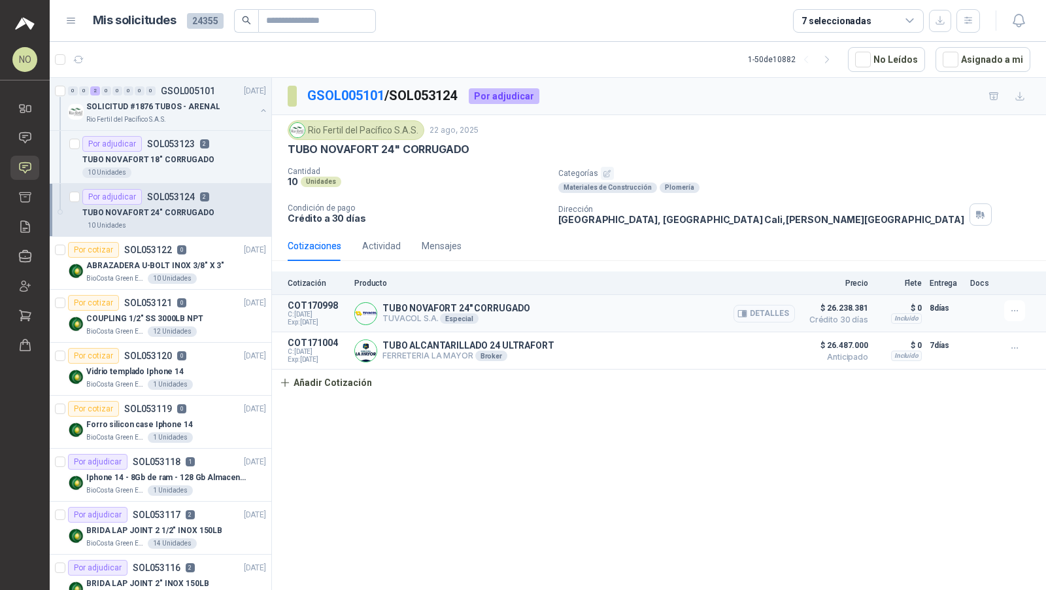
click at [761, 311] on button "Detalles" at bounding box center [764, 314] width 61 height 18
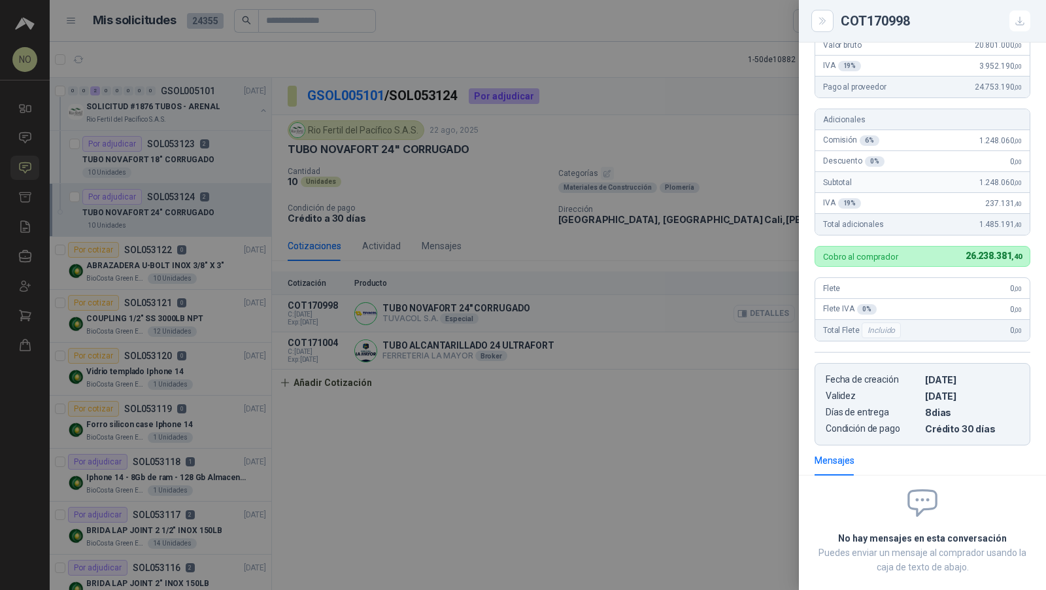
scroll to position [156, 0]
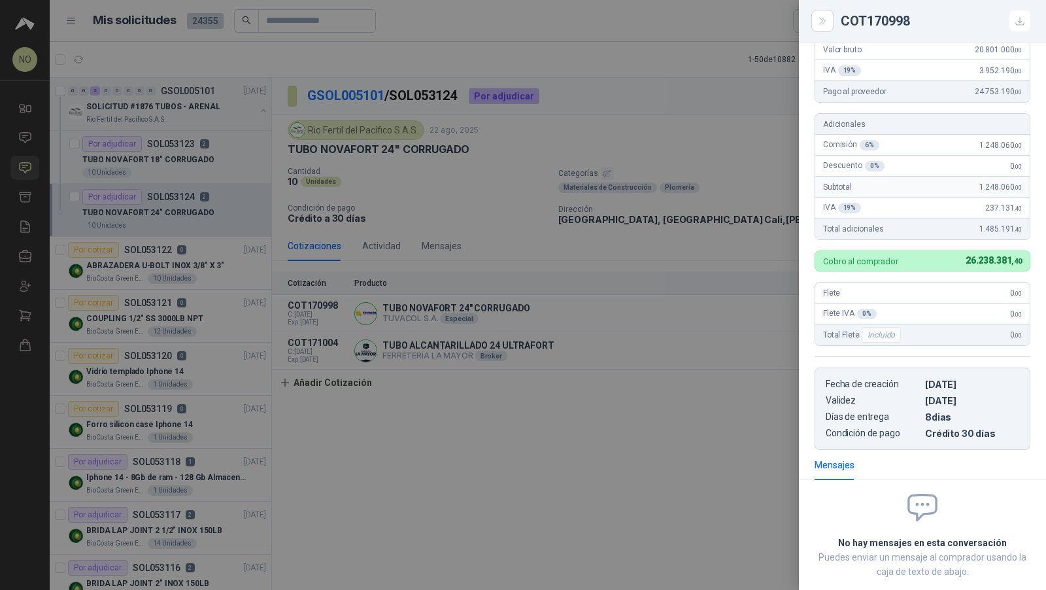
click at [723, 260] on div at bounding box center [523, 295] width 1046 height 590
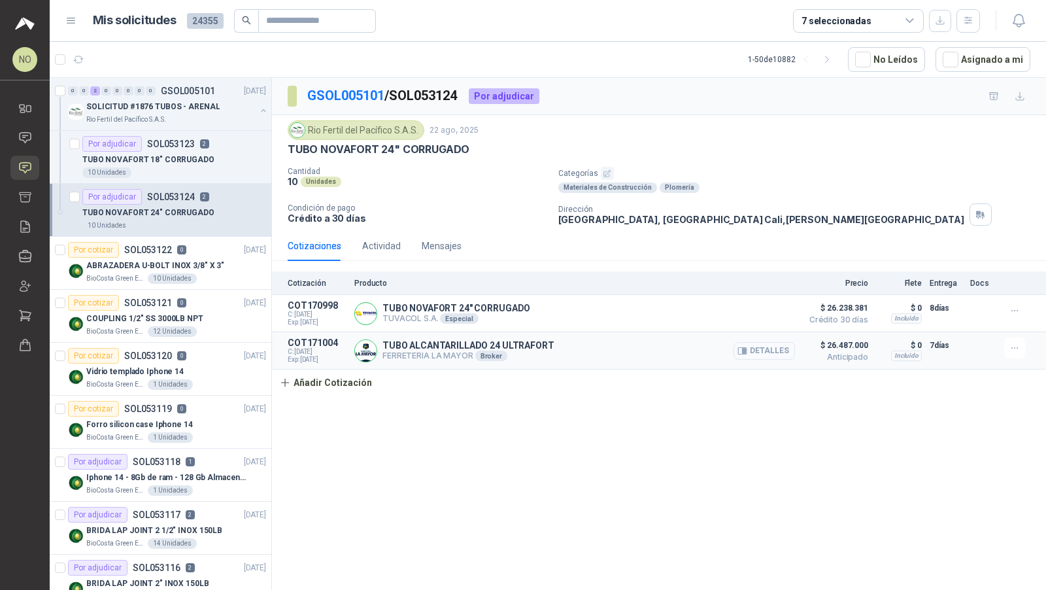
click at [755, 342] on button "Detalles" at bounding box center [764, 351] width 61 height 18
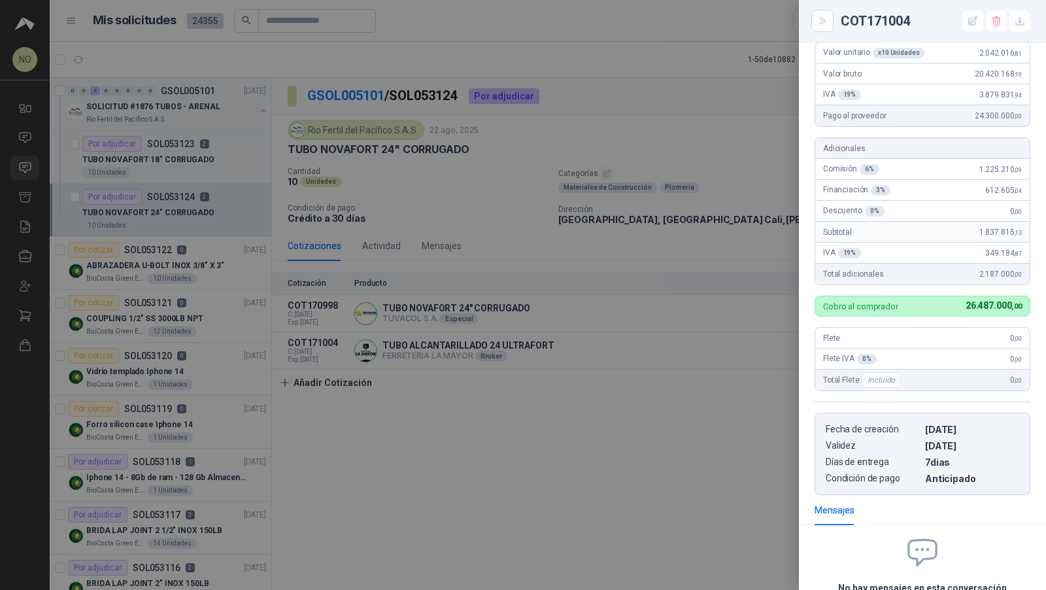
scroll to position [131, 0]
click at [671, 328] on div at bounding box center [523, 295] width 1046 height 590
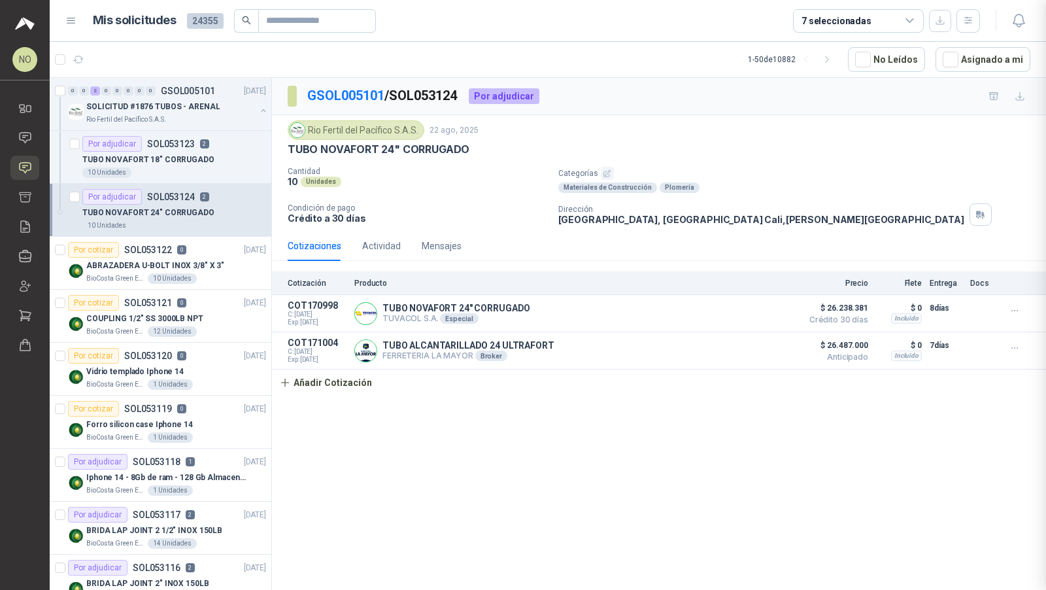
scroll to position [249, 0]
click at [758, 313] on button "Detalles" at bounding box center [764, 314] width 61 height 18
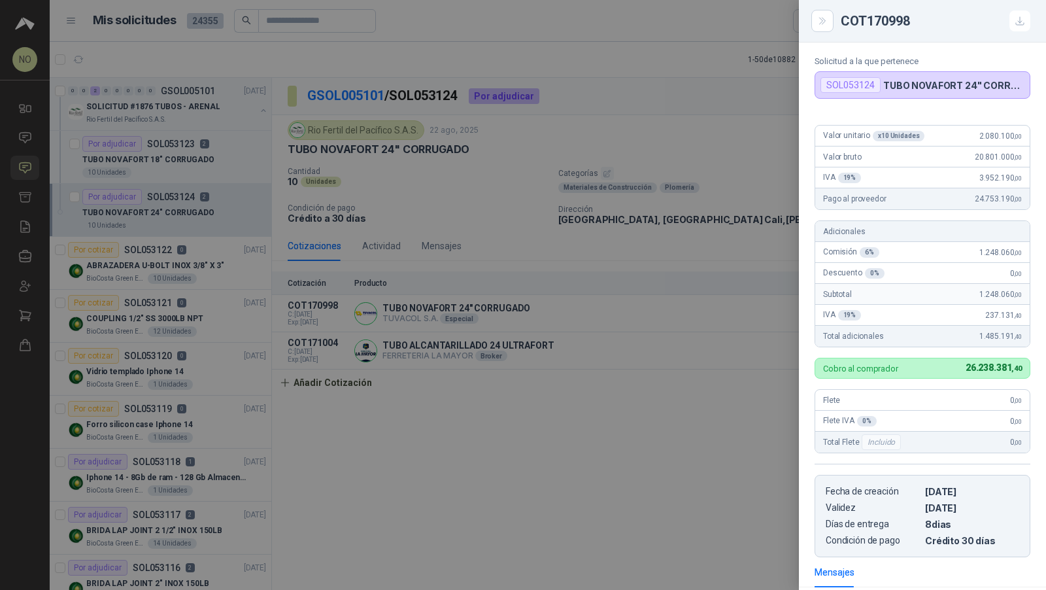
scroll to position [46, 0]
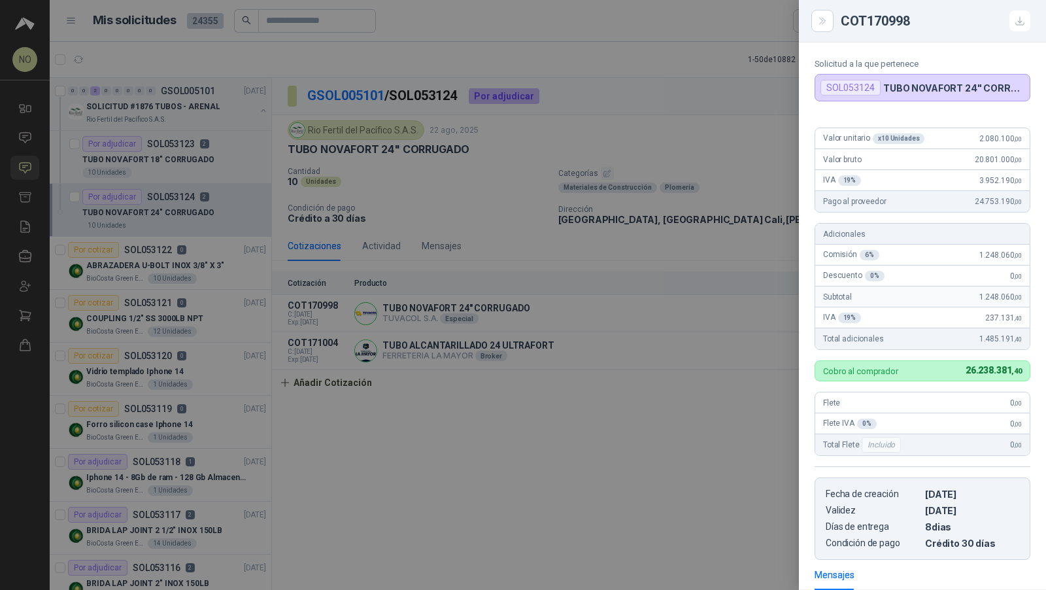
click at [622, 353] on div at bounding box center [523, 295] width 1046 height 590
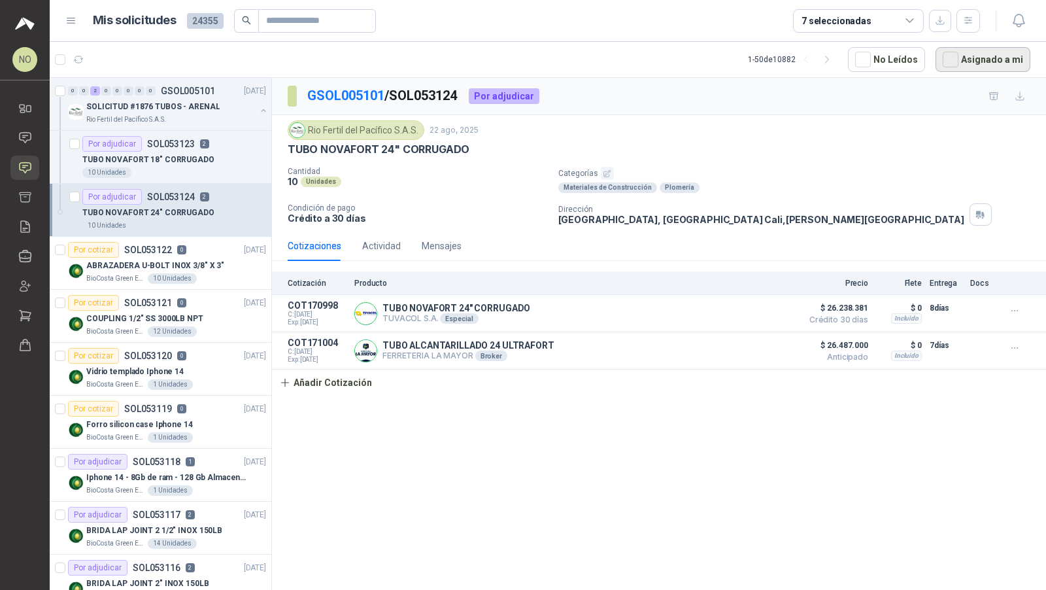
click at [966, 68] on button "Asignado a mi" at bounding box center [983, 59] width 95 height 25
click at [334, 19] on input "text" at bounding box center [312, 21] width 92 height 22
paste input "*****"
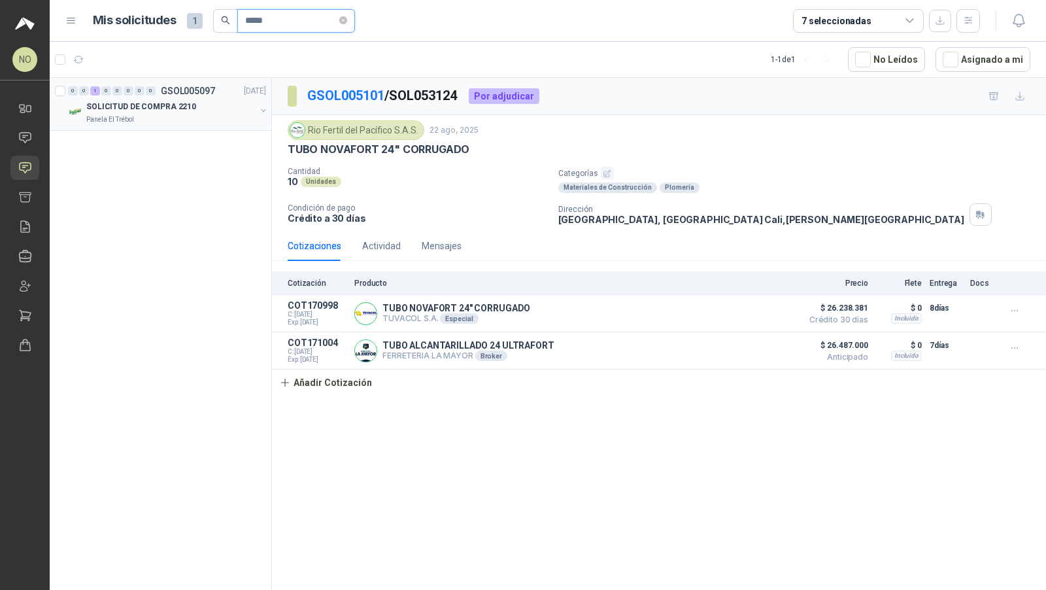
type input "*****"
click at [114, 114] on p "Panela El Trébol" at bounding box center [110, 119] width 48 height 10
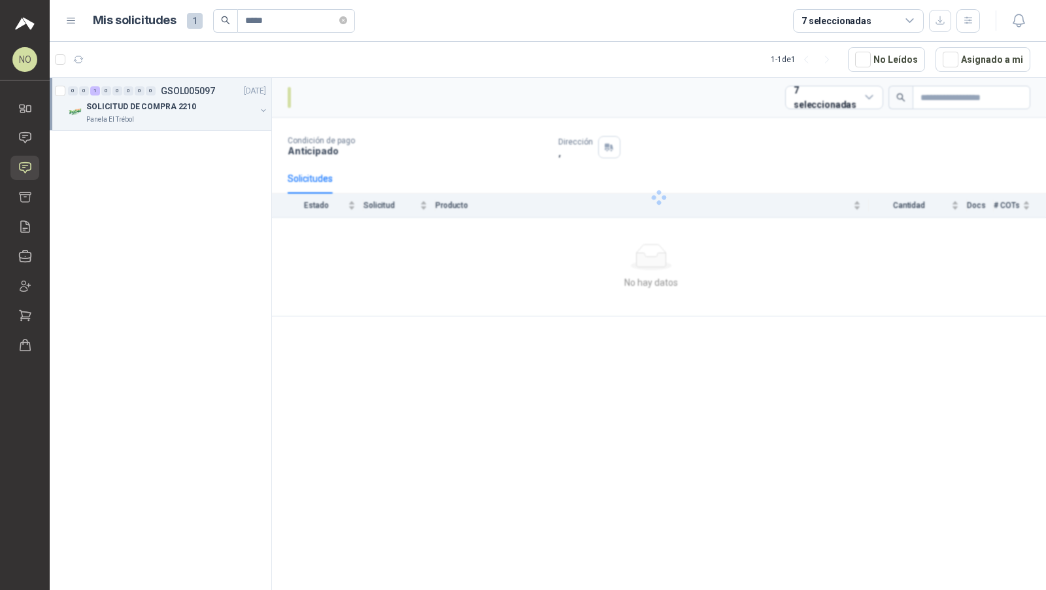
click at [114, 114] on p "Panela El Trébol" at bounding box center [110, 119] width 48 height 10
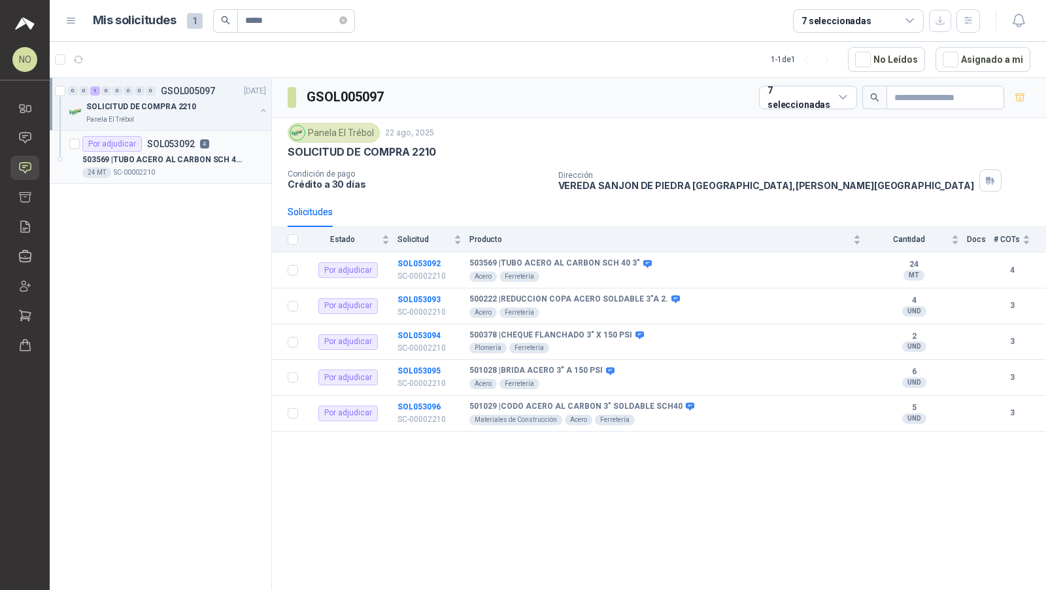
click at [163, 161] on p "503569 | TUBO ACERO AL CARBON SCH 40 3"" at bounding box center [163, 160] width 163 height 12
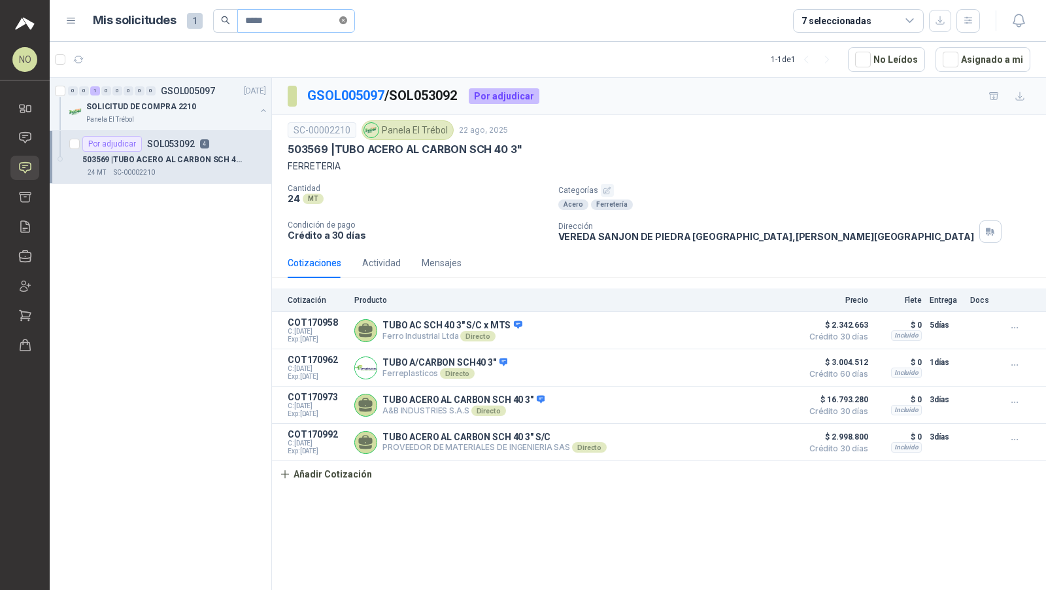
click at [347, 24] on icon "close-circle" at bounding box center [343, 20] width 8 height 8
paste input "*****"
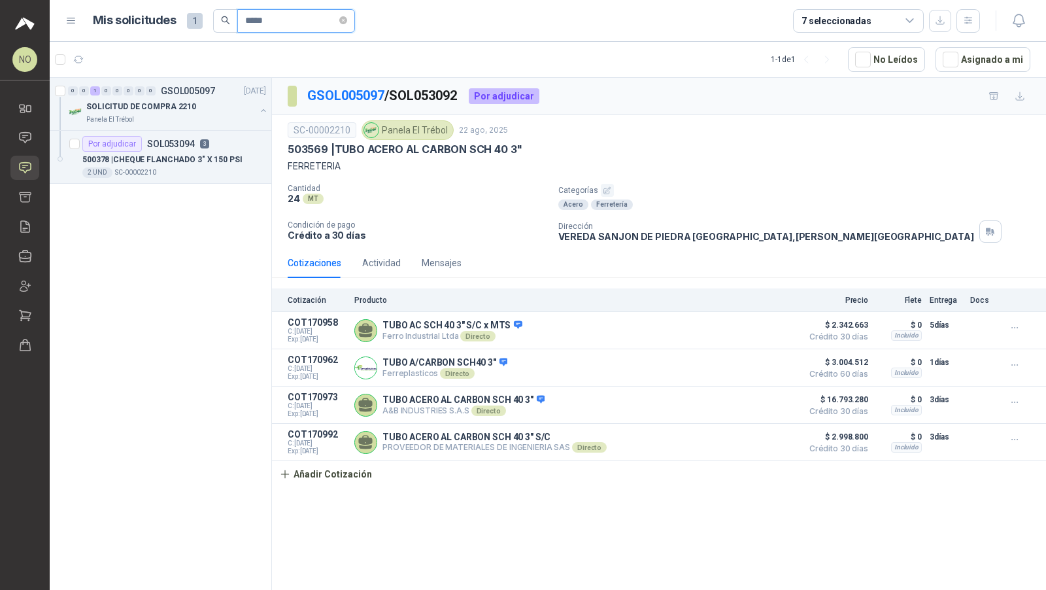
type input "*****"
click at [347, 19] on icon "close-circle" at bounding box center [343, 20] width 8 height 8
paste input "*****"
type input "*****"
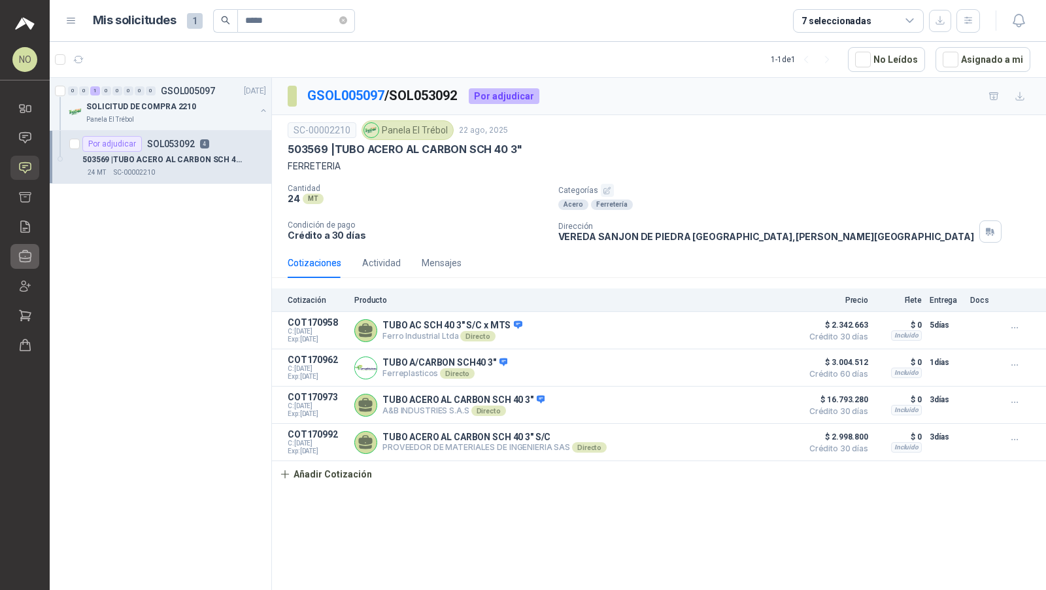
click at [20, 264] on link "Compañías" at bounding box center [24, 256] width 29 height 24
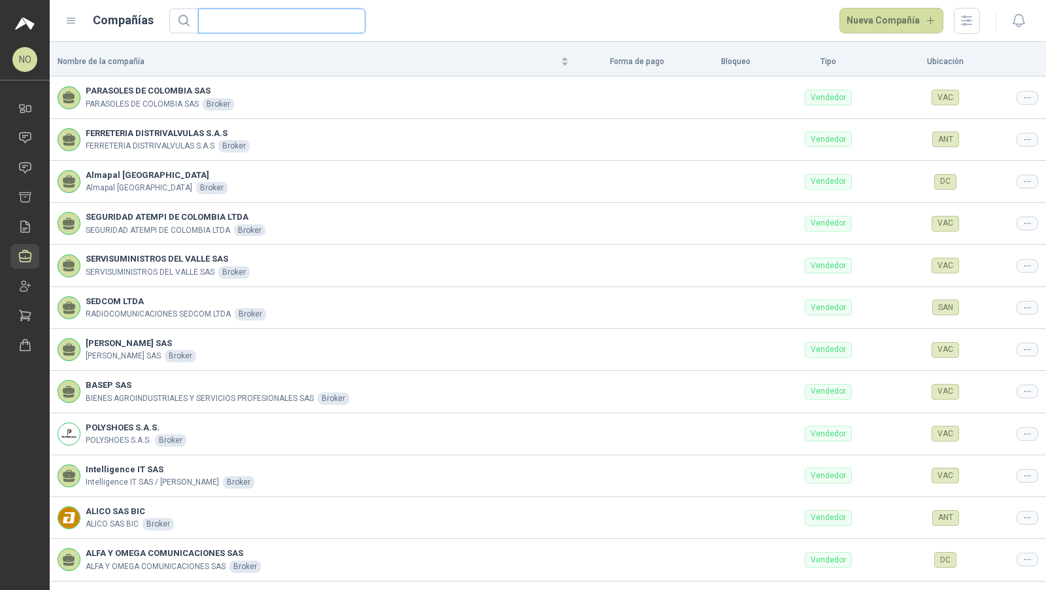
click at [322, 9] on input "text" at bounding box center [276, 21] width 141 height 24
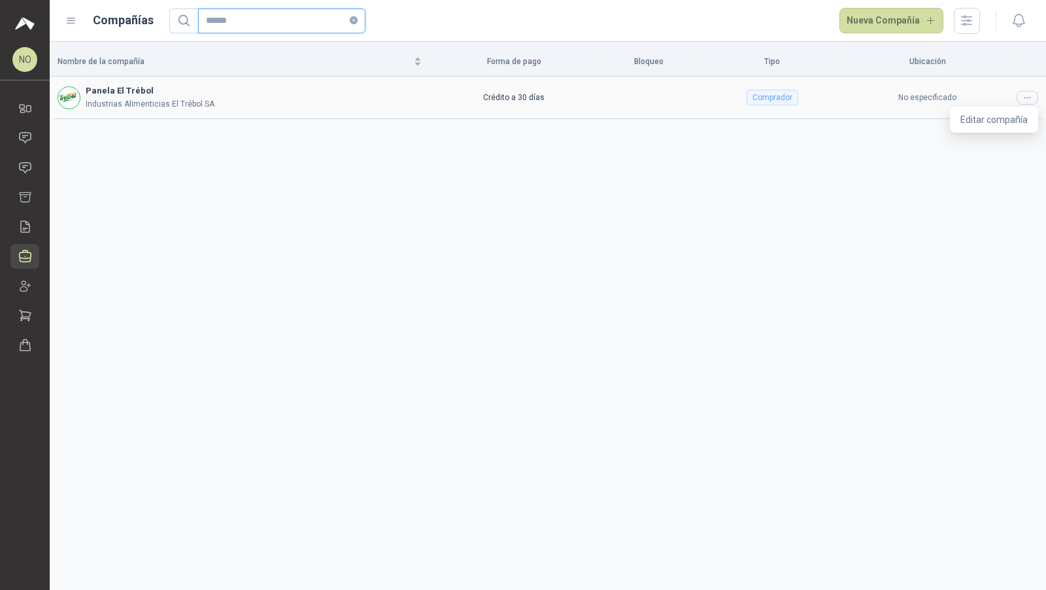
type input "******"
click at [1022, 94] on div at bounding box center [1028, 98] width 22 height 14
click at [1005, 115] on span "Editar compañía" at bounding box center [994, 119] width 67 height 14
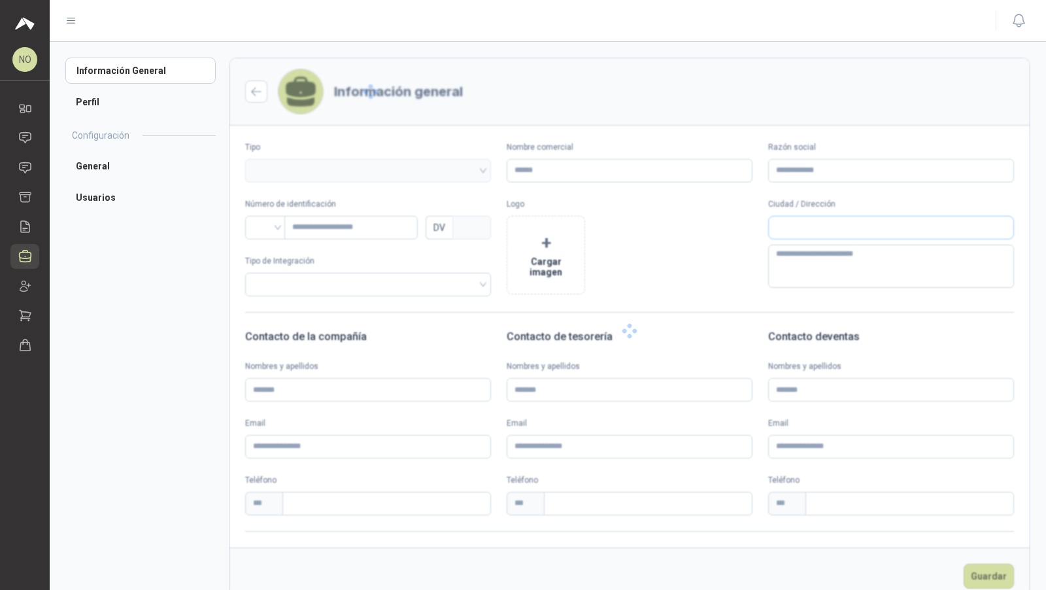
type input "**********"
type input "*********"
type input "*"
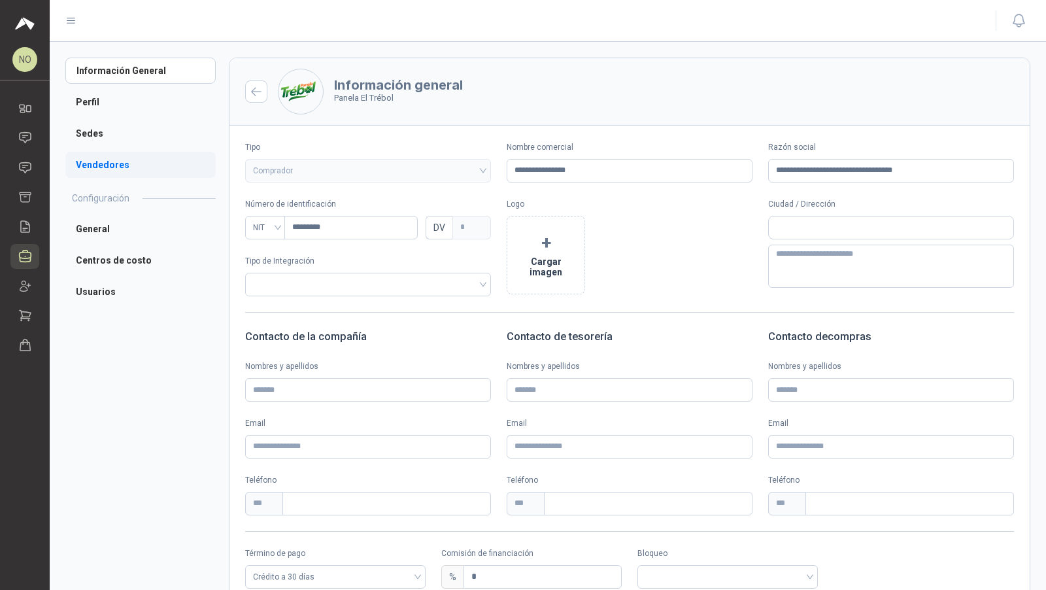
click at [158, 168] on li "Vendedores" at bounding box center [140, 165] width 150 height 26
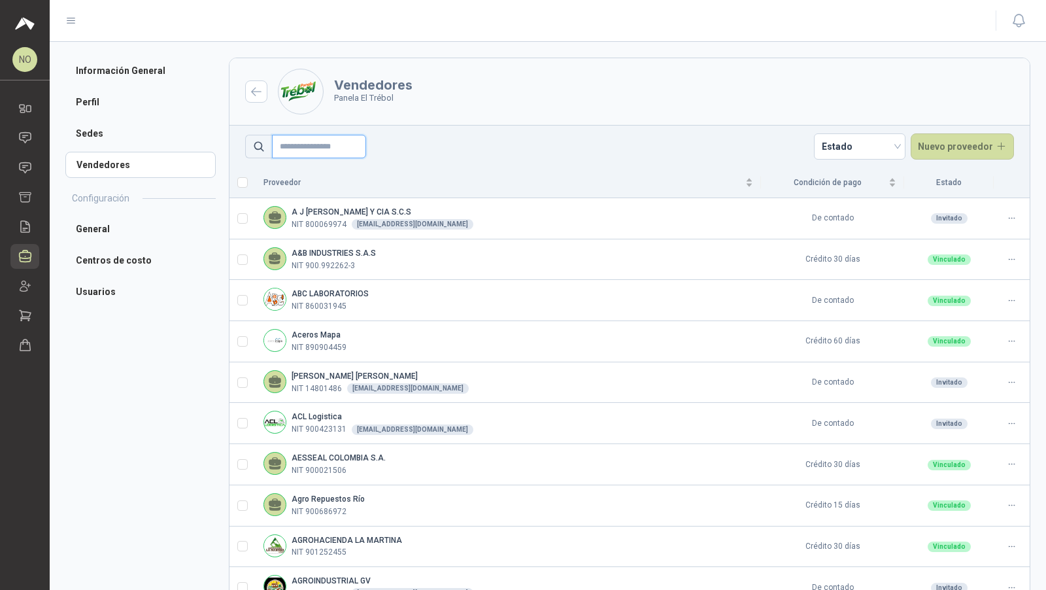
click at [342, 148] on input "text" at bounding box center [319, 147] width 94 height 24
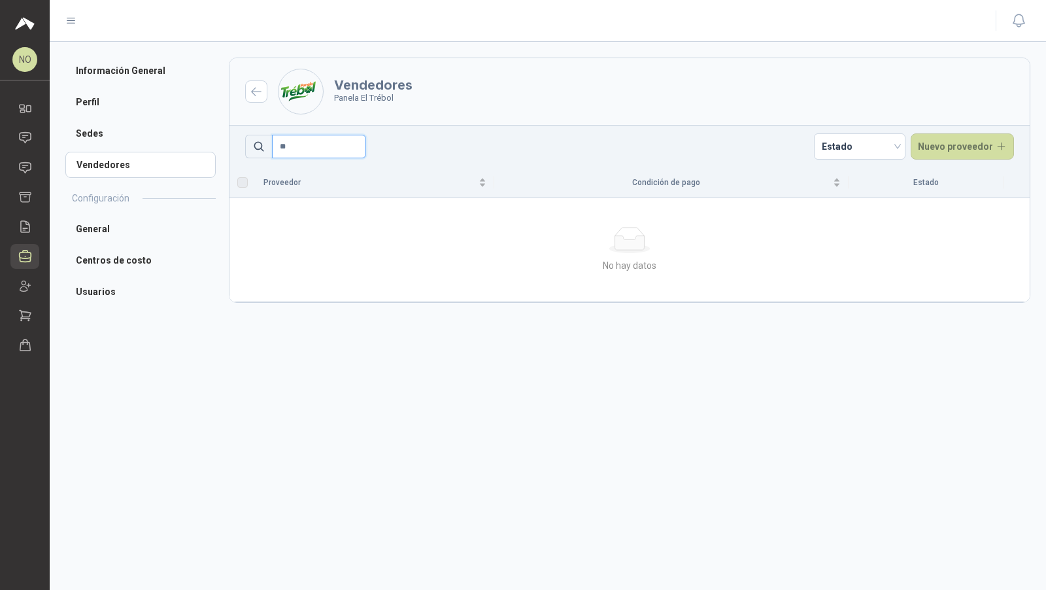
type input "*"
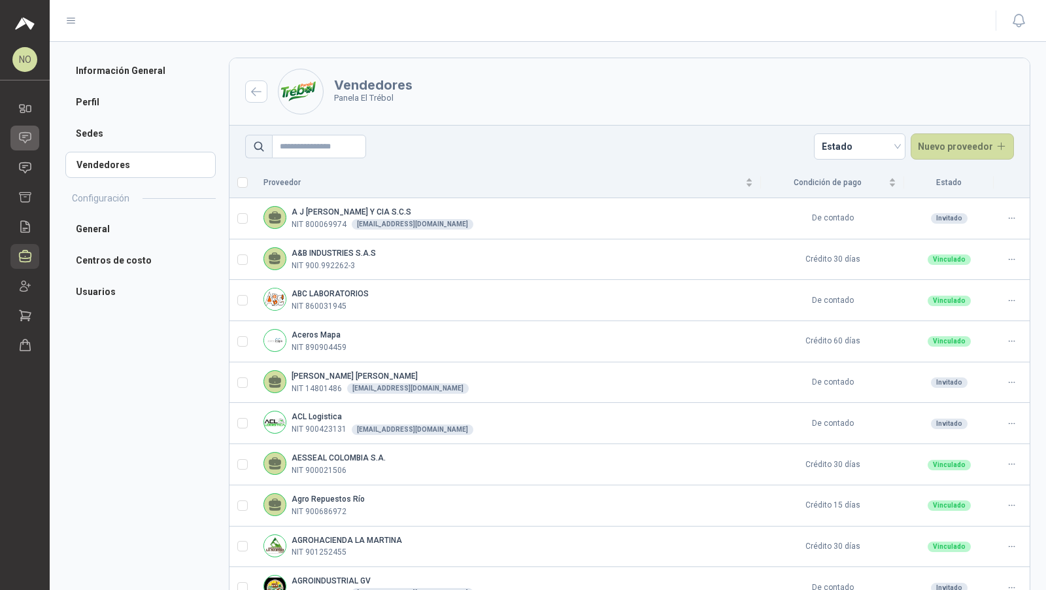
click at [32, 137] on icon at bounding box center [25, 138] width 14 height 14
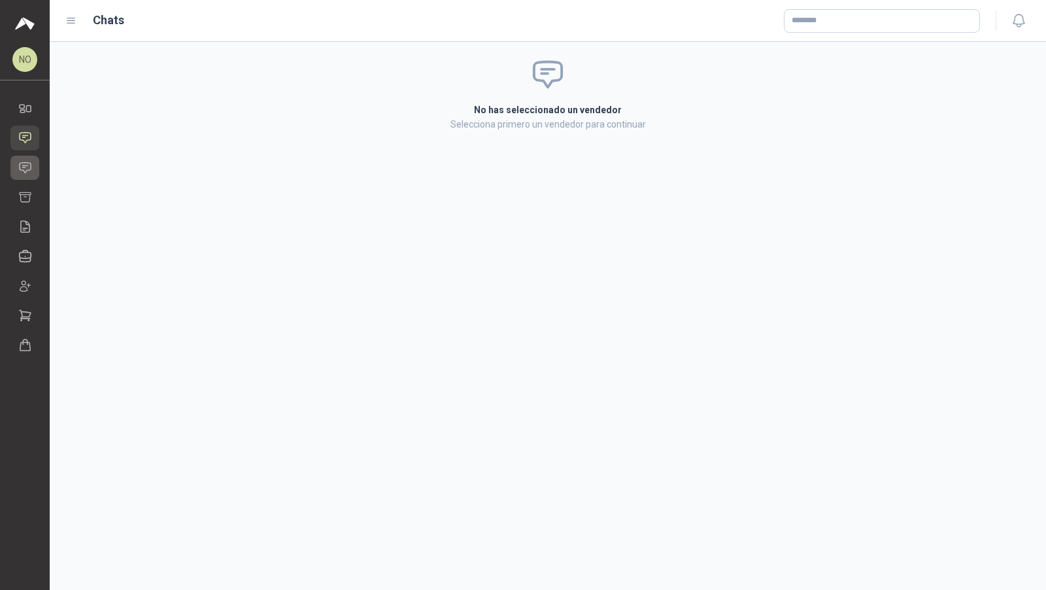
click at [14, 166] on link "Solicitudes" at bounding box center [24, 168] width 29 height 24
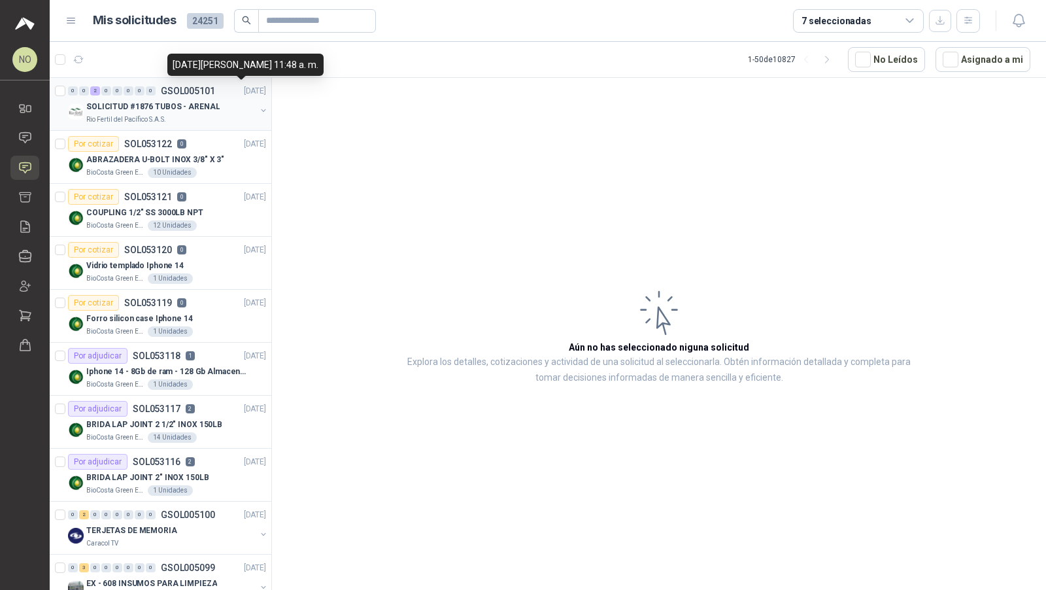
click at [244, 95] on p "[DATE]" at bounding box center [255, 91] width 22 height 12
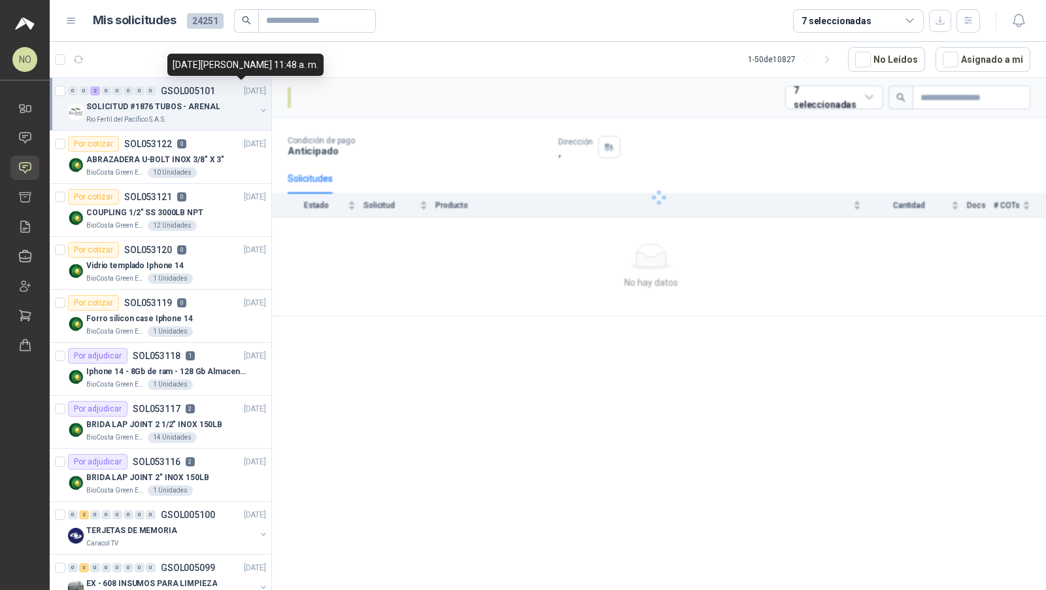
click at [244, 95] on p "[DATE]" at bounding box center [255, 91] width 22 height 12
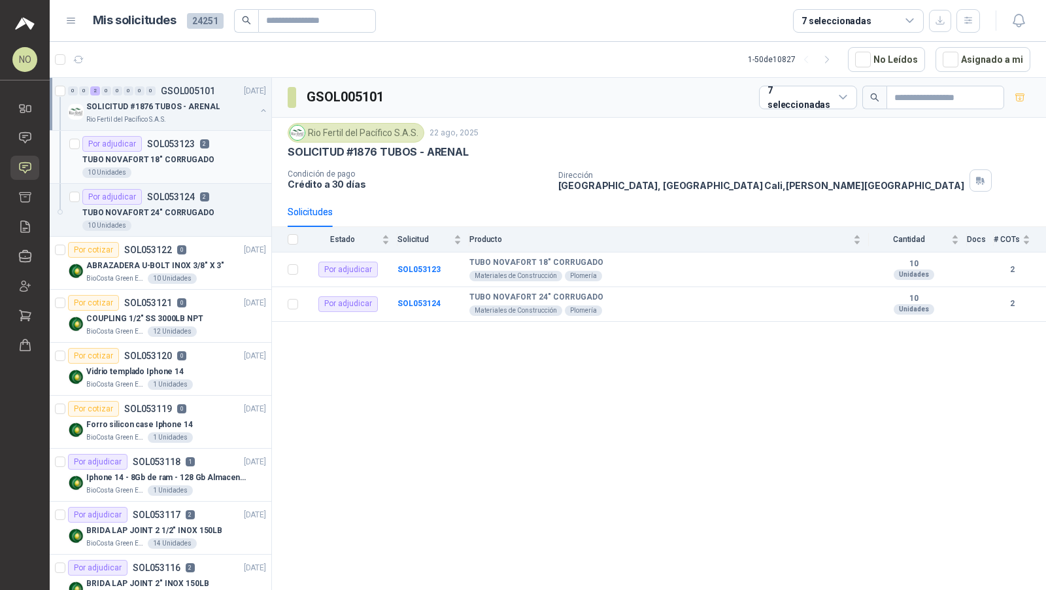
click at [215, 155] on div "TUBO NOVAFORT 18" CORRUGADO" at bounding box center [174, 160] width 184 height 16
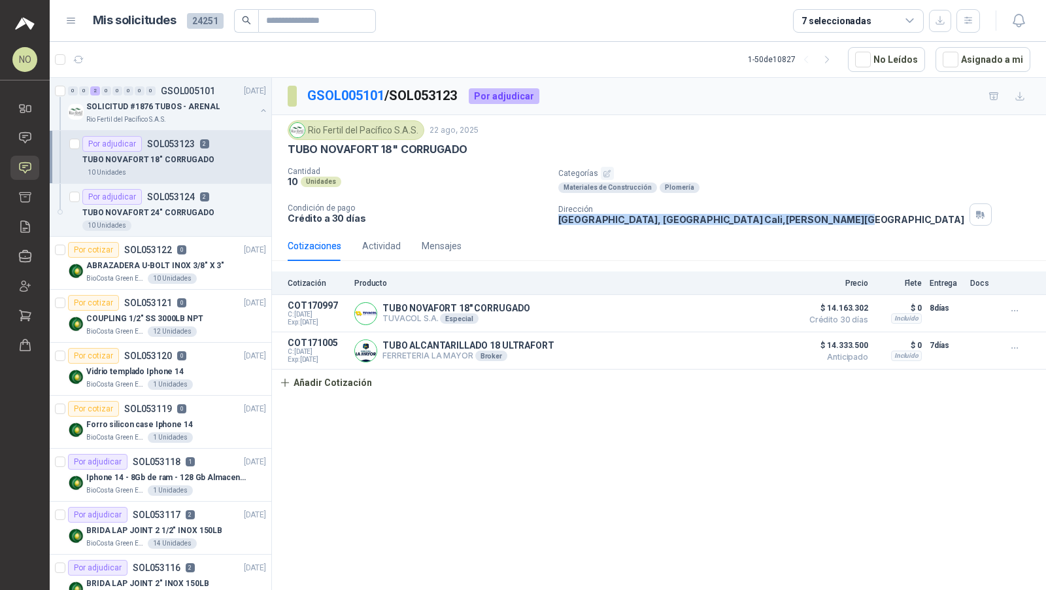
drag, startPoint x: 558, startPoint y: 218, endPoint x: 817, endPoint y: 218, distance: 259.0
click at [817, 218] on p "[GEOGRAPHIC_DATA], [GEOGRAPHIC_DATA] [GEOGRAPHIC_DATA] , [PERSON_NAME][GEOGRAPH…" at bounding box center [762, 219] width 406 height 11
copy p "[GEOGRAPHIC_DATA], [GEOGRAPHIC_DATA] [GEOGRAPHIC_DATA] , [PERSON_NAME][GEOGRAPH…"
click at [961, 13] on button "button" at bounding box center [969, 21] width 24 height 24
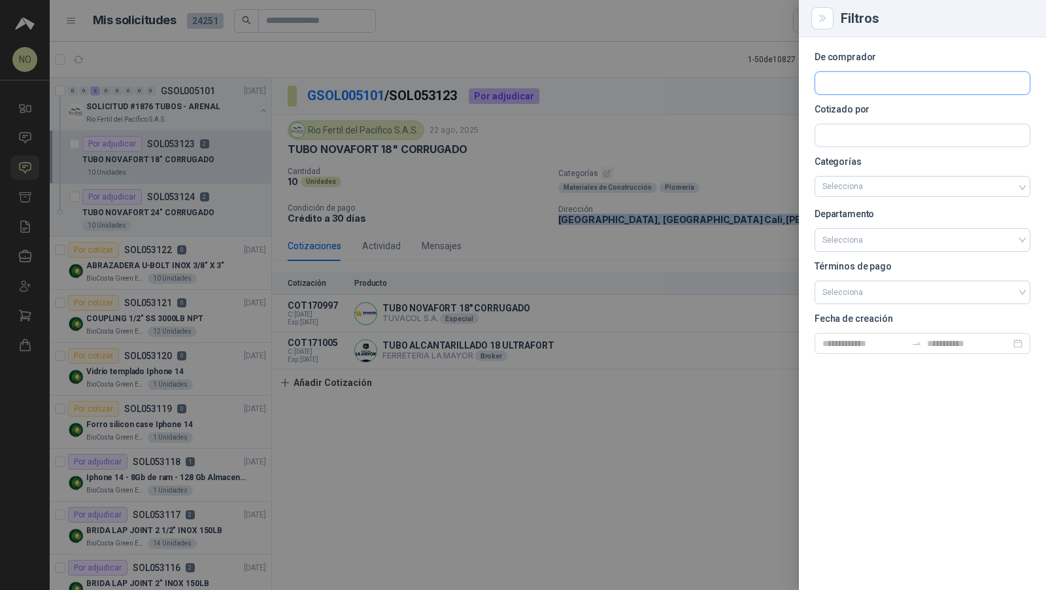
click at [879, 83] on input "text" at bounding box center [923, 83] width 215 height 22
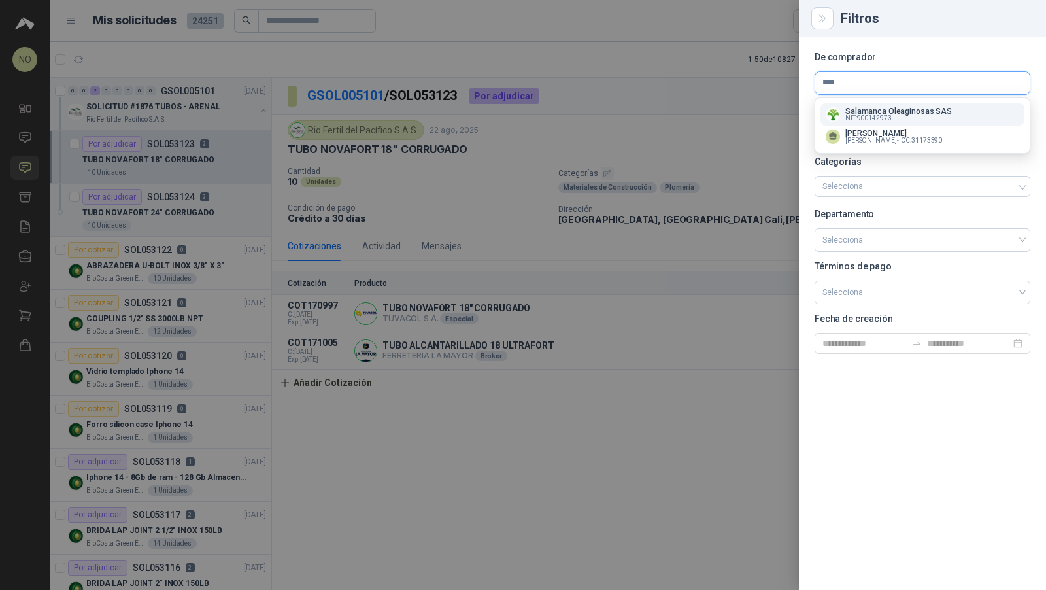
type input "****"
click at [913, 111] on p "Salamanca Oleaginosas SAS" at bounding box center [899, 111] width 107 height 8
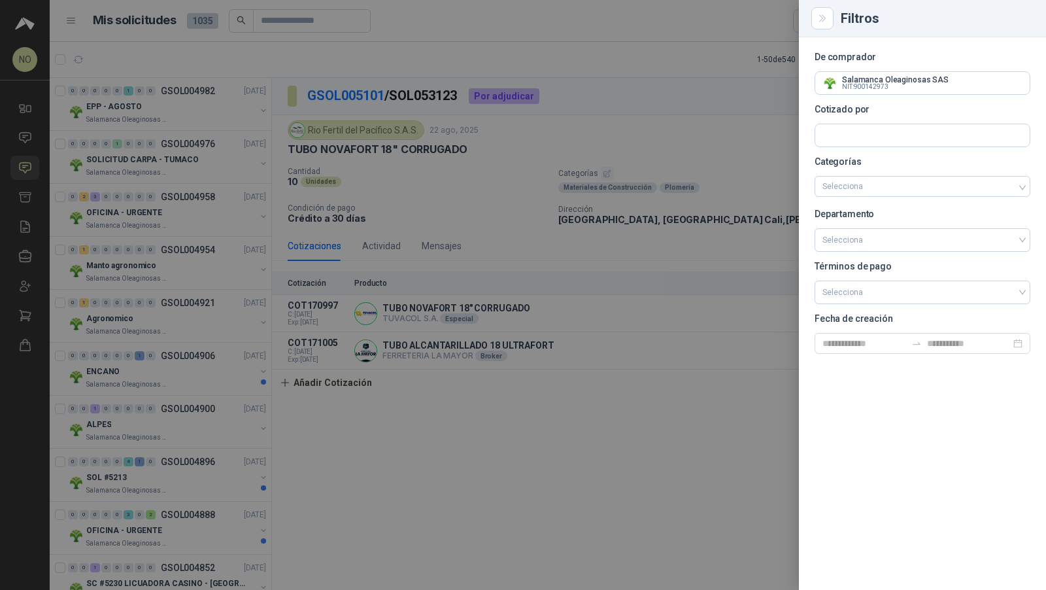
click at [201, 122] on div at bounding box center [523, 295] width 1046 height 590
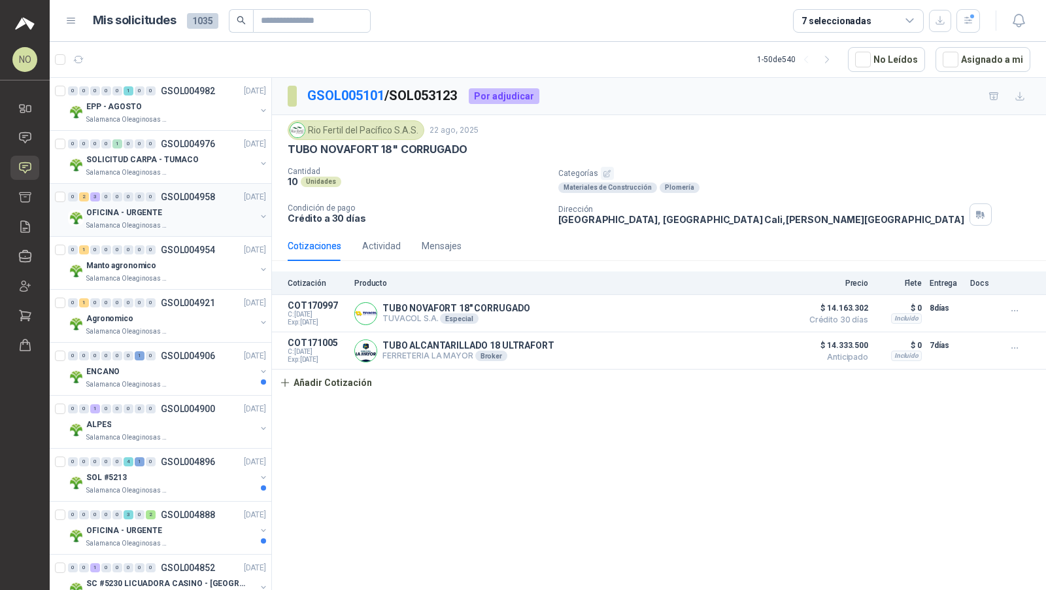
click at [179, 201] on div "0 2 3 0 0 0 0 0 GSOL004958 [DATE]" at bounding box center [168, 197] width 201 height 16
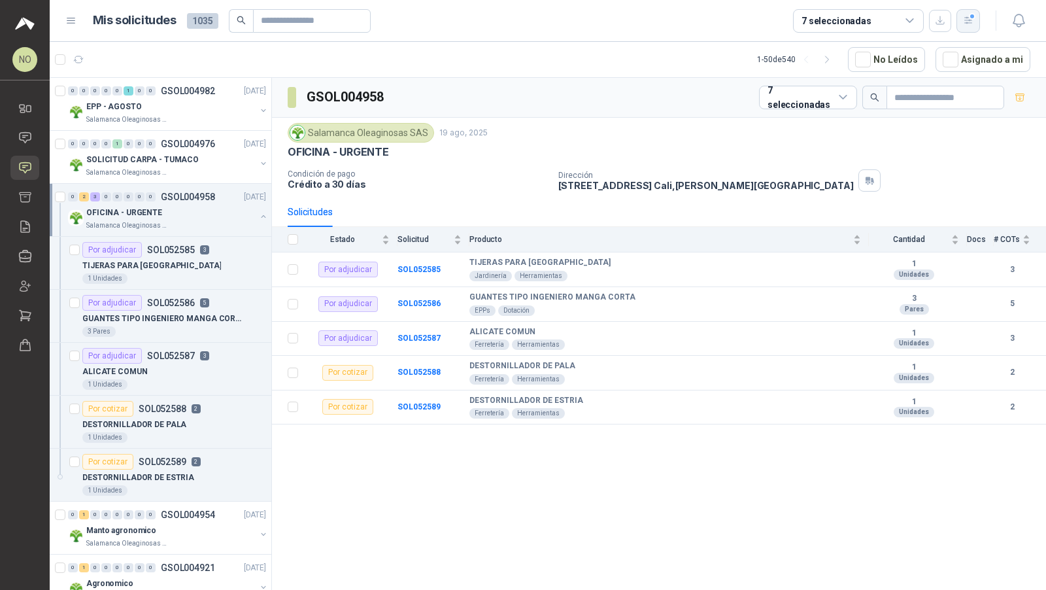
click at [963, 24] on icon "button" at bounding box center [968, 20] width 11 height 11
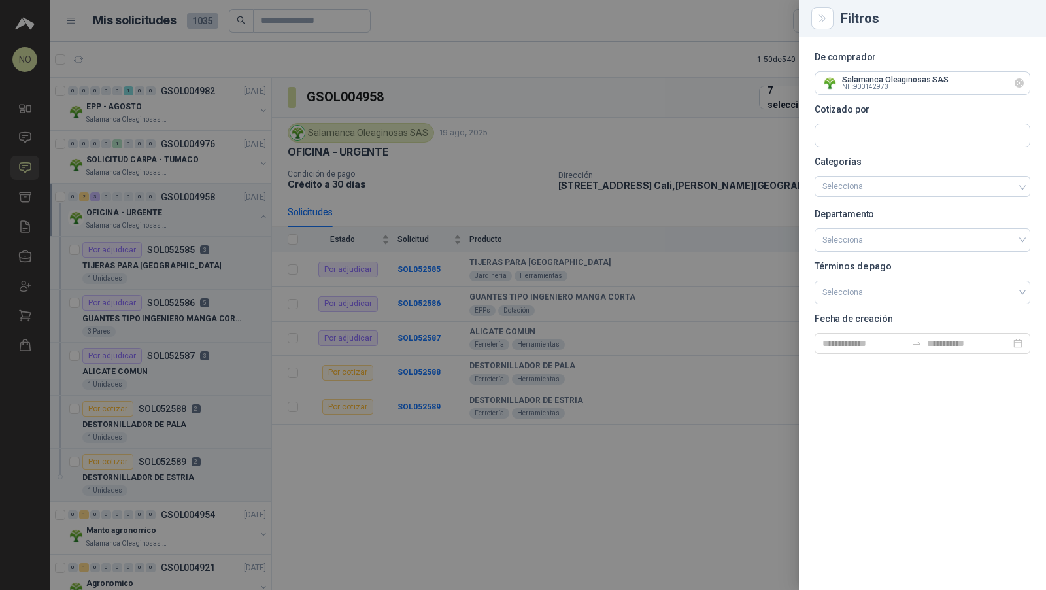
click at [1020, 85] on icon "Limpiar" at bounding box center [1019, 83] width 11 height 11
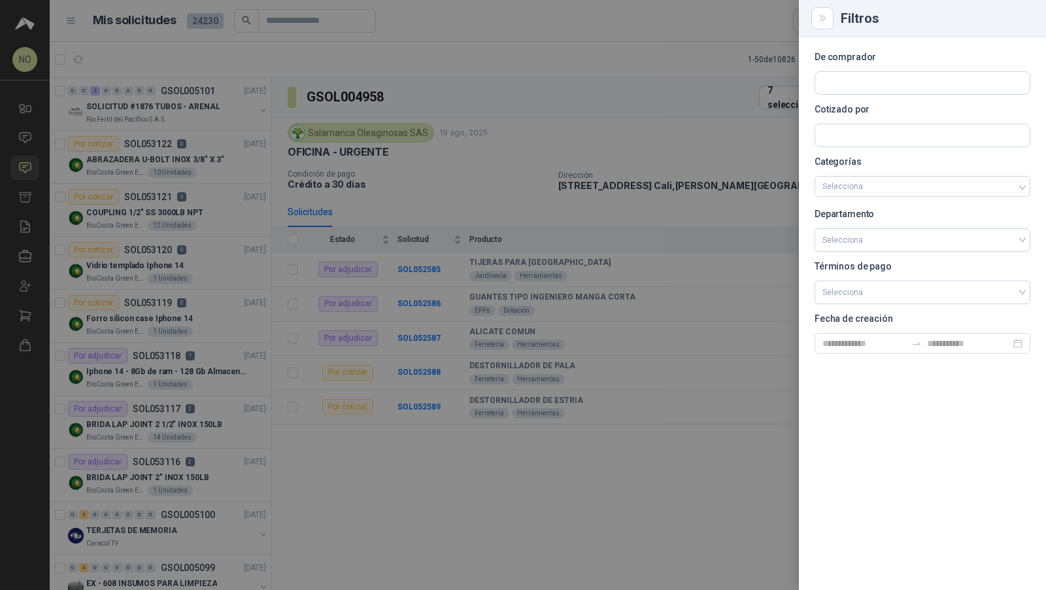
click at [348, 152] on div at bounding box center [523, 295] width 1046 height 590
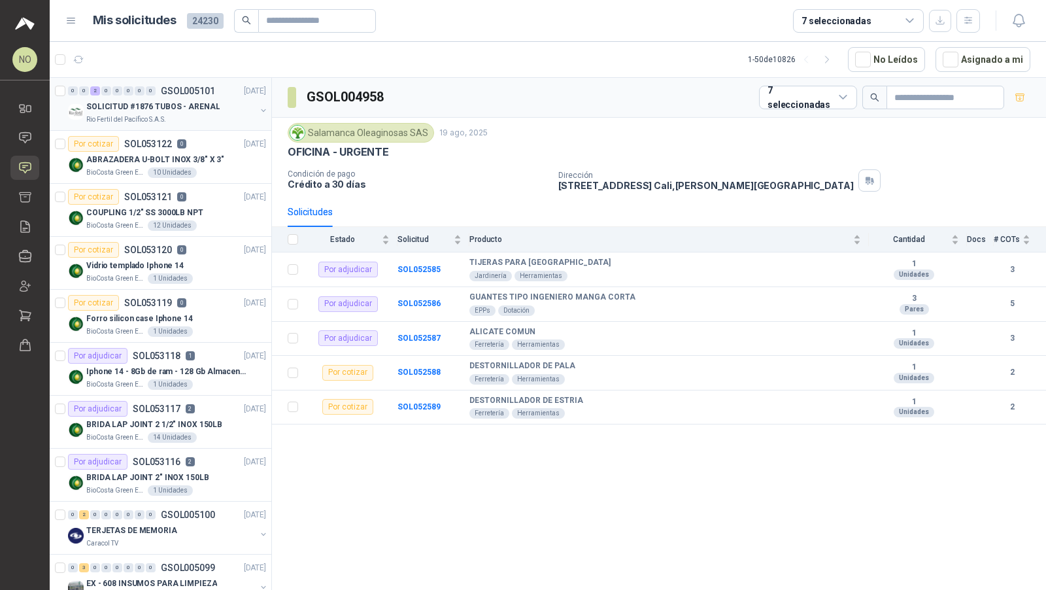
click at [182, 90] on p "GSOL005101" at bounding box center [188, 90] width 54 height 9
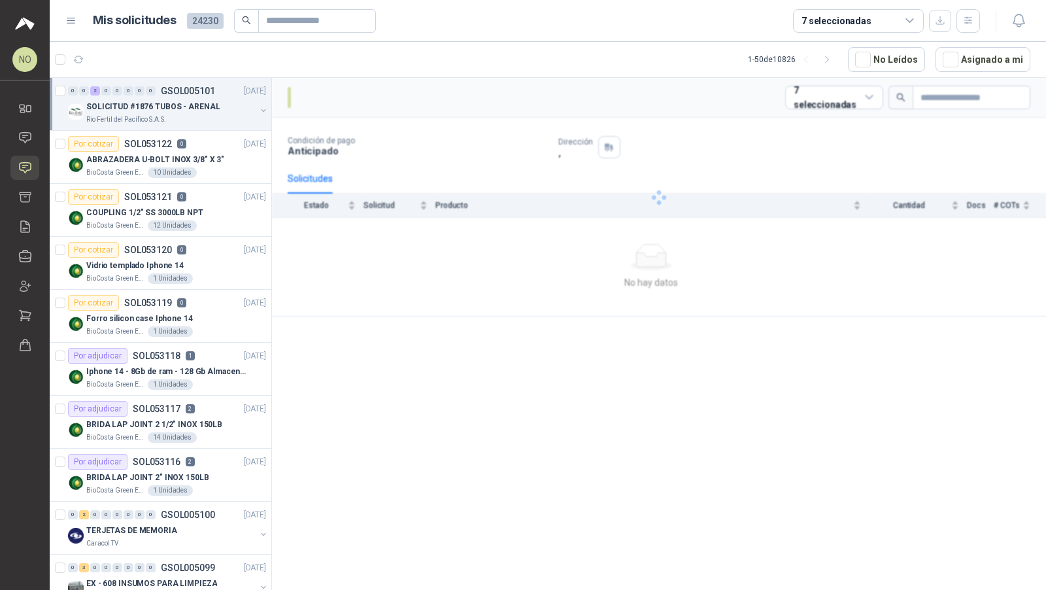
click at [182, 90] on p "GSOL005101" at bounding box center [188, 90] width 54 height 9
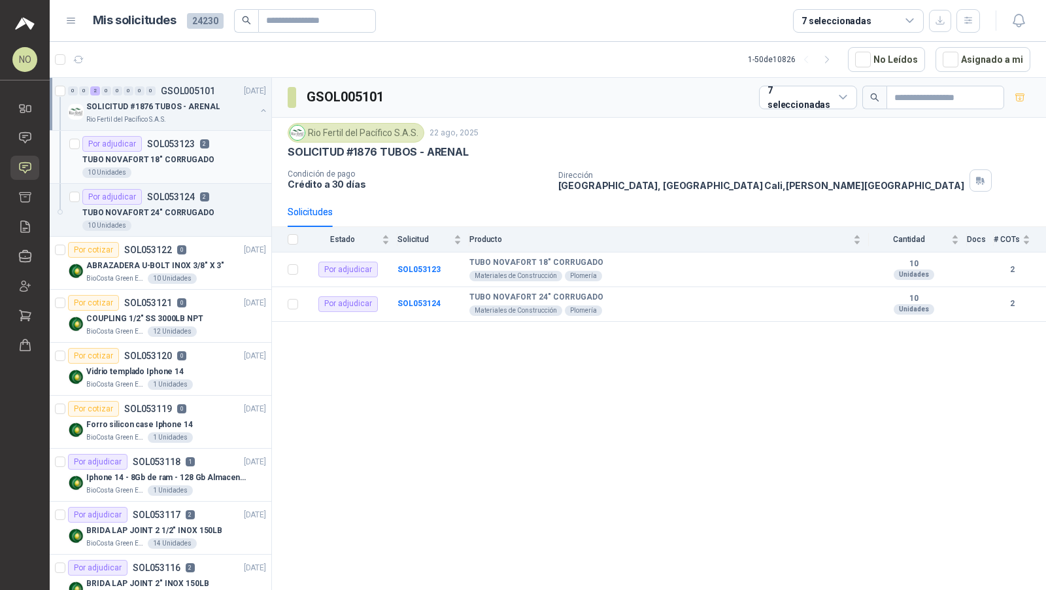
click at [171, 139] on p "SOL053123" at bounding box center [171, 143] width 48 height 9
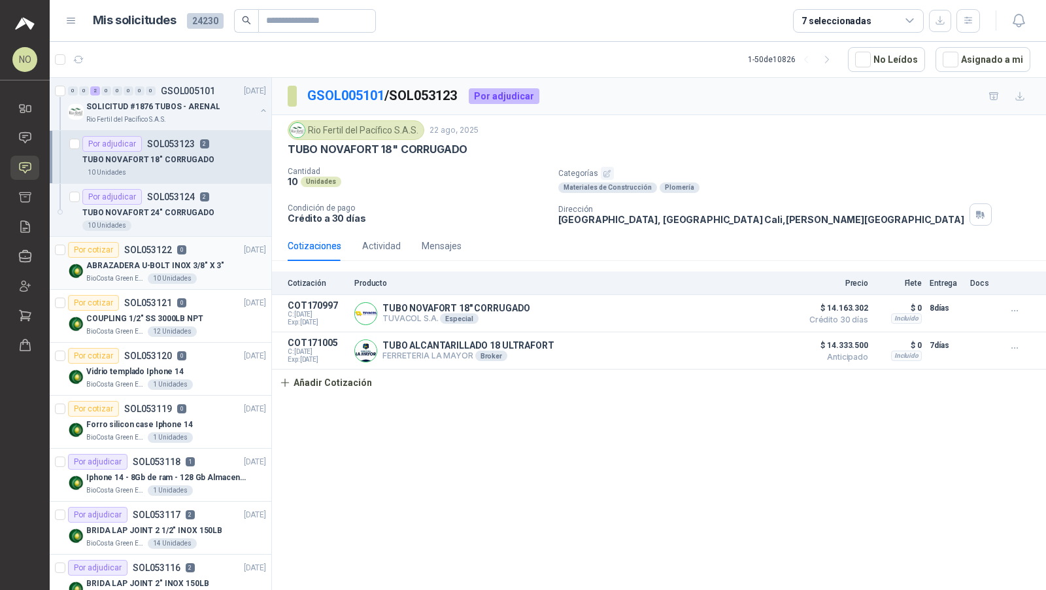
click at [197, 247] on div "Por cotizar SOL053122 0 [DATE]" at bounding box center [167, 250] width 198 height 16
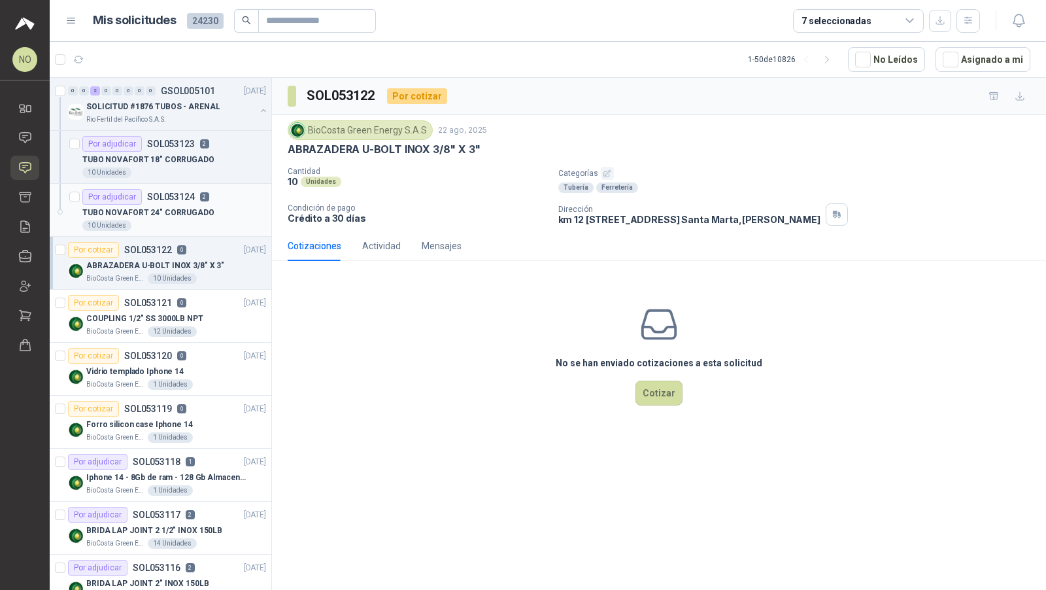
click at [206, 201] on div "Por adjudicar SOL053124 2" at bounding box center [145, 197] width 127 height 16
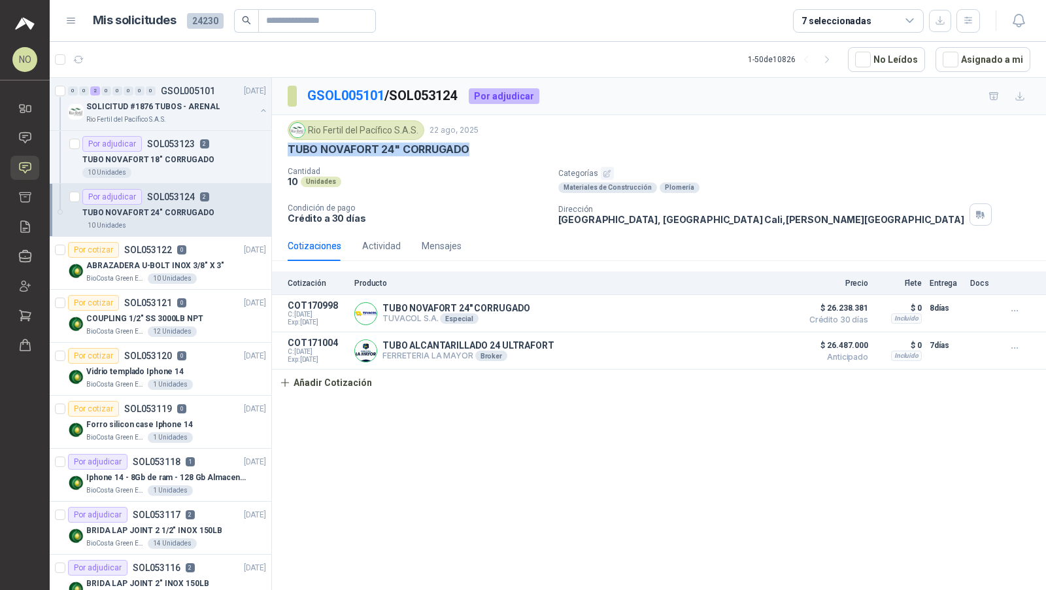
drag, startPoint x: 285, startPoint y: 148, endPoint x: 505, endPoint y: 148, distance: 219.7
click at [505, 148] on div "Rio Fertil [PERSON_NAME] S.A.S. [DATE] TUBO NOVAFORT 24" CORRUGADO Cantidad 10 …" at bounding box center [659, 173] width 774 height 116
copy p "TUBO NOVAFORT 24" CORRUGADO"
click at [954, 50] on button "Asignado a mi" at bounding box center [983, 59] width 95 height 25
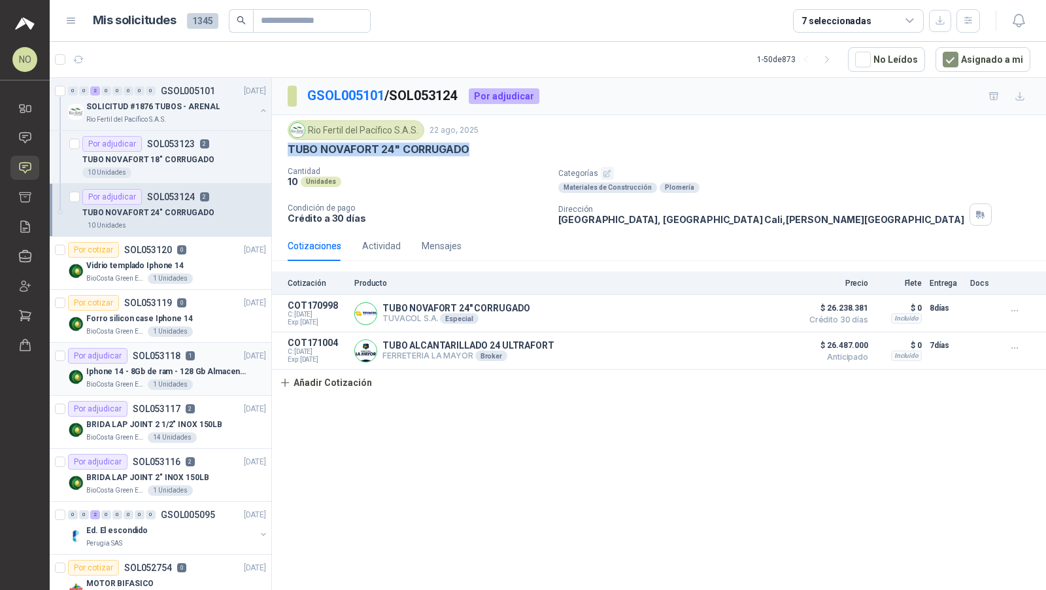
click at [188, 366] on p "Iphone 14 - 8Gb de ram - 128 Gb Almacenamiento" at bounding box center [167, 372] width 163 height 12
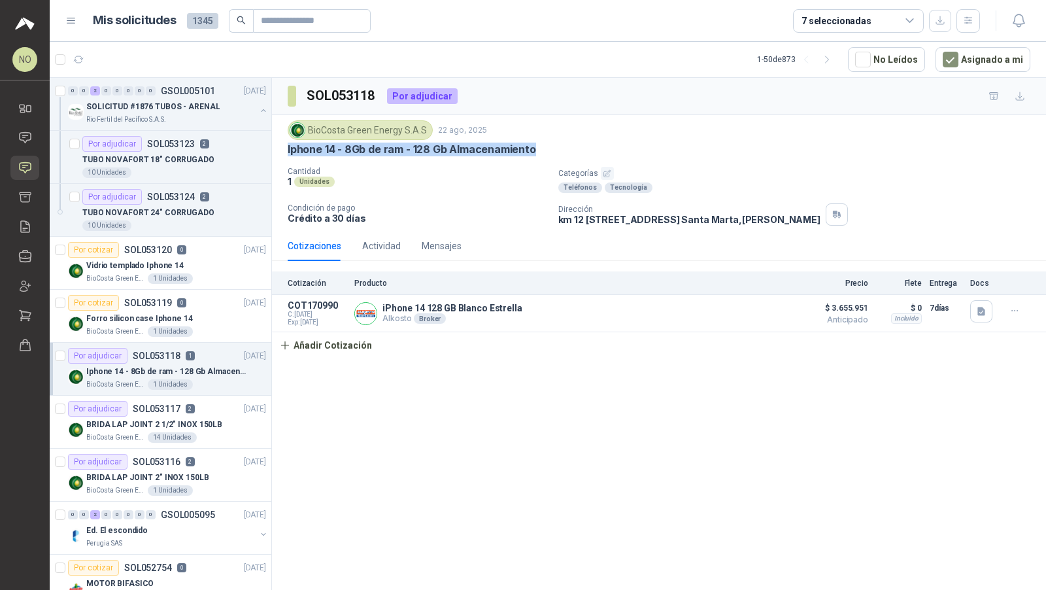
drag, startPoint x: 281, startPoint y: 151, endPoint x: 548, endPoint y: 152, distance: 267.5
click at [548, 152] on div "BioCosta [PERSON_NAME] Energy S.A.S [DATE] Iphone 14 - 8Gb de ram - 128 Gb Alma…" at bounding box center [659, 173] width 774 height 116
copy p "Iphone 14 - 8Gb de ram - 128 Gb Almacenamiento"
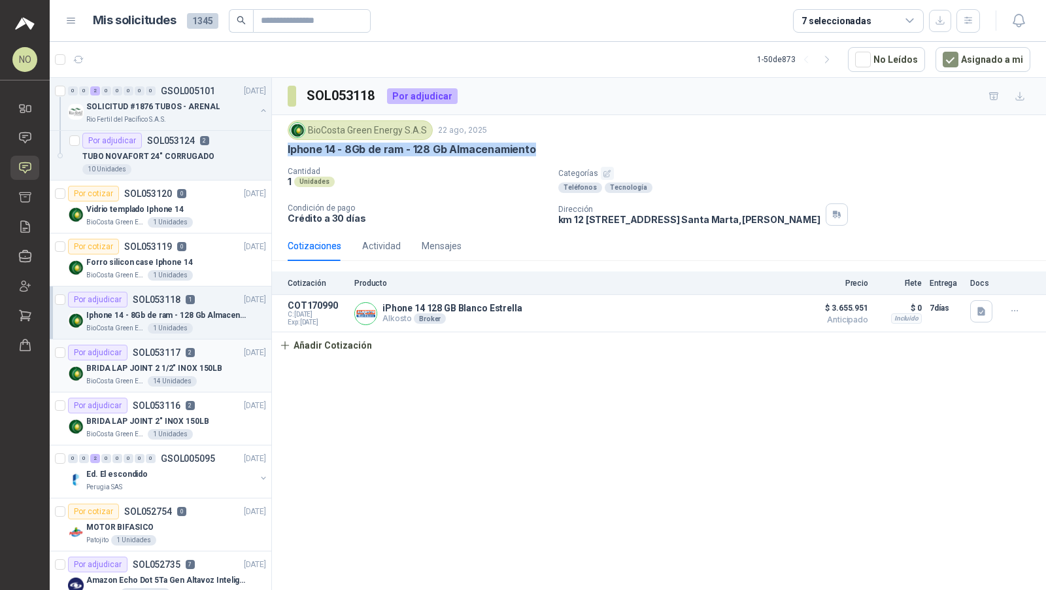
click at [222, 362] on div "BRIDA LAP JOINT 2 1/2" INOX 150LB" at bounding box center [176, 368] width 180 height 16
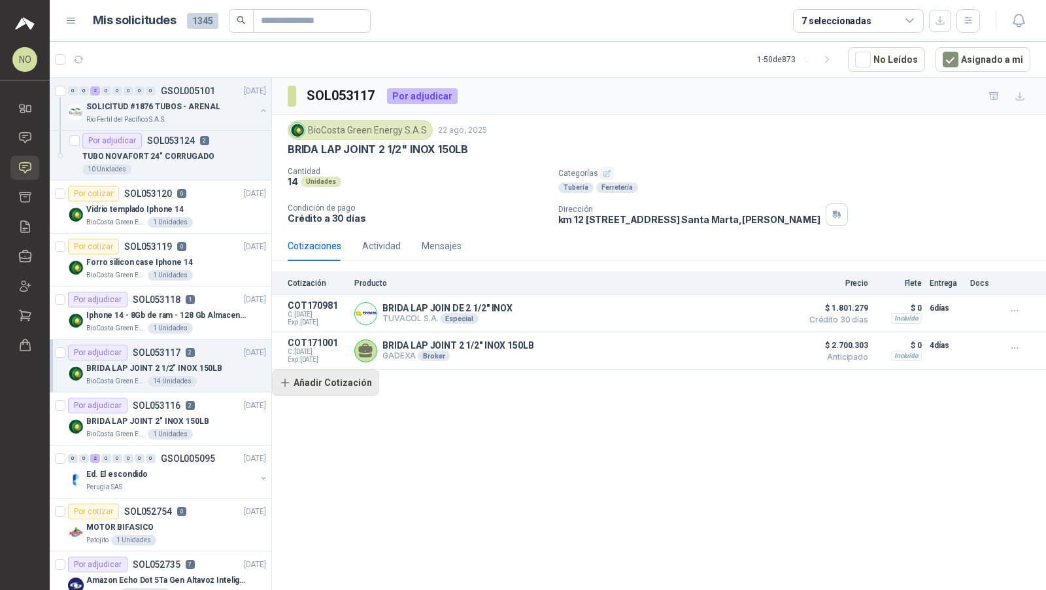
click at [337, 381] on button "Añadir Cotización" at bounding box center [325, 383] width 107 height 26
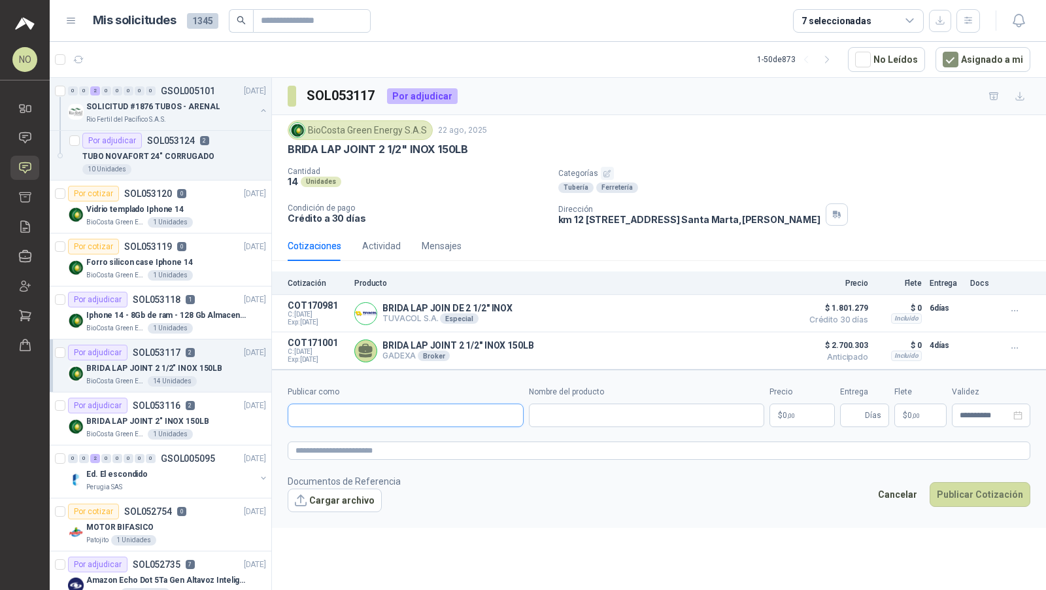
click at [348, 407] on input "Publicar como" at bounding box center [405, 415] width 235 height 22
type input "*****"
click at [400, 491] on span "NIT : 860001607" at bounding box center [413, 492] width 46 height 7
type input "**********"
click at [806, 419] on body "NO [PERSON_NAME] Inicio Chat Solicitudes Cotizar Remisiones Compañías Invitacio…" at bounding box center [523, 295] width 1046 height 590
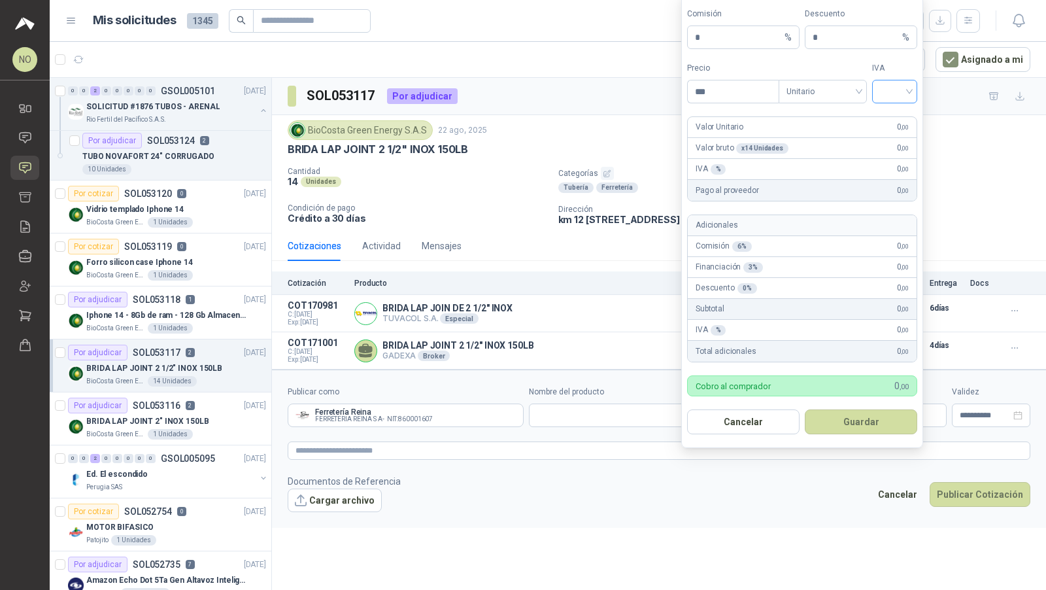
click at [902, 97] on input "search" at bounding box center [894, 90] width 29 height 20
click at [899, 126] on div "19%" at bounding box center [895, 121] width 24 height 14
click at [744, 90] on input "***" at bounding box center [733, 91] width 91 height 22
type input "*"
type input "*********"
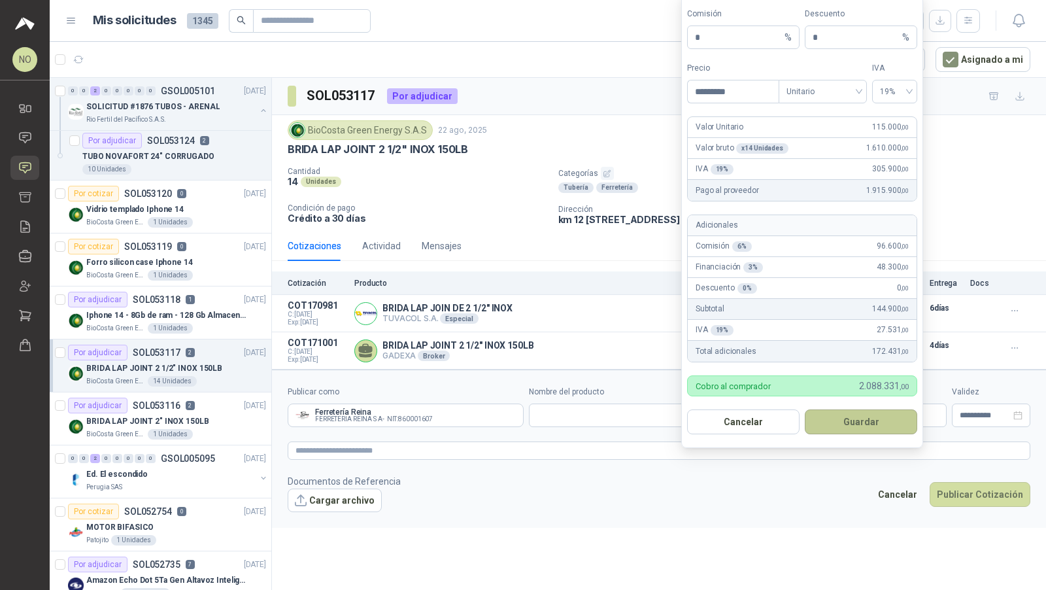
click at [864, 419] on button "Guardar" at bounding box center [861, 421] width 112 height 25
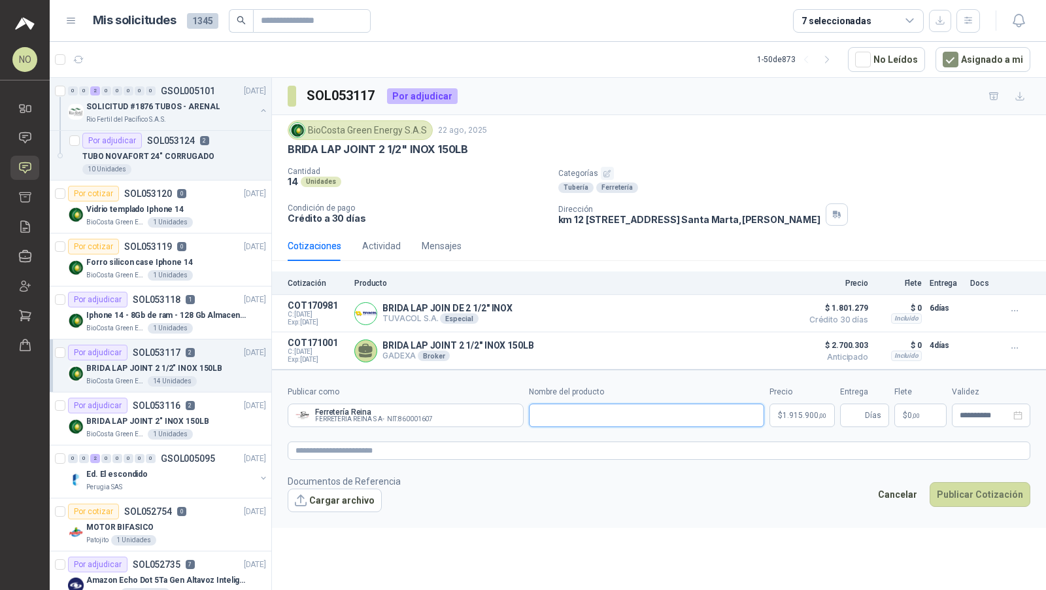
click at [587, 404] on input "Nombre del producto" at bounding box center [647, 416] width 236 height 24
paste input "**********"
type input "**********"
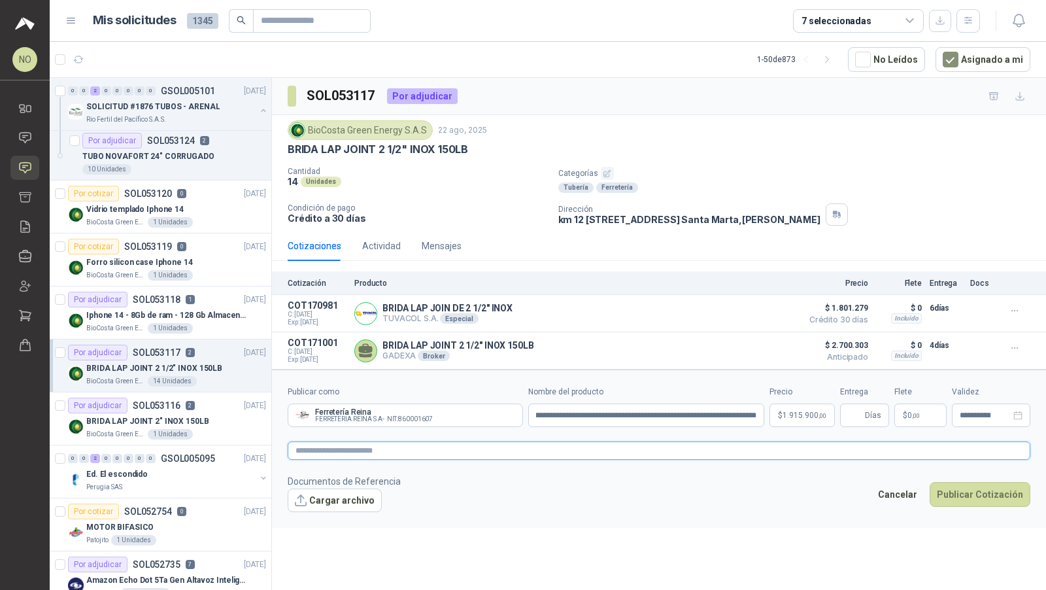
click at [589, 446] on textarea at bounding box center [659, 450] width 743 height 18
paste textarea "**********"
type textarea "**********"
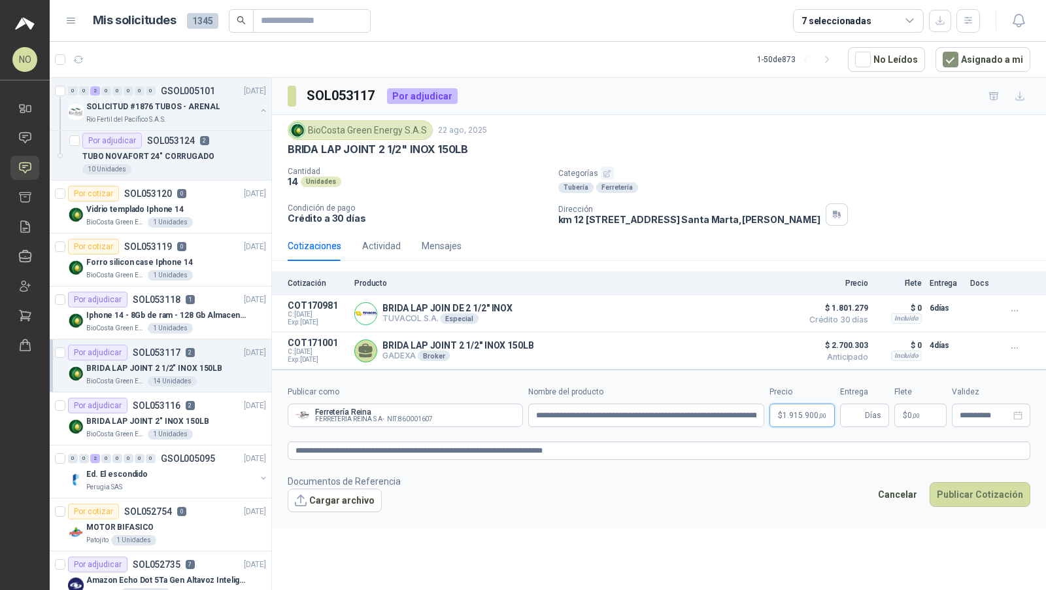
click at [798, 412] on body "NO [PERSON_NAME] Inicio Chat Solicitudes Cotizar Remisiones Compañías Invitacio…" at bounding box center [523, 295] width 1046 height 590
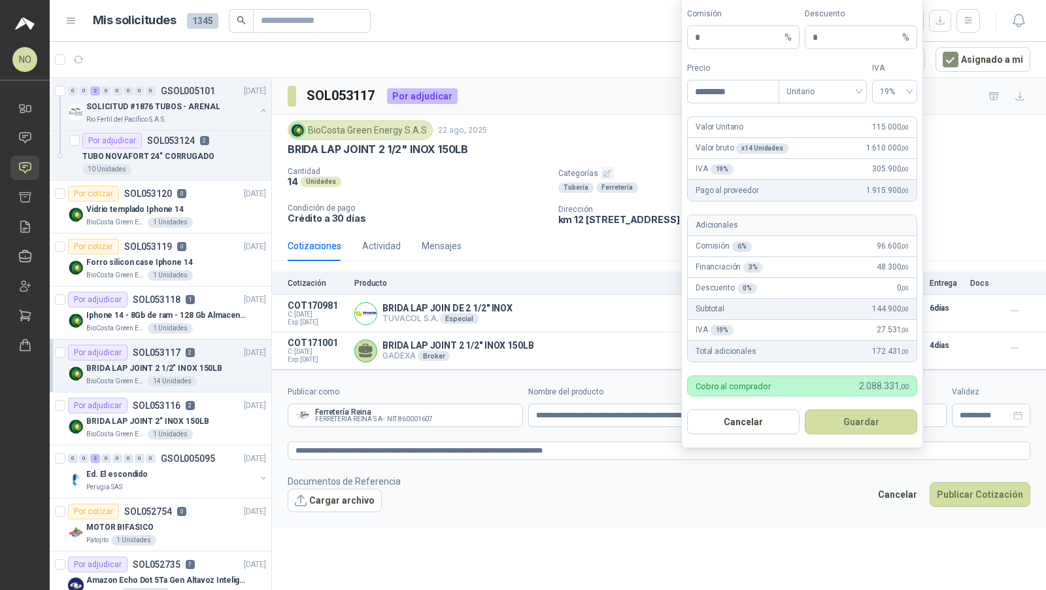
click at [815, 490] on footer "Documentos de Referencia Cargar archivo Cancelar Publicar Cotización" at bounding box center [659, 493] width 743 height 38
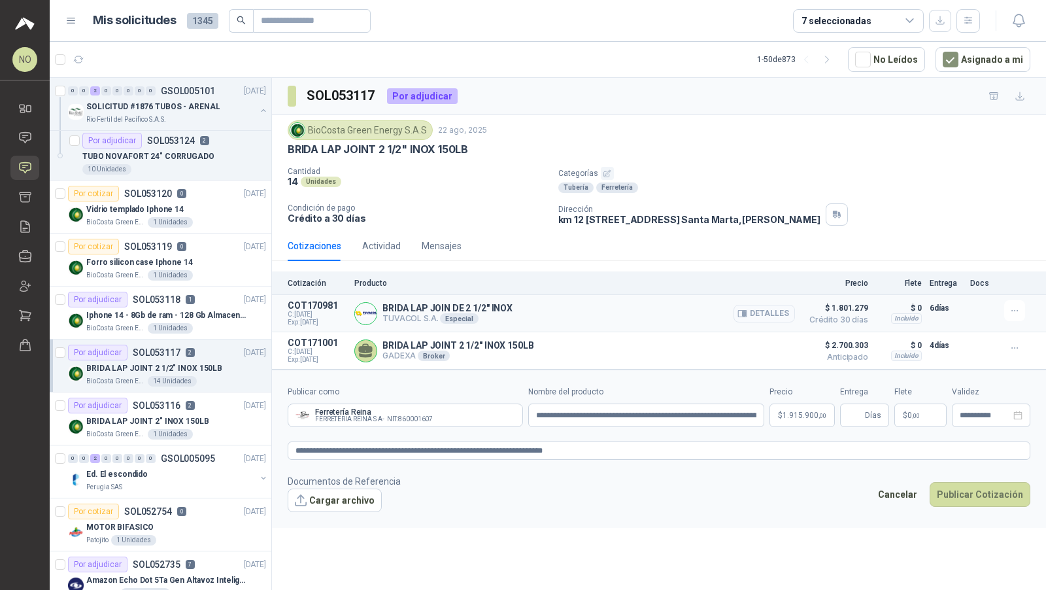
click at [759, 310] on button "Detalles" at bounding box center [764, 314] width 61 height 18
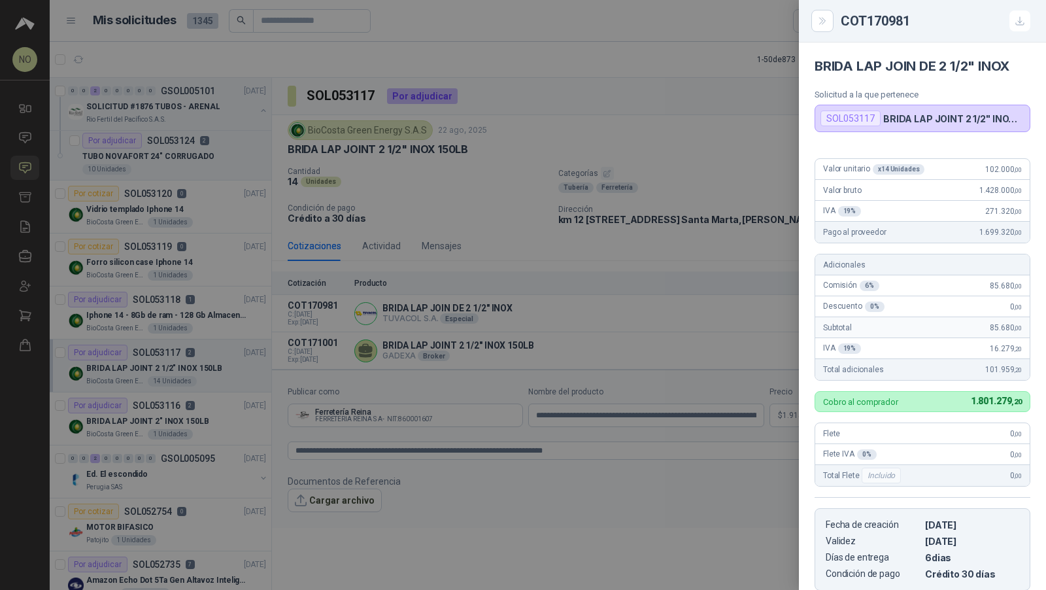
click at [625, 441] on div at bounding box center [523, 295] width 1046 height 590
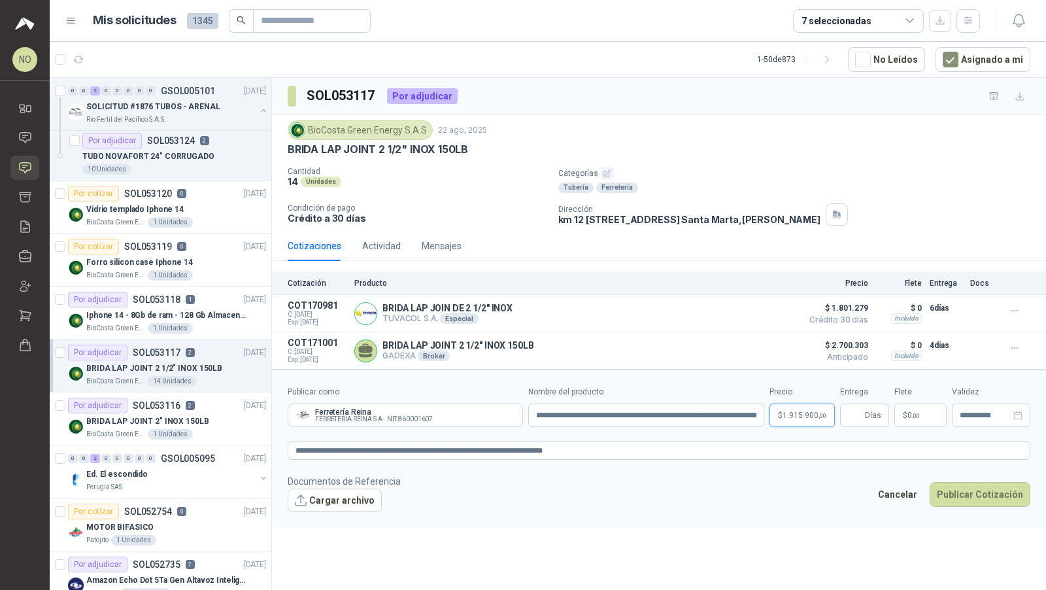
click at [771, 406] on body "NO [PERSON_NAME] Inicio Chat Solicitudes Cotizar Remisiones Compañías Invitacio…" at bounding box center [523, 295] width 1046 height 590
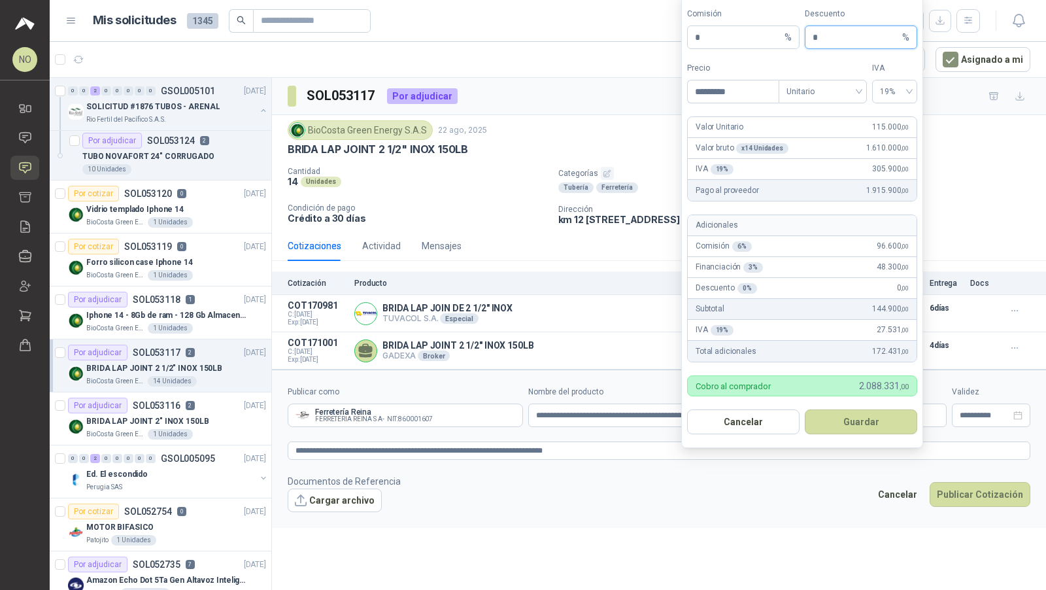
click at [833, 44] on input "*" at bounding box center [856, 37] width 87 height 22
type input "*"
click at [716, 474] on footer "Documentos de Referencia Cargar archivo Cancelar Publicar Cotización" at bounding box center [659, 493] width 743 height 38
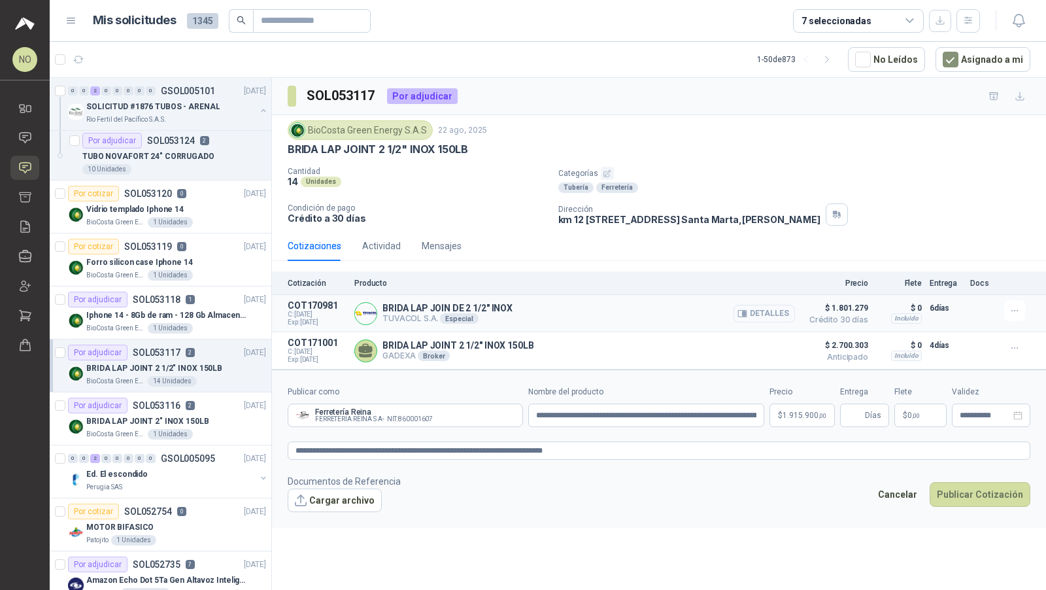
click at [775, 307] on button "Detalles" at bounding box center [764, 314] width 61 height 18
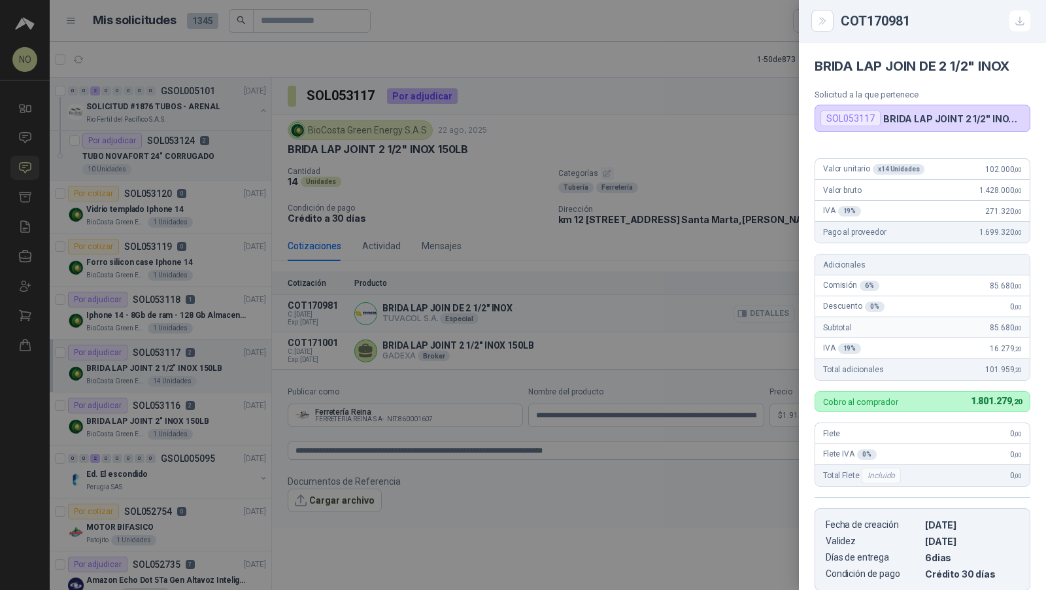
click at [775, 307] on div at bounding box center [523, 295] width 1046 height 590
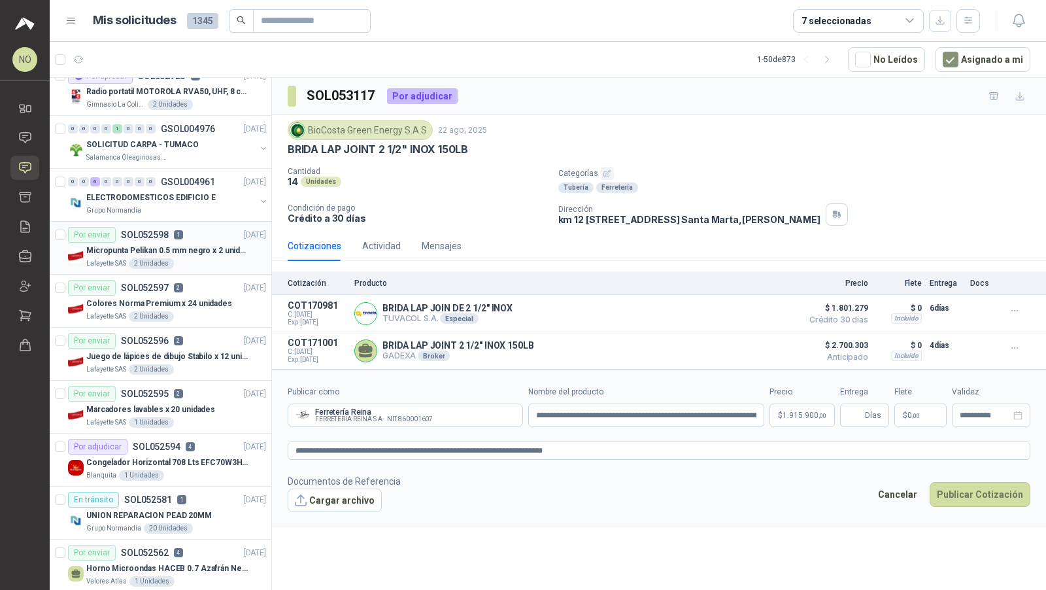
scroll to position [640, 0]
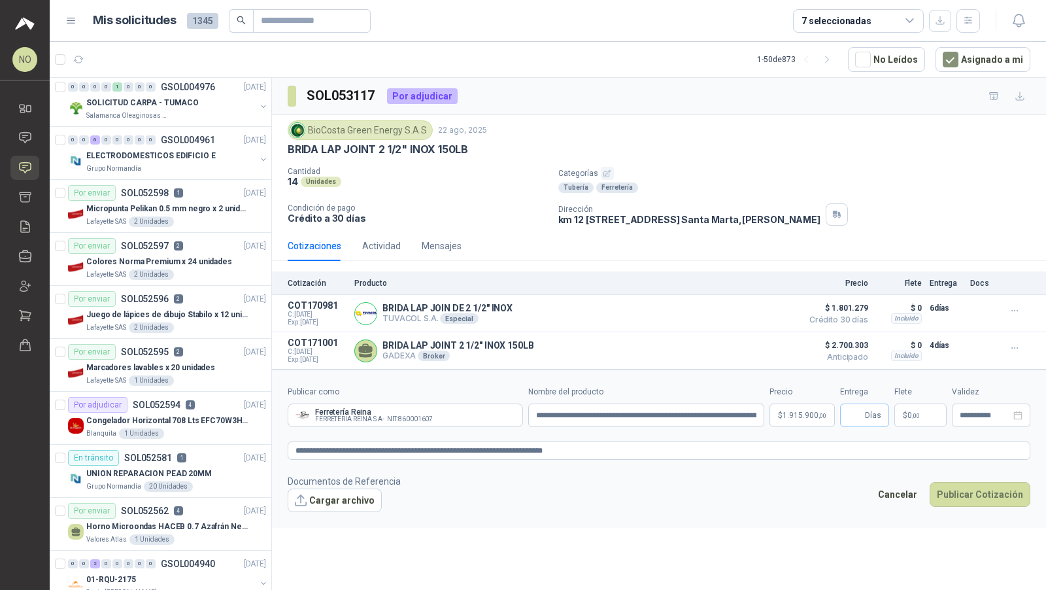
click at [842, 409] on span "Días" at bounding box center [864, 416] width 49 height 24
click at [861, 411] on input "Entrega" at bounding box center [855, 415] width 14 height 22
type input "*"
click at [906, 415] on span "$" at bounding box center [905, 415] width 5 height 8
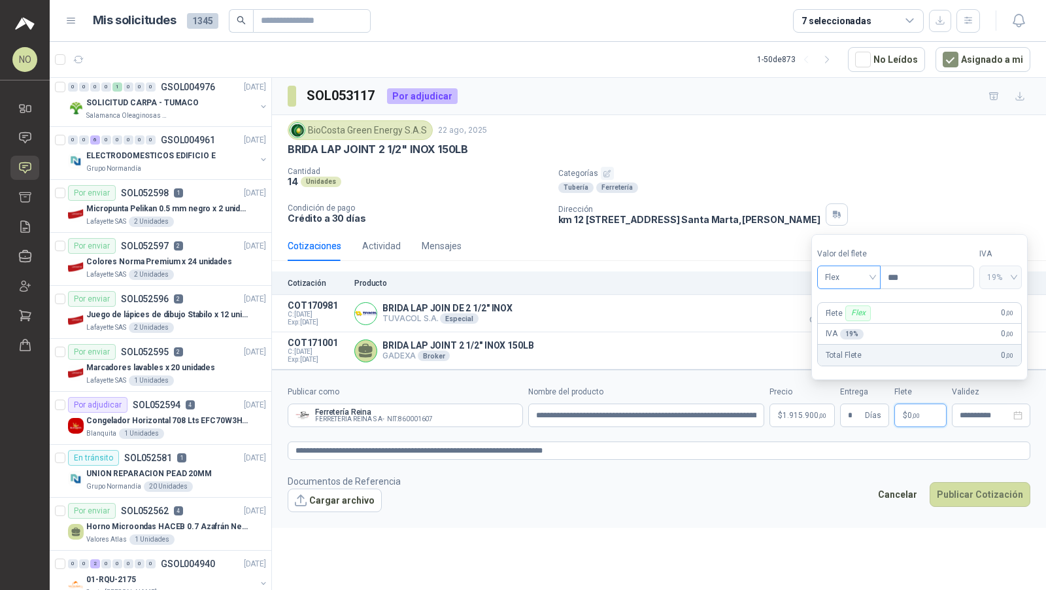
click at [854, 284] on span "Flex" at bounding box center [849, 277] width 48 height 20
click at [847, 325] on div "Incluido" at bounding box center [849, 327] width 44 height 14
click at [974, 418] on div "**********" at bounding box center [991, 416] width 78 height 24
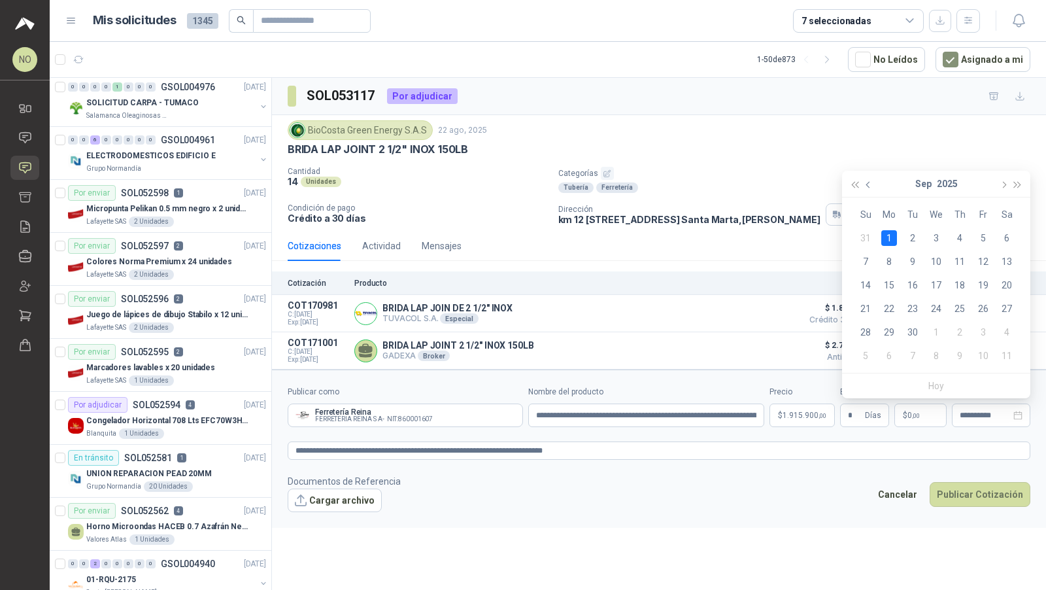
click at [867, 188] on button "button" at bounding box center [869, 184] width 14 height 26
type input "**********"
click at [984, 331] on div "29" at bounding box center [984, 332] width 16 height 16
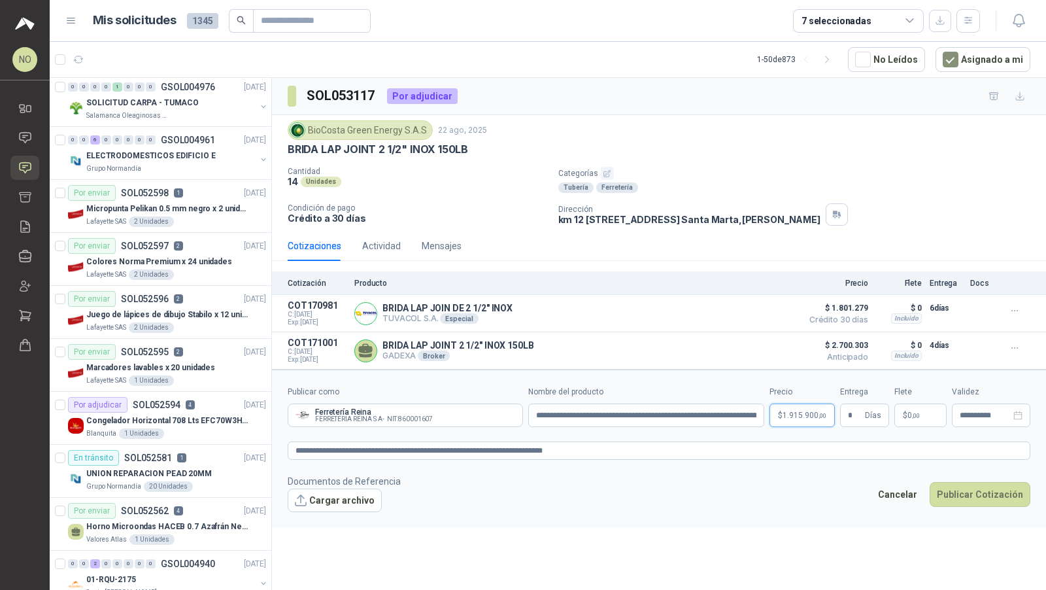
click at [806, 413] on body "NO [PERSON_NAME] Inicio Chat Solicitudes Cotizar Remisiones Compañías Invitacio…" at bounding box center [523, 295] width 1046 height 590
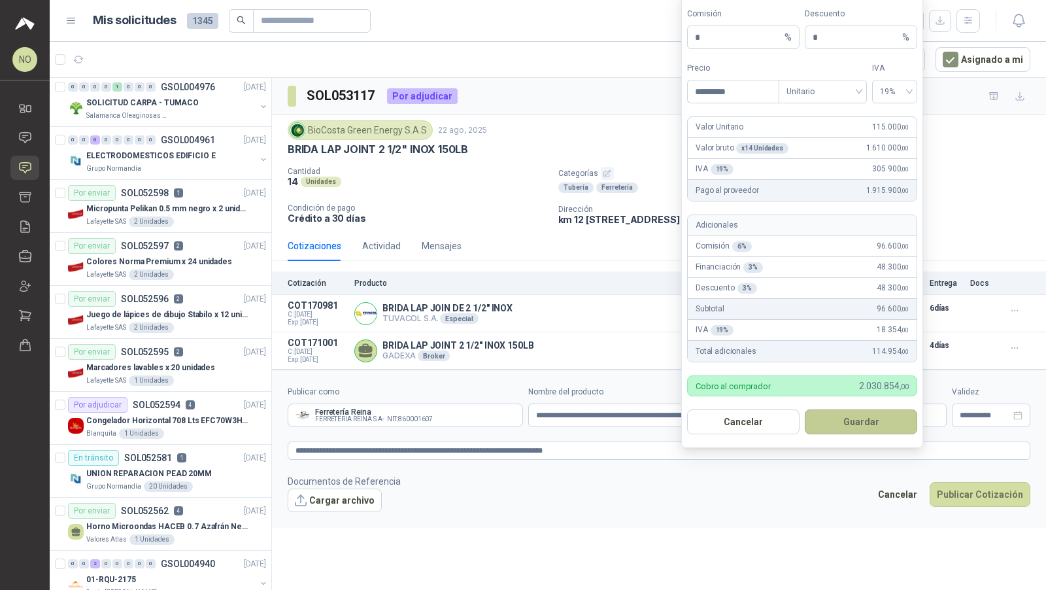
click at [857, 430] on button "Guardar" at bounding box center [861, 421] width 112 height 25
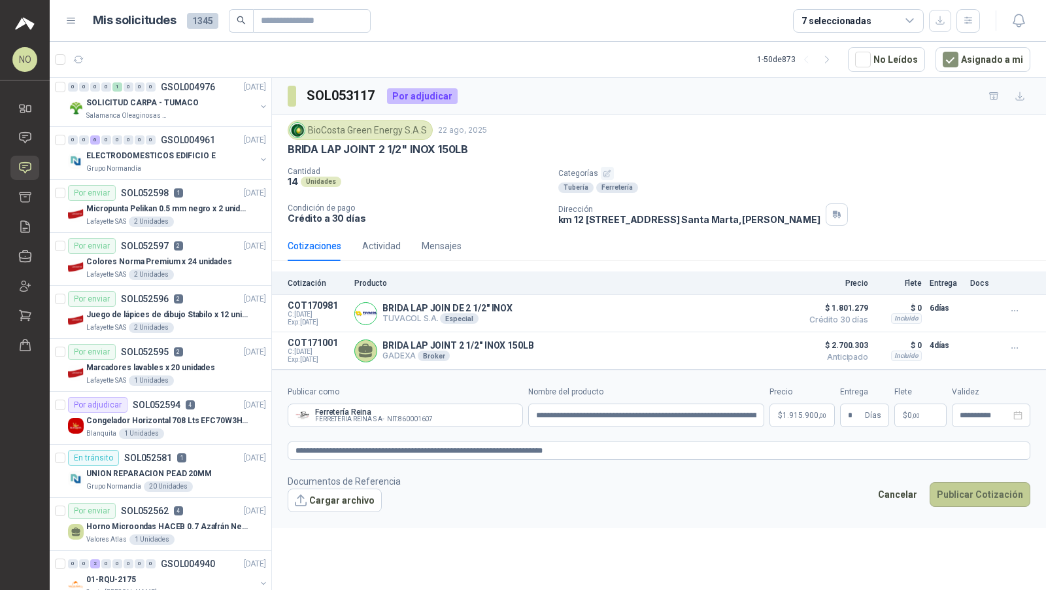
click at [969, 485] on button "Publicar Cotización" at bounding box center [980, 494] width 101 height 25
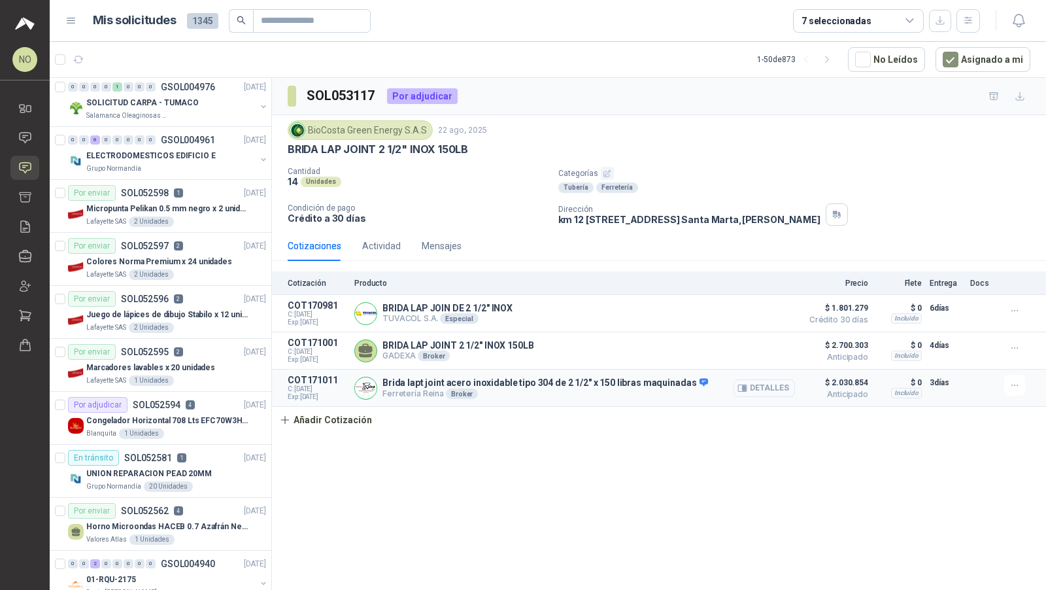
click at [761, 387] on button "Detalles" at bounding box center [764, 388] width 61 height 18
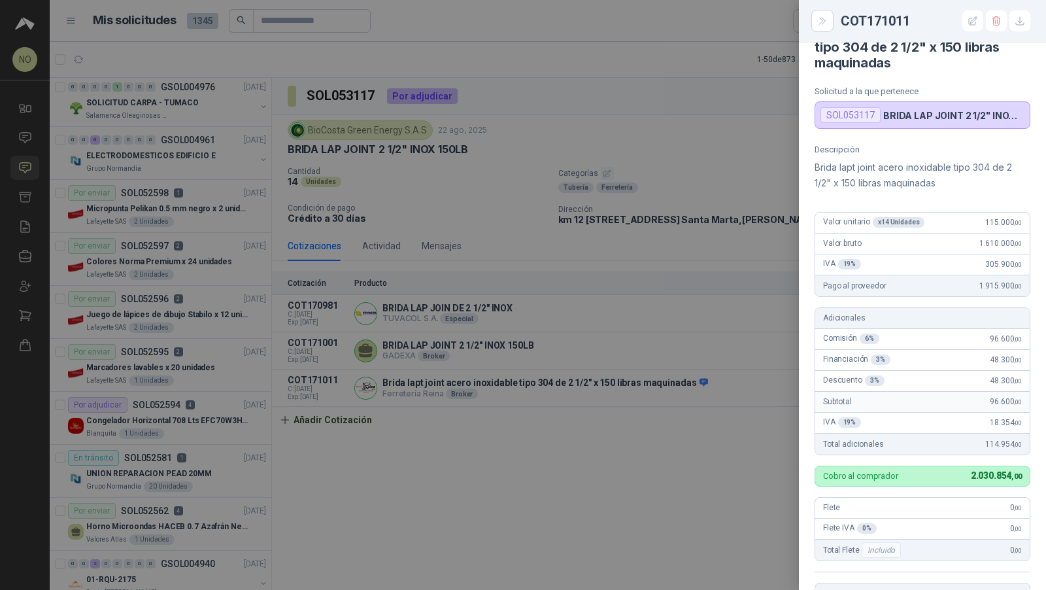
scroll to position [33, 0]
click at [567, 368] on div at bounding box center [523, 295] width 1046 height 590
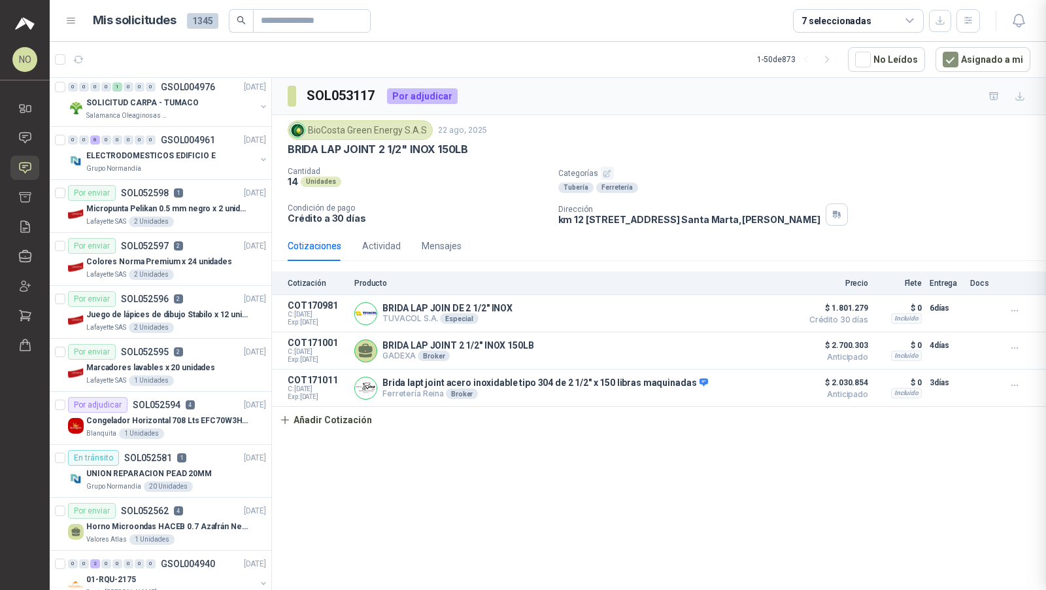
scroll to position [322, 0]
click at [373, 241] on div "Actividad" at bounding box center [381, 246] width 39 height 14
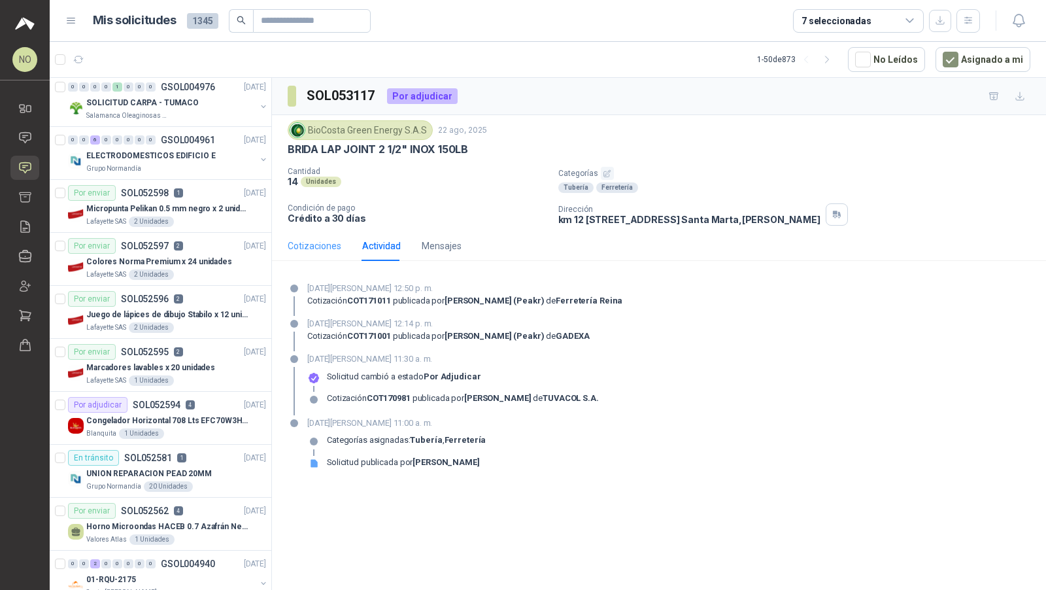
click at [297, 252] on div "Cotizaciones" at bounding box center [315, 246] width 54 height 30
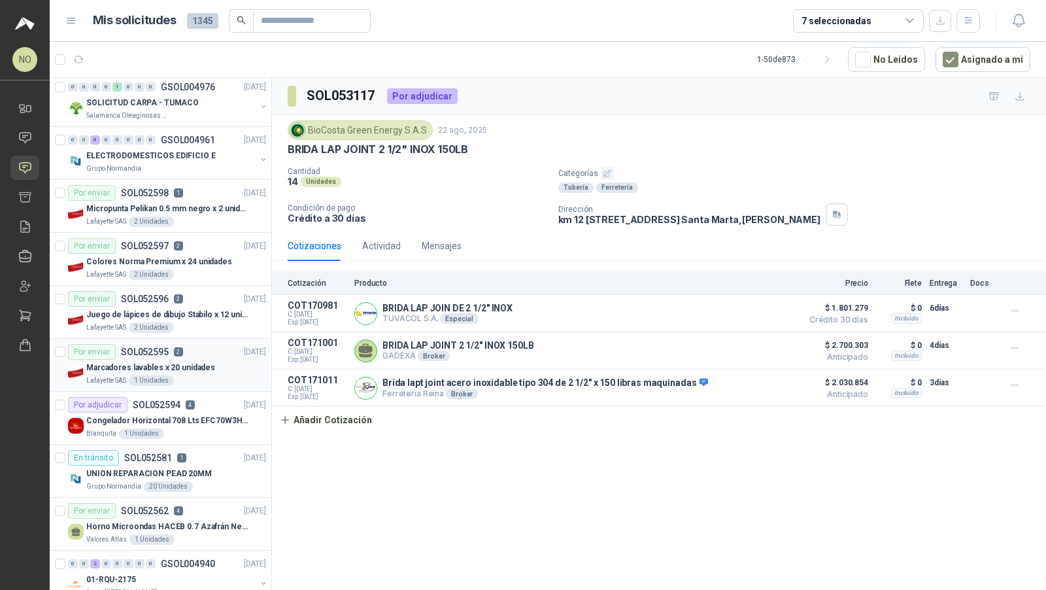
scroll to position [0, 0]
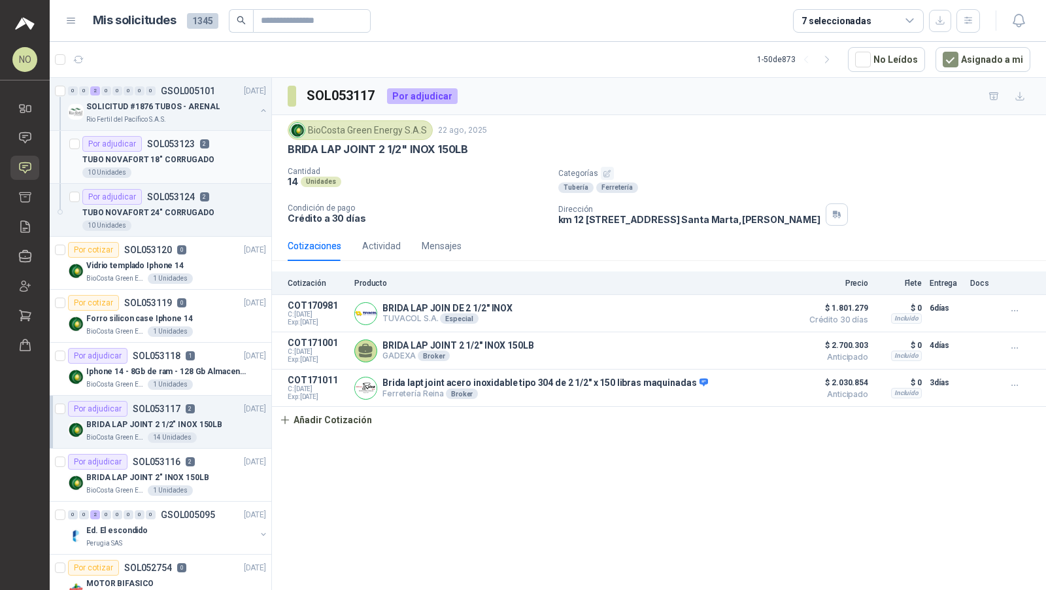
click at [198, 136] on div "Por adjudicar SOL053123 2" at bounding box center [145, 144] width 127 height 16
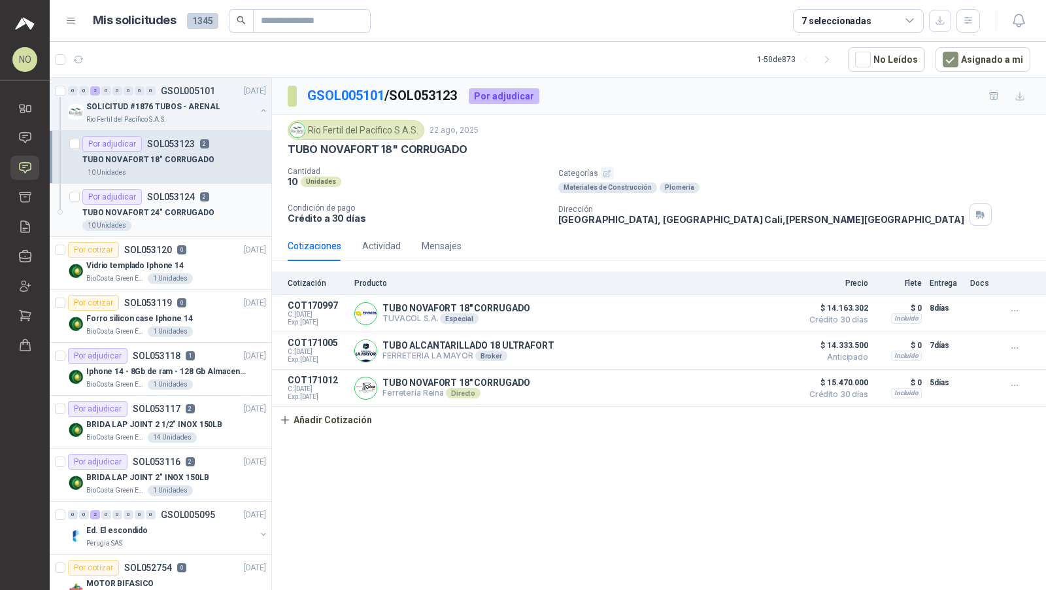
click at [180, 221] on div "10 Unidades" at bounding box center [174, 225] width 184 height 10
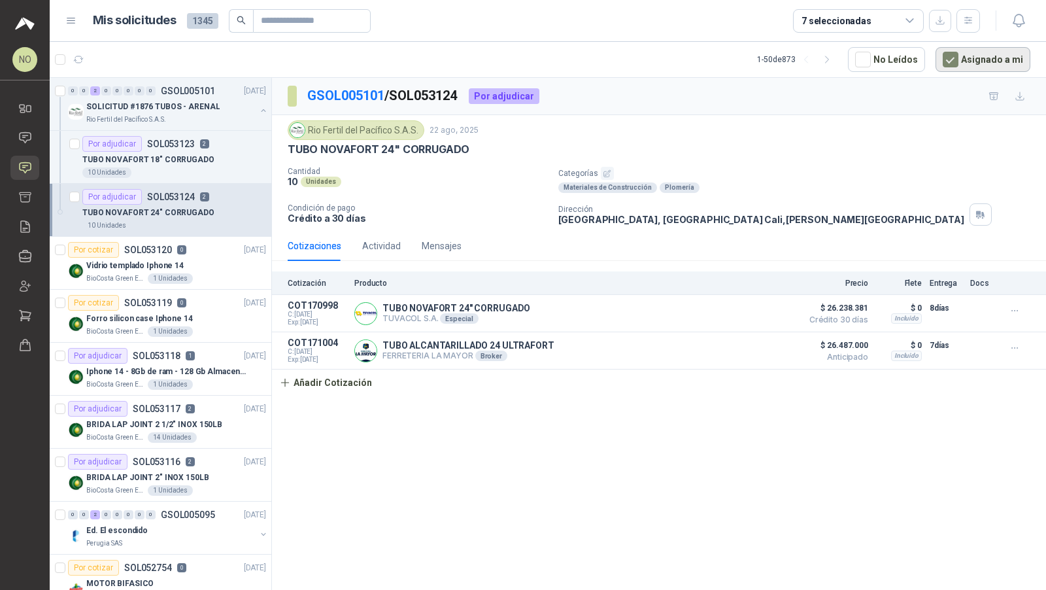
click at [991, 60] on button "Asignado a mi" at bounding box center [983, 59] width 95 height 25
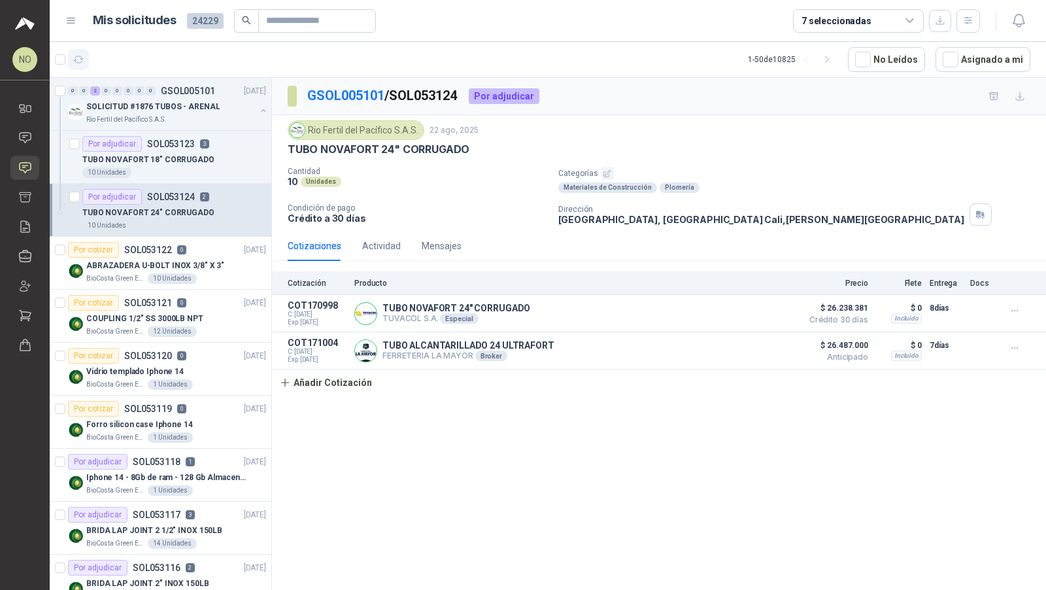
click at [77, 63] on icon "button" at bounding box center [79, 59] width 10 height 7
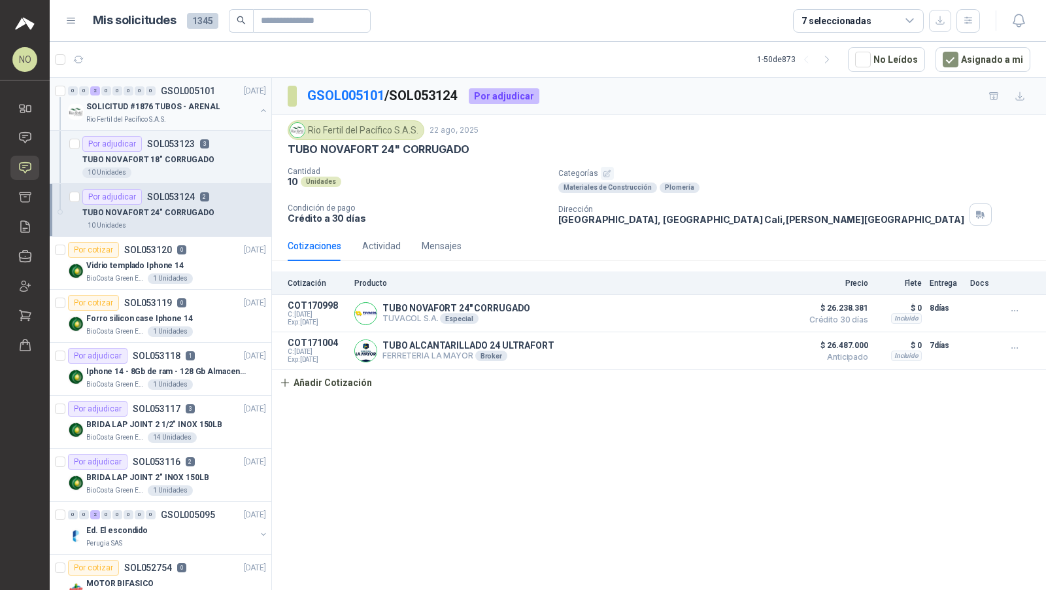
click at [197, 89] on p "GSOL005101" at bounding box center [188, 90] width 54 height 9
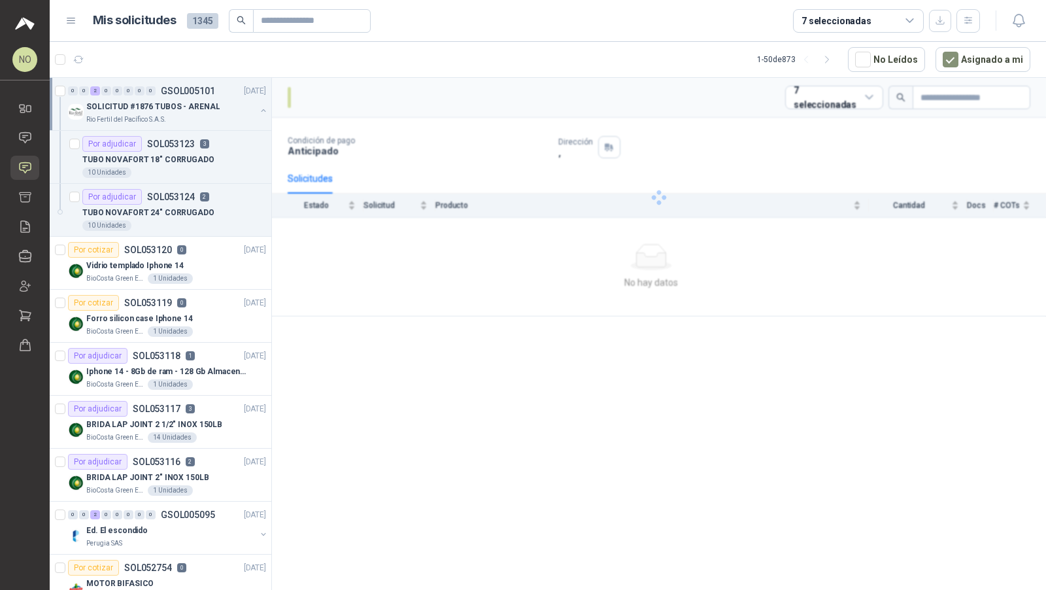
click at [197, 89] on p "GSOL005101" at bounding box center [188, 90] width 54 height 9
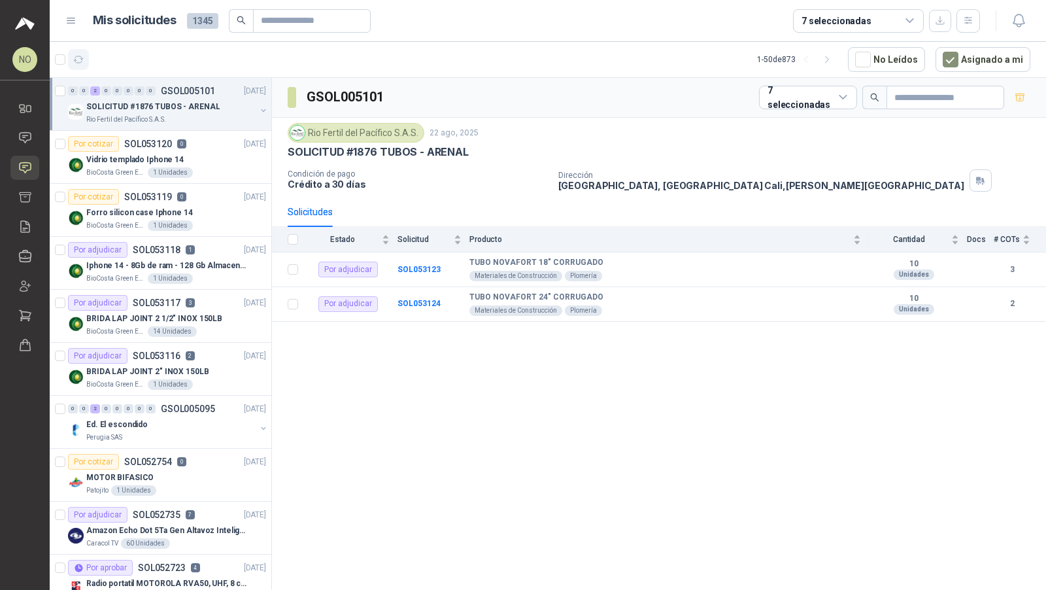
click at [78, 63] on icon "button" at bounding box center [78, 59] width 11 height 11
click at [195, 86] on p "GSOL005101" at bounding box center [188, 90] width 54 height 9
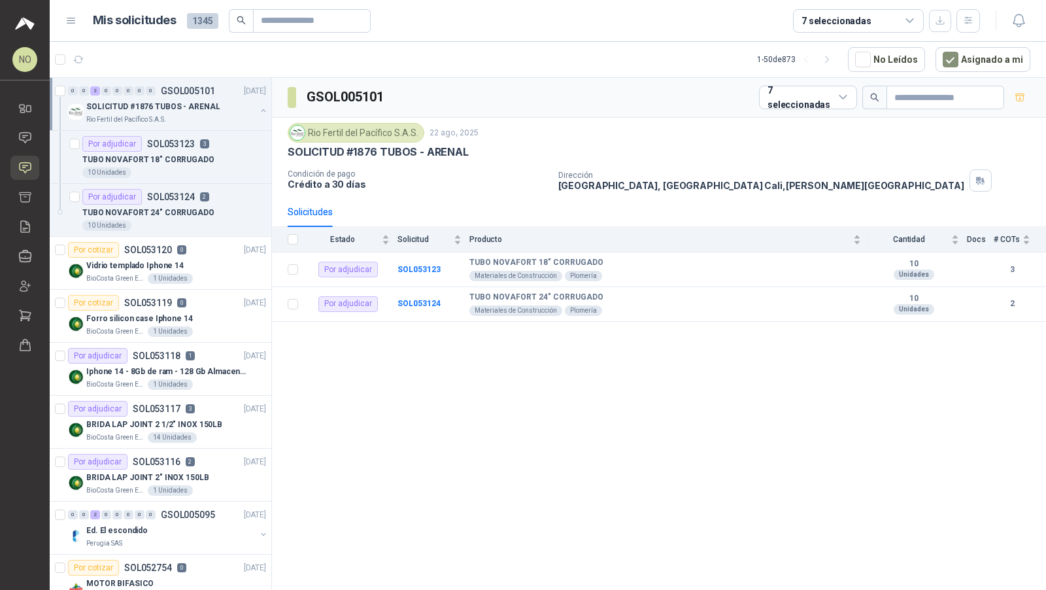
click at [195, 86] on p "GSOL005101" at bounding box center [188, 90] width 54 height 9
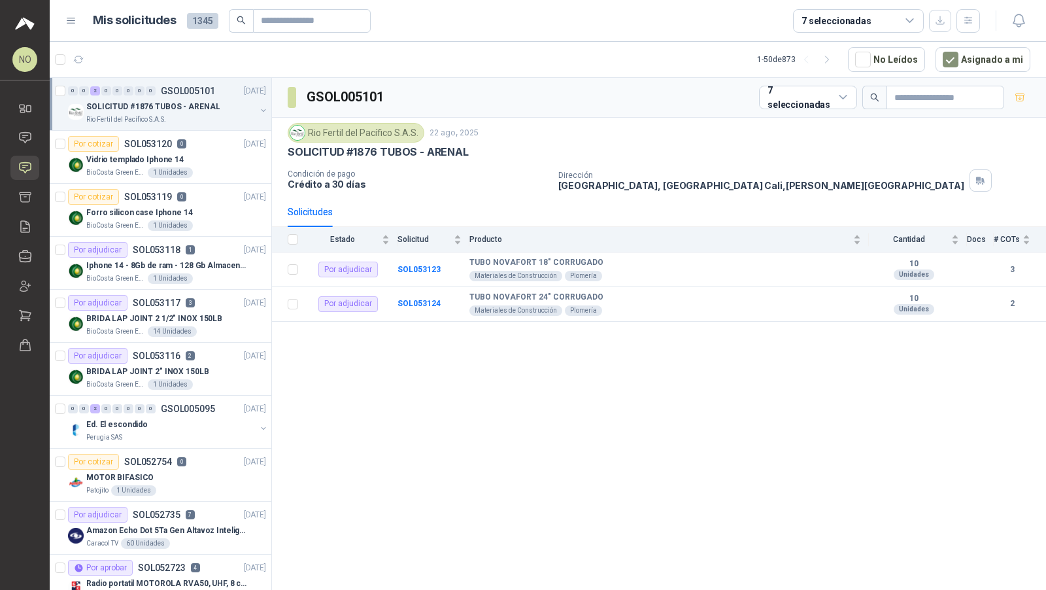
click at [195, 86] on p "GSOL005101" at bounding box center [188, 90] width 54 height 9
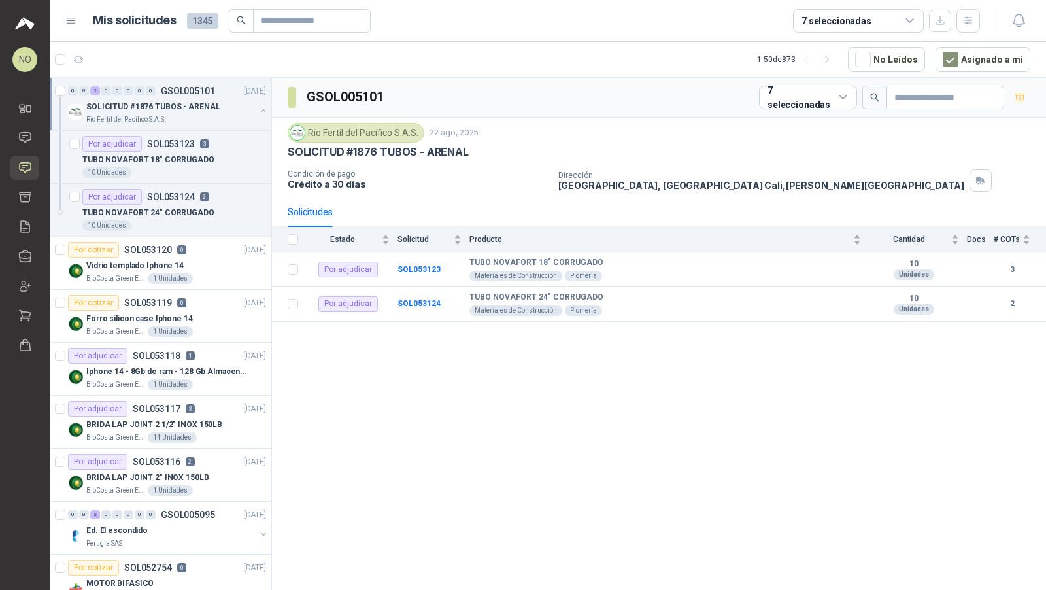
click at [195, 86] on p "GSOL005101" at bounding box center [188, 90] width 54 height 9
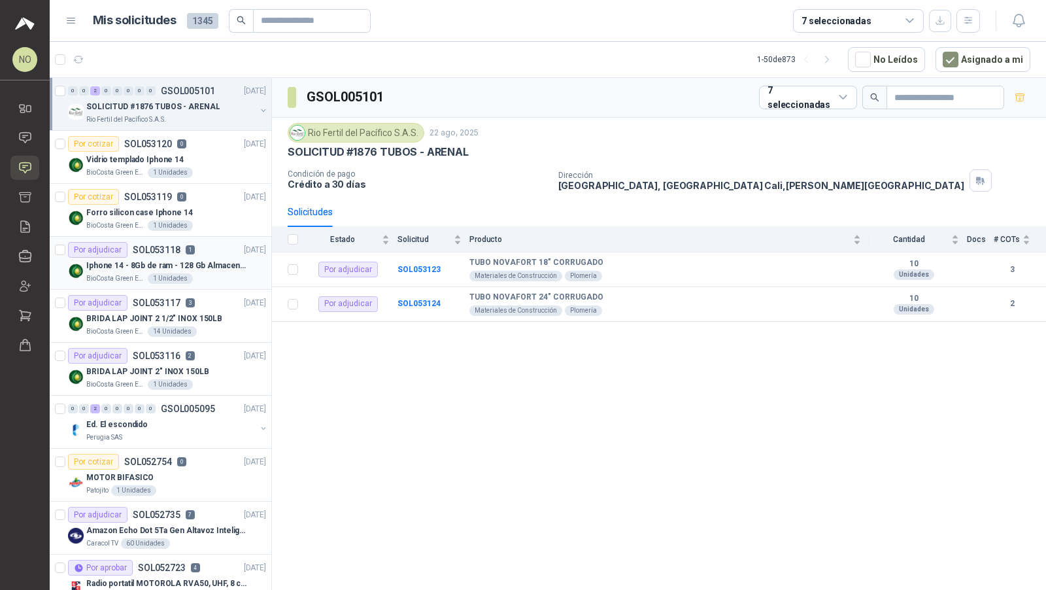
click at [208, 260] on p "Iphone 14 - 8Gb de ram - 128 Gb Almacenamiento" at bounding box center [167, 266] width 163 height 12
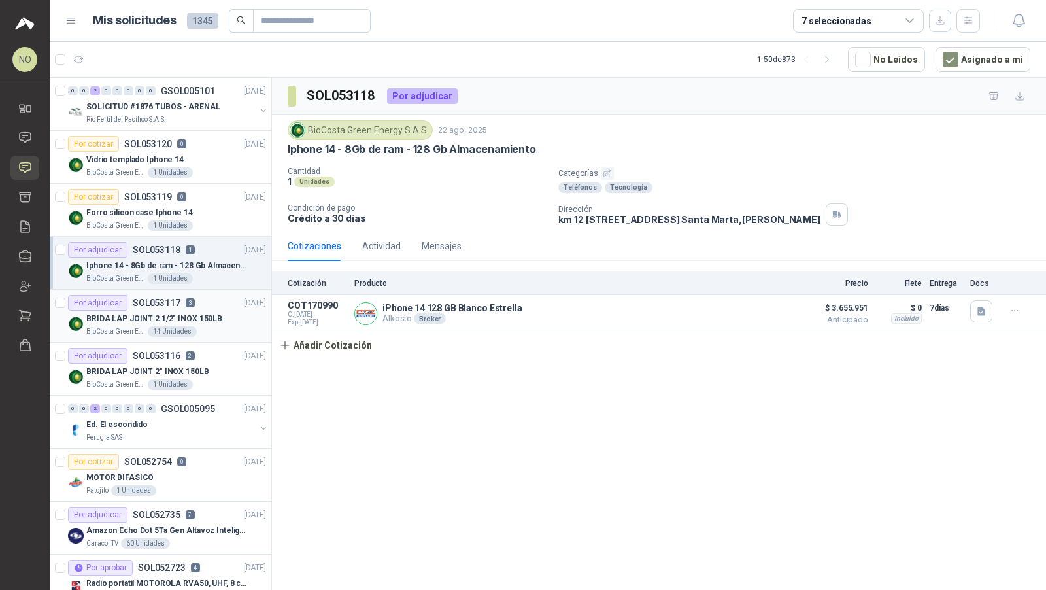
click at [201, 305] on div "Por adjudicar SOL053117 3 [DATE]" at bounding box center [167, 303] width 198 height 16
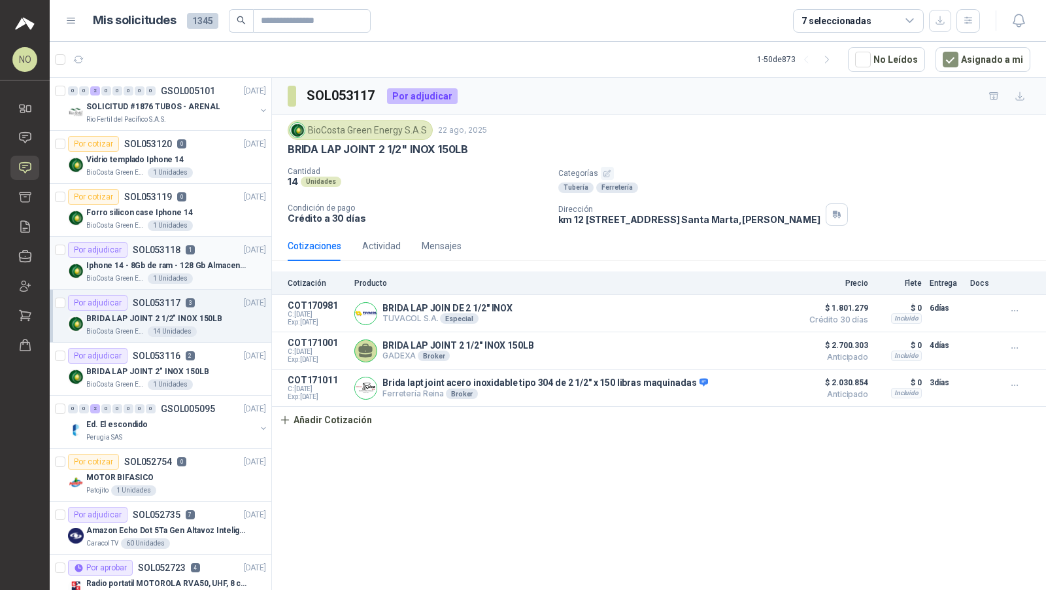
click at [226, 262] on p "Iphone 14 - 8Gb de ram - 128 Gb Almacenamiento" at bounding box center [167, 266] width 163 height 12
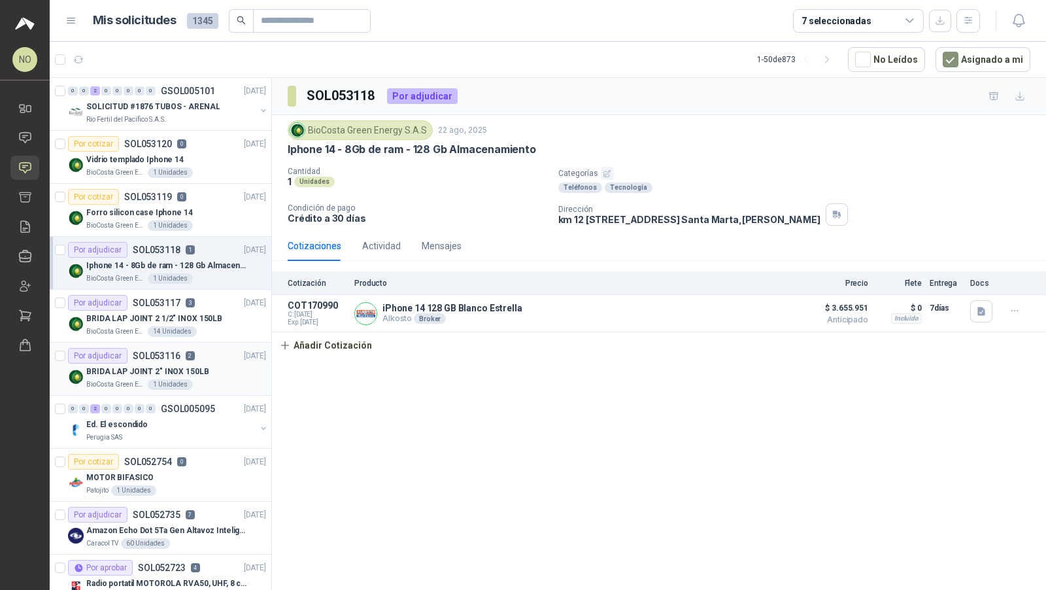
click at [204, 371] on div "BRIDA LAP JOINT 2" INOX 150LB" at bounding box center [176, 372] width 180 height 16
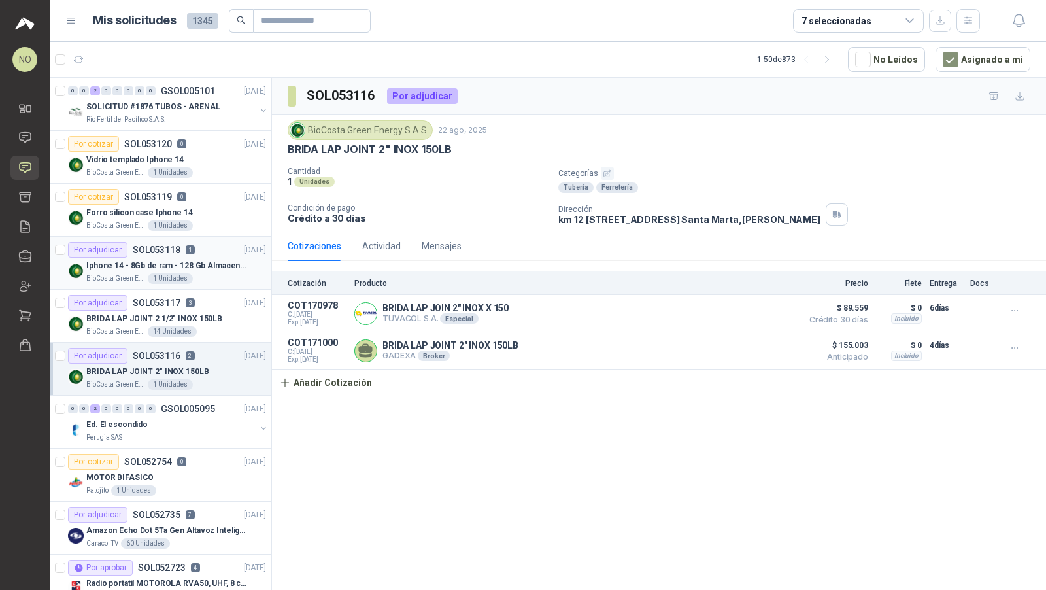
click at [225, 273] on div "BioCosta Green Energy S.A.S 1 Unidades" at bounding box center [176, 278] width 180 height 10
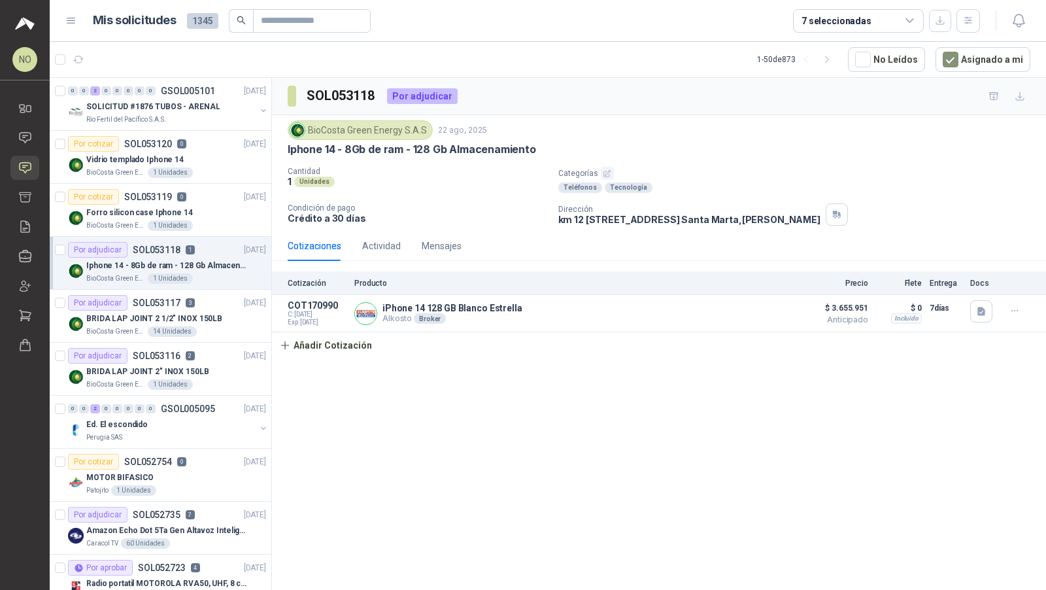
click at [225, 273] on div "BioCosta Green Energy S.A.S 1 Unidades" at bounding box center [176, 278] width 180 height 10
click at [214, 364] on div "BRIDA LAP JOINT 2" INOX 150LB" at bounding box center [176, 372] width 180 height 16
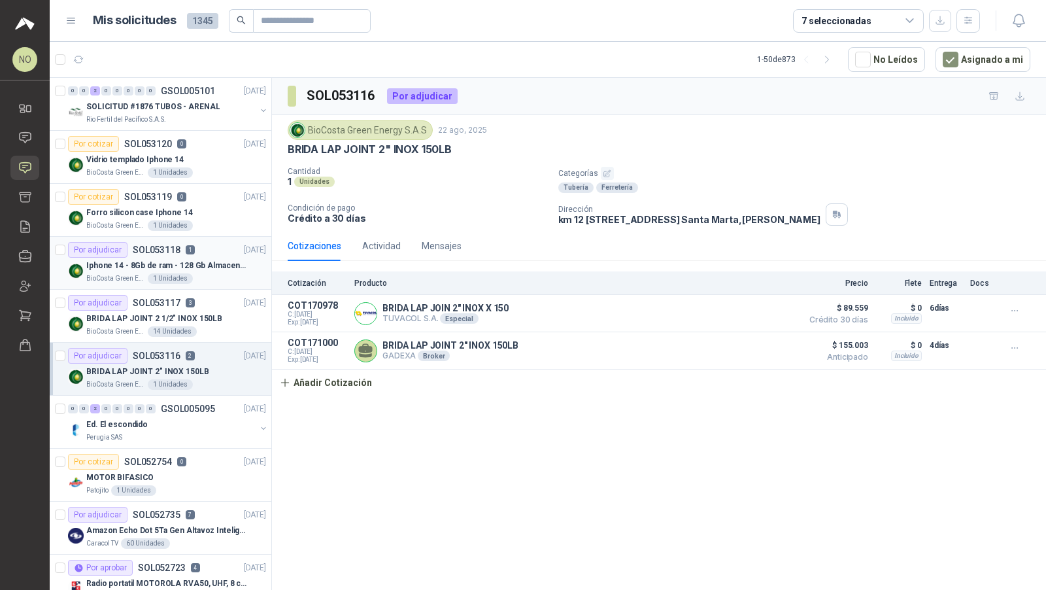
click at [230, 260] on p "Iphone 14 - 8Gb de ram - 128 Gb Almacenamiento" at bounding box center [167, 266] width 163 height 12
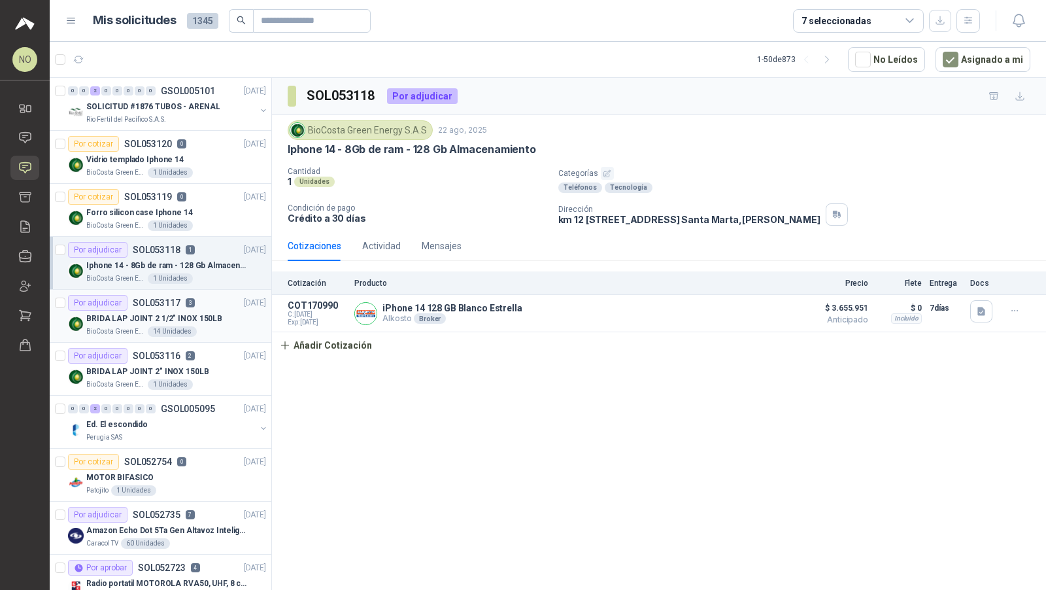
click at [201, 316] on p "BRIDA LAP JOINT 2 1/2" INOX 150LB" at bounding box center [154, 319] width 136 height 12
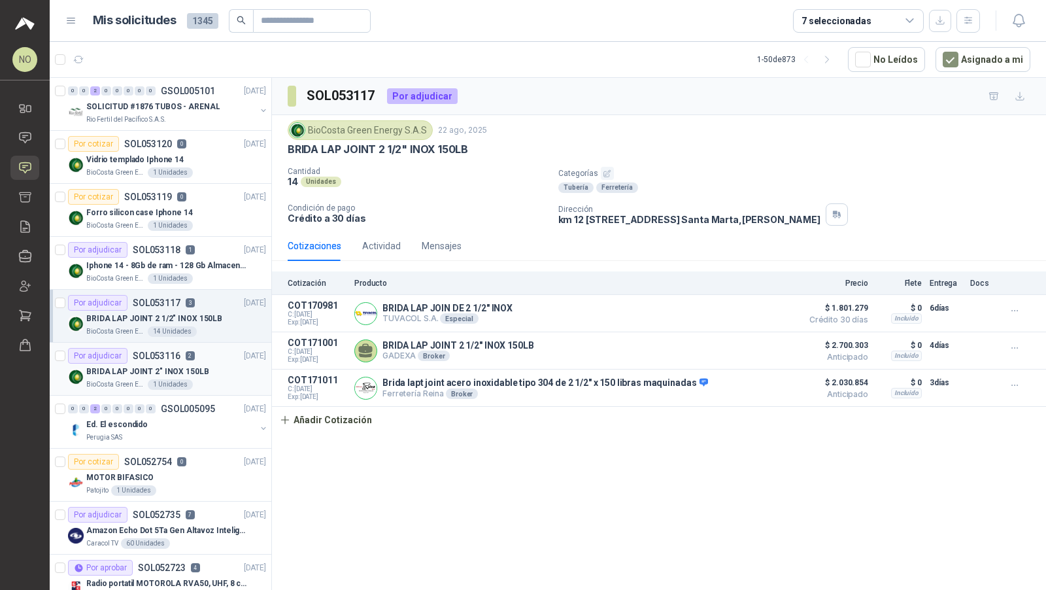
click at [207, 352] on div "Por adjudicar SOL053116 2 [DATE]" at bounding box center [167, 356] width 198 height 16
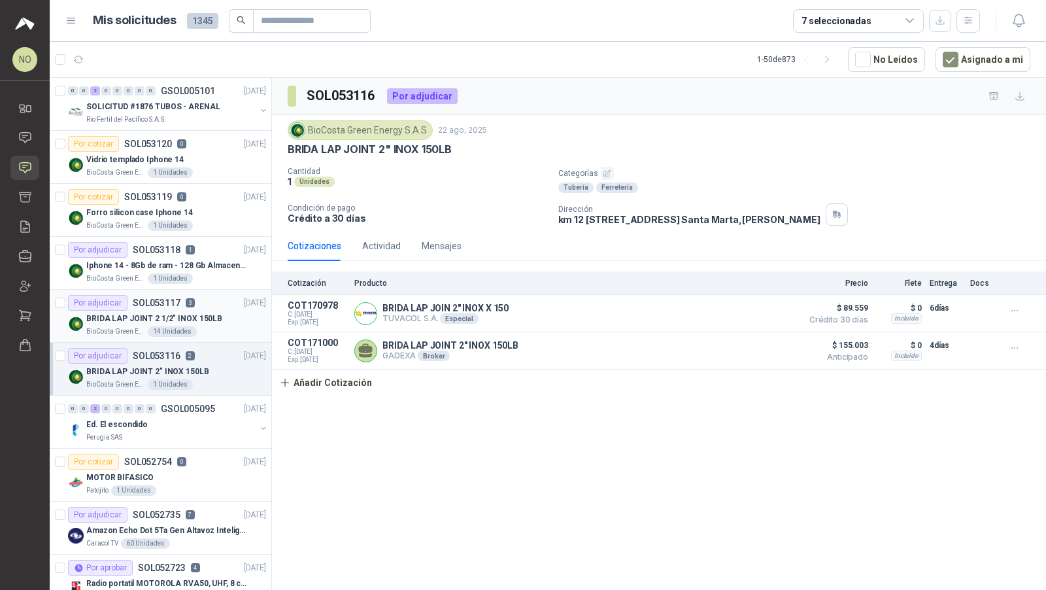
click at [227, 317] on div "BRIDA LAP JOINT 2 1/2" INOX 150LB" at bounding box center [176, 319] width 180 height 16
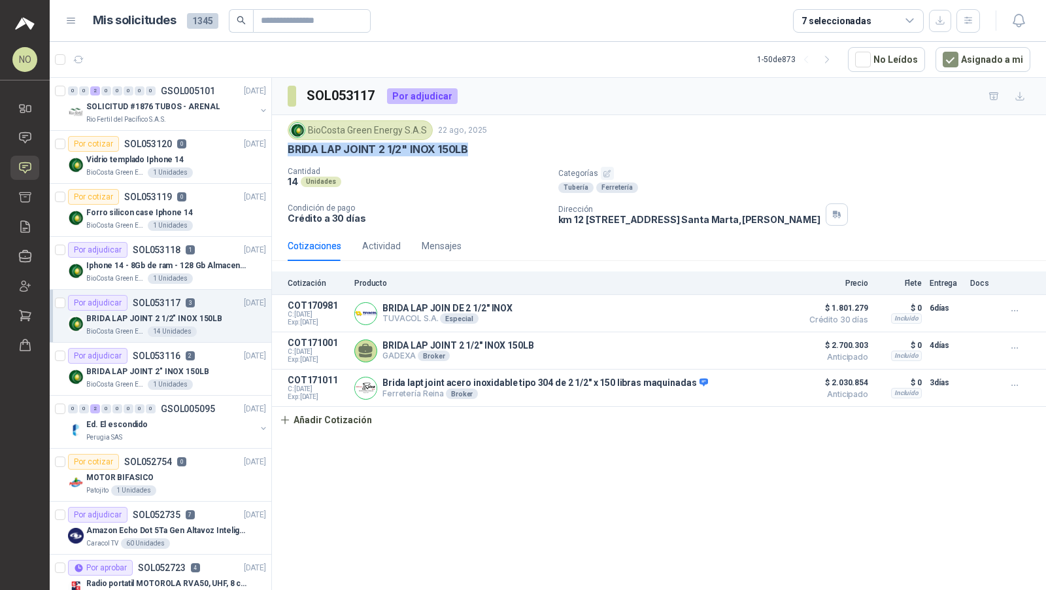
drag, startPoint x: 289, startPoint y: 145, endPoint x: 477, endPoint y: 146, distance: 188.3
click at [477, 146] on div "BRIDA LAP JOINT 2 1/2" INOX 150LB" at bounding box center [659, 150] width 743 height 14
copy p "BRIDA LAP JOINT 2 1/2" INOX 150LB"
click at [78, 61] on icon "button" at bounding box center [78, 59] width 11 height 11
click at [190, 273] on div "BioCosta Green Energy S.A.S 1 Unidades" at bounding box center [176, 278] width 180 height 10
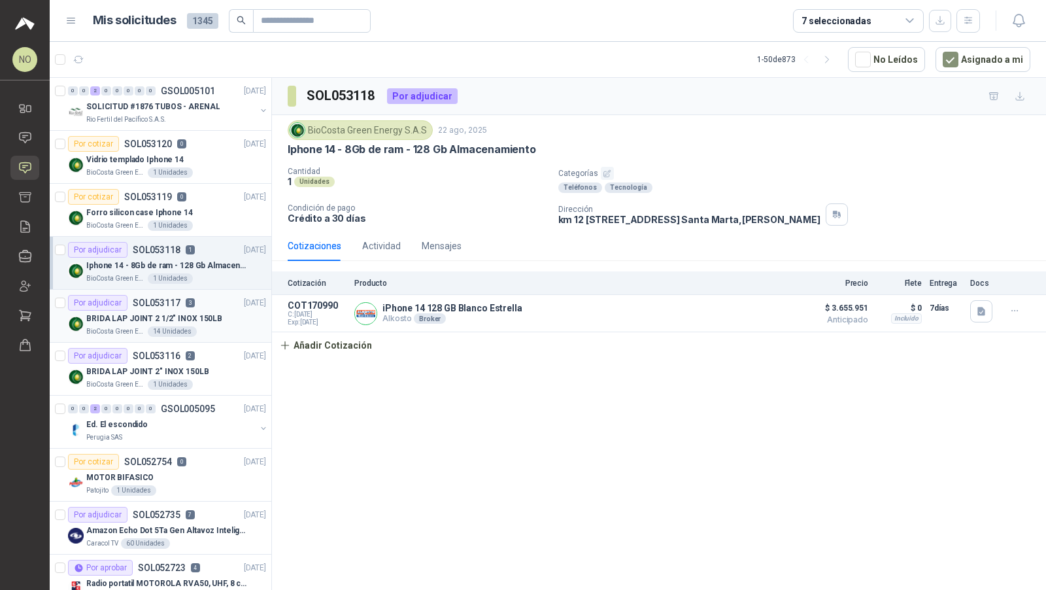
click at [182, 313] on p "BRIDA LAP JOINT 2 1/2" INOX 150LB" at bounding box center [154, 319] width 136 height 12
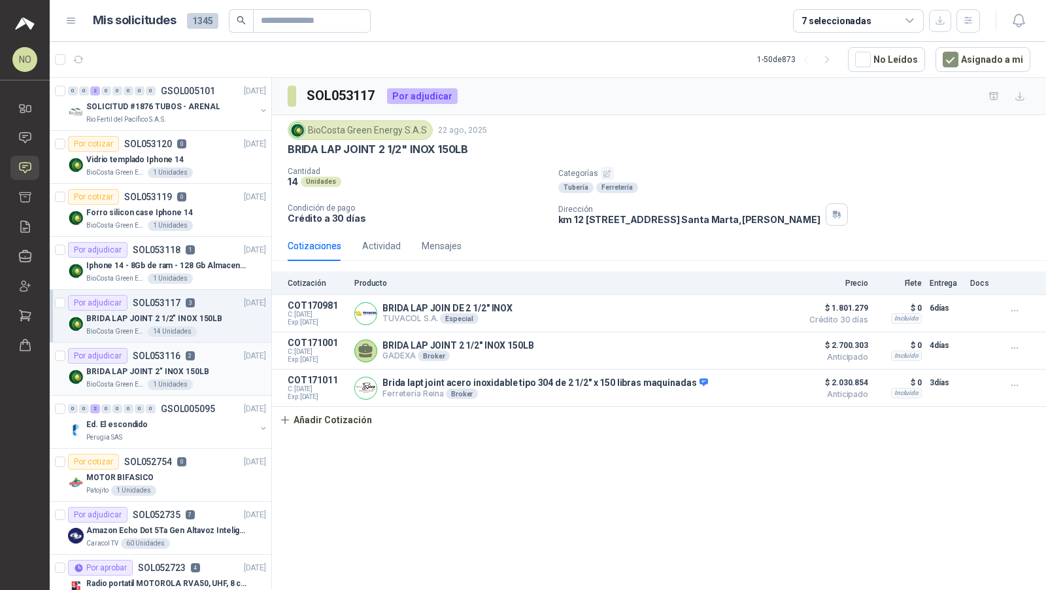
click at [190, 382] on div "BioCosta Green Energy S.A.S 1 Unidades" at bounding box center [176, 384] width 180 height 10
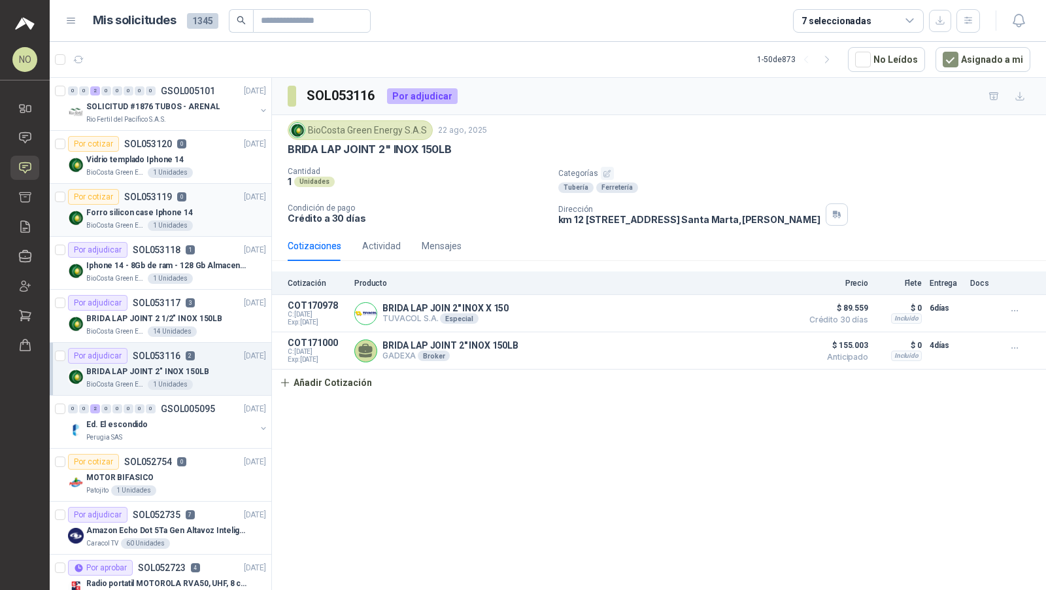
click at [169, 207] on p "Forro silicon case Iphone 14" at bounding box center [139, 213] width 107 height 12
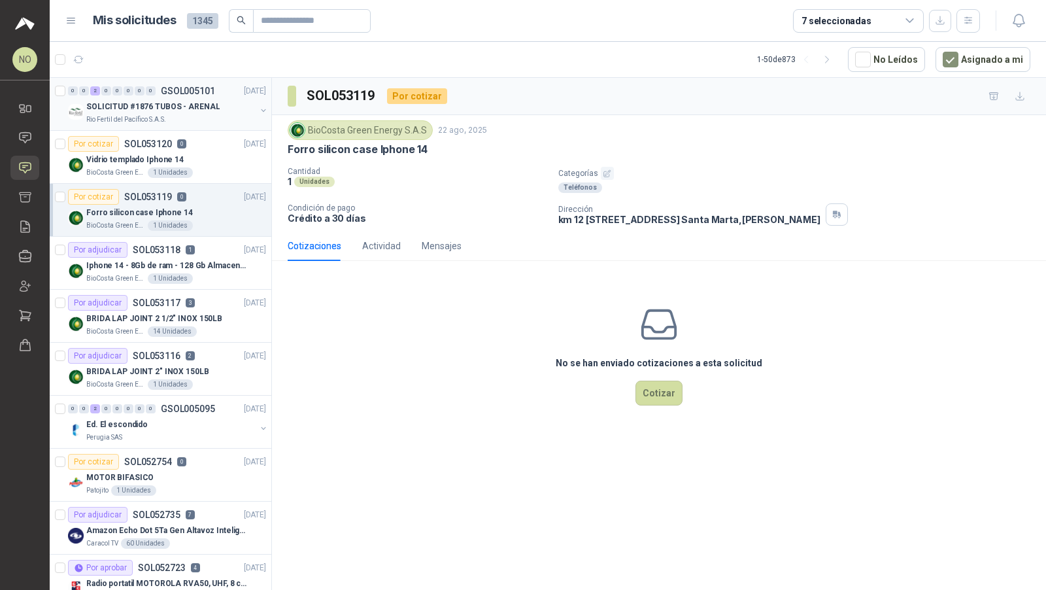
click at [198, 102] on p "SOLICITUD #1876 TUBOS - ARENAL" at bounding box center [152, 107] width 133 height 12
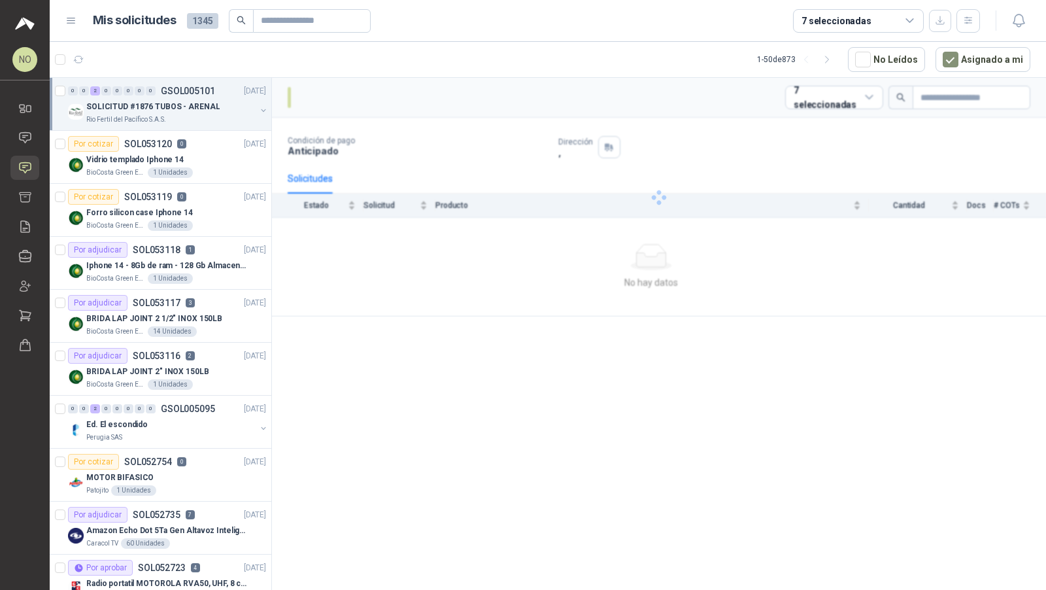
click at [198, 102] on p "SOLICITUD #1876 TUBOS - ARENAL" at bounding box center [152, 107] width 133 height 12
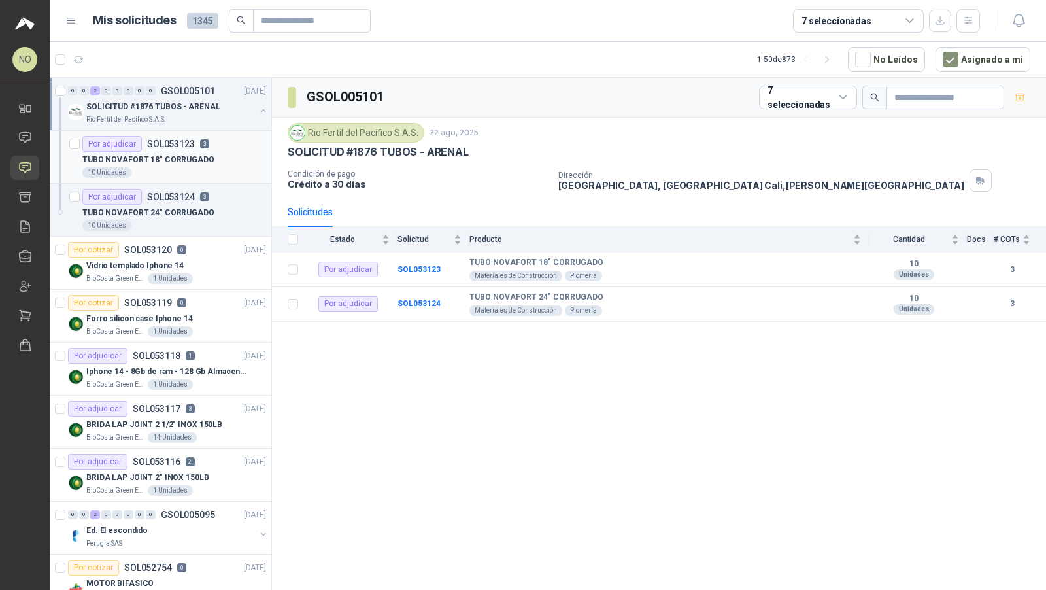
click at [193, 158] on p "TUBO NOVAFORT 18" CORRUGADO" at bounding box center [148, 160] width 132 height 12
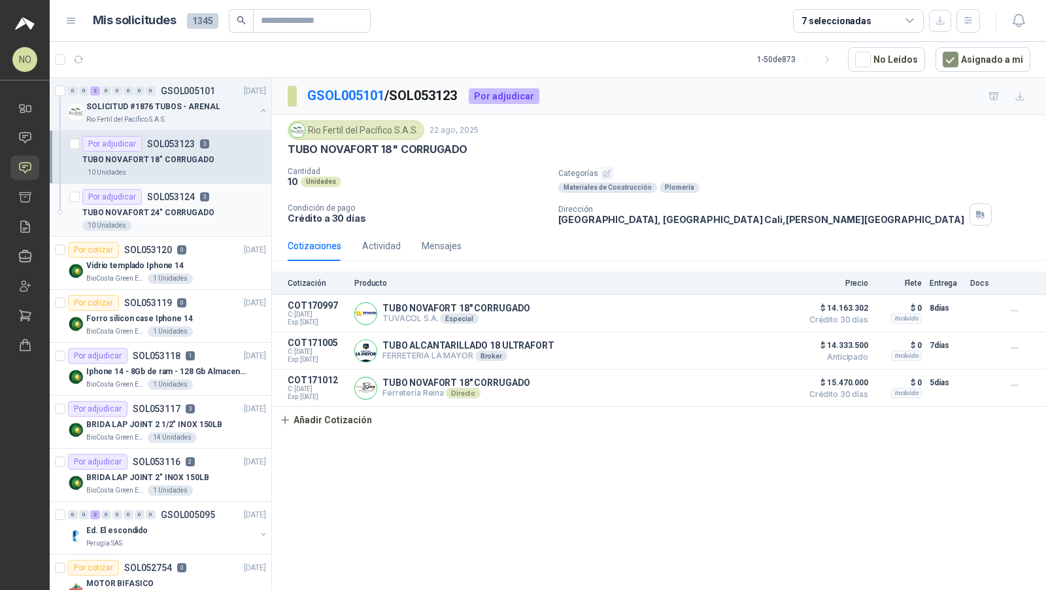
click at [191, 207] on p "TUBO NOVAFORT 24" CORRUGADO" at bounding box center [148, 213] width 132 height 12
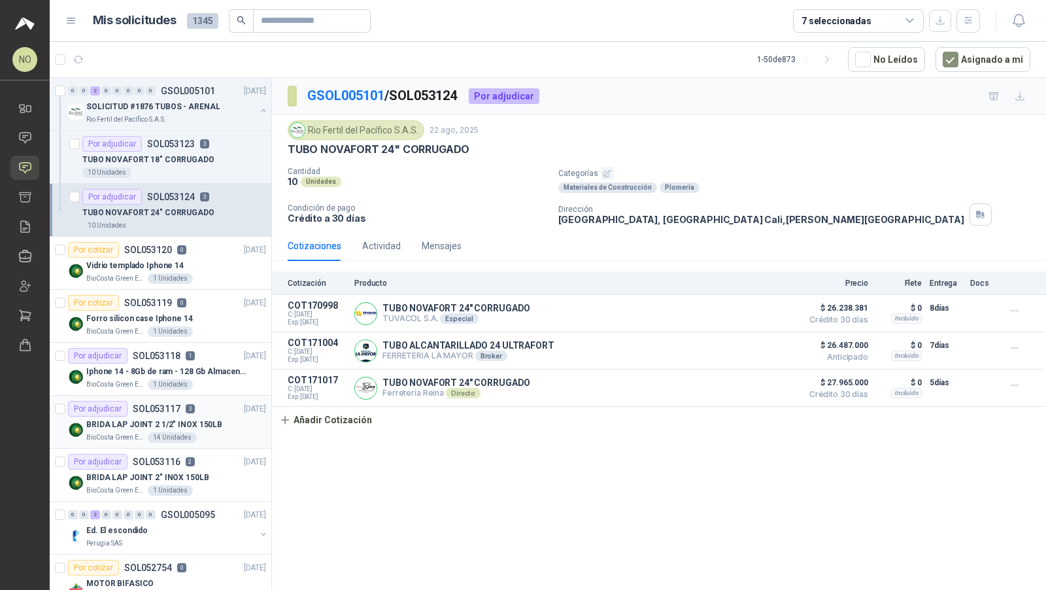
click at [199, 417] on div "BRIDA LAP JOINT 2 1/2" INOX 150LB" at bounding box center [176, 425] width 180 height 16
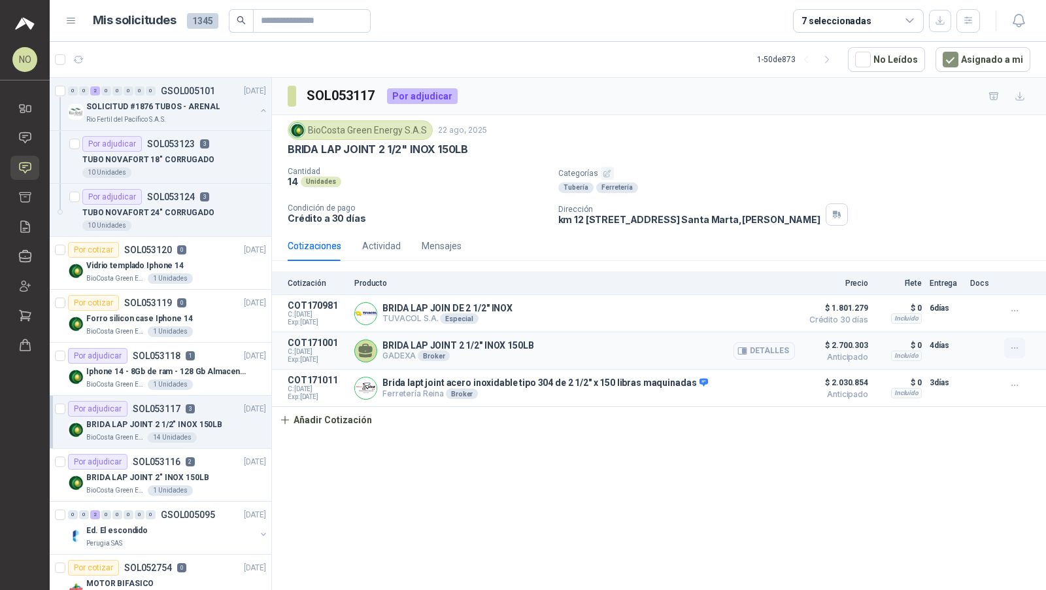
click at [1014, 352] on button "button" at bounding box center [1015, 347] width 21 height 21
click at [972, 292] on button "Editar" at bounding box center [989, 293] width 105 height 21
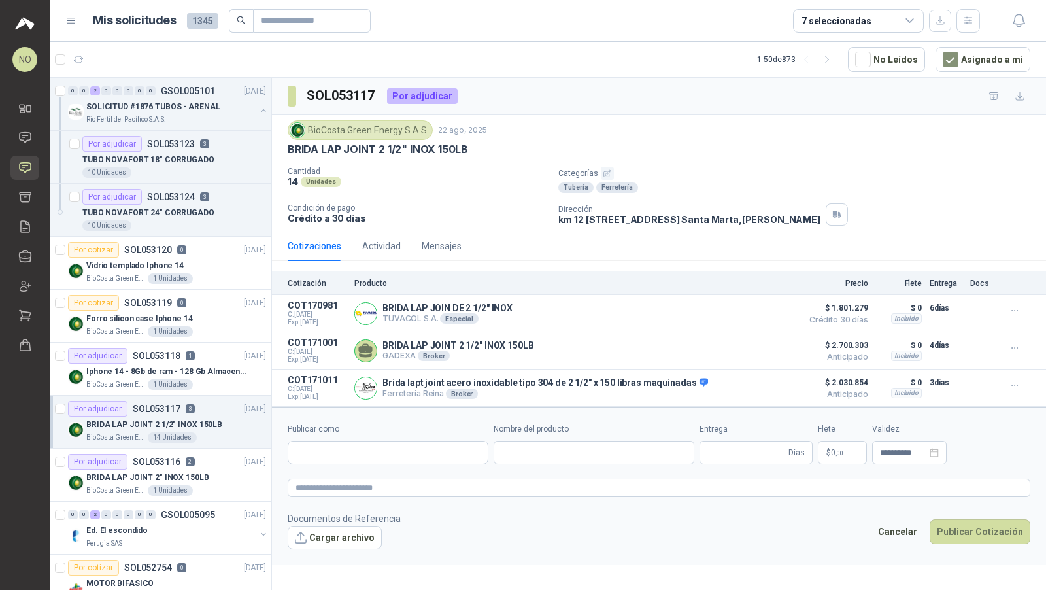
type input "**********"
type input "*"
type input "**********"
click at [799, 446] on body "NO [PERSON_NAME] Inicio Chat Solicitudes Cotizar Remisiones Compañías Invitacio…" at bounding box center [523, 295] width 1046 height 590
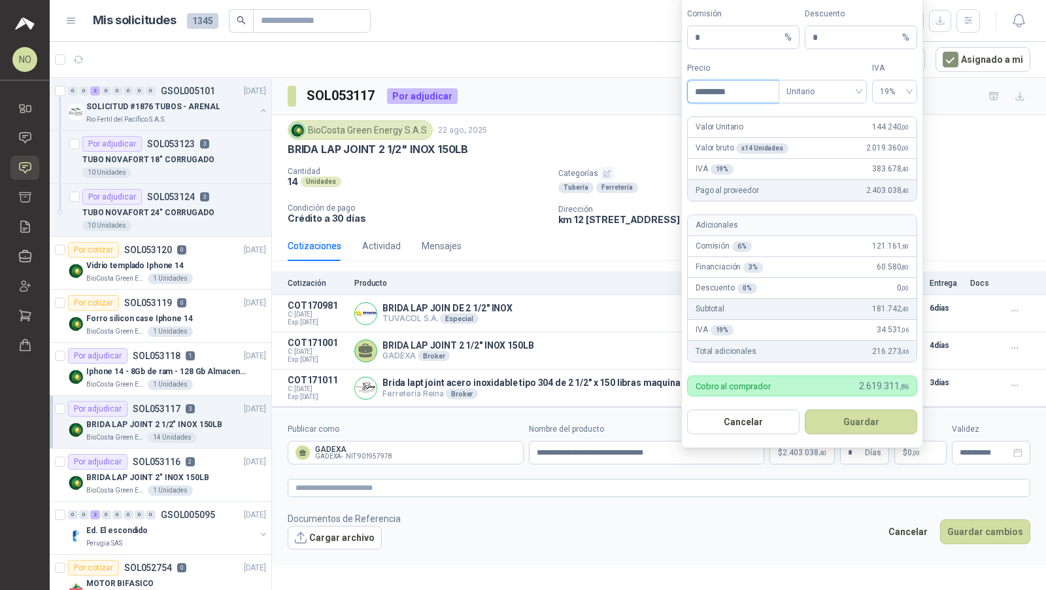
type input "*********"
click at [851, 420] on button "Guardar" at bounding box center [861, 421] width 112 height 25
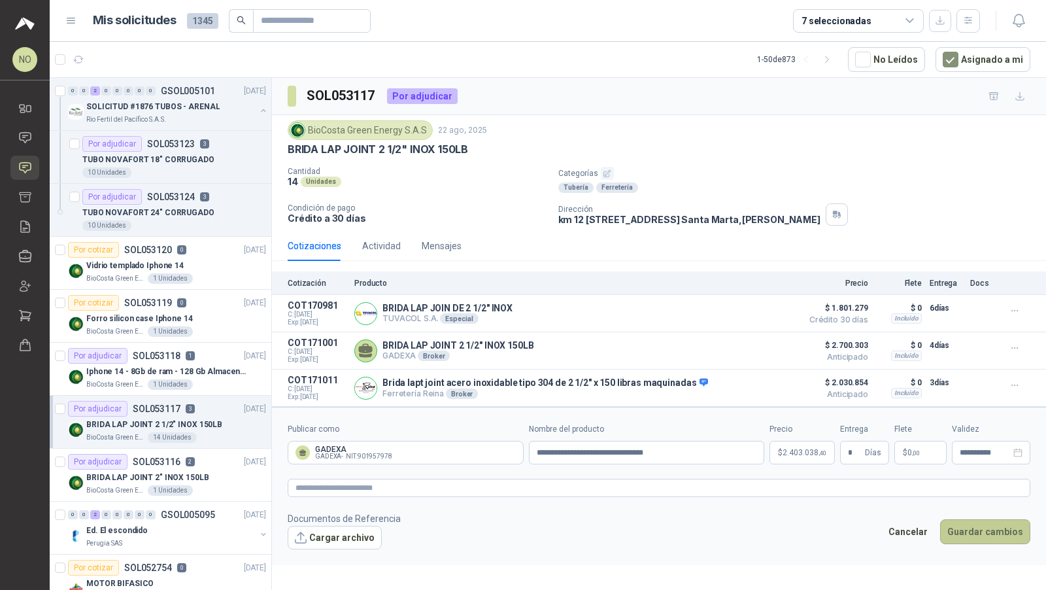
click at [959, 523] on button "Guardar cambios" at bounding box center [985, 531] width 90 height 25
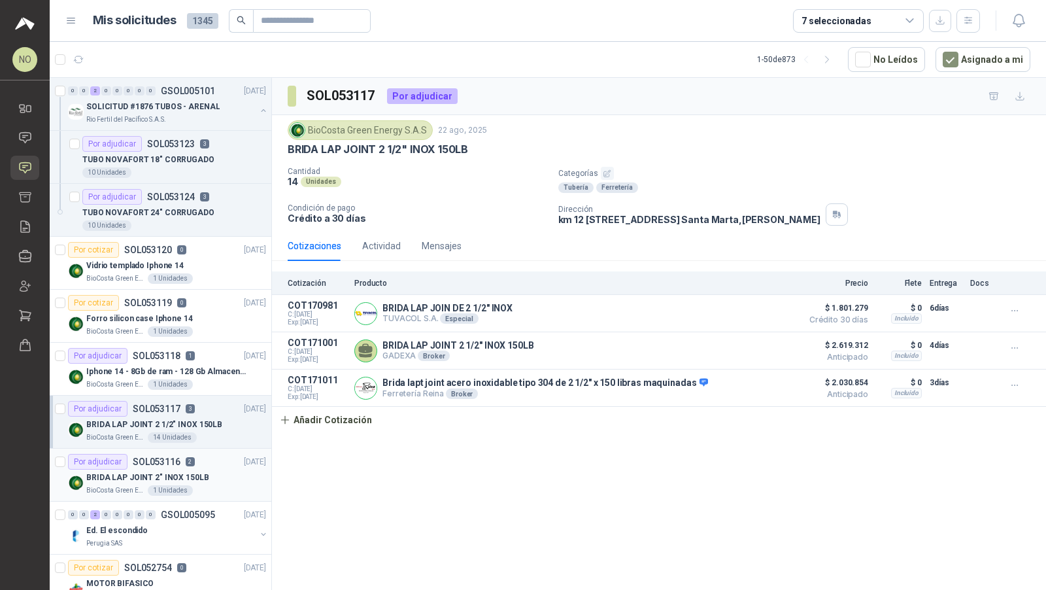
click at [192, 475] on p "BRIDA LAP JOINT 2" INOX 150LB" at bounding box center [147, 478] width 123 height 12
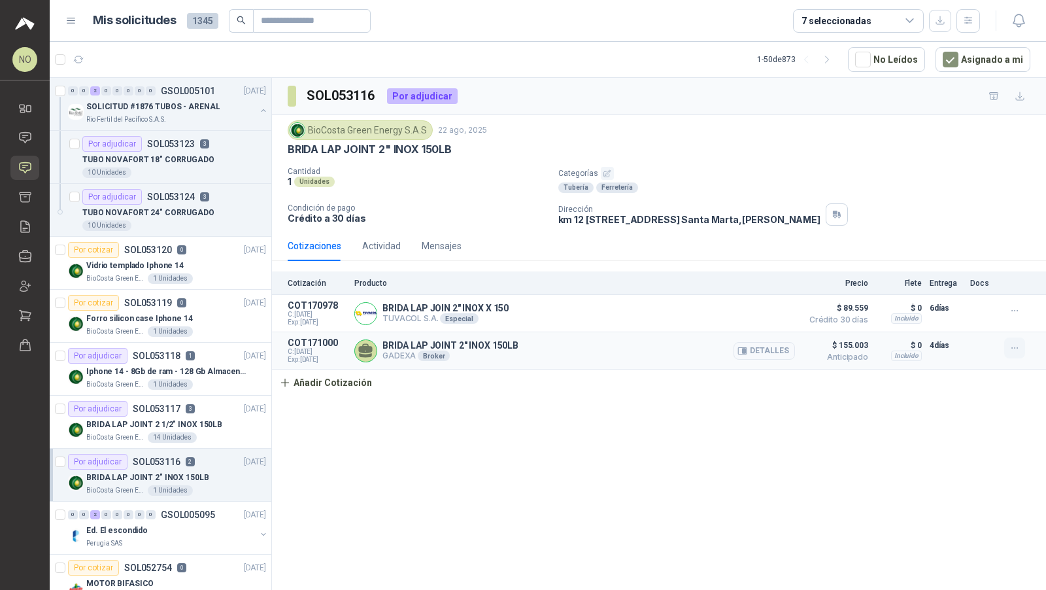
click at [1018, 348] on icon "button" at bounding box center [1015, 348] width 11 height 11
click at [961, 294] on button "Editar" at bounding box center [989, 293] width 105 height 21
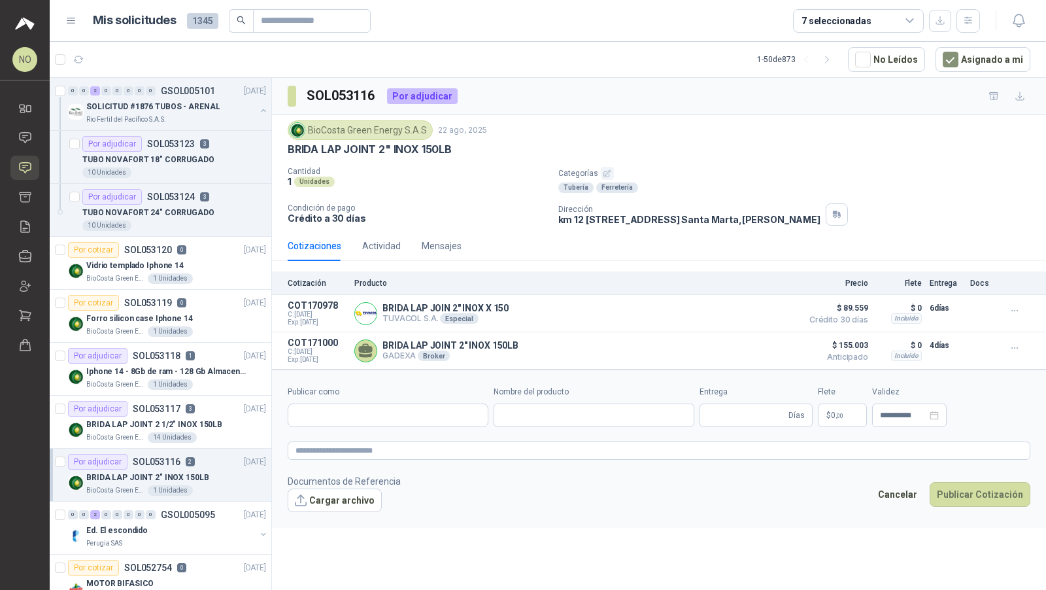
type input "**********"
type input "*"
type input "**********"
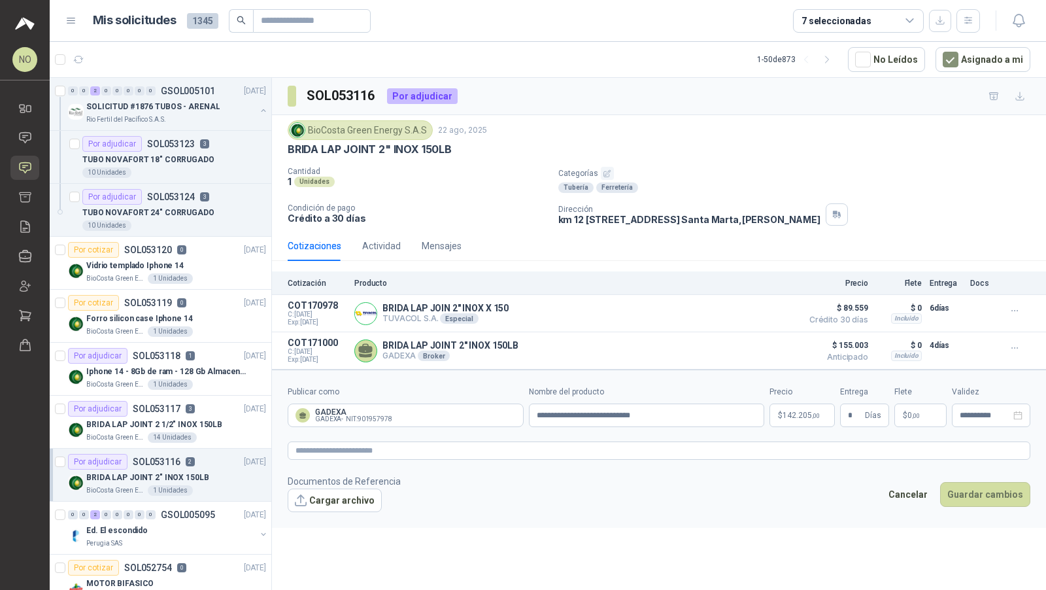
click at [802, 411] on body "NO [PERSON_NAME] Inicio Chat Solicitudes Cotizar Remisiones Compañías Invitacio…" at bounding box center [523, 295] width 1046 height 590
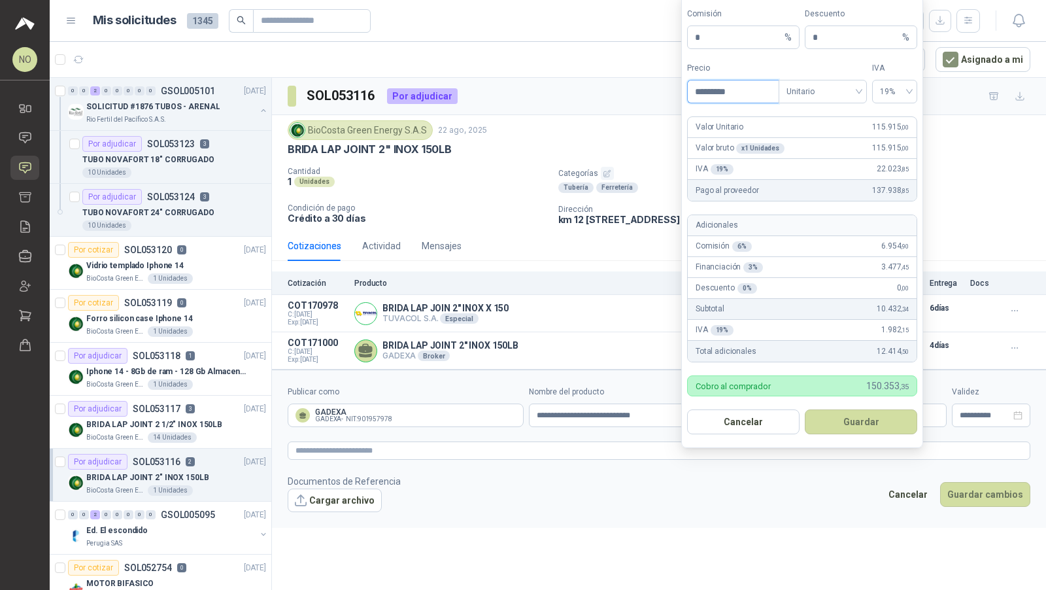
type input "*********"
click at [871, 414] on button "Guardar" at bounding box center [861, 421] width 112 height 25
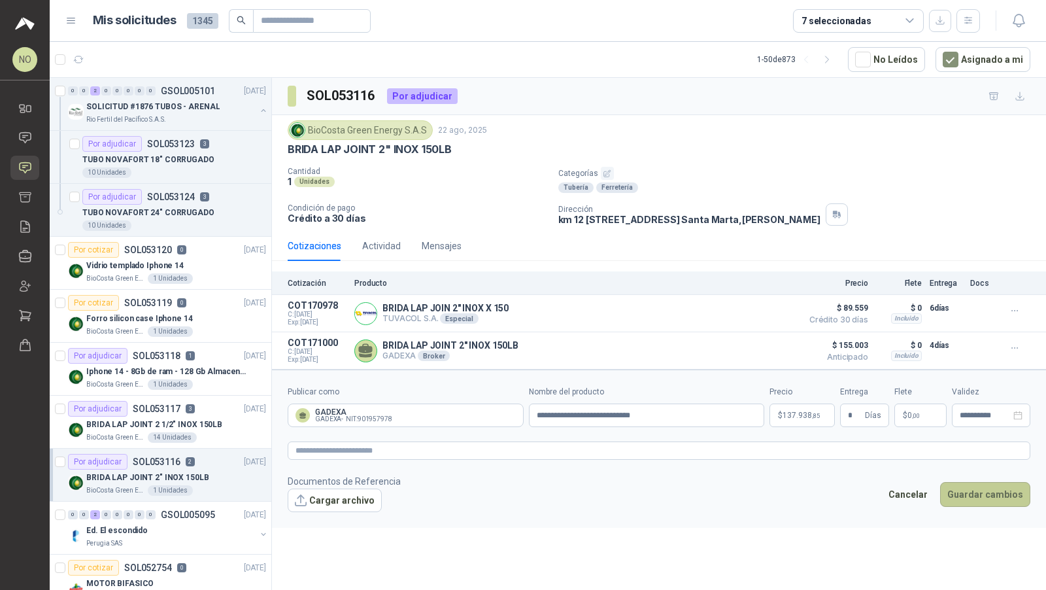
click at [992, 487] on button "Guardar cambios" at bounding box center [985, 494] width 90 height 25
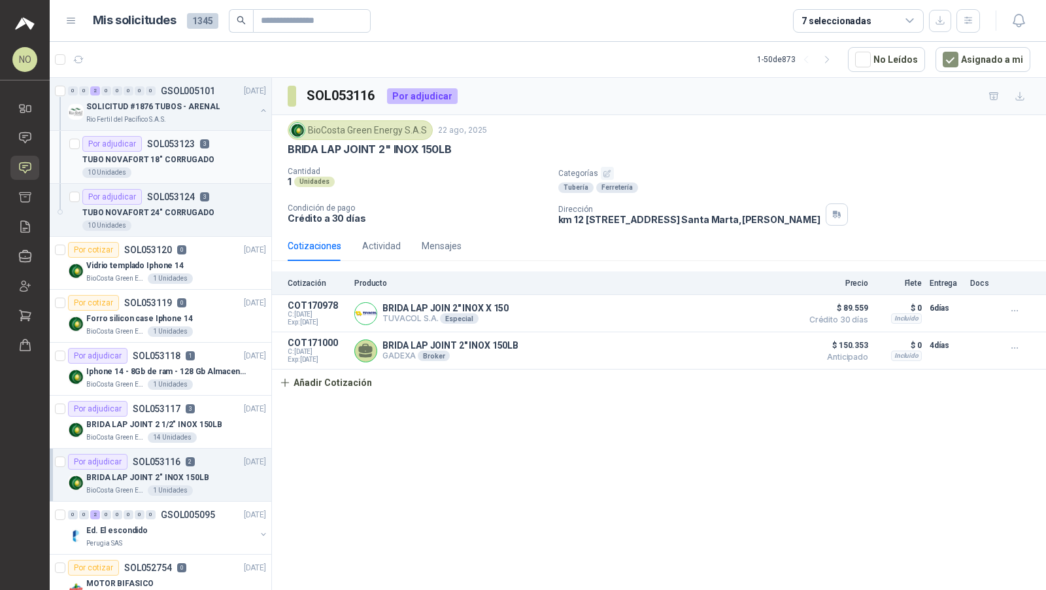
click at [220, 136] on div "Por adjudicar SOL053123 3" at bounding box center [174, 144] width 184 height 16
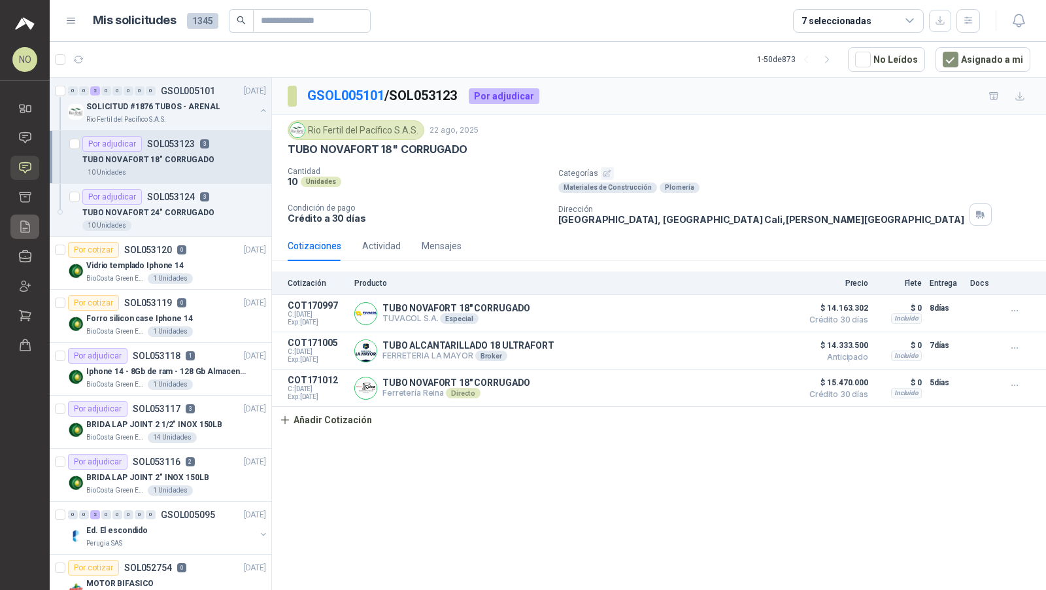
click at [30, 226] on icon at bounding box center [25, 227] width 14 height 14
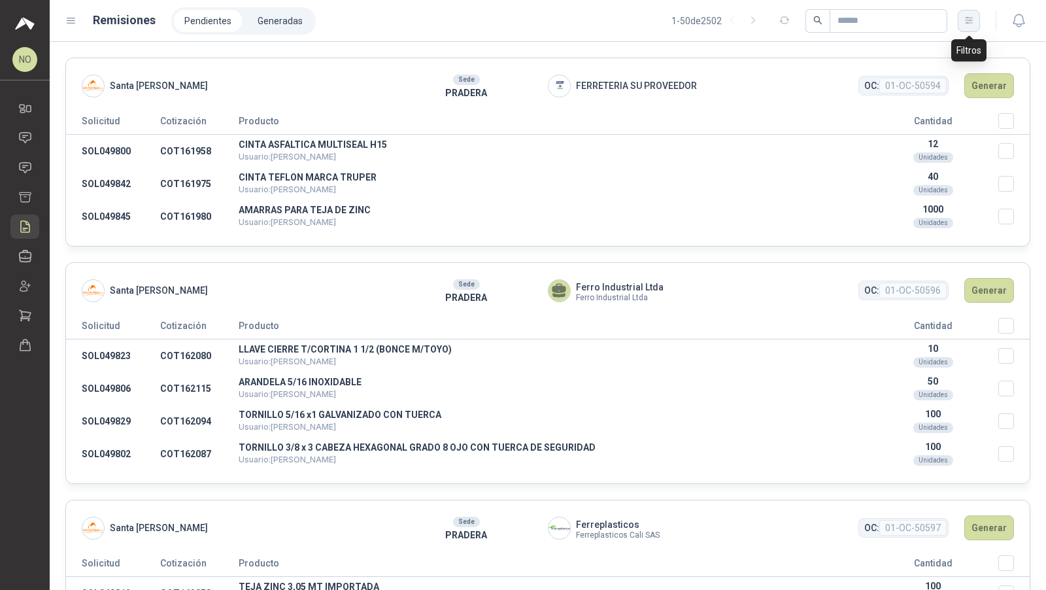
click at [971, 26] on button "button" at bounding box center [969, 21] width 22 height 22
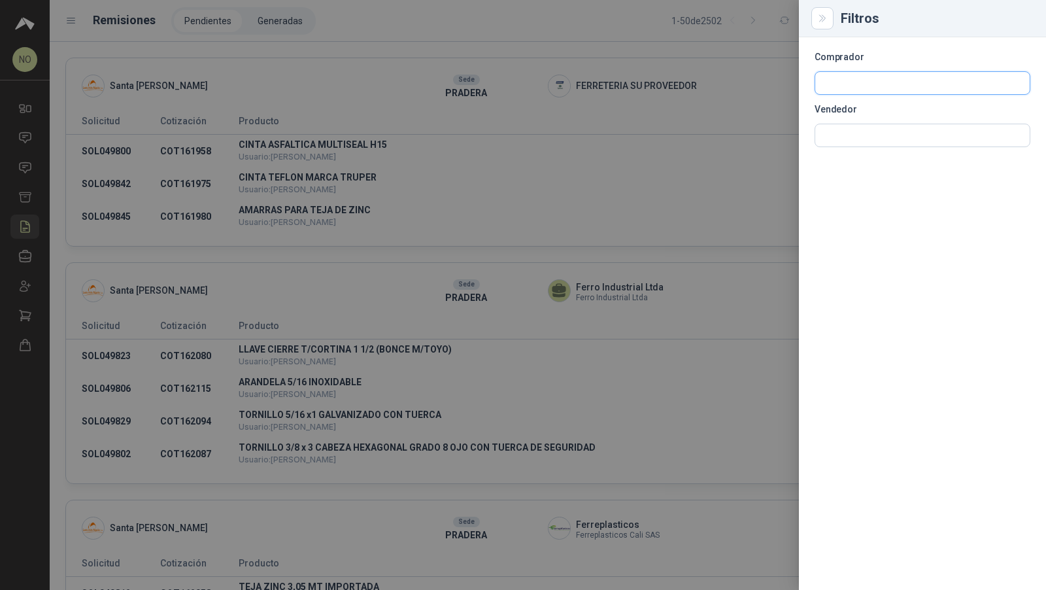
click at [878, 88] on input "text" at bounding box center [923, 83] width 215 height 22
click at [907, 80] on input "text" at bounding box center [923, 83] width 215 height 22
type input "********"
click at [871, 115] on span "Industrias Patojito SAS -" at bounding box center [880, 118] width 68 height 7
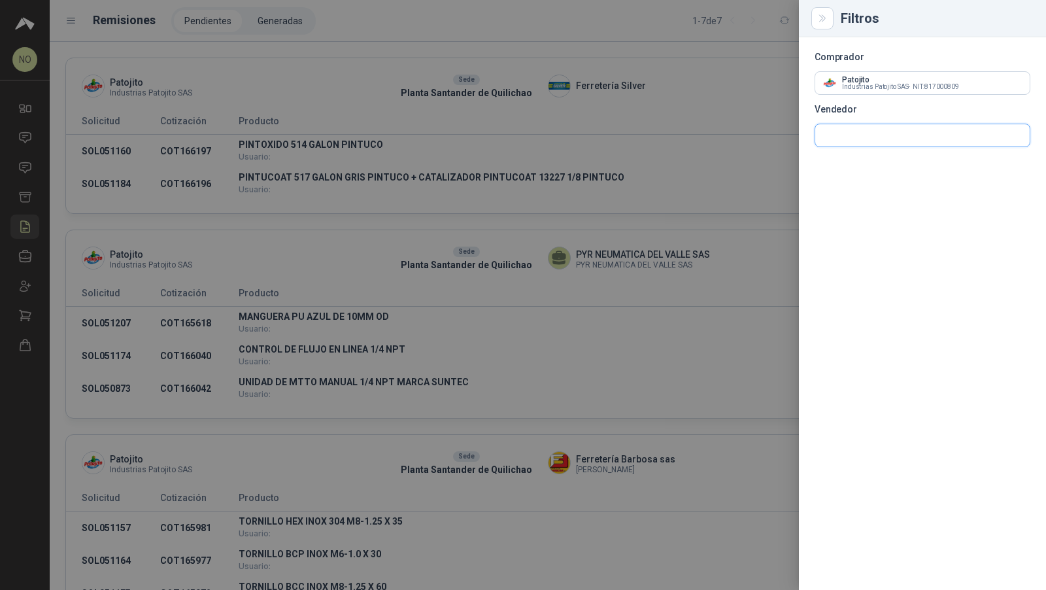
click at [877, 94] on input "text" at bounding box center [923, 83] width 215 height 22
type input "*"
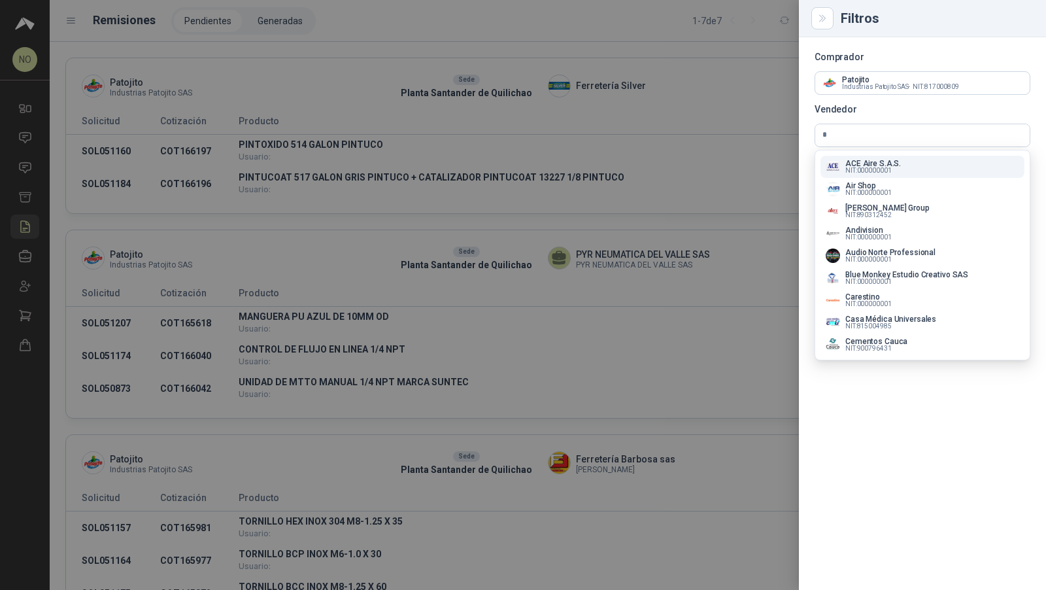
click at [616, 141] on div at bounding box center [523, 295] width 1046 height 590
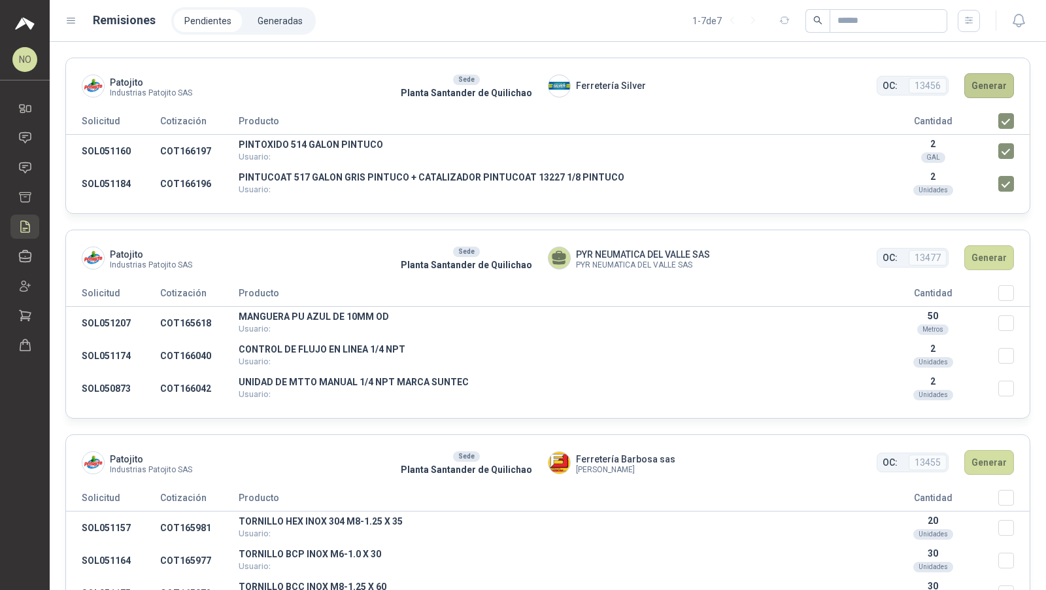
click at [978, 86] on button "Generar" at bounding box center [990, 85] width 50 height 25
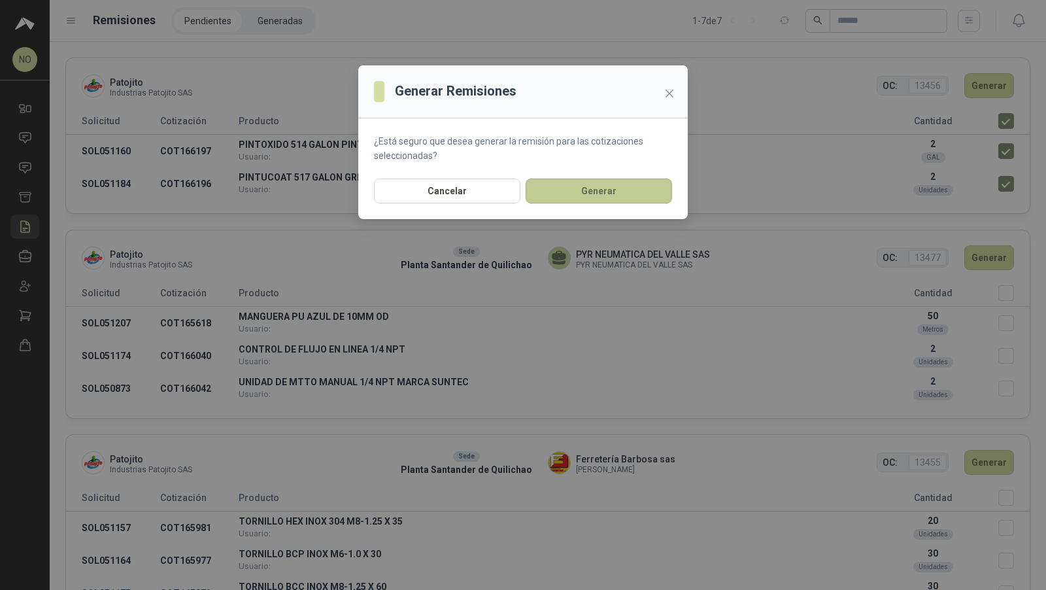
click at [591, 179] on button "Generar" at bounding box center [599, 191] width 146 height 25
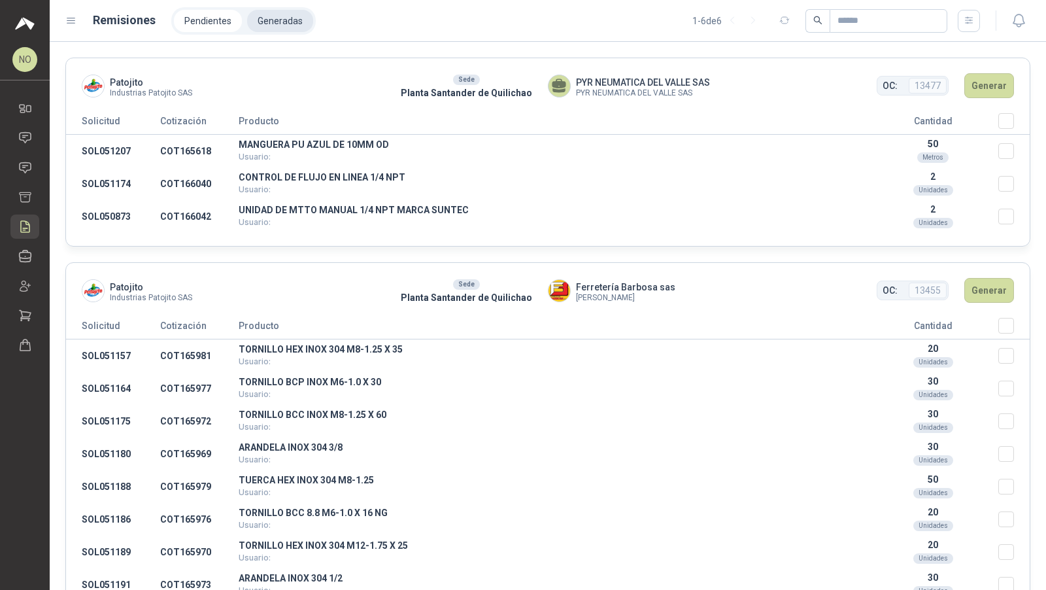
click at [268, 29] on li "Generadas" at bounding box center [280, 21] width 66 height 22
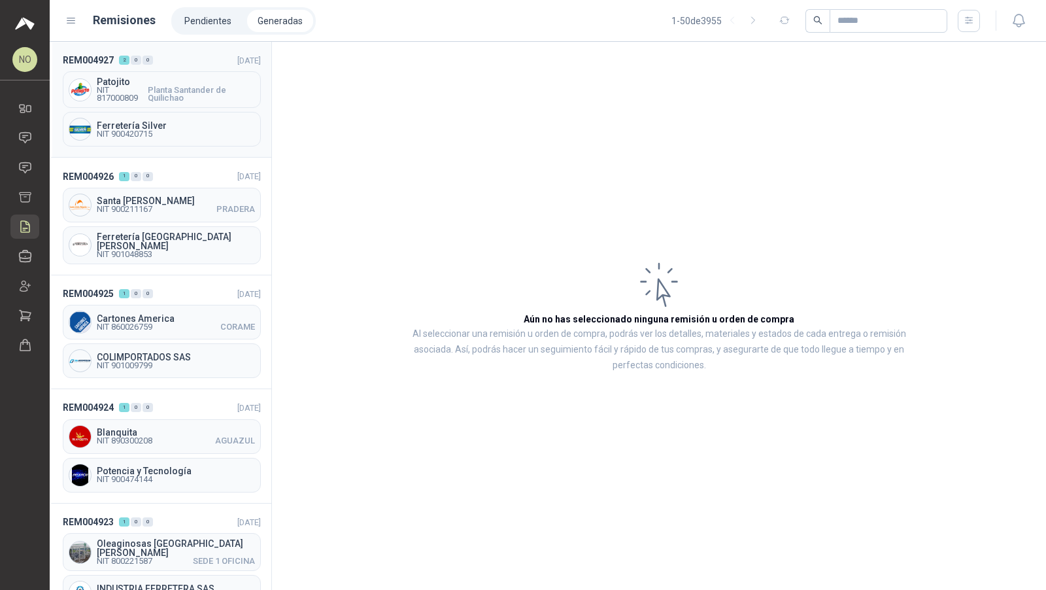
click at [147, 108] on div "REM004927 2 0 0 [DATE] Patojito NIT 817000809 Planta Santander de Quilichao Fer…" at bounding box center [161, 100] width 222 height 116
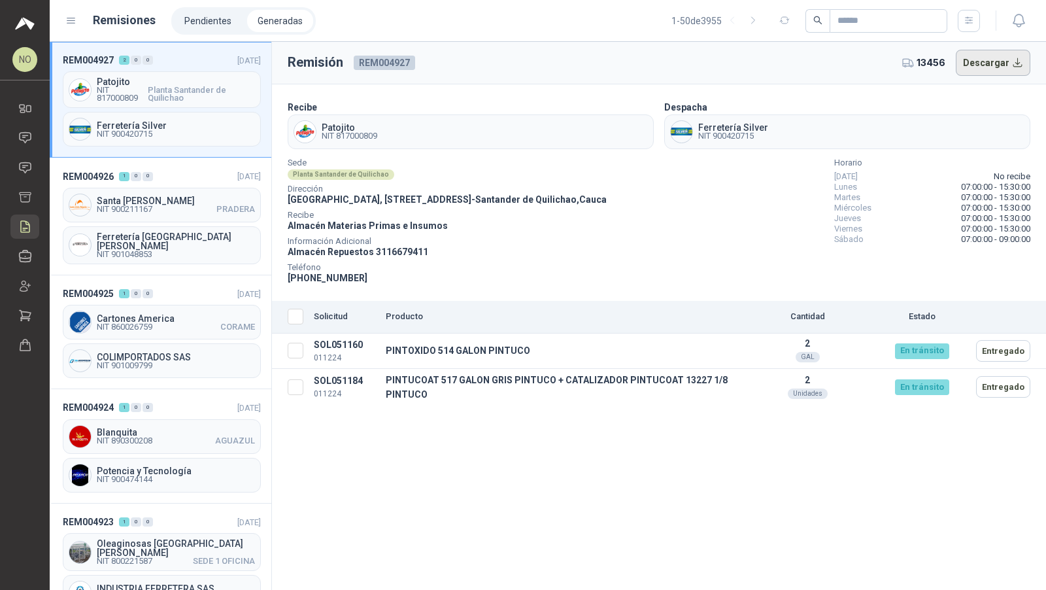
click at [995, 68] on button "Descargar" at bounding box center [993, 63] width 75 height 26
click at [24, 163] on icon at bounding box center [25, 168] width 14 height 14
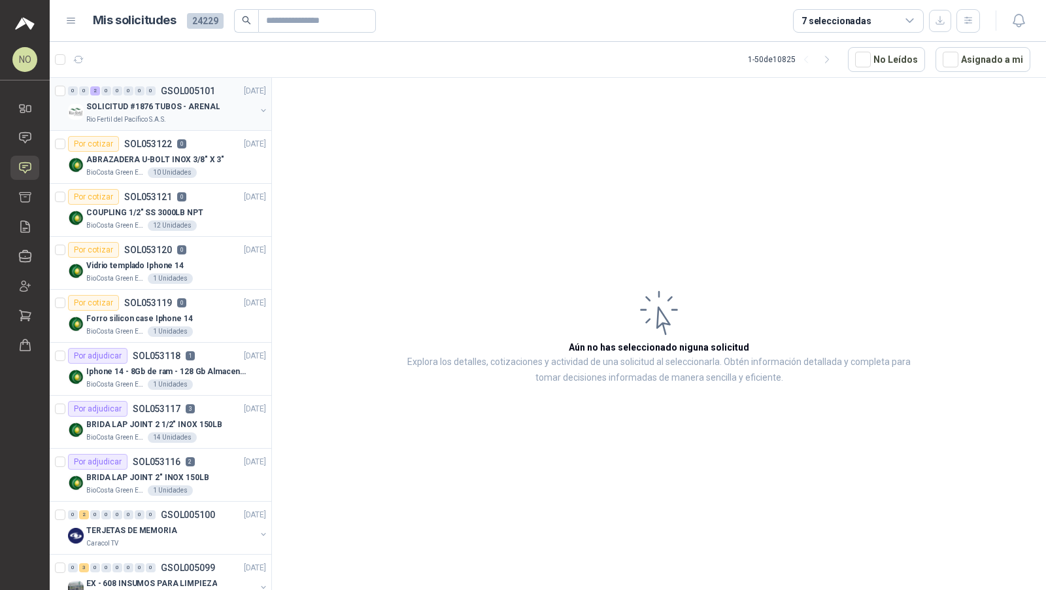
click at [177, 107] on p "SOLICITUD #1876 TUBOS - ARENAL" at bounding box center [152, 107] width 133 height 12
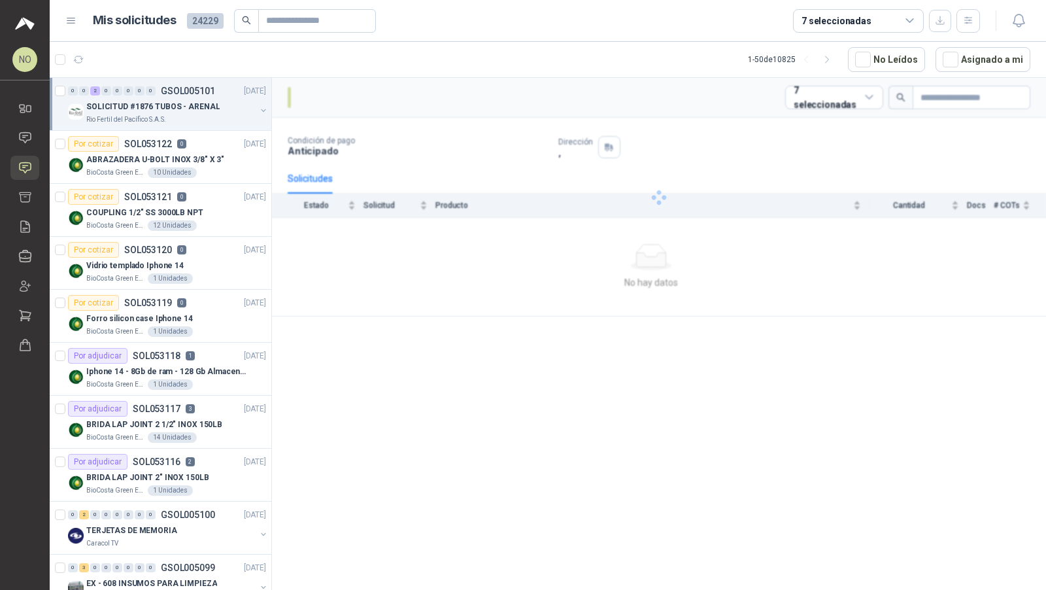
click at [177, 107] on p "SOLICITUD #1876 TUBOS - ARENAL" at bounding box center [152, 107] width 133 height 12
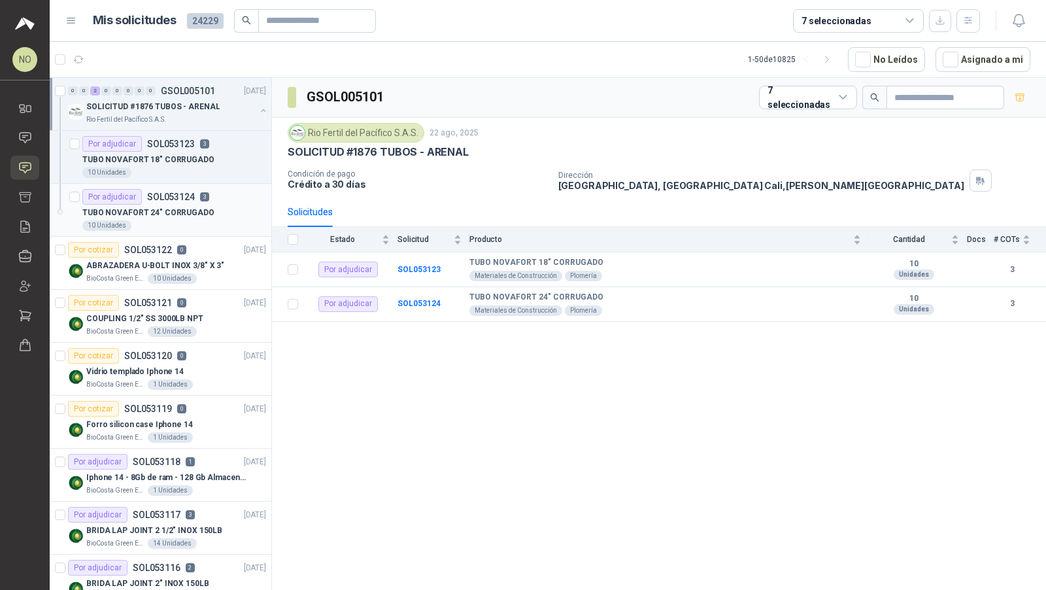
click at [188, 215] on p "TUBO NOVAFORT 24" CORRUGADO" at bounding box center [148, 213] width 132 height 12
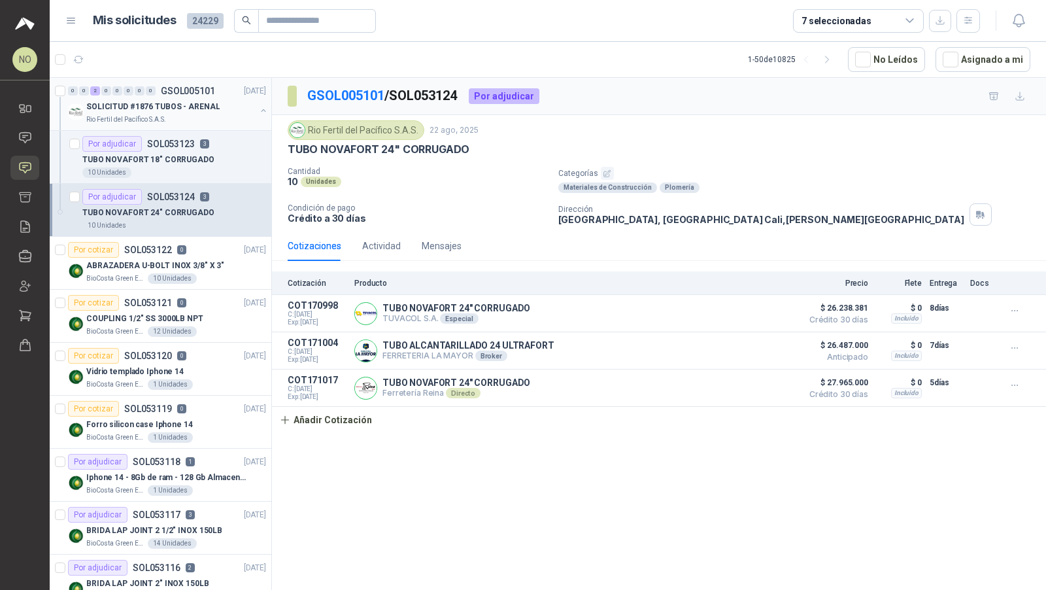
click at [205, 112] on div "SOLICITUD #1876 TUBOS - ARENAL" at bounding box center [170, 107] width 169 height 16
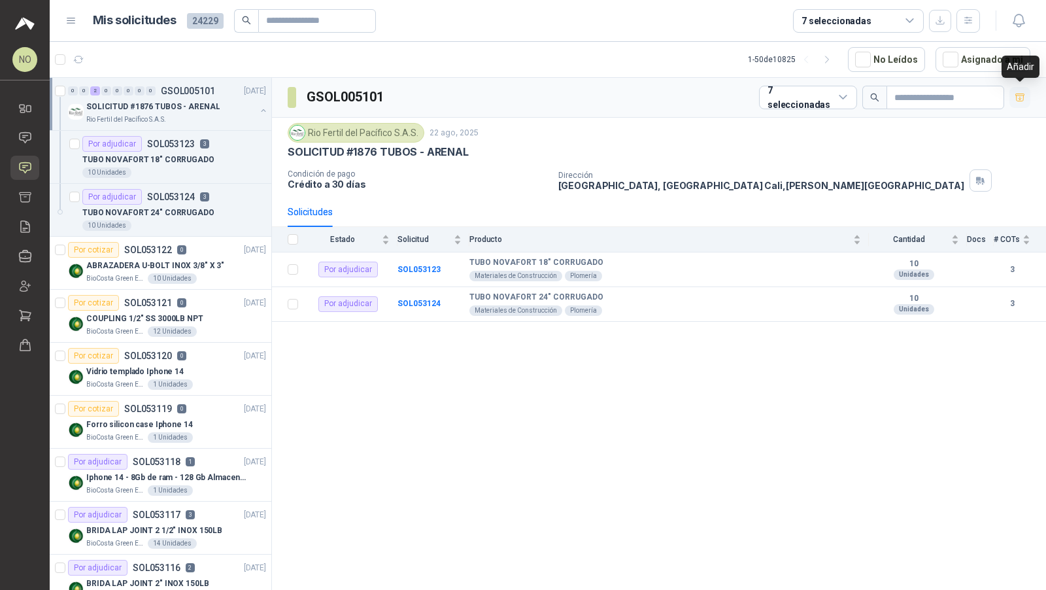
click at [1023, 102] on button "button" at bounding box center [1020, 97] width 21 height 21
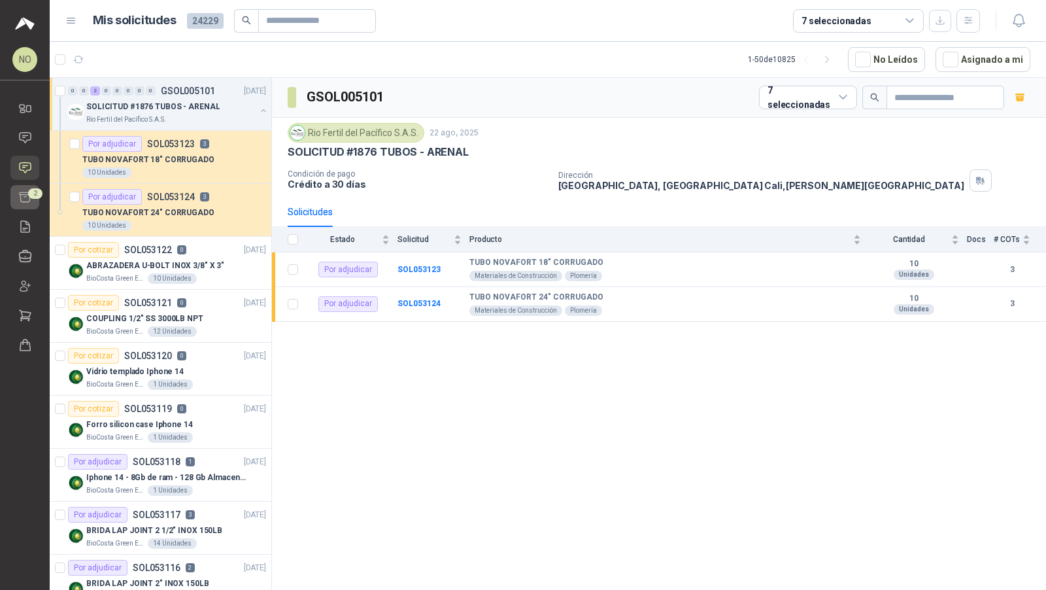
click at [25, 195] on icon at bounding box center [25, 197] width 14 height 14
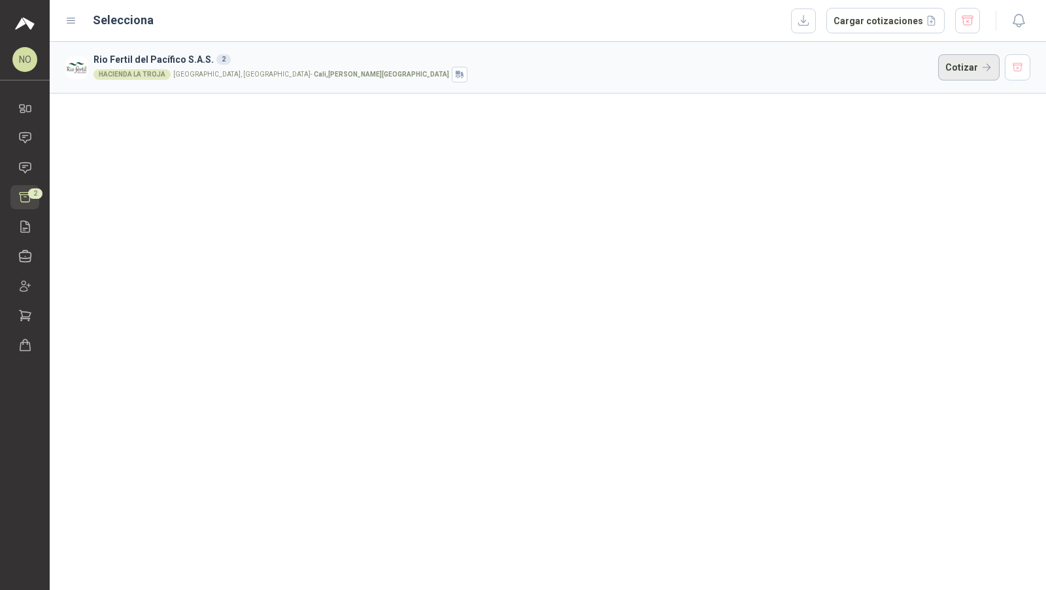
click at [963, 71] on button "Cotizar" at bounding box center [968, 67] width 61 height 26
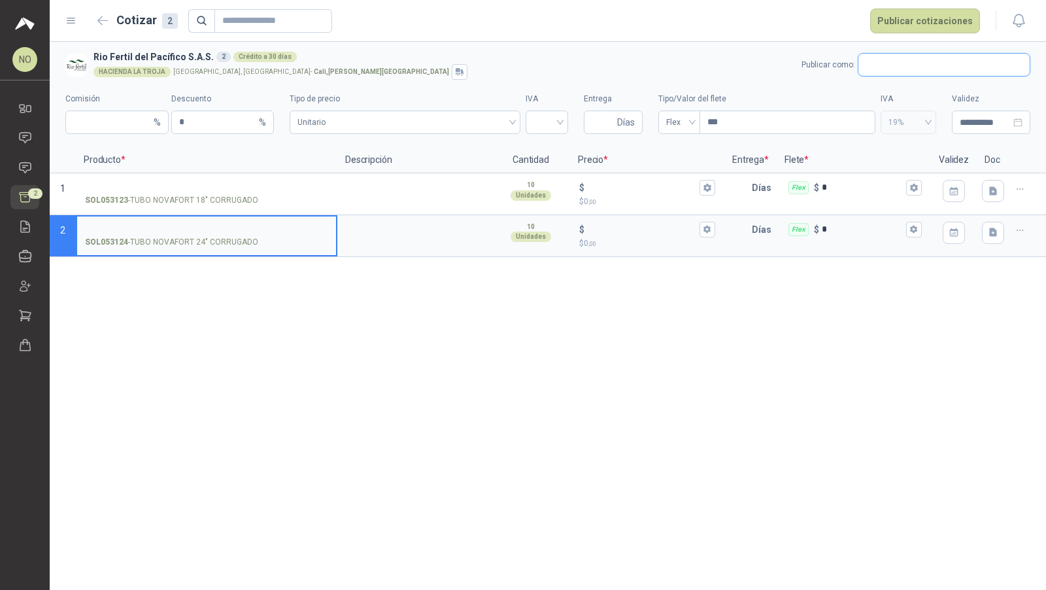
click at [899, 65] on input "text" at bounding box center [944, 65] width 171 height 22
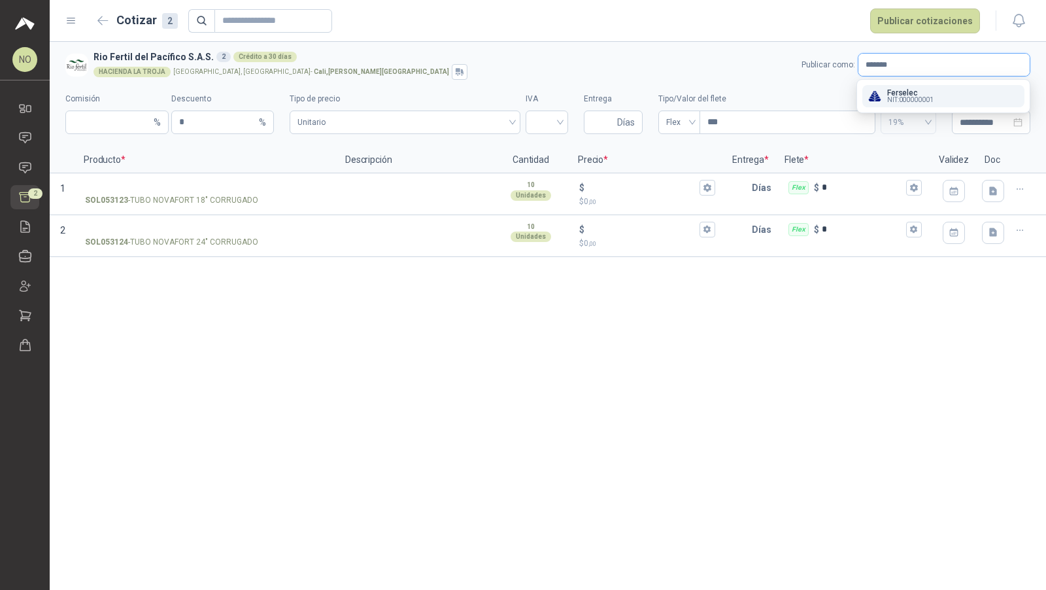
type input "*******"
click at [905, 98] on span "NIT : 000000001" at bounding box center [910, 100] width 46 height 7
type input "*"
type input "**********"
click at [683, 120] on span "Flex" at bounding box center [679, 122] width 26 height 20
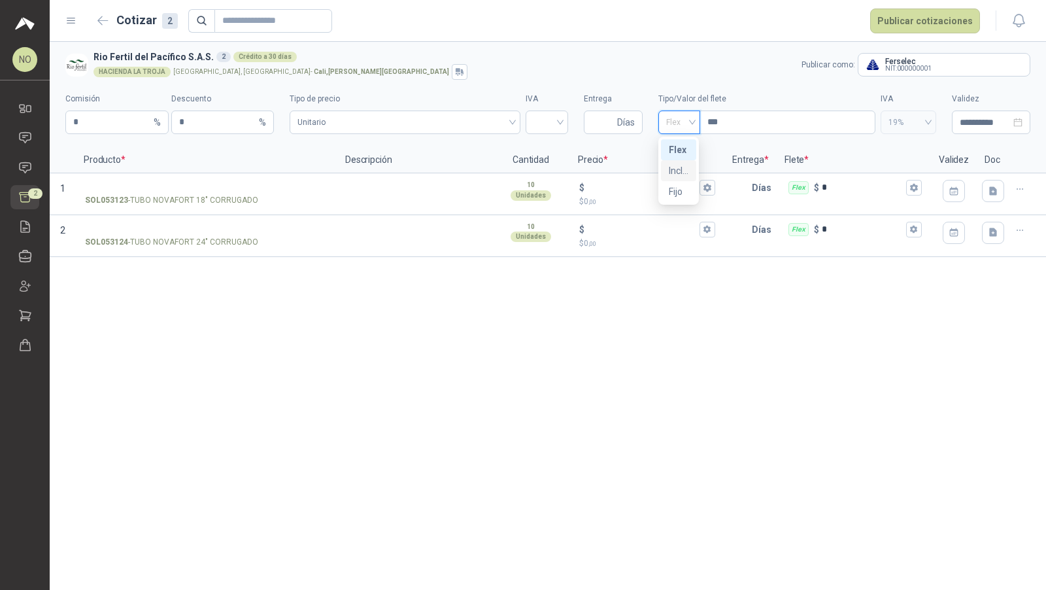
click at [681, 168] on div "Incluido" at bounding box center [679, 170] width 20 height 14
click at [596, 126] on input "Entrega" at bounding box center [603, 122] width 23 height 22
type input "*"
click at [538, 128] on input "search" at bounding box center [547, 121] width 27 height 20
click at [538, 144] on div "19%" at bounding box center [547, 150] width 22 height 14
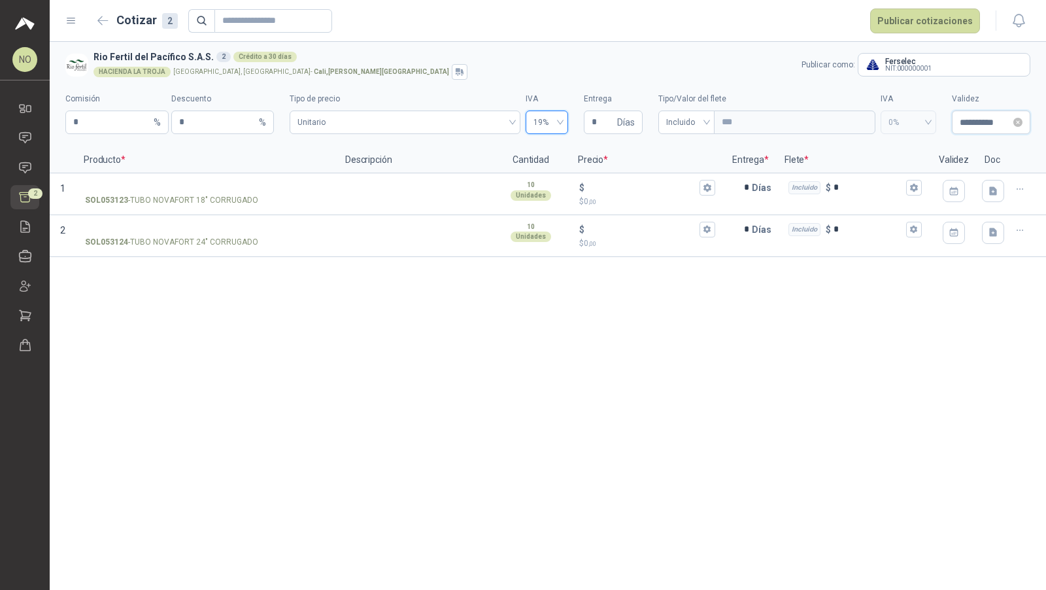
click at [971, 118] on input "**********" at bounding box center [985, 122] width 51 height 14
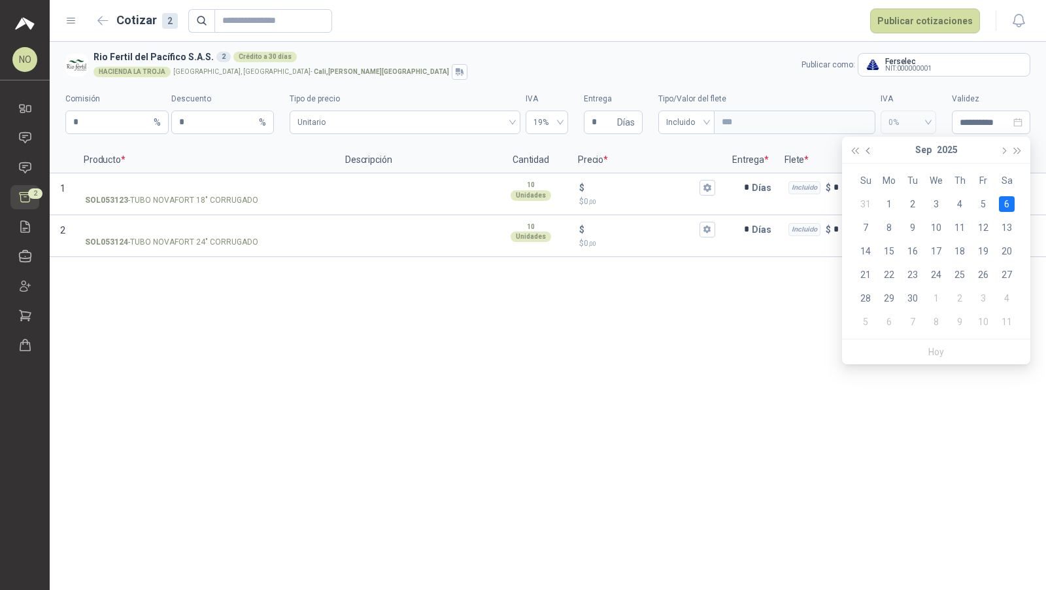
click at [874, 150] on button "button" at bounding box center [869, 150] width 14 height 26
type input "**********"
click at [980, 303] on div "29" at bounding box center [984, 298] width 16 height 16
type input "**********"
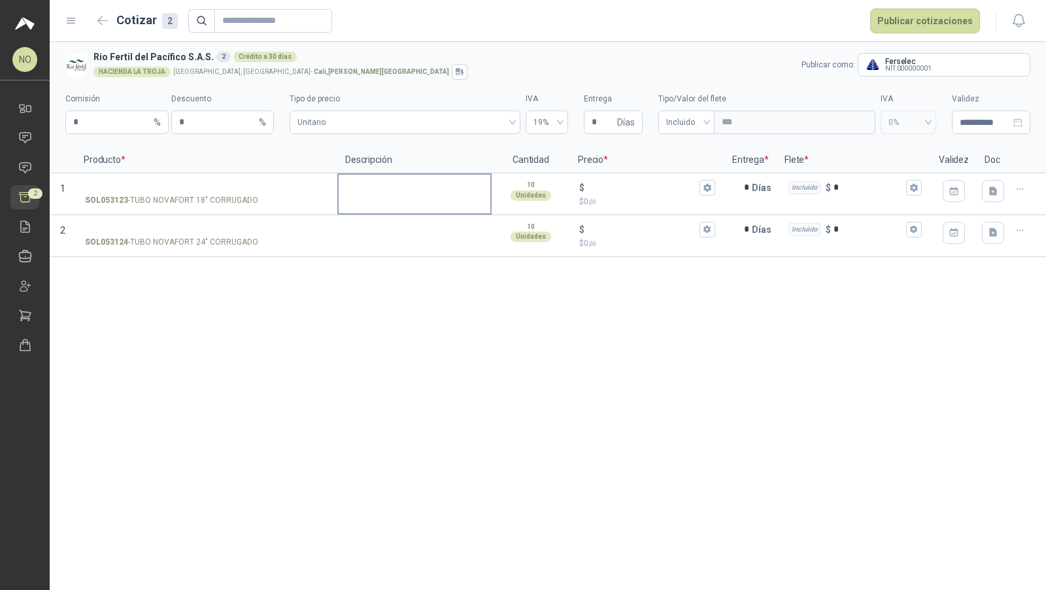
click at [425, 199] on textarea at bounding box center [415, 190] width 152 height 30
type textarea "*"
type textarea "**"
type textarea "***"
type textarea "****"
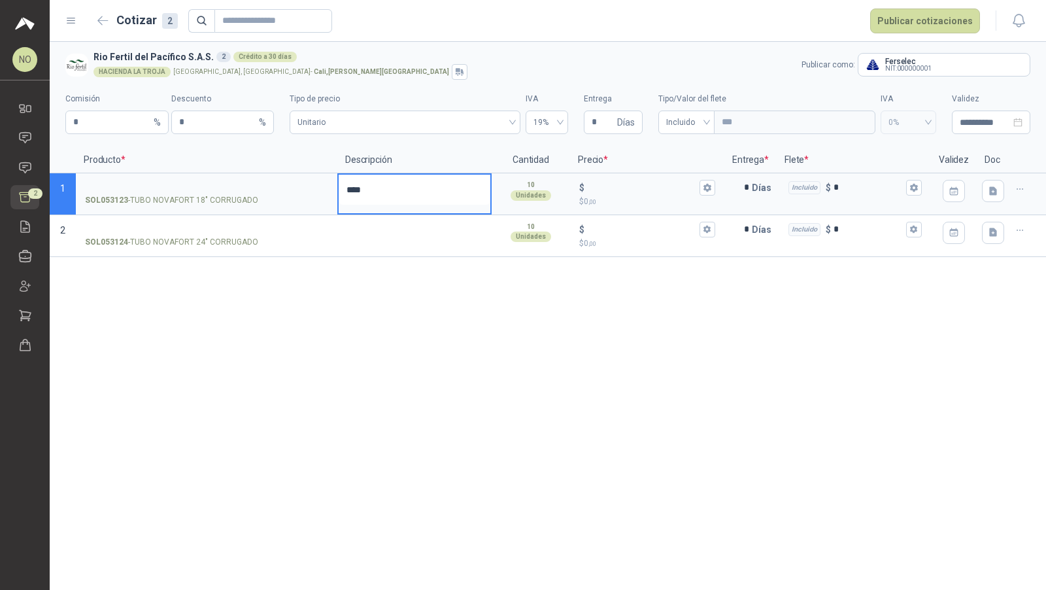
type textarea "*****"
type textarea "******"
type textarea "********"
type textarea "*********"
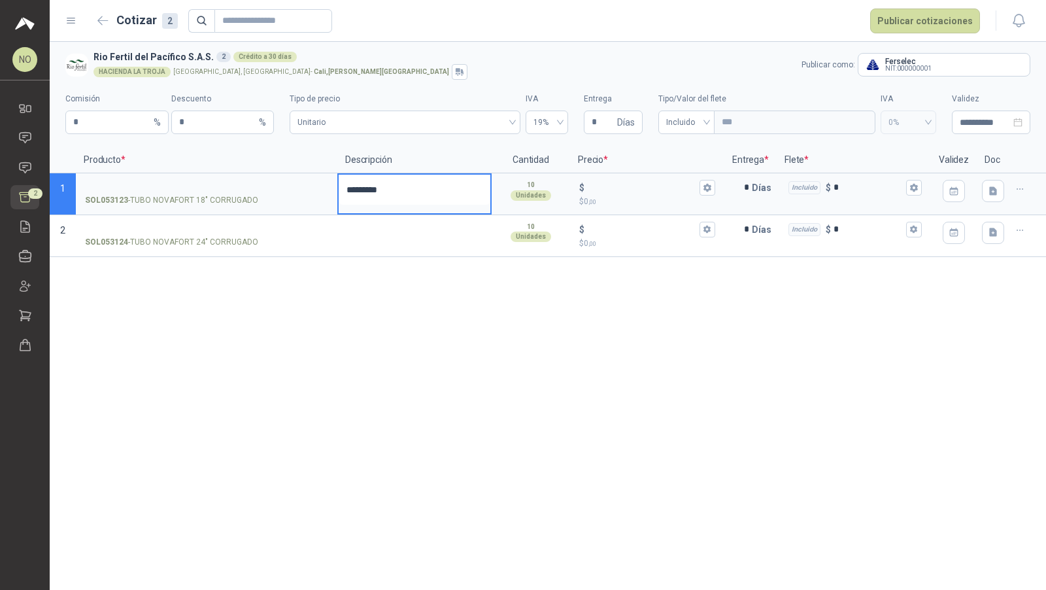
type textarea "**********"
drag, startPoint x: 488, startPoint y: 211, endPoint x: 488, endPoint y: 235, distance: 23.5
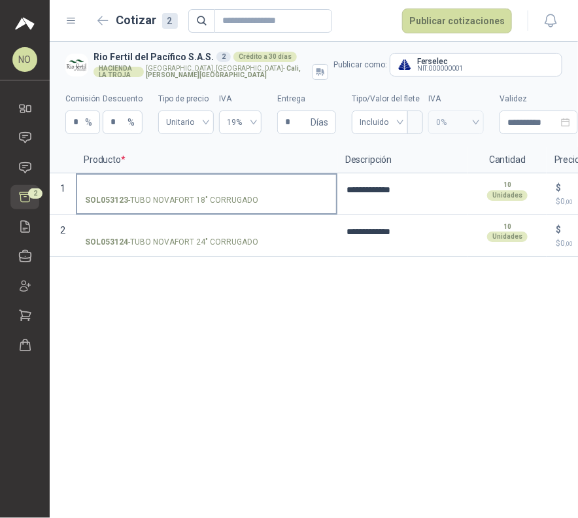
click at [224, 188] on input "SOL053123 - TUBO NOVAFORT 18" CORRUGADO" at bounding box center [206, 188] width 243 height 10
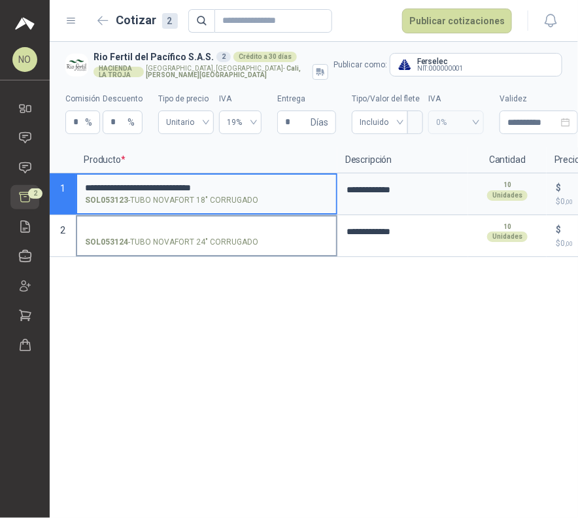
click at [209, 232] on input "SOL053124 - TUBO NOVAFORT 24" CORRUGADO" at bounding box center [206, 230] width 243 height 10
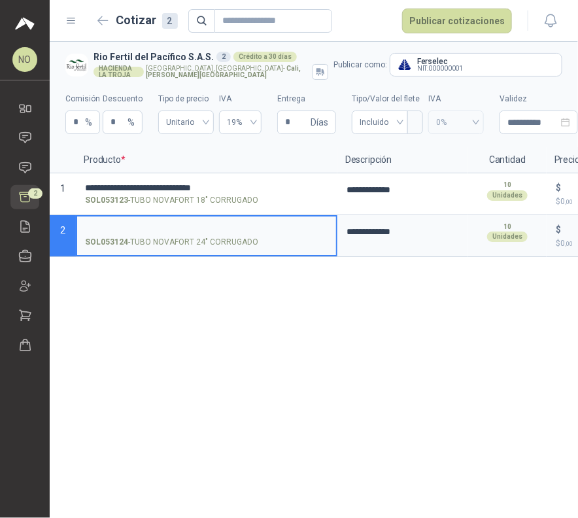
click at [209, 232] on input "SOL053124 - TUBO NOVAFORT 24" CORRUGADO" at bounding box center [206, 230] width 243 height 10
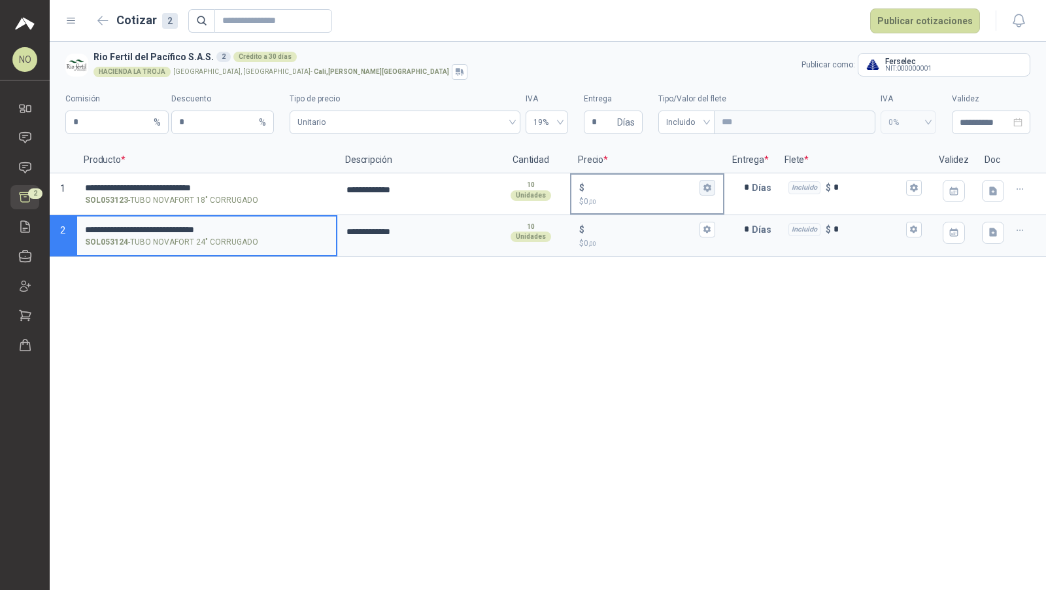
click at [706, 182] on button "$ $ 0 ,00" at bounding box center [708, 188] width 16 height 16
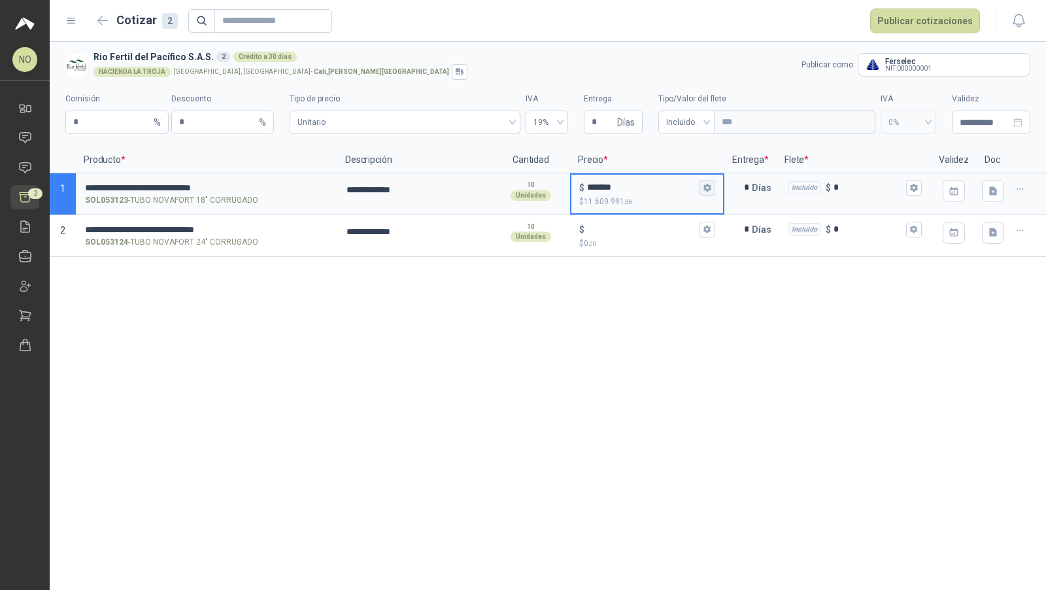
click at [704, 192] on icon "button" at bounding box center [707, 187] width 9 height 9
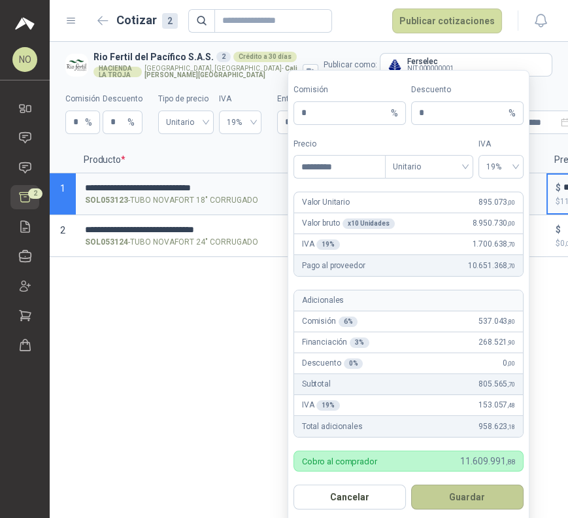
click at [477, 497] on button "Guardar" at bounding box center [467, 497] width 112 height 25
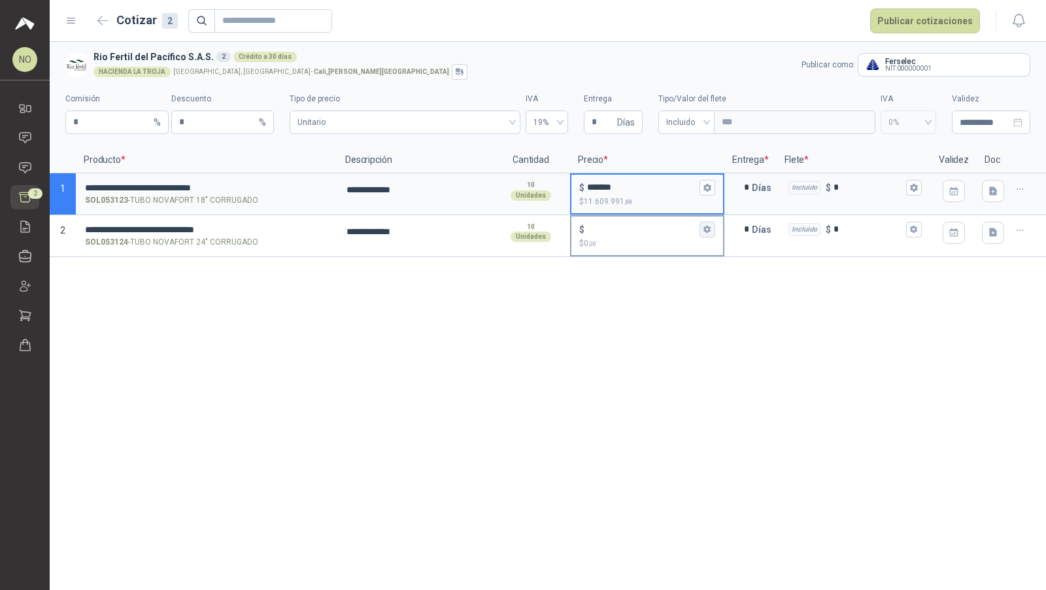
click at [711, 233] on icon "button" at bounding box center [707, 229] width 9 height 9
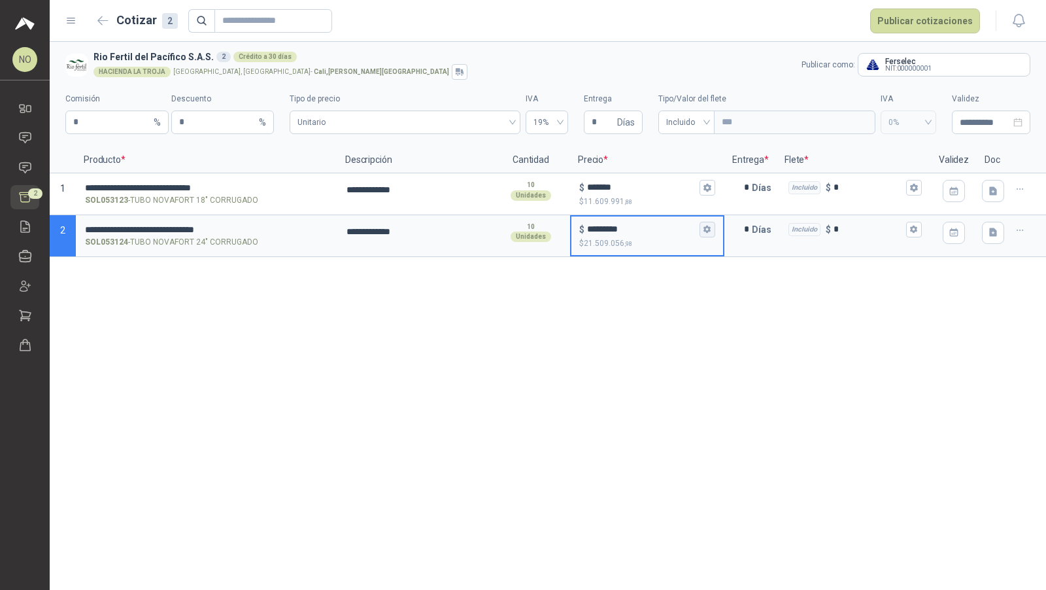
click at [712, 228] on button "$ ********* $ 21.509.056 ,98" at bounding box center [708, 230] width 16 height 16
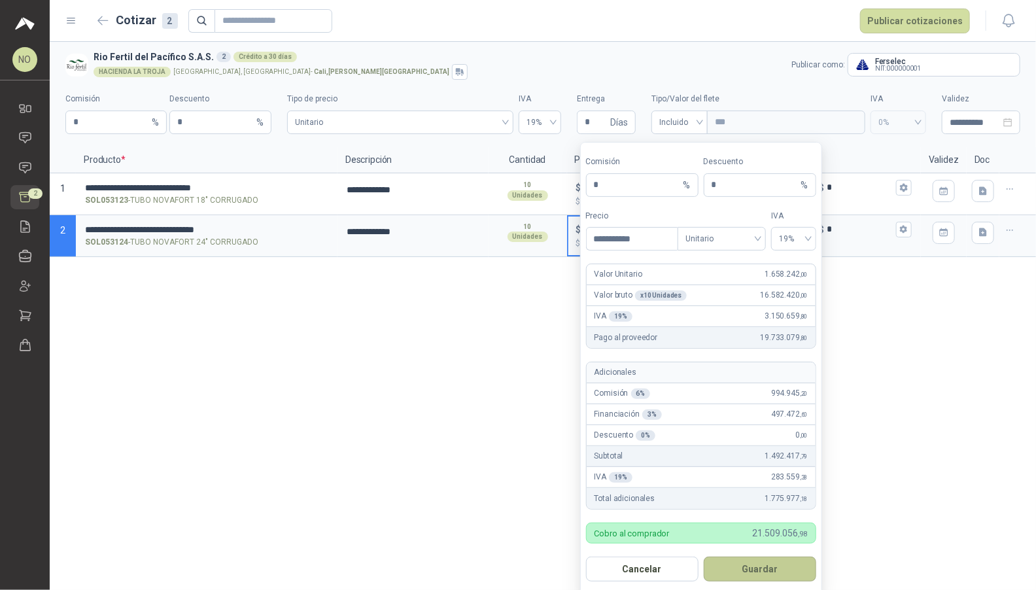
click at [761, 563] on button "Guardar" at bounding box center [760, 569] width 112 height 25
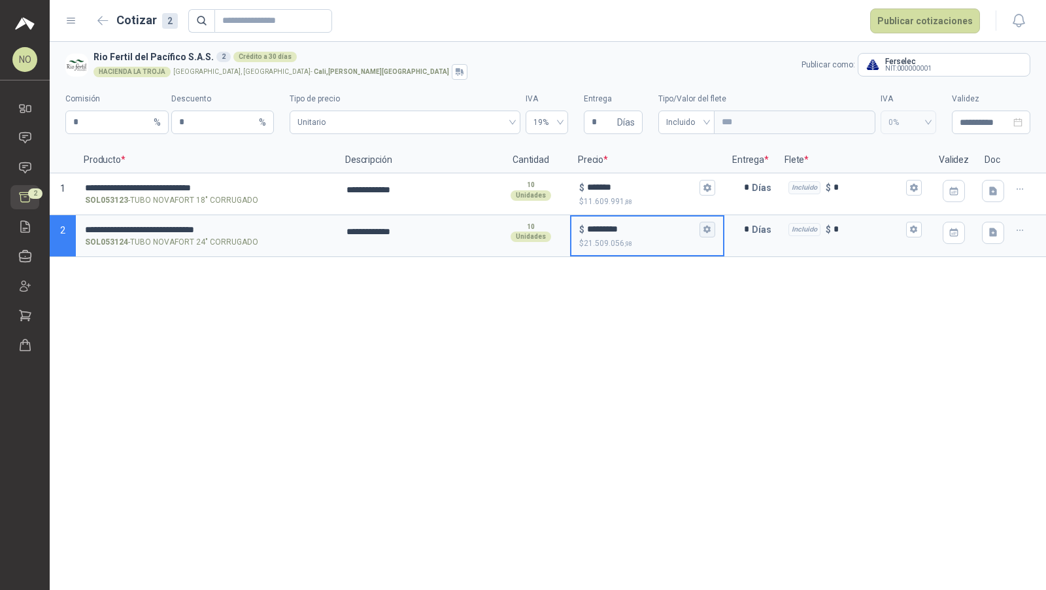
click at [710, 231] on icon "button" at bounding box center [707, 230] width 7 height 8
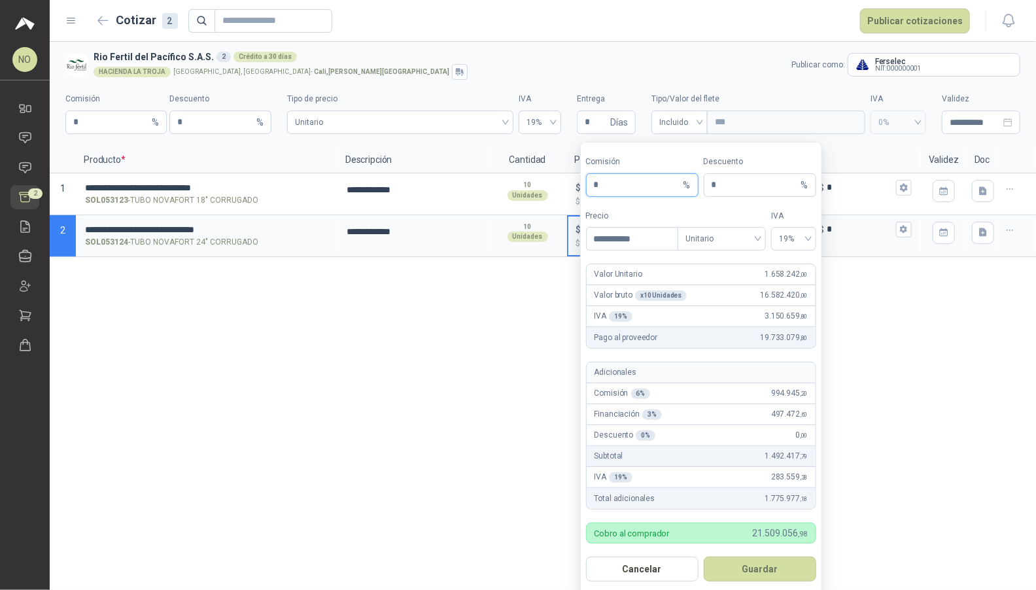
click at [662, 184] on input "*" at bounding box center [637, 185] width 87 height 22
type input "**"
click at [758, 566] on button "Guardar" at bounding box center [760, 569] width 112 height 25
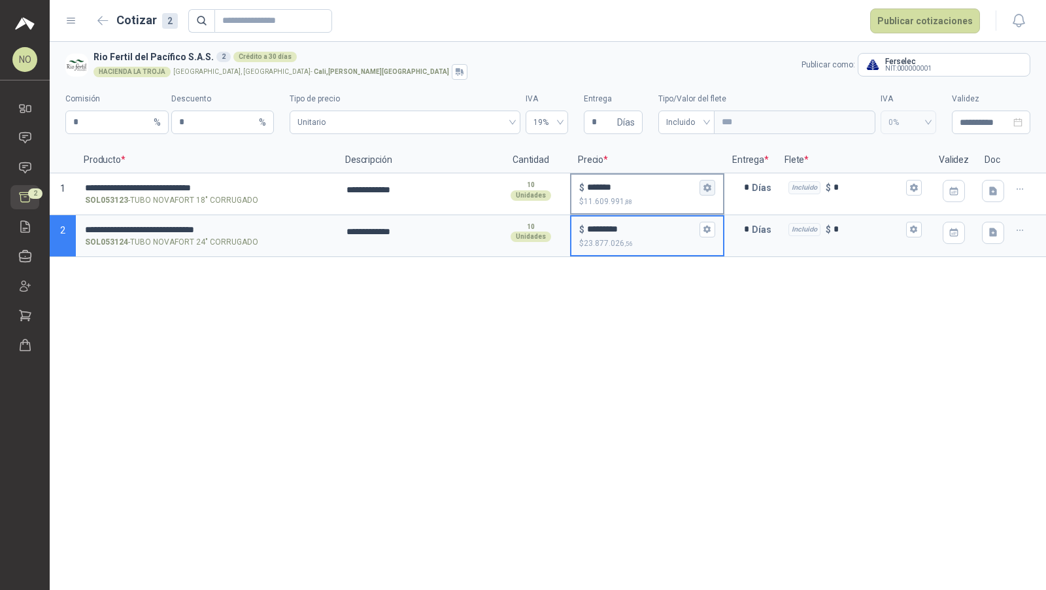
click at [706, 192] on button "$ ******* $ 11.609.991 ,88" at bounding box center [708, 188] width 16 height 16
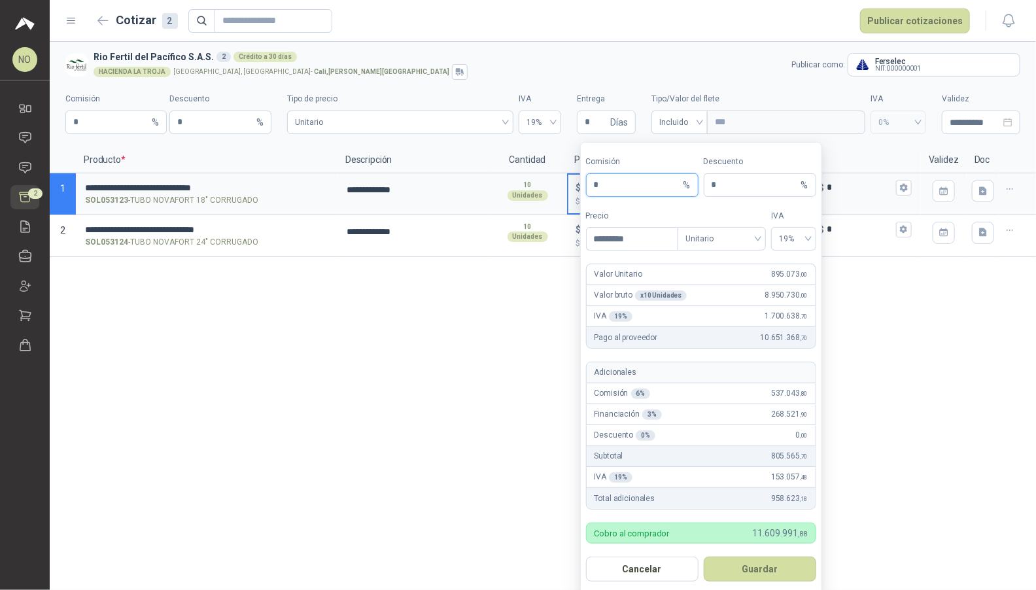
click at [664, 182] on input "*" at bounding box center [637, 185] width 87 height 22
type input "**"
click at [778, 564] on button "Guardar" at bounding box center [760, 569] width 112 height 25
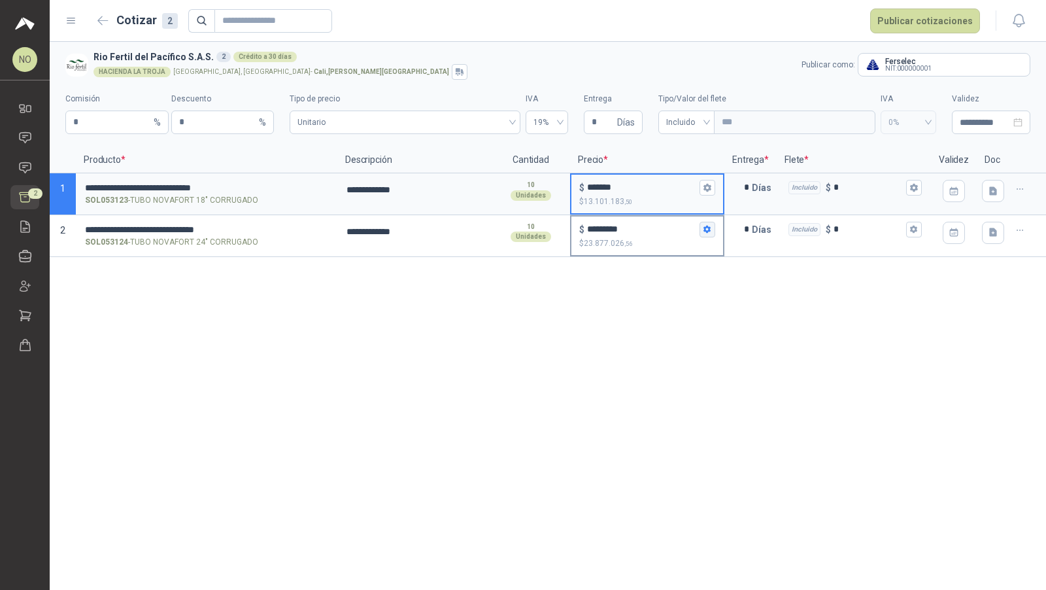
click at [708, 226] on icon "button" at bounding box center [707, 230] width 7 height 8
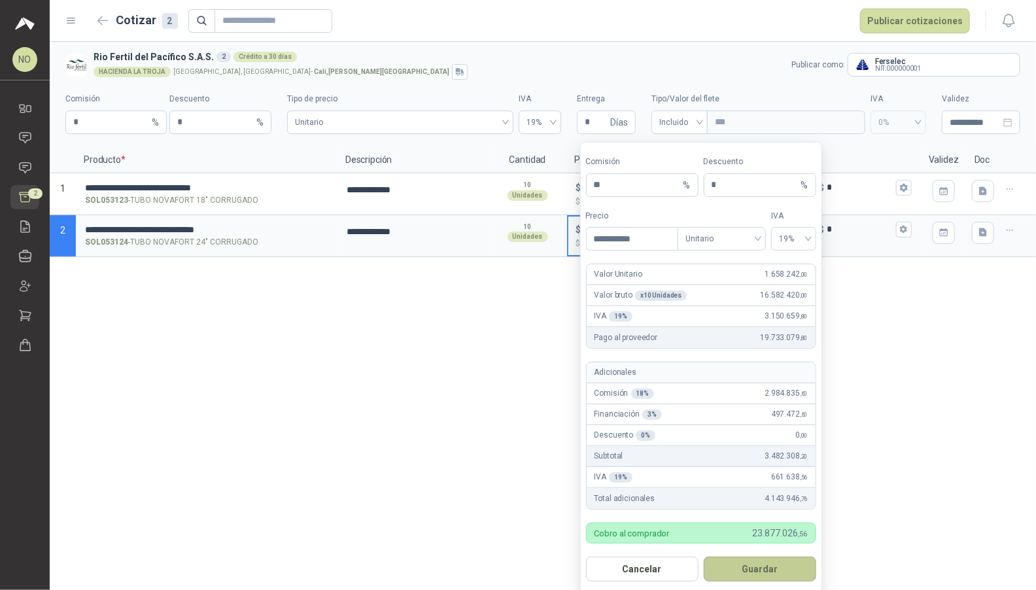
click at [778, 574] on button "Guardar" at bounding box center [760, 569] width 112 height 25
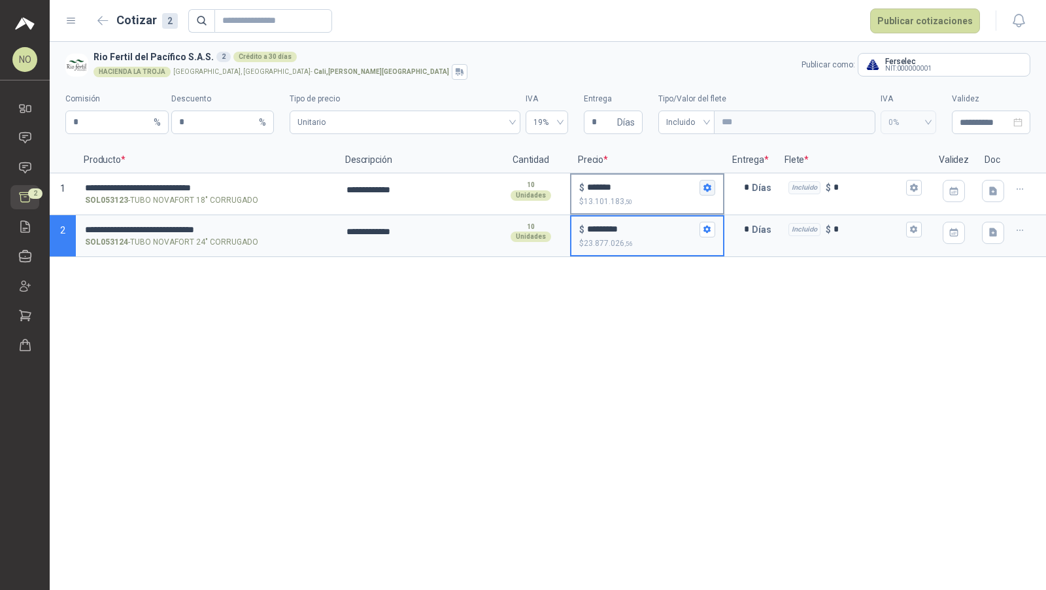
click at [707, 186] on icon "button" at bounding box center [707, 188] width 7 height 8
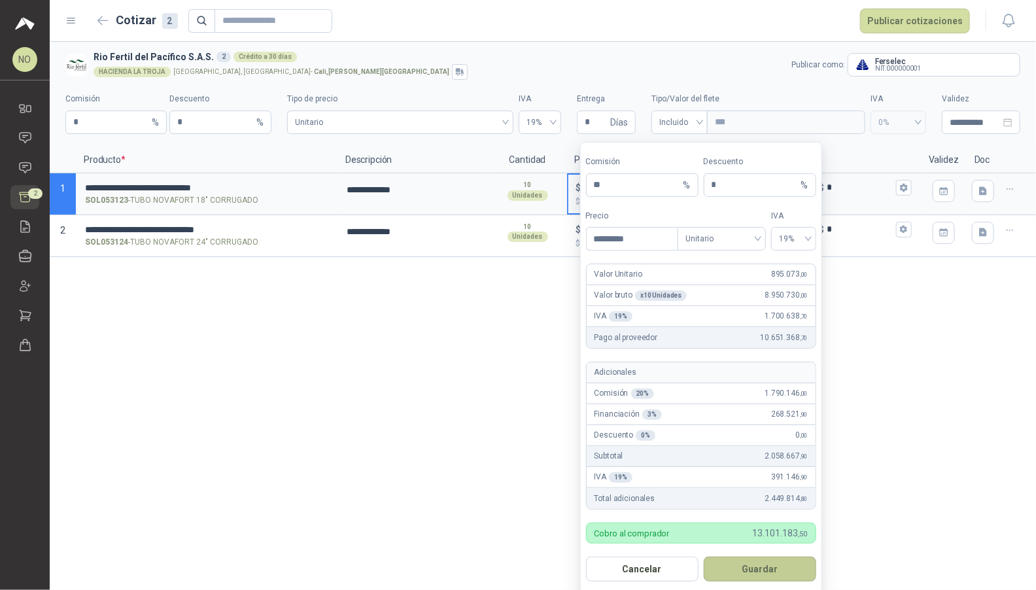
click at [788, 574] on button "Guardar" at bounding box center [760, 569] width 112 height 25
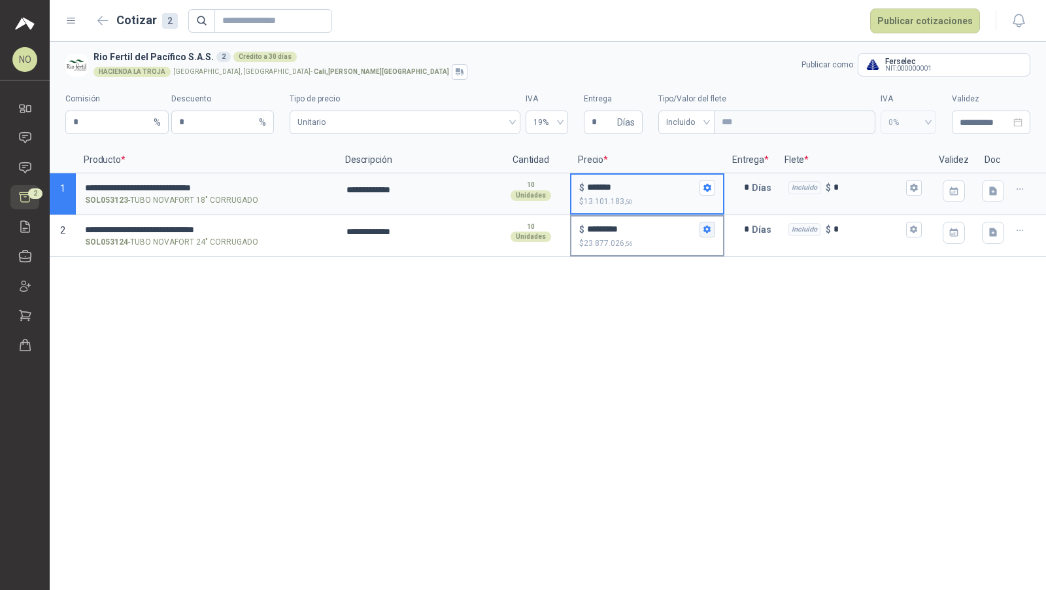
click at [709, 230] on icon "button" at bounding box center [707, 230] width 7 height 8
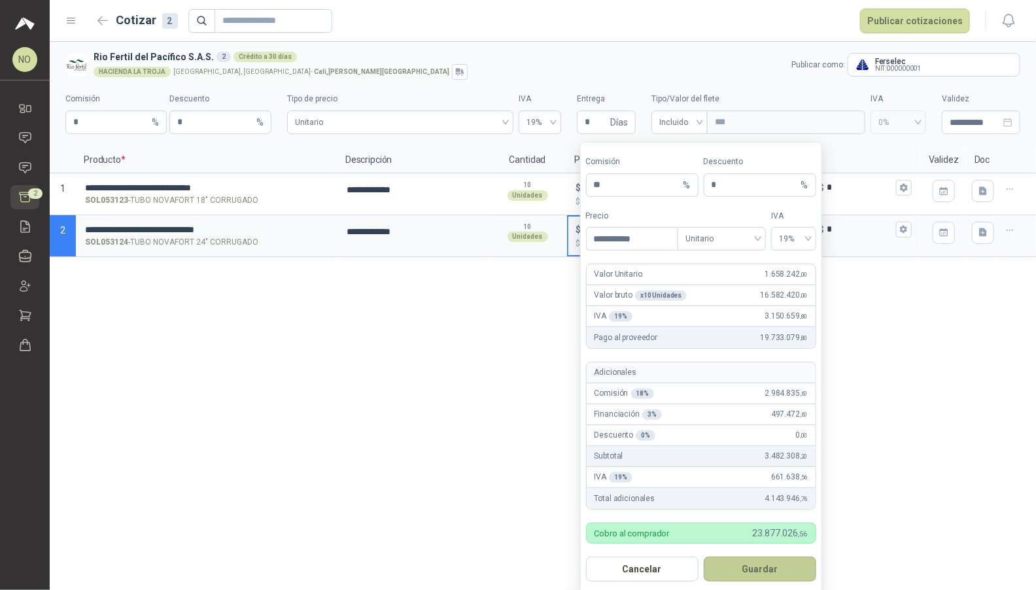
click at [759, 557] on button "Guardar" at bounding box center [760, 569] width 112 height 25
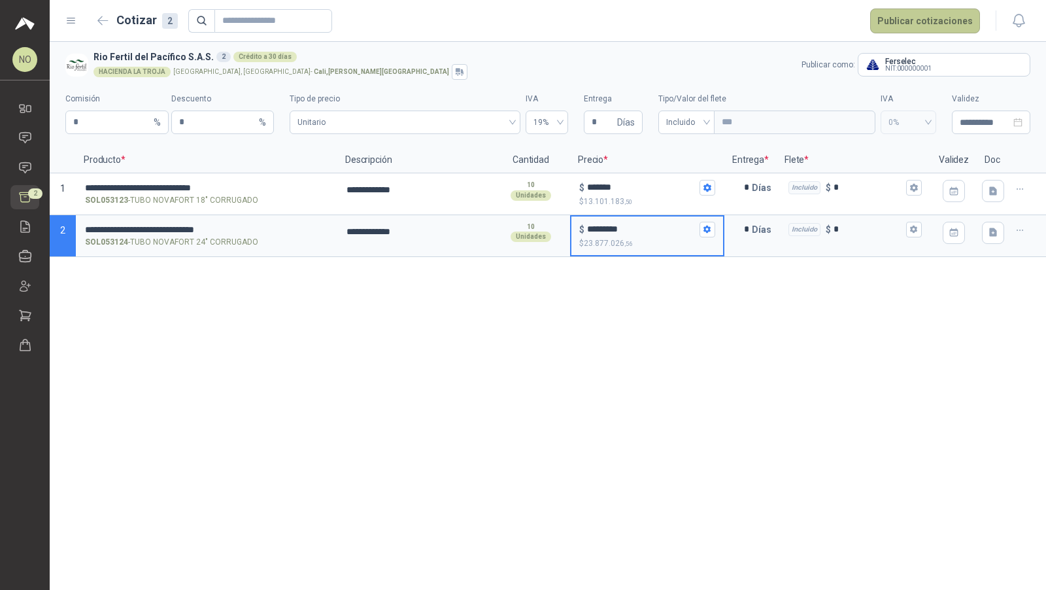
click at [925, 14] on button "Publicar cotizaciones" at bounding box center [925, 21] width 110 height 25
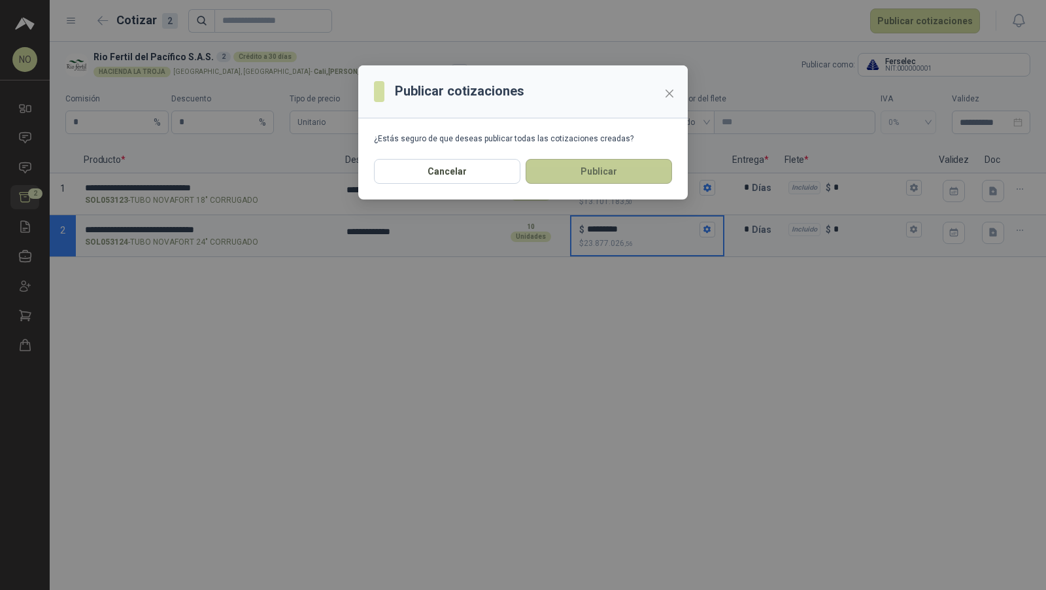
click at [627, 174] on button "Publicar" at bounding box center [599, 171] width 146 height 25
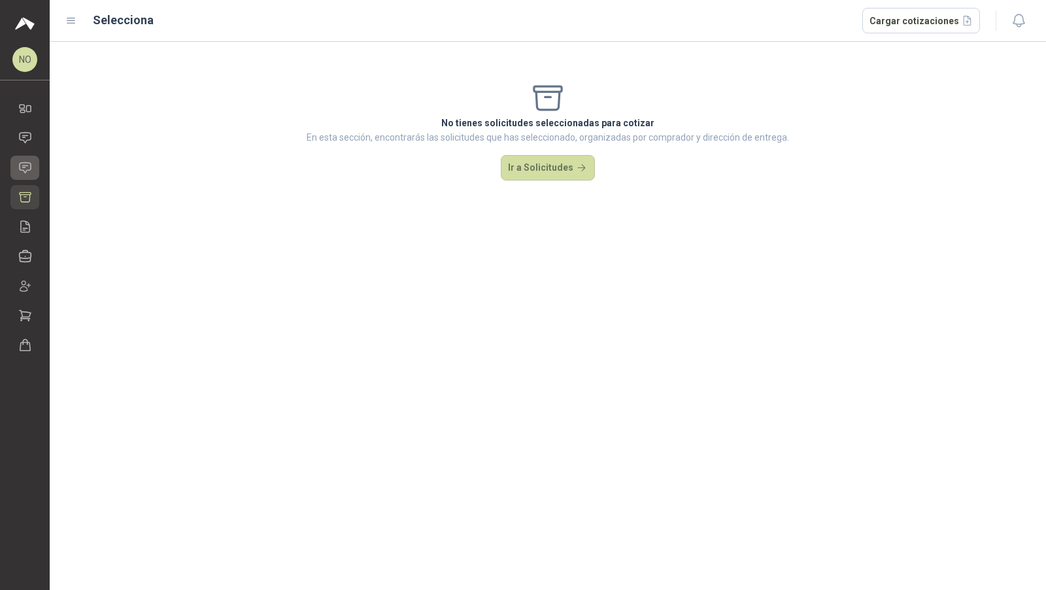
click at [29, 167] on icon at bounding box center [25, 168] width 14 height 14
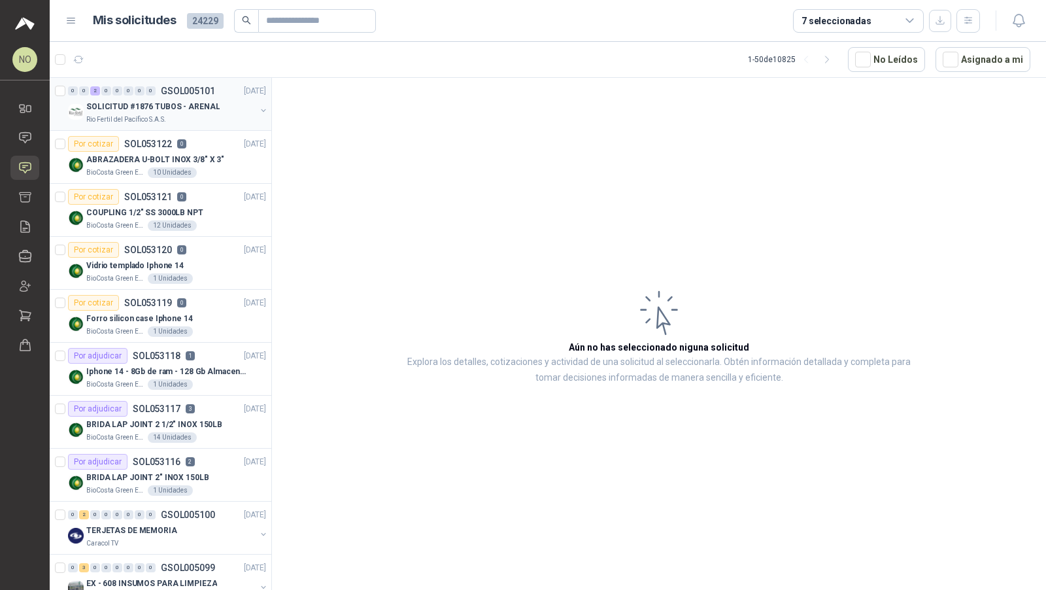
click at [206, 111] on p "SOLICITUD #1876 TUBOS - ARENAL" at bounding box center [152, 107] width 133 height 12
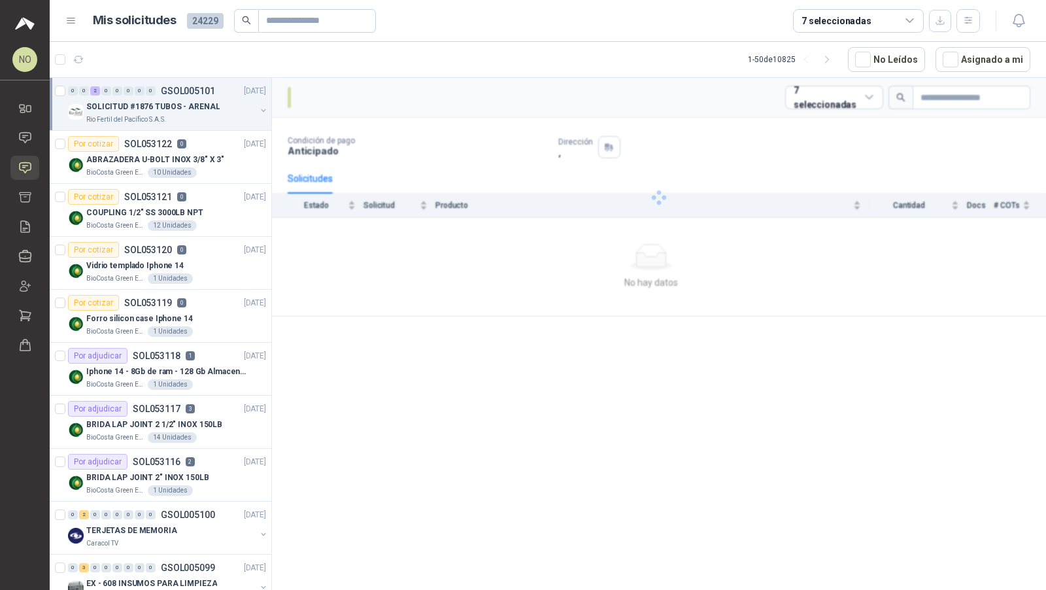
click at [206, 111] on p "SOLICITUD #1876 TUBOS - ARENAL" at bounding box center [152, 107] width 133 height 12
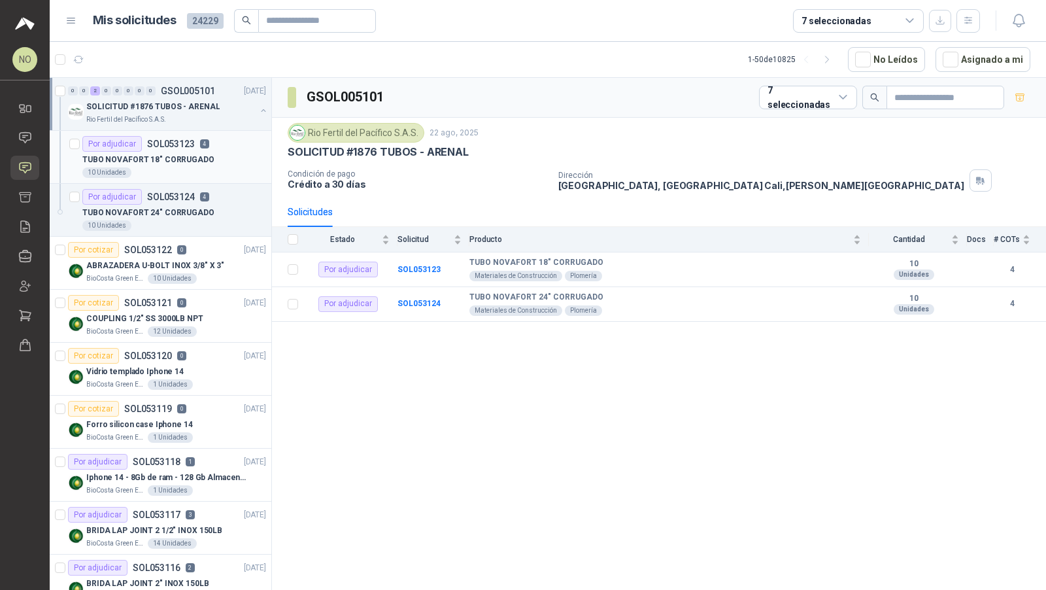
click at [192, 146] on div "Por adjudicar SOL053123 4" at bounding box center [145, 144] width 127 height 16
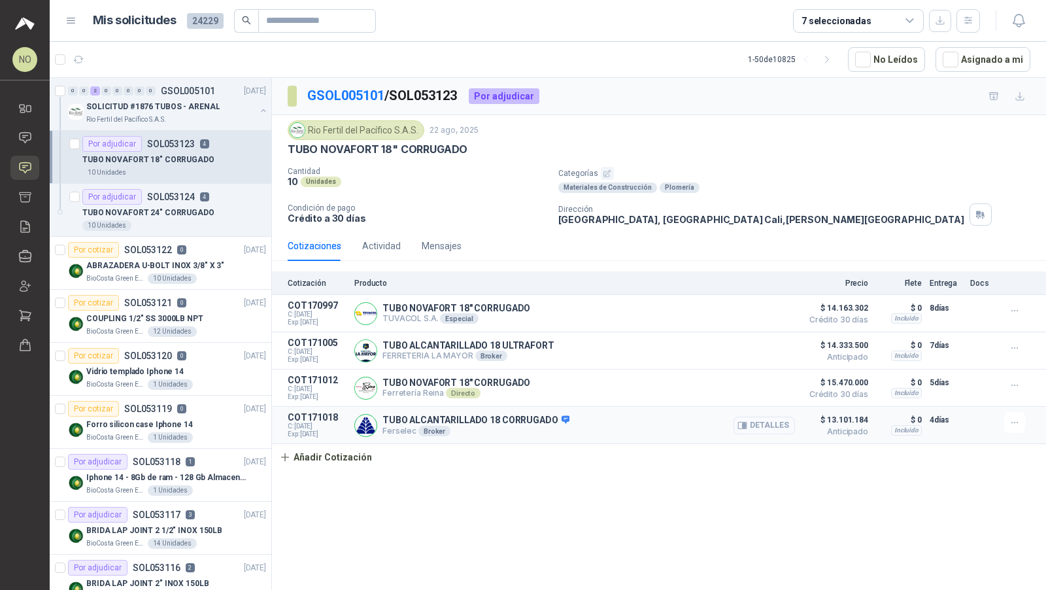
click at [768, 420] on button "Detalles" at bounding box center [764, 426] width 61 height 18
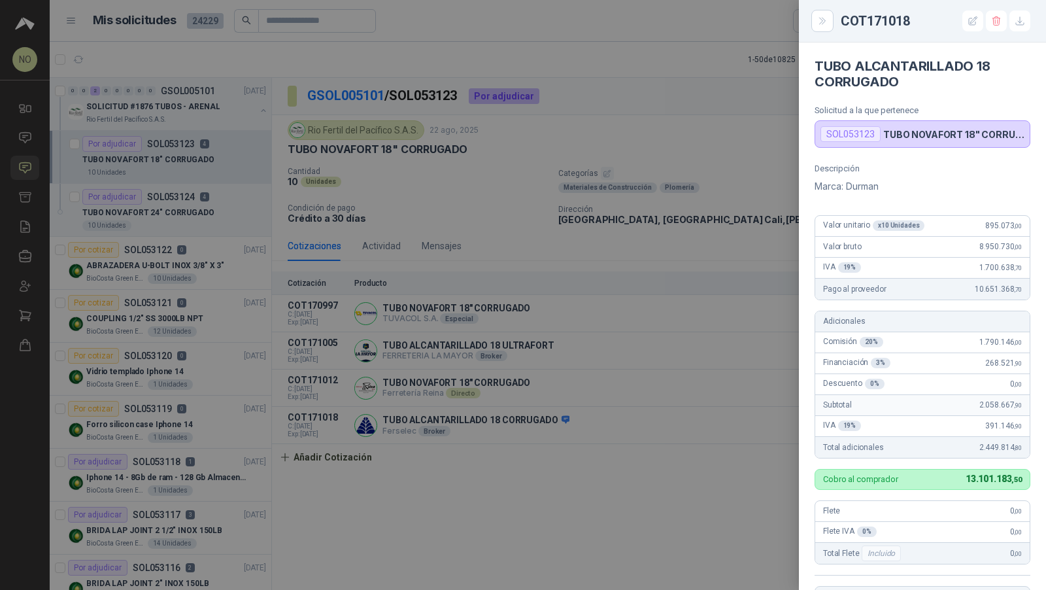
click at [651, 338] on div at bounding box center [523, 295] width 1046 height 590
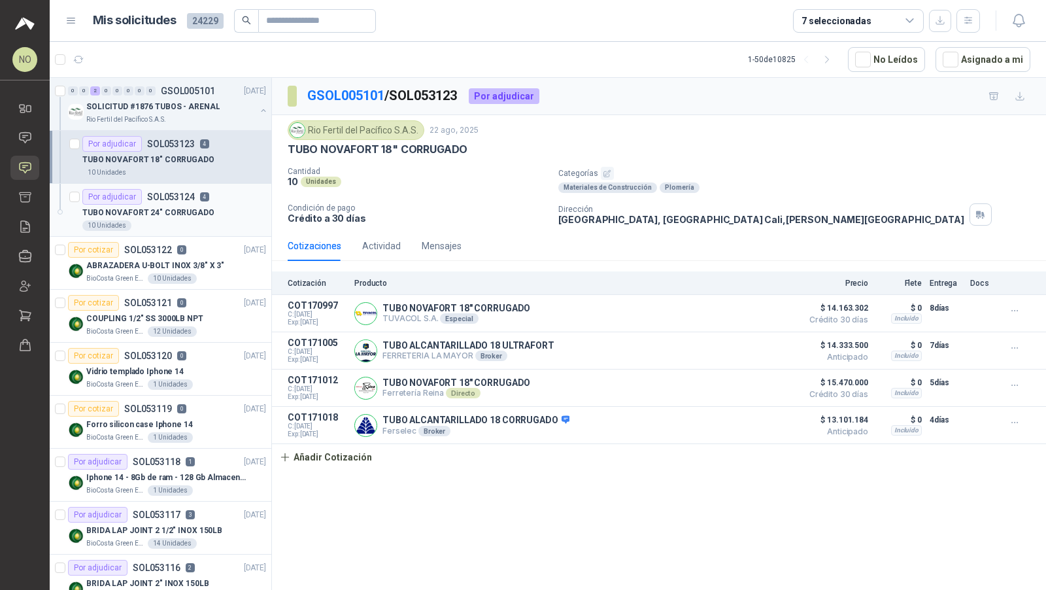
click at [205, 217] on div "TUBO NOVAFORT 24" CORRUGADO" at bounding box center [174, 213] width 184 height 16
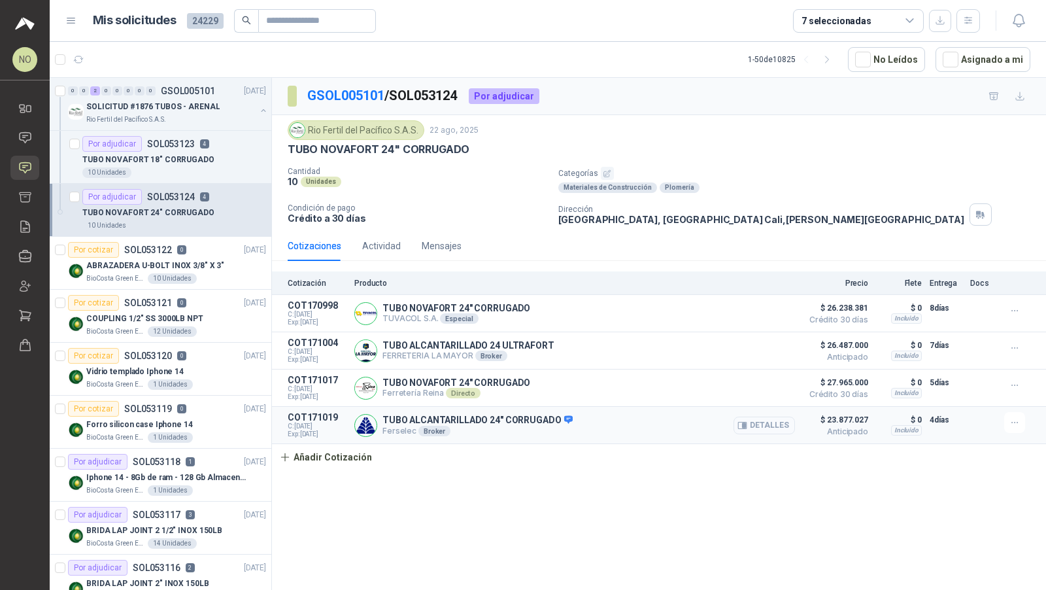
click at [764, 425] on button "Detalles" at bounding box center [764, 426] width 61 height 18
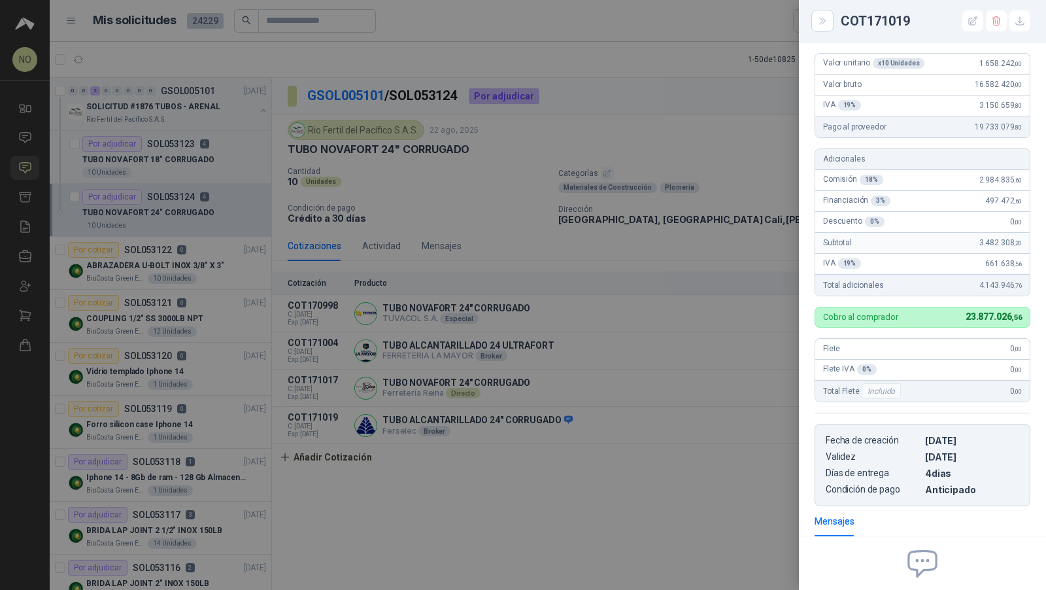
scroll to position [118, 0]
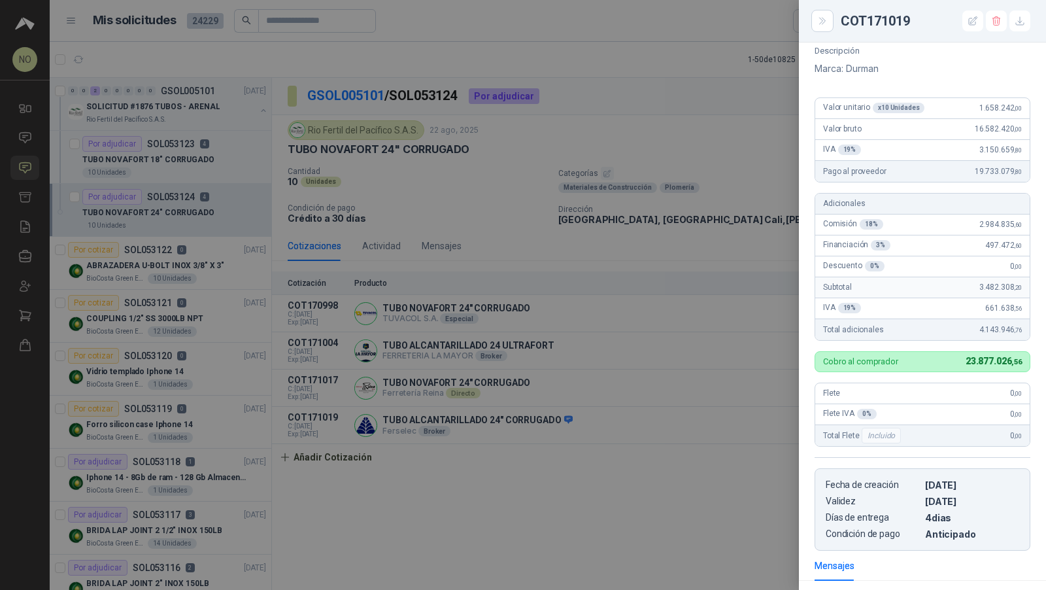
click at [337, 310] on div at bounding box center [523, 295] width 1046 height 590
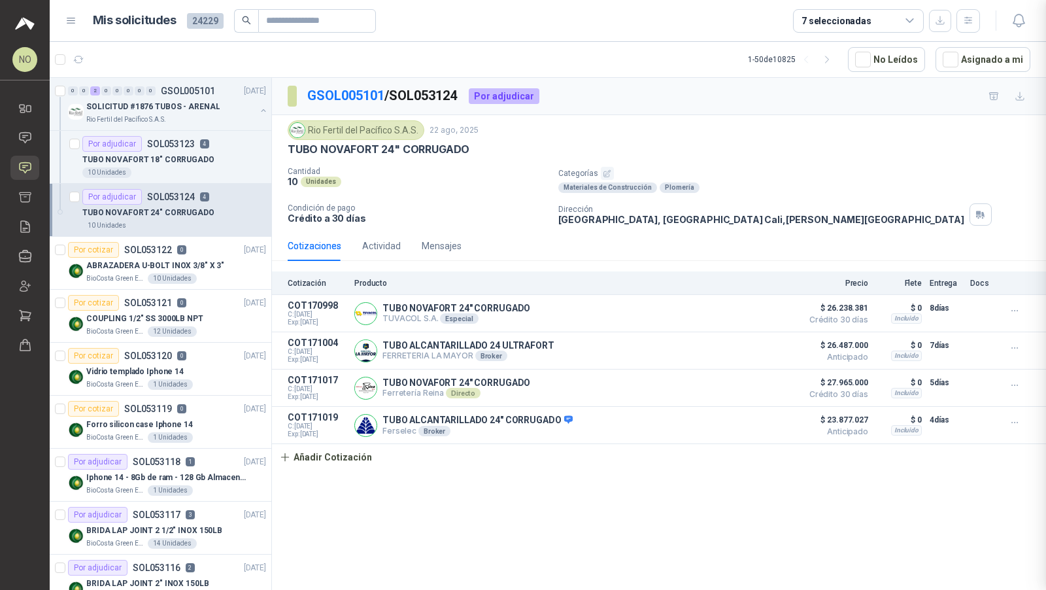
scroll to position [291, 0]
click at [780, 419] on button "Detalles" at bounding box center [764, 426] width 61 height 18
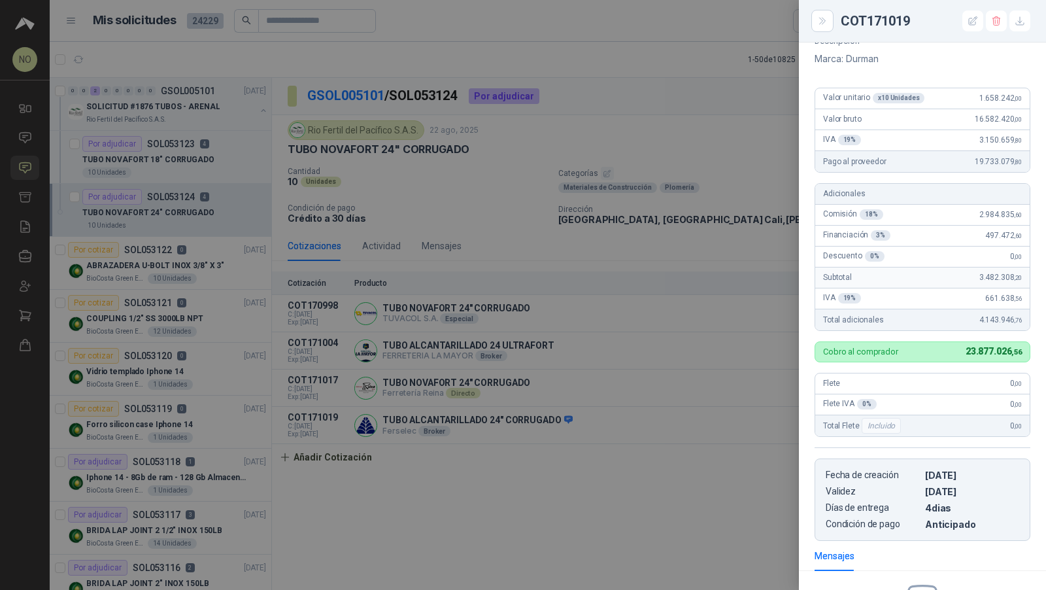
scroll to position [38, 0]
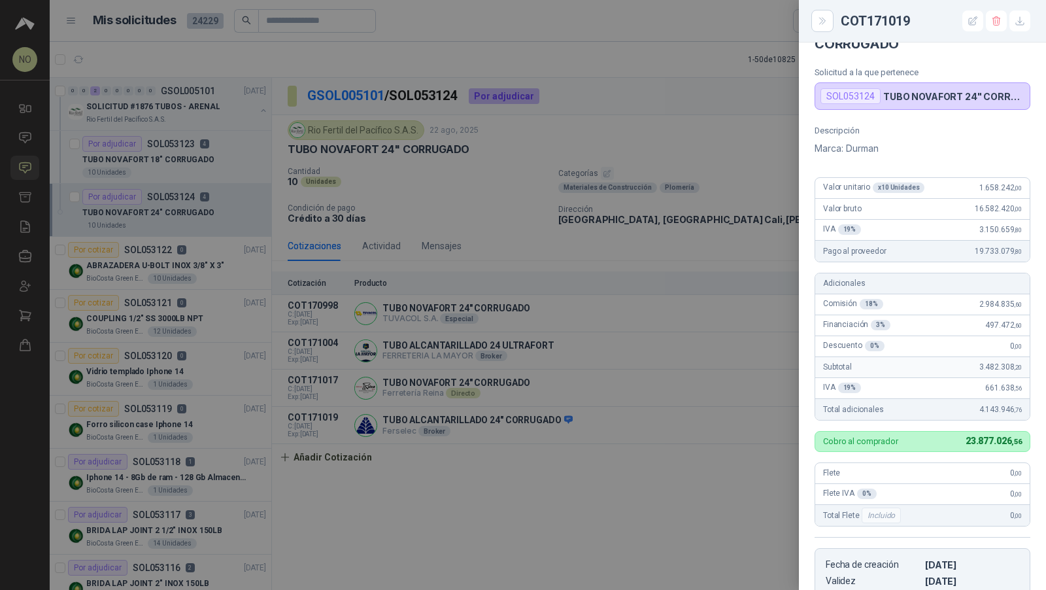
click at [586, 318] on div at bounding box center [523, 295] width 1046 height 590
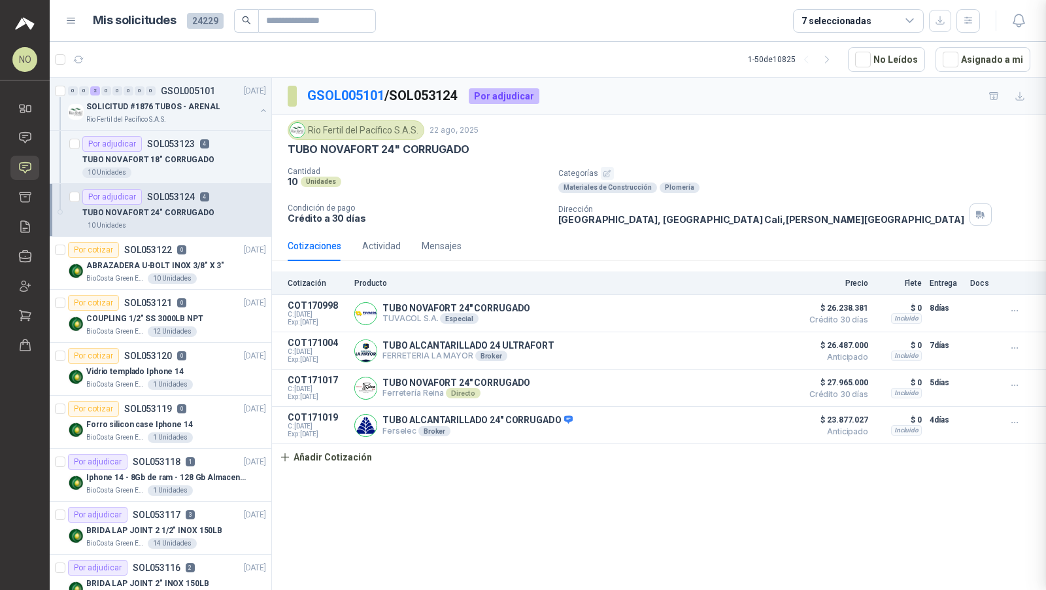
scroll to position [291, 0]
click at [213, 145] on div "Por adjudicar SOL053123 4" at bounding box center [174, 144] width 184 height 16
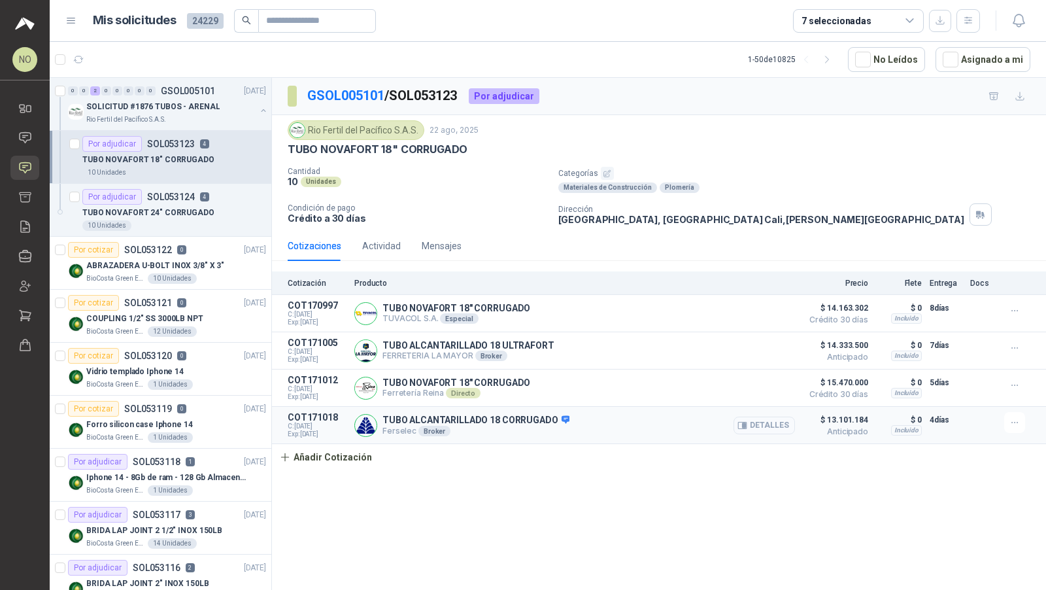
click at [748, 426] on icon "button" at bounding box center [743, 426] width 10 height 10
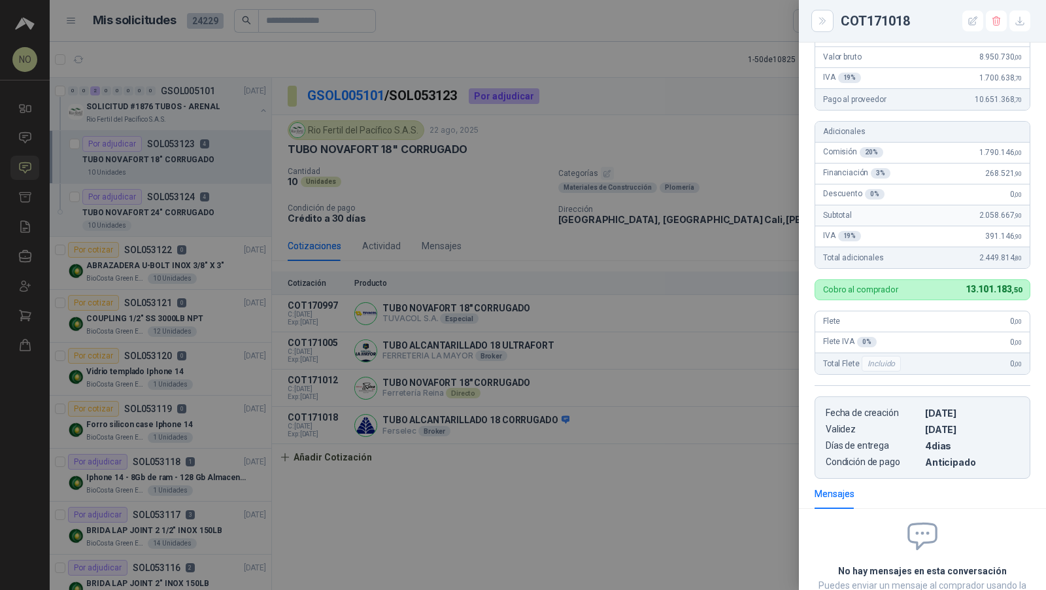
scroll to position [179, 0]
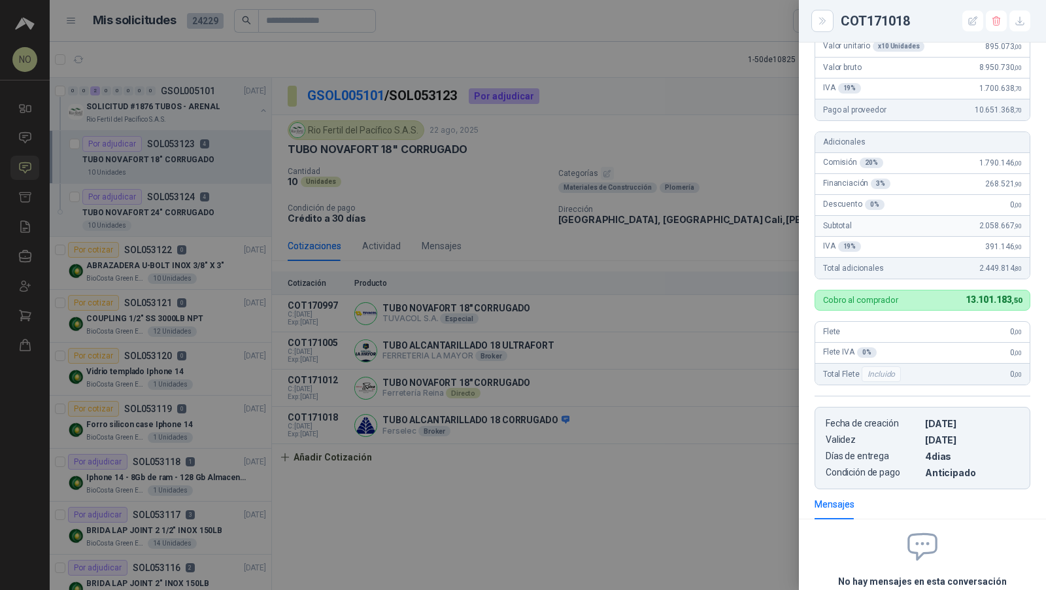
click at [532, 317] on div at bounding box center [523, 295] width 1046 height 590
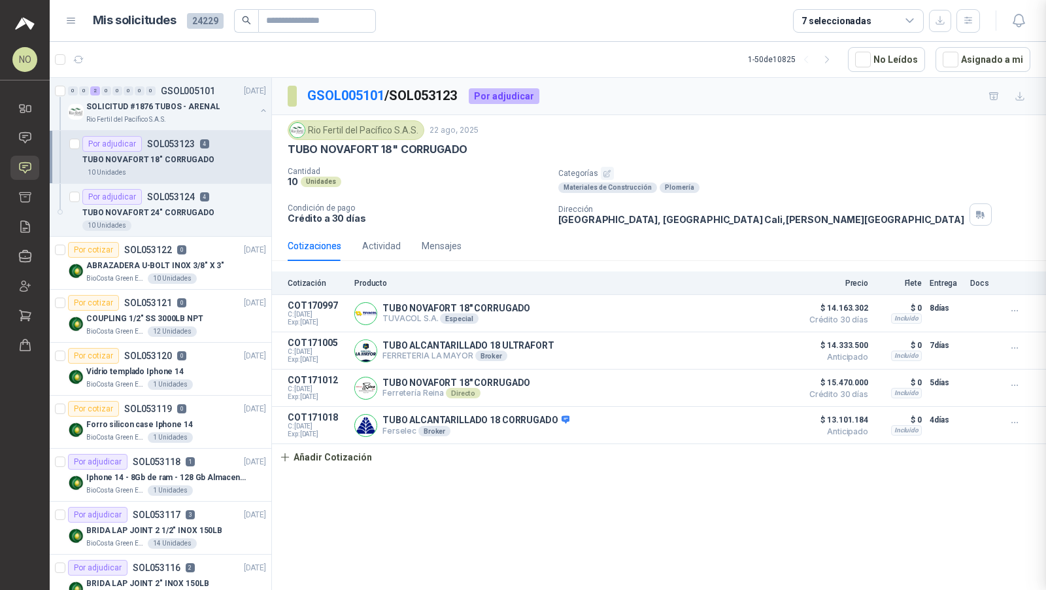
scroll to position [291, 0]
click at [173, 212] on p "TUBO NOVAFORT 24" CORRUGADO" at bounding box center [148, 213] width 132 height 12
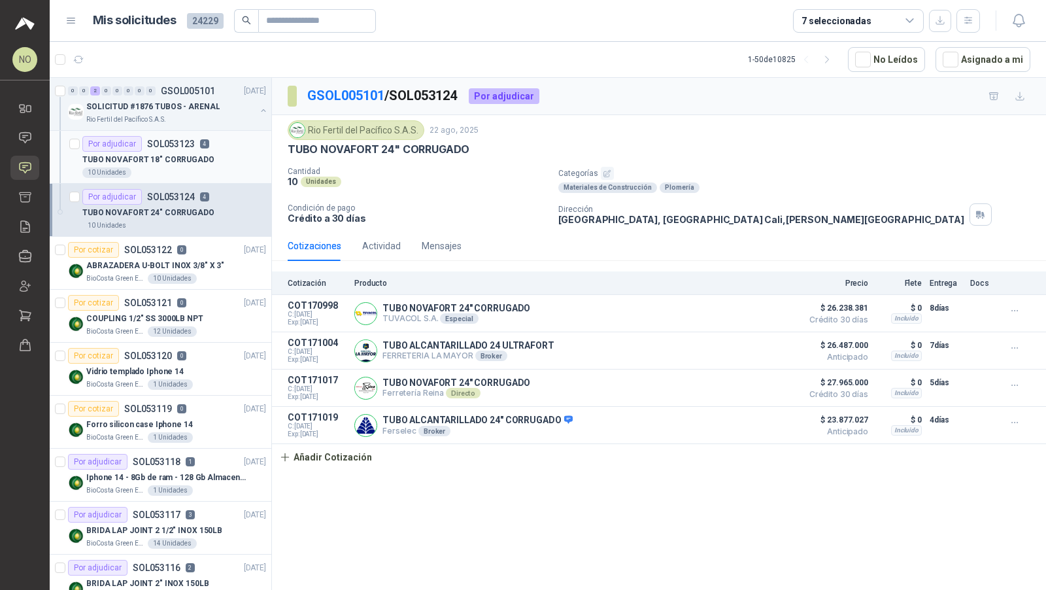
click at [205, 157] on div "TUBO NOVAFORT 18" CORRUGADO" at bounding box center [174, 160] width 184 height 16
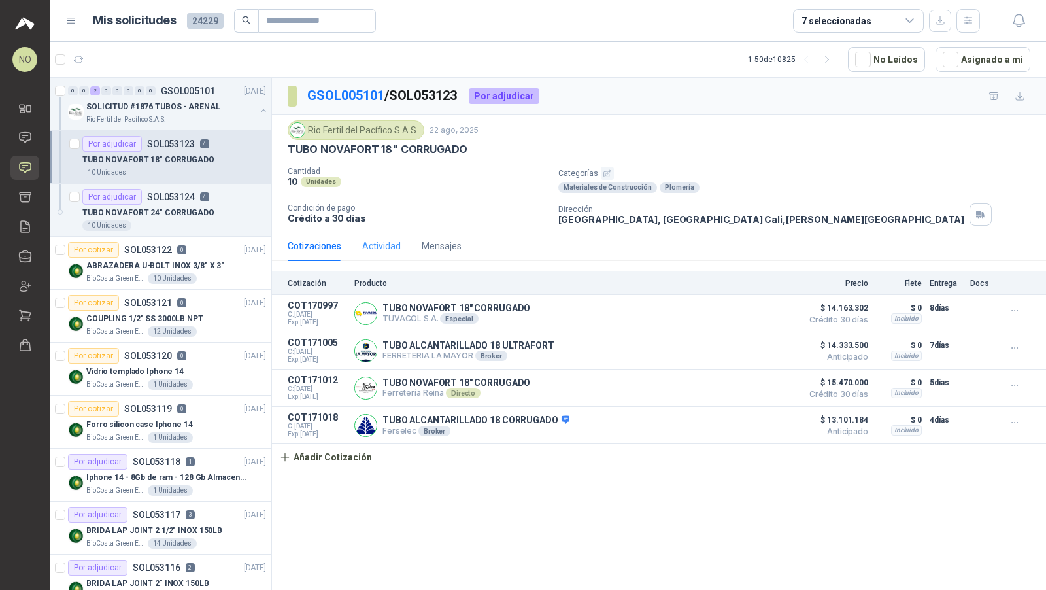
click at [383, 254] on div "Actividad" at bounding box center [381, 246] width 39 height 30
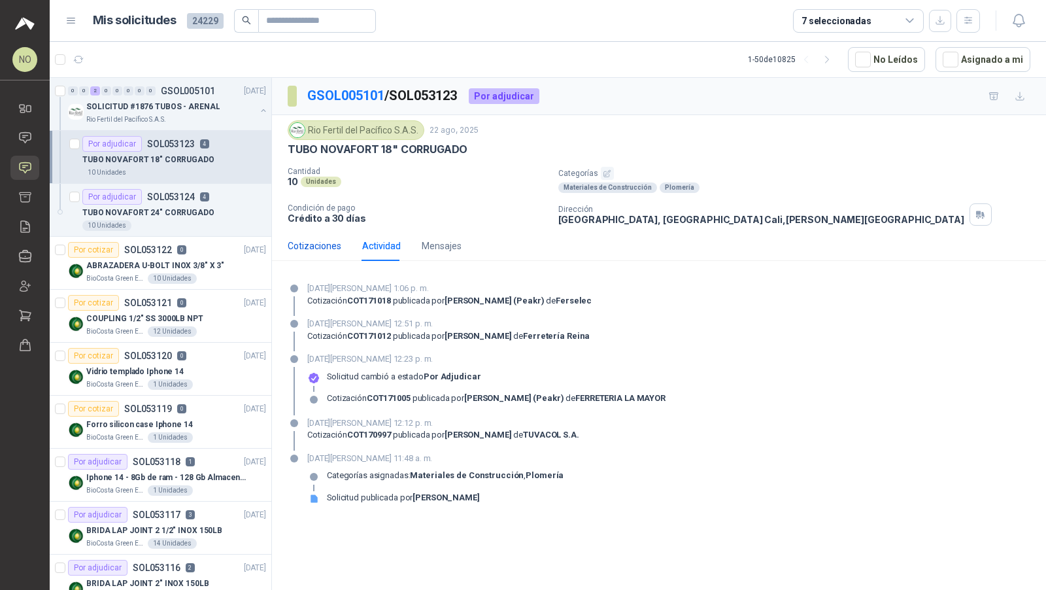
click at [336, 245] on div "Cotizaciones" at bounding box center [315, 246] width 54 height 14
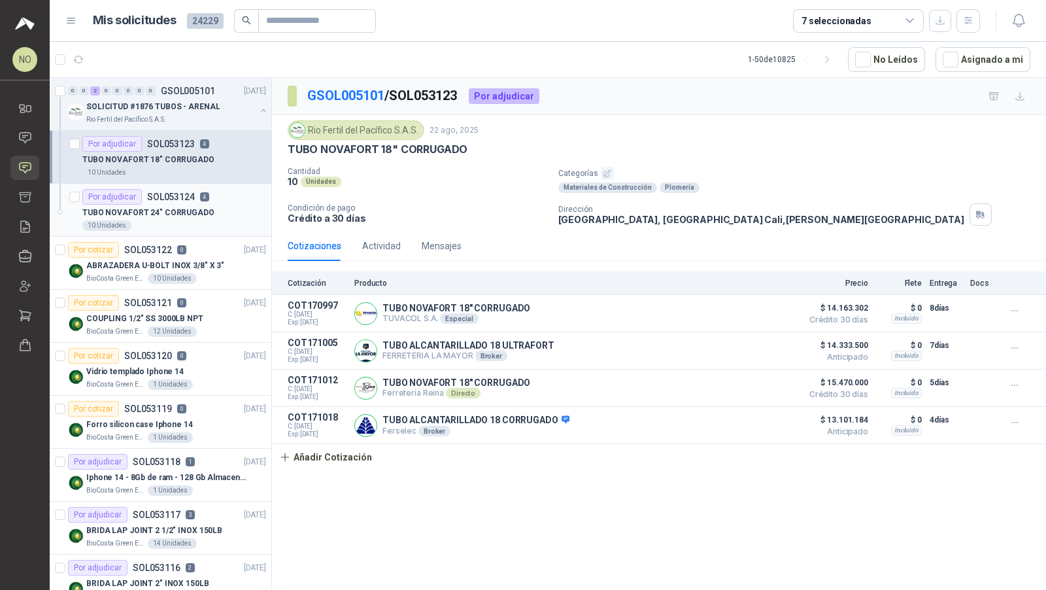
click at [228, 211] on div "TUBO NOVAFORT 24" CORRUGADO" at bounding box center [174, 213] width 184 height 16
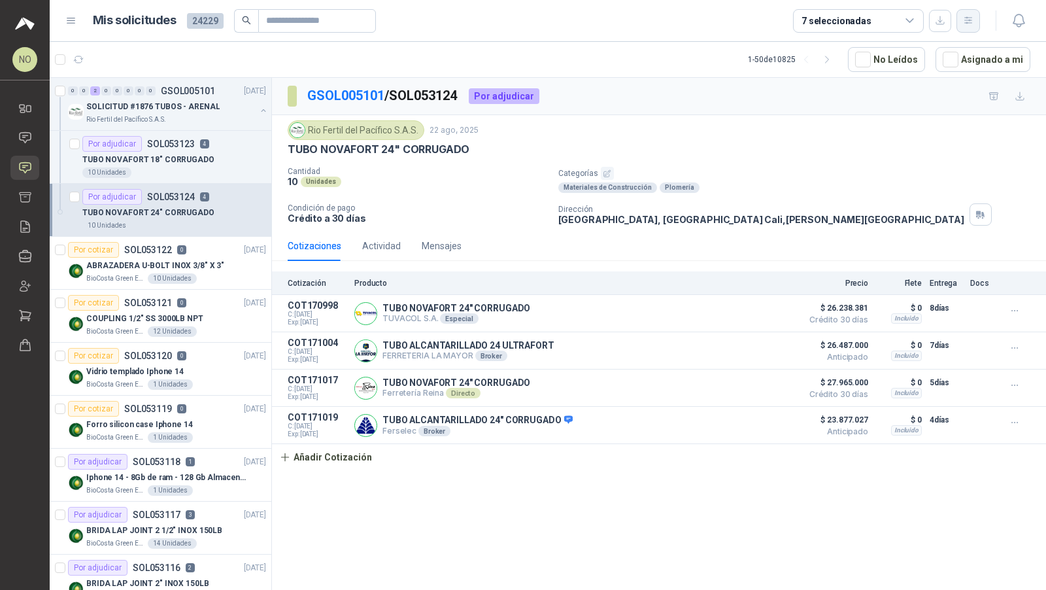
click at [970, 20] on icon "button" at bounding box center [968, 20] width 7 height 7
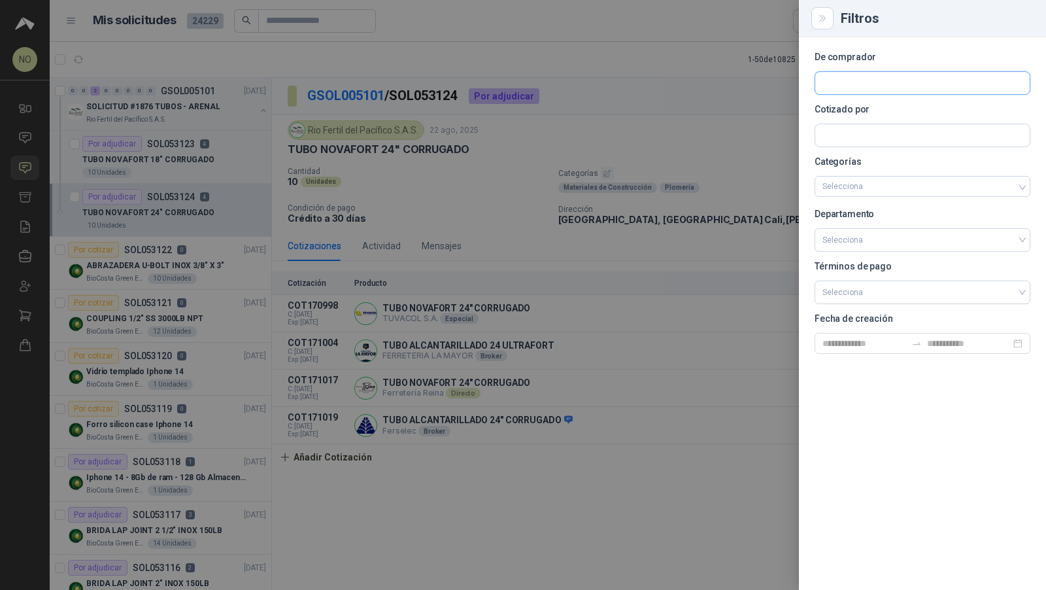
click at [903, 75] on input "text" at bounding box center [923, 83] width 215 height 22
type input "*"
click at [540, 58] on div at bounding box center [523, 295] width 1046 height 590
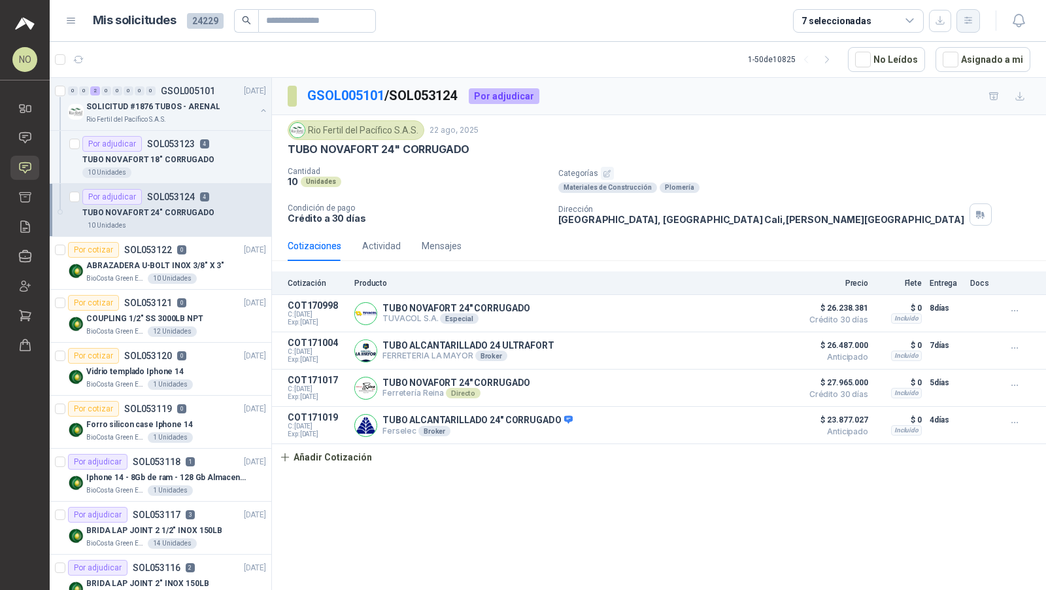
click at [965, 22] on icon "button" at bounding box center [968, 20] width 11 height 11
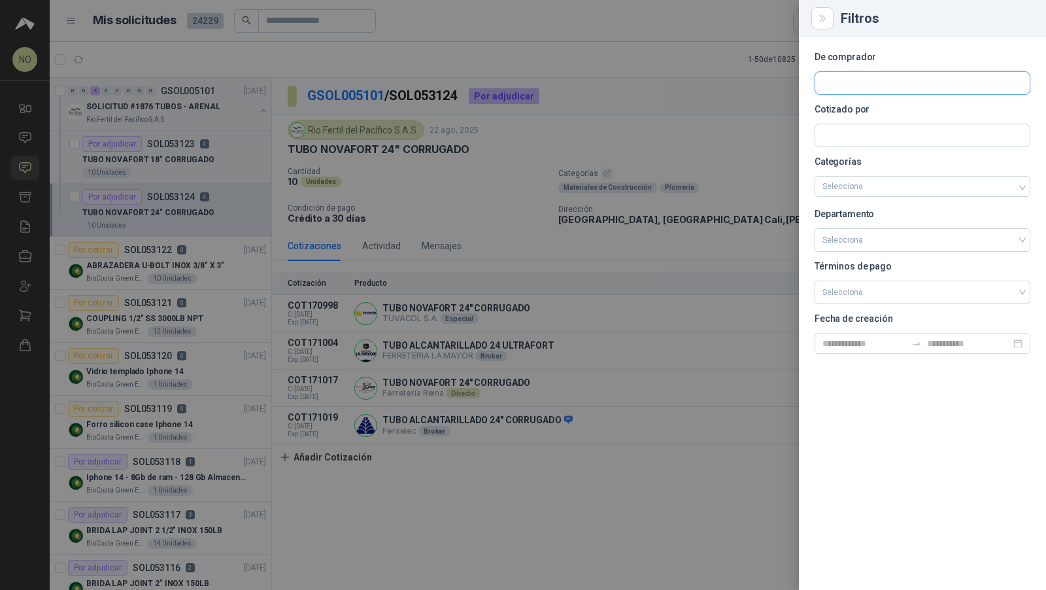
click at [842, 85] on input "text" at bounding box center [923, 83] width 215 height 22
type input "***"
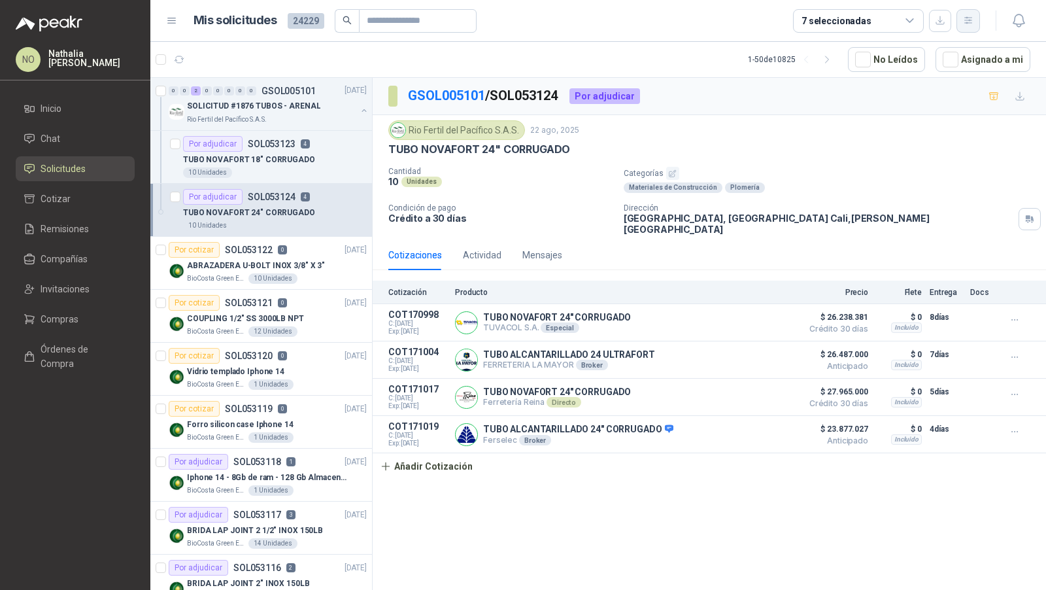
click at [969, 27] on button "button" at bounding box center [969, 21] width 24 height 24
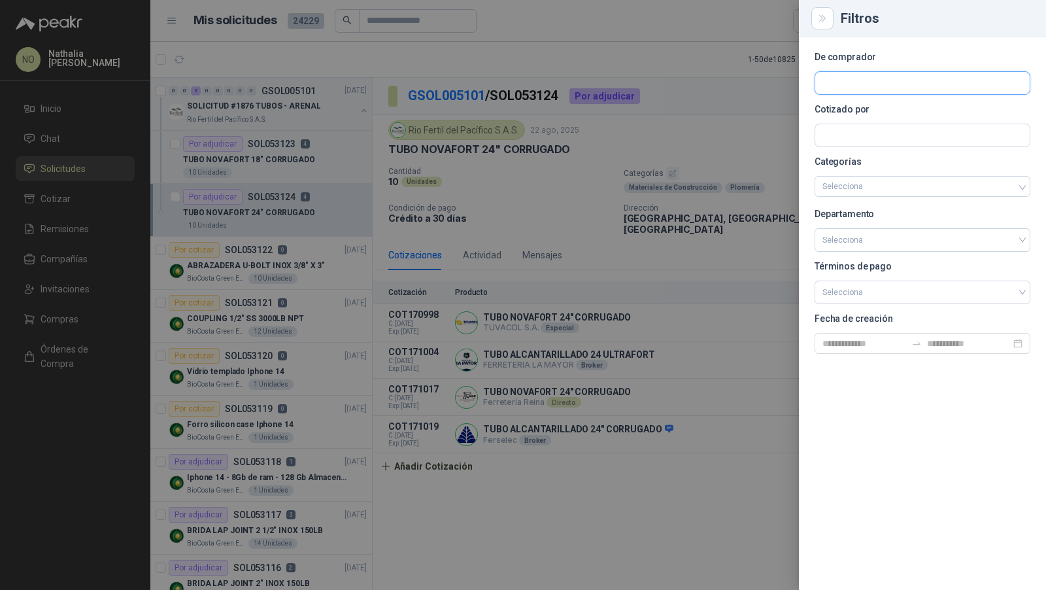
click at [847, 84] on input "text" at bounding box center [923, 83] width 215 height 22
type input "*"
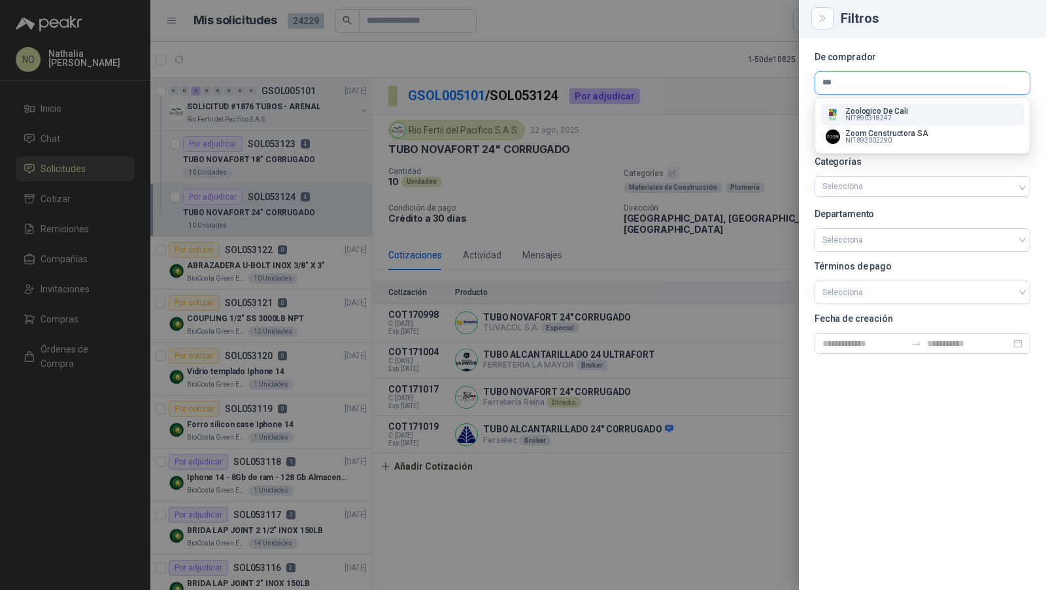
type input "***"
click at [870, 118] on span "NIT : 890318247" at bounding box center [869, 118] width 46 height 7
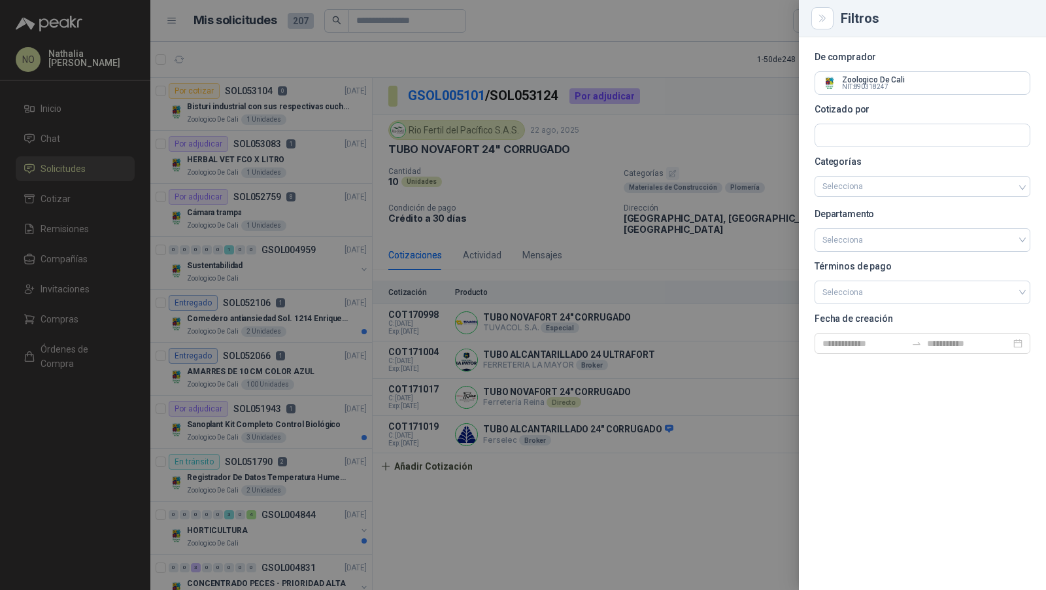
click at [283, 155] on div at bounding box center [523, 295] width 1046 height 590
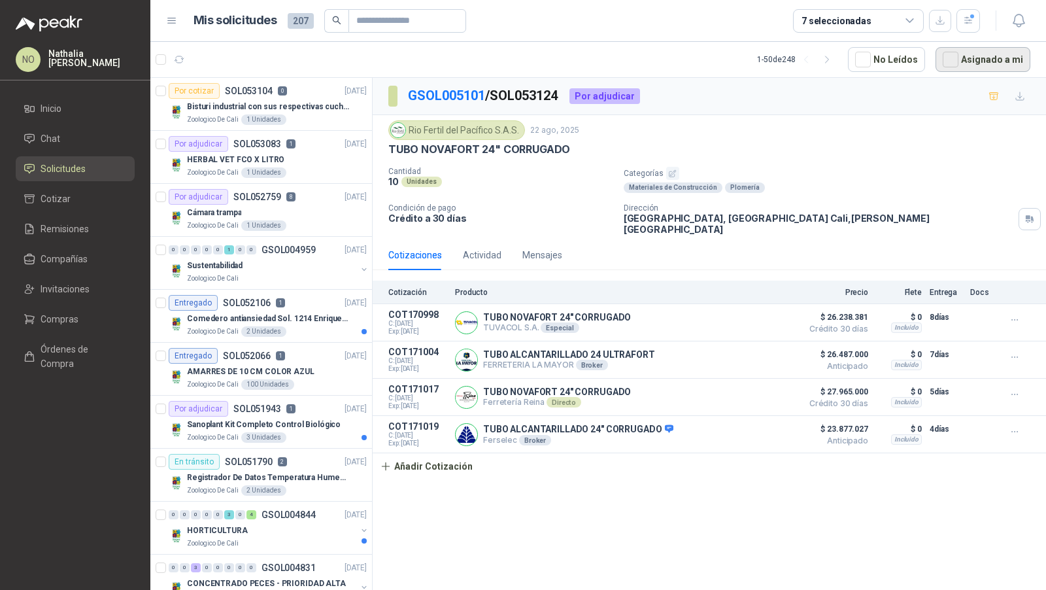
click at [963, 60] on button "Asignado a mi" at bounding box center [983, 59] width 95 height 25
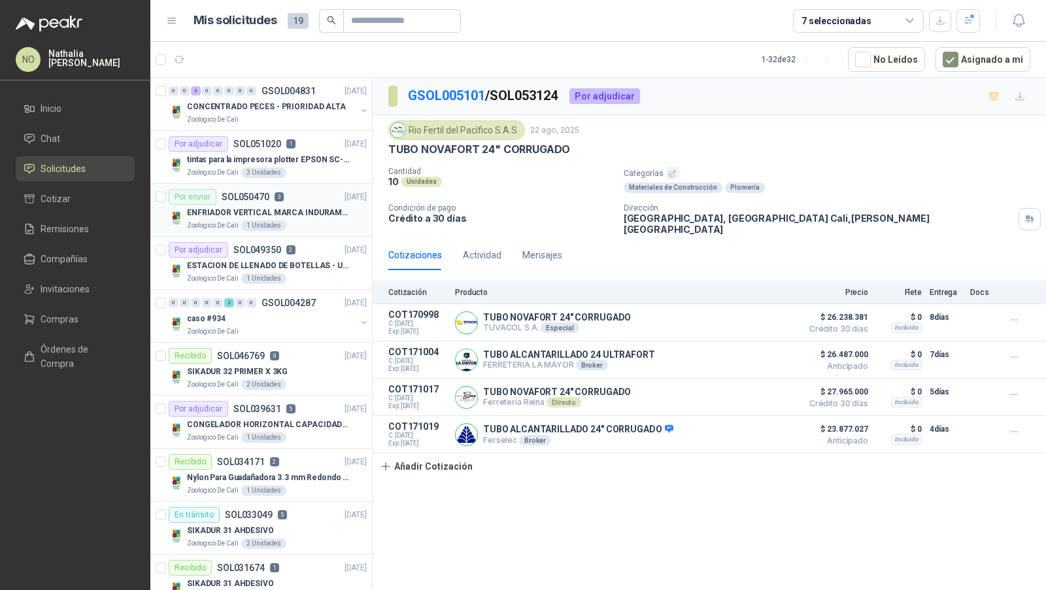
click at [287, 212] on p "ENFRIADOR VERTICAL MARCA INDURAMA 216 LITROS MODELO VFV-400 CZ" at bounding box center [268, 213] width 163 height 12
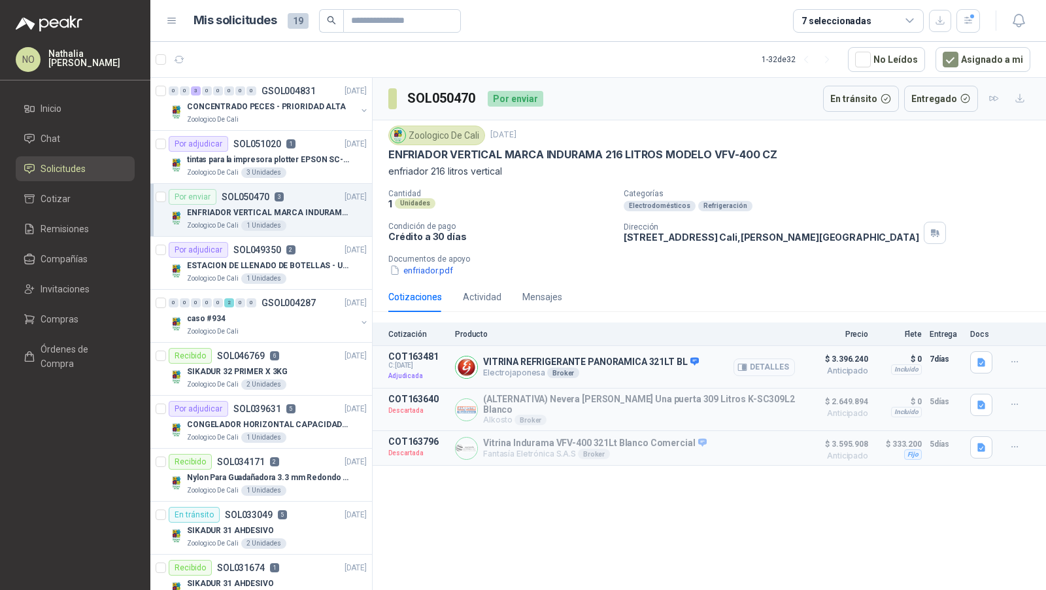
click at [753, 358] on button "Detalles" at bounding box center [764, 367] width 61 height 18
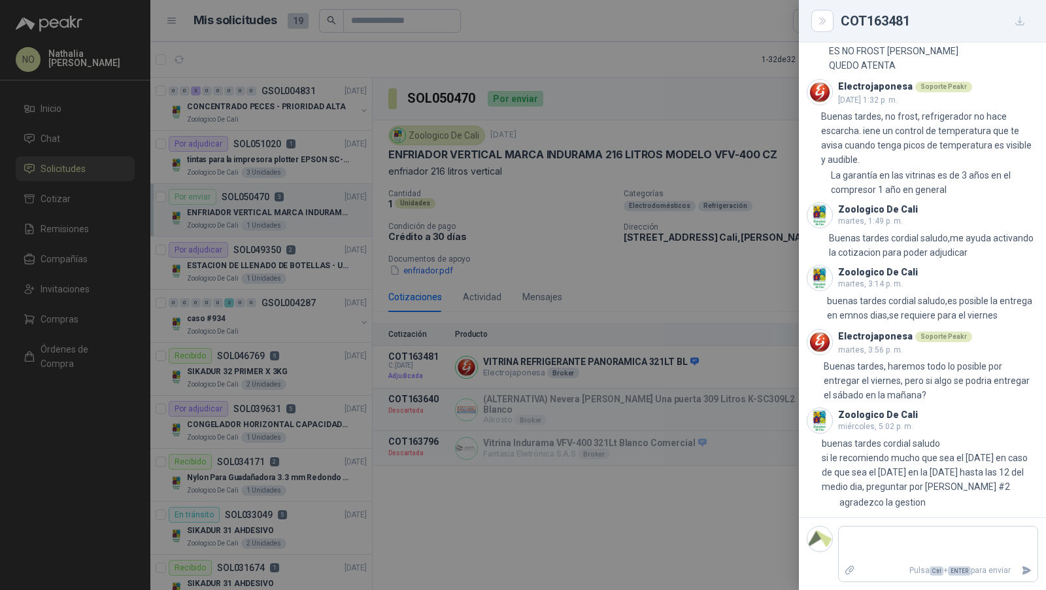
scroll to position [754, 0]
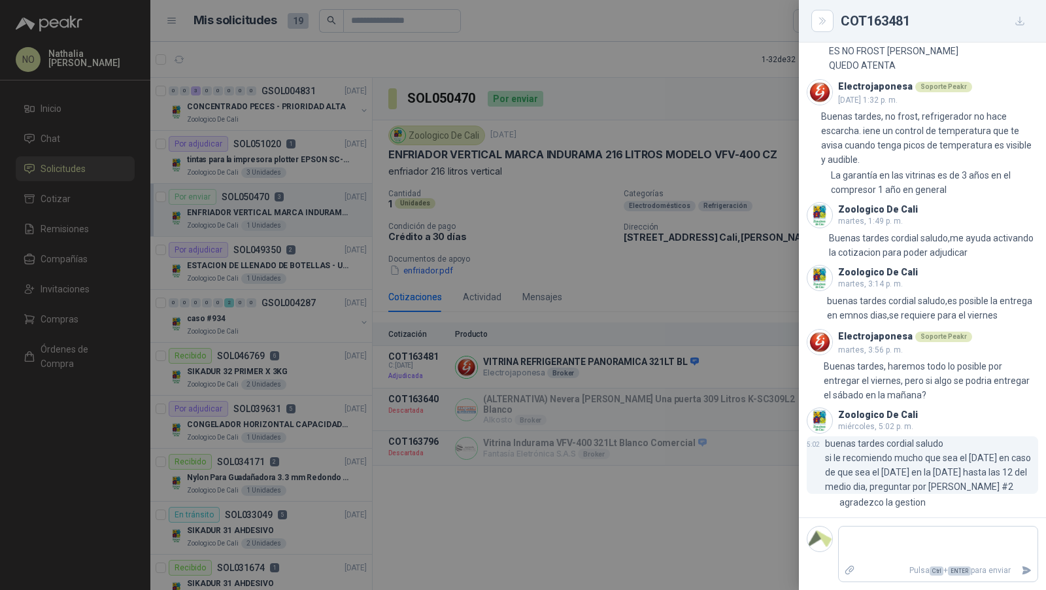
drag, startPoint x: 841, startPoint y: 487, endPoint x: 895, endPoint y: 487, distance: 53.6
click at [895, 487] on p "buenas tardes cordial saludo si le recomiendo mucho que sea el viernes en caso …" at bounding box center [931, 465] width 213 height 58
drag, startPoint x: 967, startPoint y: 471, endPoint x: 1013, endPoint y: 474, distance: 46.5
click at [1013, 474] on p "buenas tardes cordial saludo si le recomiendo mucho que sea el viernes en caso …" at bounding box center [931, 465] width 213 height 58
drag, startPoint x: 1013, startPoint y: 474, endPoint x: 969, endPoint y: 474, distance: 44.5
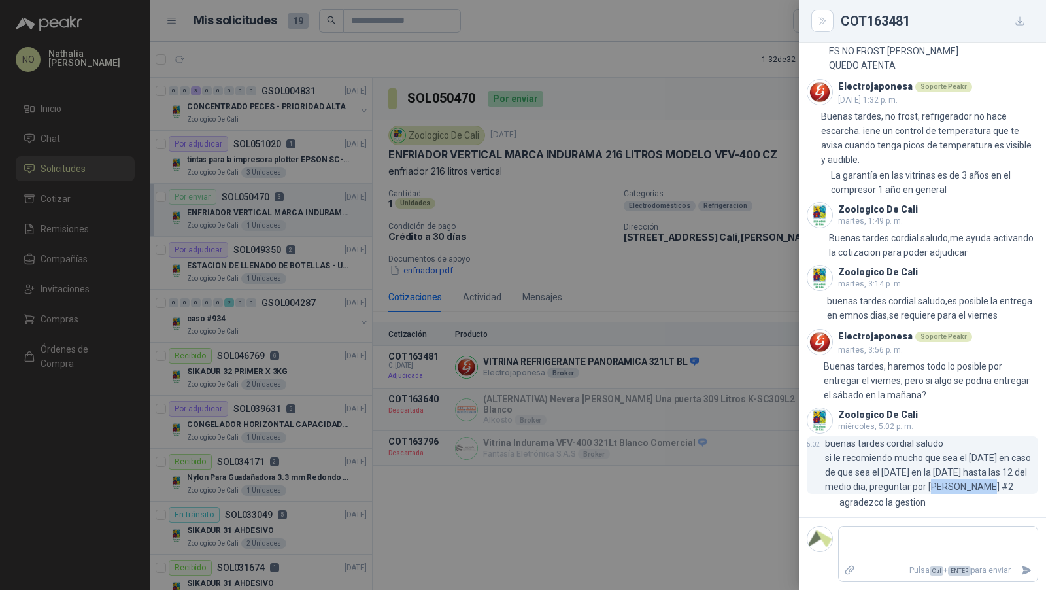
click at [969, 474] on p "buenas tardes cordial saludo si le recomiendo mucho que sea el viernes en caso …" at bounding box center [931, 465] width 213 height 58
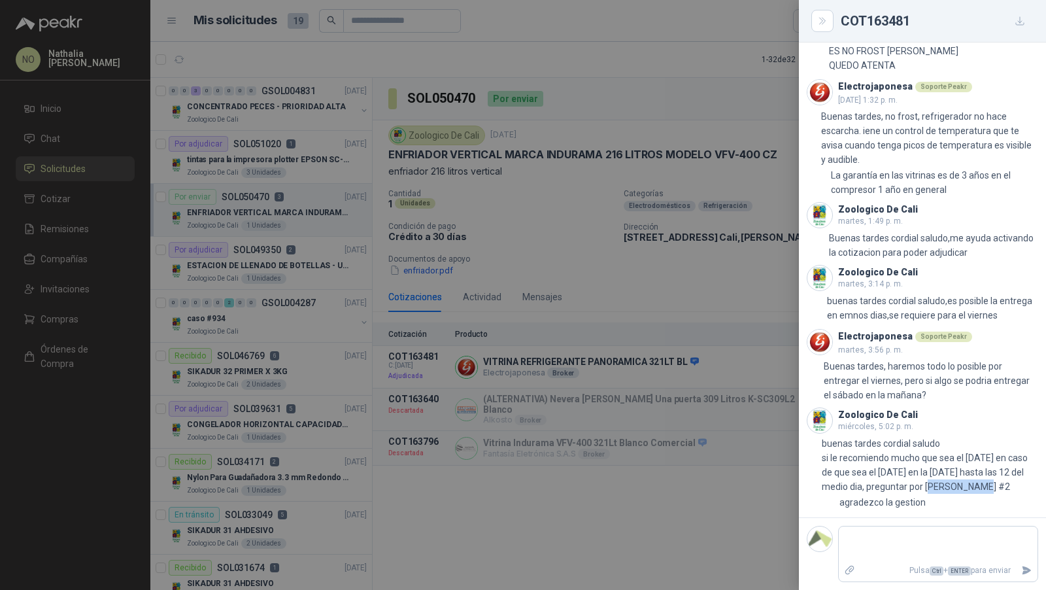
click at [725, 319] on div at bounding box center [523, 295] width 1046 height 590
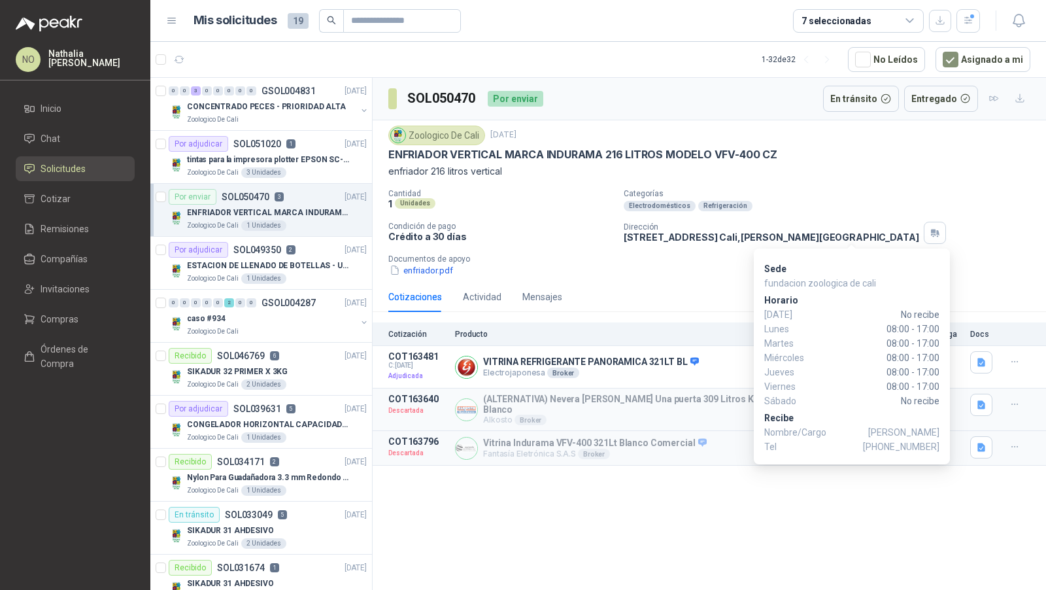
drag, startPoint x: 888, startPoint y: 447, endPoint x: 937, endPoint y: 450, distance: 49.1
click at [937, 450] on span "+57 573177571792" at bounding box center [901, 446] width 77 height 14
drag, startPoint x: 905, startPoint y: 451, endPoint x: 939, endPoint y: 451, distance: 34.0
click at [939, 451] on span "+57 573177571792" at bounding box center [901, 446] width 77 height 14
